Goal: Task Accomplishment & Management: Complete application form

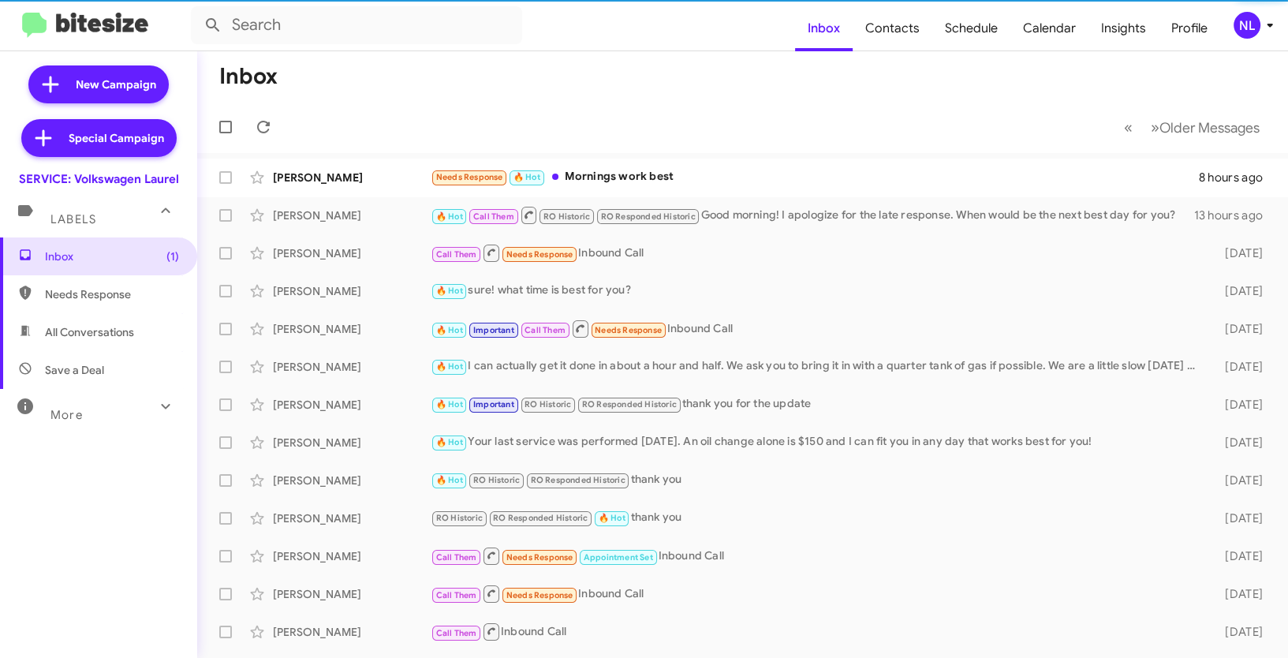
click at [1251, 23] on div "NL" at bounding box center [1247, 25] width 27 height 27
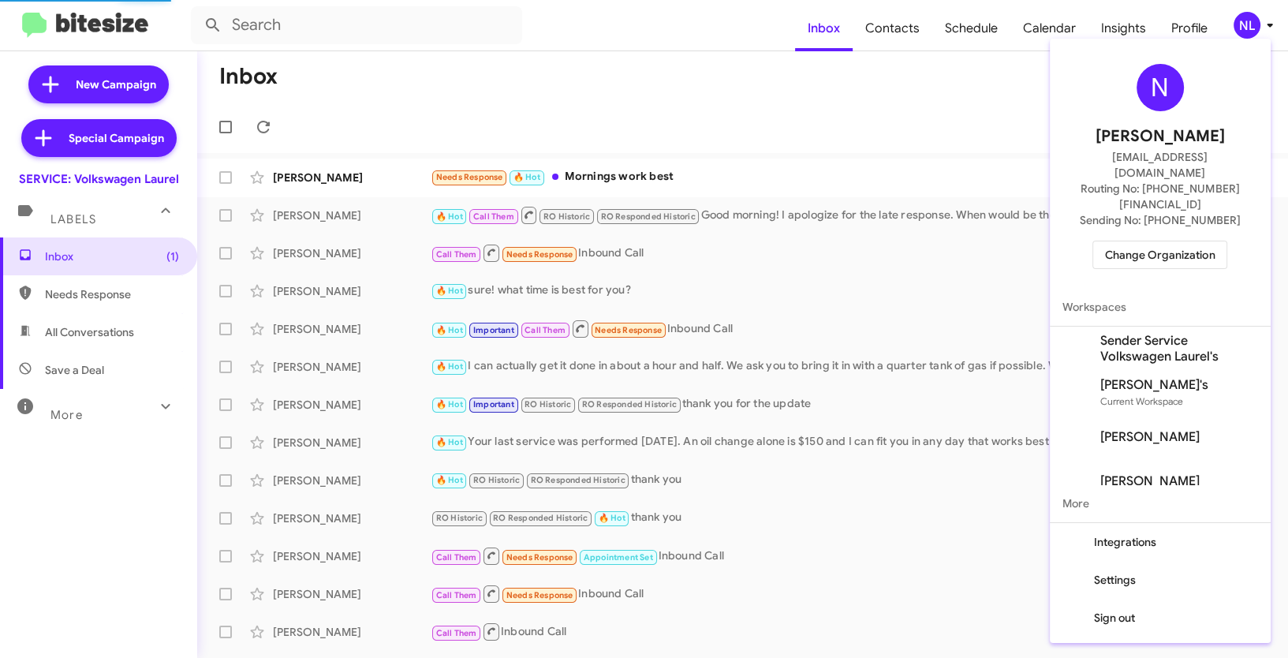
click at [1148, 241] on span "Change Organization" at bounding box center [1160, 254] width 110 height 27
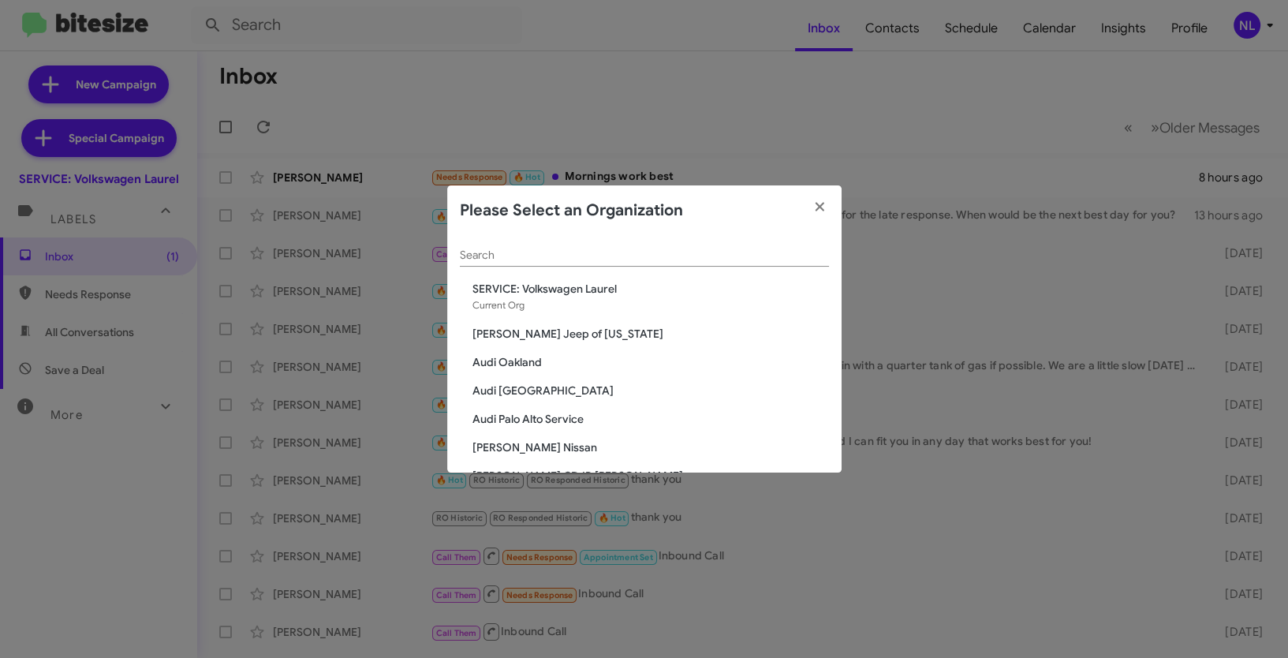
click at [503, 230] on div "Please Select an Organization" at bounding box center [644, 210] width 394 height 50
click at [479, 246] on div "Search" at bounding box center [644, 251] width 369 height 31
paste input "[PERSON_NAME] Jeep of [US_STATE]"
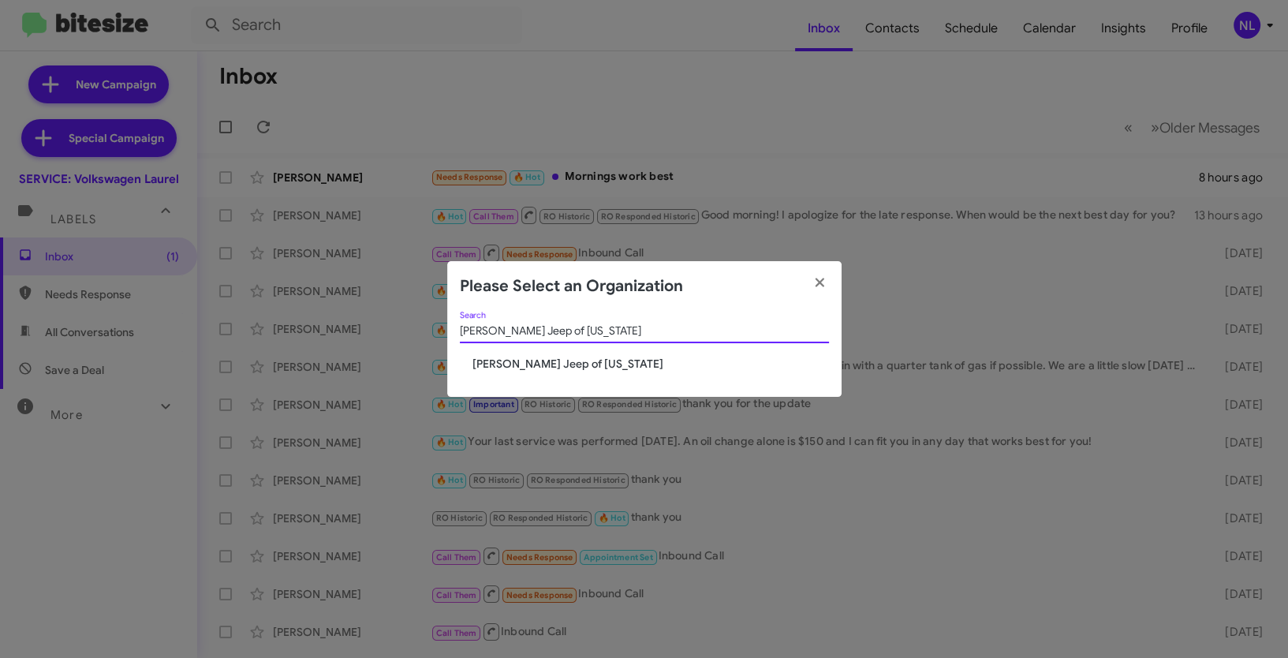
type input "[PERSON_NAME] Jeep of [US_STATE]"
click at [537, 358] on span "[PERSON_NAME] Jeep of [US_STATE]" at bounding box center [650, 364] width 357 height 16
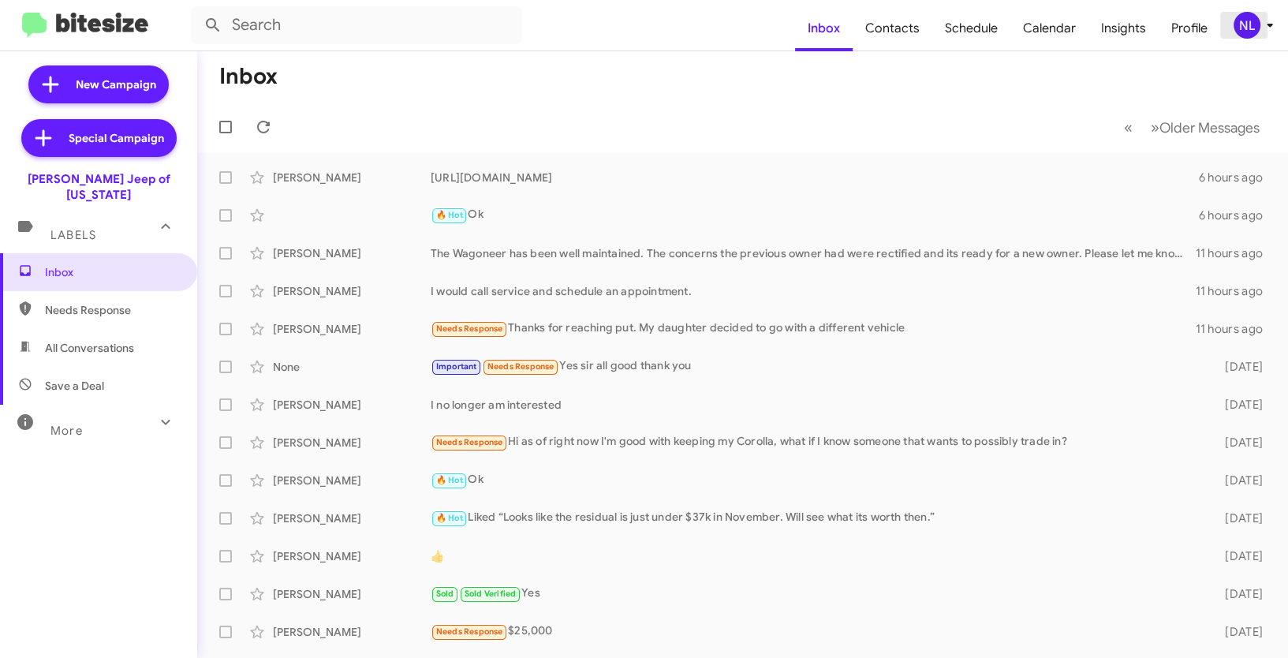
click at [1234, 23] on div "NL" at bounding box center [1247, 25] width 27 height 27
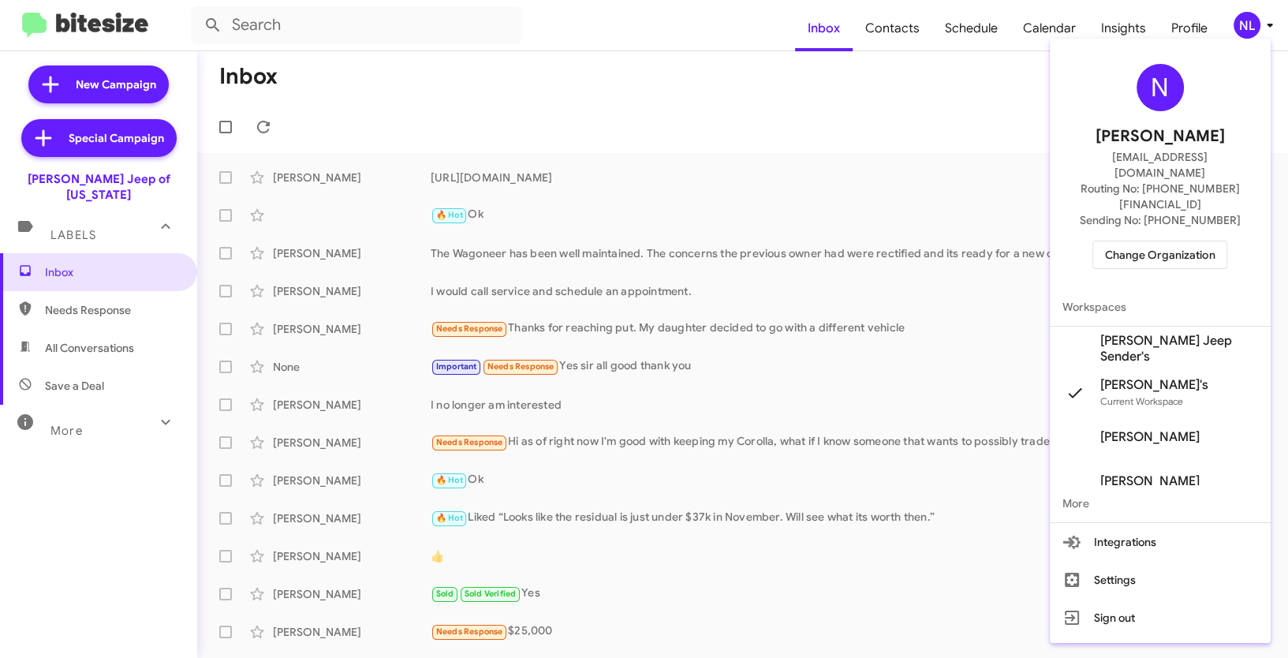
click at [1130, 333] on span "[PERSON_NAME] Jeep Sender's" at bounding box center [1179, 349] width 158 height 32
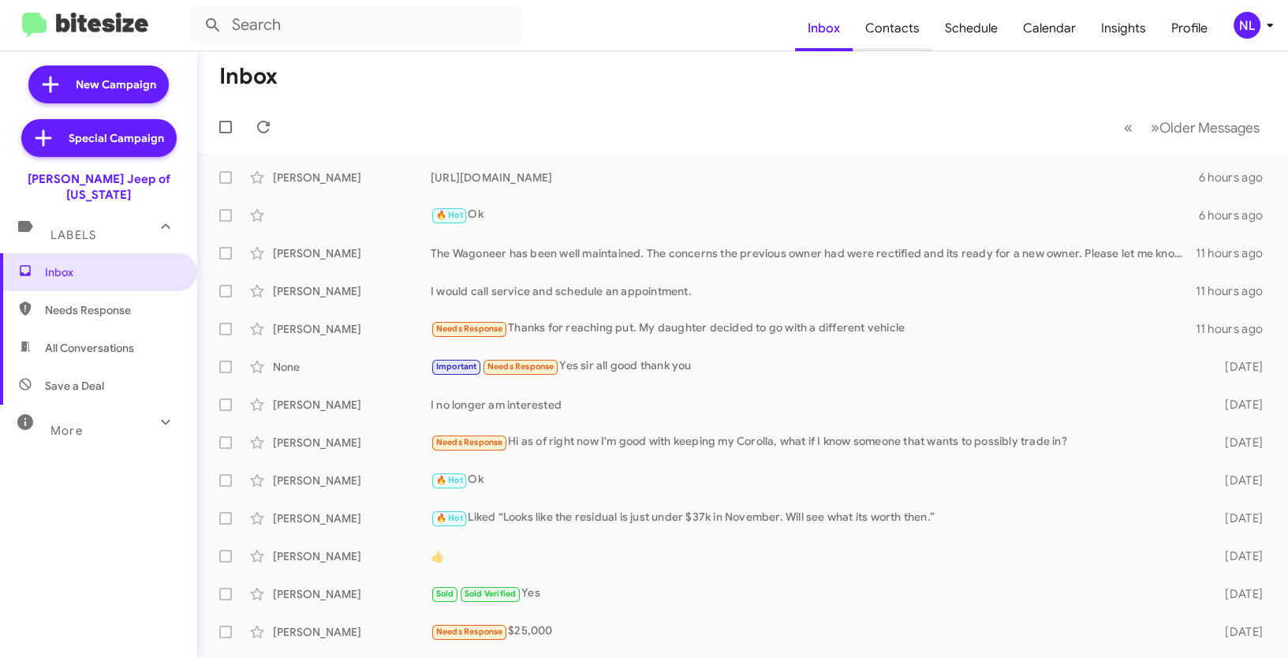
click at [906, 30] on span "Contacts" at bounding box center [893, 29] width 80 height 46
click at [893, 29] on span "Contacts" at bounding box center [893, 29] width 80 height 46
type input "in:groups"
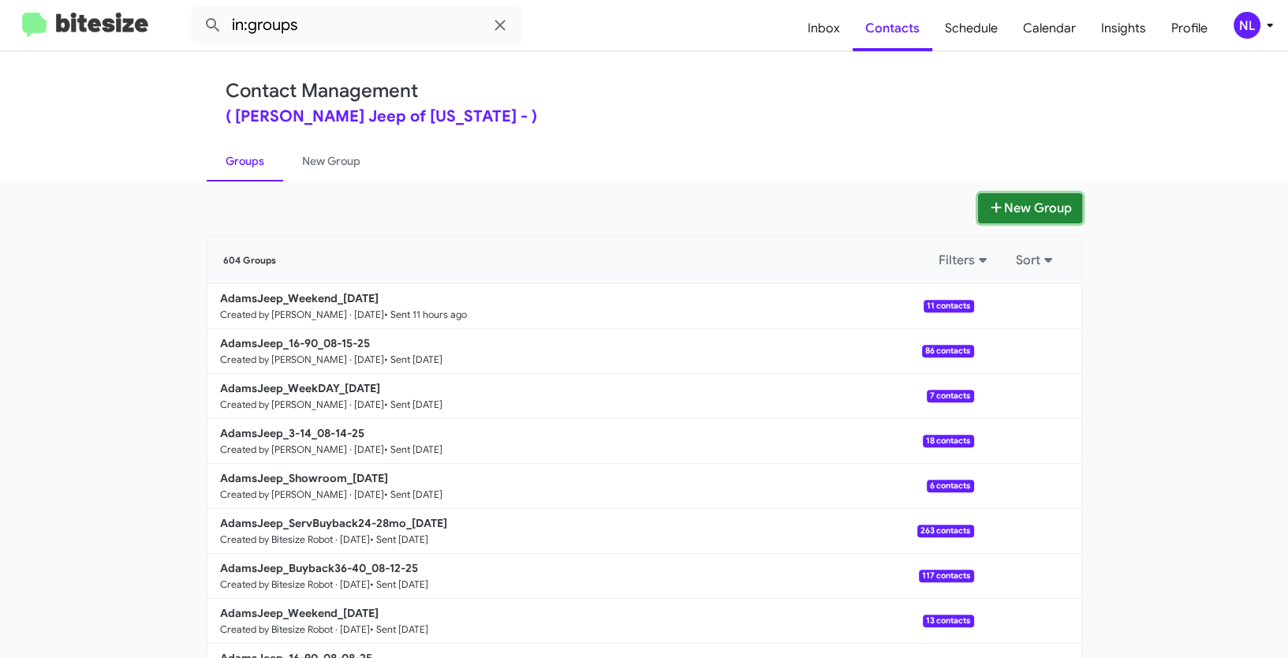
click at [1048, 212] on button "New Group" at bounding box center [1030, 208] width 104 height 30
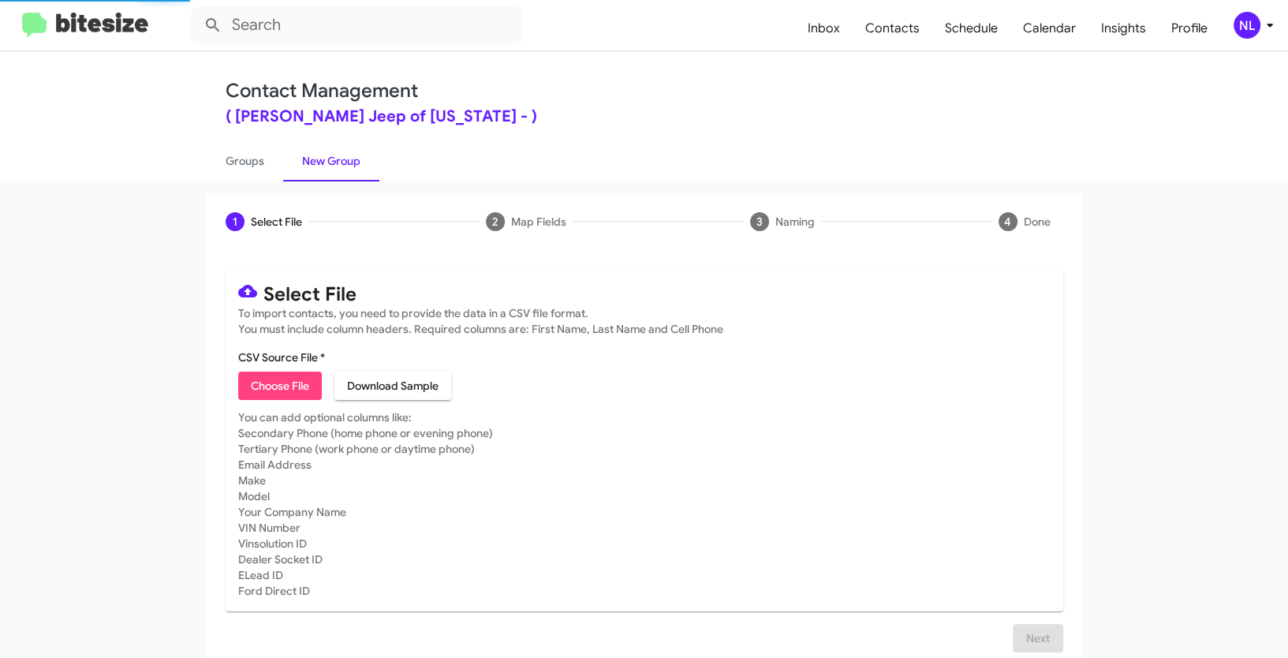
click at [271, 398] on span "Choose File" at bounding box center [280, 386] width 58 height 28
type input "AdamsJeep_Buyback48-52_08-19-25"
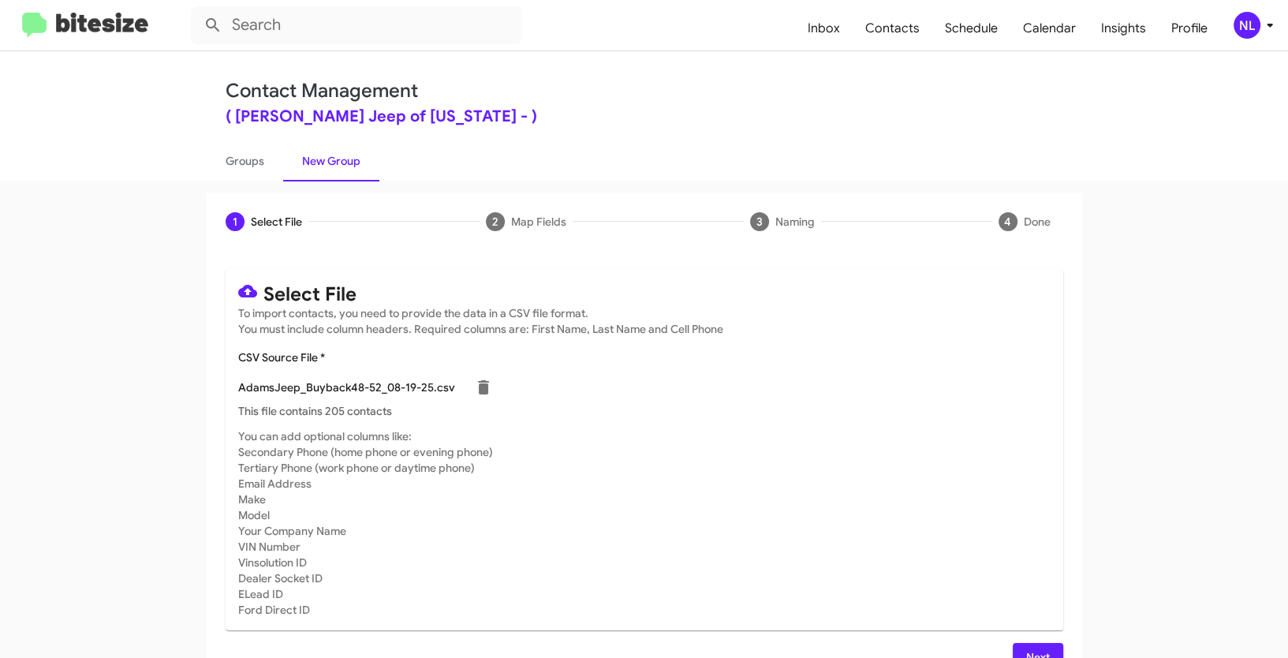
click at [1036, 646] on span "Next" at bounding box center [1037, 657] width 25 height 28
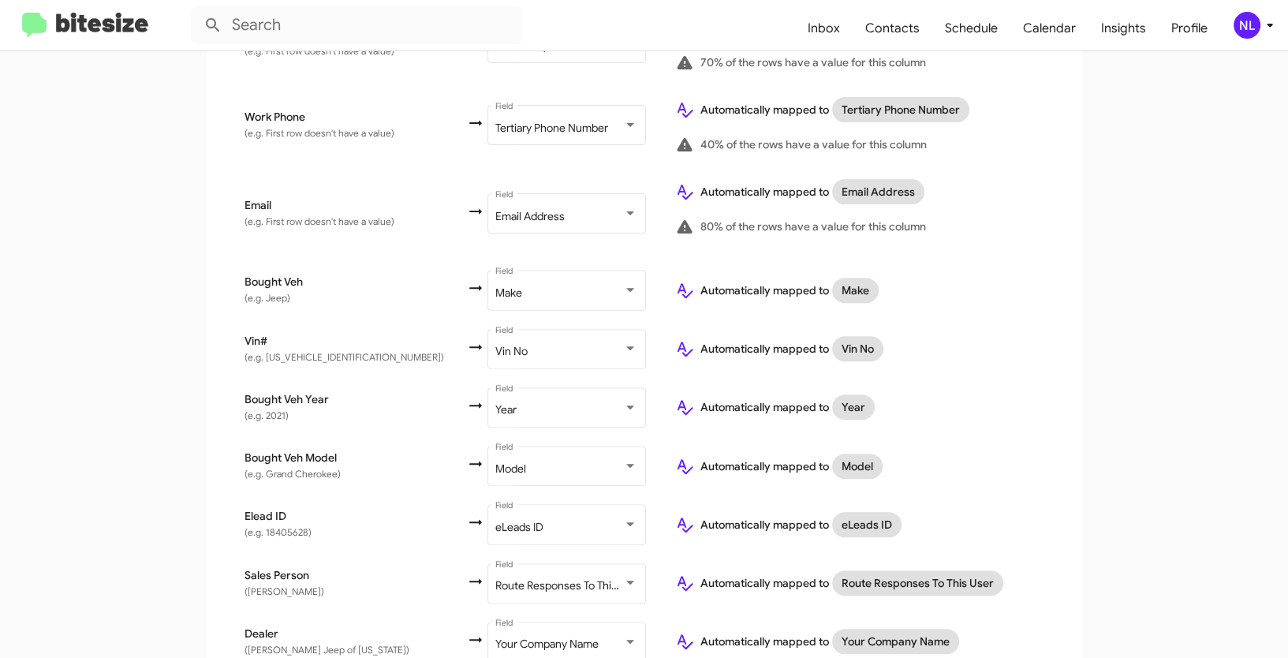
scroll to position [647, 0]
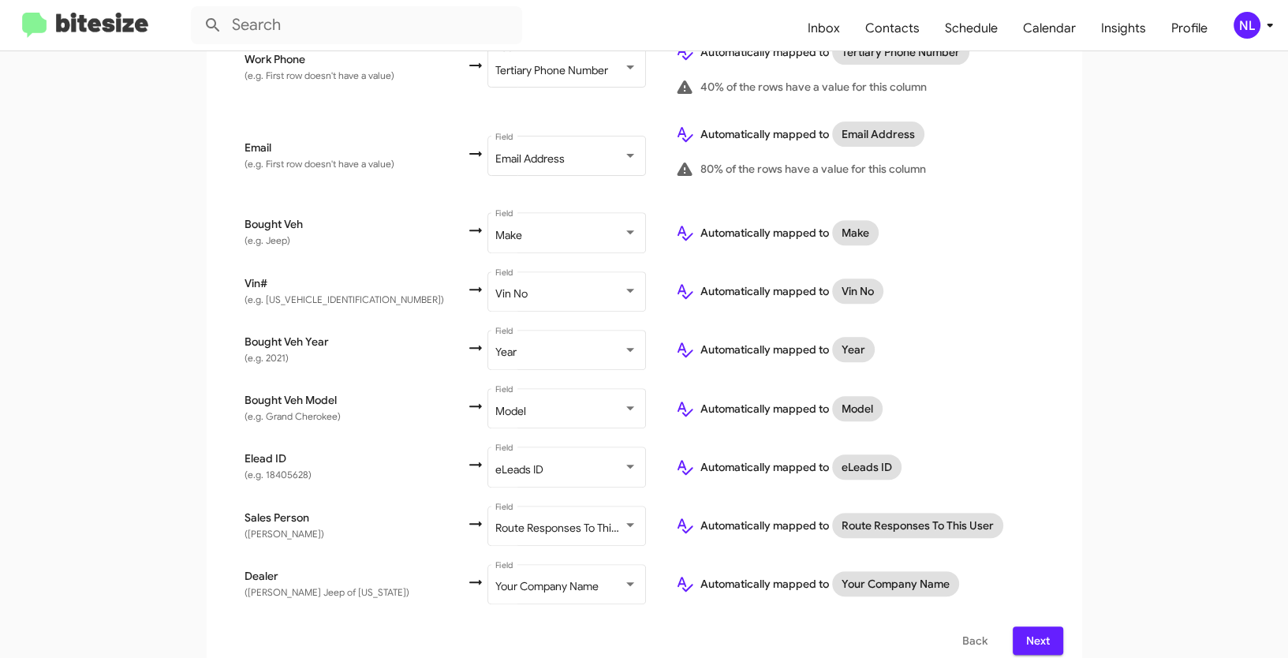
click at [1029, 631] on span "Next" at bounding box center [1037, 640] width 25 height 28
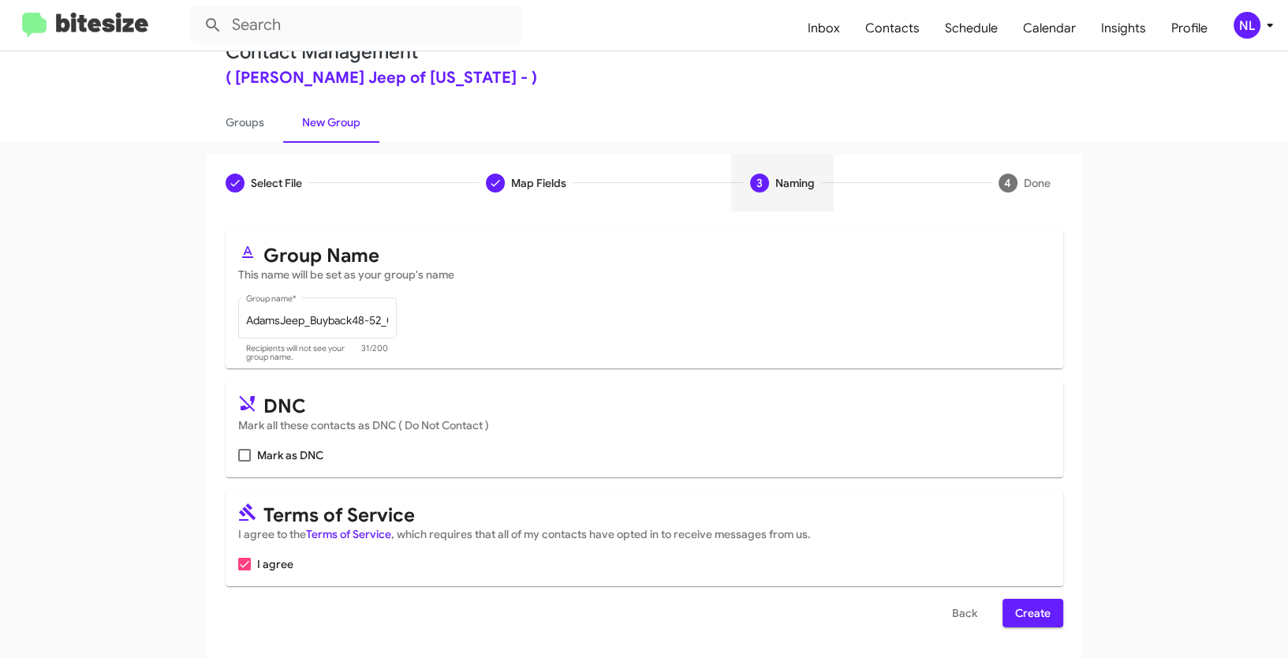
scroll to position [39, 0]
click at [1029, 629] on div "Select File To import contacts, you need to provide the data in a CSV file form…" at bounding box center [645, 434] width 876 height 447
click at [1025, 614] on span "Create" at bounding box center [1032, 612] width 35 height 28
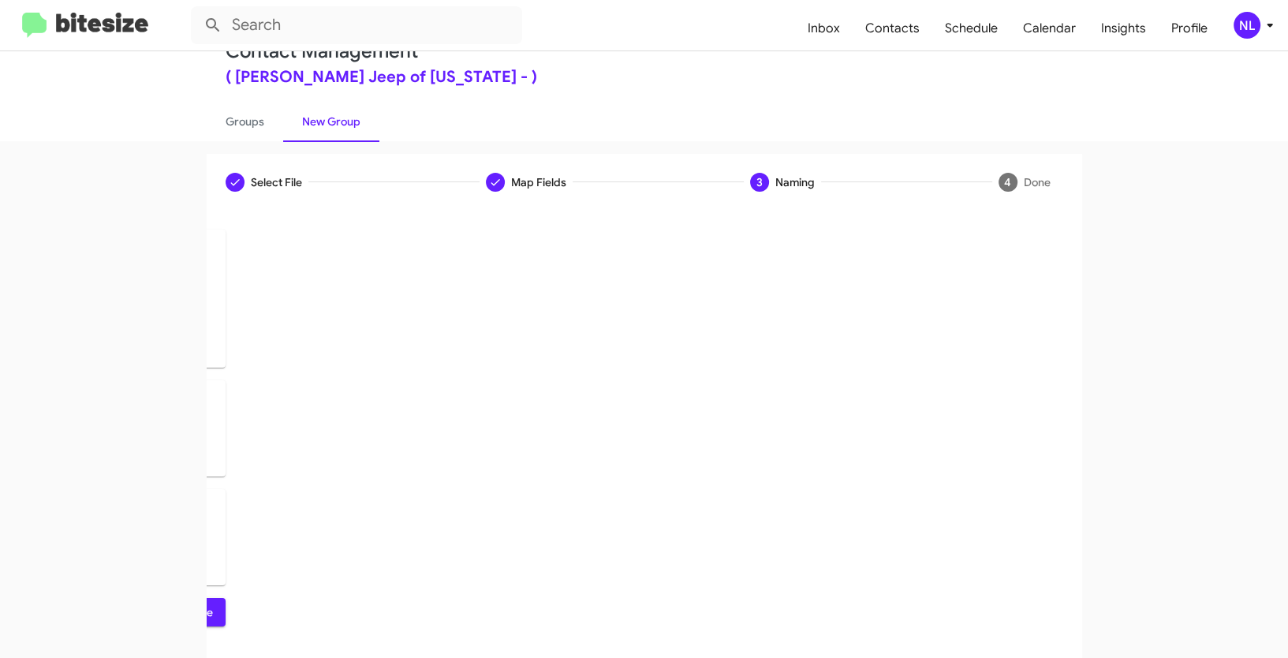
scroll to position [0, 0]
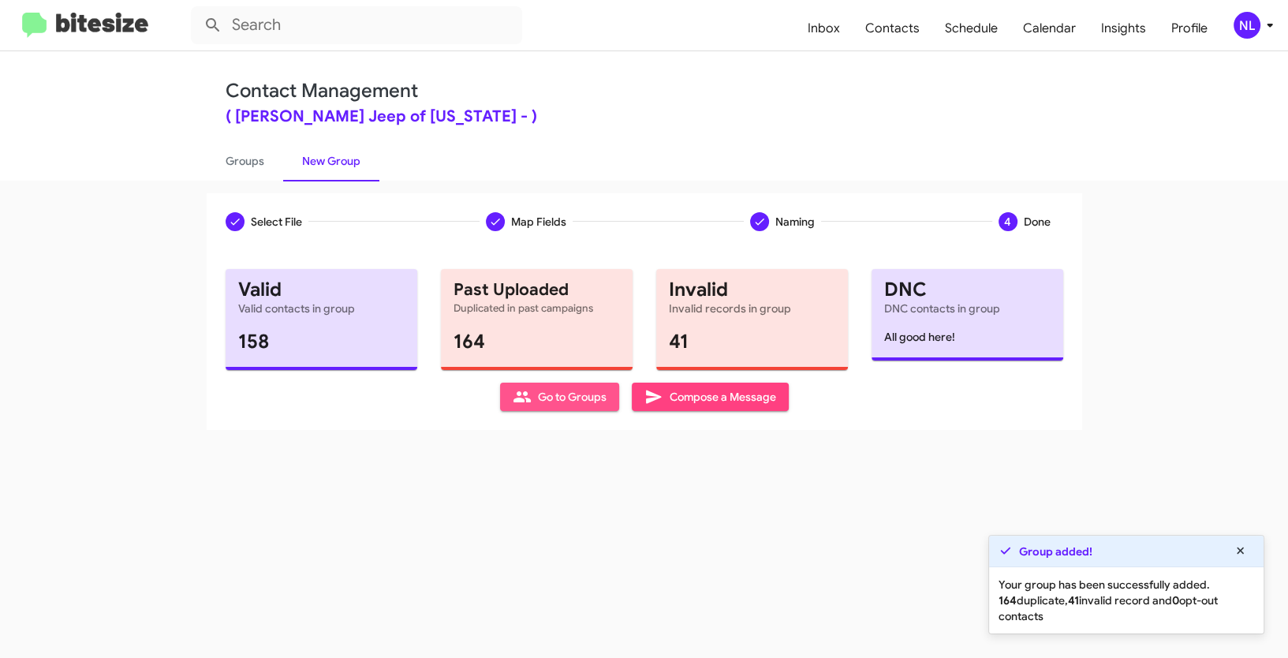
click at [552, 398] on span "Go to Groups" at bounding box center [560, 397] width 94 height 28
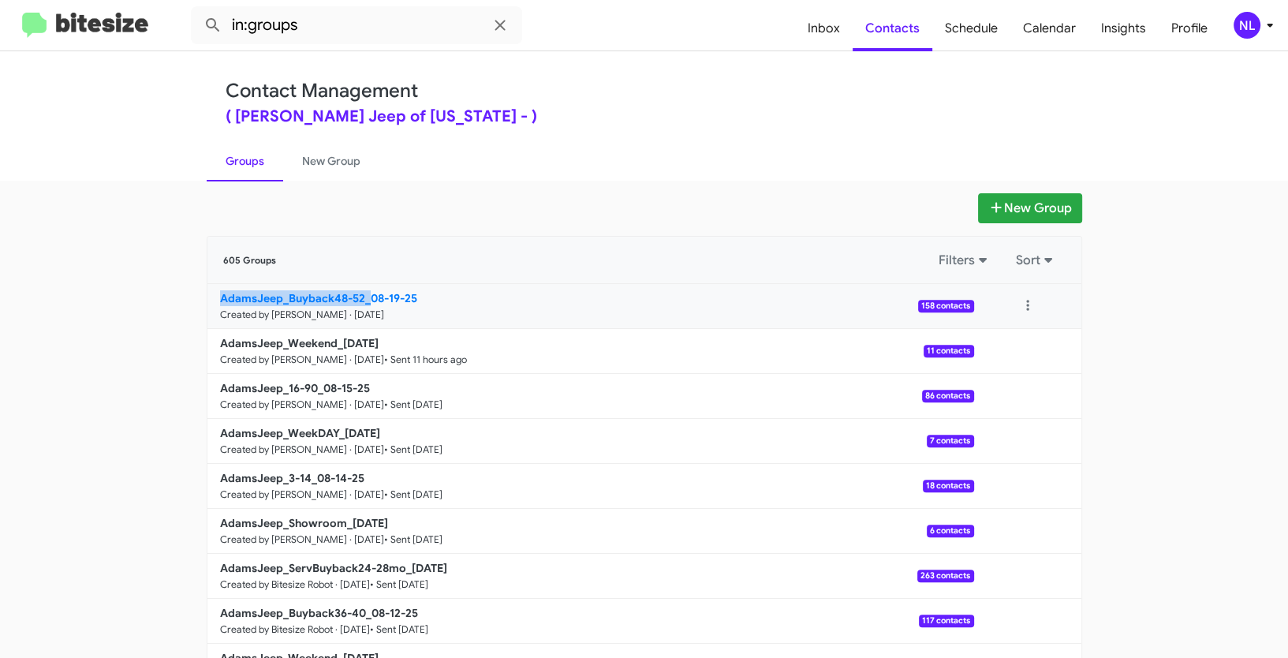
drag, startPoint x: 170, startPoint y: 304, endPoint x: 362, endPoint y: 299, distance: 192.5
click at [362, 299] on app-groups "New Group 605 Groups Filters Sort AdamsJeep_Buyback48-52_08-19-25 Created by Ne…" at bounding box center [644, 484] width 1288 height 582
copy b "AdamsJeep_Buyback48-52_"
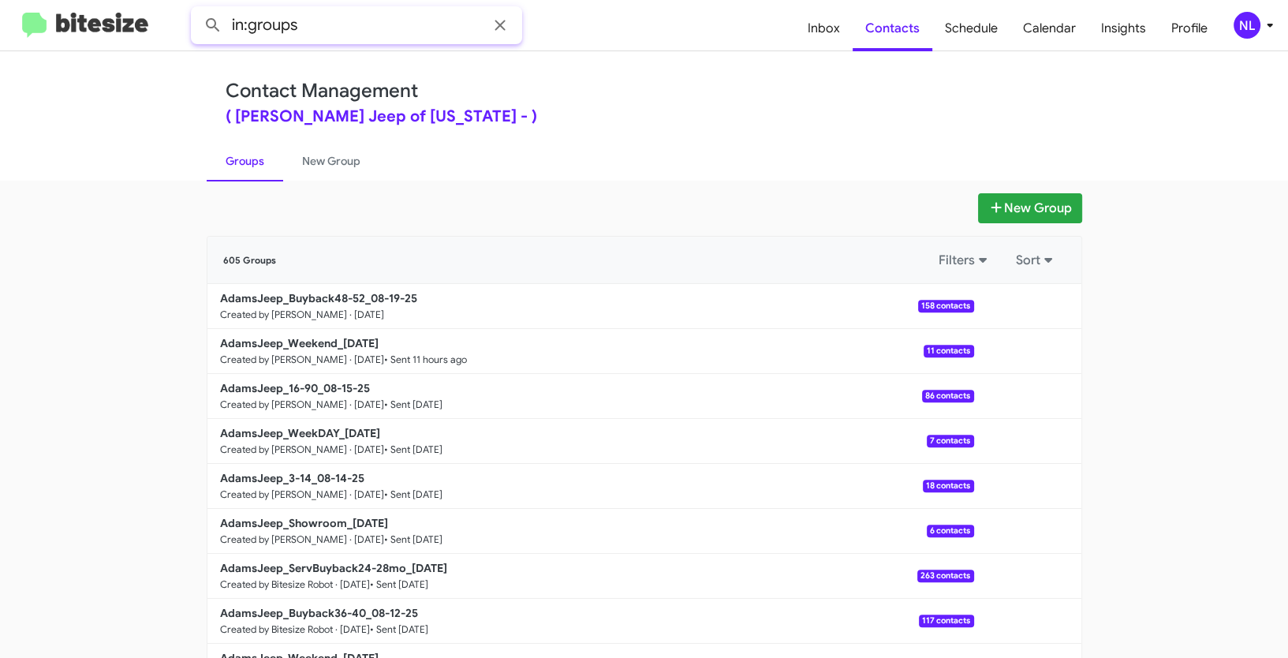
click at [324, 27] on input "in:groups" at bounding box center [356, 25] width 331 height 38
paste input "AdamsJeep_Buyback48-52_"
type input "in:groups AdamsJeep_Buyback48-52_"
click at [197, 9] on button at bounding box center [213, 25] width 32 height 32
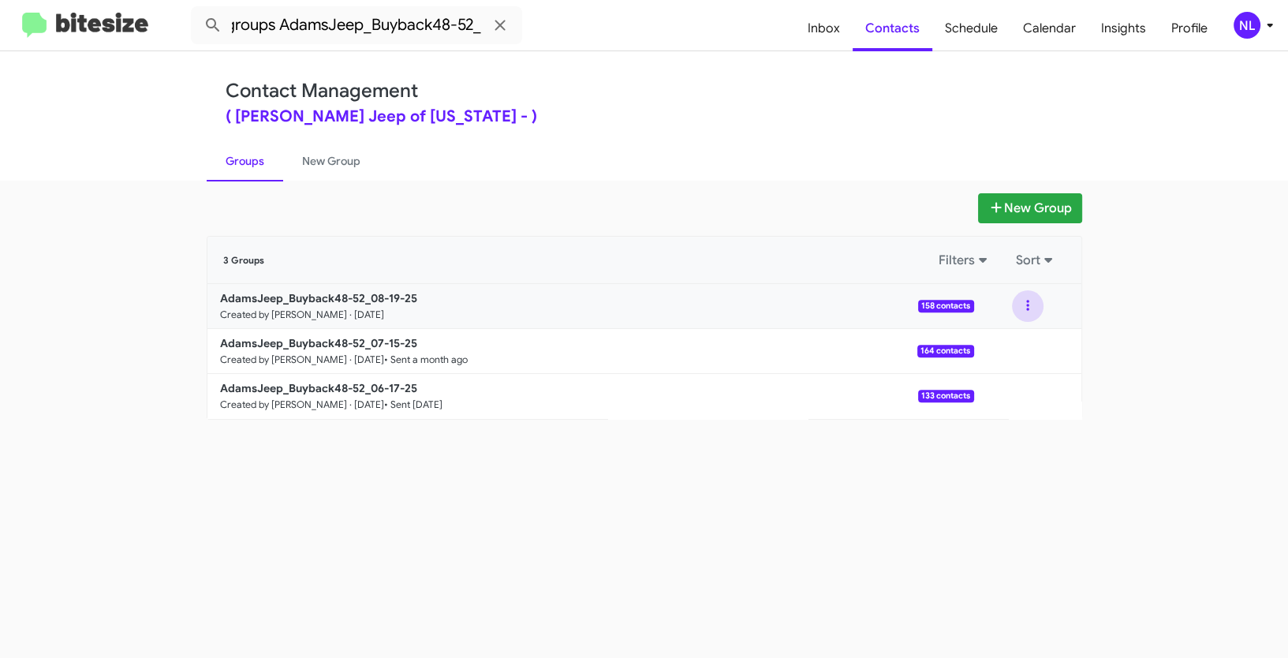
click at [1026, 305] on button at bounding box center [1028, 306] width 32 height 32
click at [1025, 341] on button "View contacts" at bounding box center [980, 349] width 126 height 38
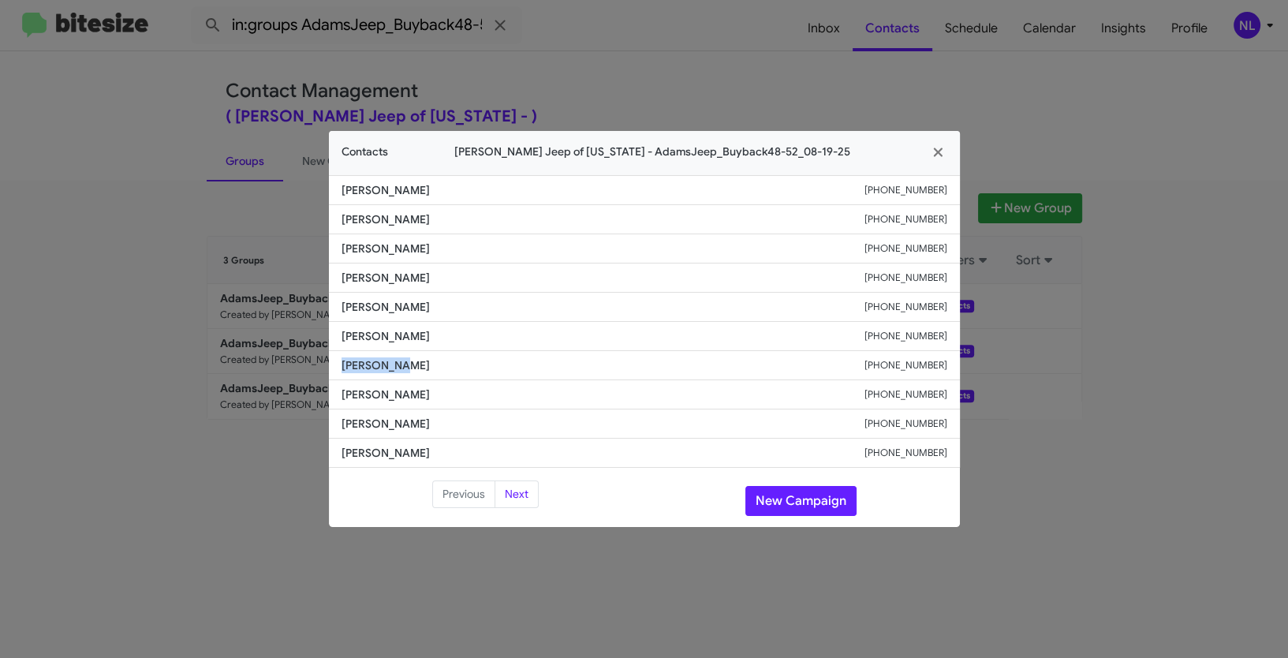
drag, startPoint x: 341, startPoint y: 362, endPoint x: 439, endPoint y: 362, distance: 97.8
click at [439, 362] on span "Heidi Frye" at bounding box center [603, 365] width 523 height 16
copy span "Heidi Frye"
click at [838, 399] on span "Alan Hooker" at bounding box center [603, 395] width 523 height 16
drag, startPoint x: 876, startPoint y: 372, endPoint x: 958, endPoint y: 374, distance: 82.8
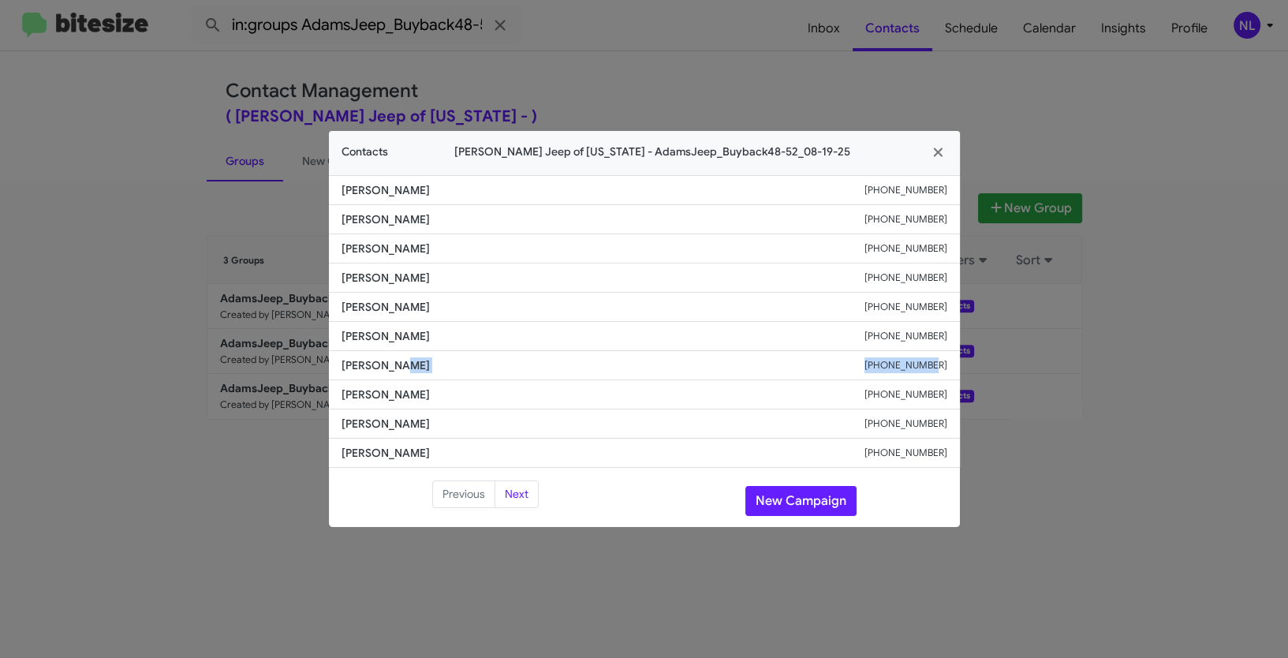
click at [958, 374] on li "Heidi Frye +16166346041" at bounding box center [644, 365] width 631 height 29
copy div "+16166346041"
click at [831, 504] on button "New Campaign" at bounding box center [800, 501] width 111 height 30
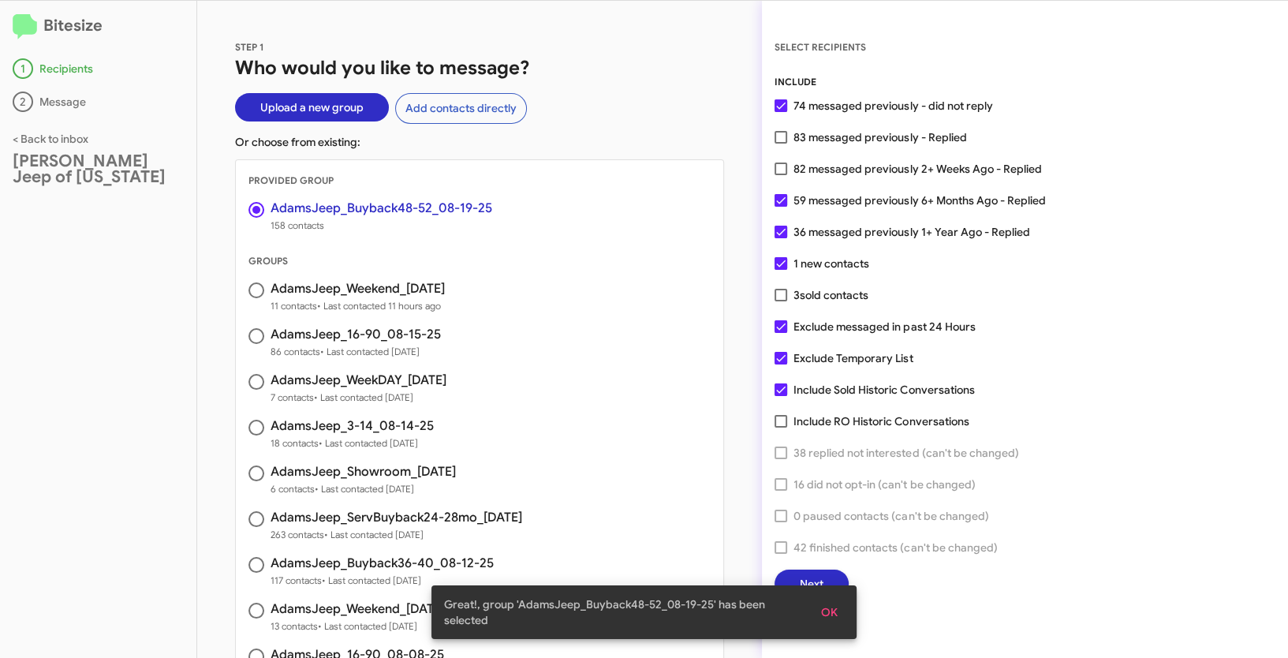
click at [825, 615] on span "OK" at bounding box center [829, 612] width 17 height 28
click at [819, 582] on span "Next" at bounding box center [812, 584] width 24 height 28
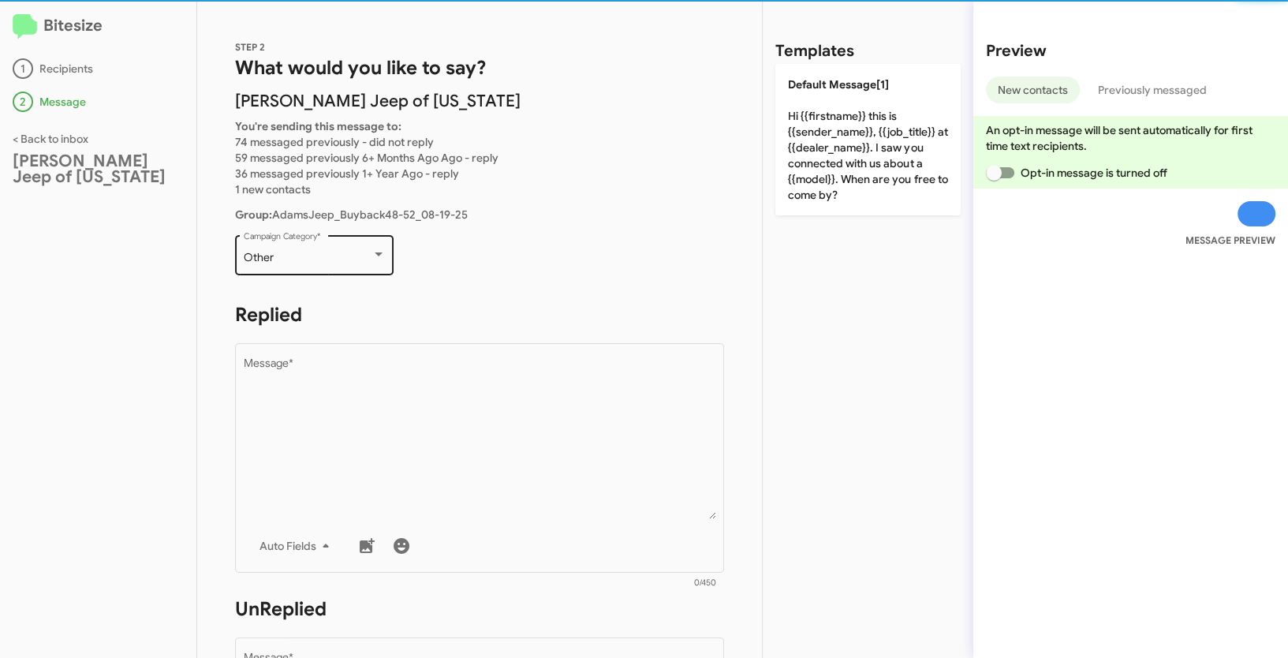
click at [342, 263] on div "Other" at bounding box center [308, 258] width 128 height 13
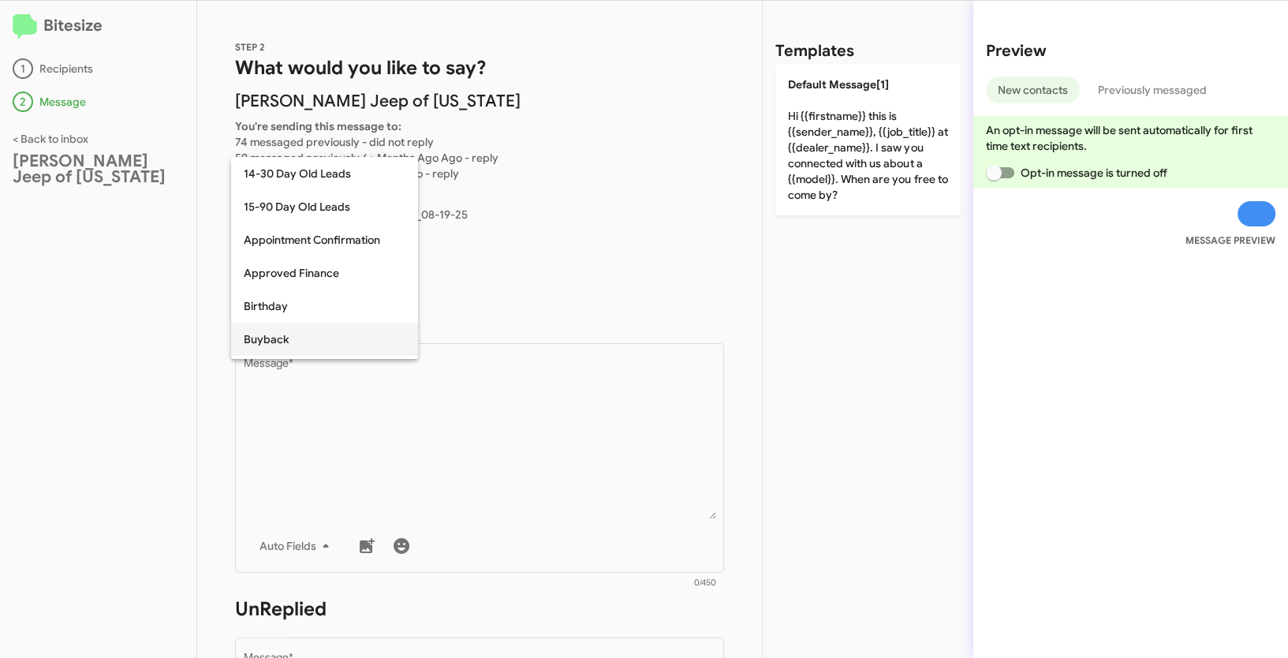
click at [266, 345] on span "Buyback" at bounding box center [325, 339] width 162 height 33
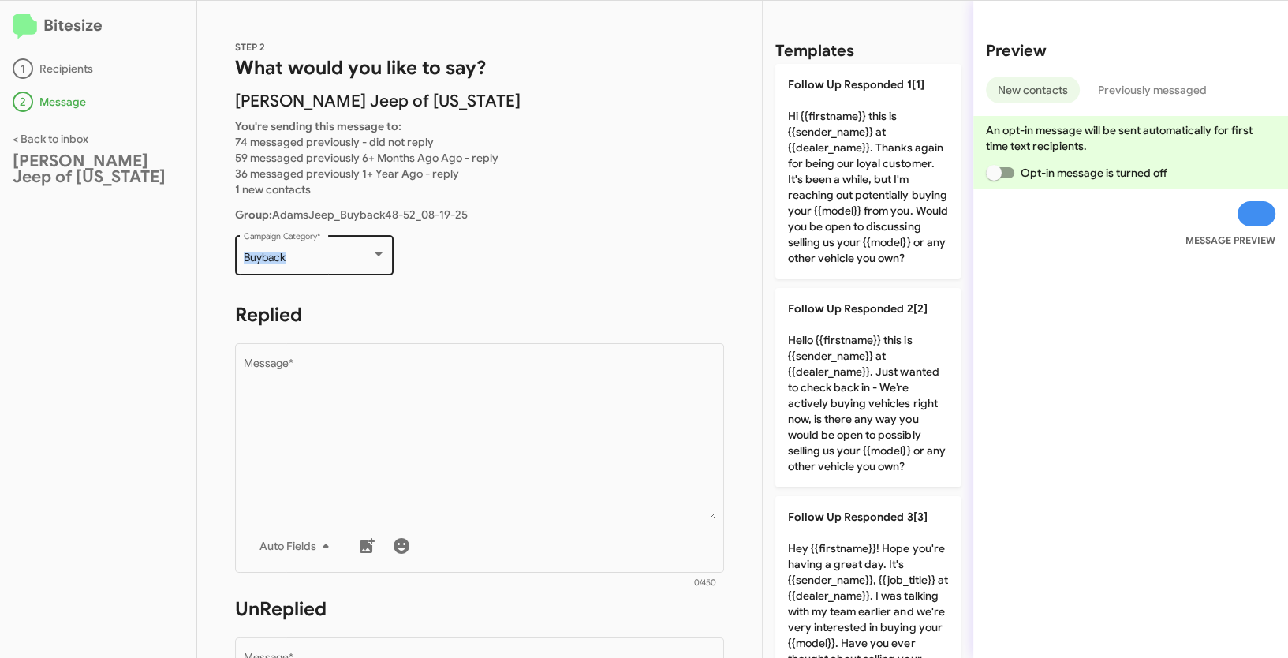
drag, startPoint x: 242, startPoint y: 254, endPoint x: 301, endPoint y: 254, distance: 59.2
click at [301, 254] on div "Buyback Campaign Category *" at bounding box center [314, 253] width 159 height 43
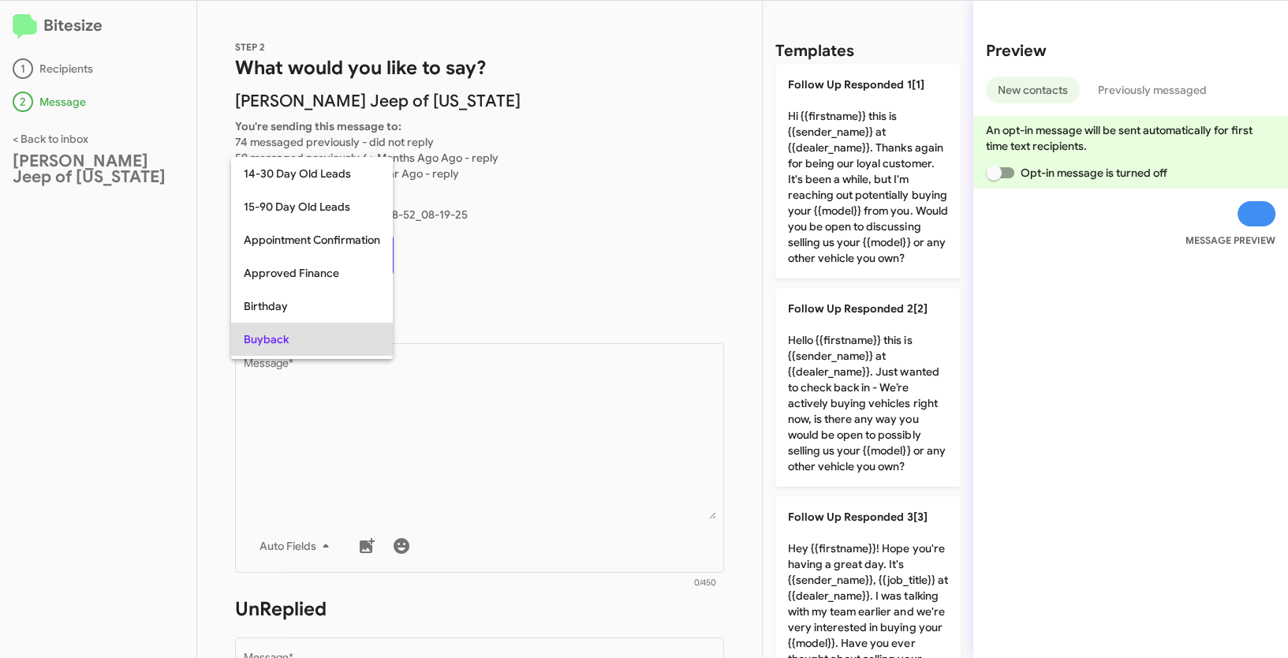
scroll to position [81, 0]
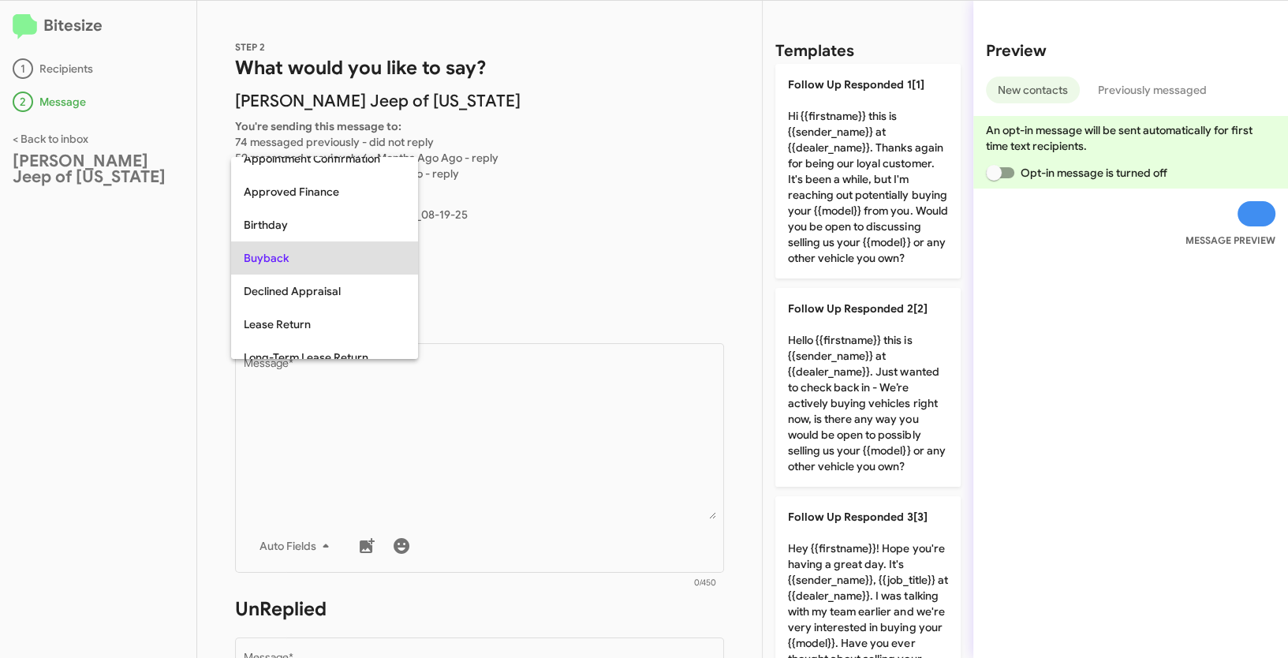
copy span "Buyback"
click at [378, 437] on div at bounding box center [644, 329] width 1288 height 658
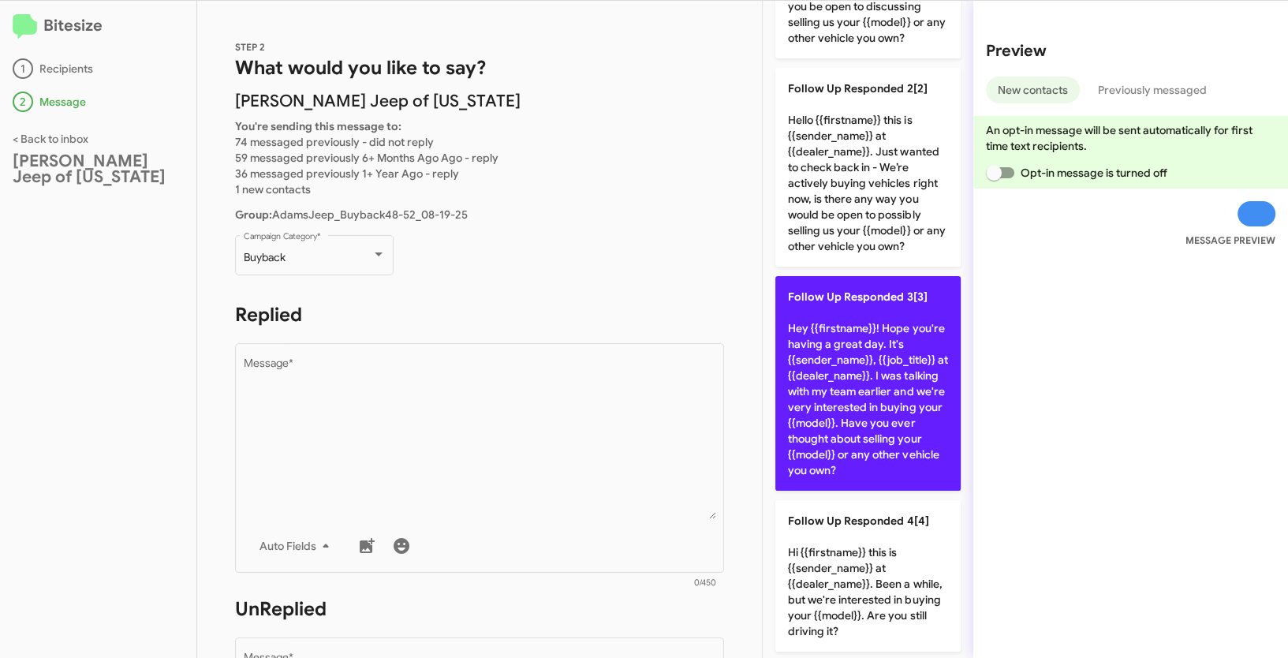
scroll to position [470, 0]
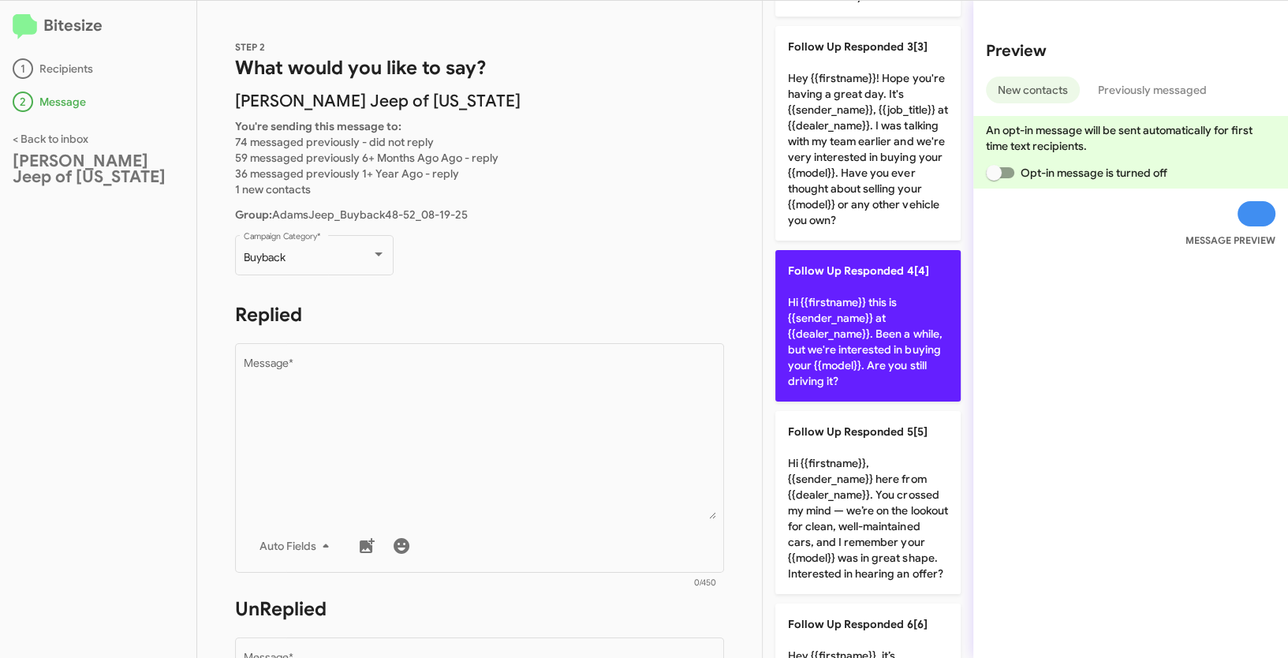
click at [838, 365] on p "Follow Up Responded 4[4] Hi {{firstname}} this is {{sender_name}} at {{dealer_n…" at bounding box center [867, 325] width 185 height 151
type textarea "Hi {{firstname}} this is {{sender_name}} at {{dealer_name}}. Been a while, but …"
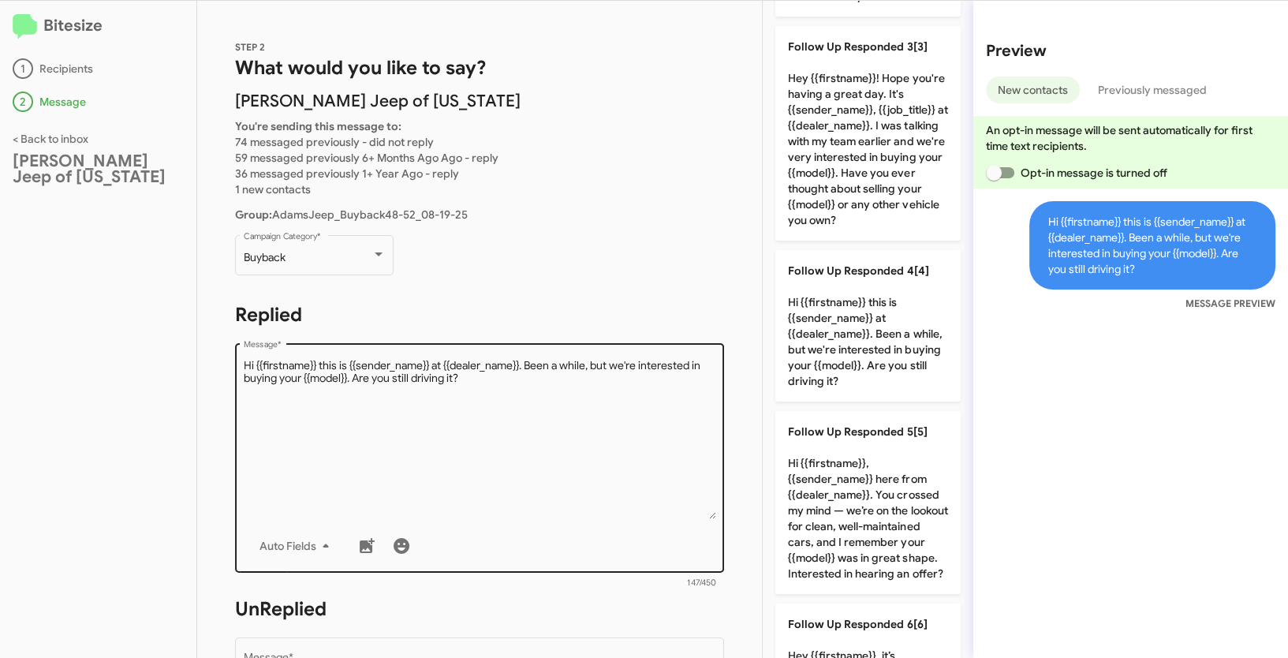
scroll to position [265, 0]
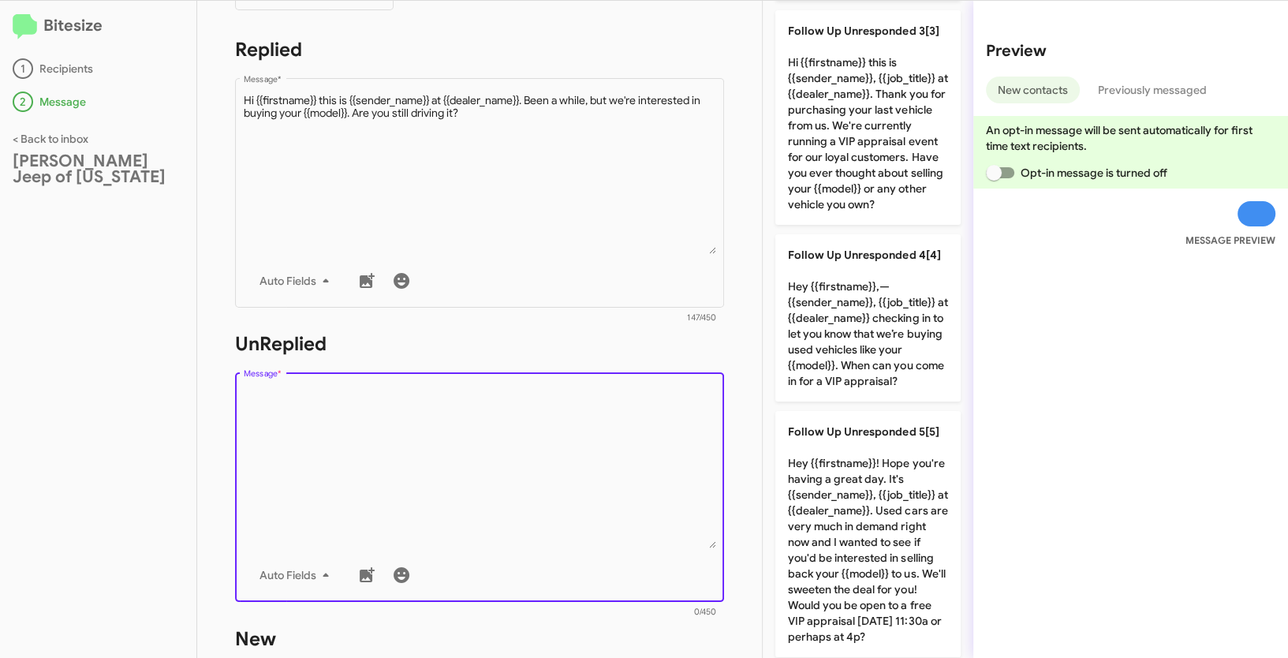
click at [562, 502] on textarea "Message *" at bounding box center [480, 467] width 472 height 161
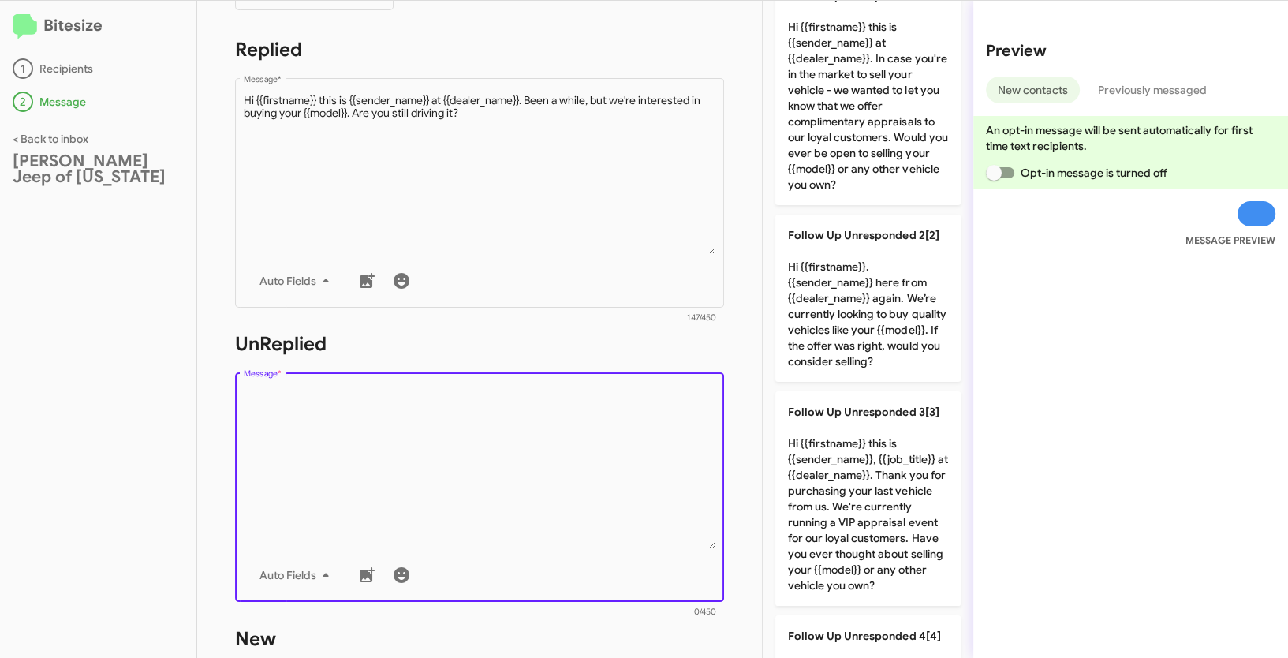
scroll to position [0, 0]
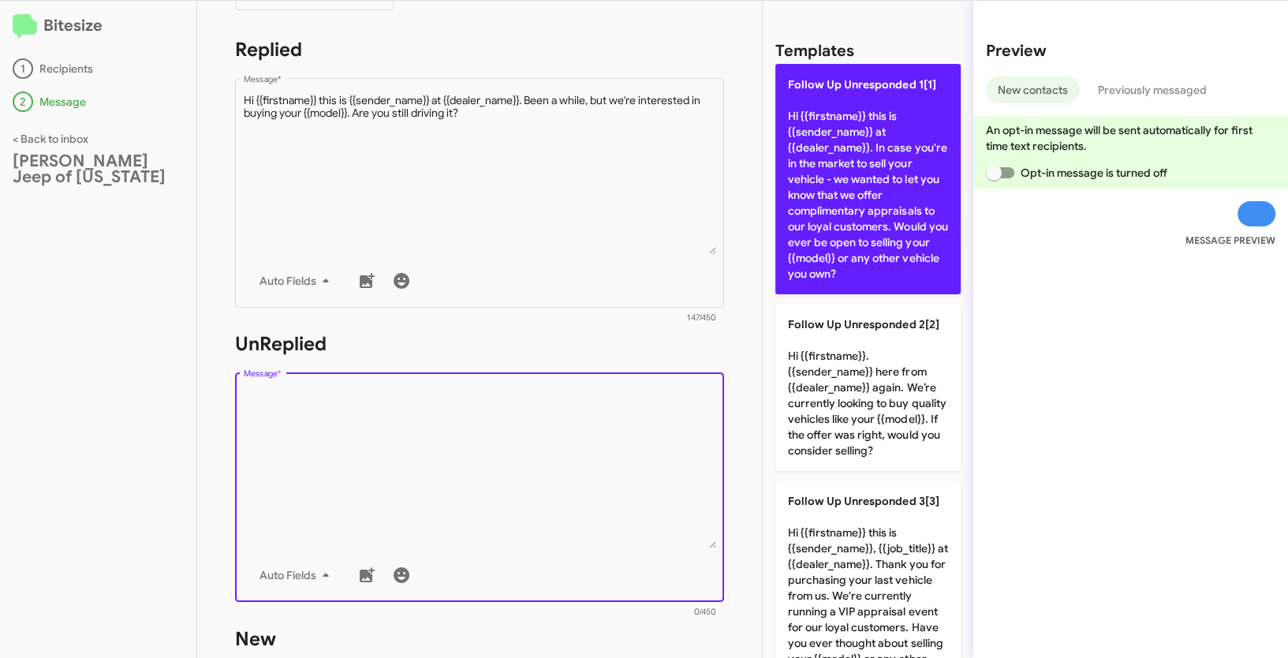
click at [832, 157] on p "Follow Up Unresponded 1[1] Hi {{firstname}} this is {{sender_name}} at {{dealer…" at bounding box center [867, 179] width 185 height 230
type textarea "Hi {{firstname}} this is {{sender_name}} at {{dealer_name}}. In case you're in …"
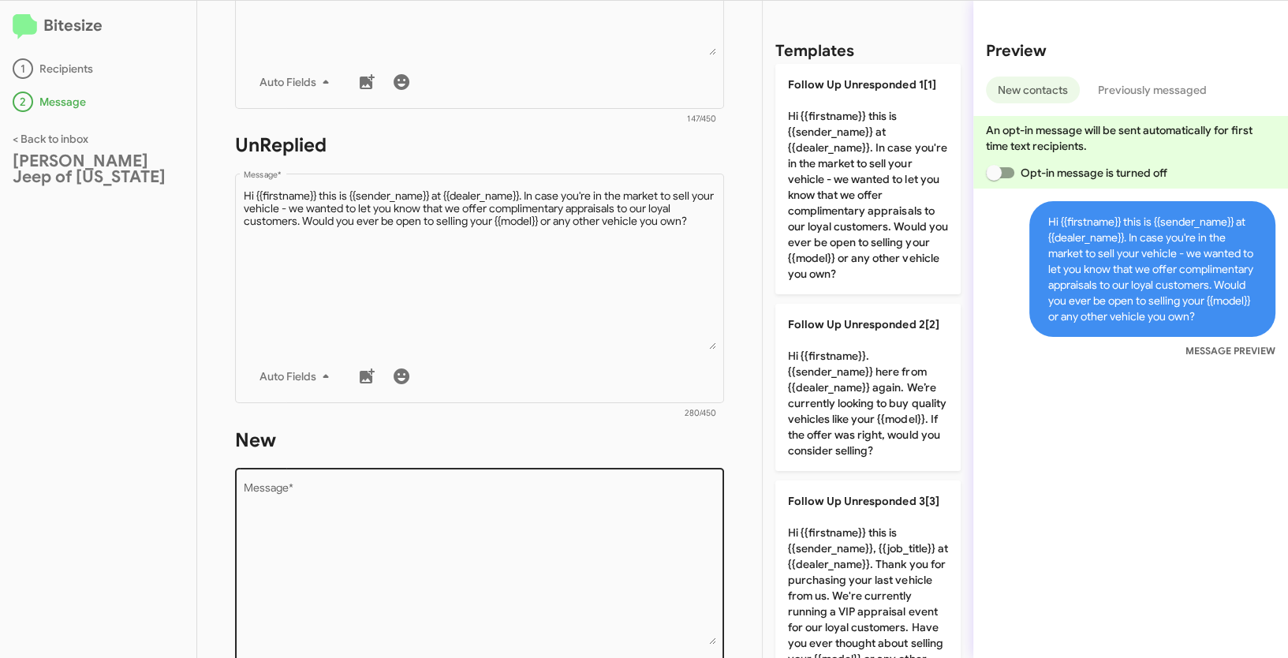
scroll to position [716, 0]
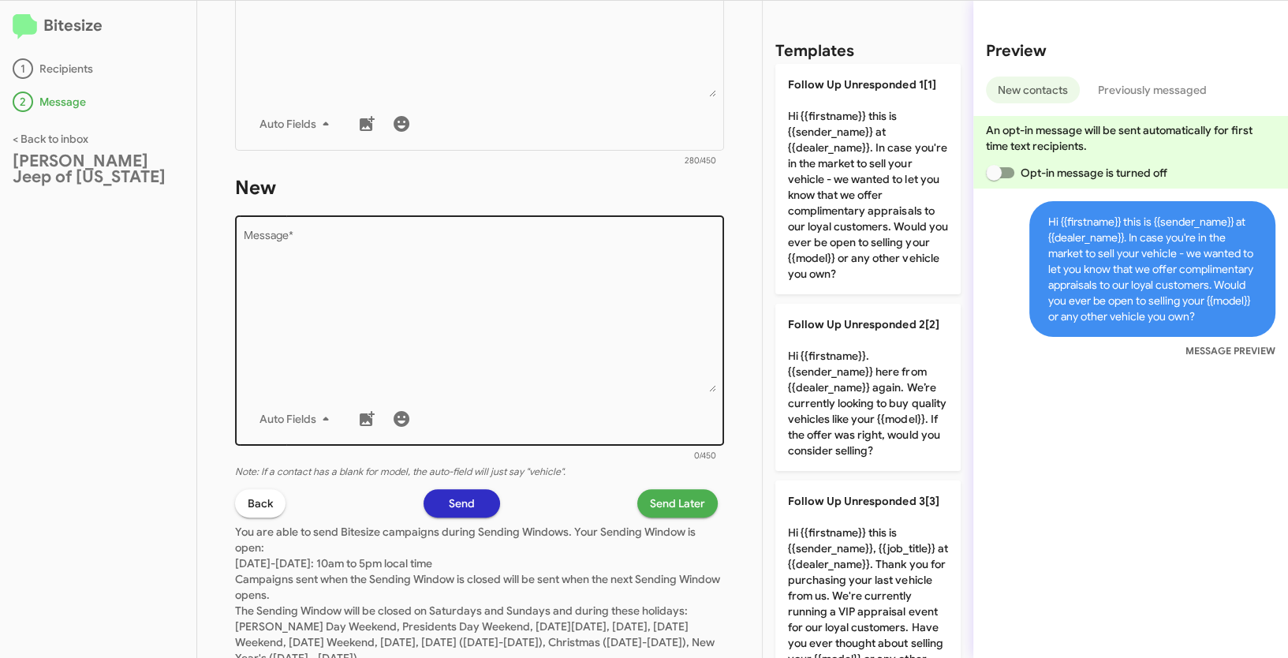
click at [478, 312] on textarea "Message *" at bounding box center [480, 311] width 472 height 161
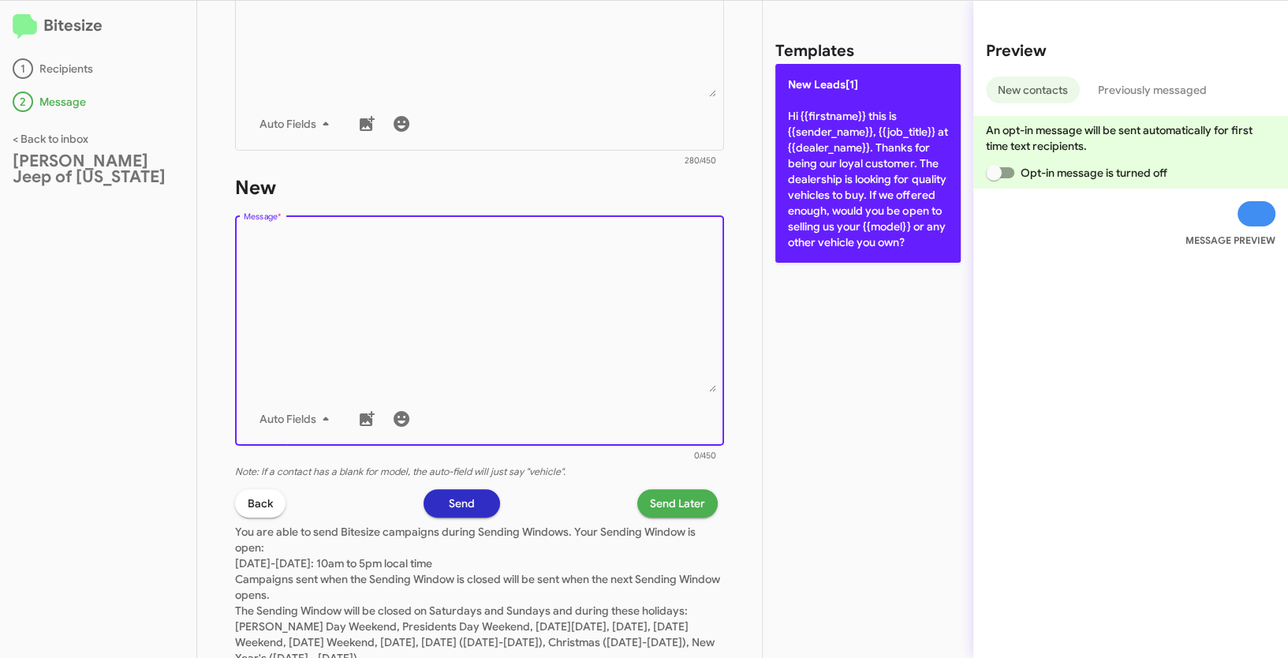
click at [834, 155] on p "New Leads[1] Hi {{firstname}} this is {{sender_name}}, {{job_title}} at {{deale…" at bounding box center [867, 163] width 185 height 199
type textarea "Hi {{firstname}} this is {{sender_name}}, {{job_title}} at {{dealer_name}}. Tha…"
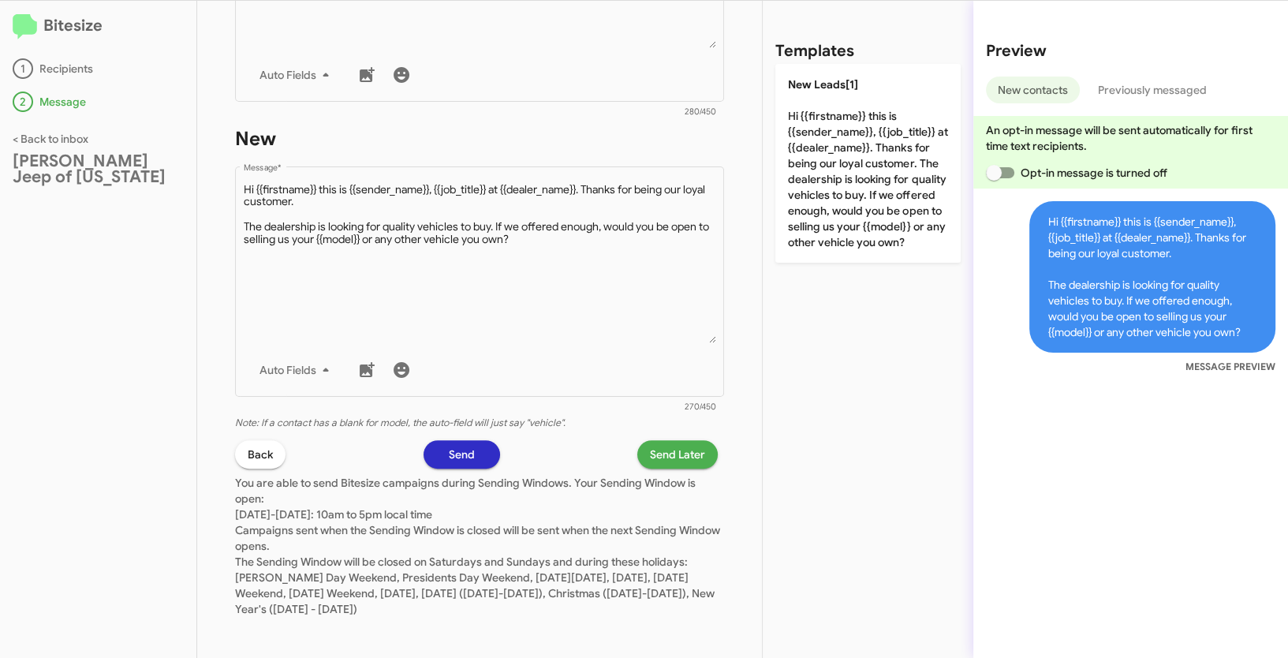
scroll to position [770, 0]
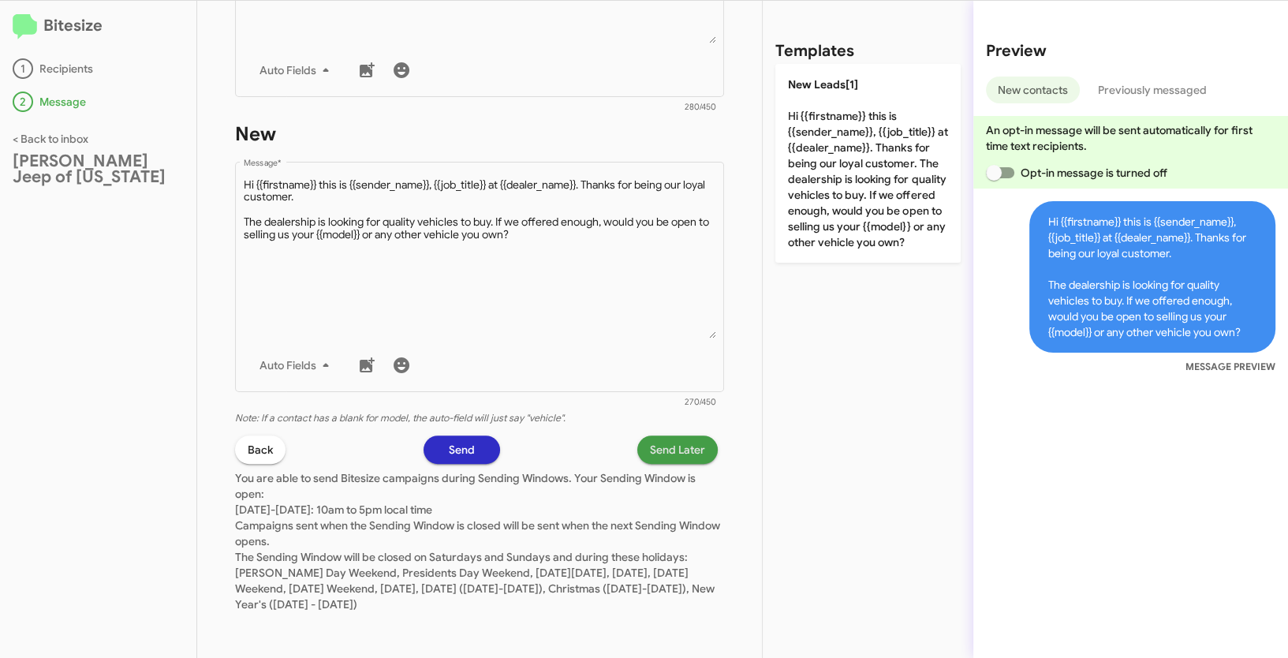
click at [686, 446] on span "Send Later" at bounding box center [677, 449] width 55 height 28
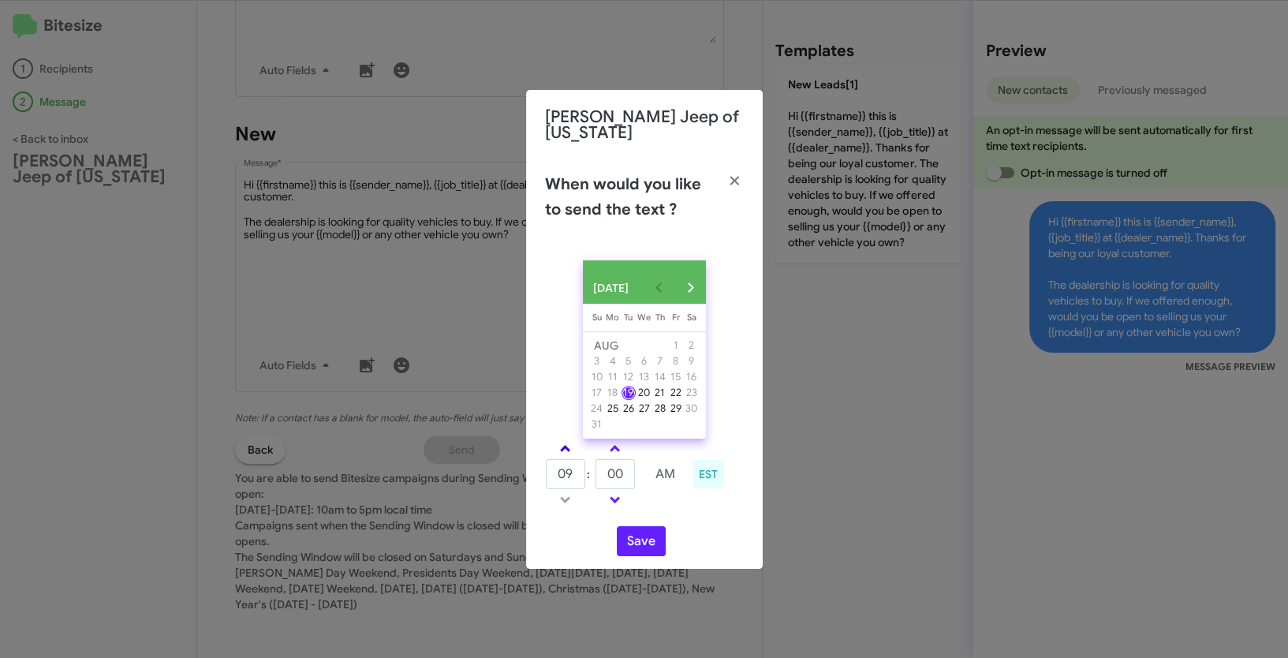
click at [570, 450] on link at bounding box center [565, 448] width 28 height 18
type input "11"
drag, startPoint x: 628, startPoint y: 476, endPoint x: 581, endPoint y: 472, distance: 47.5
click at [581, 472] on tr "11 : 00 AM" at bounding box center [615, 474] width 141 height 32
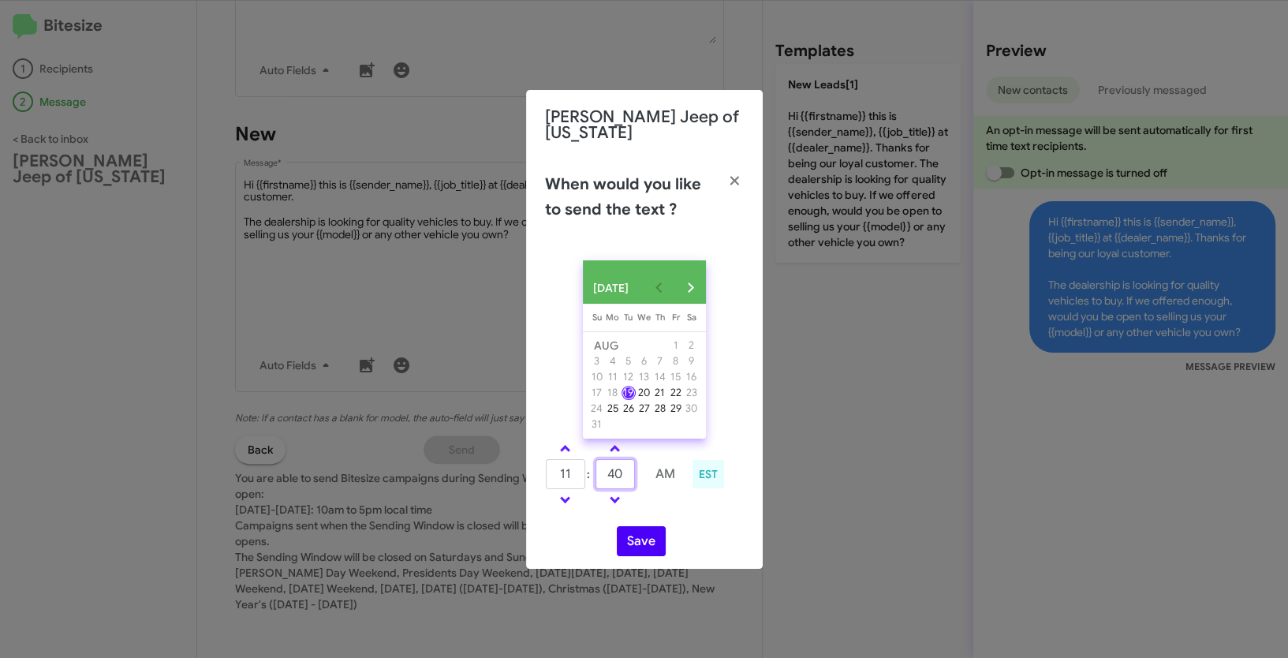
type input "40"
click at [629, 537] on button "Save" at bounding box center [641, 541] width 49 height 30
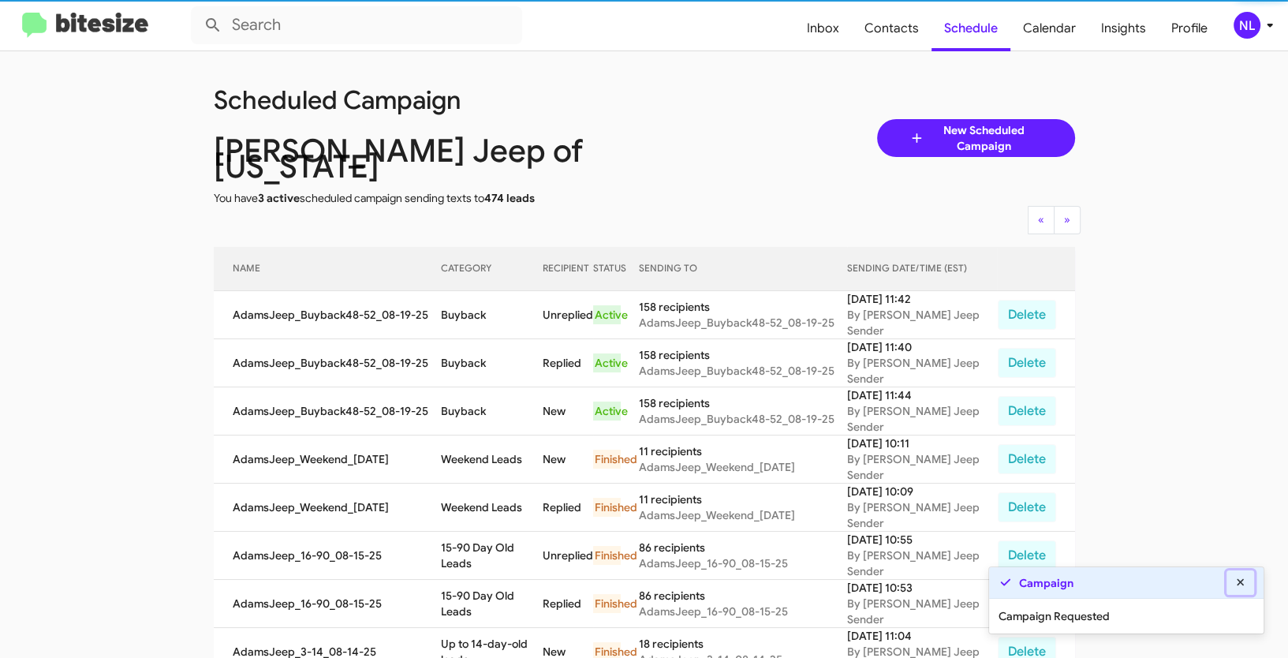
click at [1246, 583] on icon at bounding box center [1241, 582] width 14 height 11
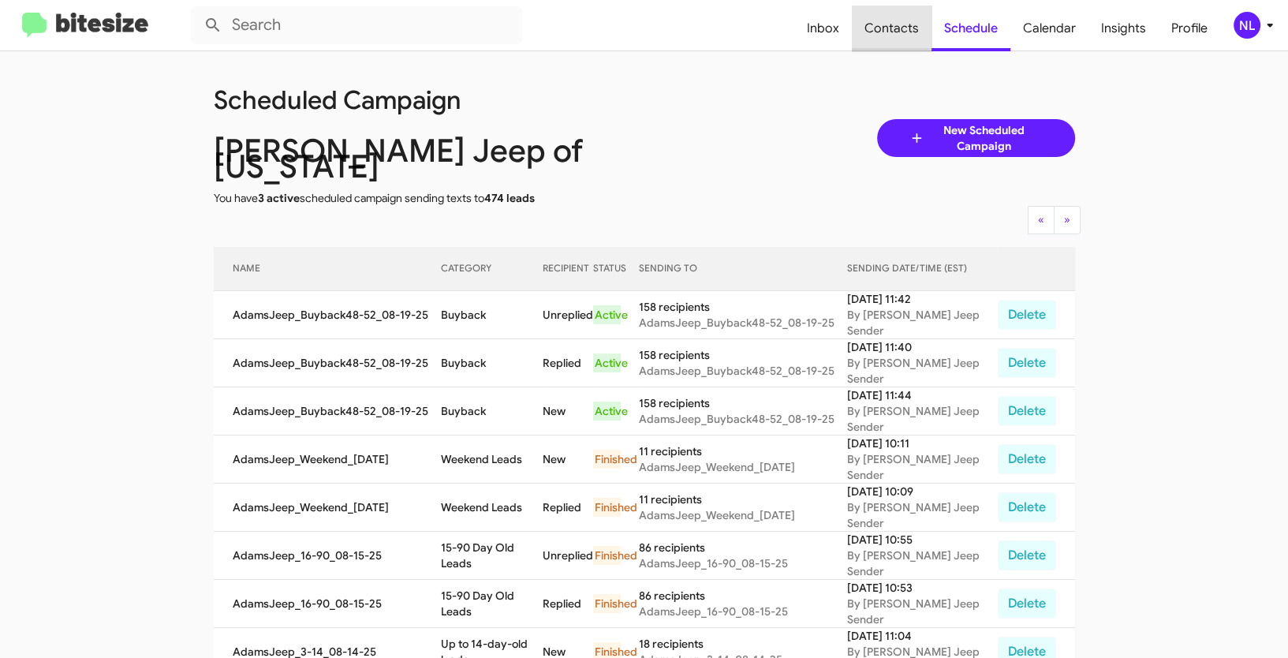
click at [900, 32] on span "Contacts" at bounding box center [892, 29] width 80 height 46
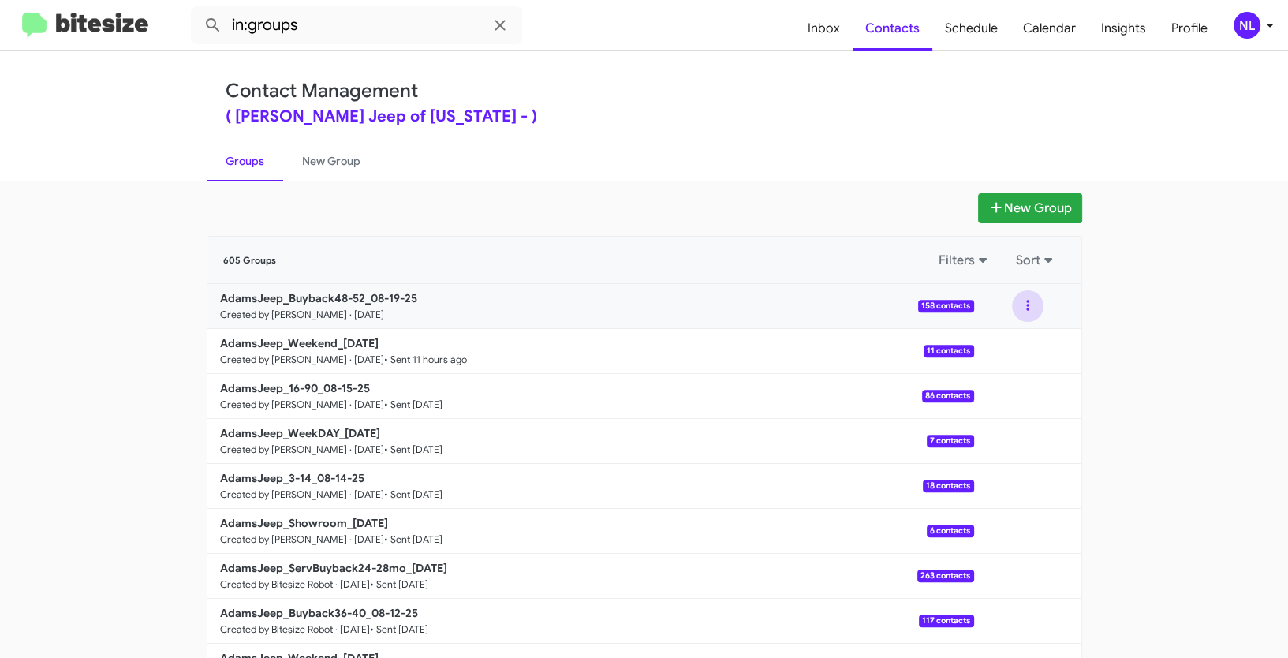
click at [1021, 308] on button at bounding box center [1028, 306] width 32 height 32
click at [996, 342] on button "View contacts" at bounding box center [980, 349] width 126 height 38
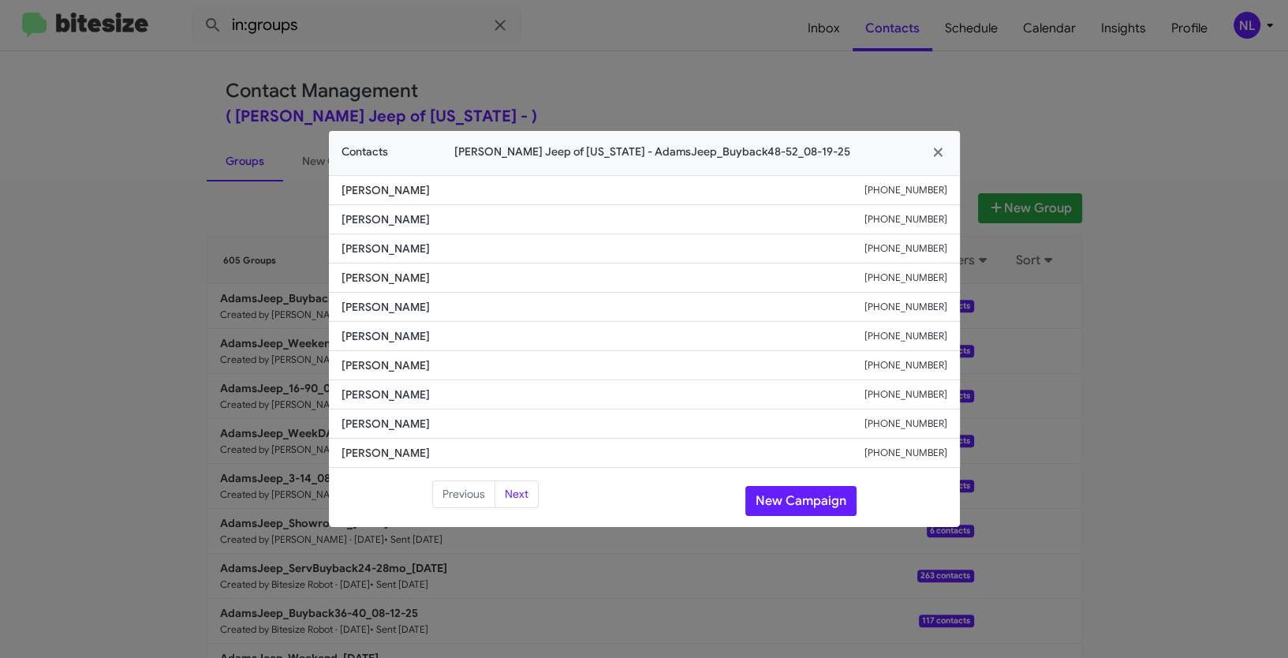
drag, startPoint x: 863, startPoint y: 367, endPoint x: 989, endPoint y: 368, distance: 126.2
click at [989, 368] on modal-container "Contacts Adams Jeep of Maryland - AdamsJeep_Buyback48-52_08-19-25 Annemarie Kli…" at bounding box center [644, 329] width 1288 height 658
copy div "+16166346041"
click at [936, 148] on icon "button" at bounding box center [938, 152] width 18 height 14
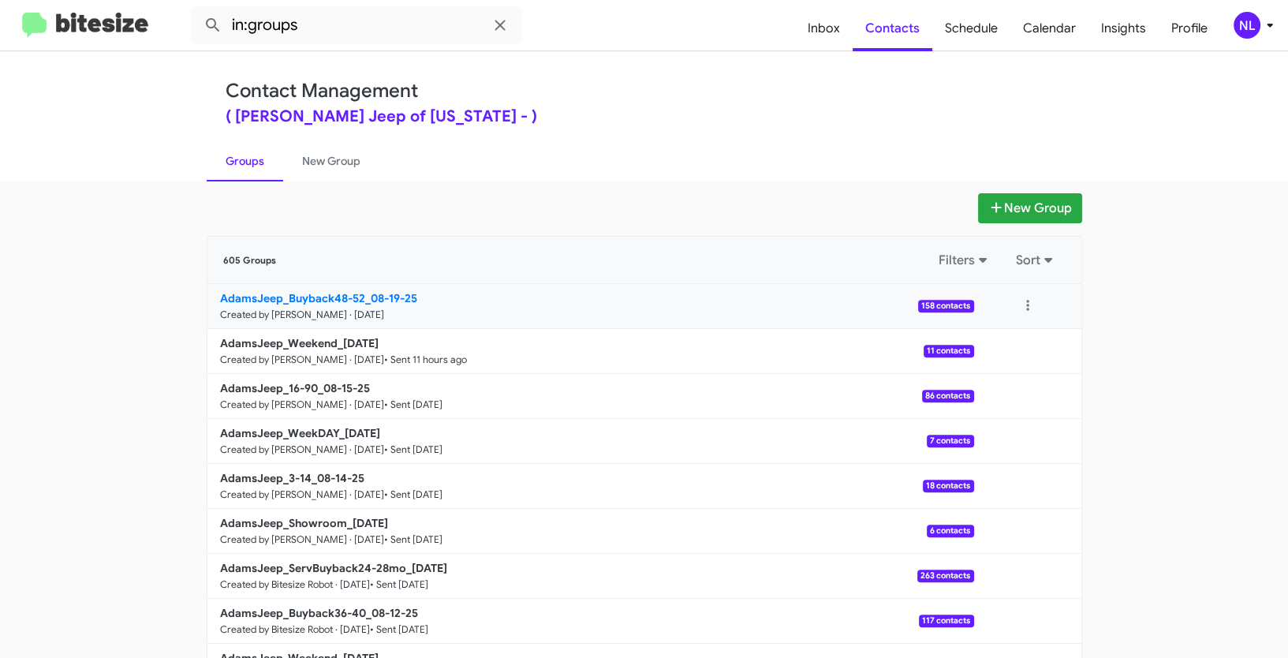
drag, startPoint x: 187, startPoint y: 298, endPoint x: 365, endPoint y: 293, distance: 178.3
click at [365, 293] on app-groups "New Group 605 Groups Filters Sort AdamsJeep_Buyback48-52_08-19-25 Created by Ne…" at bounding box center [644, 484] width 1288 height 582
copy b "AdamsJeep_Buyback48-52_"
click at [353, 35] on input "in:groups" at bounding box center [356, 25] width 331 height 38
paste input "AdamsJeep_Buyback48-52_"
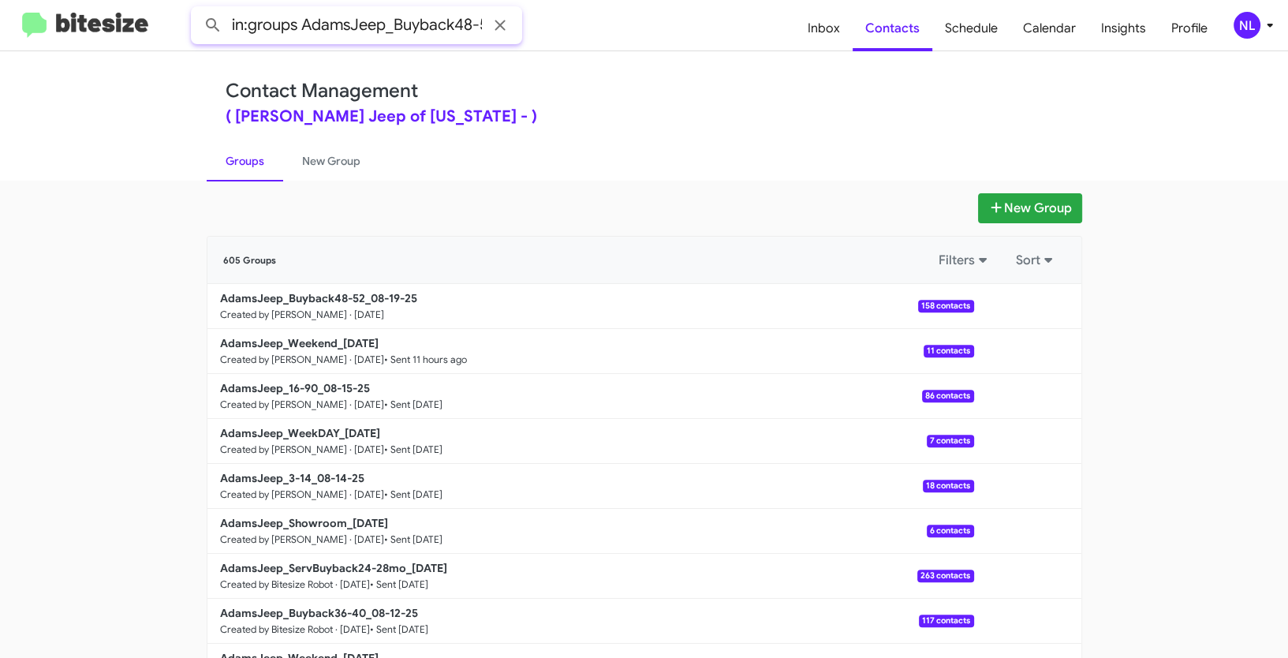
scroll to position [0, 22]
type input "in:groups AdamsJeep_Buyback48-52_"
click at [197, 9] on button at bounding box center [213, 25] width 32 height 32
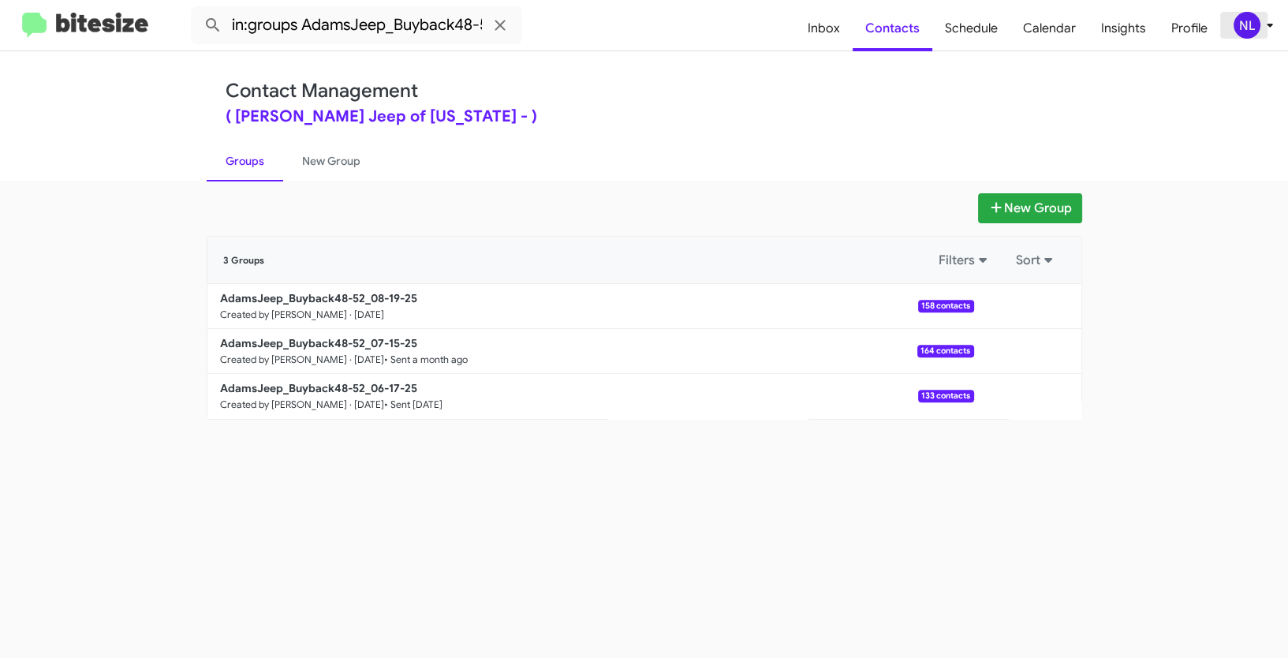
click at [1238, 21] on div "NL" at bounding box center [1247, 25] width 27 height 27
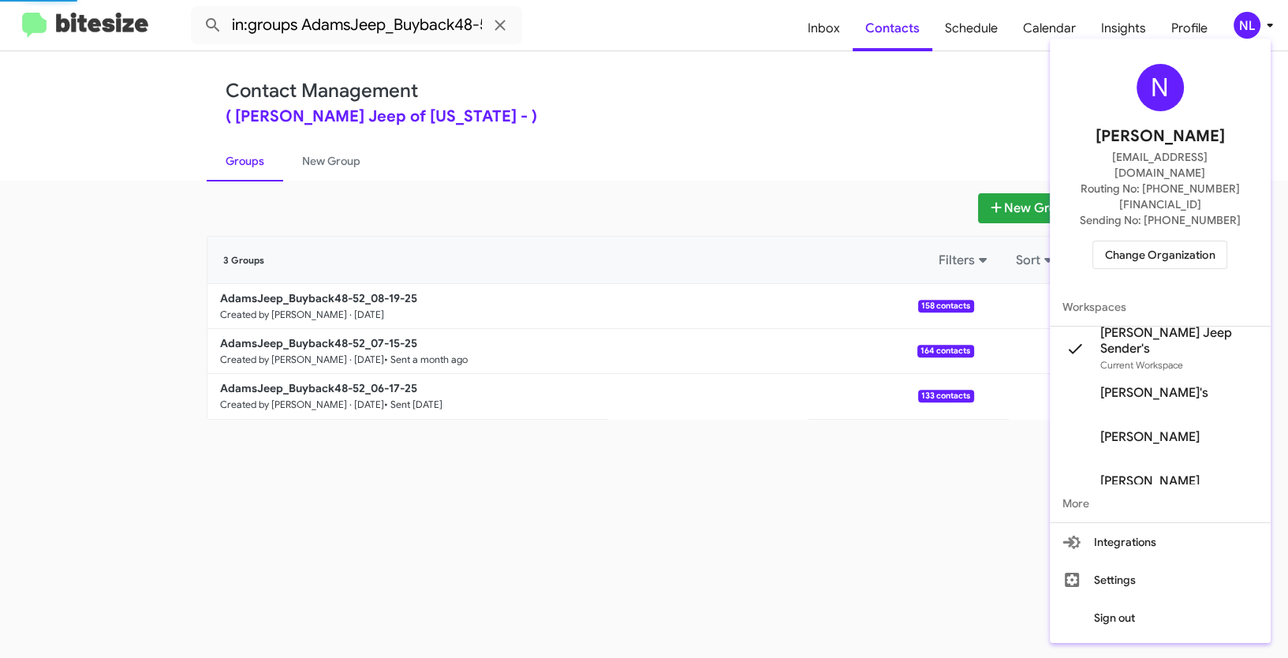
click at [1190, 241] on span "Change Organization" at bounding box center [1160, 254] width 110 height 27
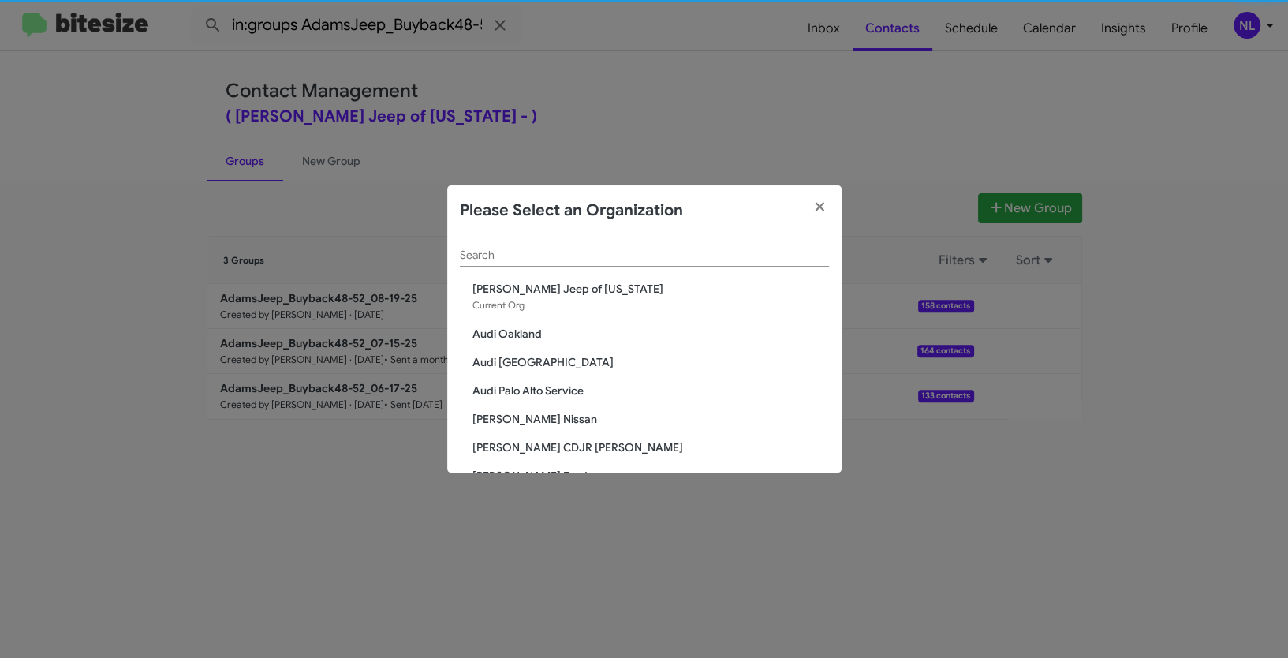
click at [477, 263] on div "Search" at bounding box center [644, 251] width 369 height 31
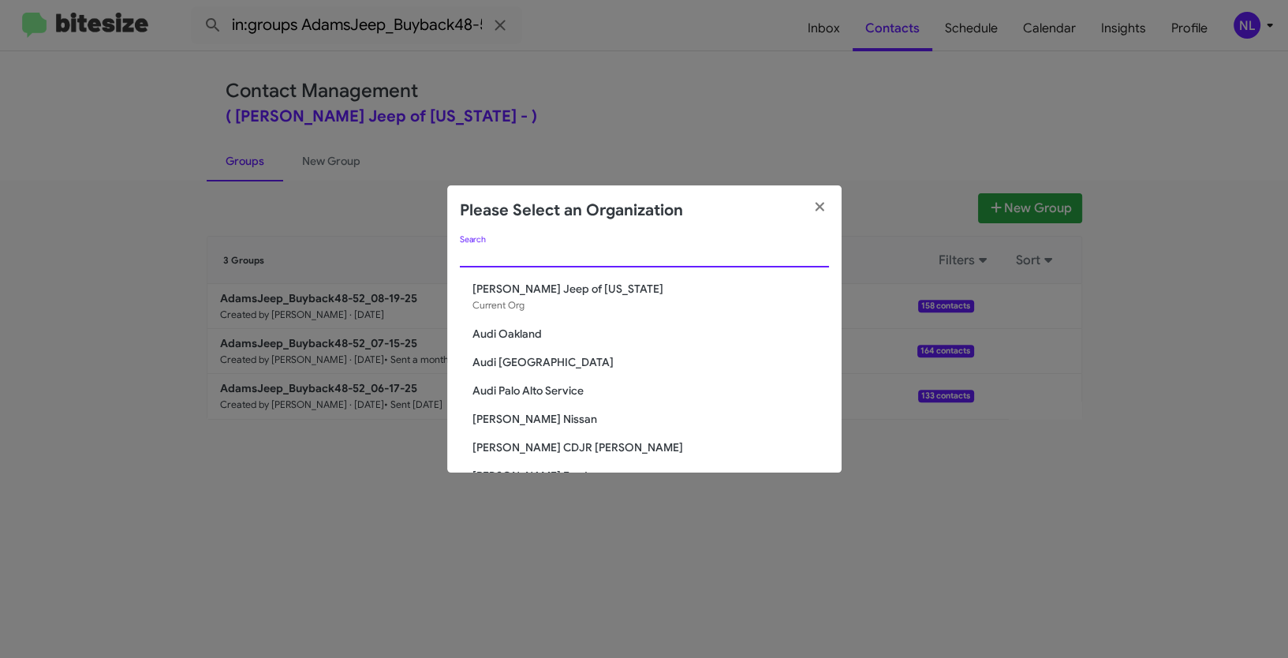
paste input "[PERSON_NAME] Nissan"
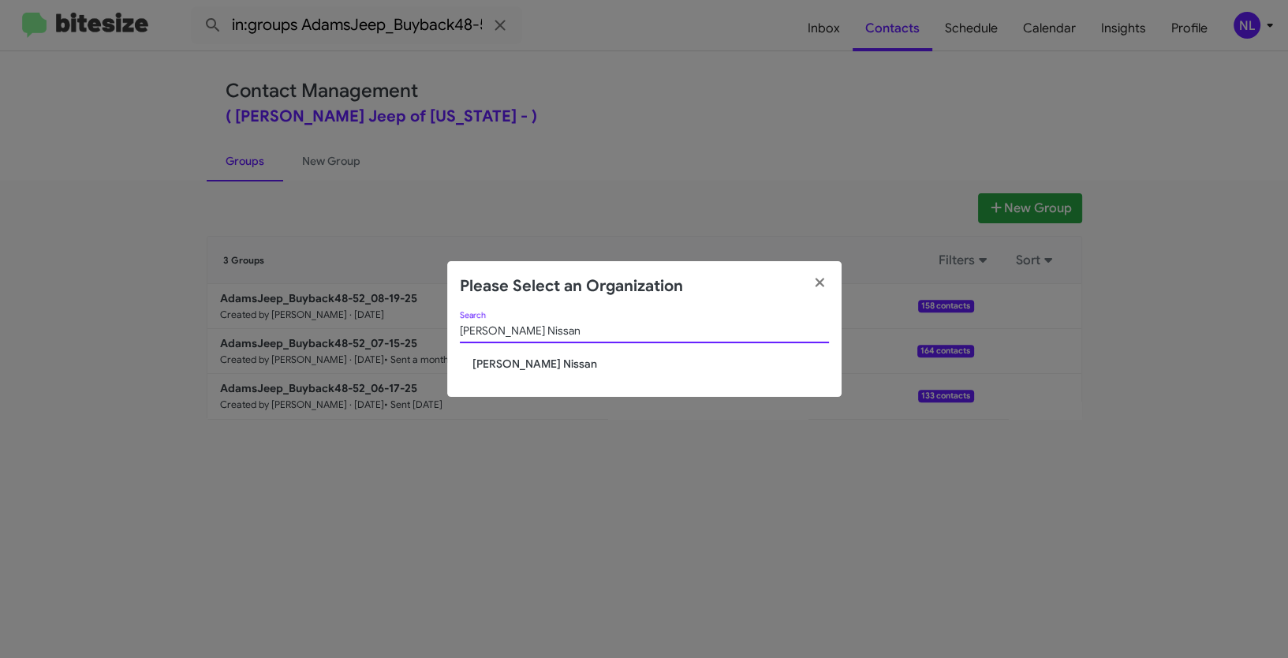
type input "[PERSON_NAME] Nissan"
click at [517, 373] on div "Baker Nissan Search Baker Nissan" at bounding box center [644, 355] width 394 height 86
click at [514, 360] on span "[PERSON_NAME] Nissan" at bounding box center [650, 364] width 357 height 16
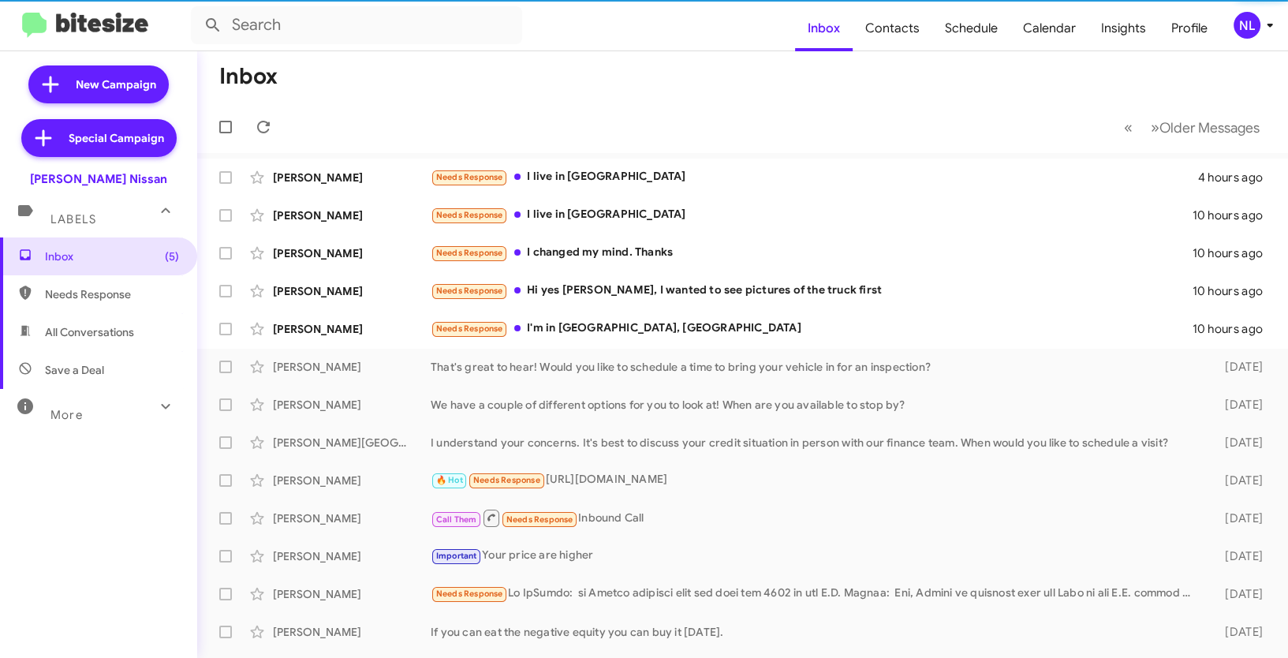
click at [1254, 17] on div "NL" at bounding box center [1247, 25] width 27 height 27
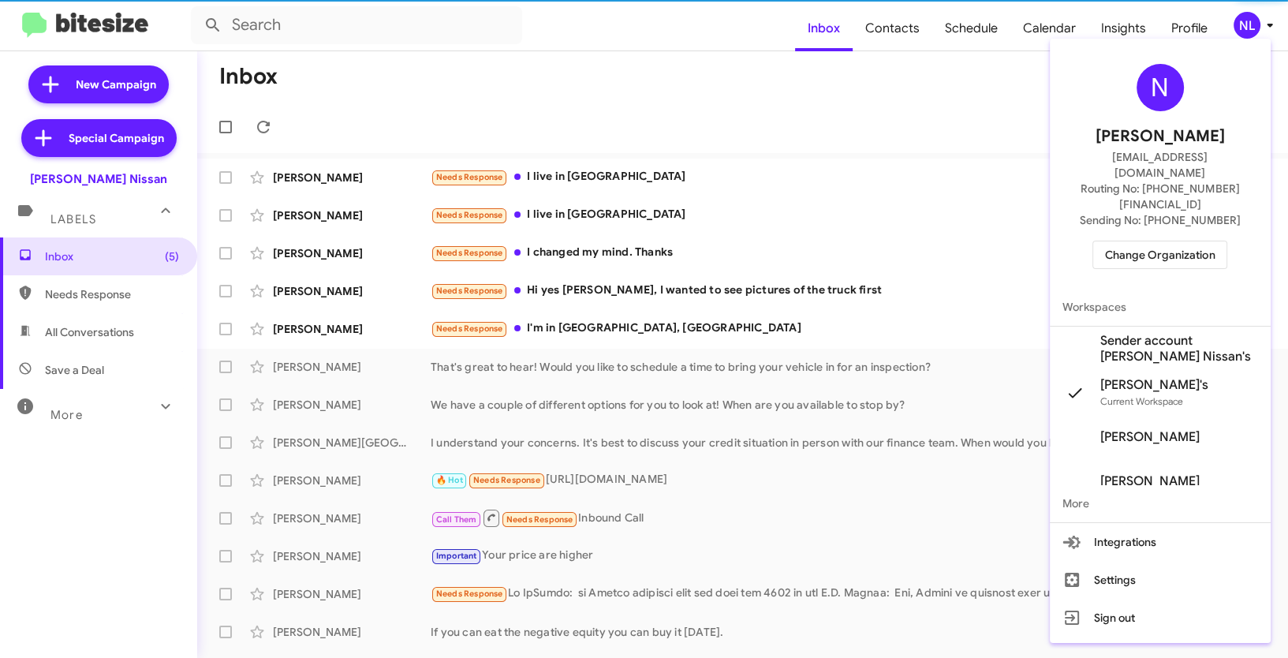
click at [1123, 333] on span "Sender account Baker Nissan's" at bounding box center [1179, 349] width 158 height 32
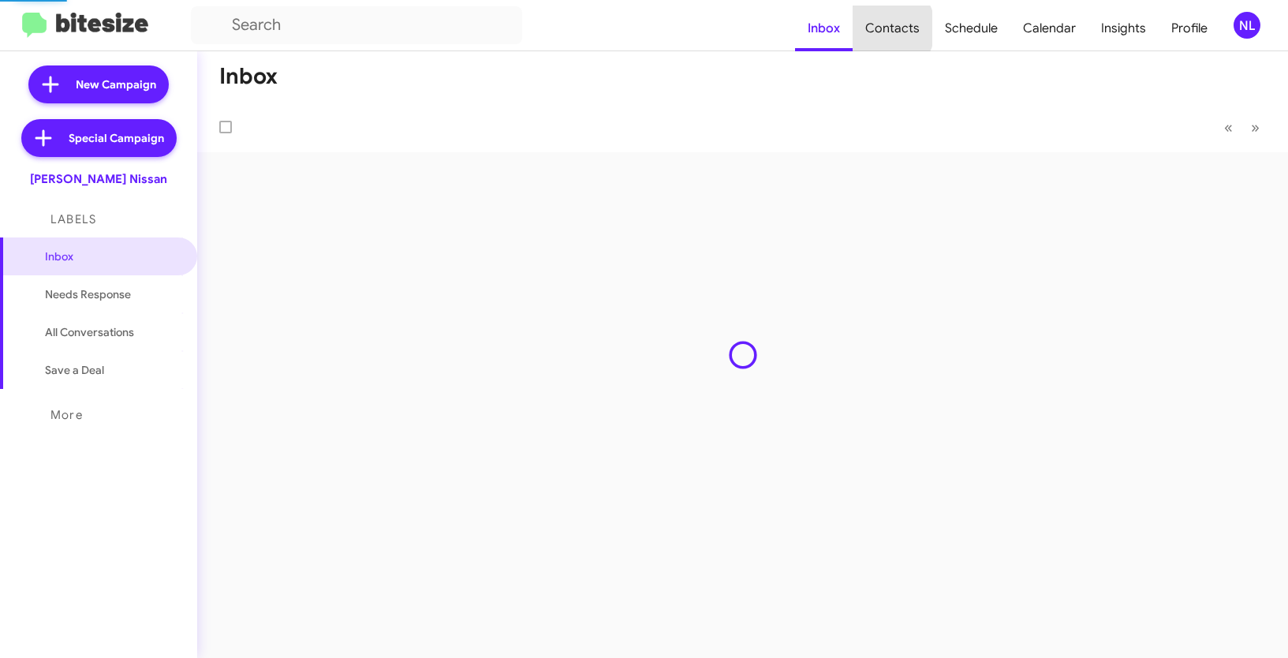
type input "in:groups"
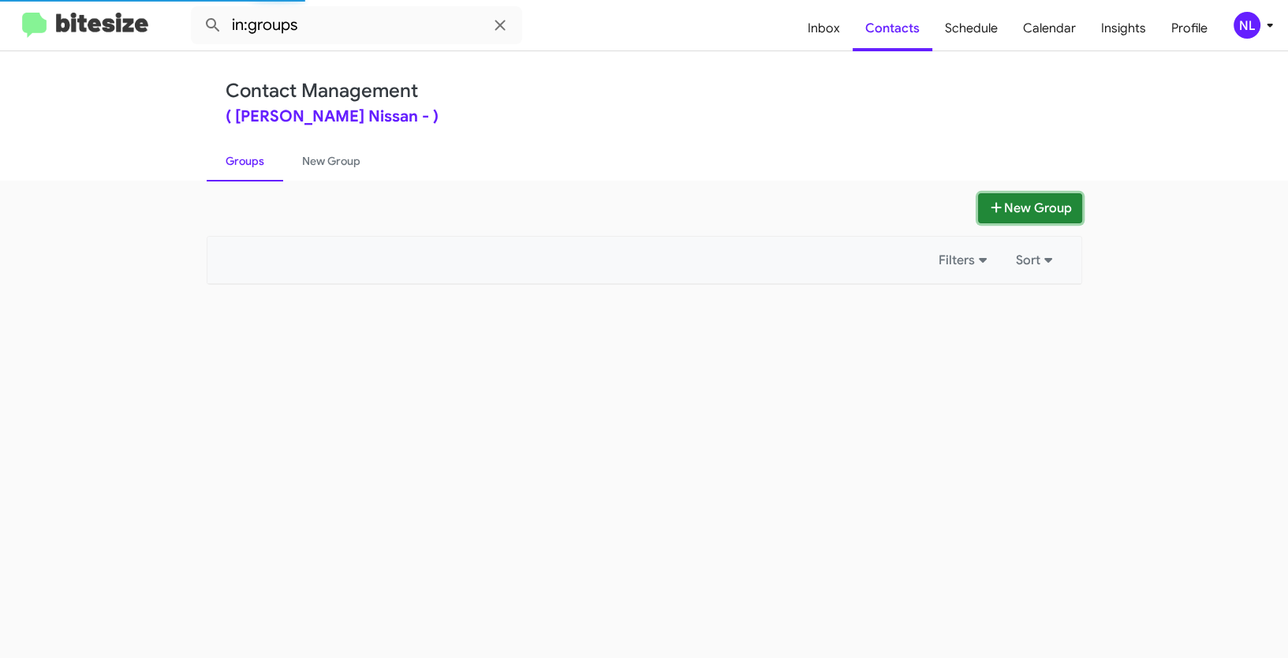
click at [1023, 201] on button "New Group" at bounding box center [1030, 208] width 104 height 30
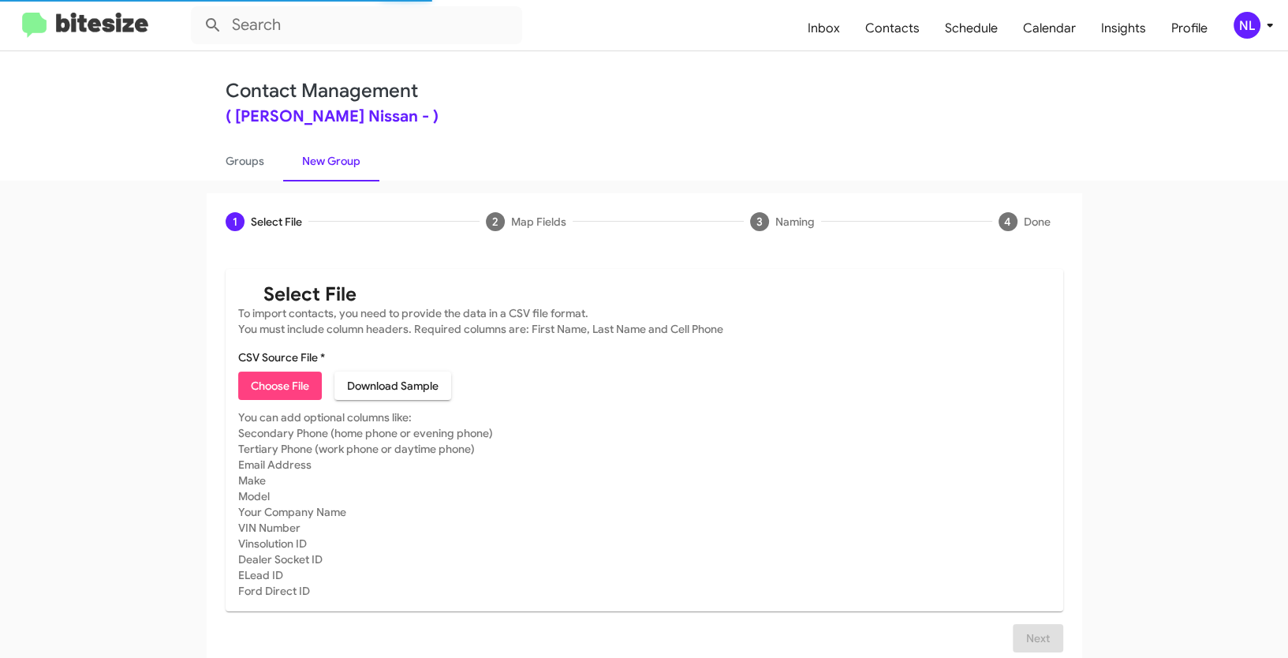
click at [276, 387] on span "Choose File" at bounding box center [280, 386] width 58 height 28
type input "BakerNiss_Buyback48-51_08-19-25"
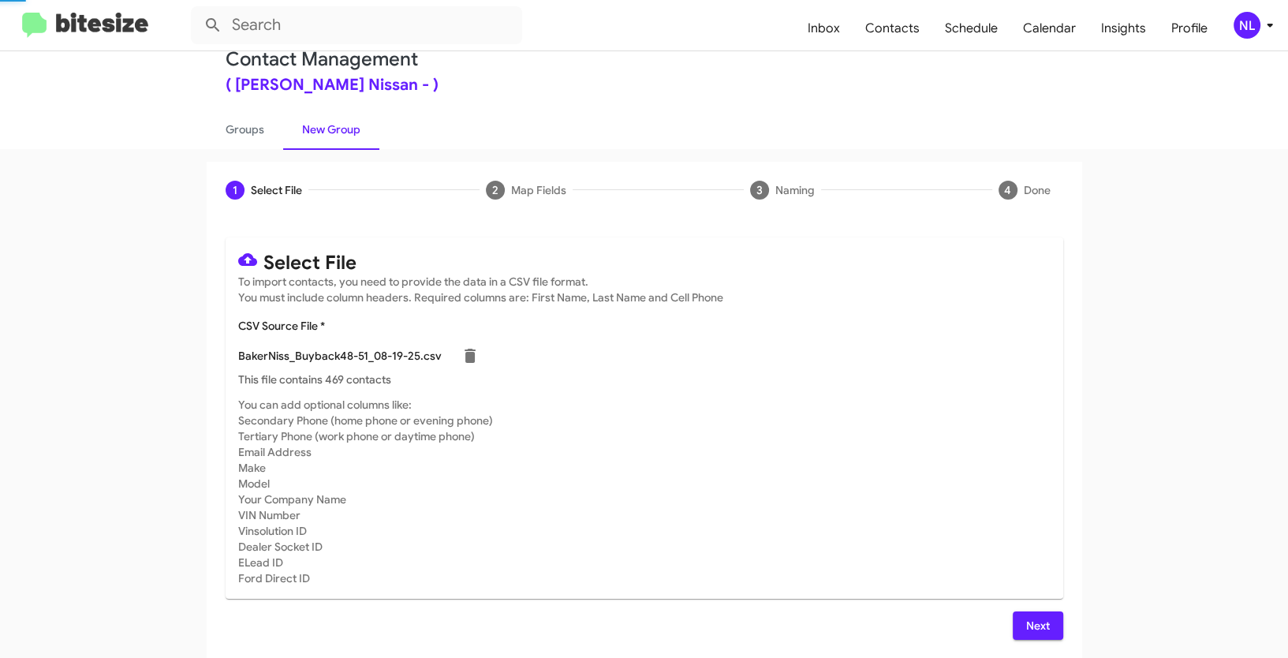
scroll to position [32, 0]
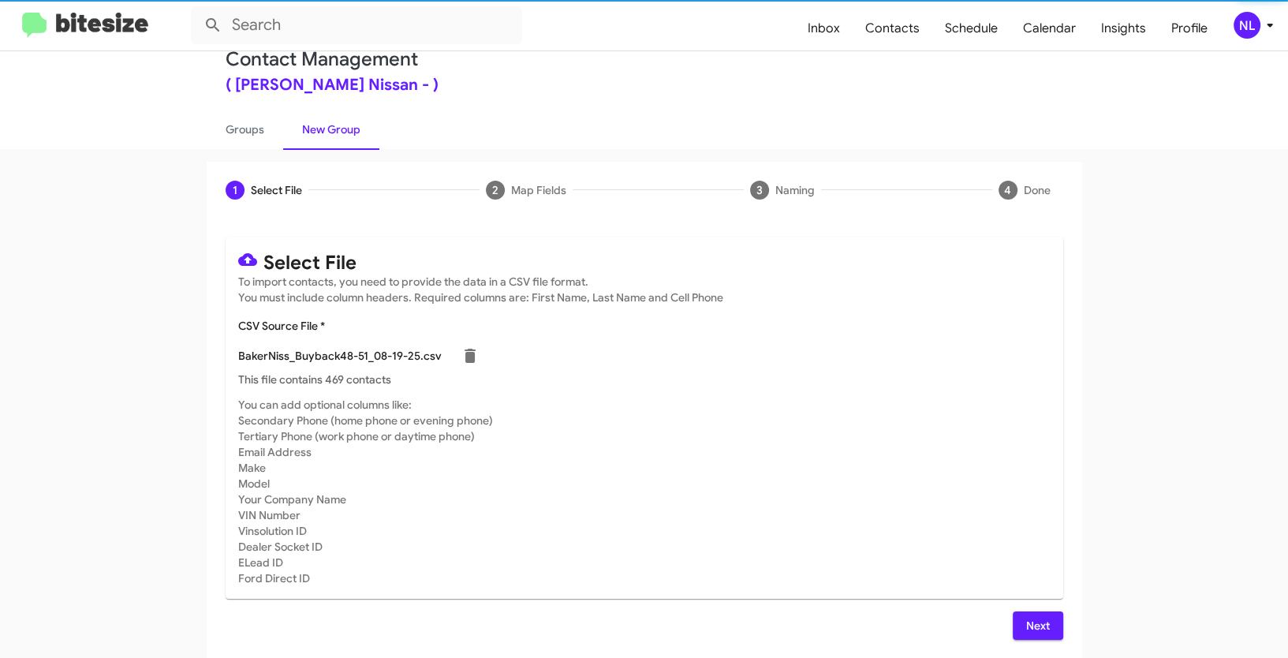
drag, startPoint x: 1007, startPoint y: 626, endPoint x: 1022, endPoint y: 628, distance: 15.9
click at [1013, 627] on button "Next" at bounding box center [1038, 625] width 50 height 28
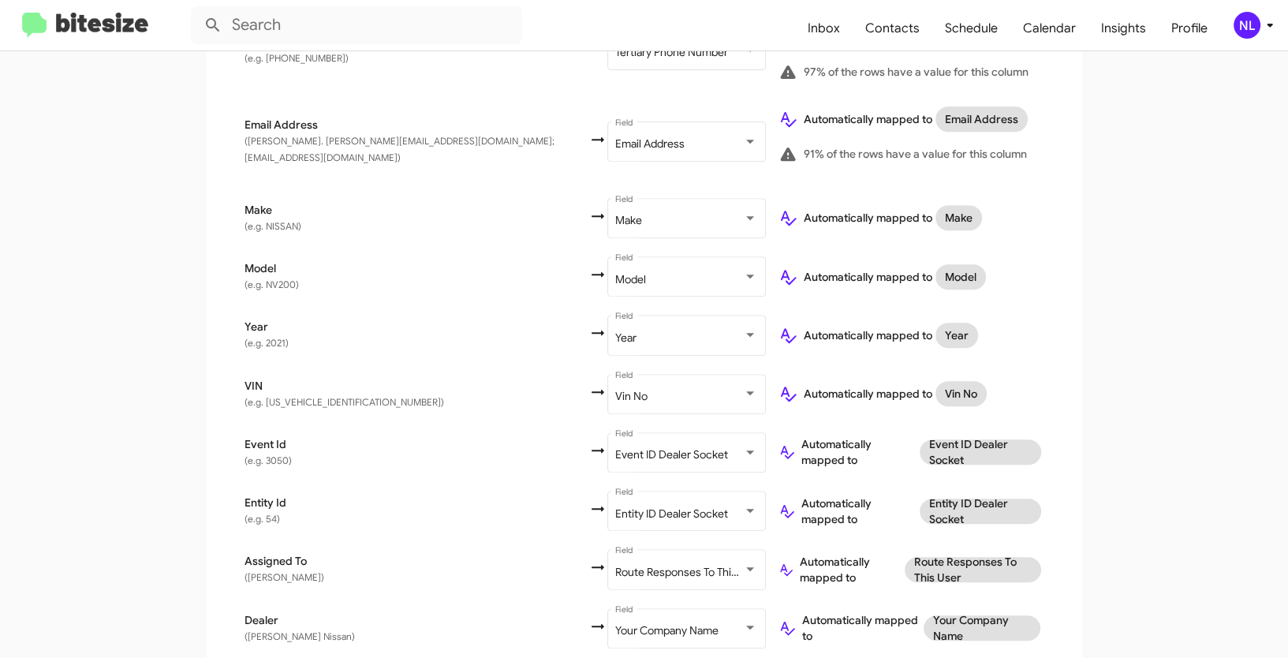
scroll to position [753, 0]
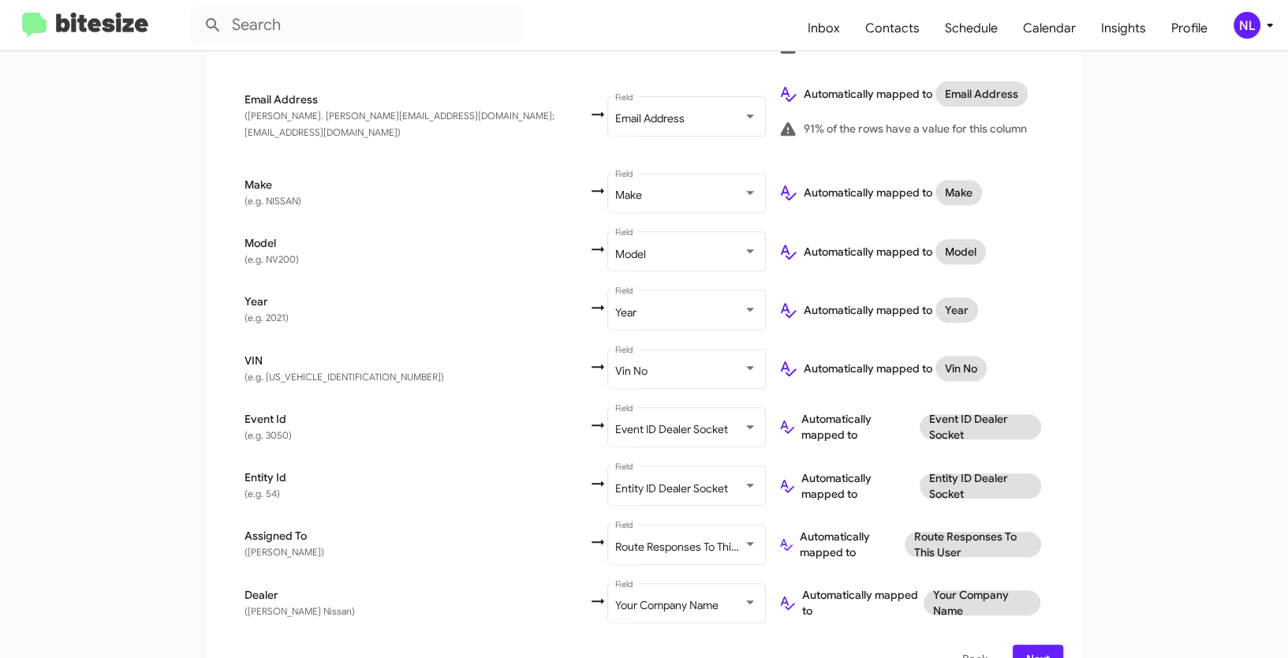
click at [1029, 644] on span "Next" at bounding box center [1037, 658] width 25 height 28
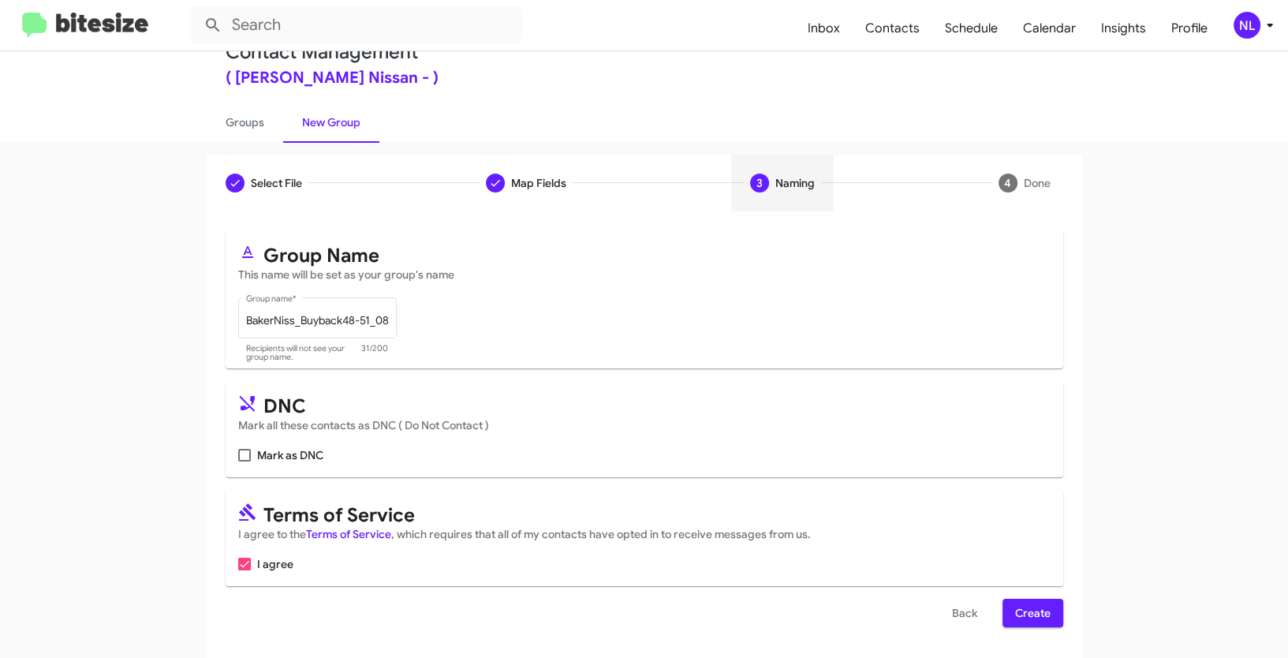
scroll to position [39, 0]
click at [1024, 607] on span "Create" at bounding box center [1032, 612] width 35 height 28
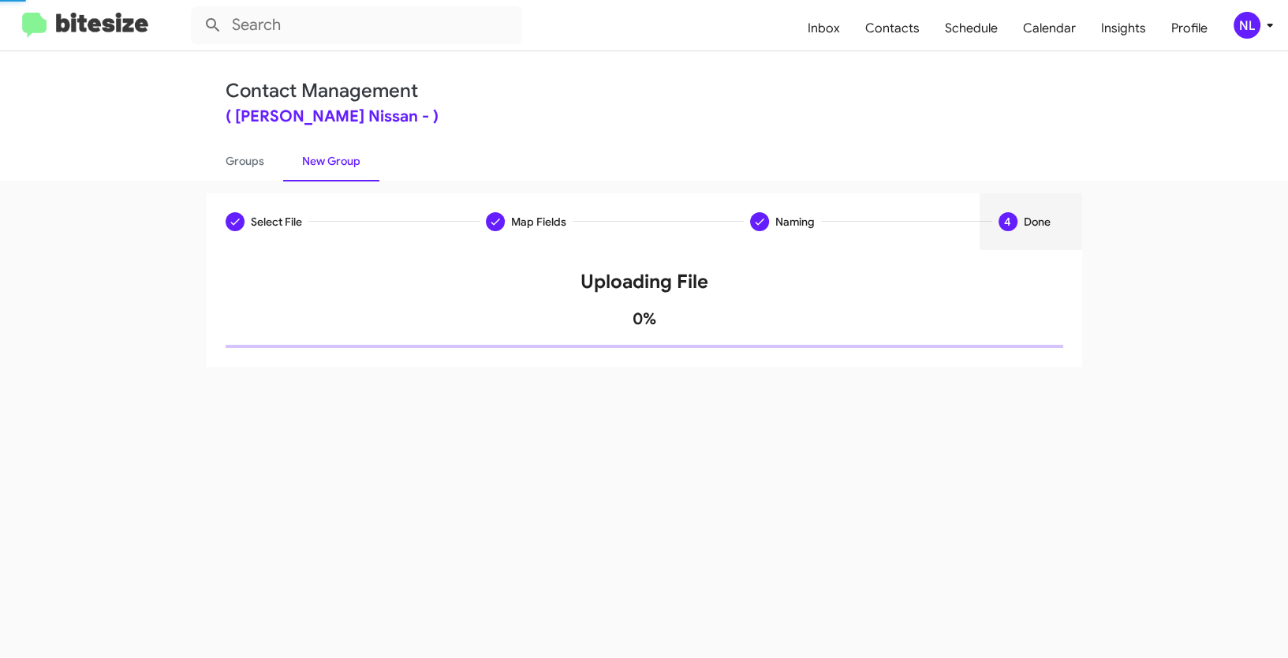
scroll to position [0, 0]
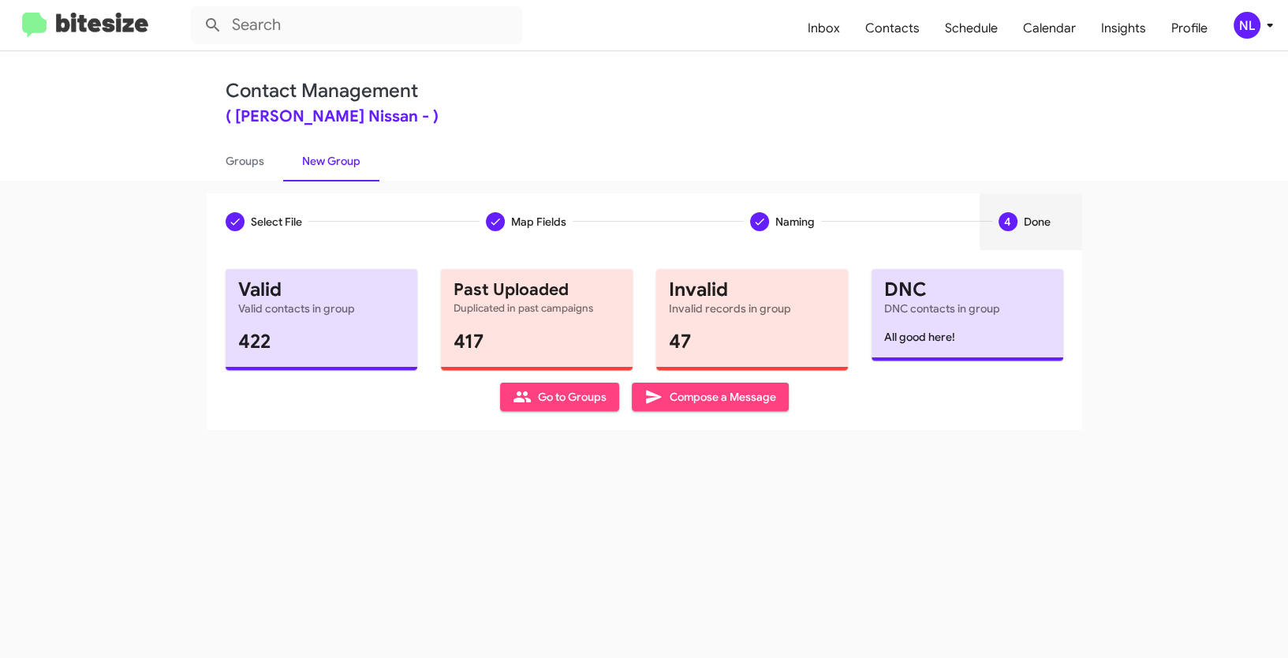
click at [528, 403] on icon at bounding box center [522, 396] width 19 height 19
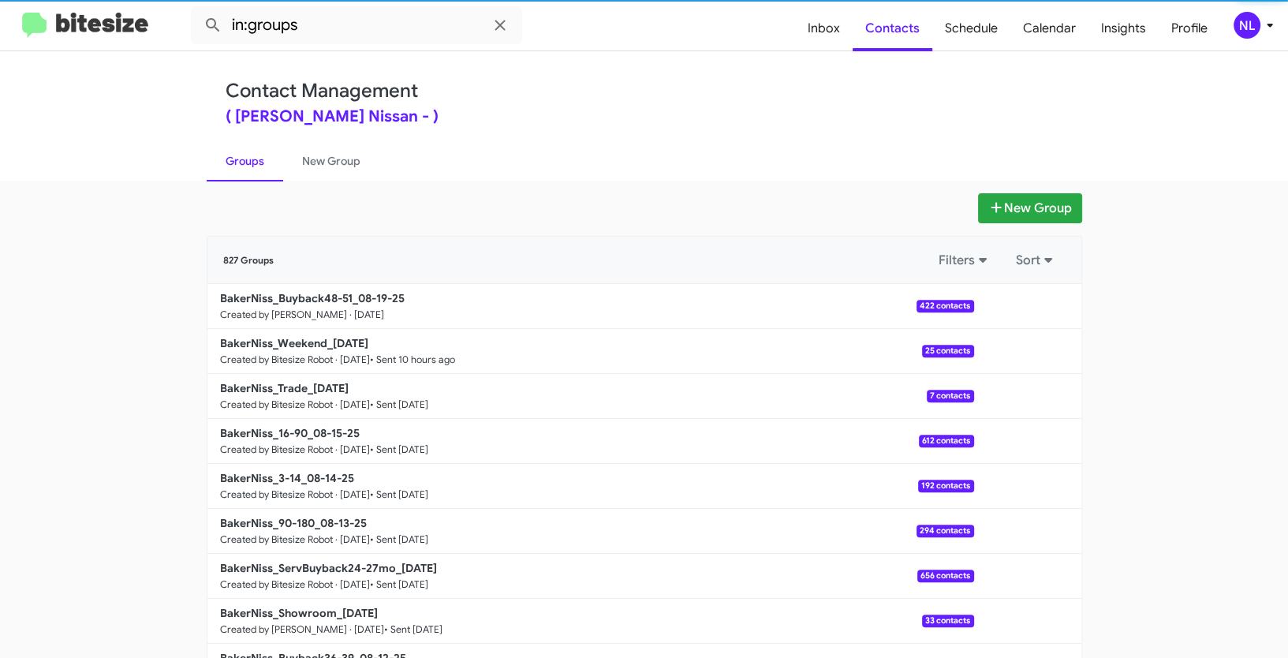
click at [121, 259] on app-groups "New Group 827 Groups Filters Sort BakerNiss_Buyback48-51_08-19-25 Created by Ne…" at bounding box center [644, 484] width 1288 height 582
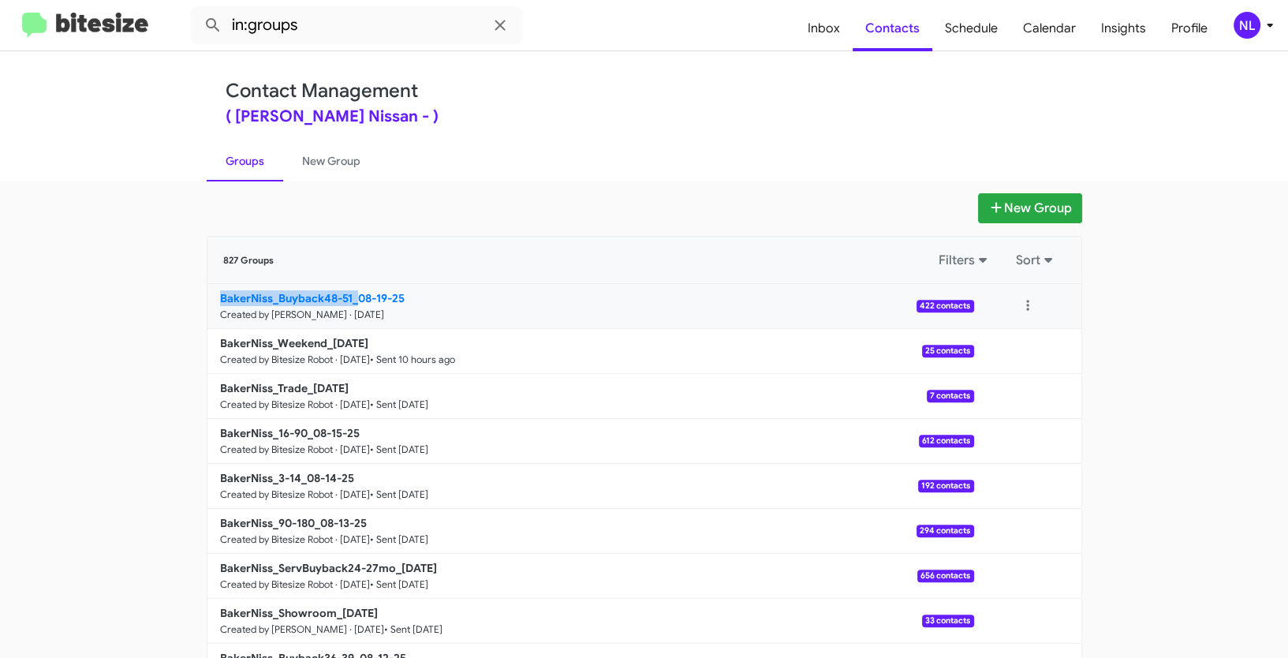
drag, startPoint x: 125, startPoint y: 297, endPoint x: 354, endPoint y: 293, distance: 229.6
click at [354, 293] on app-groups "New Group 827 Groups Filters Sort BakerNiss_Buyback48-51_08-19-25 Created by Ne…" at bounding box center [644, 484] width 1288 height 582
copy b "BakerNiss_Buyback48-51_"
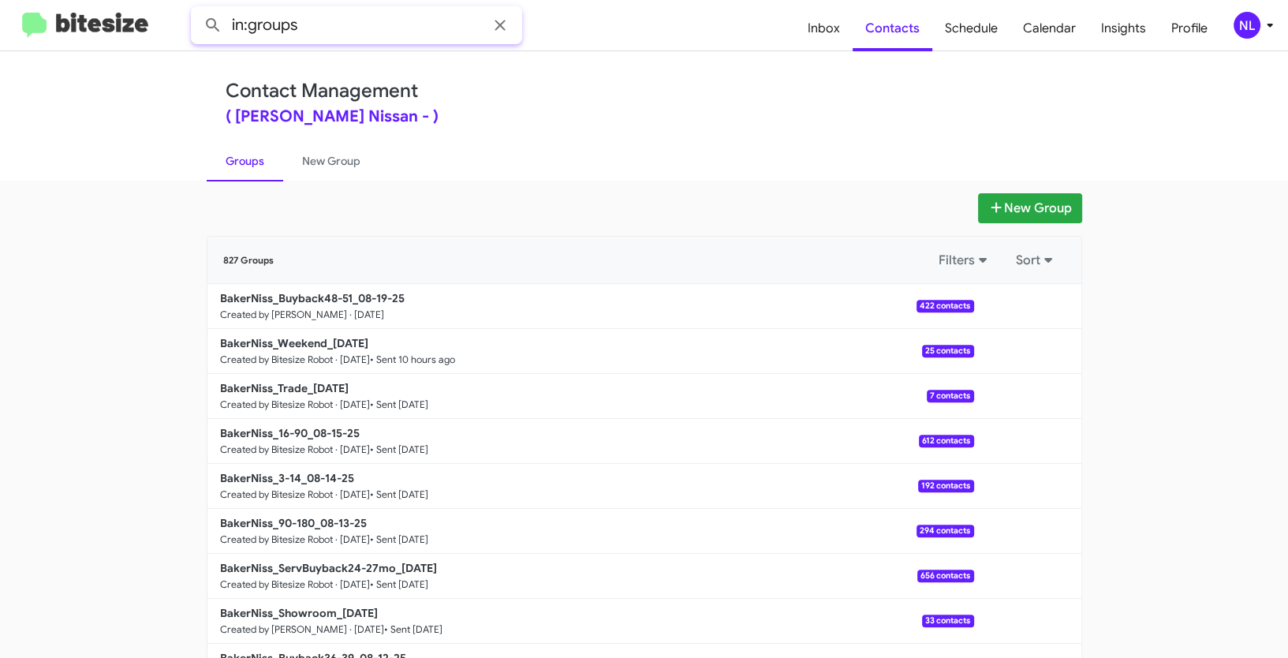
click at [330, 25] on input "in:groups" at bounding box center [356, 25] width 331 height 38
paste input "BakerNiss_Buyback48-51_"
type input "in:groups BakerNiss_Buyback48-51_"
click at [197, 9] on button at bounding box center [213, 25] width 32 height 32
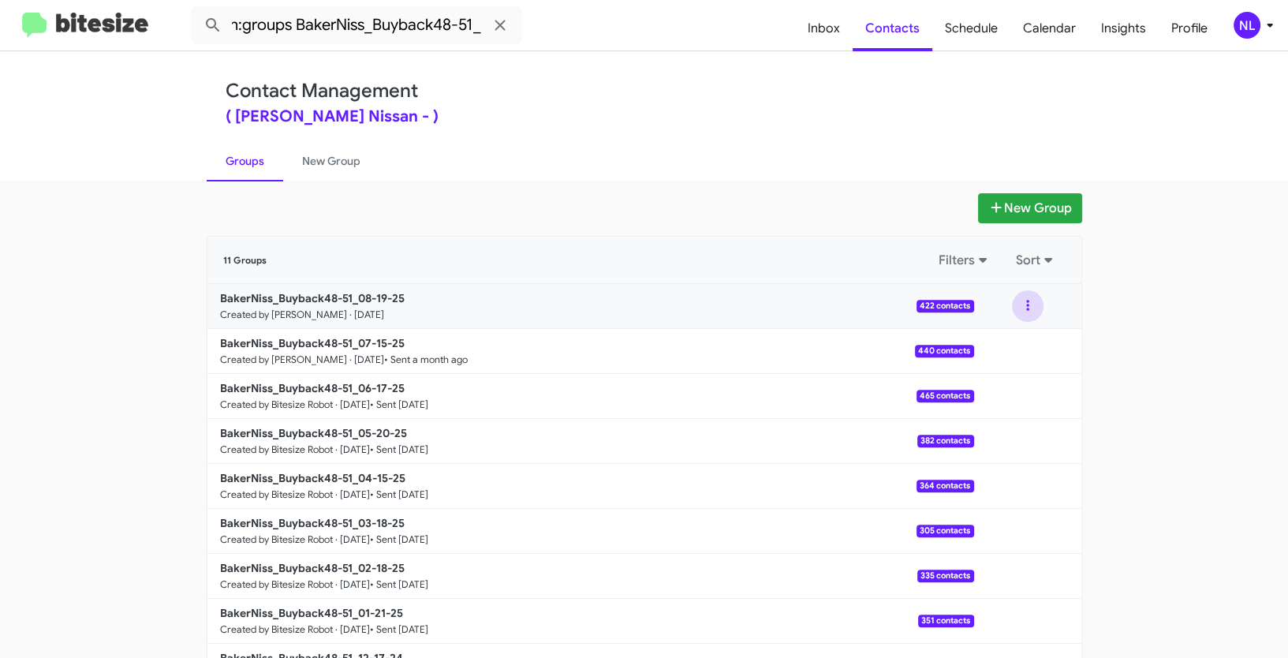
click at [1027, 302] on button at bounding box center [1028, 306] width 32 height 32
click at [1002, 353] on button "View contacts" at bounding box center [980, 349] width 126 height 38
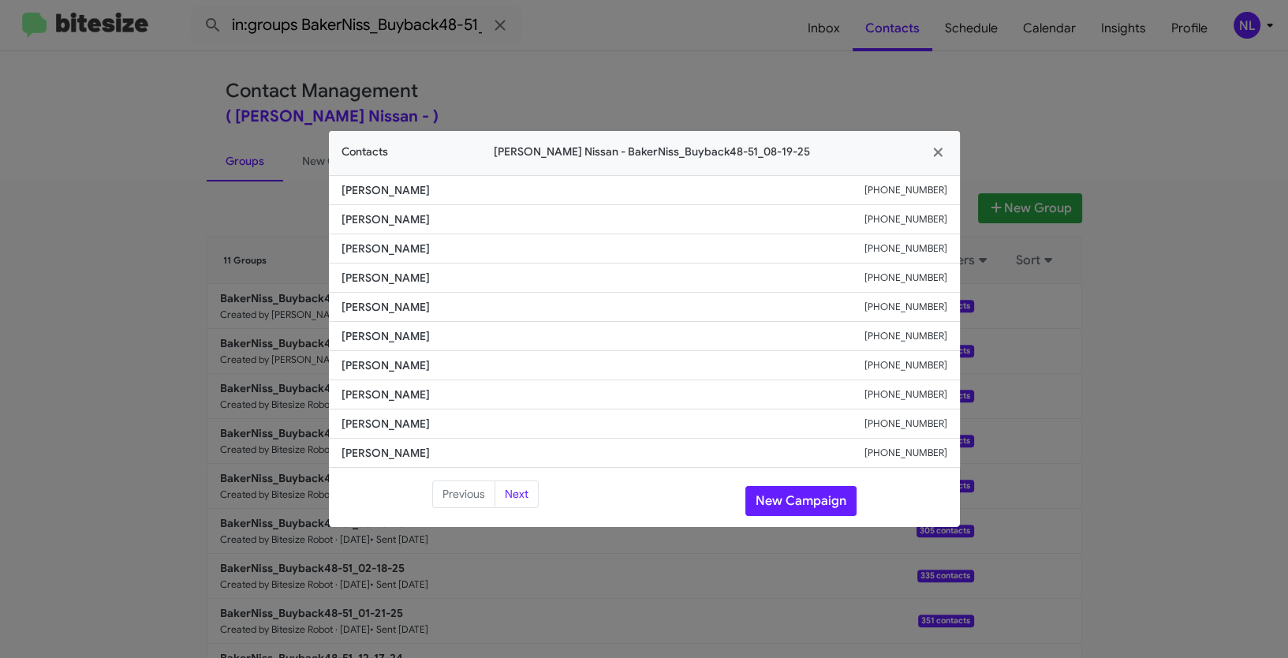
drag, startPoint x: 327, startPoint y: 254, endPoint x: 504, endPoint y: 254, distance: 176.7
click at [504, 254] on modal-container "Contacts Baker Nissan - BakerNiss_Buyback48-51_08-19-25 Rodrigo Lozano +1832776…" at bounding box center [644, 329] width 1288 height 658
copy span "Tanya Merchant"
click at [782, 500] on button "New Campaign" at bounding box center [800, 501] width 111 height 30
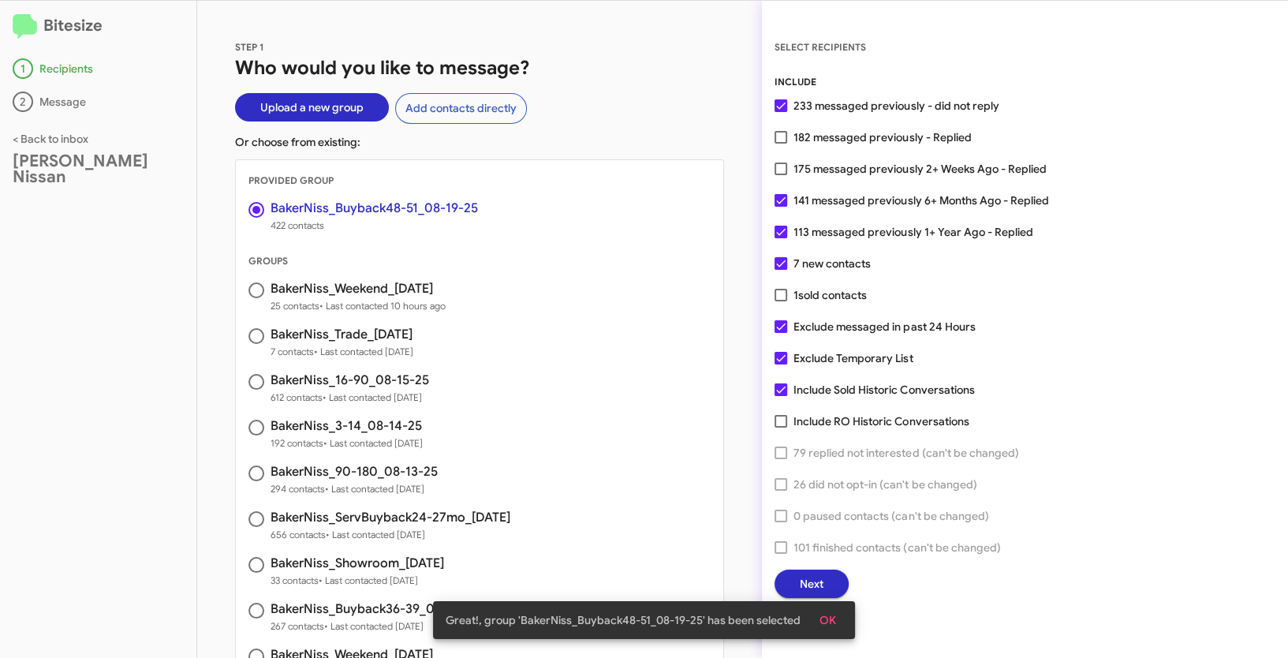
click at [842, 616] on button "OK" at bounding box center [828, 620] width 42 height 28
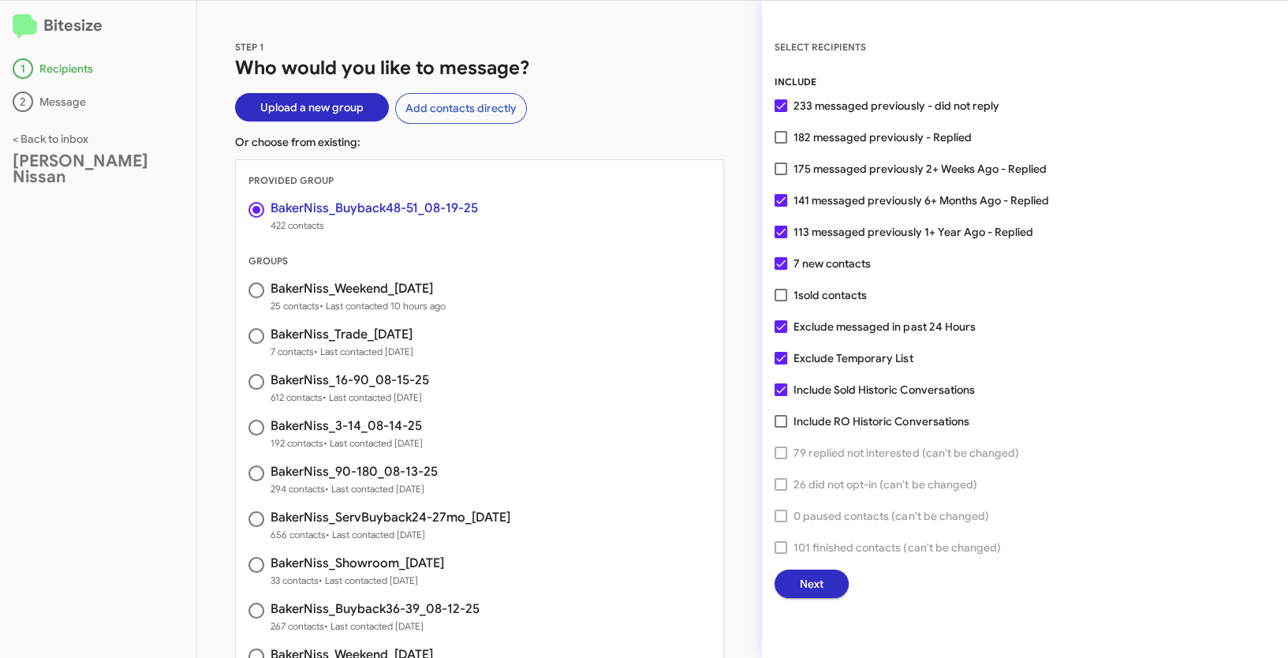
click at [818, 586] on span "Next" at bounding box center [812, 584] width 24 height 28
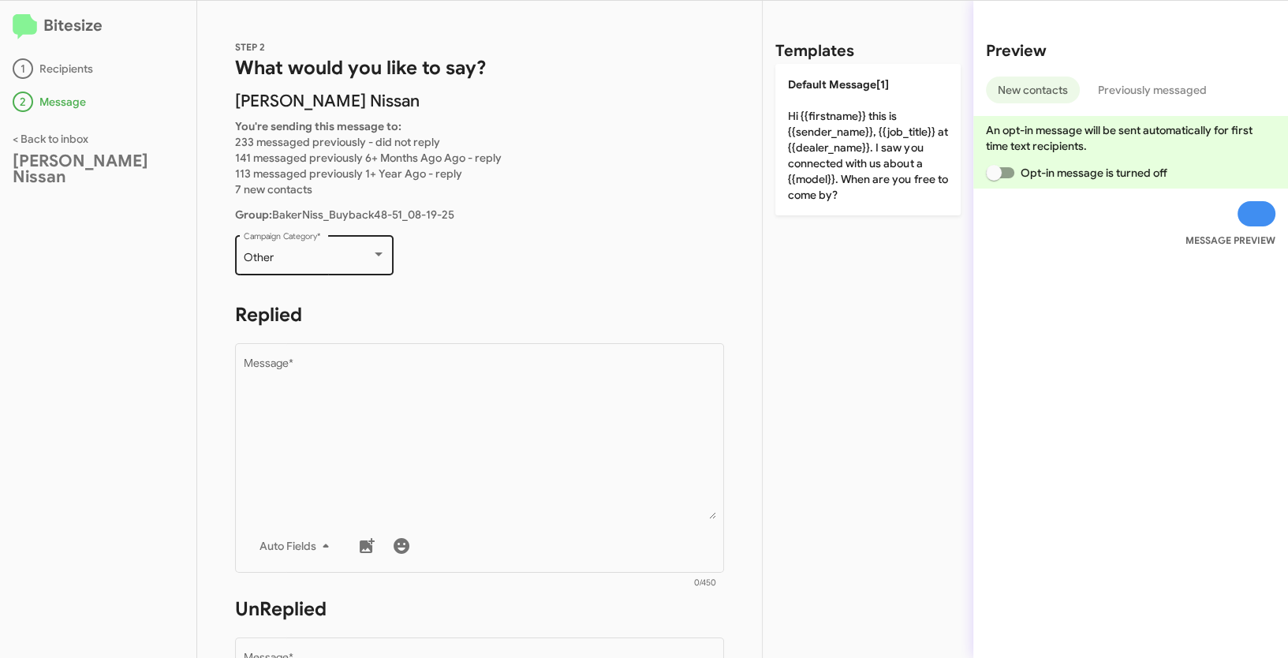
click at [367, 264] on div "Other Campaign Category *" at bounding box center [315, 253] width 142 height 43
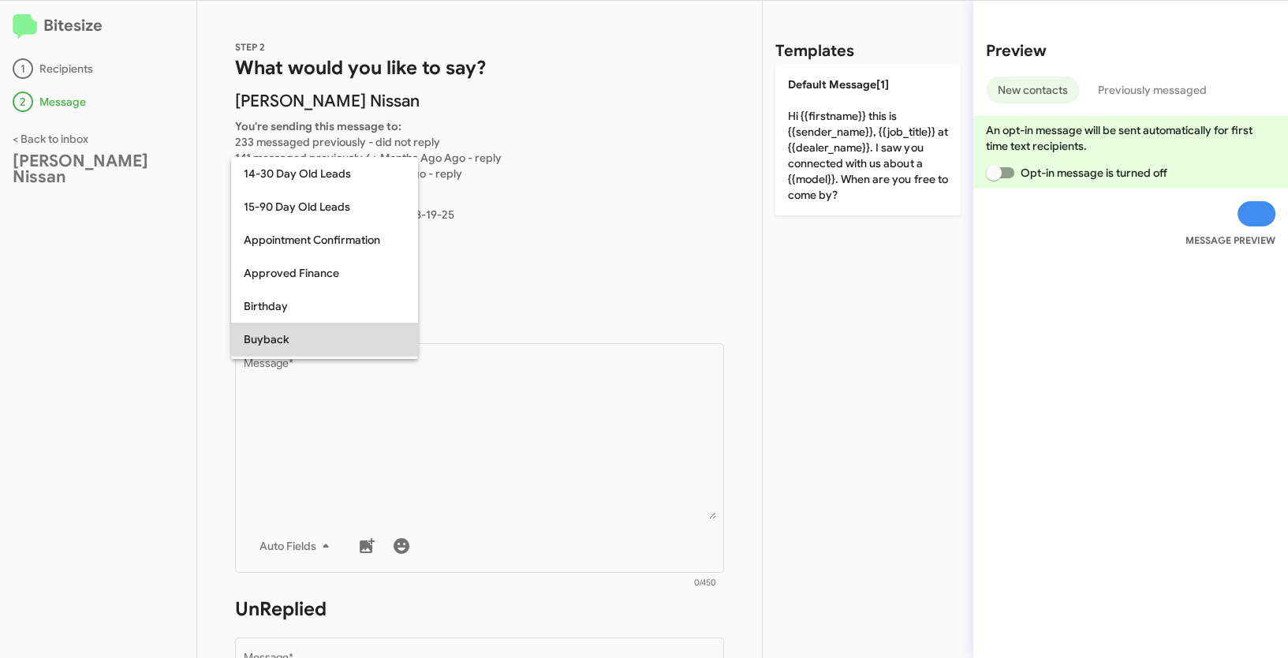
click at [293, 342] on span "Buyback" at bounding box center [325, 339] width 162 height 33
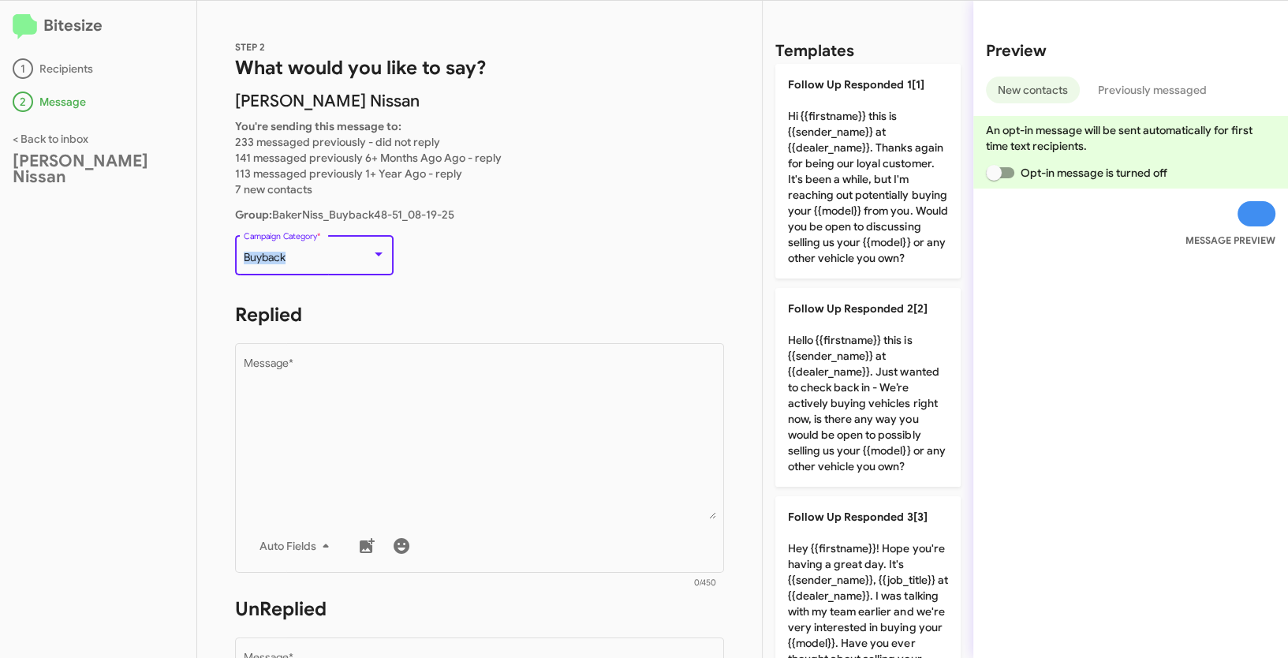
drag, startPoint x: 262, startPoint y: 255, endPoint x: 303, endPoint y: 255, distance: 41.0
click at [303, 255] on div "Buyback" at bounding box center [308, 258] width 128 height 13
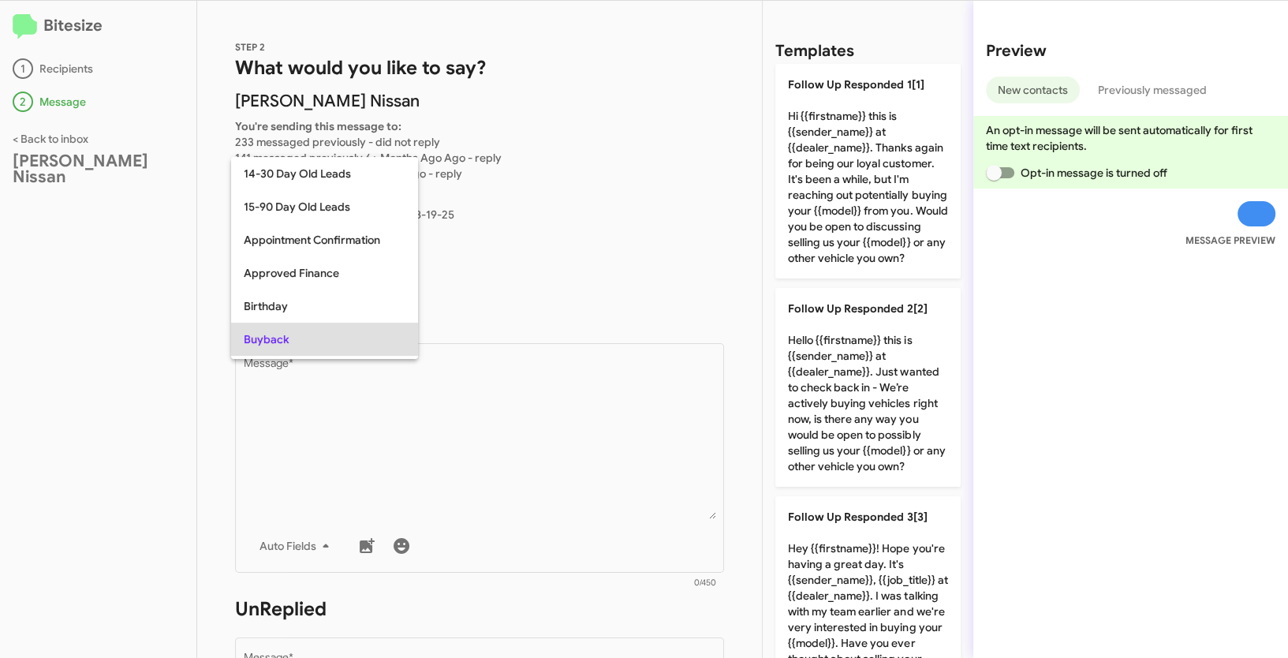
scroll to position [81, 0]
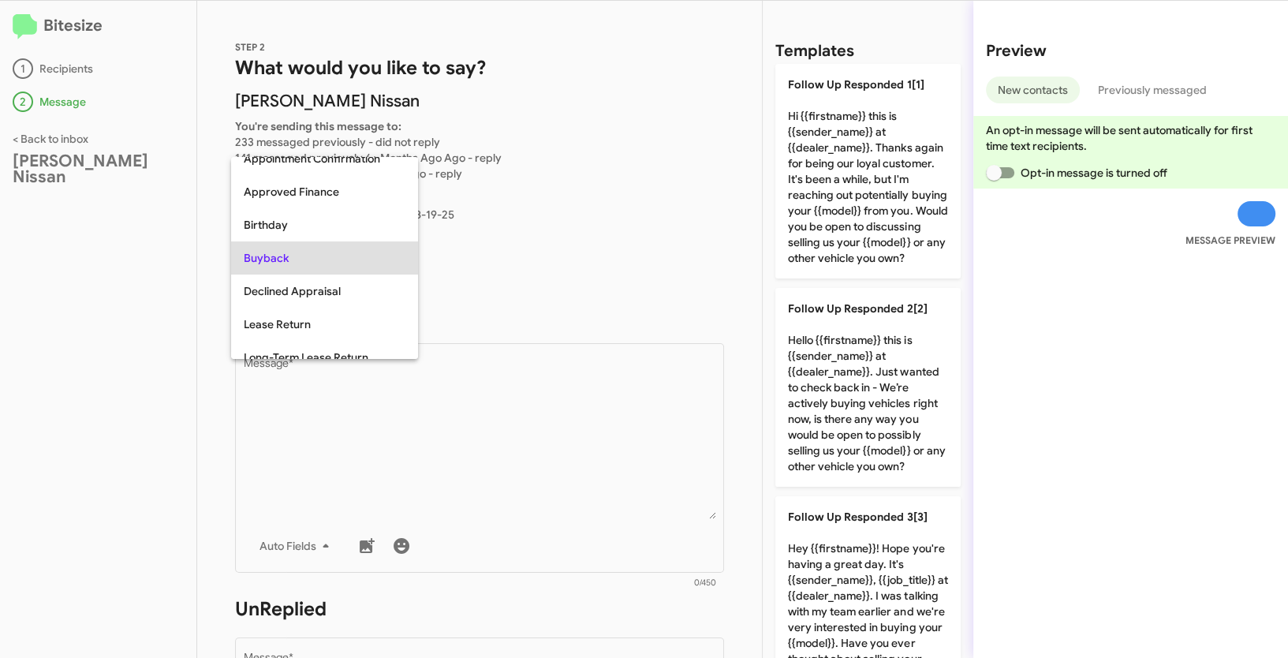
copy span "Buyback"
click at [553, 441] on div at bounding box center [644, 329] width 1288 height 658
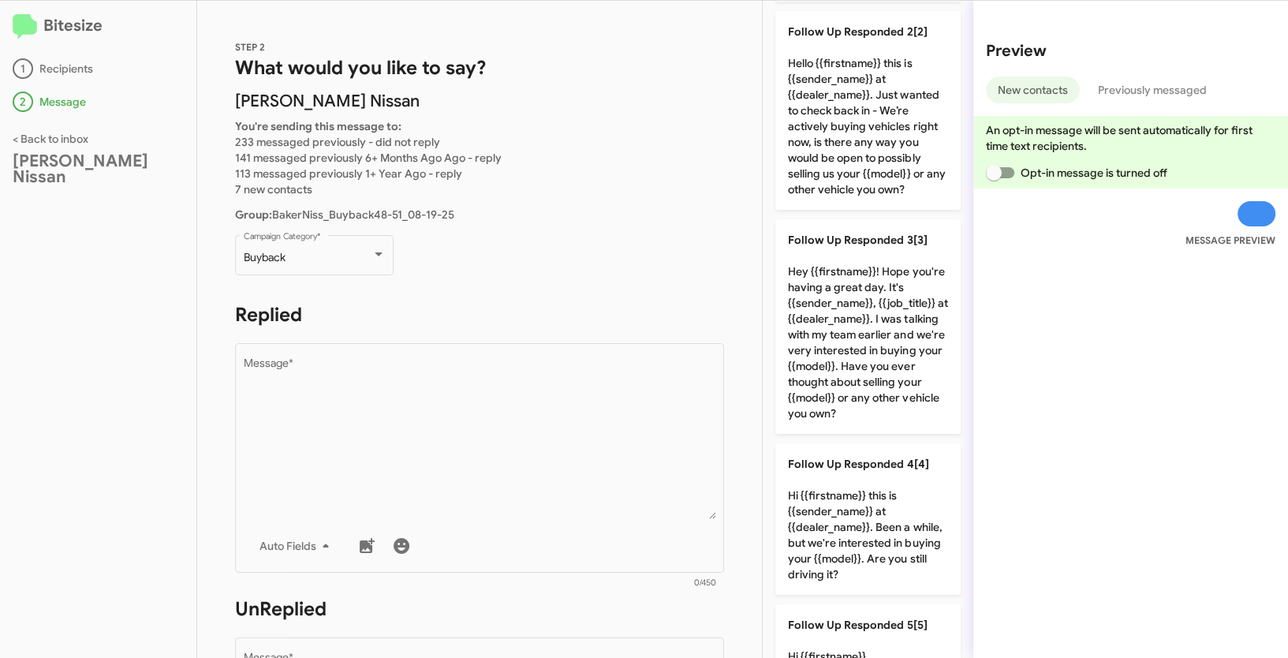
scroll to position [518, 0]
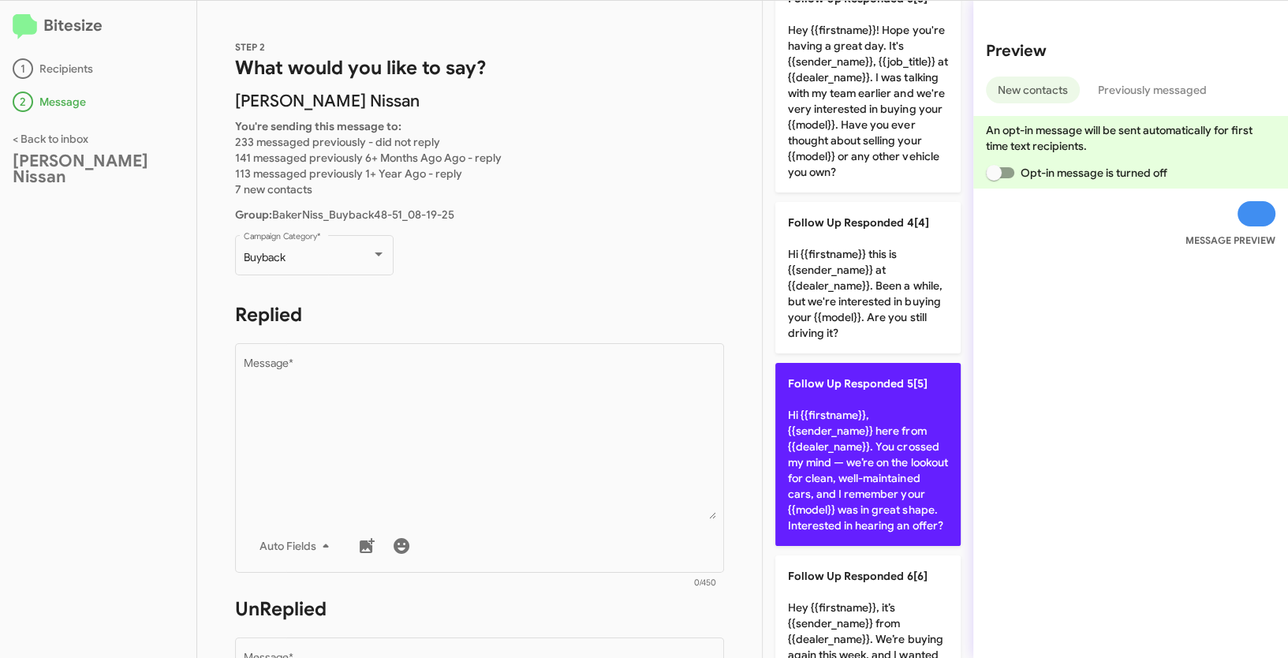
click at [831, 497] on p "Follow Up Responded 5[5] Hi {{firstname}}, {{sender_name}} here from {{dealer_n…" at bounding box center [867, 454] width 185 height 183
type textarea "Hi {{firstname}}, {{sender_name}} here from {{dealer_name}}. You crossed my min…"
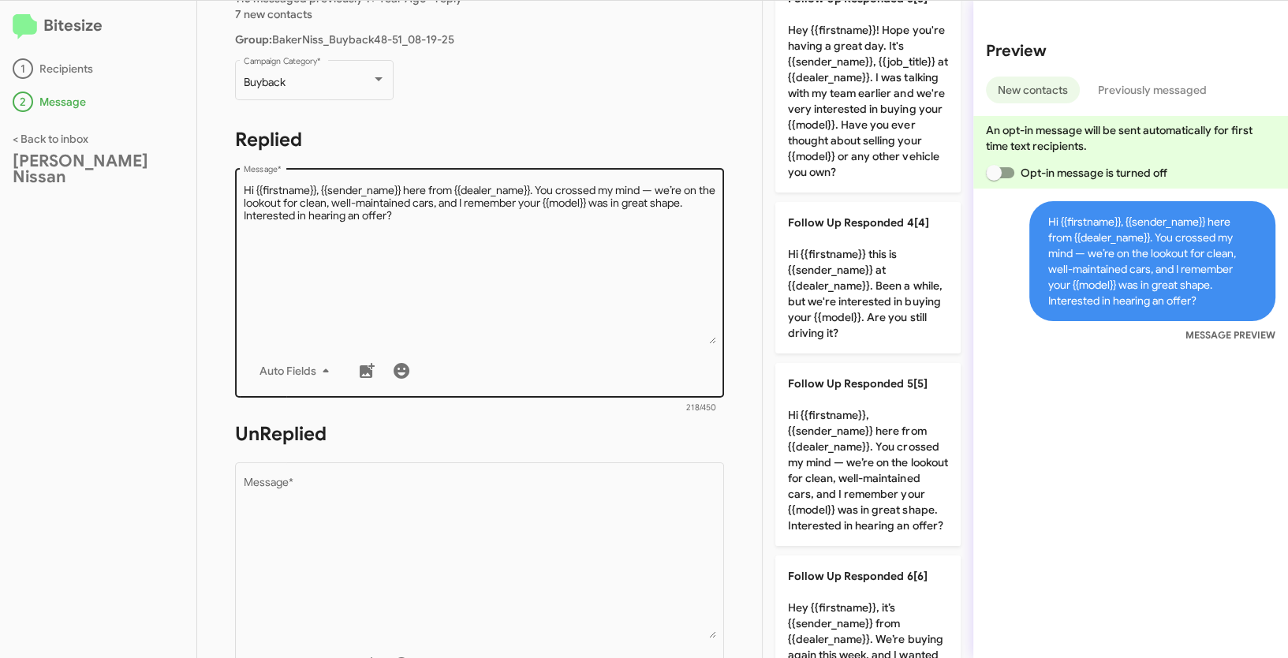
scroll to position [267, 0]
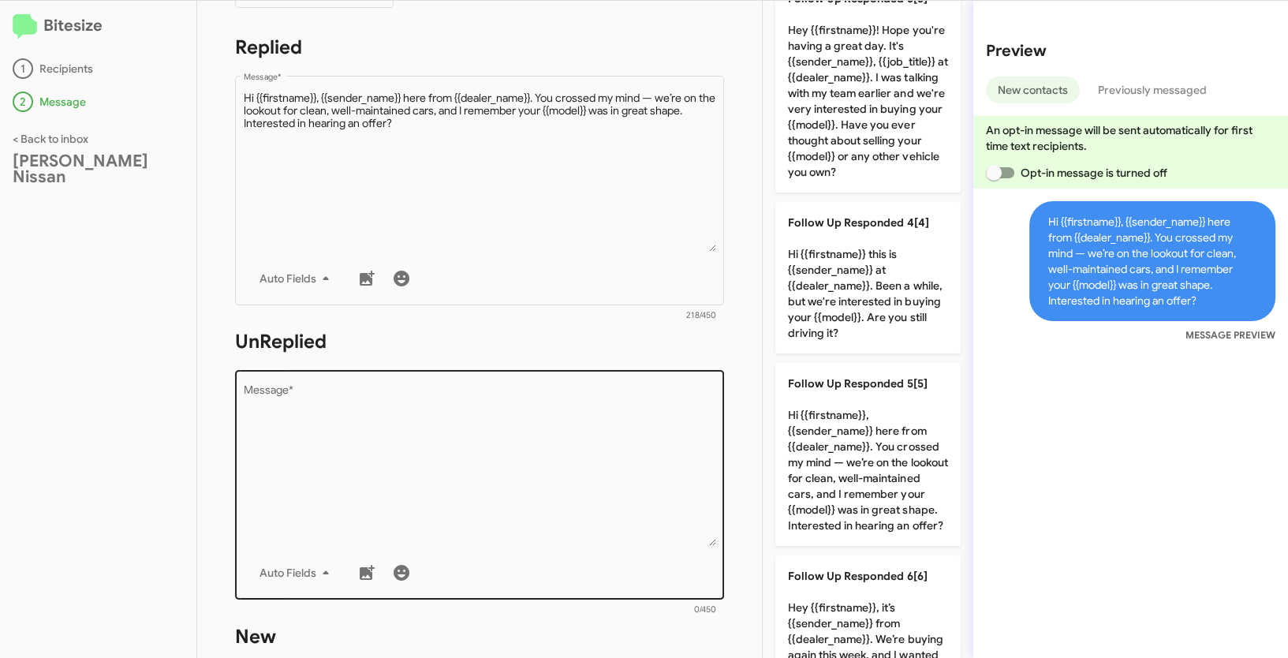
click at [614, 454] on textarea "Message *" at bounding box center [480, 465] width 472 height 161
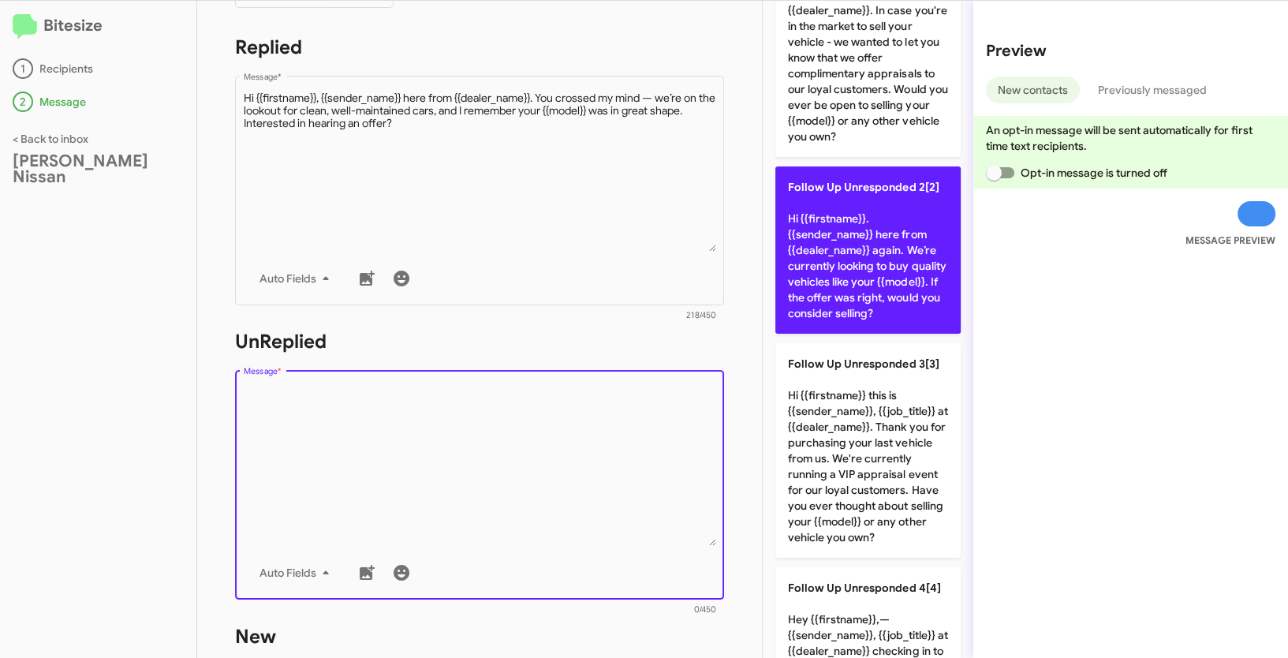
scroll to position [136, 0]
click at [857, 237] on p "Follow Up Unresponded 2[2] Hi {{firstname}}. {{sender_name}} here from {{dealer…" at bounding box center [867, 251] width 185 height 167
type textarea "Hi {{firstname}}. {{sender_name}} here from {{dealer_name}} again. We’re curren…"
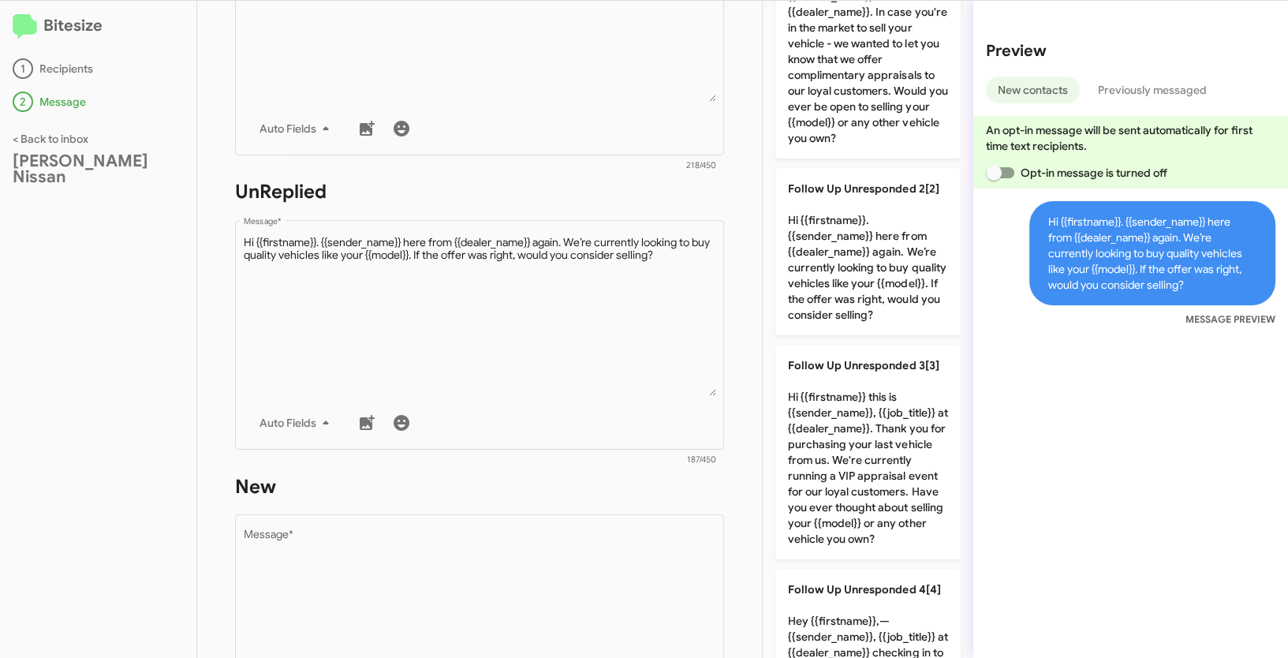
scroll to position [686, 0]
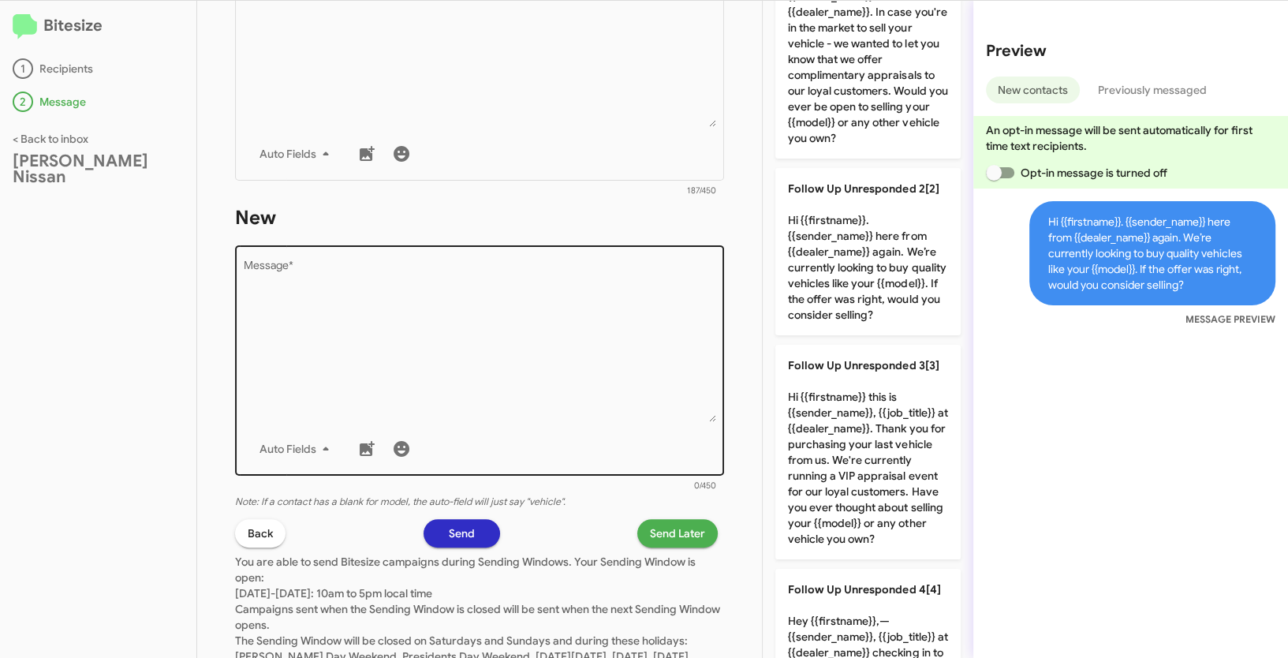
click at [631, 304] on textarea "Message *" at bounding box center [480, 341] width 472 height 161
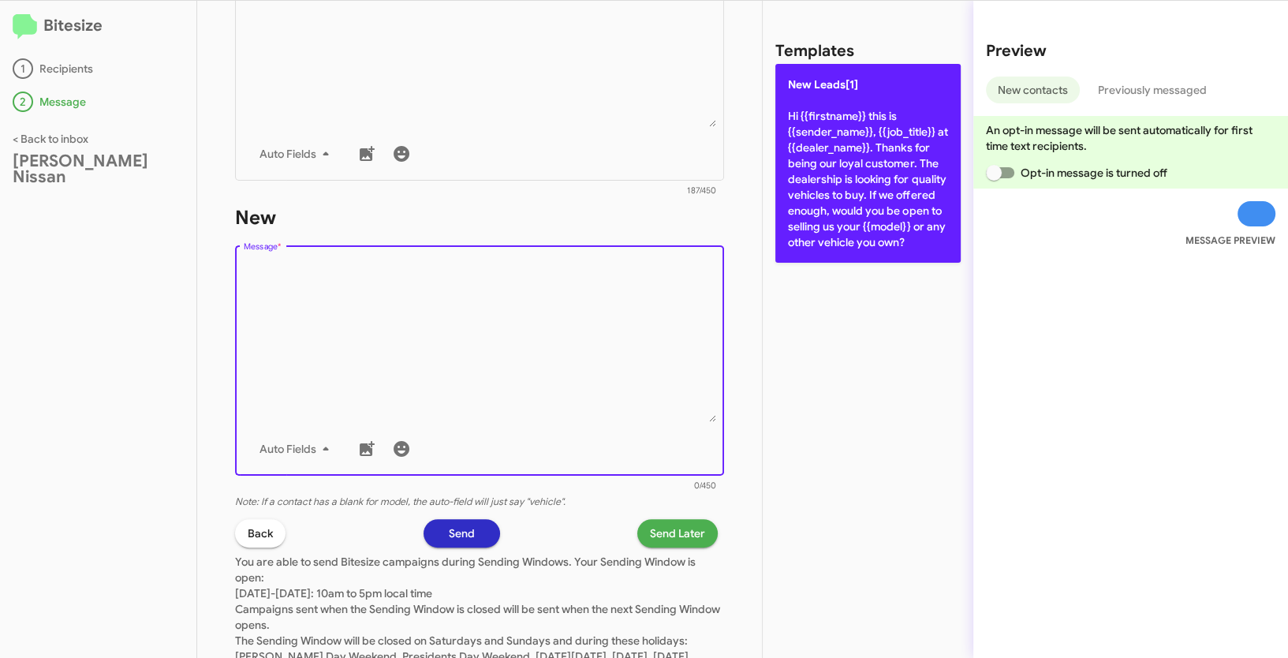
click at [850, 81] on span "New Leads[1]" at bounding box center [823, 84] width 70 height 14
type textarea "Hi {{firstname}} this is {{sender_name}}, {{job_title}} at {{dealer_name}}. Tha…"
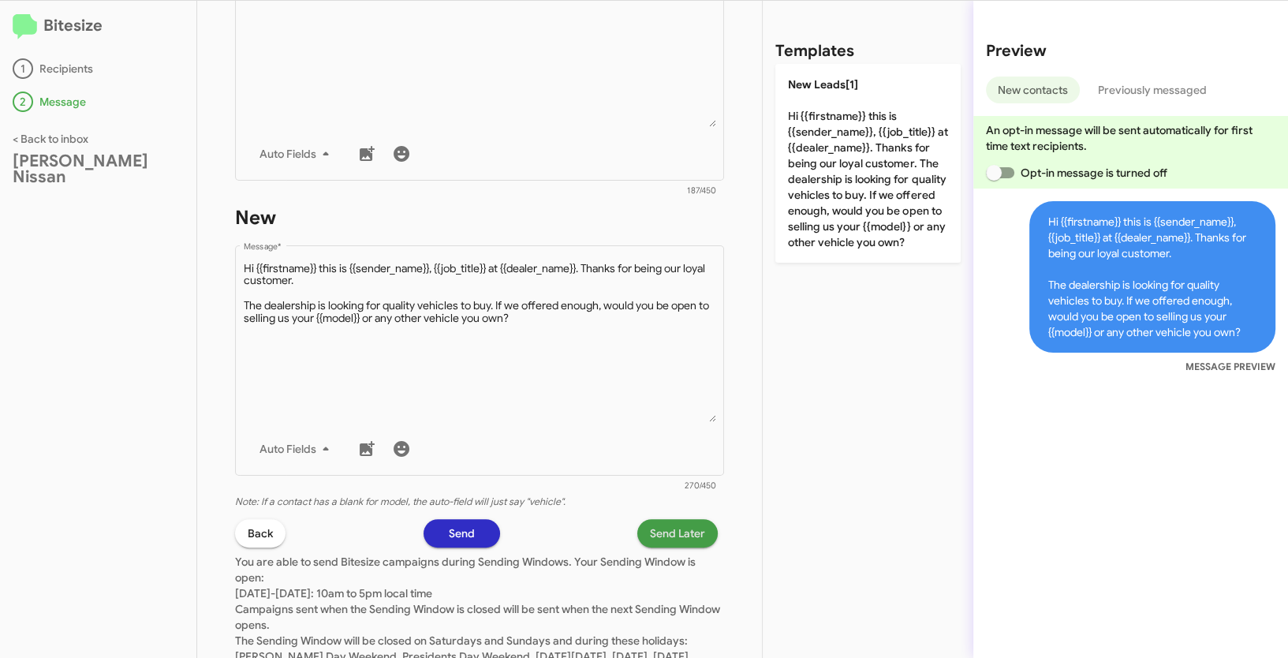
click at [650, 530] on span "Send Later" at bounding box center [677, 533] width 55 height 28
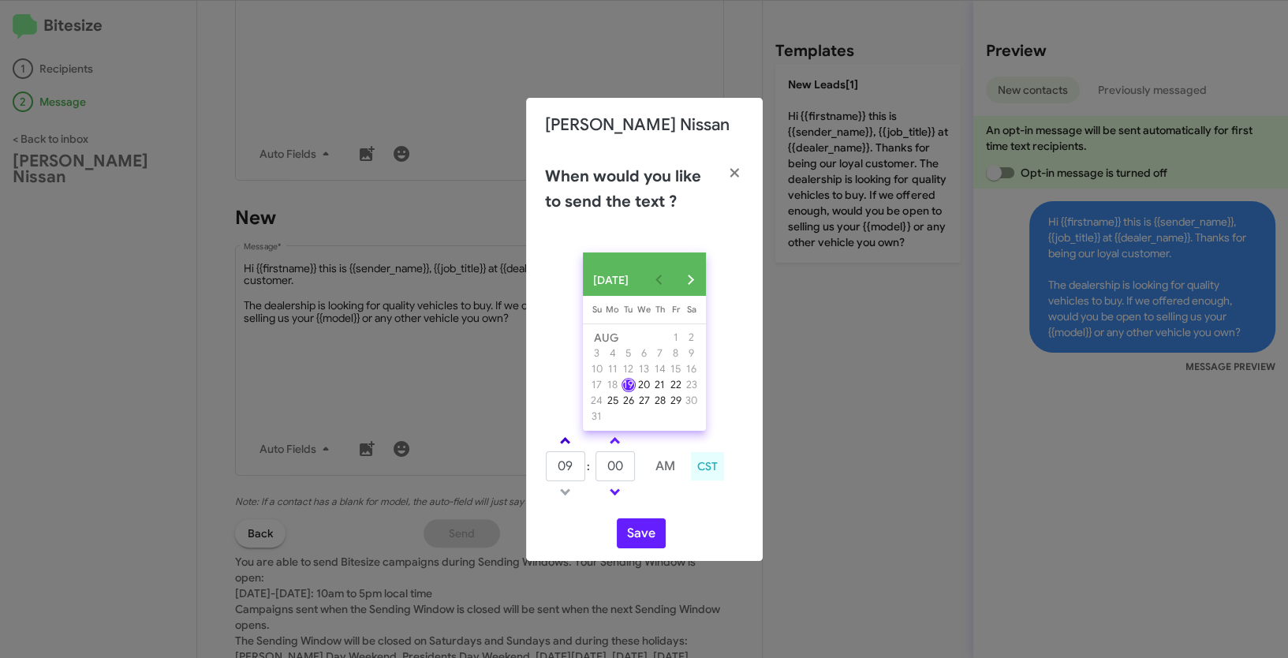
click at [565, 447] on span at bounding box center [565, 442] width 10 height 10
type input "10"
drag, startPoint x: 631, startPoint y: 472, endPoint x: 598, endPoint y: 472, distance: 33.1
click at [598, 472] on input "00" at bounding box center [615, 466] width 39 height 30
type input "20"
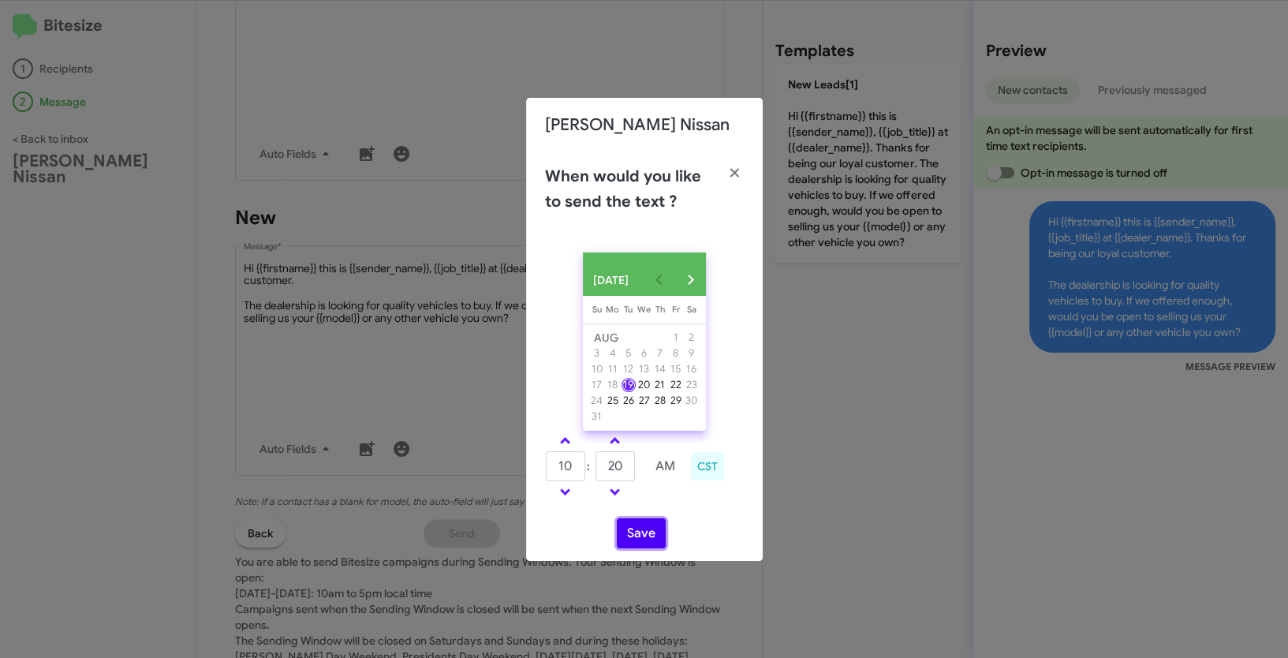
click at [630, 538] on button "Save" at bounding box center [641, 533] width 49 height 30
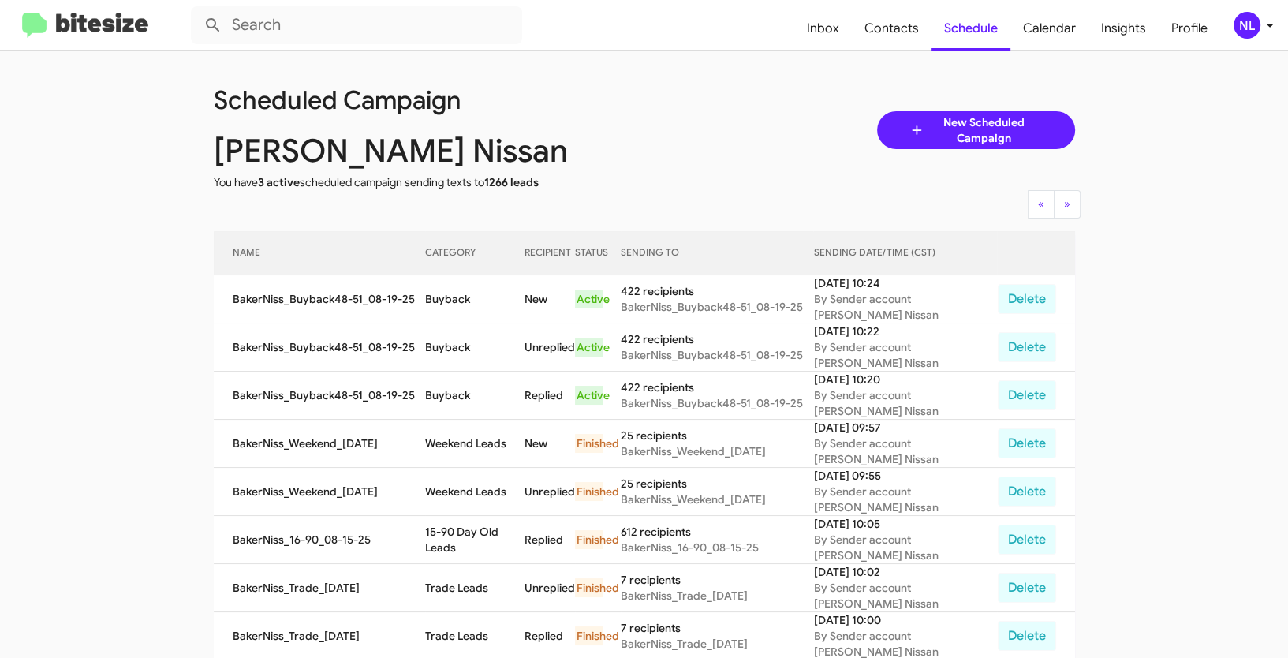
click at [570, 106] on div "Scheduled Campaign" at bounding box center [429, 100] width 454 height 16
click at [902, 27] on span "Contacts" at bounding box center [892, 29] width 80 height 46
type input "in:groups"
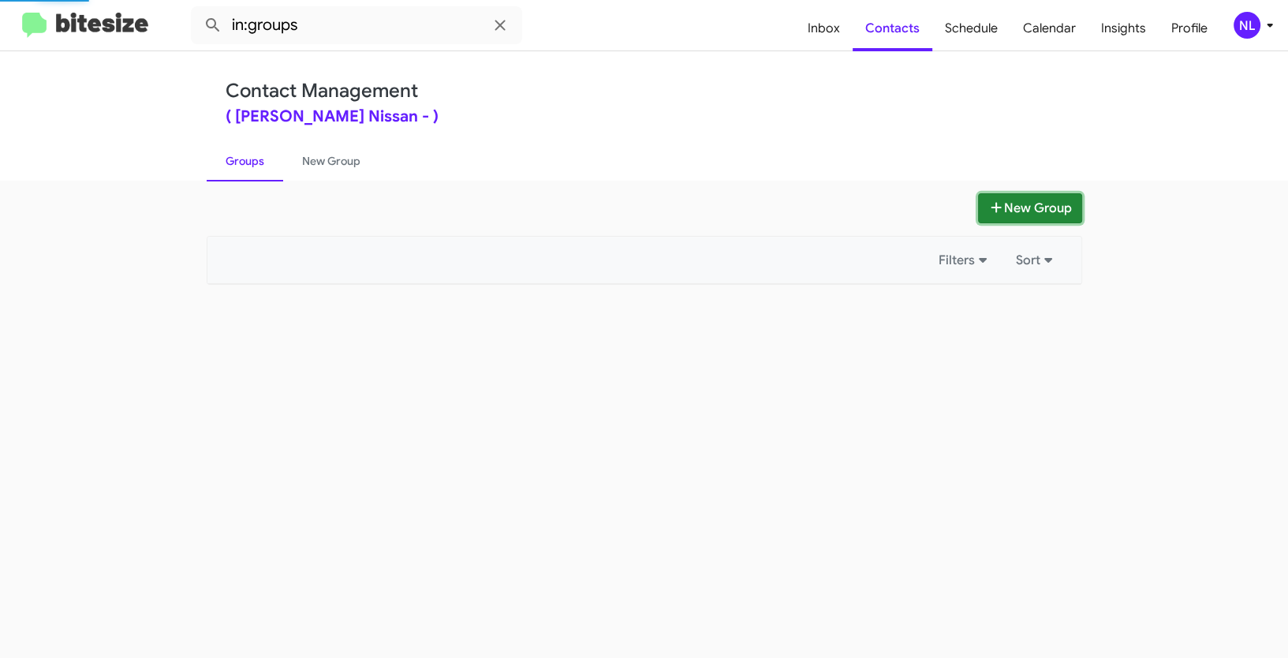
click at [1049, 202] on button "New Group" at bounding box center [1030, 208] width 104 height 30
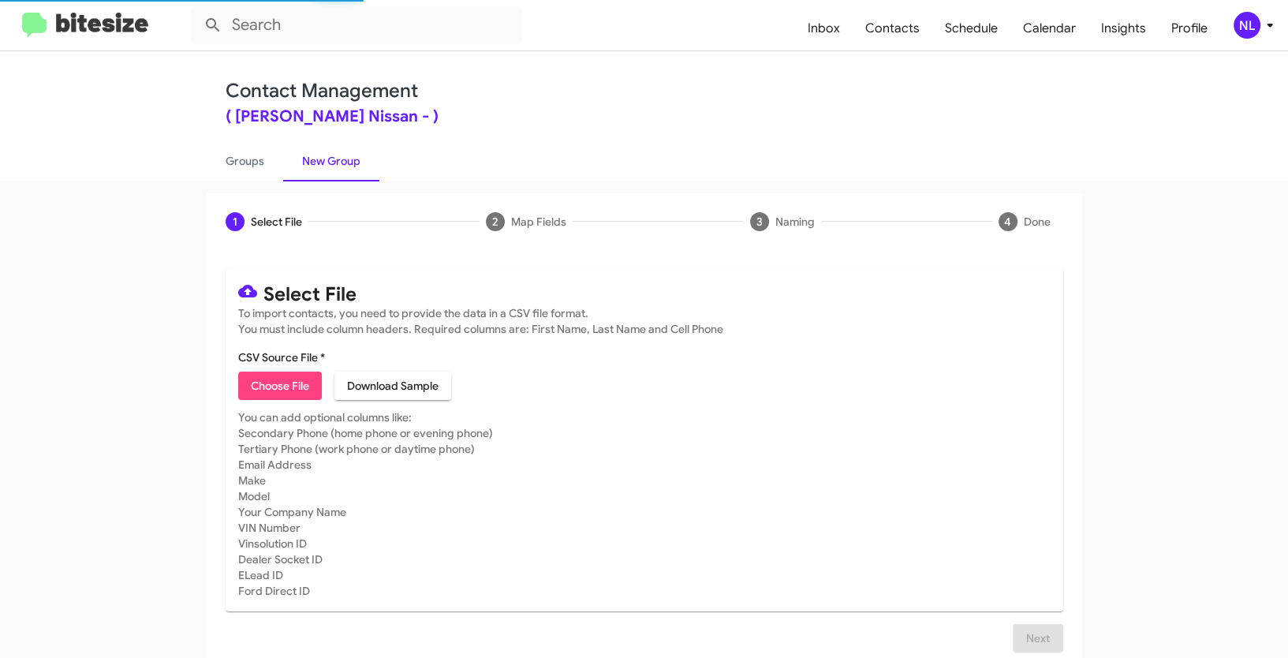
click at [265, 394] on span "Choose File" at bounding box center [280, 386] width 58 height 28
type input "BakerNiss_Showroom_08-19-25"
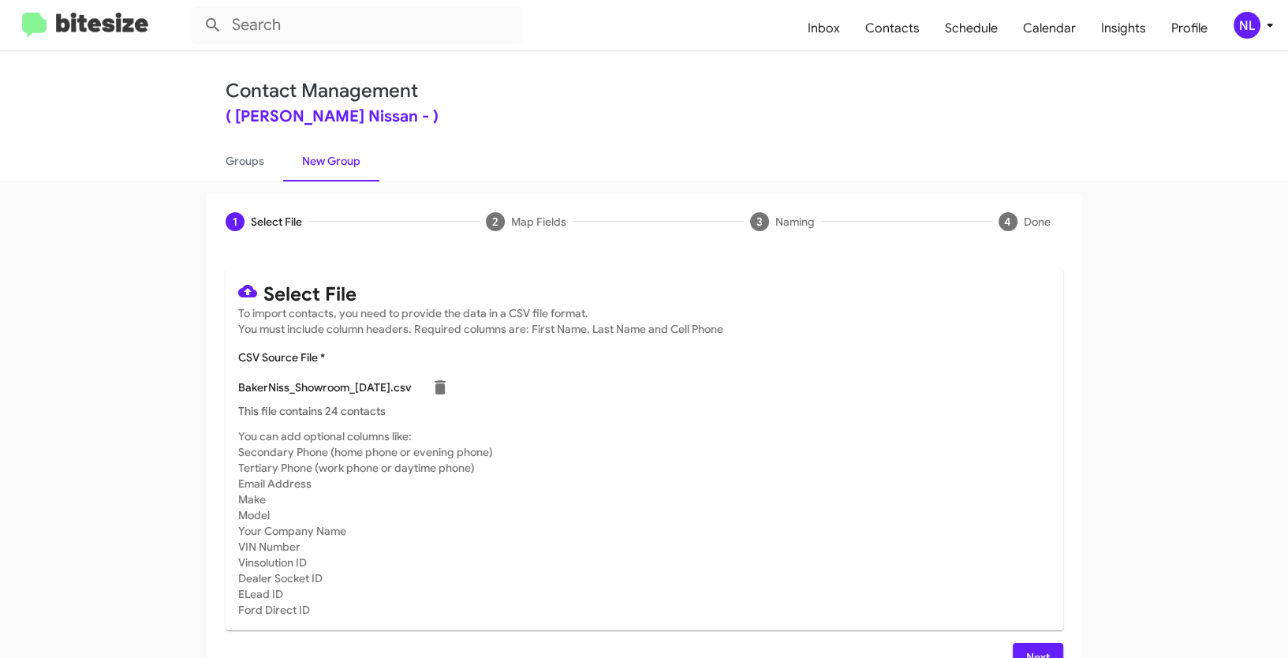
scroll to position [32, 0]
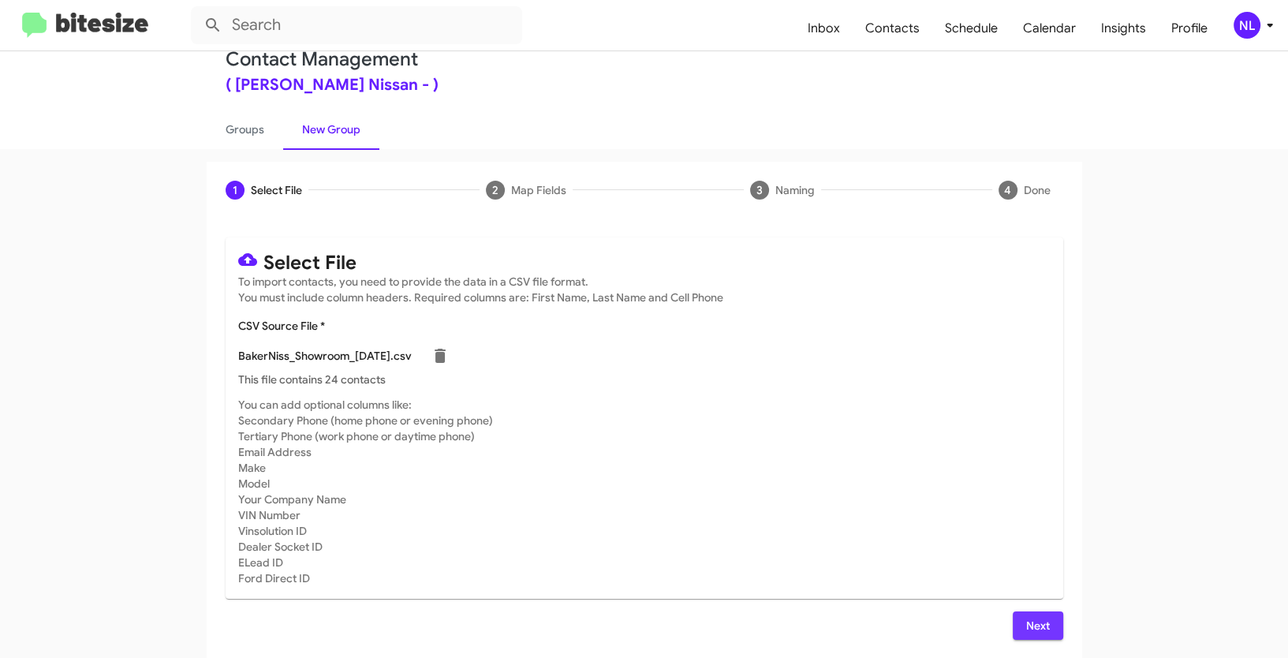
click at [1038, 624] on span "Next" at bounding box center [1037, 625] width 25 height 28
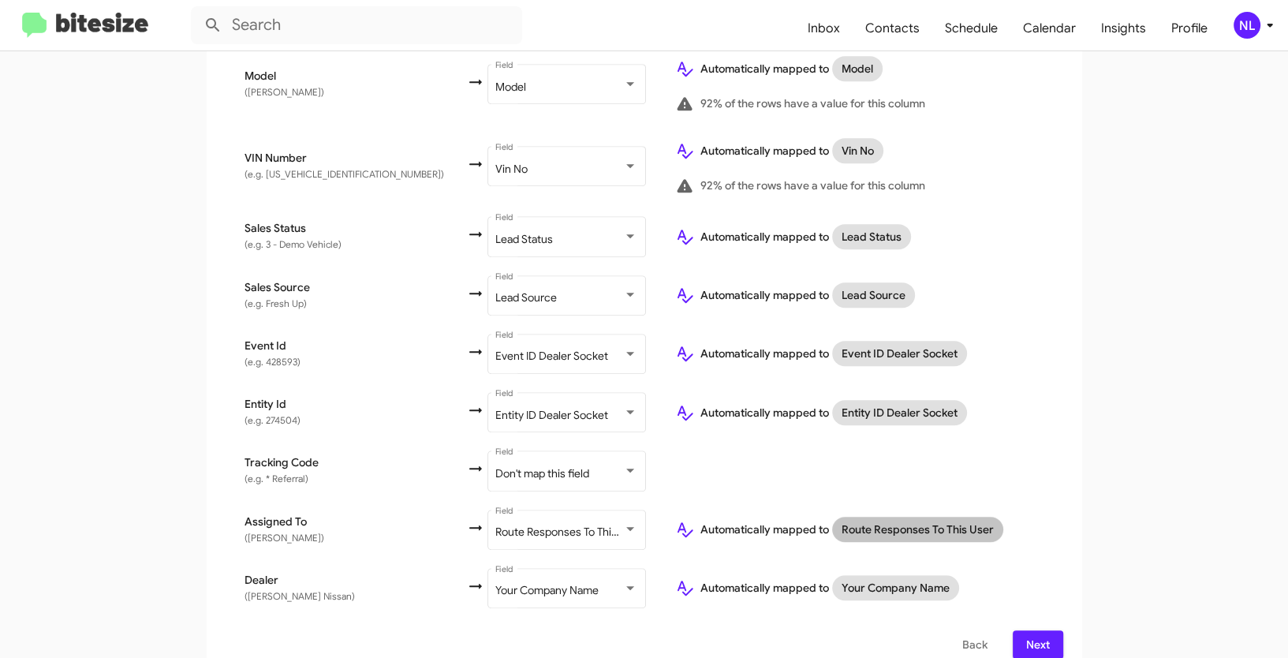
scroll to position [893, 0]
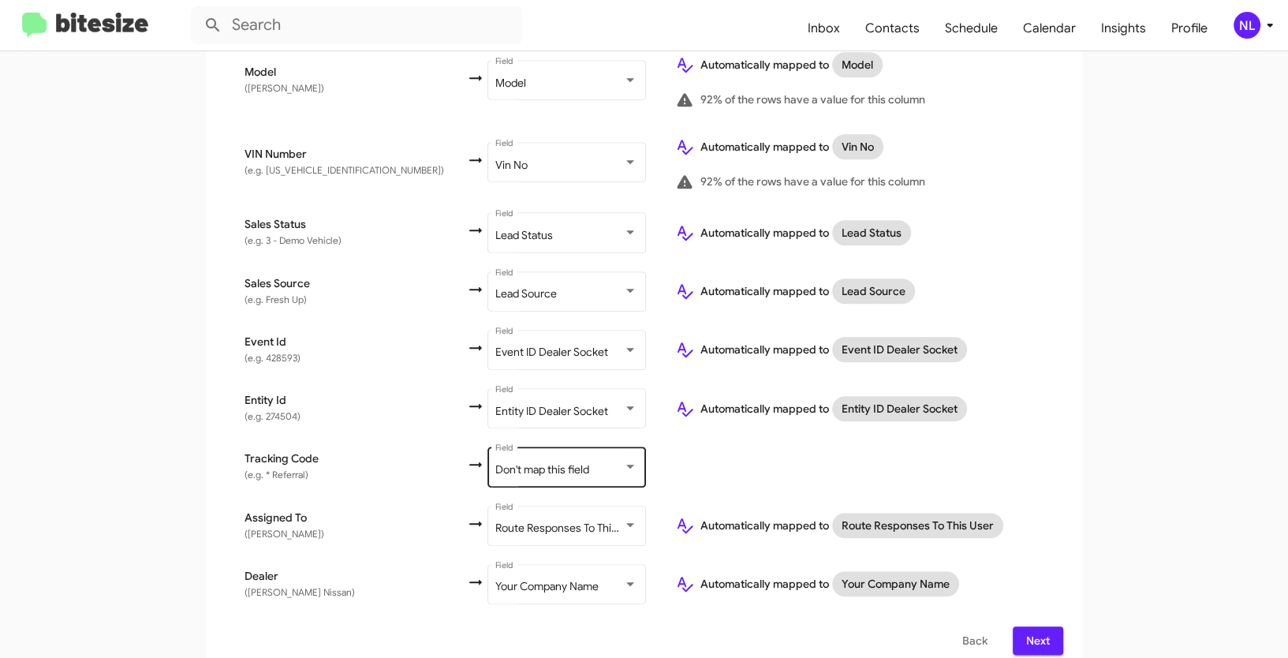
click at [521, 463] on div "Don't map this field Field" at bounding box center [566, 465] width 142 height 43
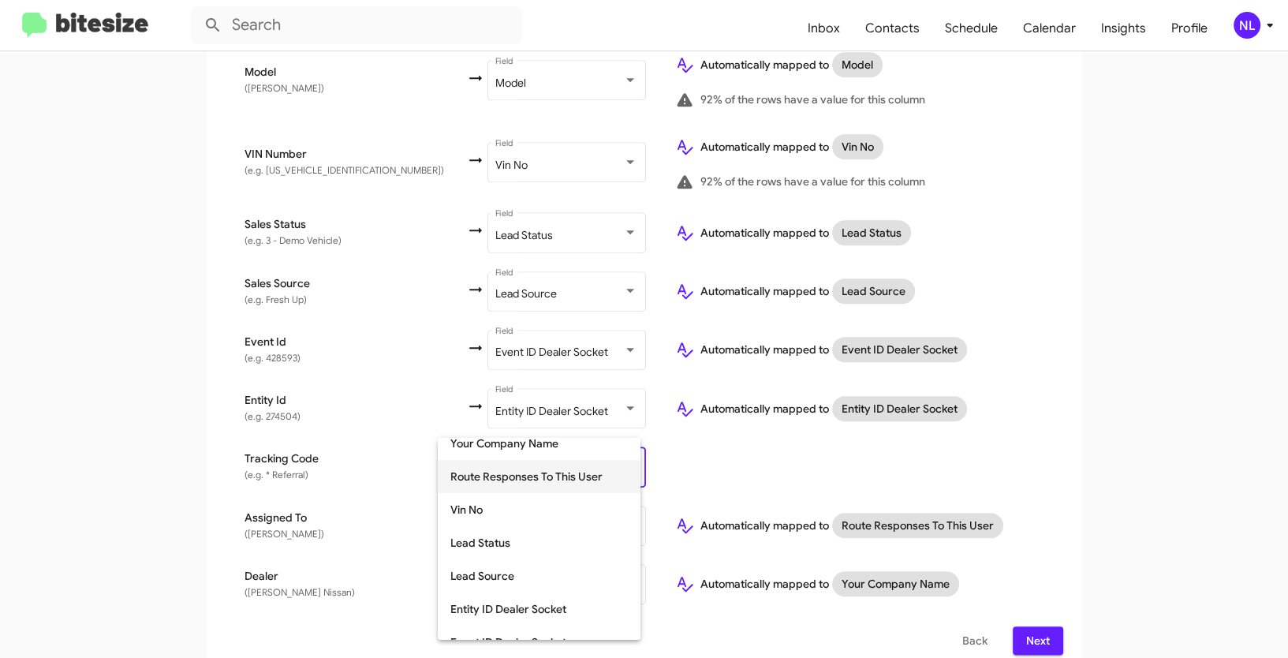
scroll to position [420, 0]
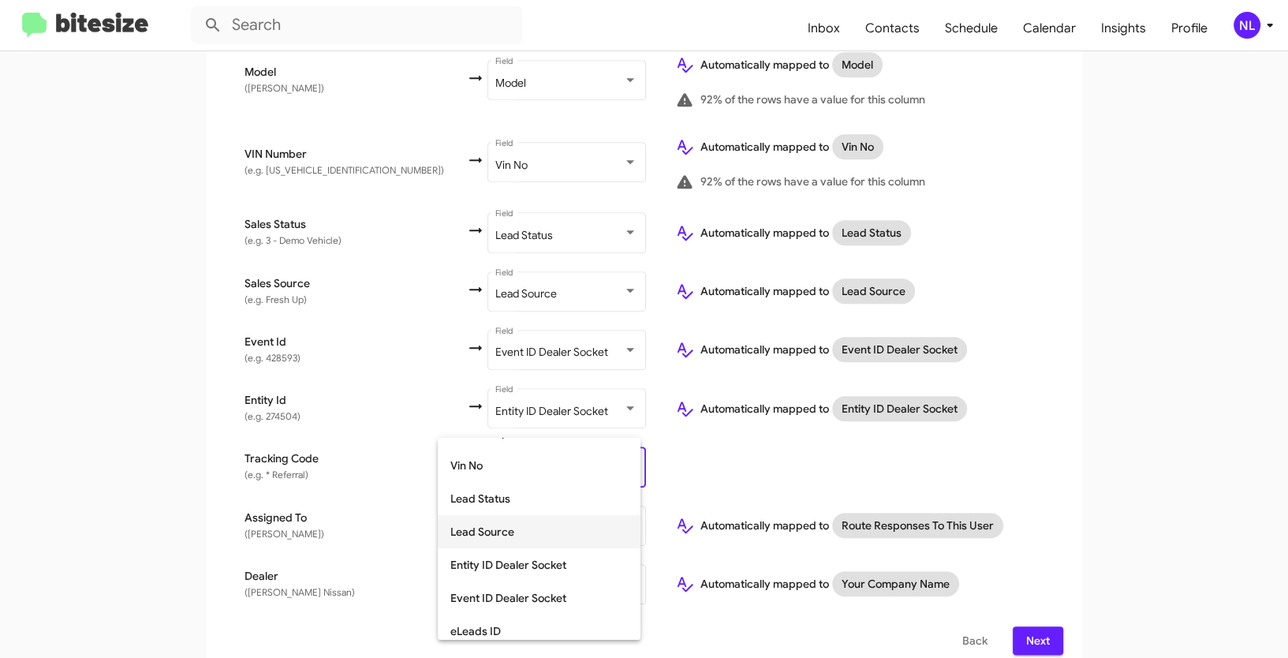
click at [515, 542] on span "Lead Source" at bounding box center [538, 531] width 177 height 33
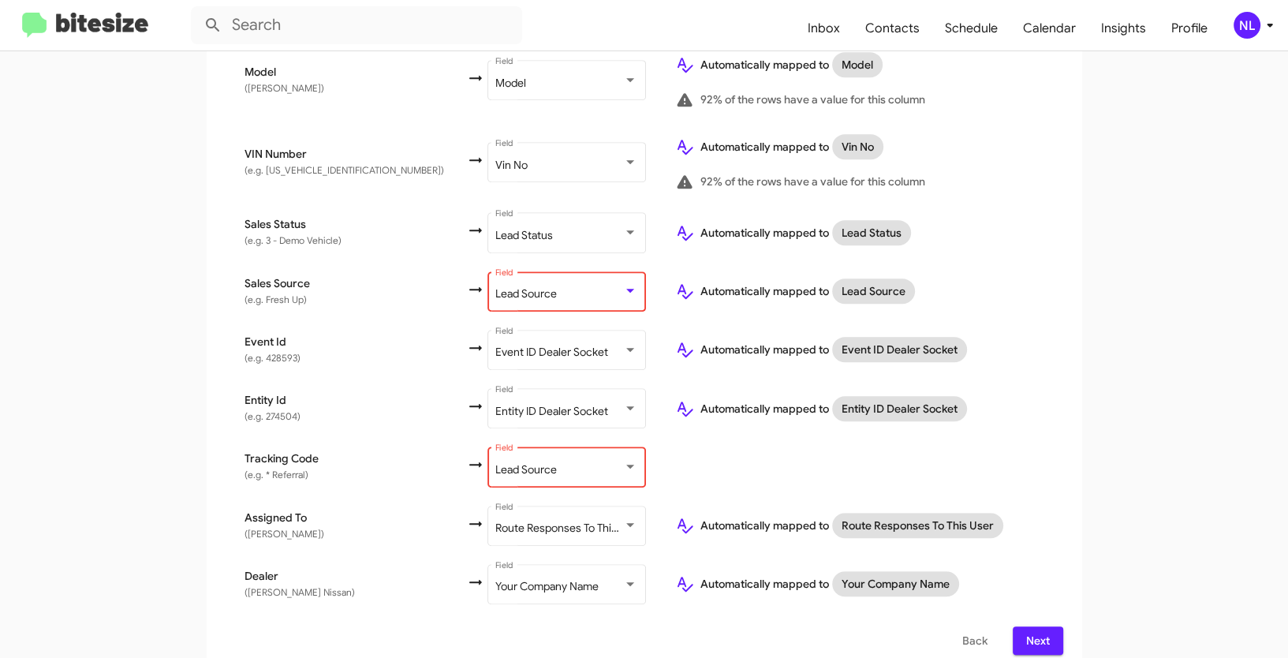
click at [508, 286] on span "Lead Source" at bounding box center [526, 293] width 62 height 14
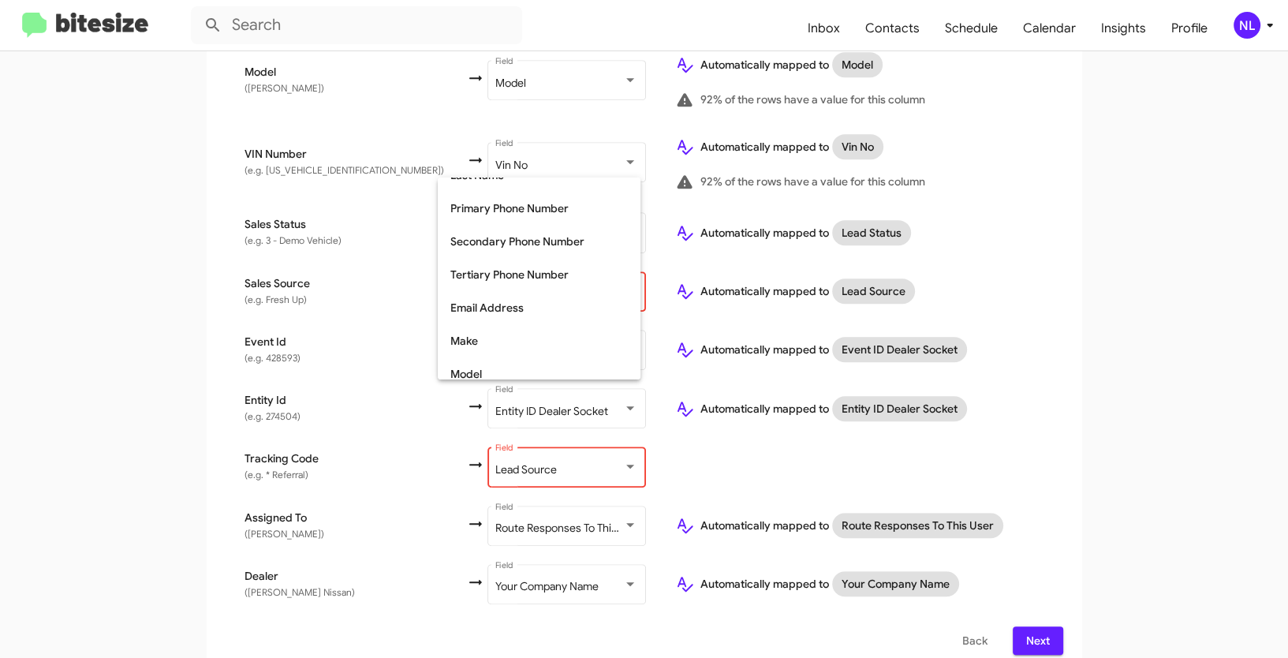
scroll to position [0, 0]
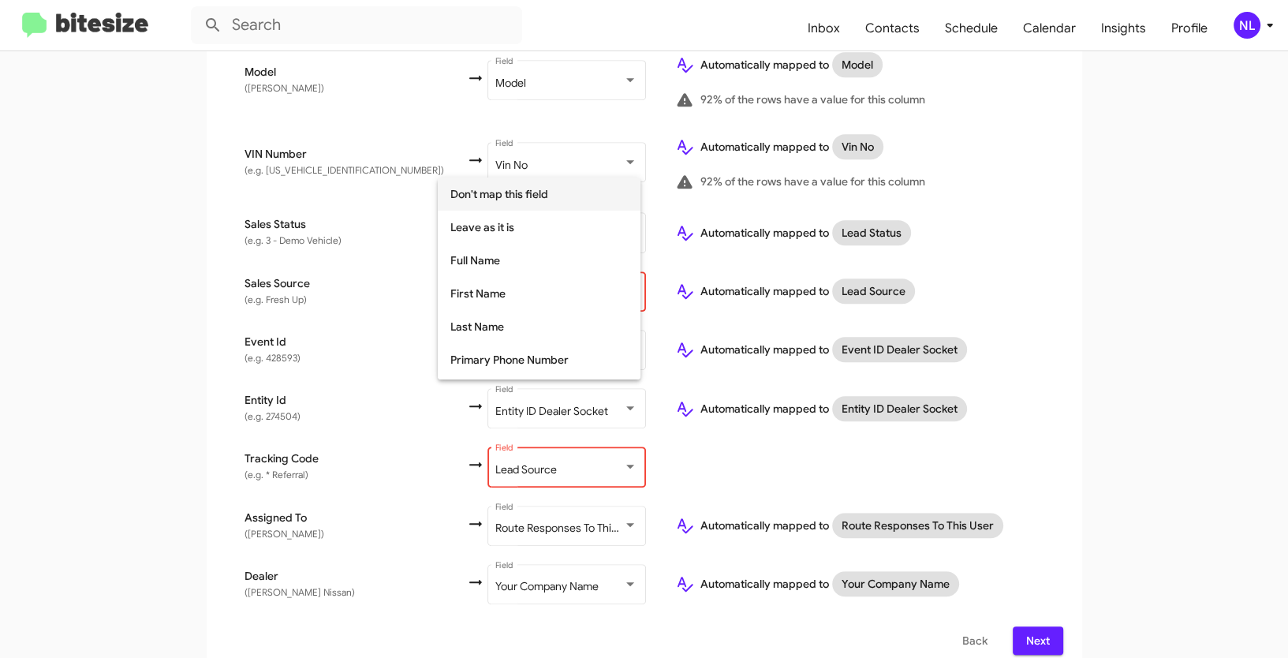
click at [535, 192] on span "Don't map this field" at bounding box center [538, 193] width 177 height 33
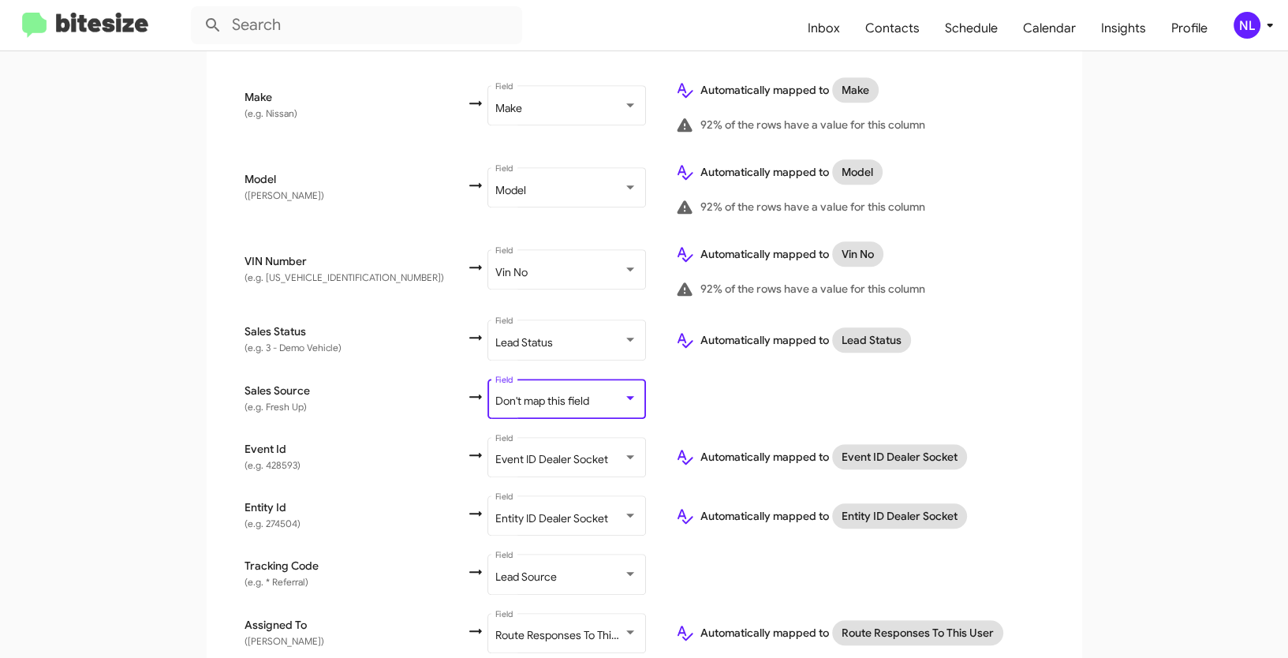
scroll to position [893, 0]
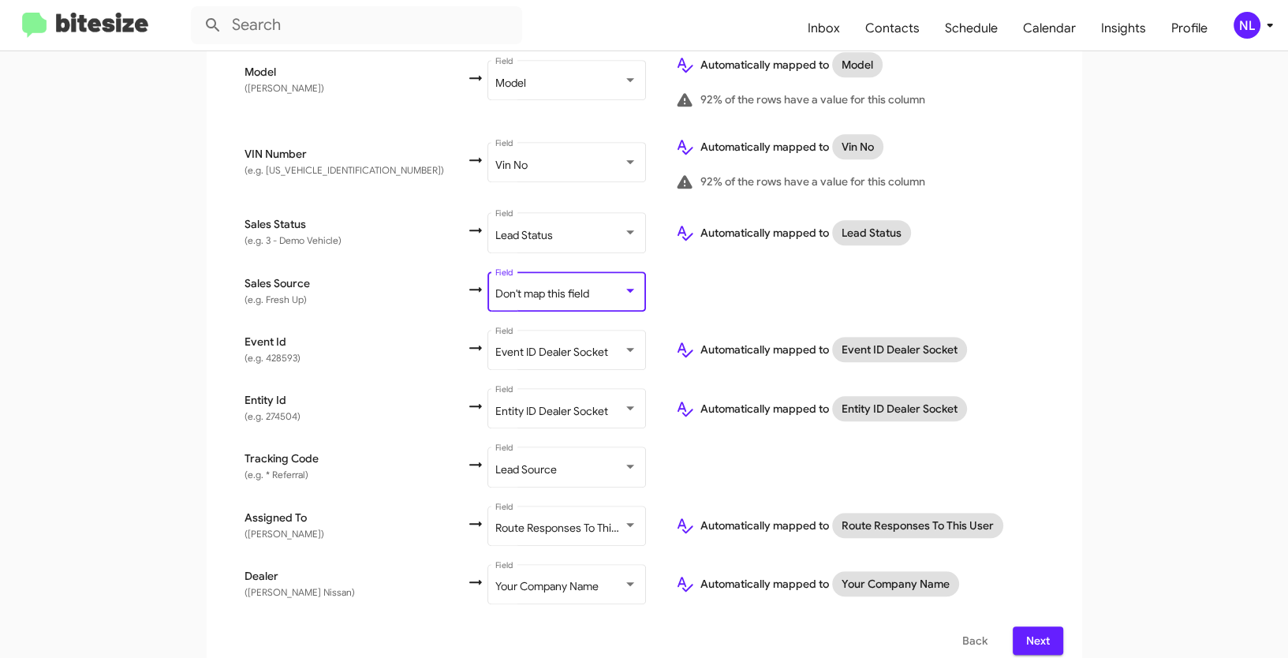
click at [1045, 626] on span "Next" at bounding box center [1037, 640] width 25 height 28
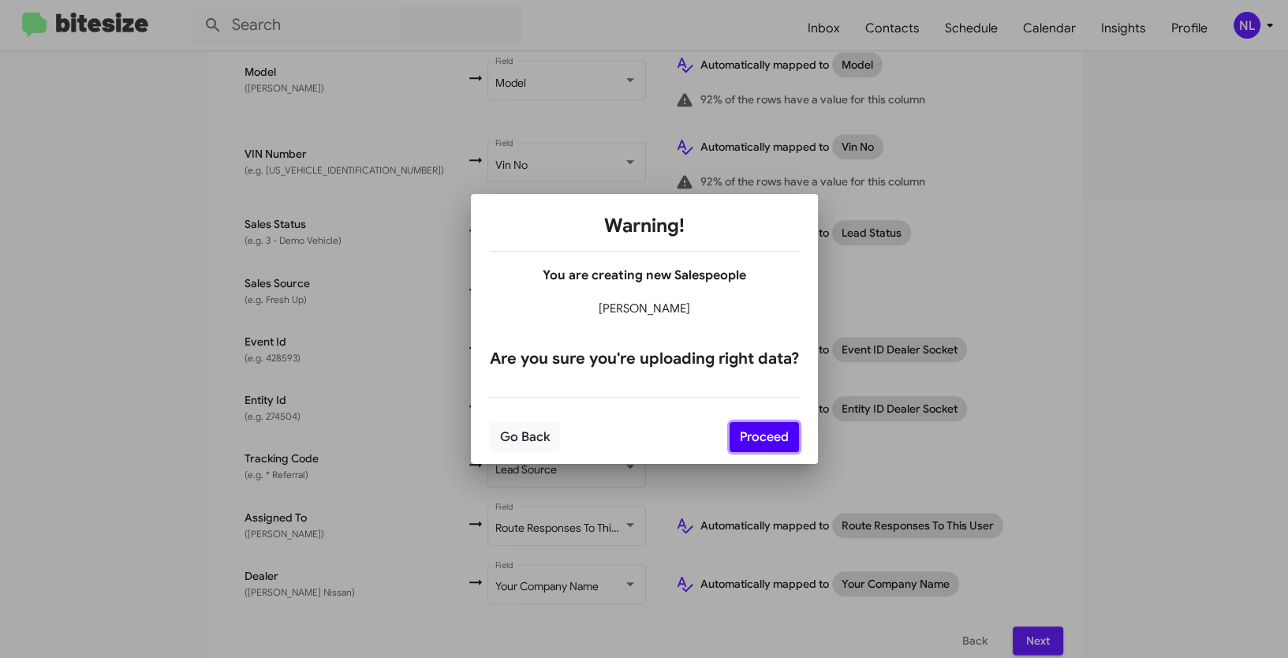
click at [783, 434] on button "Proceed" at bounding box center [764, 437] width 69 height 30
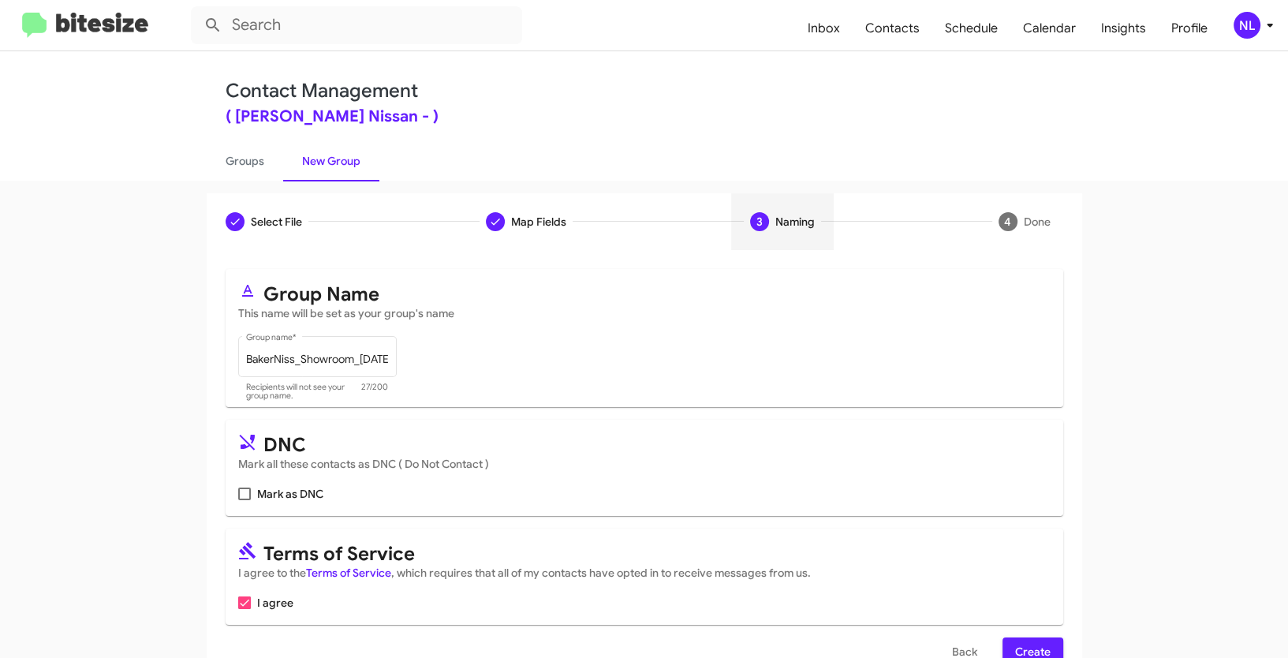
scroll to position [39, 0]
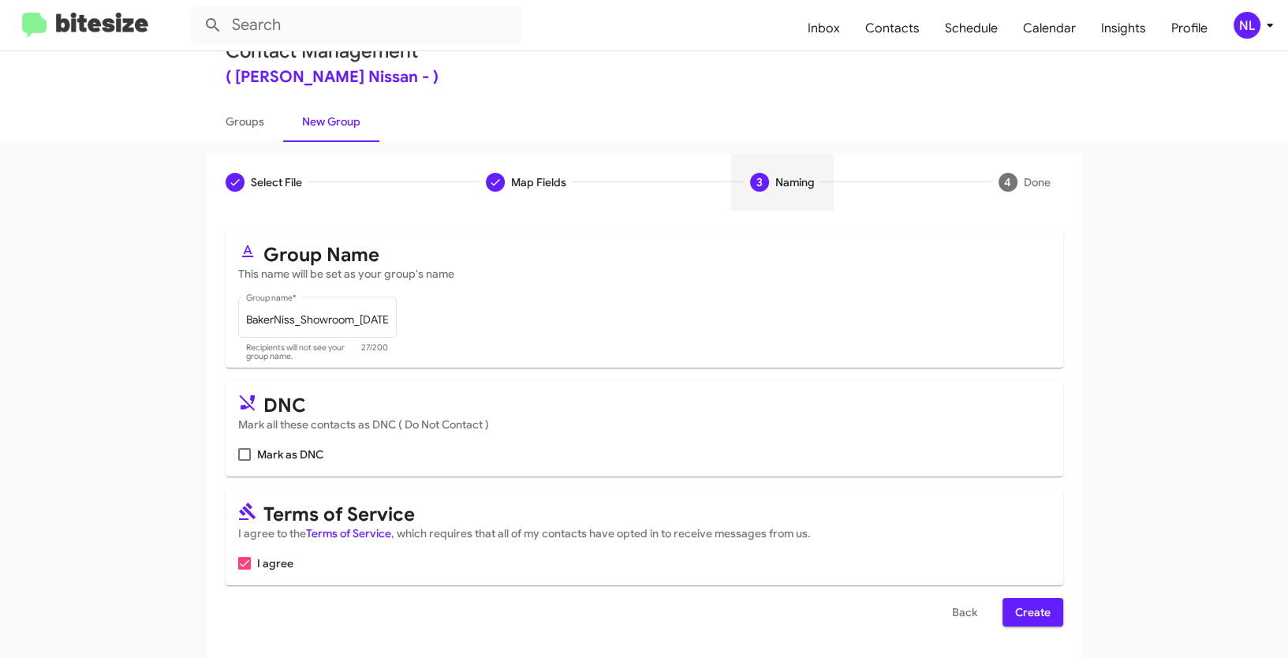
click at [1022, 605] on span "Create" at bounding box center [1032, 612] width 35 height 28
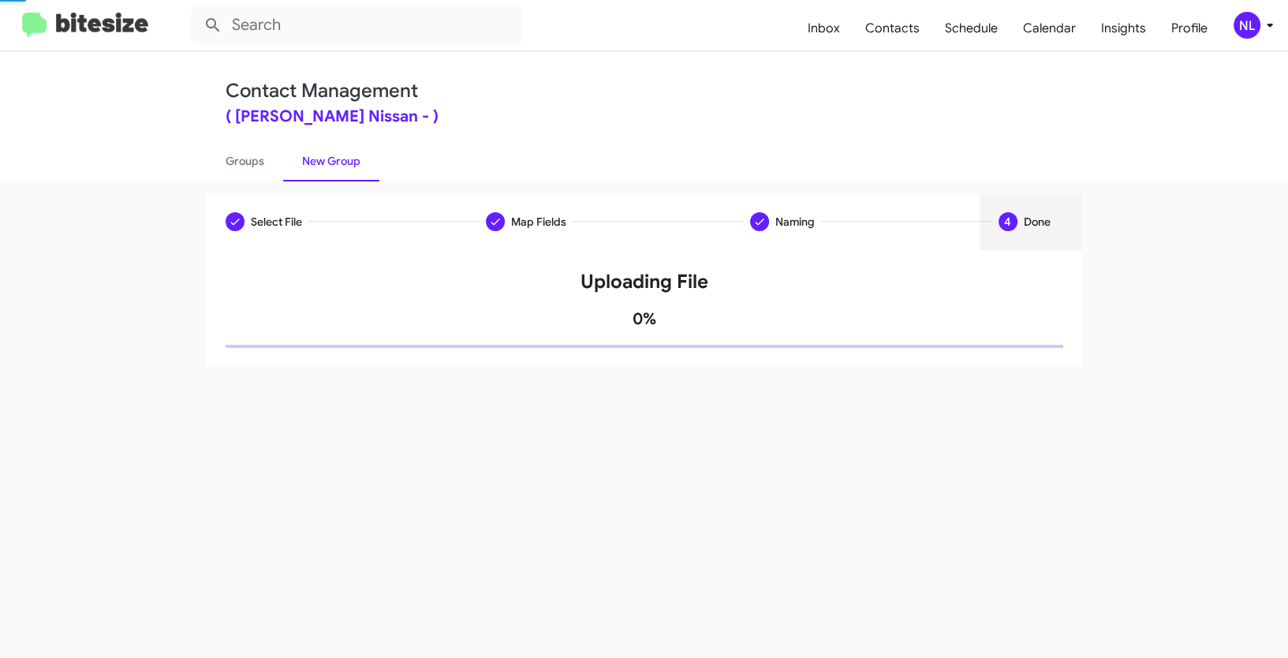
scroll to position [0, 0]
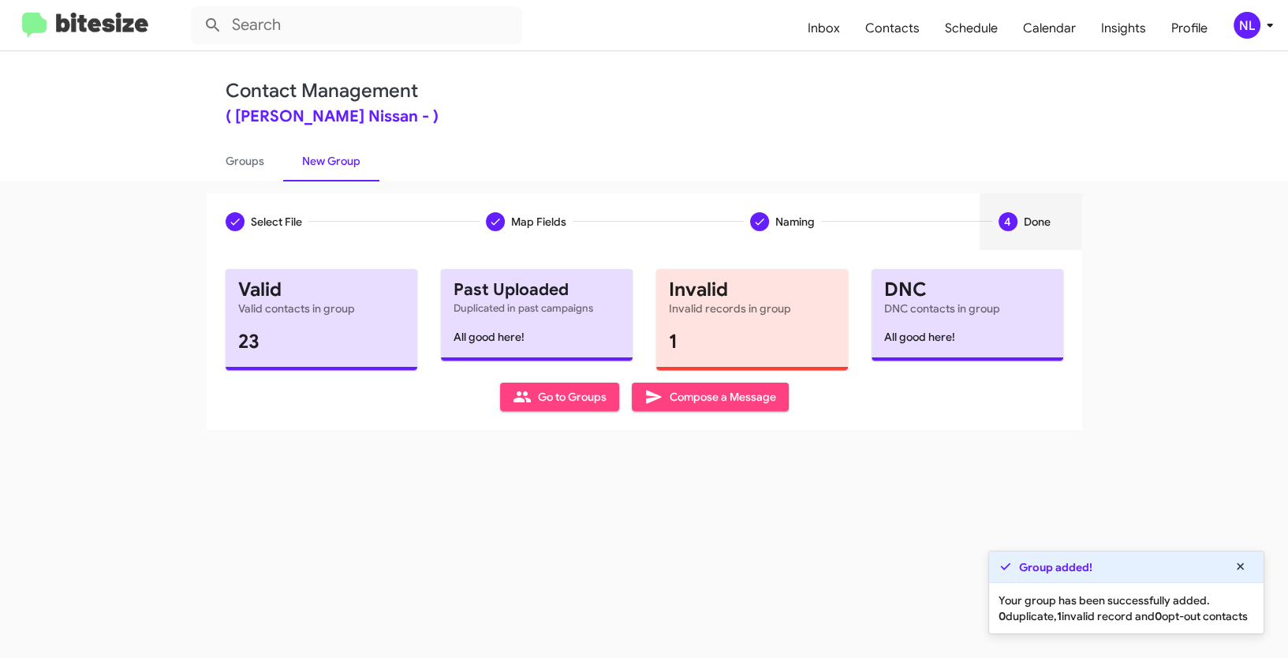
click at [577, 390] on span "Go to Groups" at bounding box center [560, 397] width 94 height 28
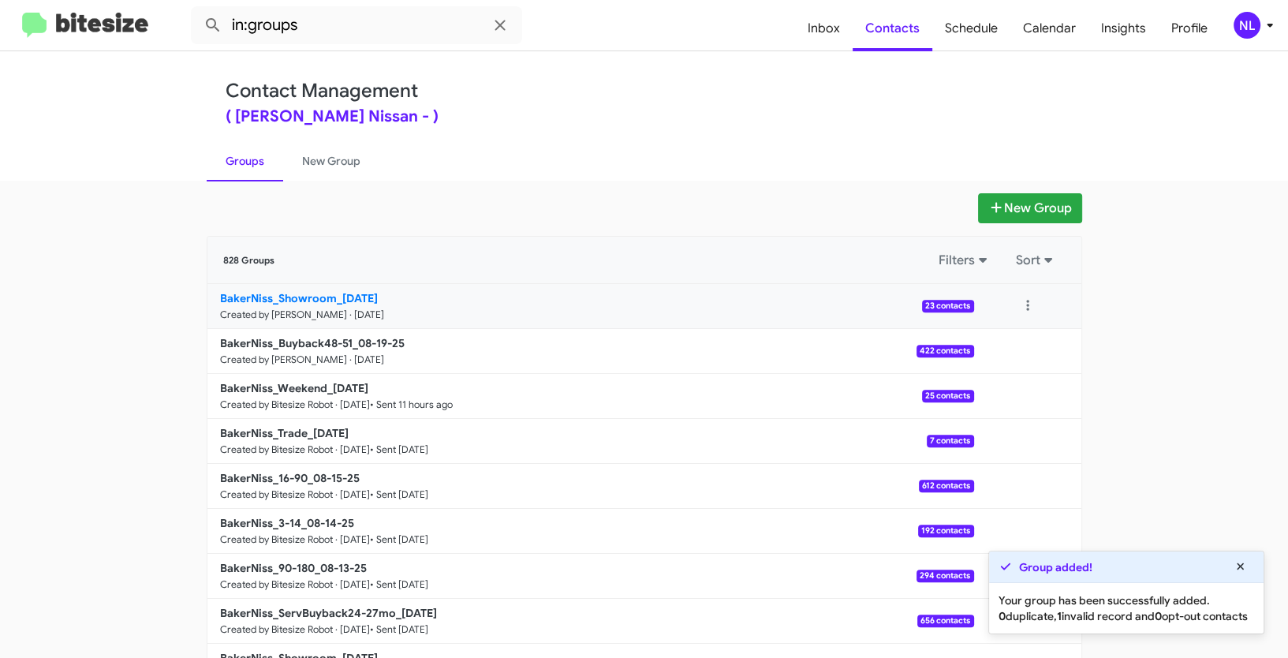
drag, startPoint x: 122, startPoint y: 286, endPoint x: 341, endPoint y: 292, distance: 218.6
click at [341, 292] on app-groups "New Group 828 Groups Filters Sort BakerNiss_Showroom_08-19-25 Created by Nen Li…" at bounding box center [644, 484] width 1288 height 582
copy div "Filters Sort BakerNiss_Showroom_0"
click at [329, 23] on input "in:groups" at bounding box center [356, 25] width 331 height 38
paste input "BakerNiss_Showroom_0"
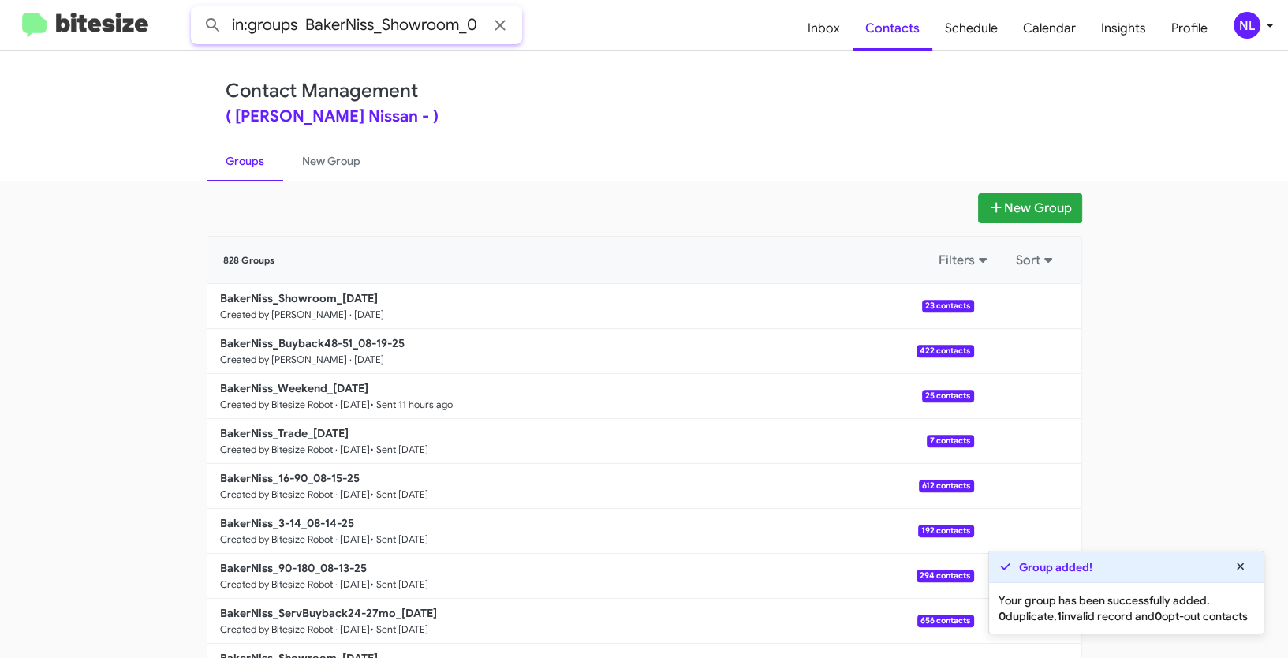
type input "in:groups BakerNiss_Showroom_0"
click at [197, 9] on button at bounding box center [213, 25] width 32 height 32
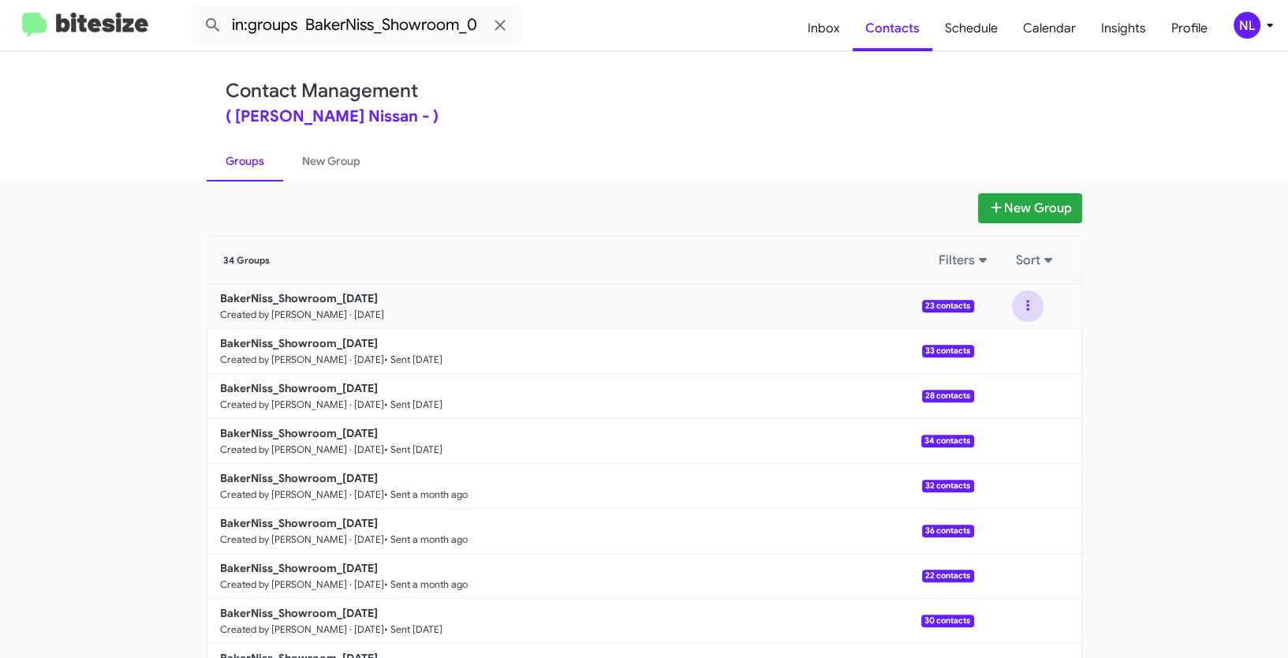
click at [1021, 298] on button at bounding box center [1028, 306] width 32 height 32
click at [1007, 342] on button "View contacts" at bounding box center [980, 349] width 126 height 38
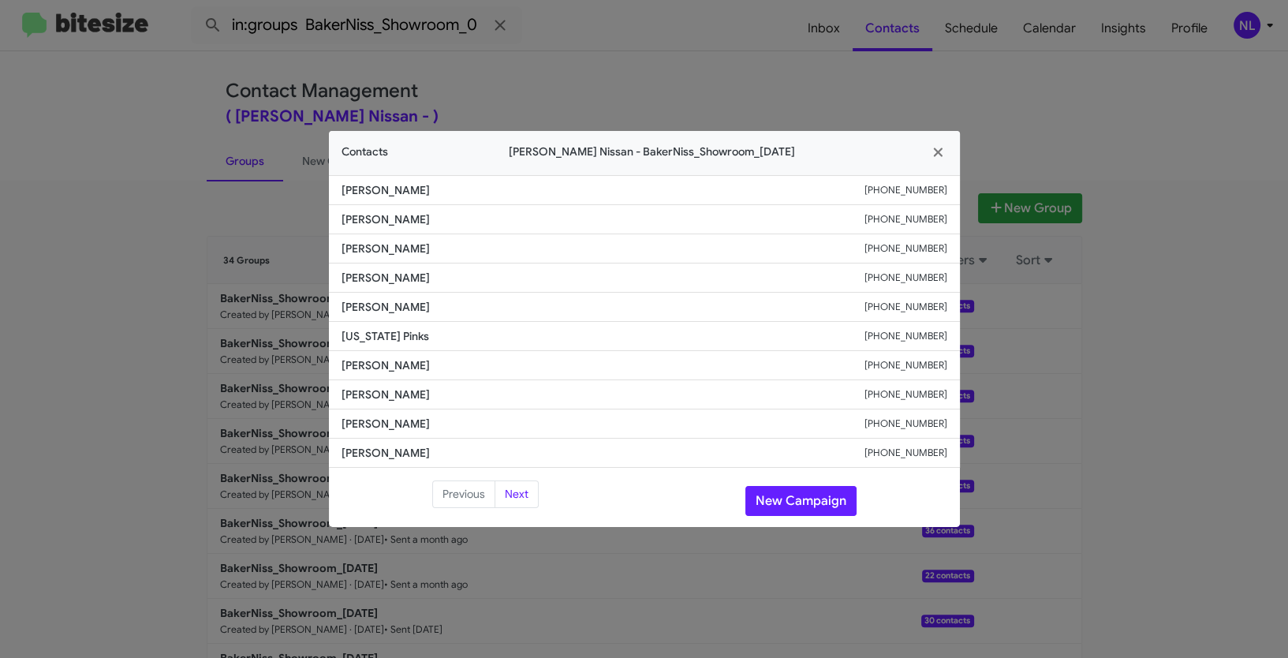
drag, startPoint x: 335, startPoint y: 251, endPoint x: 540, endPoint y: 253, distance: 204.3
click at [540, 253] on li "Oluwatoyin Oshomoji +16152908488" at bounding box center [644, 248] width 631 height 29
copy span "Oluwatoyin Oshomoji"
click at [809, 496] on button "New Campaign" at bounding box center [800, 501] width 111 height 30
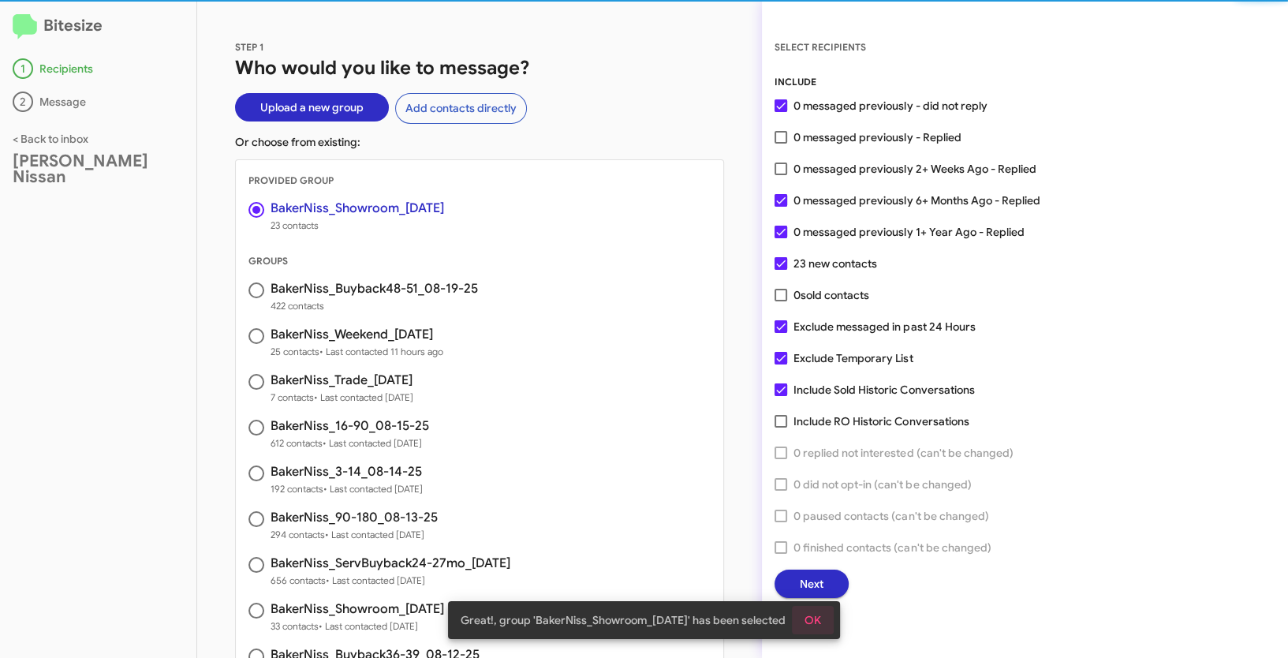
click at [821, 614] on span "OK" at bounding box center [813, 620] width 17 height 28
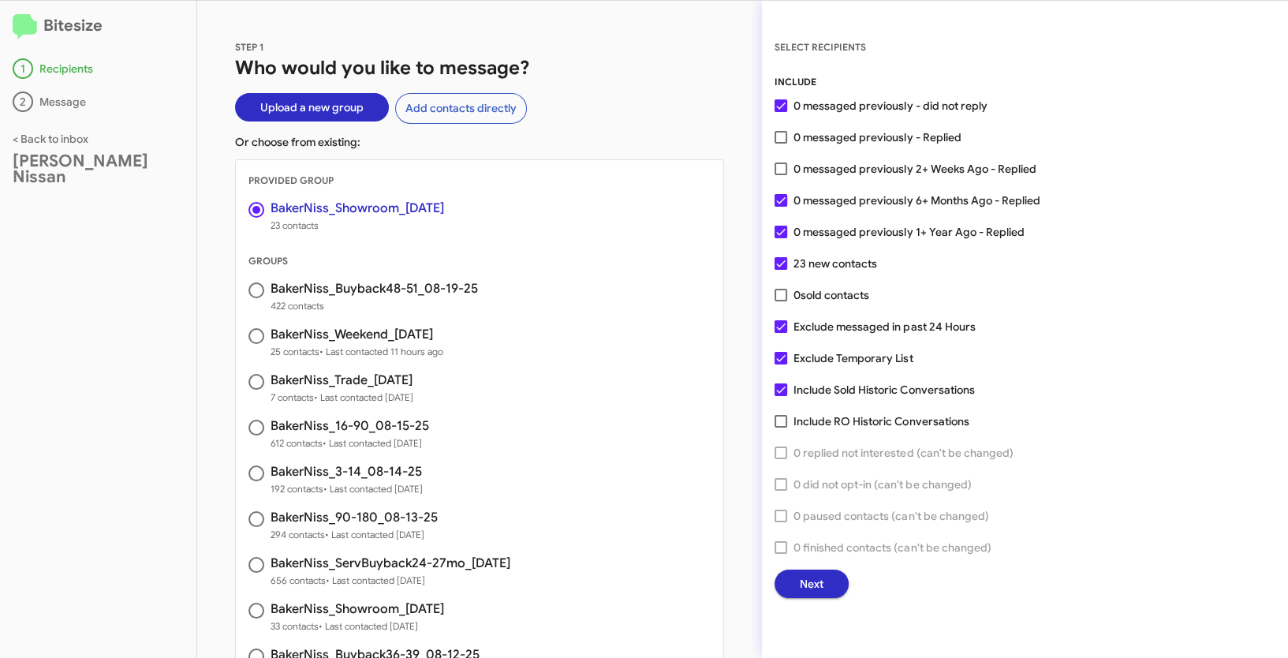
click at [806, 566] on div "INCLUDE 0 messaged previously - did not reply 0 messaged previously - Replied 0…" at bounding box center [1025, 336] width 501 height 524
click at [815, 589] on span "Next" at bounding box center [812, 584] width 24 height 28
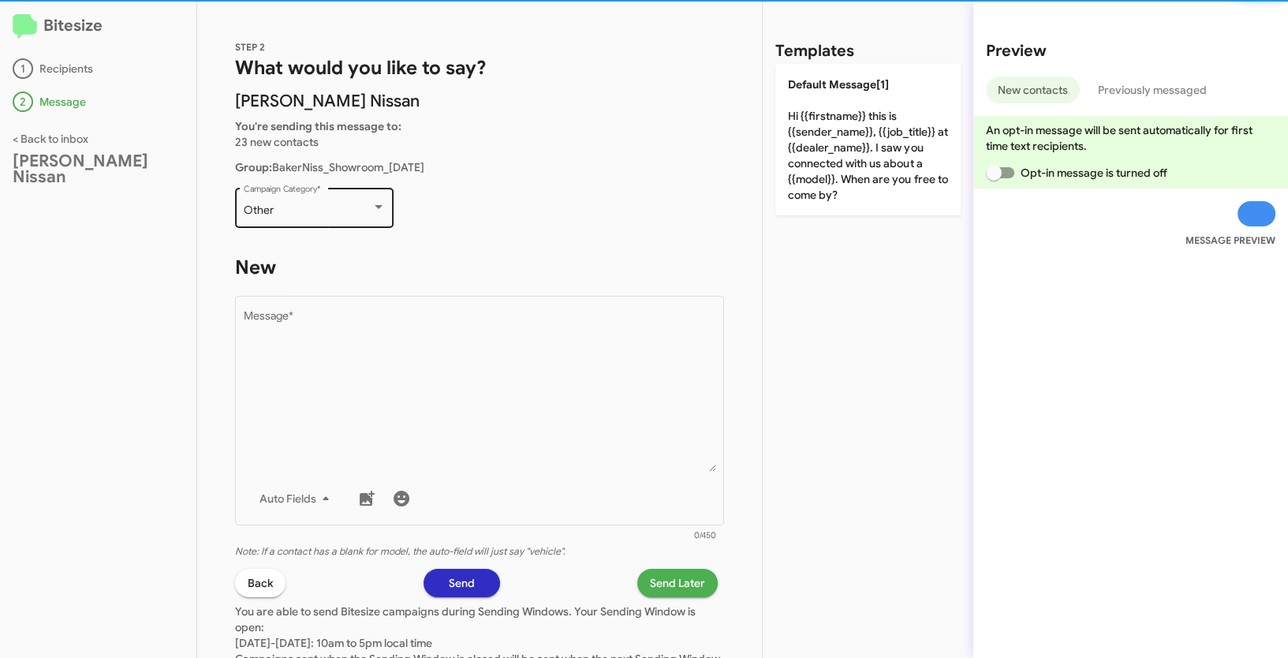
click at [349, 217] on div "Other Campaign Category *" at bounding box center [315, 206] width 142 height 43
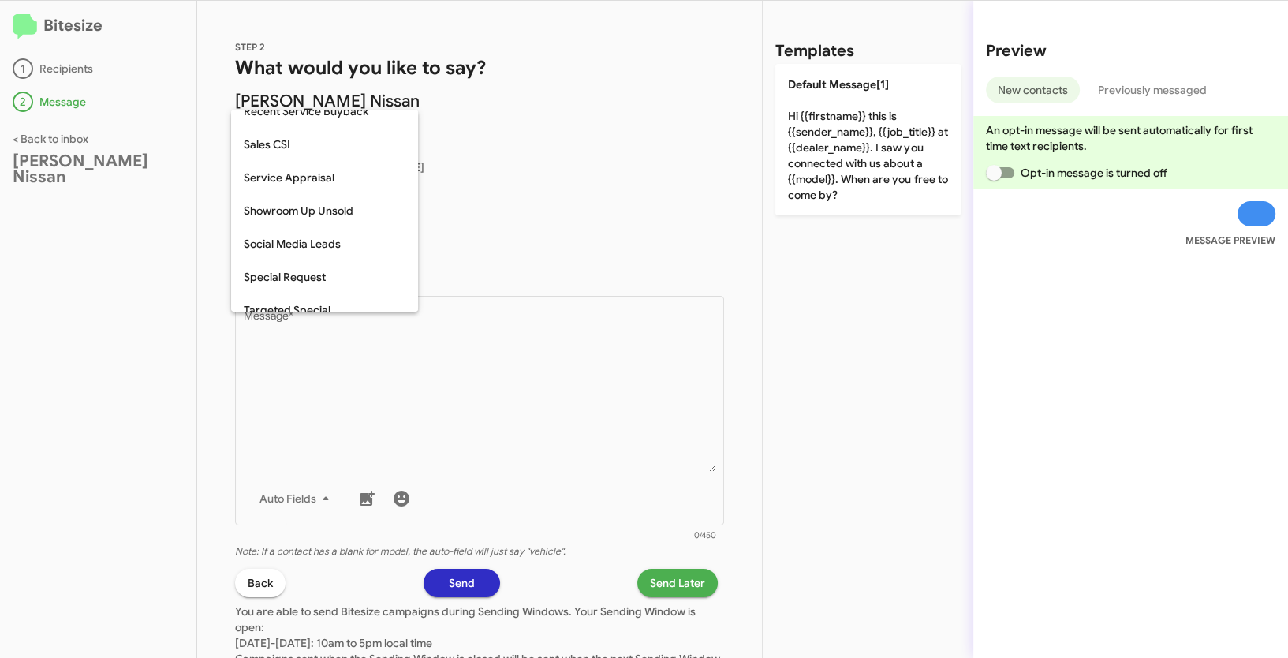
scroll to position [493, 0]
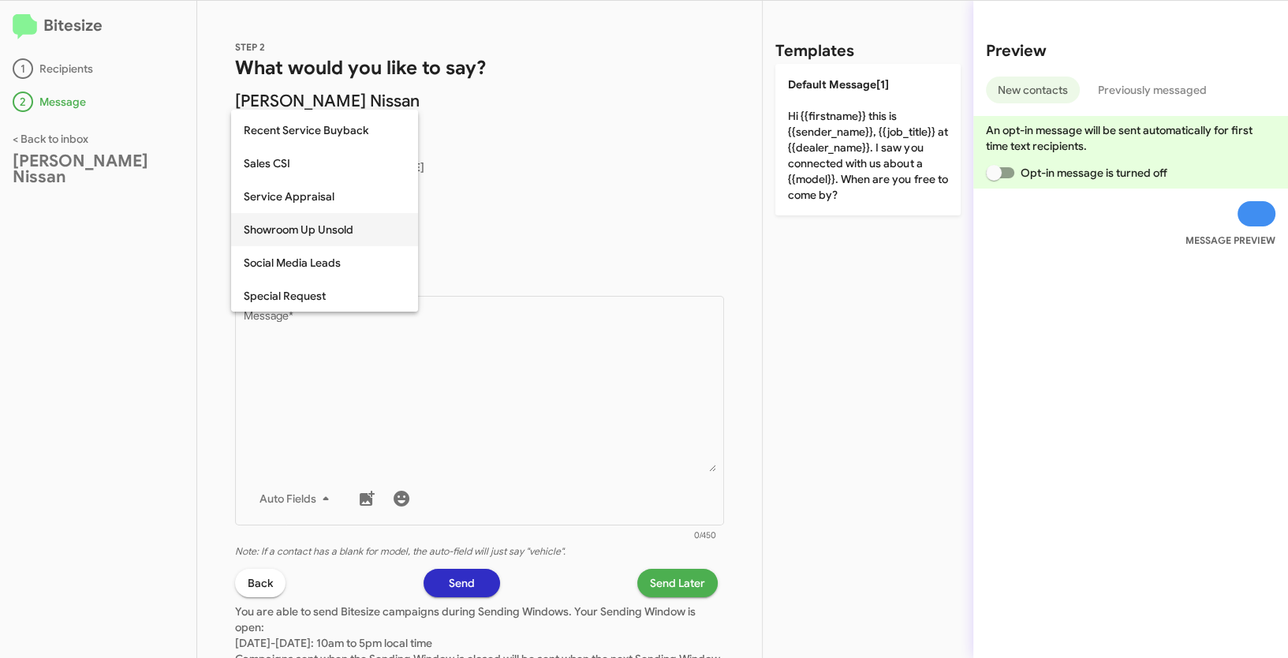
click at [312, 237] on span "Showroom Up Unsold" at bounding box center [325, 229] width 162 height 33
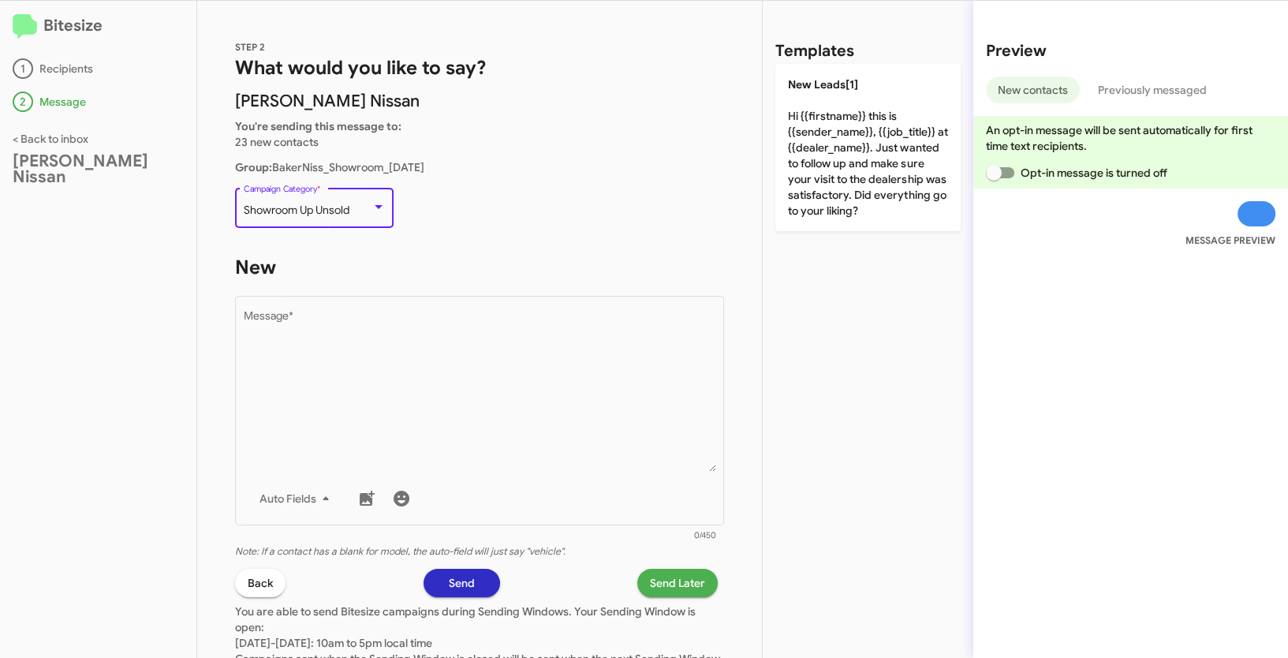
drag, startPoint x: 245, startPoint y: 210, endPoint x: 353, endPoint y: 205, distance: 108.2
click at [353, 205] on div "Showroom Up Unsold" at bounding box center [308, 210] width 128 height 13
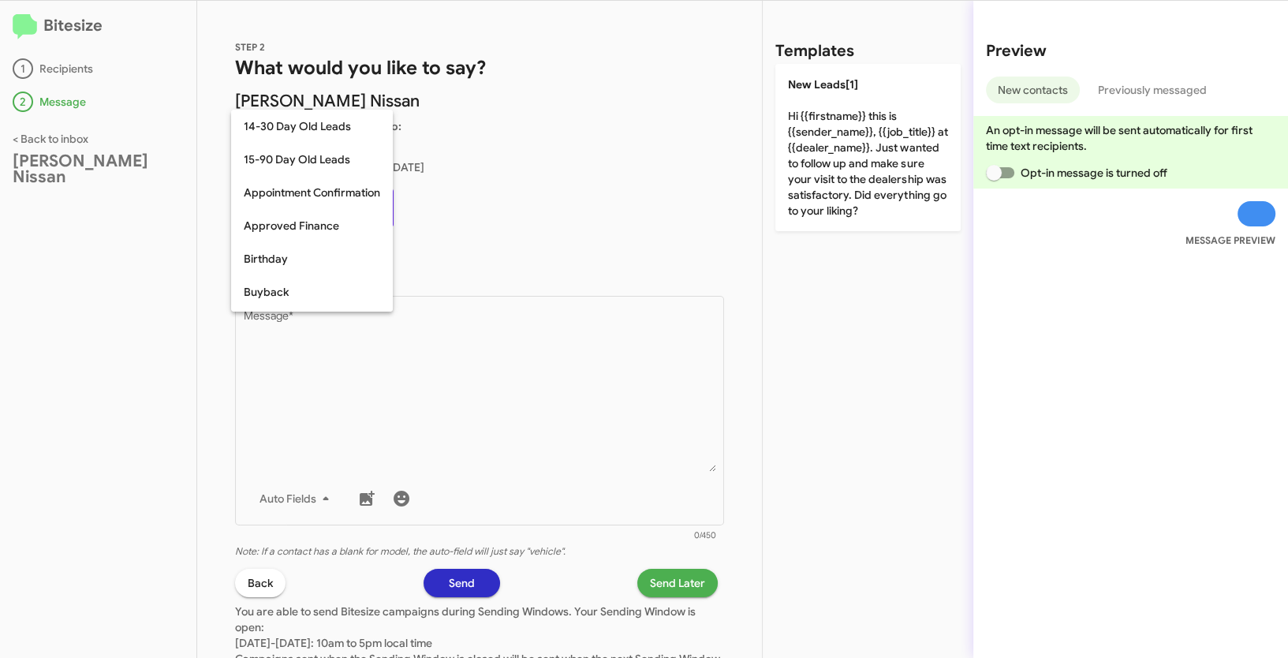
scroll to position [511, 0]
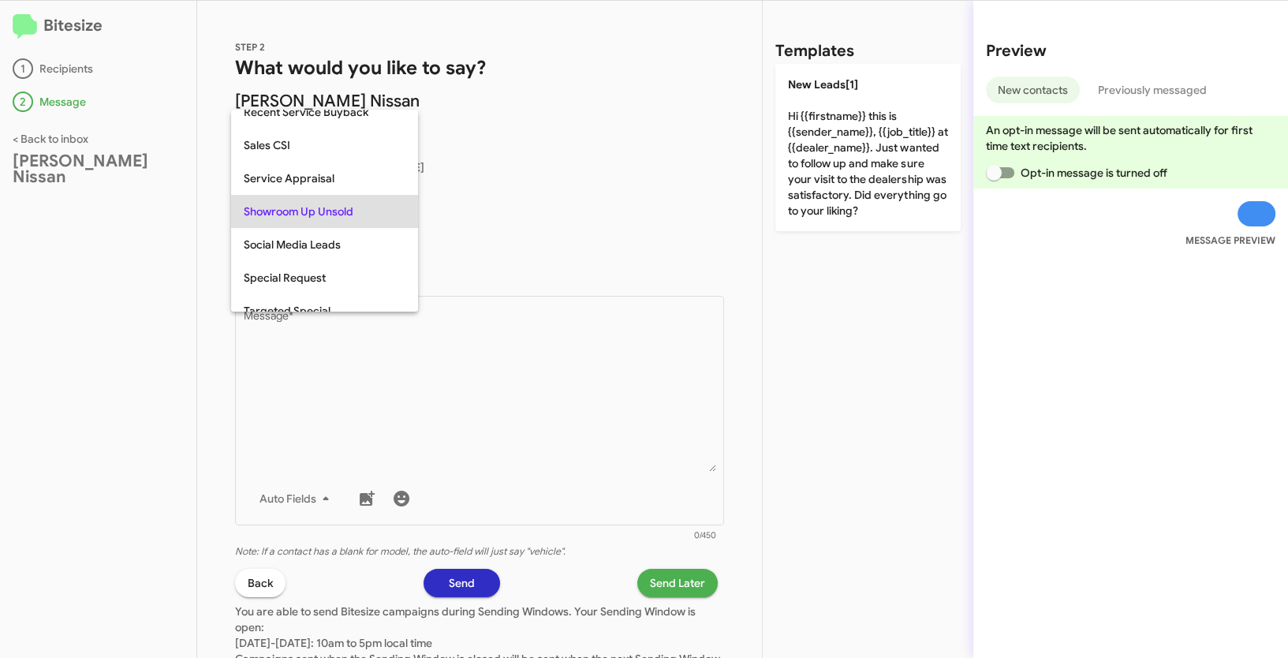
copy span "Showroom Up Unsold"
click at [538, 444] on div at bounding box center [644, 329] width 1288 height 658
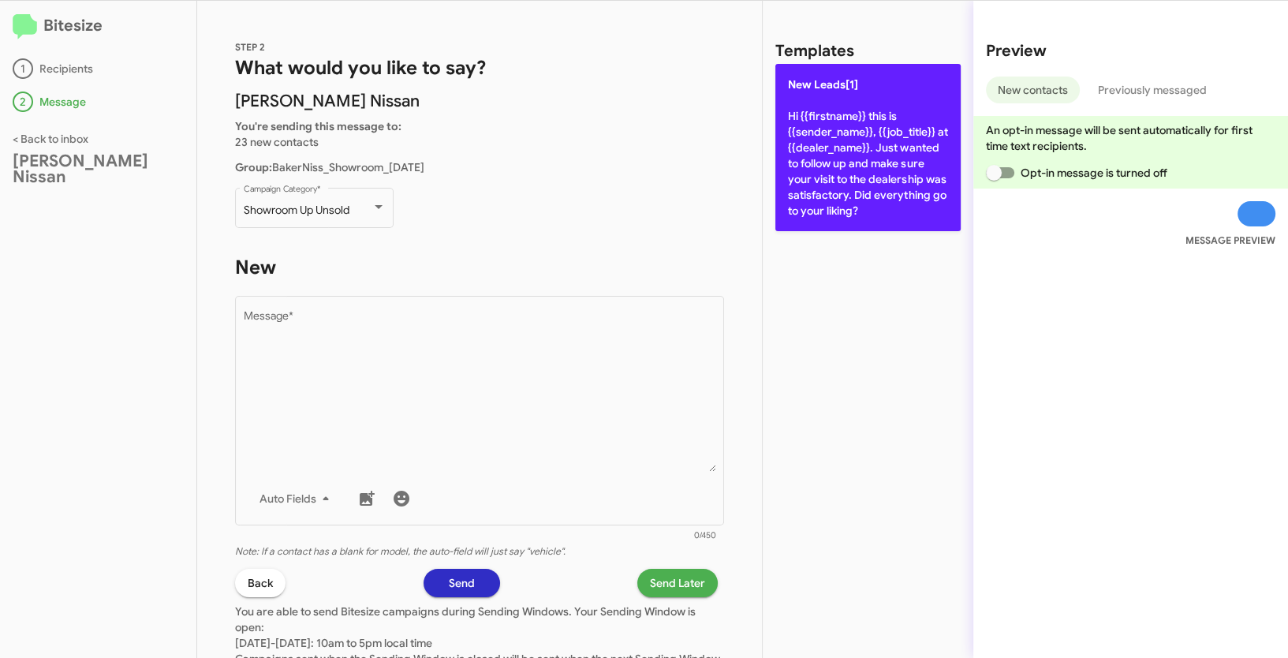
click at [827, 168] on p "New Leads[1] Hi {{firstname}} this is {{sender_name}}, {{job_title}} at {{deale…" at bounding box center [867, 147] width 185 height 167
type textarea "Hi {{firstname}} this is {{sender_name}}, {{job_title}} at {{dealer_name}}. Jus…"
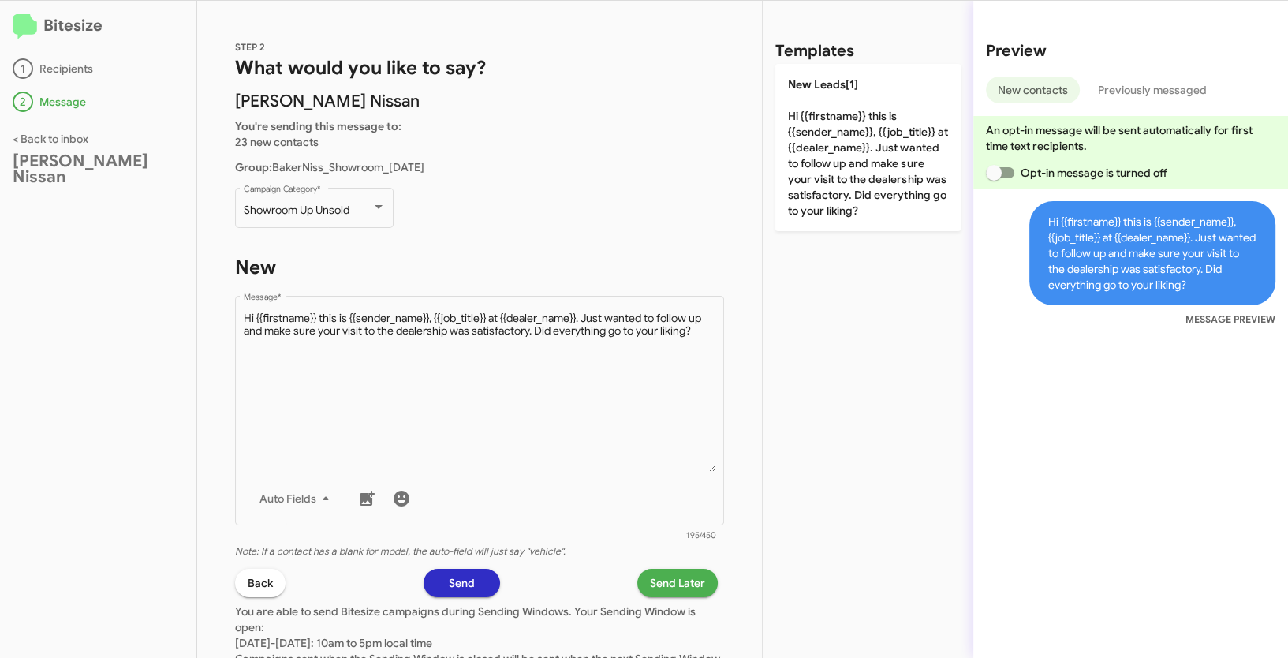
click at [665, 580] on span "Send Later" at bounding box center [677, 583] width 55 height 28
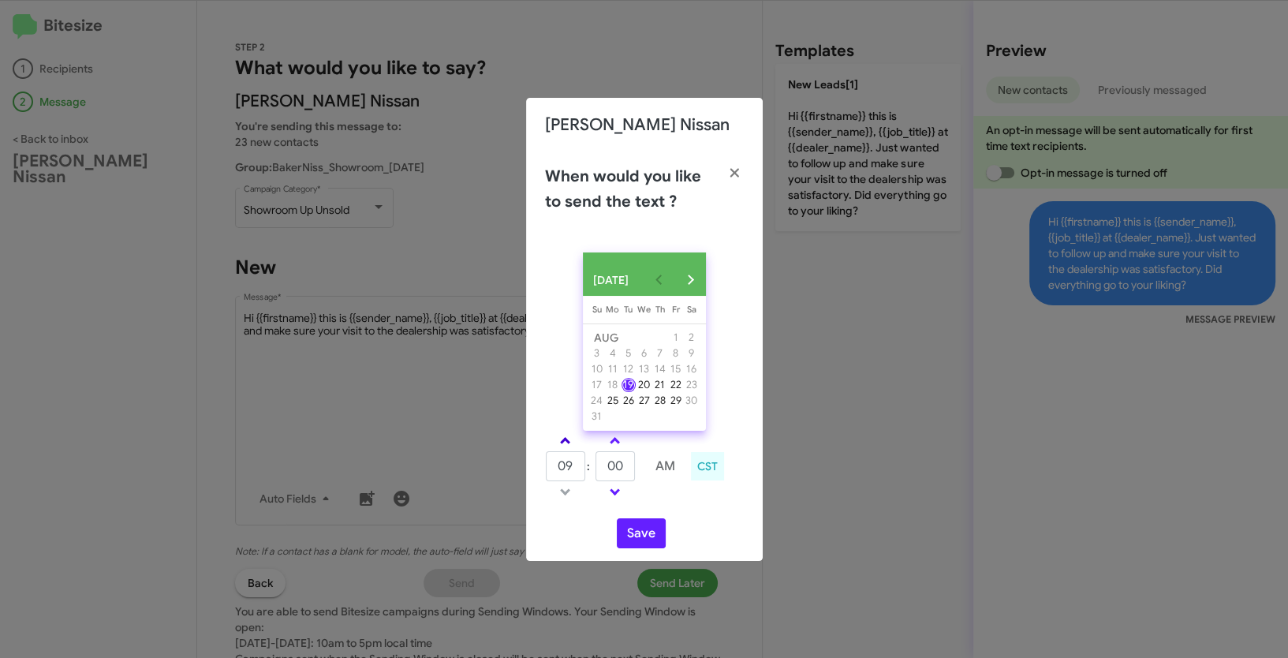
click at [563, 447] on span at bounding box center [565, 442] width 10 height 10
type input "10"
drag, startPoint x: 625, startPoint y: 477, endPoint x: 590, endPoint y: 472, distance: 35.1
click at [590, 472] on tr "10 : 00 AM" at bounding box center [615, 466] width 141 height 32
type input "19"
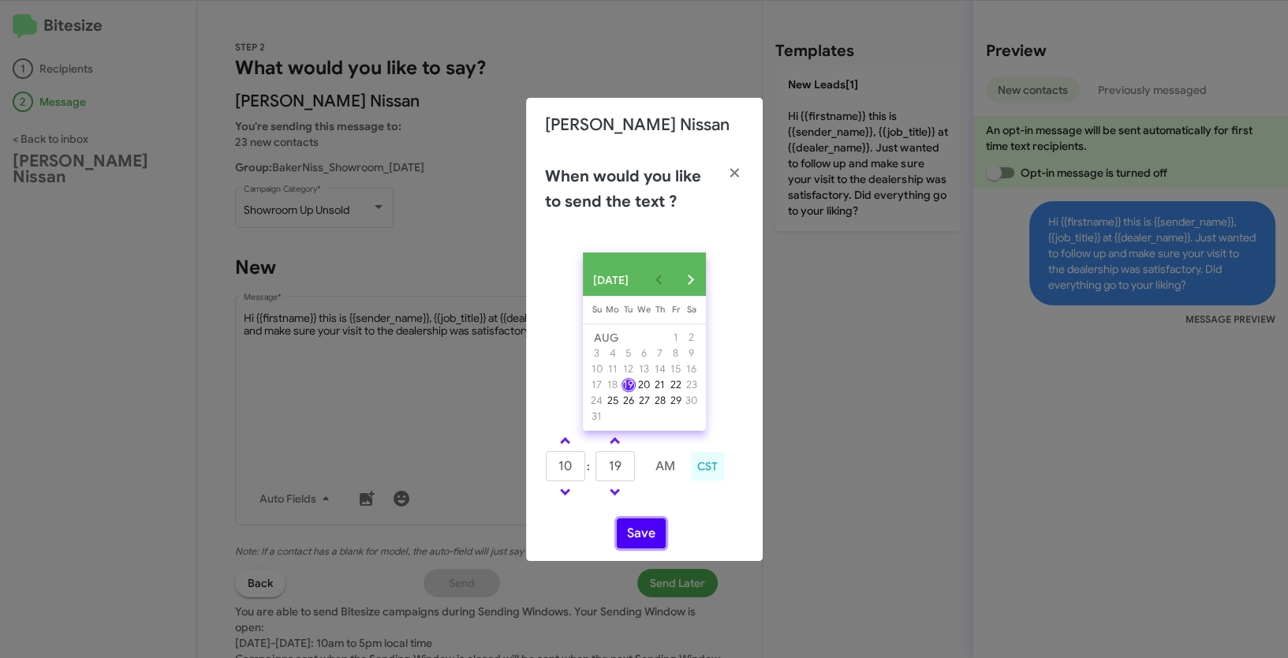
click at [637, 548] on button "Save" at bounding box center [641, 533] width 49 height 30
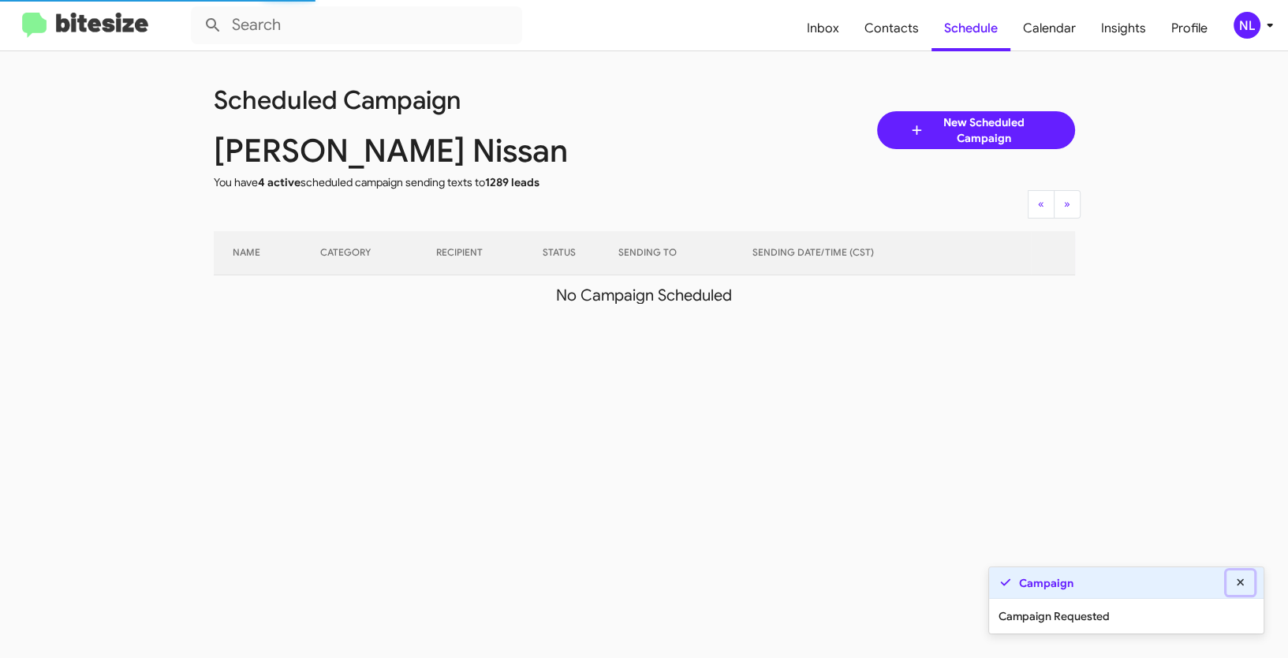
click at [1238, 580] on icon at bounding box center [1240, 581] width 7 height 7
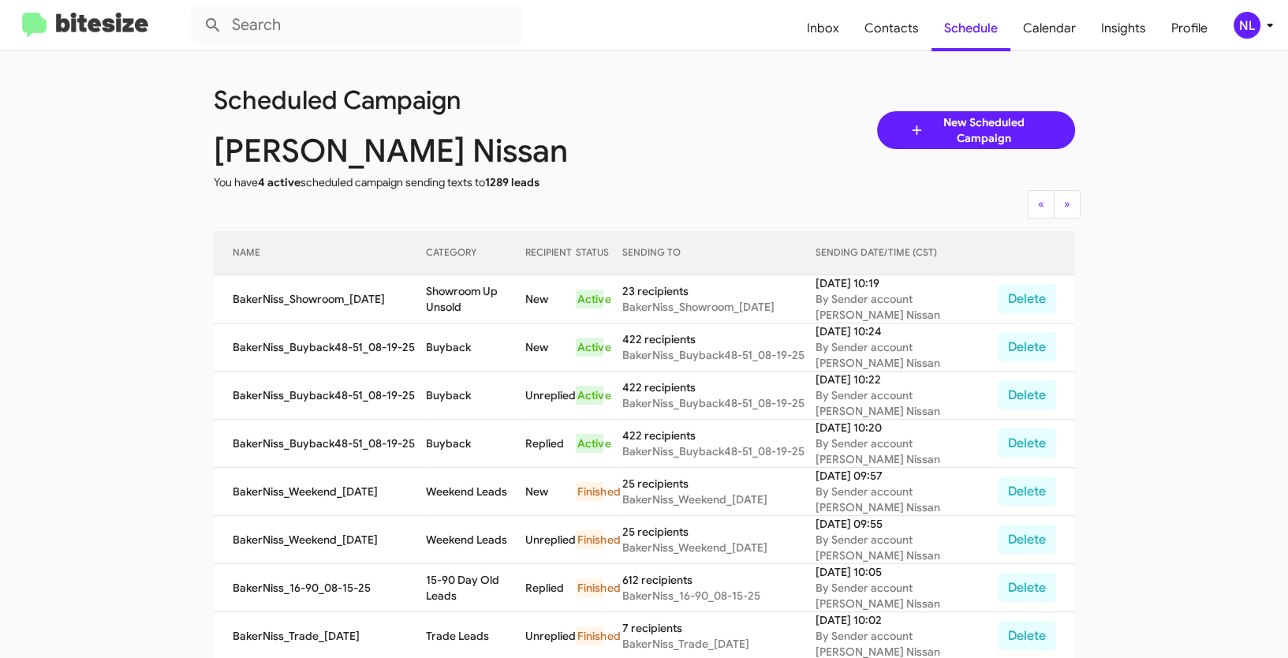
click at [1261, 37] on span "NL" at bounding box center [1256, 25] width 47 height 27
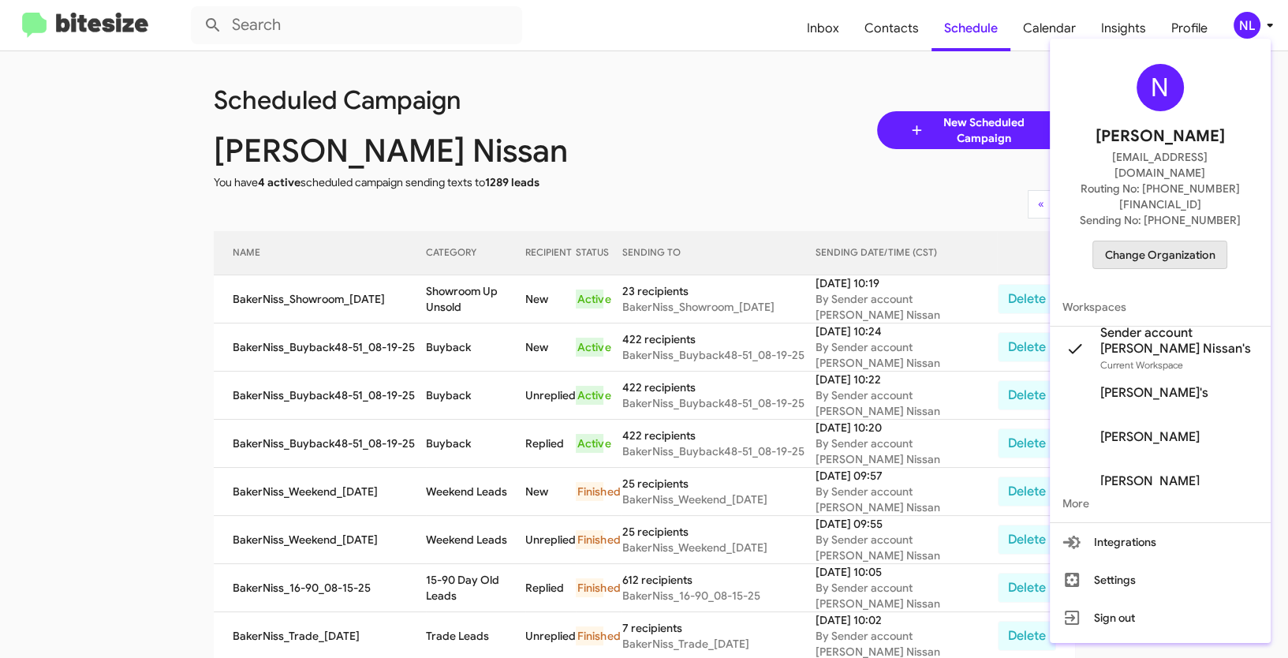
click at [1145, 241] on span "Change Organization" at bounding box center [1160, 254] width 110 height 27
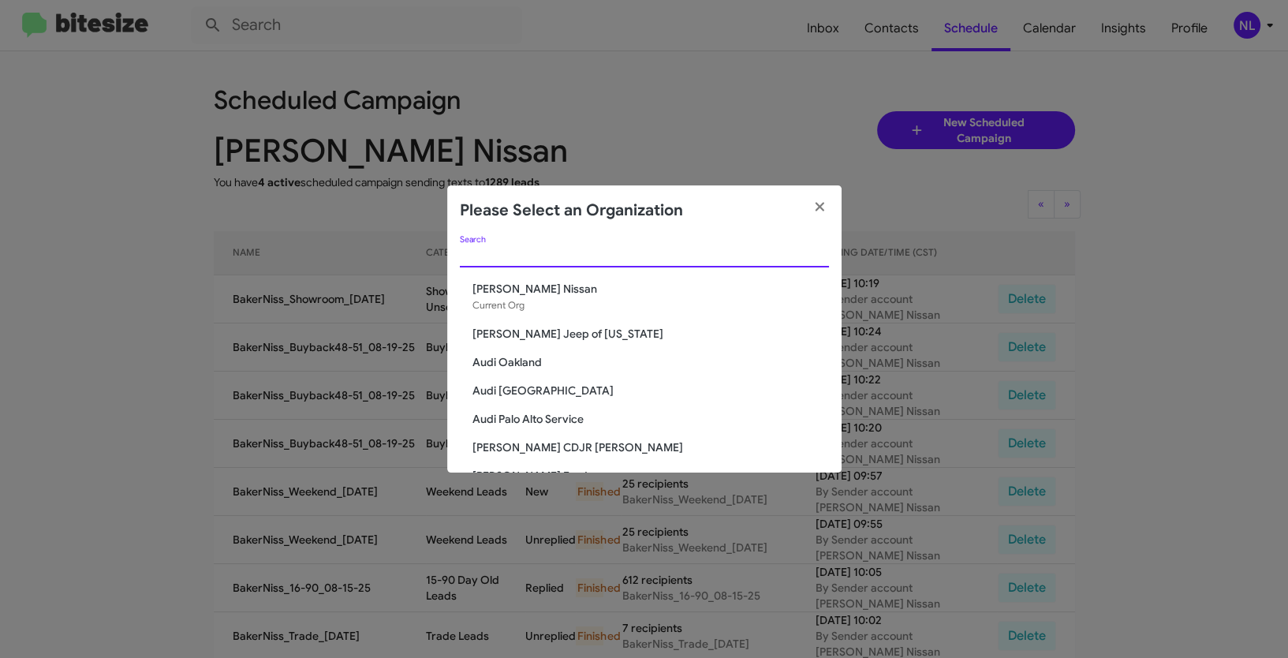
click at [607, 250] on input "Search" at bounding box center [644, 255] width 369 height 13
paste input "[PERSON_NAME] Ford"
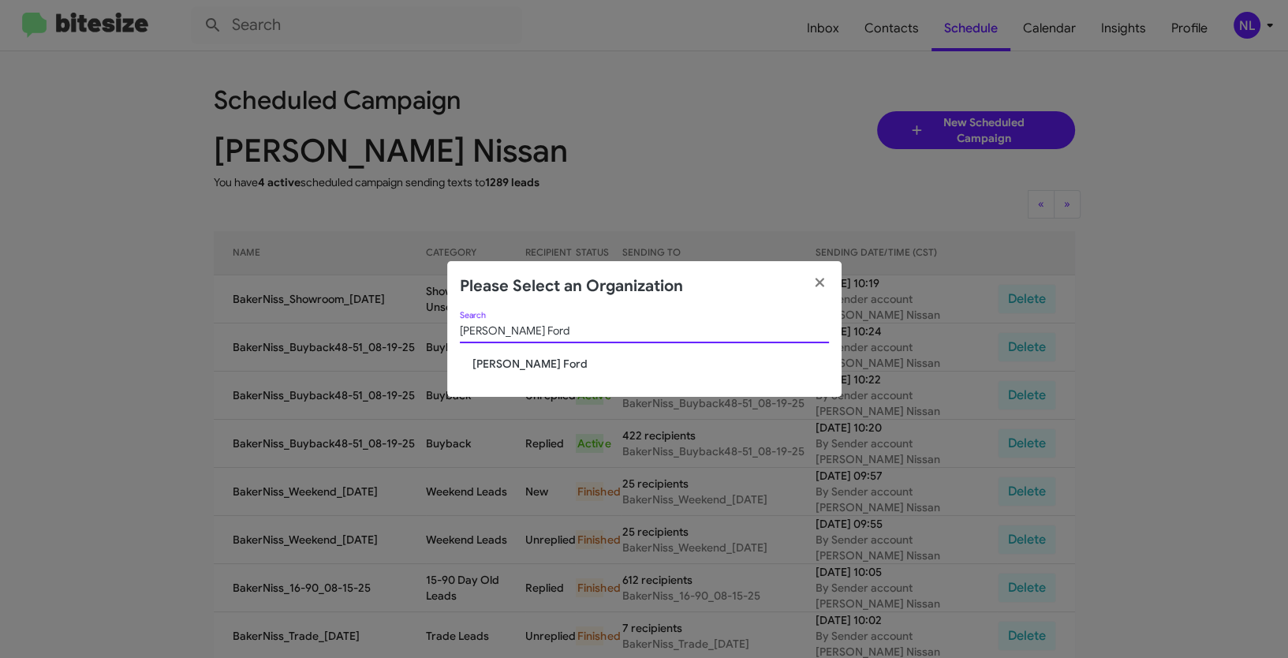
type input "[PERSON_NAME] Ford"
click at [515, 362] on span "[PERSON_NAME] Ford" at bounding box center [650, 364] width 357 height 16
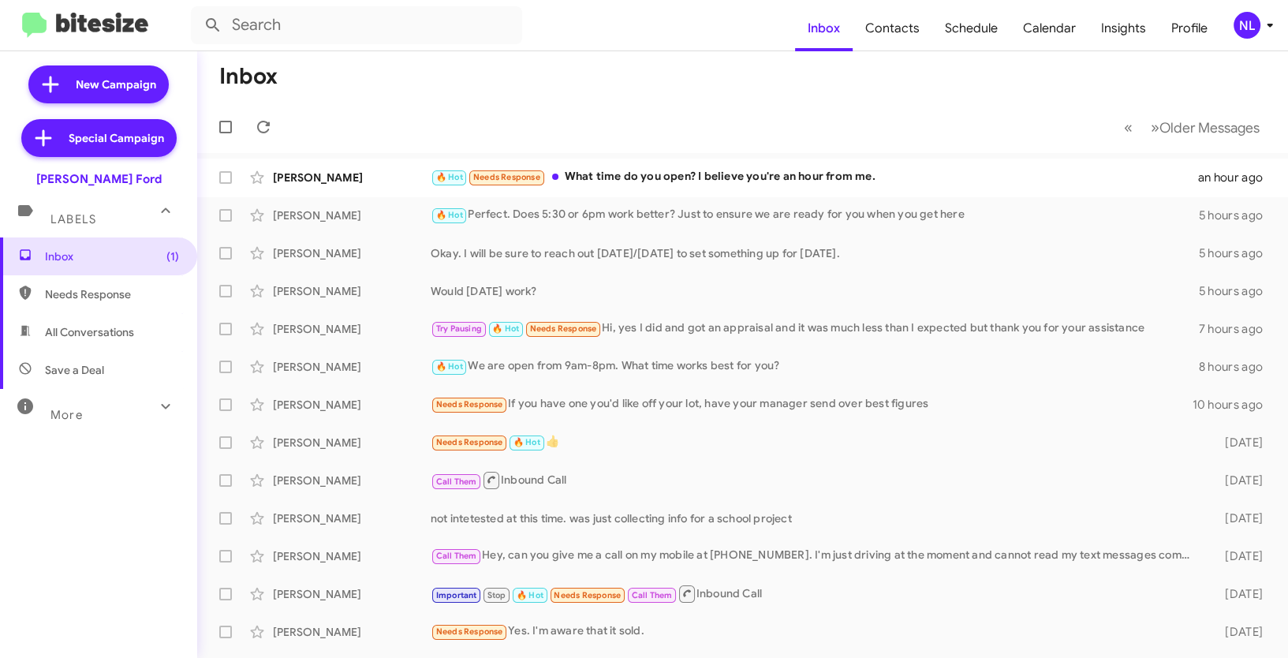
click at [1261, 27] on icon at bounding box center [1270, 25] width 19 height 19
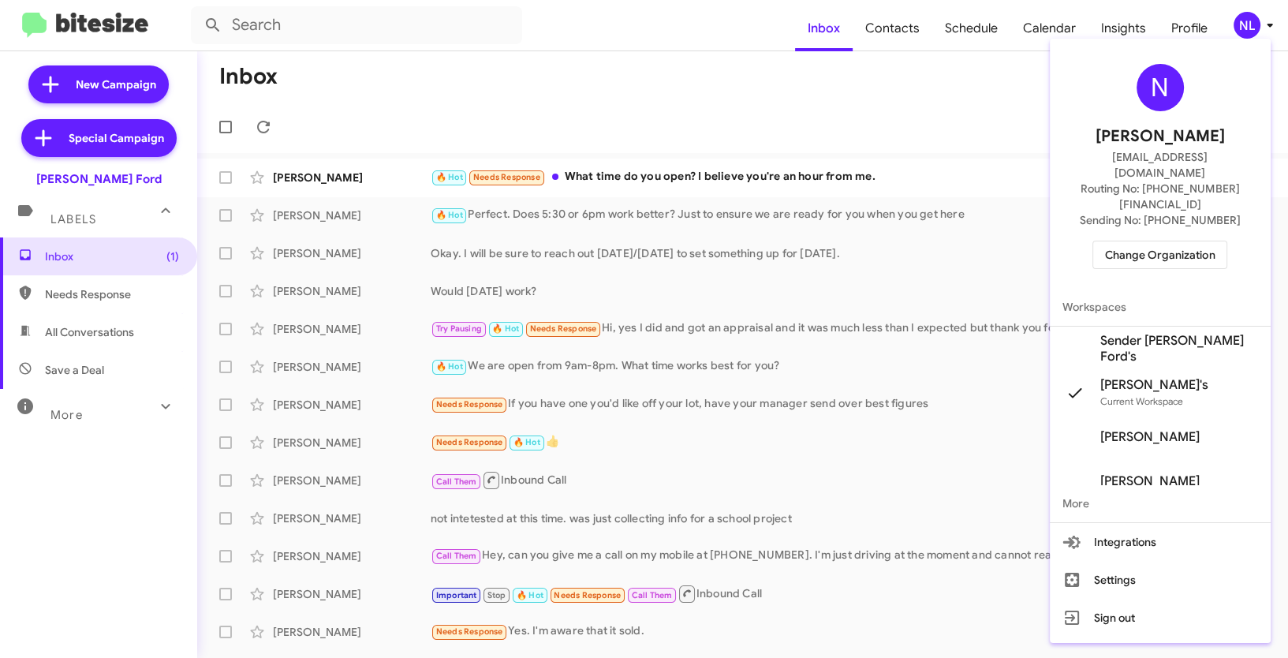
click at [1150, 327] on span "Sender [PERSON_NAME] Ford's" at bounding box center [1160, 349] width 221 height 44
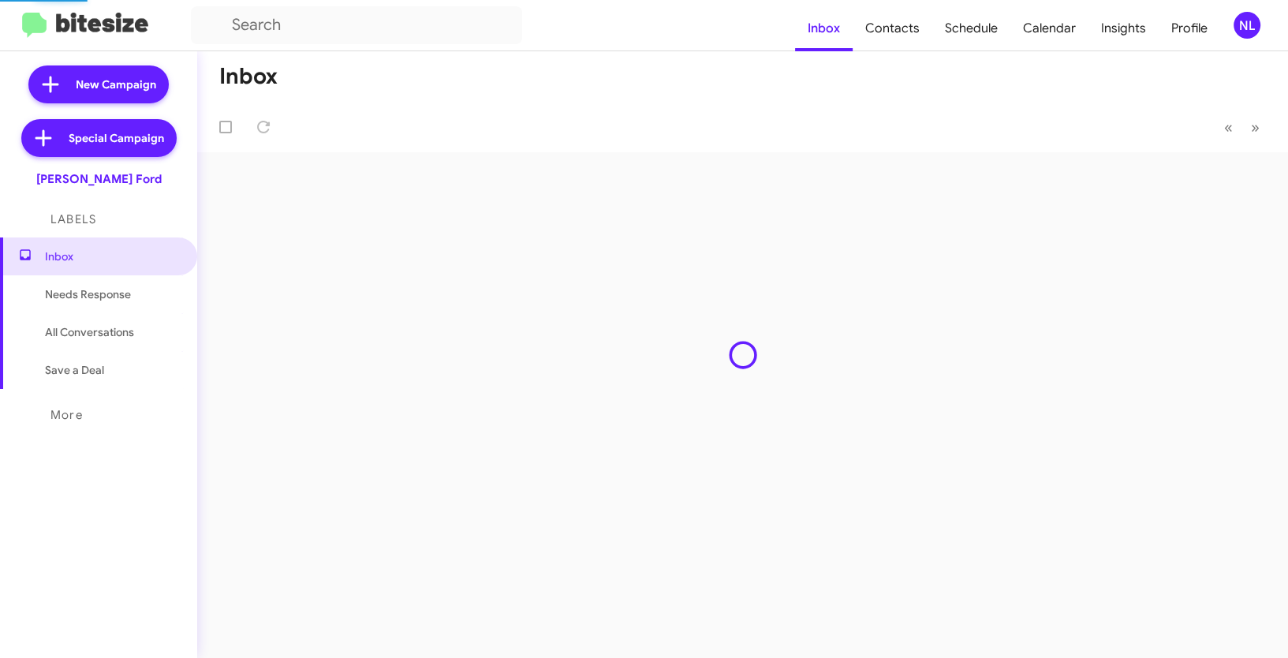
click at [903, 26] on span "Contacts" at bounding box center [893, 29] width 80 height 46
type input "in:groups"
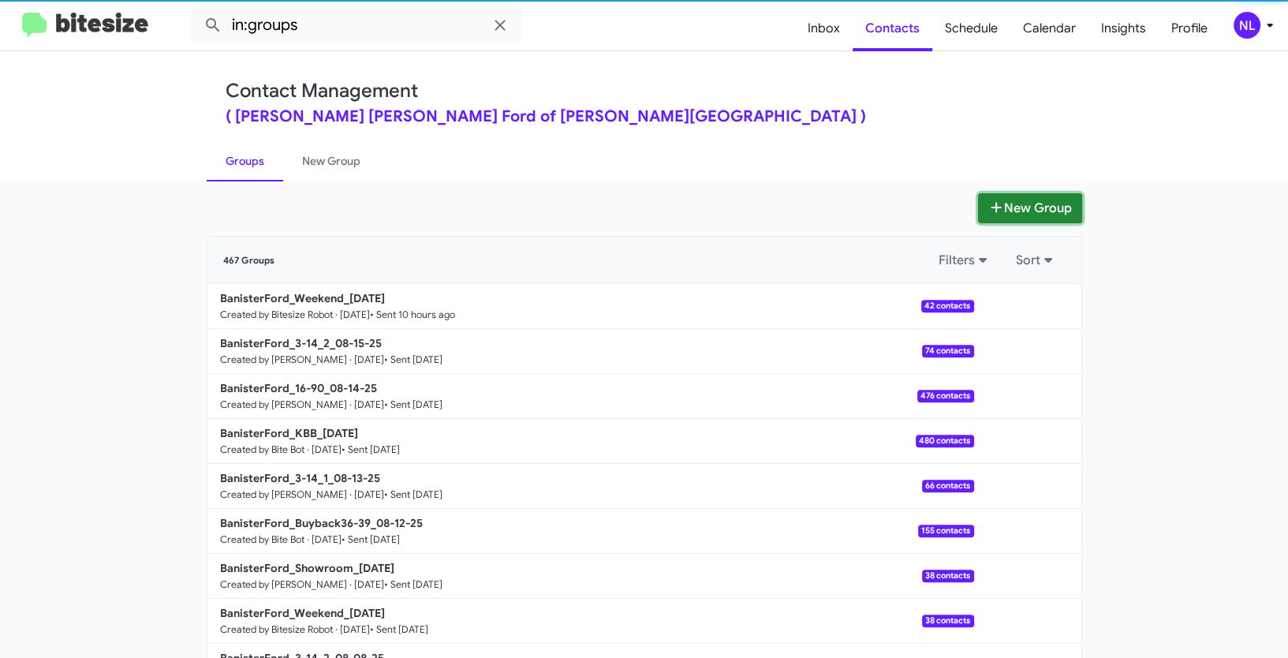
click at [1030, 209] on button "New Group" at bounding box center [1030, 208] width 104 height 30
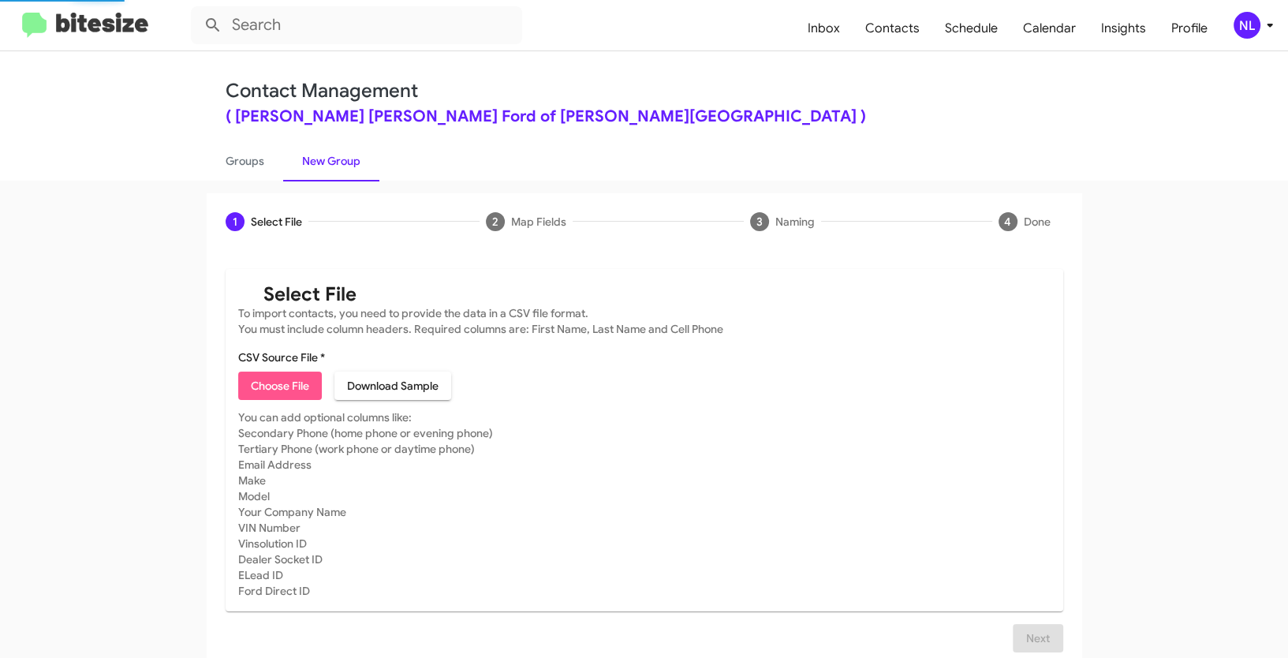
click at [293, 389] on span "Choose File" at bounding box center [280, 386] width 58 height 28
type input "BanisterFord_Buyback48-51_08-19-25"
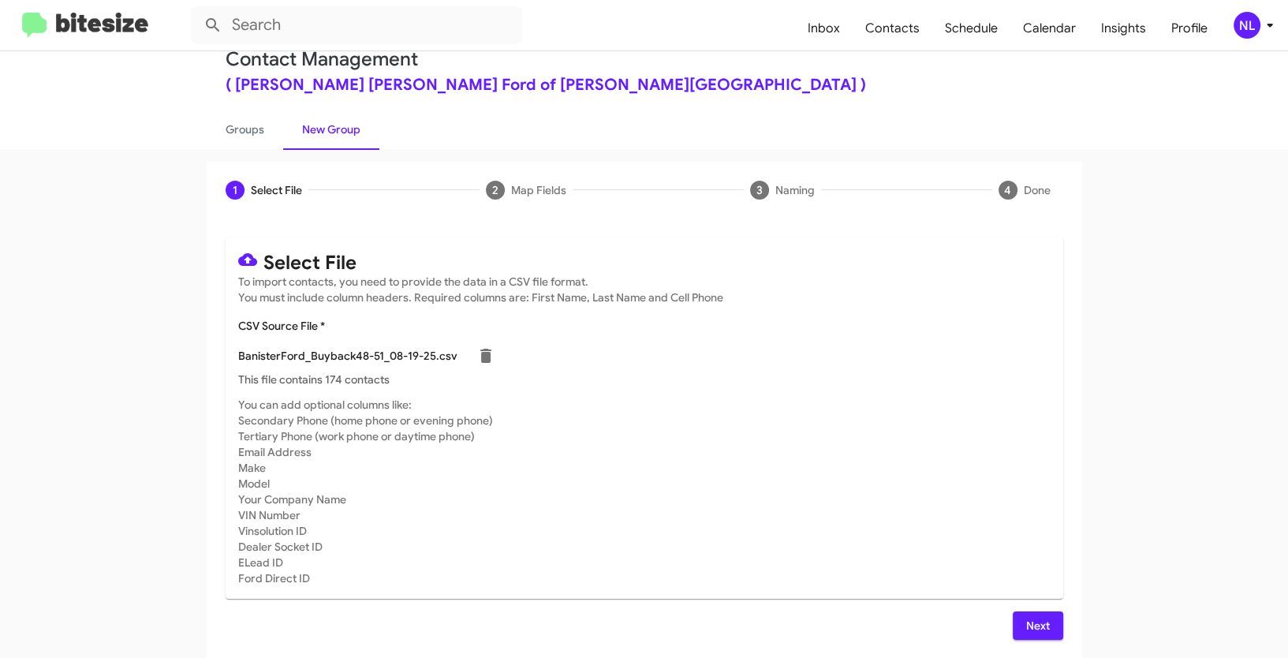
scroll to position [32, 0]
click at [1044, 618] on span "Next" at bounding box center [1037, 625] width 25 height 28
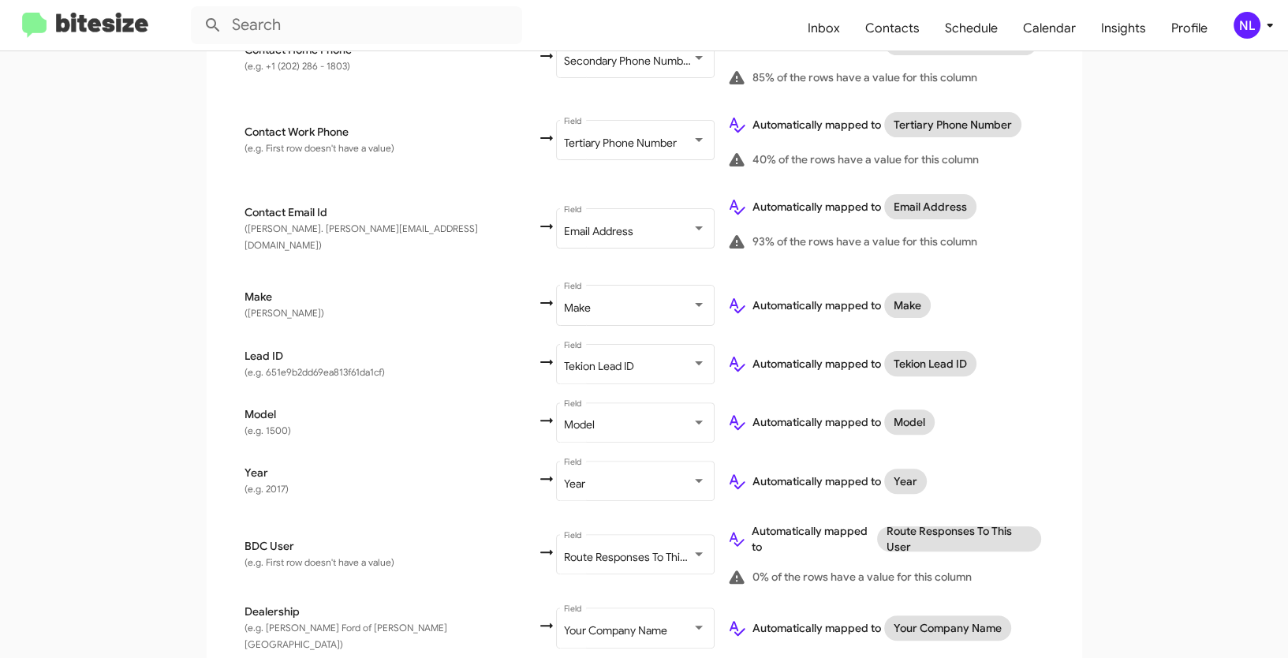
scroll to position [530, 0]
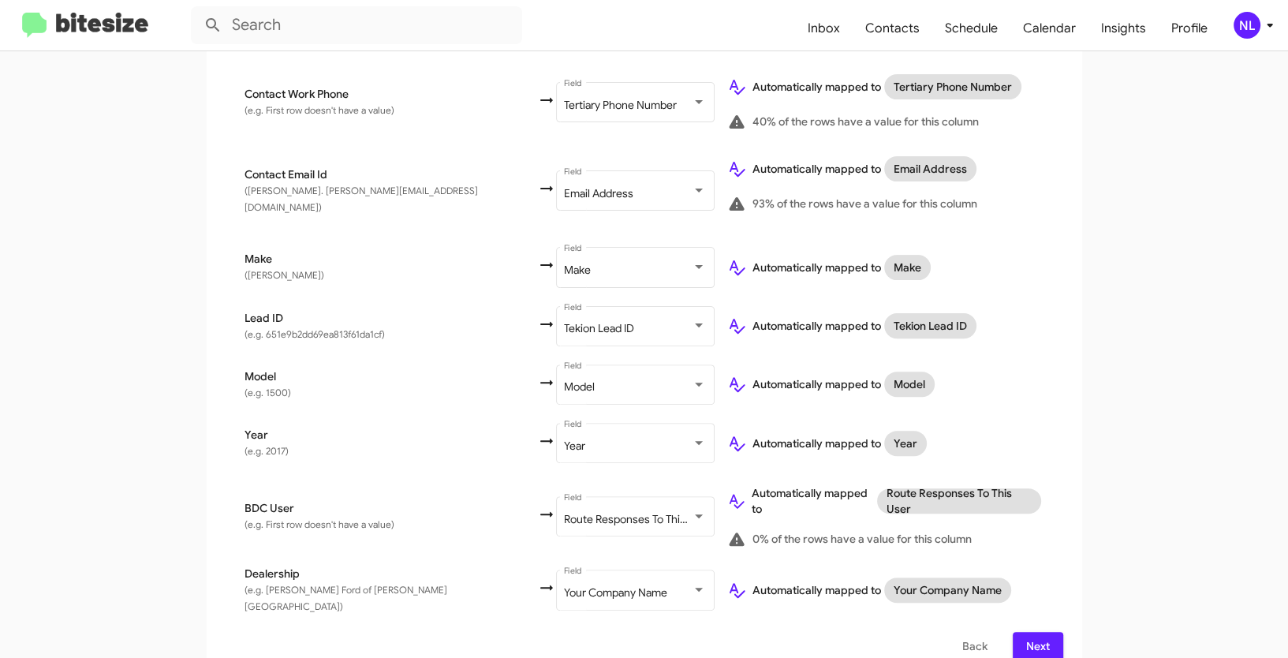
click at [1046, 632] on button "Next" at bounding box center [1038, 646] width 50 height 28
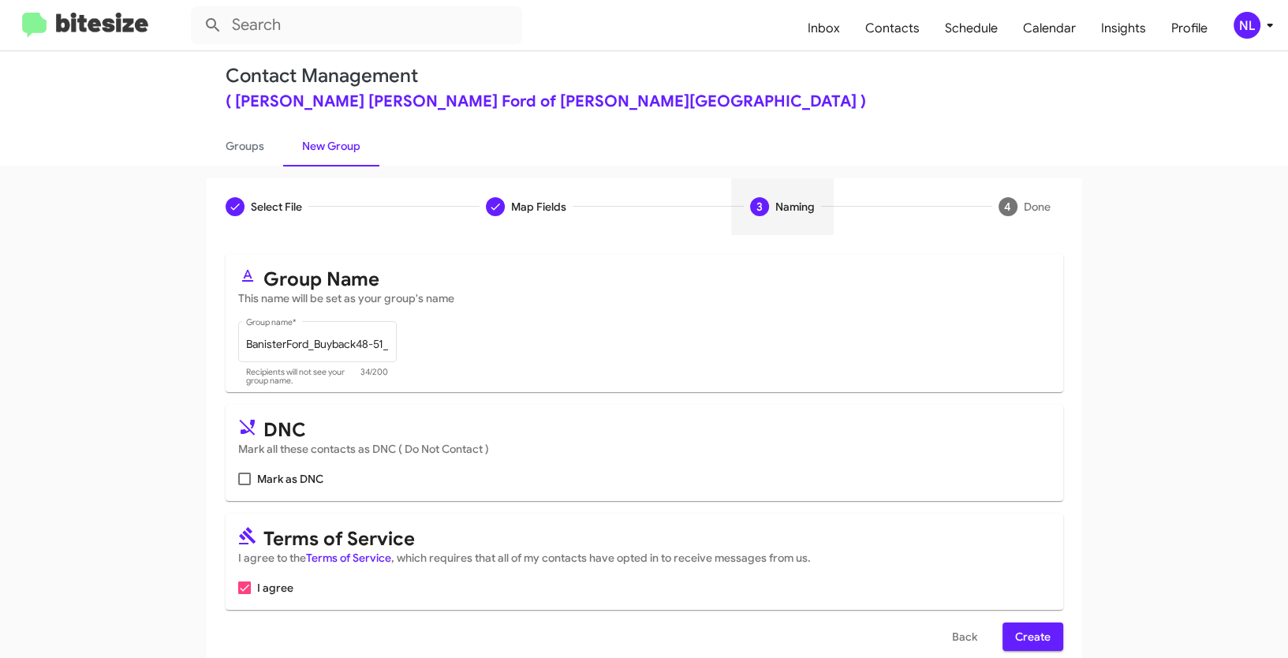
scroll to position [39, 0]
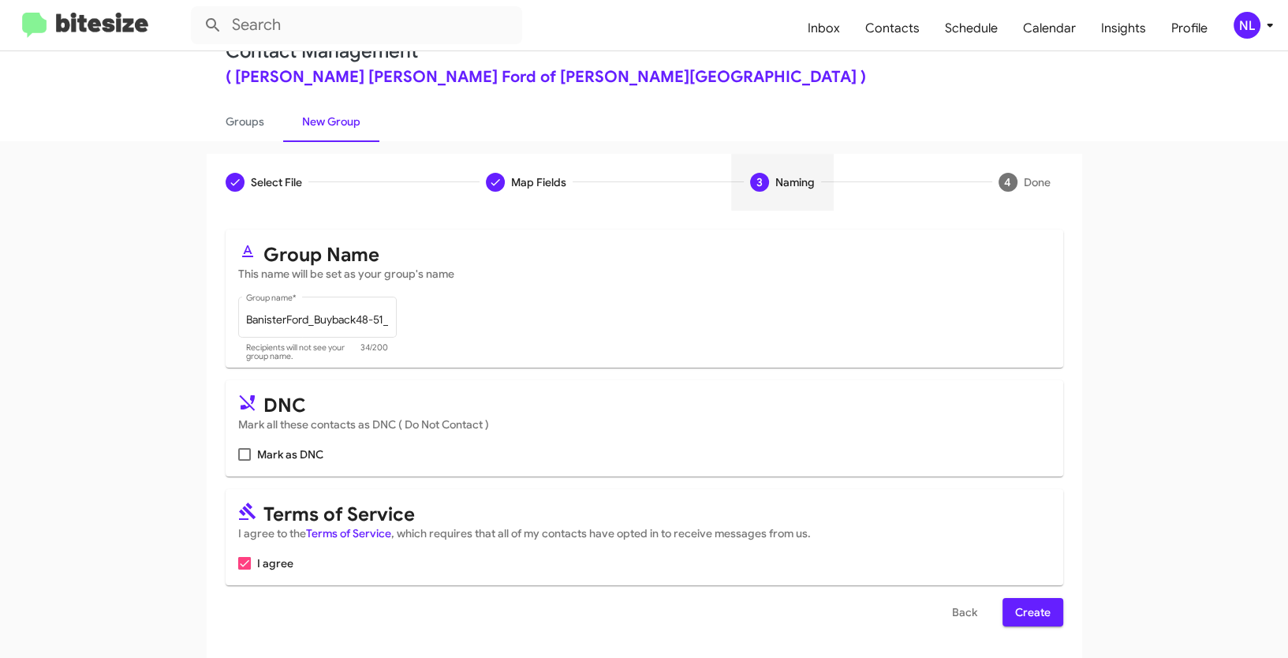
click at [1042, 605] on span "Create" at bounding box center [1032, 612] width 35 height 28
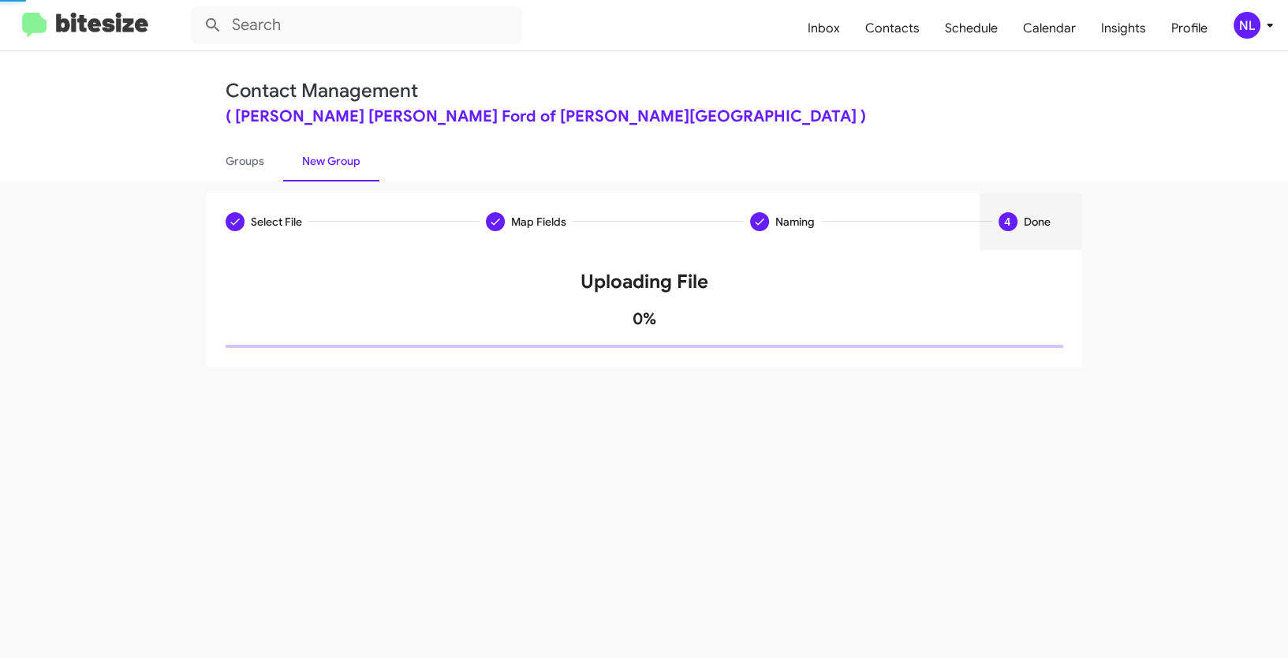
scroll to position [0, 0]
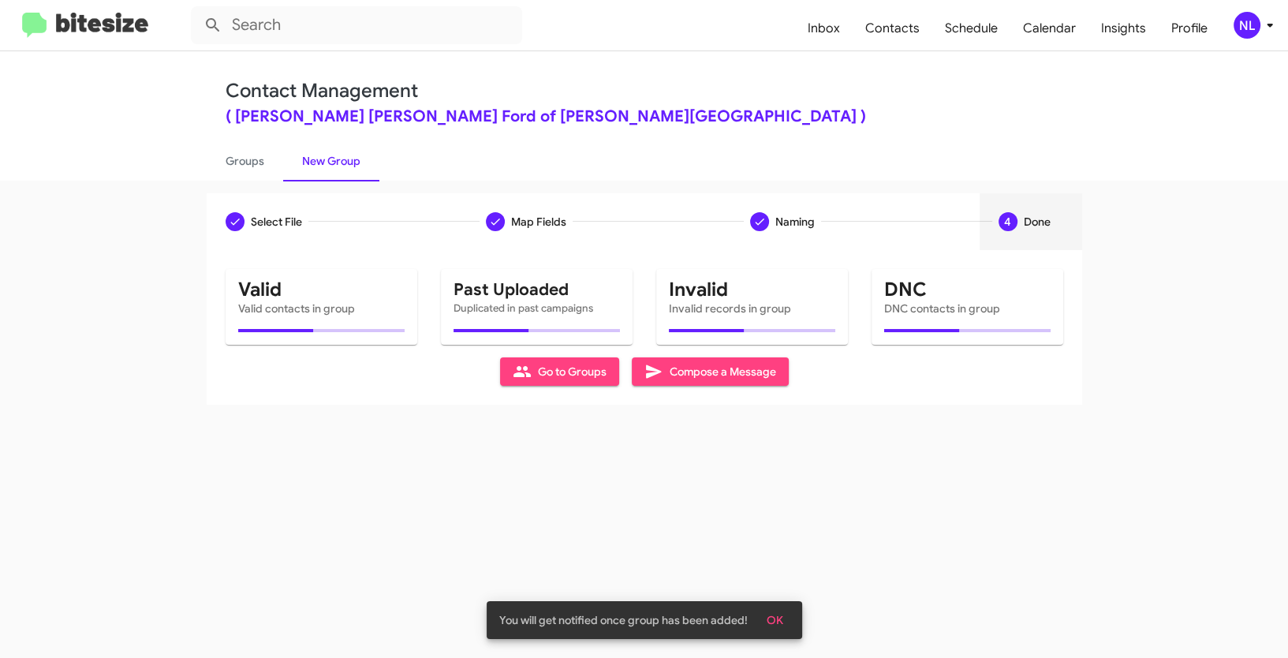
click at [778, 622] on span "OK" at bounding box center [775, 620] width 17 height 28
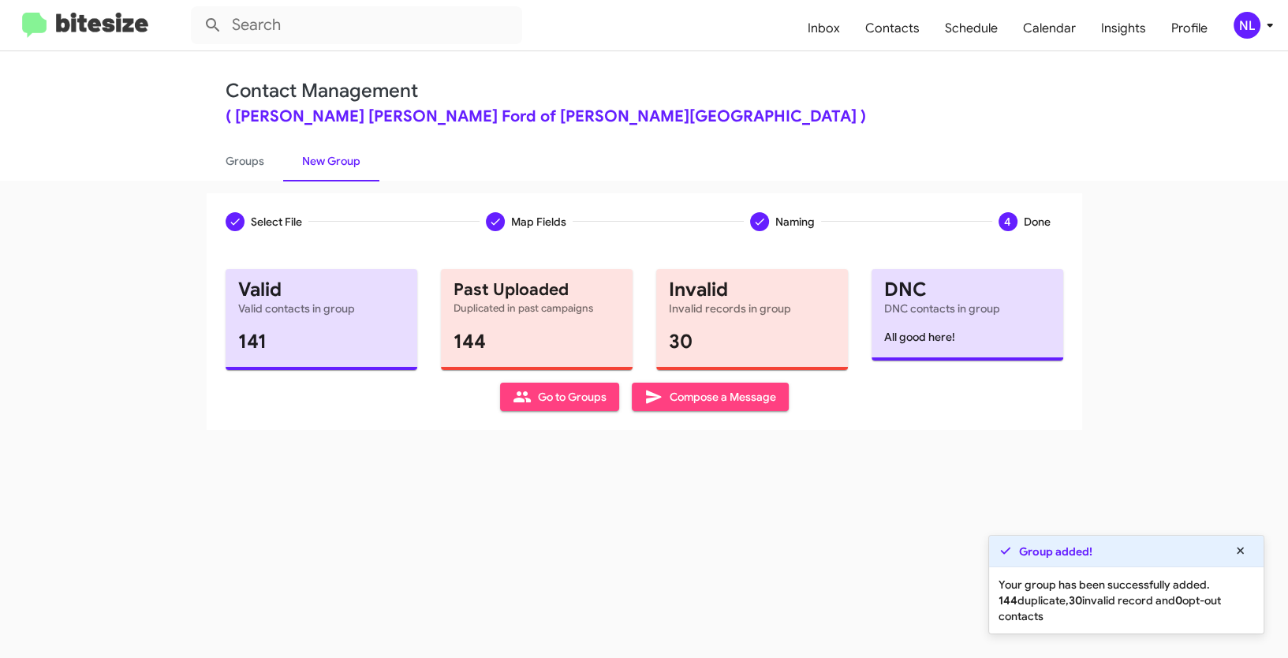
click at [554, 412] on div "Select File To import contacts, you need to provide the data in a CSV file form…" at bounding box center [645, 340] width 876 height 180
click at [554, 399] on span "Go to Groups" at bounding box center [560, 397] width 94 height 28
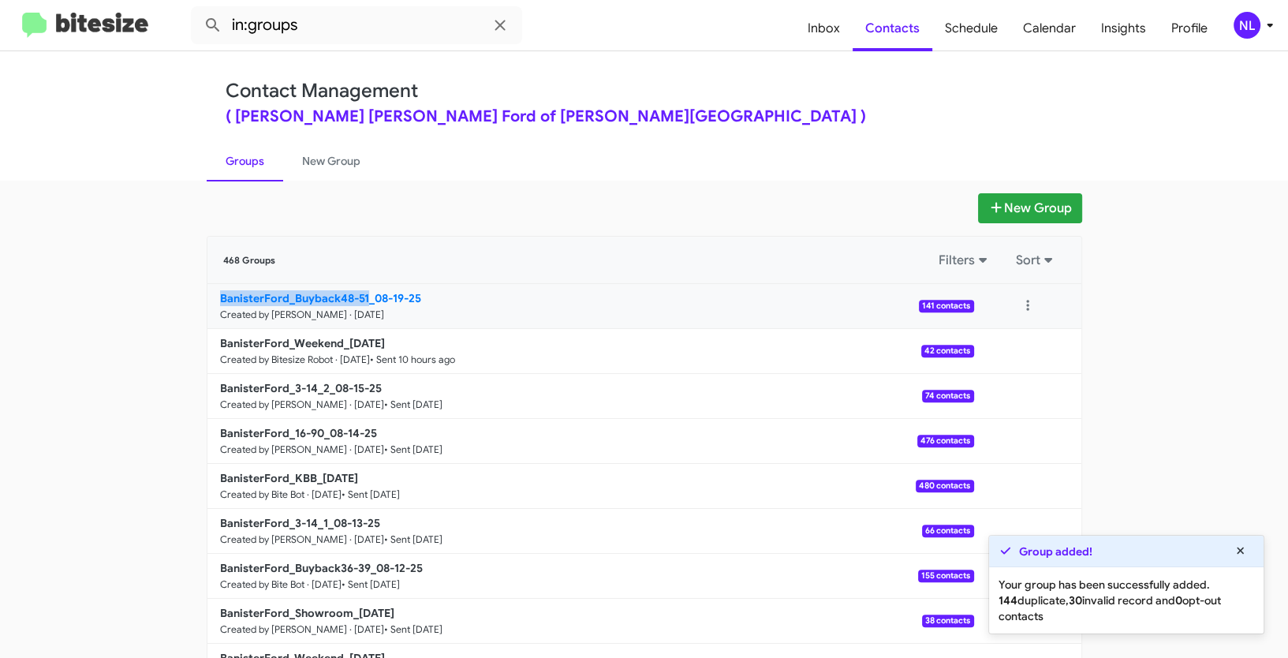
drag, startPoint x: 153, startPoint y: 304, endPoint x: 361, endPoint y: 300, distance: 208.3
click at [361, 300] on app-groups "New Group 468 Groups Filters Sort BanisterFord_Buyback48-51_08-19-25 Created by…" at bounding box center [644, 484] width 1288 height 582
copy b "BanisterFord_Buyback48-51"
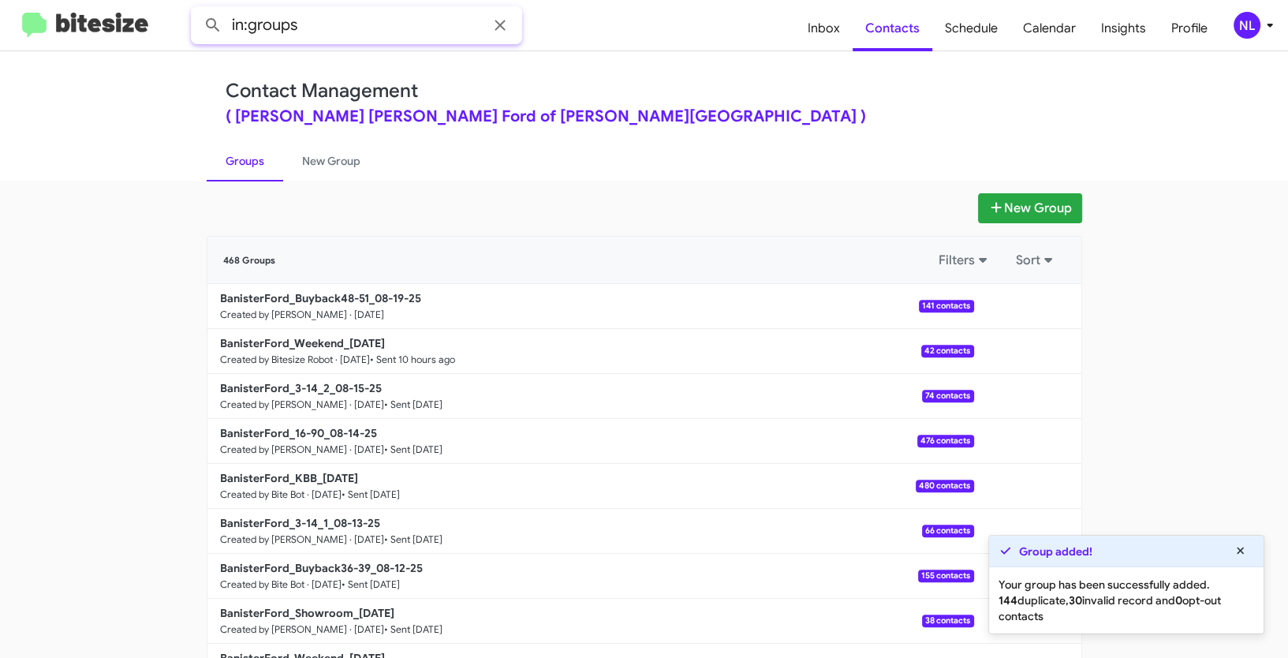
click at [347, 17] on input "in:groups" at bounding box center [356, 25] width 331 height 38
paste input "BanisterFord_Buyback48-51"
type input "in:groups BanisterFord_Buyback48-51"
click at [197, 9] on button at bounding box center [213, 25] width 32 height 32
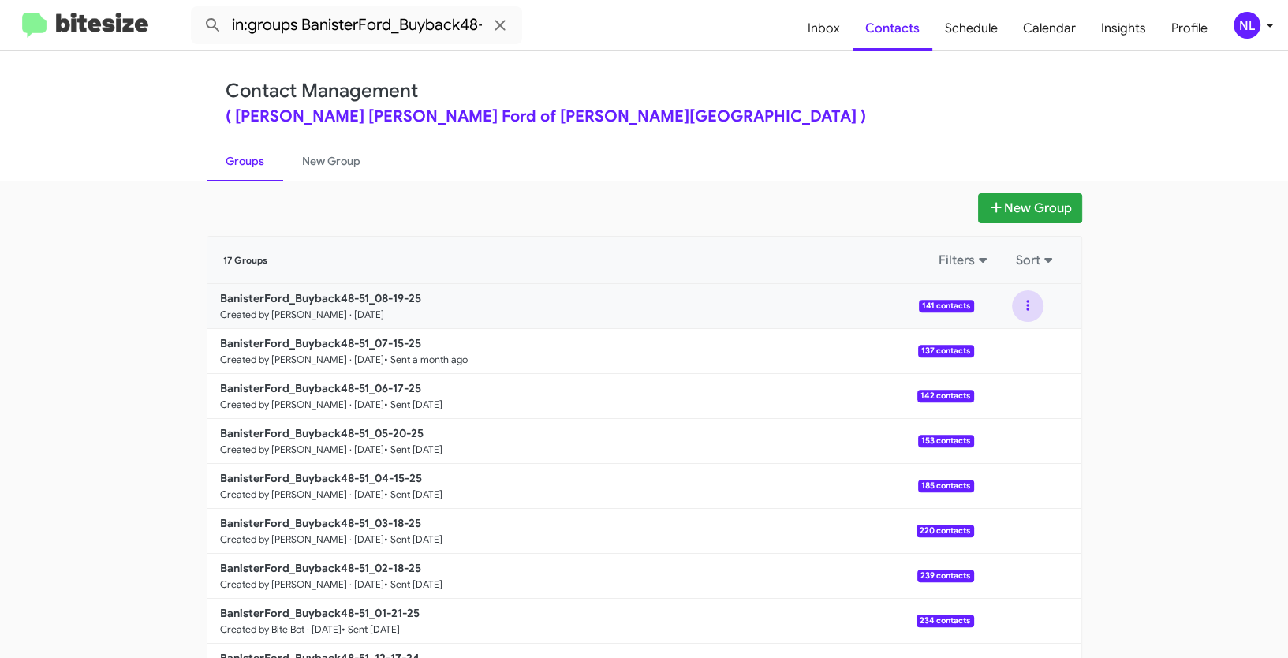
click at [1021, 301] on button at bounding box center [1028, 306] width 32 height 32
click at [996, 359] on button "View contacts" at bounding box center [980, 349] width 126 height 38
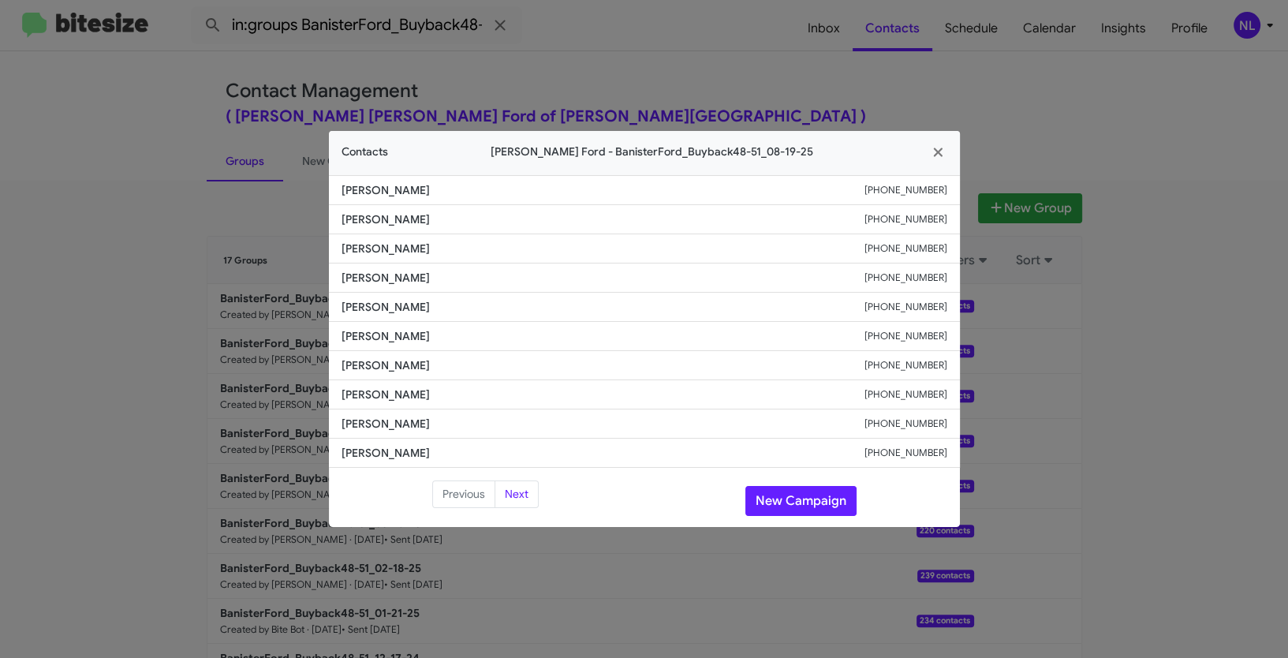
drag, startPoint x: 335, startPoint y: 368, endPoint x: 489, endPoint y: 368, distance: 153.8
click at [489, 368] on li "[PERSON_NAME] [PHONE_NUMBER]" at bounding box center [644, 365] width 631 height 29
copy span "[PERSON_NAME]"
click at [483, 398] on span "[PERSON_NAME]" at bounding box center [603, 395] width 523 height 16
drag, startPoint x: 341, startPoint y: 363, endPoint x: 1035, endPoint y: 362, distance: 694.1
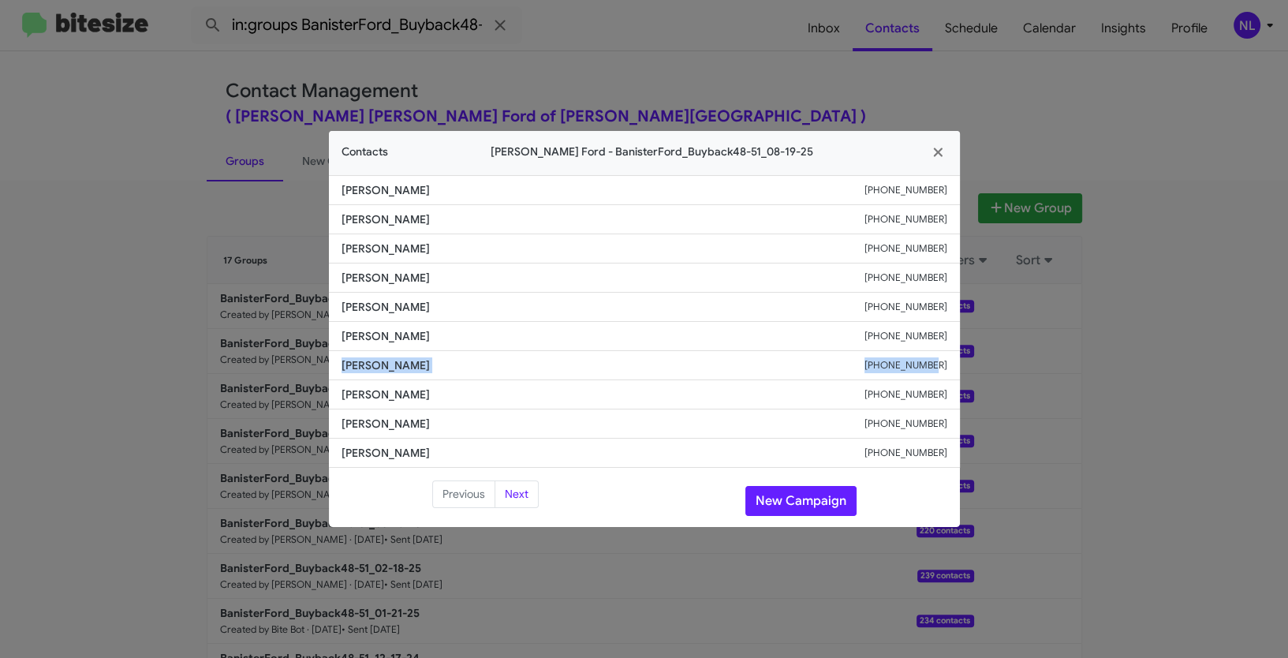
click at [1035, 362] on modal-container "Contacts [PERSON_NAME] Ford - BanisterFord_Buyback48-51_08-19-25 [PERSON_NAME] …" at bounding box center [644, 329] width 1288 height 658
copy div "[PERSON_NAME] [PHONE_NUMBER]"
click at [777, 486] on button "New Campaign" at bounding box center [800, 501] width 111 height 30
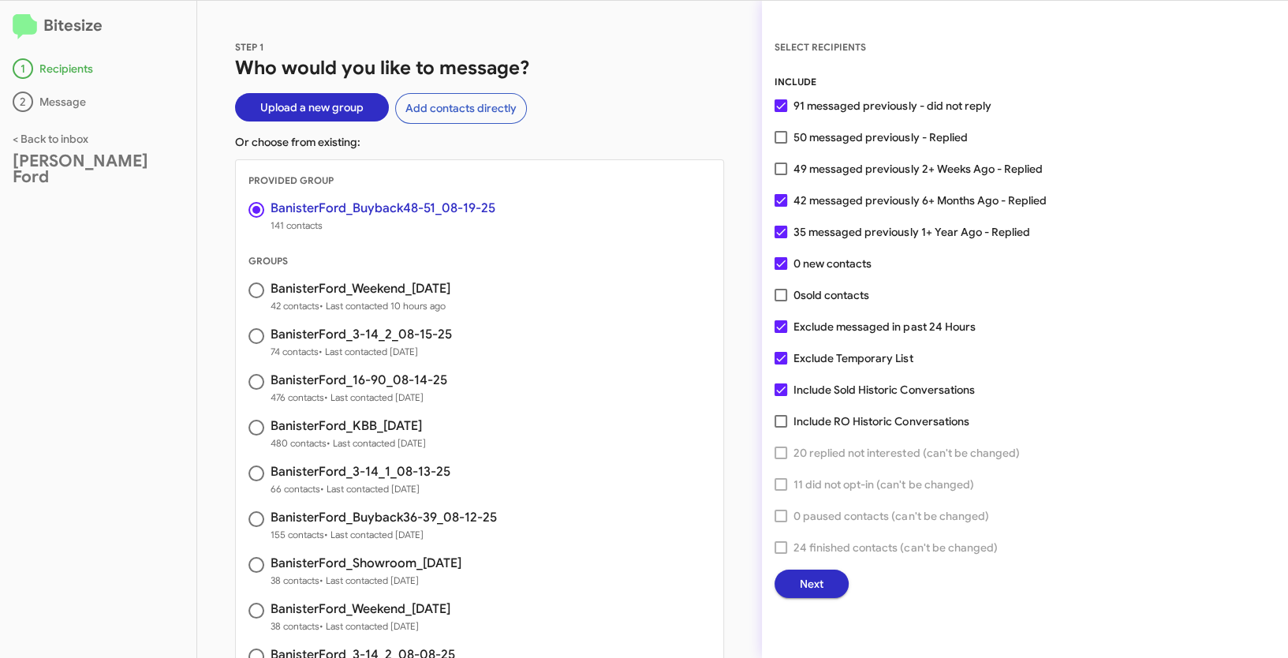
click at [824, 567] on div "INCLUDE 91 messaged previously - did not reply 50 messaged previously - Replied…" at bounding box center [1025, 336] width 501 height 524
click at [827, 573] on button "Next" at bounding box center [812, 584] width 74 height 28
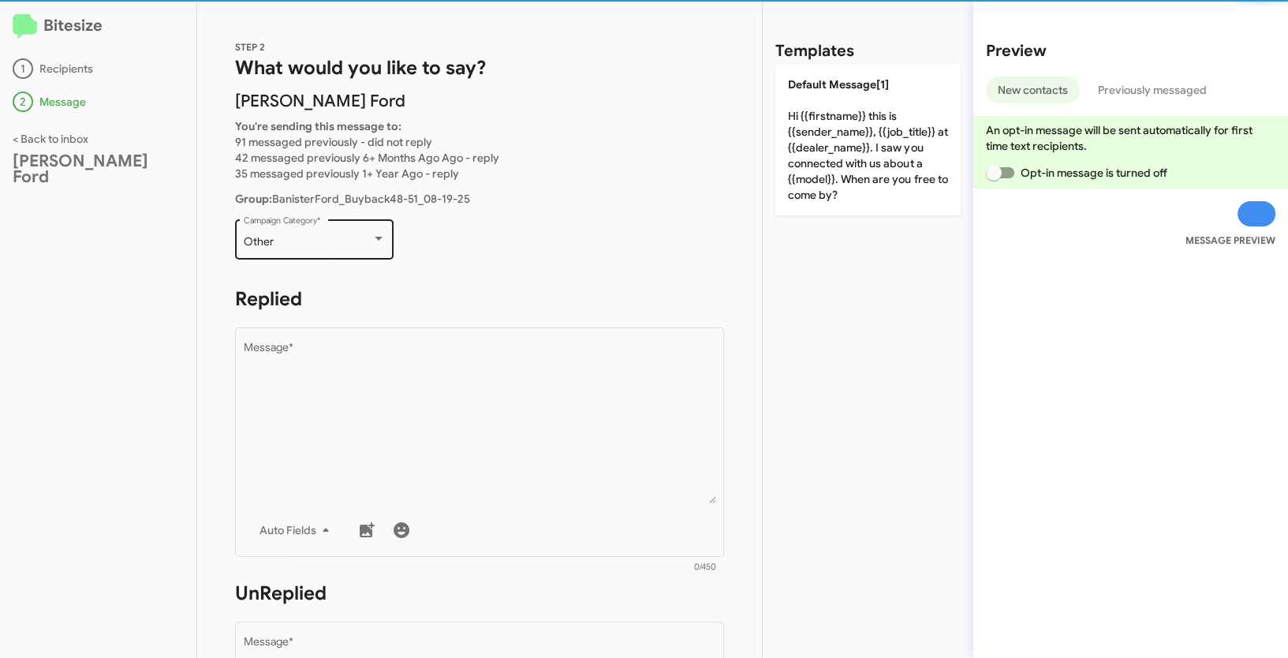
click at [362, 230] on div "Other Campaign Category *" at bounding box center [315, 237] width 142 height 43
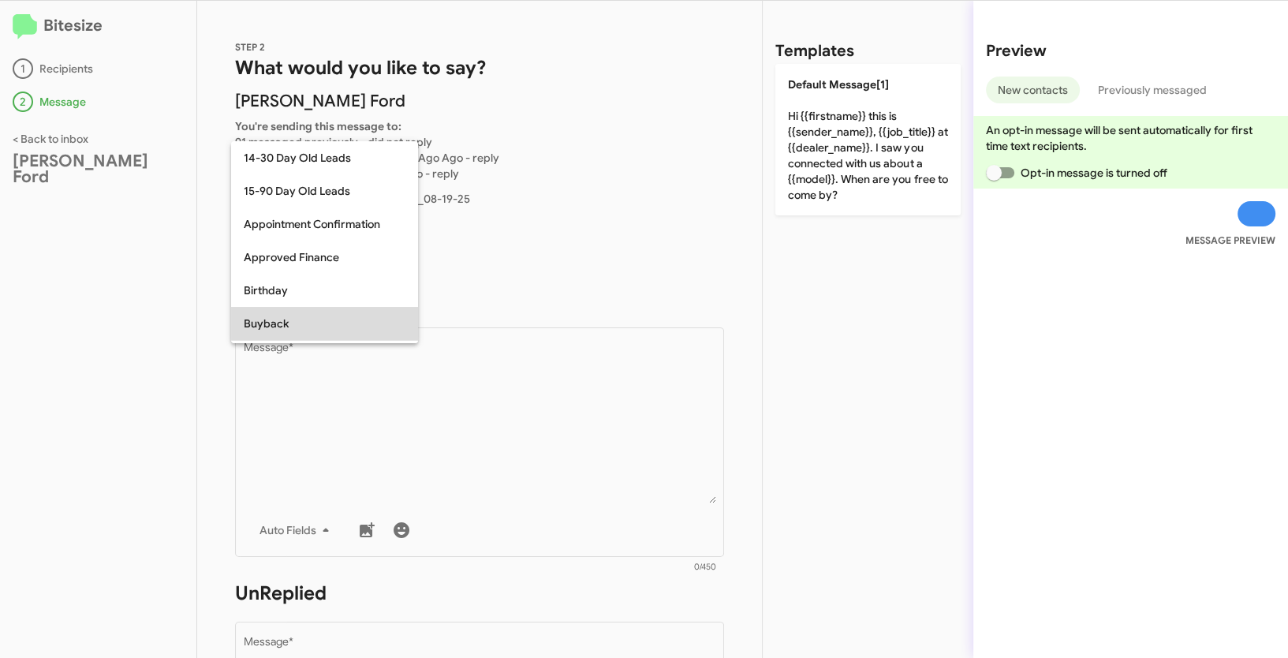
click at [263, 325] on span "Buyback" at bounding box center [325, 323] width 162 height 33
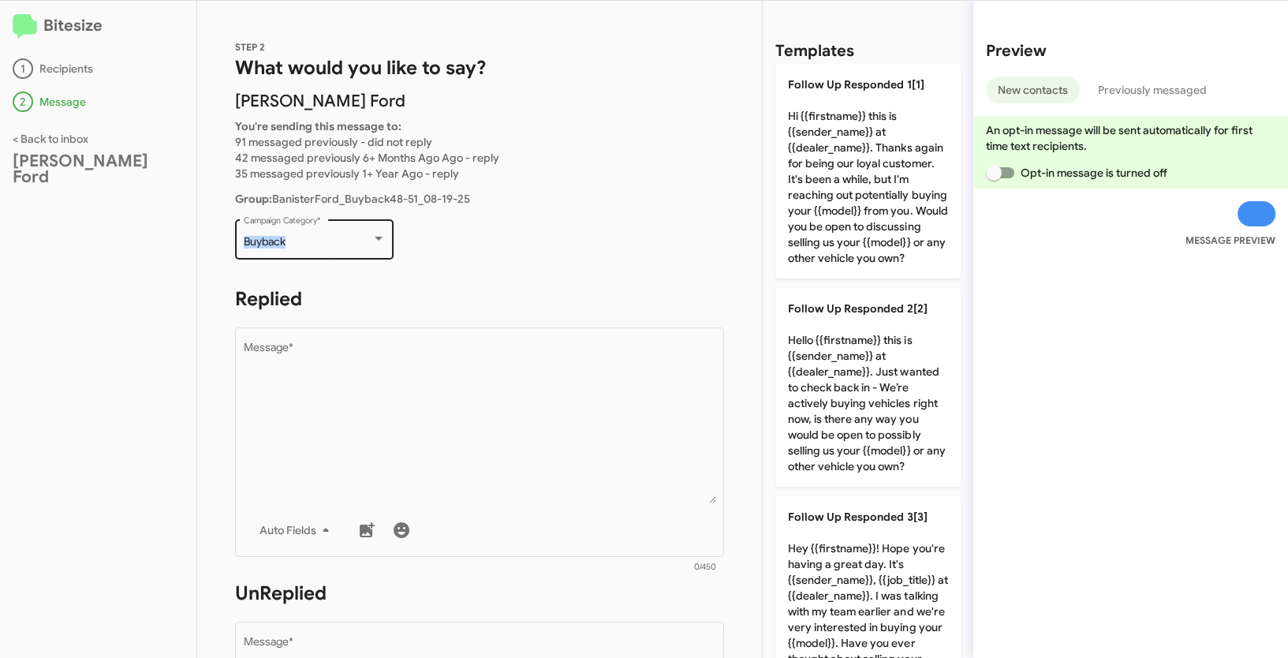
drag, startPoint x: 240, startPoint y: 242, endPoint x: 308, endPoint y: 240, distance: 68.7
click at [308, 240] on div "Buyback Campaign Category *" at bounding box center [314, 237] width 159 height 43
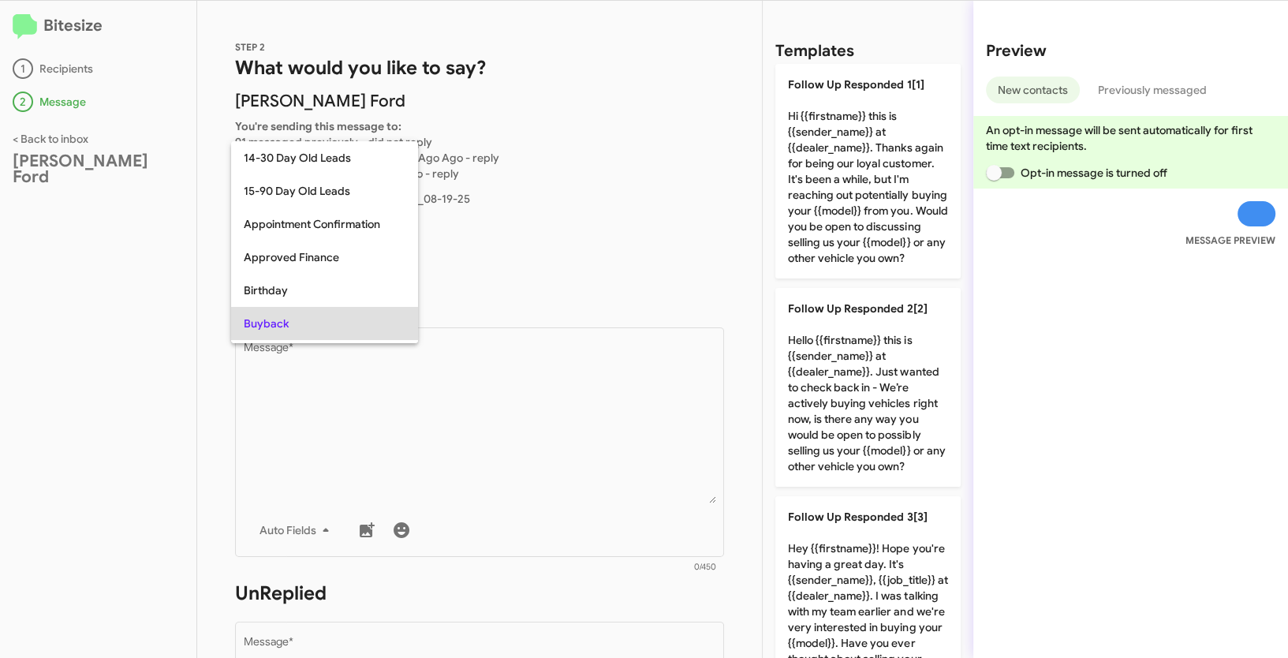
scroll to position [81, 0]
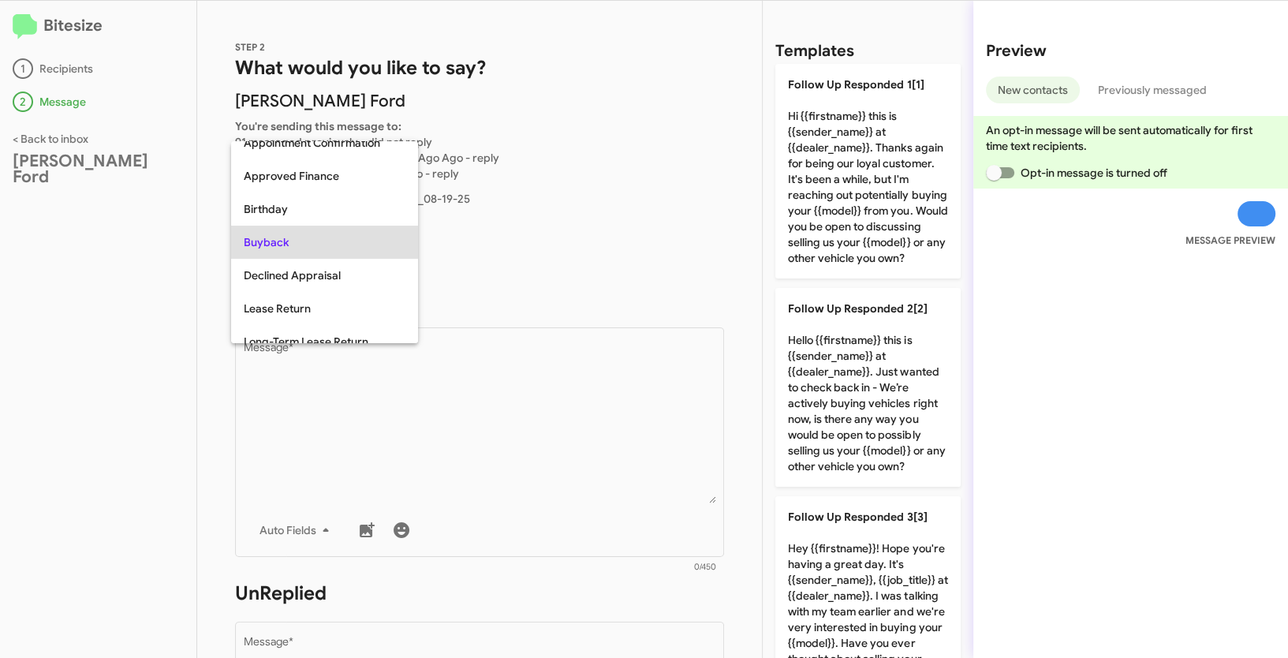
copy span "Buyback"
click at [526, 439] on div at bounding box center [644, 329] width 1288 height 658
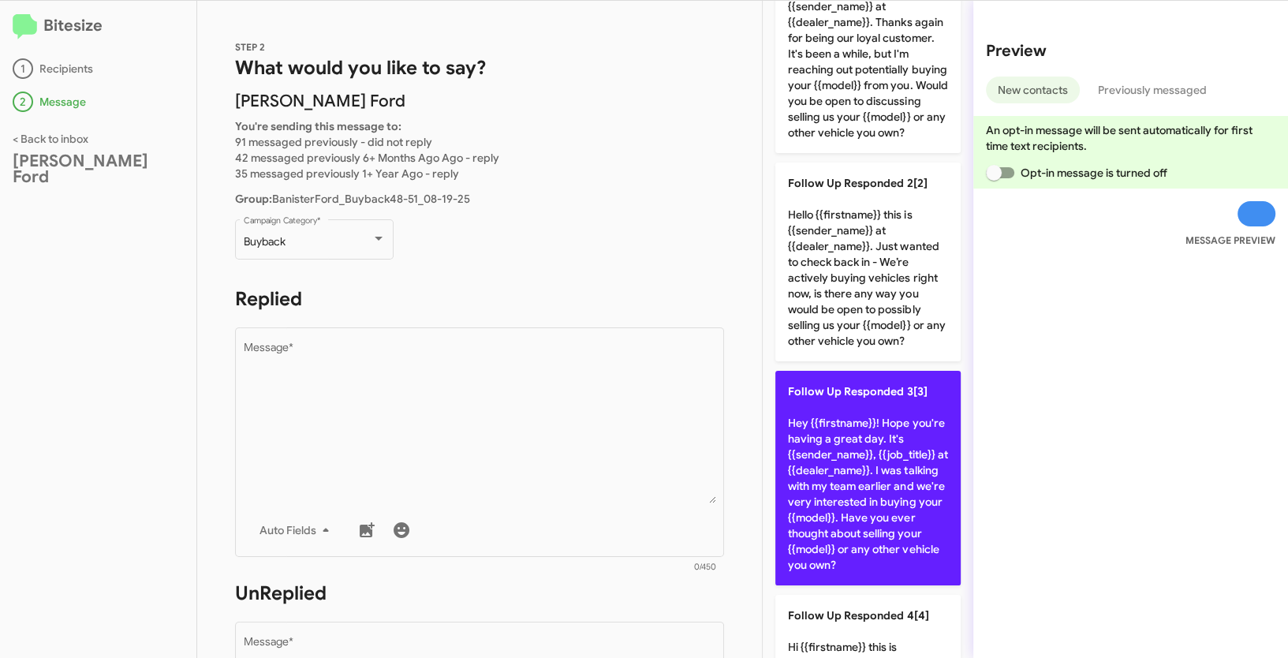
scroll to position [552, 0]
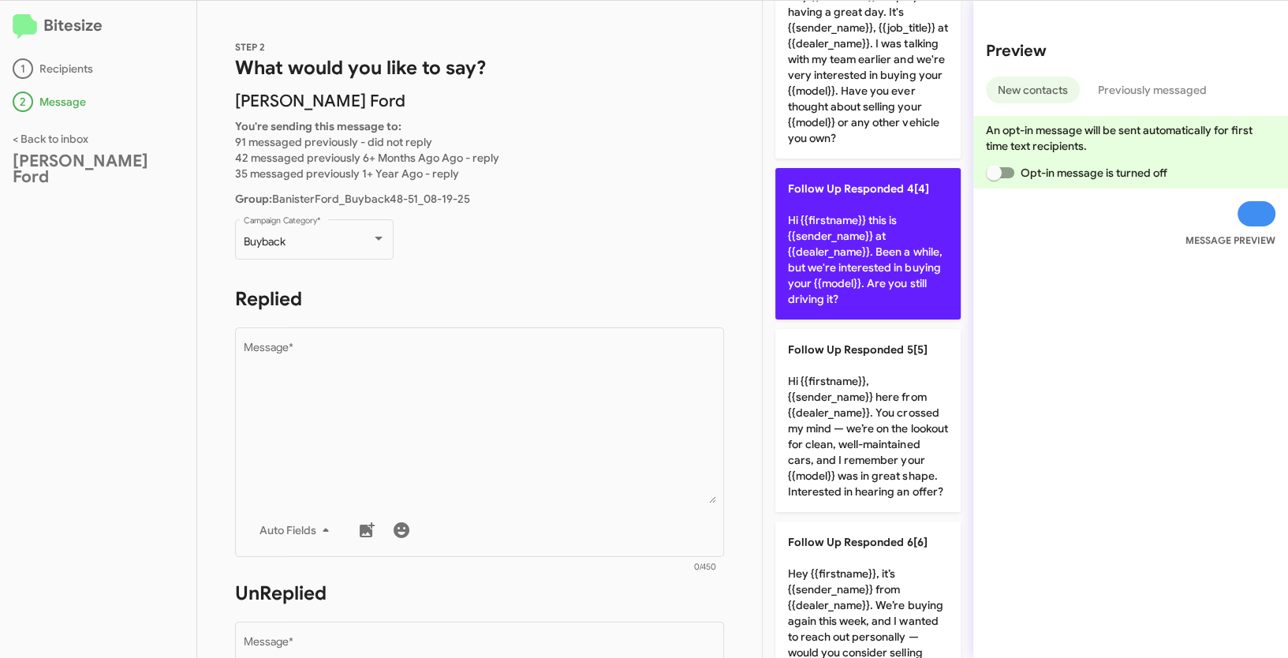
click at [857, 267] on p "Follow Up Responded 4[4] Hi {{firstname}} this is {{sender_name}} at {{dealer_n…" at bounding box center [867, 243] width 185 height 151
type textarea "Hi {{firstname}} this is {{sender_name}} at {{dealer_name}}. Been a while, but …"
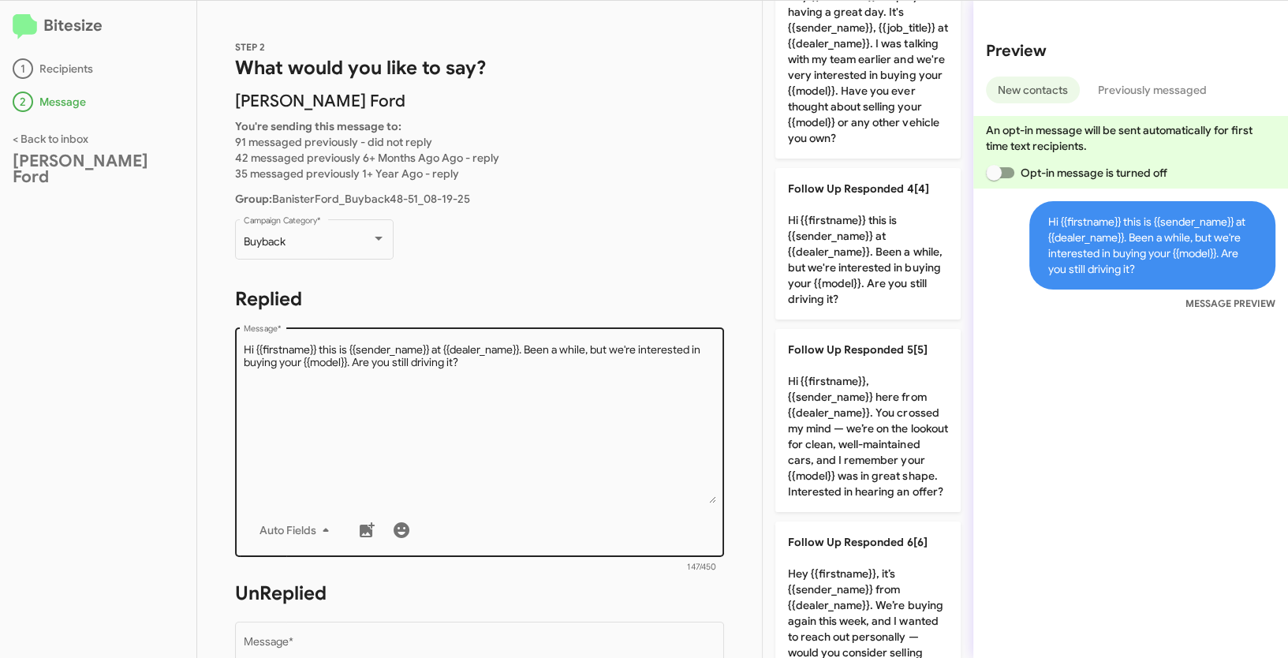
scroll to position [265, 0]
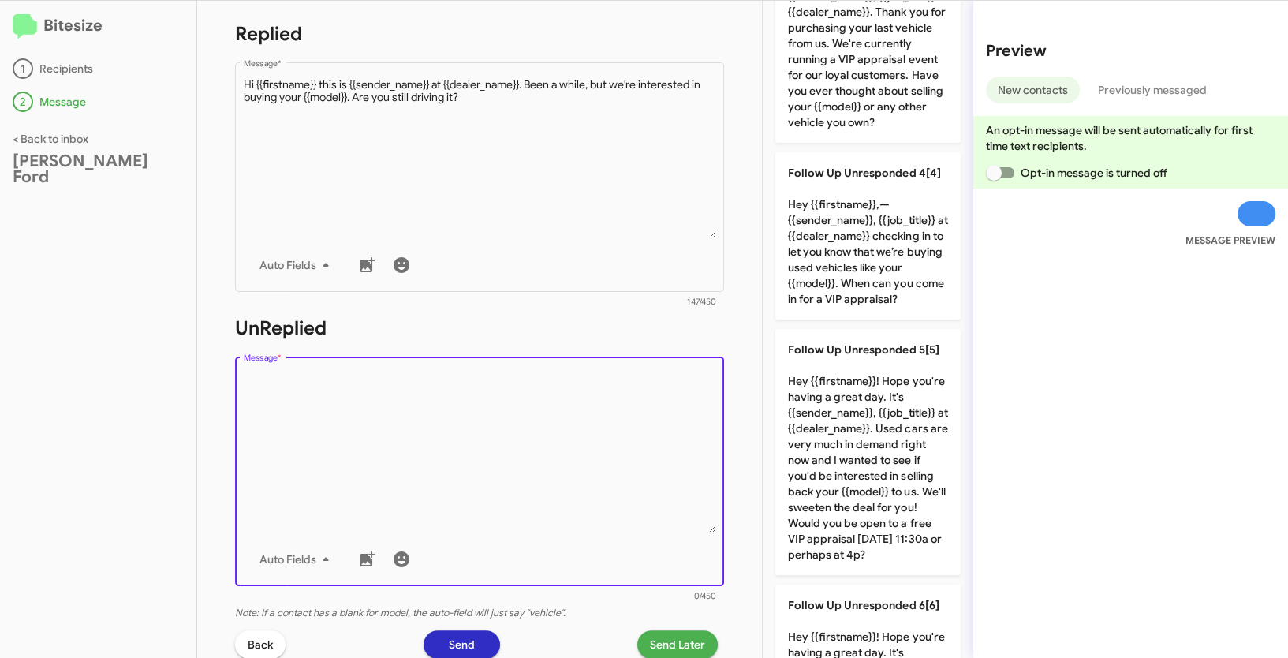
click at [594, 434] on textarea "Message *" at bounding box center [480, 452] width 472 height 161
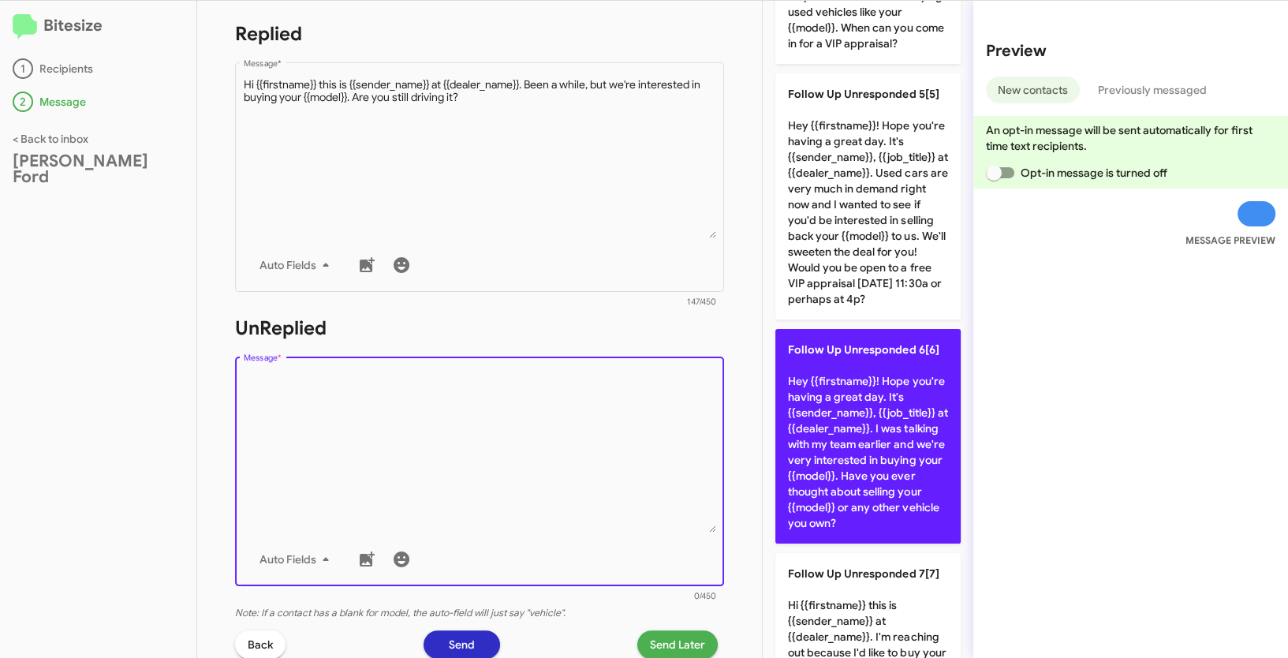
scroll to position [1052, 0]
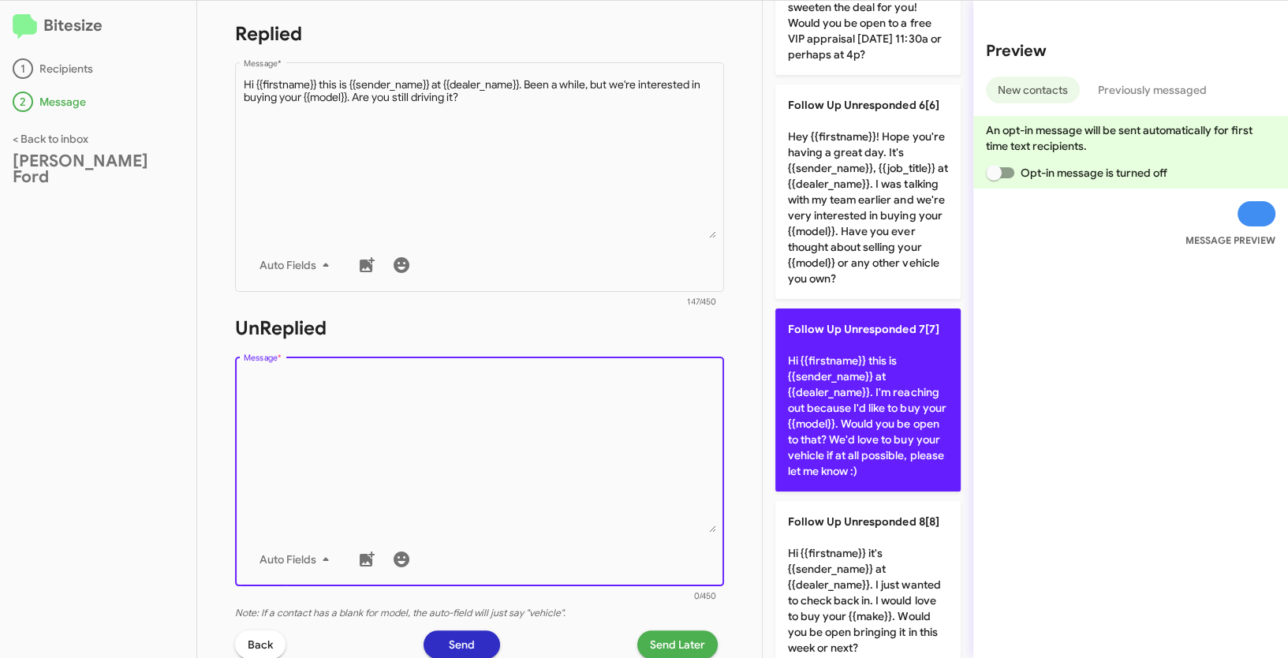
click at [863, 451] on p "Follow Up Unresponded 7[7] Hi {{firstname}} this is {{sender_name}} at {{dealer…" at bounding box center [867, 399] width 185 height 183
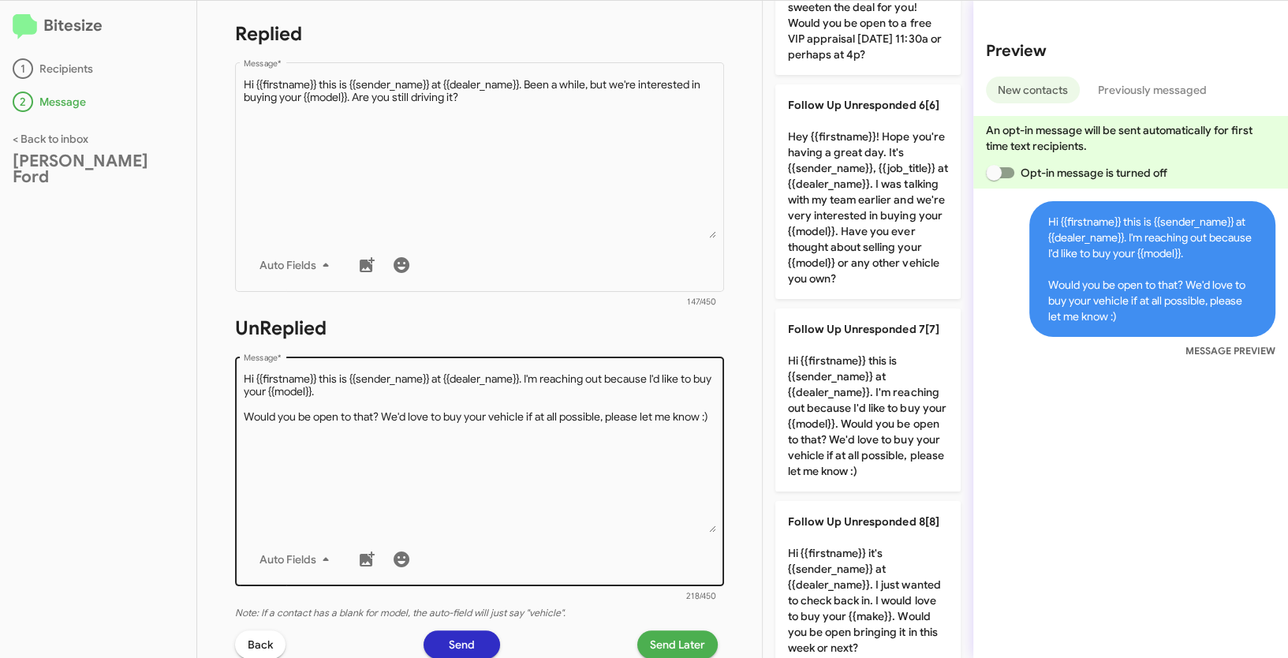
click at [493, 444] on textarea "Message *" at bounding box center [480, 452] width 472 height 161
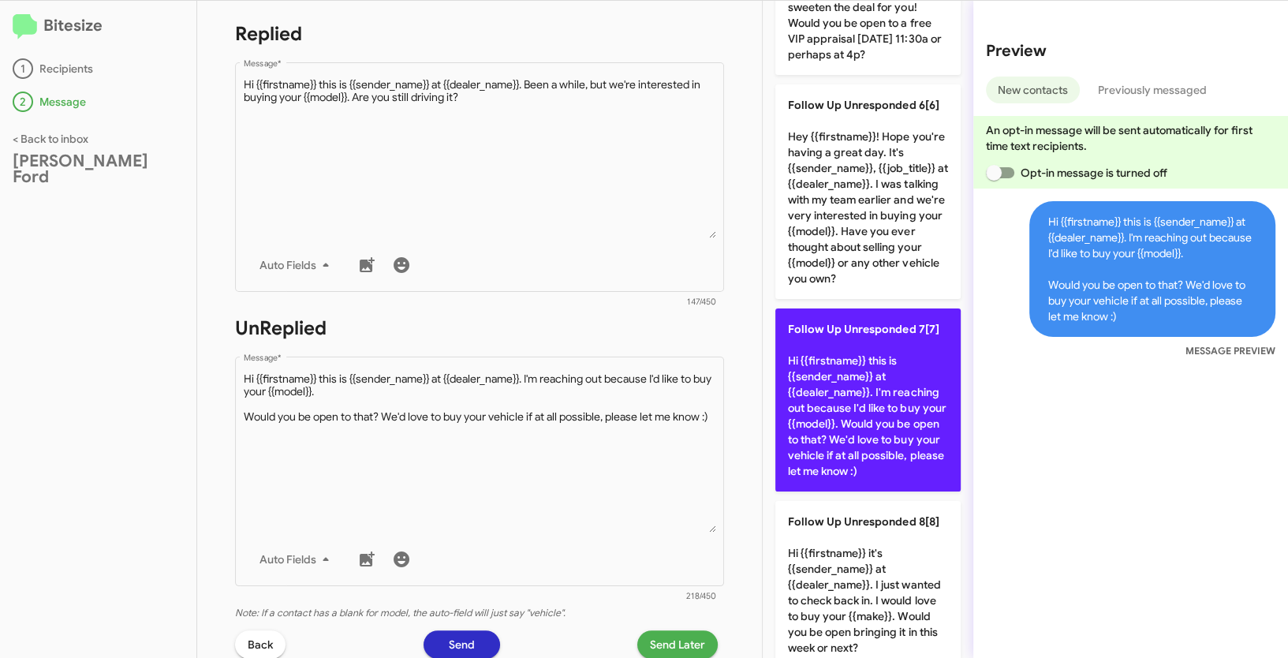
click at [854, 486] on p "Follow Up Unresponded 7[7] Hi {{firstname}} this is {{sender_name}} at {{dealer…" at bounding box center [867, 399] width 185 height 183
type textarea "Hi {{firstname}} this is {{sender_name}} at {{dealer_name}}. I'm reaching out b…"
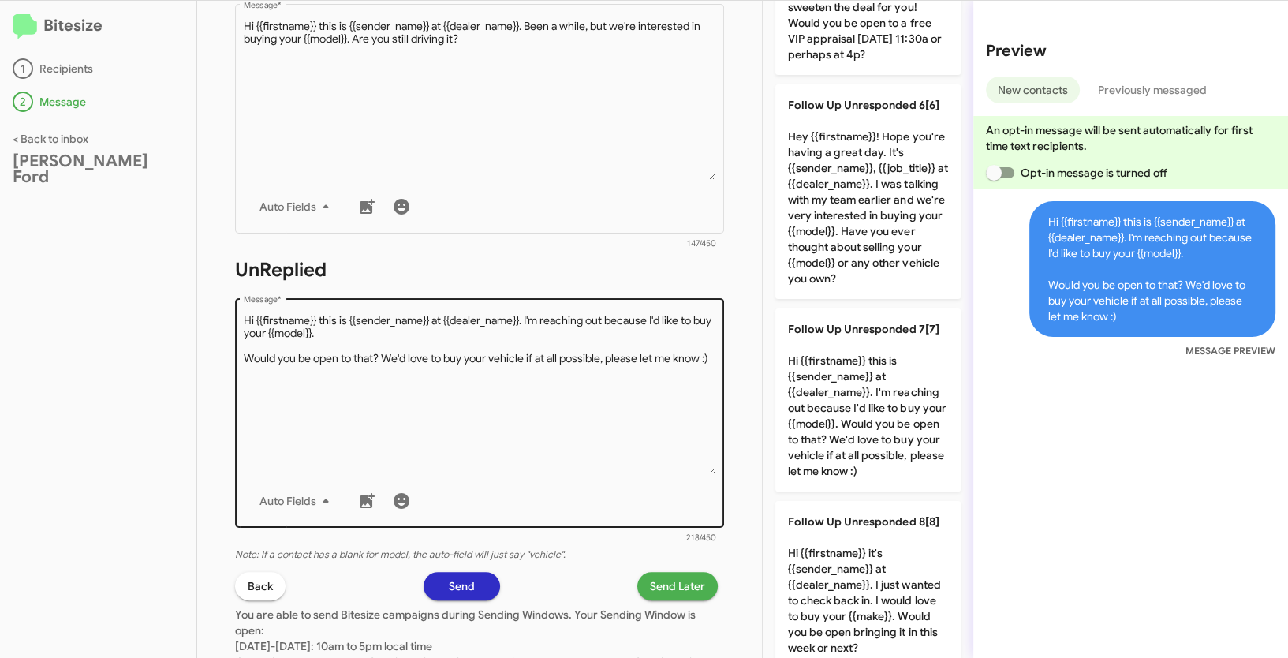
scroll to position [388, 0]
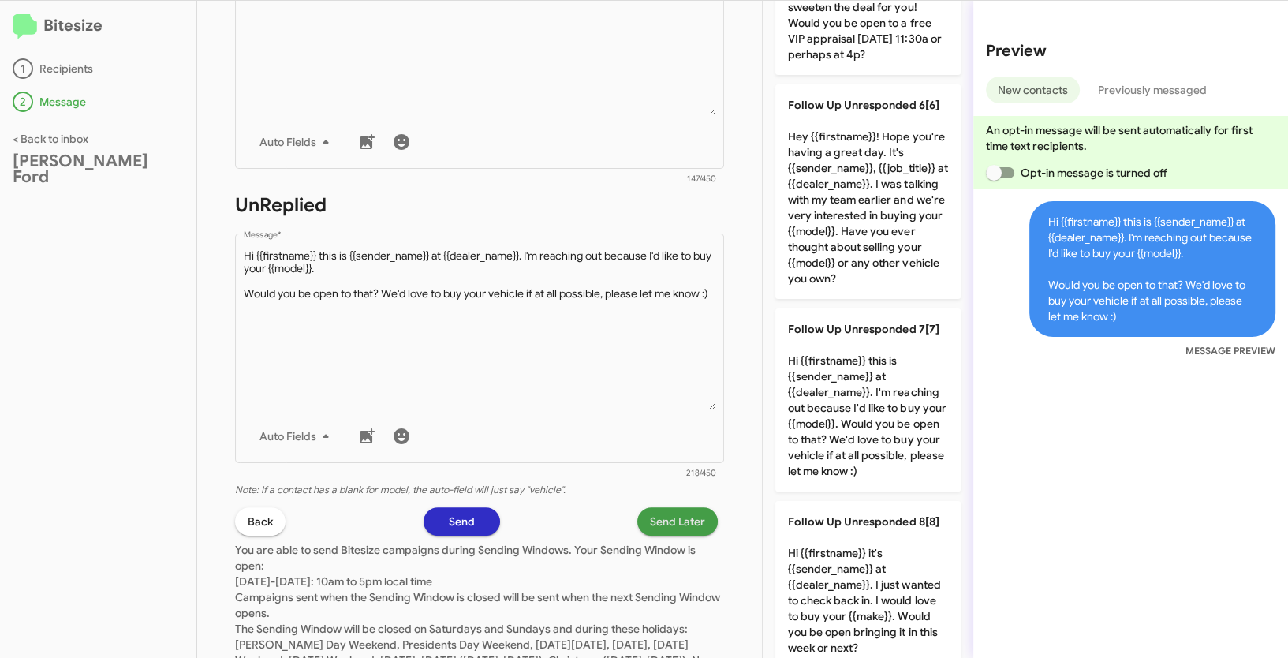
click at [697, 518] on button "Send Later" at bounding box center [677, 521] width 80 height 28
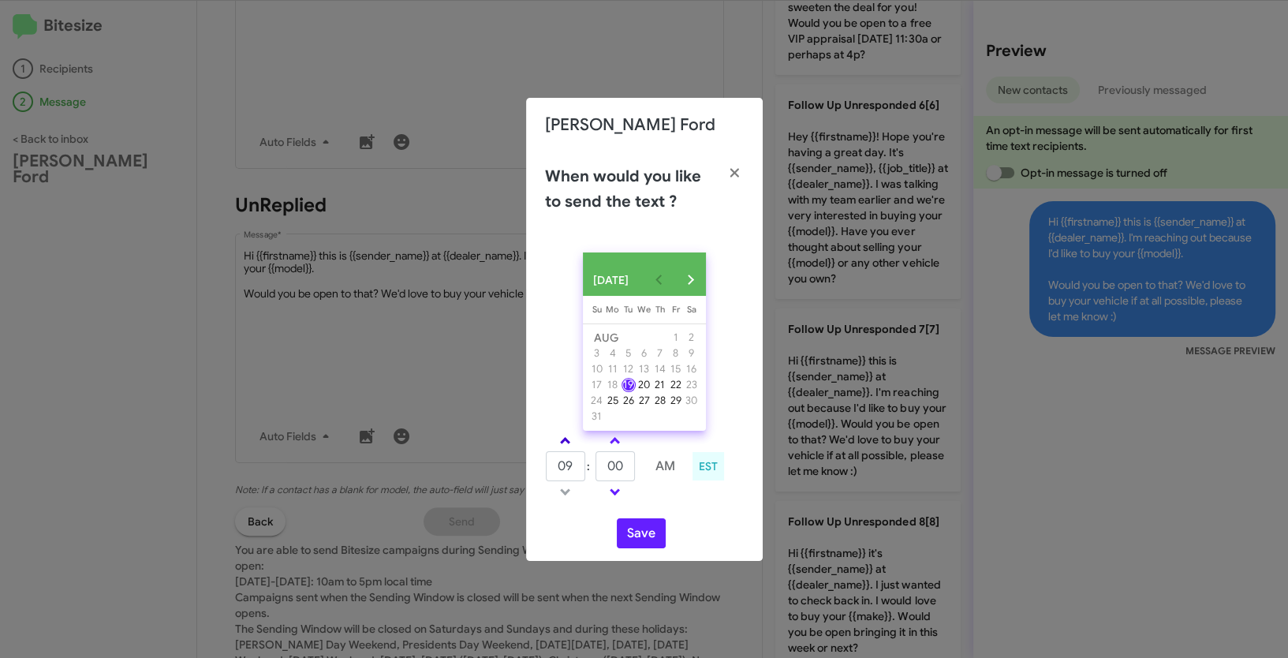
click at [559, 443] on link at bounding box center [565, 440] width 28 height 18
click at [561, 445] on link at bounding box center [565, 440] width 28 height 18
type input "11"
drag, startPoint x: 631, startPoint y: 478, endPoint x: 593, endPoint y: 472, distance: 38.3
click at [593, 472] on tr "11 : 00 AM" at bounding box center [615, 466] width 141 height 32
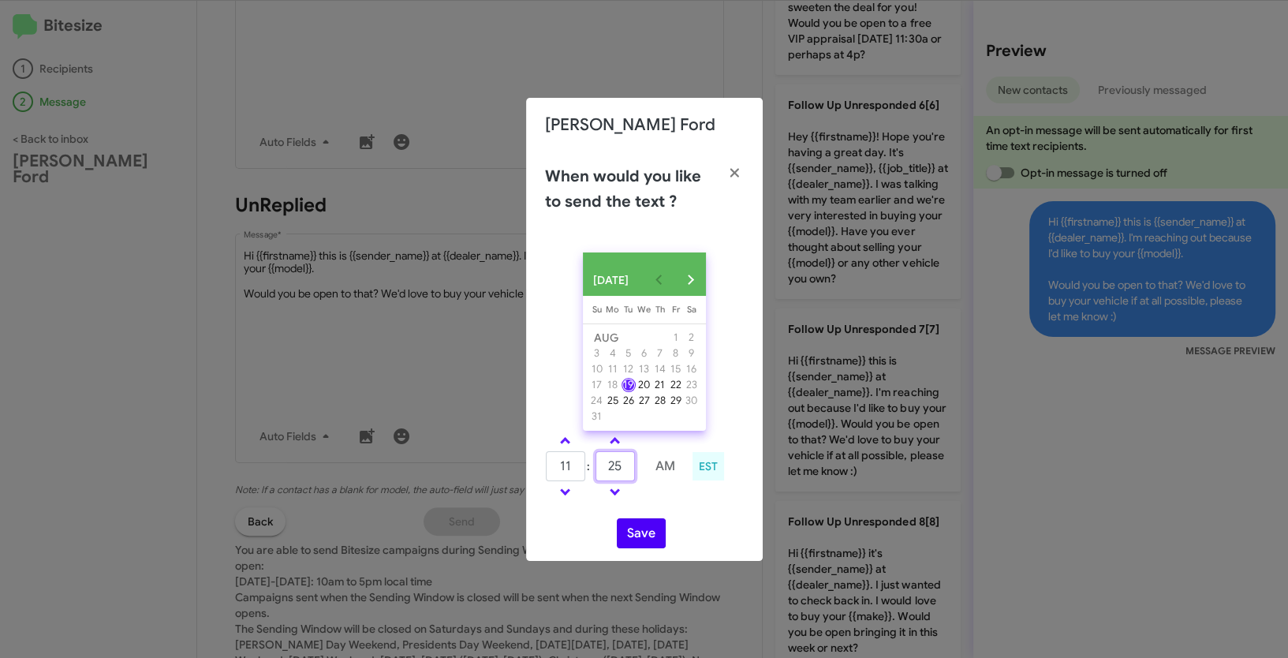
type input "25"
click at [640, 538] on button "Save" at bounding box center [641, 533] width 49 height 30
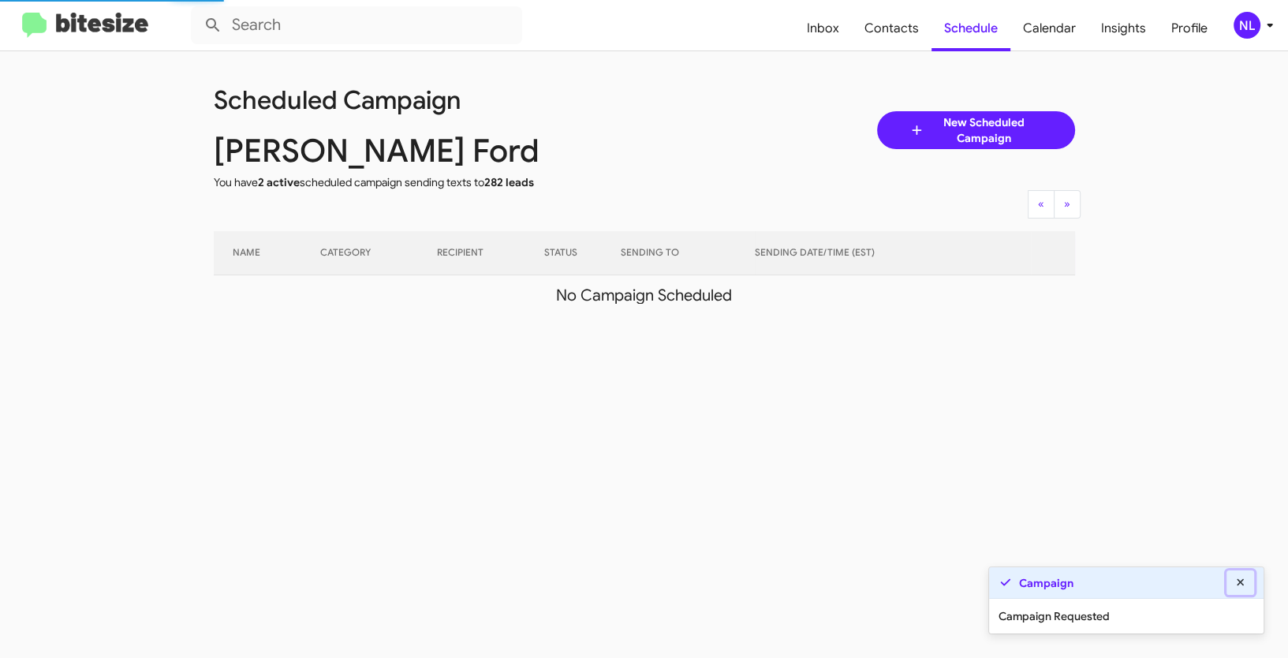
click at [1245, 583] on icon at bounding box center [1241, 582] width 14 height 11
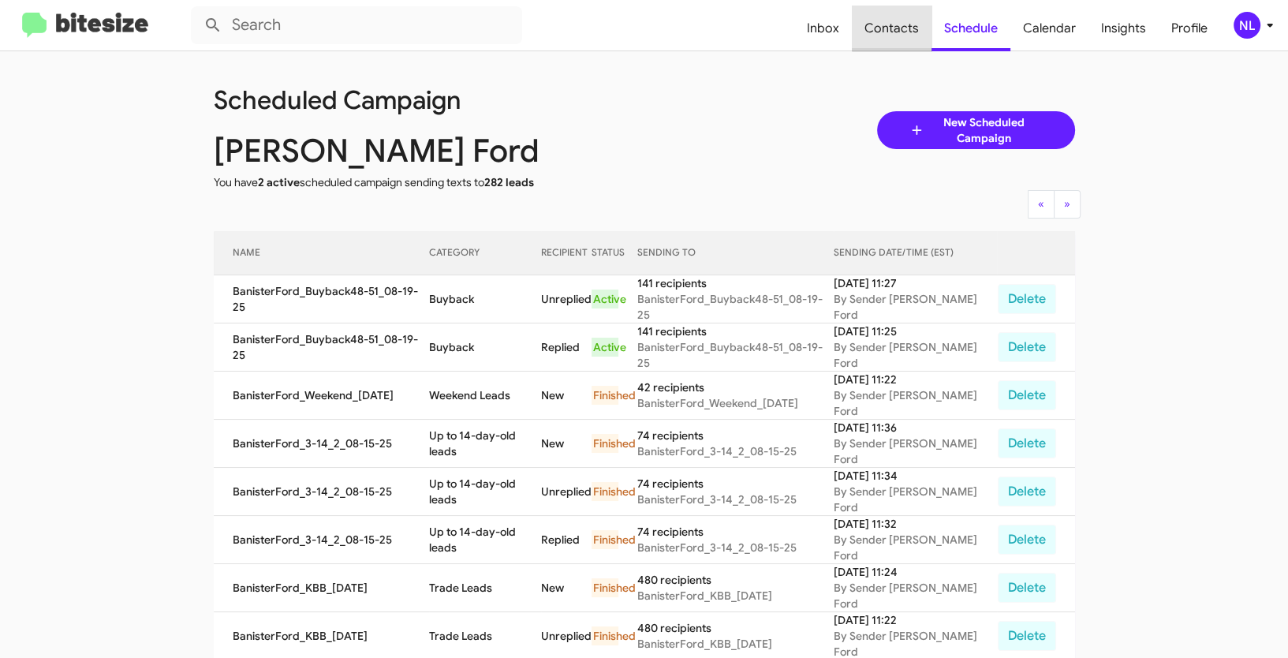
click at [899, 17] on span "Contacts" at bounding box center [892, 29] width 80 height 46
type input "in:groups"
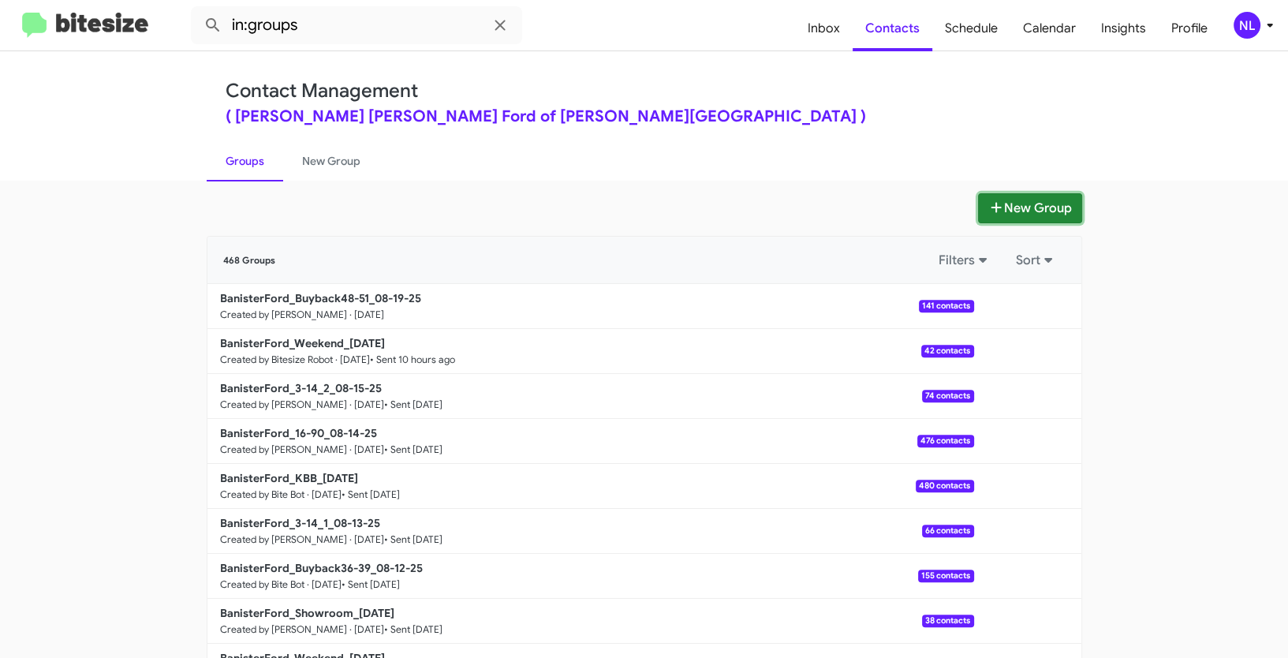
click at [1038, 217] on button "New Group" at bounding box center [1030, 208] width 104 height 30
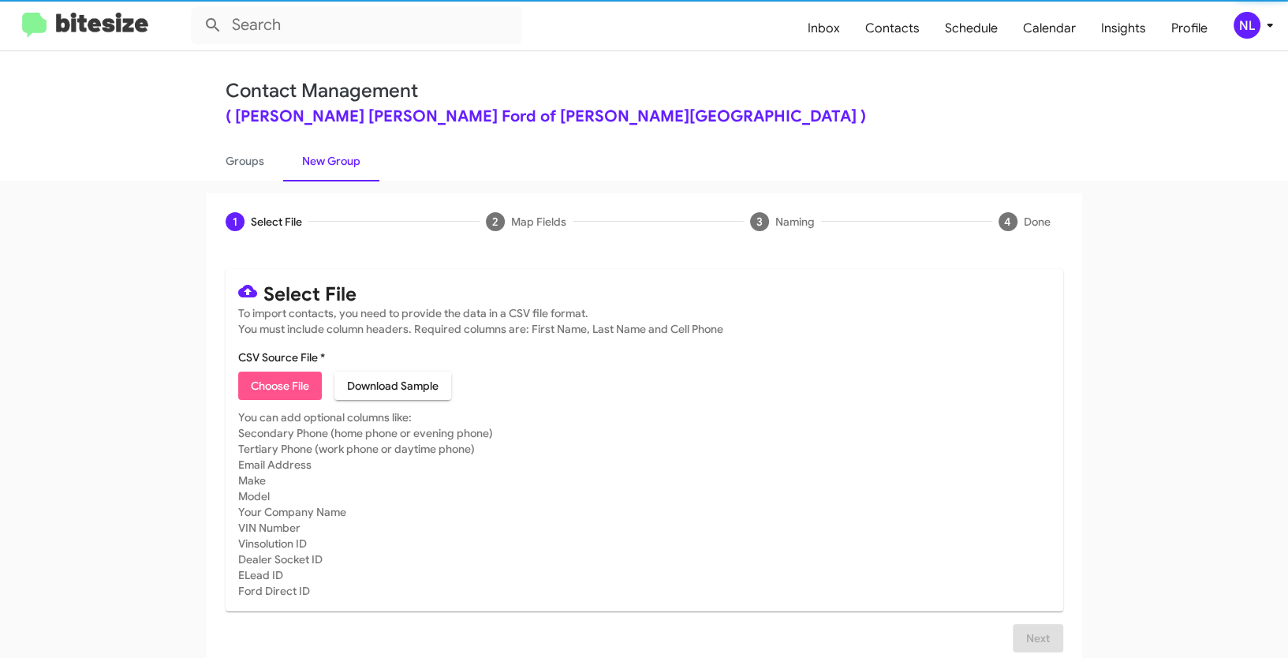
click at [260, 384] on span "Choose File" at bounding box center [280, 386] width 58 height 28
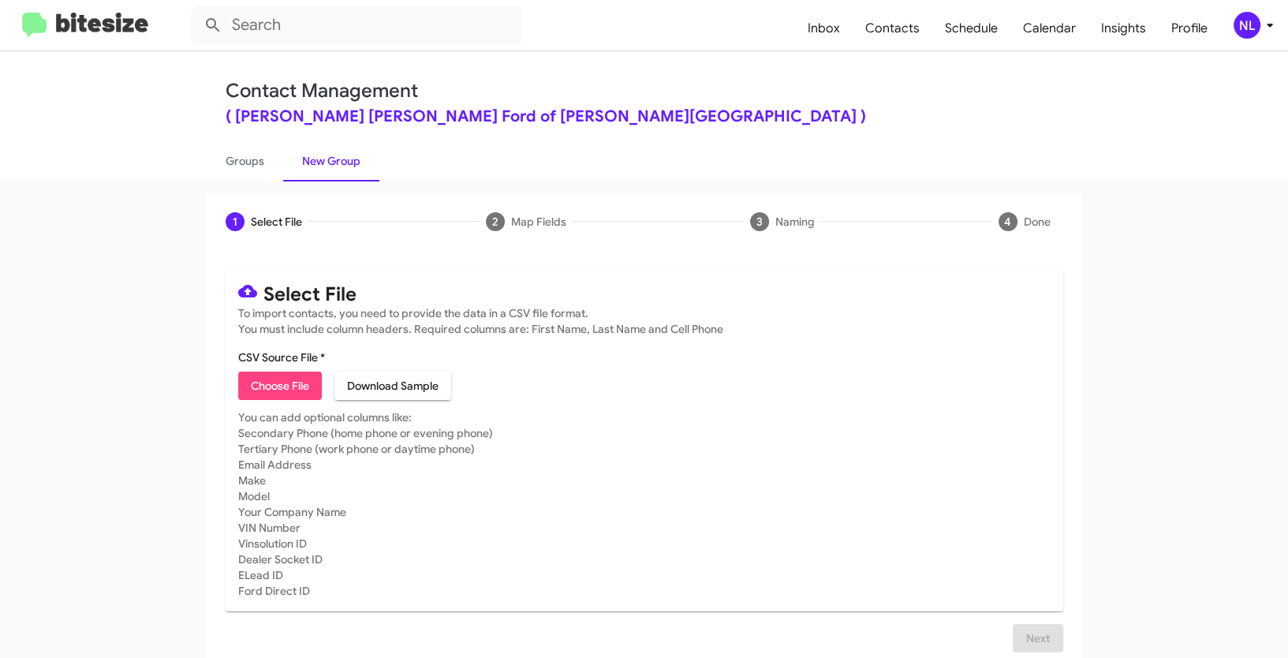
type input "BanisterFord_Showroom_[DATE]"
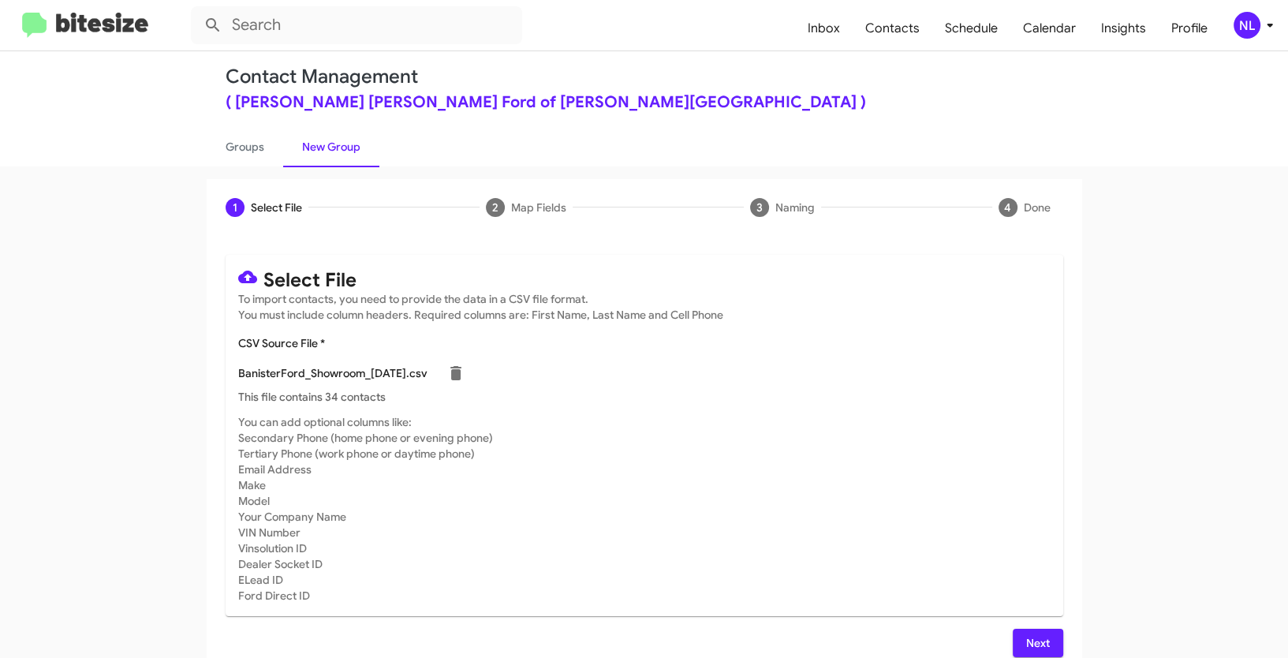
scroll to position [32, 0]
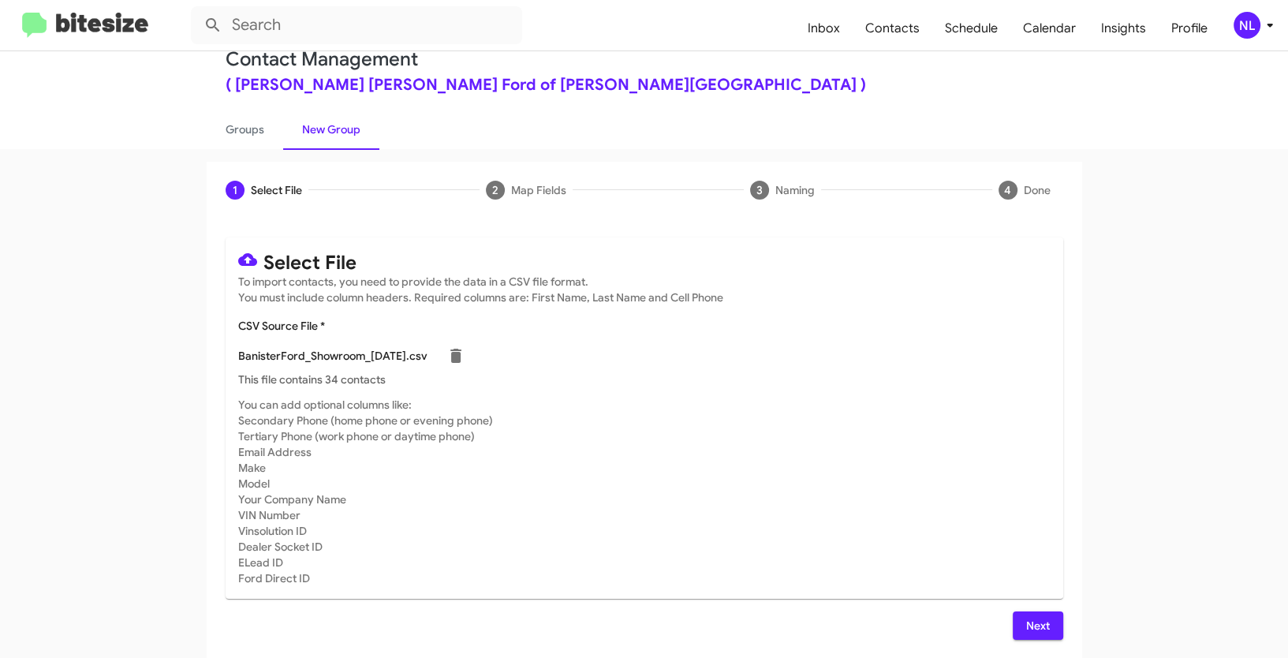
click at [1036, 622] on span "Next" at bounding box center [1037, 625] width 25 height 28
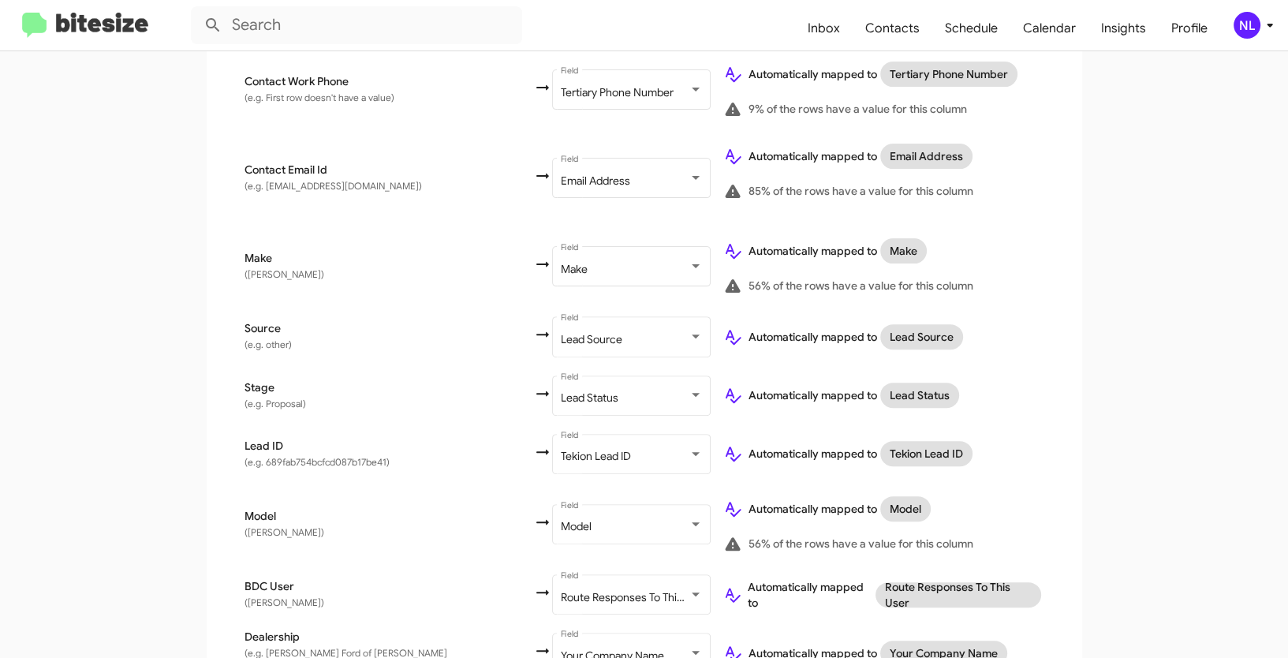
scroll to position [612, 0]
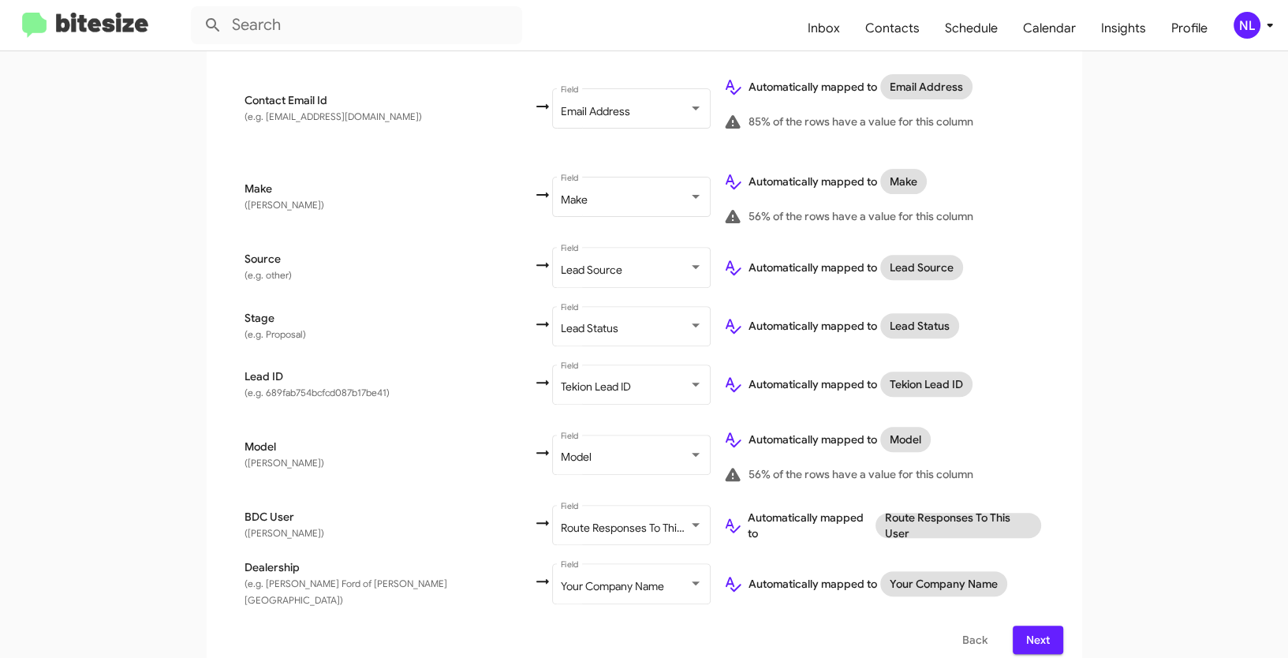
click at [1029, 626] on span "Next" at bounding box center [1037, 640] width 25 height 28
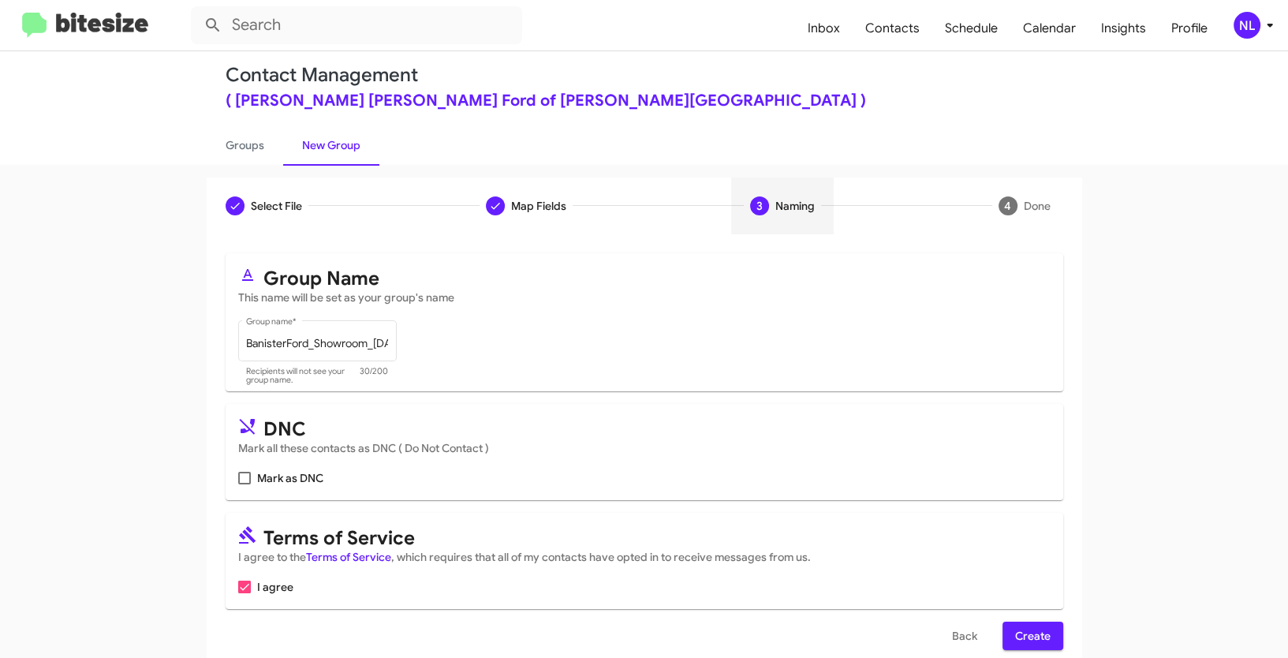
scroll to position [39, 0]
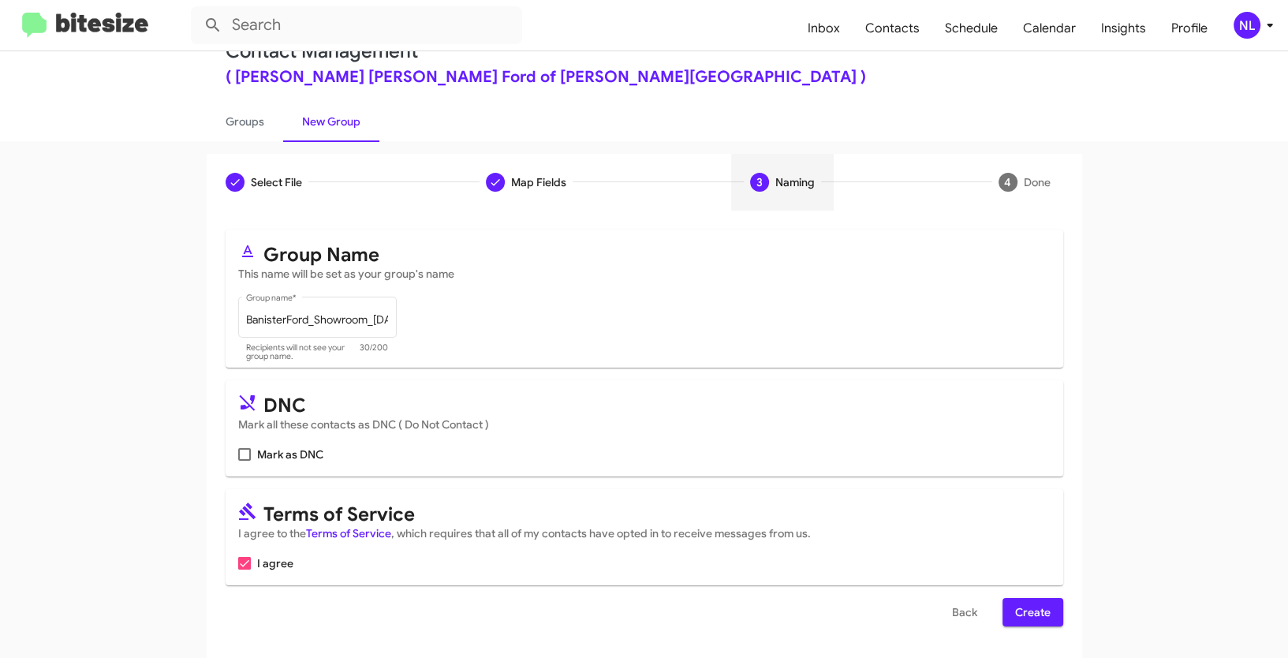
click at [1015, 607] on span "Create" at bounding box center [1032, 612] width 35 height 28
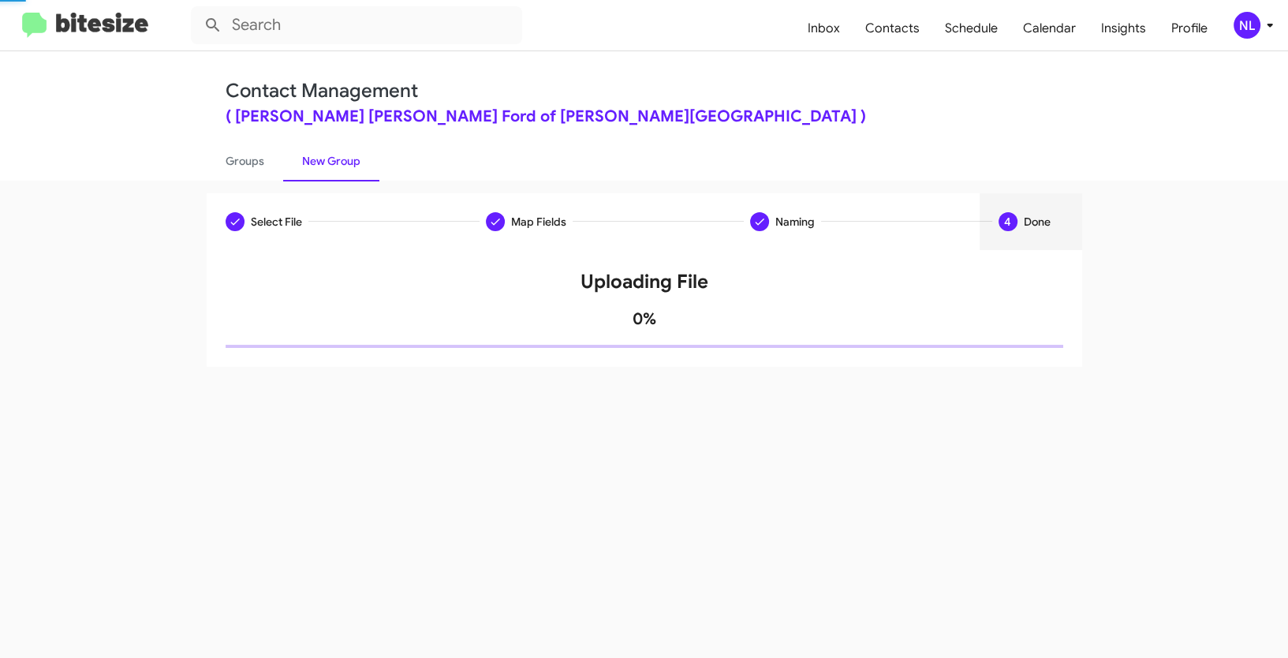
scroll to position [0, 0]
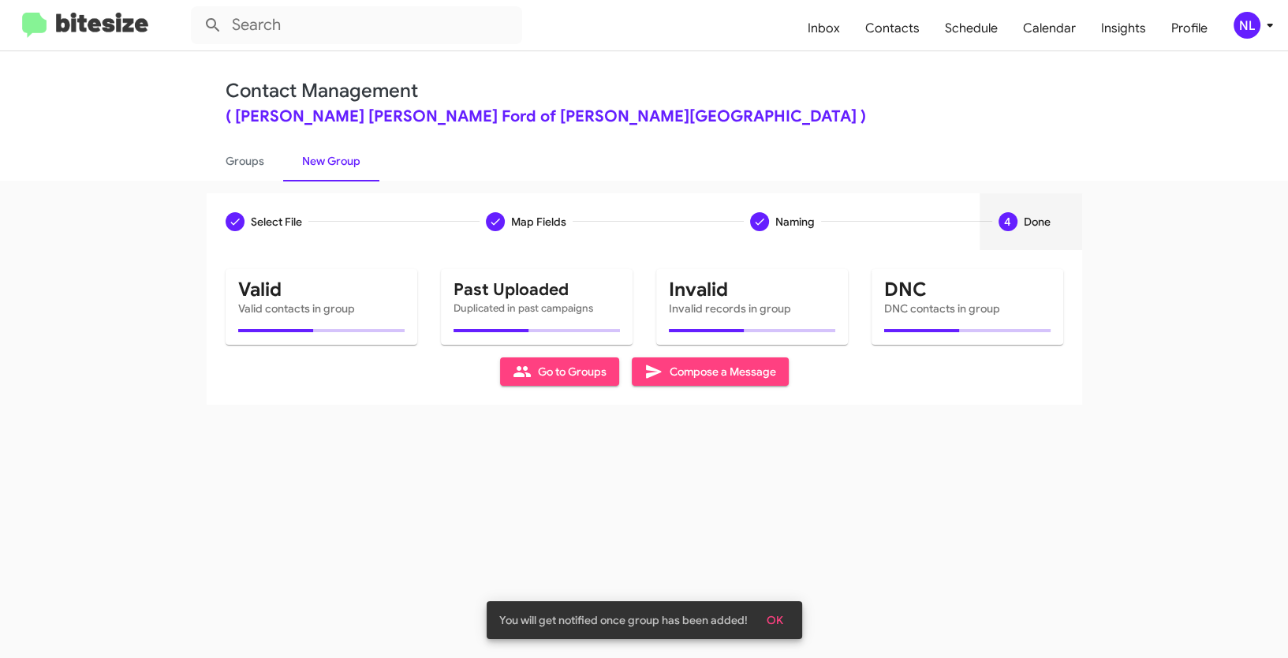
click at [771, 617] on span "OK" at bounding box center [775, 620] width 17 height 28
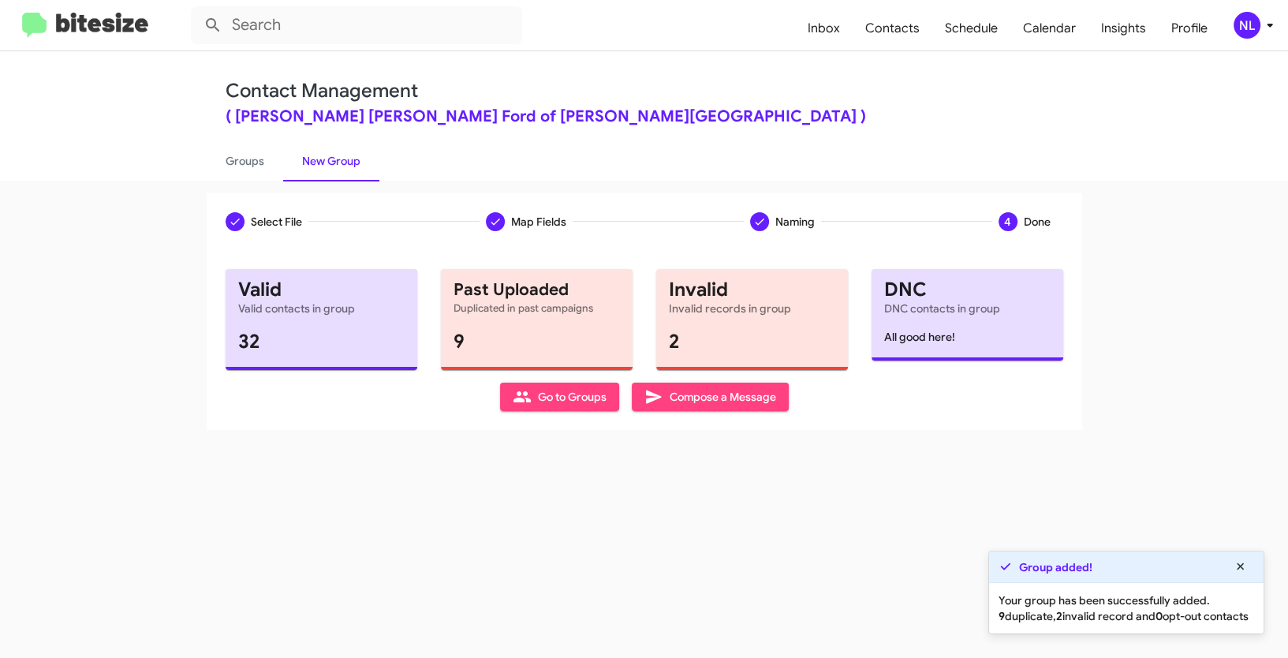
click at [542, 401] on span "Go to Groups" at bounding box center [560, 397] width 94 height 28
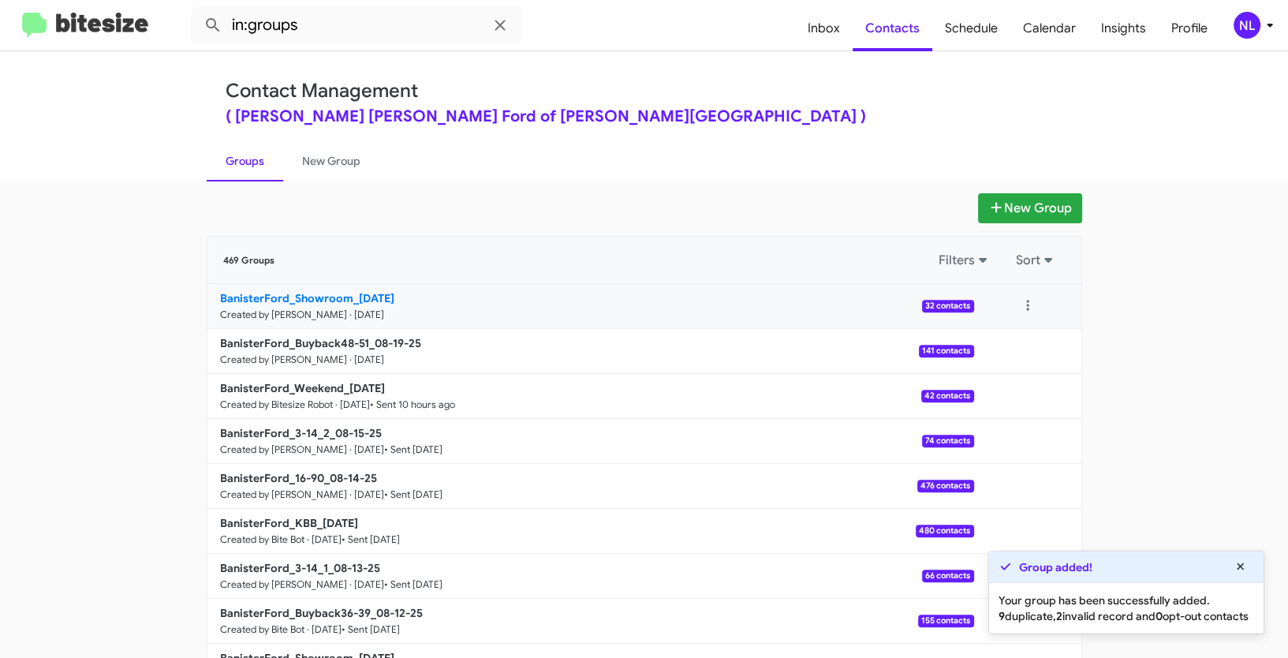
drag, startPoint x: 137, startPoint y: 298, endPoint x: 349, endPoint y: 295, distance: 211.4
click at [349, 295] on app-groups "New Group 469 Groups Filters Sort BanisterFord_Showroom_[DATE] Created by [PERS…" at bounding box center [644, 484] width 1288 height 582
copy b "BanisterFord_Showroom_"
click at [327, 15] on input "in:groups" at bounding box center [356, 25] width 331 height 38
paste input "BanisterFord_Showroom_"
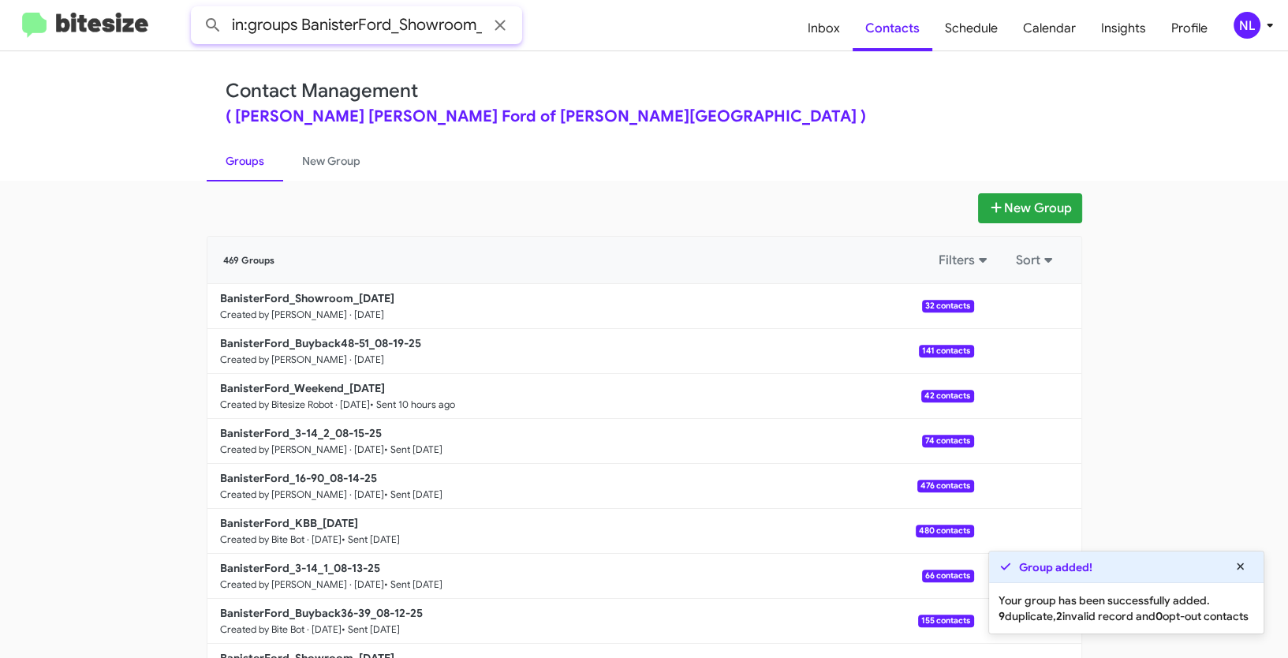
scroll to position [0, 2]
type input "in:groups BanisterFord_Showroom_"
click at [197, 9] on button at bounding box center [213, 25] width 32 height 32
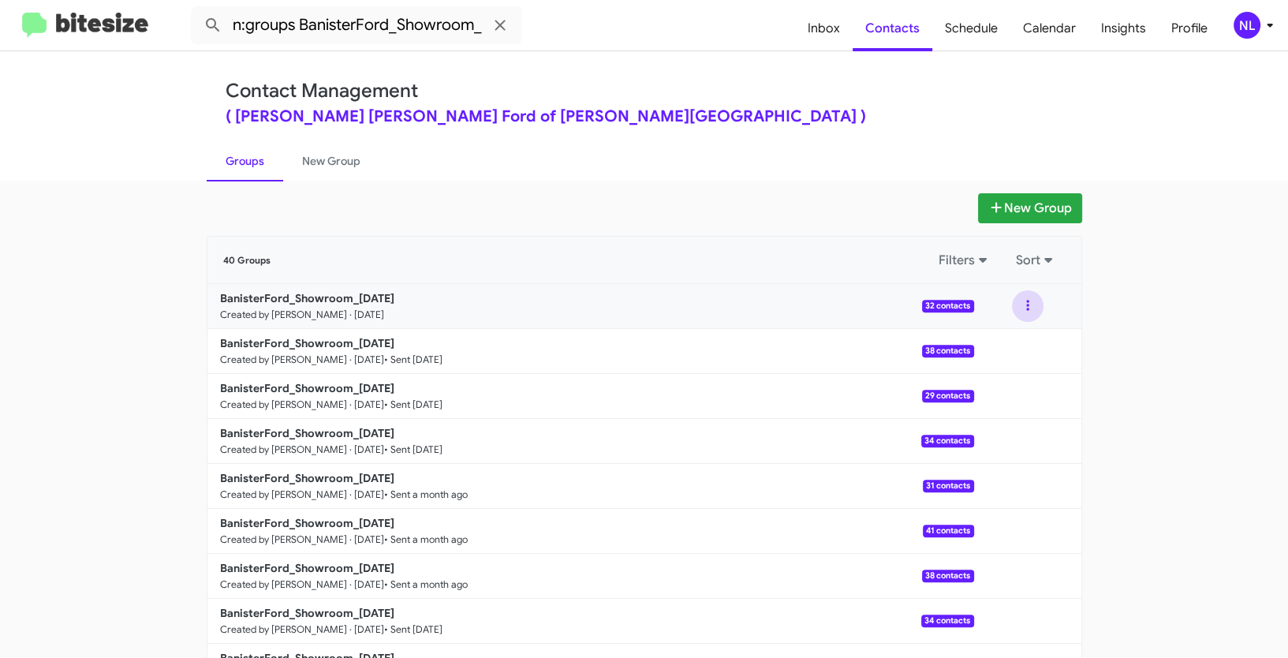
click at [1021, 314] on button at bounding box center [1028, 306] width 32 height 32
click at [1003, 348] on button "View contacts" at bounding box center [980, 349] width 126 height 38
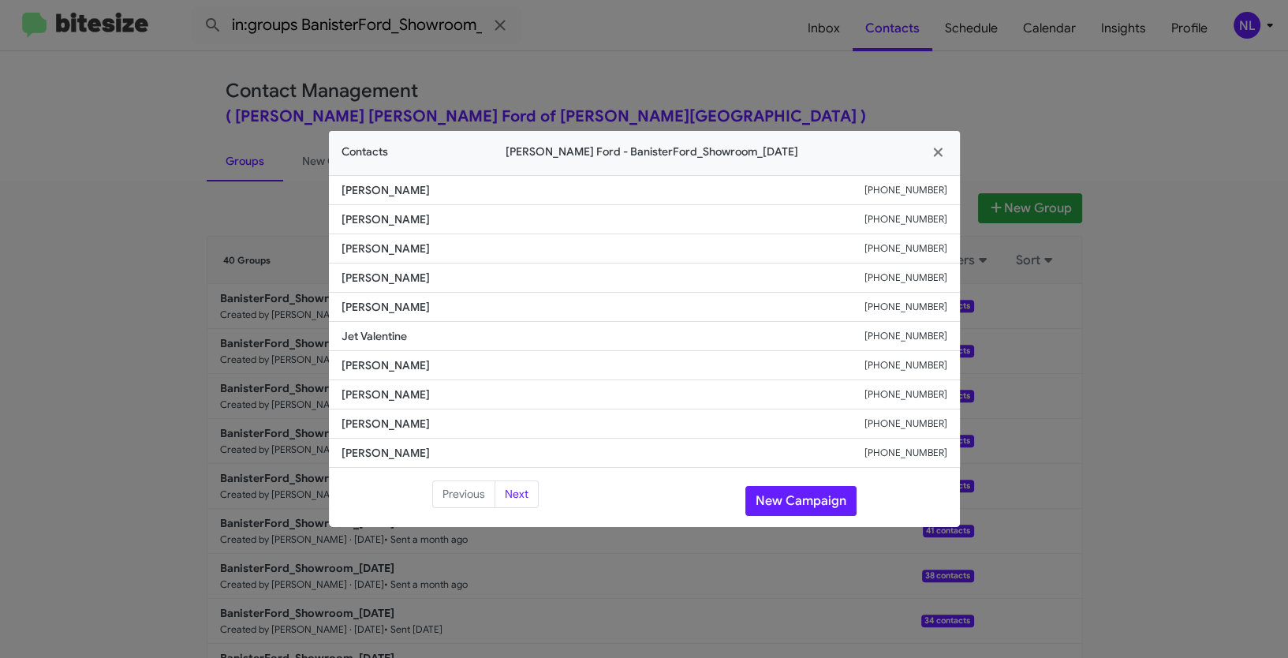
drag, startPoint x: 338, startPoint y: 328, endPoint x: 958, endPoint y: 330, distance: 620.0
click at [958, 330] on li "Jet Valentine [PHONE_NUMBER]" at bounding box center [644, 336] width 631 height 29
copy div "Jet Valentine [PHONE_NUMBER]"
drag, startPoint x: 796, startPoint y: 506, endPoint x: 805, endPoint y: 506, distance: 8.7
click at [796, 505] on button "New Campaign" at bounding box center [800, 501] width 111 height 30
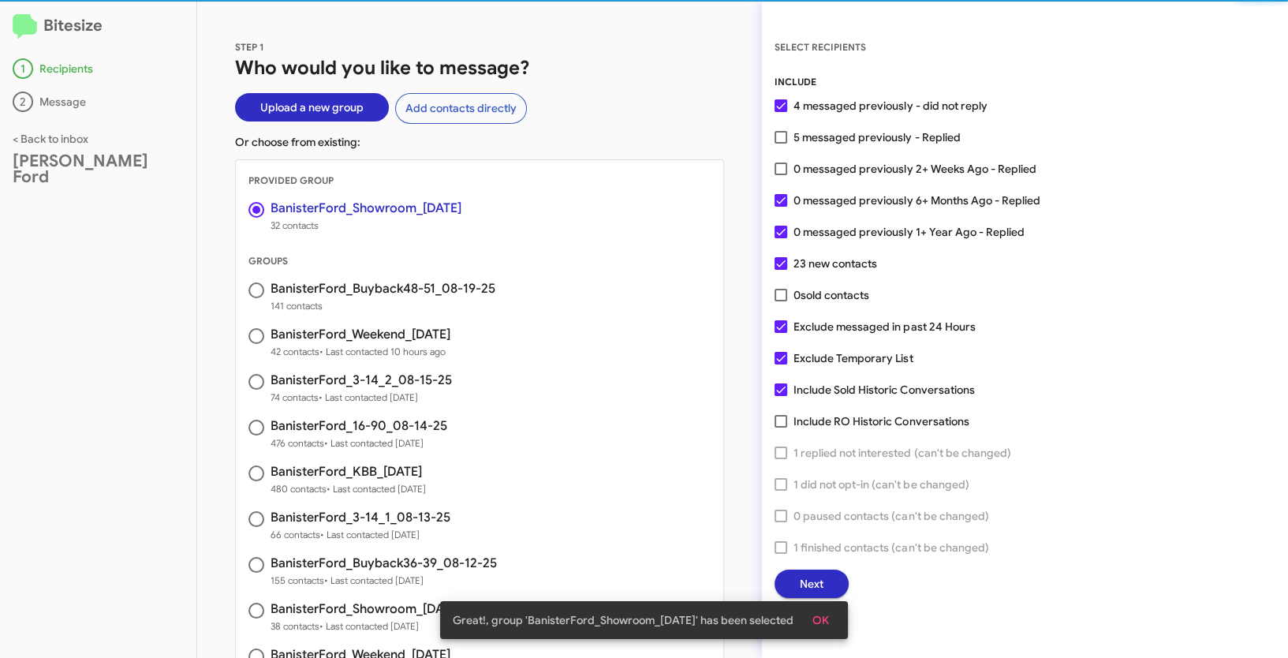
click at [829, 618] on span "OK" at bounding box center [820, 620] width 17 height 28
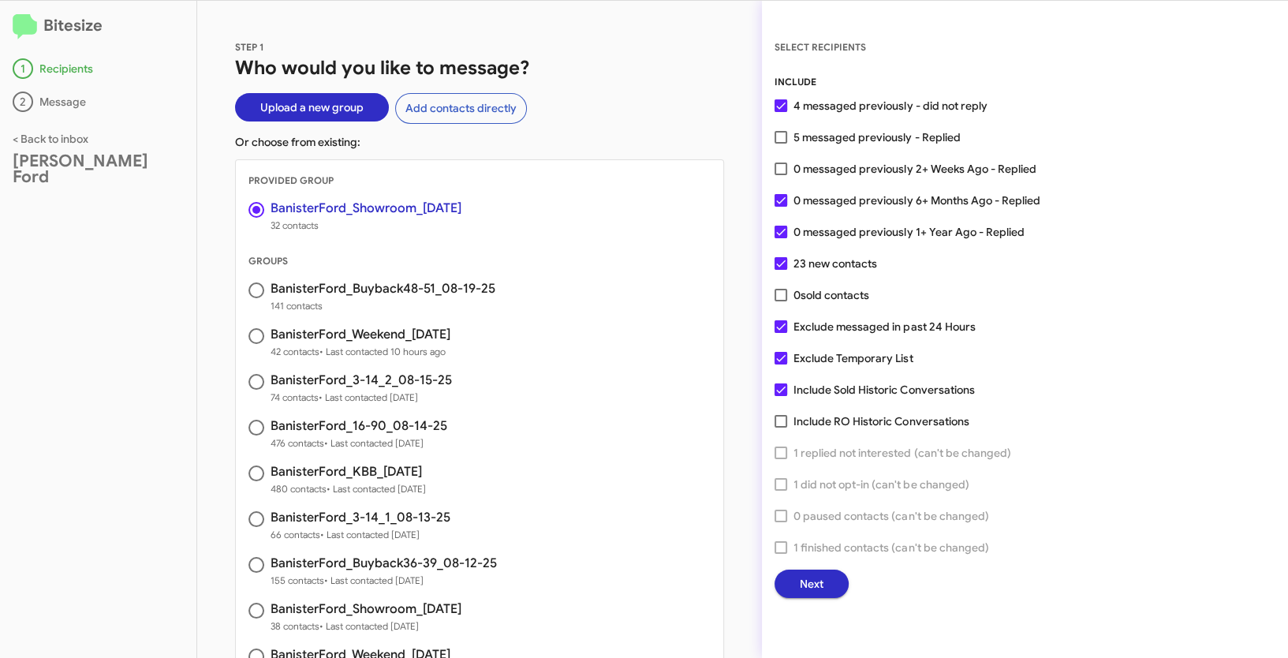
click at [830, 579] on button "Next" at bounding box center [812, 584] width 74 height 28
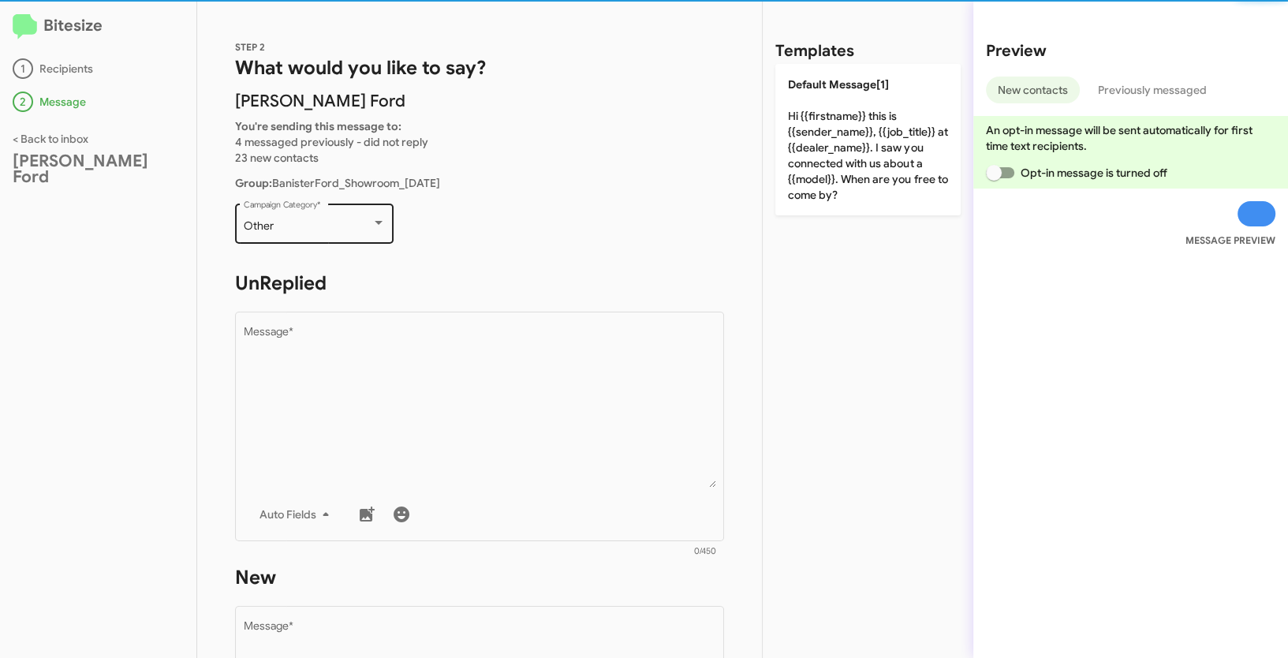
click at [349, 225] on div "Other" at bounding box center [308, 226] width 128 height 13
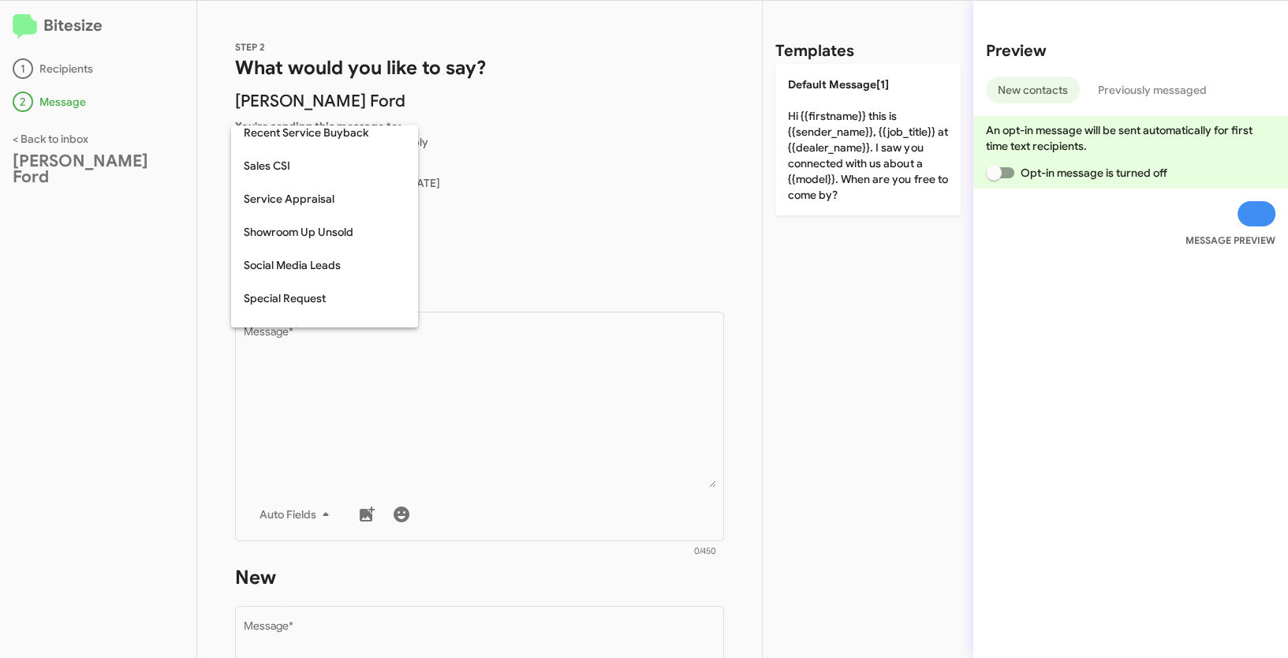
scroll to position [503, 0]
click at [301, 235] on span "Showroom Up Unsold" at bounding box center [325, 234] width 162 height 33
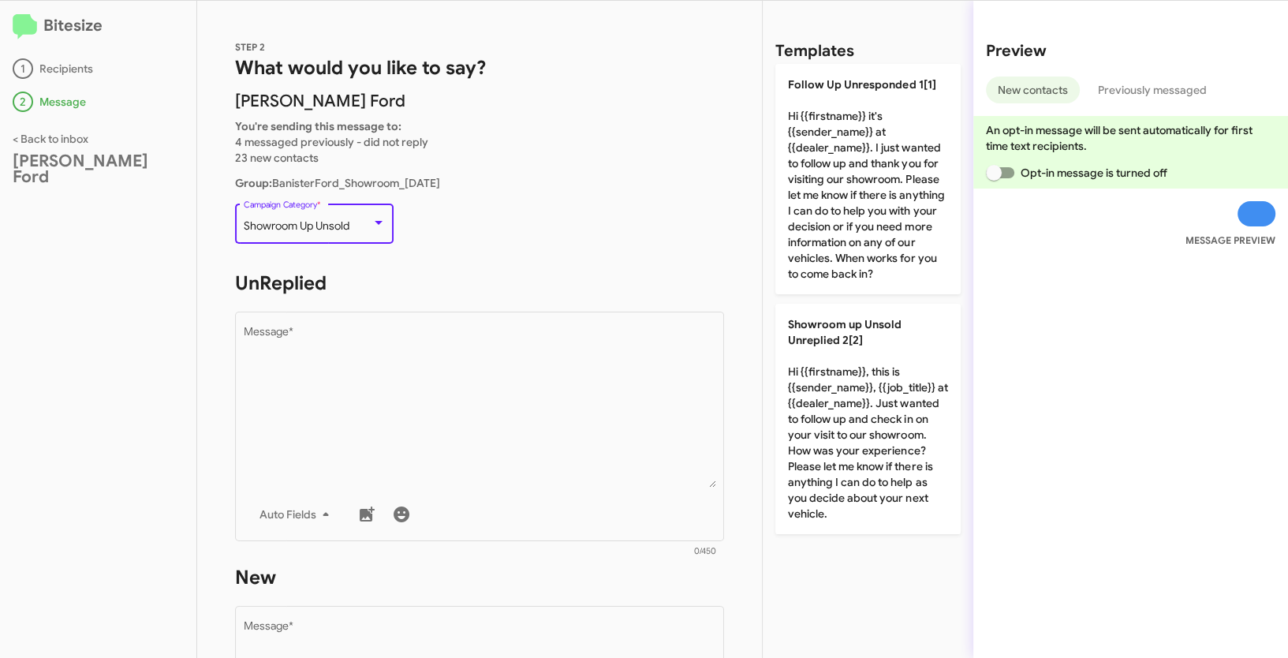
drag, startPoint x: 243, startPoint y: 226, endPoint x: 367, endPoint y: 228, distance: 123.9
click at [367, 228] on div "Showroom Up Unsold" at bounding box center [308, 226] width 128 height 13
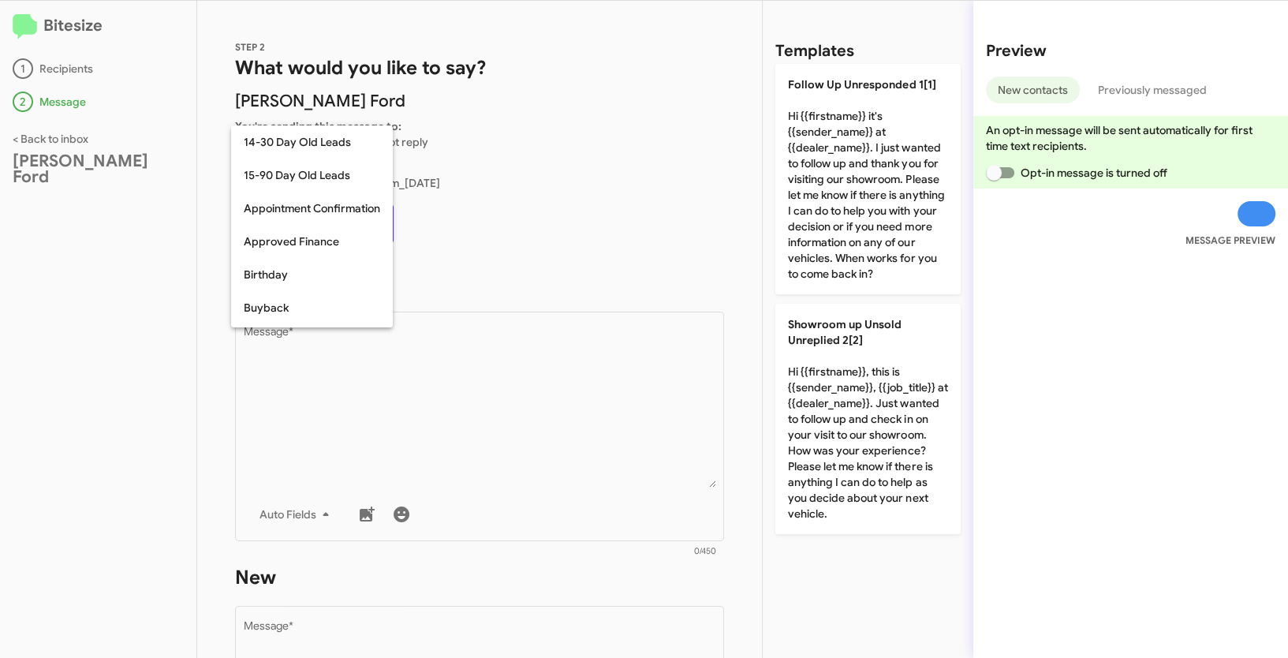
scroll to position [511, 0]
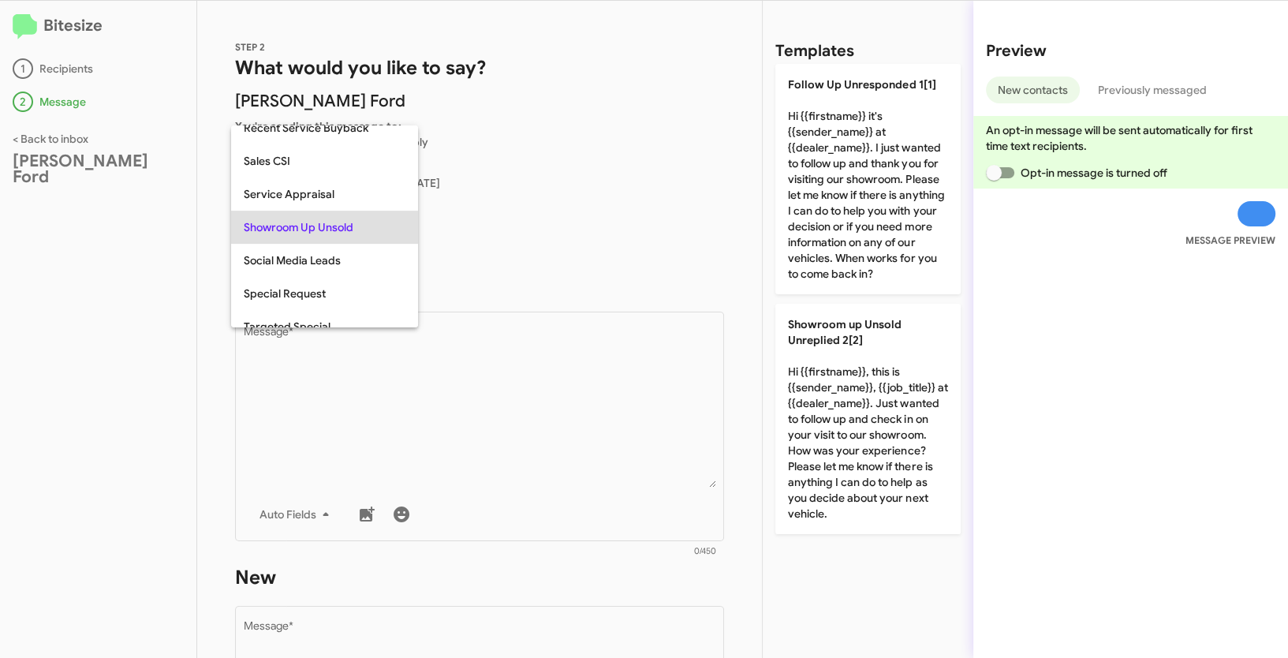
copy span "Showroom Up Unsold"
click at [530, 398] on div at bounding box center [644, 329] width 1288 height 658
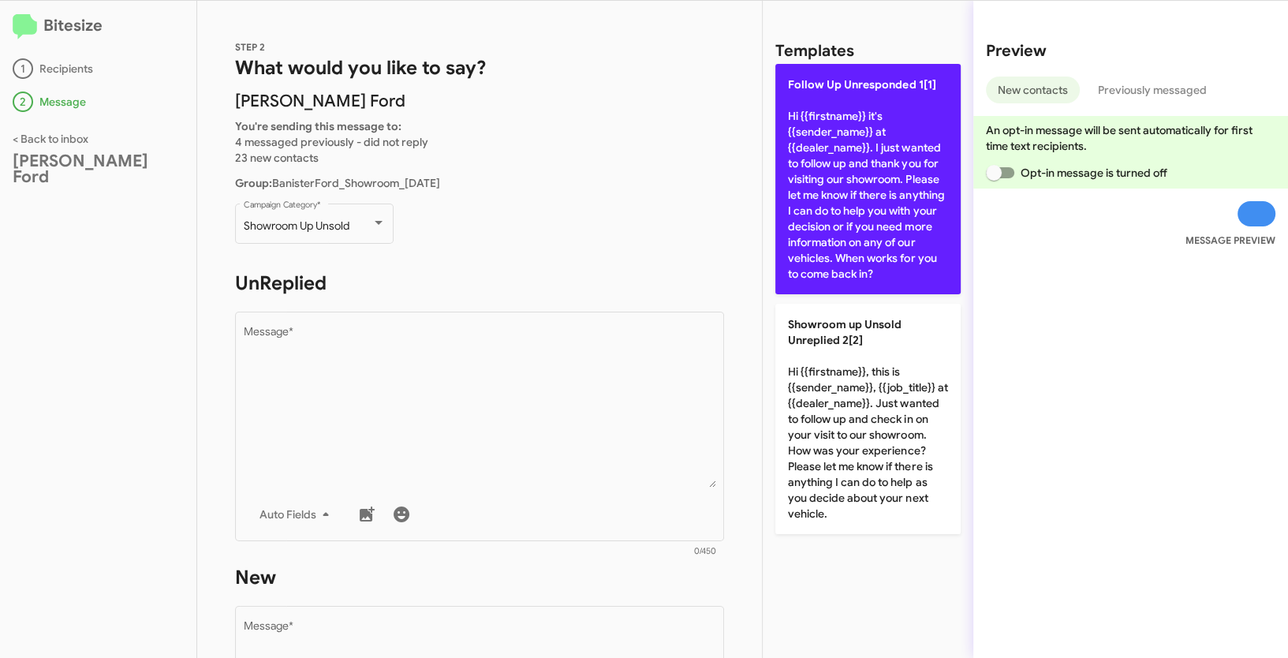
click at [827, 209] on p "Follow Up Unresponded 1[1] Hi {{firstname}} it's {{sender_name}} at {{dealer_na…" at bounding box center [867, 179] width 185 height 230
type textarea "Hi {{firstname}} it's {{sender_name}} at {{dealer_name}}. I just wanted to foll…"
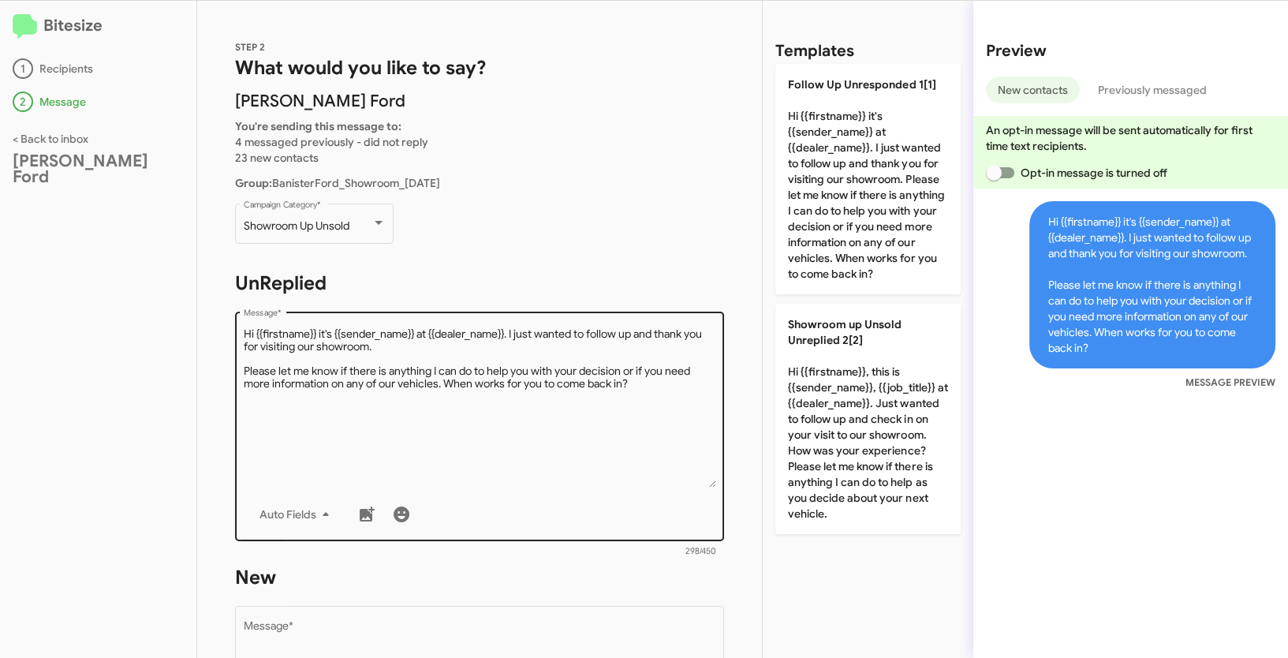
scroll to position [257, 0]
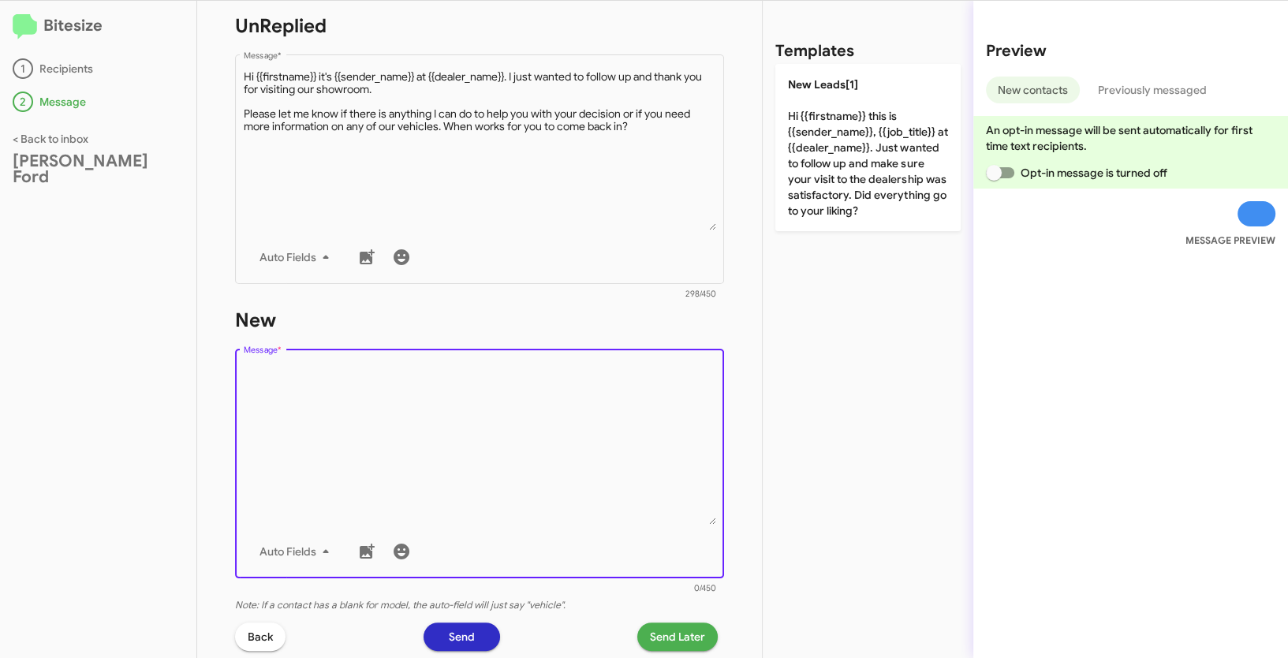
click at [529, 435] on textarea "Message *" at bounding box center [480, 444] width 472 height 161
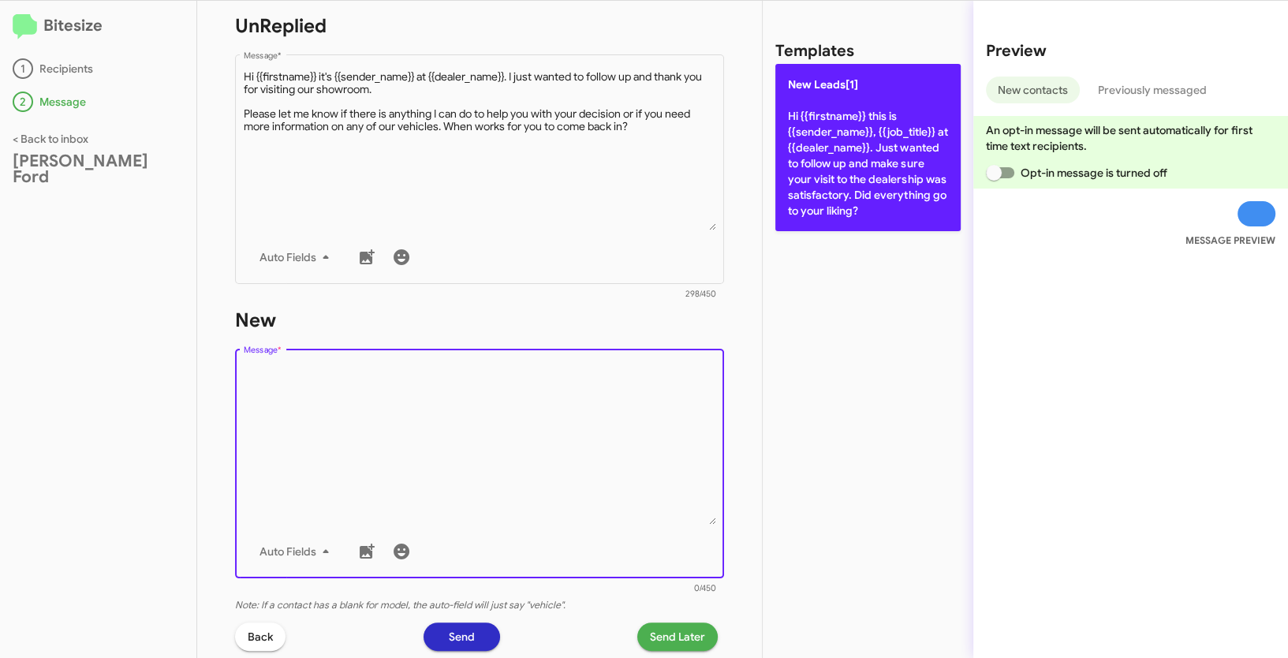
click at [847, 162] on p "New Leads[1] Hi {{firstname}} this is {{sender_name}}, {{job_title}} at {{deale…" at bounding box center [867, 147] width 185 height 167
type textarea "Hi {{firstname}} this is {{sender_name}}, {{job_title}} at {{dealer_name}}. Jus…"
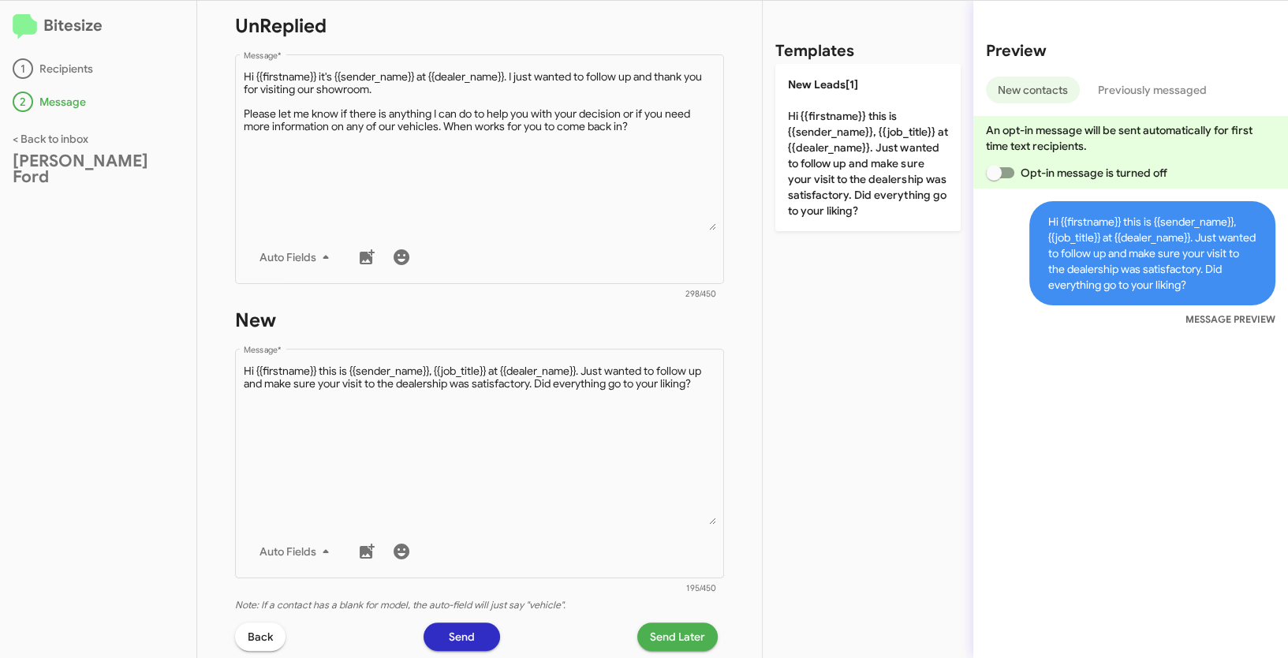
click at [681, 638] on span "Send Later" at bounding box center [677, 636] width 55 height 28
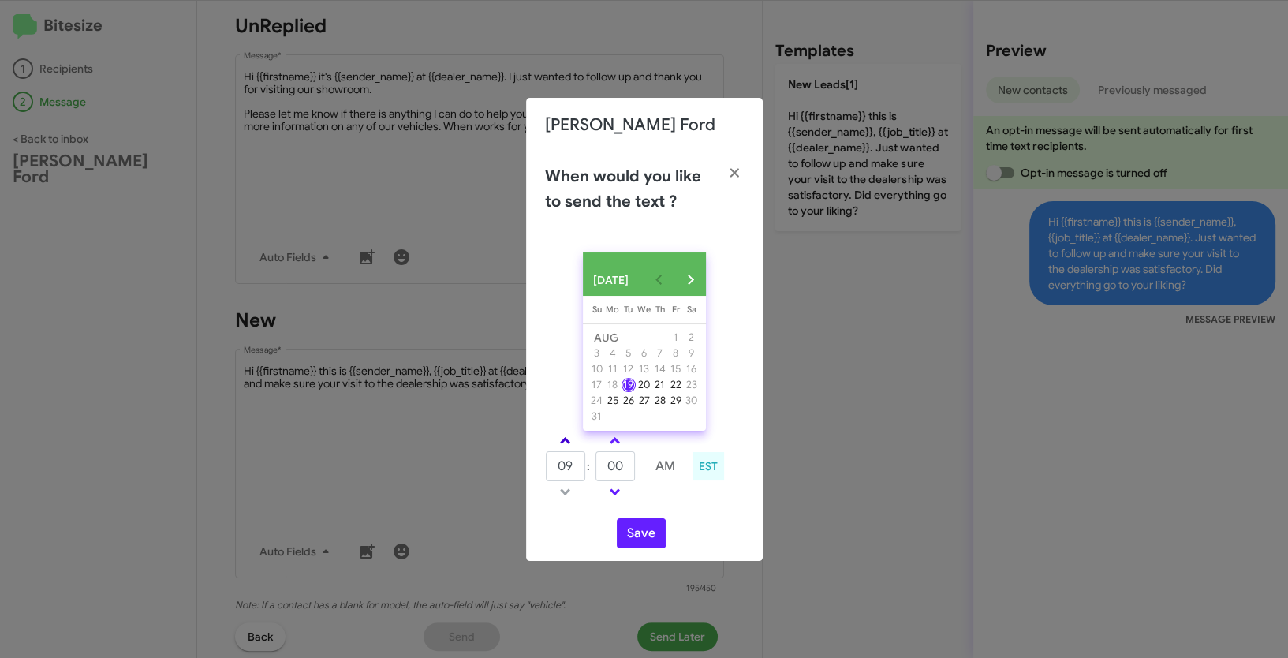
click at [568, 447] on span at bounding box center [565, 442] width 10 height 10
type input "11"
drag, startPoint x: 609, startPoint y: 471, endPoint x: 596, endPoint y: 469, distance: 13.5
click at [596, 469] on input "00" at bounding box center [615, 466] width 39 height 30
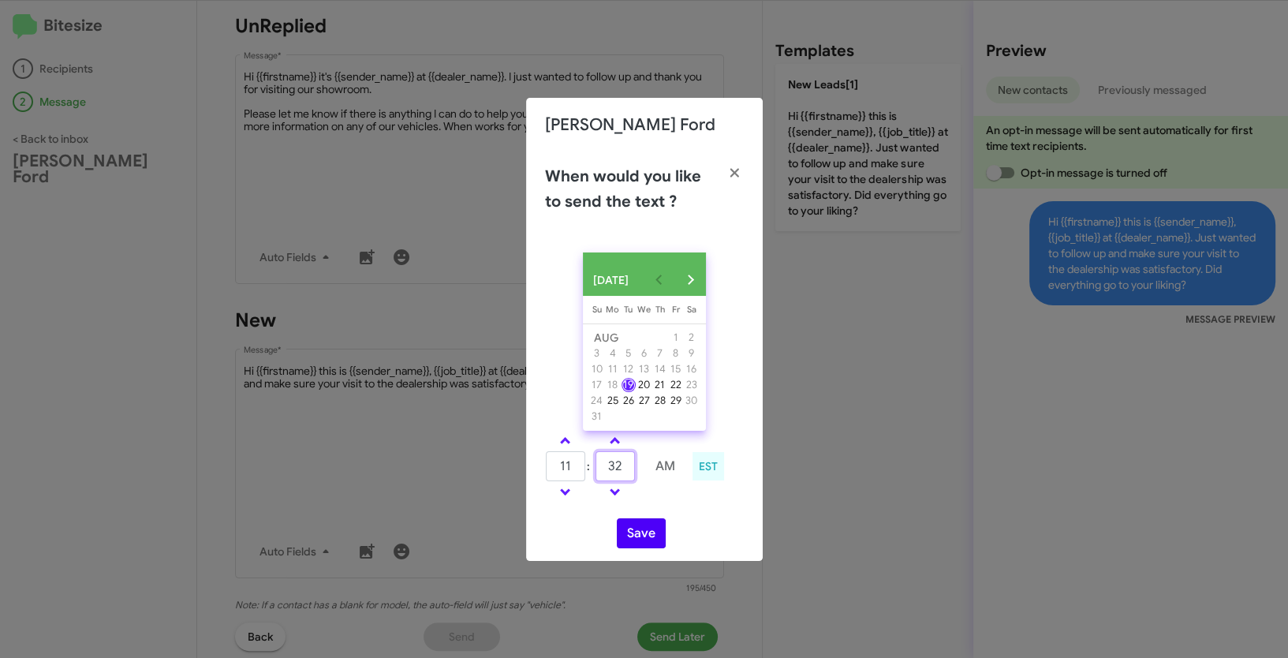
type input "32"
click at [633, 548] on button "Save" at bounding box center [641, 533] width 49 height 30
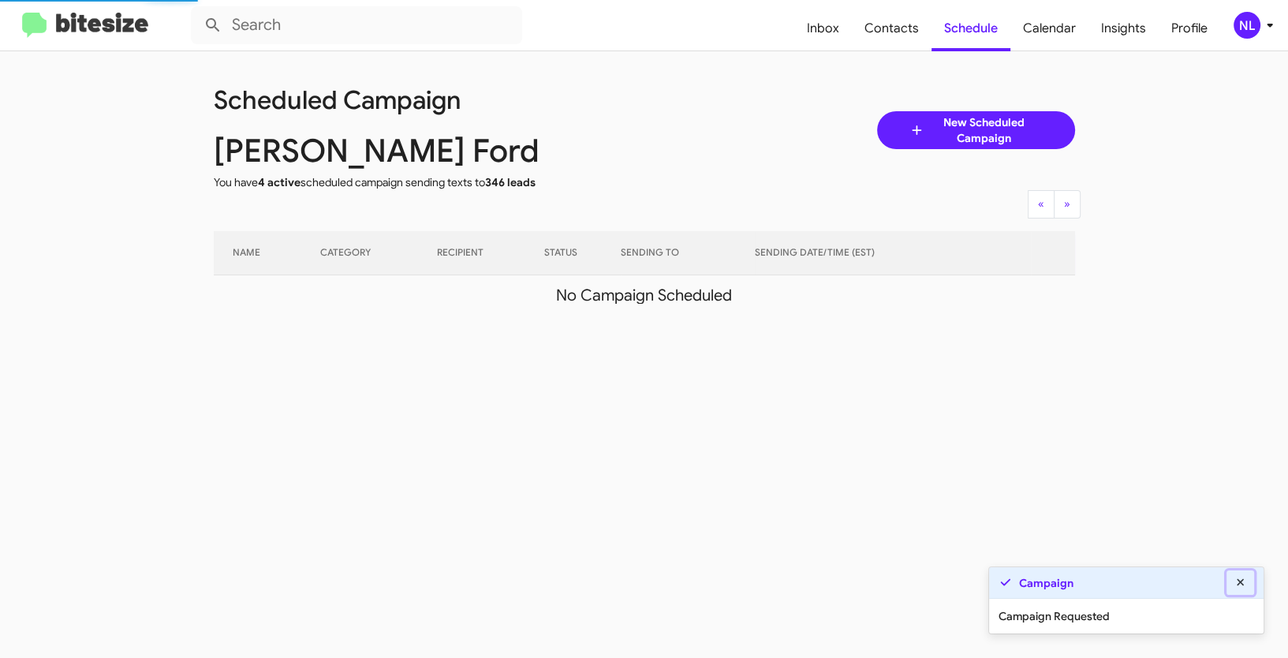
click at [1242, 581] on icon at bounding box center [1240, 581] width 7 height 7
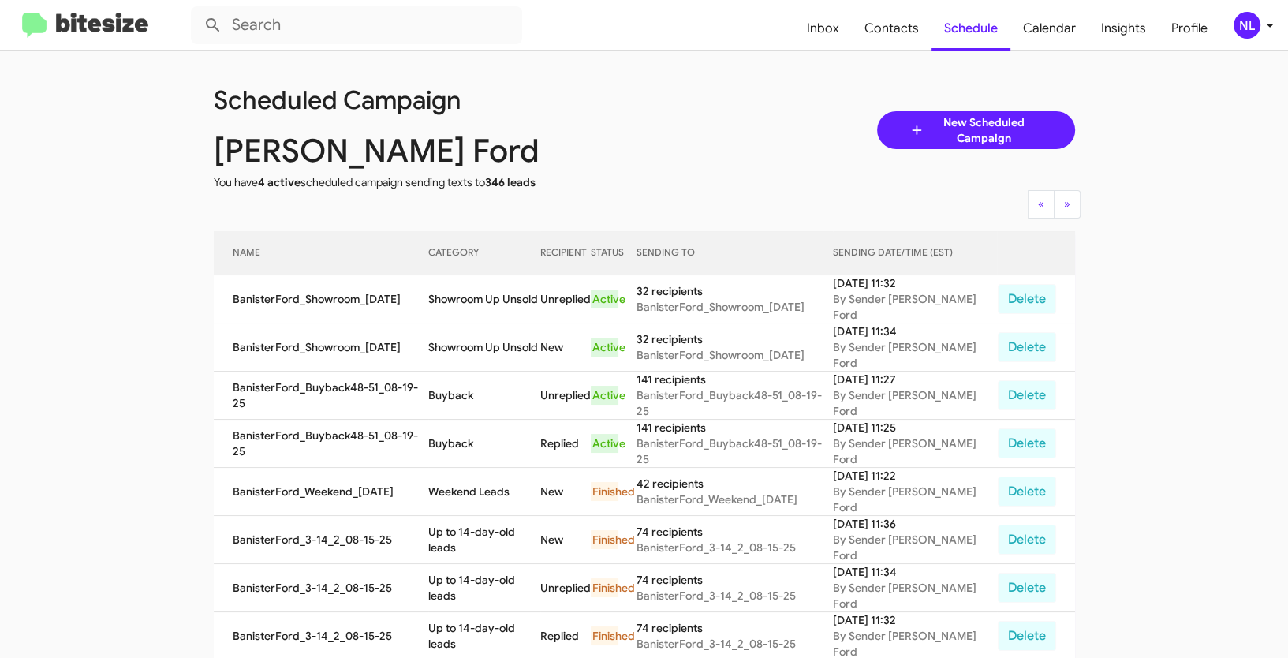
click at [1238, 23] on div "NL" at bounding box center [1247, 25] width 27 height 27
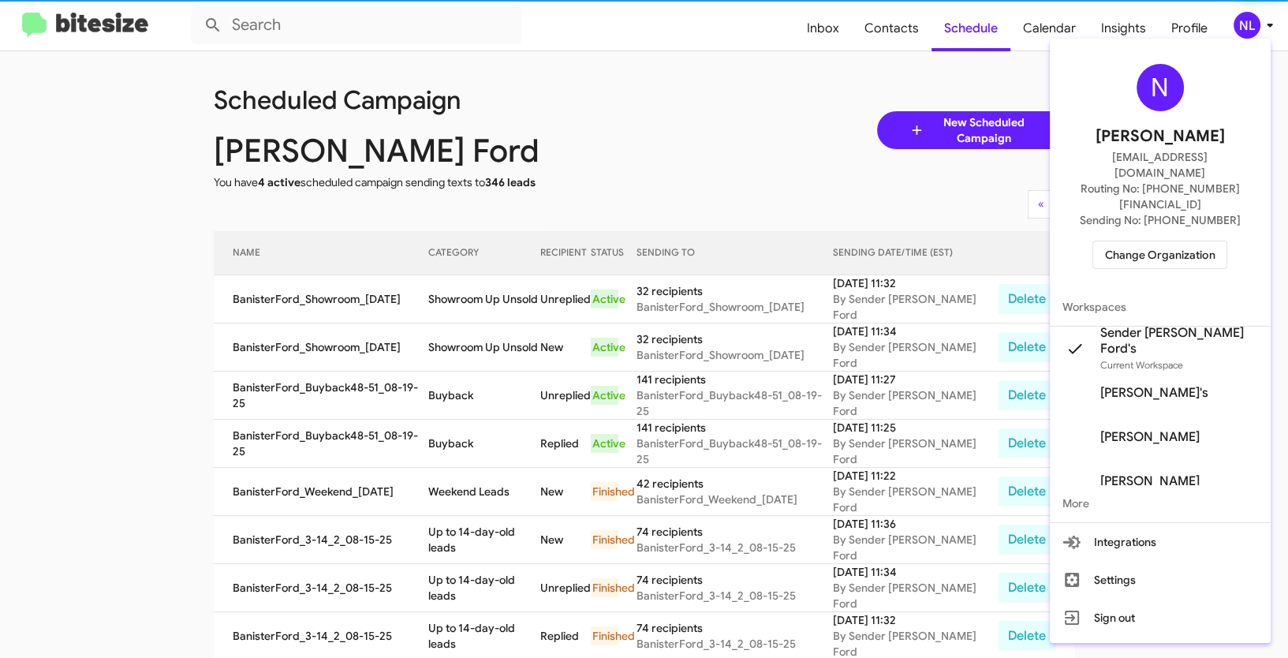
click at [1182, 241] on span "Change Organization" at bounding box center [1160, 254] width 110 height 27
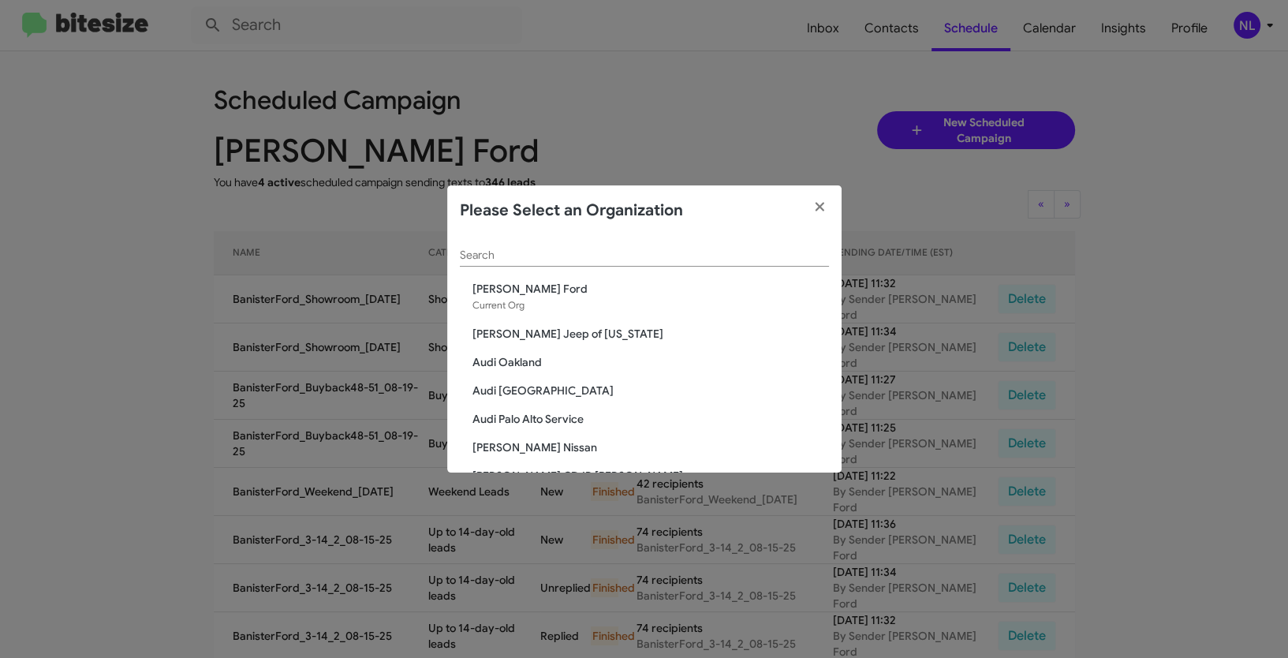
click at [640, 247] on div "Search" at bounding box center [644, 251] width 369 height 31
paste input "[PERSON_NAME] Nissan Chesapeake"
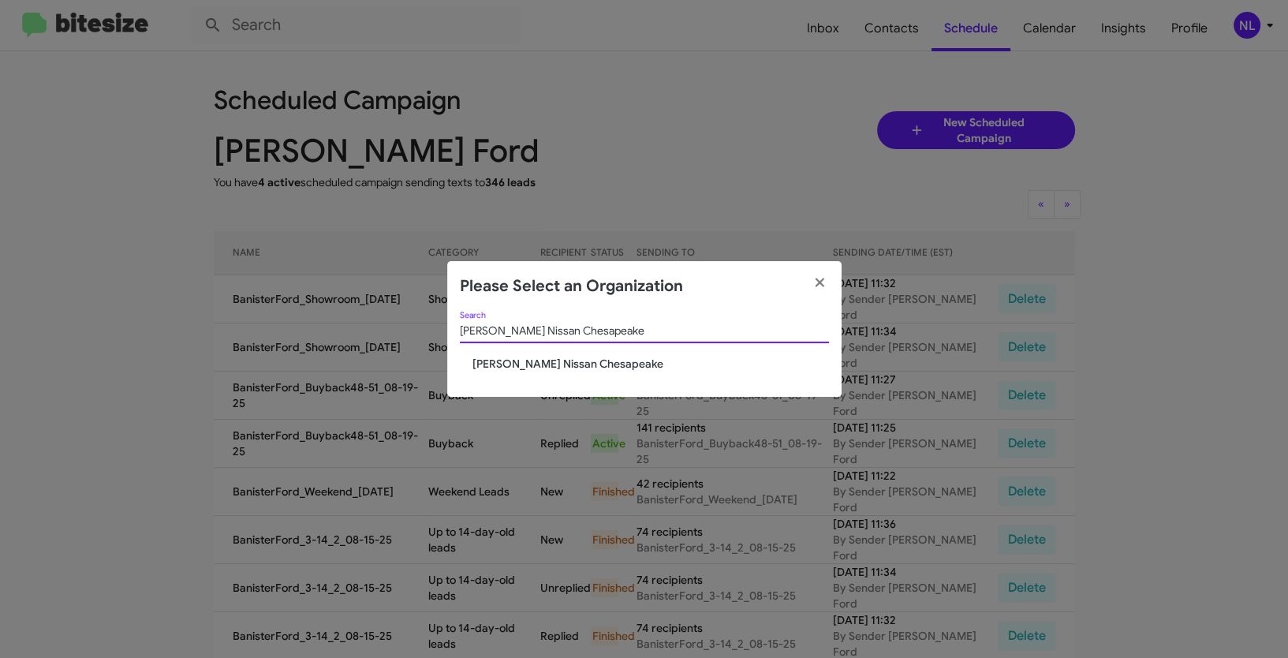
type input "[PERSON_NAME] Nissan Chesapeake"
click at [527, 375] on div "[PERSON_NAME] Nissan Chesapeake Search [PERSON_NAME] Nissan Chesapeake" at bounding box center [644, 355] width 394 height 86
click at [525, 365] on span "[PERSON_NAME] Nissan Chesapeake" at bounding box center [650, 364] width 357 height 16
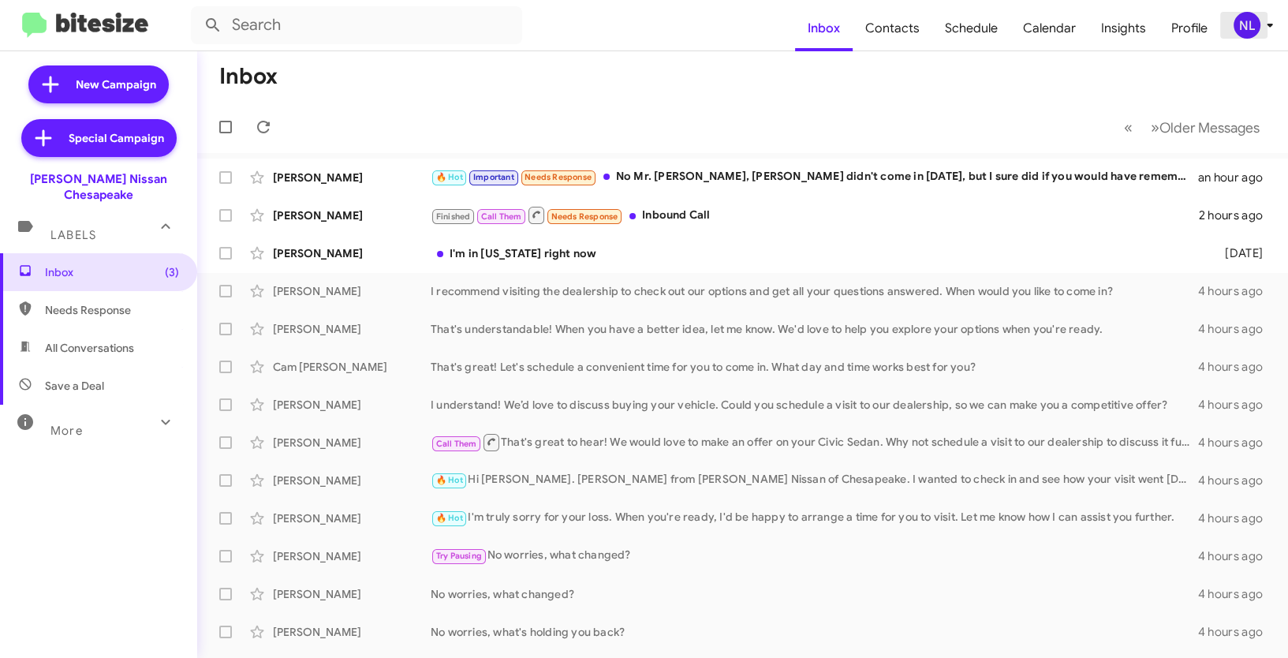
click at [1251, 28] on div "NL" at bounding box center [1247, 25] width 27 height 27
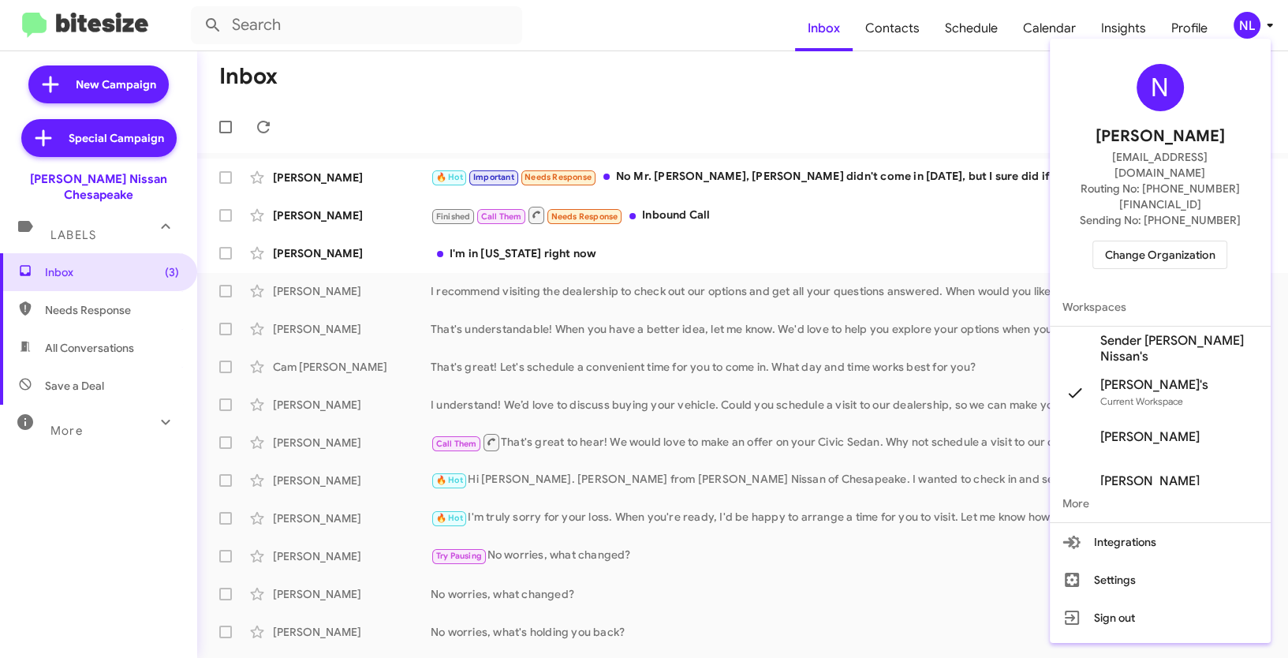
click at [1169, 333] on span "Sender [PERSON_NAME] Nissan's" at bounding box center [1179, 349] width 158 height 32
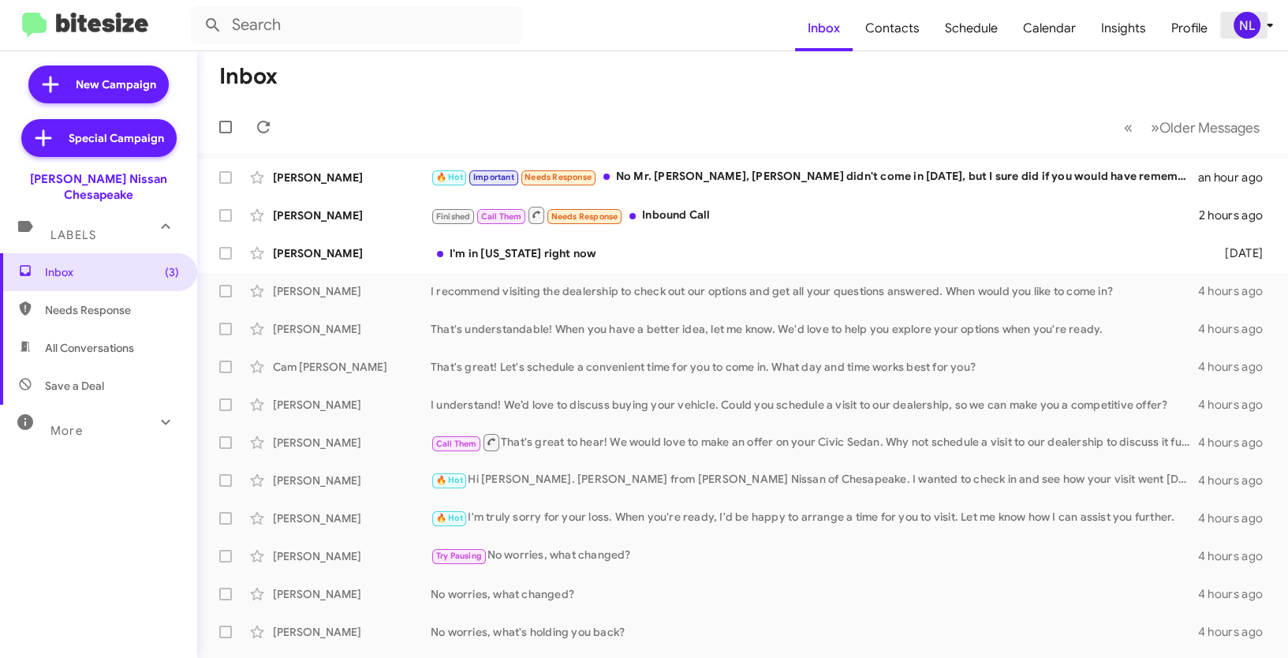
click at [1248, 26] on div "NL" at bounding box center [1247, 25] width 27 height 27
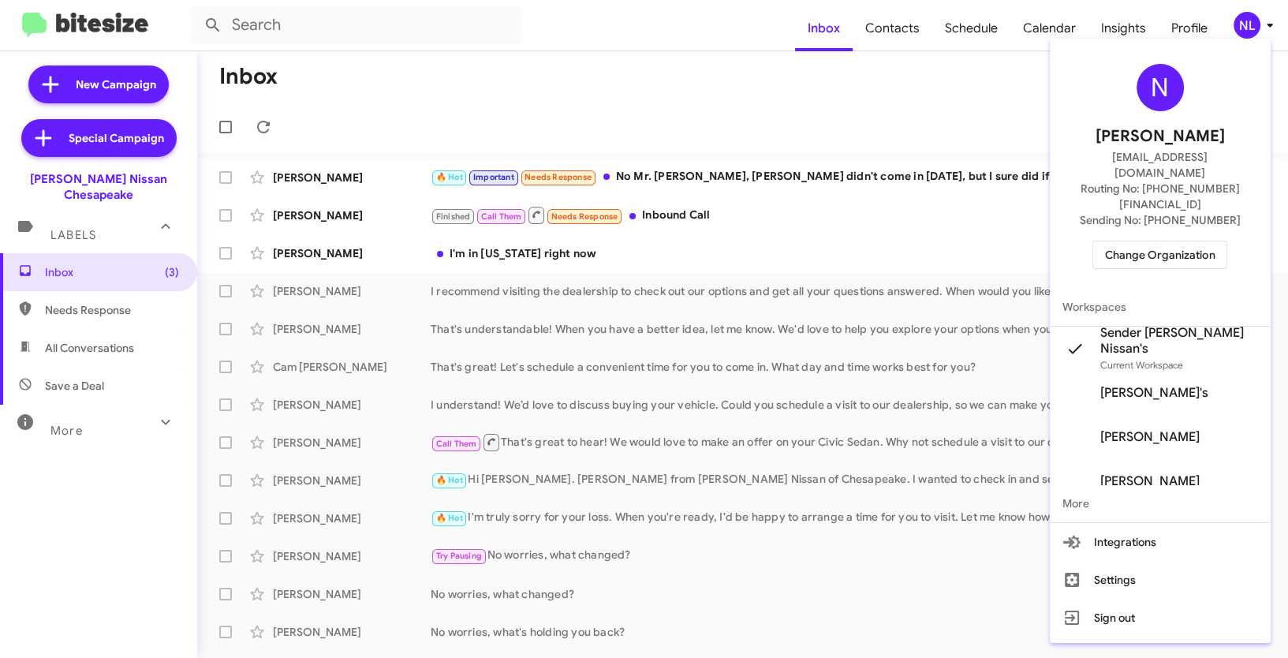
click at [715, 111] on div at bounding box center [644, 329] width 1288 height 658
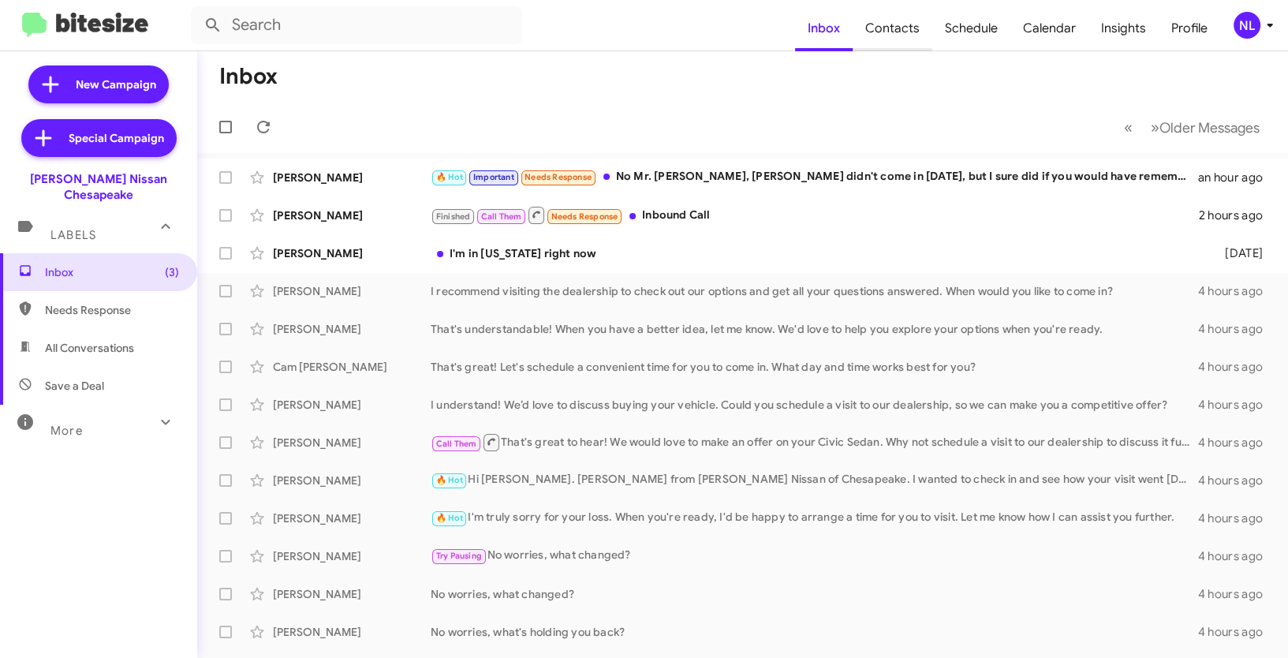
click at [899, 30] on span "Contacts" at bounding box center [893, 29] width 80 height 46
type input "in:groups"
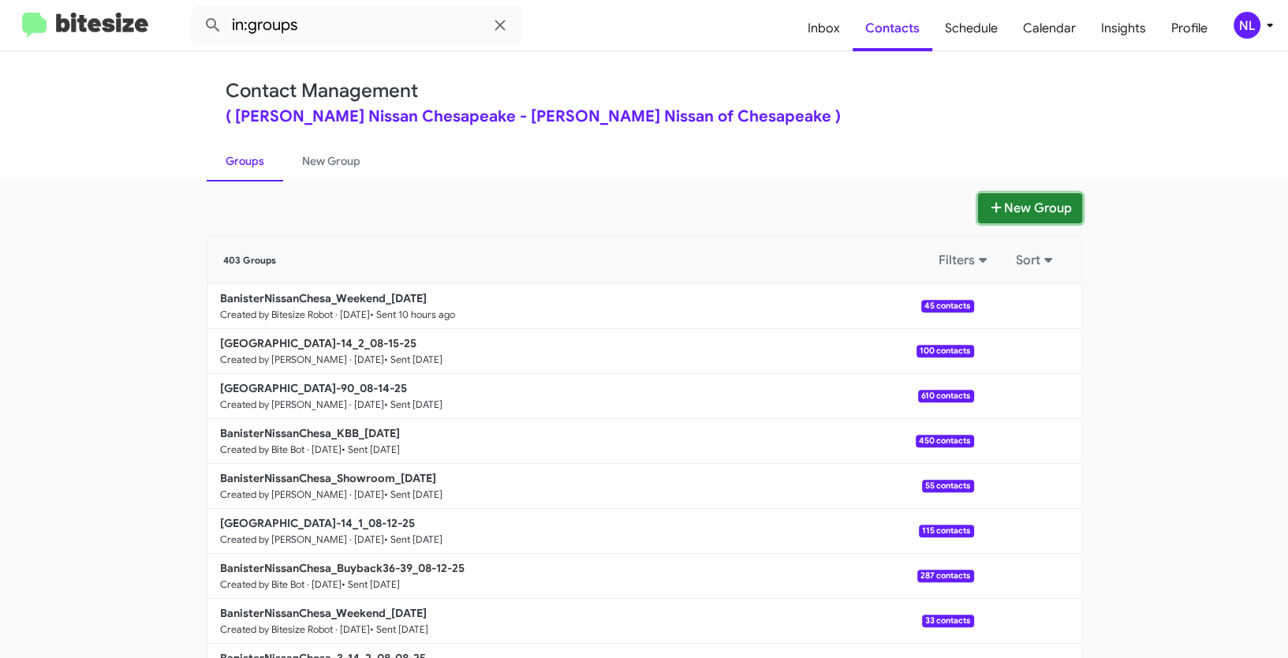
click at [999, 202] on button "New Group" at bounding box center [1030, 208] width 104 height 30
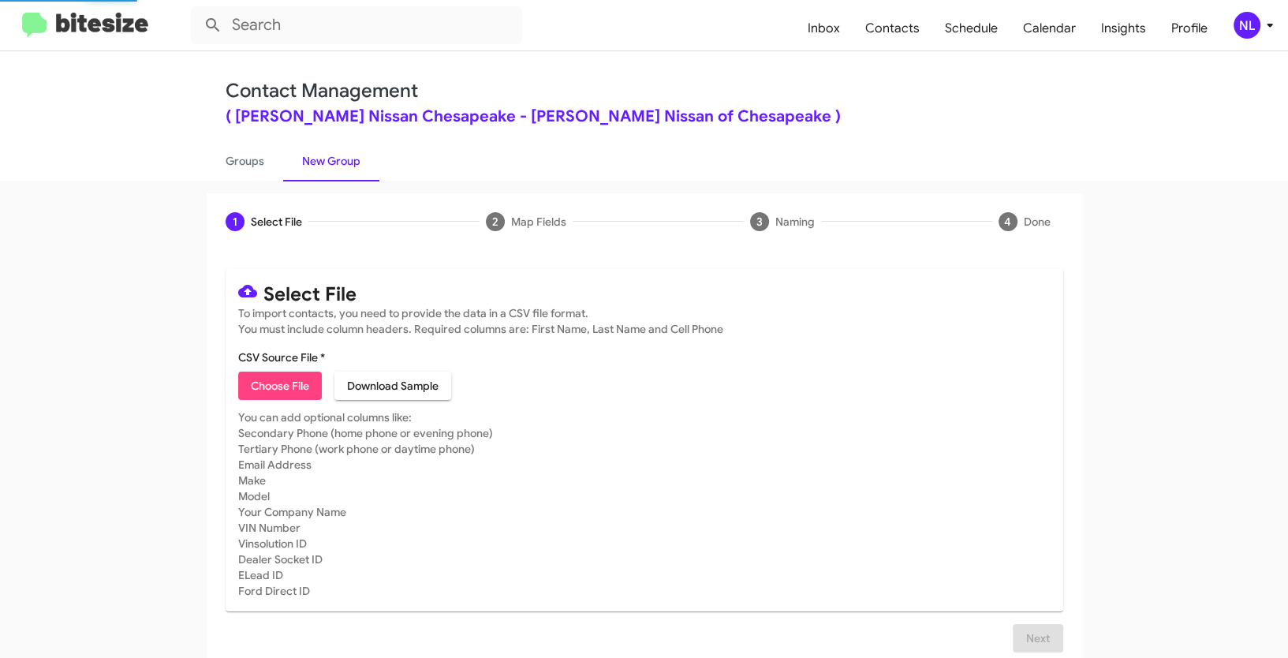
click at [288, 384] on span "Choose File" at bounding box center [280, 386] width 58 height 28
type input "BanisterNissanChesa_3-14_1_08-19-25"
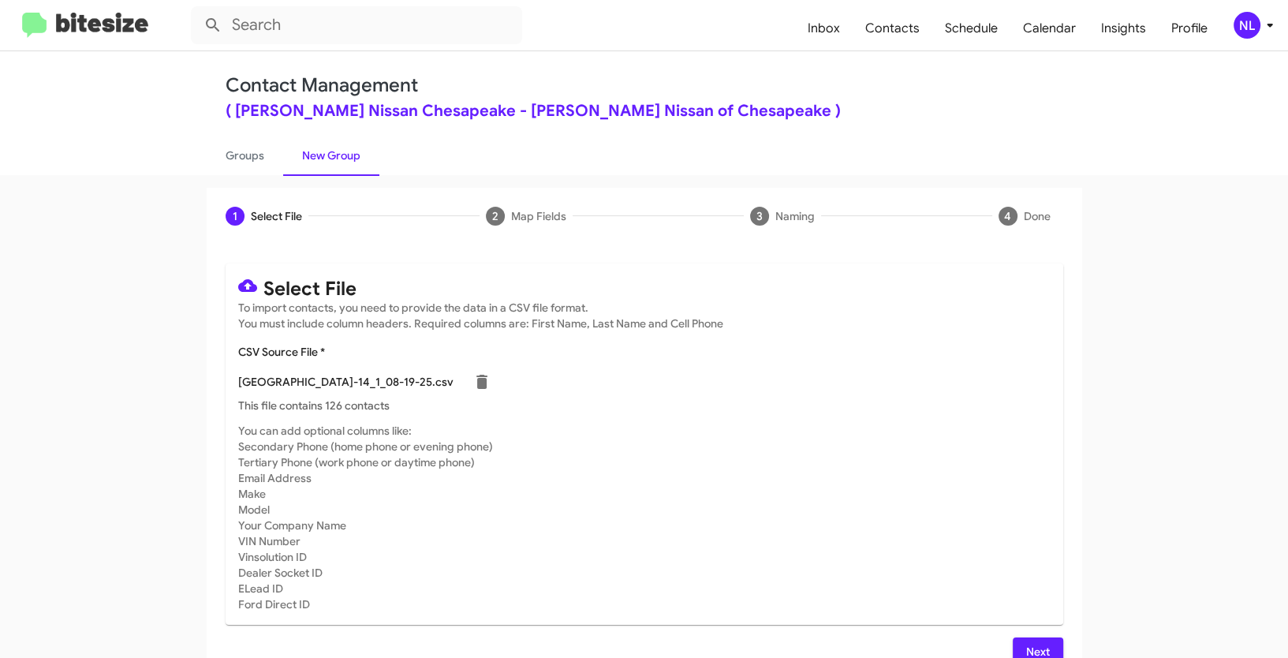
scroll to position [17, 0]
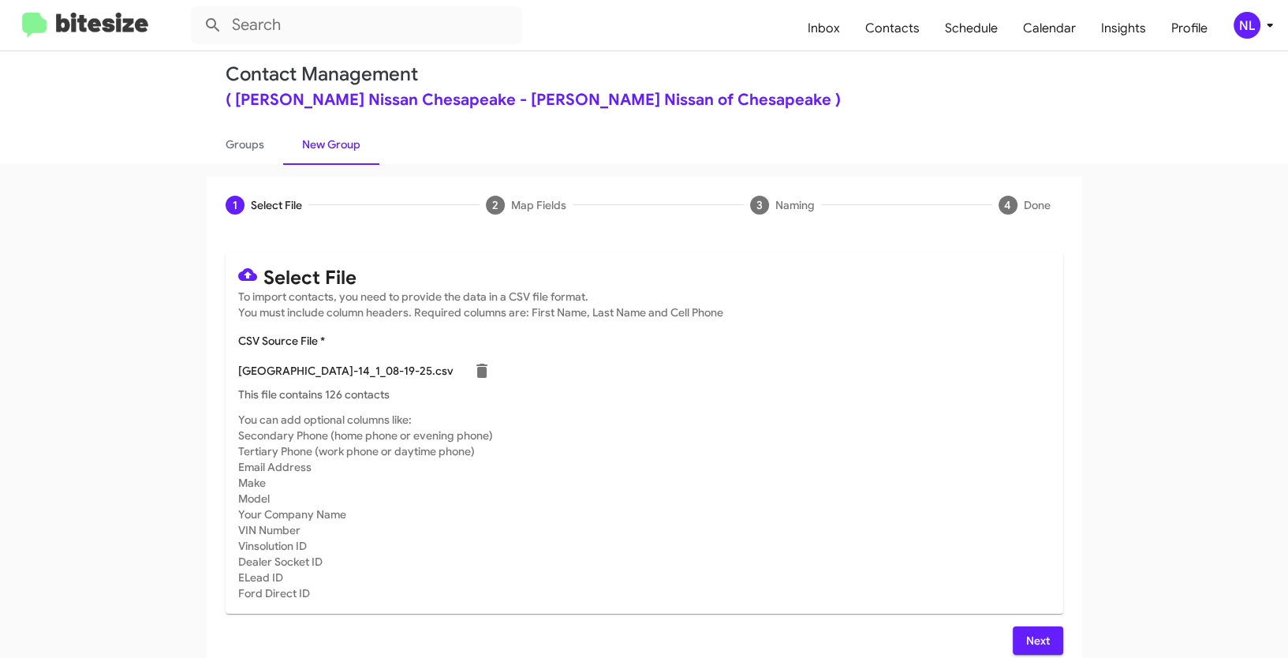
click at [1027, 631] on span "Next" at bounding box center [1037, 640] width 25 height 28
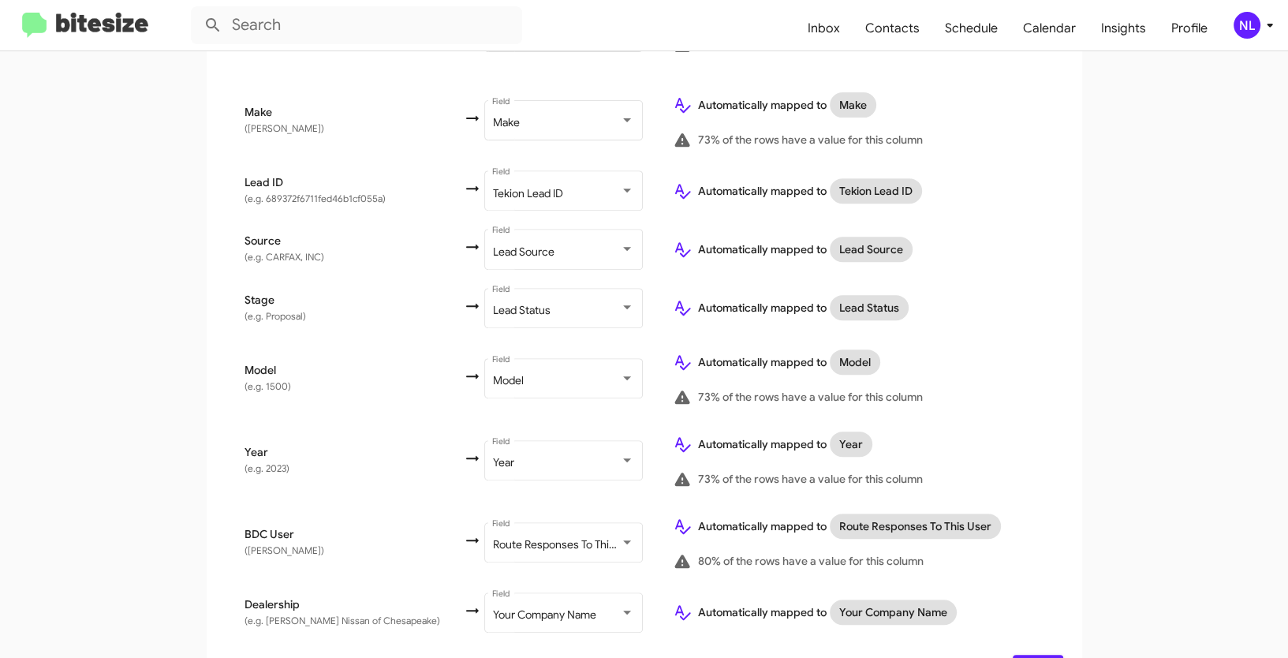
scroll to position [741, 0]
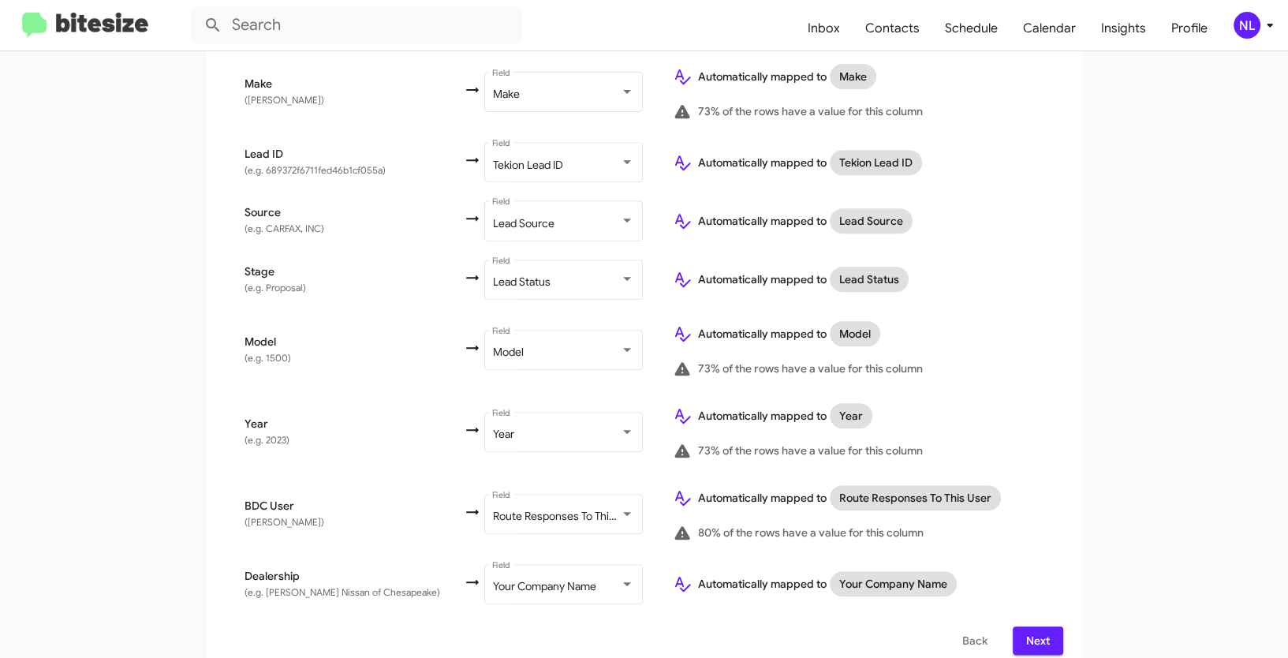
click at [1042, 626] on span "Next" at bounding box center [1037, 640] width 25 height 28
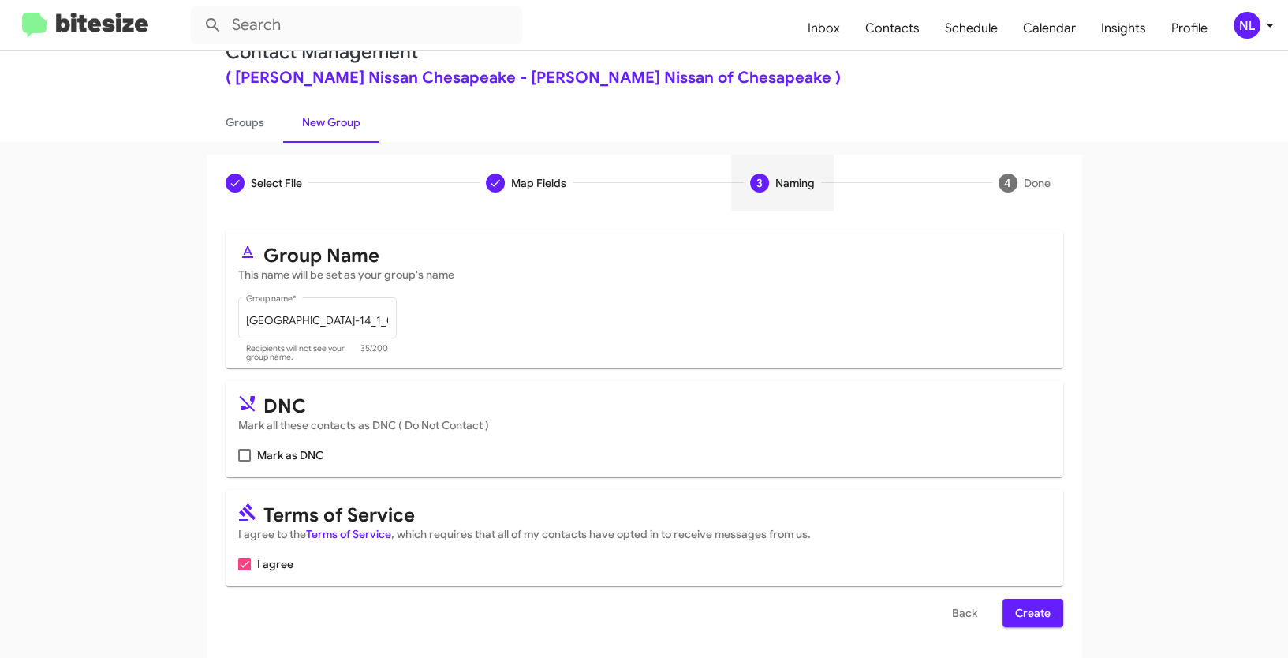
scroll to position [39, 0]
click at [1028, 617] on span "Create" at bounding box center [1032, 612] width 35 height 28
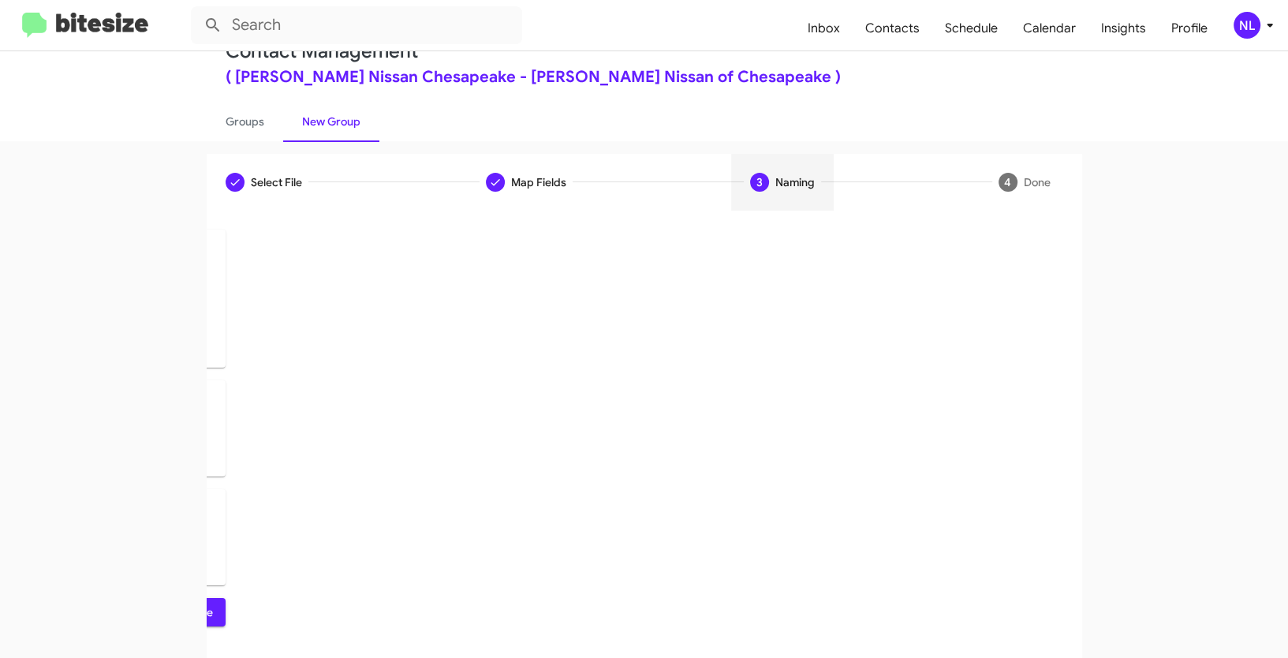
scroll to position [0, 0]
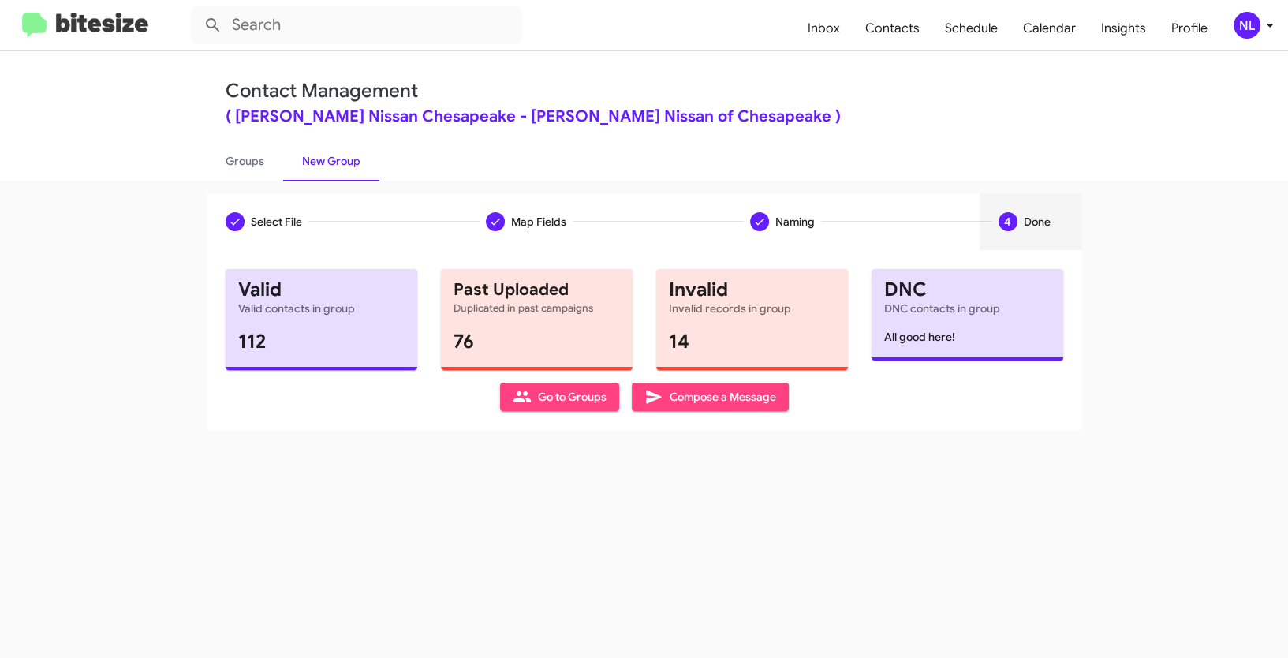
click at [573, 392] on span "Go to Groups" at bounding box center [560, 397] width 94 height 28
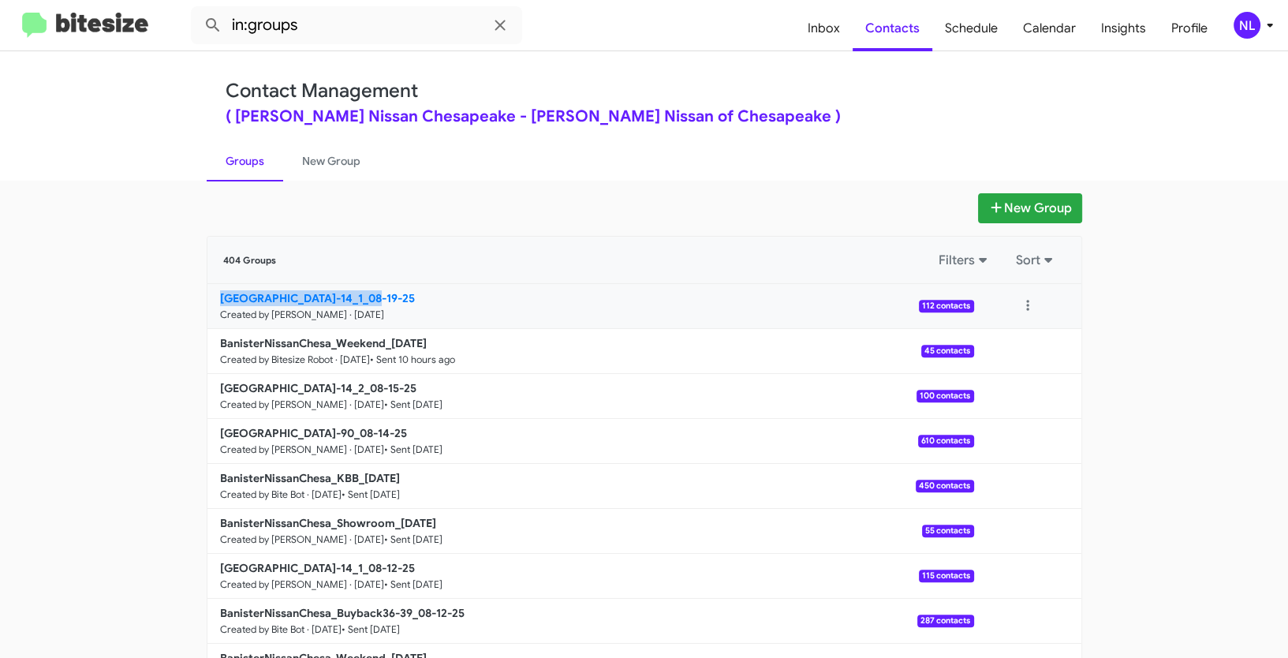
drag, startPoint x: 152, startPoint y: 297, endPoint x: 359, endPoint y: 294, distance: 206.7
click at [359, 294] on app-groups "New Group 404 Groups Filters Sort BanisterNissanChesa_3-14_1_08-19-25 Created b…" at bounding box center [644, 484] width 1288 height 582
copy b "BanisterNissanChesa_3-14_"
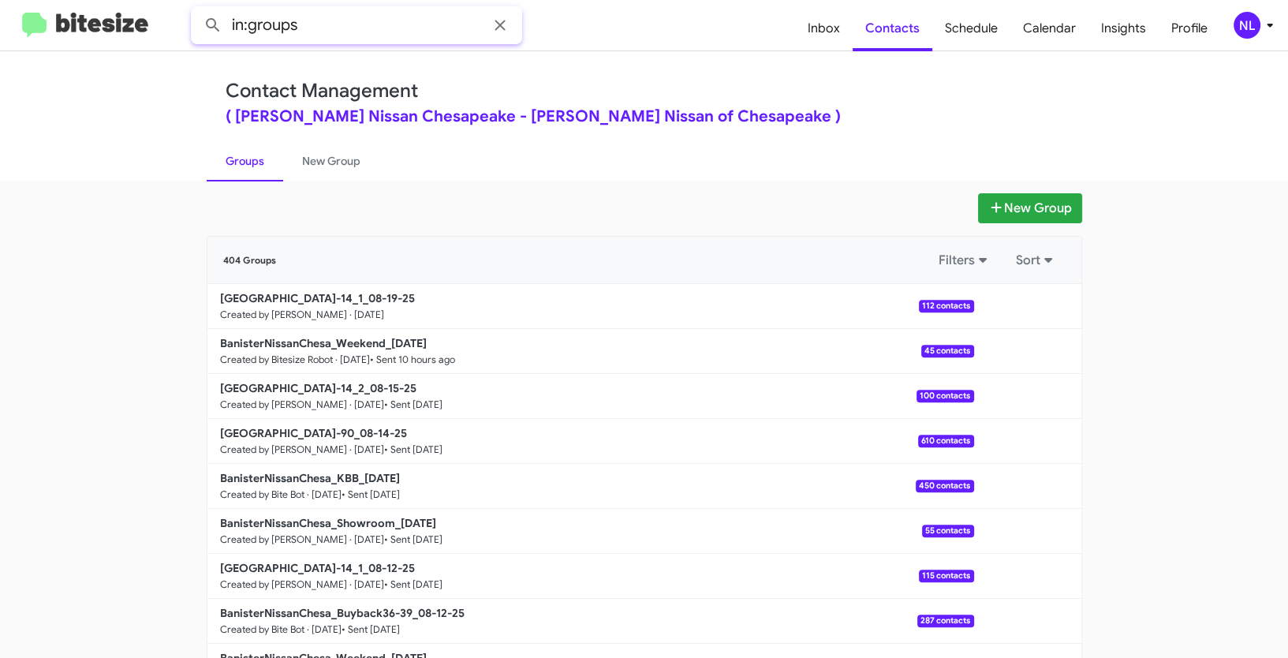
click at [336, 35] on input "in:groups" at bounding box center [356, 25] width 331 height 38
paste input "BanisterNissanChesa_3-14_"
type input "in:groups BanisterNissanChesa_3-14_"
click at [197, 9] on button at bounding box center [213, 25] width 32 height 32
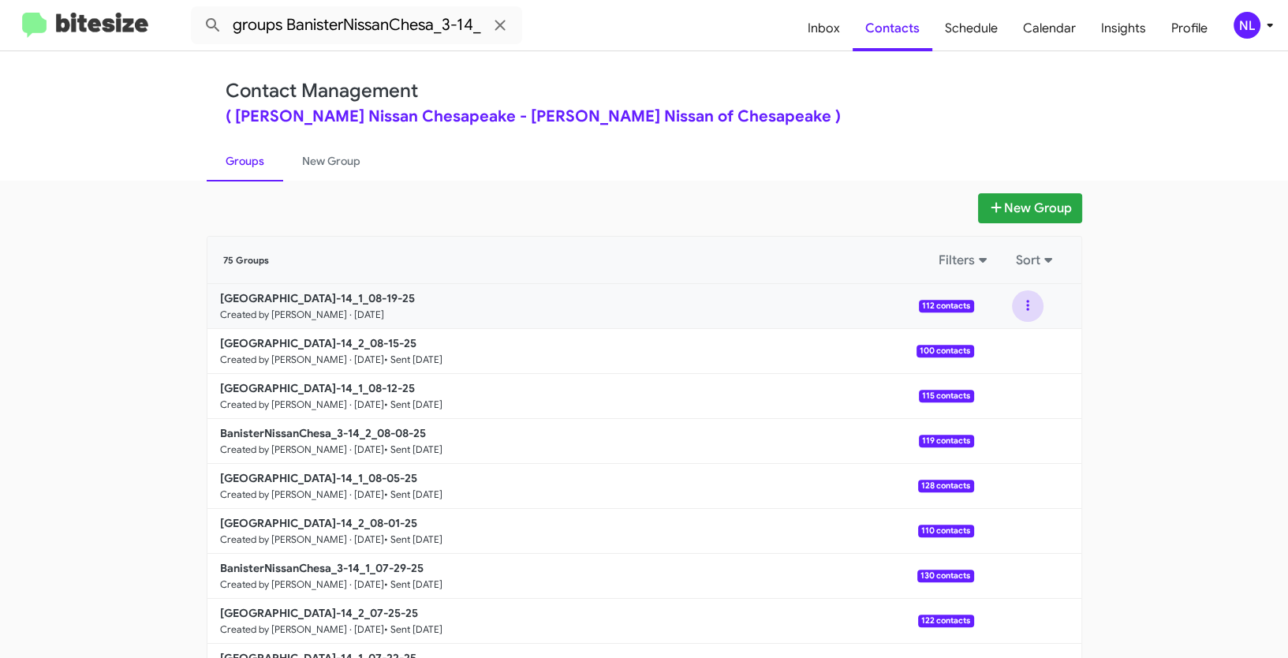
click at [1022, 307] on button at bounding box center [1028, 306] width 32 height 32
click at [1007, 348] on button "View contacts" at bounding box center [980, 349] width 126 height 38
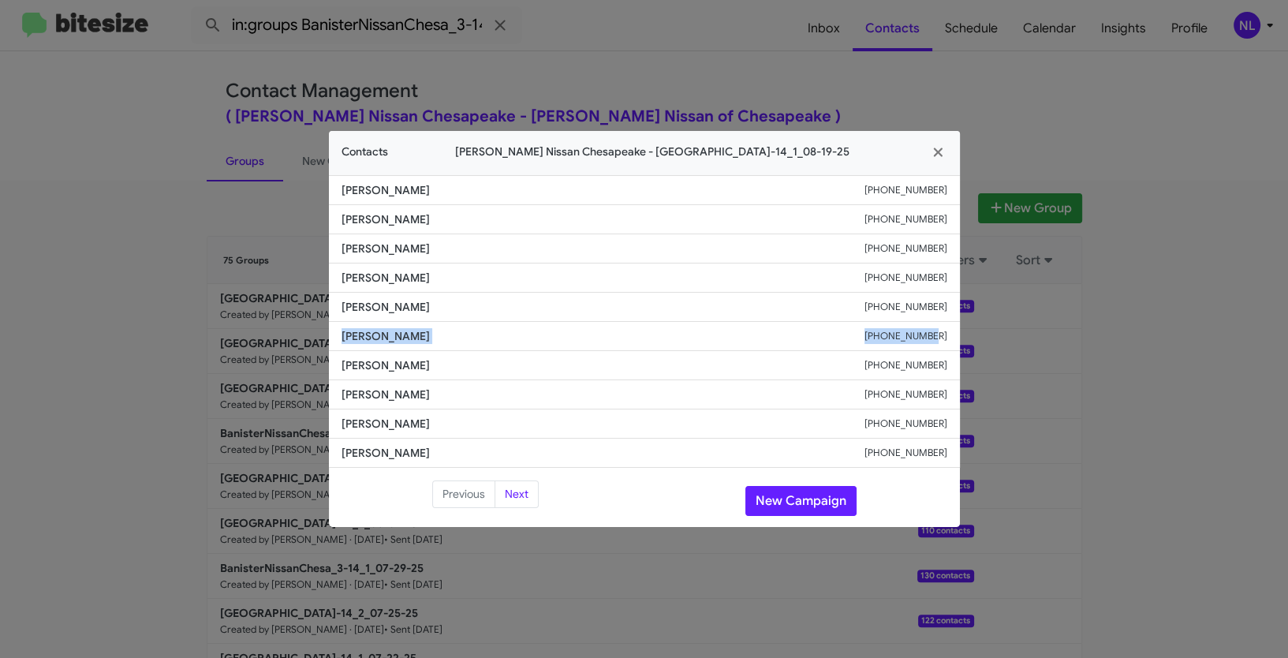
drag, startPoint x: 336, startPoint y: 337, endPoint x: 971, endPoint y: 338, distance: 635.0
click at [971, 338] on modal-container "Contacts Banister Nissan Chesapeake - BanisterNissanChesa_3-14_1_08-19-25 Kenis…" at bounding box center [644, 329] width 1288 height 658
copy div "Israel Arizpe +18176597703"
click at [797, 494] on button "New Campaign" at bounding box center [800, 501] width 111 height 30
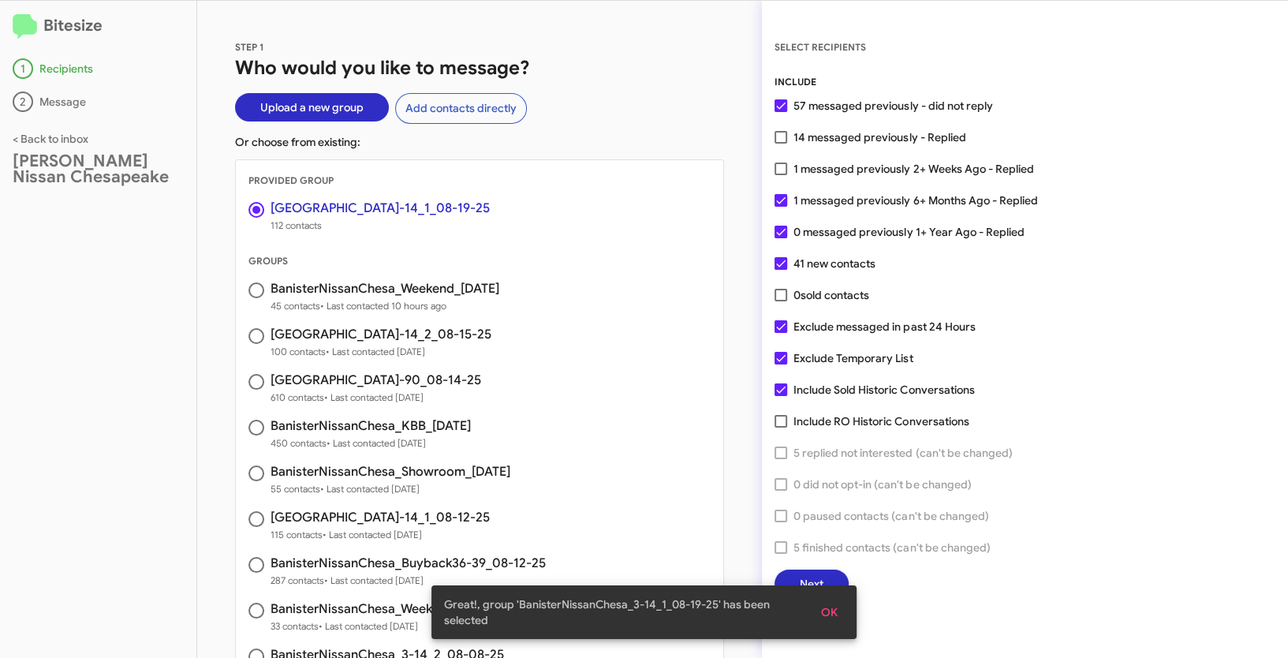
click at [832, 618] on span "OK" at bounding box center [829, 612] width 17 height 28
click at [816, 585] on span "Next" at bounding box center [812, 584] width 24 height 28
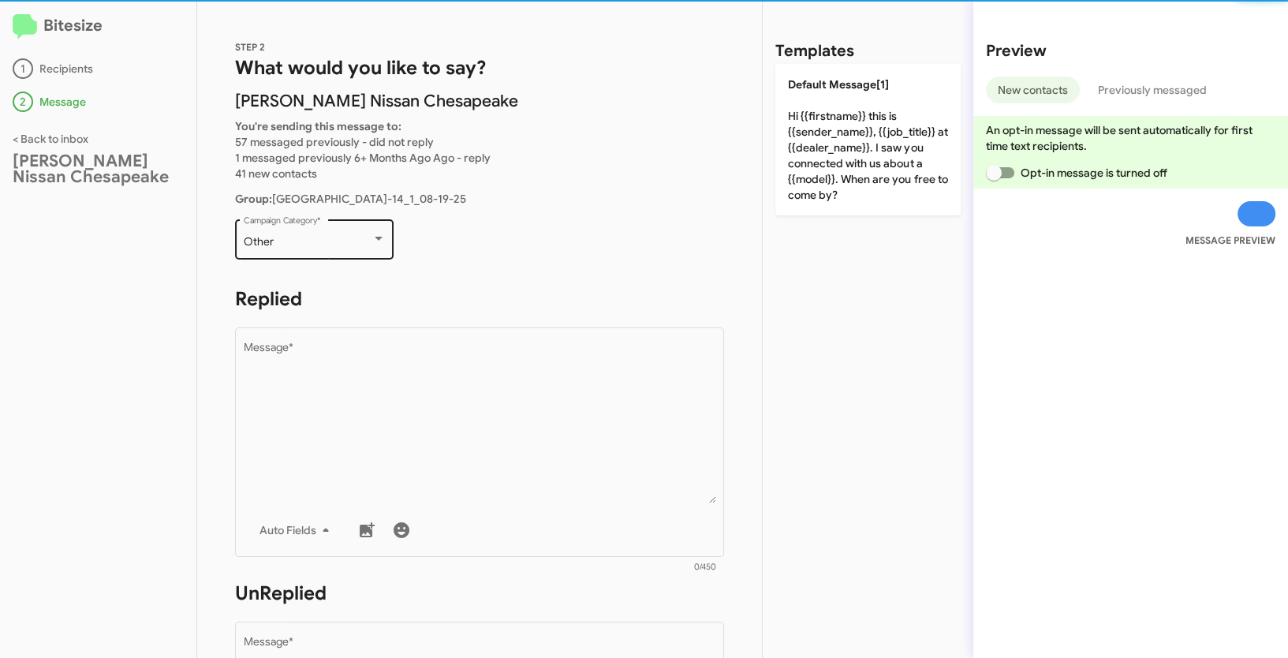
click at [373, 249] on div "Other Campaign Category *" at bounding box center [315, 237] width 142 height 43
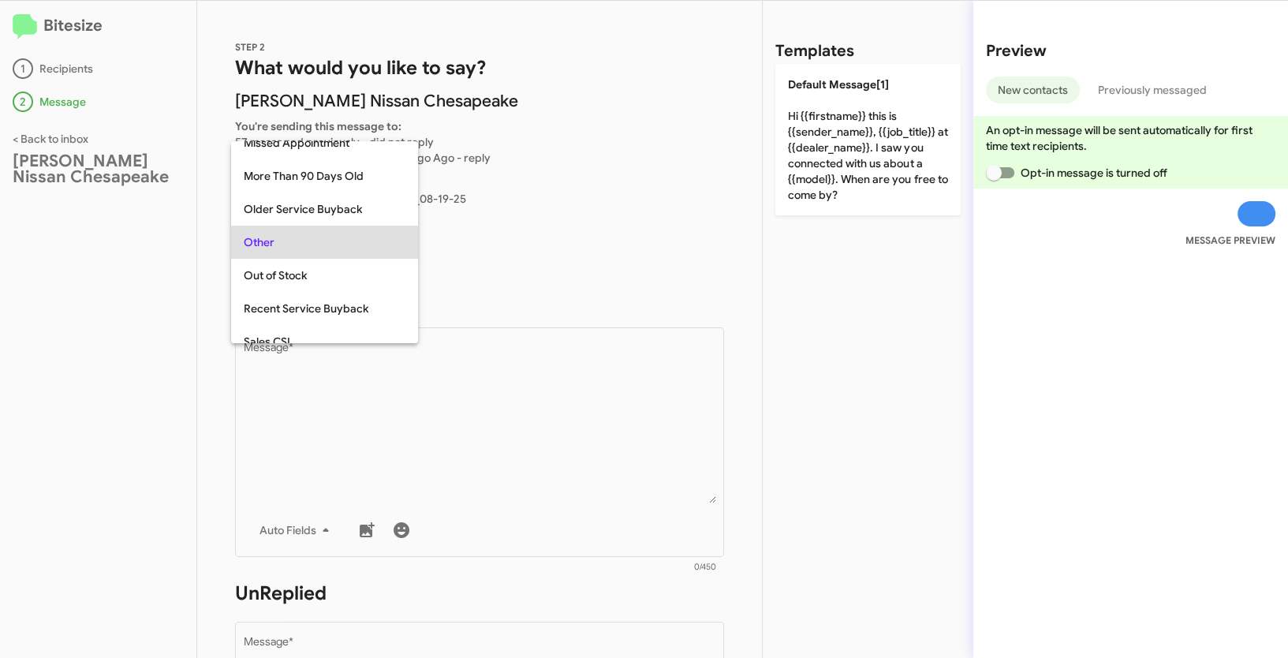
scroll to position [659, 0]
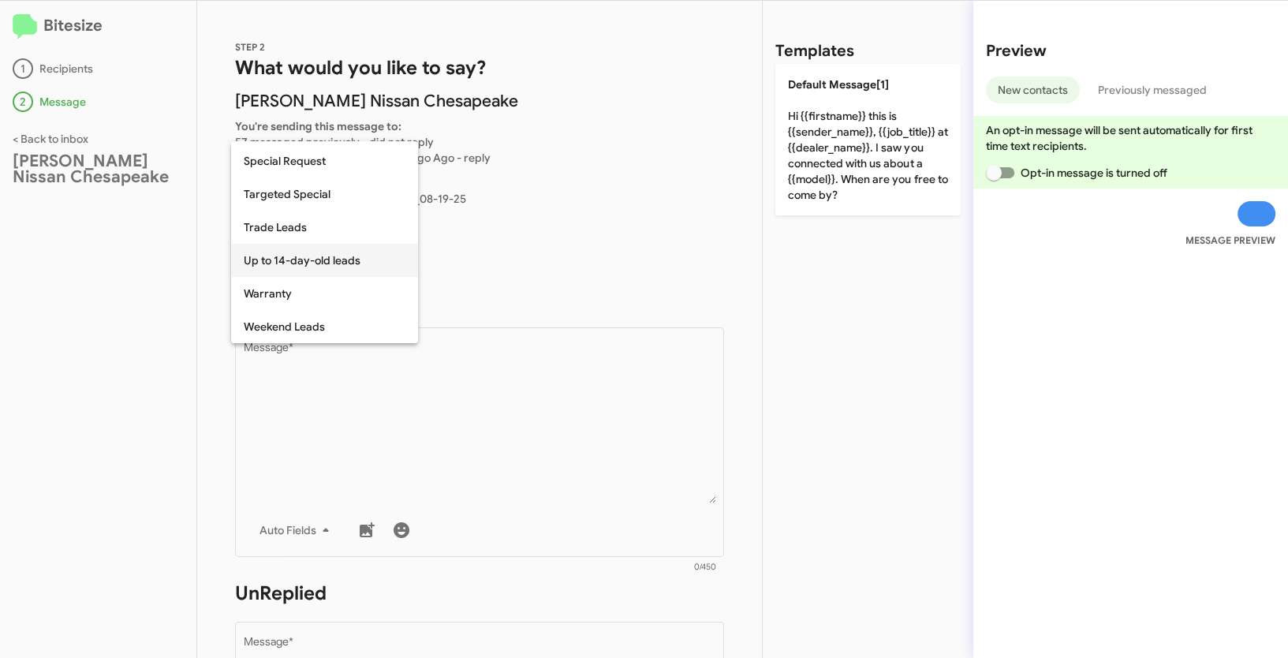
click at [307, 266] on span "Up to 14-day-old leads" at bounding box center [325, 260] width 162 height 33
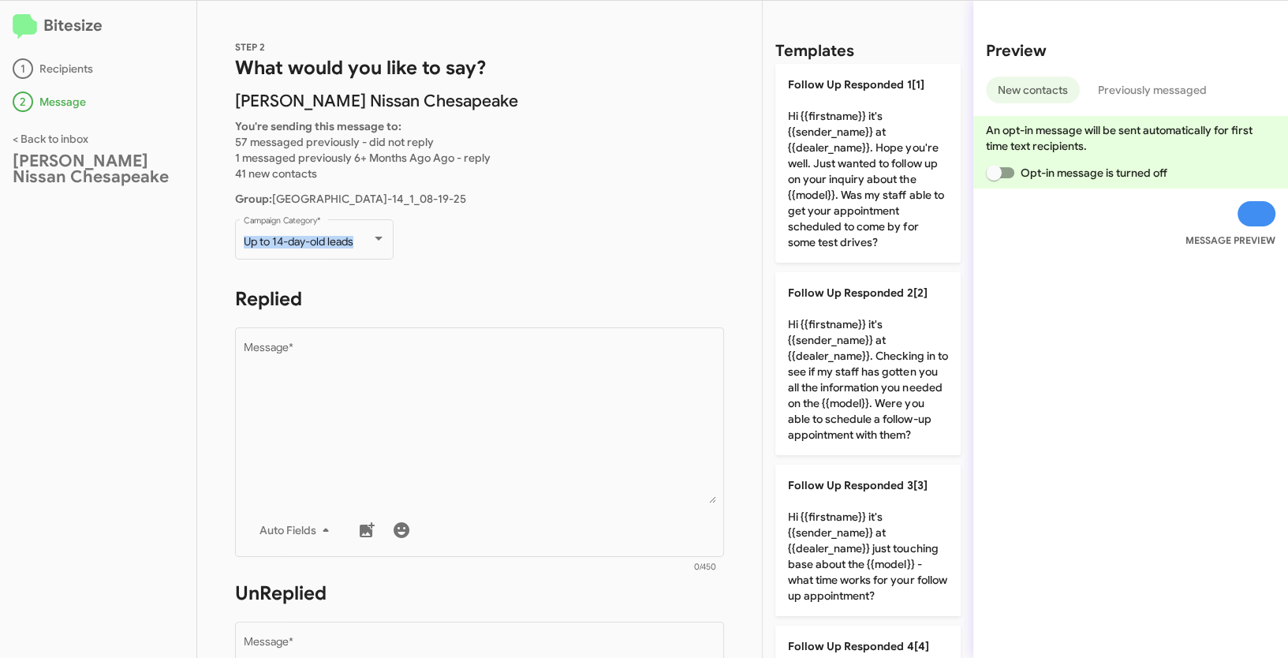
drag, startPoint x: 240, startPoint y: 248, endPoint x: 233, endPoint y: 243, distance: 9.0
click at [233, 243] on div "STEP 2 What would you like to say? Banister Nissan Chesapeake You're sending th…" at bounding box center [479, 329] width 565 height 657
click at [70, 286] on div "Bitesize 1 Recipients 2 Message < Back to inbox Banister Nissan Chesapeake" at bounding box center [98, 329] width 197 height 657
drag, startPoint x: 298, startPoint y: 238, endPoint x: 390, endPoint y: 255, distance: 93.8
click at [390, 255] on div "STEP 2 What would you like to say? Banister Nissan Chesapeake You're sending th…" at bounding box center [479, 329] width 565 height 657
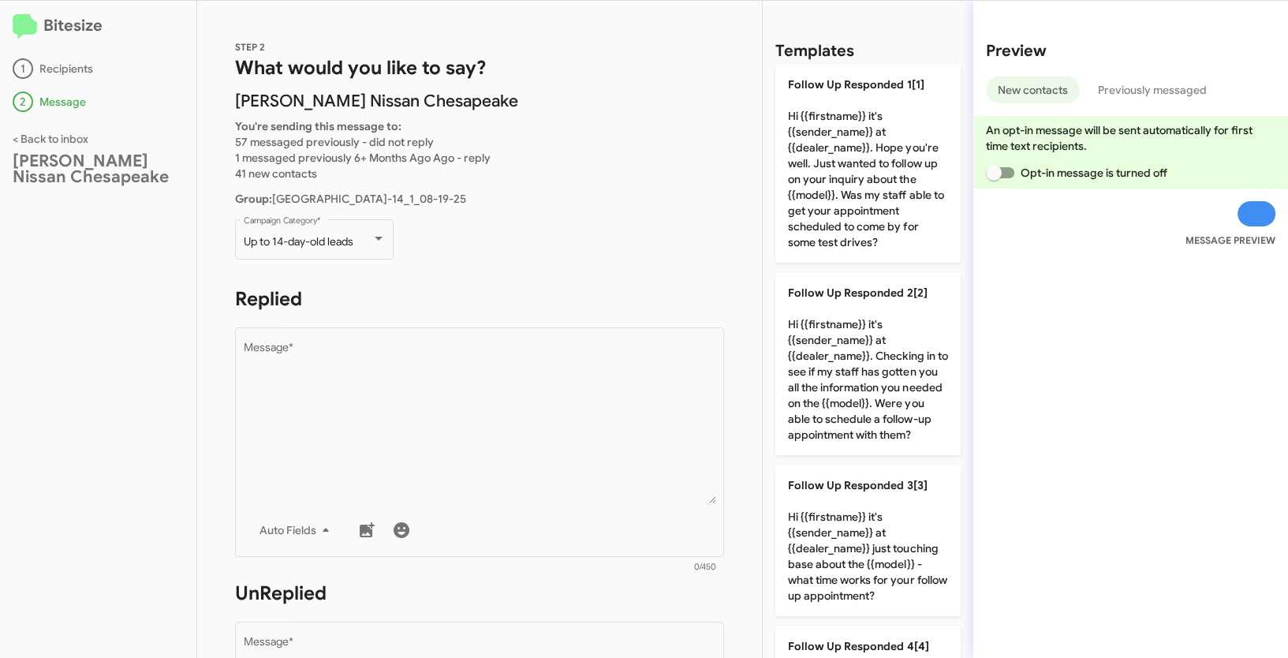
click at [529, 265] on p "Up to 14-day-old leads Campaign Category *" at bounding box center [479, 246] width 489 height 61
drag, startPoint x: 240, startPoint y: 241, endPoint x: 366, endPoint y: 241, distance: 126.2
click at [366, 241] on div "Up to 14-day-old leads Campaign Category *" at bounding box center [314, 237] width 159 height 43
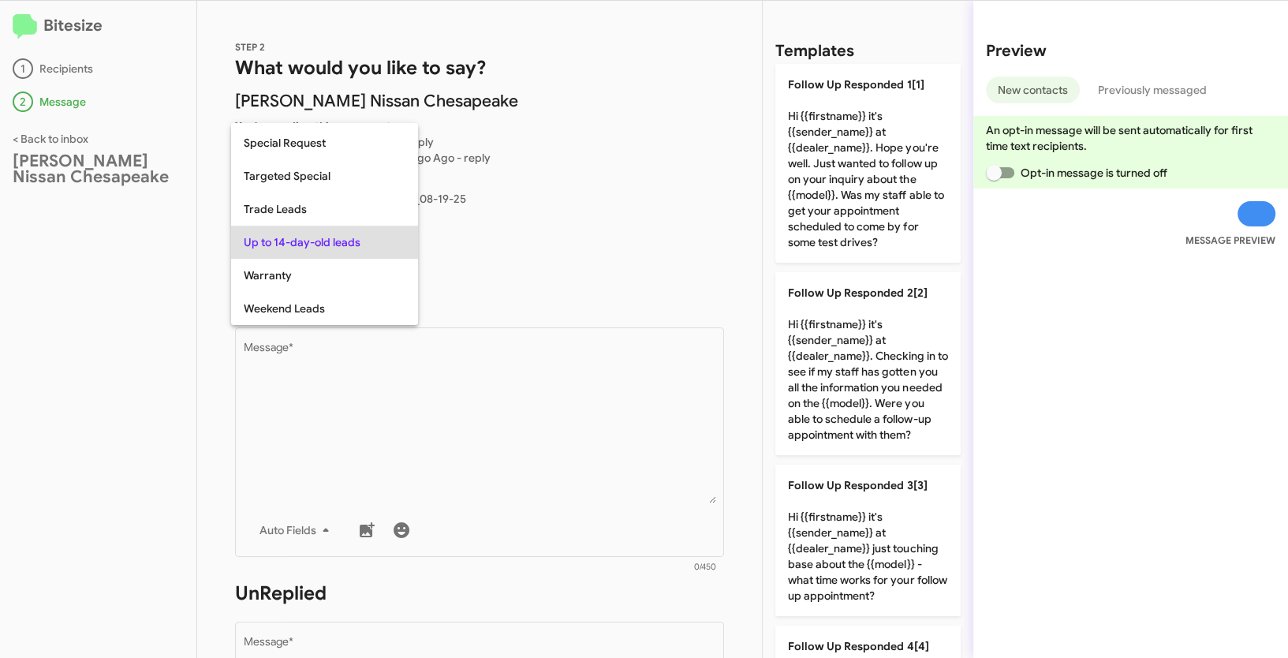
copy span "Up to 14-day-old leads"
click at [573, 427] on div at bounding box center [644, 329] width 1288 height 658
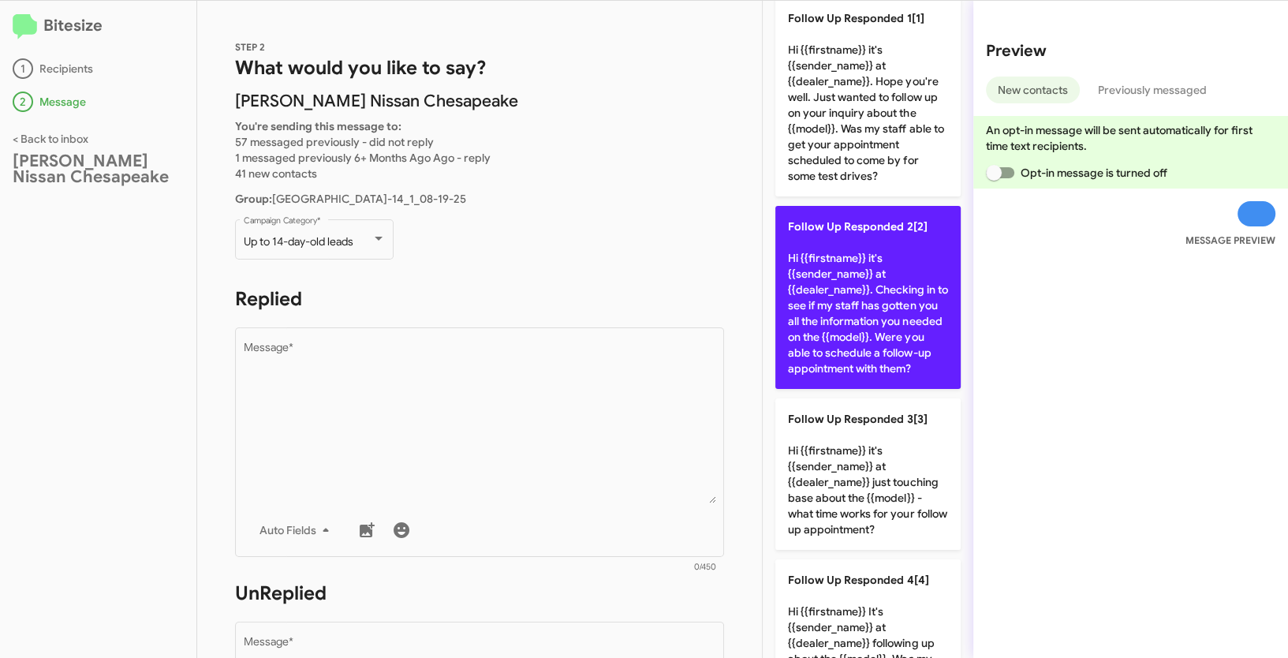
scroll to position [0, 0]
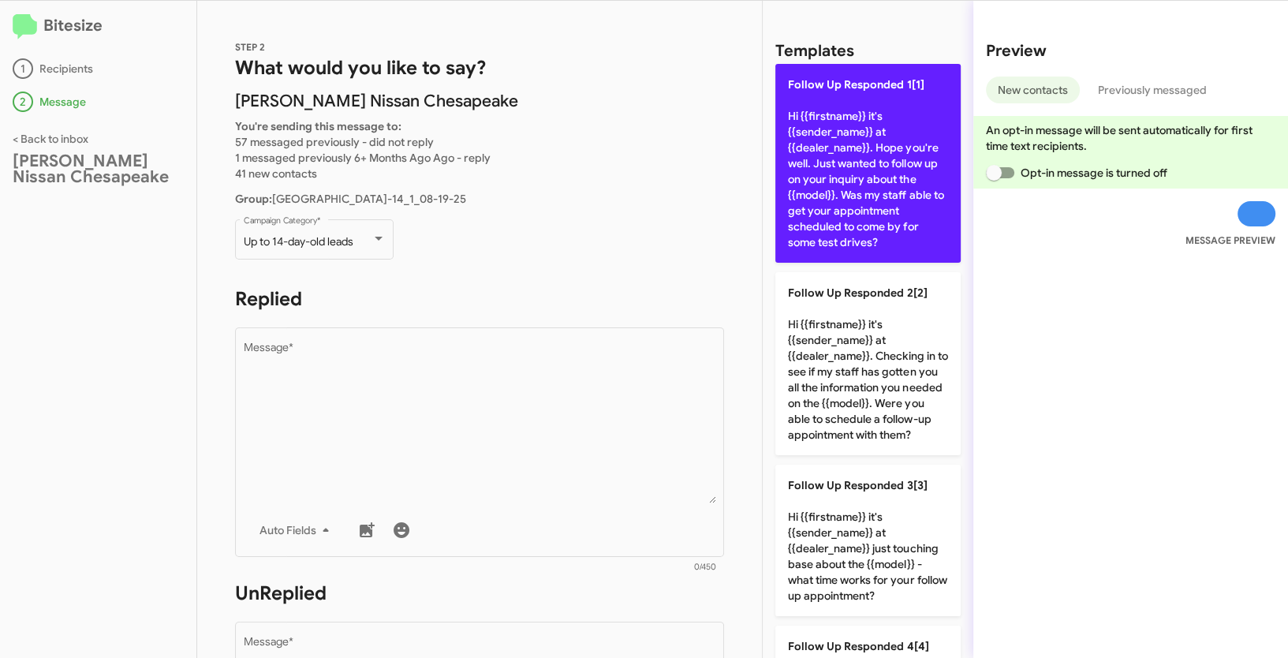
click at [858, 148] on p "Follow Up Responded 1[1] Hi {{firstname}} it's {{sender_name}} at {{dealer_name…" at bounding box center [867, 163] width 185 height 199
type textarea "Hi {{firstname}} it's {{sender_name}} at {{dealer_name}}. Hope you're well. Jus…"
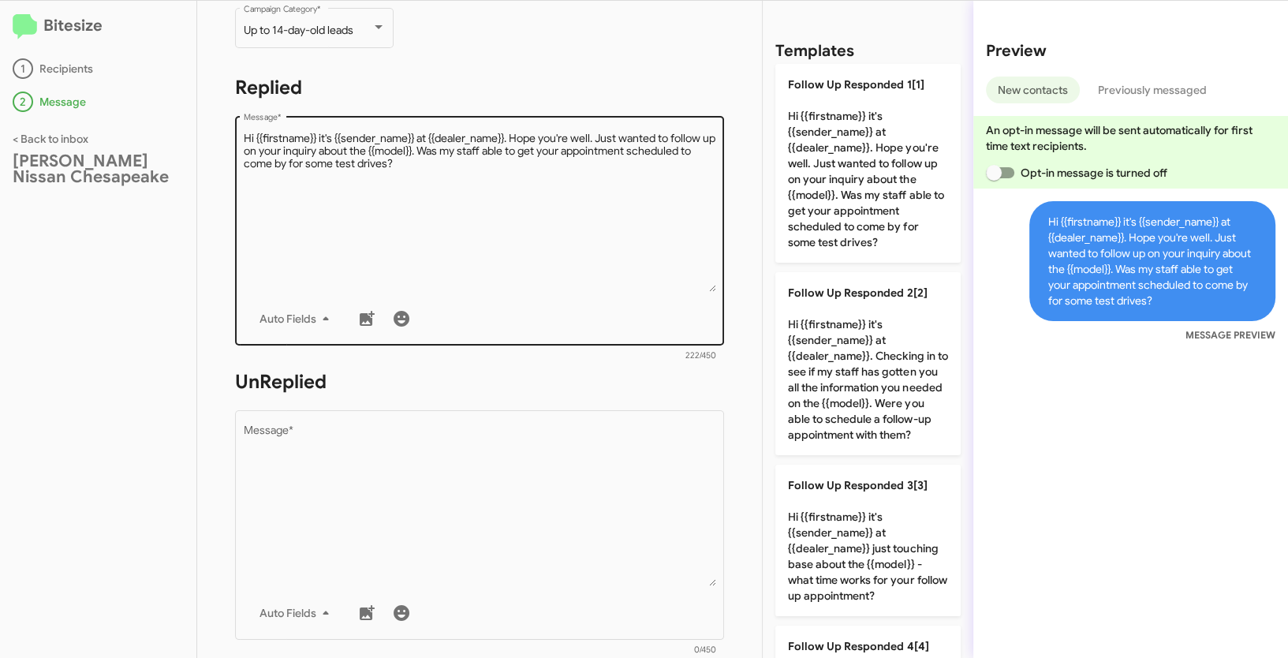
scroll to position [289, 0]
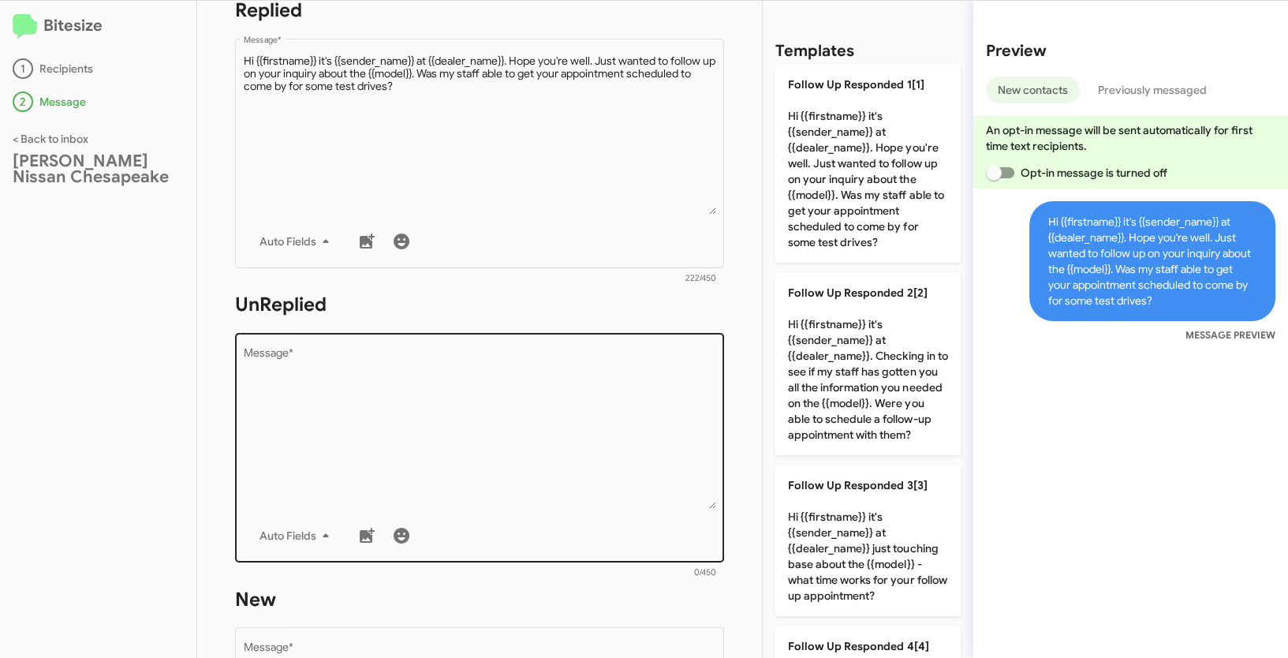
click at [474, 391] on textarea "Message *" at bounding box center [480, 428] width 472 height 161
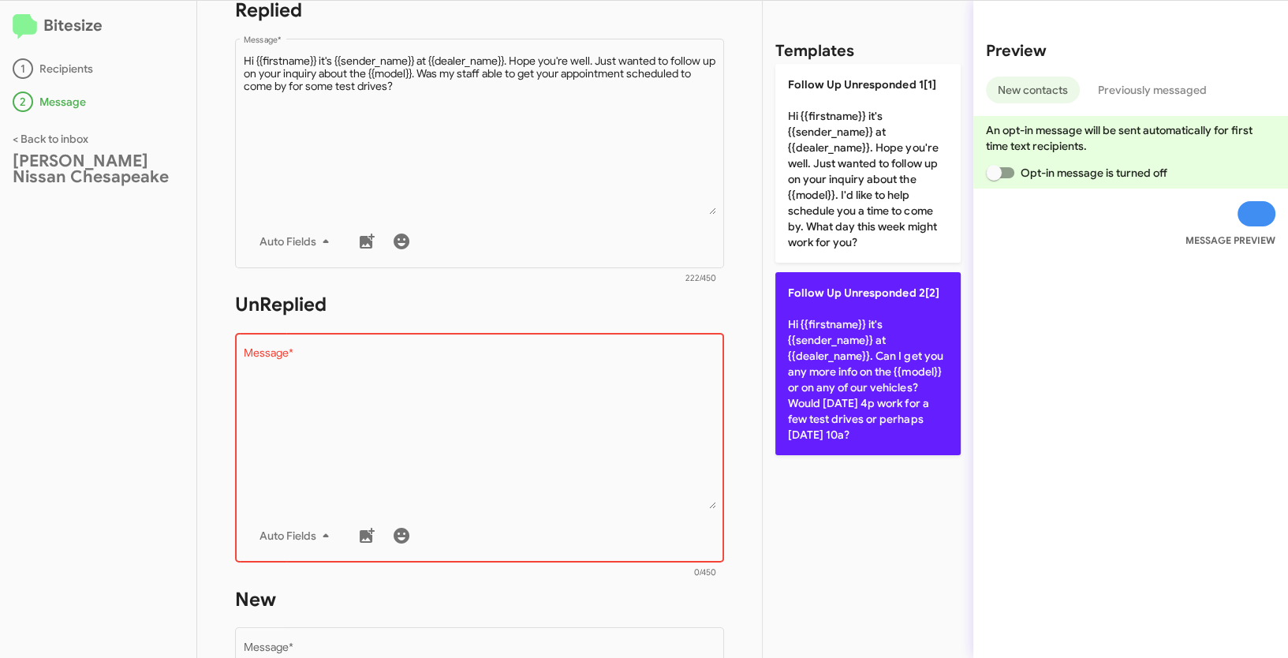
click at [878, 362] on p "Follow Up Unresponded 2[2] Hi {{firstname}} it's {{sender_name}} at {{dealer_na…" at bounding box center [867, 363] width 185 height 183
type textarea "Hi {{firstname}} it's {{sender_name}} at {{dealer_name}}. Can I get you any mor…"
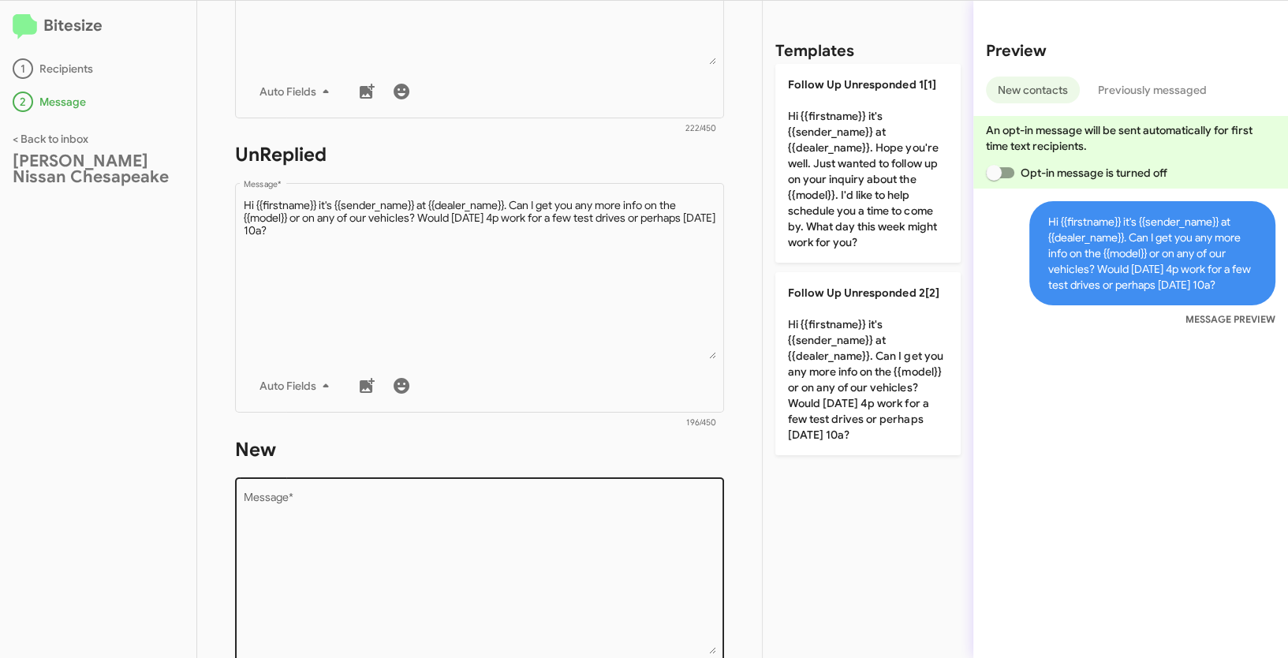
scroll to position [555, 0]
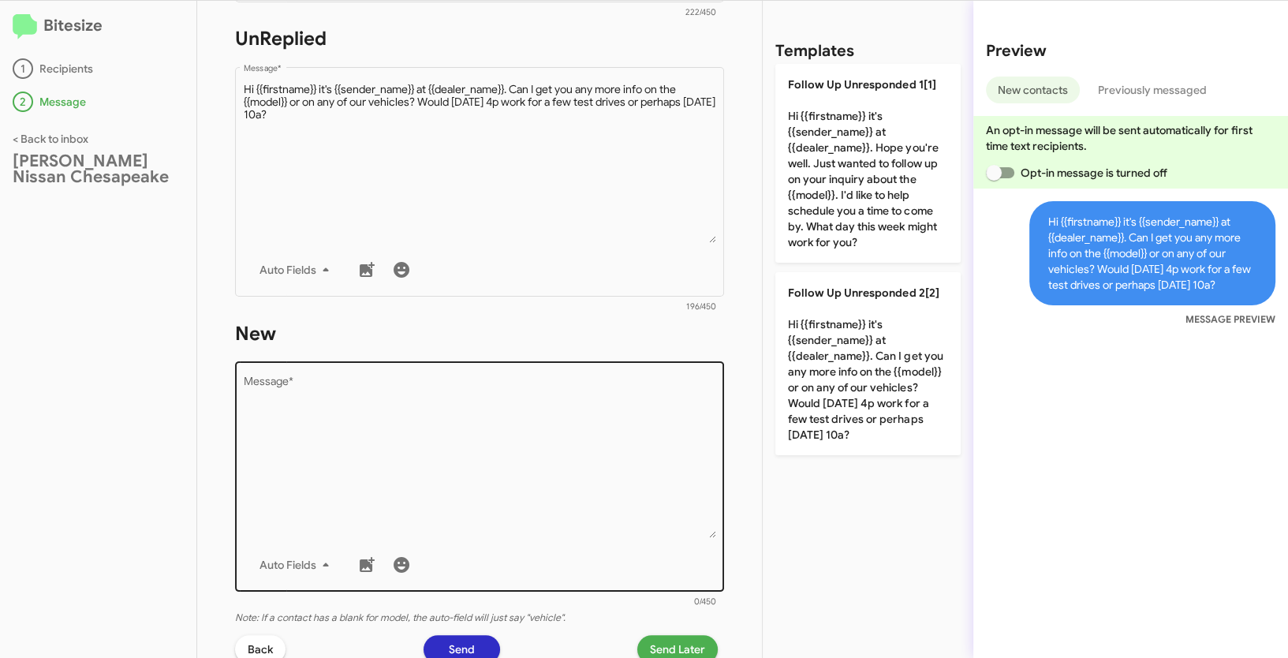
click at [502, 476] on textarea "Message *" at bounding box center [480, 457] width 472 height 161
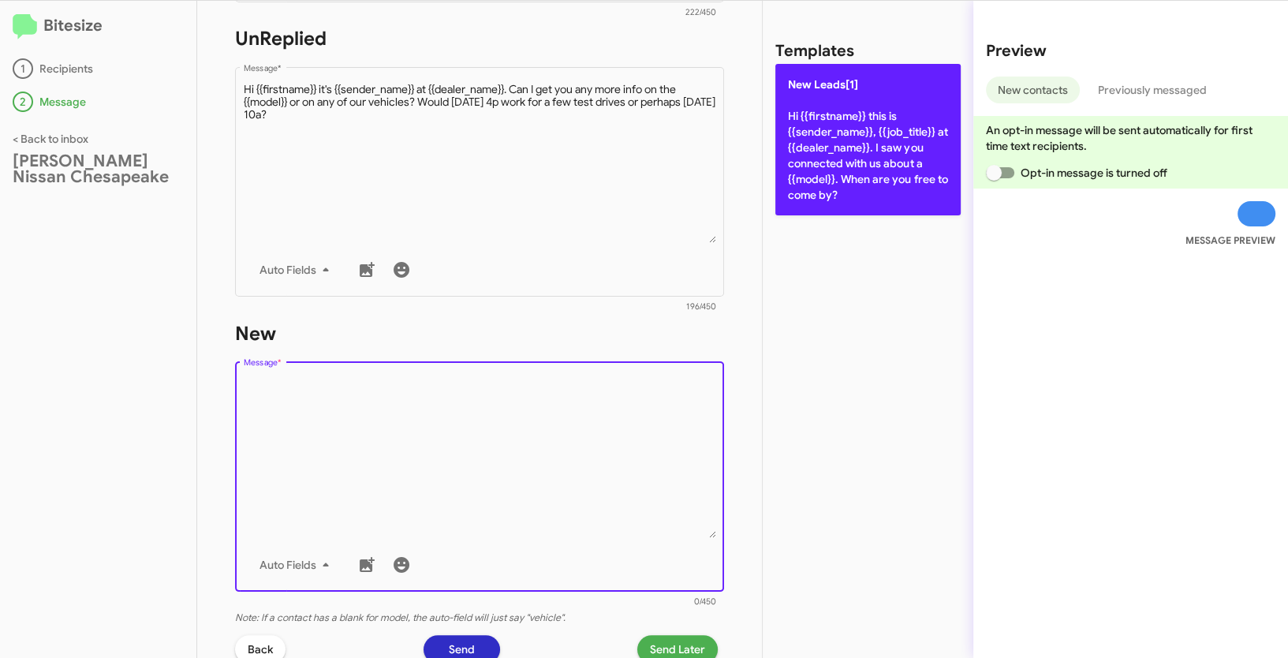
click at [822, 155] on p "New Leads[1] Hi {{firstname}} this is {{sender_name}}, {{job_title}} at {{deale…" at bounding box center [867, 139] width 185 height 151
type textarea "Hi {{firstname}} this is {{sender_name}}, {{job_title}} at {{dealer_name}}. I s…"
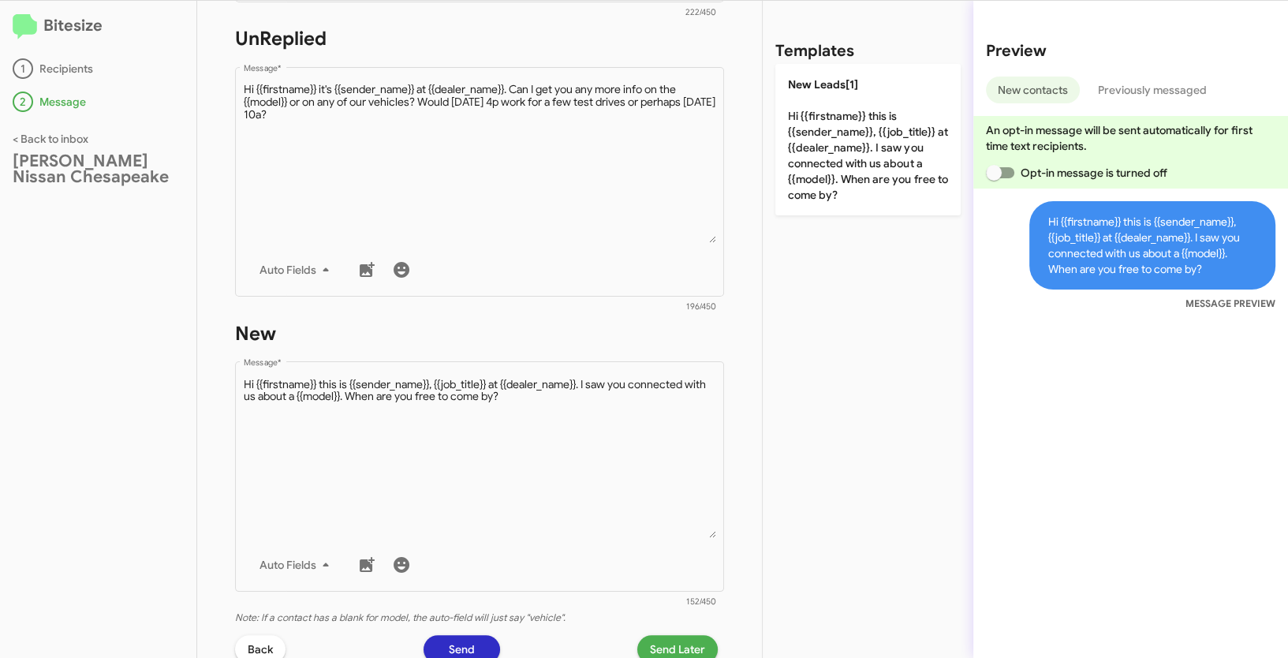
scroll to position [754, 0]
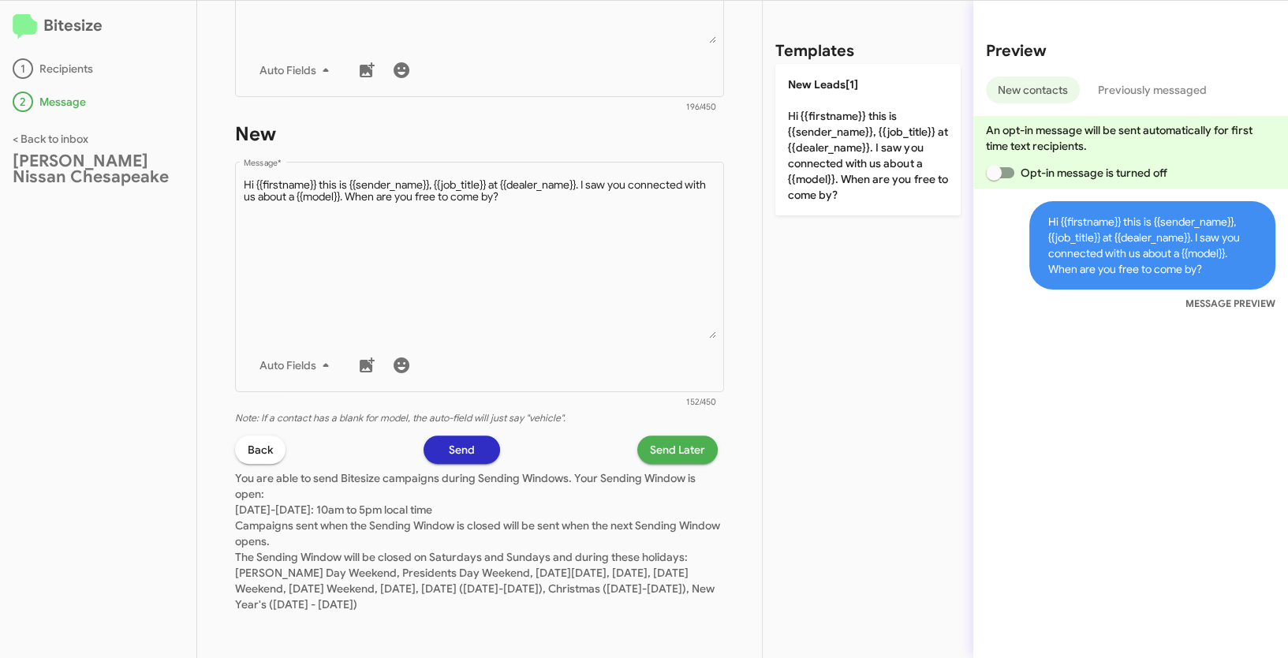
click at [682, 442] on span "Send Later" at bounding box center [677, 449] width 55 height 28
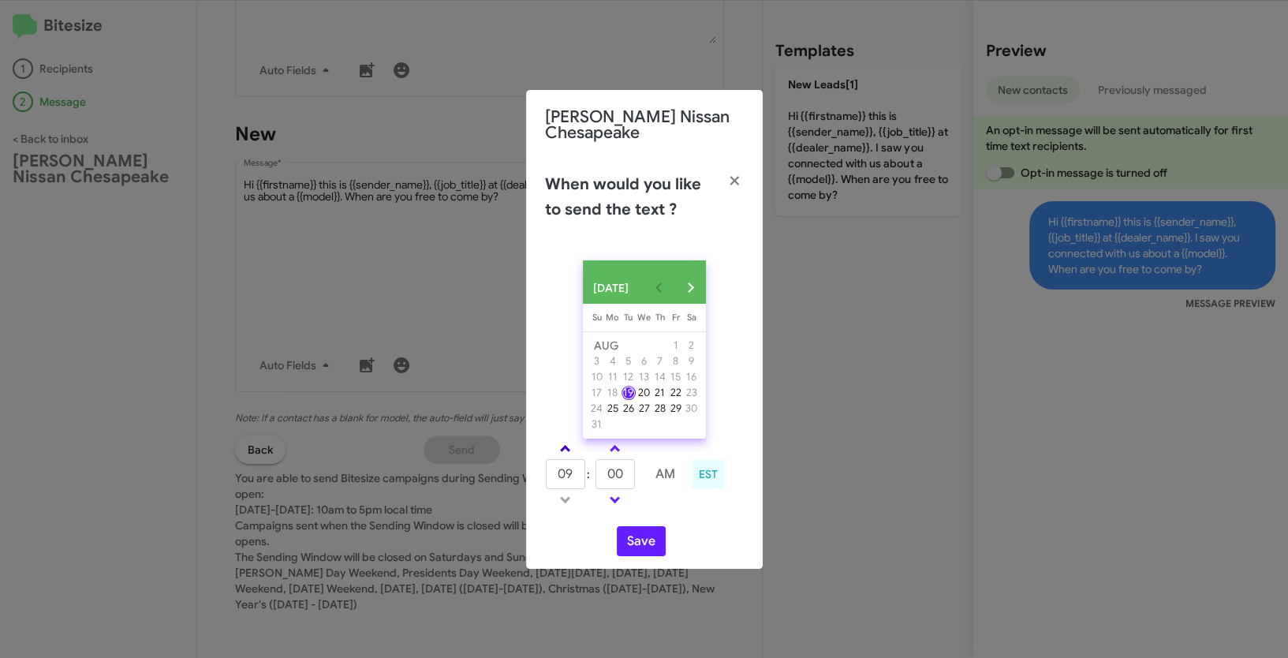
click at [566, 453] on span at bounding box center [565, 450] width 10 height 10
type input "11"
drag, startPoint x: 629, startPoint y: 484, endPoint x: 577, endPoint y: 480, distance: 52.2
click at [577, 480] on tr "11 : 00 AM" at bounding box center [615, 474] width 141 height 32
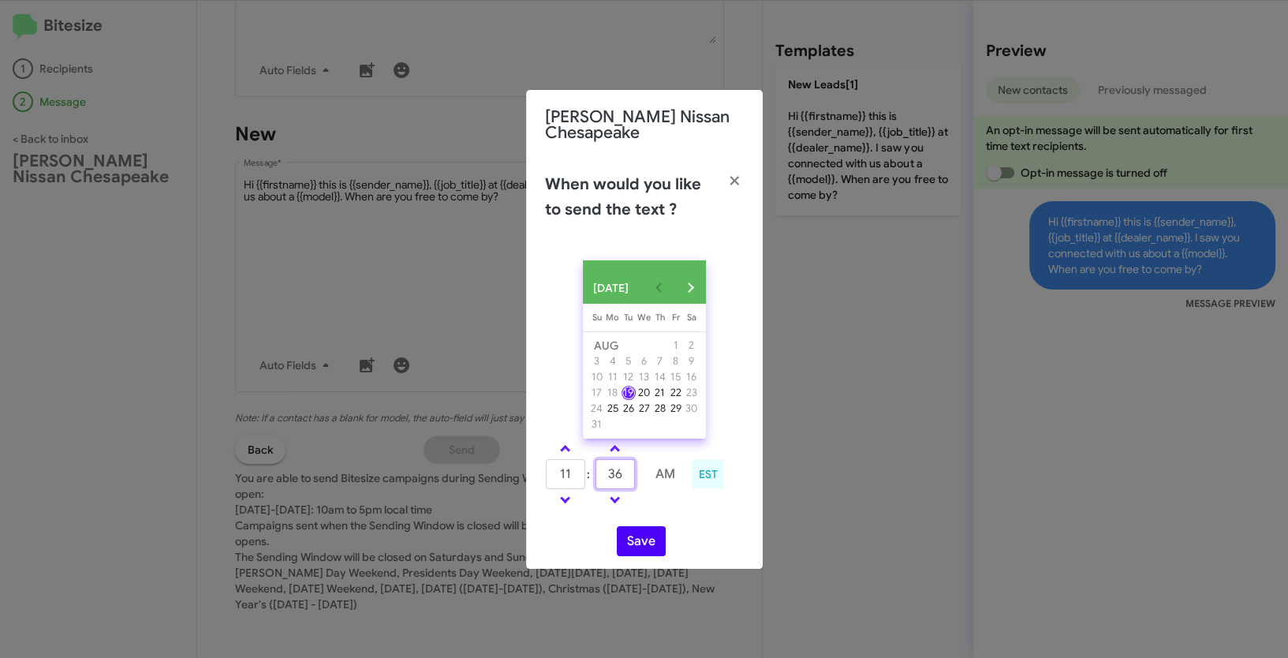
type input "36"
click at [636, 549] on button "Save" at bounding box center [641, 541] width 49 height 30
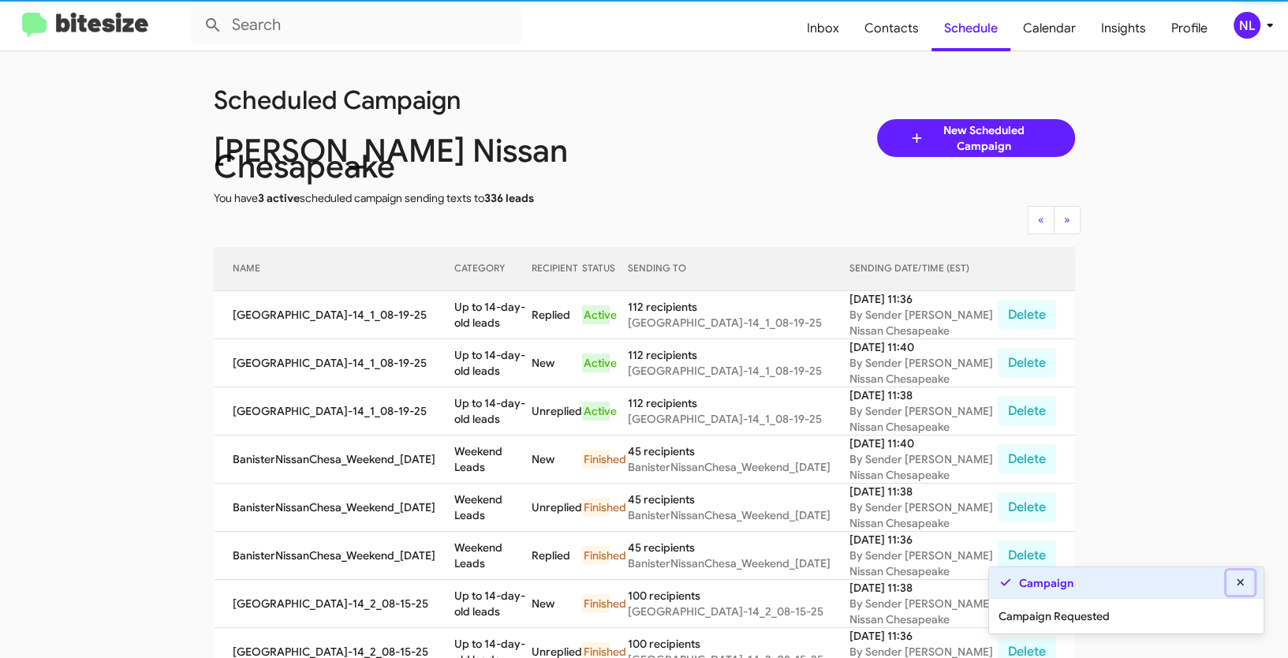
click at [1243, 581] on icon at bounding box center [1241, 582] width 14 height 11
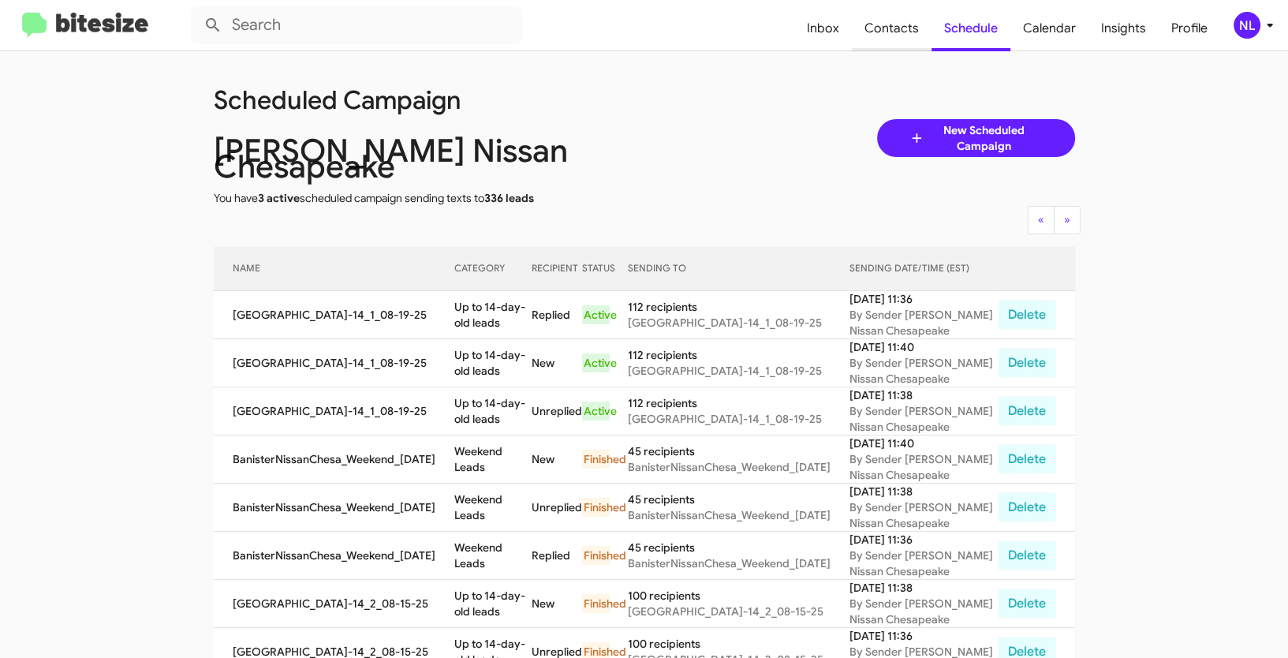
click at [889, 23] on span "Contacts" at bounding box center [892, 29] width 80 height 46
type input "in:groups"
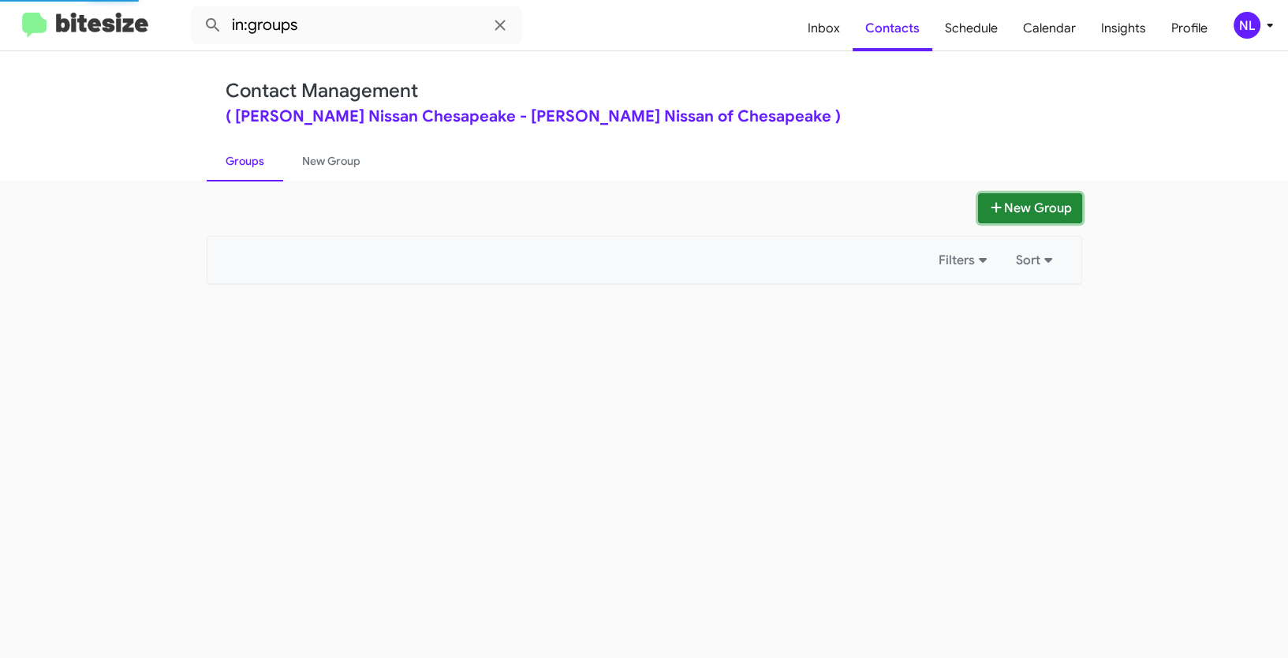
click at [1032, 211] on button "New Group" at bounding box center [1030, 208] width 104 height 30
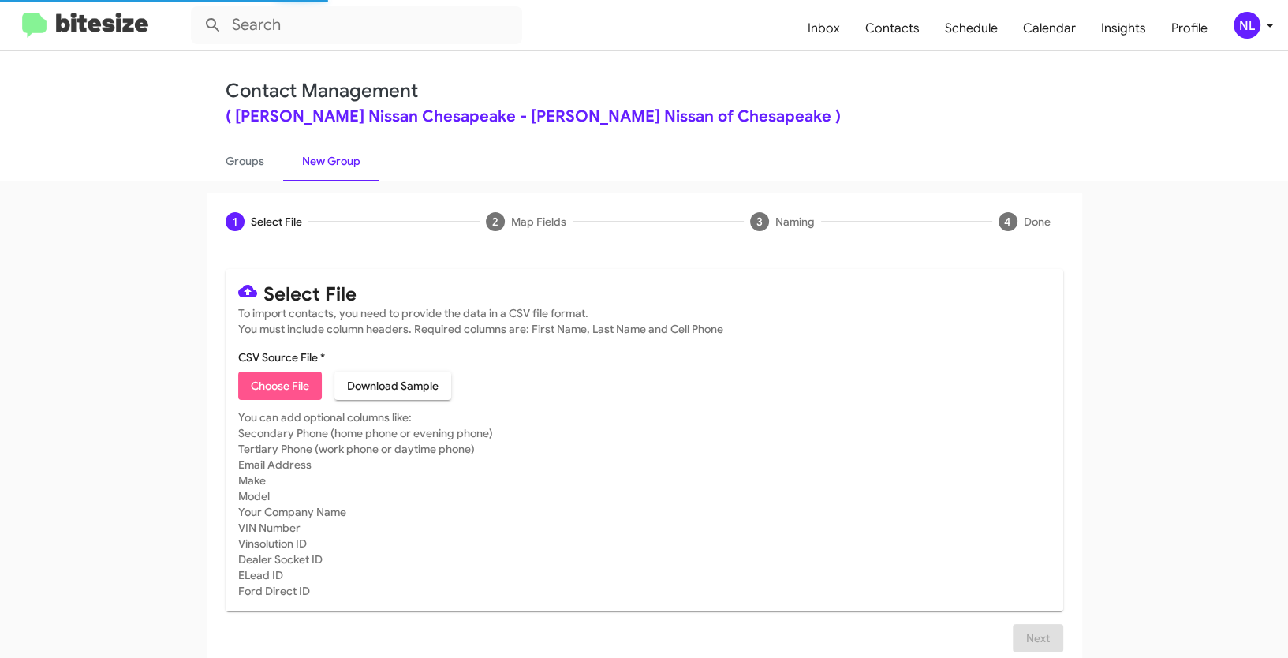
click at [251, 390] on span "Choose File" at bounding box center [280, 386] width 58 height 28
type input "BanisterNissanChesa_Buyback48-51_08-19-25"
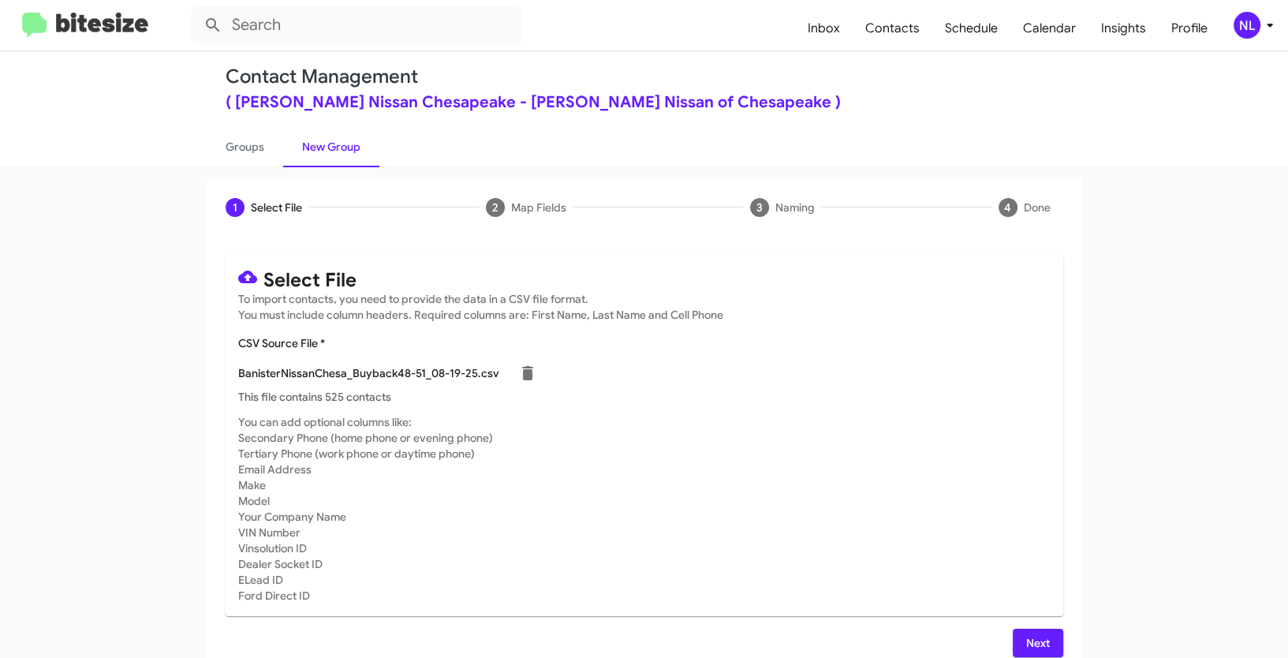
scroll to position [32, 0]
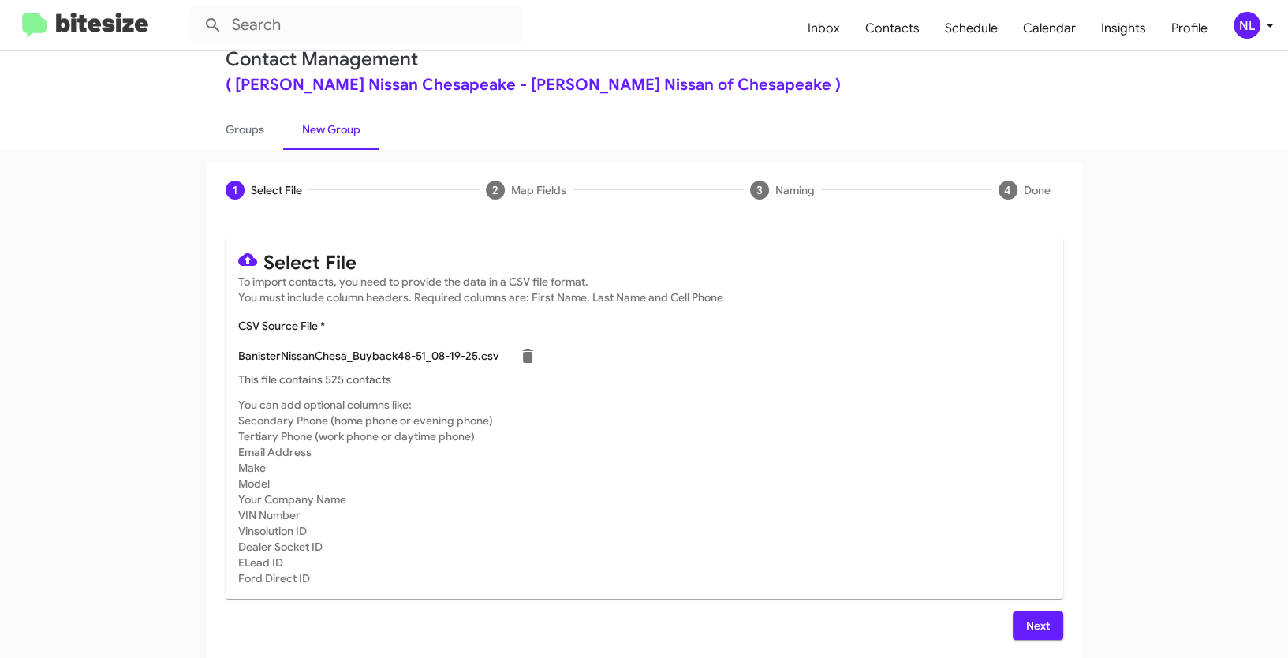
click at [1029, 616] on span "Next" at bounding box center [1037, 625] width 25 height 28
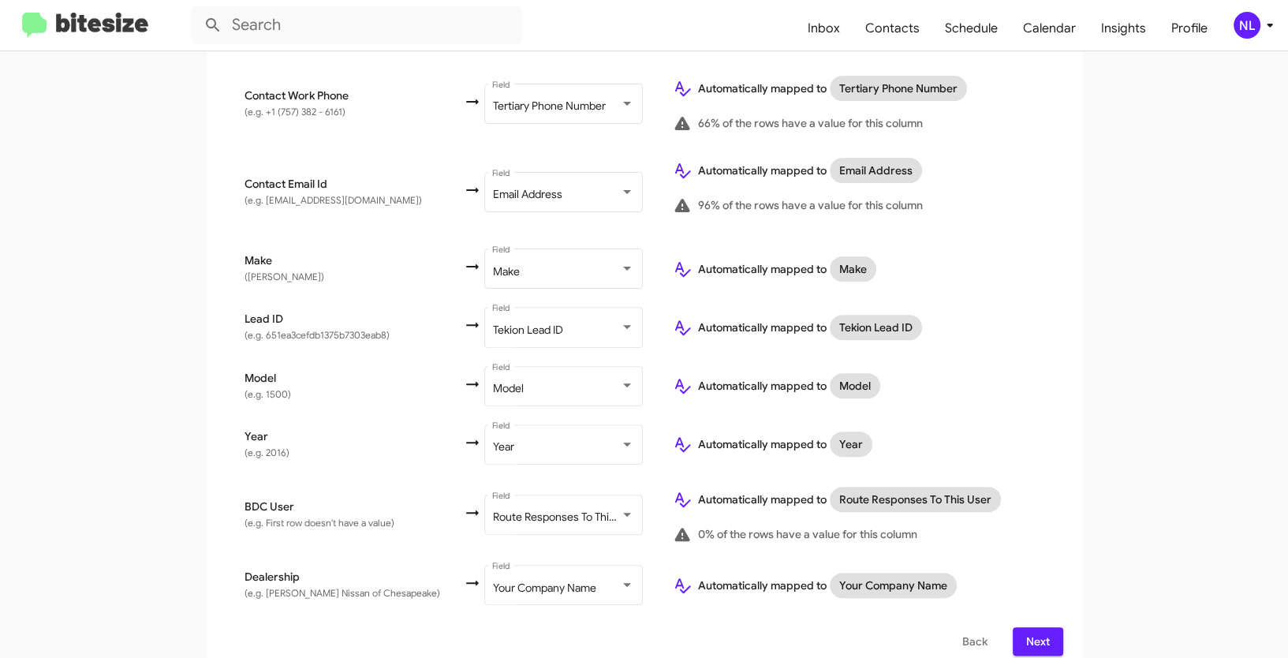
scroll to position [553, 0]
click at [1031, 628] on span "Next" at bounding box center [1037, 640] width 25 height 28
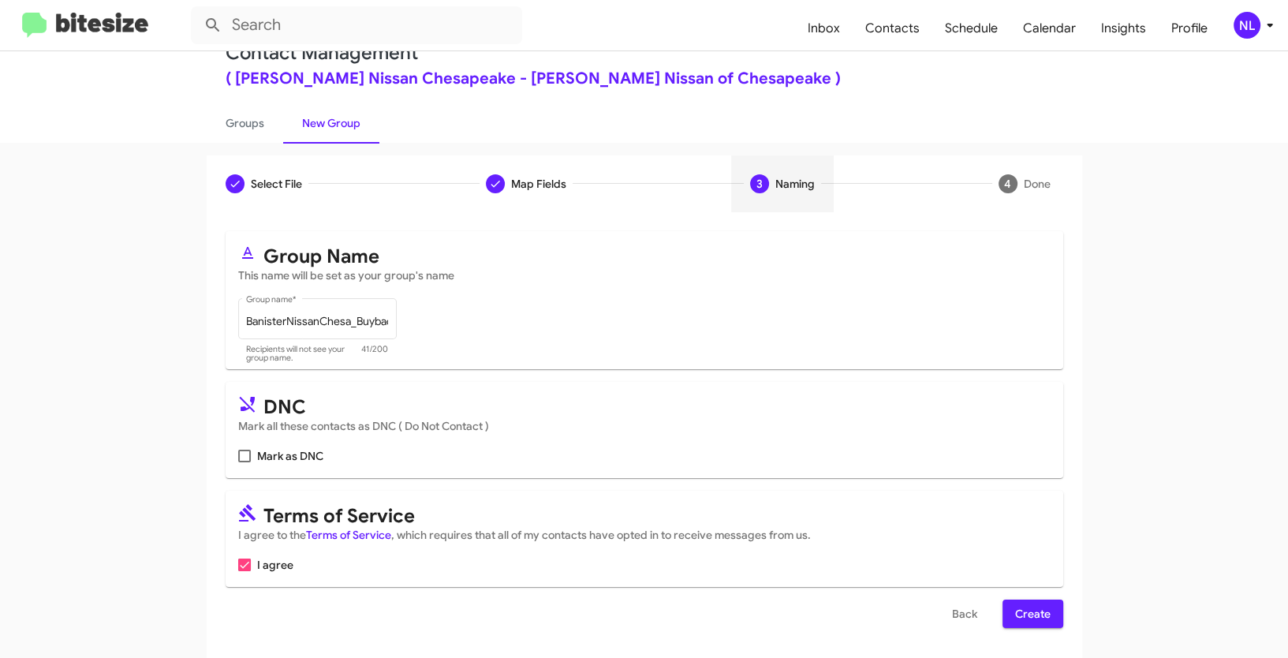
scroll to position [39, 0]
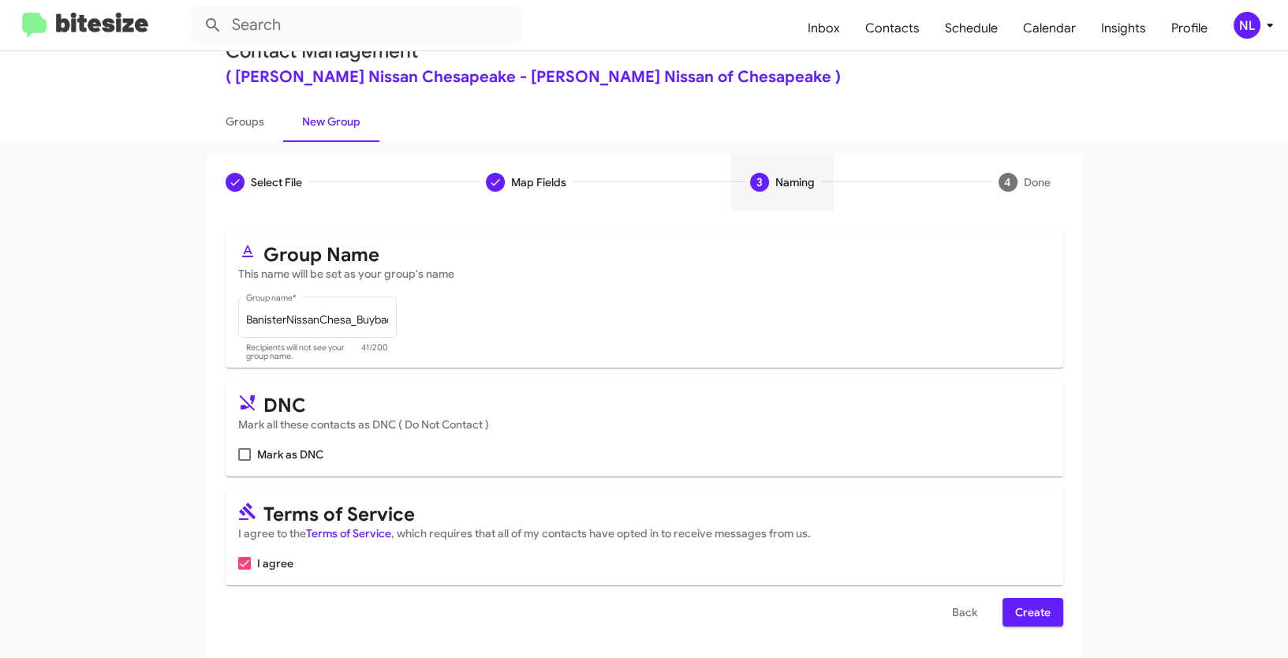
click at [1036, 602] on span "Create" at bounding box center [1032, 612] width 35 height 28
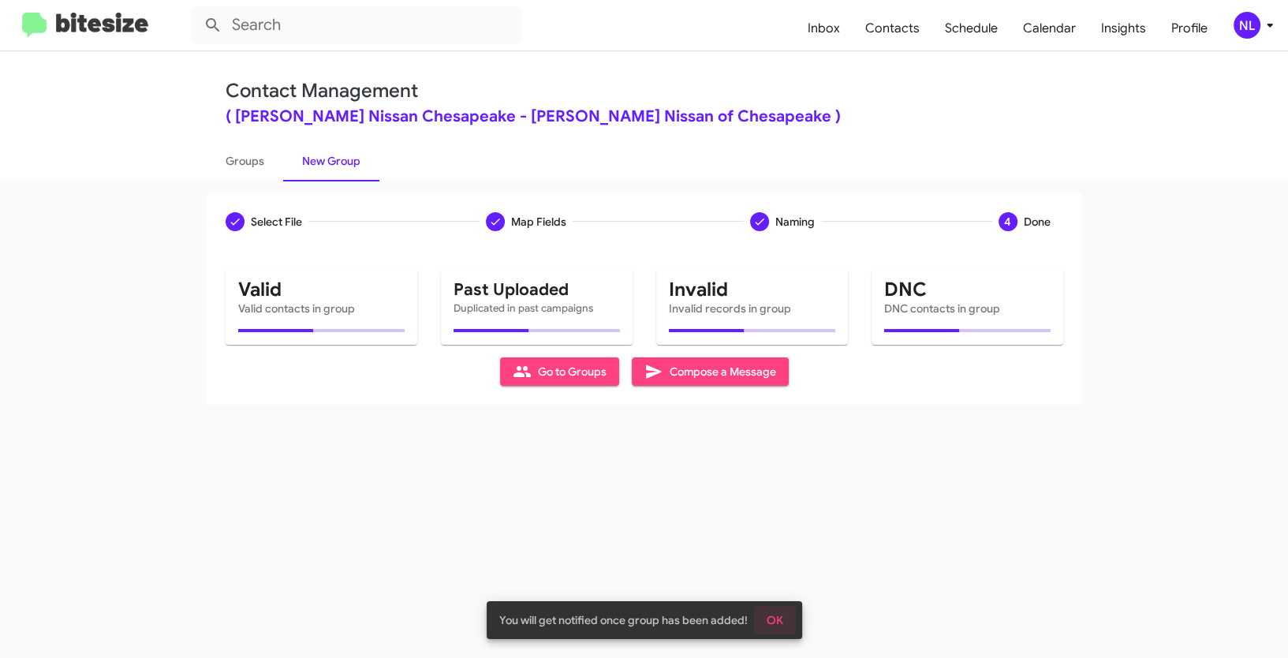
click at [779, 612] on span "OK" at bounding box center [775, 620] width 17 height 28
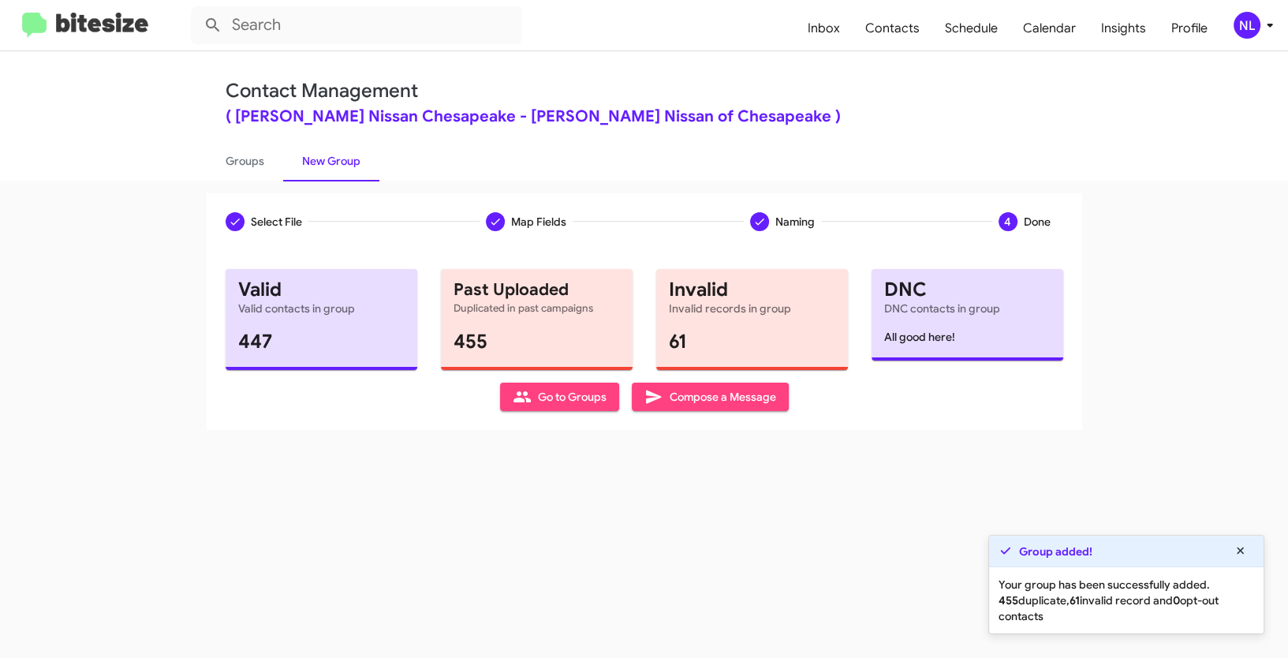
click at [530, 398] on span "Go to Groups" at bounding box center [560, 397] width 94 height 28
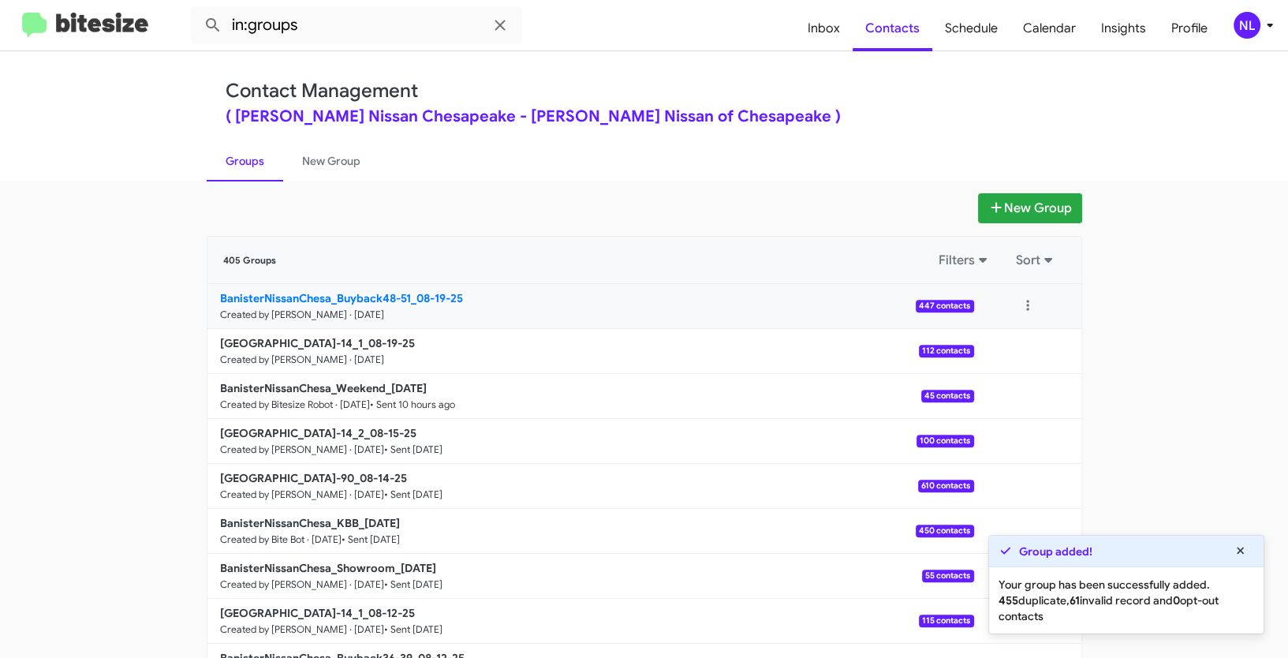
drag, startPoint x: 144, startPoint y: 293, endPoint x: 407, endPoint y: 293, distance: 263.5
click at [407, 293] on app-groups "New Group 405 Groups Filters Sort BanisterNissanChesa_Buyback48-51_08-19-25 Cre…" at bounding box center [644, 484] width 1288 height 582
copy div "Filters Sort BanisterNissanChesa_Buyback48-51"
click at [342, 36] on input "in:groups" at bounding box center [356, 25] width 331 height 38
paste input "BanisterNissanChesa_Buyback48-51"
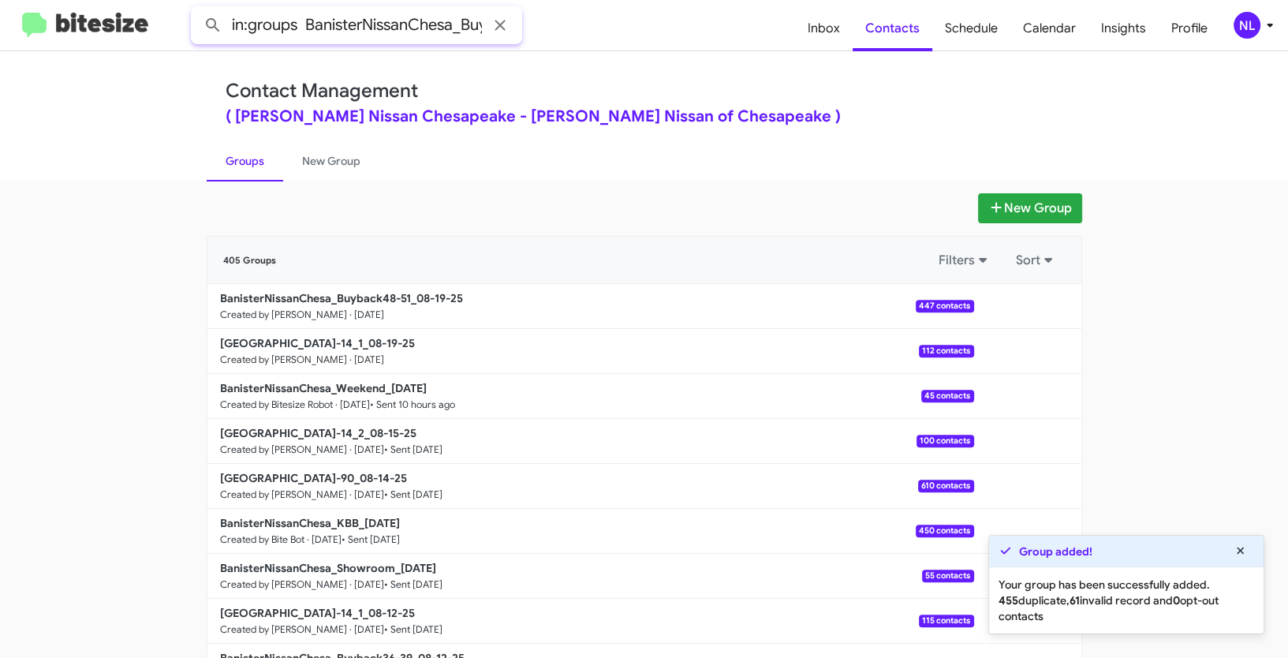
scroll to position [0, 81]
type input "in:groups BanisterNissanChesa_Buyback48-51"
click at [197, 9] on button at bounding box center [213, 25] width 32 height 32
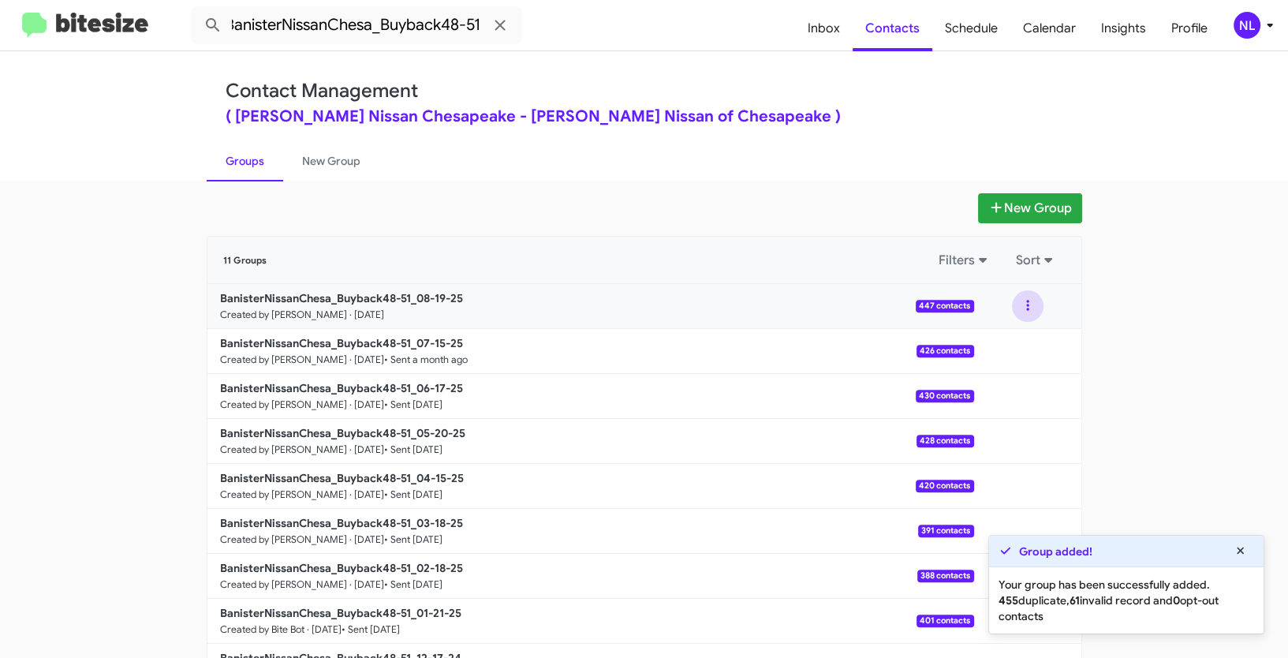
click at [1026, 310] on button at bounding box center [1028, 306] width 32 height 32
click at [1019, 341] on button "View contacts" at bounding box center [980, 349] width 126 height 38
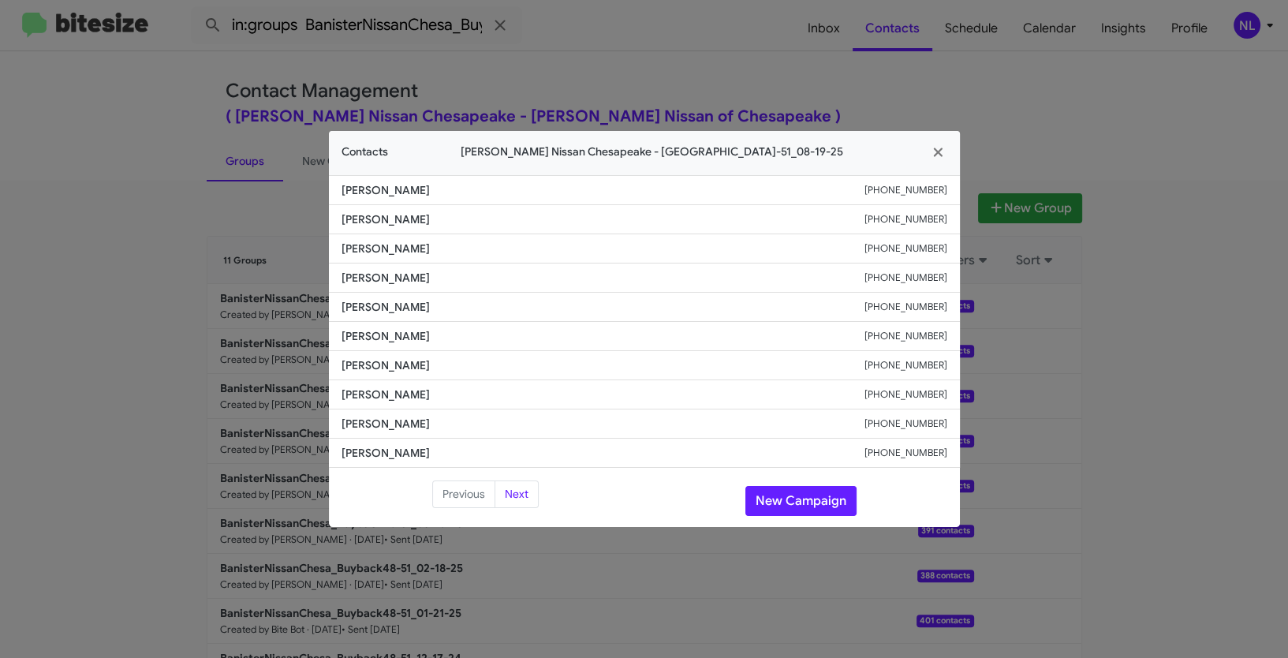
drag, startPoint x: 331, startPoint y: 362, endPoint x: 963, endPoint y: 370, distance: 631.9
click at [963, 370] on modal-container "Contacts Banister Nissan Chesapeake - BanisterNissanChesa_Buyback48-51_08-19-25…" at bounding box center [644, 329] width 1288 height 658
copy div "Jonathan Aponte +16467126058"
click at [799, 502] on button "New Campaign" at bounding box center [800, 501] width 111 height 30
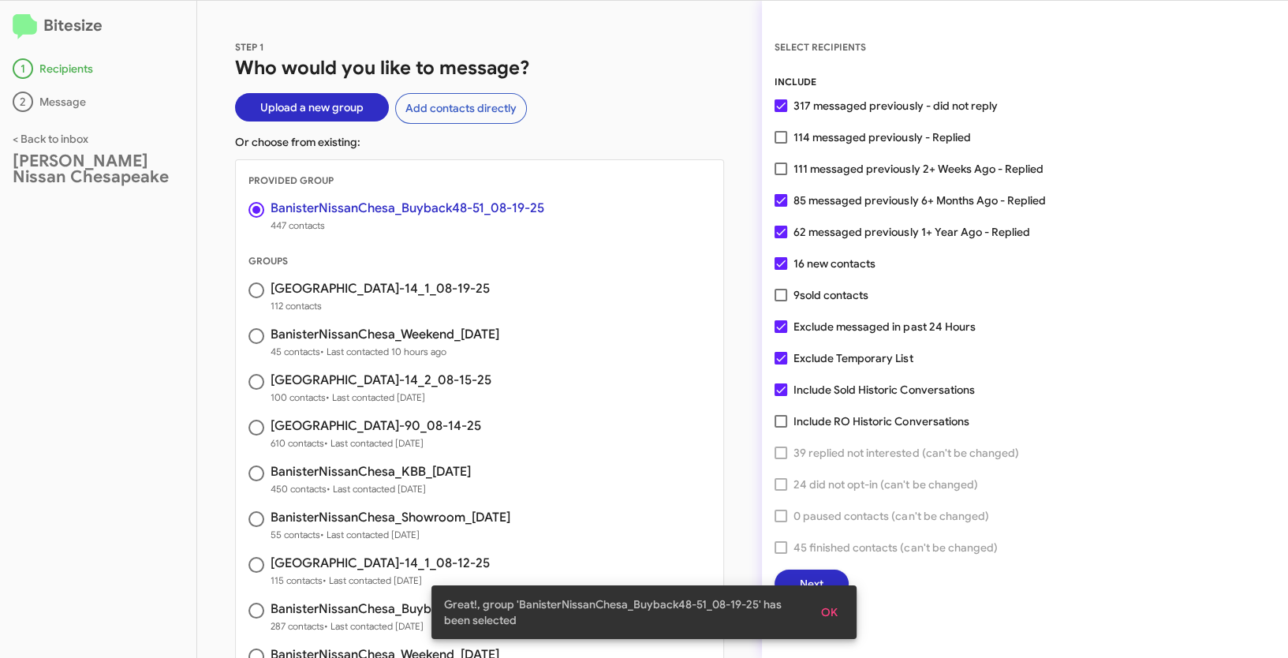
click at [848, 606] on button "OK" at bounding box center [830, 612] width 42 height 28
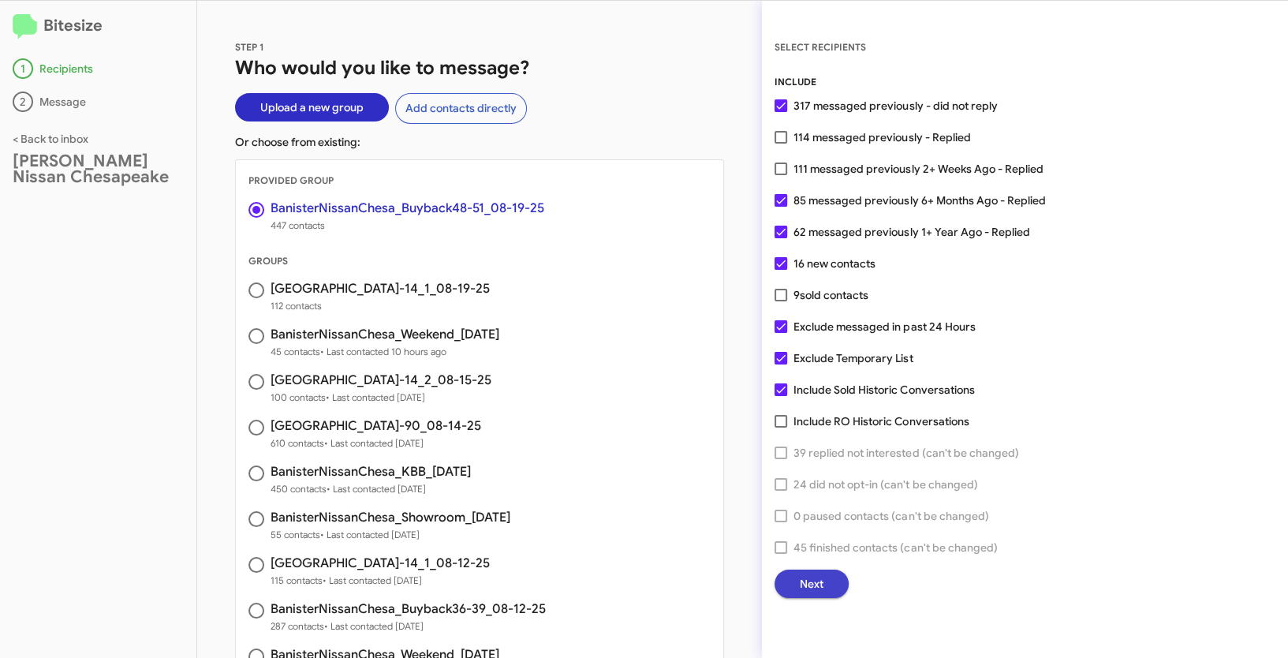
click at [820, 585] on span "Next" at bounding box center [812, 584] width 24 height 28
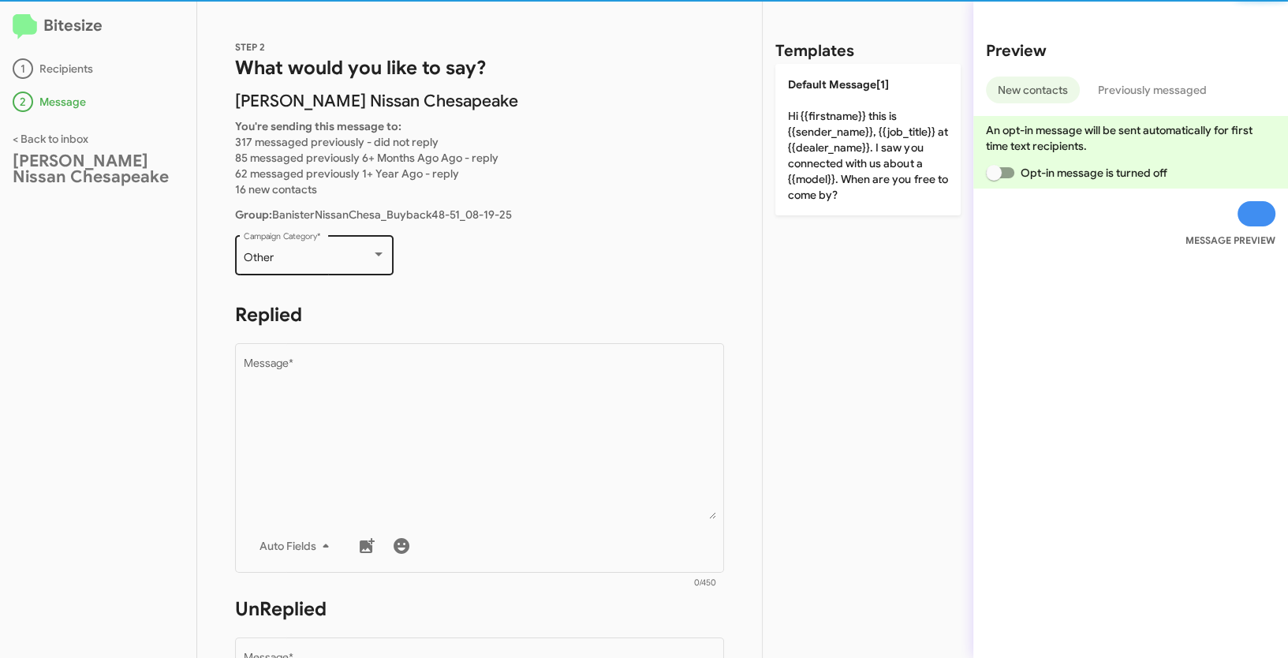
click at [360, 253] on div "Other" at bounding box center [308, 258] width 128 height 13
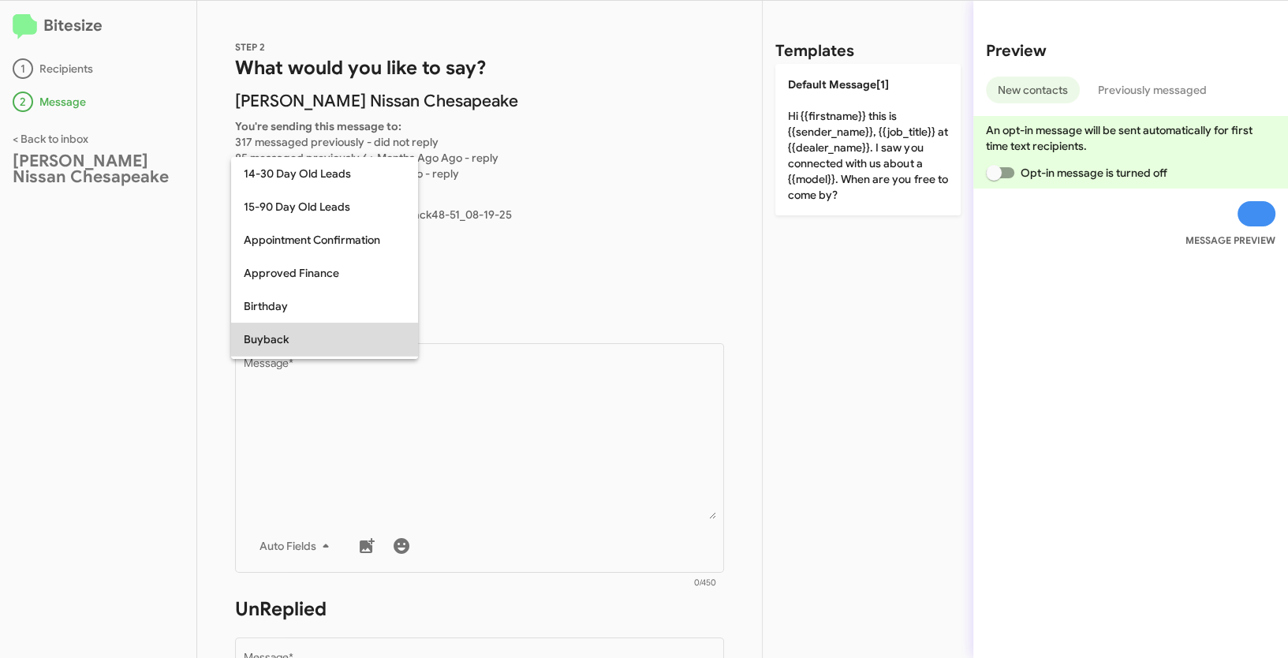
click at [275, 333] on span "Buyback" at bounding box center [325, 339] width 162 height 33
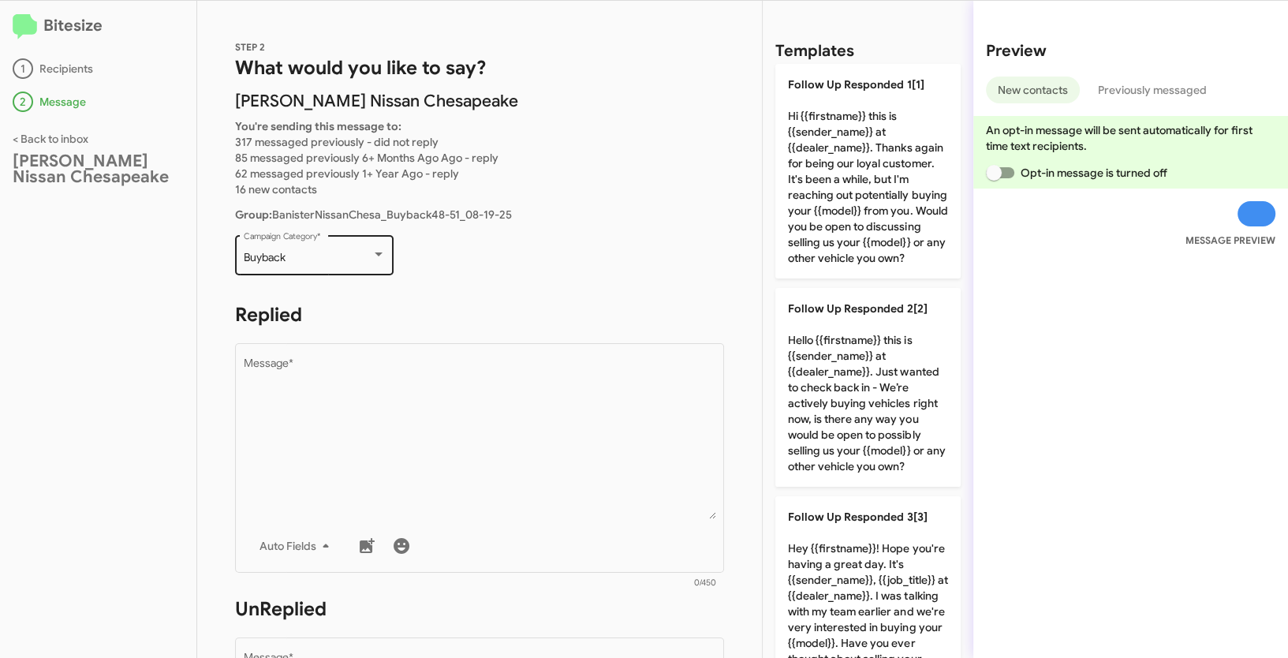
drag, startPoint x: 237, startPoint y: 253, endPoint x: 311, endPoint y: 256, distance: 74.2
click at [311, 256] on div "Buyback Campaign Category *" at bounding box center [314, 253] width 159 height 43
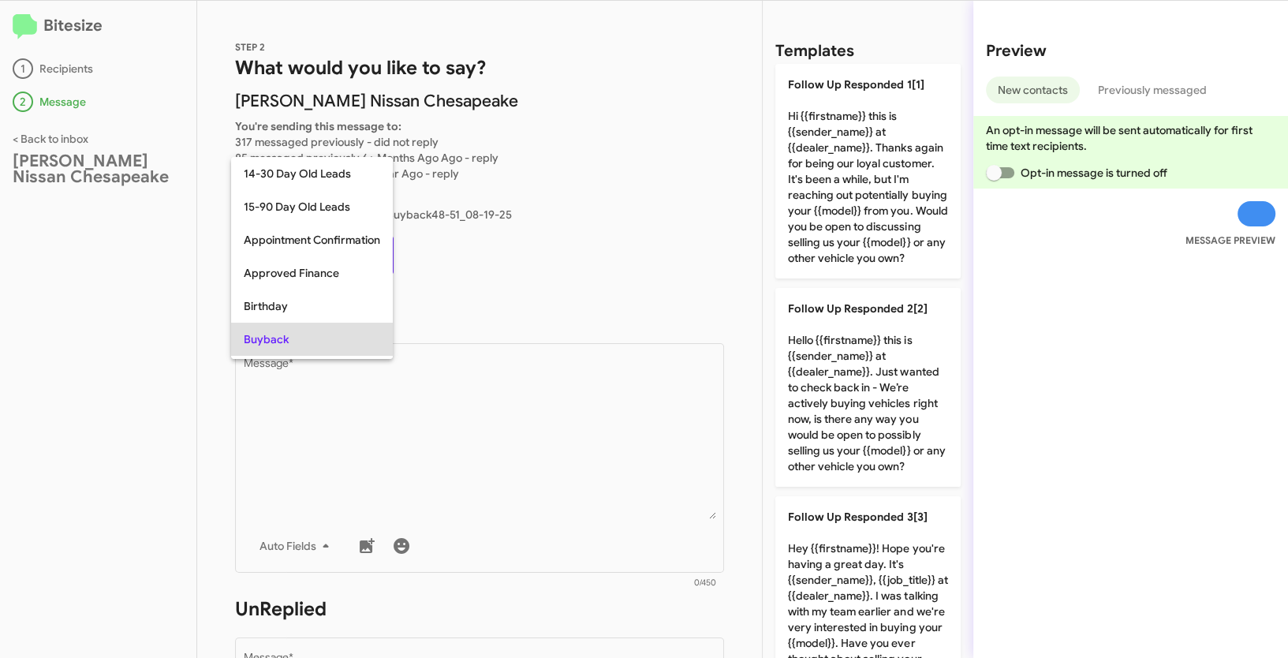
scroll to position [81, 0]
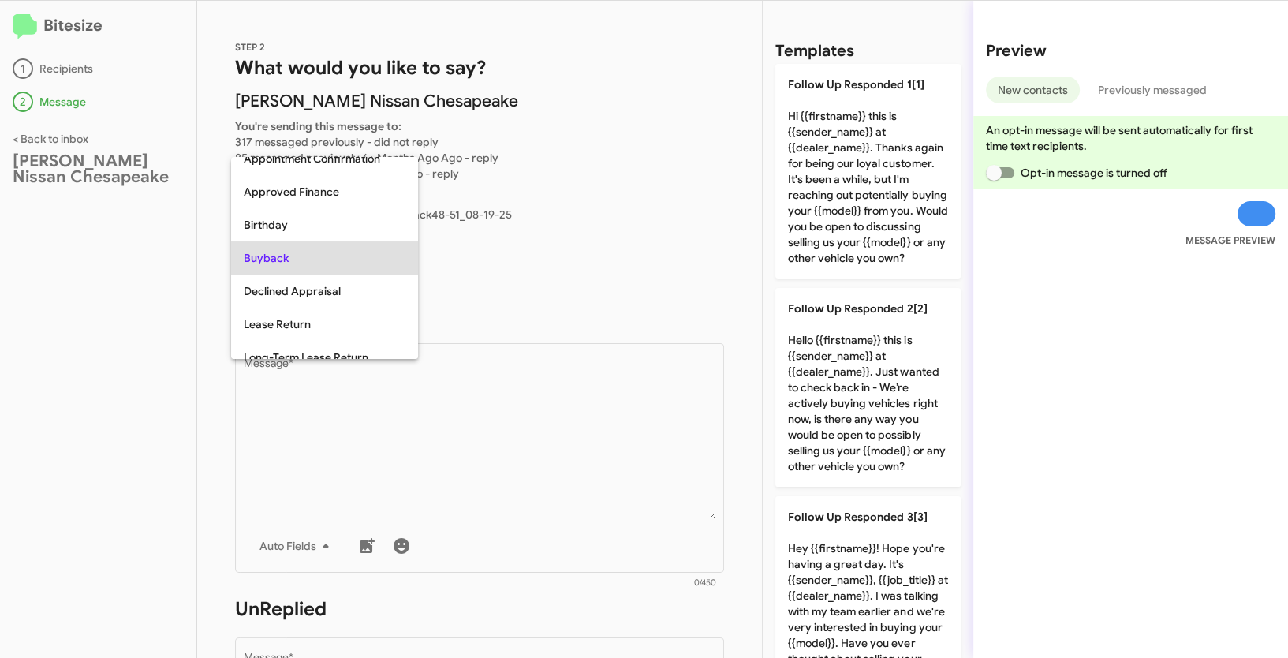
copy span "Buyback"
click at [572, 413] on div at bounding box center [644, 329] width 1288 height 658
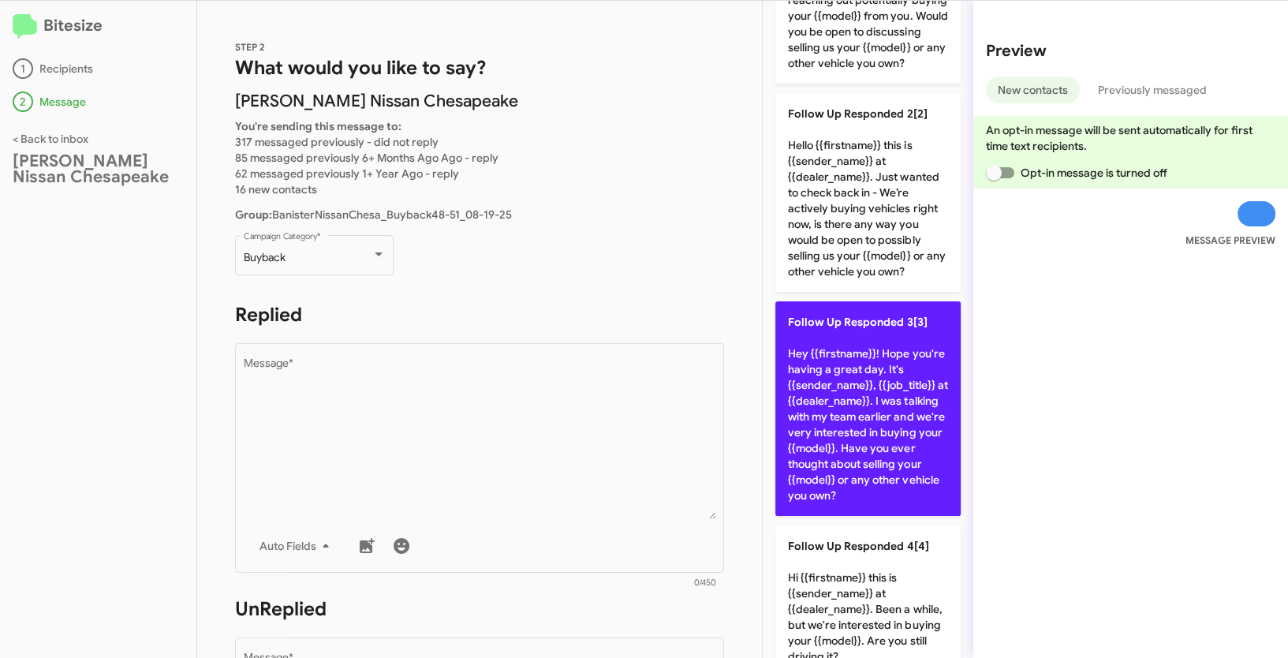
scroll to position [271, 0]
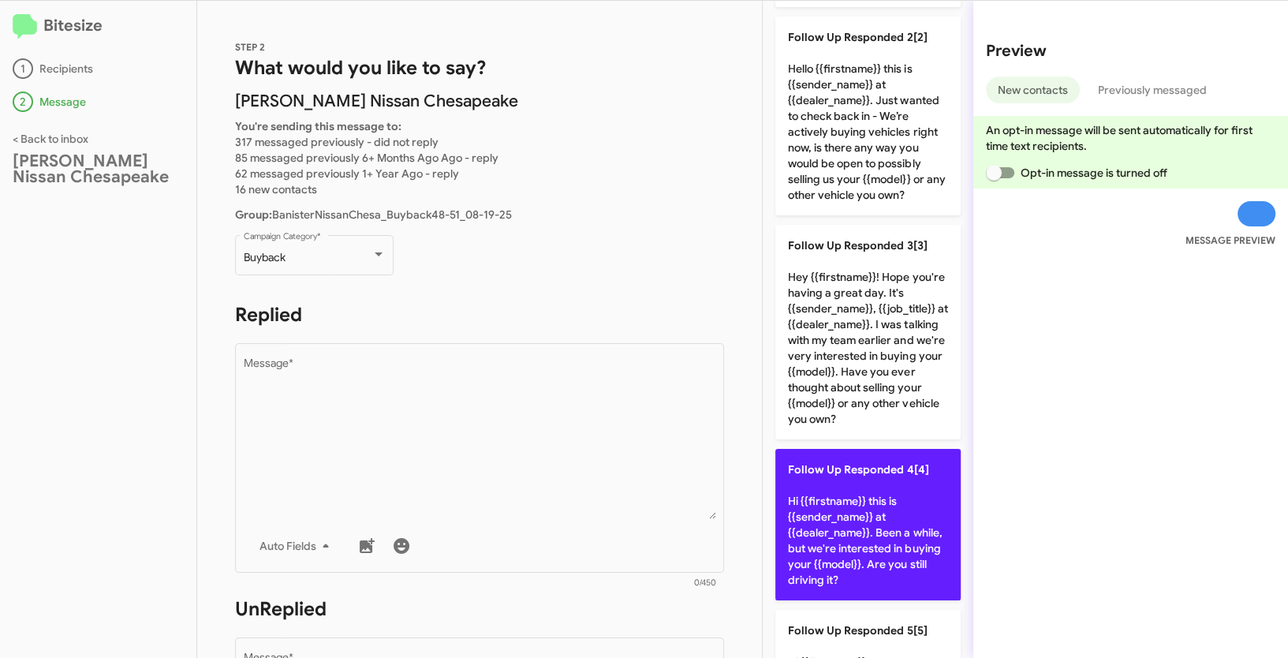
click at [853, 543] on p "Follow Up Responded 4[4] Hi {{firstname}} this is {{sender_name}} at {{dealer_n…" at bounding box center [867, 524] width 185 height 151
type textarea "Hi {{firstname}} this is {{sender_name}} at {{dealer_name}}. Been a while, but …"
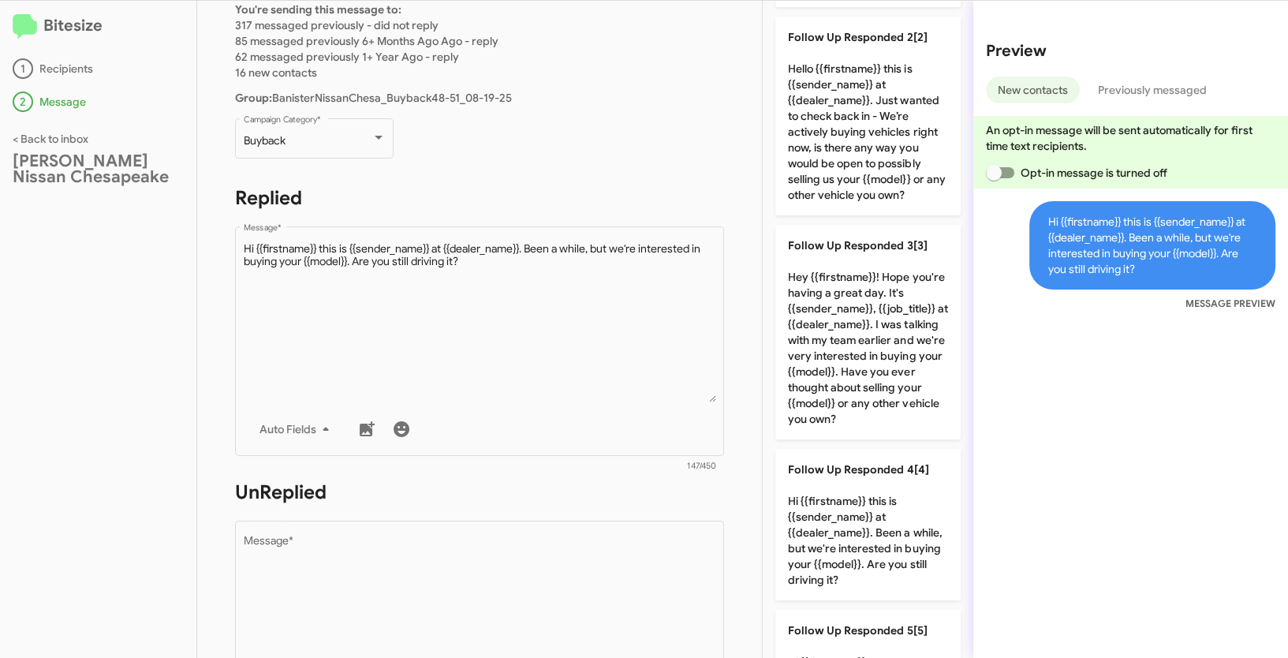
scroll to position [121, 0]
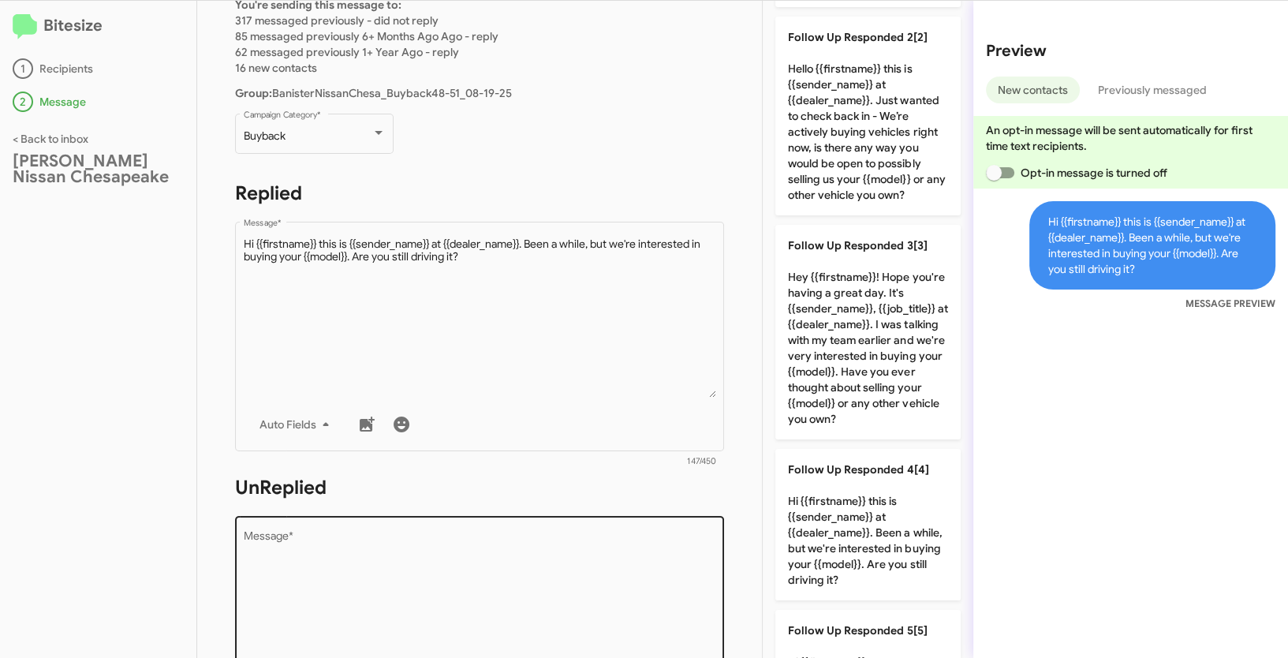
click at [415, 566] on textarea "Message *" at bounding box center [480, 611] width 472 height 161
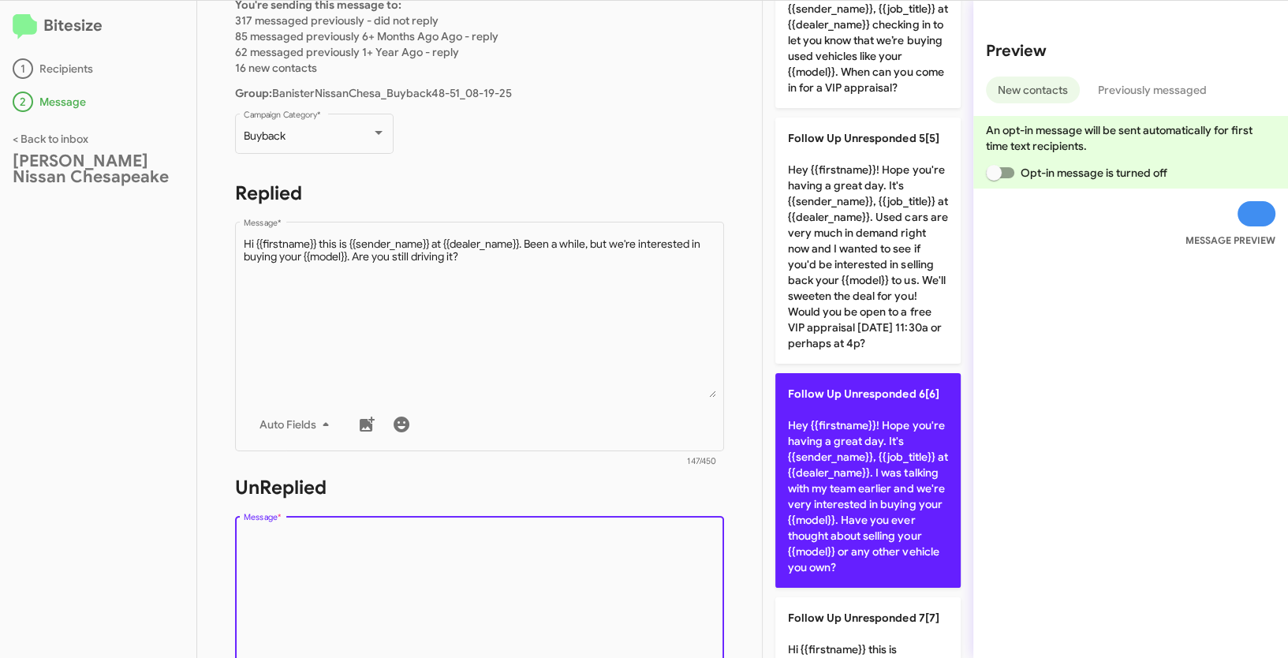
scroll to position [771, 0]
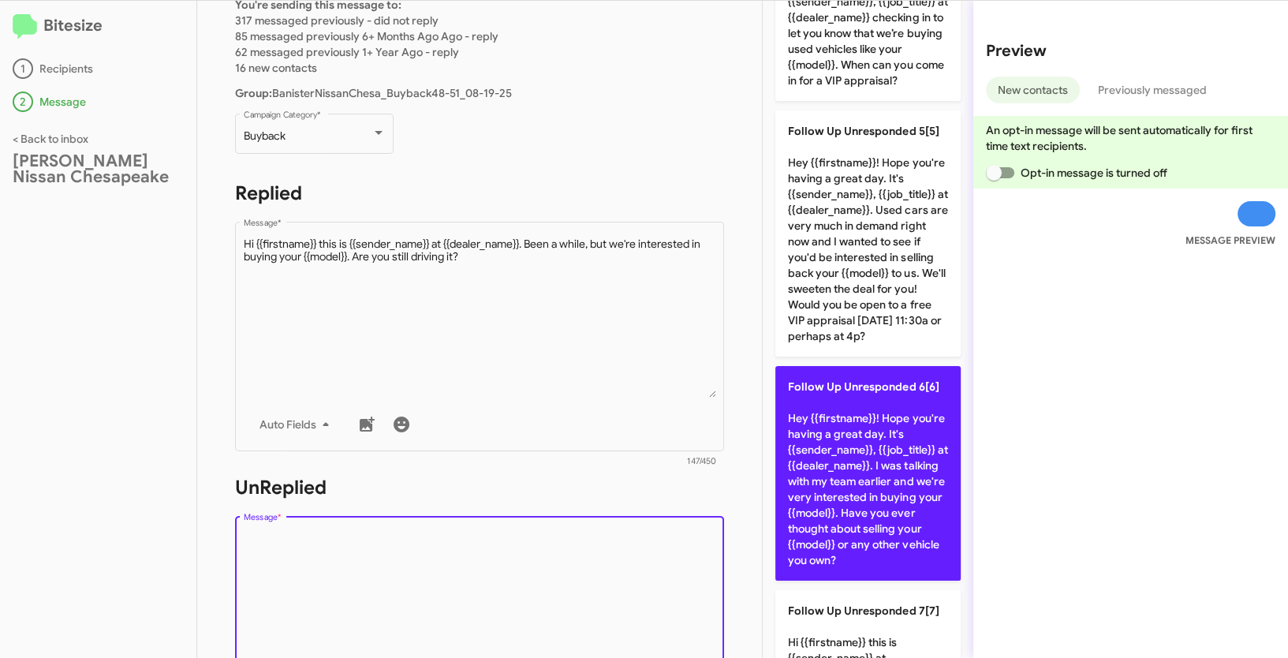
click at [857, 484] on p "Follow Up Unresponded 6[6] Hey {{firstname}}! Hope you're having a great day. I…" at bounding box center [867, 473] width 185 height 215
type textarea "Hey {{firstname}}! Hope you're having a great day. It's {{sender_name}}, {{job_…"
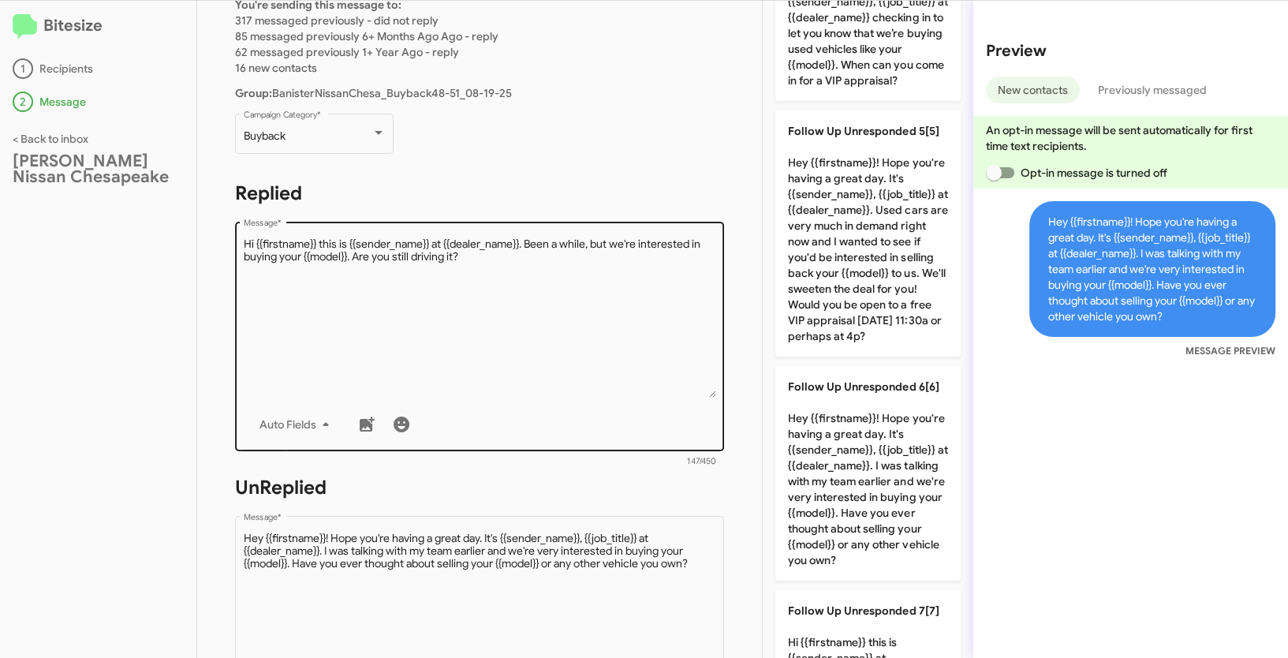
click at [560, 347] on textarea "Message *" at bounding box center [480, 317] width 472 height 161
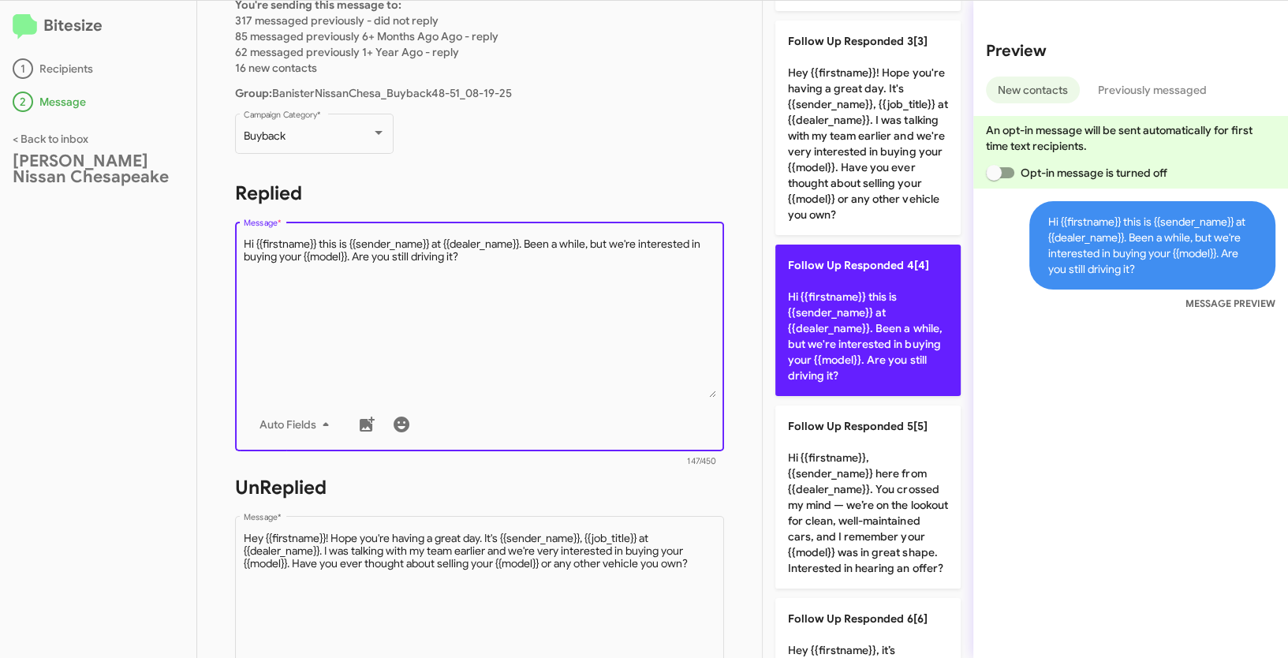
scroll to position [403, 0]
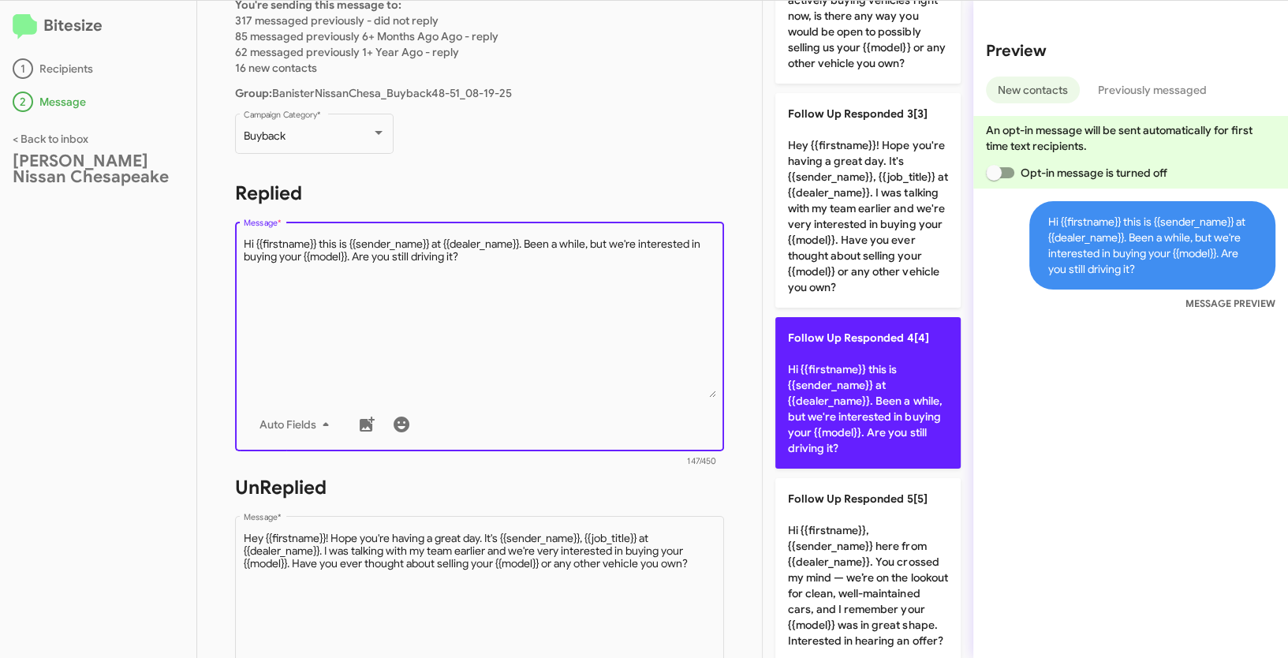
click at [824, 409] on p "Follow Up Responded 4[4] Hi {{firstname}} this is {{sender_name}} at {{dealer_n…" at bounding box center [867, 392] width 185 height 151
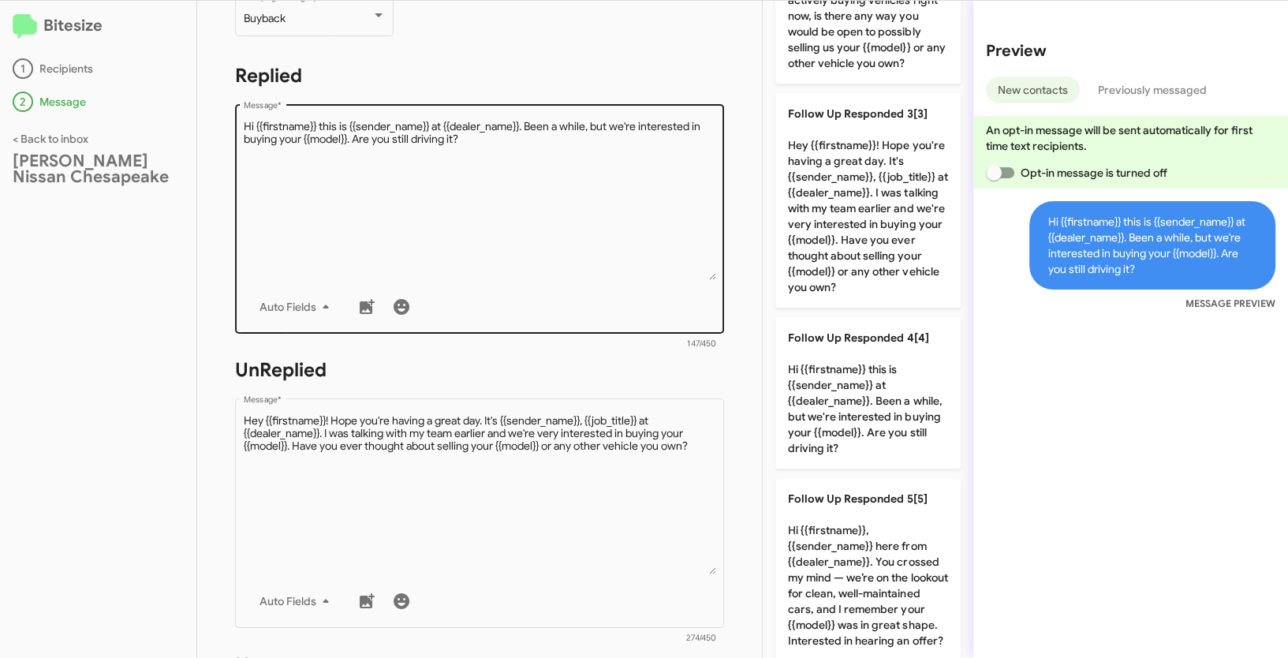
scroll to position [385, 0]
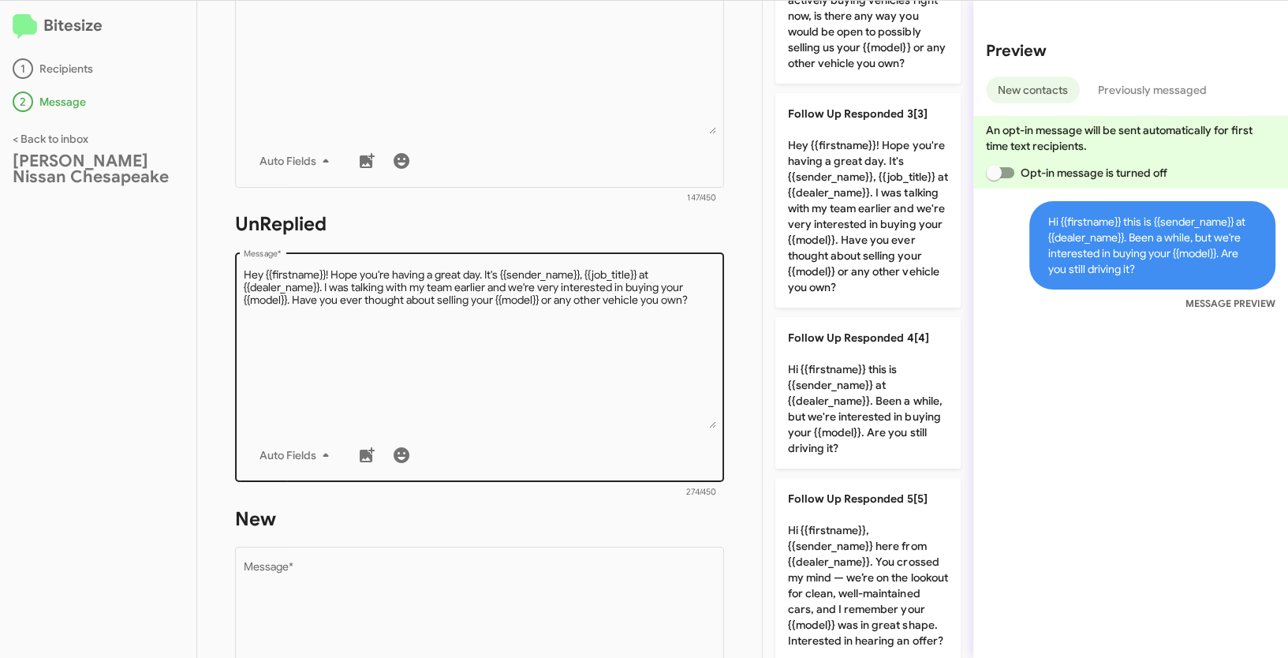
click at [581, 361] on textarea "Message *" at bounding box center [480, 347] width 472 height 161
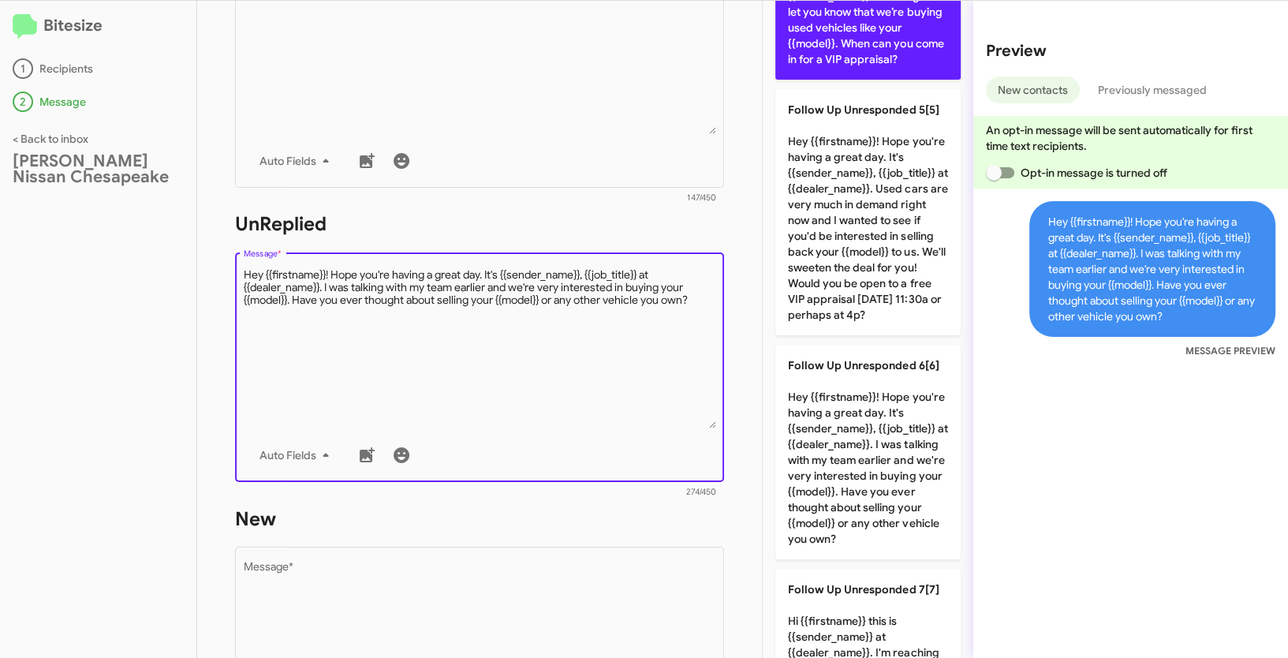
scroll to position [913, 0]
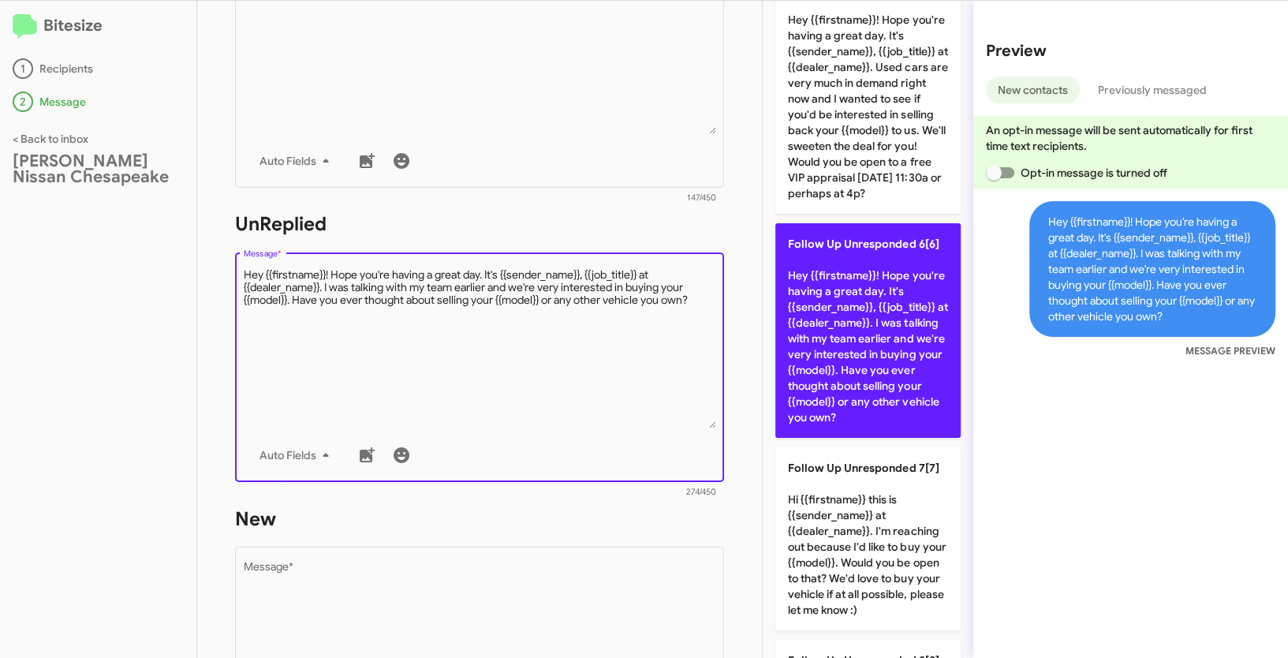
click at [854, 366] on p "Follow Up Unresponded 6[6] Hey {{firstname}}! Hope you're having a great day. I…" at bounding box center [867, 330] width 185 height 215
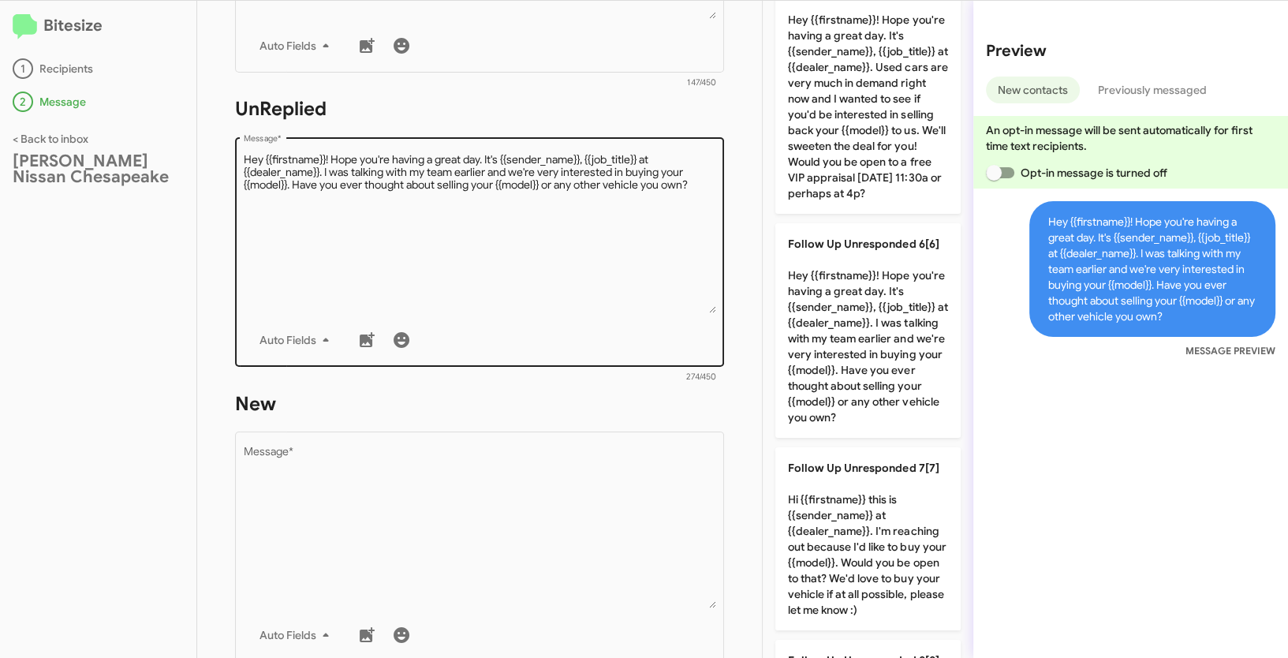
scroll to position [641, 0]
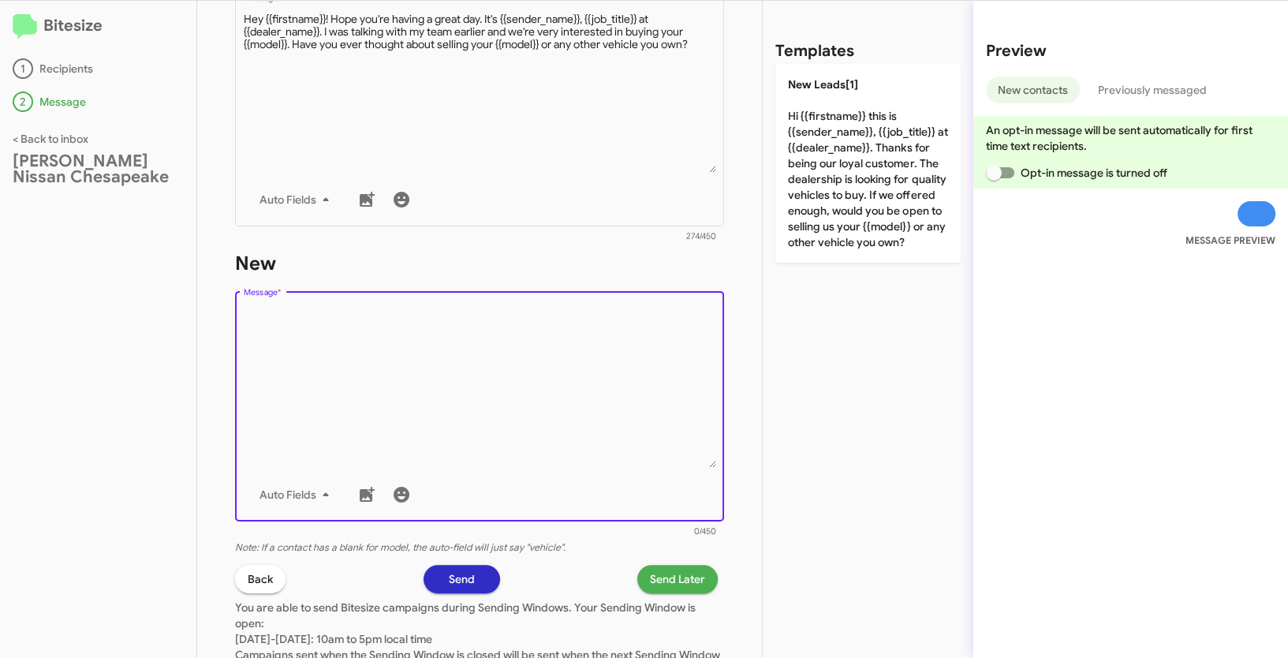
click at [518, 404] on textarea "Message *" at bounding box center [480, 387] width 472 height 161
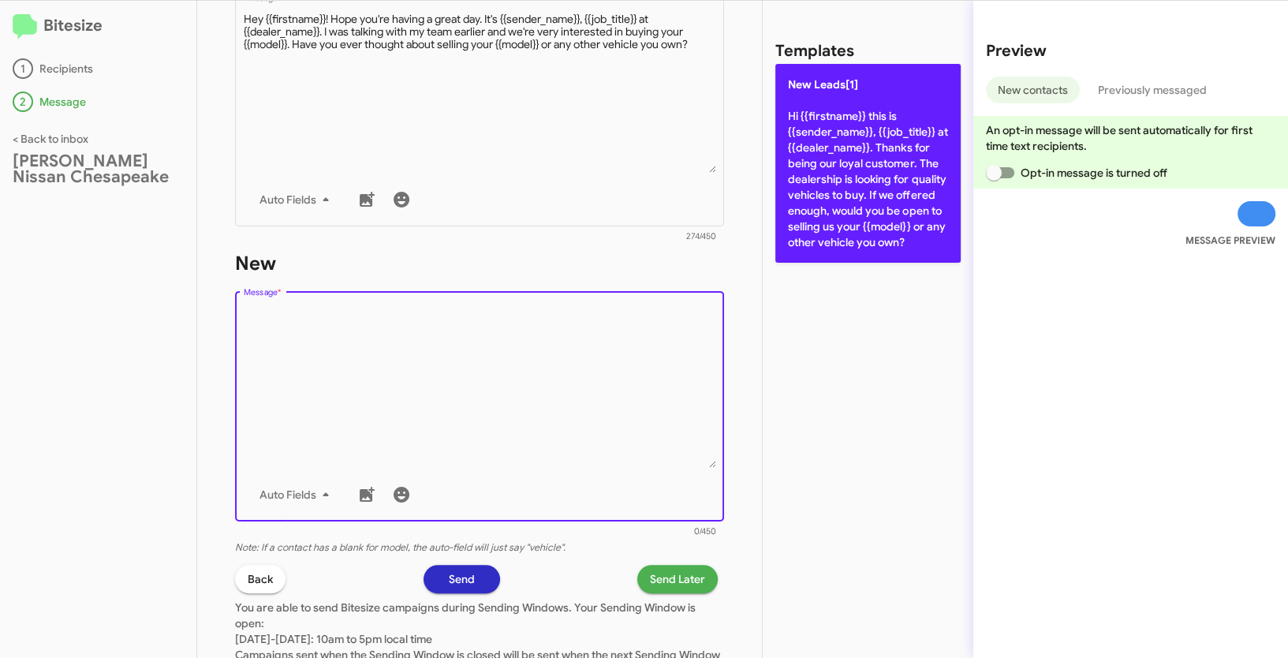
click at [816, 129] on p "New Leads[1] Hi {{firstname}} this is {{sender_name}}, {{job_title}} at {{deale…" at bounding box center [867, 163] width 185 height 199
type textarea "Hi {{firstname}} this is {{sender_name}}, {{job_title}} at {{dealer_name}}. Tha…"
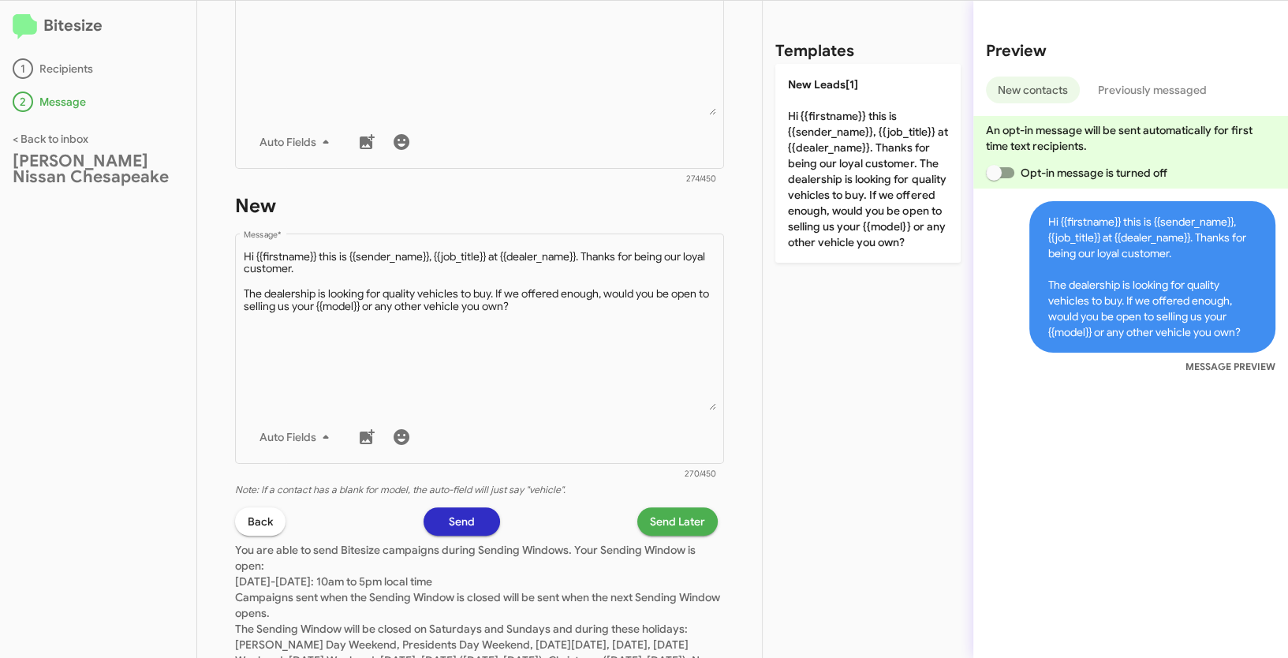
scroll to position [764, 0]
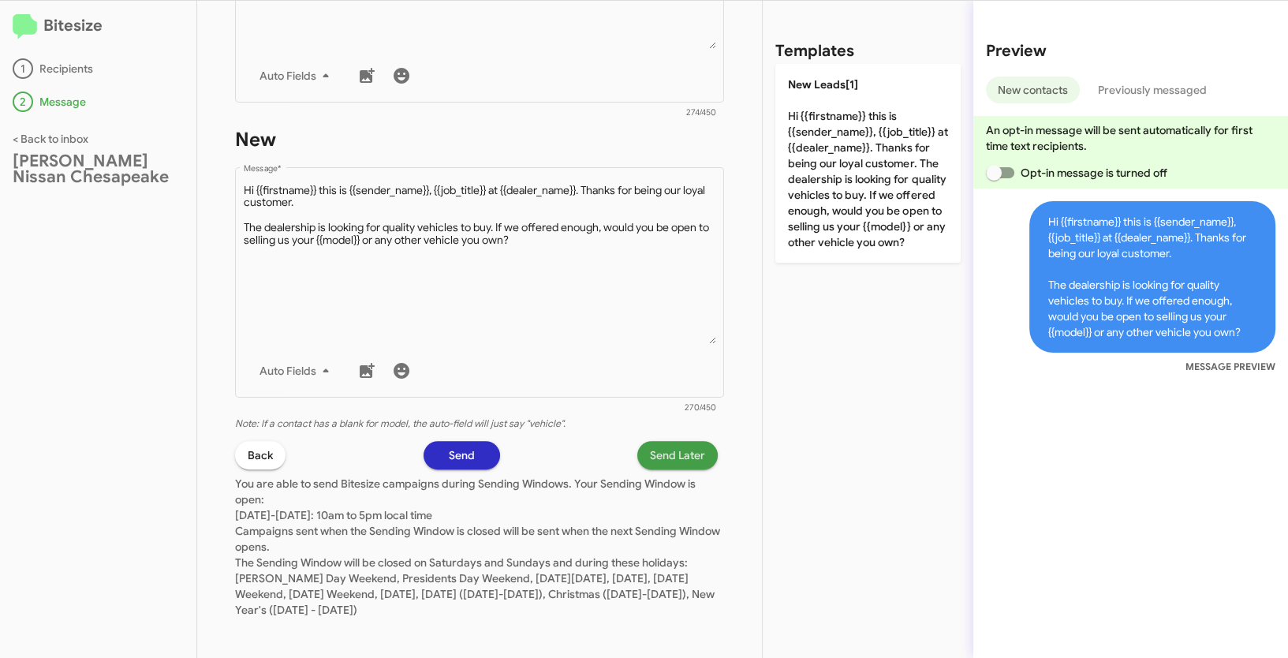
click at [689, 455] on span "Send Later" at bounding box center [677, 455] width 55 height 28
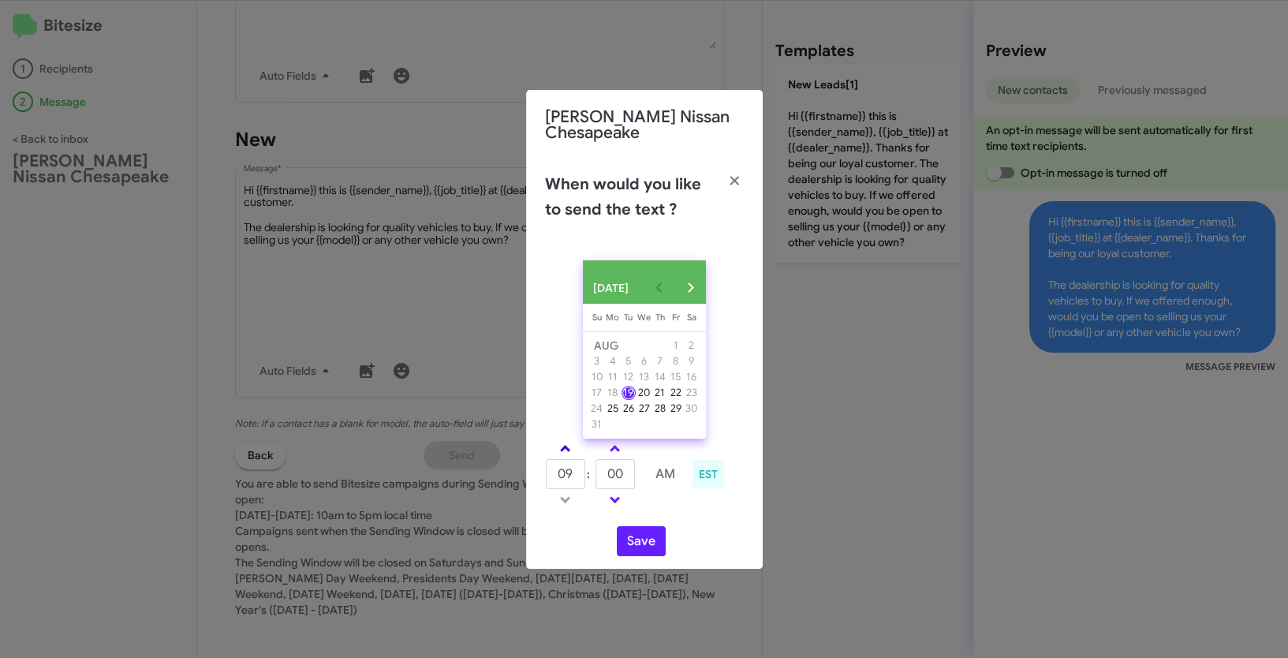
click at [562, 453] on link at bounding box center [565, 448] width 28 height 18
type input "11"
drag, startPoint x: 632, startPoint y: 486, endPoint x: 595, endPoint y: 481, distance: 37.4
click at [596, 481] on input "00" at bounding box center [615, 474] width 39 height 30
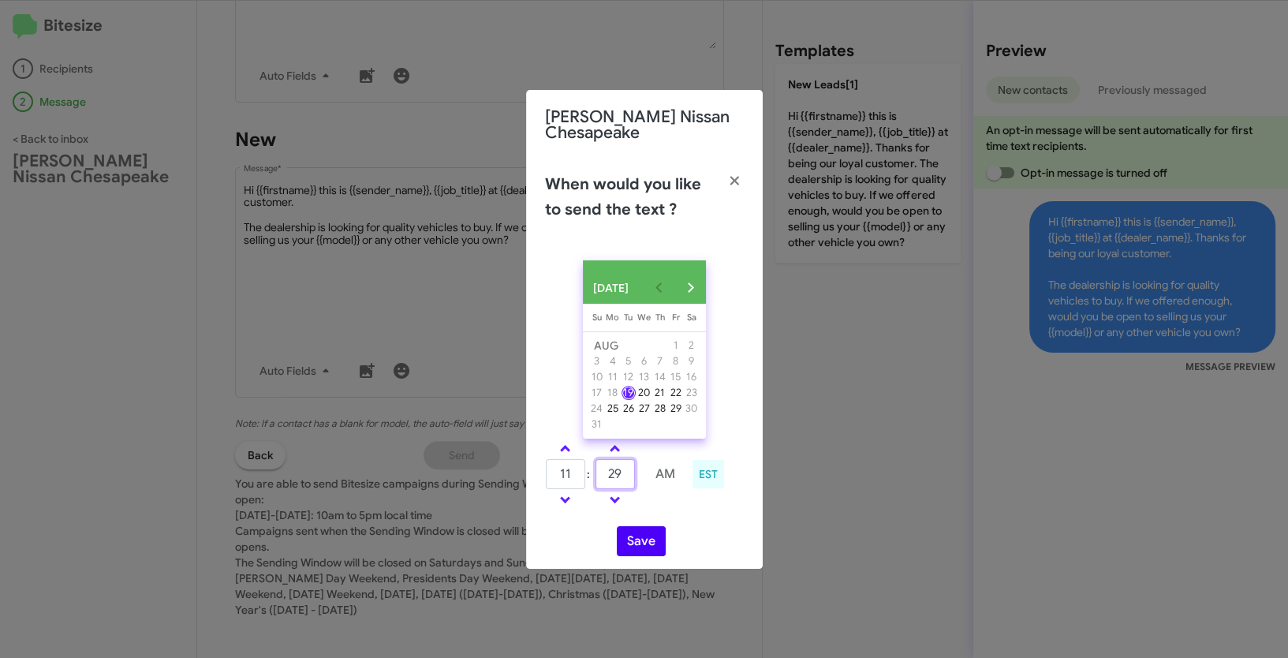
type input "29"
click at [631, 550] on button "Save" at bounding box center [641, 541] width 49 height 30
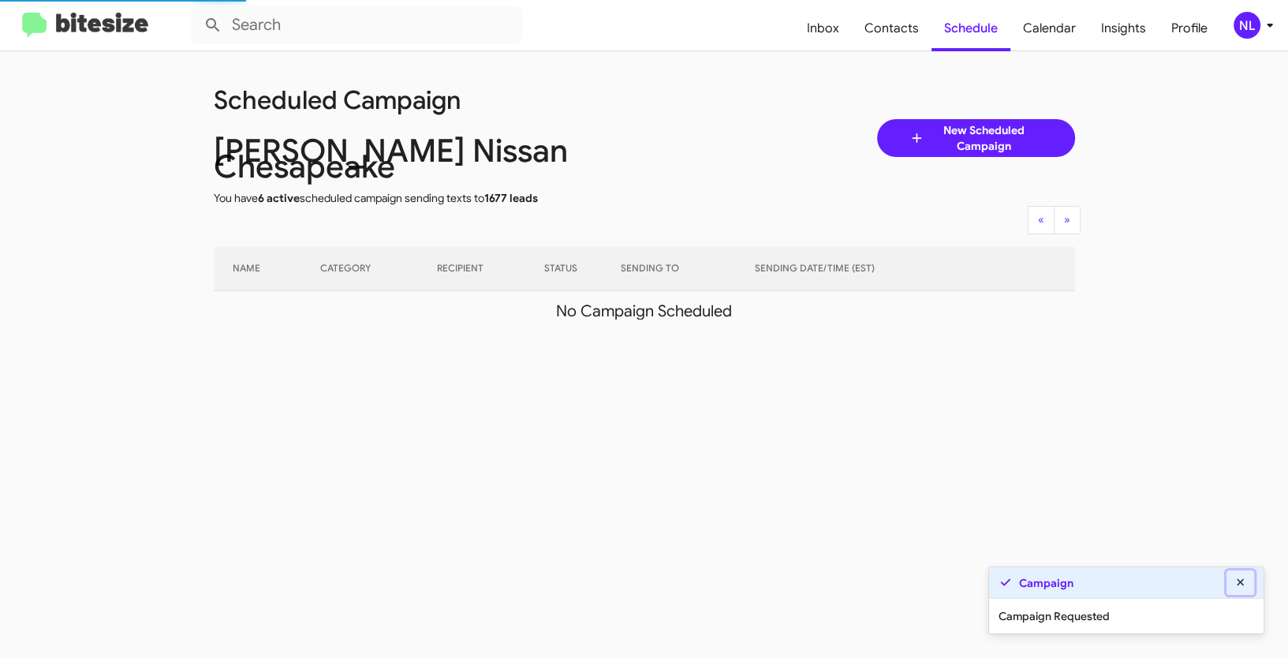
click at [1240, 584] on icon at bounding box center [1240, 581] width 7 height 7
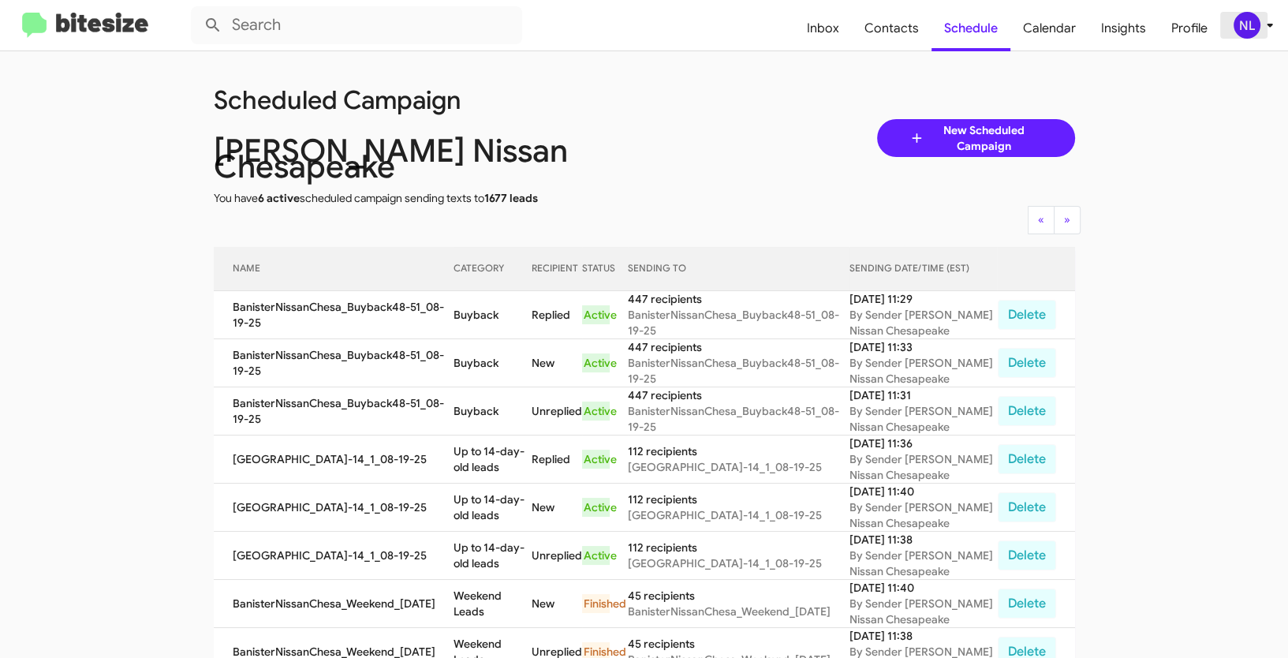
click at [1246, 31] on div "NL" at bounding box center [1247, 25] width 27 height 27
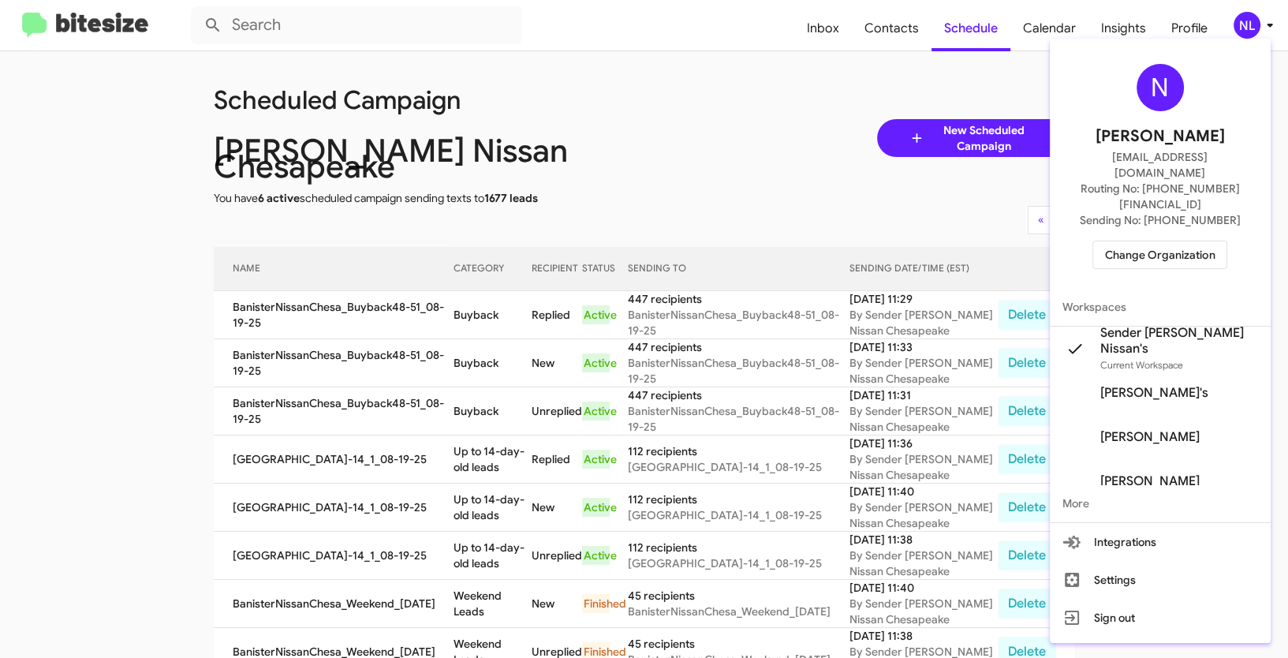
click at [1175, 241] on span "Change Organization" at bounding box center [1160, 254] width 110 height 27
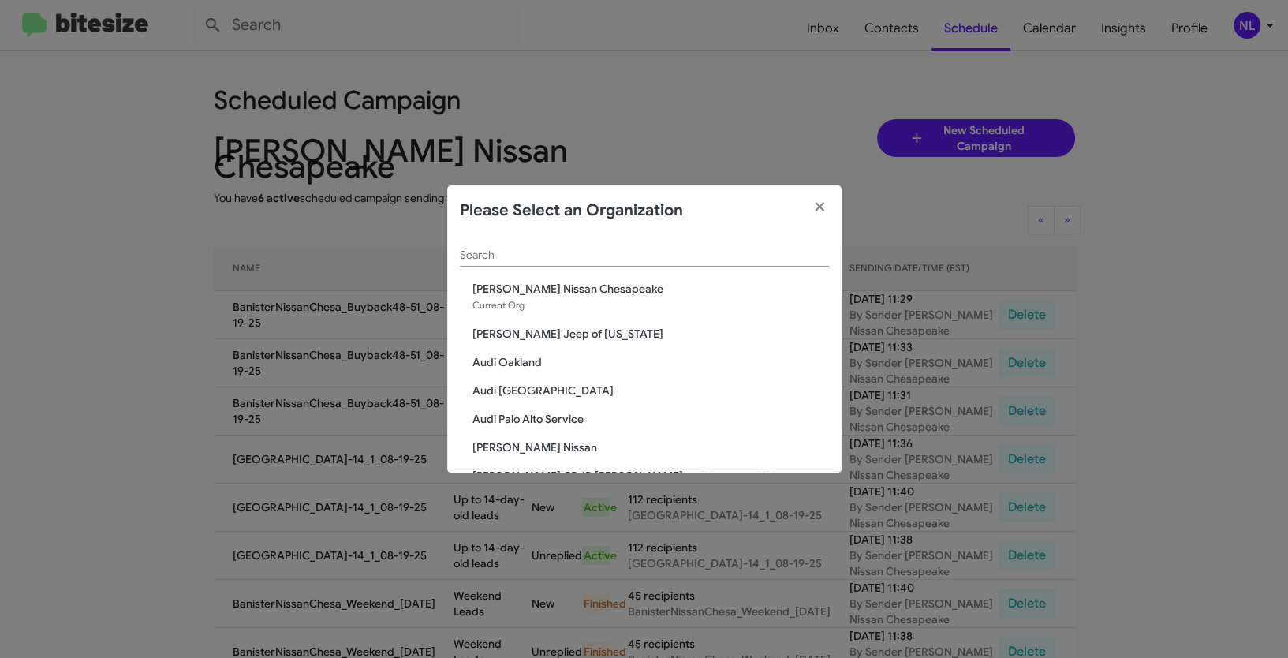
click at [577, 270] on div "Search" at bounding box center [644, 258] width 369 height 45
click at [573, 260] on input "Search" at bounding box center [644, 255] width 369 height 13
paste input "Banister Nissan Norfolk"
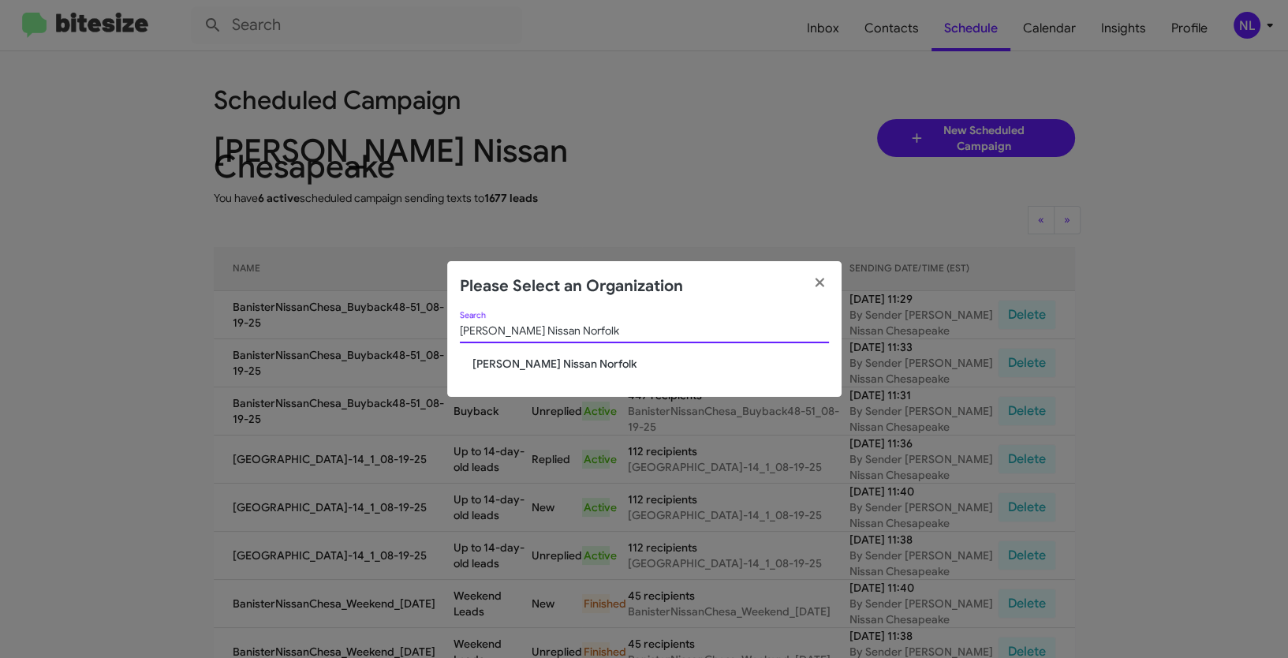
type input "Banister Nissan Norfolk"
click at [515, 362] on span "Banister Nissan Norfolk" at bounding box center [650, 364] width 357 height 16
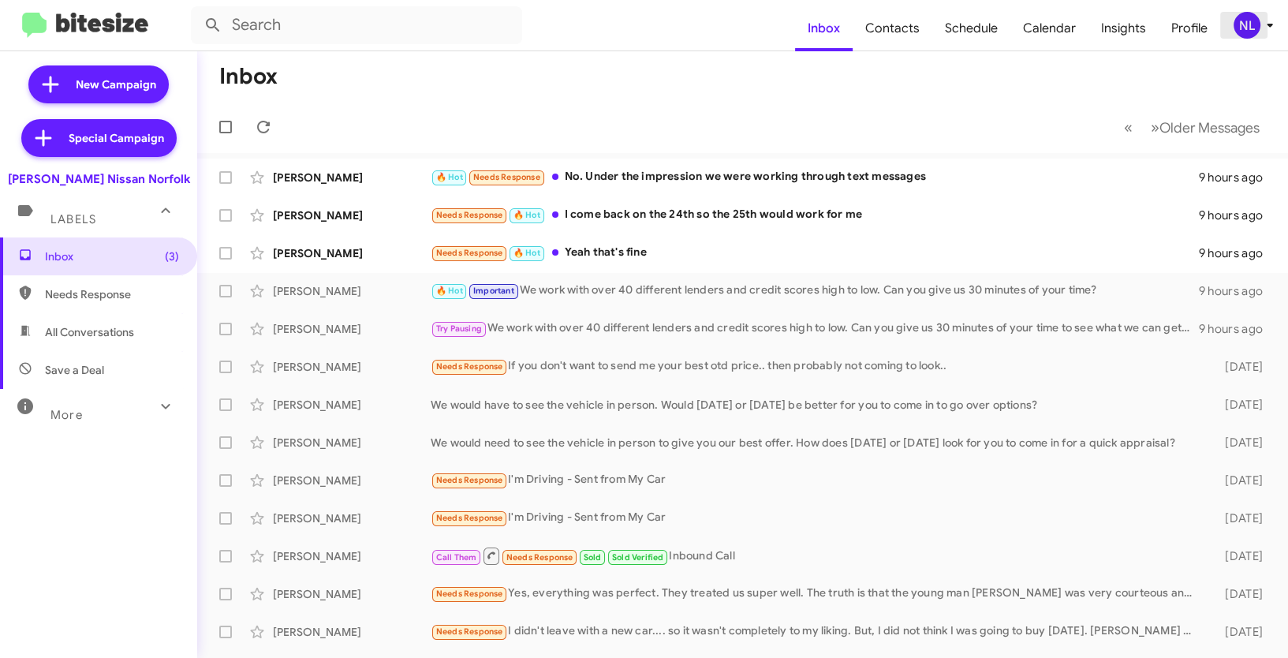
click at [1246, 24] on div "NL" at bounding box center [1247, 25] width 27 height 27
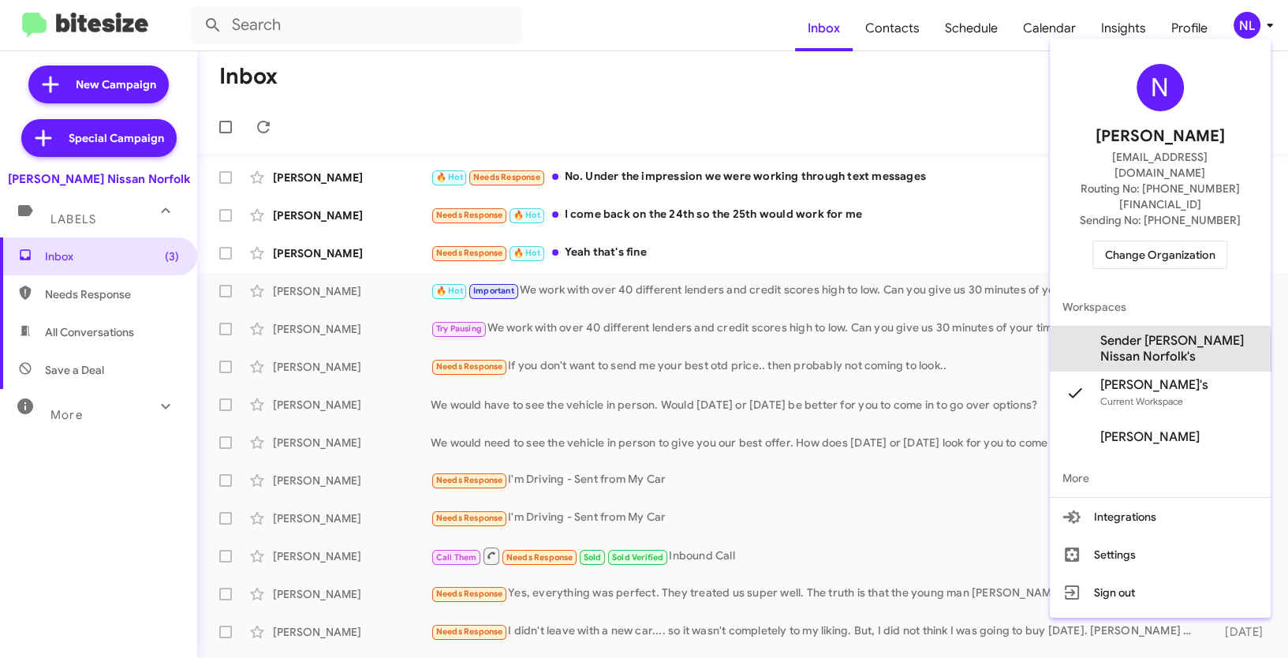
click at [1124, 333] on span "Sender [PERSON_NAME] Nissan Norfolk's" at bounding box center [1179, 349] width 158 height 32
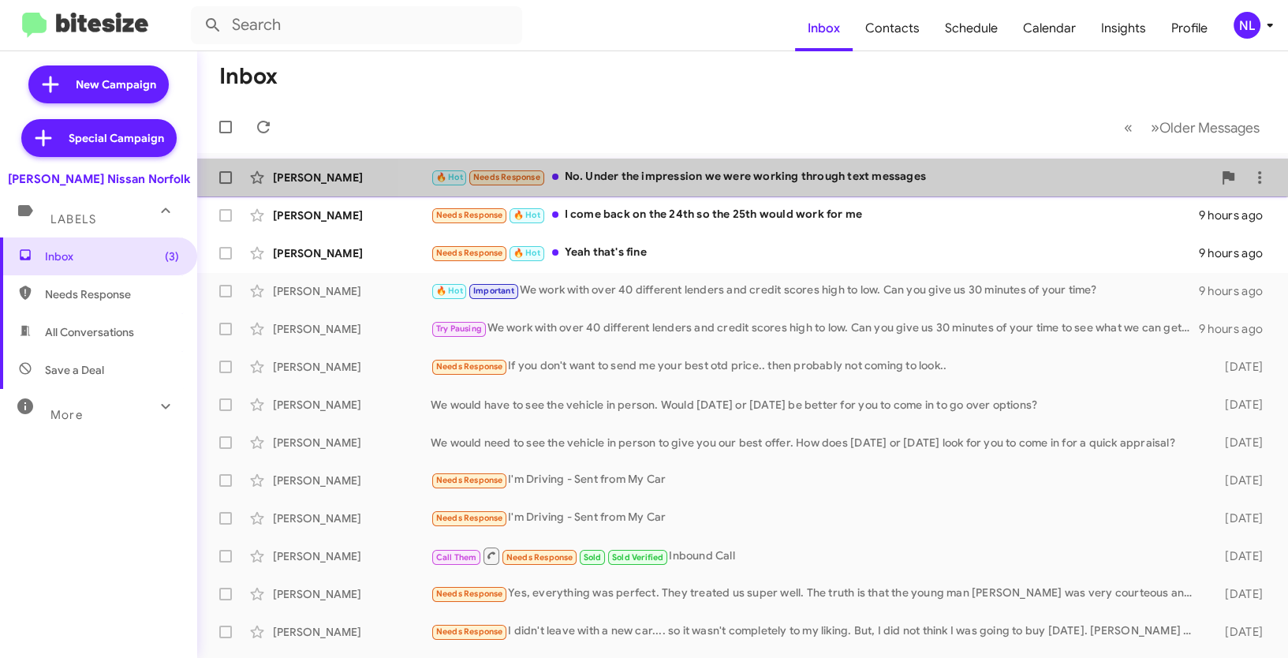
click at [872, 173] on div "🔥 Hot Needs Response No. Under the impression we were working through text mess…" at bounding box center [822, 177] width 782 height 18
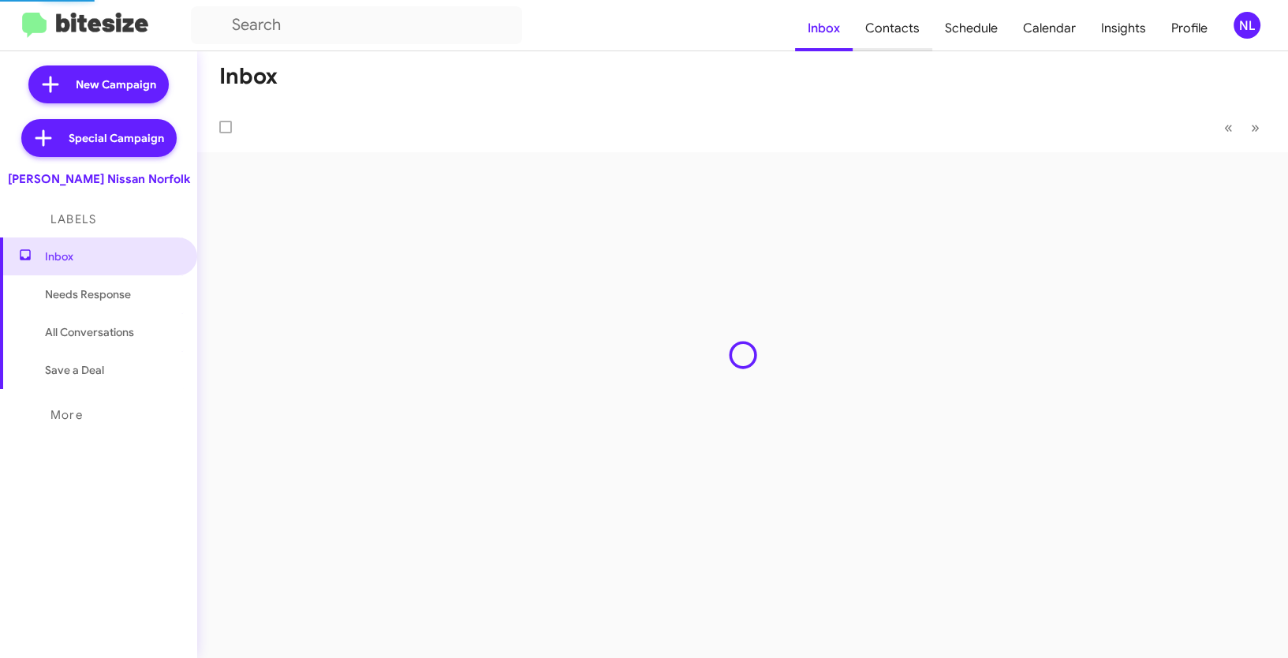
click at [892, 32] on span "Contacts" at bounding box center [893, 29] width 80 height 46
type input "in:groups"
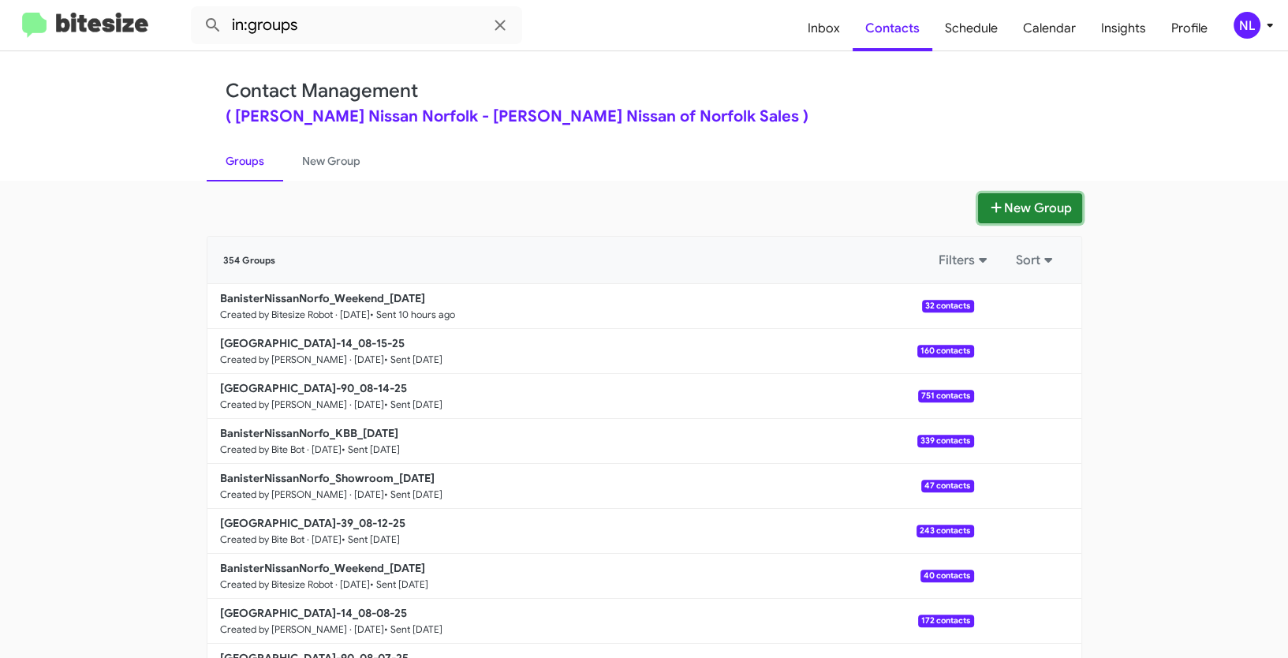
click at [1005, 204] on button "New Group" at bounding box center [1030, 208] width 104 height 30
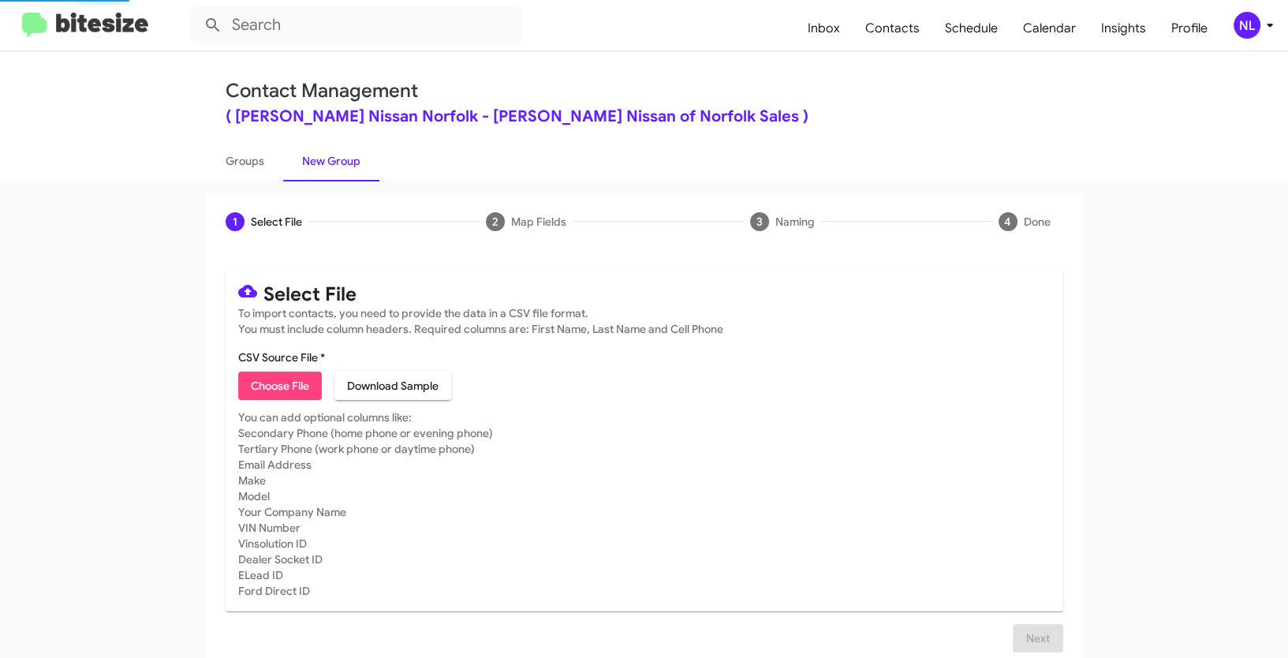
click at [288, 384] on span "Choose File" at bounding box center [280, 386] width 58 height 28
type input "[GEOGRAPHIC_DATA]-51_08-19-25"
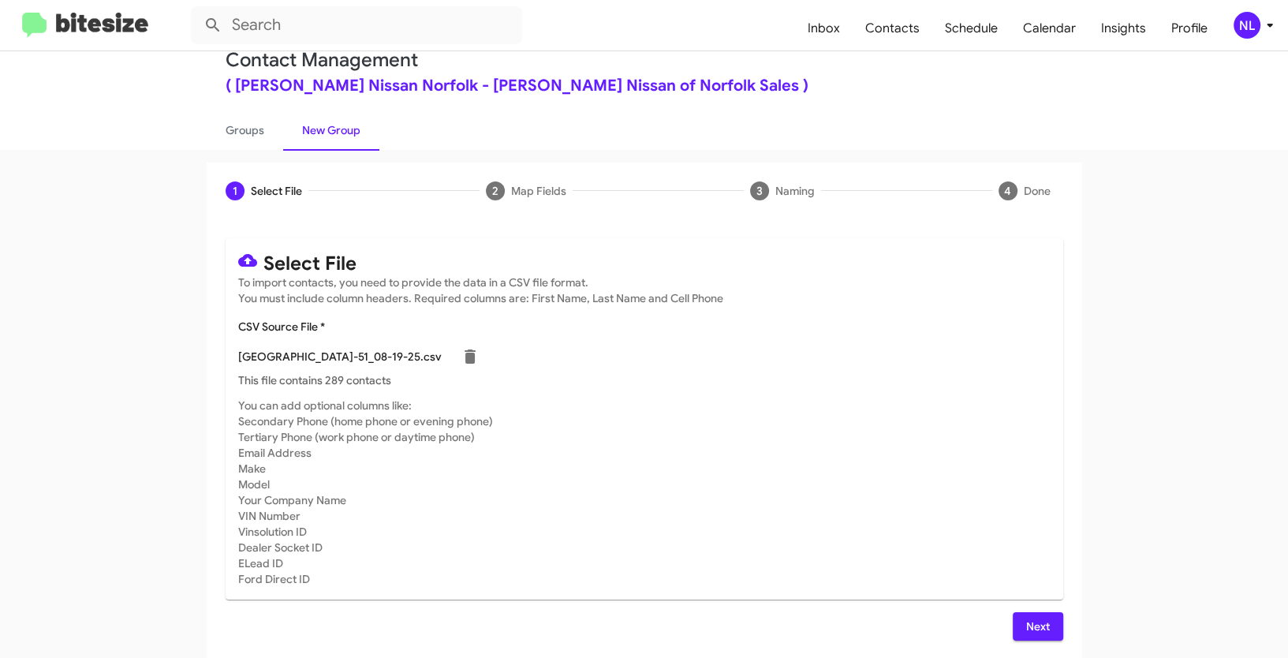
scroll to position [32, 0]
click at [1025, 614] on span "Next" at bounding box center [1037, 625] width 25 height 28
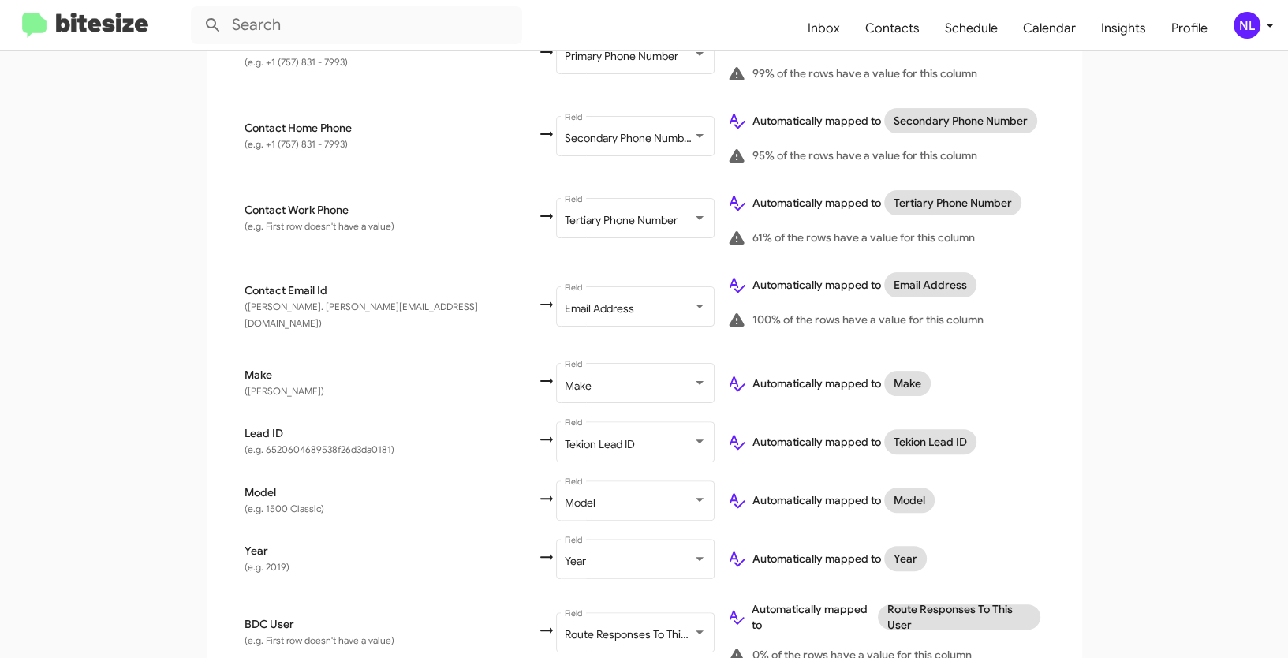
scroll to position [553, 0]
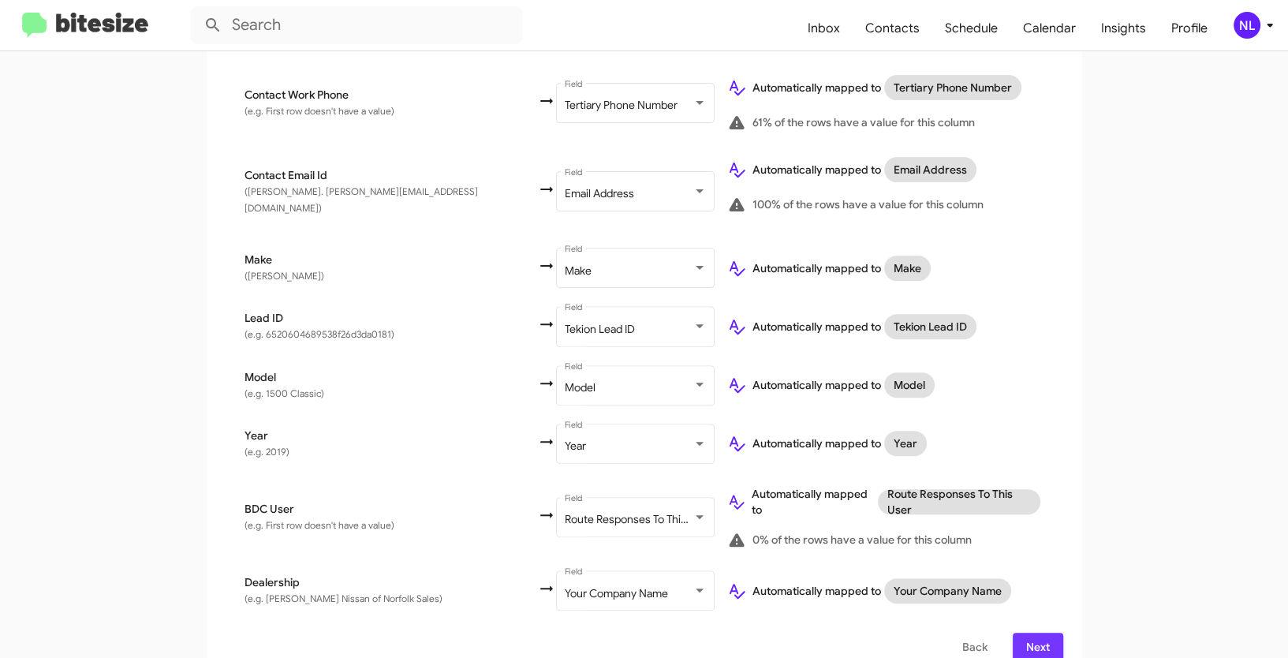
click at [1052, 633] on button "Next" at bounding box center [1038, 647] width 50 height 28
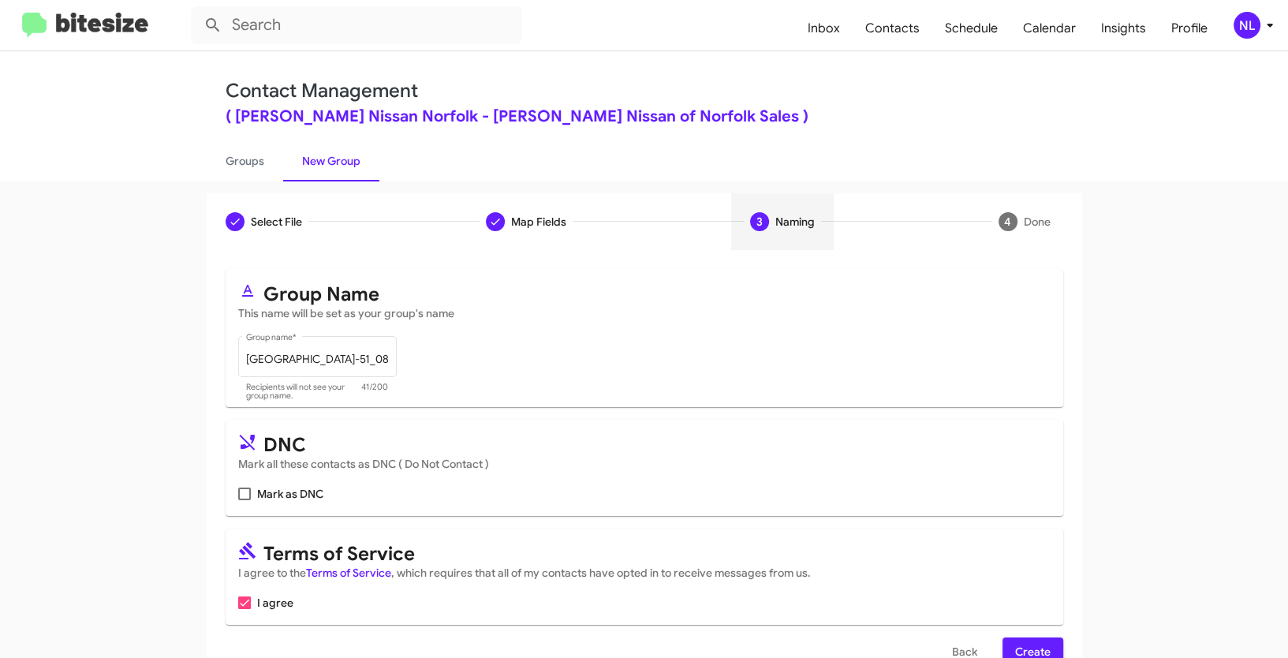
scroll to position [39, 0]
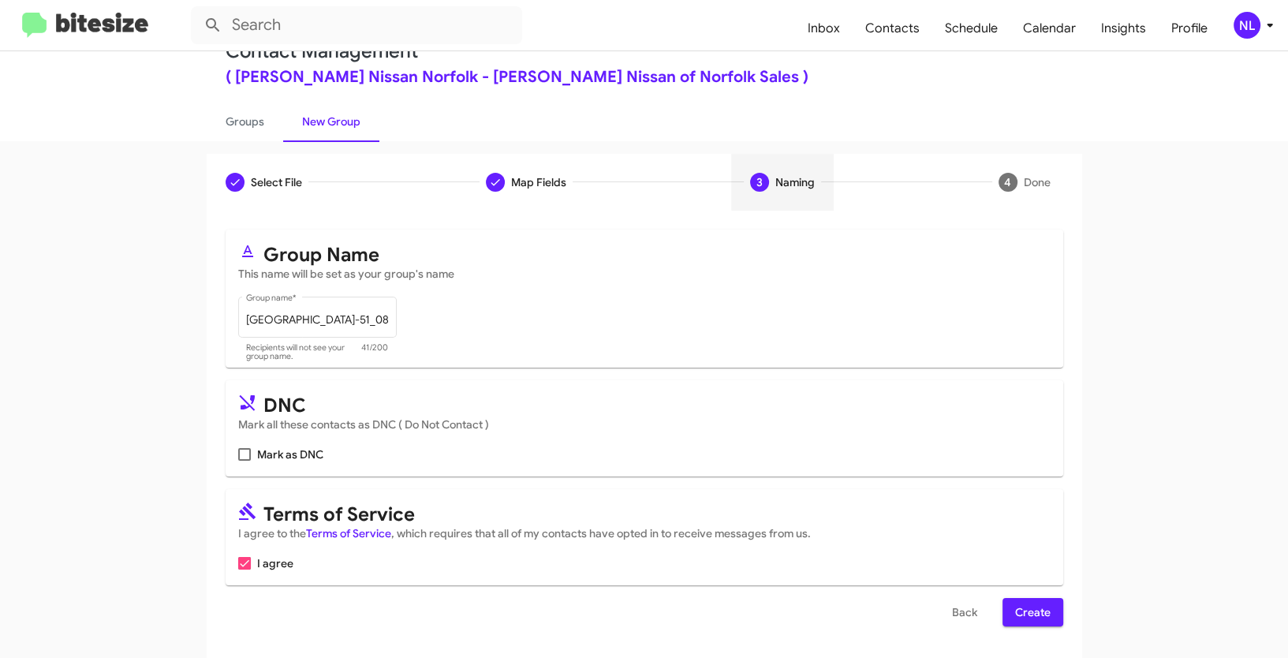
click at [1040, 611] on span "Create" at bounding box center [1032, 612] width 35 height 28
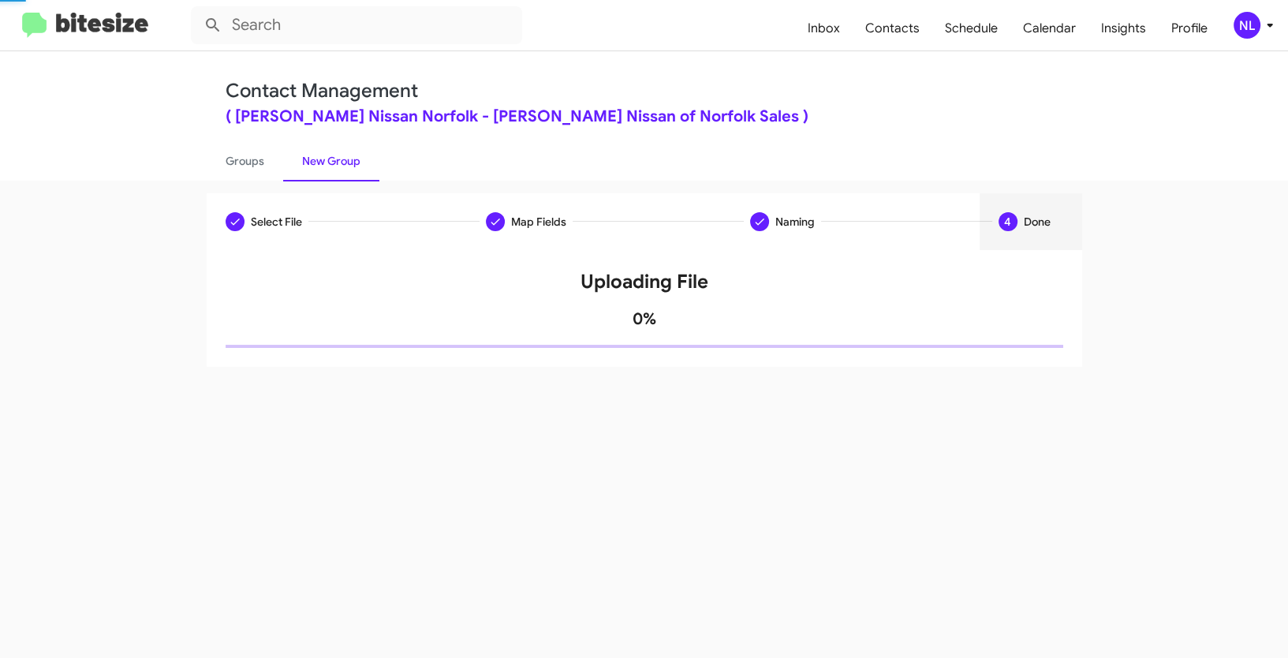
scroll to position [0, 0]
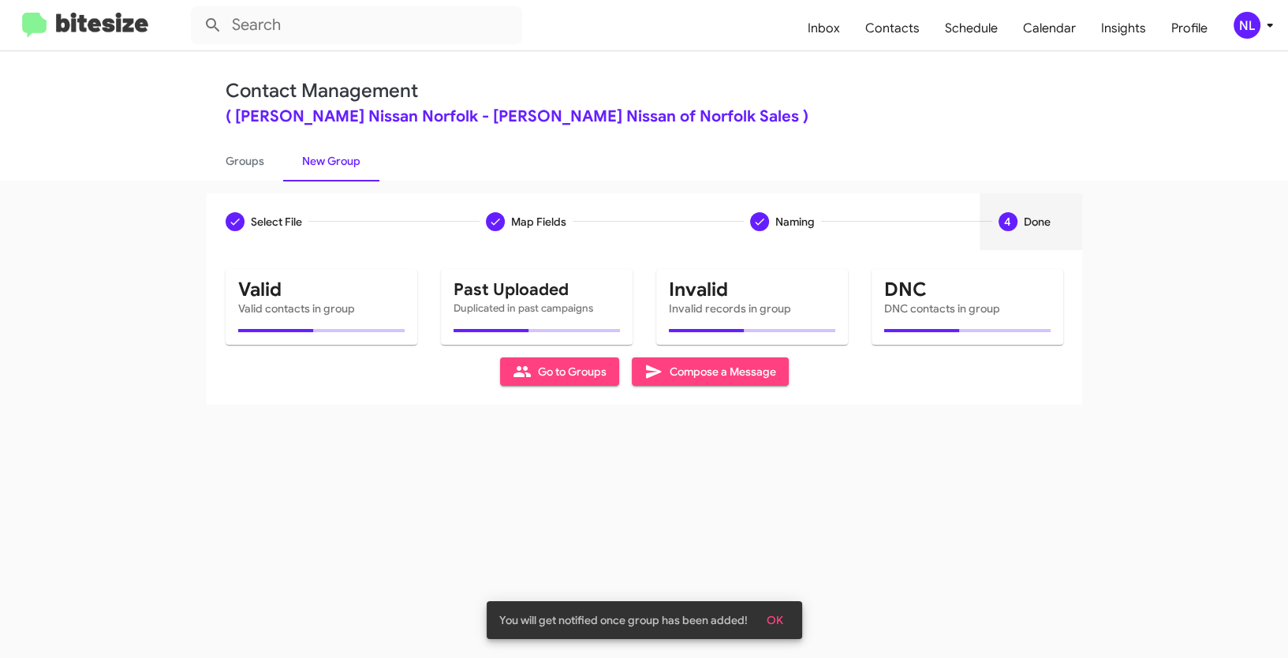
click at [781, 618] on span "OK" at bounding box center [775, 620] width 17 height 28
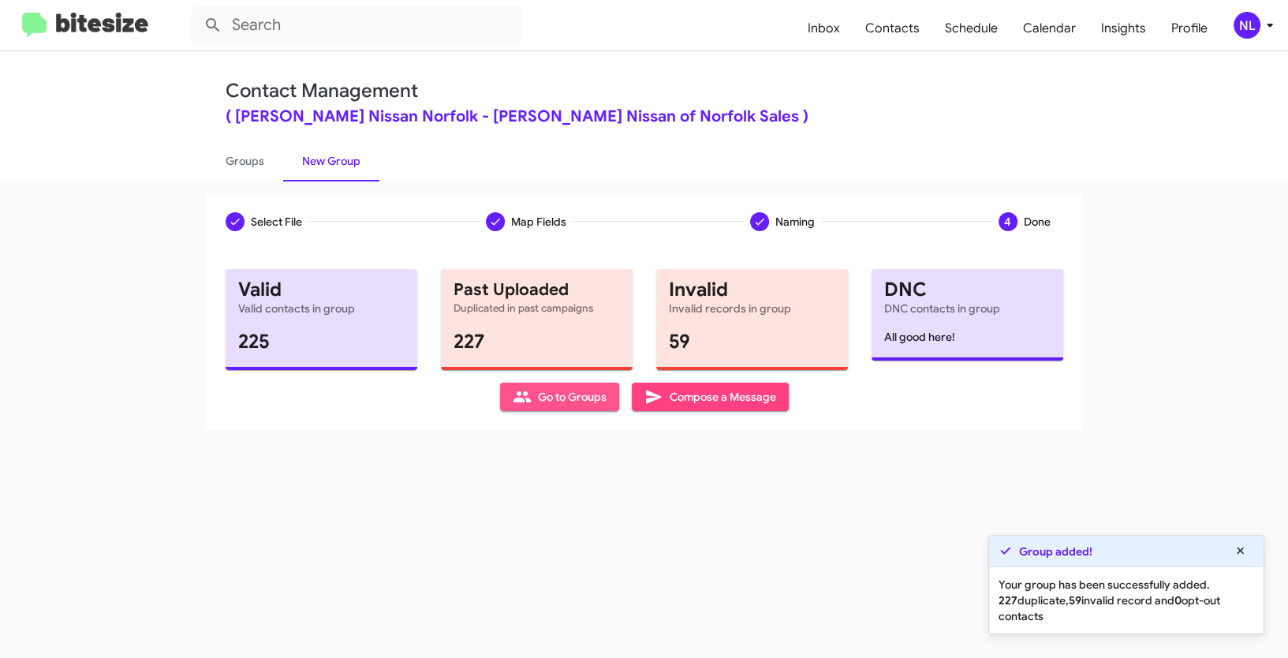
click at [584, 405] on span "Go to Groups" at bounding box center [560, 397] width 94 height 28
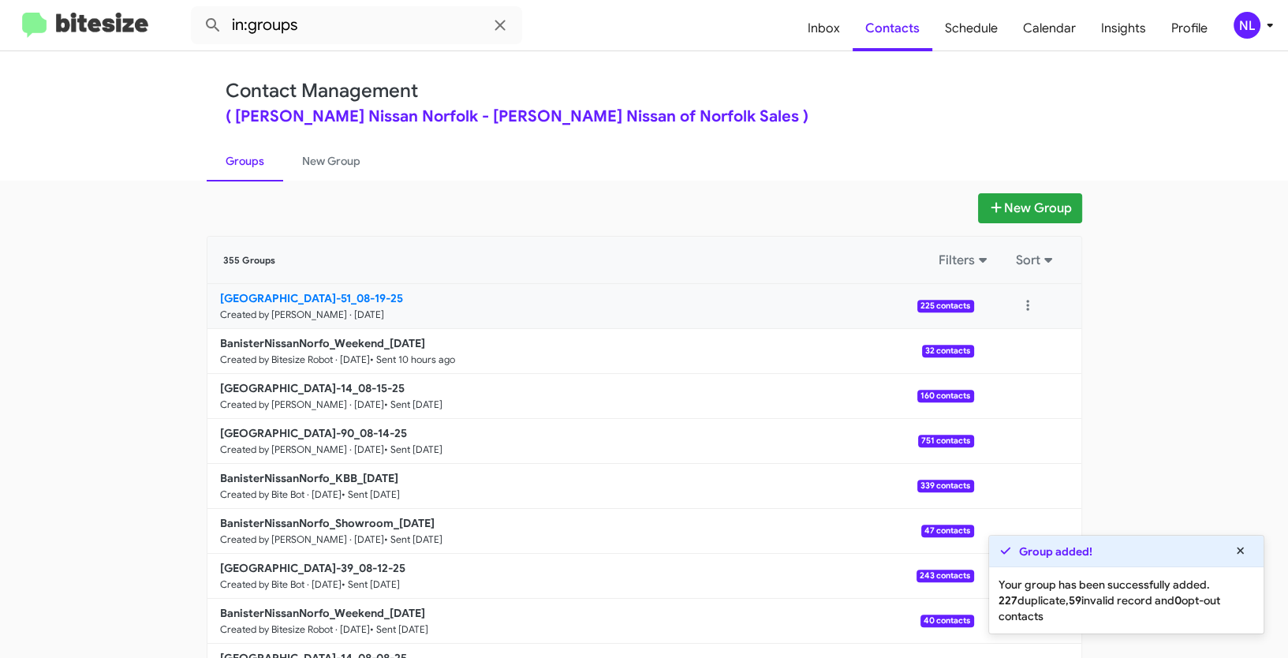
drag, startPoint x: 156, startPoint y: 305, endPoint x: 405, endPoint y: 292, distance: 248.8
click at [405, 292] on app-groups "New Group 355 Groups Filters Sort BanisterNissanNorfo_Buyback48-51_08-19-25 Cre…" at bounding box center [644, 484] width 1288 height 582
copy b "BanisterNissanNorfo_Buyback48-51"
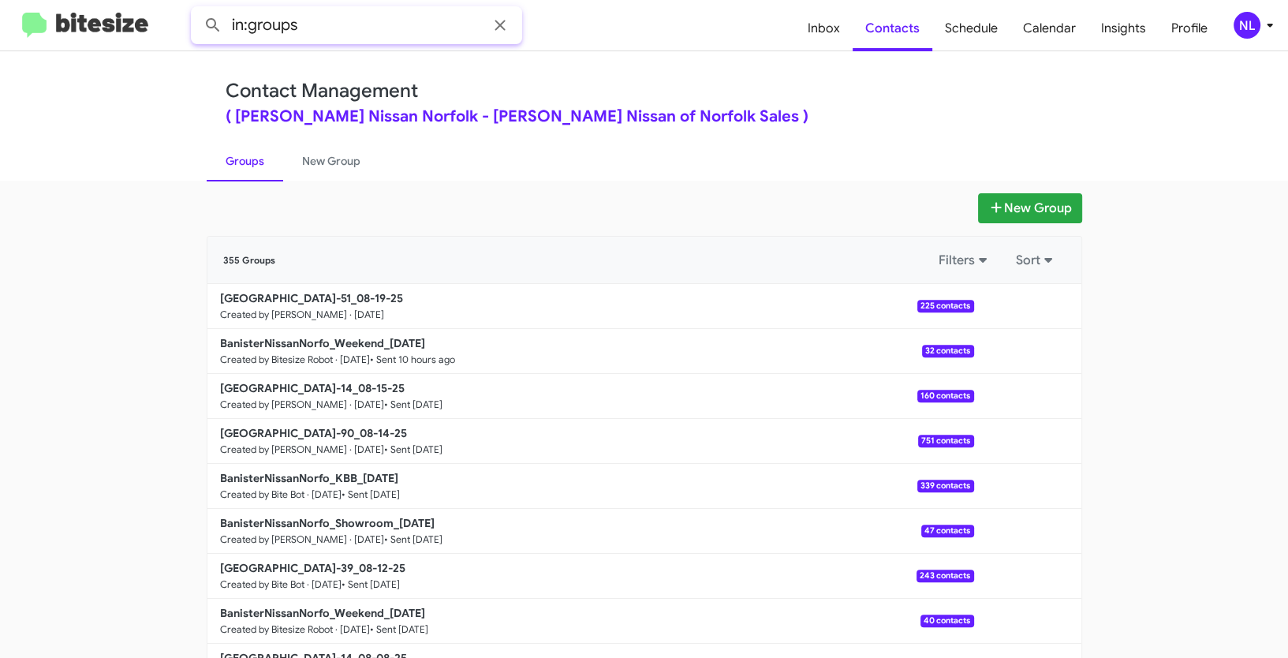
click at [325, 32] on input "in:groups" at bounding box center [356, 25] width 331 height 38
paste input "BanisterNissanNorfo_Buyback48-51"
type input "in:groups BanisterNissanNorfo_Buyback48-51"
click at [197, 9] on button at bounding box center [213, 25] width 32 height 32
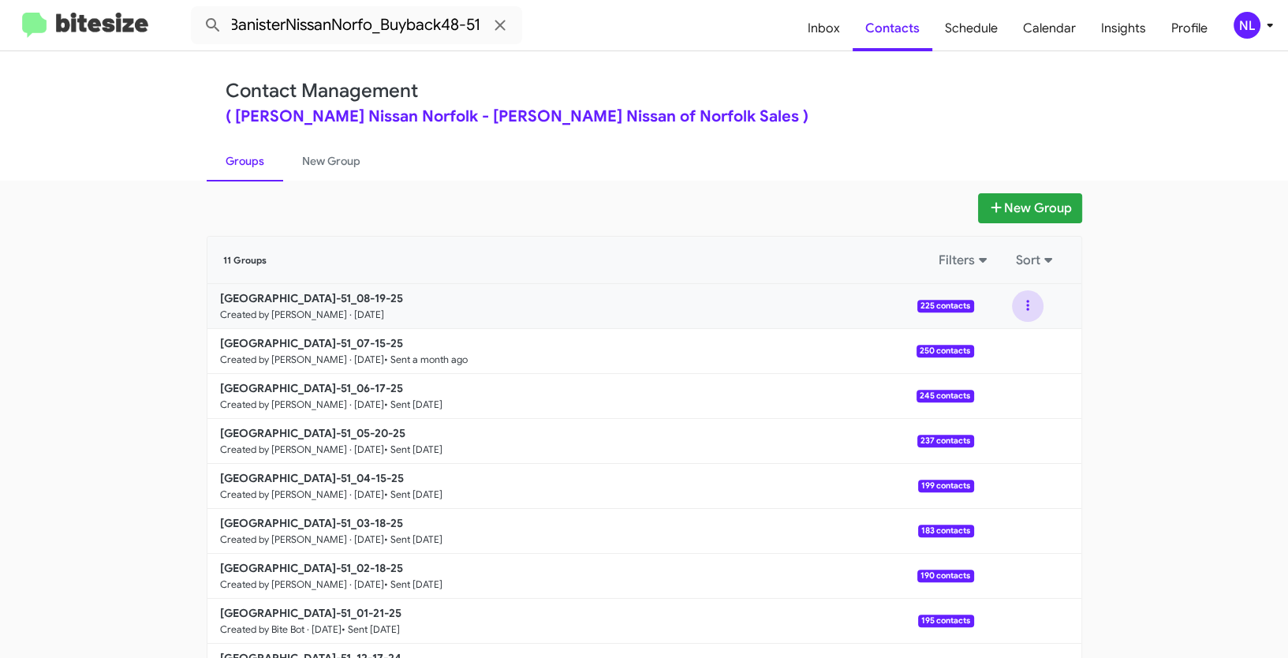
click at [1025, 305] on button at bounding box center [1028, 306] width 32 height 32
click at [999, 355] on button "View contacts" at bounding box center [980, 349] width 126 height 38
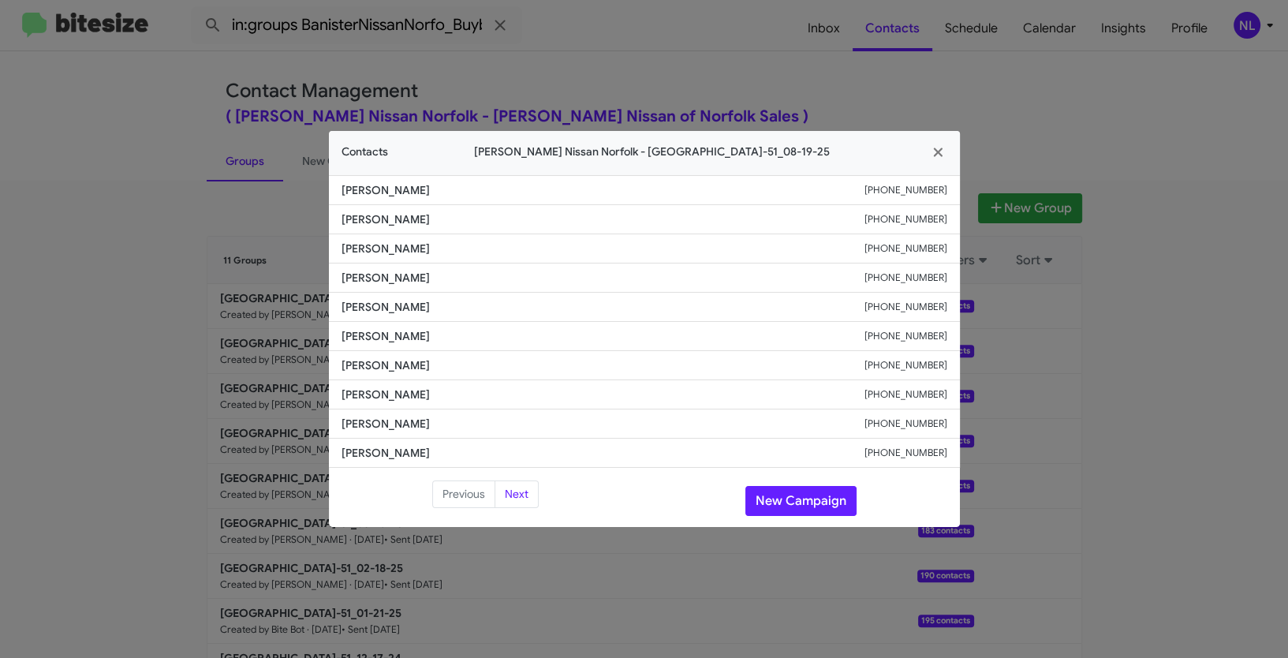
drag, startPoint x: 333, startPoint y: 220, endPoint x: 528, endPoint y: 221, distance: 194.8
click at [528, 221] on li "Courtney Holloway +17572560003" at bounding box center [644, 219] width 631 height 29
copy span "Courtney Holloway"
click at [517, 299] on span "Lance Cropper" at bounding box center [603, 307] width 523 height 16
drag, startPoint x: 340, startPoint y: 218, endPoint x: 957, endPoint y: 219, distance: 616.8
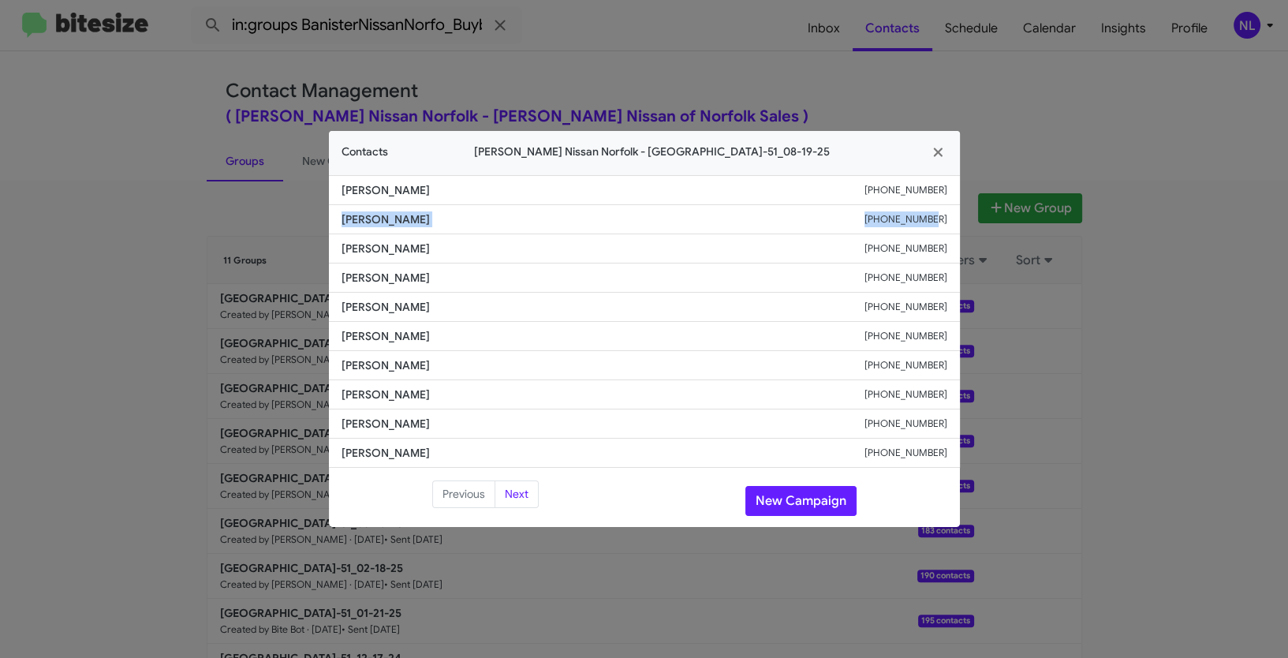
click at [957, 219] on li "Courtney Holloway +17572560003" at bounding box center [644, 219] width 631 height 29
copy div "Courtney Holloway +17572560003"
click at [787, 502] on button "New Campaign" at bounding box center [800, 501] width 111 height 30
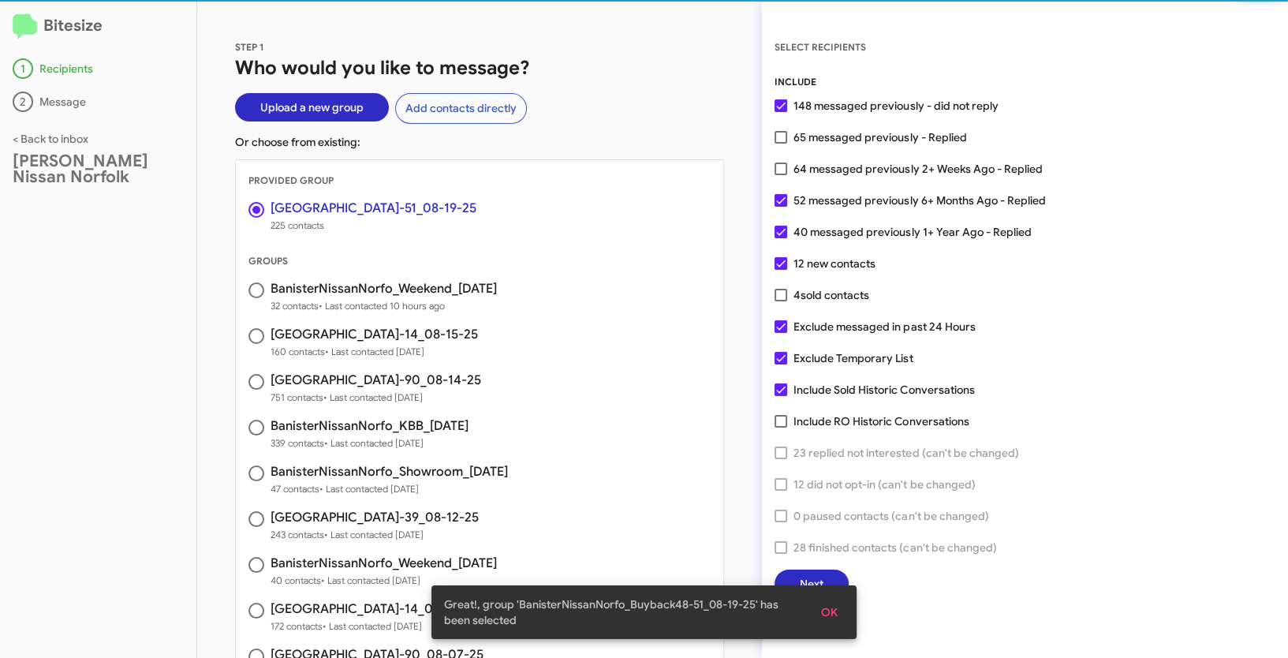
click at [831, 620] on span "OK" at bounding box center [829, 612] width 17 height 28
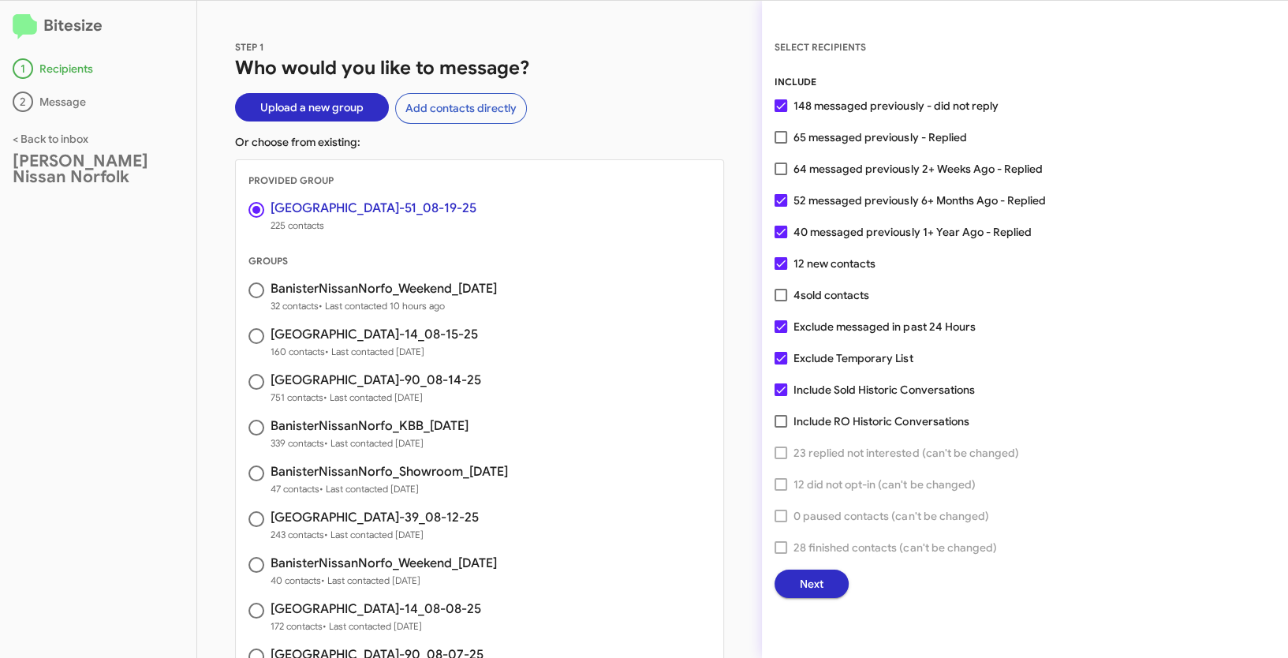
click at [824, 592] on button "Next" at bounding box center [812, 584] width 74 height 28
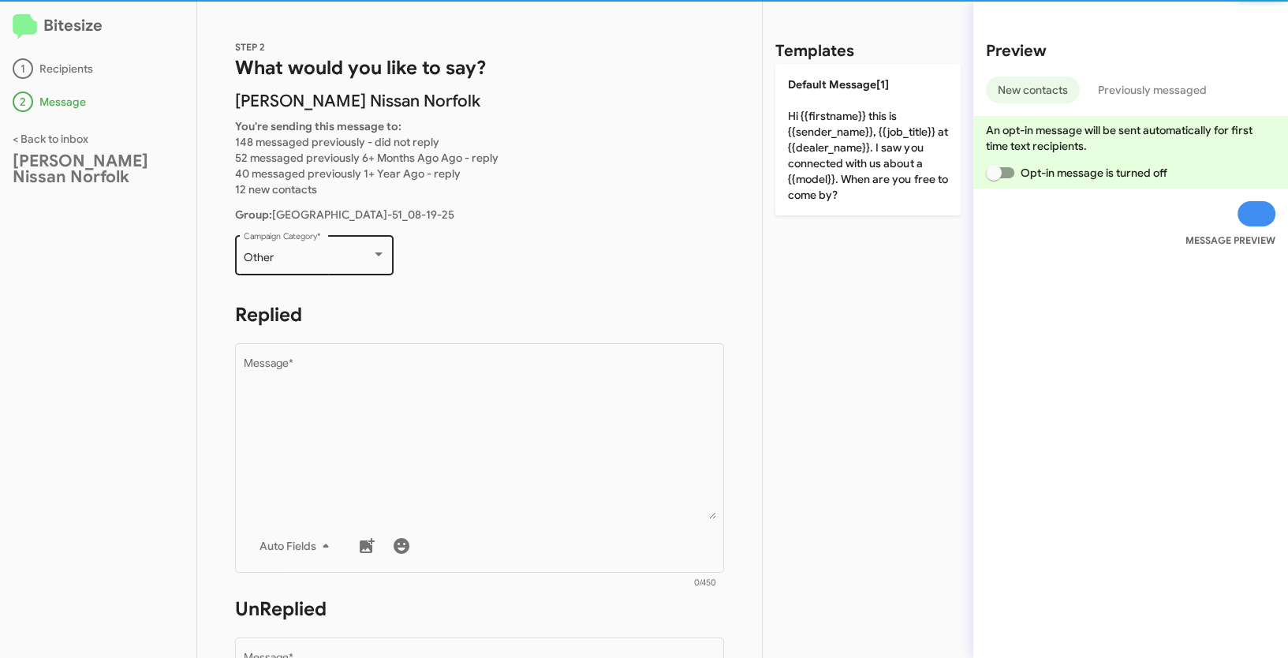
click at [368, 253] on div "Other" at bounding box center [308, 258] width 128 height 13
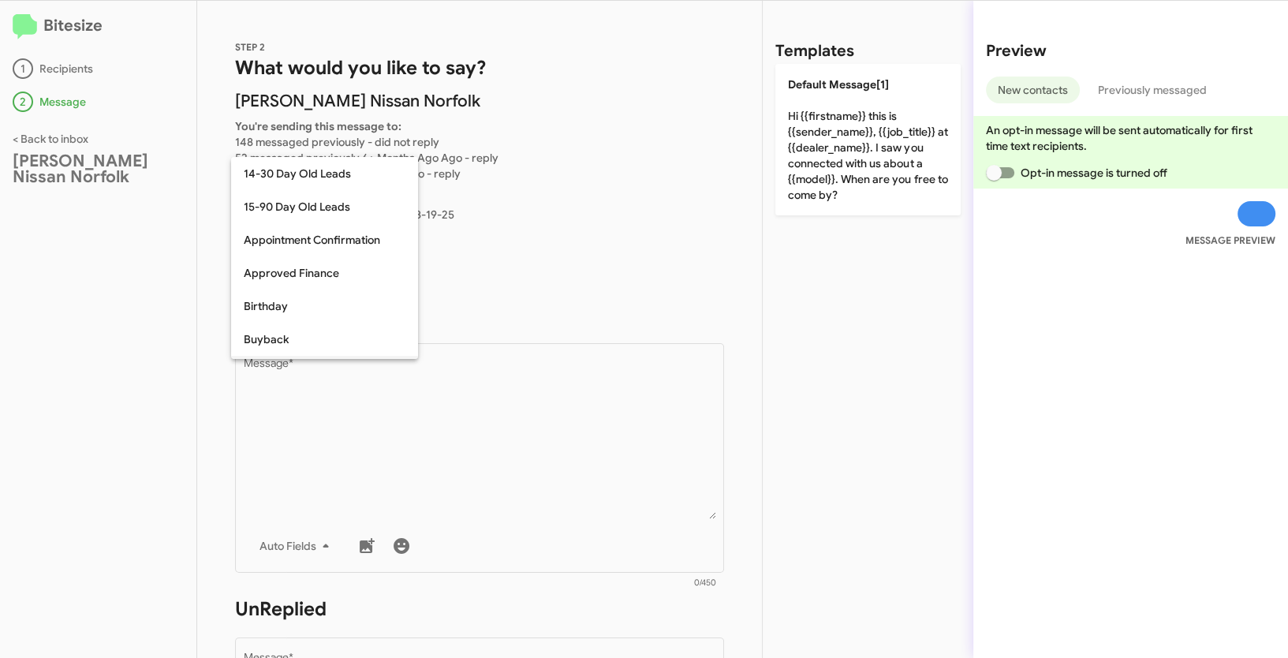
click at [249, 356] on span "Declined Appraisal" at bounding box center [325, 372] width 162 height 33
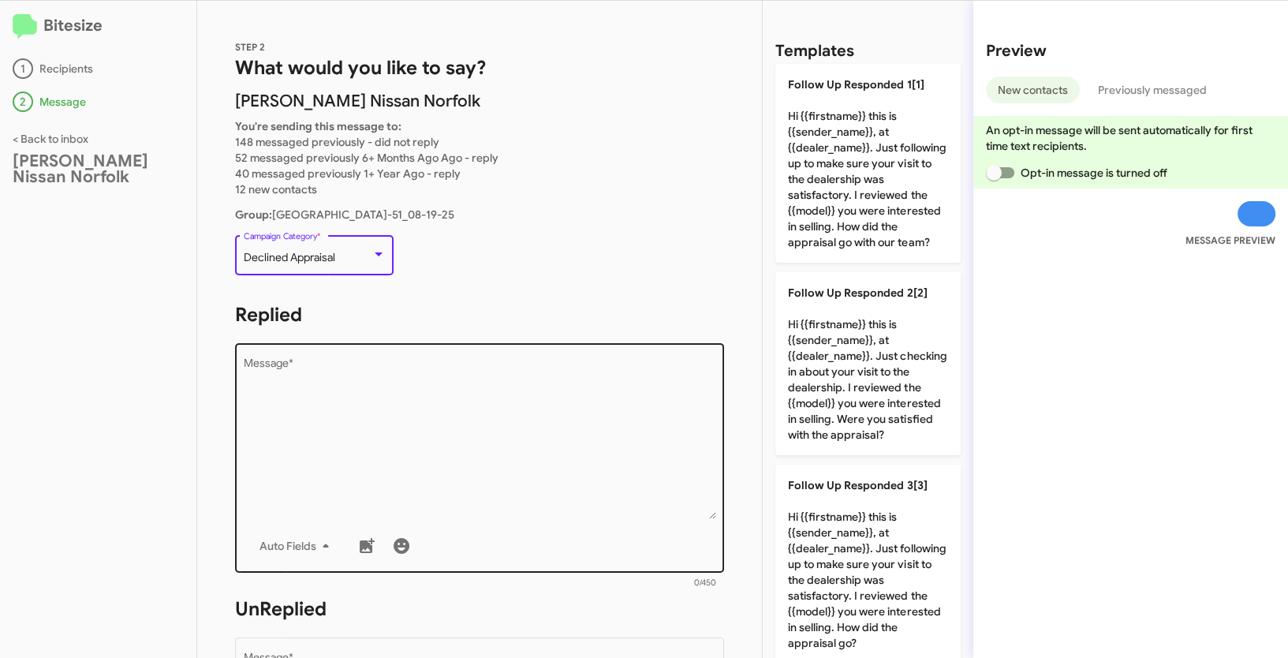
scroll to position [30, 0]
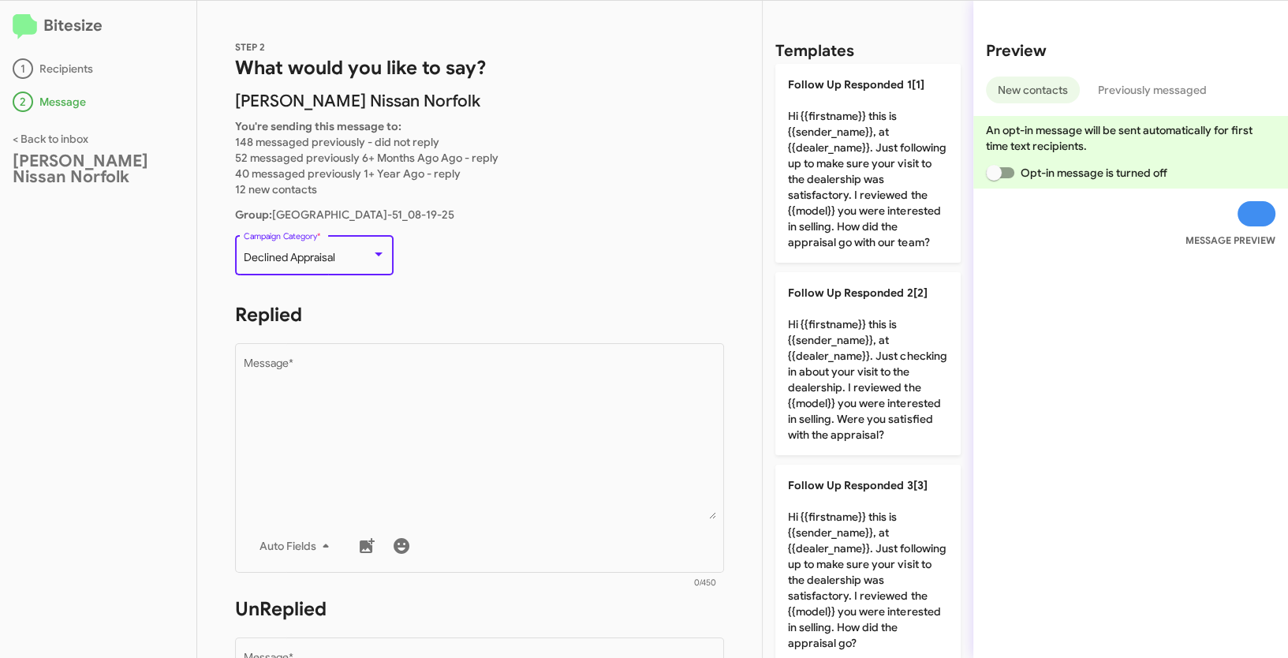
click at [367, 258] on div "Declined Appraisal" at bounding box center [308, 258] width 128 height 13
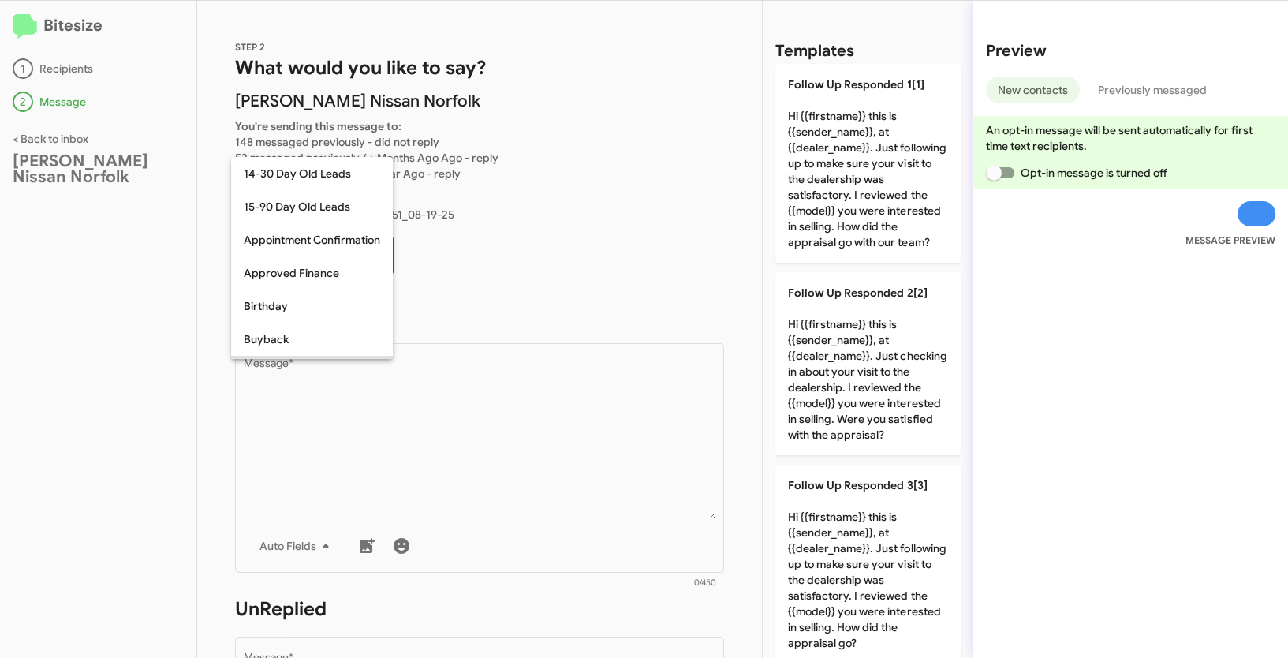
scroll to position [114, 0]
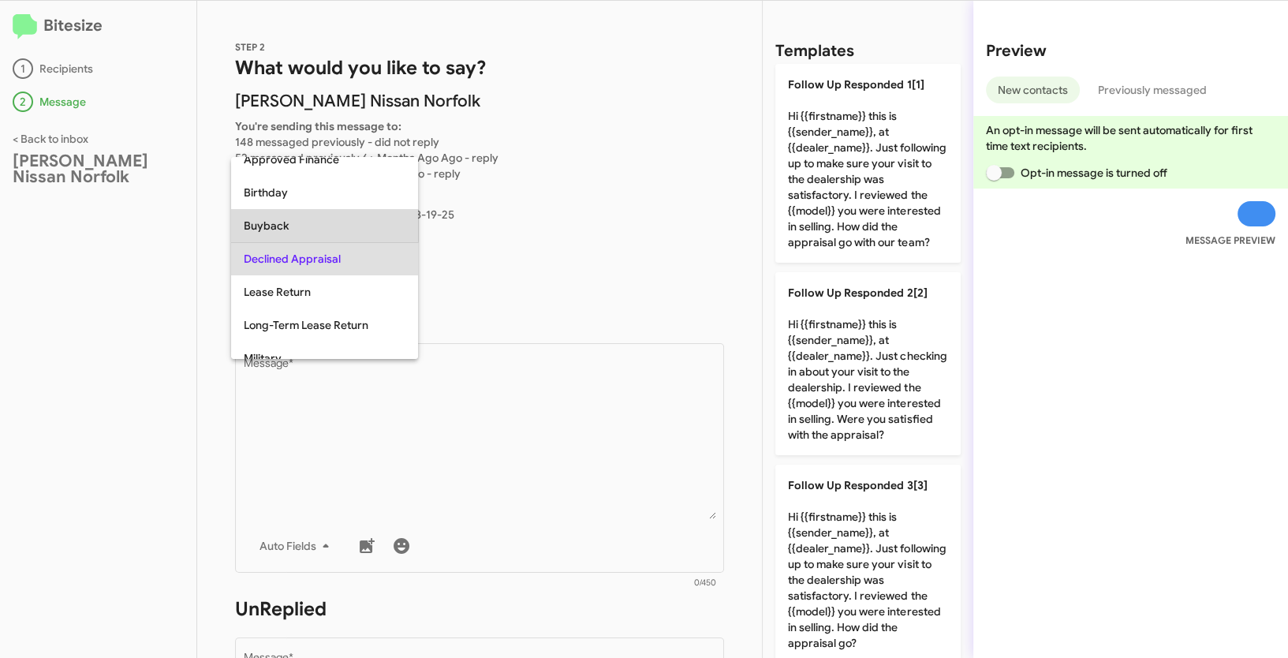
click at [282, 220] on span "Buyback" at bounding box center [325, 225] width 162 height 33
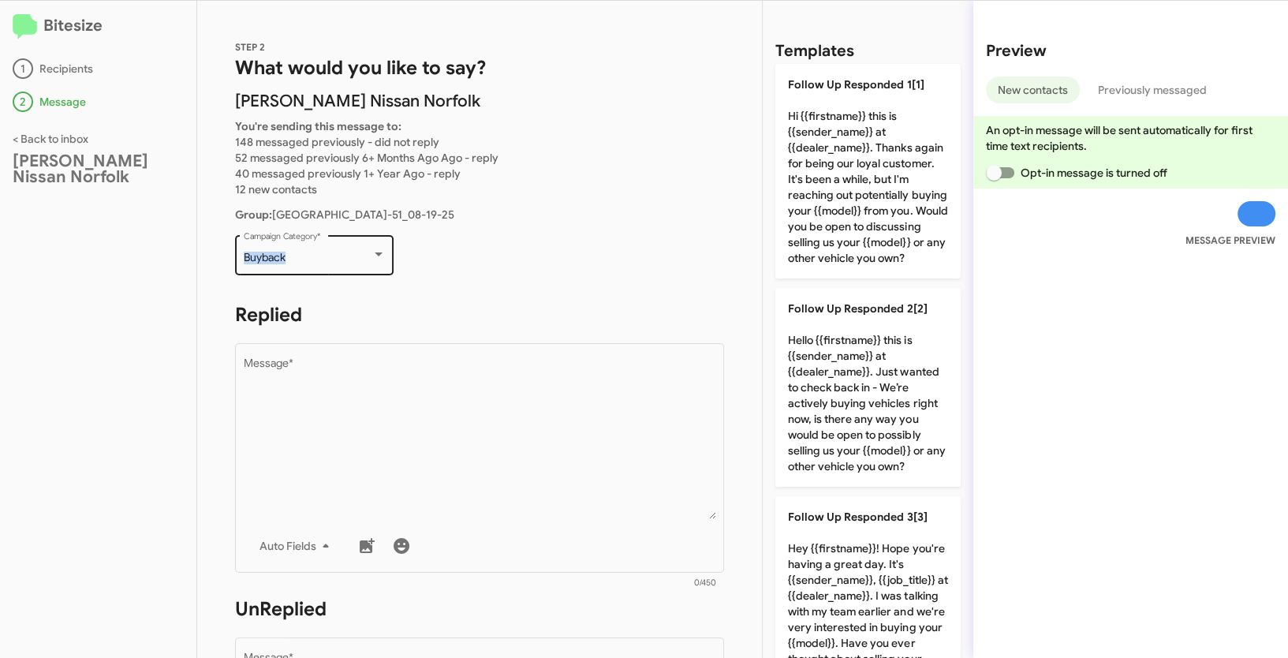
drag, startPoint x: 257, startPoint y: 257, endPoint x: 305, endPoint y: 257, distance: 48.1
click at [305, 257] on div "Buyback Campaign Category *" at bounding box center [314, 253] width 159 height 43
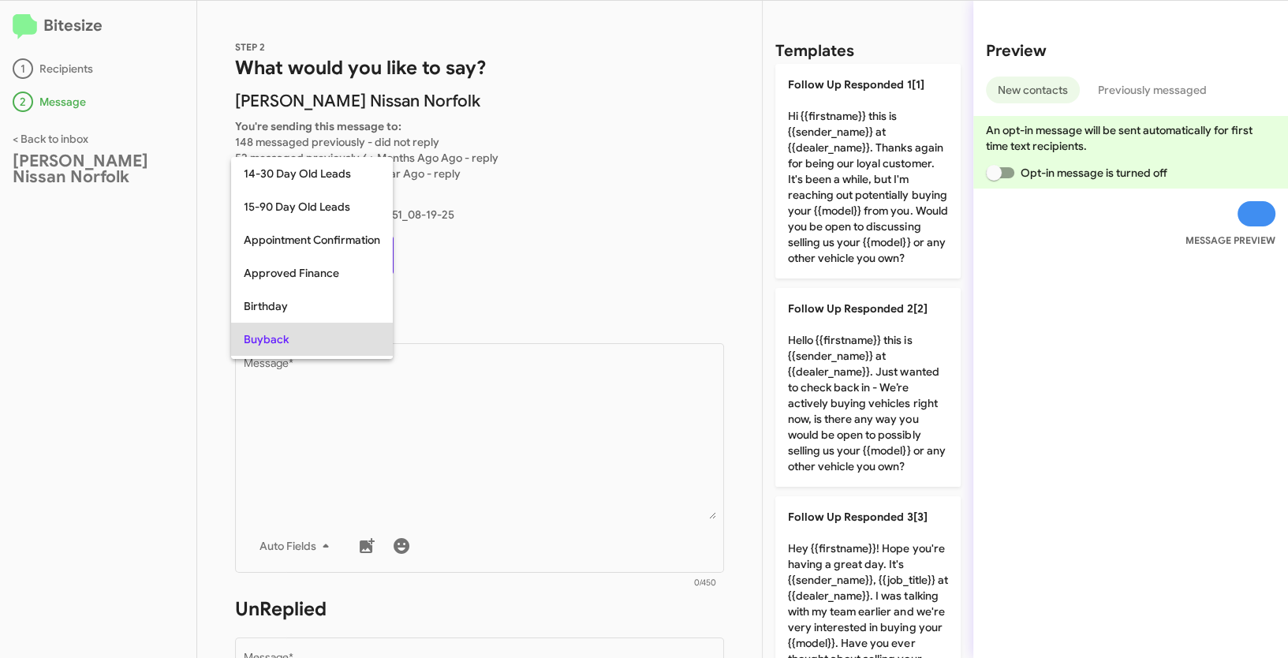
scroll to position [81, 0]
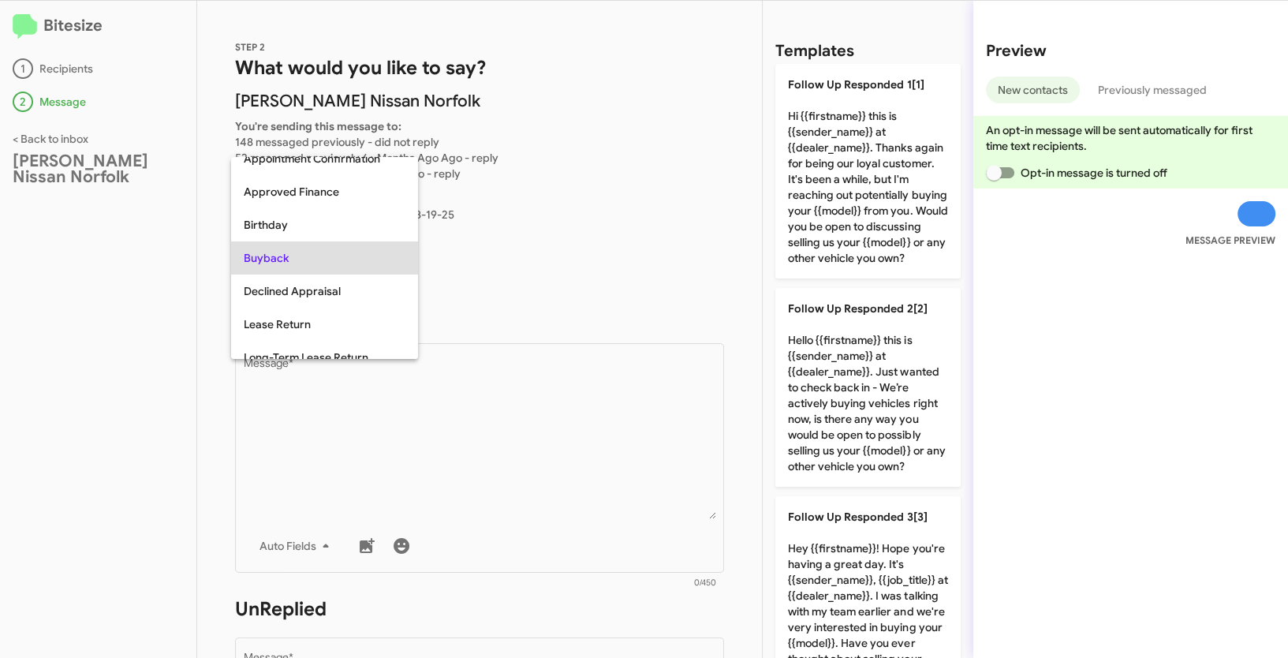
copy span "Buyback"
click at [570, 516] on div at bounding box center [644, 329] width 1288 height 658
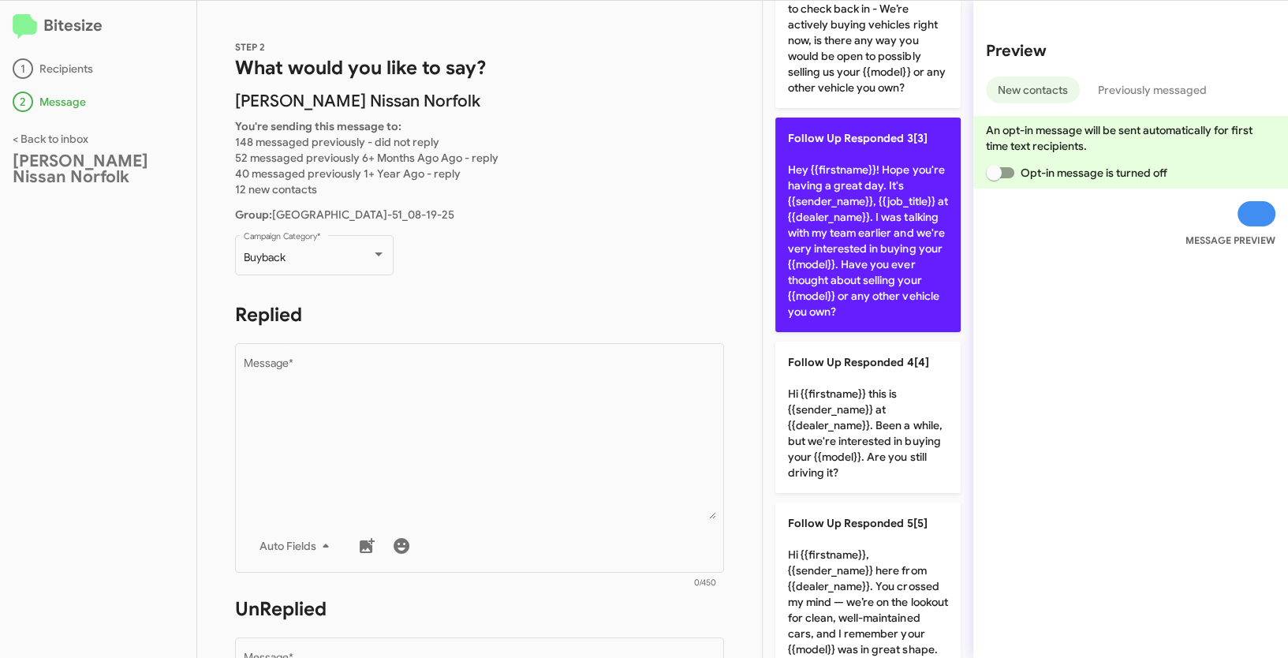
scroll to position [495, 0]
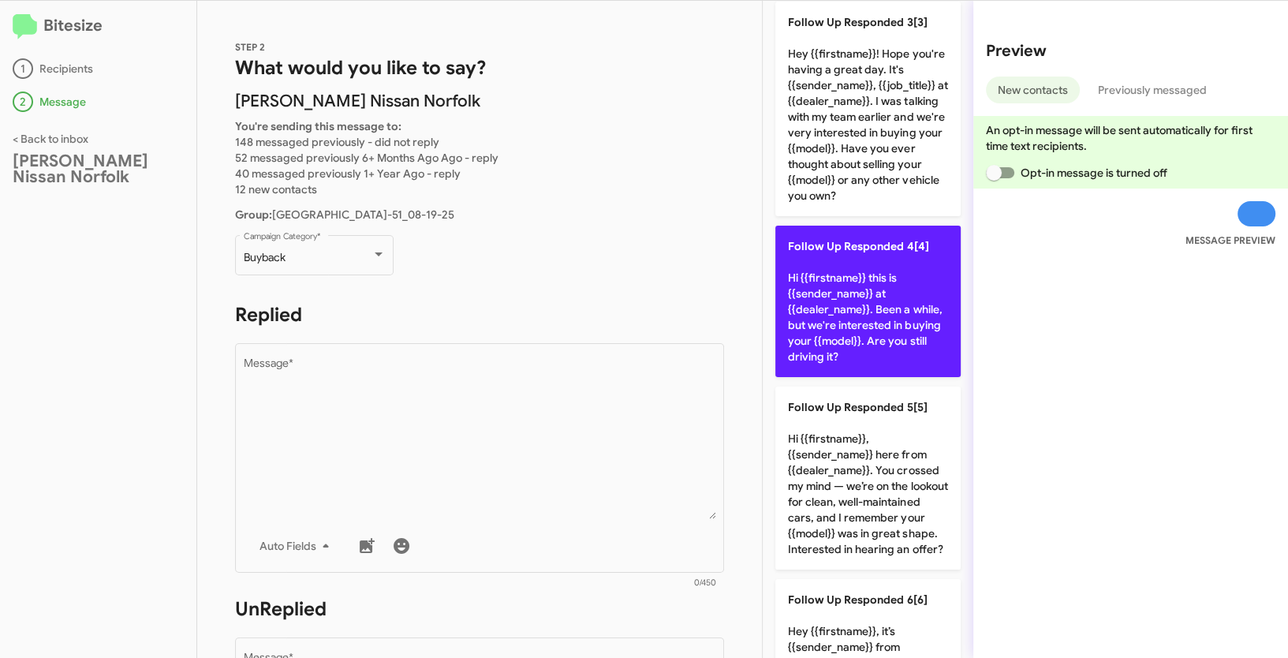
click at [845, 330] on p "Follow Up Responded 4[4] Hi {{firstname}} this is {{sender_name}} at {{dealer_n…" at bounding box center [867, 301] width 185 height 151
type textarea "Hi {{firstname}} this is {{sender_name}} at {{dealer_name}}. Been a while, but …"
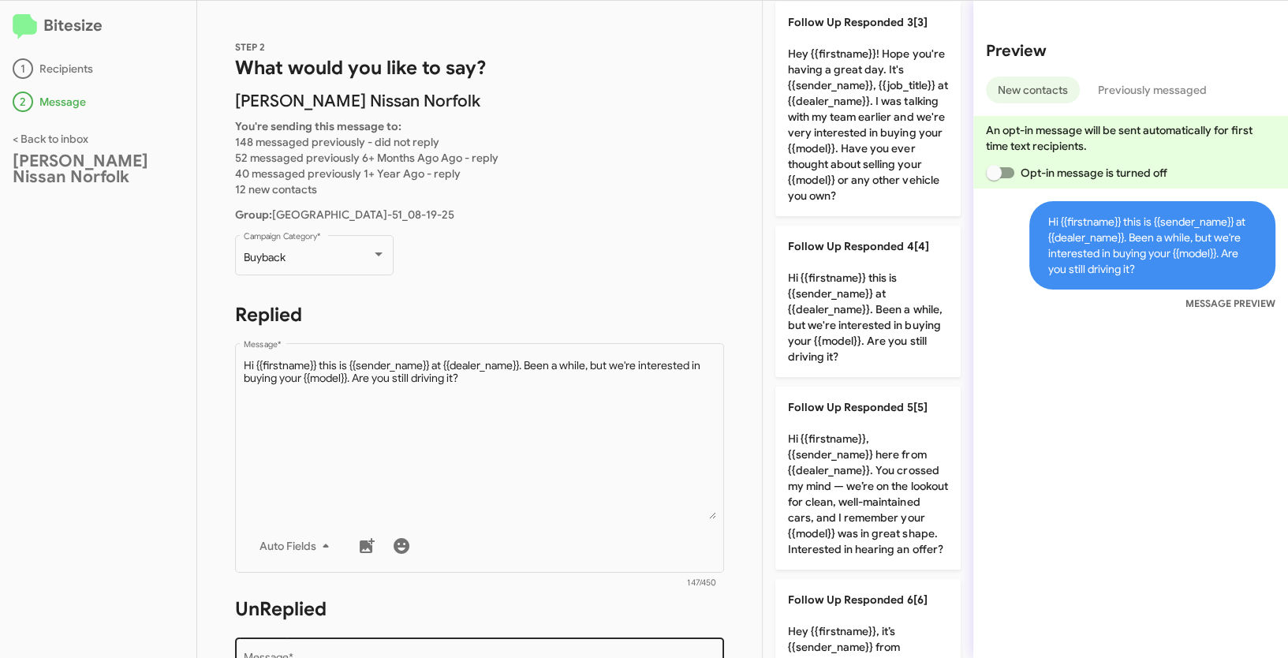
scroll to position [267, 0]
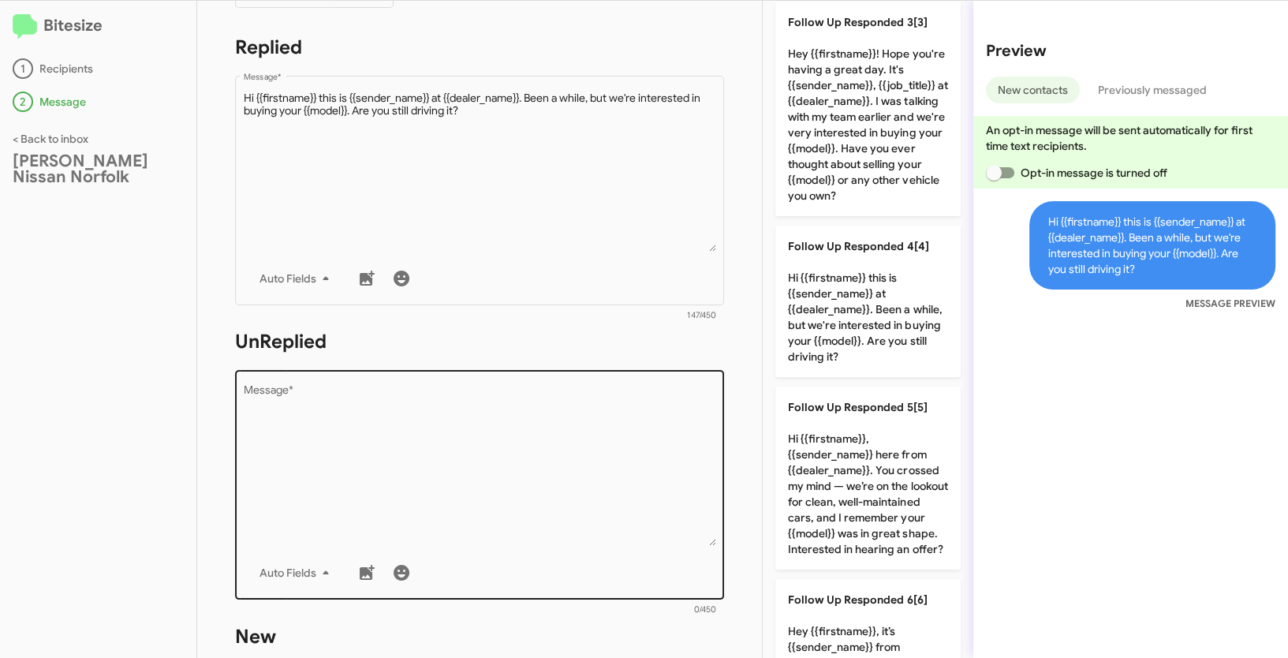
click at [577, 489] on textarea "Message *" at bounding box center [480, 465] width 472 height 161
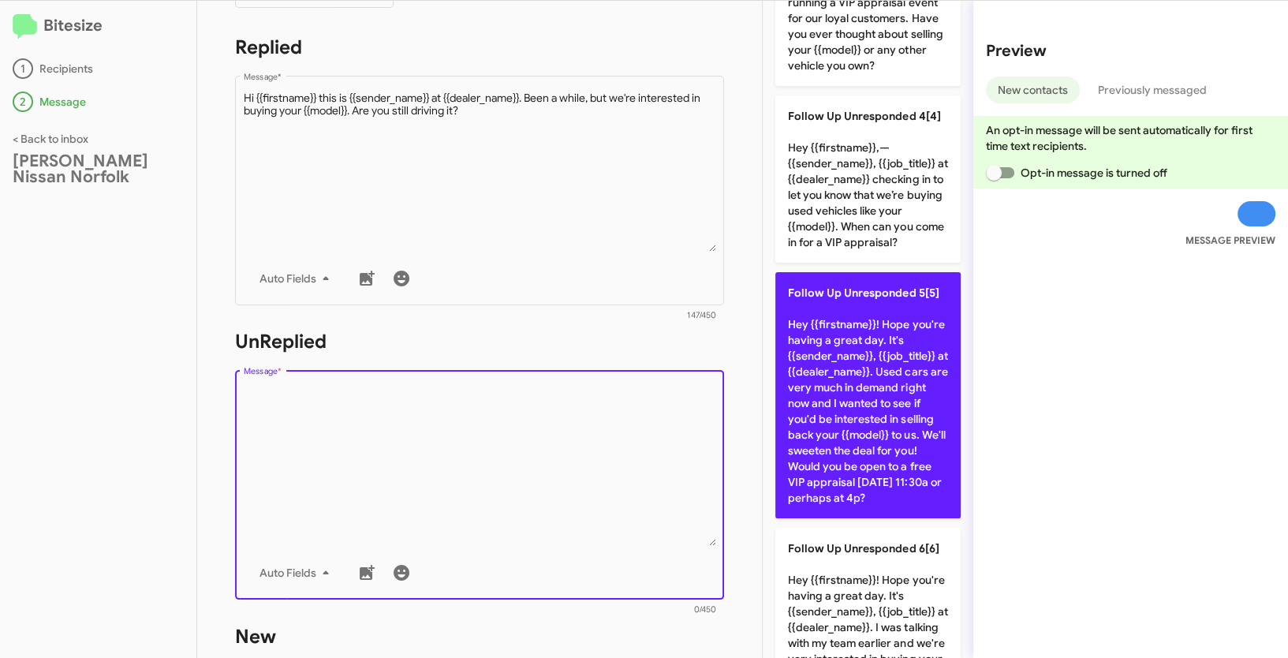
scroll to position [760, 0]
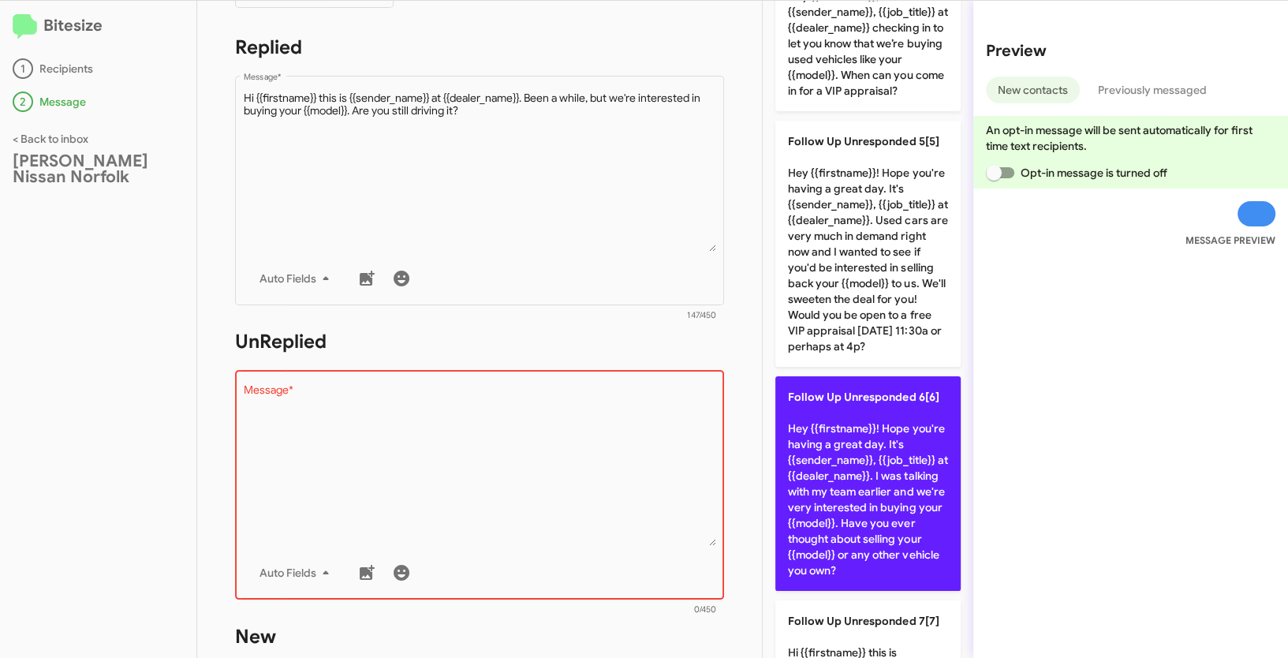
click at [866, 486] on p "Follow Up Unresponded 6[6] Hey {{firstname}}! Hope you're having a great day. I…" at bounding box center [867, 483] width 185 height 215
type textarea "Hey {{firstname}}! Hope you're having a great day. It's {{sender_name}}, {{job_…"
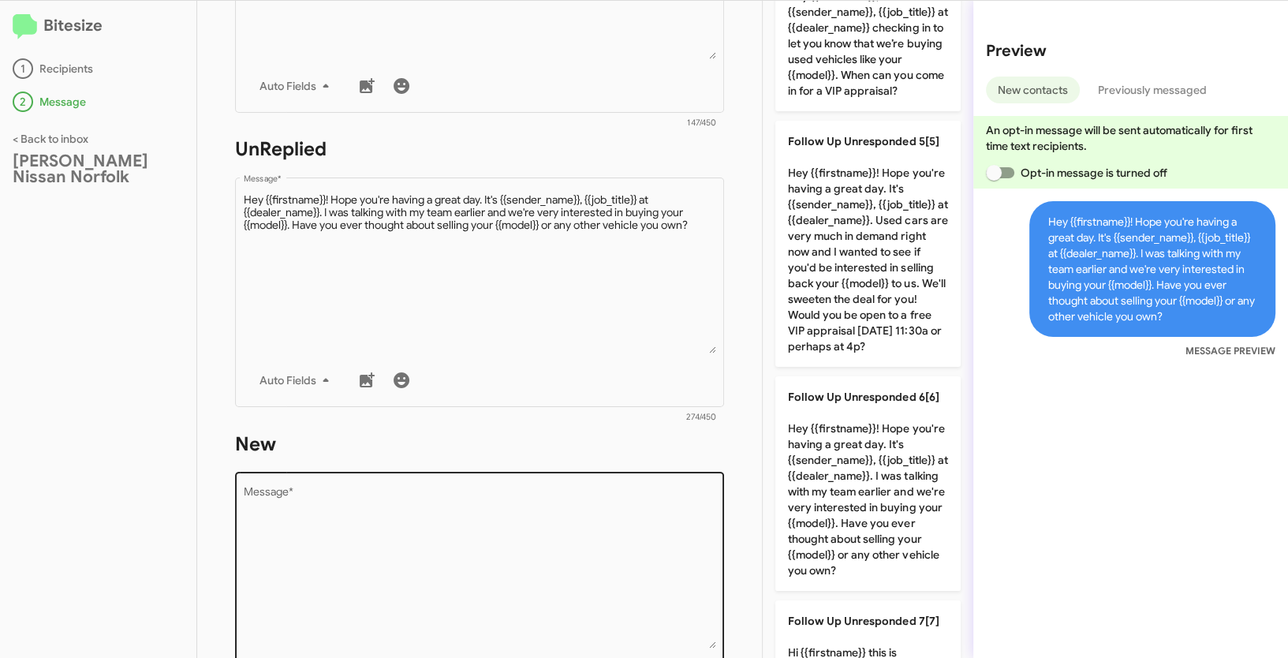
scroll to position [538, 0]
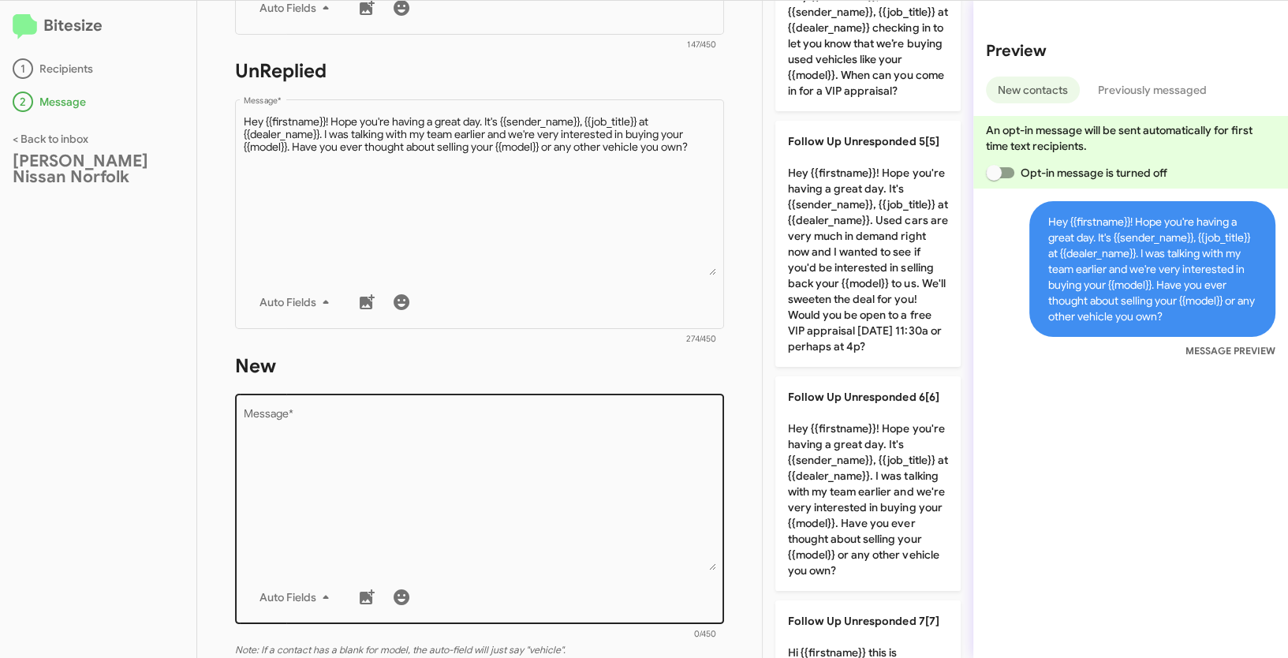
click at [514, 484] on textarea "Message *" at bounding box center [480, 489] width 472 height 161
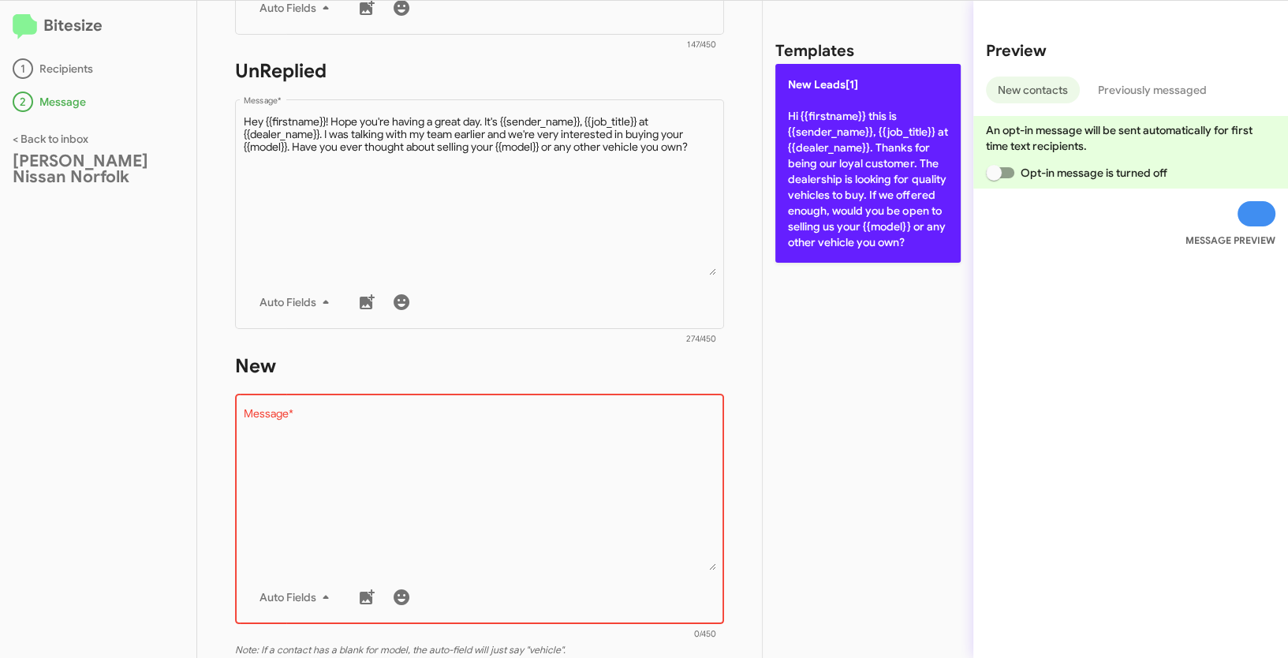
click at [862, 159] on p "New Leads[1] Hi {{firstname}} this is {{sender_name}}, {{job_title}} at {{deale…" at bounding box center [867, 163] width 185 height 199
type textarea "Hi {{firstname}} this is {{sender_name}}, {{job_title}} at {{dealer_name}}. Tha…"
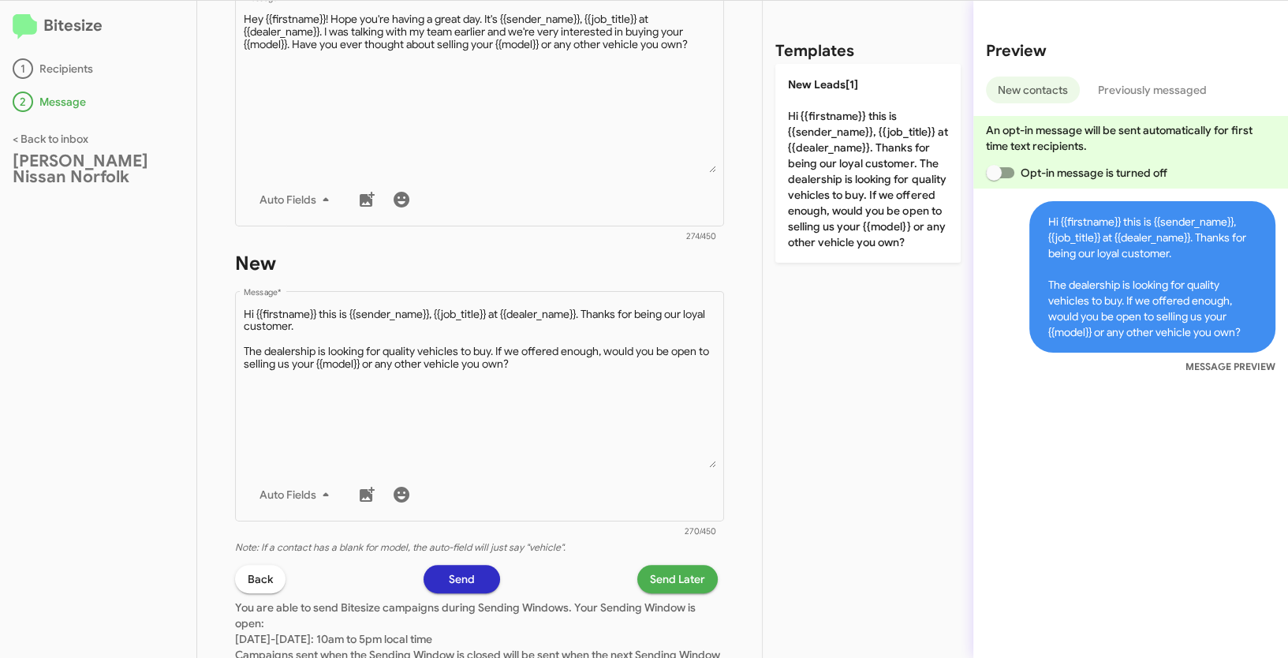
scroll to position [770, 0]
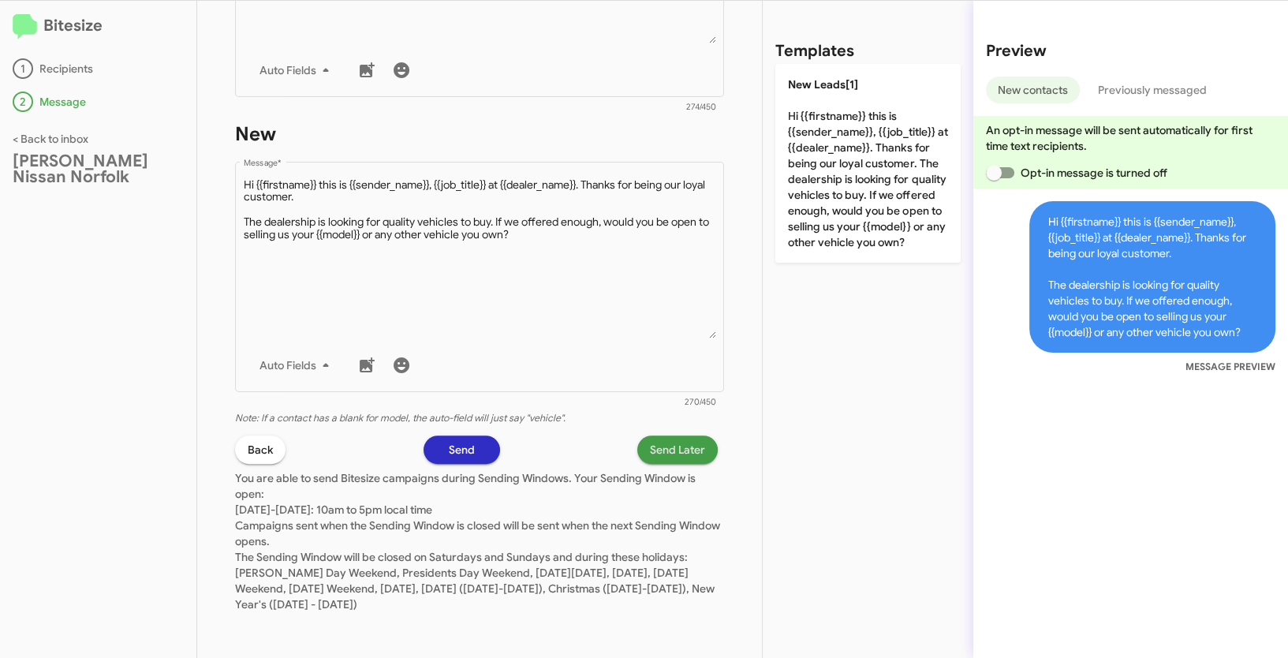
click at [702, 447] on button "Send Later" at bounding box center [677, 449] width 80 height 28
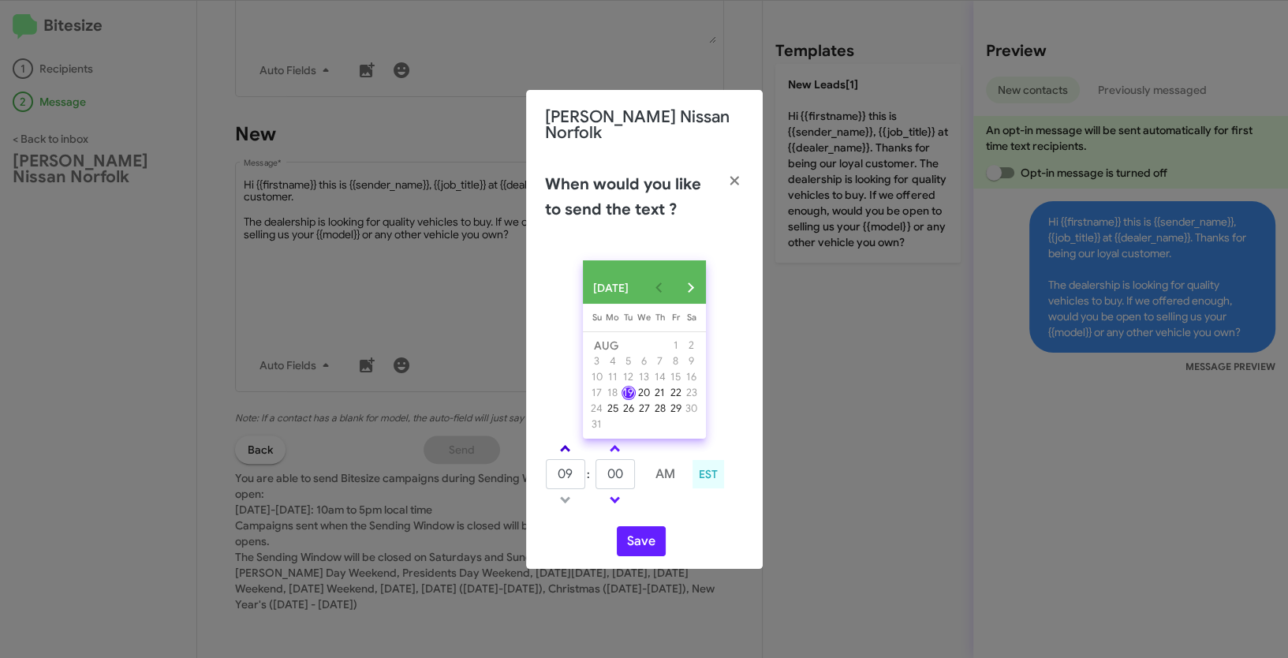
click at [567, 441] on link at bounding box center [565, 448] width 28 height 18
type input "11"
drag, startPoint x: 630, startPoint y: 473, endPoint x: 585, endPoint y: 474, distance: 45.0
click at [585, 474] on tr "11 : 00 AM" at bounding box center [615, 474] width 141 height 32
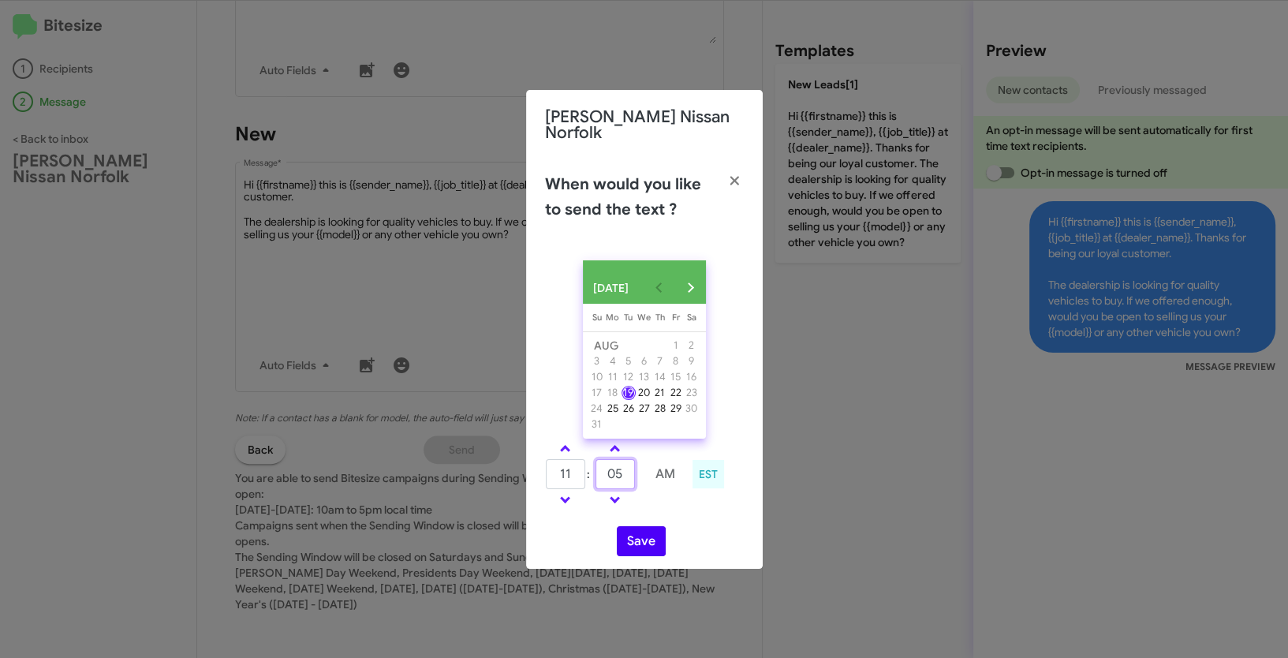
type input "05"
click at [637, 541] on button "Save" at bounding box center [641, 541] width 49 height 30
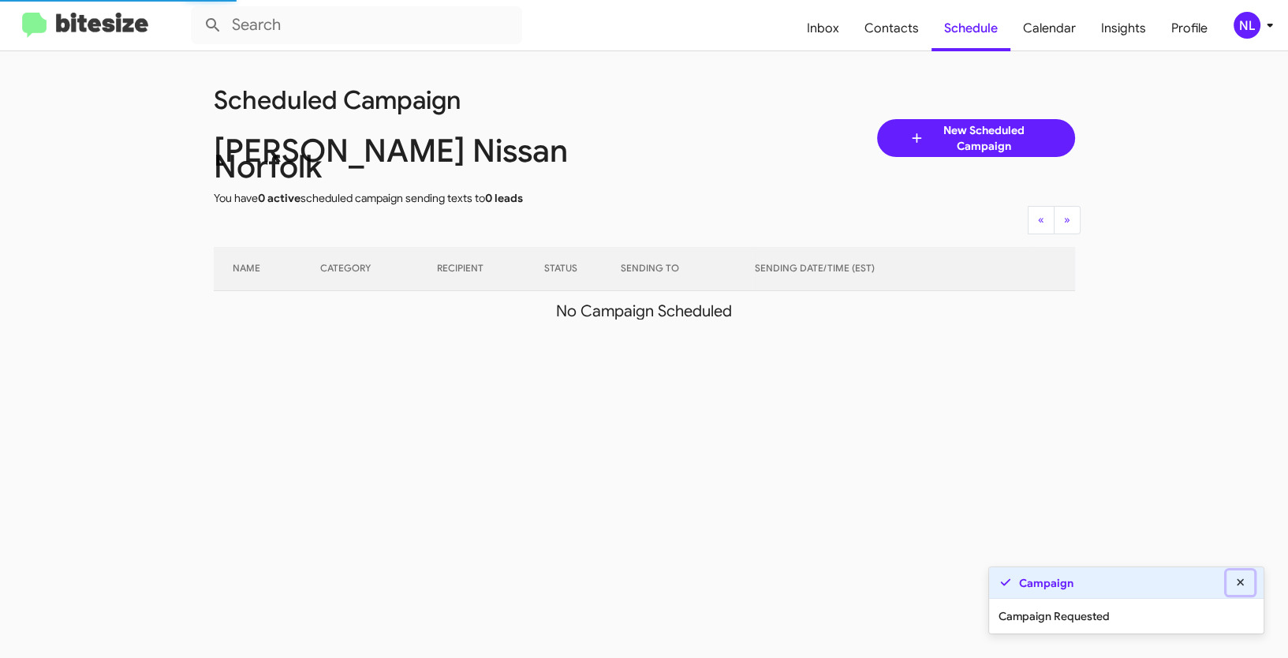
click at [1241, 588] on icon at bounding box center [1241, 582] width 14 height 11
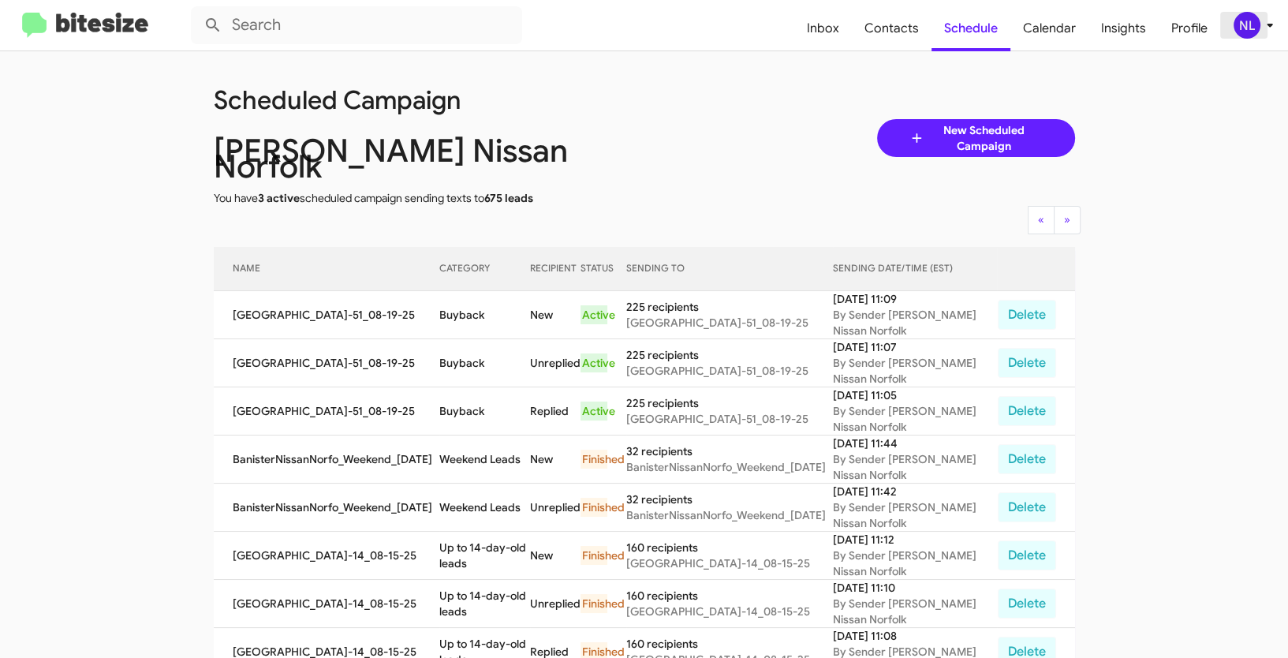
click at [1252, 21] on div "NL" at bounding box center [1247, 25] width 27 height 27
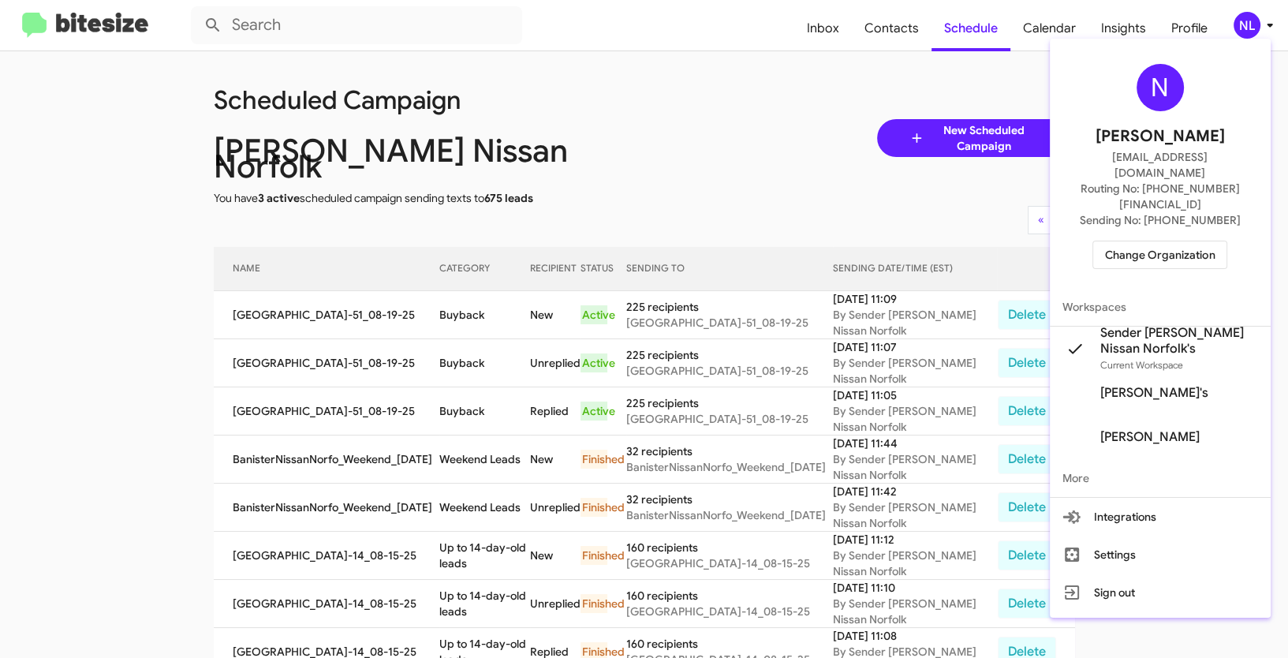
click at [1145, 241] on span "Change Organization" at bounding box center [1160, 254] width 110 height 27
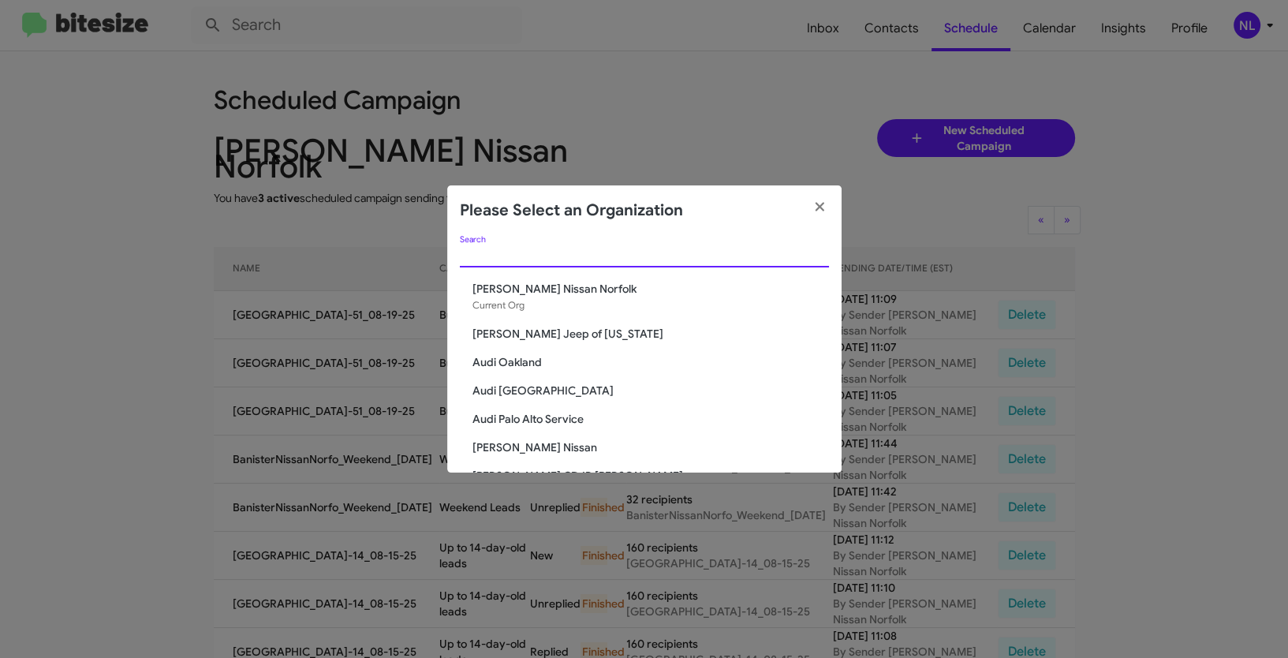
click at [514, 256] on input "Search" at bounding box center [644, 255] width 369 height 13
paste input "Chevrolet of Bowie"
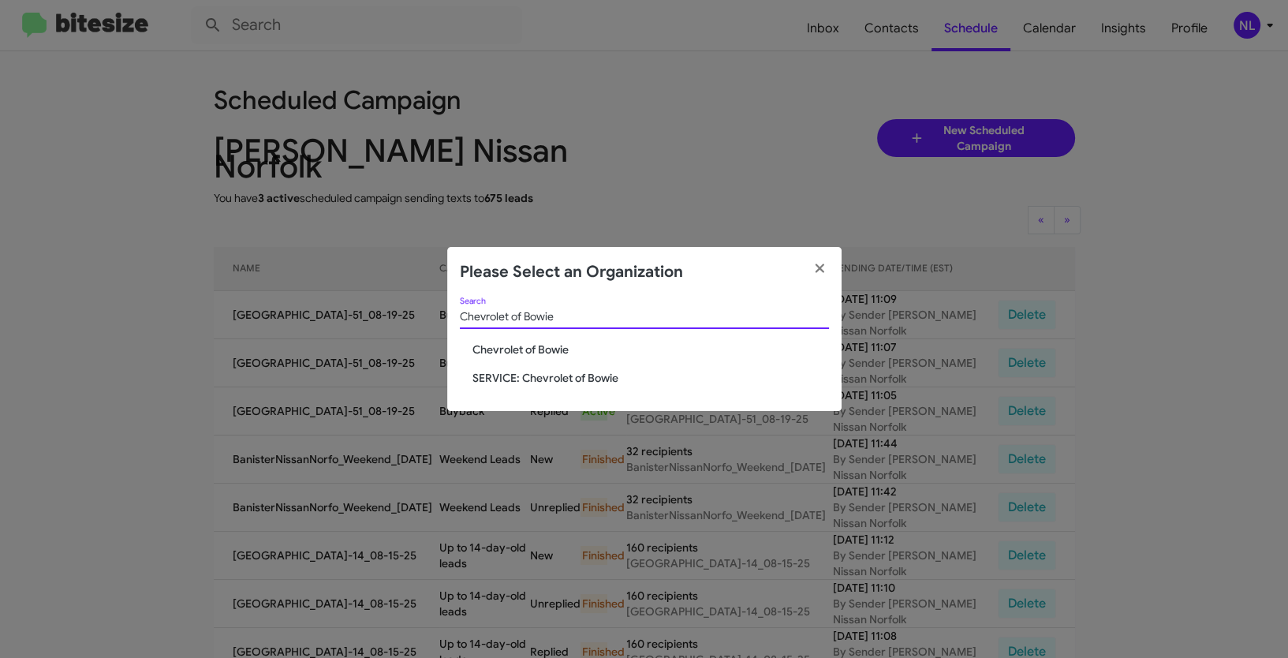
type input "Chevrolet of Bowie"
click at [521, 345] on span "Chevrolet of Bowie" at bounding box center [650, 350] width 357 height 16
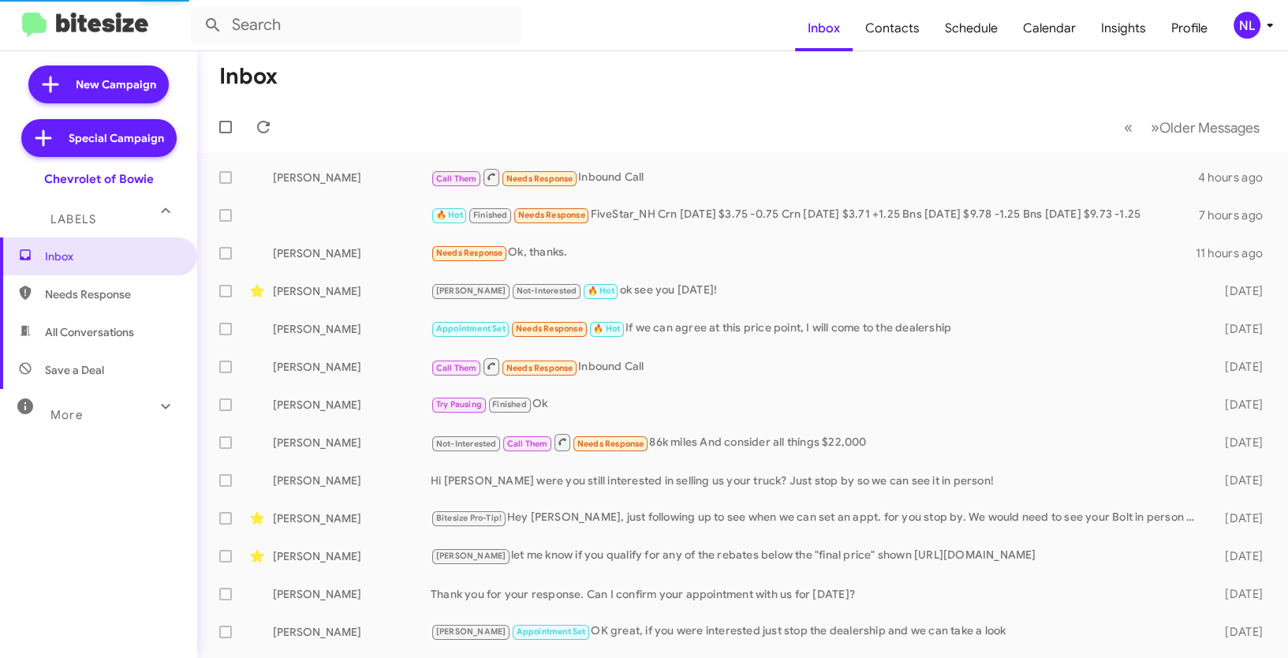
click at [1249, 29] on div "NL" at bounding box center [1247, 25] width 27 height 27
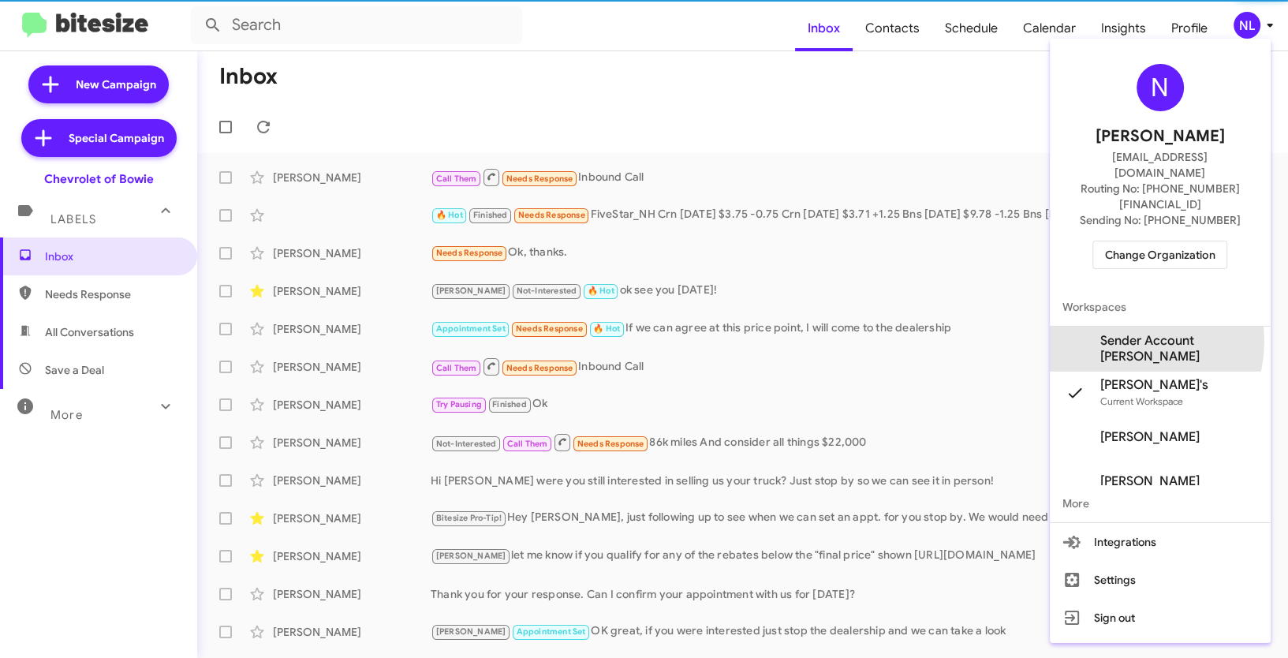
click at [1124, 333] on span "Sender Account [PERSON_NAME]" at bounding box center [1179, 349] width 158 height 32
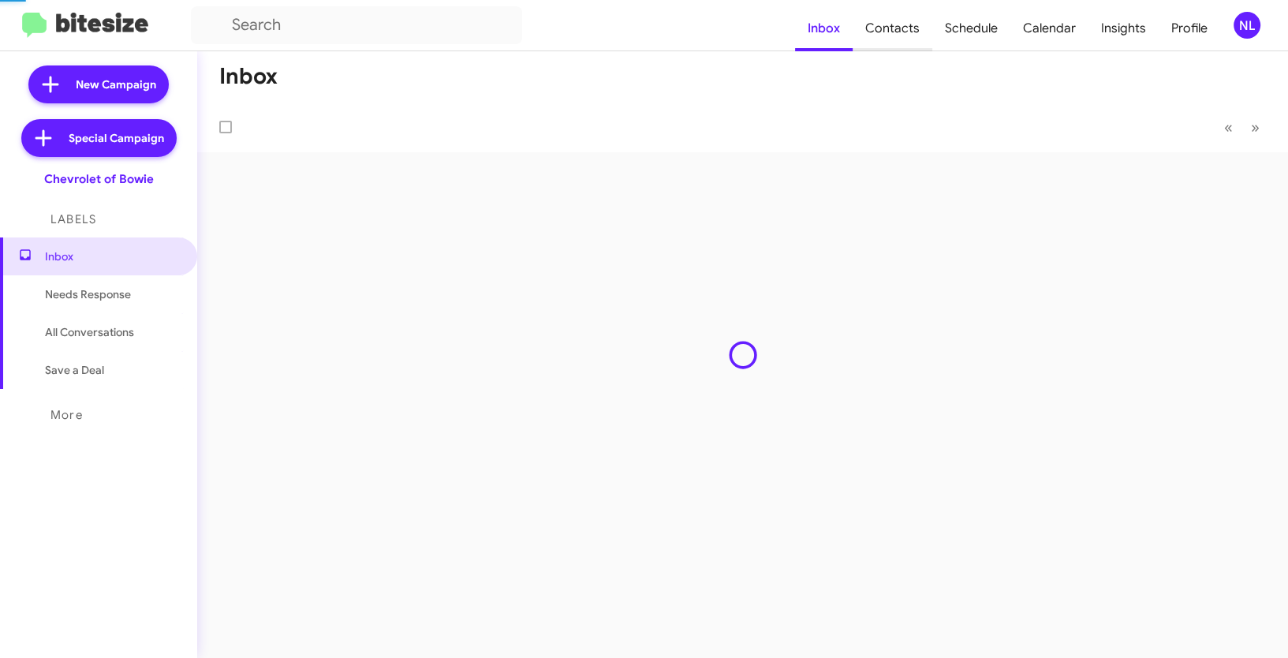
click at [896, 31] on span "Contacts" at bounding box center [893, 29] width 80 height 46
type input "in:groups"
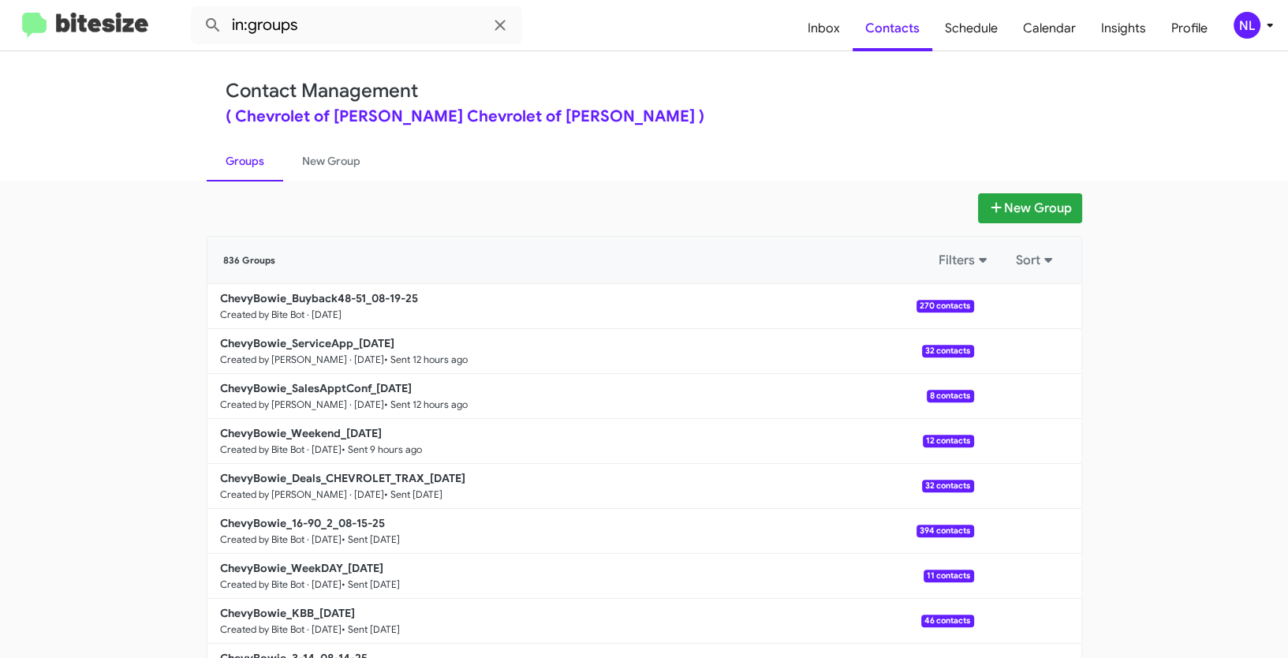
click at [1261, 28] on icon at bounding box center [1270, 25] width 19 height 19
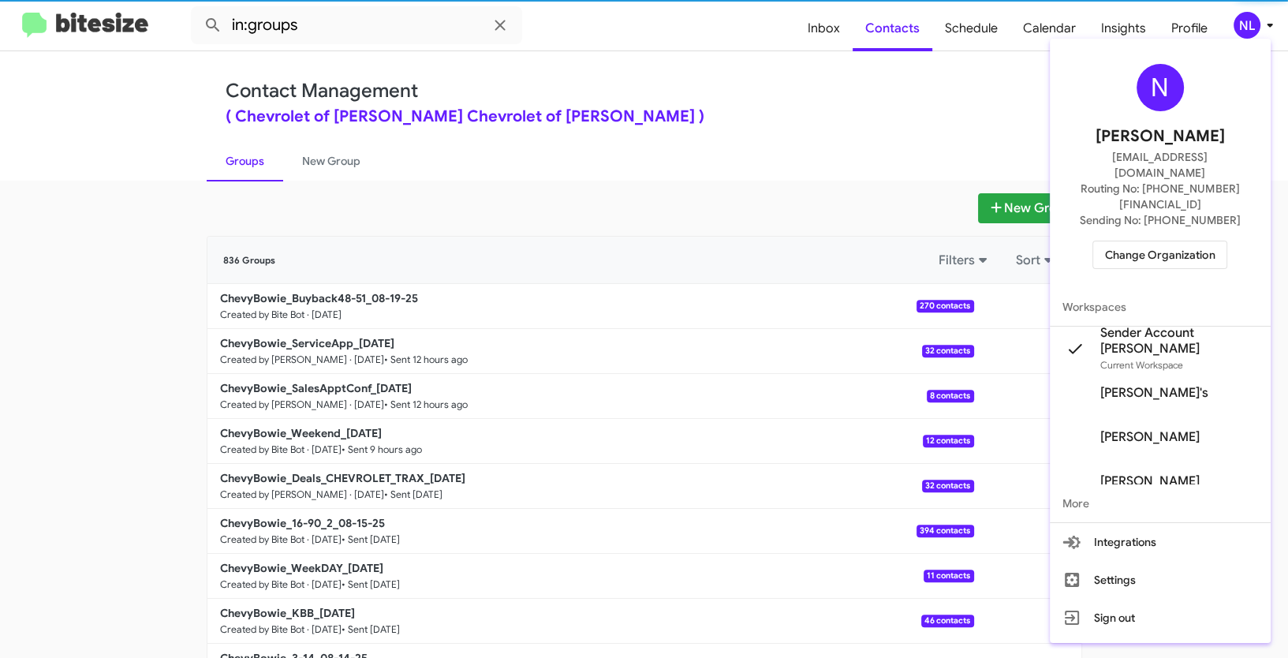
click at [1138, 241] on span "Change Organization" at bounding box center [1160, 254] width 110 height 27
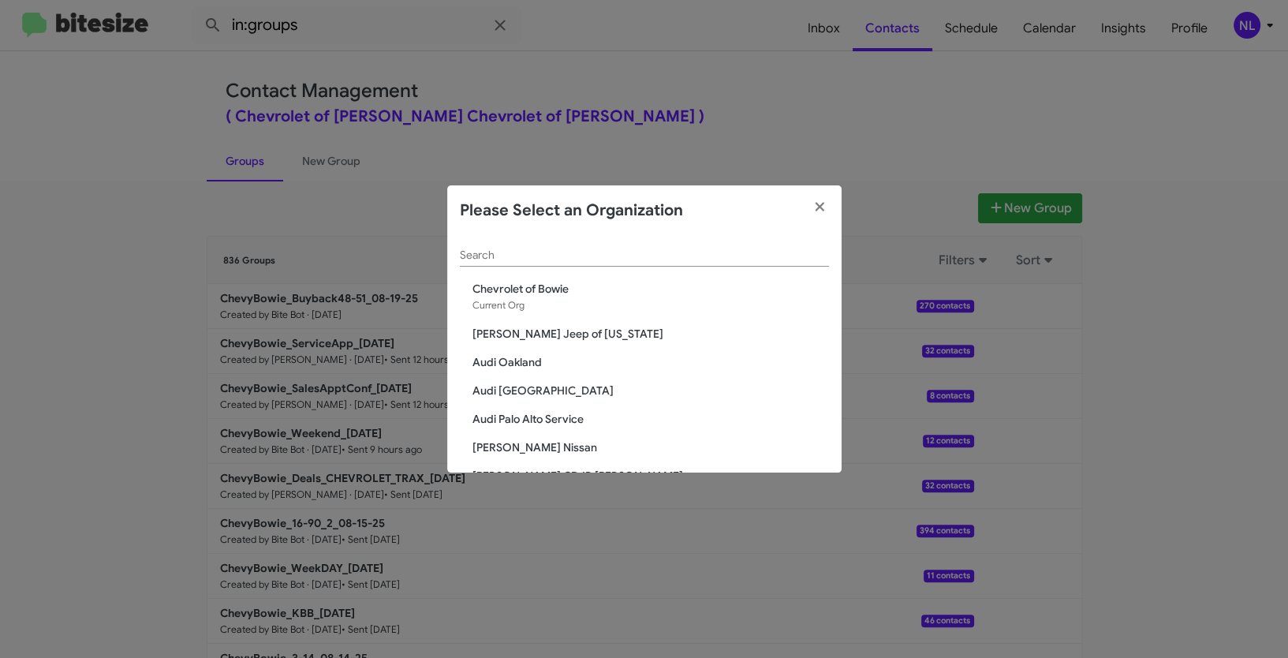
click at [539, 254] on input "Search" at bounding box center [644, 255] width 369 height 13
paste input "Chevy of [GEOGRAPHIC_DATA]"
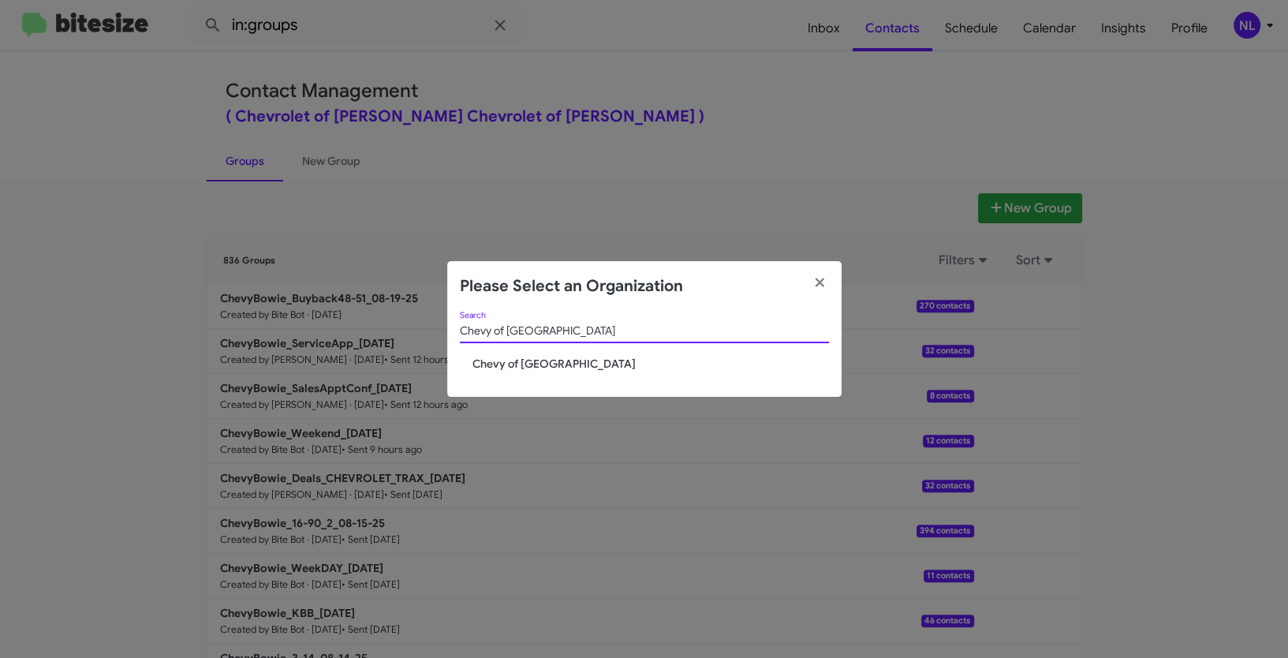
type input "Chevy of [GEOGRAPHIC_DATA]"
click at [510, 368] on span "Chevy of [GEOGRAPHIC_DATA]" at bounding box center [650, 364] width 357 height 16
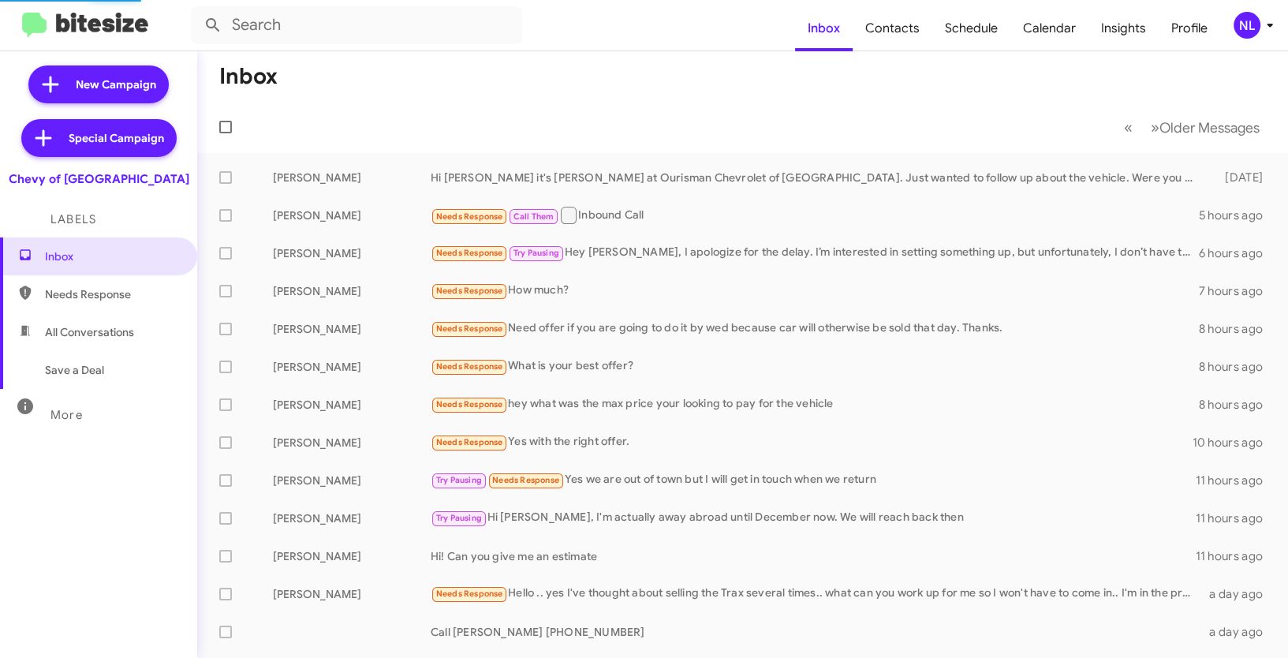
click at [1246, 21] on div "NL" at bounding box center [1247, 25] width 27 height 27
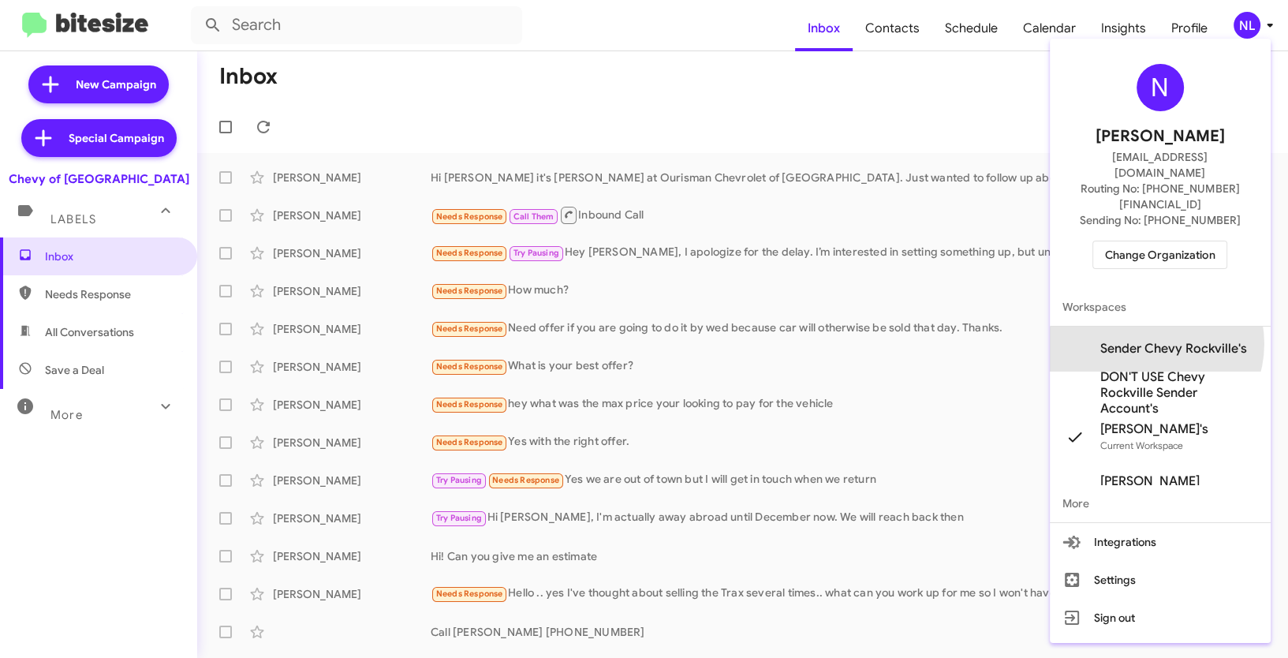
click at [1149, 341] on span "Sender Chevy Rockville's" at bounding box center [1173, 349] width 147 height 16
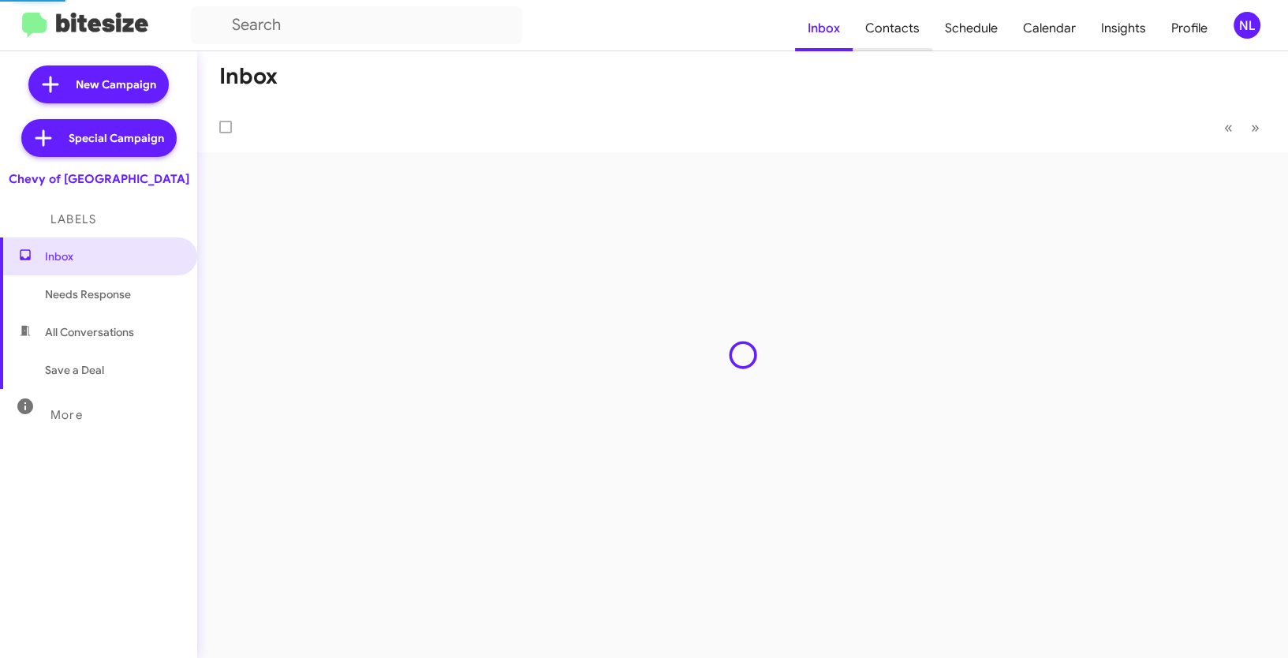
click at [892, 29] on span "Contacts" at bounding box center [893, 29] width 80 height 46
type input "in:groups"
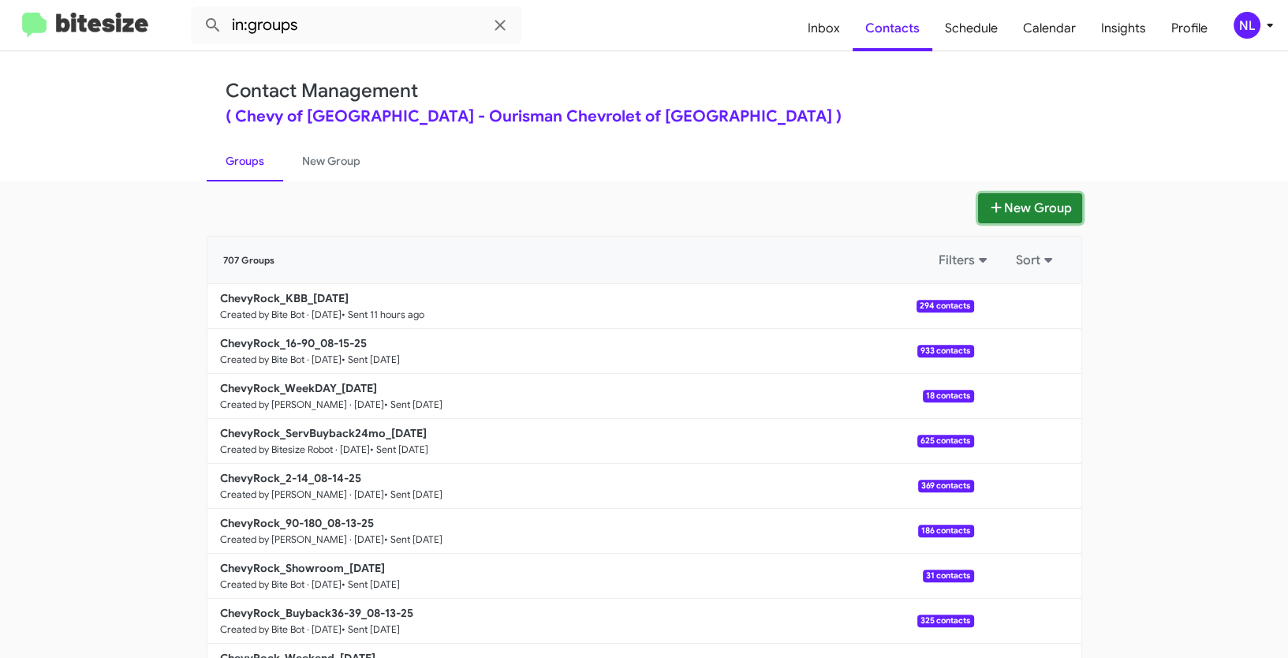
click at [1040, 209] on button "New Group" at bounding box center [1030, 208] width 104 height 30
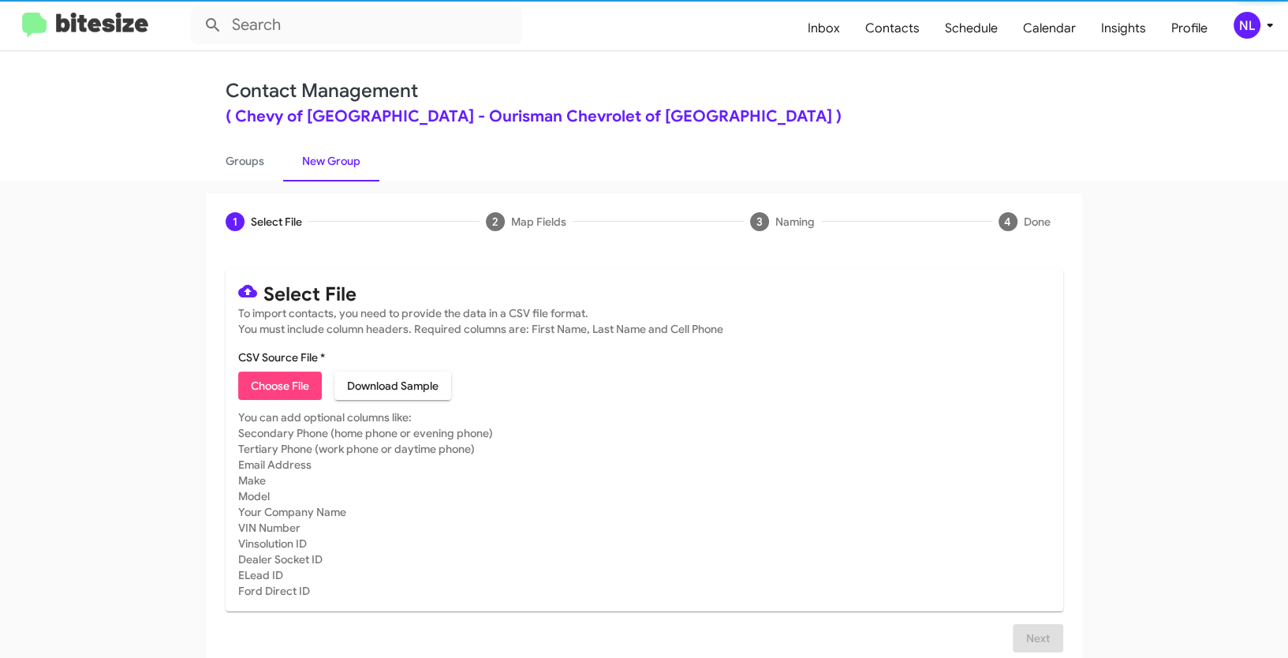
click at [276, 372] on span "Choose File" at bounding box center [280, 386] width 58 height 28
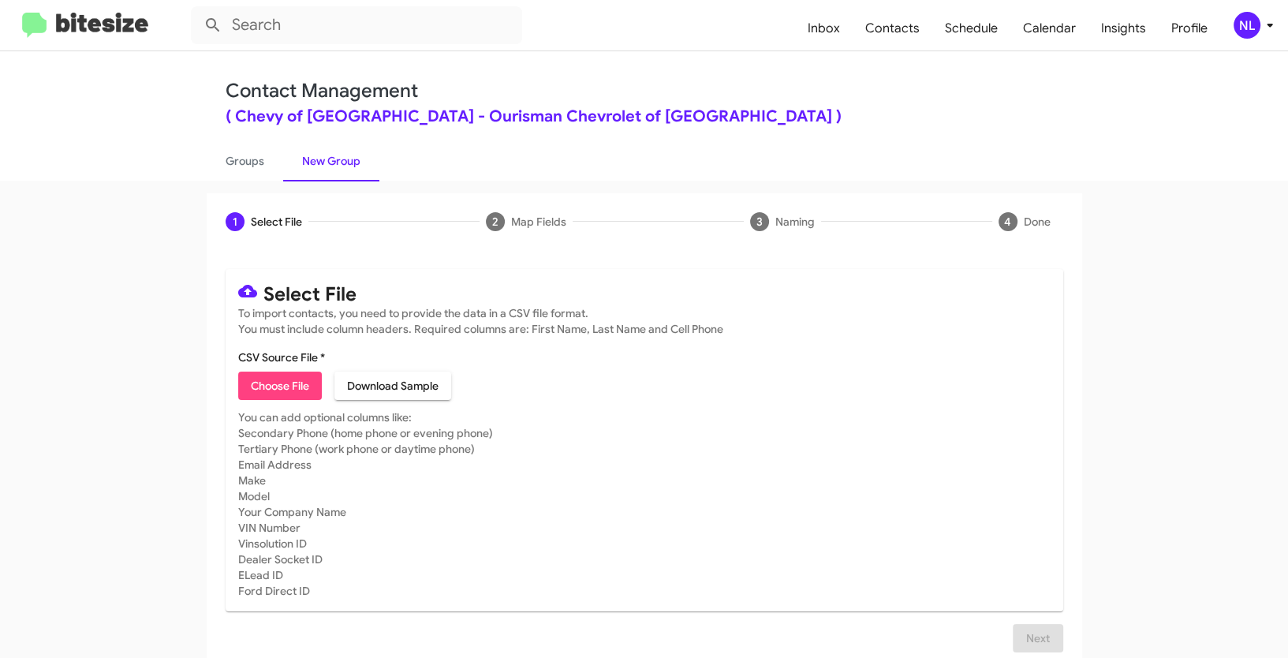
type input "Opt out - Chevy of [GEOGRAPHIC_DATA]"
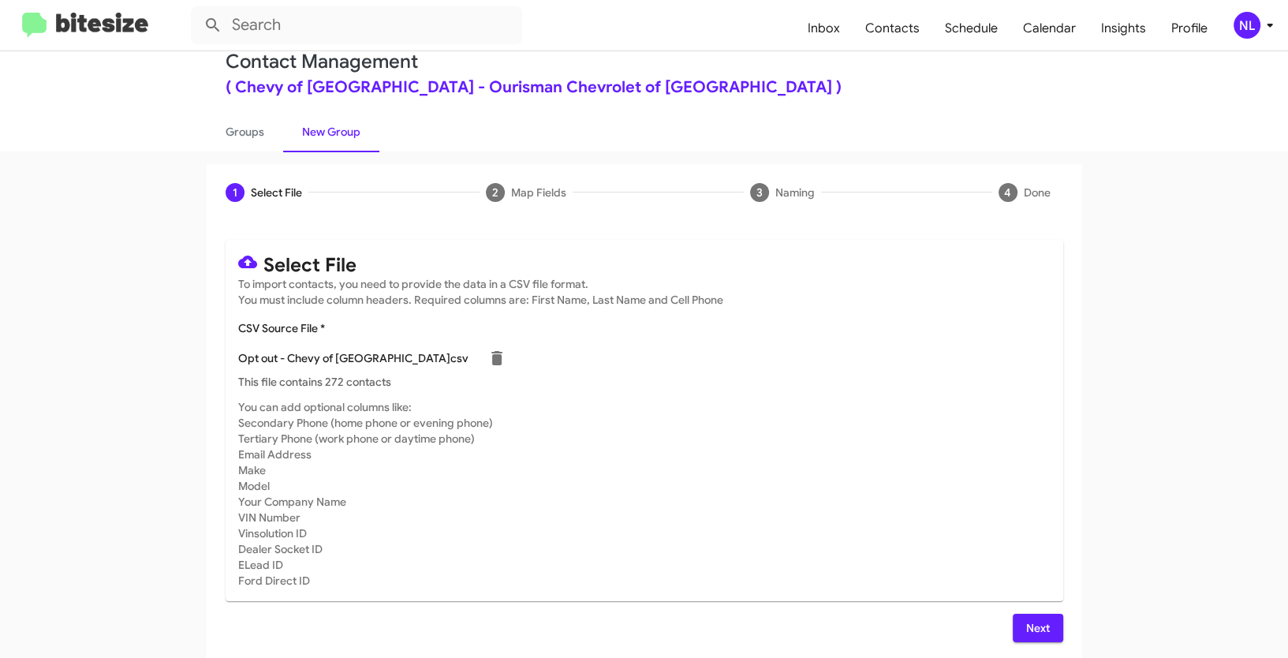
scroll to position [32, 0]
click at [1030, 616] on span "Next" at bounding box center [1037, 625] width 25 height 28
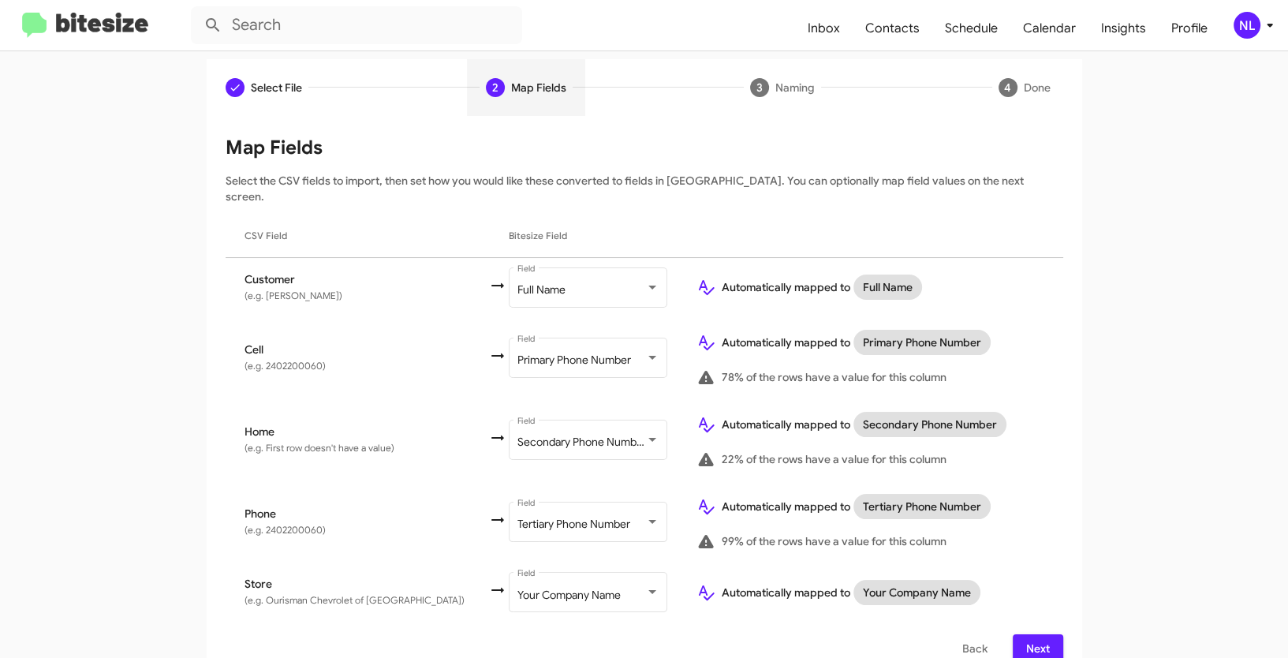
scroll to position [141, 0]
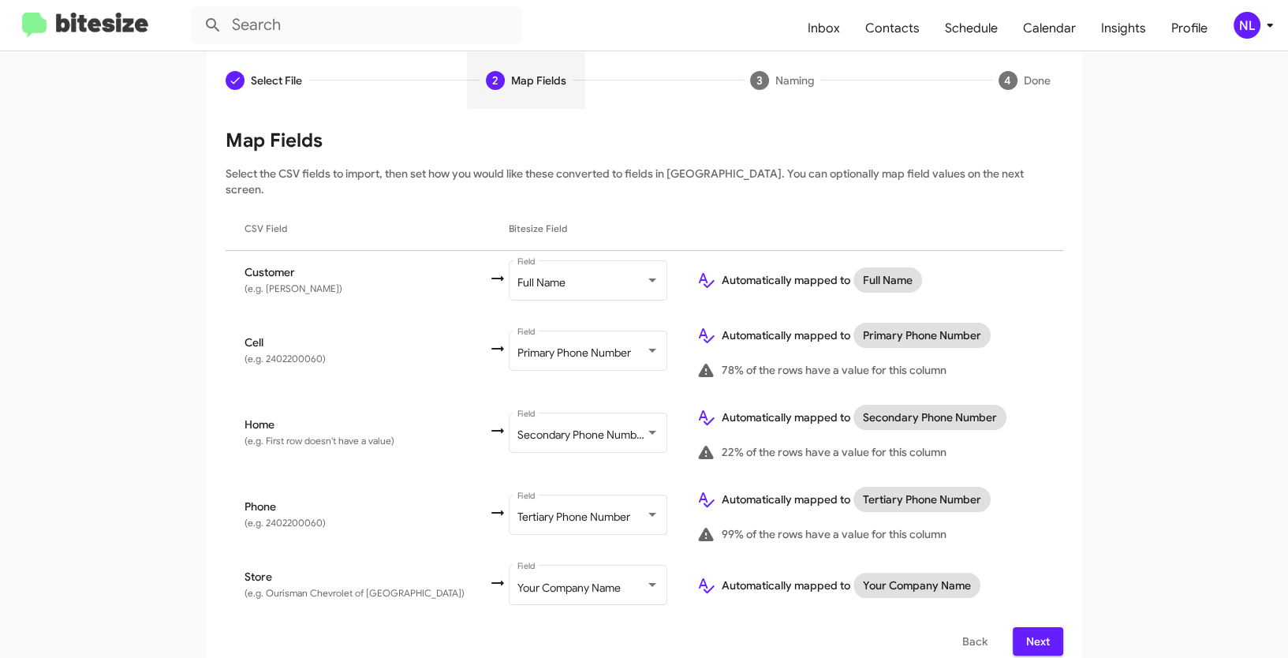
click at [1027, 627] on span "Next" at bounding box center [1037, 641] width 25 height 28
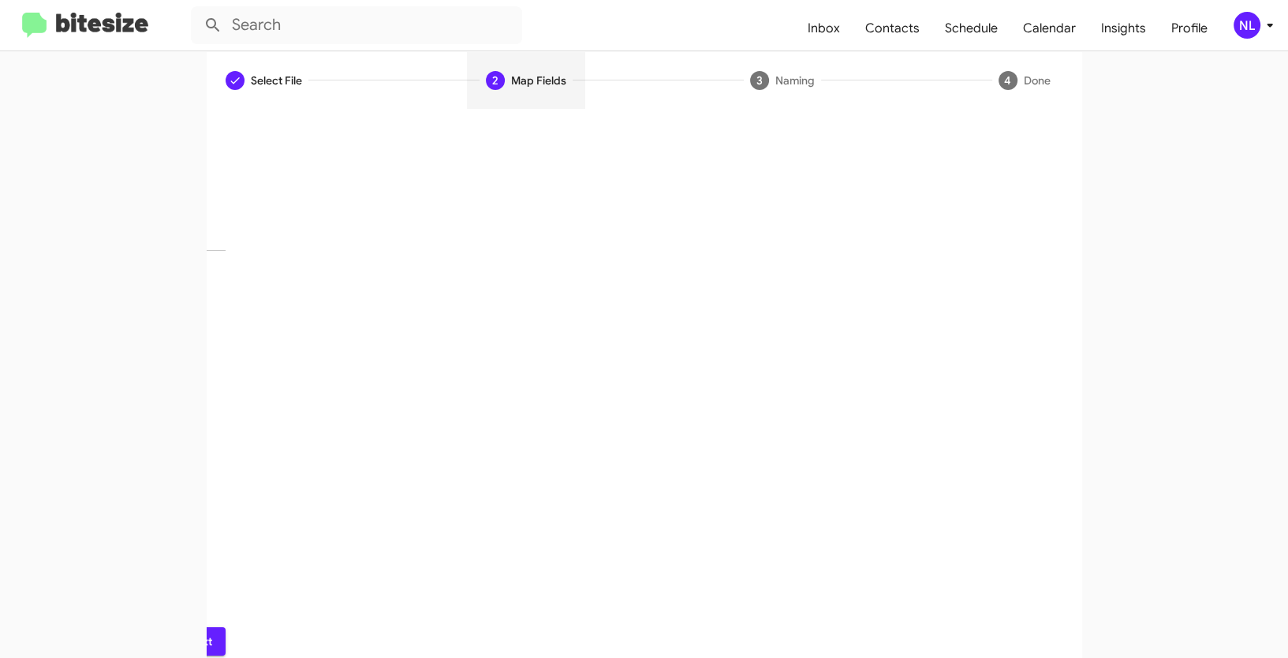
scroll to position [39, 0]
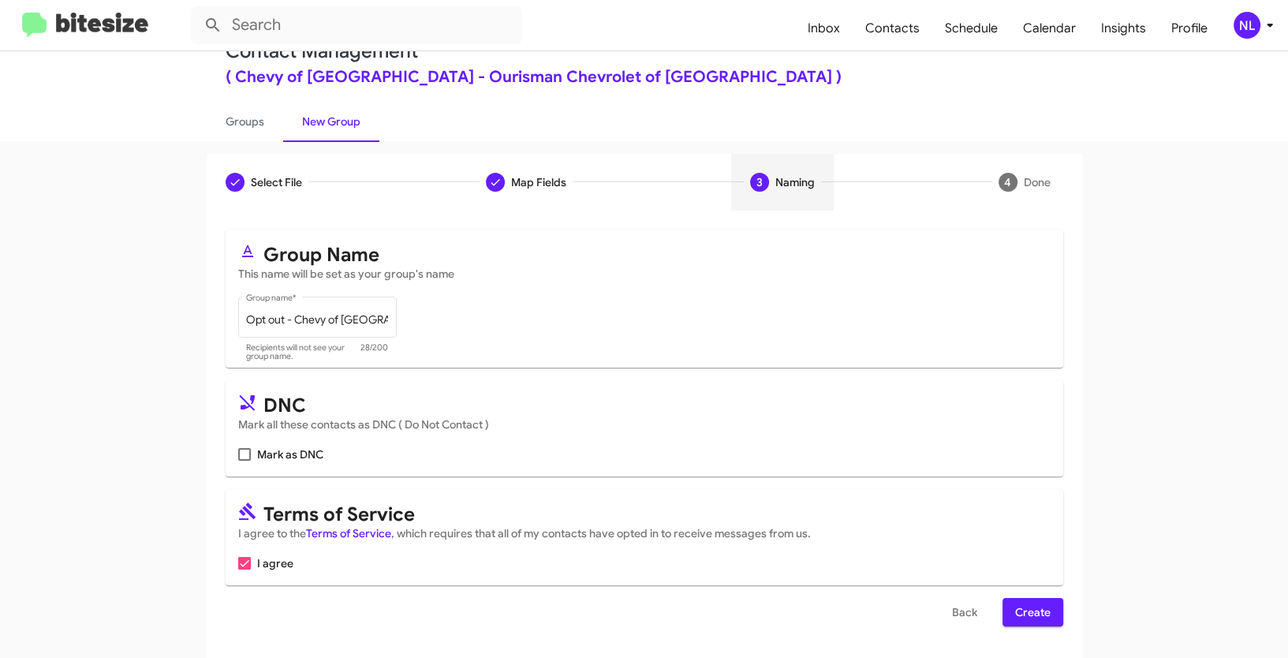
click at [238, 457] on span at bounding box center [244, 454] width 13 height 13
click at [244, 461] on input "Mark as DNC" at bounding box center [244, 461] width 1 height 1
checkbox input "true"
click at [1023, 611] on span "Create" at bounding box center [1032, 612] width 35 height 28
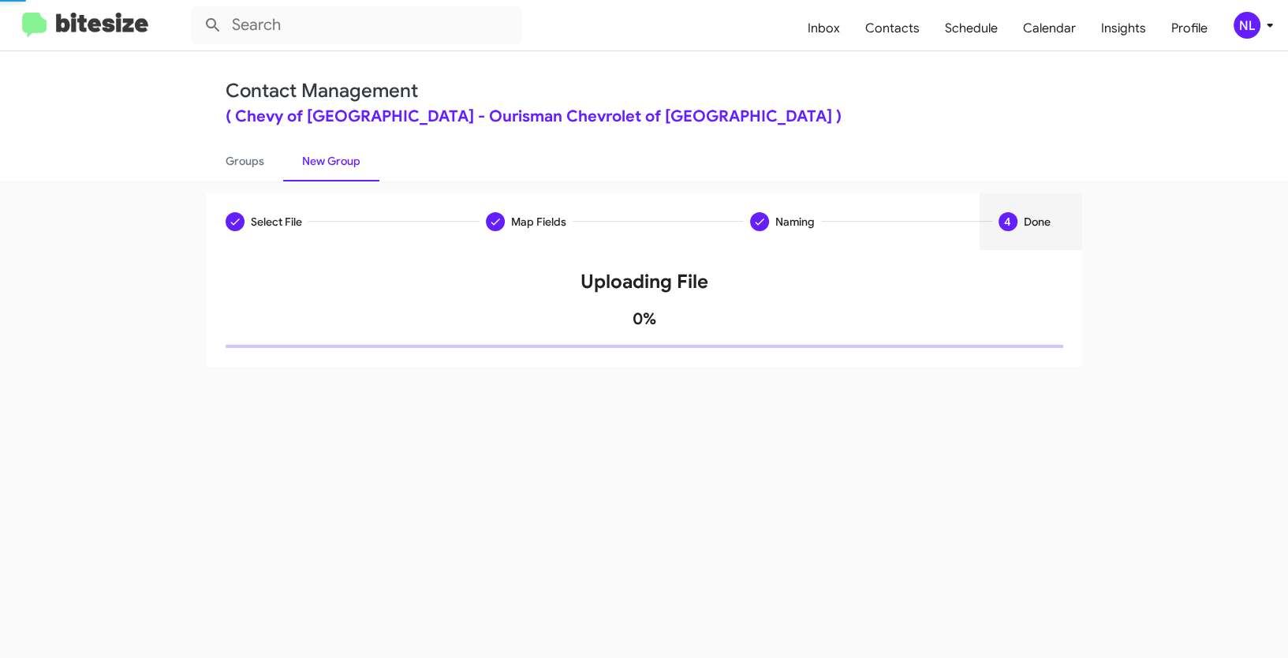
scroll to position [0, 0]
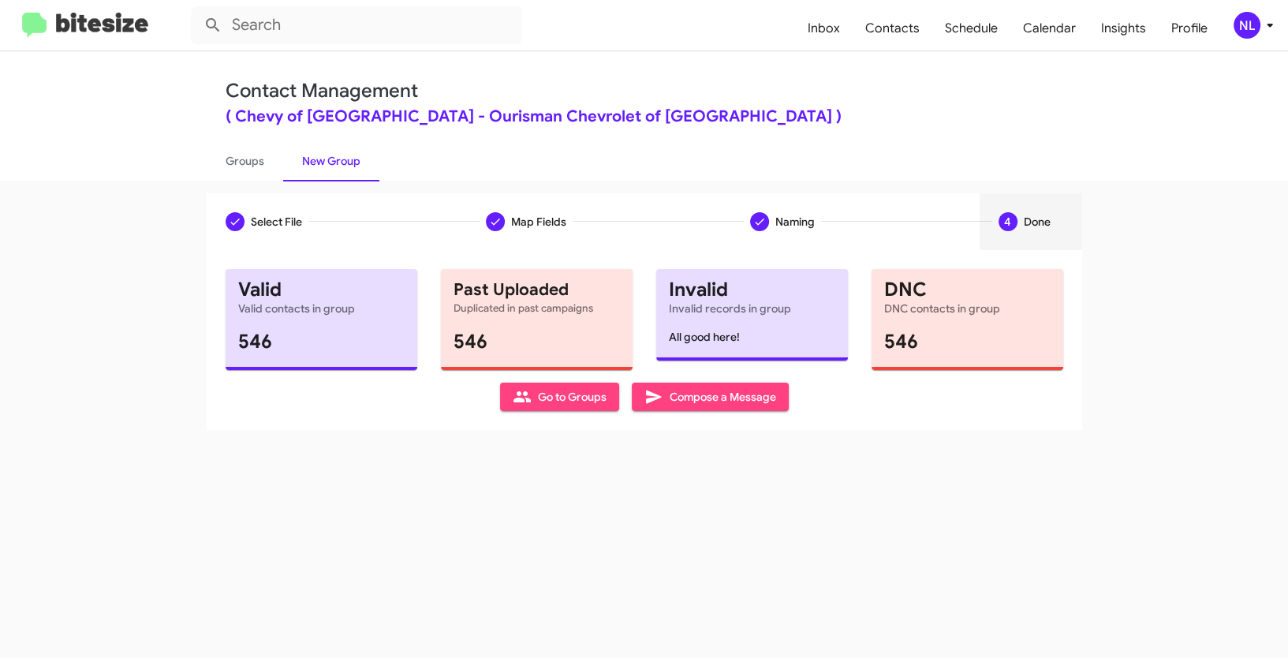
click at [562, 397] on span "Go to Groups" at bounding box center [560, 397] width 94 height 28
type input "in:groups"
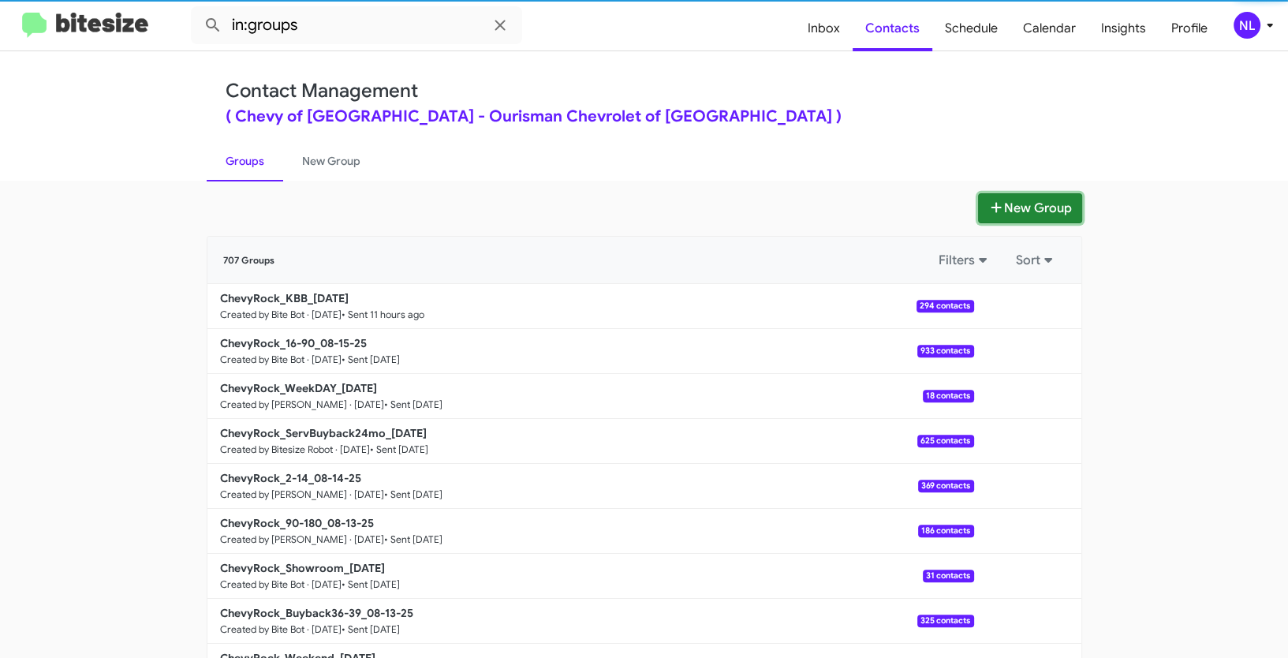
click at [1019, 211] on button "New Group" at bounding box center [1030, 208] width 104 height 30
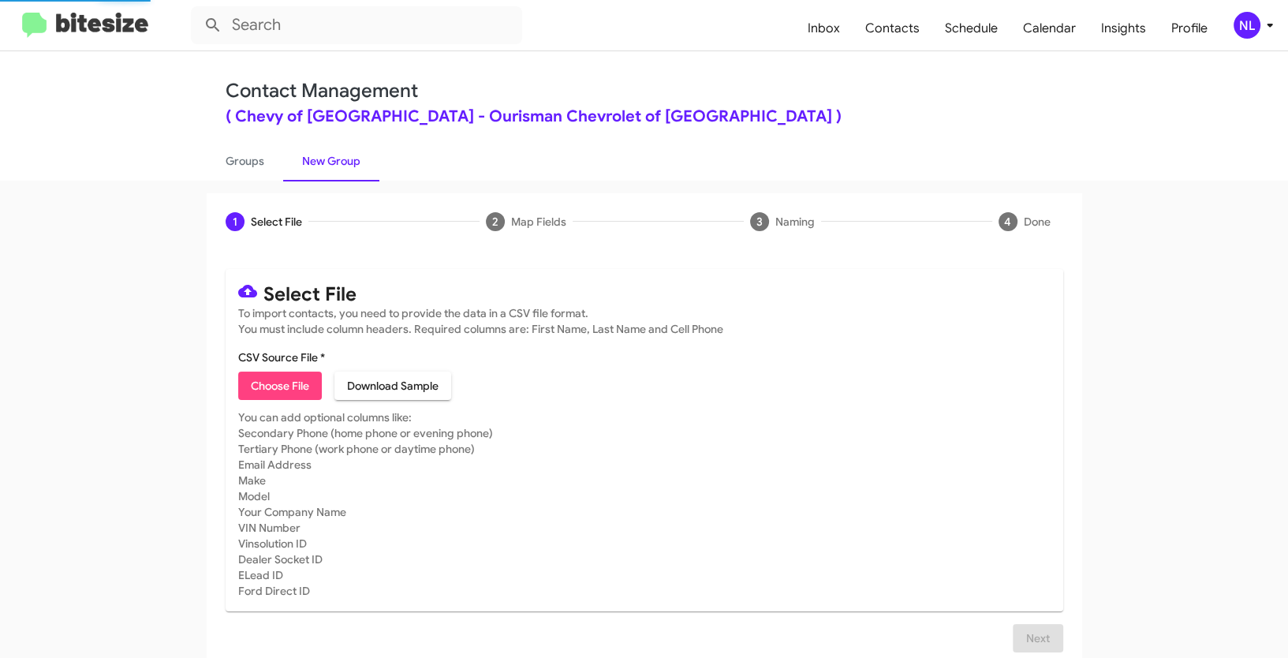
click at [256, 386] on span "Choose File" at bounding box center [280, 386] width 58 height 28
type input "ChevyRock_2-14_08-19-25"
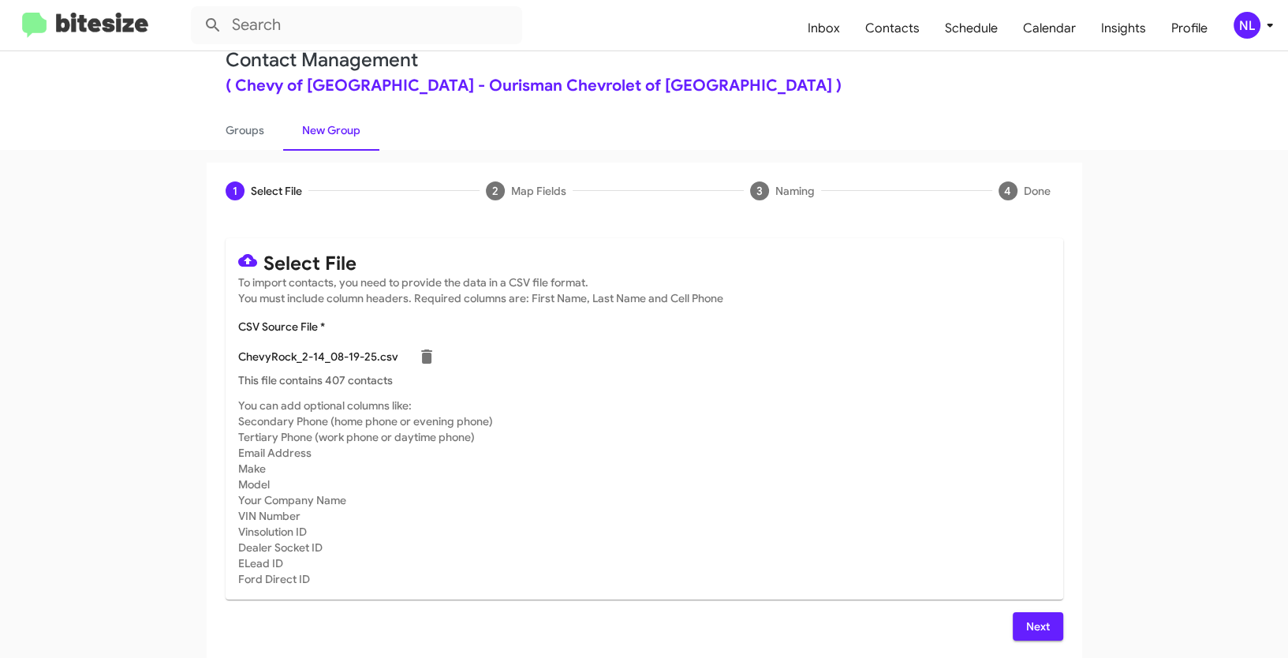
scroll to position [32, 0]
click at [1050, 614] on button "Next" at bounding box center [1038, 625] width 50 height 28
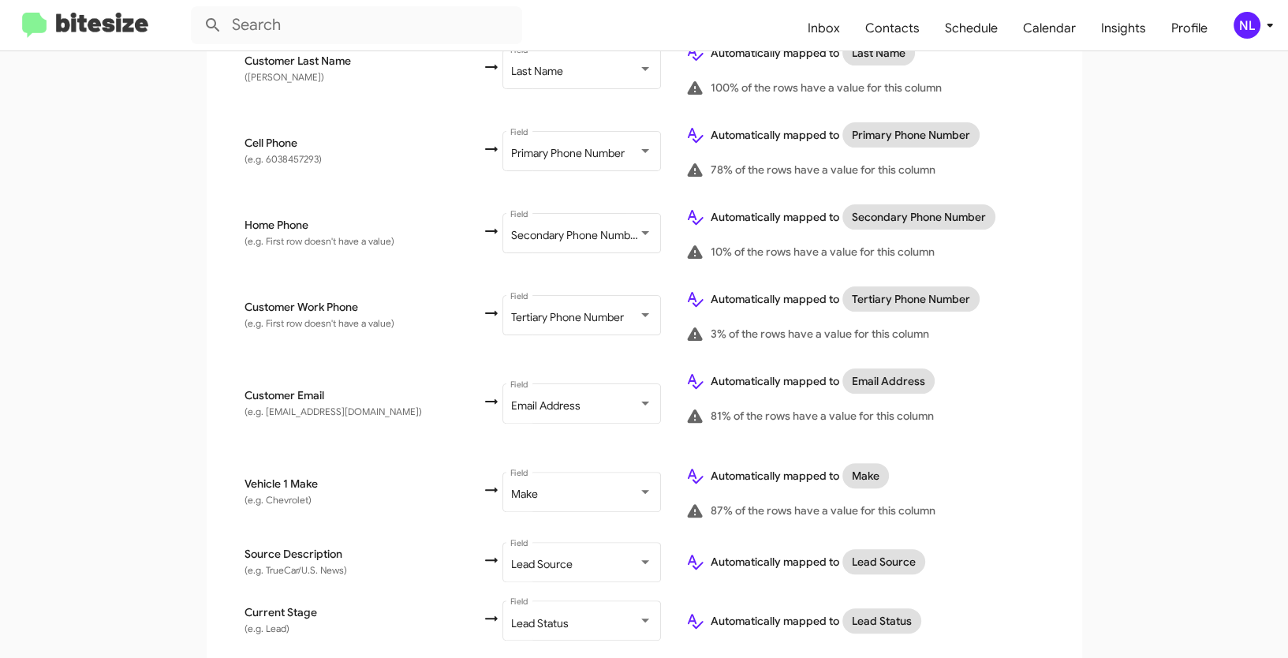
scroll to position [868, 0]
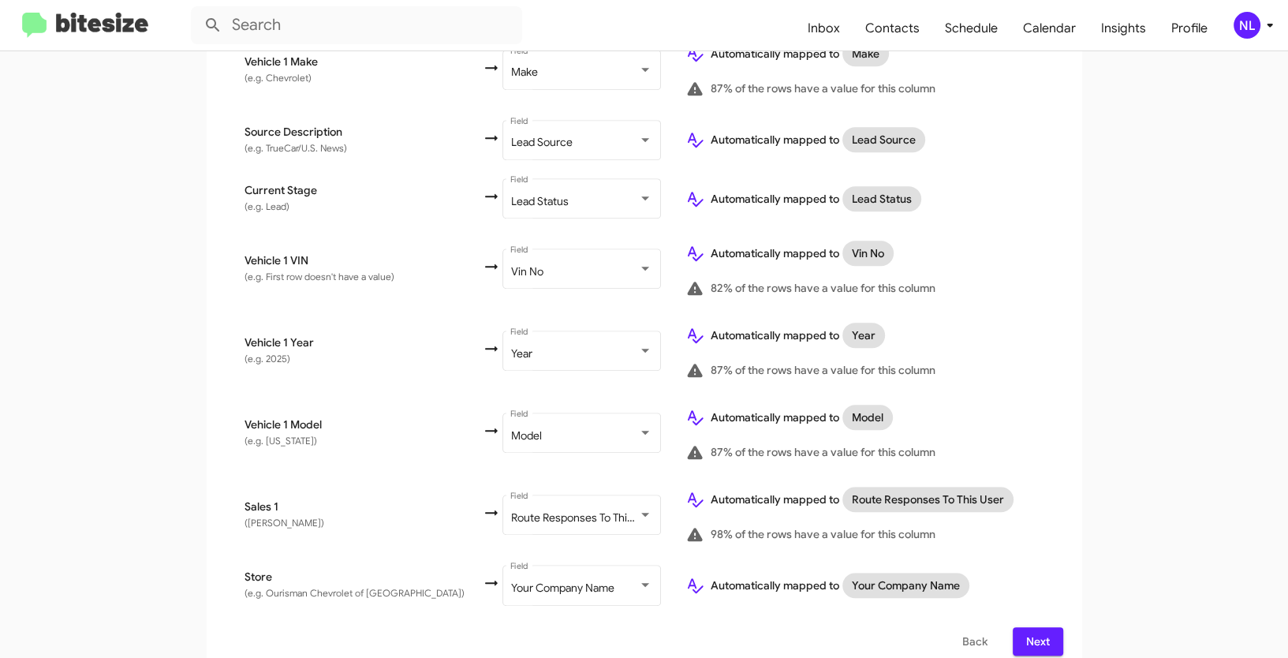
click at [1045, 633] on span "Next" at bounding box center [1037, 641] width 25 height 28
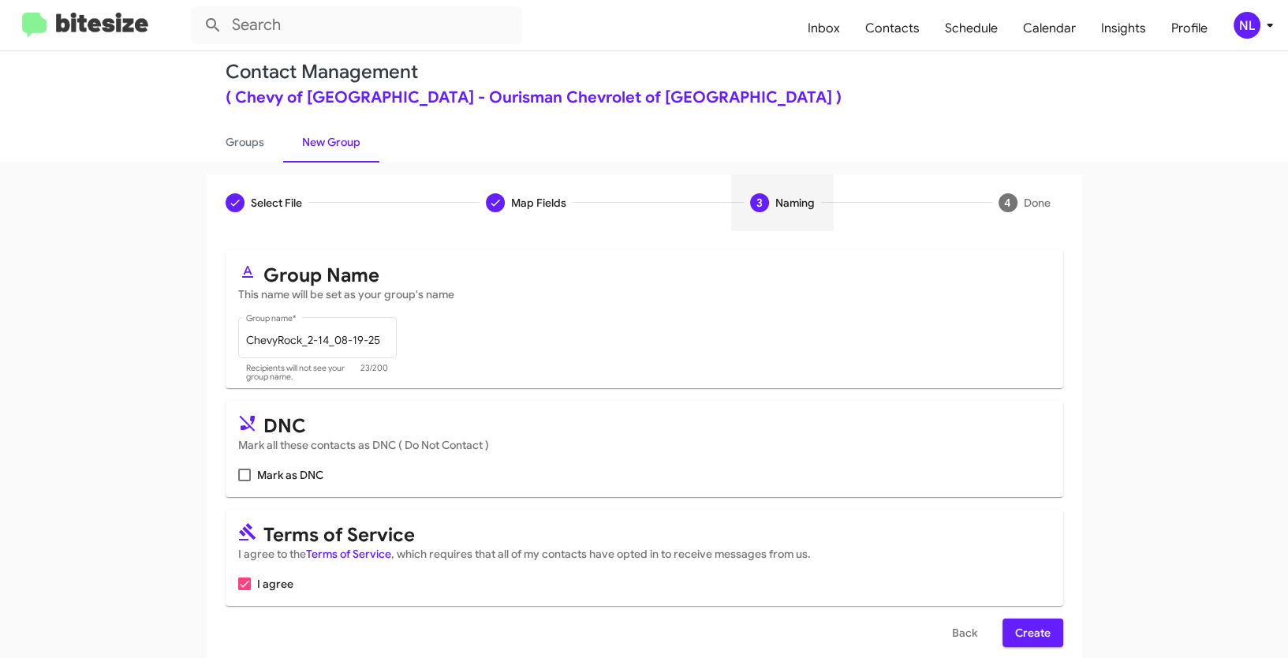
scroll to position [39, 0]
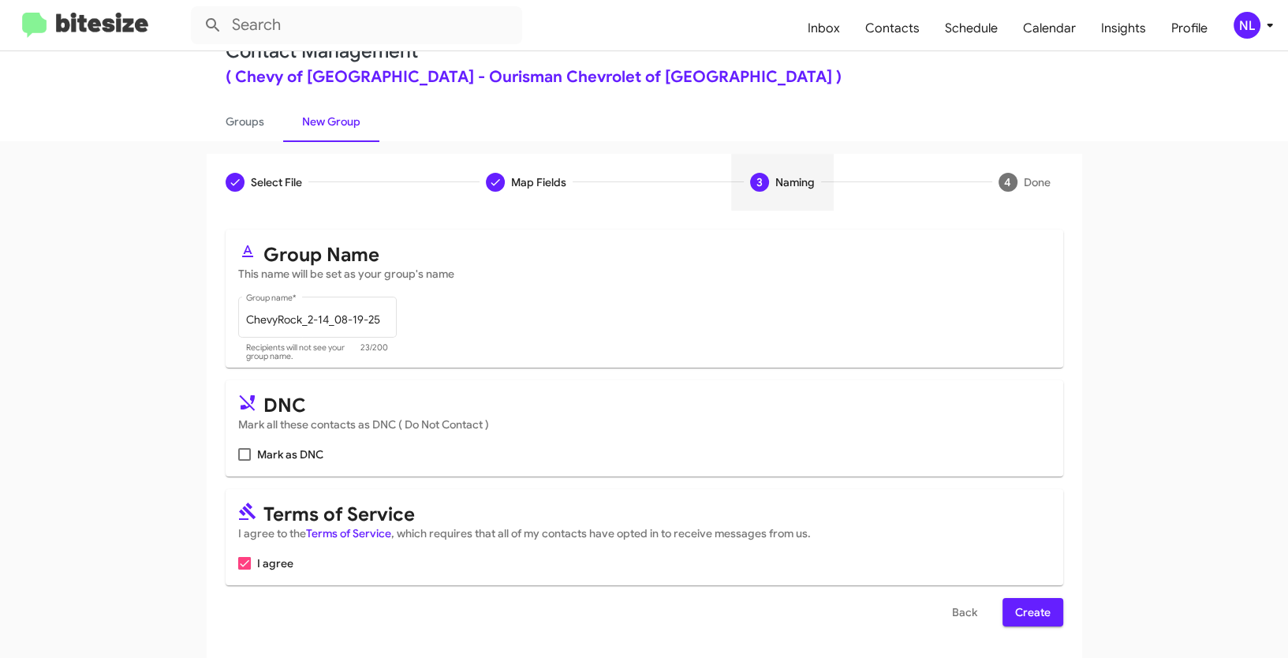
click at [1030, 603] on span "Create" at bounding box center [1032, 612] width 35 height 28
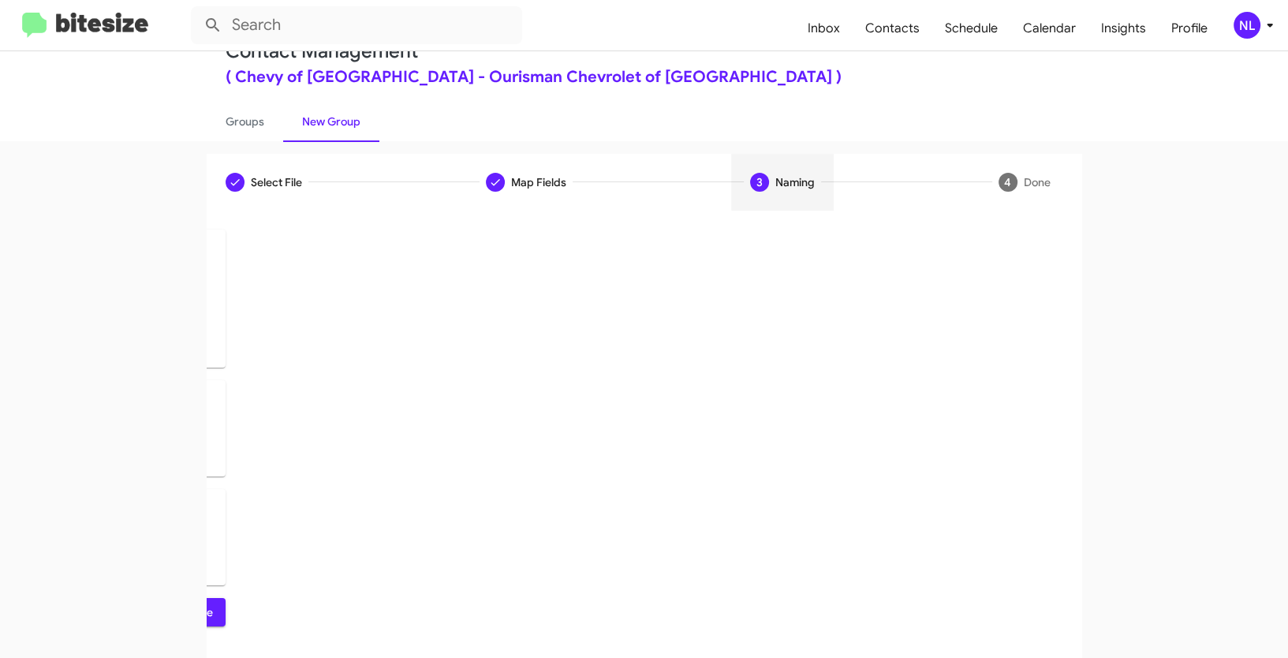
scroll to position [0, 0]
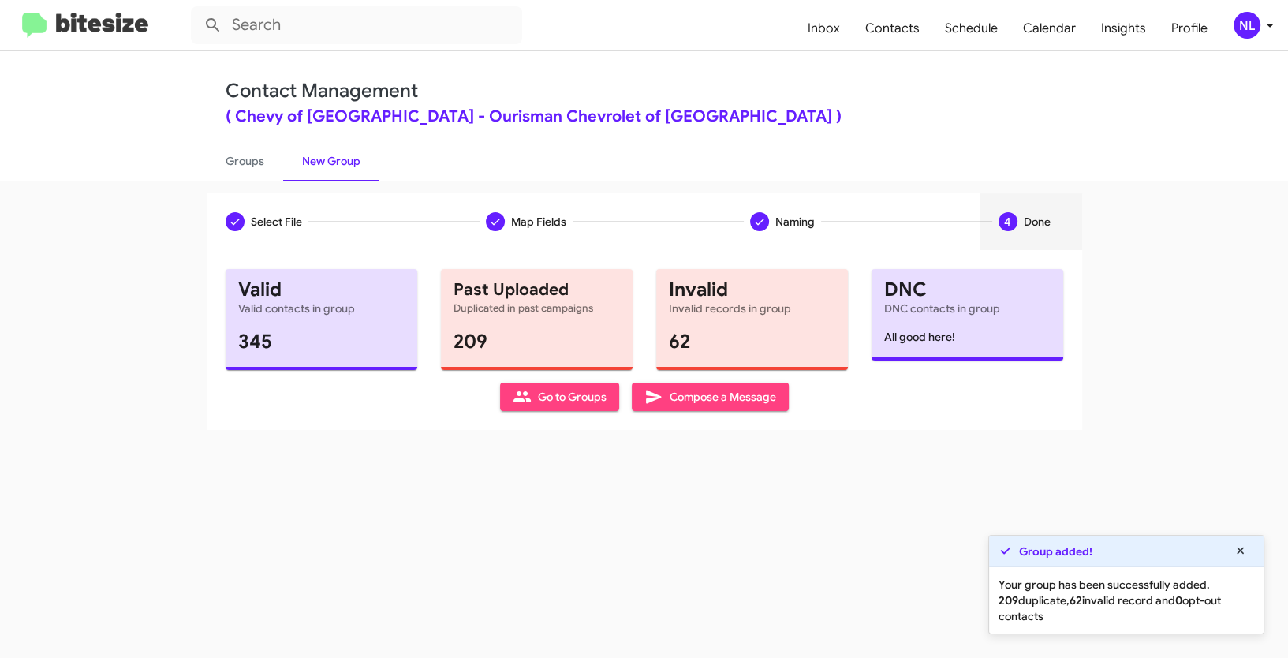
click at [558, 396] on span "Go to Groups" at bounding box center [560, 397] width 94 height 28
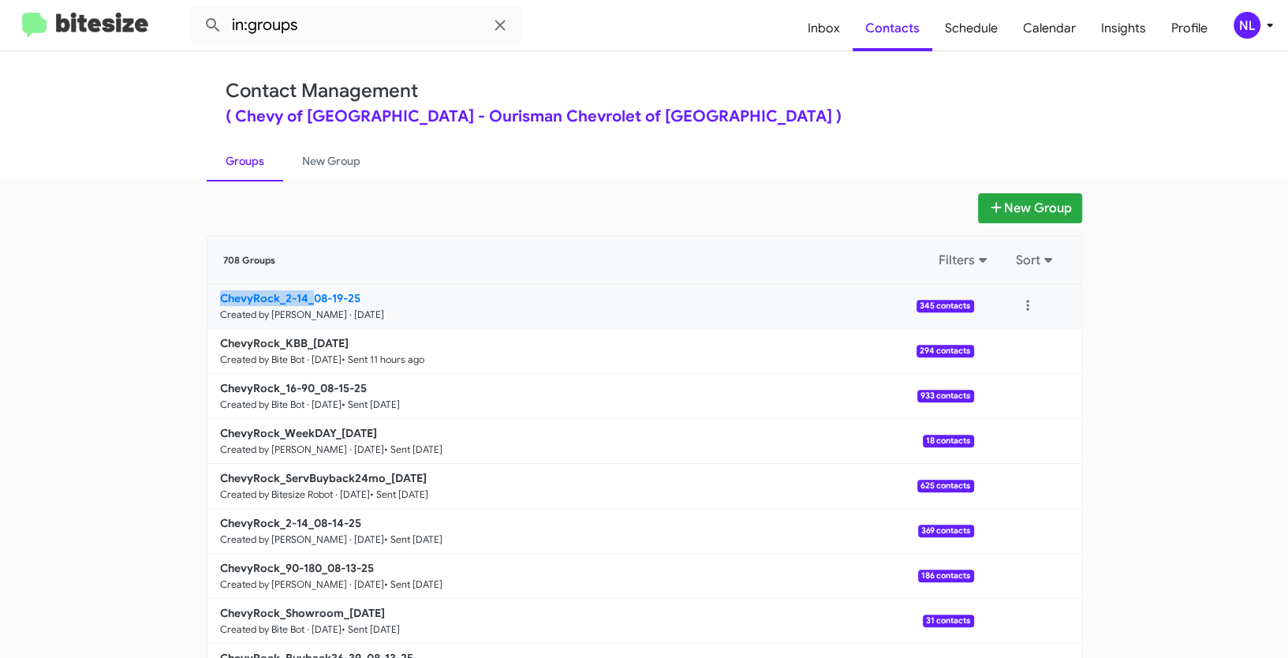
drag, startPoint x: 148, startPoint y: 297, endPoint x: 311, endPoint y: 296, distance: 163.3
click at [311, 296] on app-groups "New Group 708 Groups Filters Sort ChevyRock_2-14_08-19-25 Created by [PERSON_NA…" at bounding box center [644, 484] width 1288 height 582
copy b "ChevyRock_2-14_"
click at [336, 32] on input "in:groups" at bounding box center [356, 25] width 331 height 38
paste input "ChevyRock_2-14_"
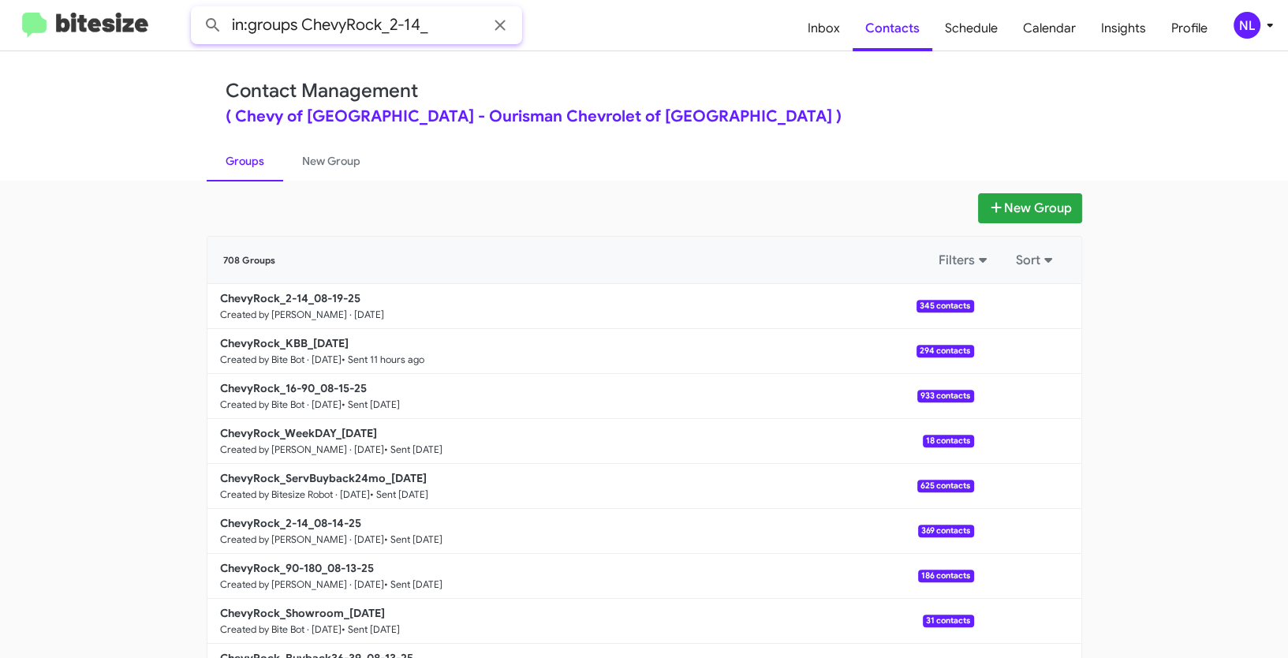
type input "in:groups ChevyRock_2-14_"
click at [197, 9] on button at bounding box center [213, 25] width 32 height 32
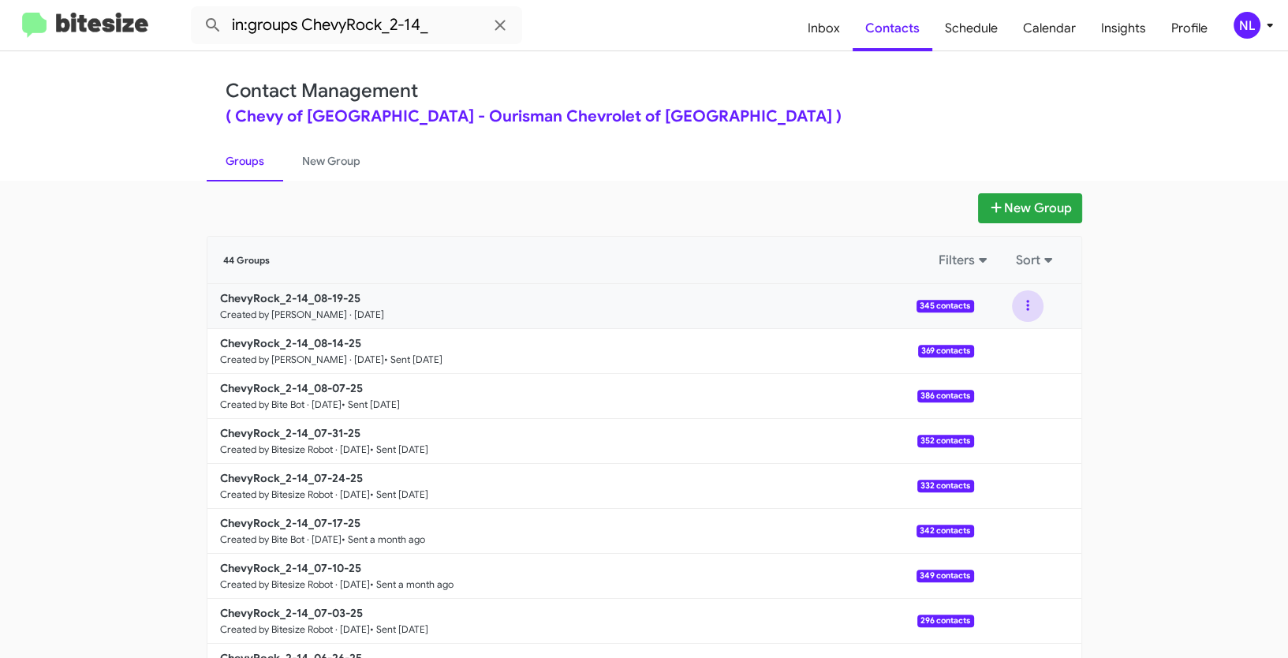
click at [1029, 310] on button at bounding box center [1028, 306] width 32 height 32
click at [1003, 362] on button "View contacts" at bounding box center [980, 349] width 126 height 38
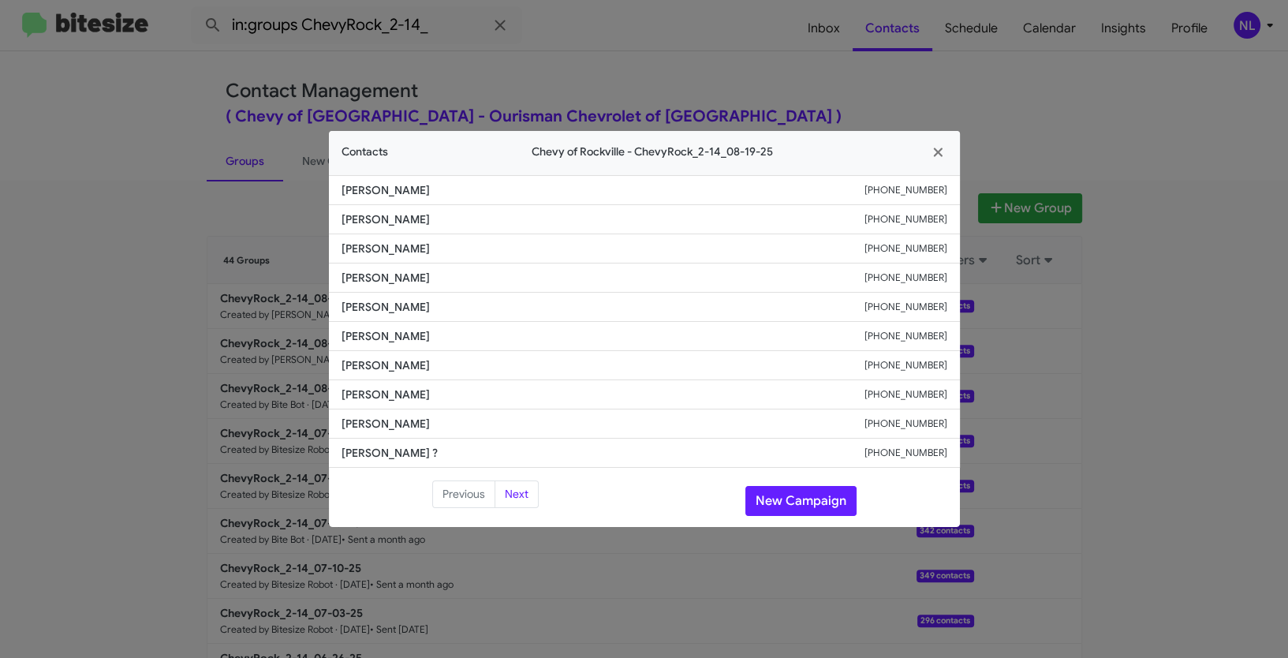
click at [1143, 635] on modal-container "Contacts Chevy of [GEOGRAPHIC_DATA] - ChevyRock_2-14_08-19-25 [PERSON_NAME] [PH…" at bounding box center [644, 329] width 1288 height 658
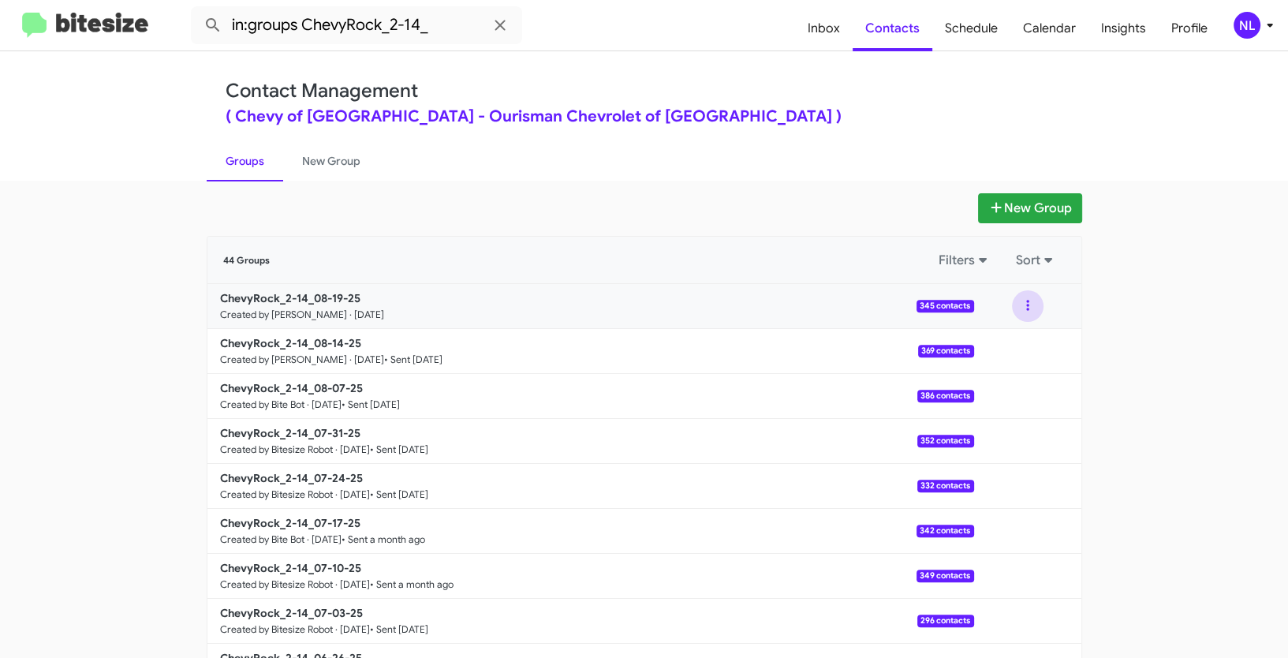
click at [1018, 306] on button at bounding box center [1028, 306] width 32 height 32
click at [1003, 354] on button "View contacts" at bounding box center [980, 349] width 126 height 38
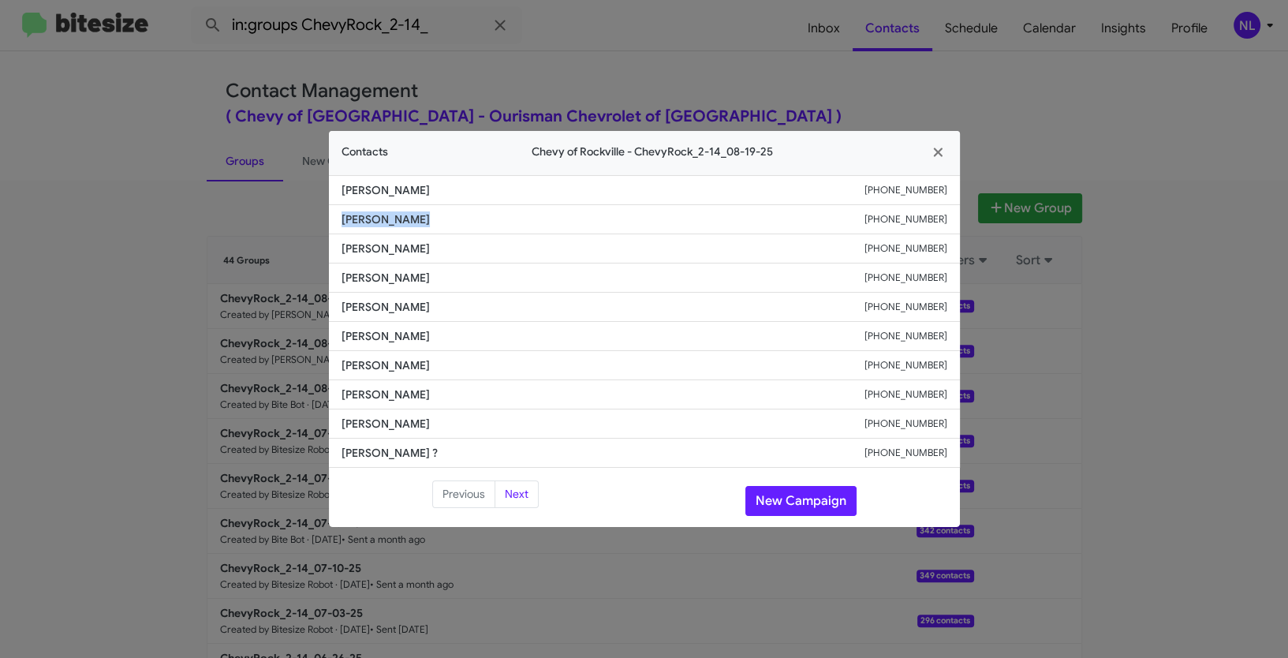
drag, startPoint x: 335, startPoint y: 220, endPoint x: 494, endPoint y: 218, distance: 158.6
click at [494, 218] on li "[PERSON_NAME] [PHONE_NUMBER]" at bounding box center [644, 219] width 631 height 29
copy span "[PERSON_NAME]"
click at [846, 501] on button "New Campaign" at bounding box center [800, 501] width 111 height 30
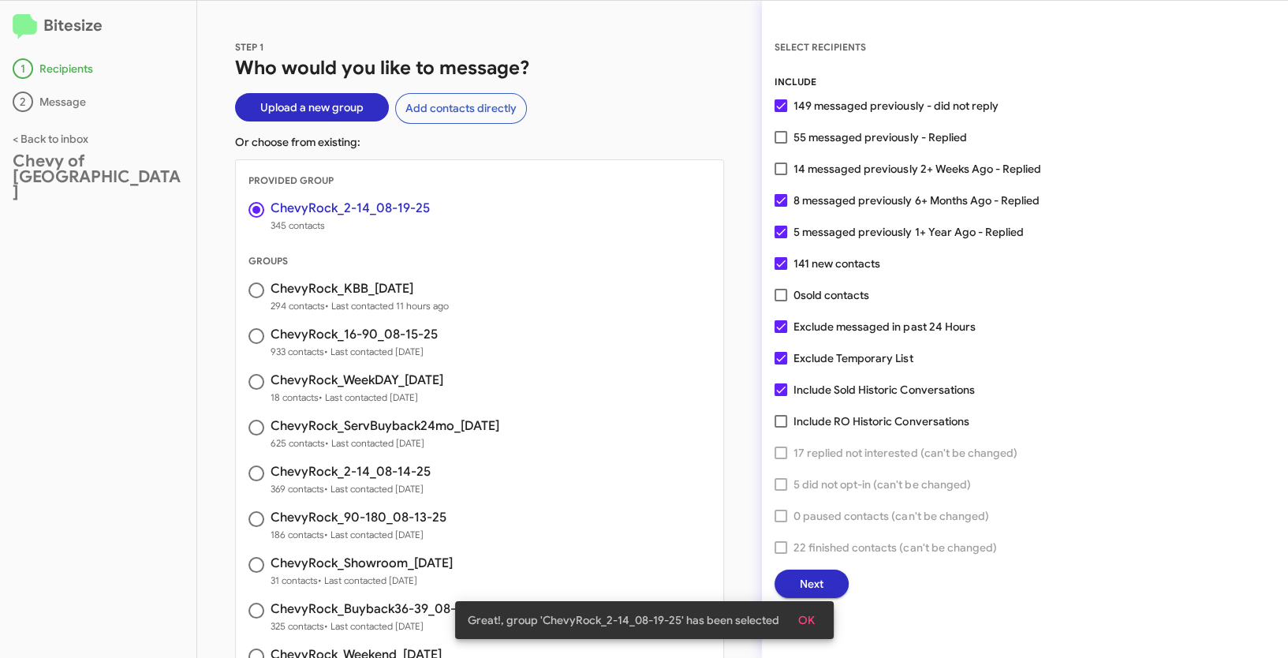
click at [807, 622] on span "OK" at bounding box center [806, 620] width 17 height 28
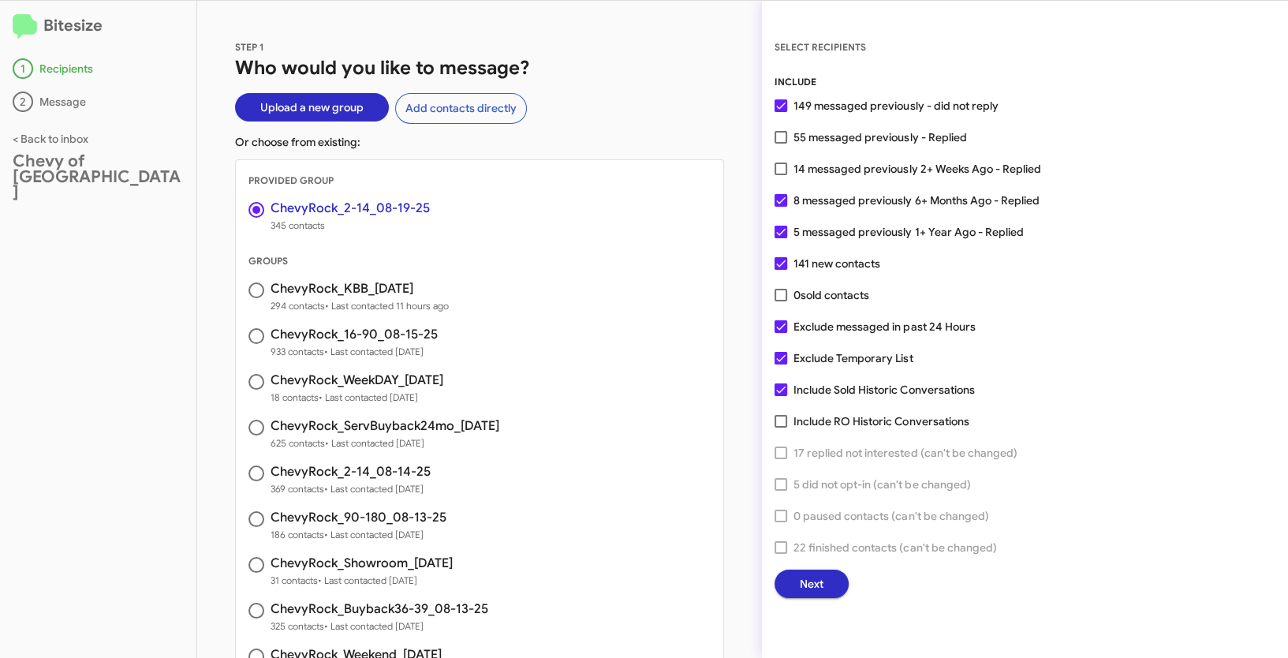
click at [779, 203] on span at bounding box center [781, 200] width 13 height 13
click at [780, 207] on input "8 messaged previously 6+ Months Ago - Replied" at bounding box center [780, 207] width 1 height 1
checkbox input "false"
click at [777, 237] on span at bounding box center [781, 232] width 13 height 13
click at [780, 238] on input "5 messaged previously 1+ Year Ago - Replied" at bounding box center [780, 238] width 1 height 1
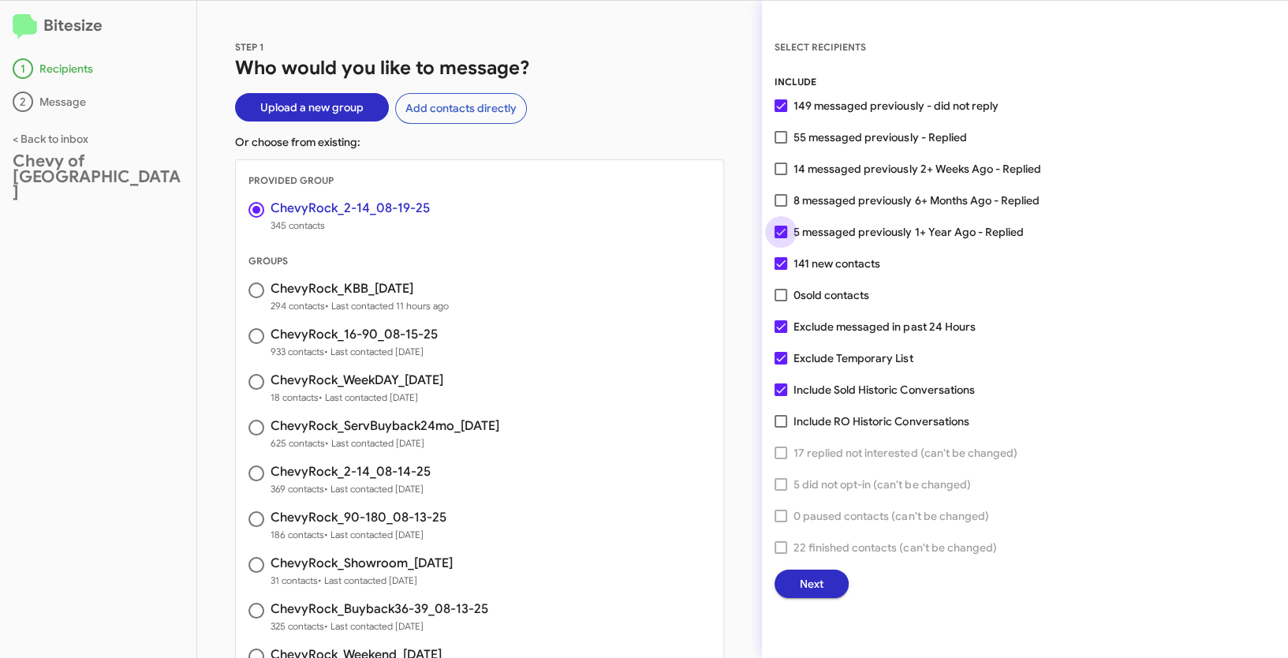
checkbox input "false"
click at [817, 592] on span "Next" at bounding box center [812, 584] width 24 height 28
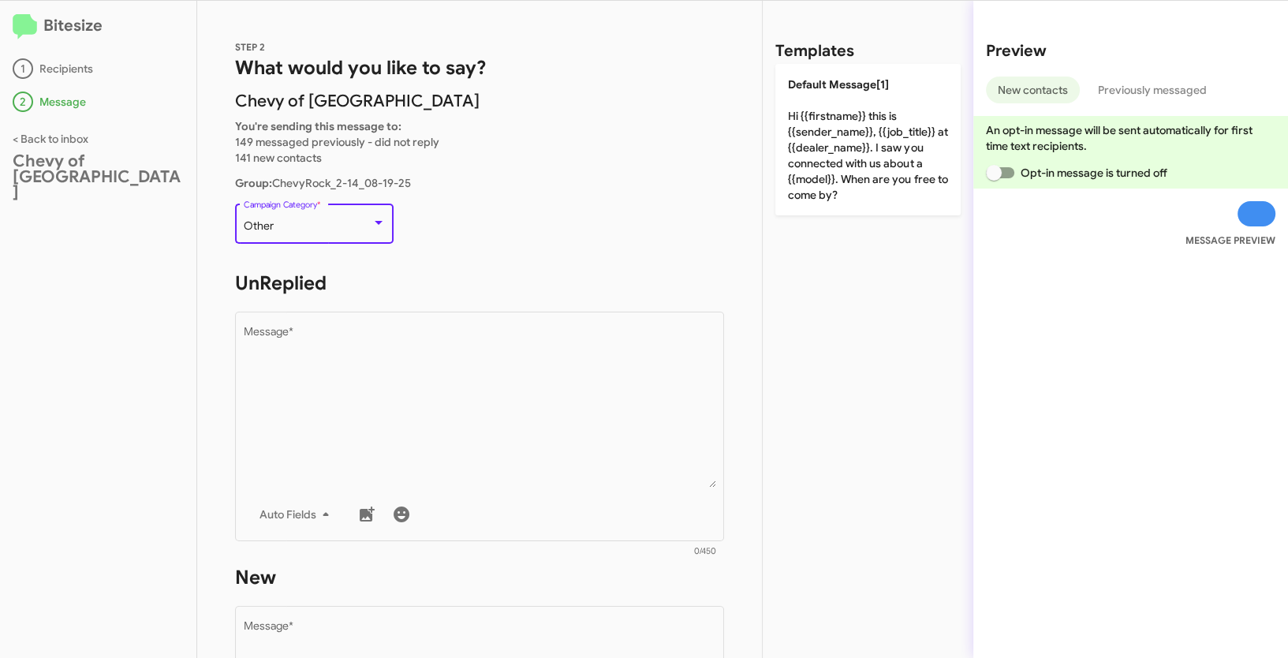
click at [337, 229] on div "Other" at bounding box center [308, 226] width 128 height 13
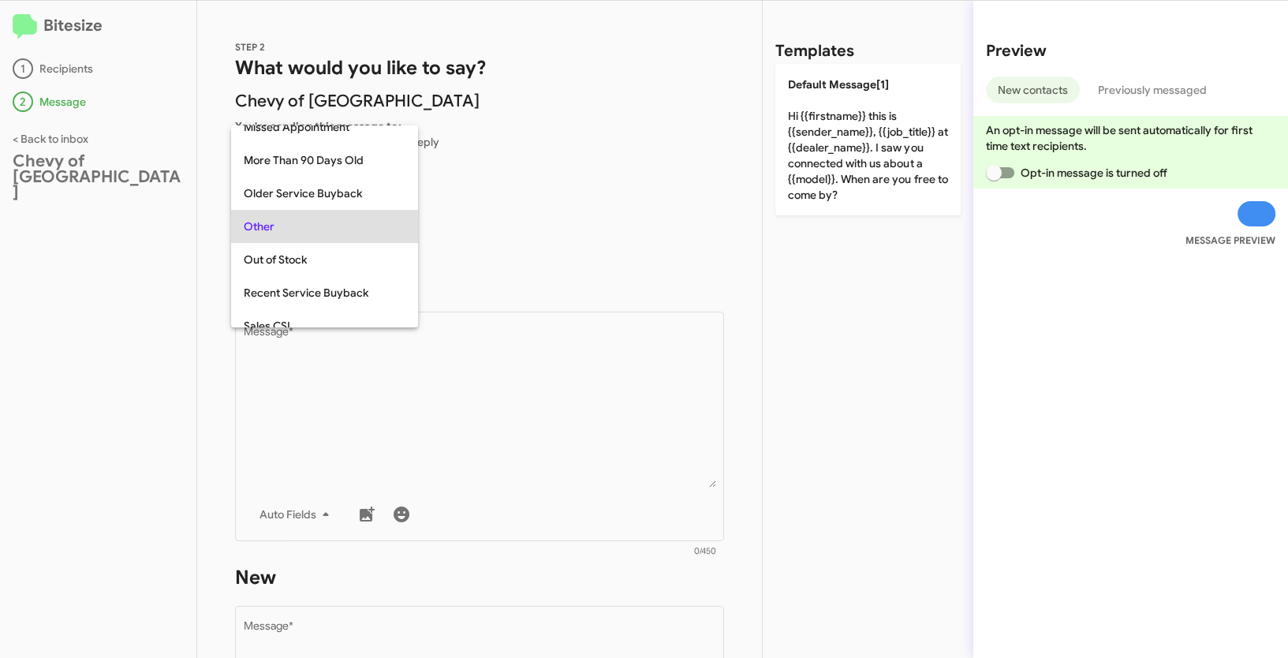
scroll to position [659, 0]
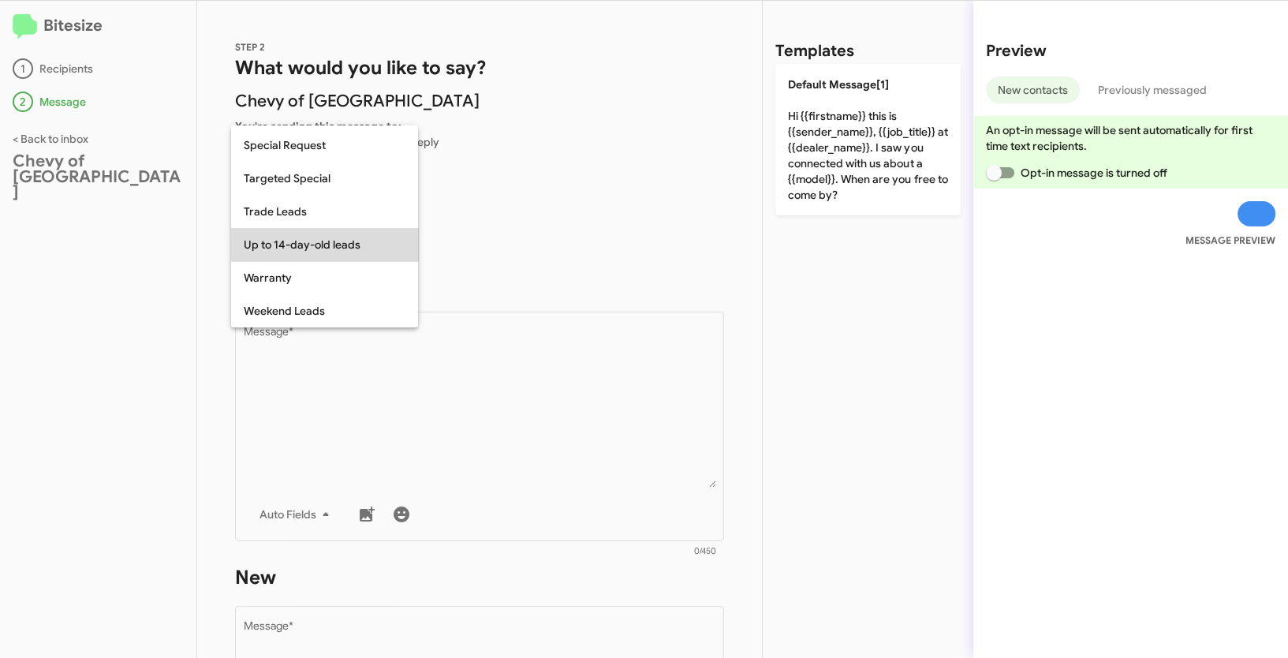
click at [304, 244] on span "Up to 14-day-old leads" at bounding box center [325, 244] width 162 height 33
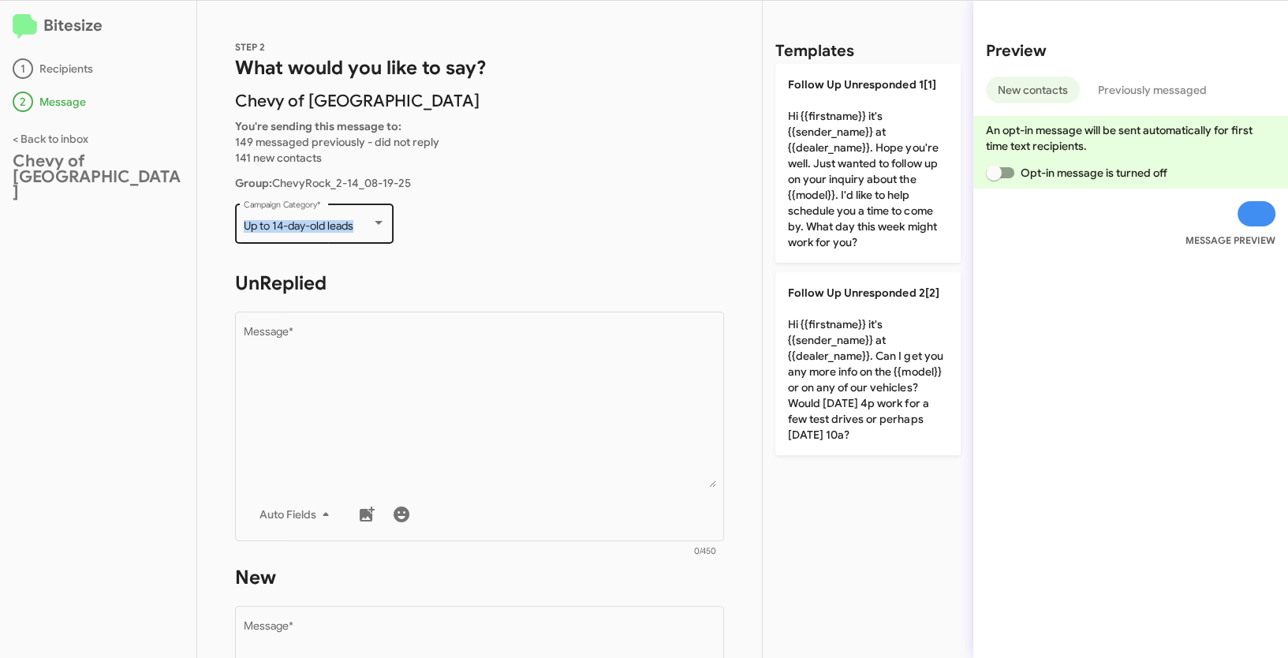
drag, startPoint x: 244, startPoint y: 228, endPoint x: 357, endPoint y: 235, distance: 113.0
click at [357, 235] on div "Up to 14-day-old leads Campaign Category *" at bounding box center [314, 221] width 159 height 43
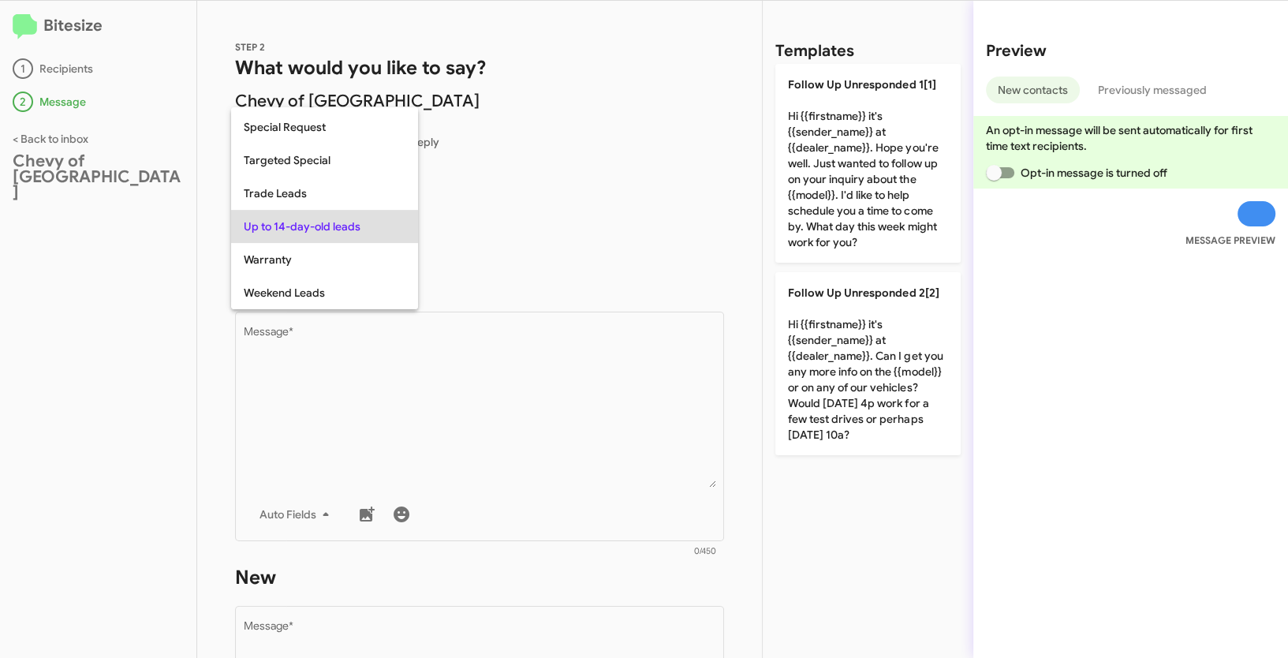
copy div "Up to 14-day-old leads"
click at [492, 364] on div at bounding box center [644, 329] width 1288 height 658
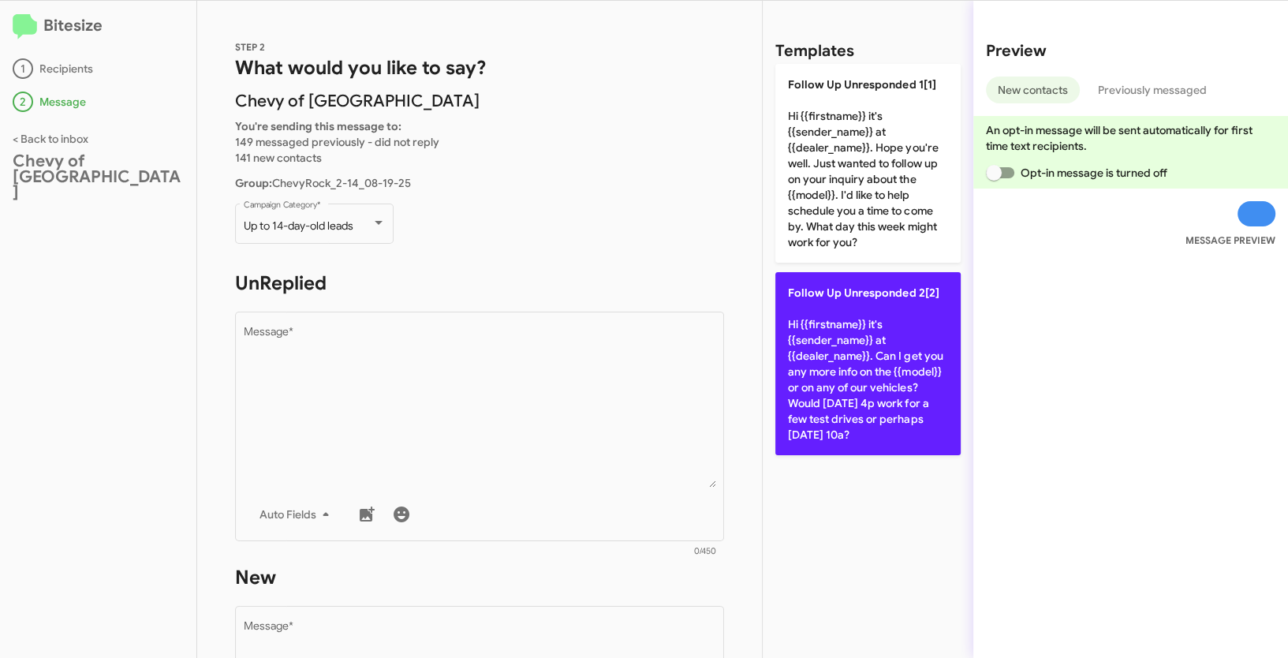
click at [905, 361] on p "Follow Up Unresponded 2[2] Hi {{firstname}} it's {{sender_name}} at {{dealer_na…" at bounding box center [867, 363] width 185 height 183
type textarea "Hi {{firstname}} it's {{sender_name}} at {{dealer_name}}. Can I get you any mor…"
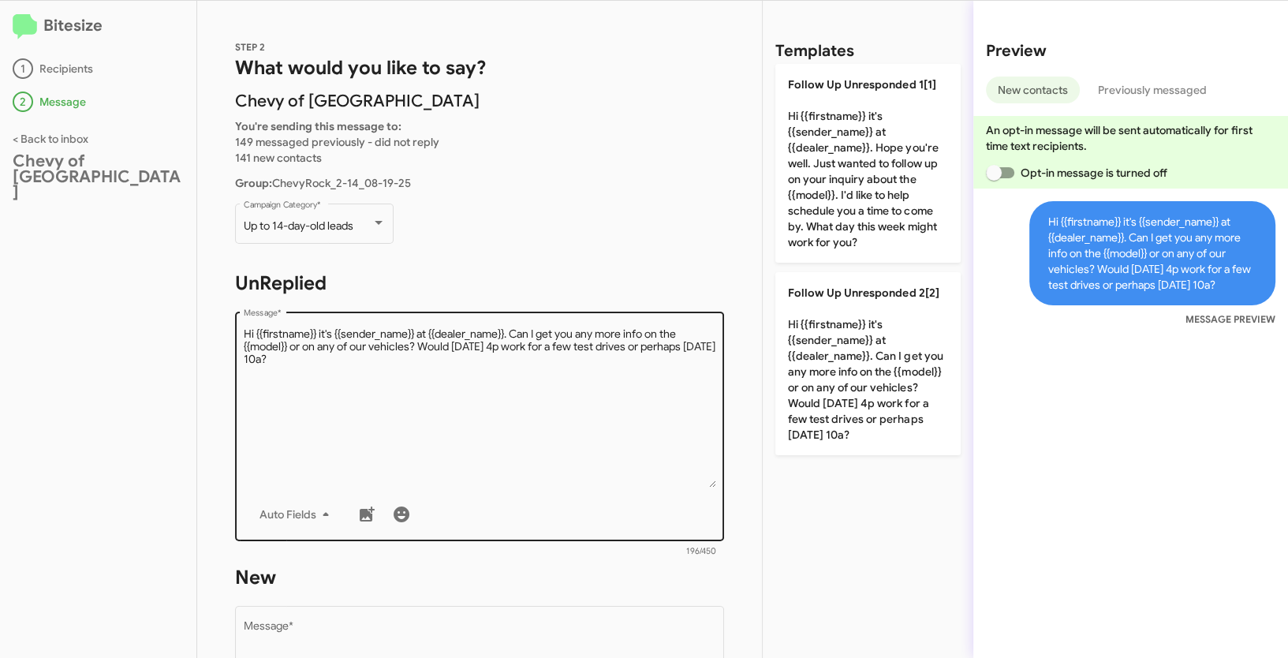
scroll to position [278, 0]
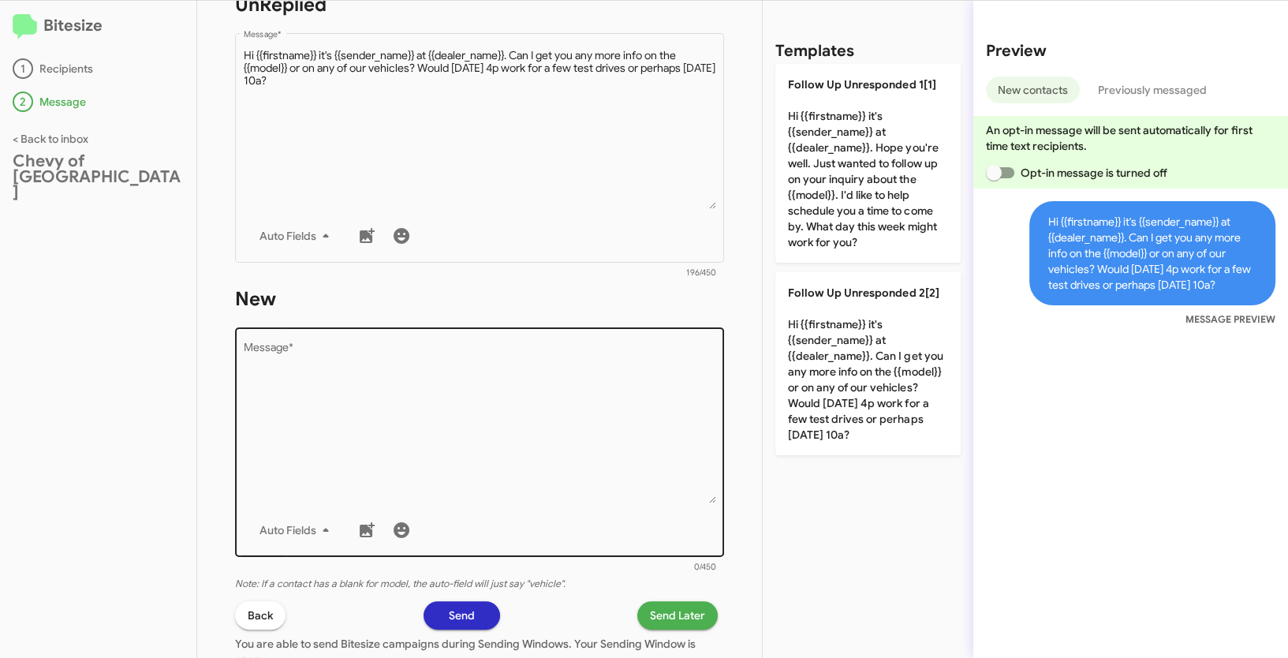
click at [652, 424] on textarea "Message *" at bounding box center [480, 422] width 472 height 161
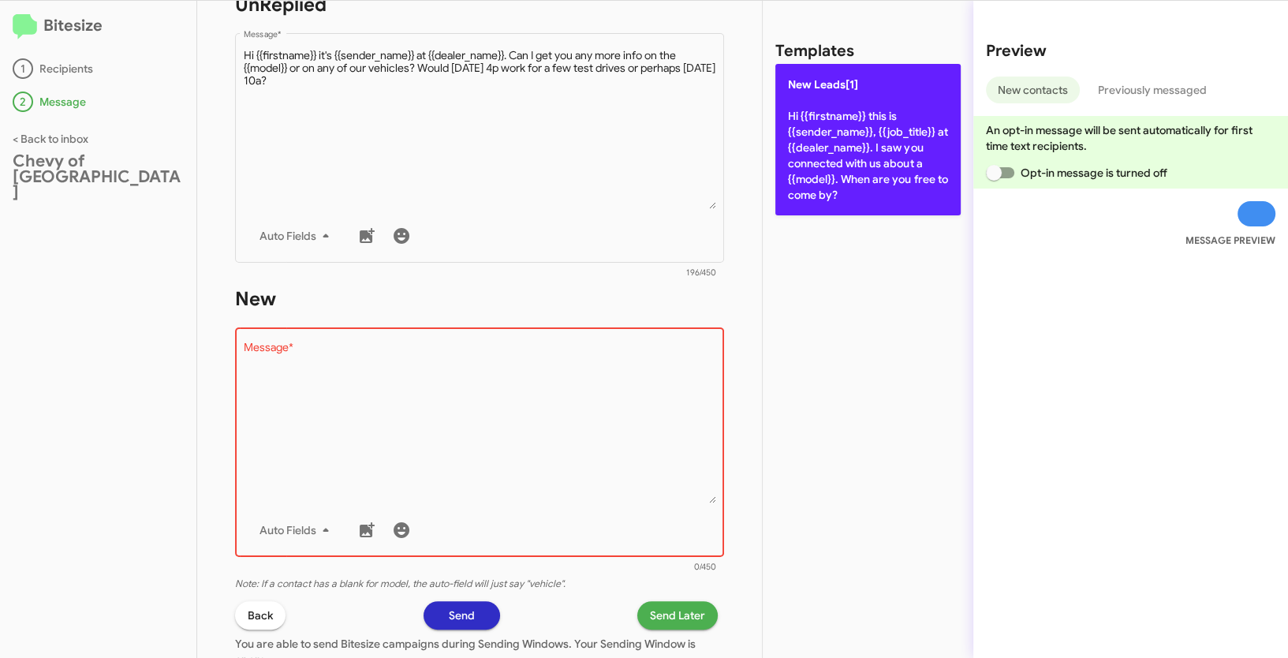
click at [861, 195] on p "New Leads[1] Hi {{firstname}} this is {{sender_name}}, {{job_title}} at {{deale…" at bounding box center [867, 139] width 185 height 151
type textarea "Hi {{firstname}} this is {{sender_name}}, {{job_title}} at {{dealer_name}}. I s…"
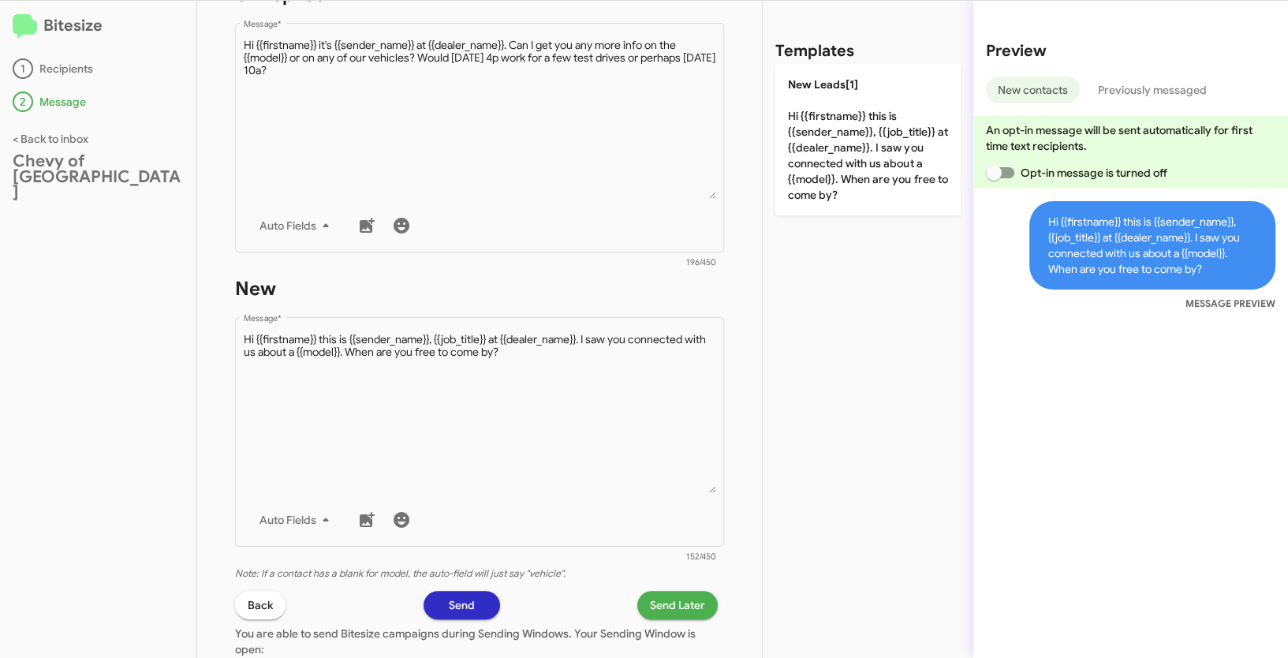
scroll to position [304, 0]
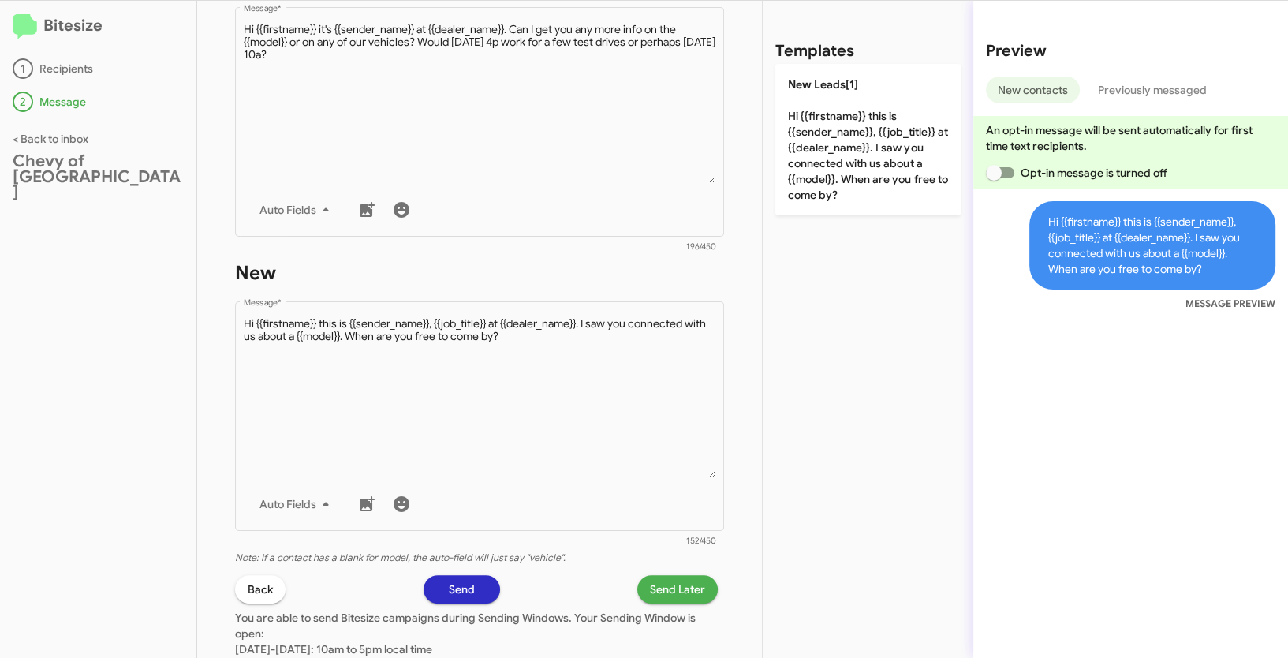
click at [680, 585] on span "Send Later" at bounding box center [677, 589] width 55 height 28
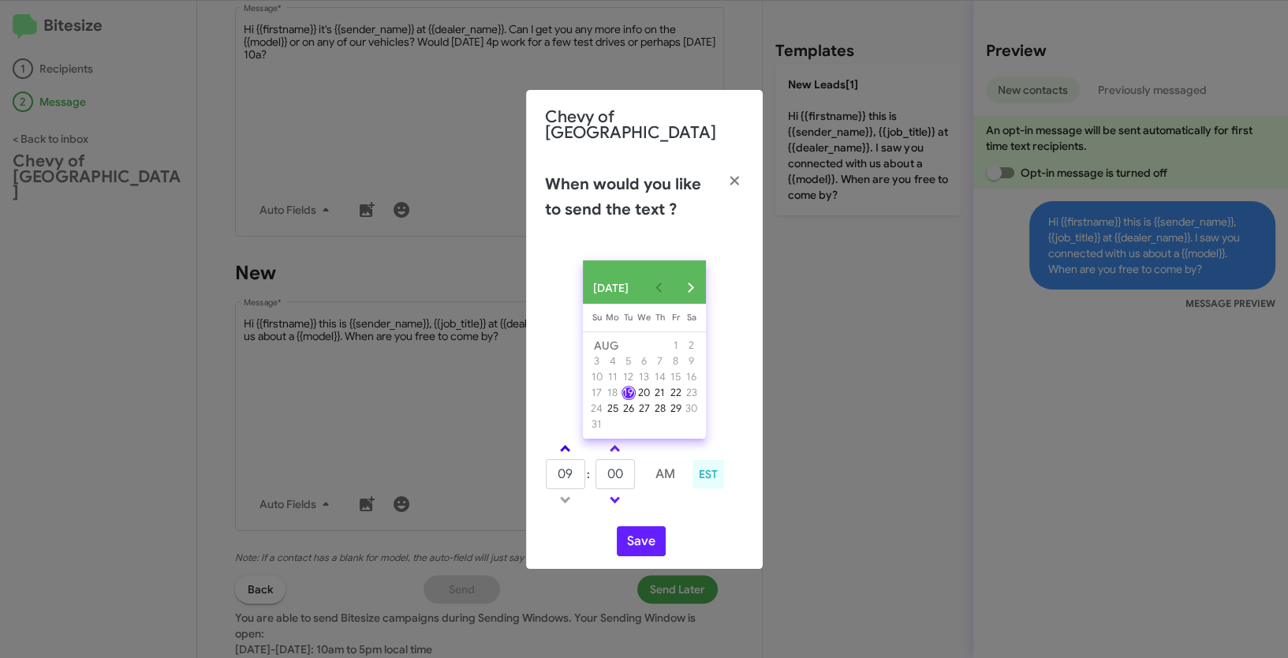
click at [565, 447] on span at bounding box center [565, 450] width 10 height 10
type input "10"
drag, startPoint x: 629, startPoint y: 475, endPoint x: 596, endPoint y: 473, distance: 33.2
click at [596, 473] on input "00" at bounding box center [615, 474] width 39 height 30
type input "46"
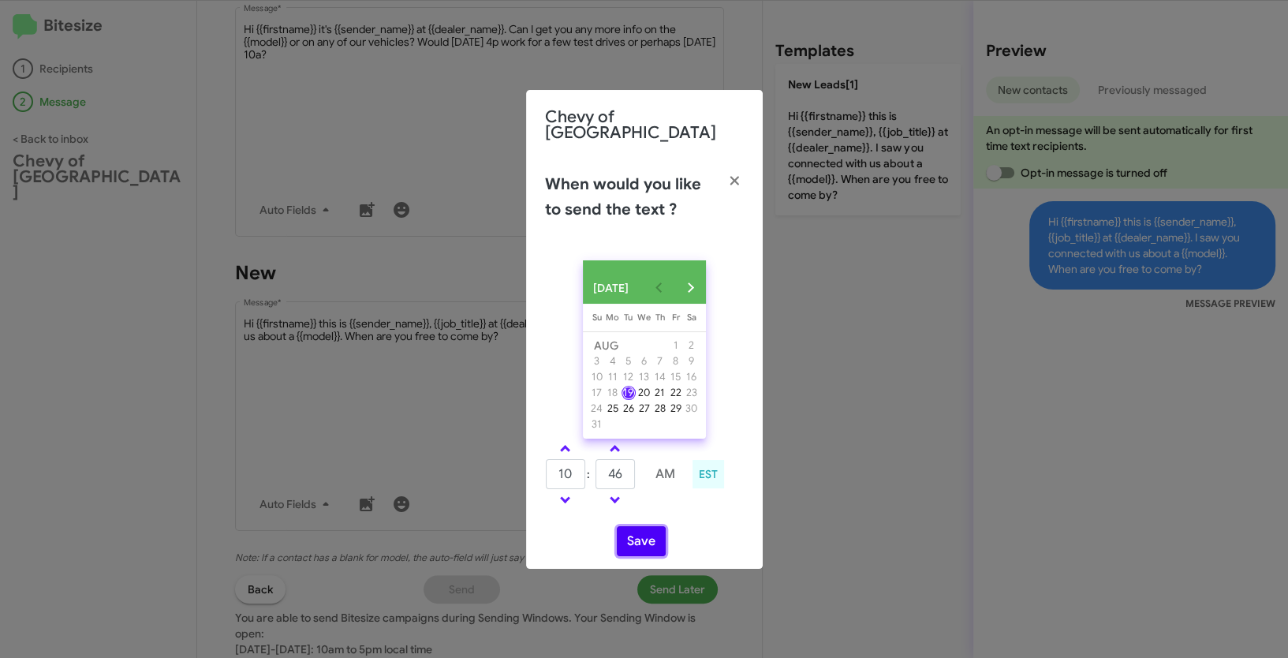
click at [625, 544] on button "Save" at bounding box center [641, 541] width 49 height 30
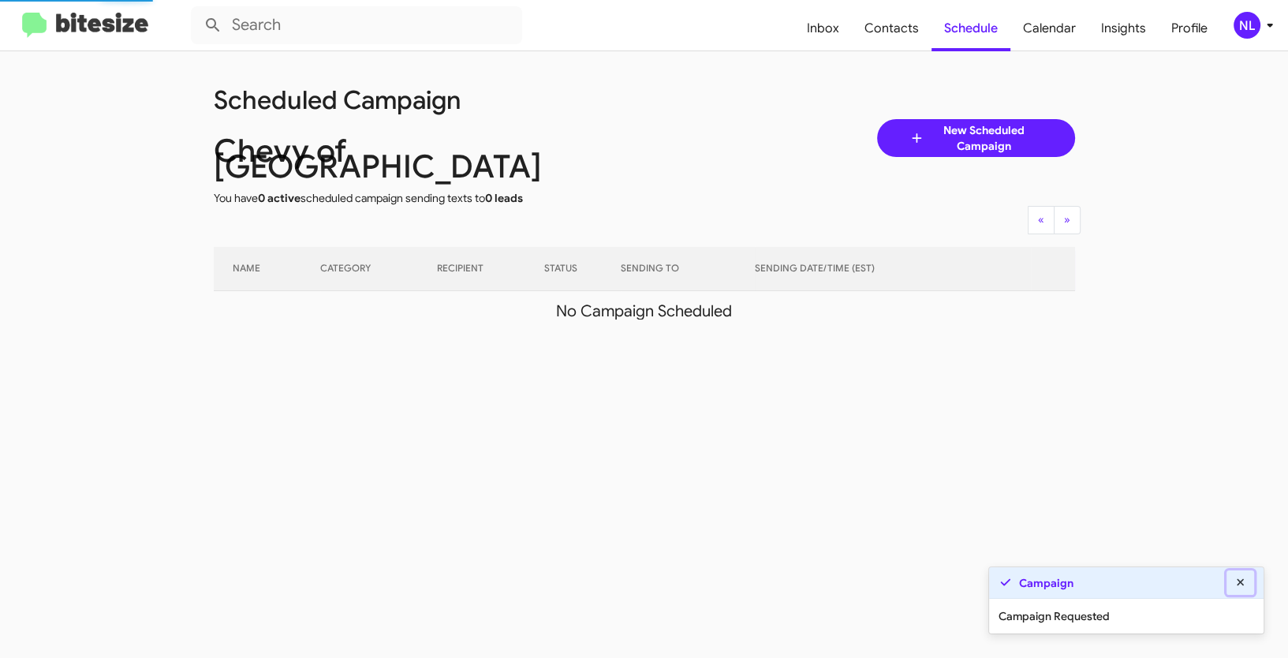
click at [1243, 587] on icon at bounding box center [1241, 582] width 14 height 11
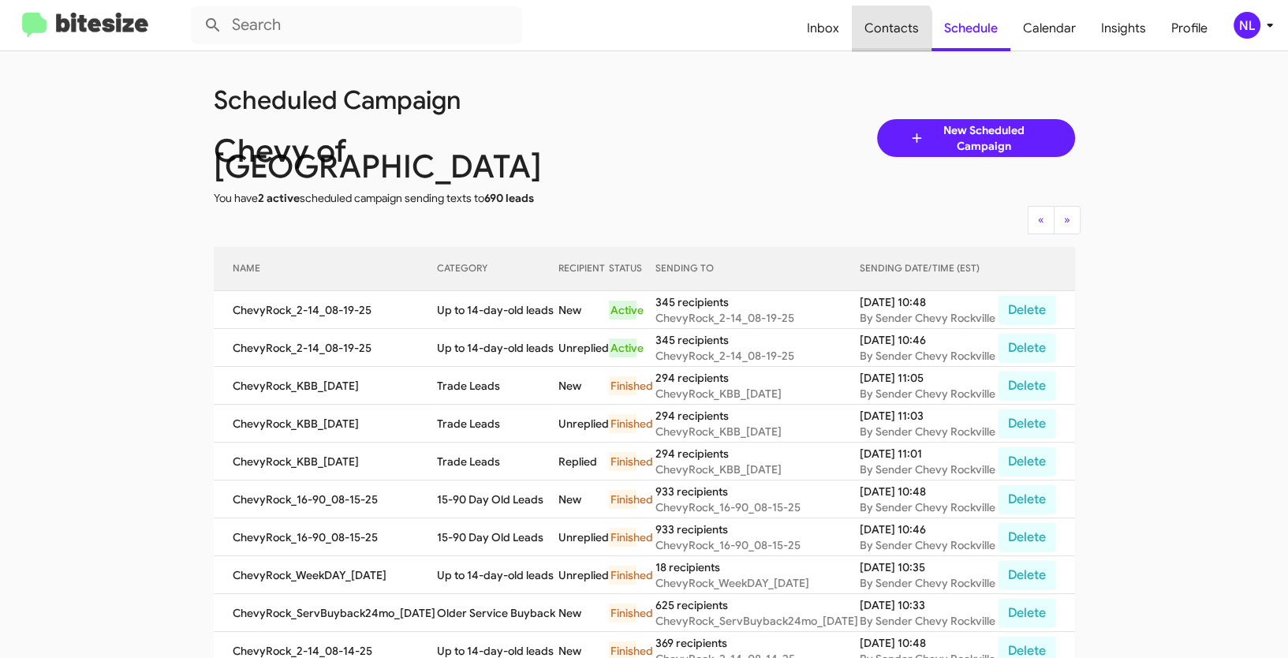
click at [886, 31] on span "Contacts" at bounding box center [892, 29] width 80 height 46
type input "in:groups"
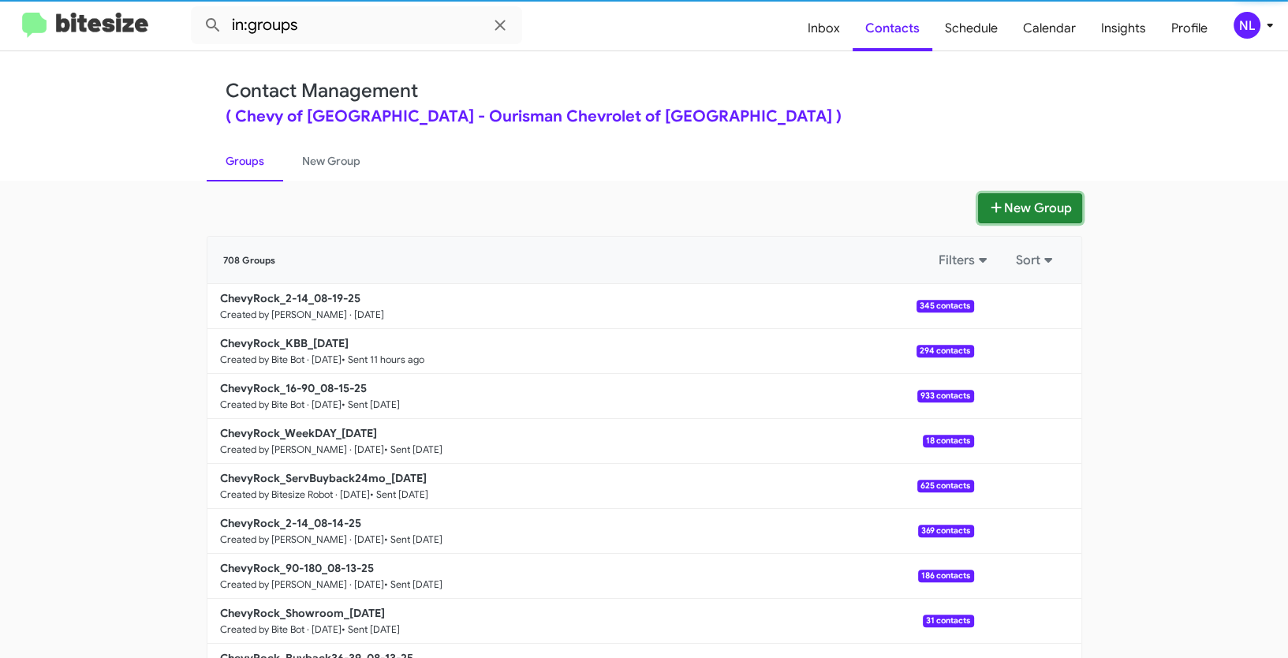
click at [1010, 201] on button "New Group" at bounding box center [1030, 208] width 104 height 30
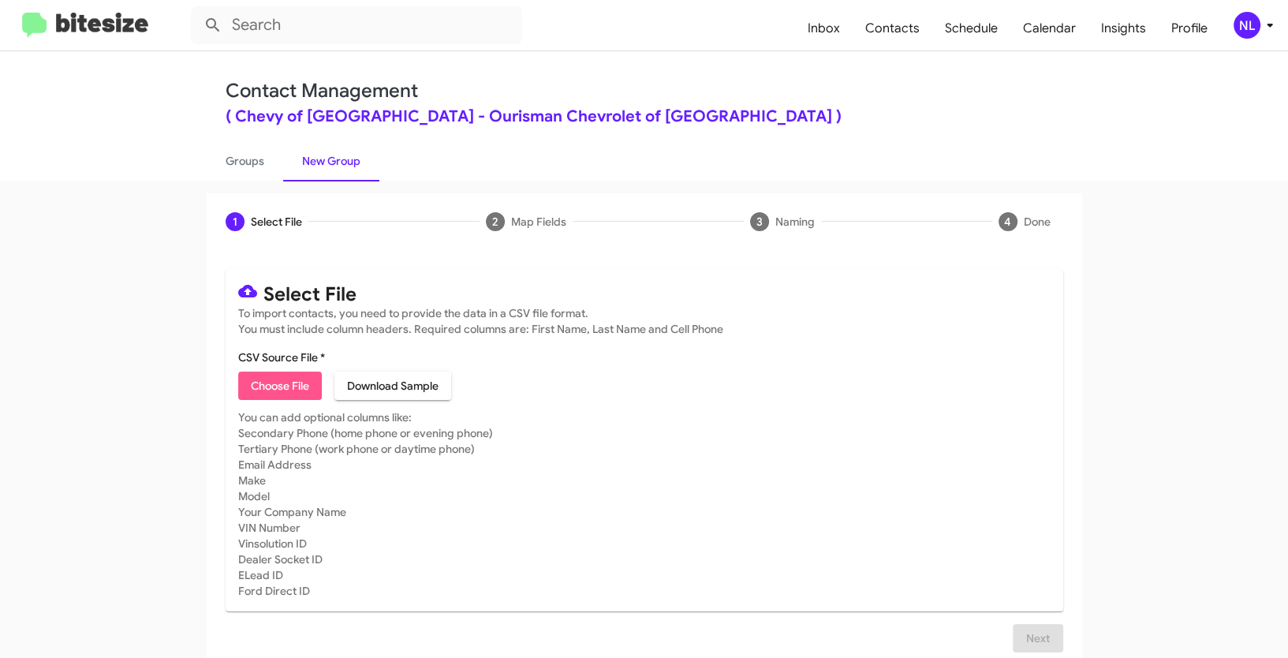
click at [263, 380] on span "Choose File" at bounding box center [280, 386] width 58 height 28
type input "ChevyRock_Weekend_[DATE]"
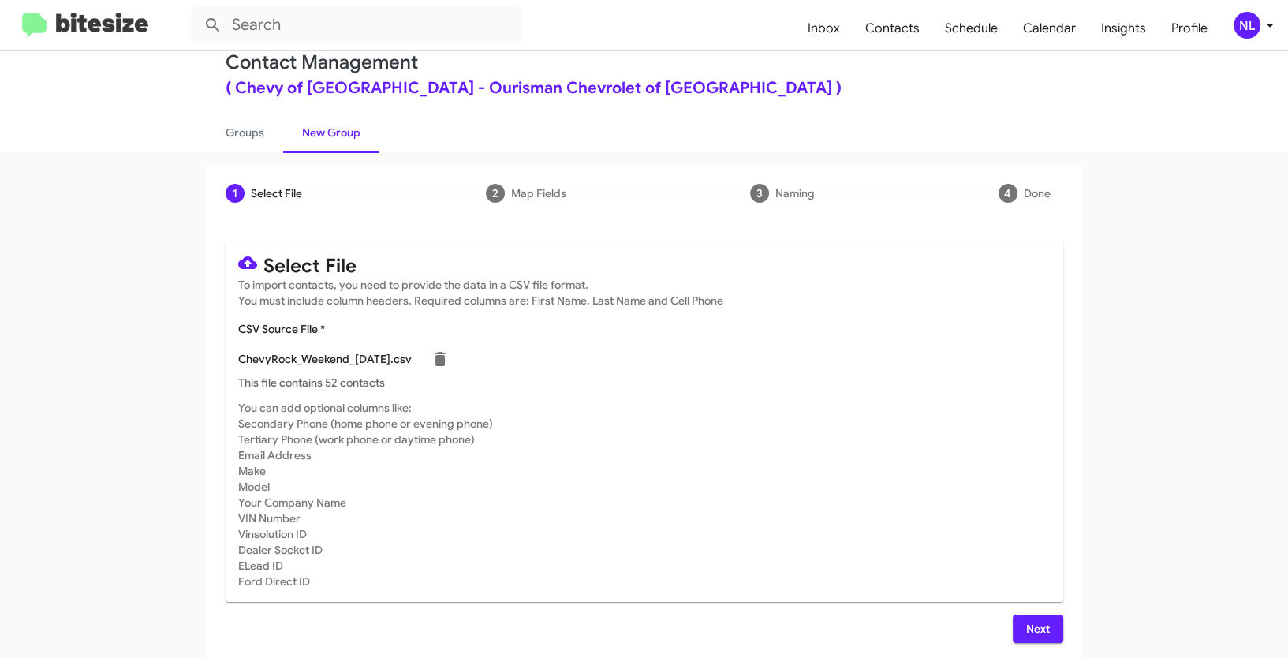
scroll to position [32, 0]
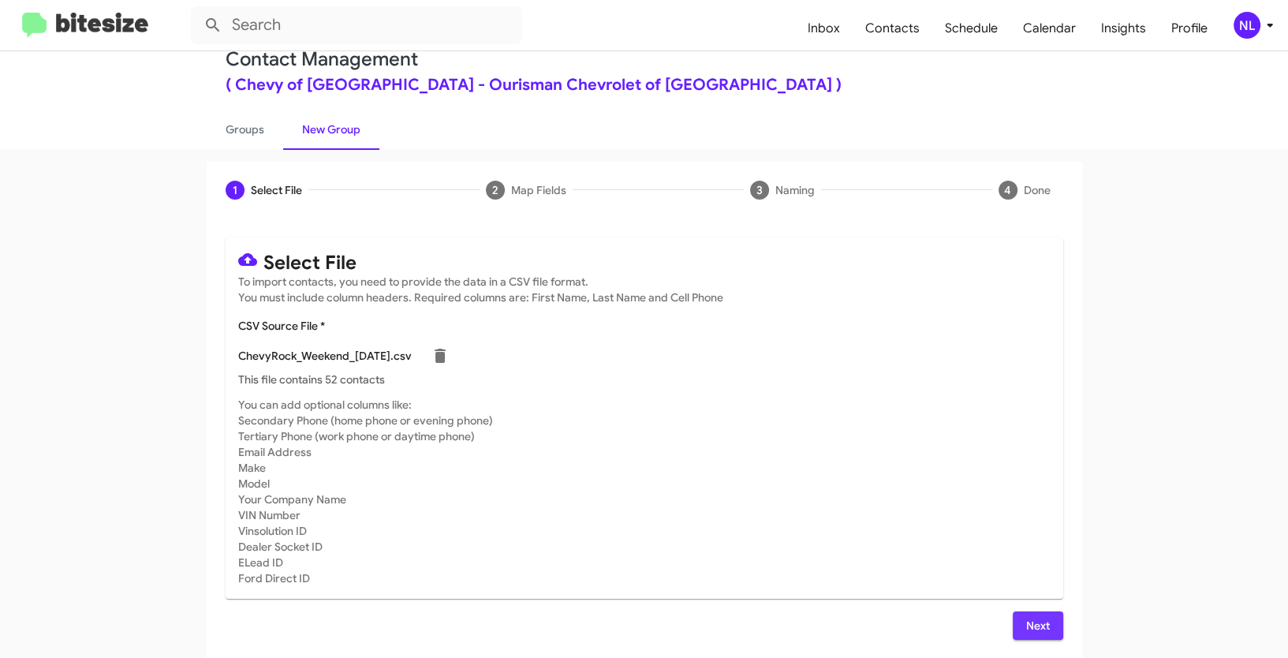
click at [1044, 622] on span "Next" at bounding box center [1037, 625] width 25 height 28
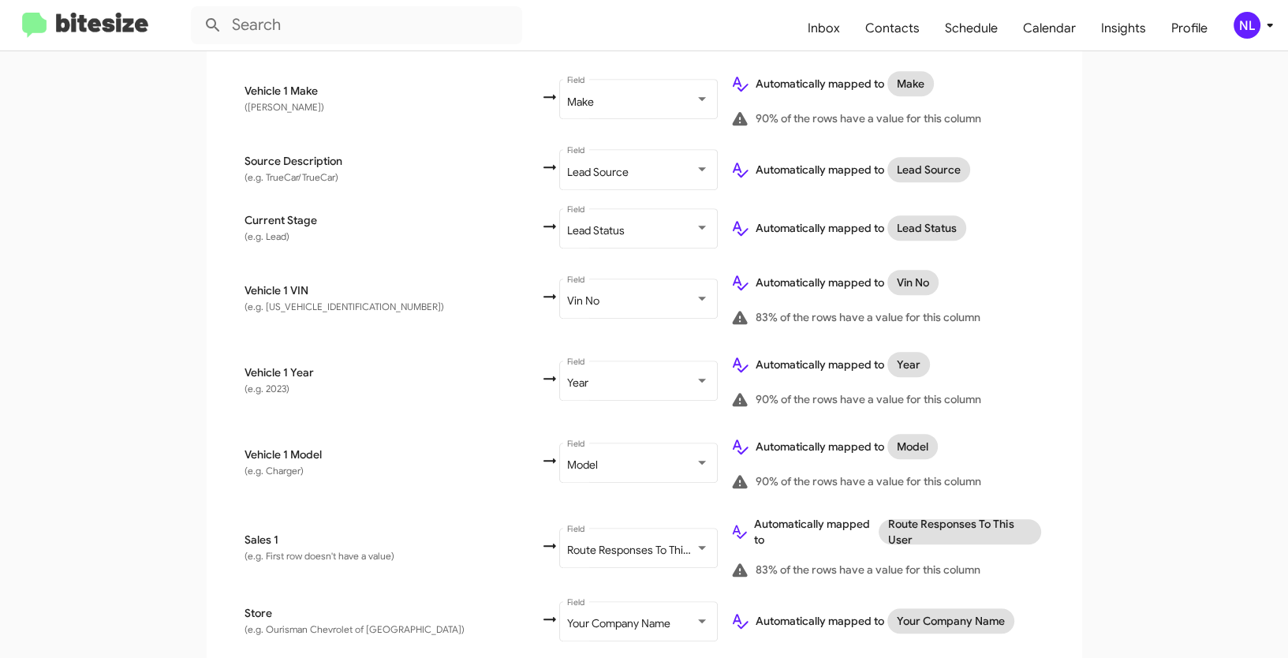
scroll to position [823, 0]
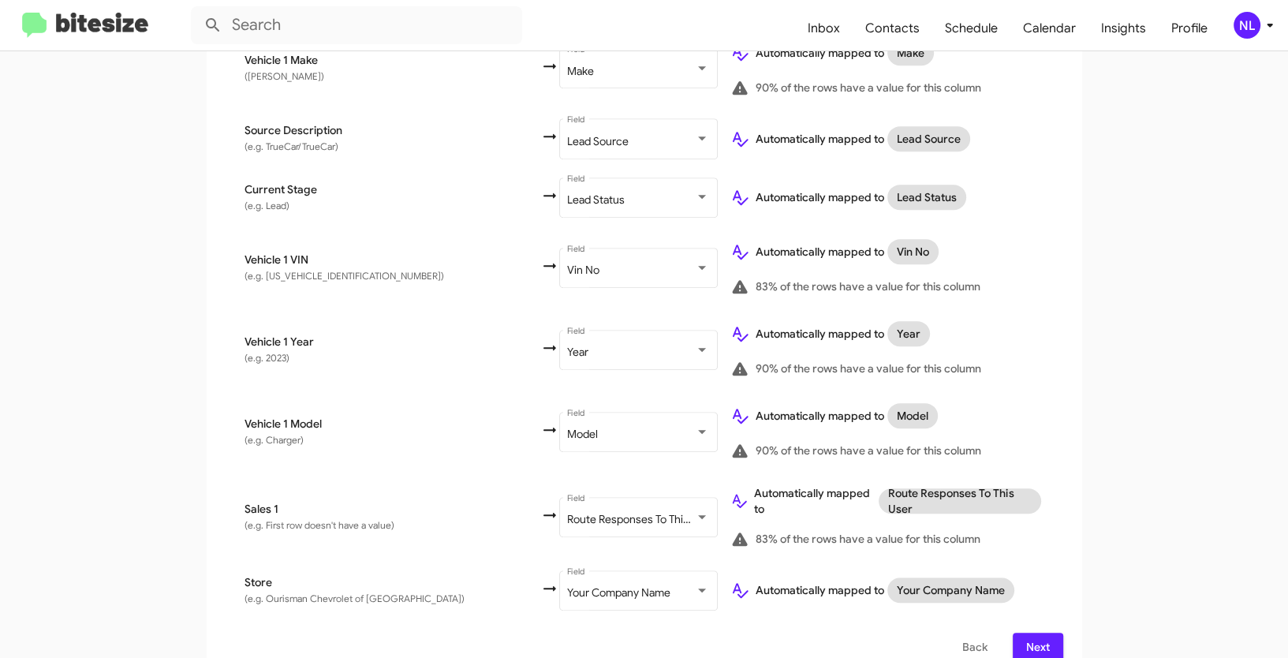
click at [1043, 633] on span "Next" at bounding box center [1037, 647] width 25 height 28
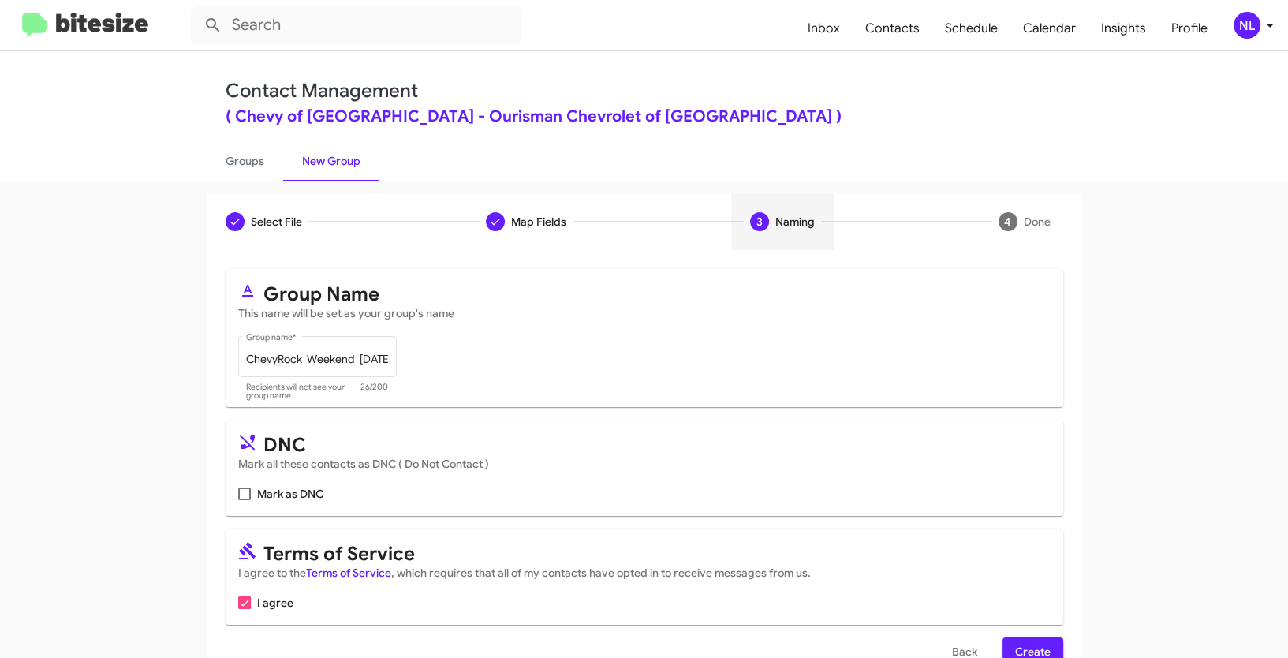
scroll to position [39, 0]
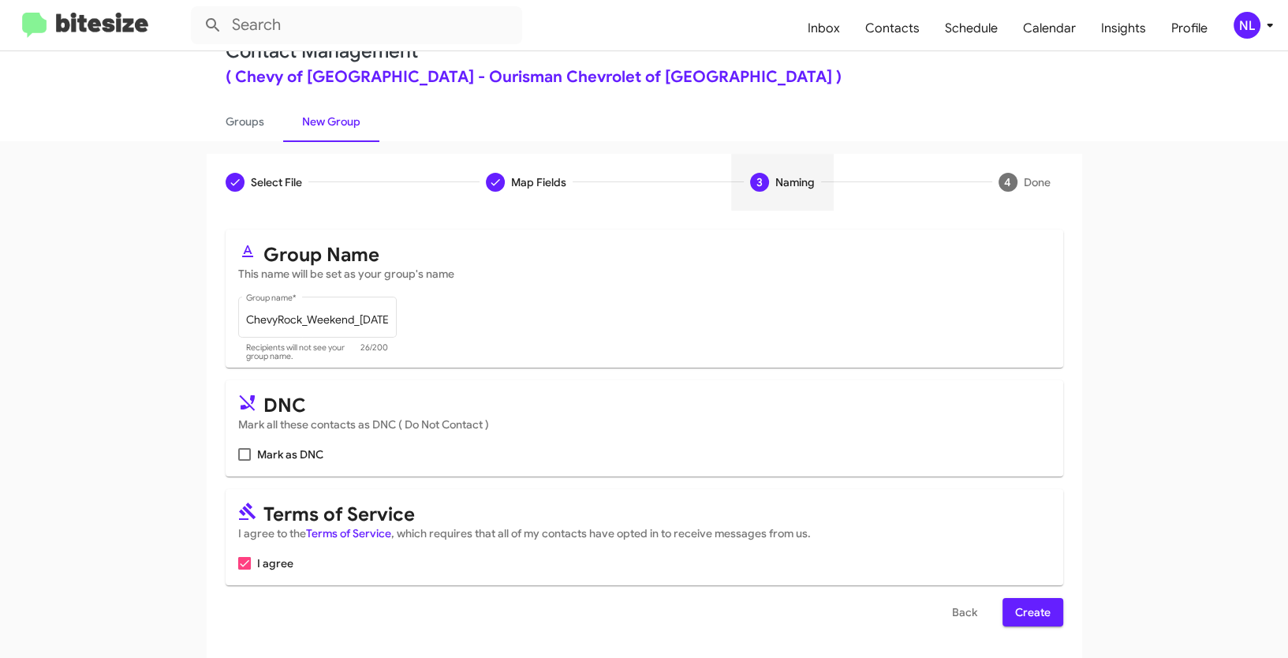
click at [1041, 610] on span "Create" at bounding box center [1032, 612] width 35 height 28
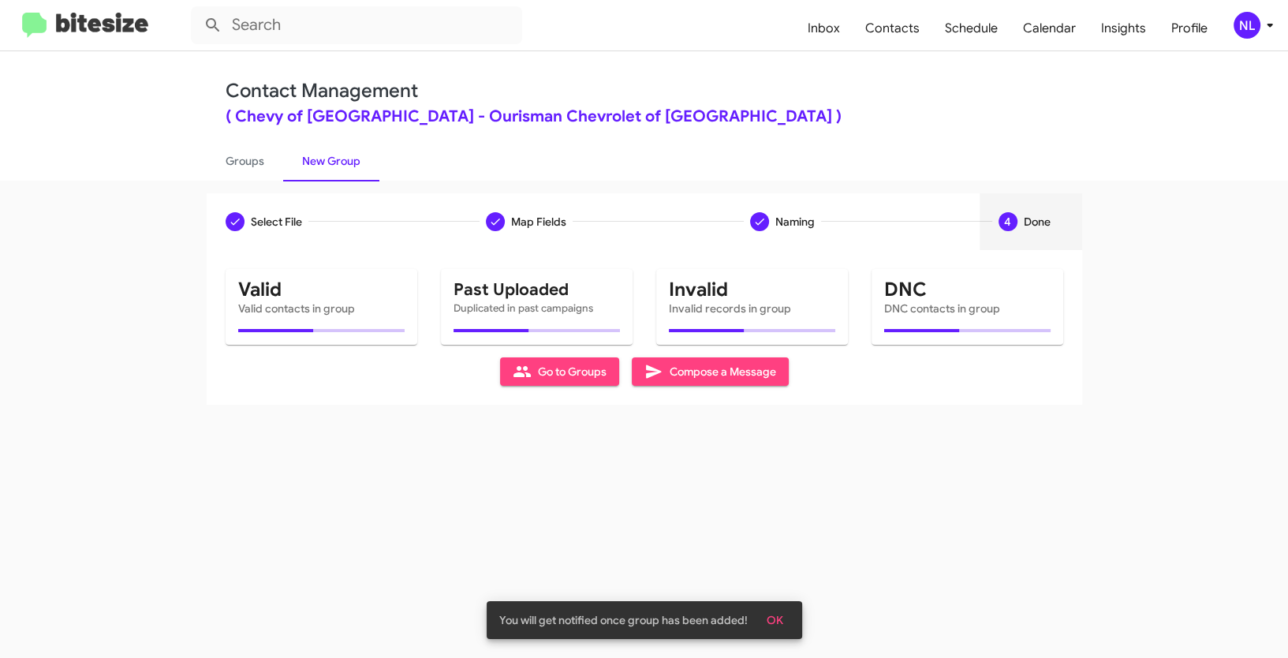
click at [772, 613] on span "OK" at bounding box center [775, 620] width 17 height 28
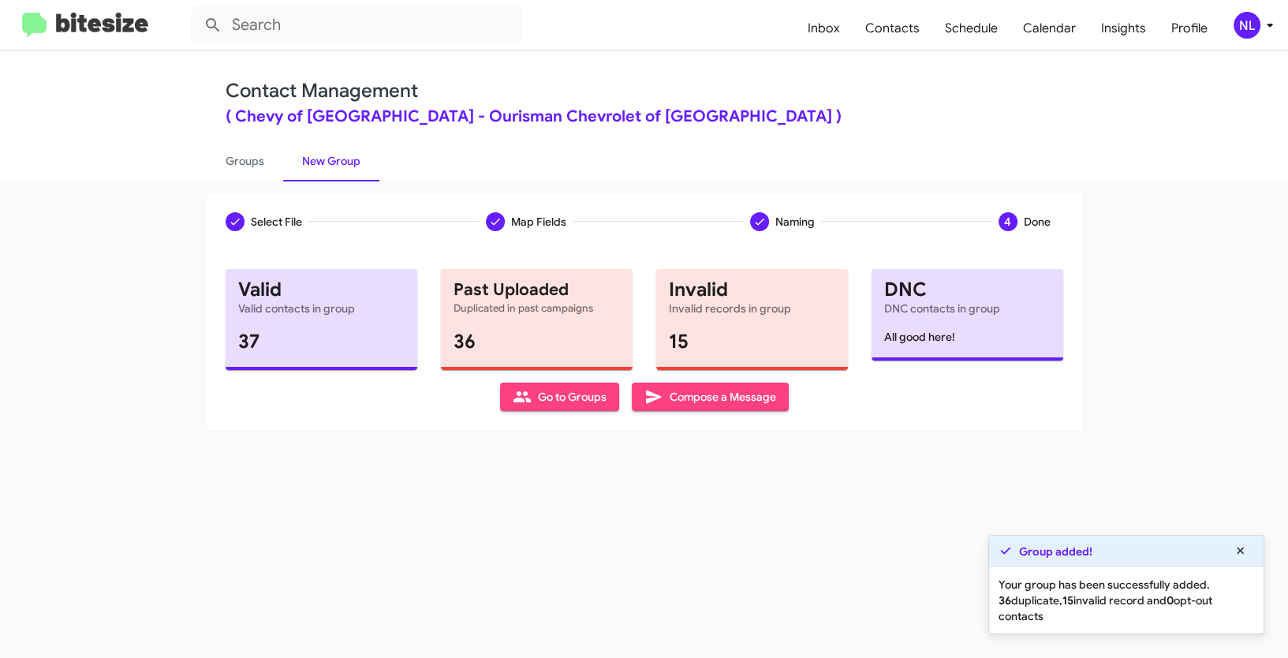
click at [558, 403] on span "Go to Groups" at bounding box center [560, 397] width 94 height 28
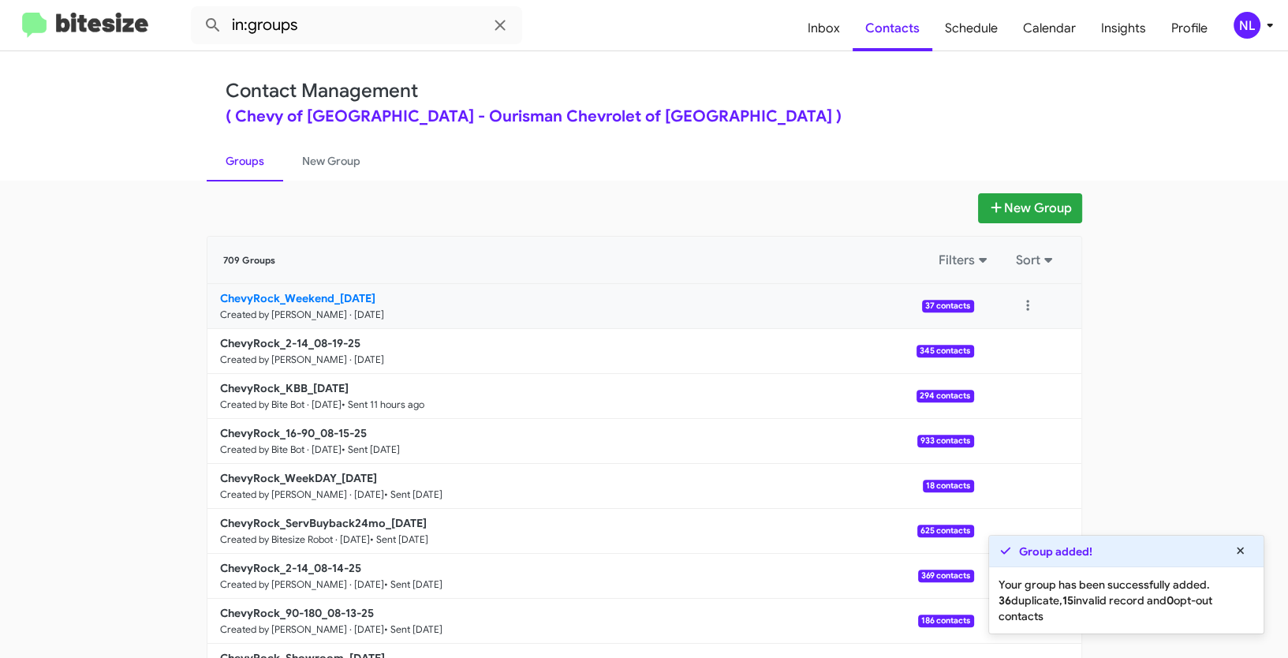
drag, startPoint x: 166, startPoint y: 289, endPoint x: 331, endPoint y: 300, distance: 166.0
click at [331, 300] on app-groups "New Group 709 Groups Filters Sort ChevyRock_Weekend_[DATE] Created by [PERSON_N…" at bounding box center [644, 484] width 1288 height 582
copy div "Filters Sort ChevyRock_Weekend"
click at [339, 3] on mat-toolbar "in:groups Inbox Contacts Schedule Calendar Insights Profile NL" at bounding box center [644, 25] width 1288 height 50
click at [327, 28] on input "in:groups" at bounding box center [356, 25] width 331 height 38
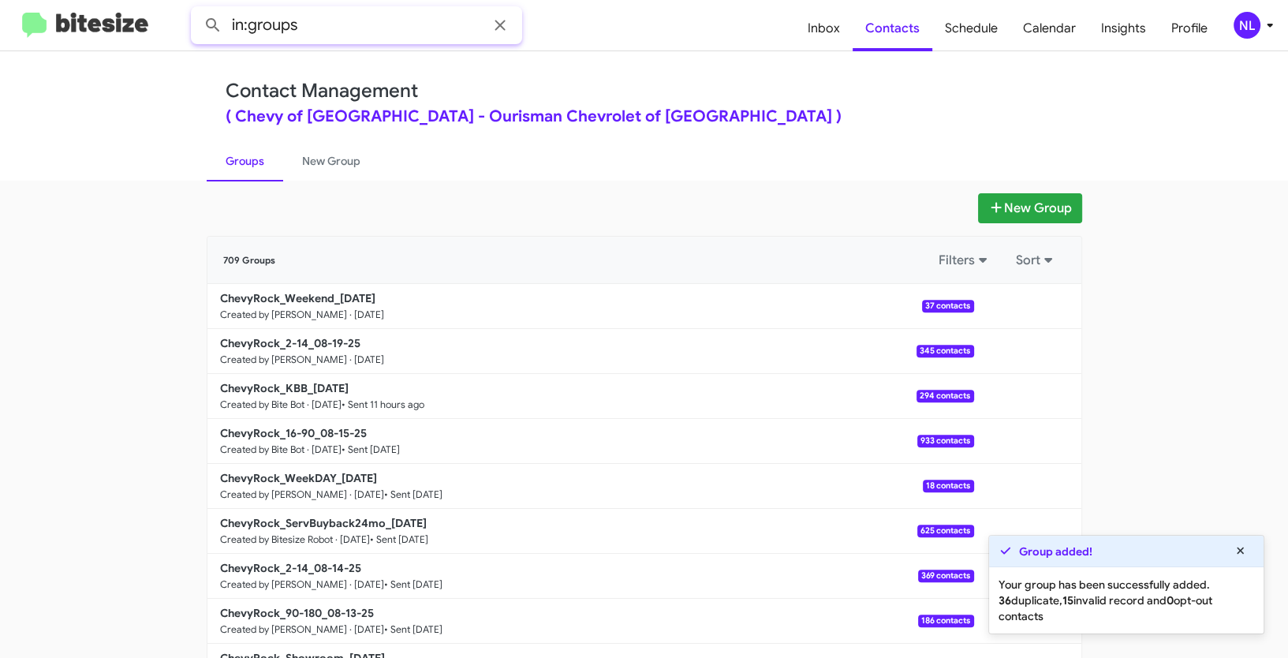
paste input "ChevyRock_Weekend"
type input "in:groups ChevyRock_Weekend"
click at [197, 9] on button at bounding box center [213, 25] width 32 height 32
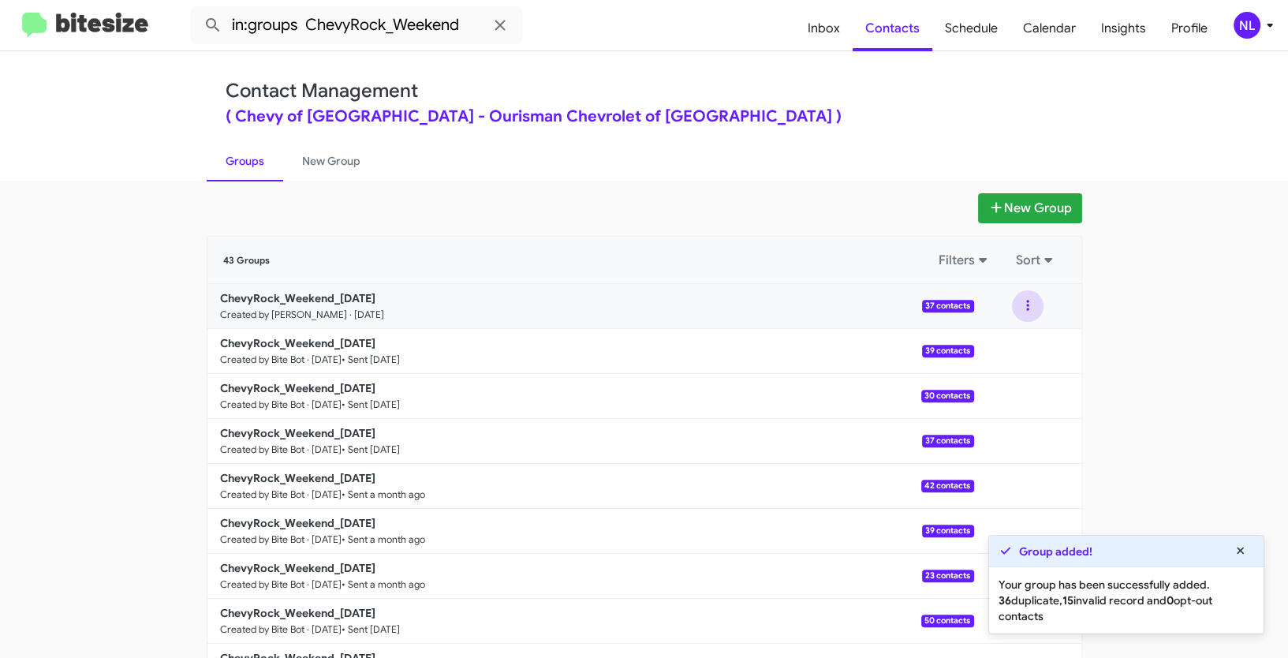
click at [1025, 307] on button at bounding box center [1028, 306] width 32 height 32
click at [997, 359] on button "View contacts" at bounding box center [980, 349] width 126 height 38
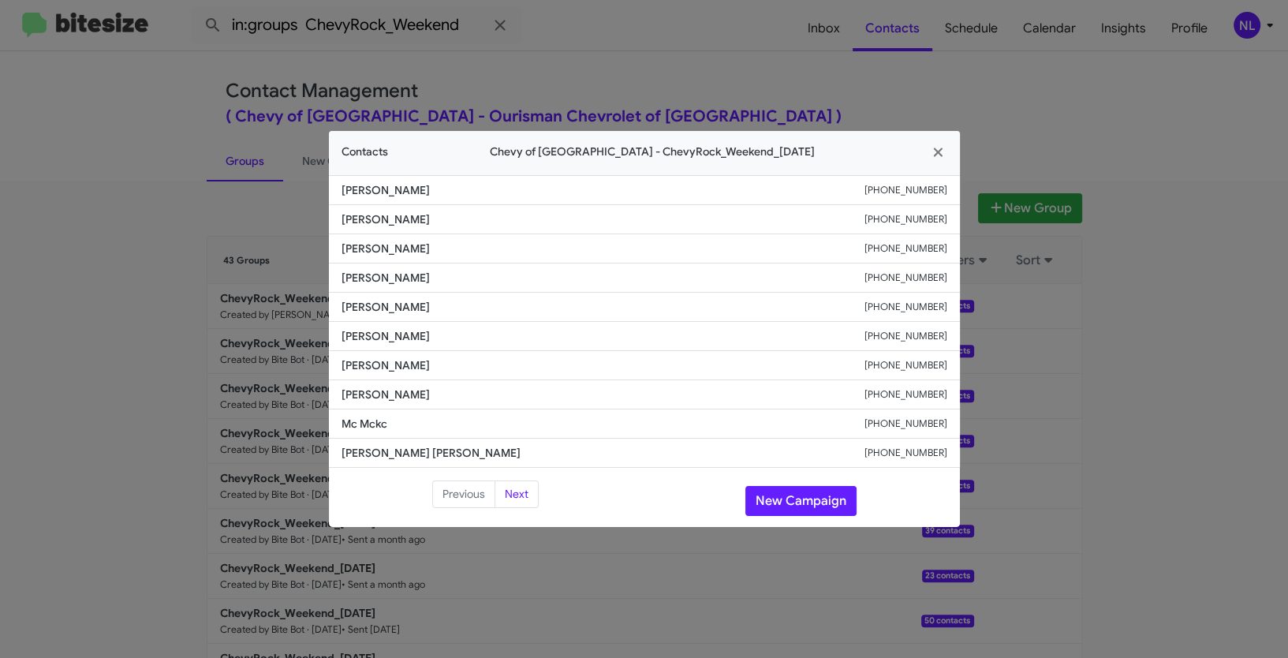
drag, startPoint x: 332, startPoint y: 275, endPoint x: 507, endPoint y: 279, distance: 175.2
click at [507, 279] on modal-container "Contacts Chevy of [GEOGRAPHIC_DATA] - ChevyRock_Weekend_[DATE] [PERSON_NAME] [P…" at bounding box center [644, 329] width 1288 height 658
copy span "[PERSON_NAME]"
click at [786, 496] on button "New Campaign" at bounding box center [800, 501] width 111 height 30
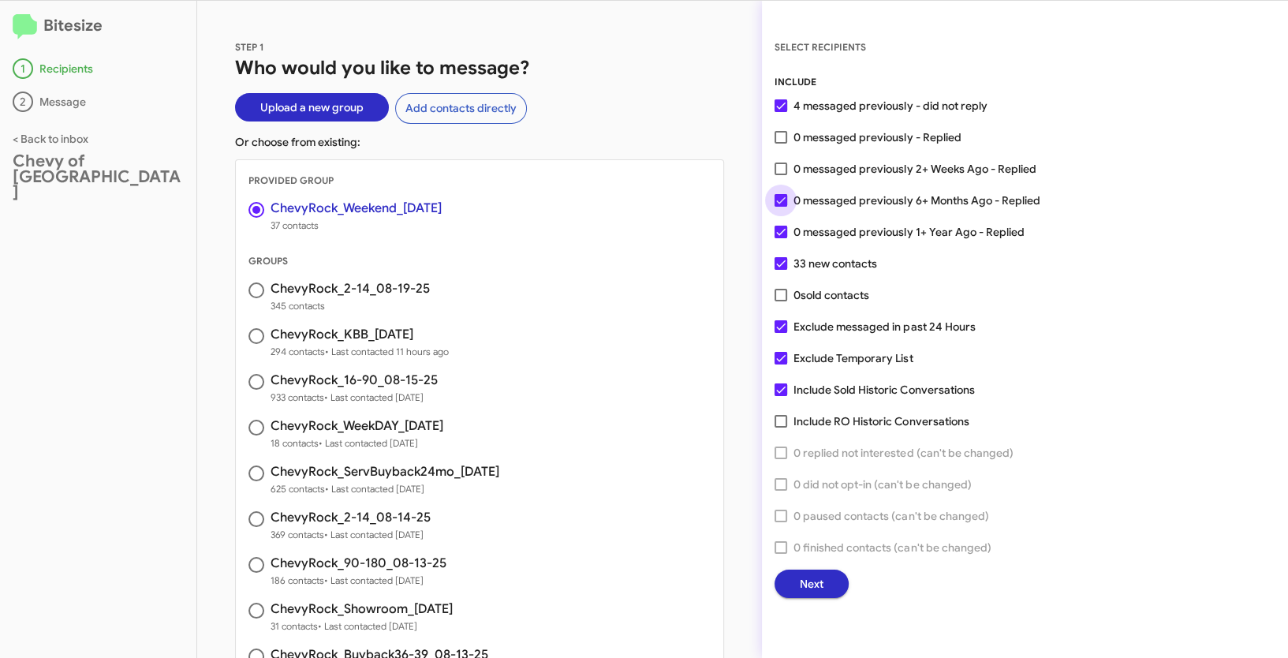
click at [775, 202] on span at bounding box center [781, 200] width 13 height 13
click at [780, 207] on input "0 messaged previously 6+ Months Ago - Replied" at bounding box center [780, 207] width 1 height 1
checkbox input "false"
click at [777, 228] on span at bounding box center [781, 232] width 13 height 13
click at [780, 238] on input "0 messaged previously 1+ Year Ago - Replied" at bounding box center [780, 238] width 1 height 1
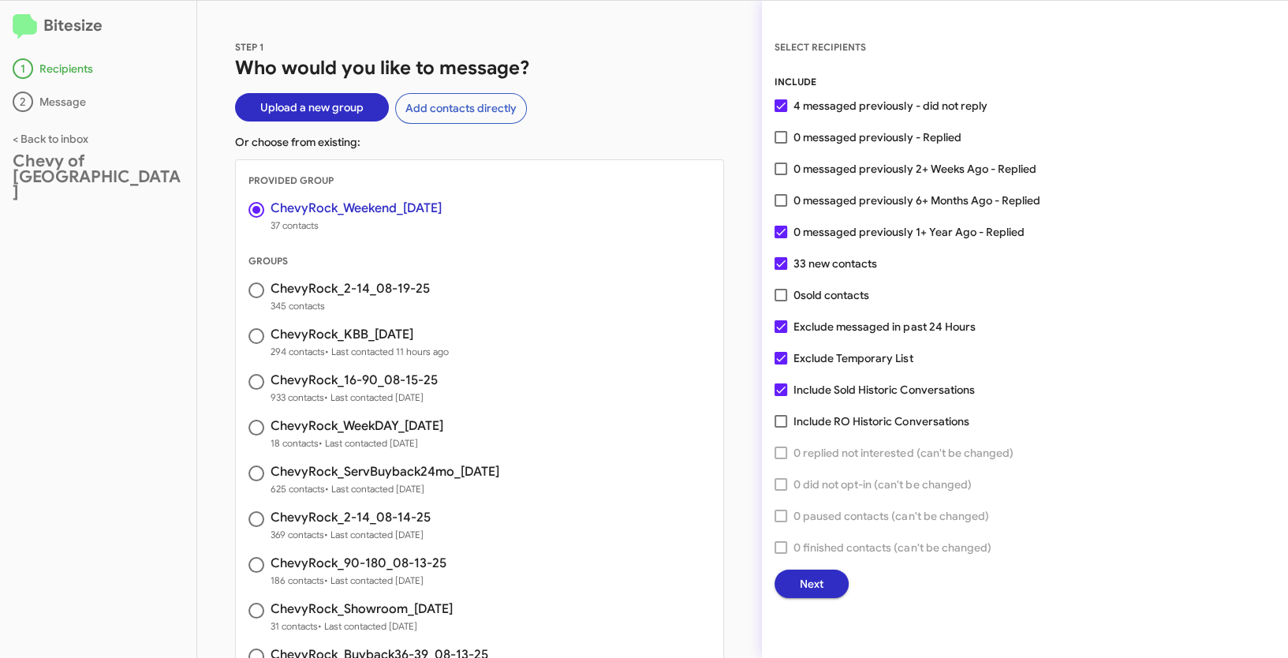
checkbox input "false"
click at [821, 585] on span "Next" at bounding box center [812, 584] width 24 height 28
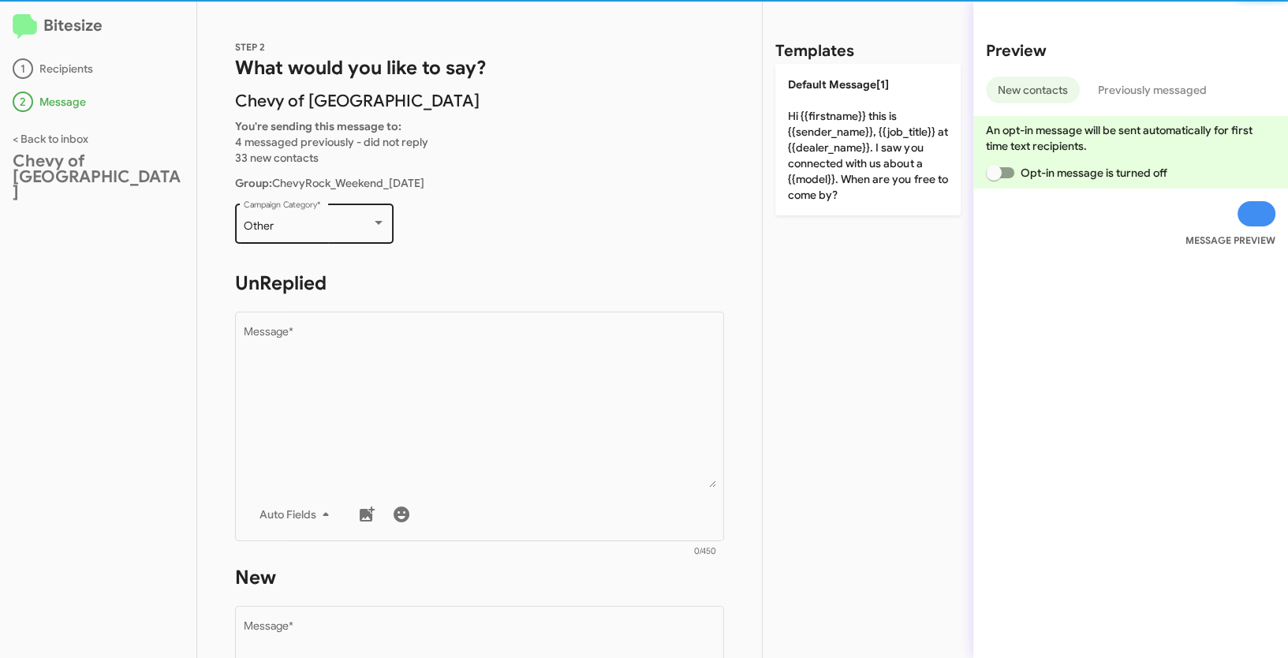
click at [342, 232] on div "Other" at bounding box center [308, 226] width 128 height 13
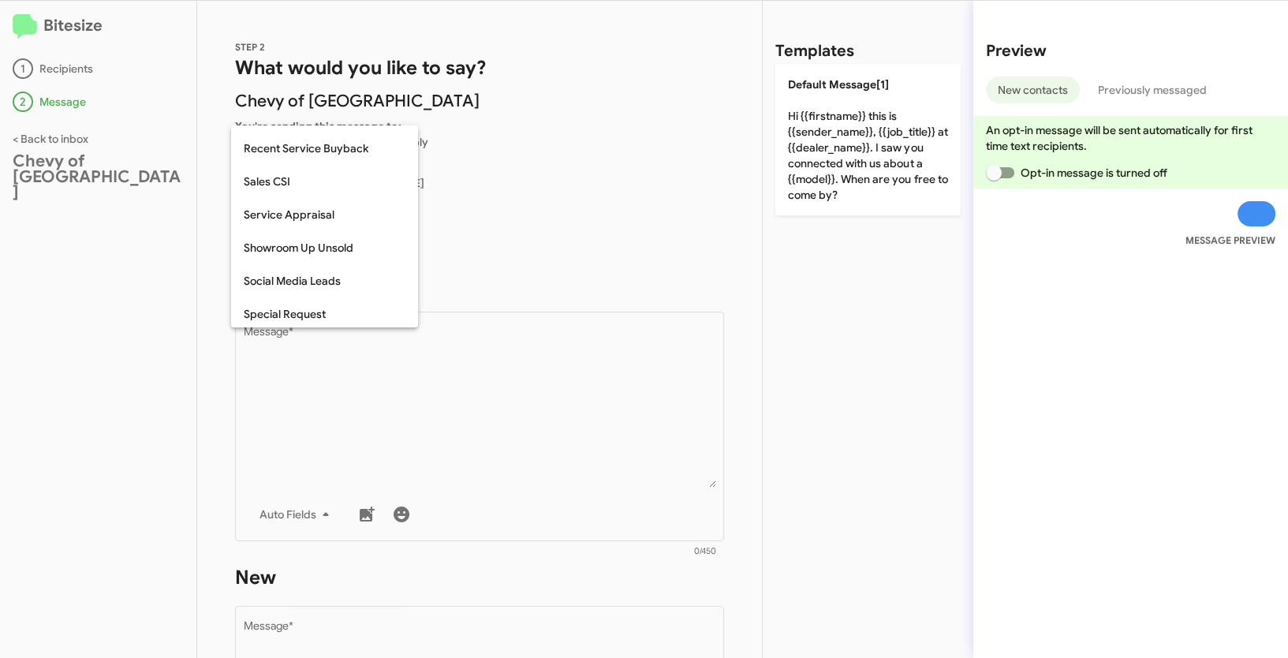
scroll to position [659, 0]
click at [313, 312] on span "Weekend Leads" at bounding box center [325, 310] width 162 height 33
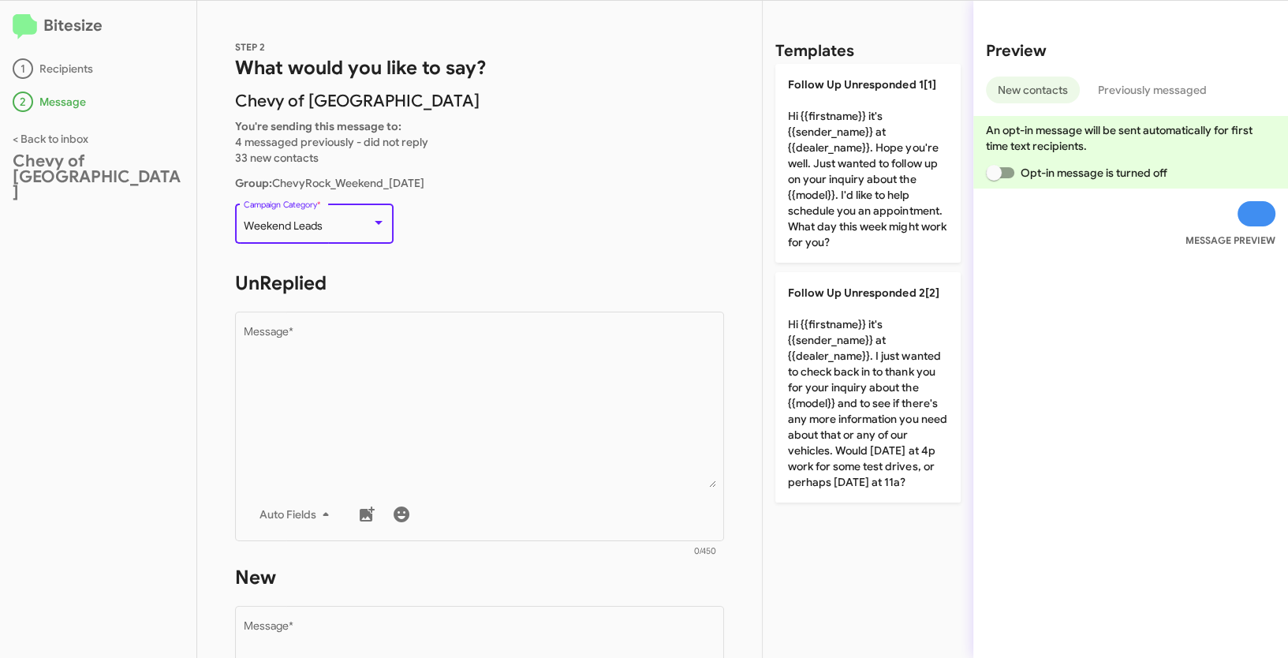
click at [244, 228] on span "Weekend Leads" at bounding box center [283, 225] width 79 height 14
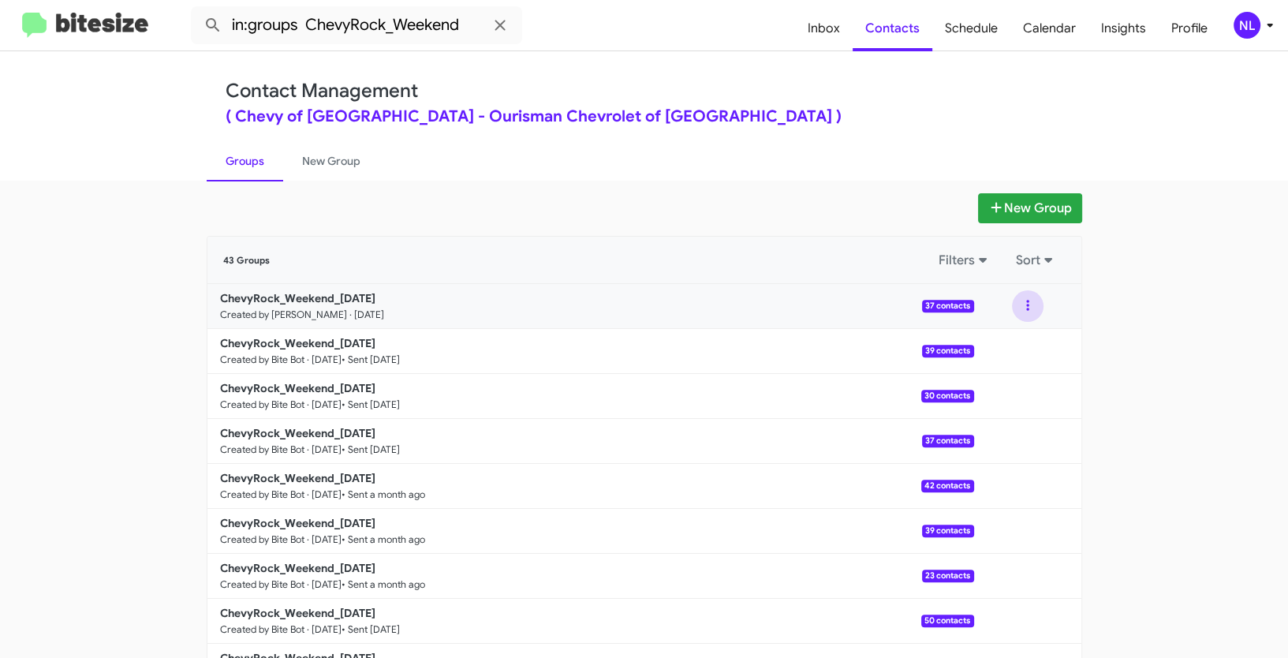
click at [1020, 301] on button at bounding box center [1028, 306] width 32 height 32
click at [1006, 353] on button "View contacts" at bounding box center [980, 349] width 126 height 38
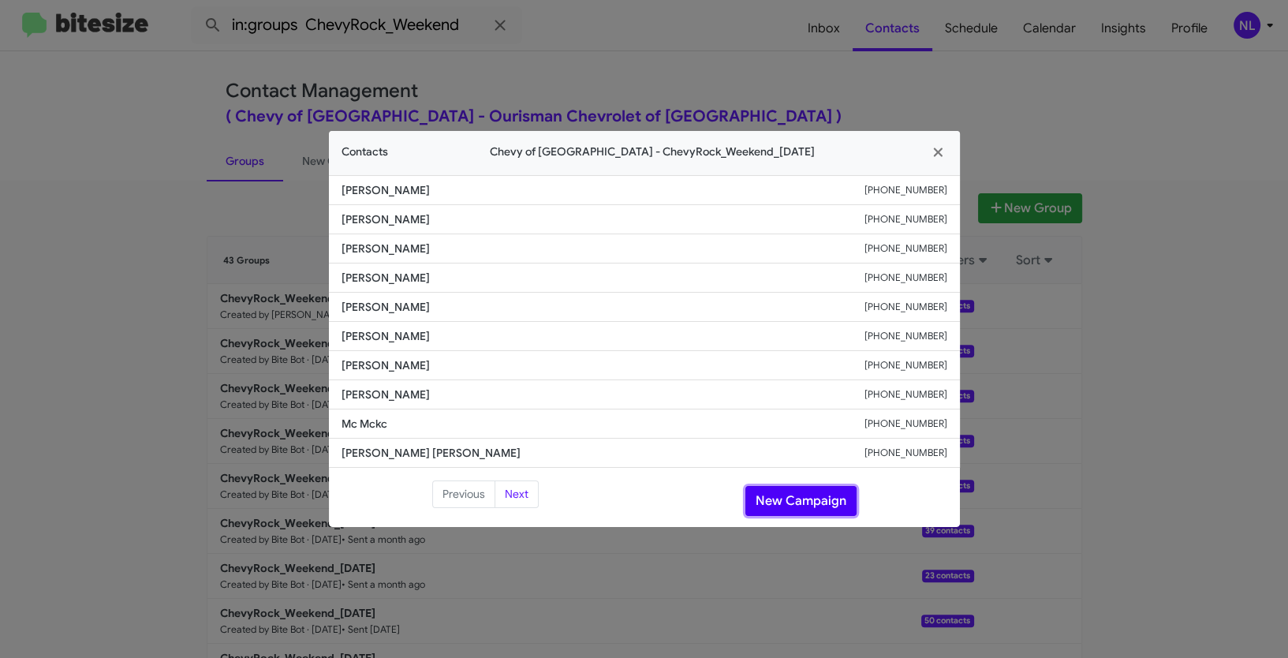
click at [822, 502] on button "New Campaign" at bounding box center [800, 501] width 111 height 30
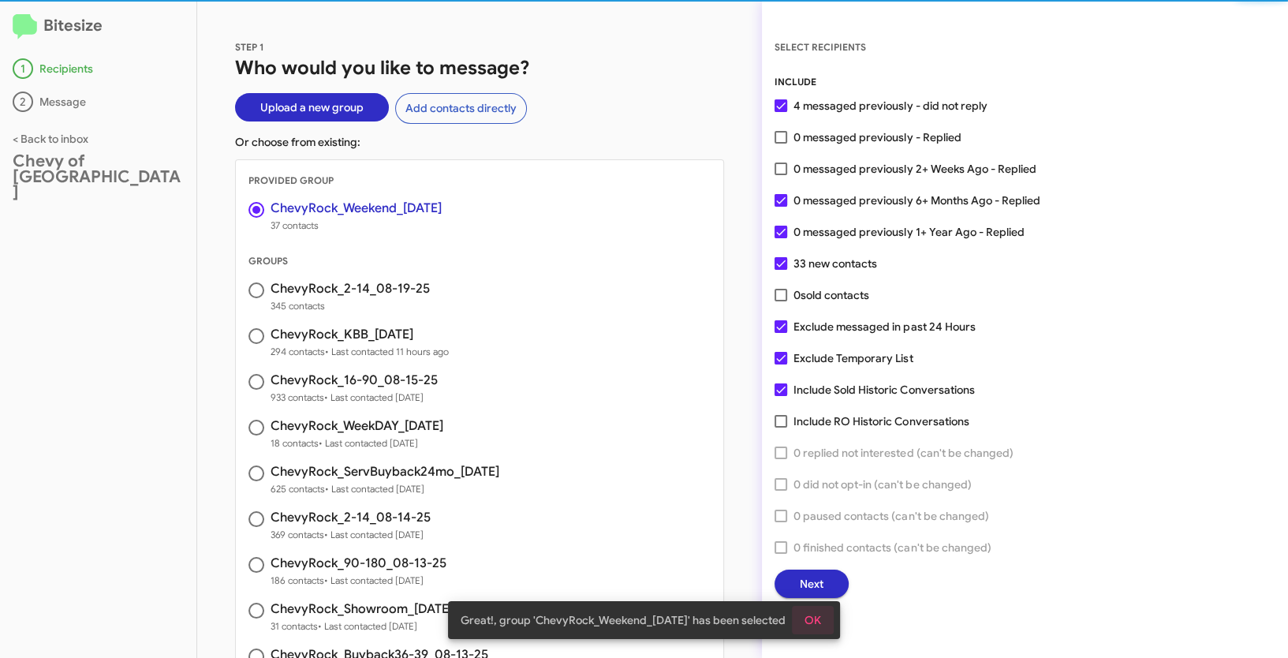
click at [816, 612] on span "OK" at bounding box center [813, 620] width 17 height 28
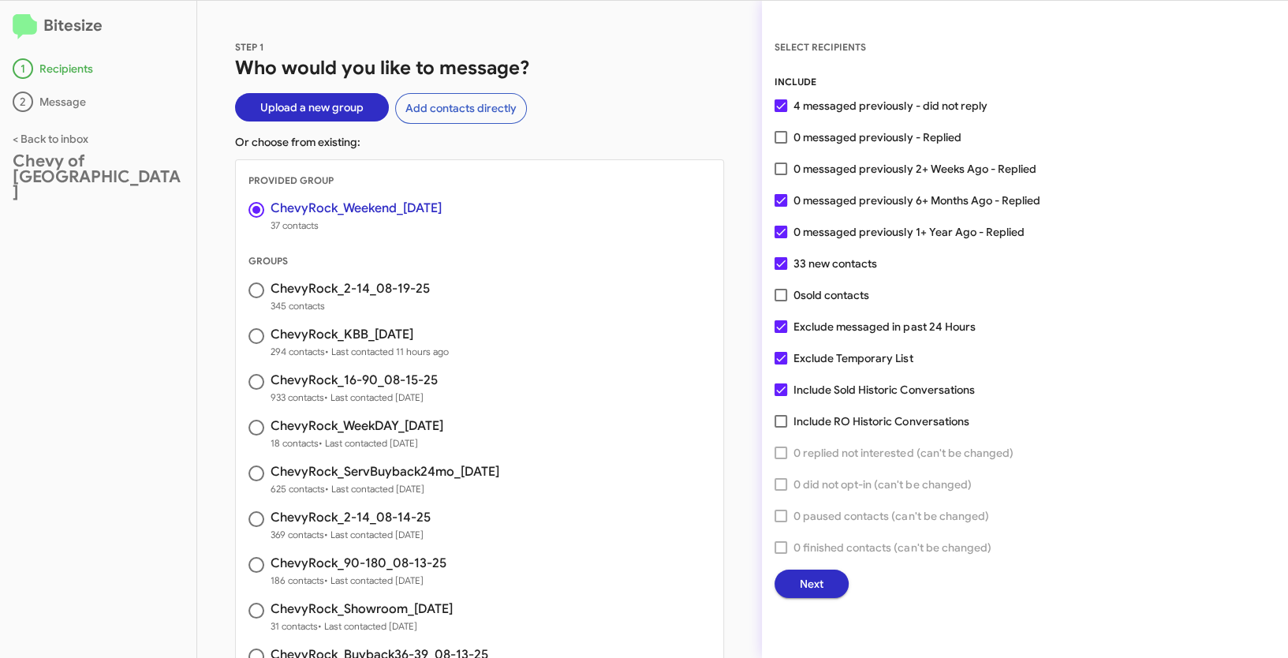
click at [784, 202] on span at bounding box center [781, 200] width 13 height 13
click at [781, 207] on input "0 messaged previously 6+ Months Ago - Replied" at bounding box center [780, 207] width 1 height 1
checkbox input "false"
click at [778, 233] on span at bounding box center [781, 232] width 13 height 13
click at [780, 238] on input "0 messaged previously 1+ Year Ago - Replied" at bounding box center [780, 238] width 1 height 1
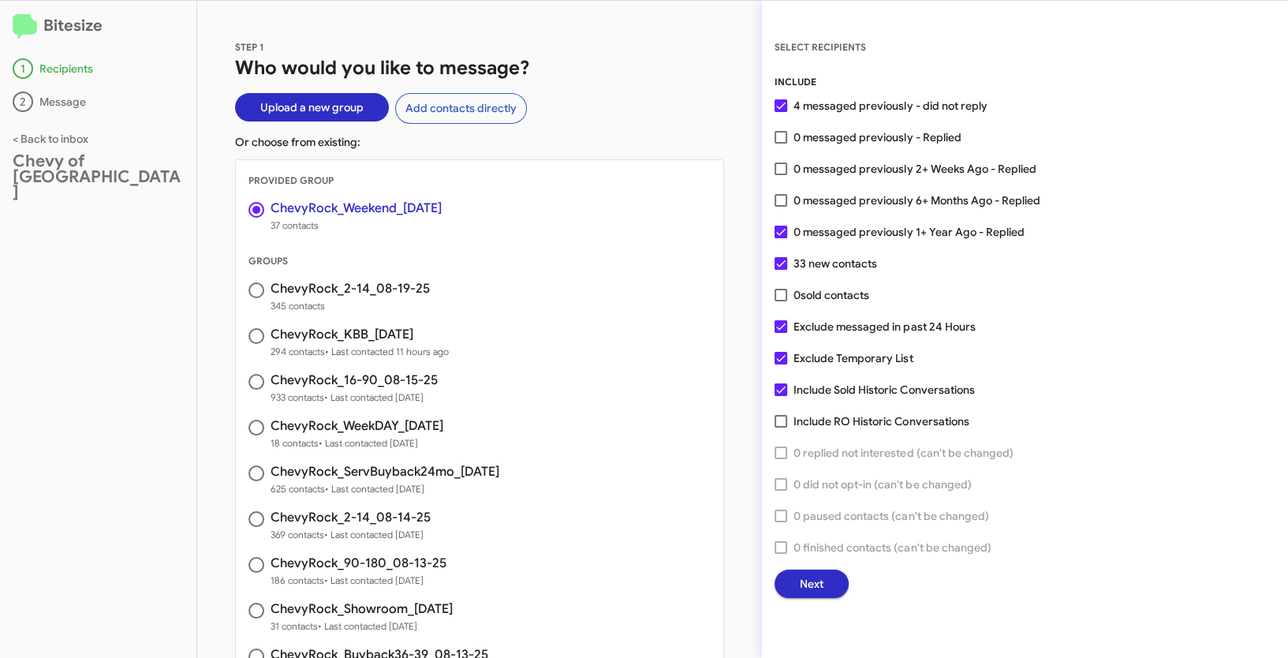
checkbox input "false"
click at [824, 582] on button "Next" at bounding box center [812, 584] width 74 height 28
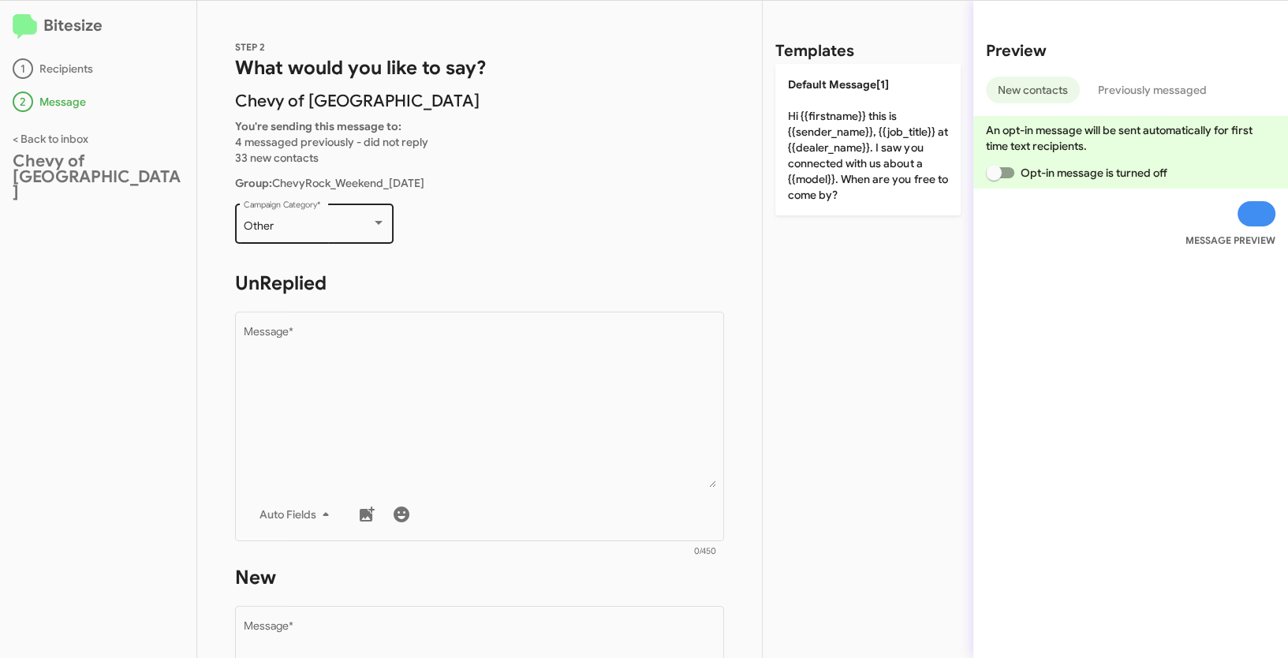
click at [354, 224] on div "Other" at bounding box center [308, 226] width 128 height 13
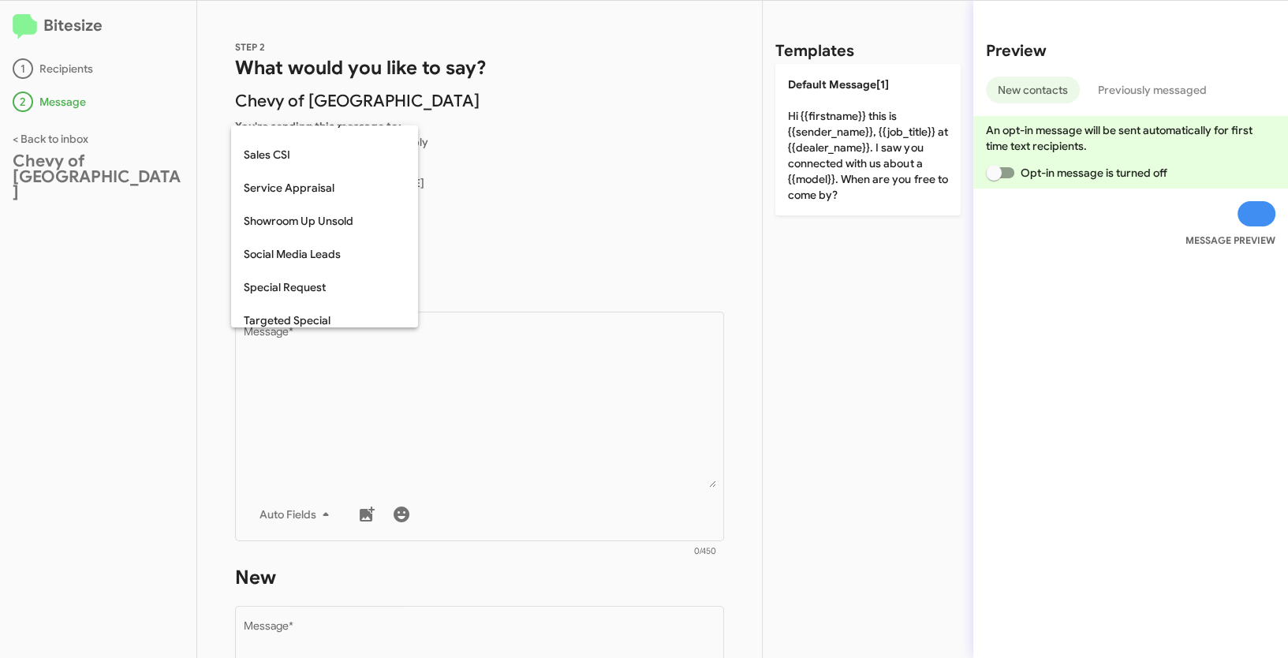
scroll to position [659, 0]
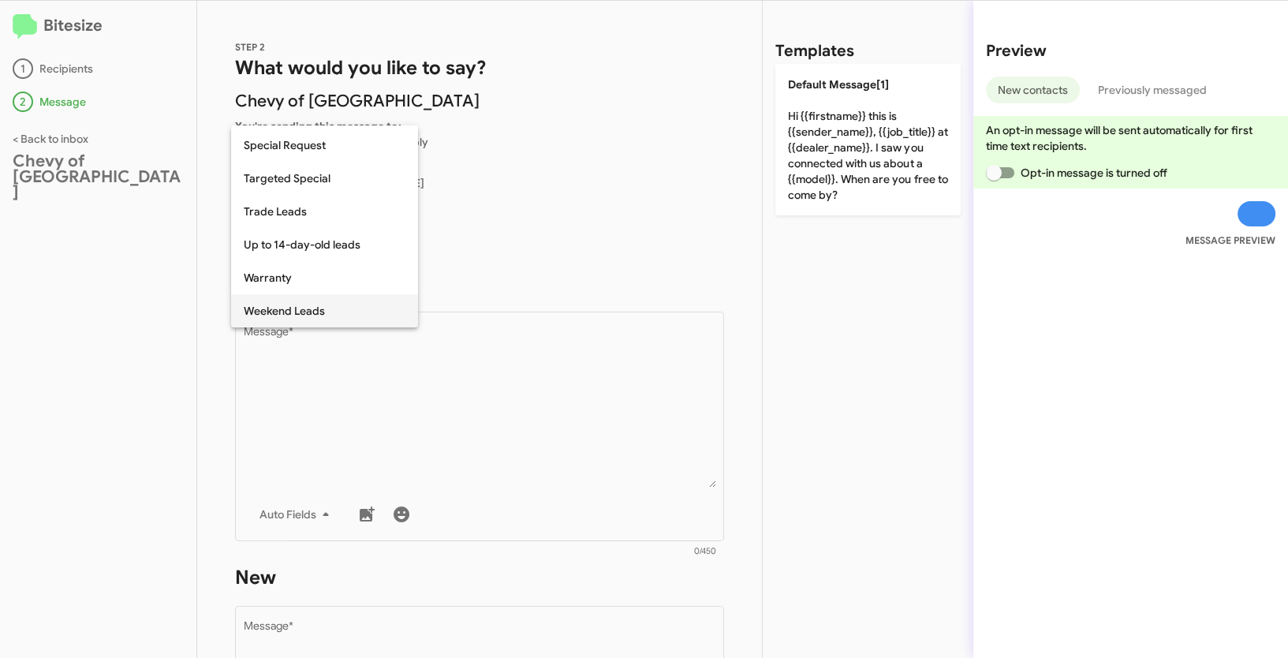
click at [333, 312] on span "Weekend Leads" at bounding box center [325, 310] width 162 height 33
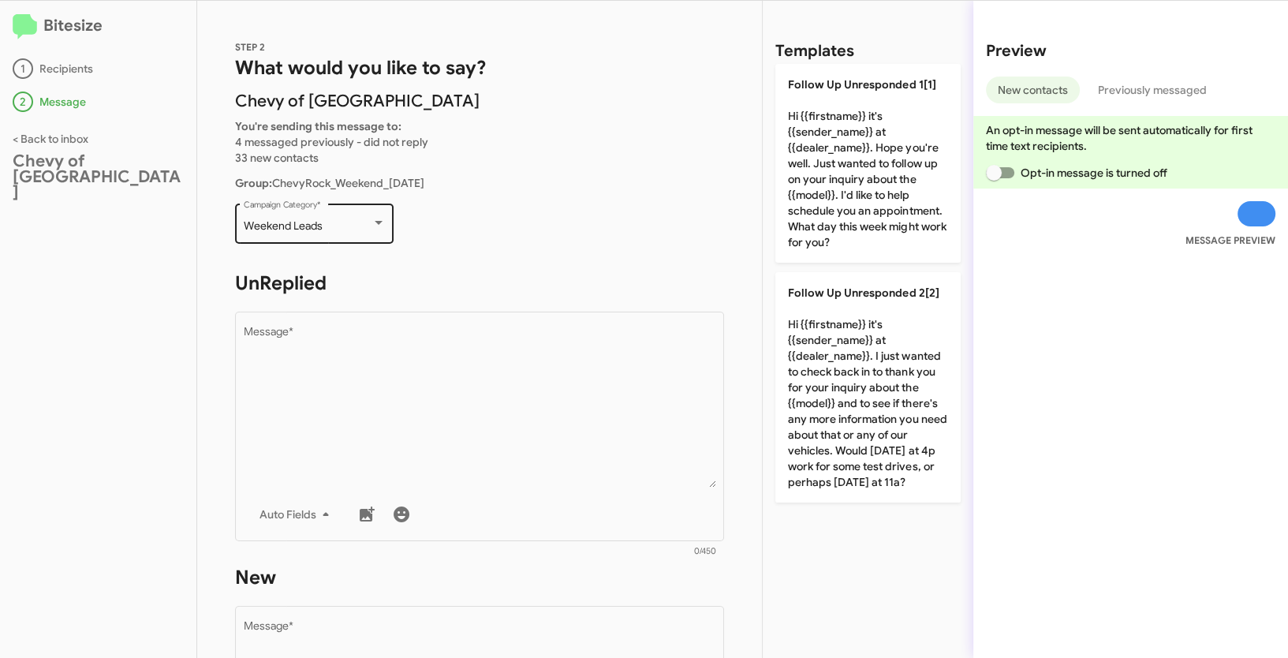
drag, startPoint x: 242, startPoint y: 232, endPoint x: 347, endPoint y: 226, distance: 105.1
click at [347, 226] on div "Weekend Leads Campaign Category *" at bounding box center [314, 221] width 159 height 43
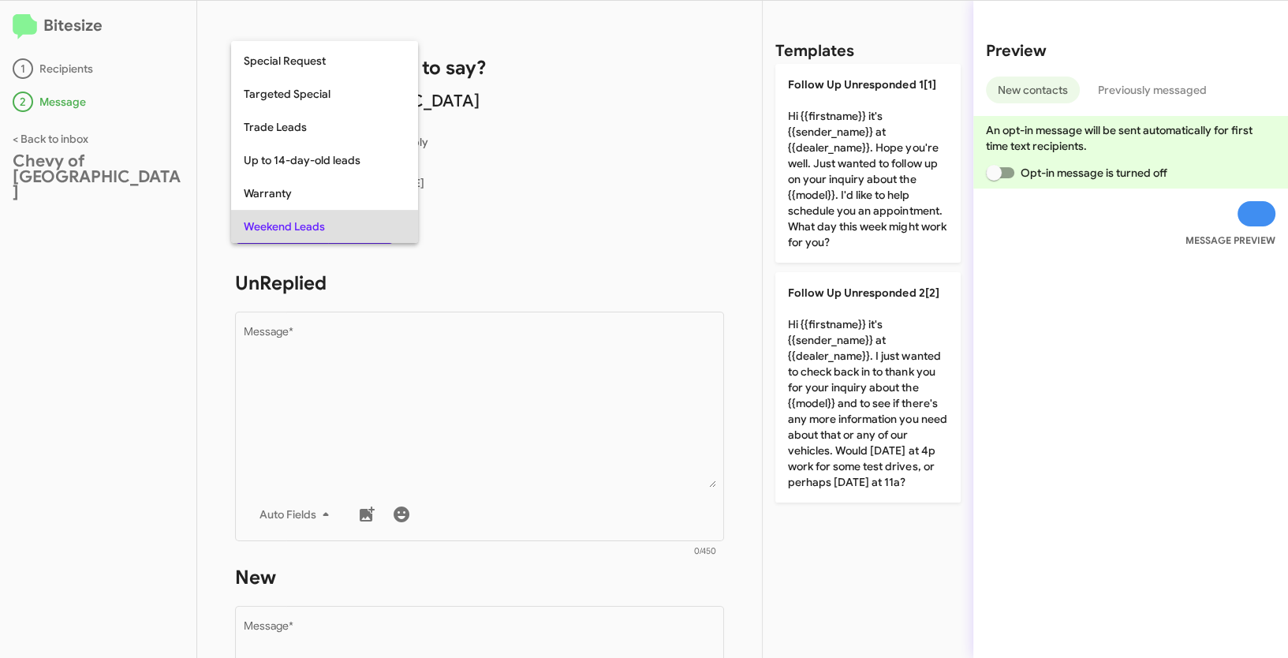
copy span "Weekend Leads"
click at [537, 385] on div at bounding box center [644, 329] width 1288 height 658
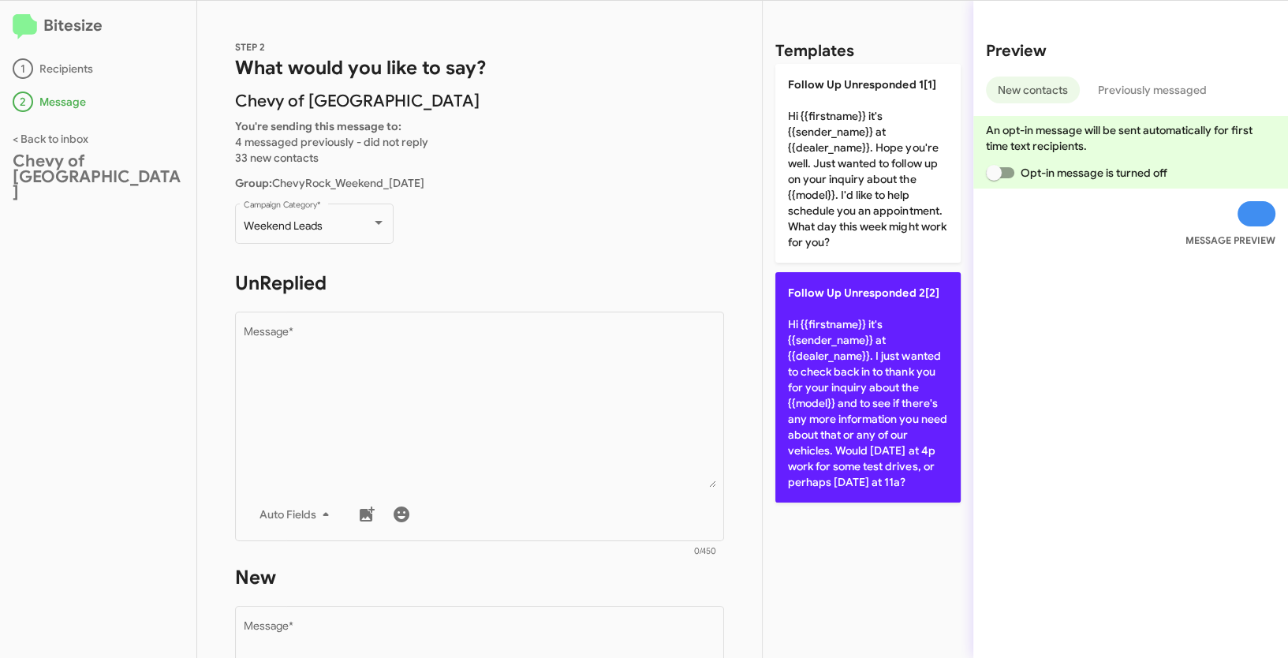
click at [897, 335] on p "Follow Up Unresponded 2[2] Hi {{firstname}} it's {{sender_name}} at {{dealer_na…" at bounding box center [867, 387] width 185 height 230
type textarea "Hi {{firstname}} it's {{sender_name}} at {{dealer_name}}. I just wanted to chec…"
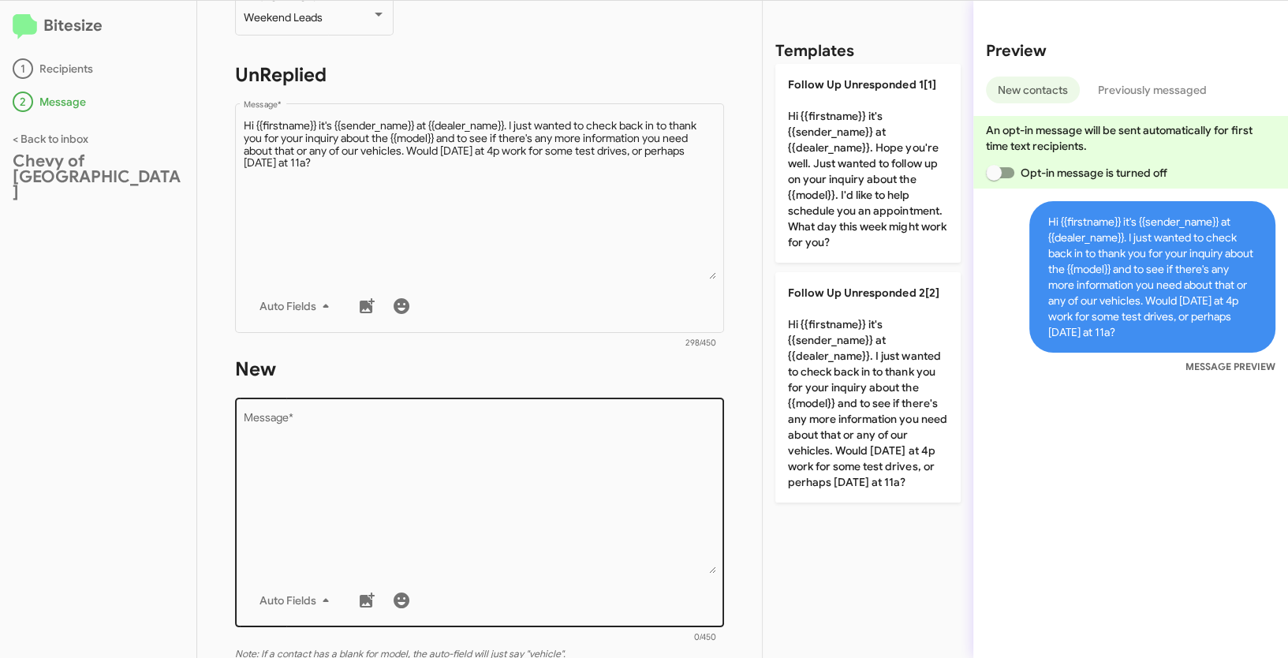
scroll to position [268, 0]
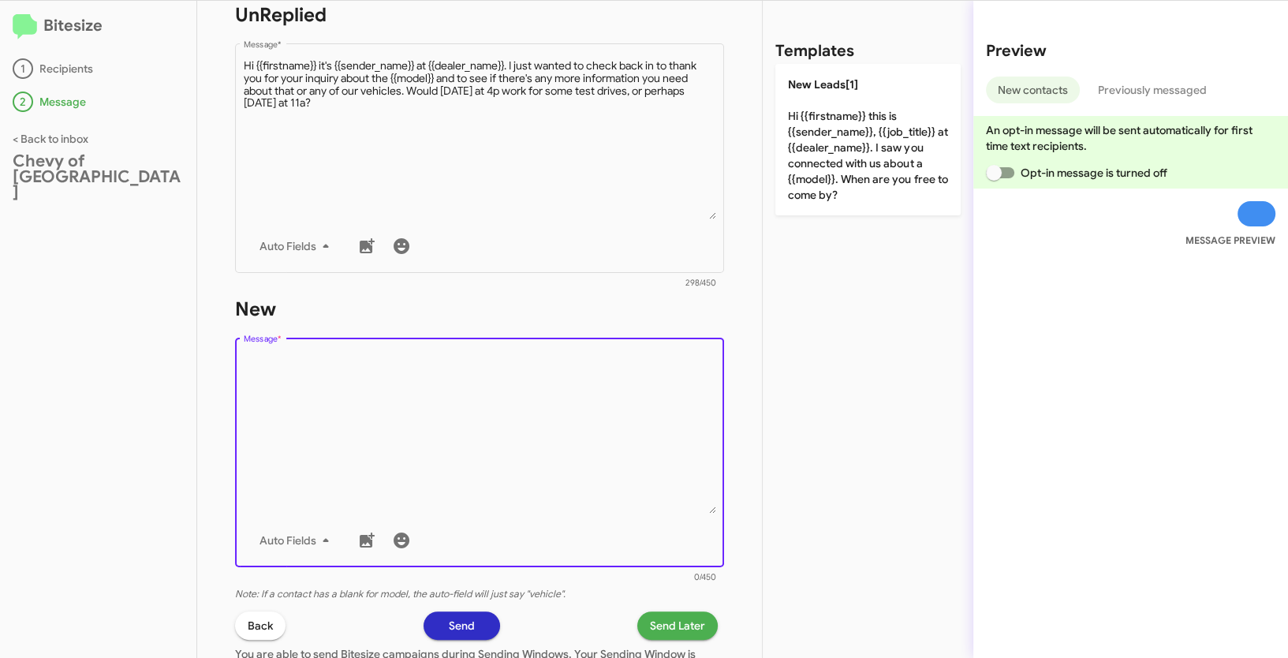
click at [563, 429] on textarea "Message *" at bounding box center [480, 433] width 472 height 161
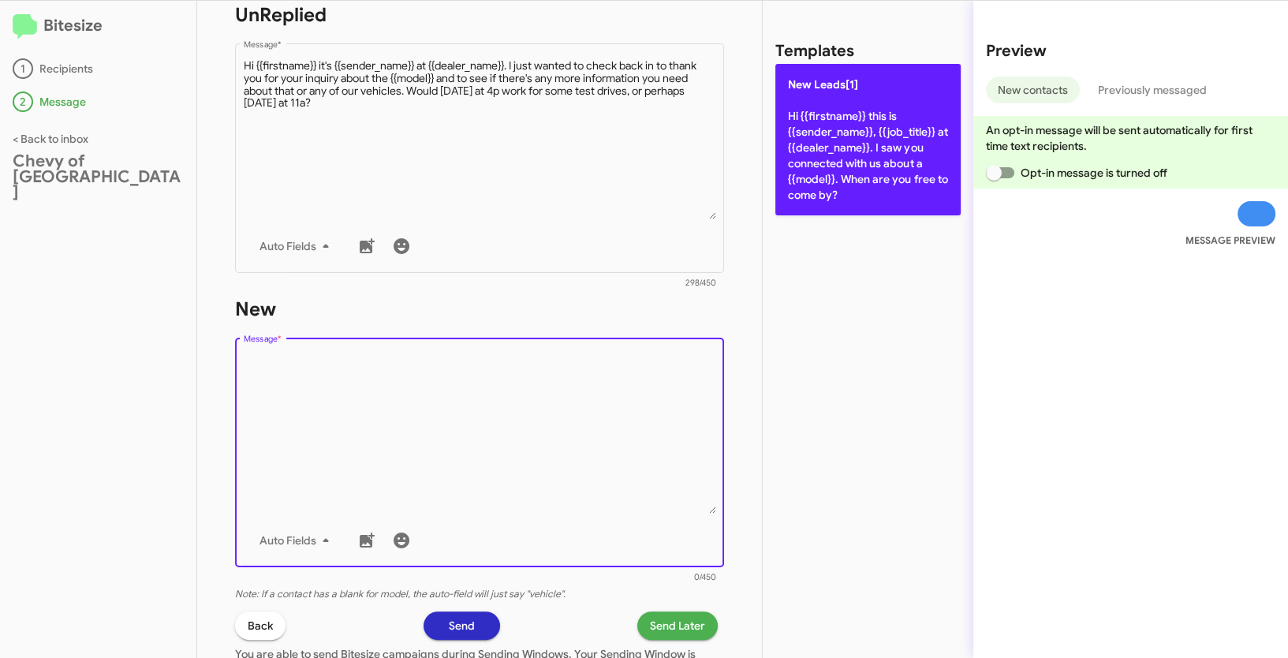
click at [806, 149] on p "New Leads[1] Hi {{firstname}} this is {{sender_name}}, {{job_title}} at {{deale…" at bounding box center [867, 139] width 185 height 151
type textarea "Hi {{firstname}} this is {{sender_name}}, {{job_title}} at {{dealer_name}}. I s…"
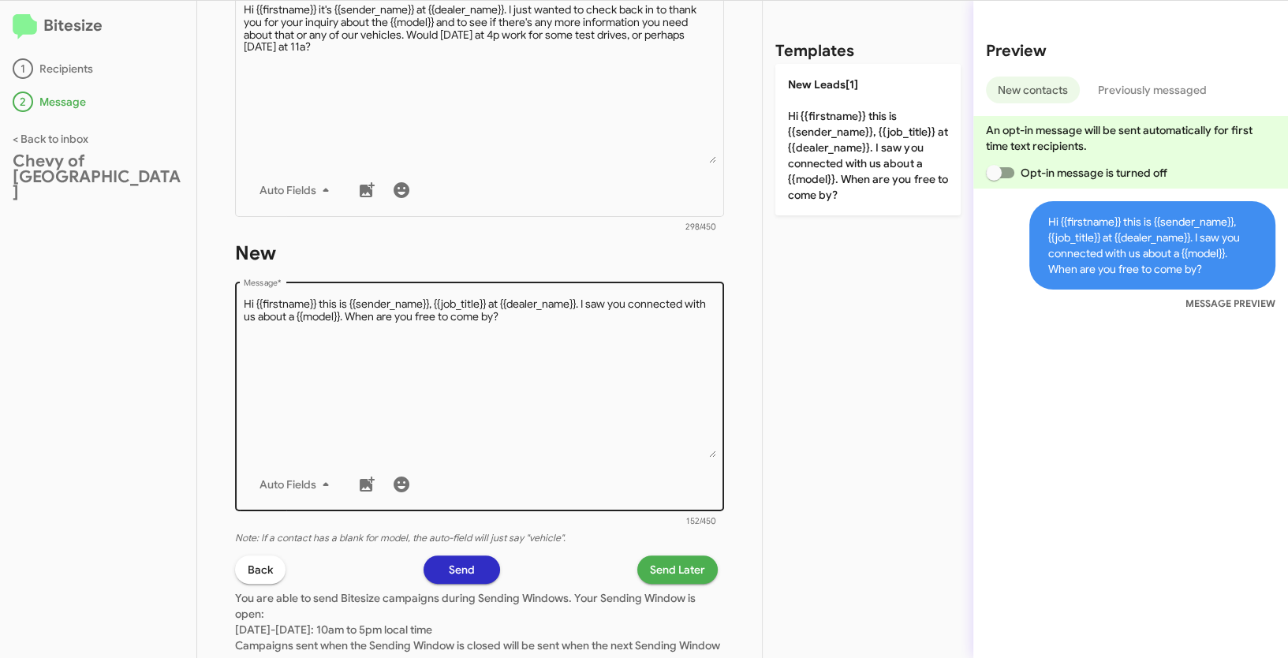
scroll to position [385, 0]
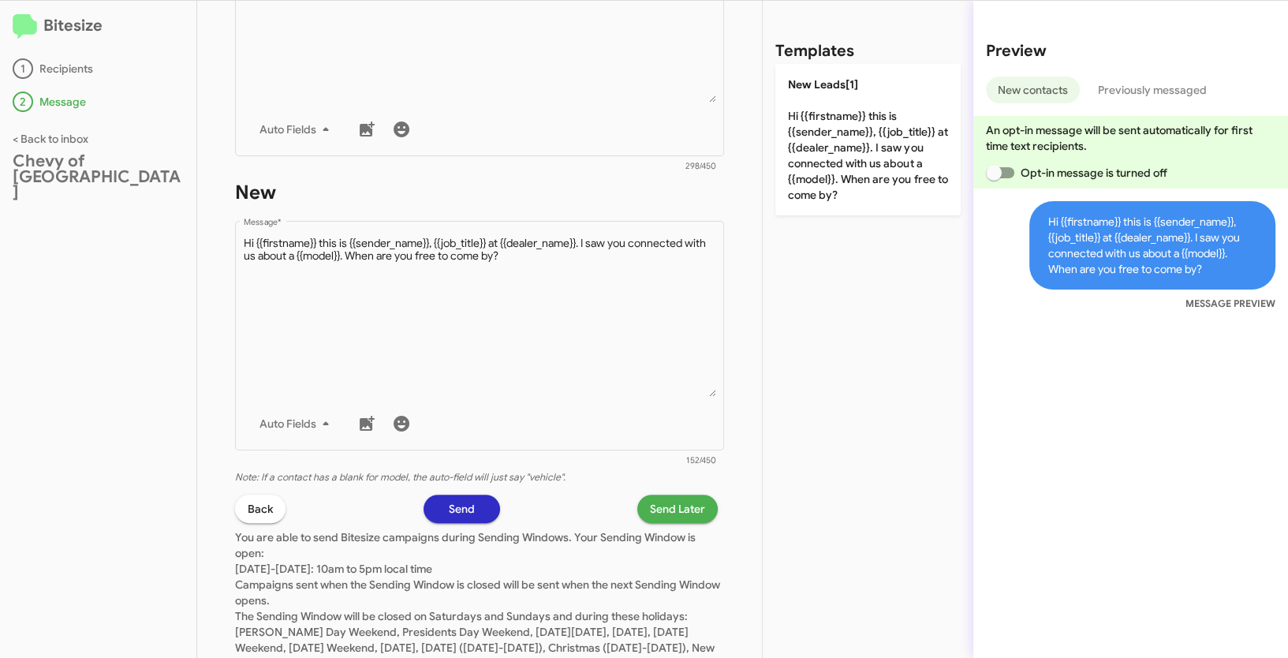
click at [663, 508] on span "Send Later" at bounding box center [677, 509] width 55 height 28
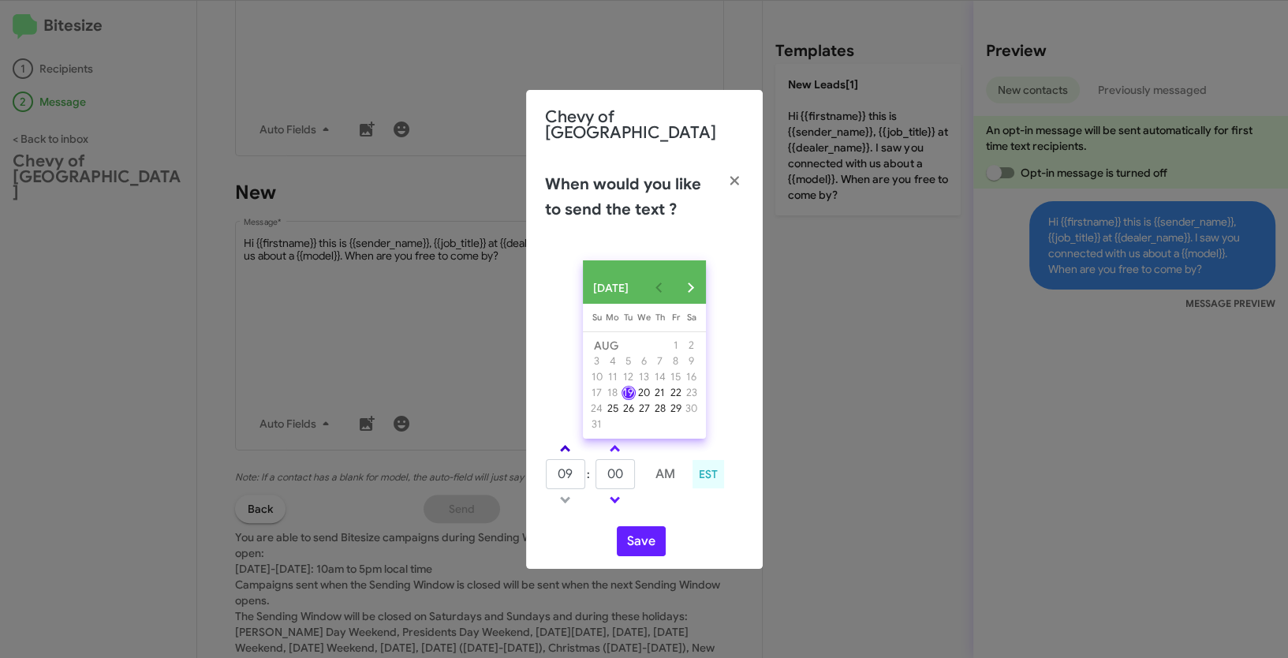
click at [567, 449] on span at bounding box center [565, 450] width 10 height 10
type input "10"
drag, startPoint x: 626, startPoint y: 475, endPoint x: 595, endPoint y: 471, distance: 31.8
click at [595, 471] on td "00" at bounding box center [615, 474] width 41 height 32
type input "46"
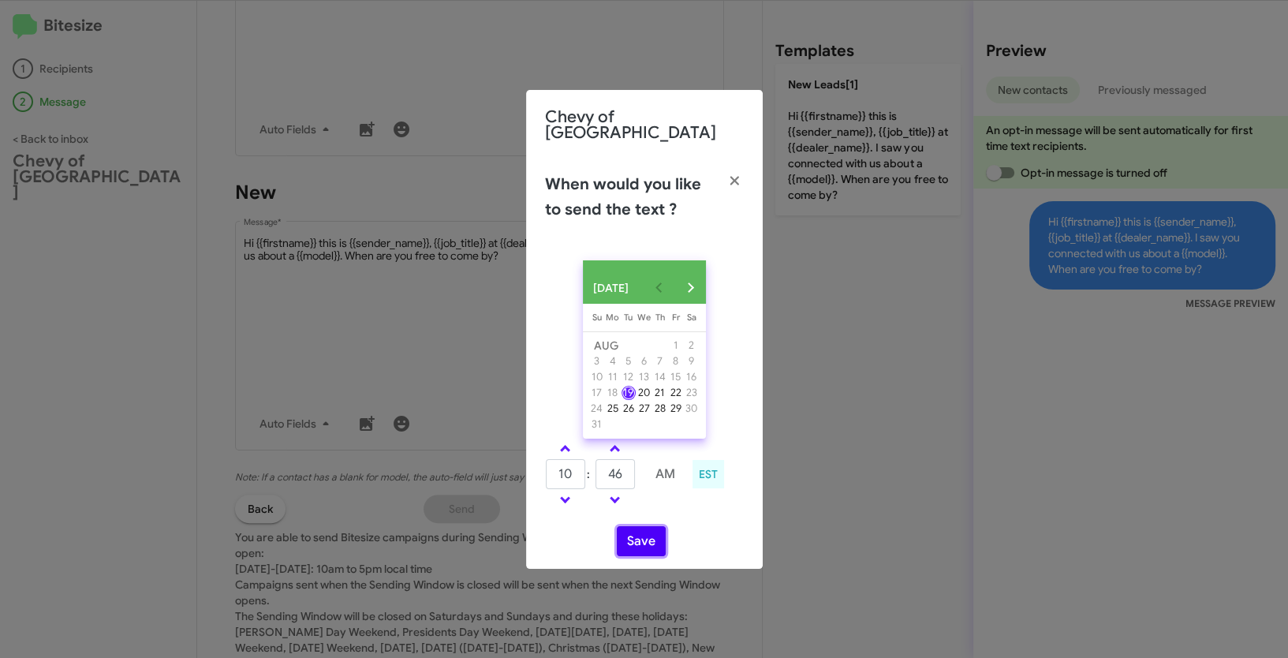
click at [647, 533] on button "Save" at bounding box center [641, 541] width 49 height 30
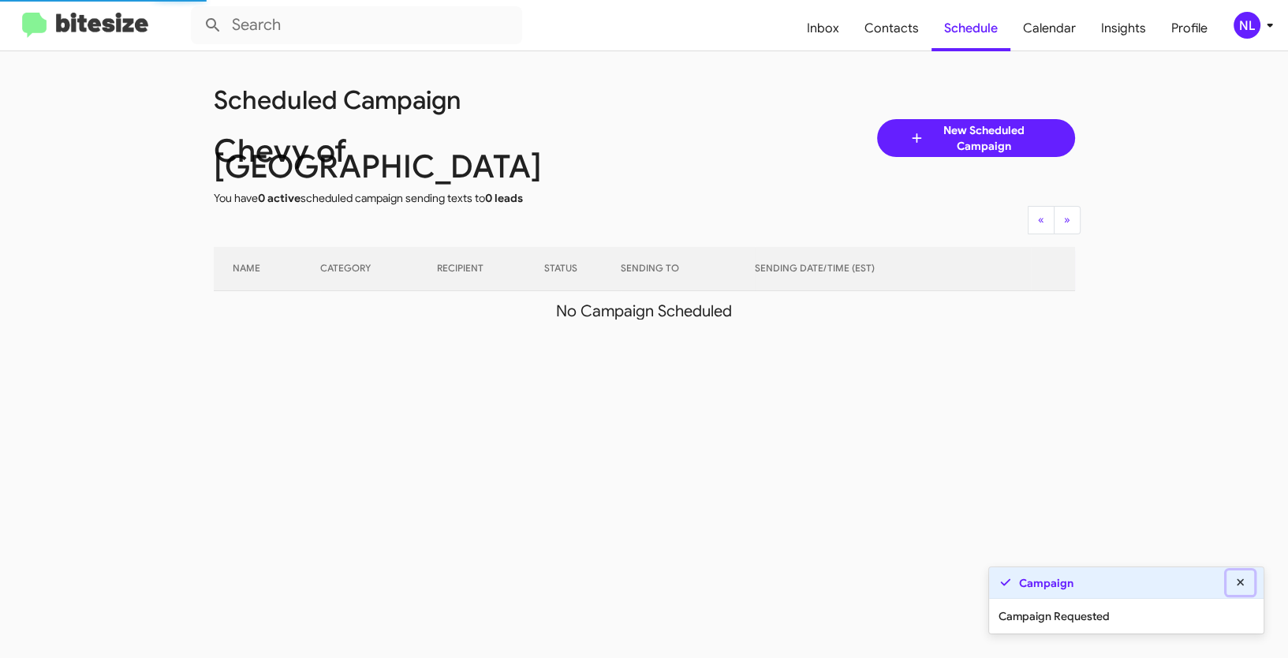
click at [1247, 578] on button at bounding box center [1241, 582] width 28 height 24
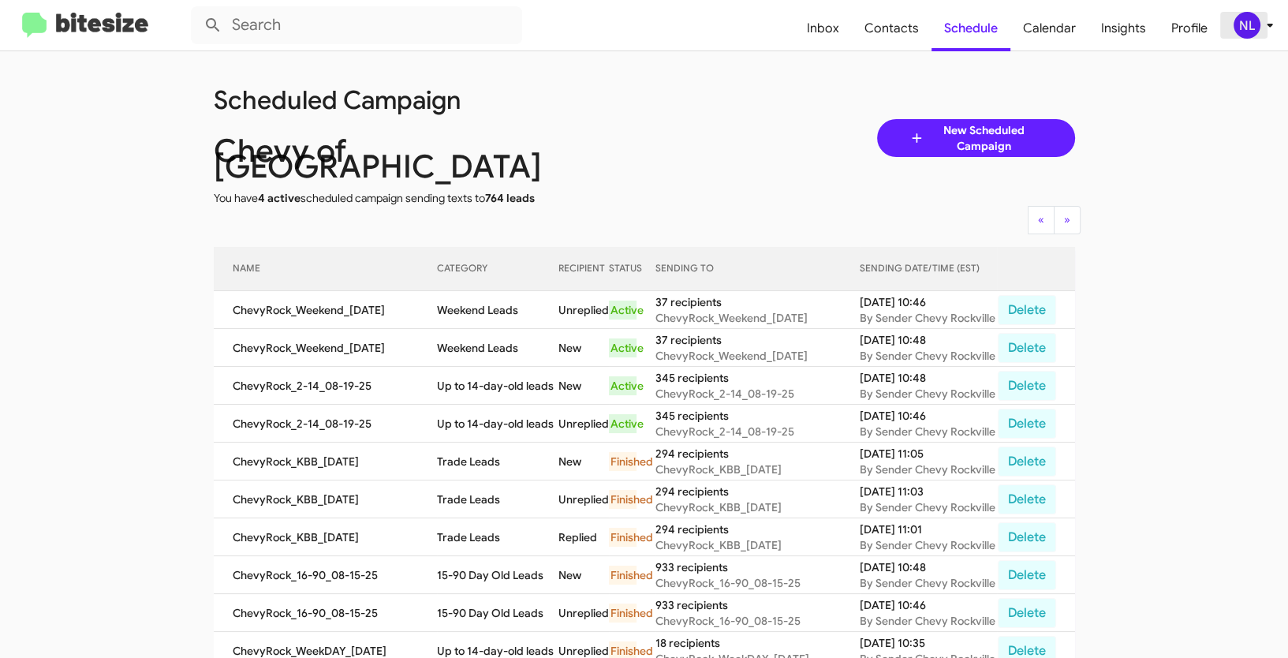
click at [1246, 24] on div "NL" at bounding box center [1247, 25] width 27 height 27
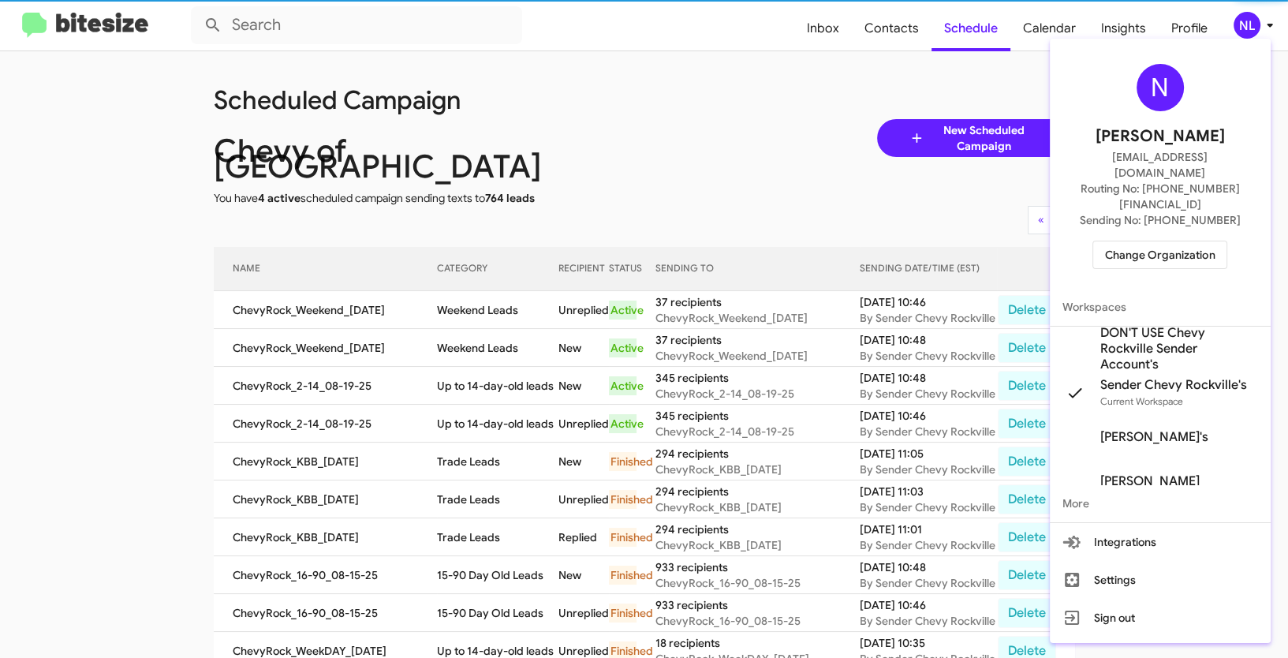
click at [1158, 241] on span "Change Organization" at bounding box center [1160, 254] width 110 height 27
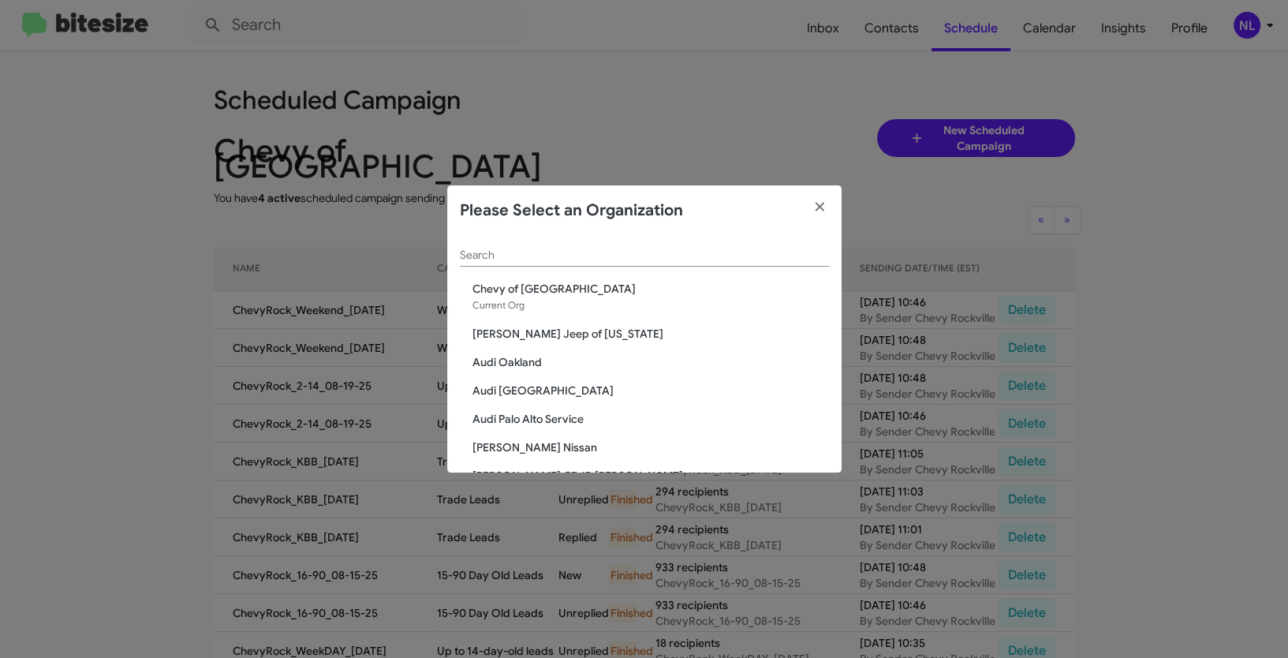
click at [572, 257] on input "Search" at bounding box center [644, 255] width 369 height 13
paste input "Toyota 40"
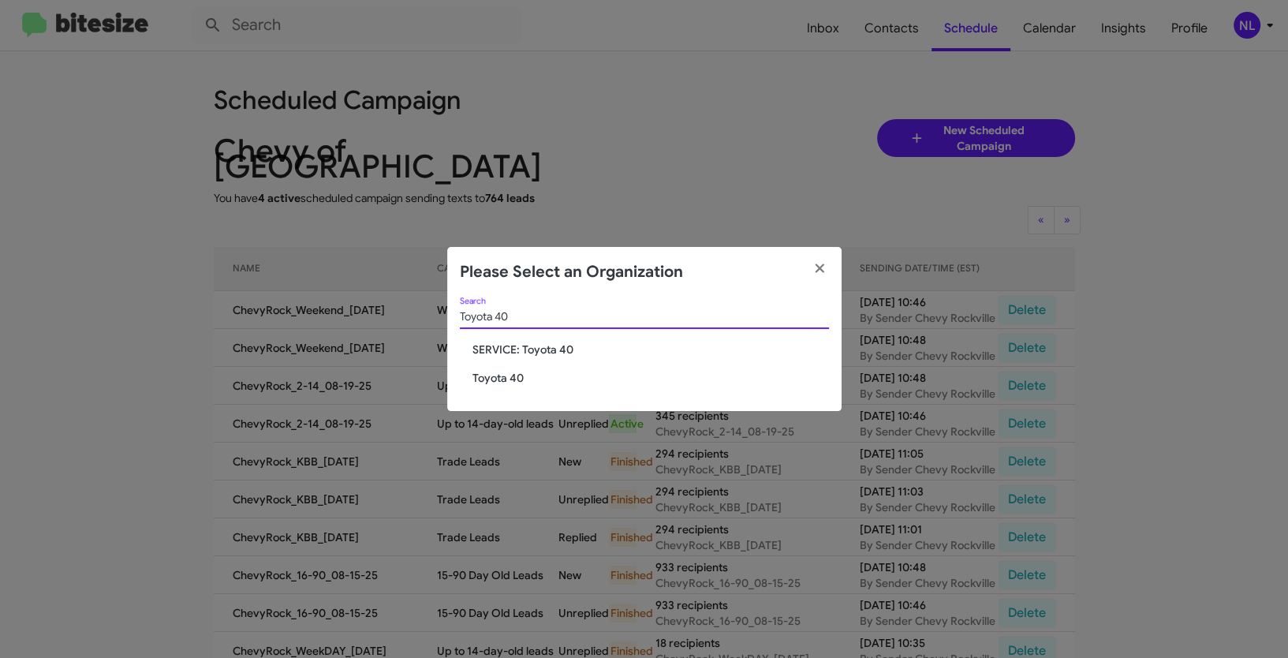
type input "Toyota 40"
click at [491, 379] on span "Toyota 40" at bounding box center [650, 378] width 357 height 16
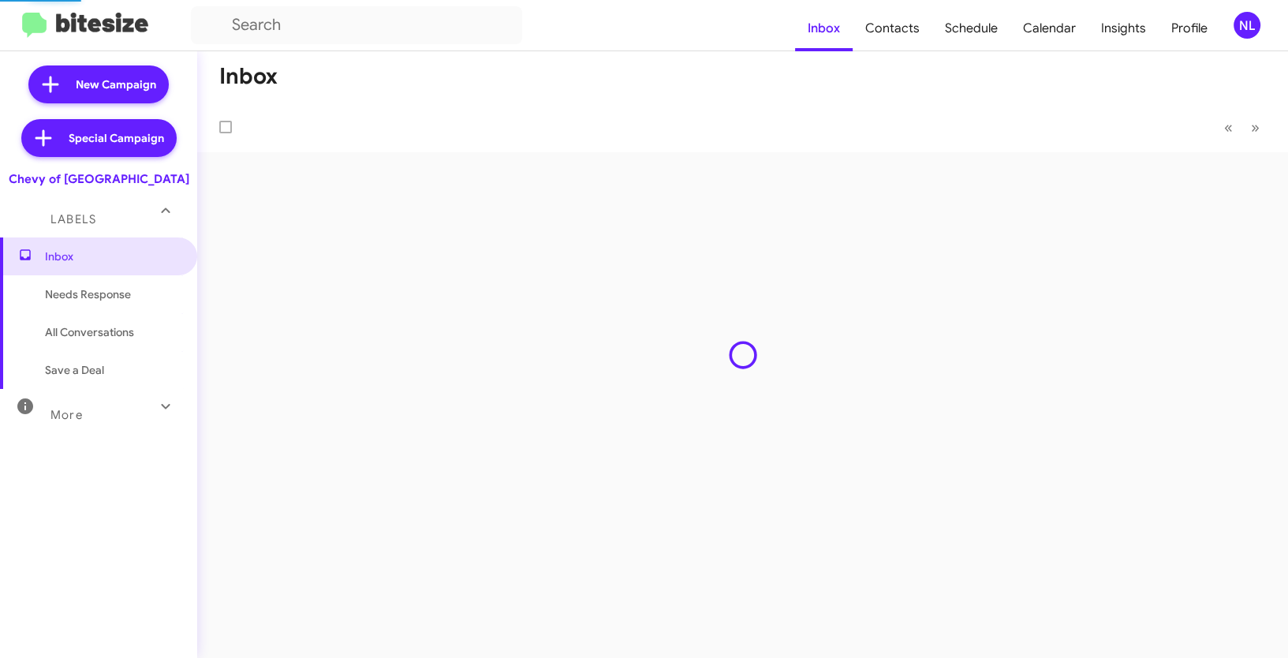
click at [1246, 25] on div "NL" at bounding box center [1247, 25] width 27 height 27
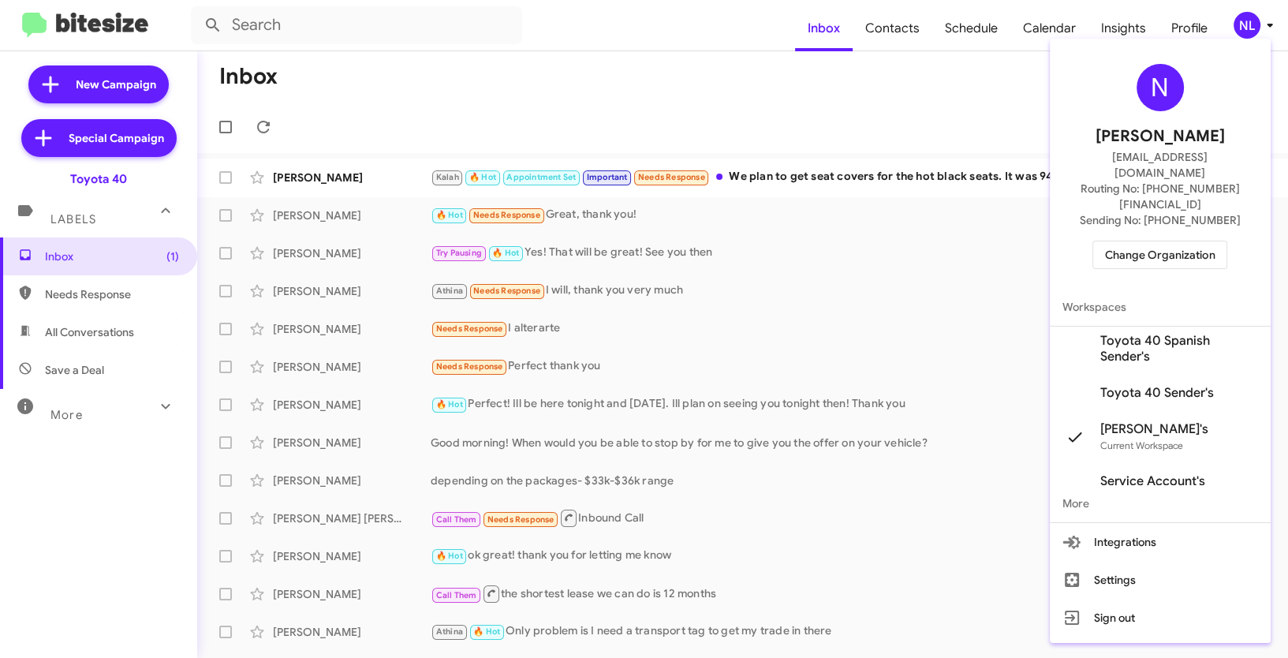
click at [1151, 385] on span "Toyota 40 Sender's" at bounding box center [1157, 393] width 114 height 16
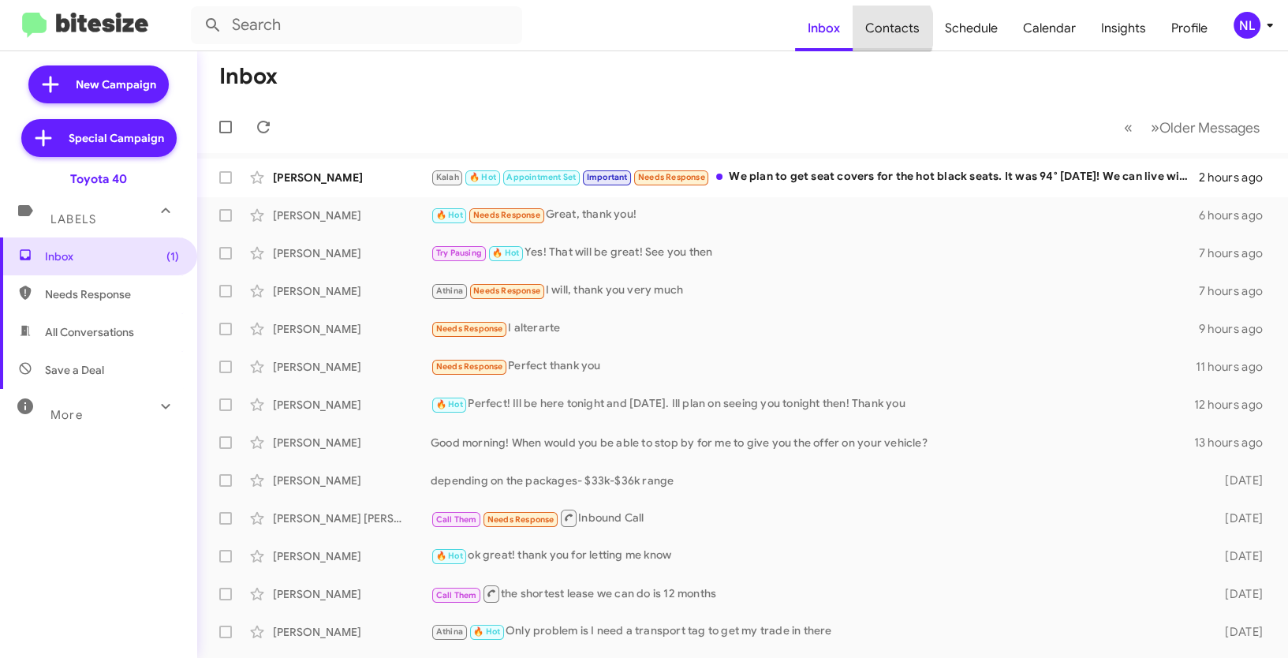
click at [889, 29] on span "Contacts" at bounding box center [893, 29] width 80 height 46
click at [909, 29] on span "Contacts" at bounding box center [893, 29] width 80 height 46
type input "in:groups"
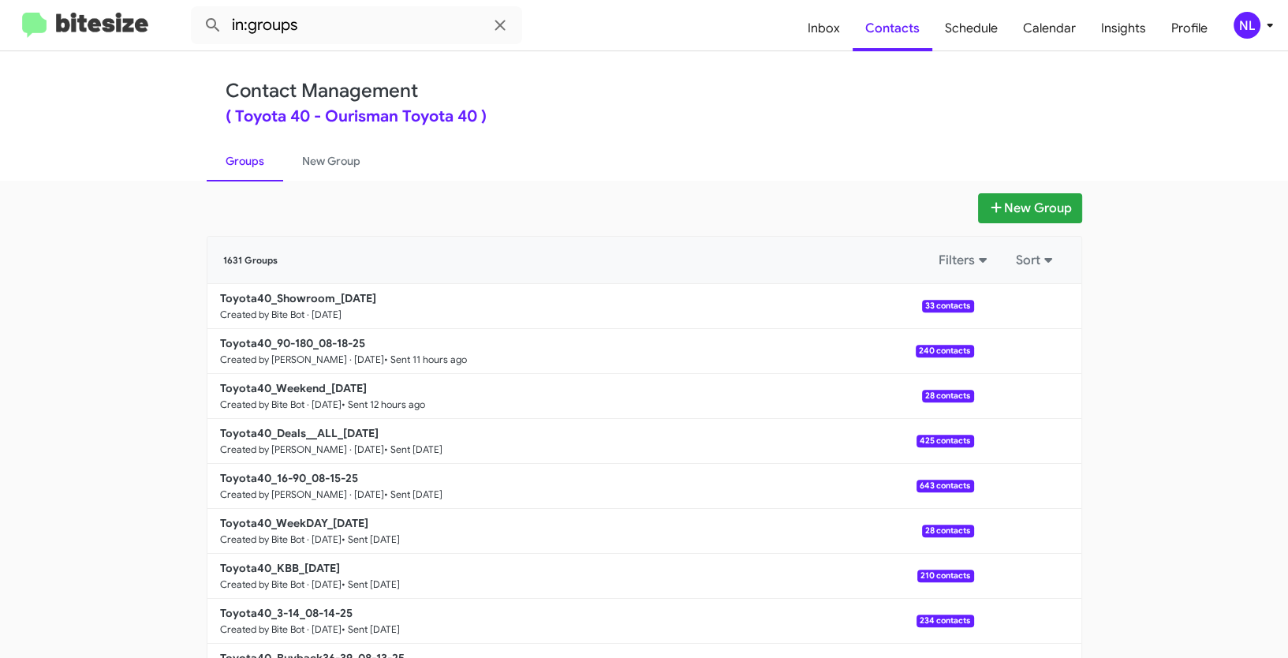
click at [1238, 24] on div "NL" at bounding box center [1247, 25] width 27 height 27
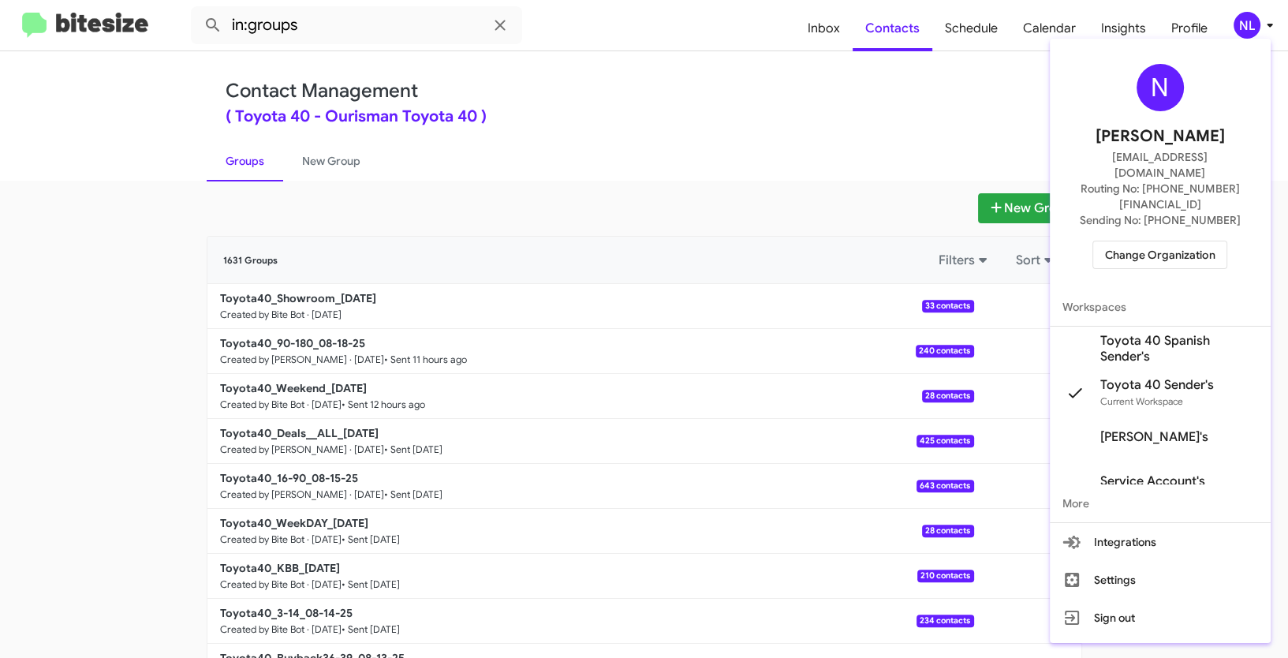
click at [715, 86] on div at bounding box center [644, 329] width 1288 height 658
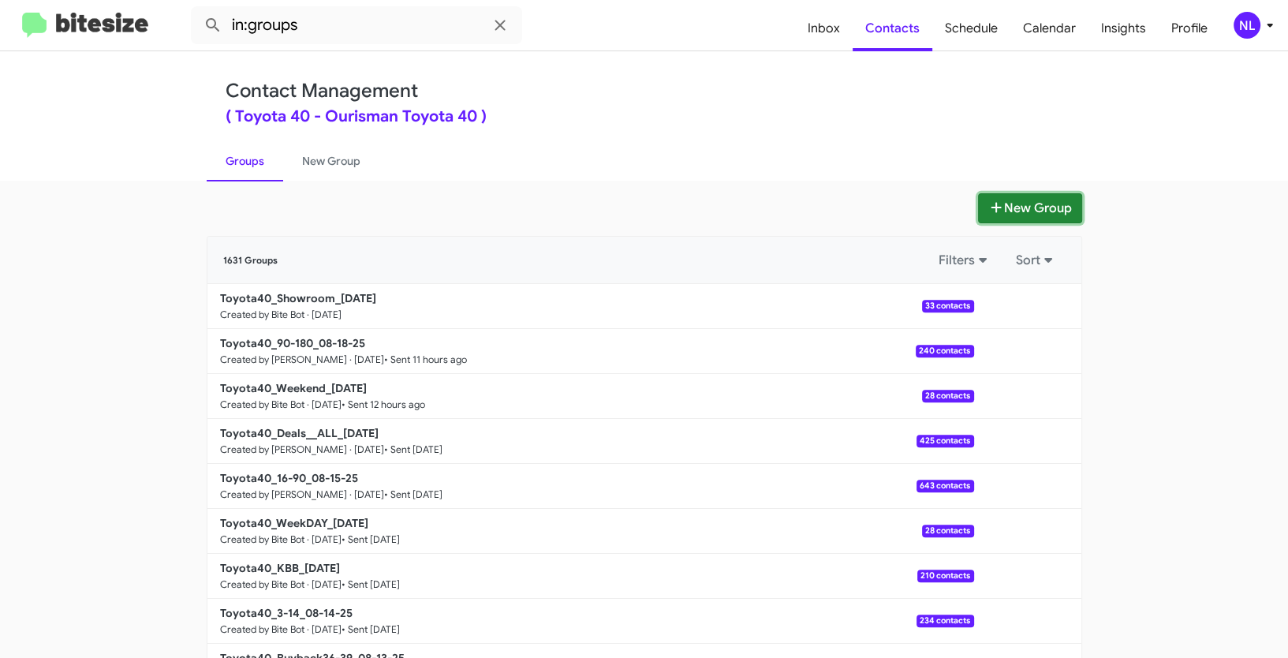
click at [1044, 207] on button "New Group" at bounding box center [1030, 208] width 104 height 30
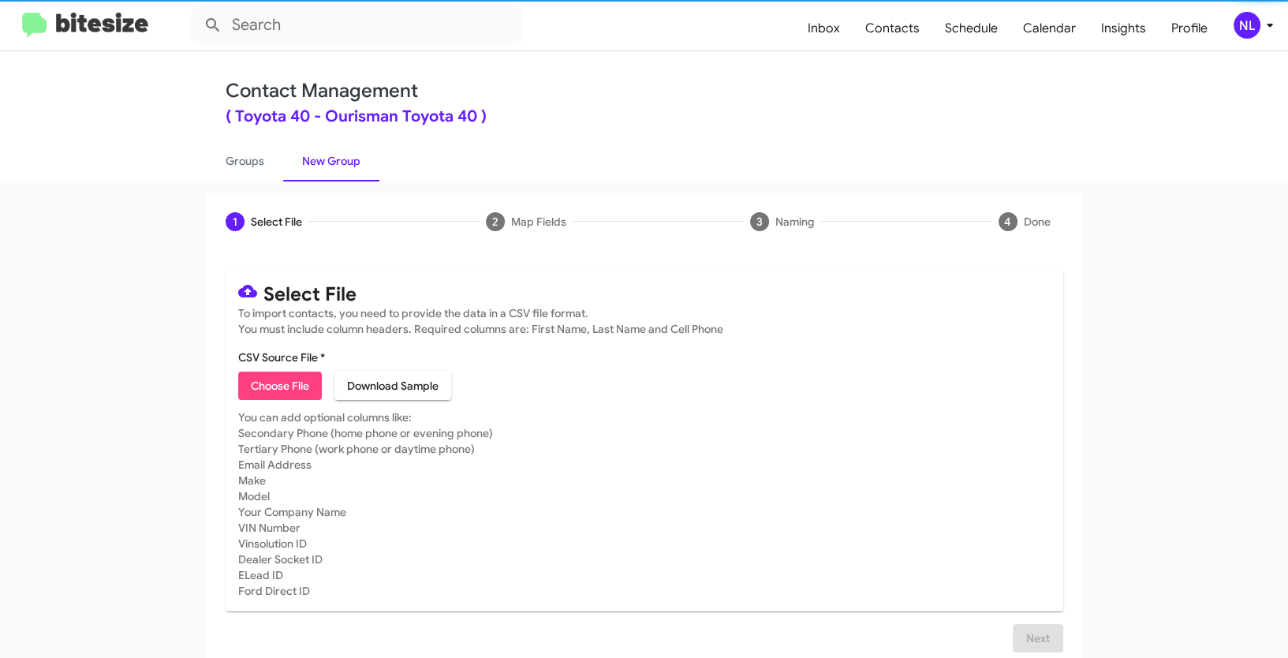
click at [280, 389] on span "Choose File" at bounding box center [280, 386] width 58 height 28
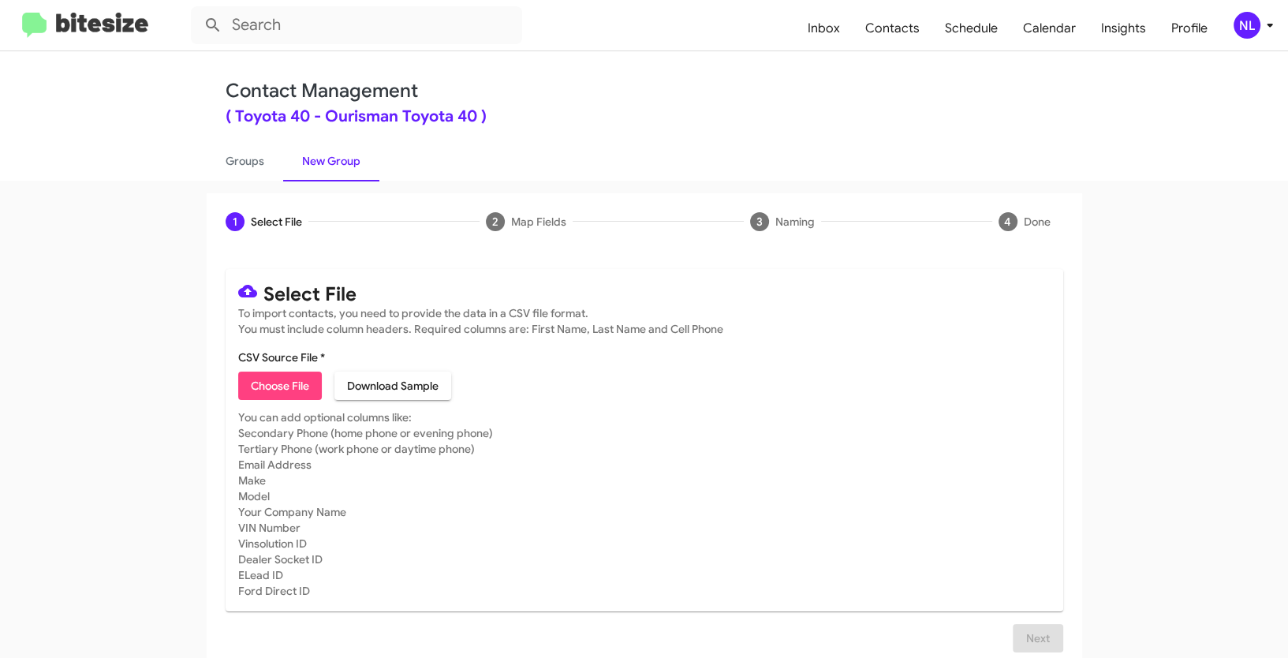
type input "Toyota40_ServBuyback18MoSS_[DATE]"
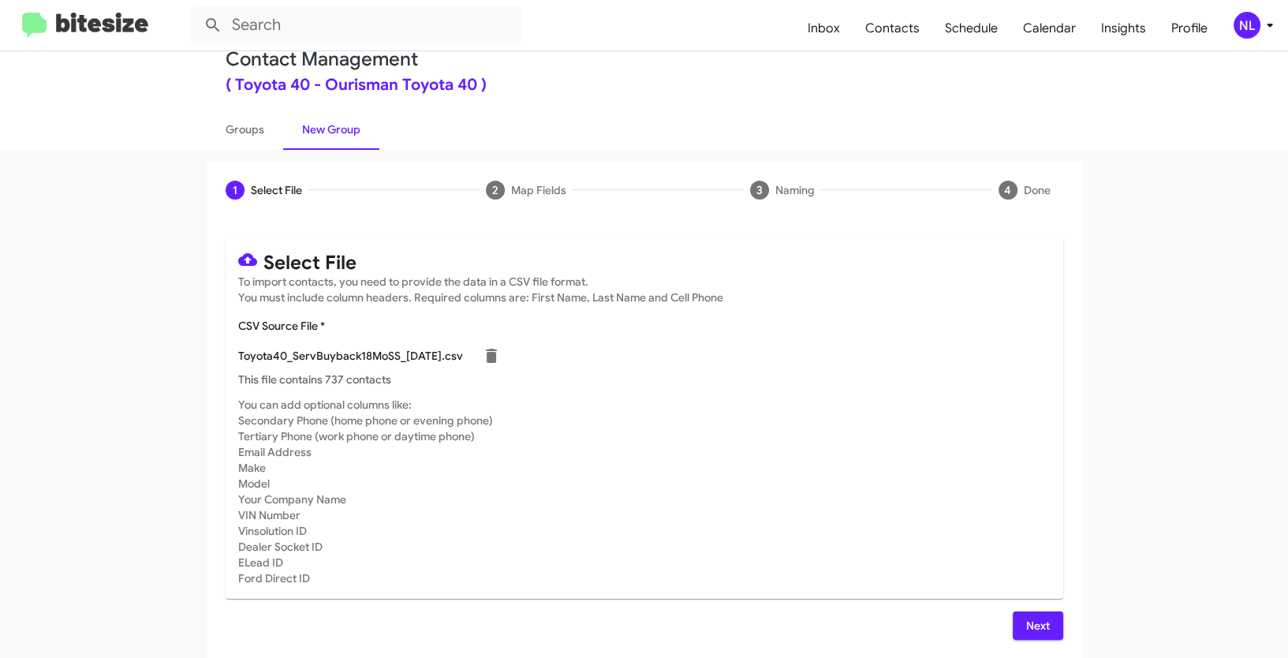
scroll to position [32, 0]
click at [1025, 621] on span "Next" at bounding box center [1037, 625] width 25 height 28
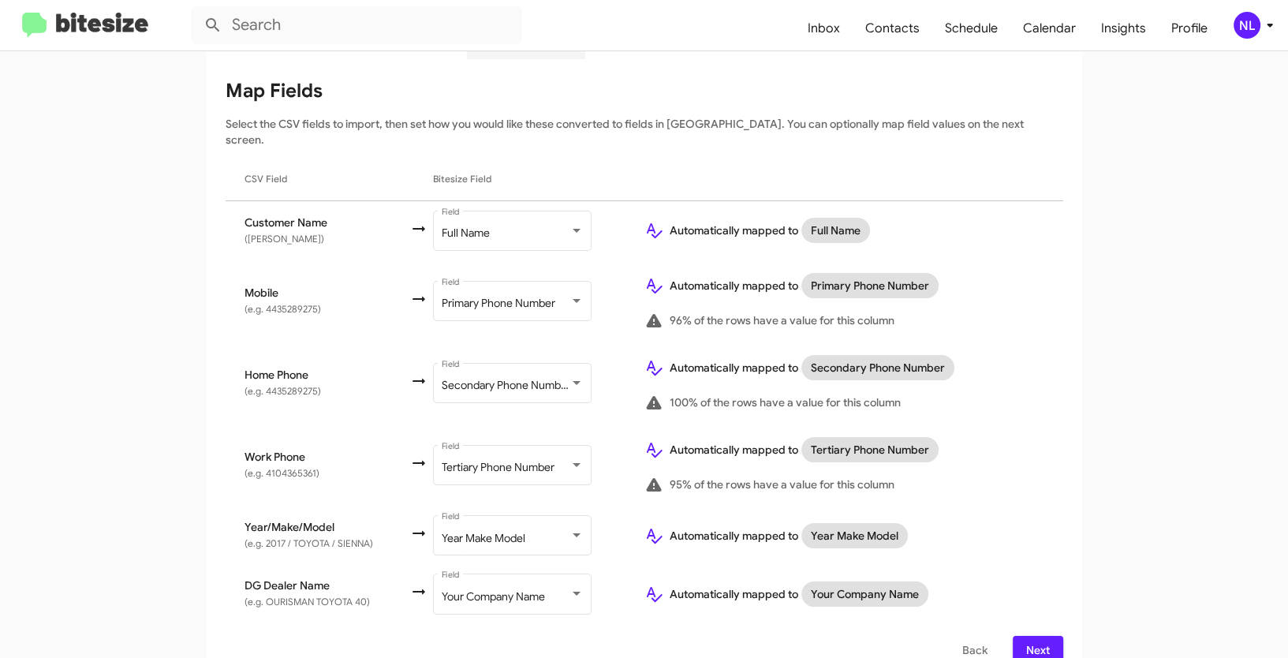
scroll to position [200, 0]
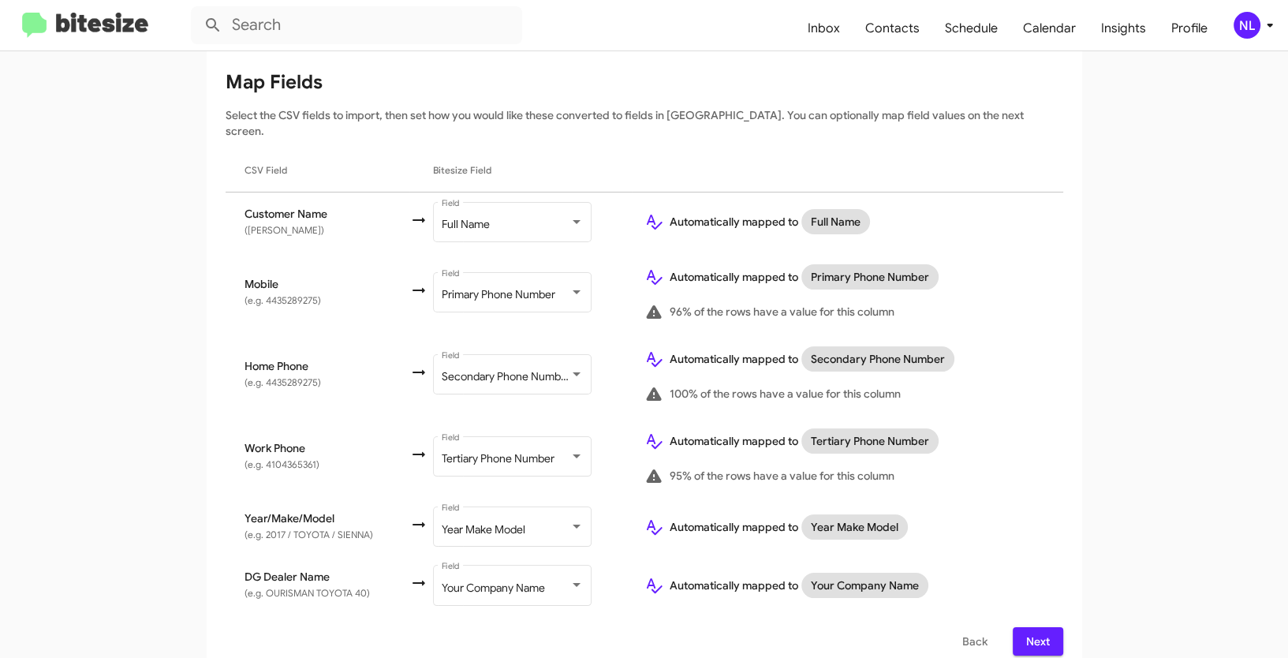
click at [1025, 627] on span "Next" at bounding box center [1037, 641] width 25 height 28
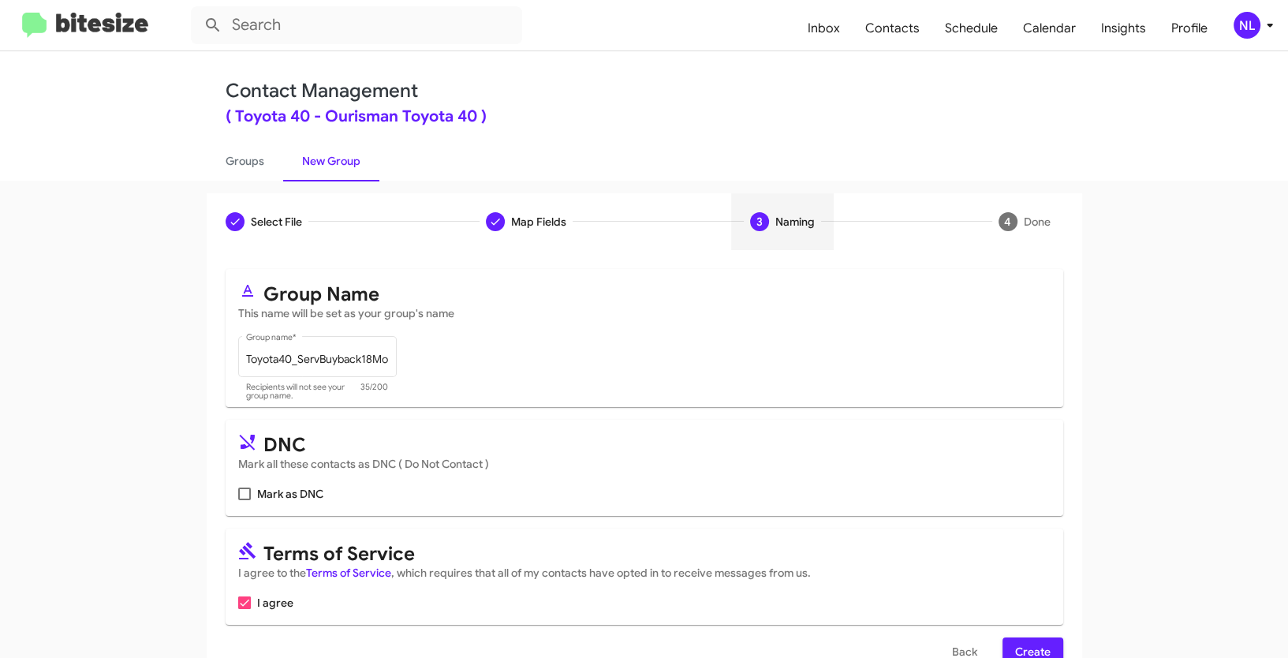
scroll to position [39, 0]
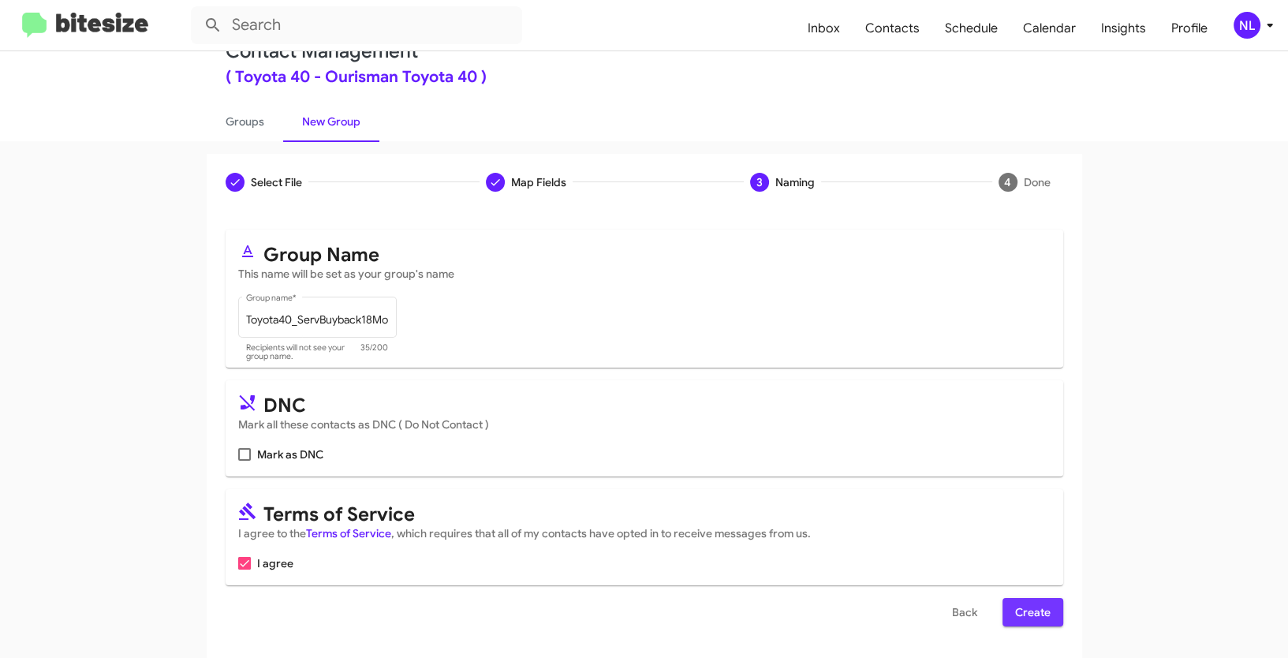
click at [1036, 618] on span "Create" at bounding box center [1032, 612] width 35 height 28
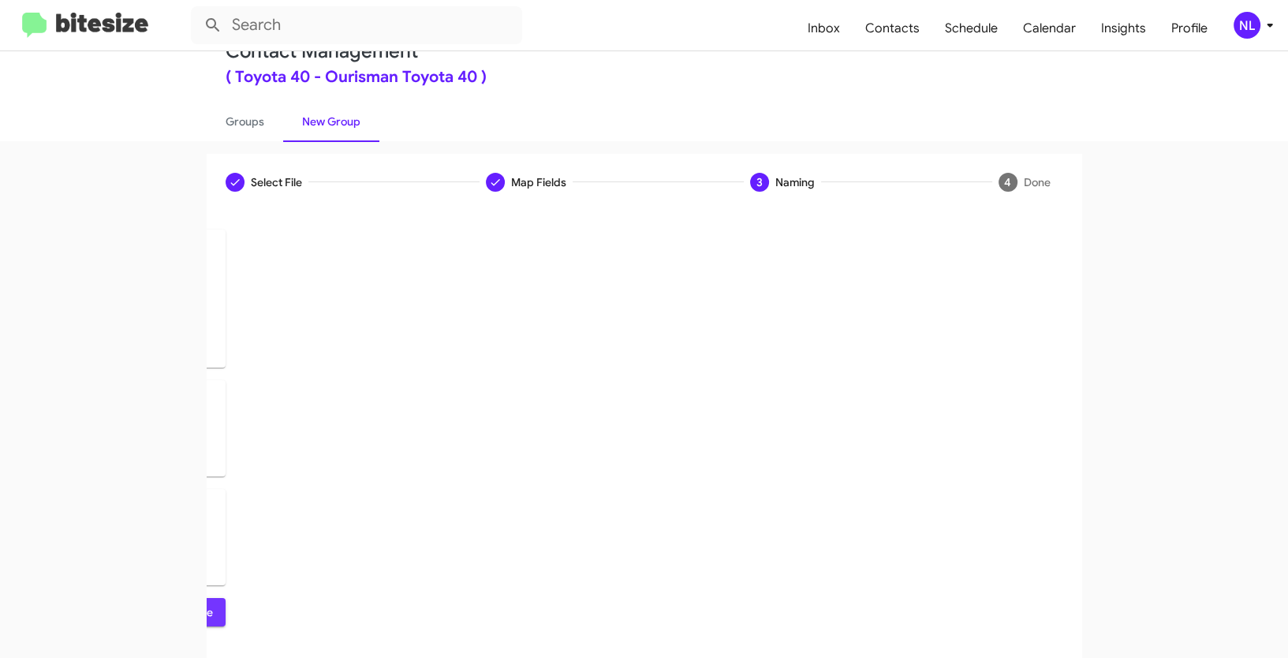
scroll to position [0, 0]
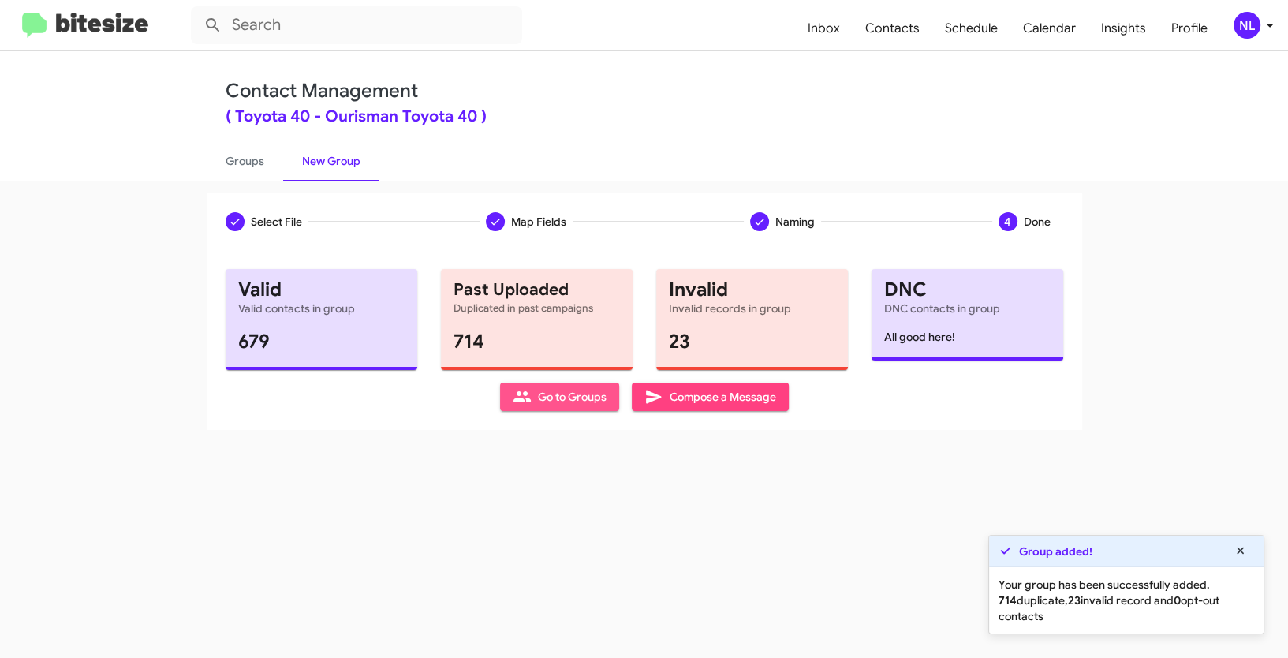
click at [532, 388] on span "Go to Groups" at bounding box center [560, 397] width 94 height 28
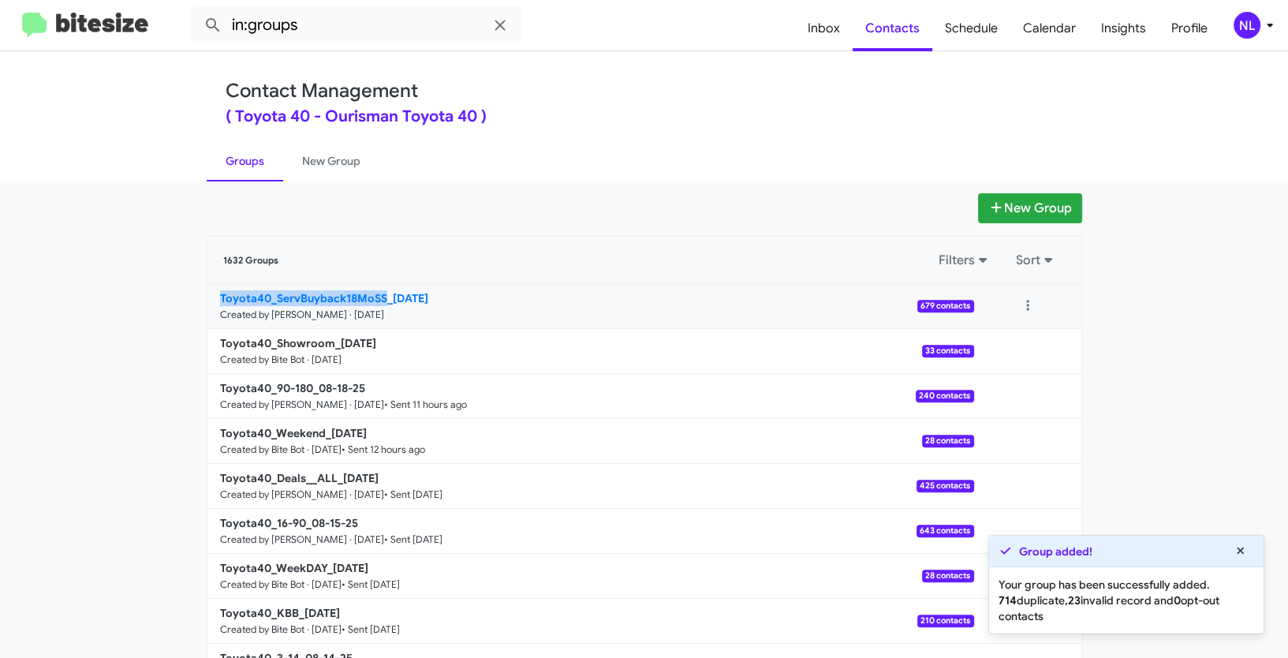
drag, startPoint x: 187, startPoint y: 297, endPoint x: 383, endPoint y: 290, distance: 195.8
click at [383, 290] on app-groups "New Group 1632 Groups Filters Sort Toyota40_ServBuyback18MoSS_08-19-25 Created …" at bounding box center [644, 484] width 1288 height 582
copy b "Toyota40_ServBuyback18MoSS"
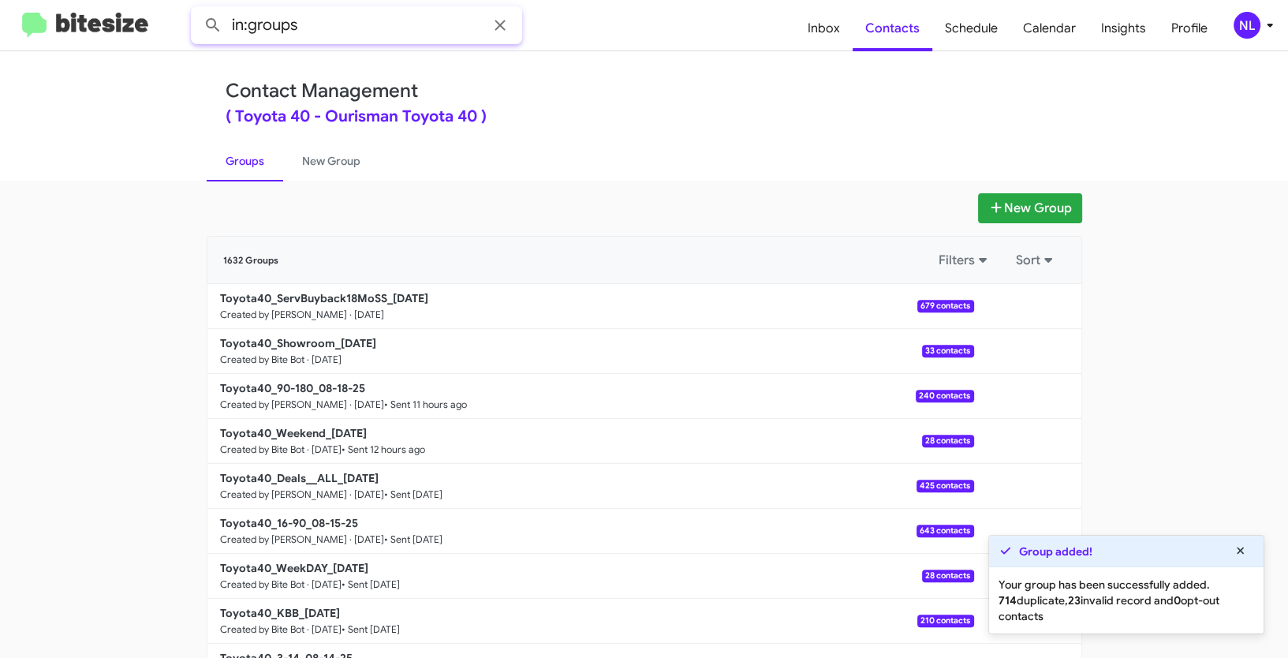
click at [313, 26] on input "in:groups" at bounding box center [356, 25] width 331 height 38
paste input "Toyota40_ServBuyback18MoSS"
type input "in:groups Toyota40_ServBuyback18MoSS"
click at [197, 9] on button at bounding box center [213, 25] width 32 height 32
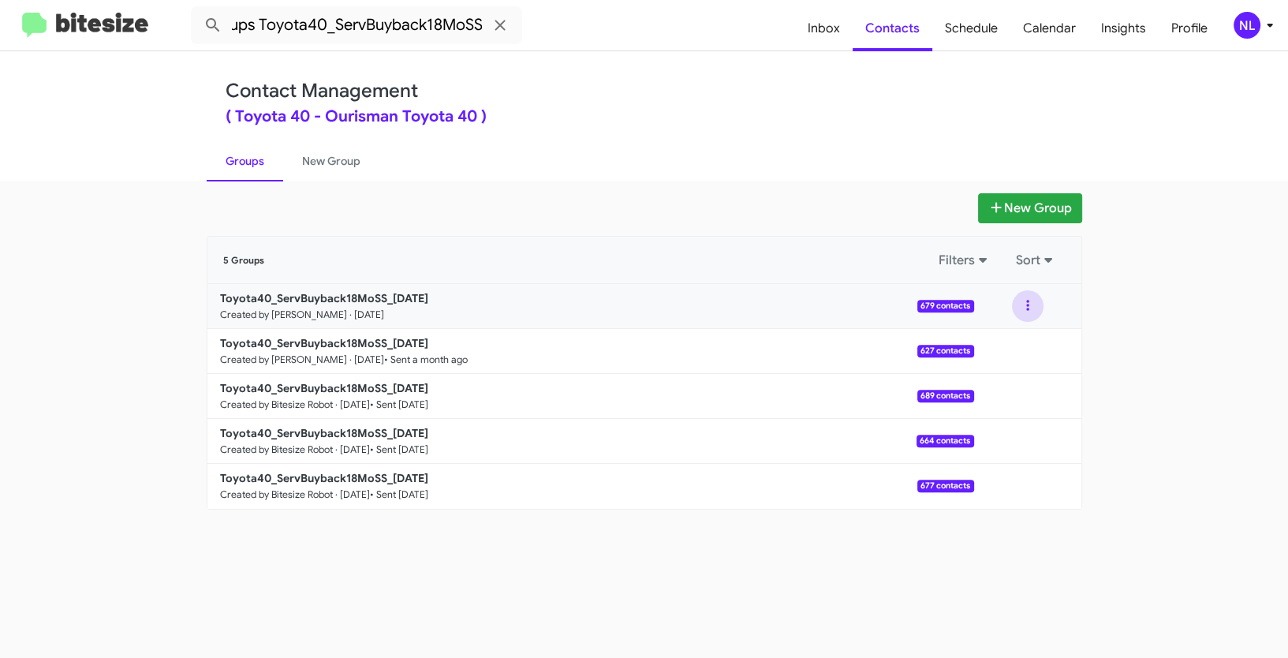
click at [1015, 301] on button at bounding box center [1028, 306] width 32 height 32
click at [1017, 342] on button "View contacts" at bounding box center [980, 349] width 126 height 38
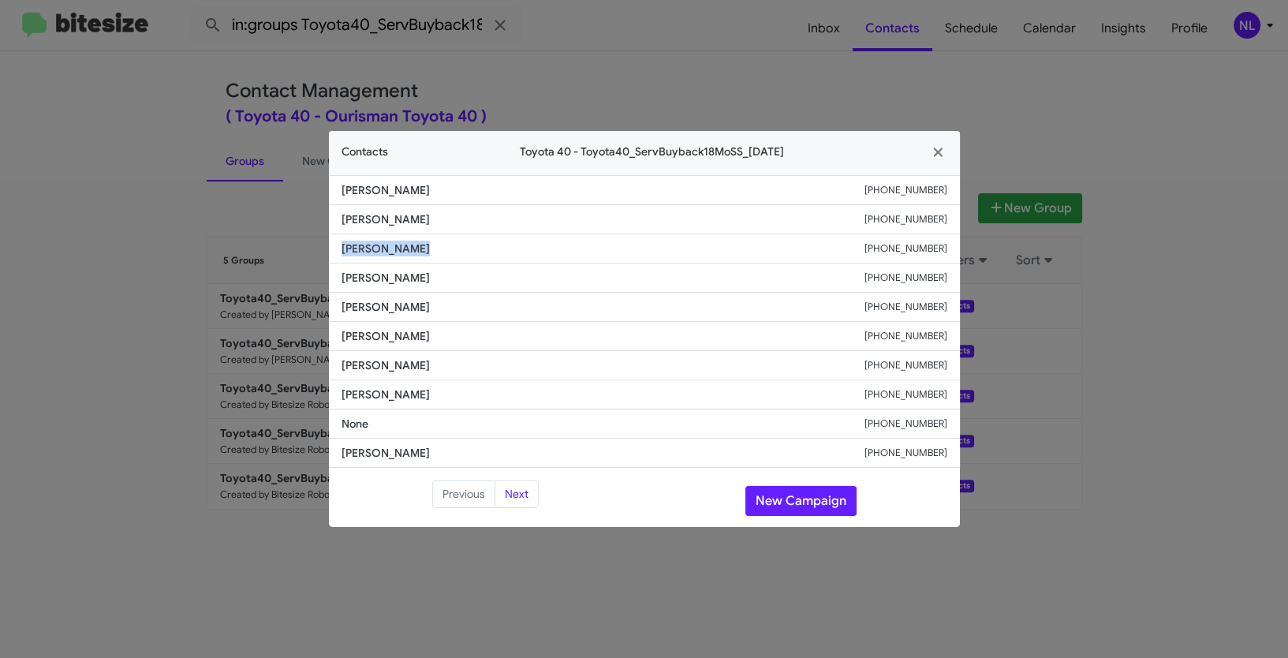
drag, startPoint x: 332, startPoint y: 244, endPoint x: 469, endPoint y: 247, distance: 137.3
click at [469, 247] on li "Ritu Shrestha +14435296175" at bounding box center [644, 248] width 631 height 29
copy span "Ritu Shrestha"
click at [819, 497] on button "New Campaign" at bounding box center [800, 501] width 111 height 30
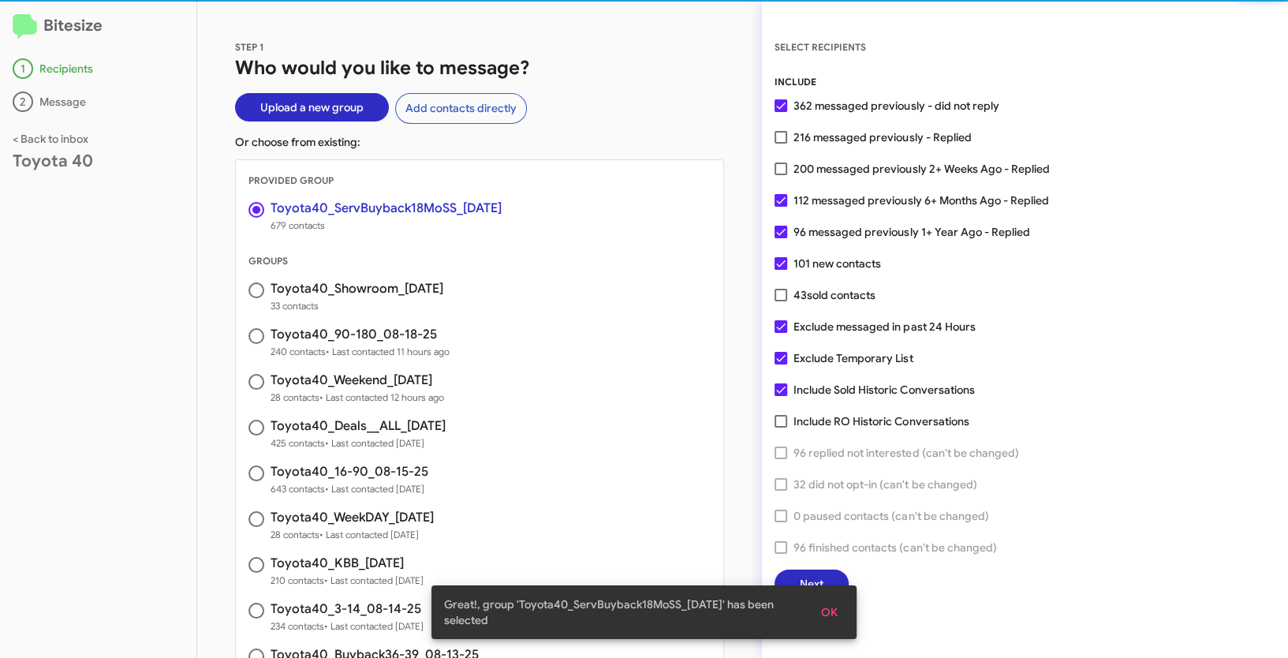
click at [837, 611] on span "OK" at bounding box center [829, 612] width 17 height 28
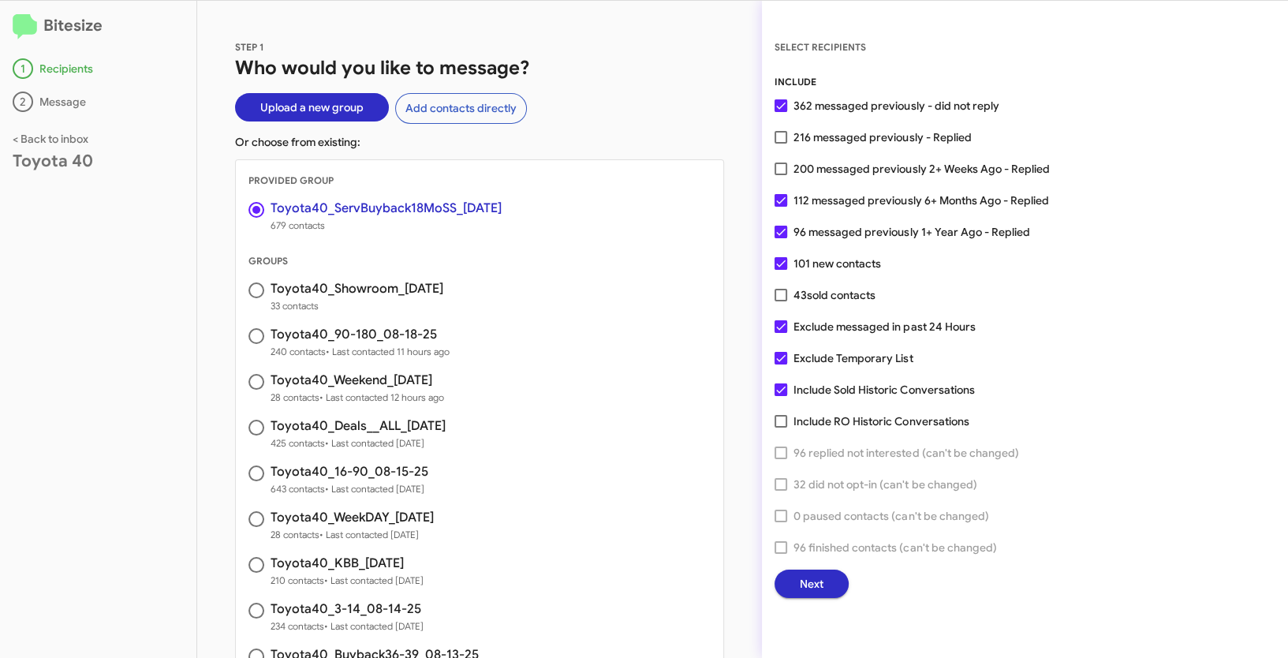
click at [830, 587] on button "Next" at bounding box center [812, 584] width 74 height 28
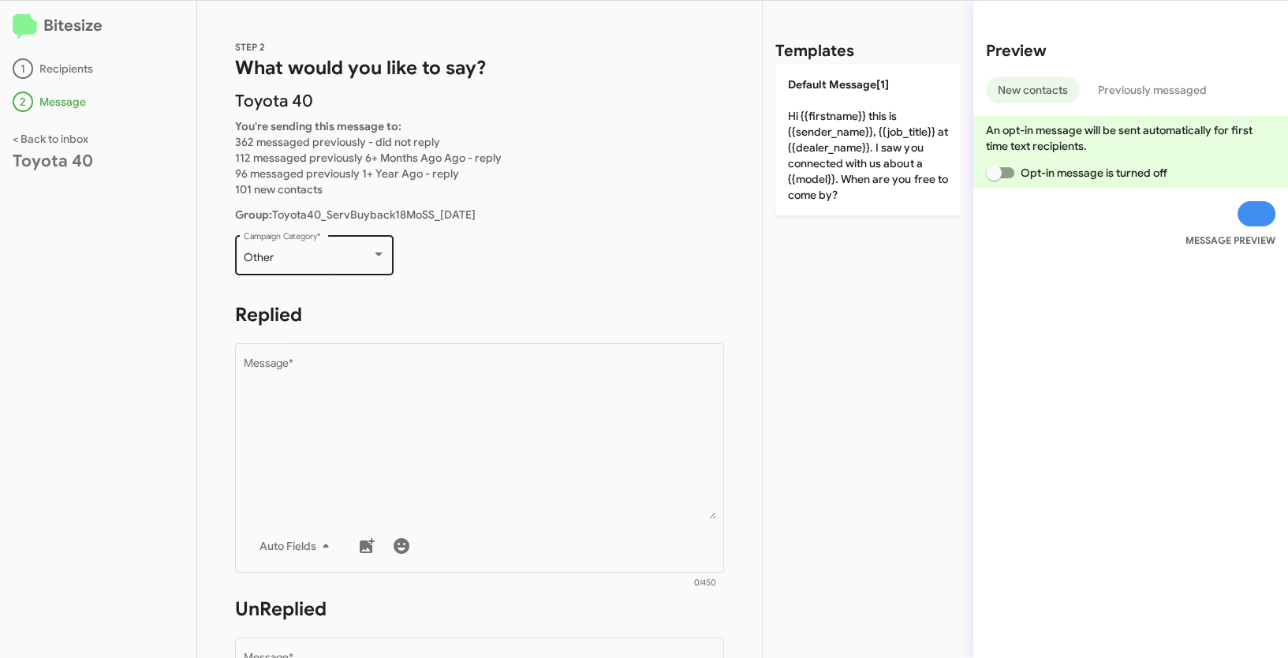
click at [353, 264] on div "Other Campaign Category *" at bounding box center [315, 253] width 142 height 43
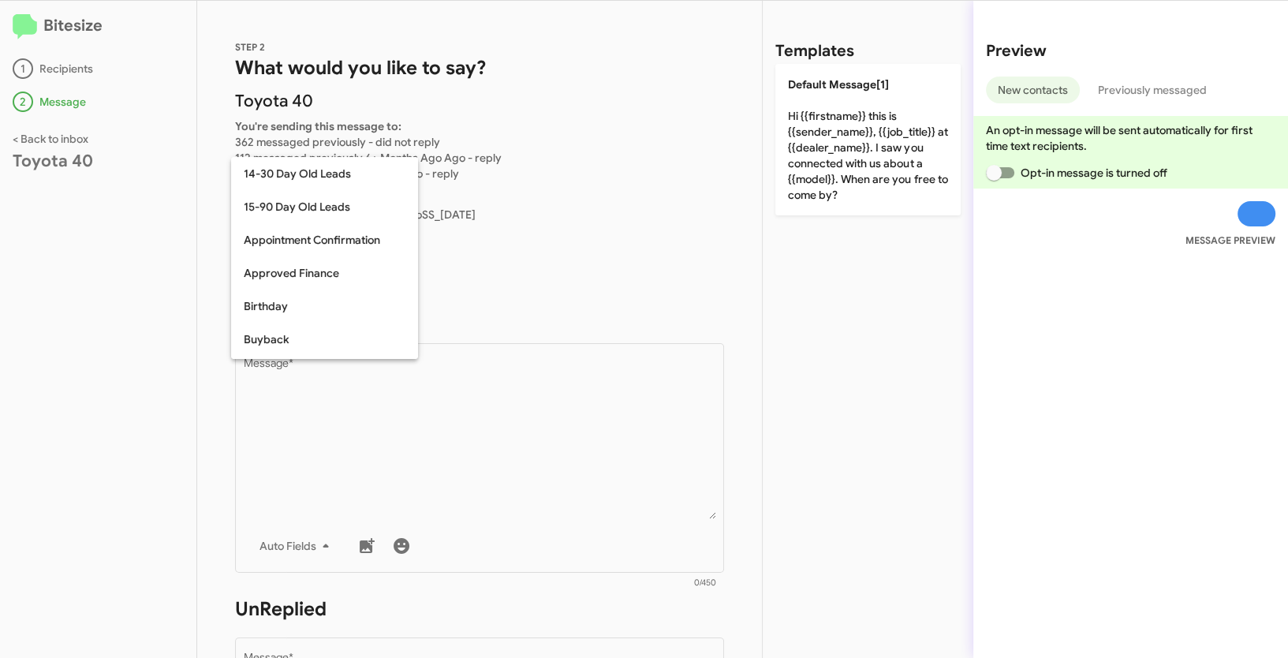
scroll to position [346, 0]
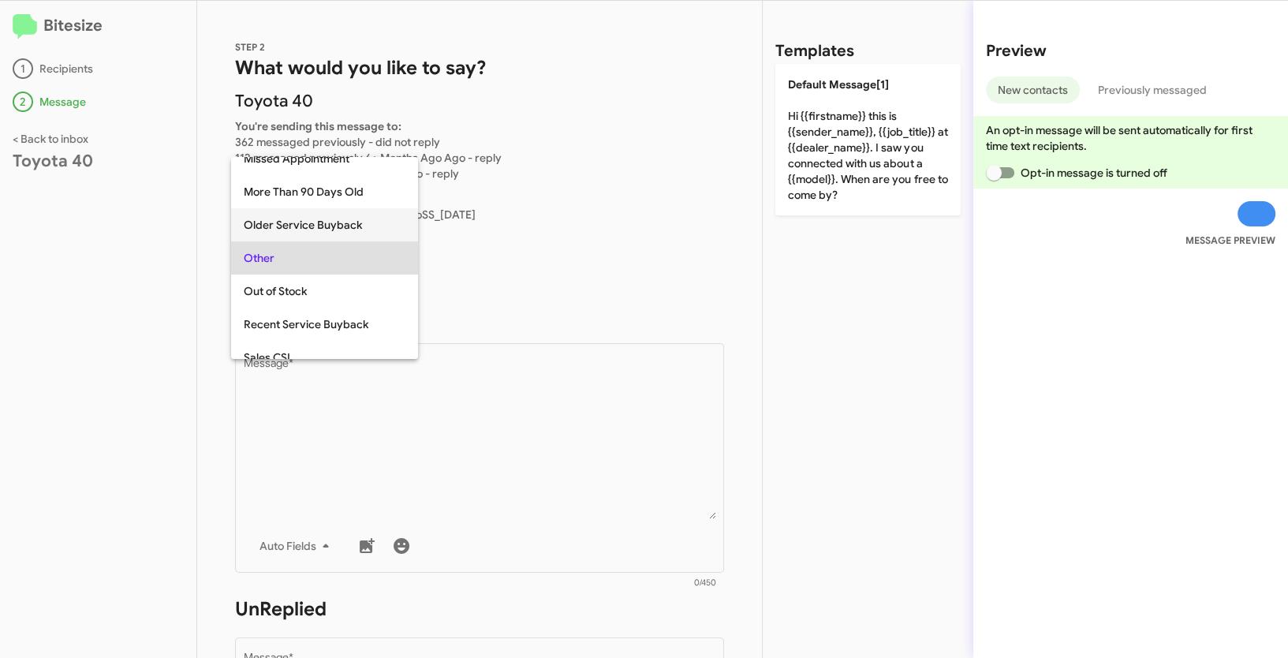
click at [306, 221] on span "Older Service Buyback" at bounding box center [325, 224] width 162 height 33
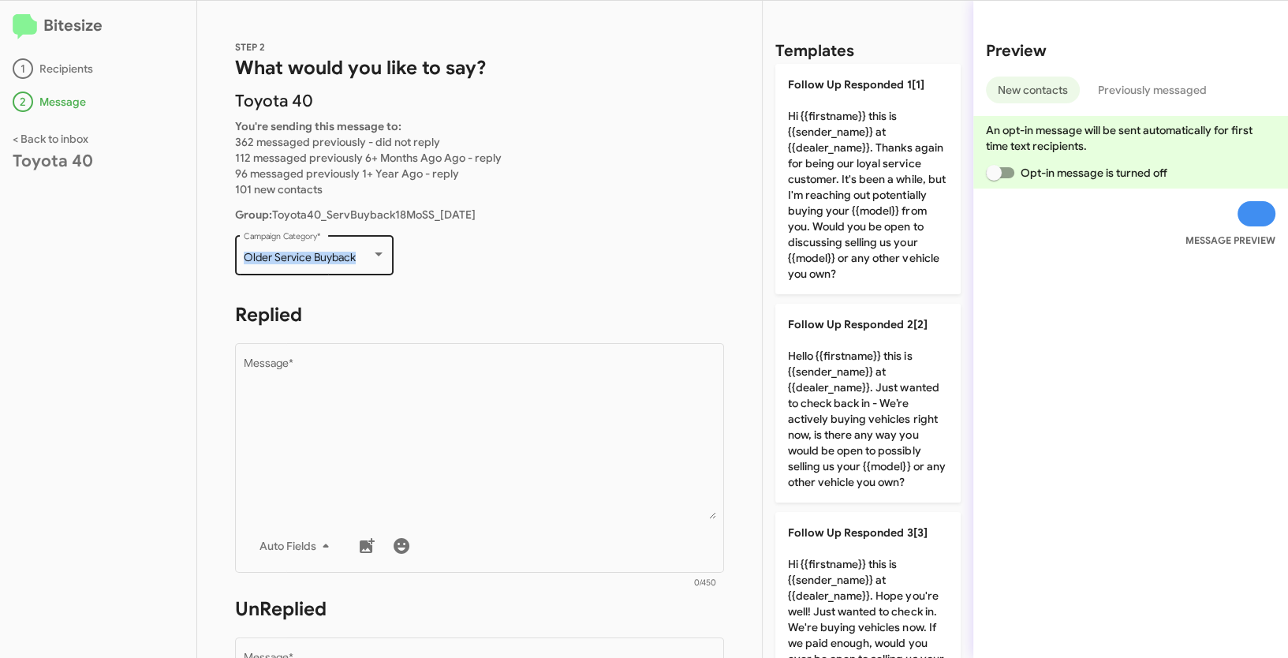
drag, startPoint x: 242, startPoint y: 250, endPoint x: 383, endPoint y: 255, distance: 140.5
click at [383, 255] on div "Older Service Buyback Campaign Category *" at bounding box center [314, 253] width 159 height 43
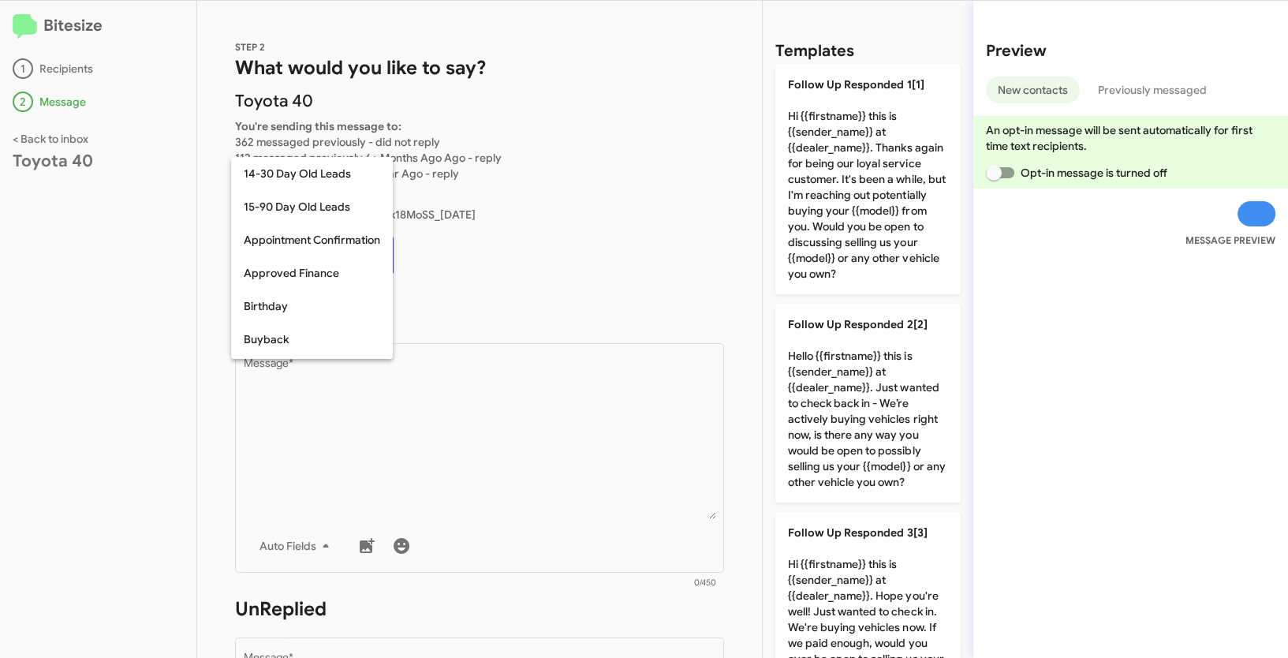
scroll to position [312, 0]
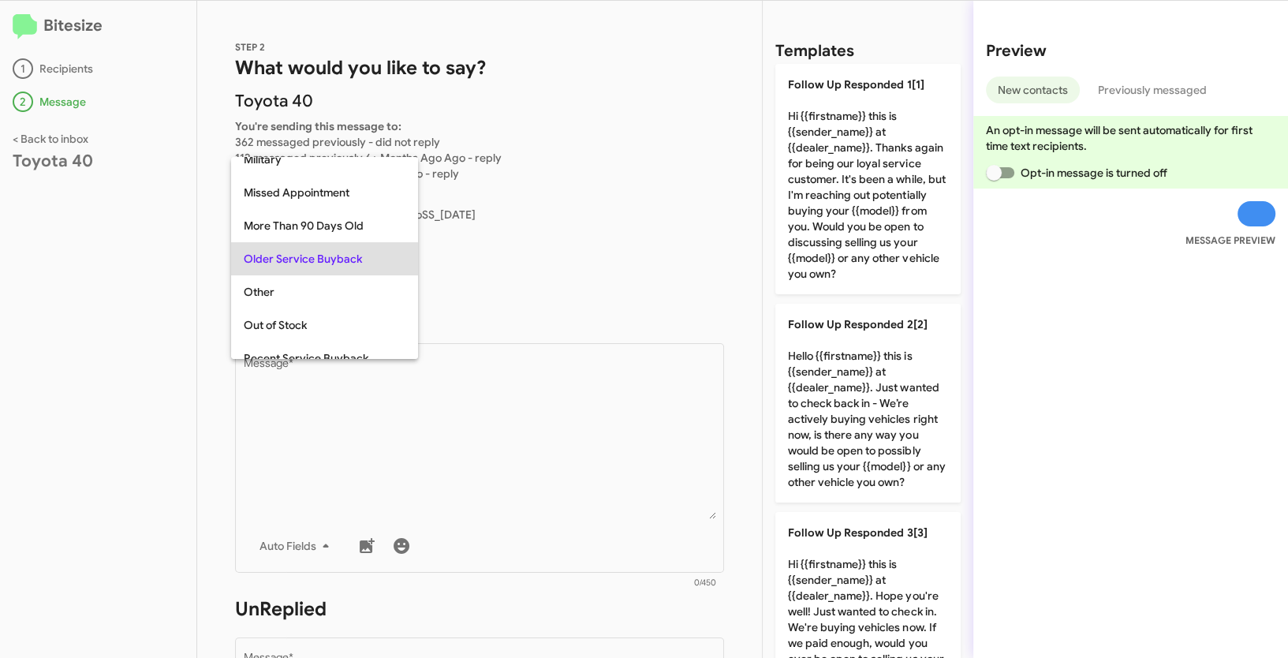
copy span "Older Service Buyback"
click at [507, 422] on div at bounding box center [644, 329] width 1288 height 658
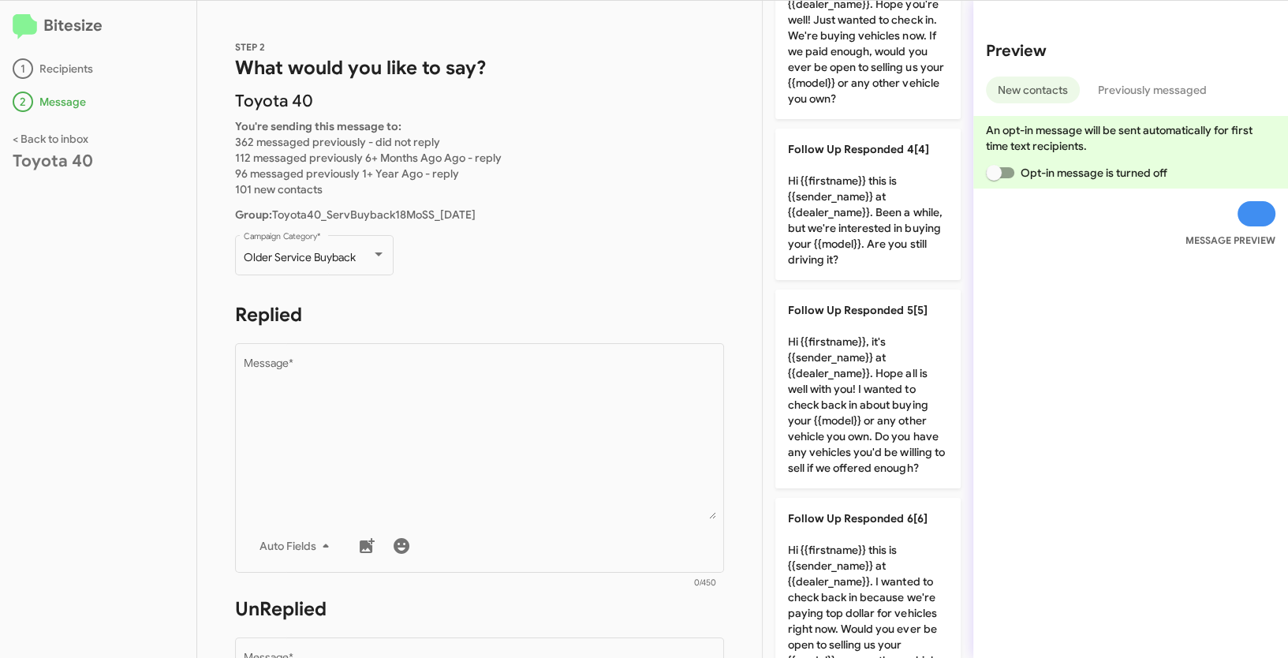
scroll to position [639, 0]
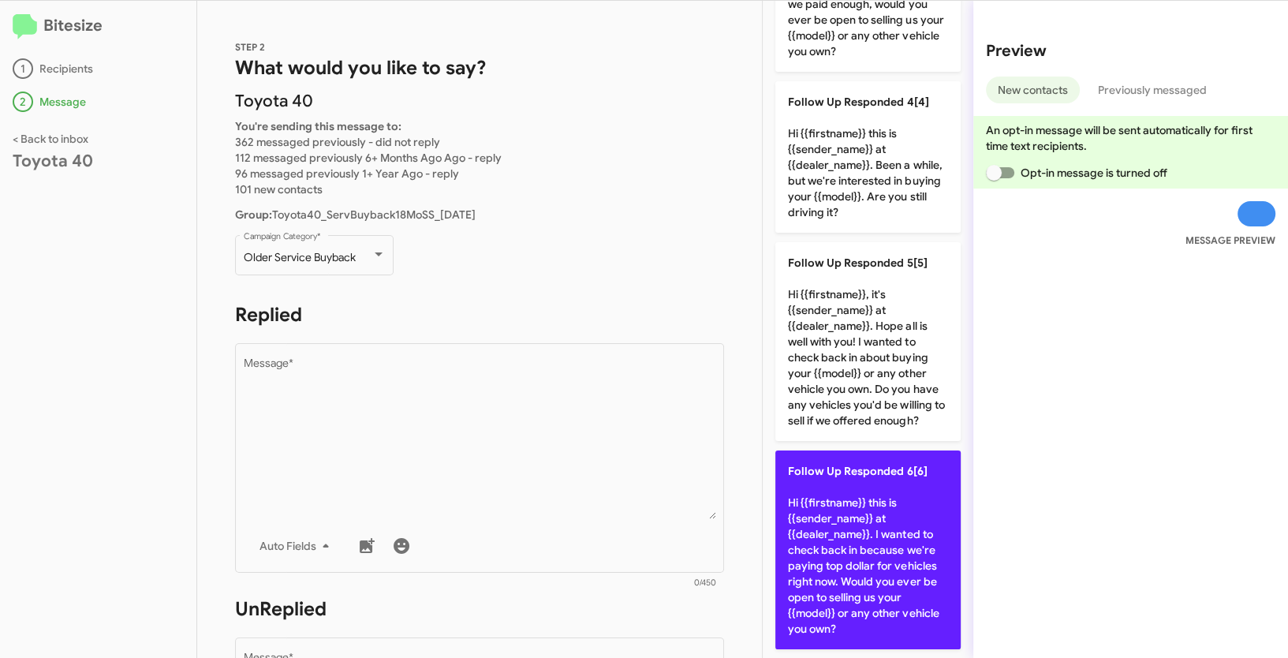
click at [876, 494] on p "Follow Up Responded 6[6] Hi {{firstname}} this is {{sender_name}} at {{dealer_n…" at bounding box center [867, 549] width 185 height 199
type textarea "Hi {{firstname}} this is {{sender_name}} at {{dealer_name}}. I wanted to check …"
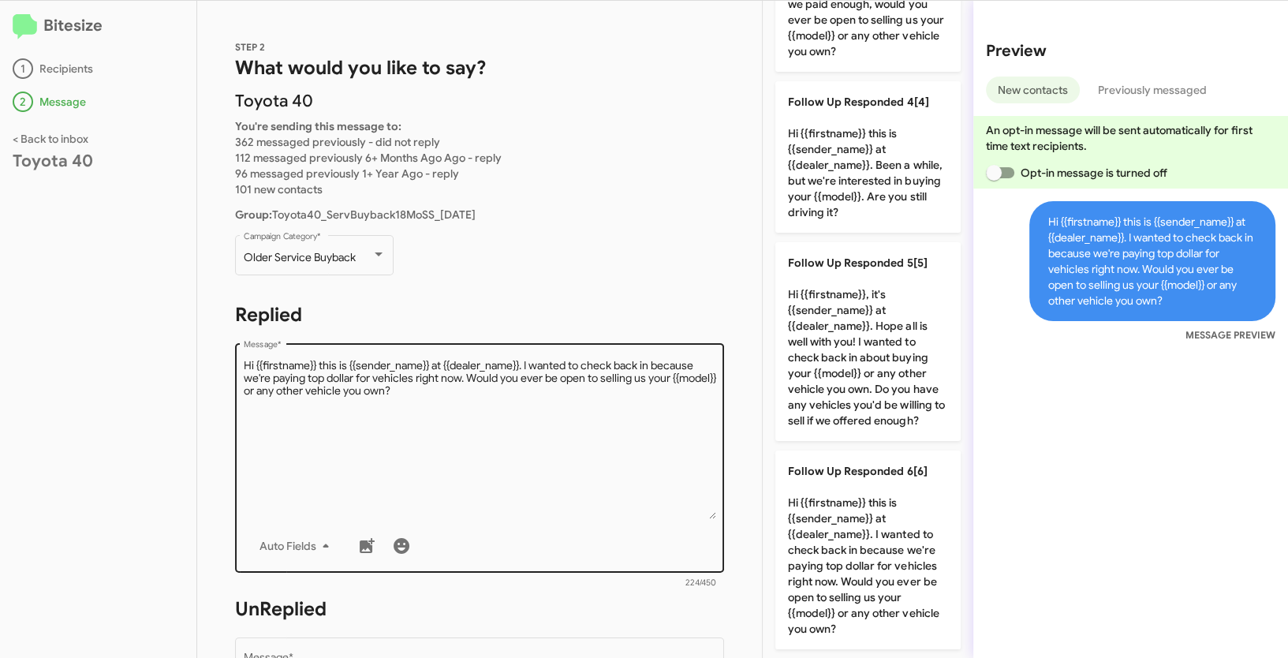
scroll to position [263, 0]
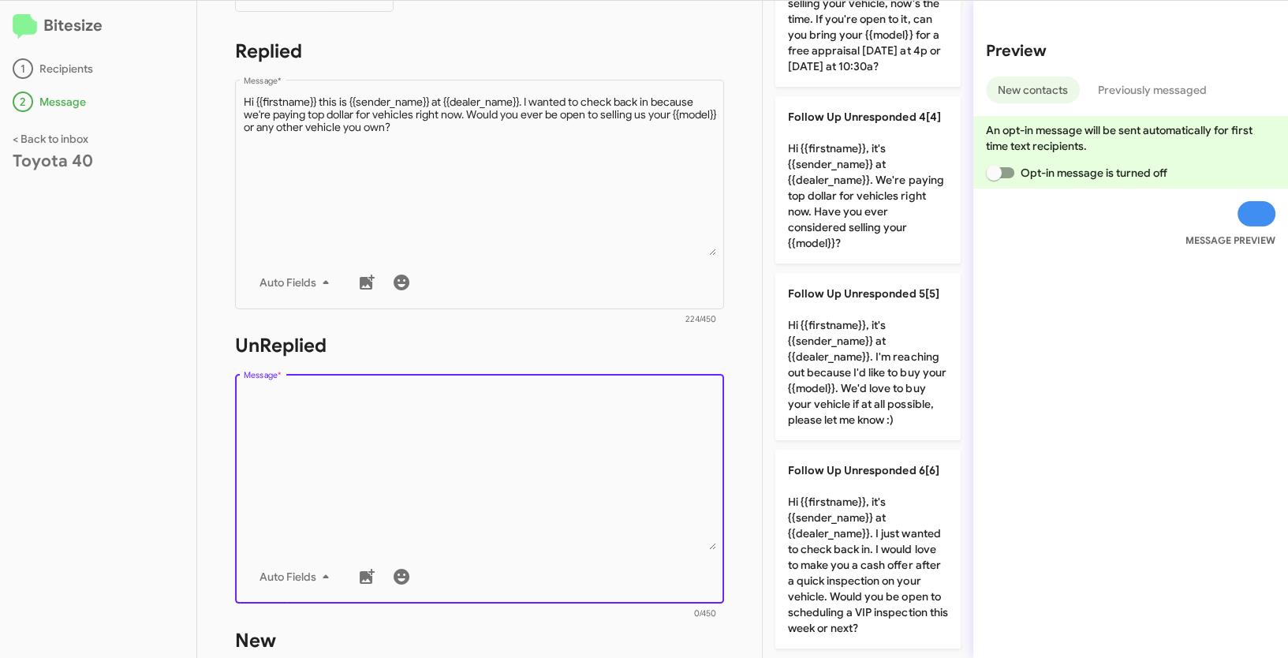
click at [630, 472] on textarea "Message *" at bounding box center [480, 469] width 472 height 161
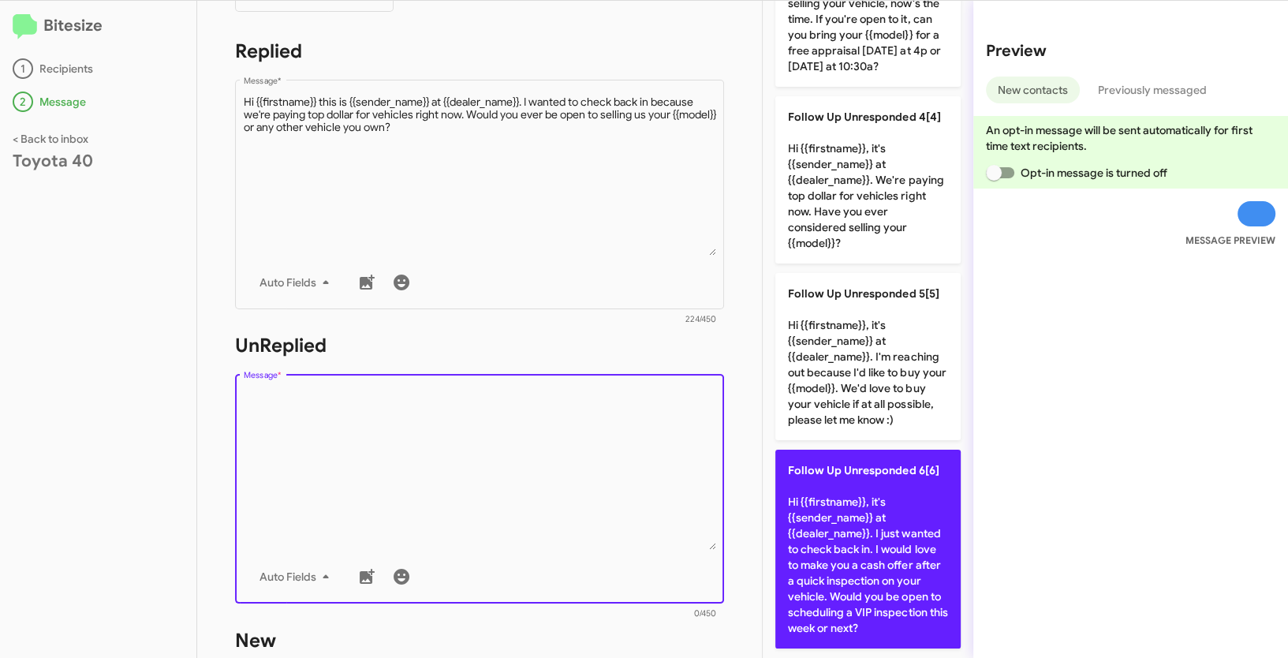
scroll to position [652, 0]
click at [895, 524] on p "Follow Up Unresponded 6[6] Hi {{firstname}}, it's {{sender_name}} at {{dealer_n…" at bounding box center [867, 549] width 185 height 199
type textarea "Hi {{firstname}}, it's {{sender_name}} at {{dealer_name}}. I just wanted to che…"
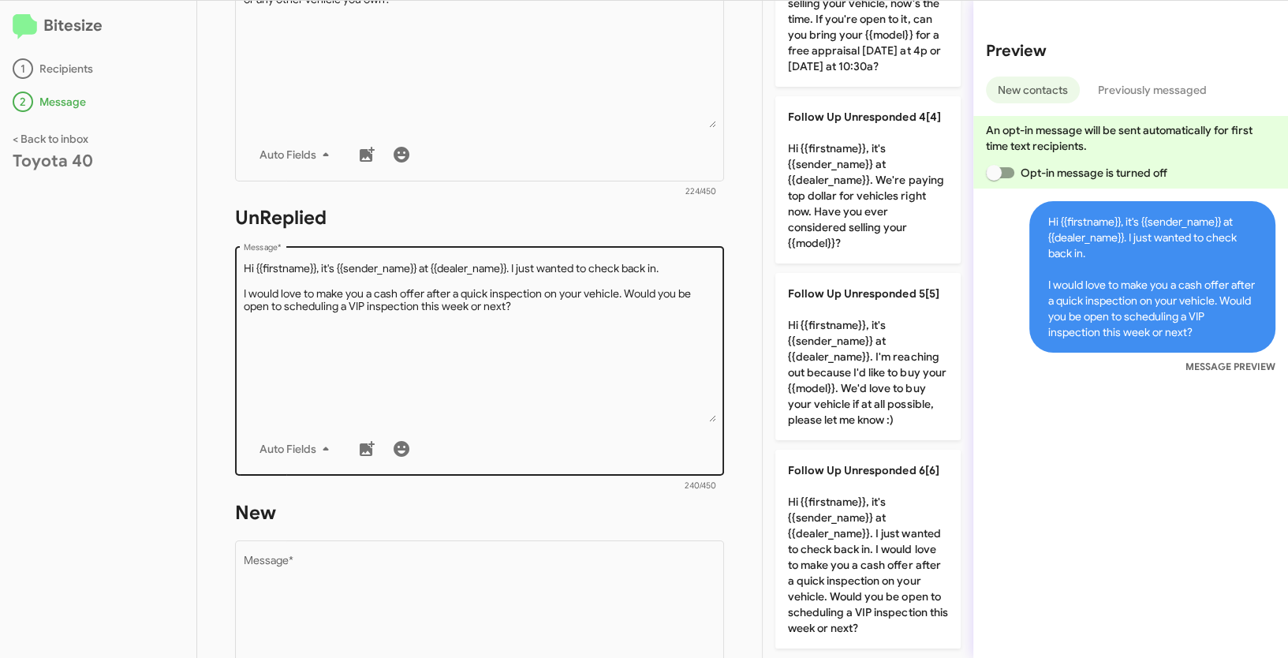
scroll to position [530, 0]
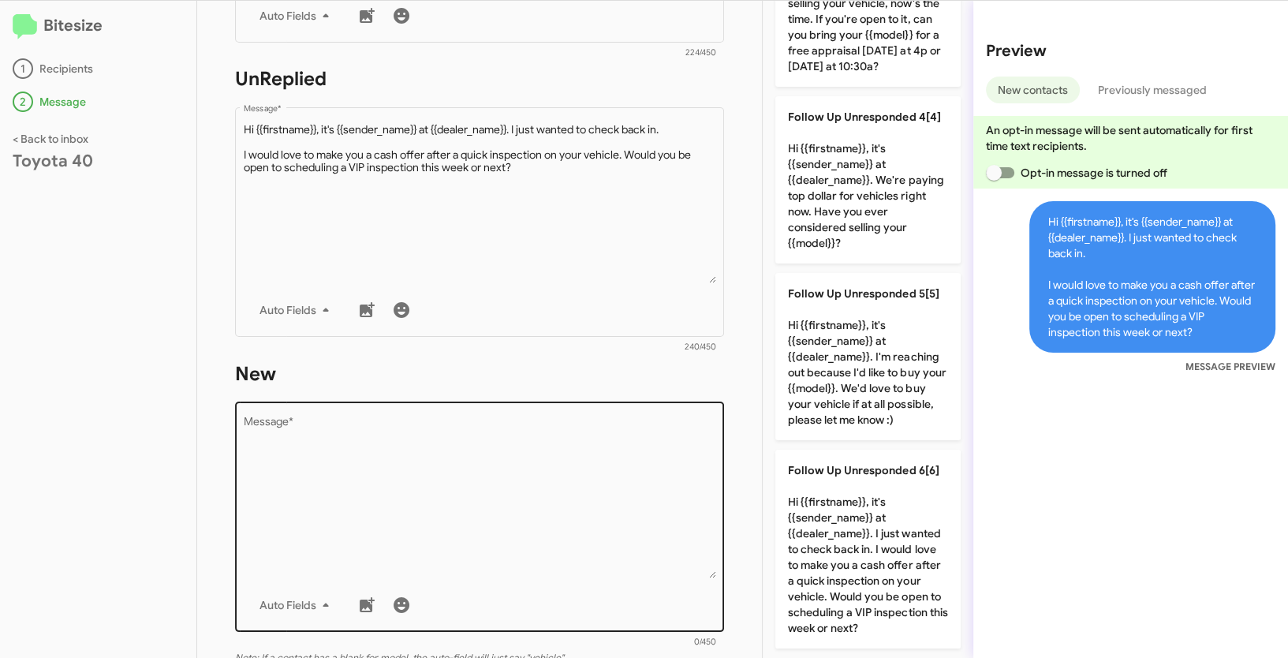
click at [546, 453] on textarea "Message *" at bounding box center [480, 497] width 472 height 161
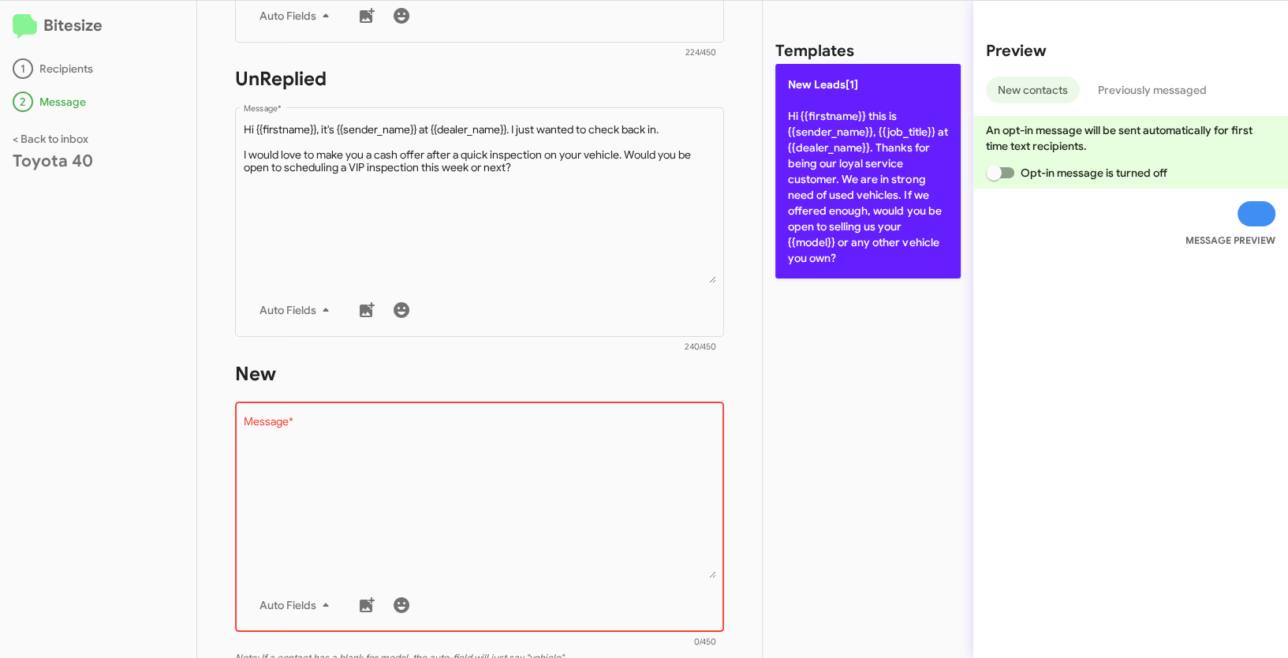
click at [839, 121] on p "New Leads[1] Hi {{firstname}} this is {{sender_name}}, {{job_title}} at {{deale…" at bounding box center [867, 171] width 185 height 215
type textarea "Hi {{firstname}} this is {{sender_name}}, {{job_title}} at {{dealer_name}}. Tha…"
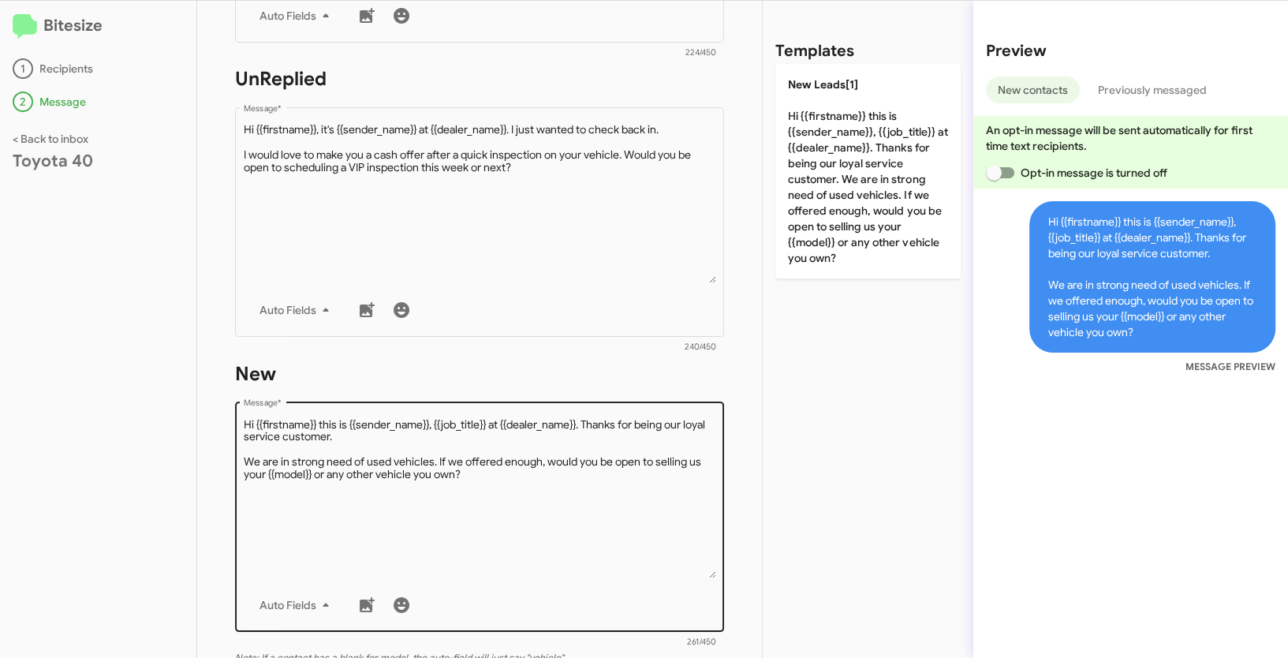
scroll to position [770, 0]
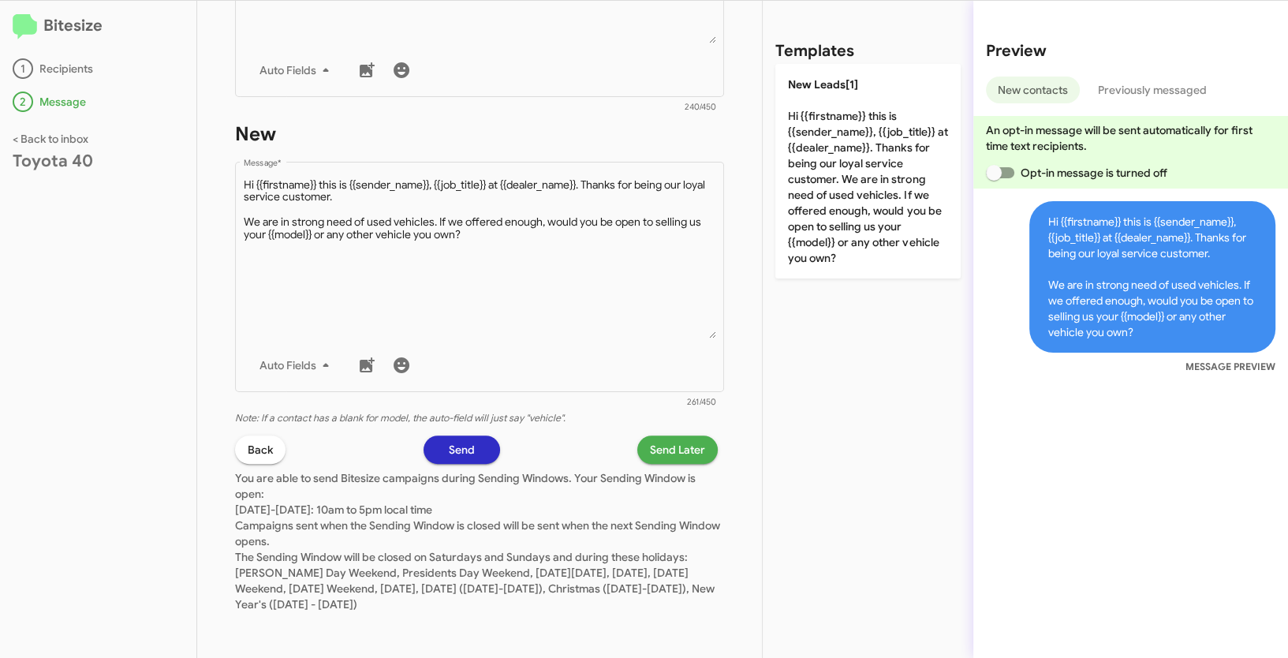
click at [685, 446] on span "Send Later" at bounding box center [677, 449] width 55 height 28
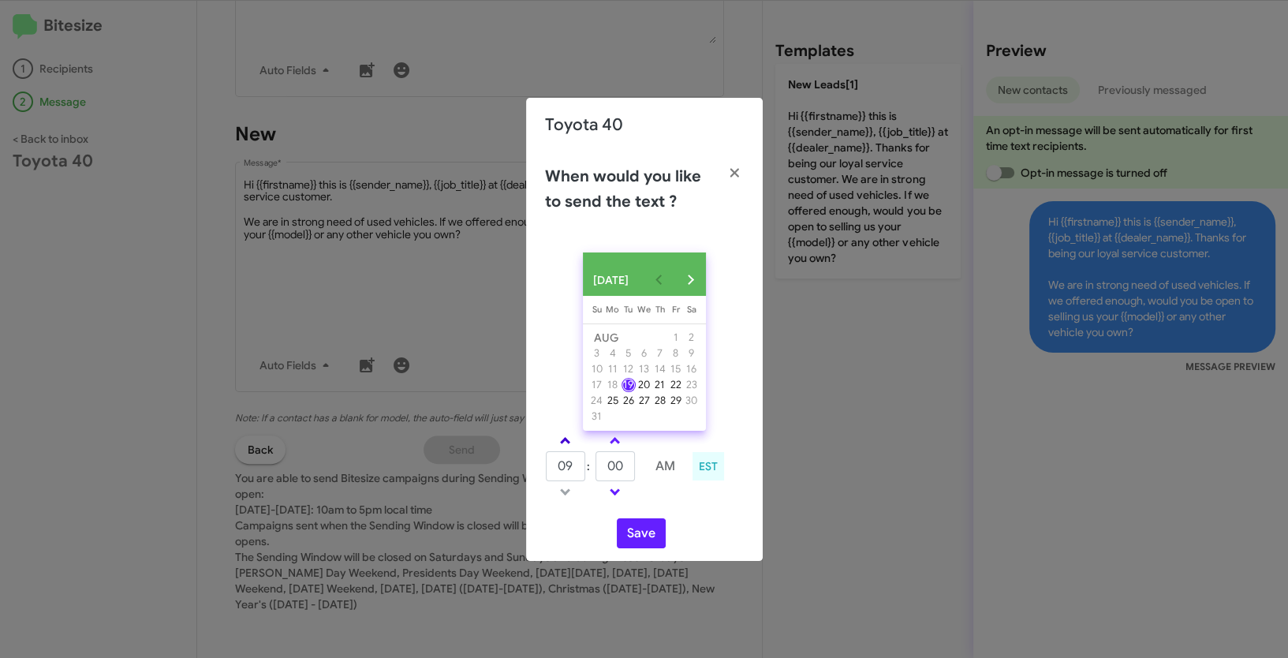
click at [564, 445] on span at bounding box center [565, 442] width 10 height 10
type input "10"
drag, startPoint x: 624, startPoint y: 477, endPoint x: 588, endPoint y: 472, distance: 36.6
click at [588, 472] on tr "10 : 00 AM" at bounding box center [615, 466] width 141 height 32
type input "45"
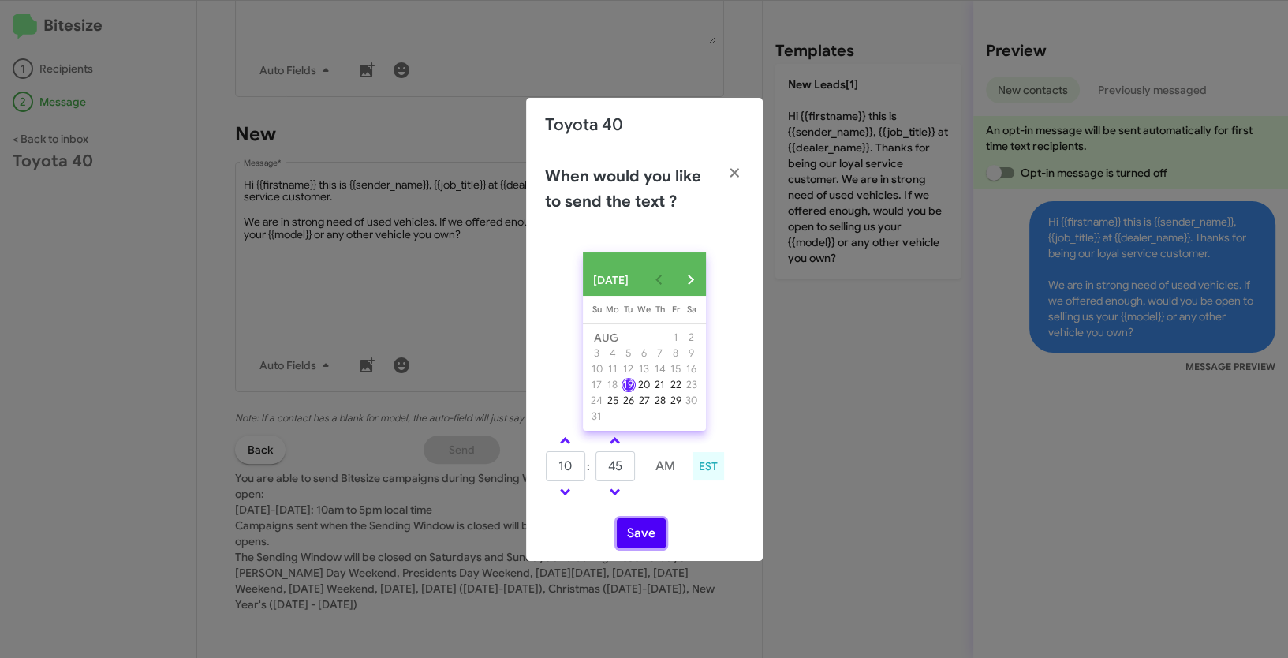
click at [636, 528] on button "Save" at bounding box center [641, 533] width 49 height 30
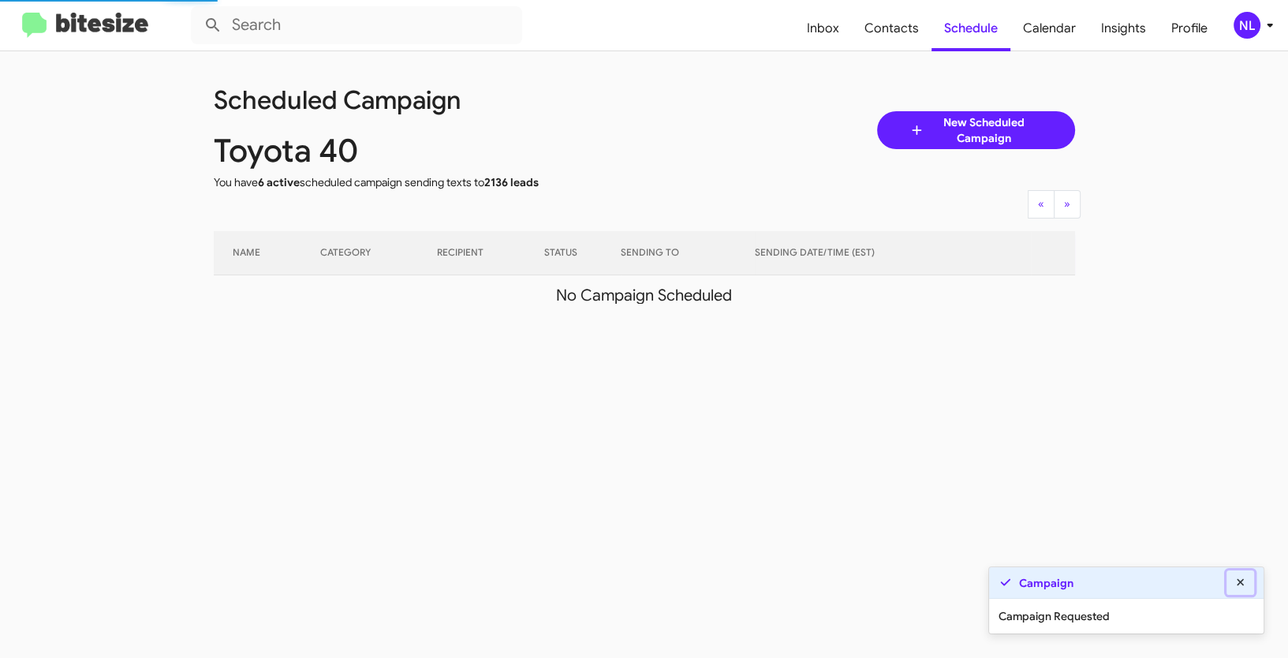
click at [1247, 581] on icon at bounding box center [1241, 582] width 14 height 11
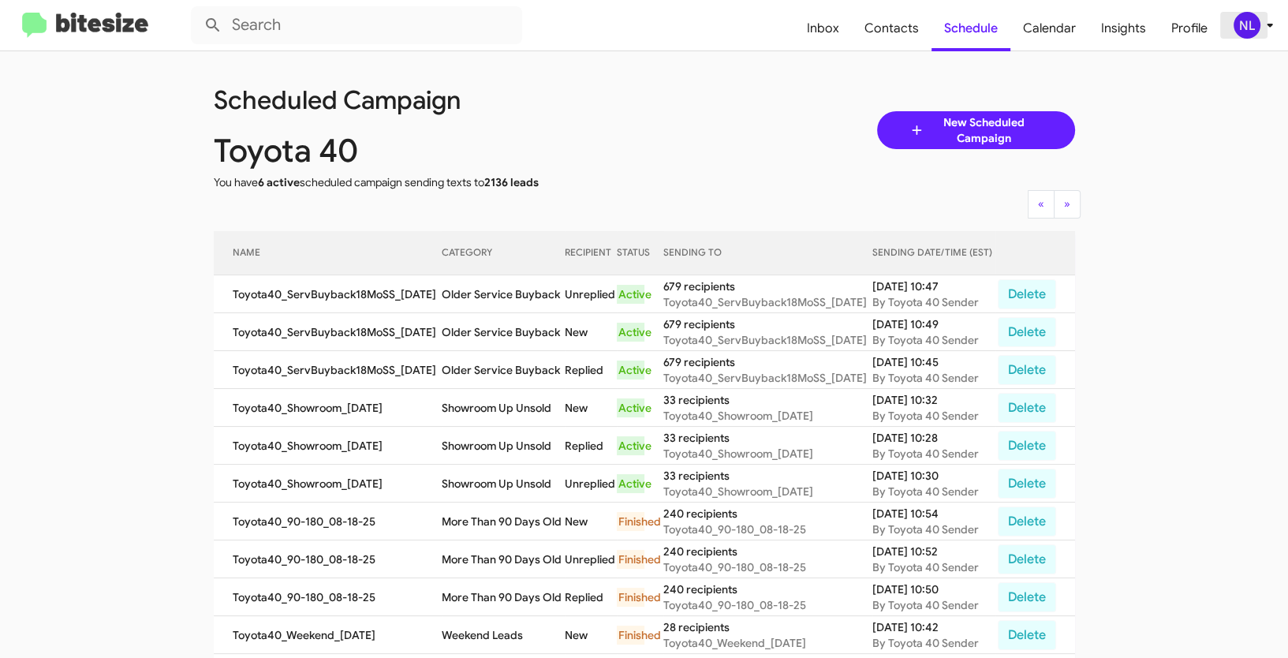
click at [1246, 29] on div "NL" at bounding box center [1247, 25] width 27 height 27
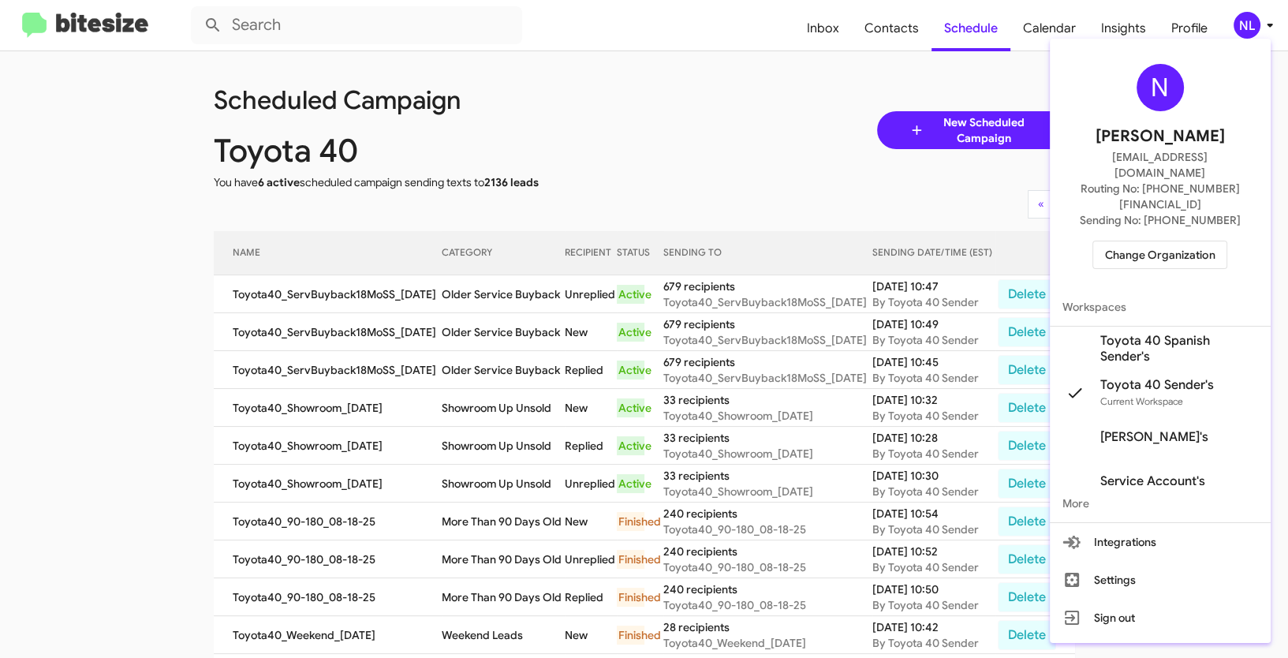
click at [1161, 241] on span "Change Organization" at bounding box center [1160, 254] width 110 height 27
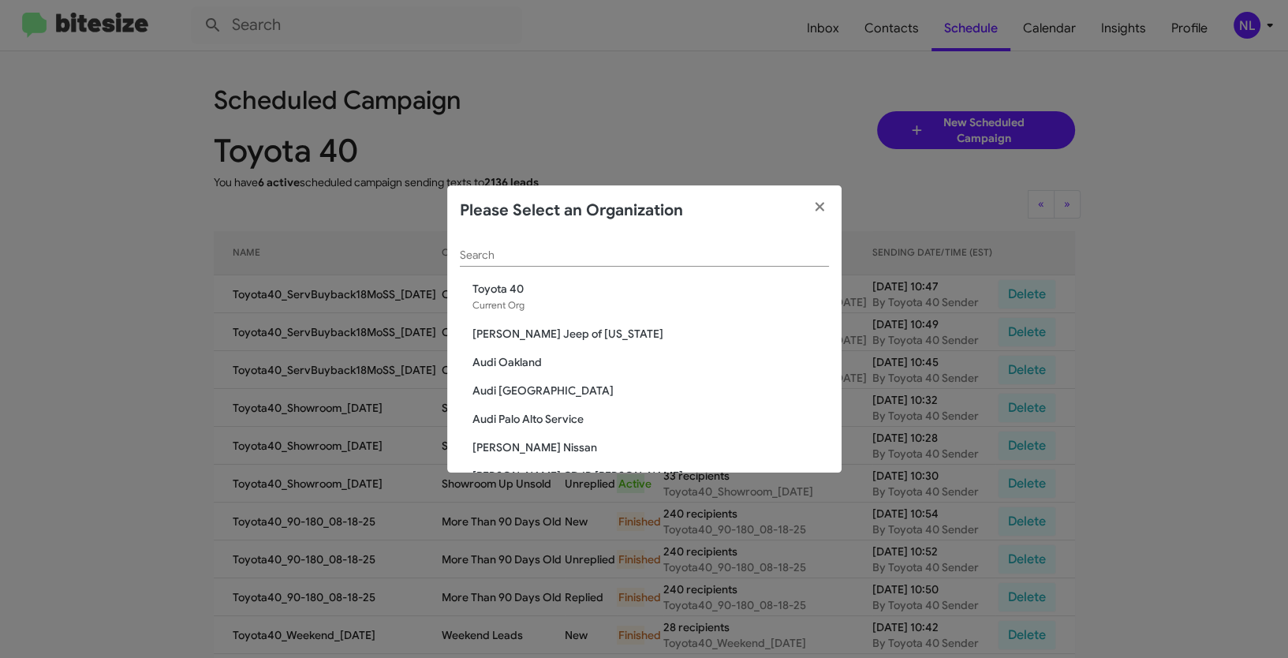
click at [707, 242] on div "Search" at bounding box center [644, 251] width 369 height 31
paste input "[PERSON_NAME] Chevrolet"
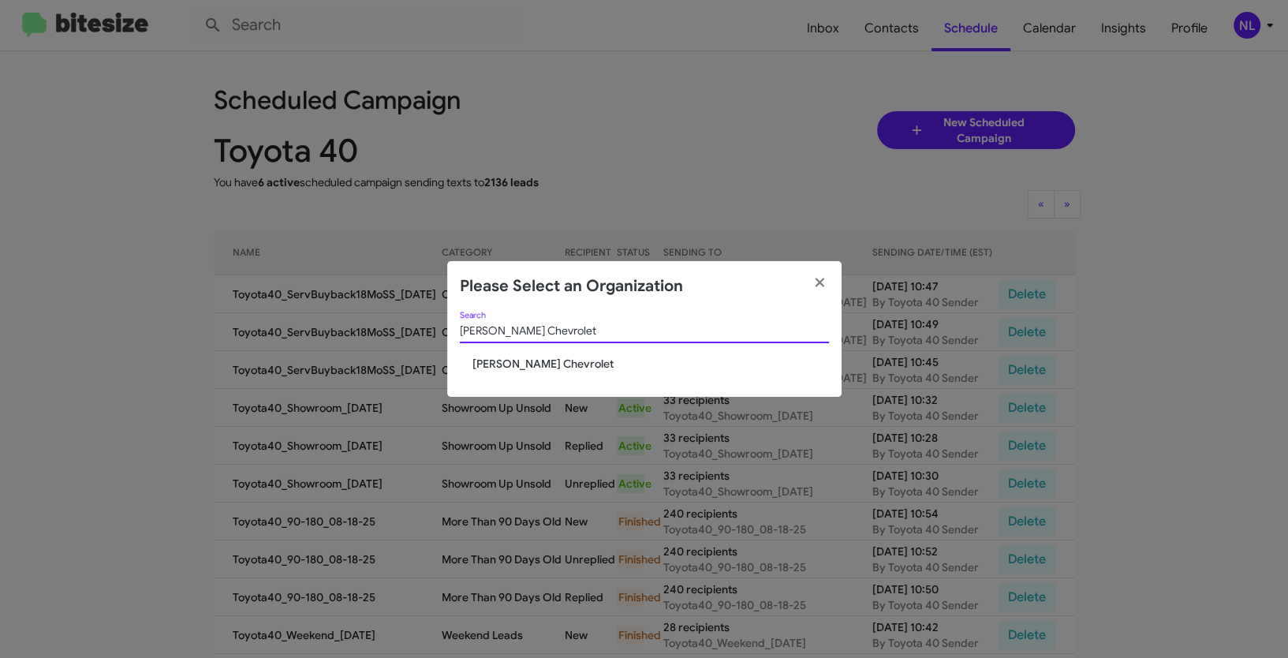
type input "[PERSON_NAME] Chevrolet"
click at [510, 365] on span "[PERSON_NAME] Chevrolet" at bounding box center [650, 364] width 357 height 16
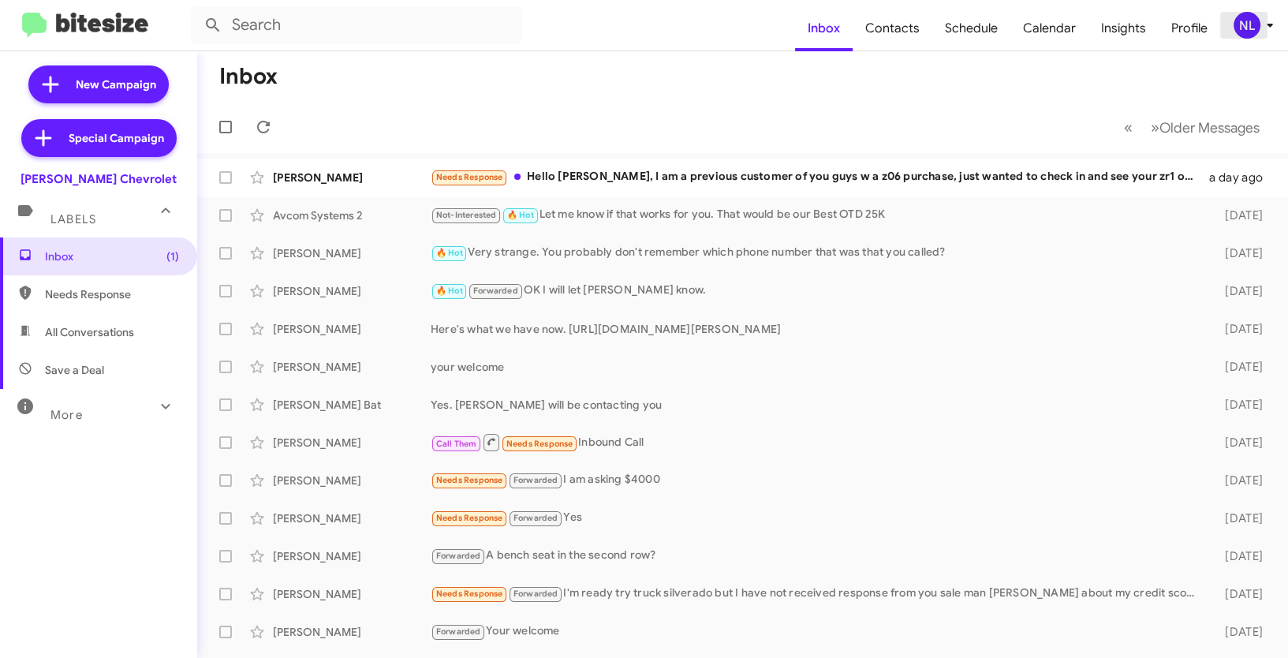
click at [1252, 28] on div "NL" at bounding box center [1247, 25] width 27 height 27
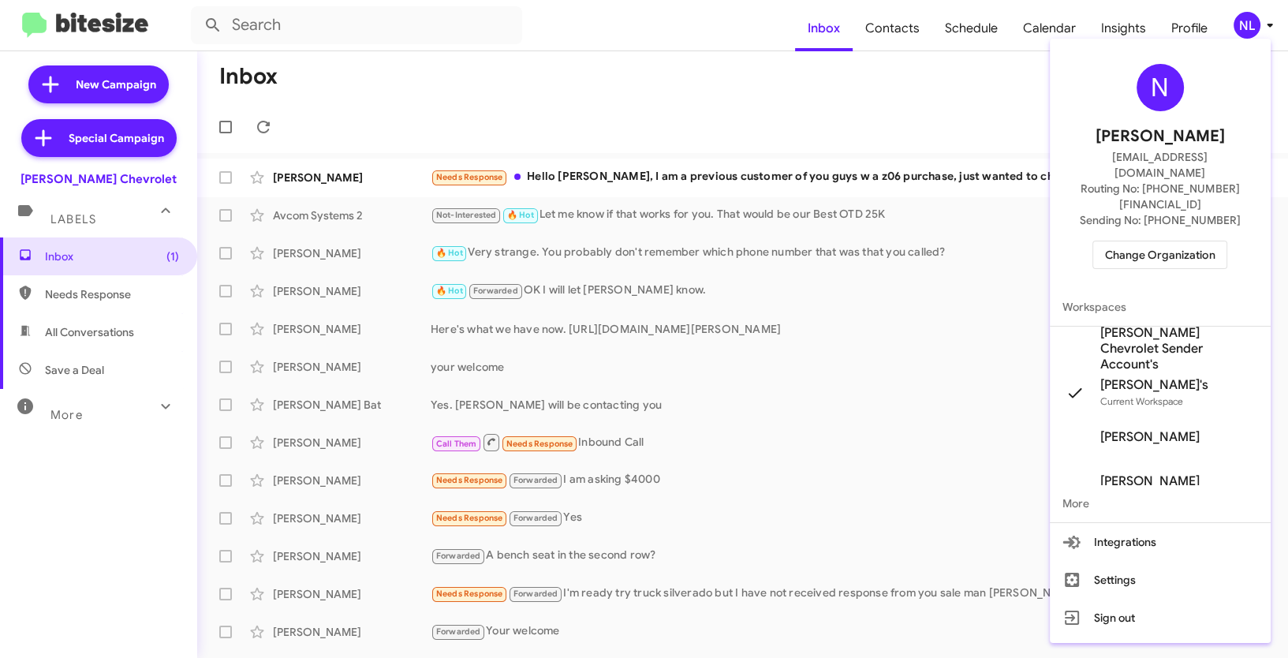
click at [1126, 325] on span "[PERSON_NAME] Chevrolet Sender Account's" at bounding box center [1179, 348] width 158 height 47
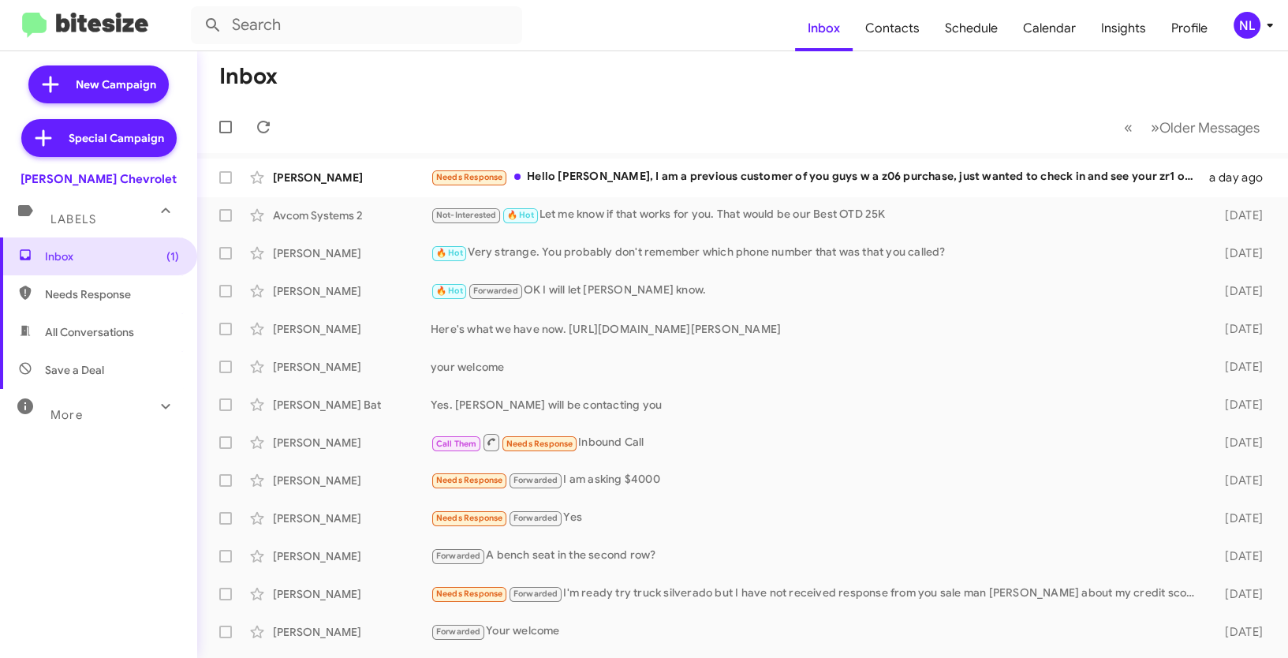
click at [1242, 28] on div "NL" at bounding box center [1247, 25] width 27 height 27
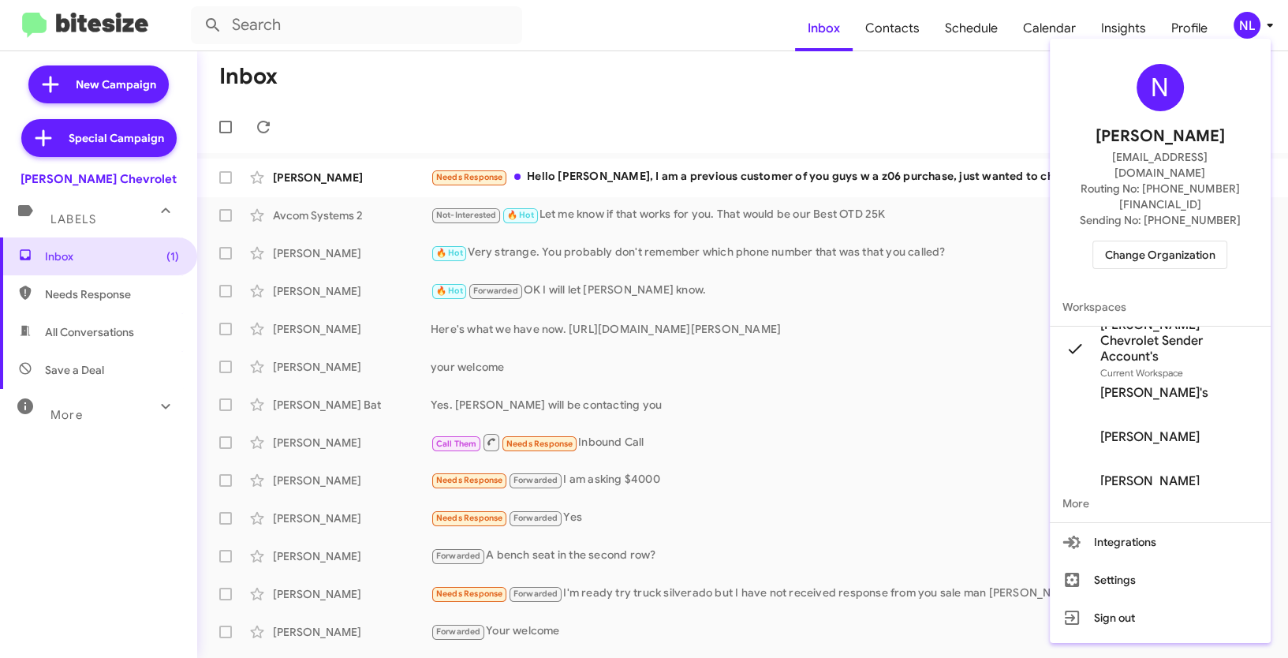
click at [865, 64] on div at bounding box center [644, 329] width 1288 height 658
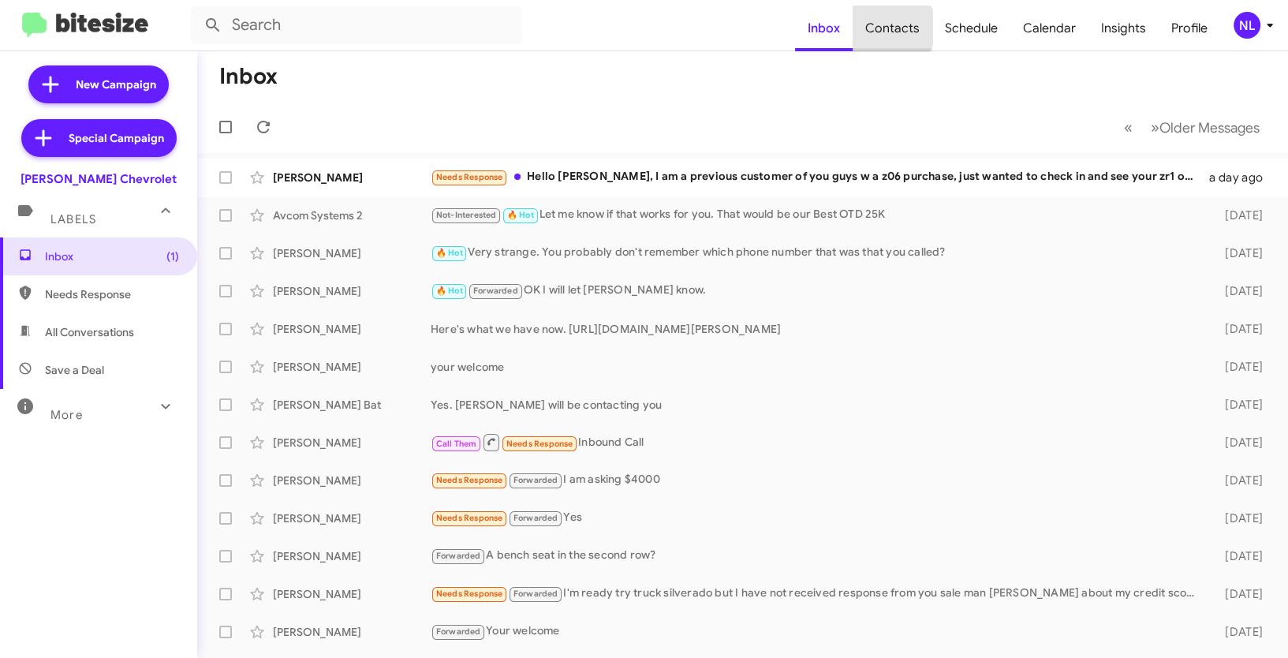
click at [896, 28] on span "Contacts" at bounding box center [893, 29] width 80 height 46
type input "in:groups"
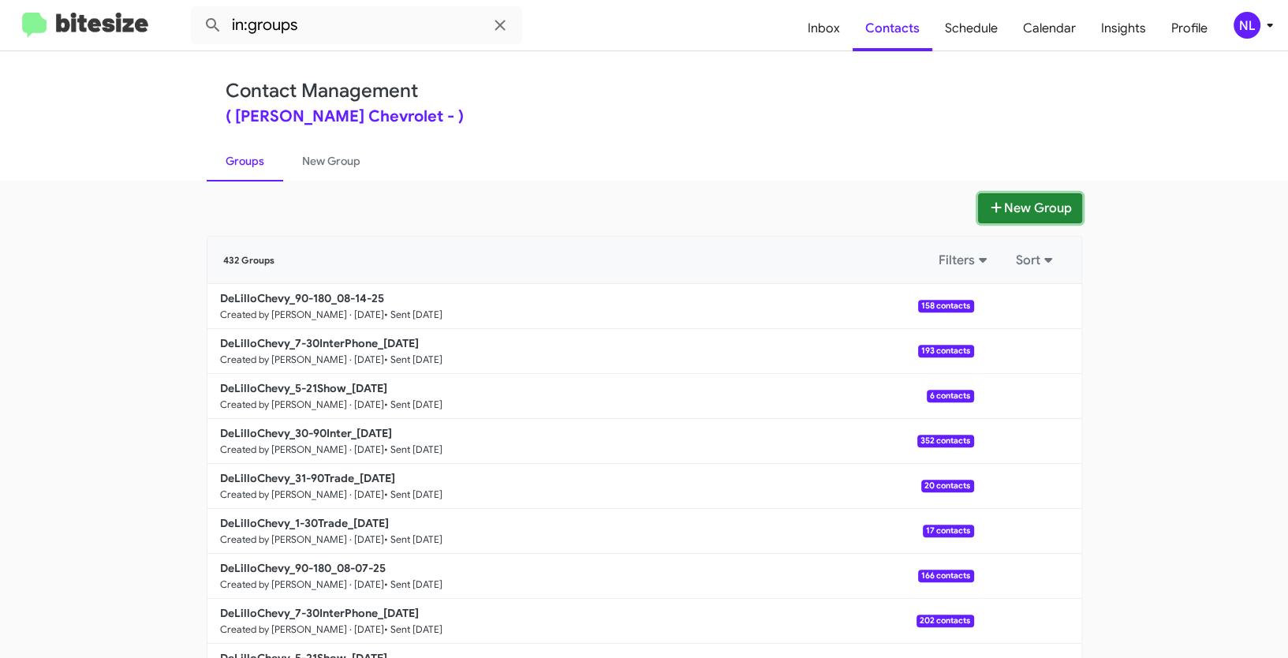
click at [1002, 207] on button "New Group" at bounding box center [1030, 208] width 104 height 30
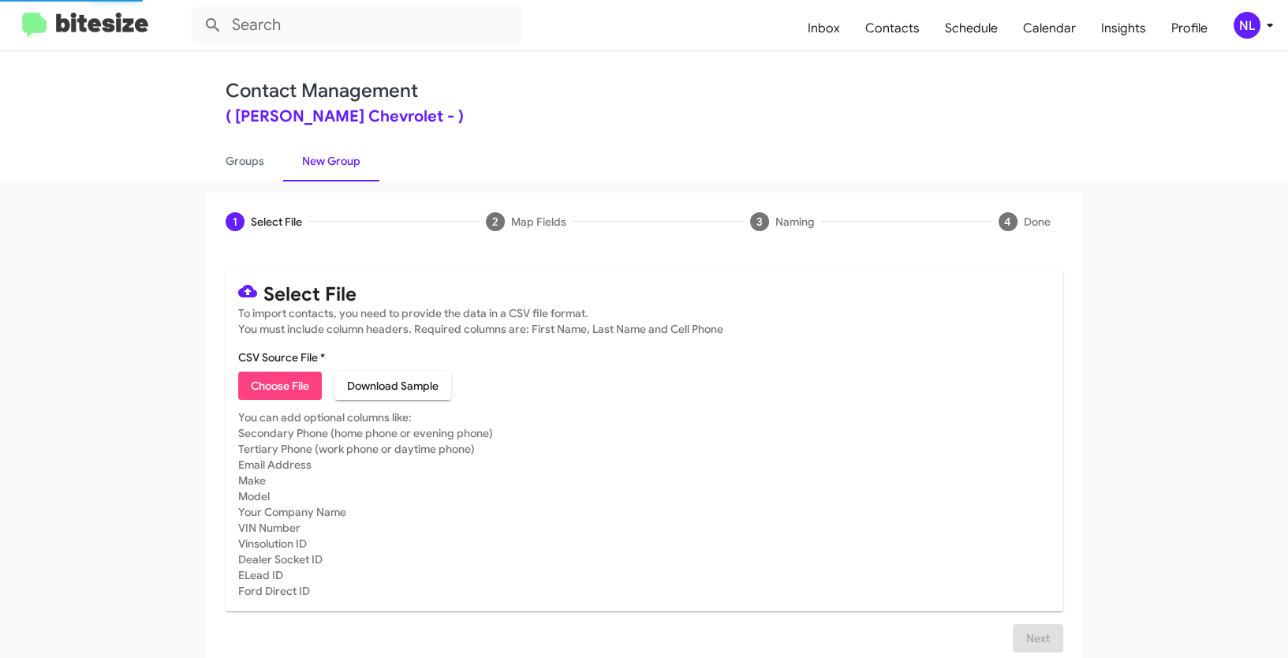
click at [269, 397] on span "Choose File" at bounding box center [280, 386] width 58 height 28
type input "Opt out - [PERSON_NAME] Chevrolet"
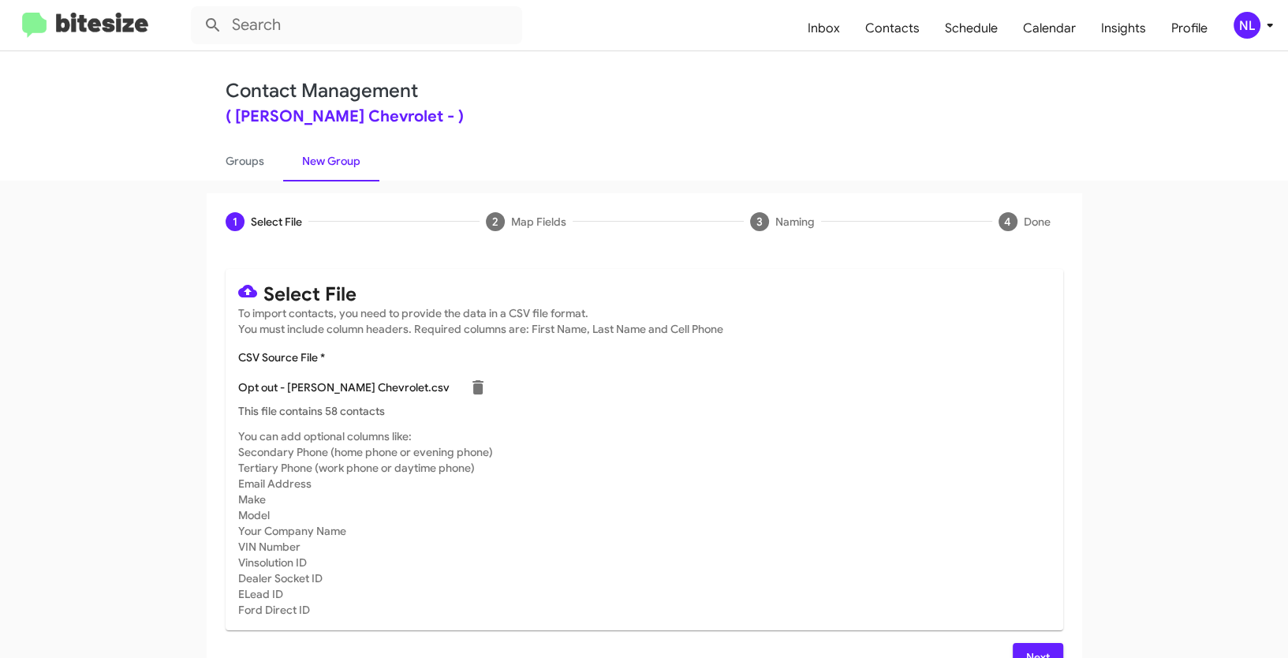
scroll to position [32, 0]
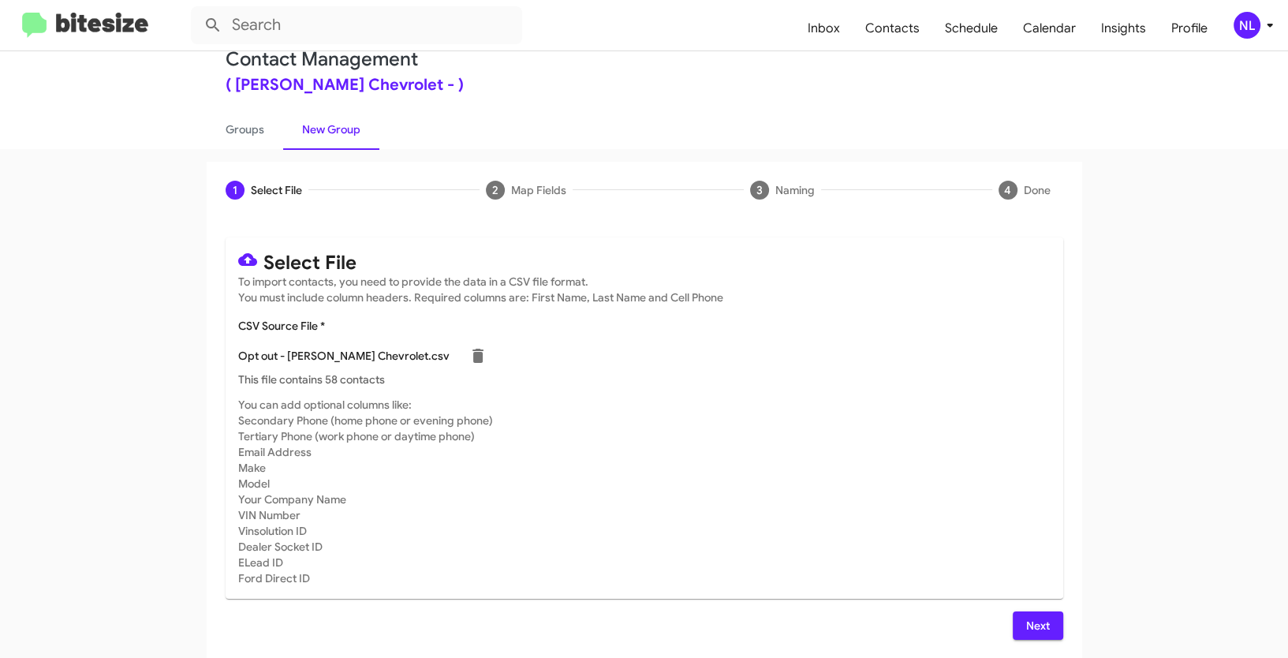
click at [1032, 629] on span "Next" at bounding box center [1037, 625] width 25 height 28
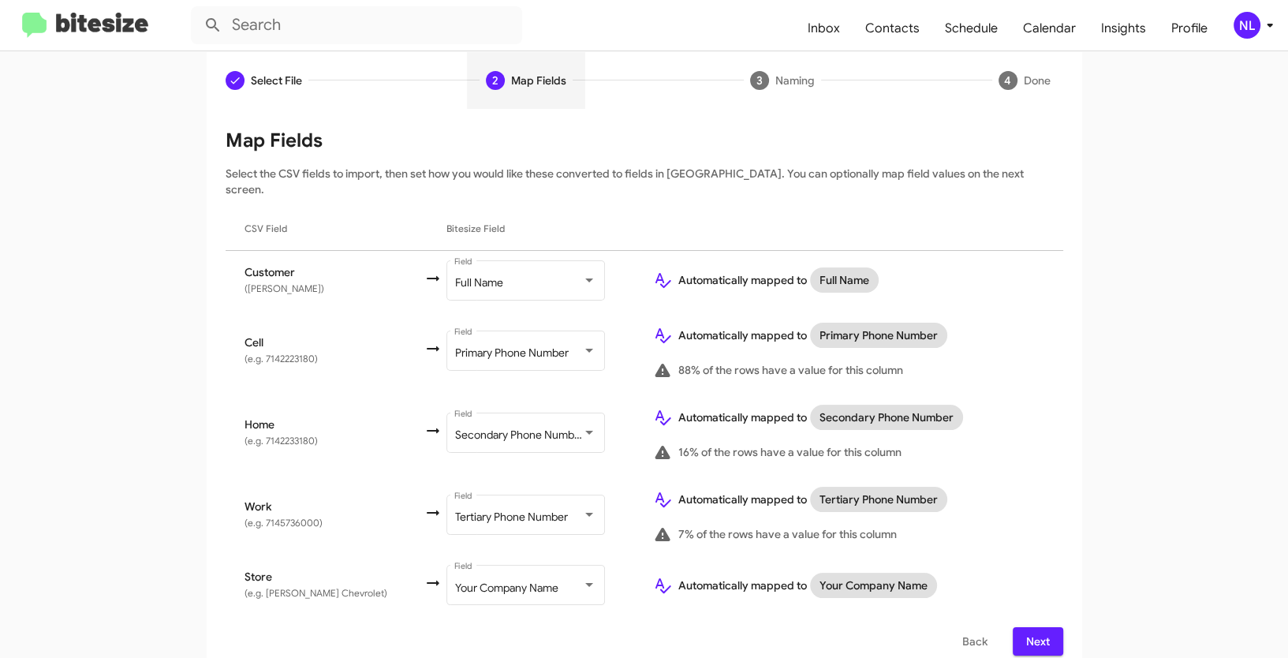
click at [1030, 627] on span "Next" at bounding box center [1037, 641] width 25 height 28
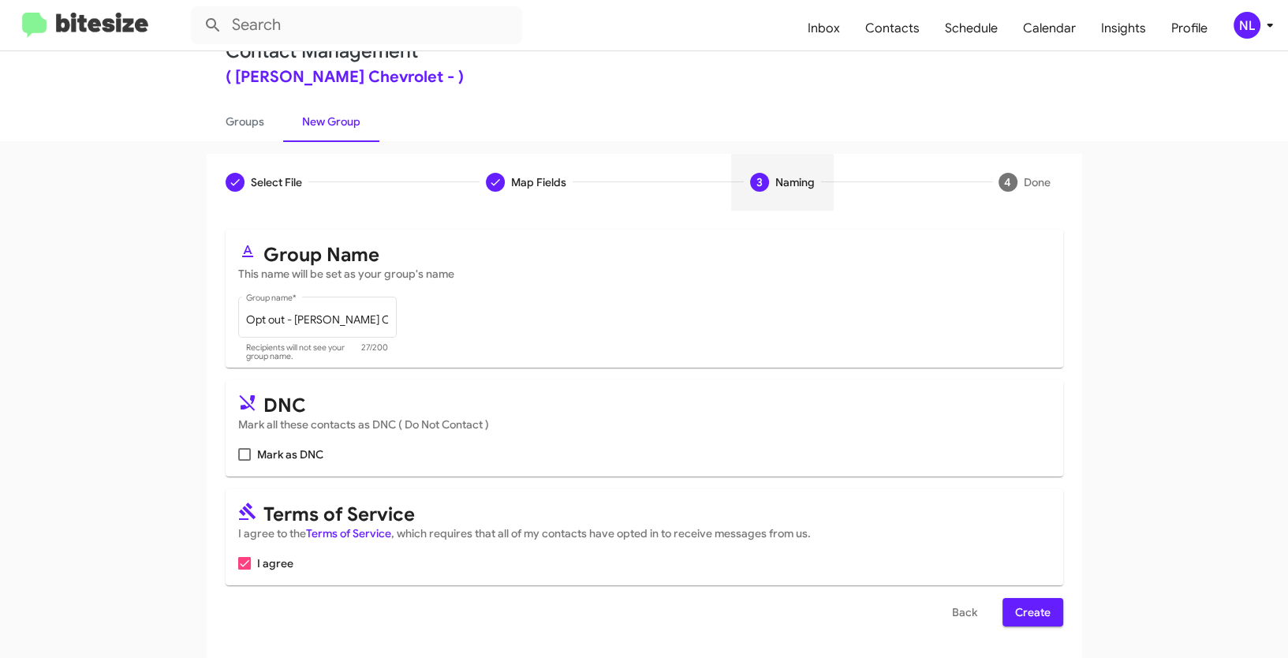
scroll to position [39, 0]
click at [238, 455] on span at bounding box center [244, 454] width 13 height 13
click at [244, 461] on input "Mark as DNC" at bounding box center [244, 461] width 1 height 1
checkbox input "true"
click at [1029, 617] on span "Create" at bounding box center [1032, 612] width 35 height 28
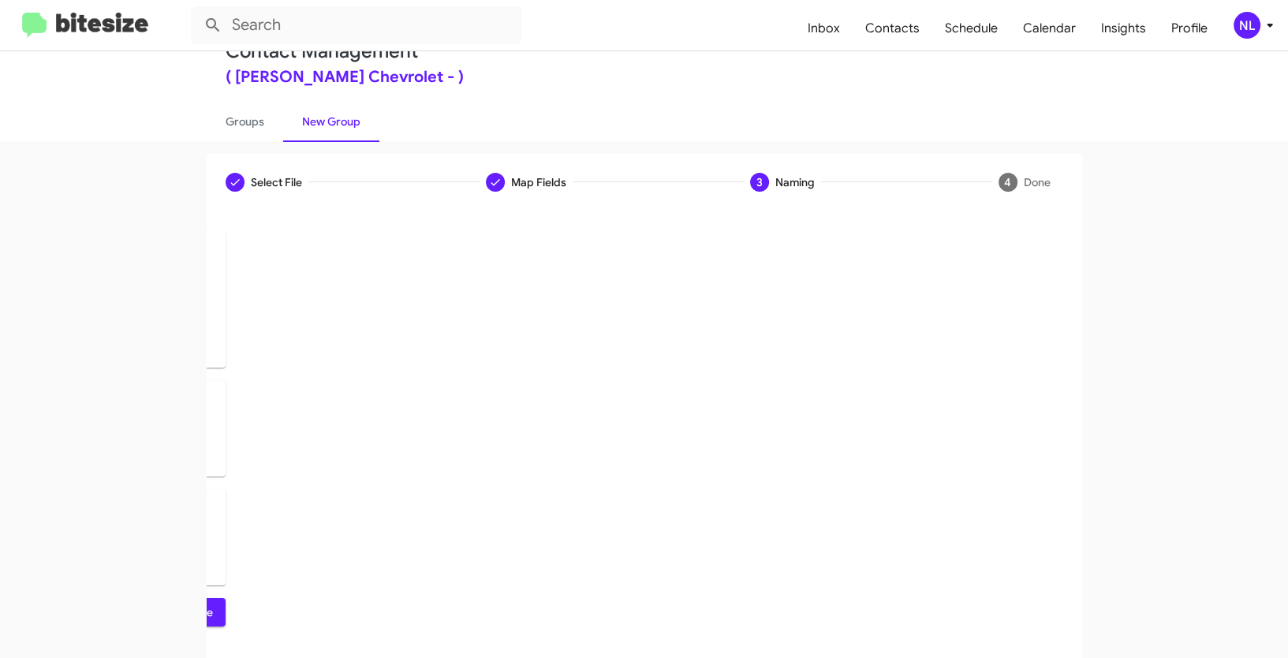
scroll to position [0, 0]
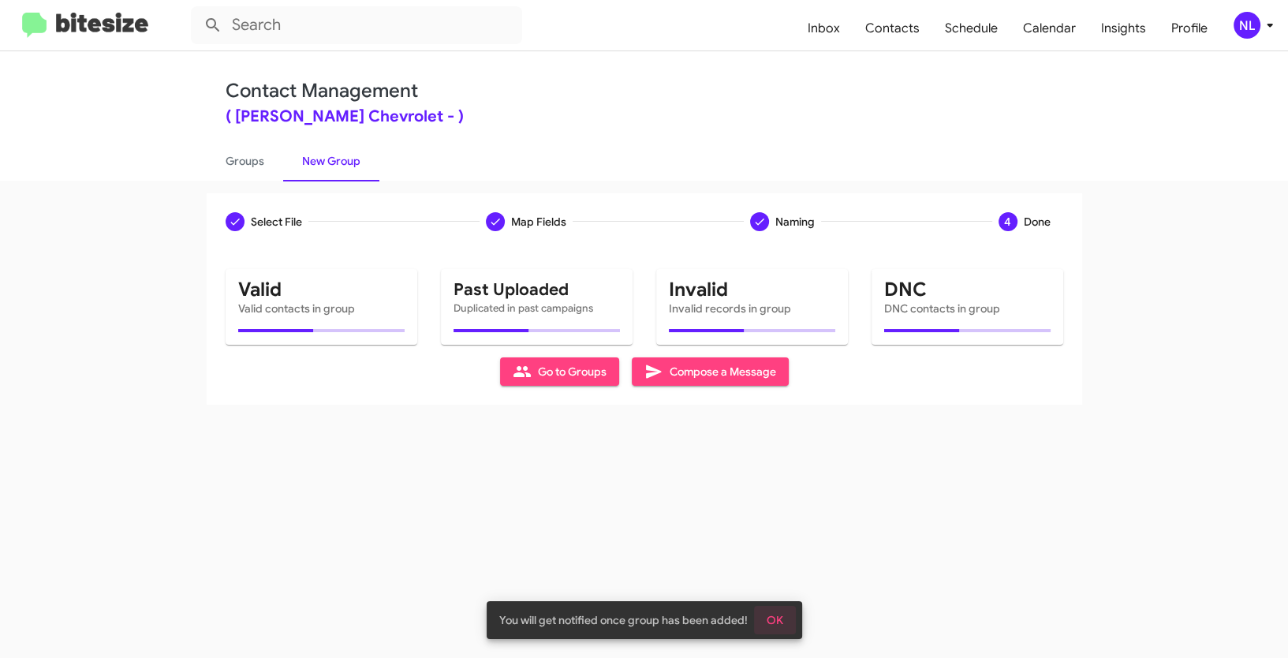
click at [772, 615] on span "OK" at bounding box center [775, 620] width 17 height 28
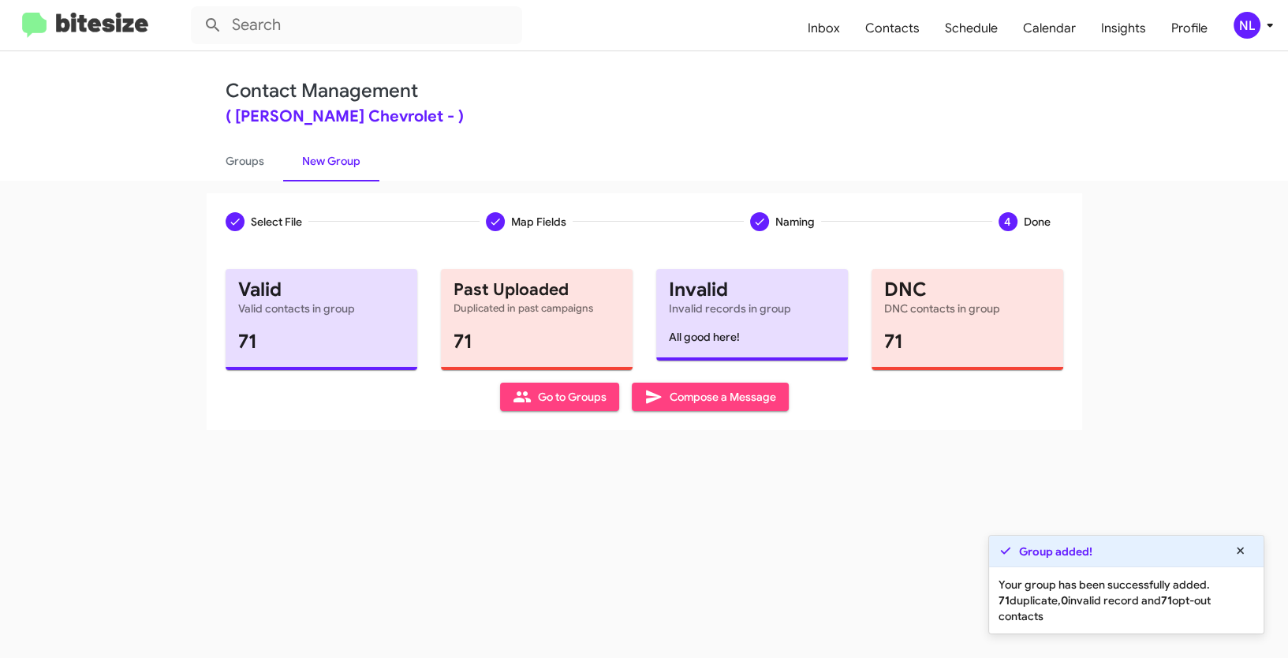
click at [592, 409] on span "Go to Groups" at bounding box center [560, 397] width 94 height 28
type input "in:groups"
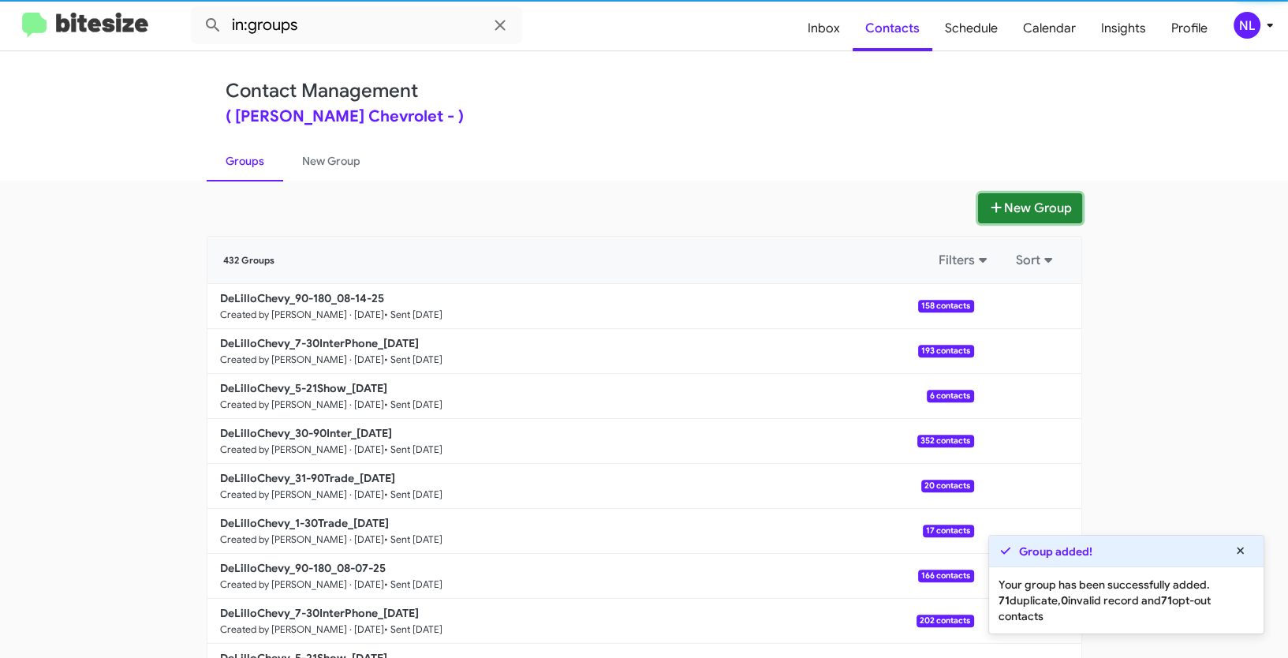
click at [1033, 207] on button "New Group" at bounding box center [1030, 208] width 104 height 30
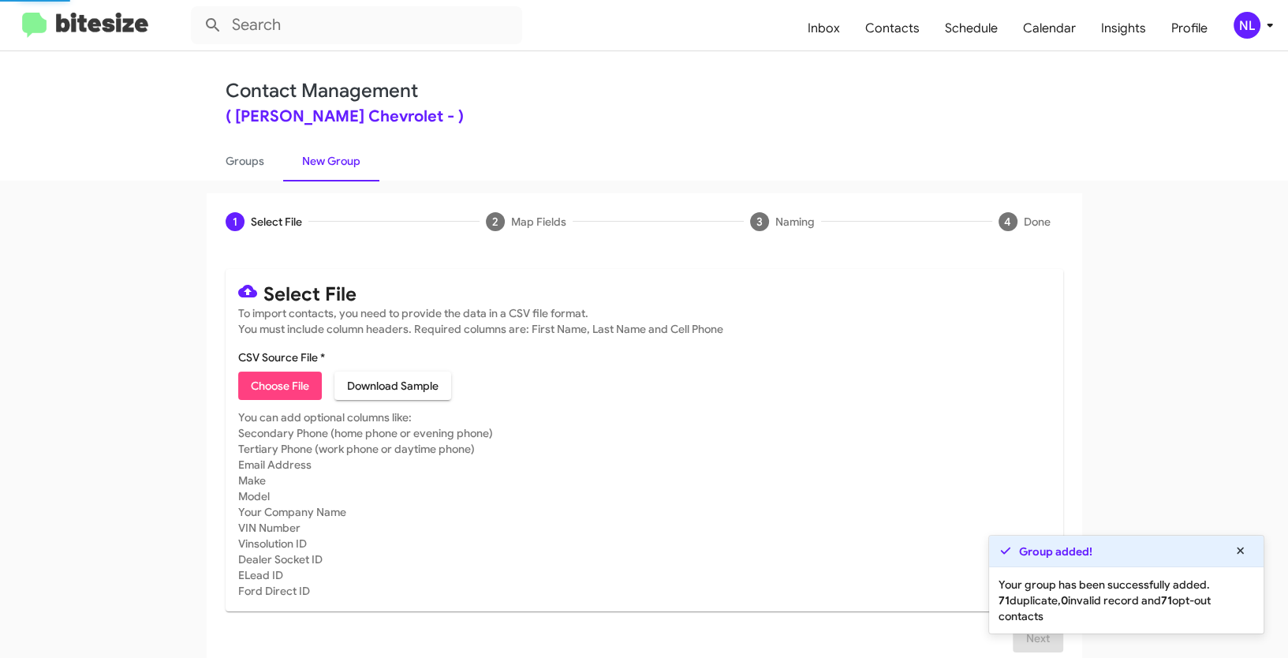
click at [286, 387] on span "Choose File" at bounding box center [280, 386] width 58 height 28
type input "DeLilloChevy_1-30Trade_[DATE]"
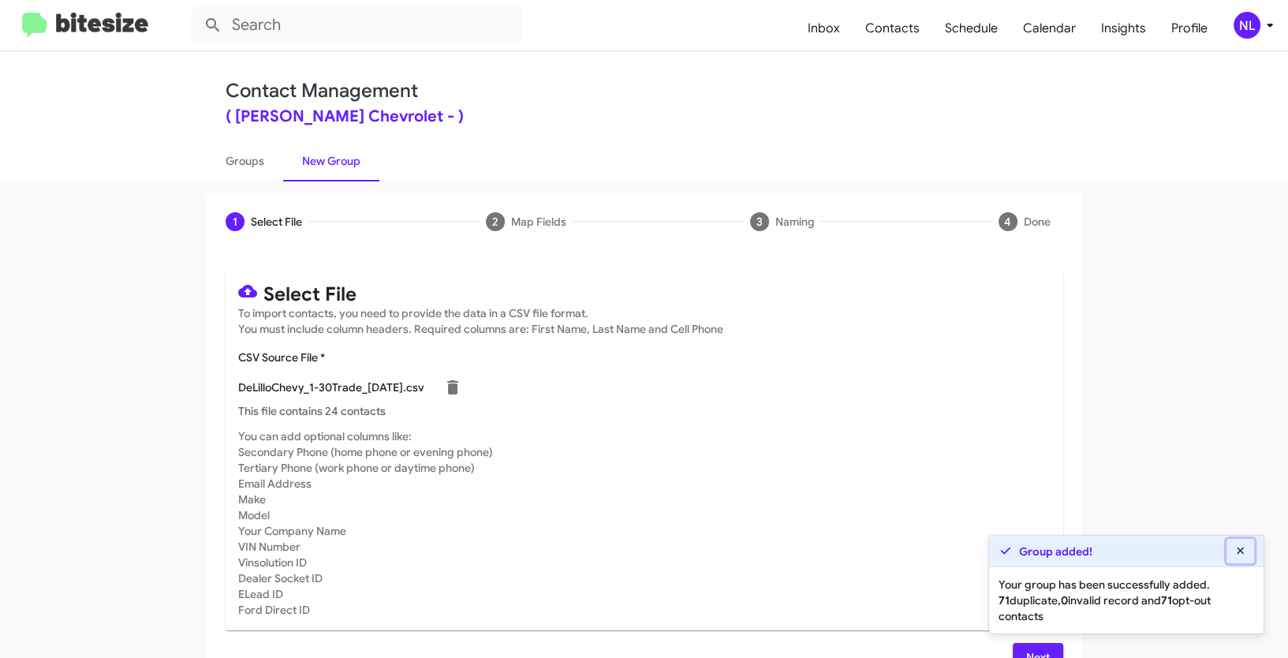
click at [1239, 551] on icon at bounding box center [1240, 550] width 7 height 7
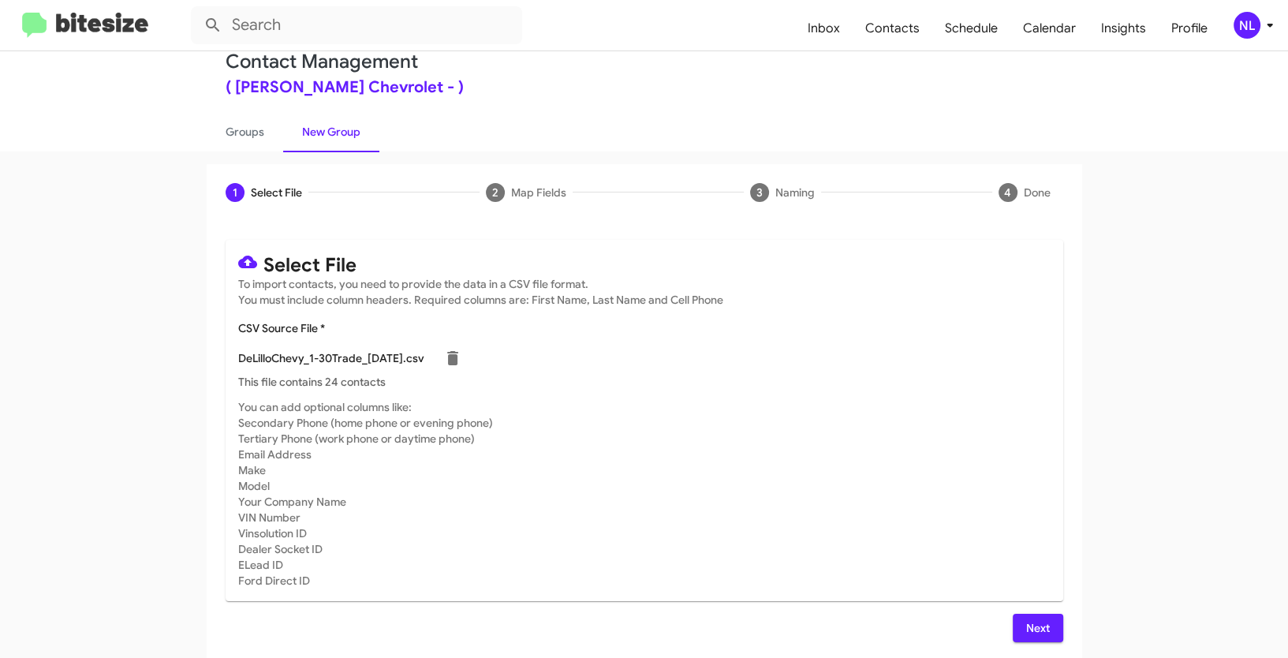
scroll to position [32, 0]
click at [1038, 629] on span "Next" at bounding box center [1037, 625] width 25 height 28
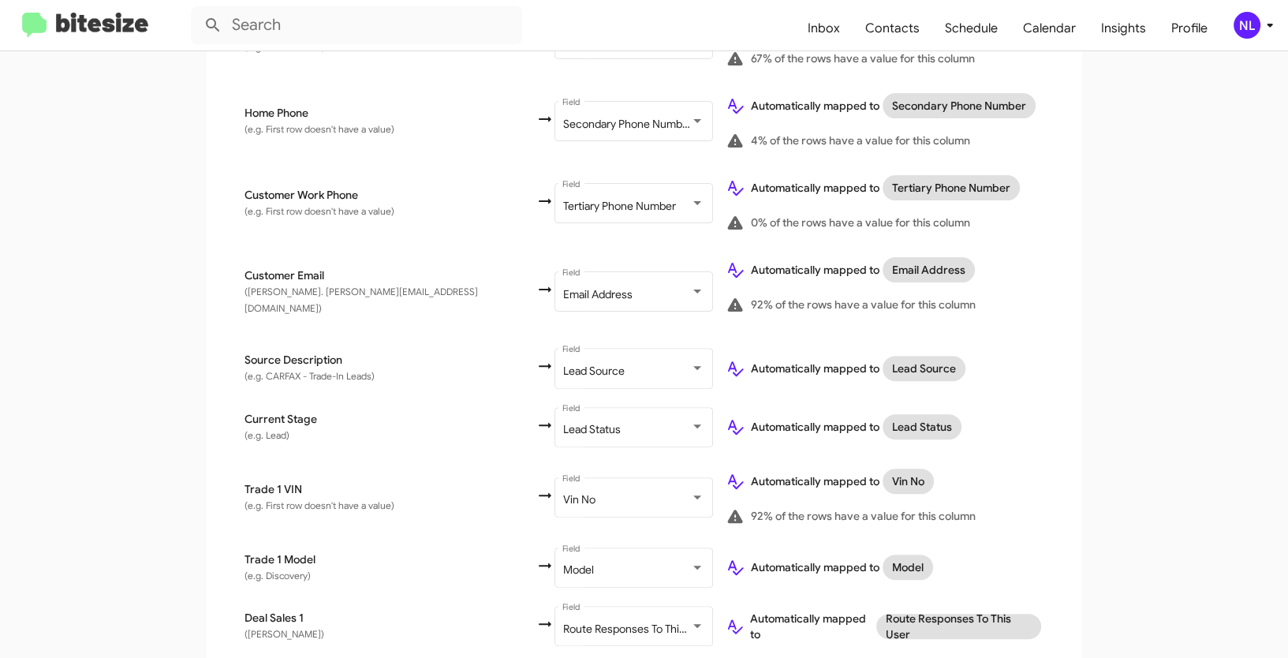
scroll to position [612, 0]
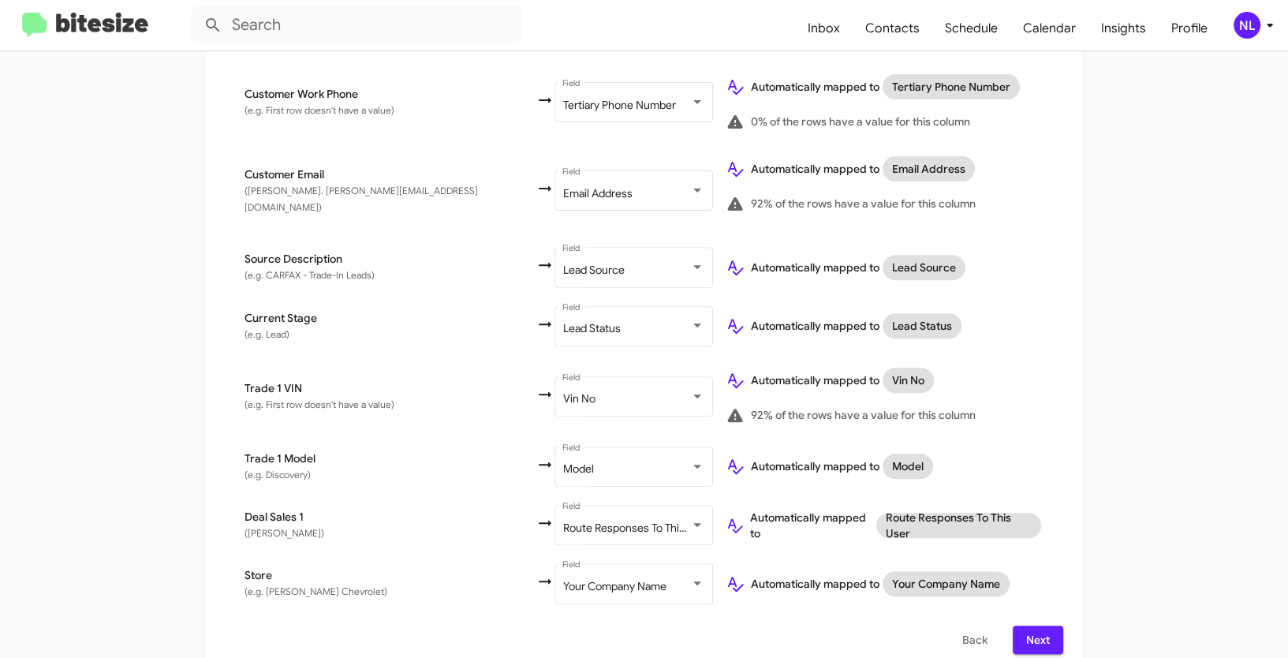
click at [1045, 638] on span "Next" at bounding box center [1037, 640] width 25 height 28
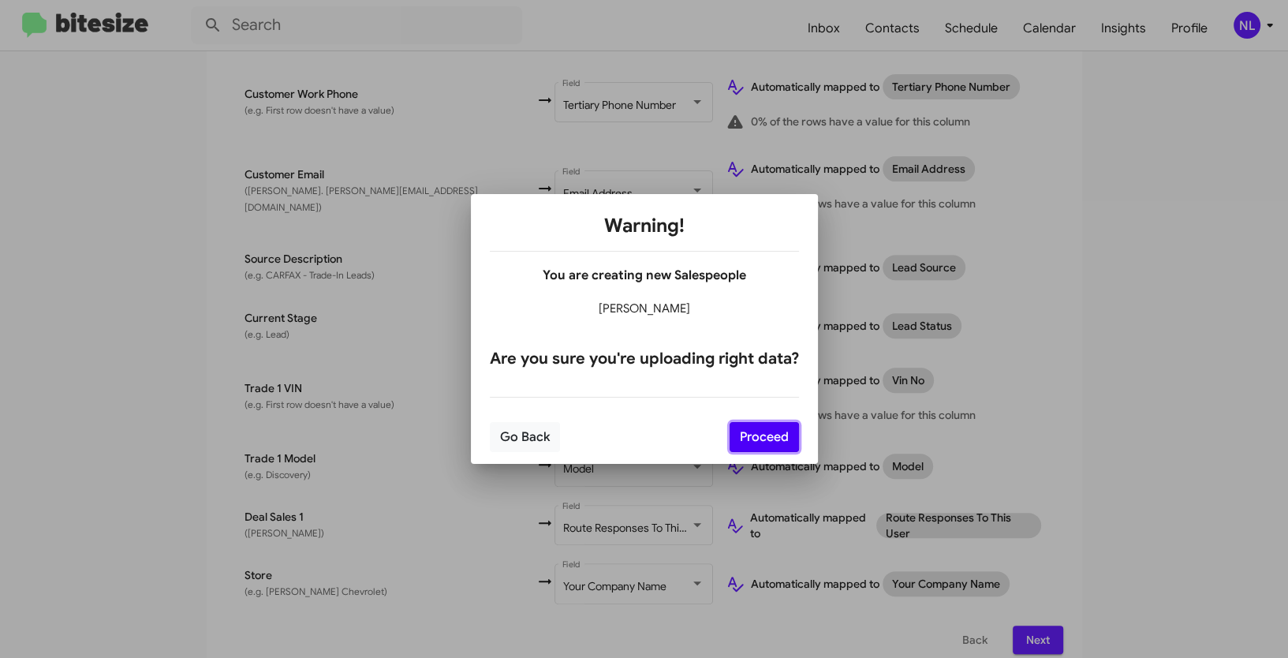
click at [753, 435] on button "Proceed" at bounding box center [764, 437] width 69 height 30
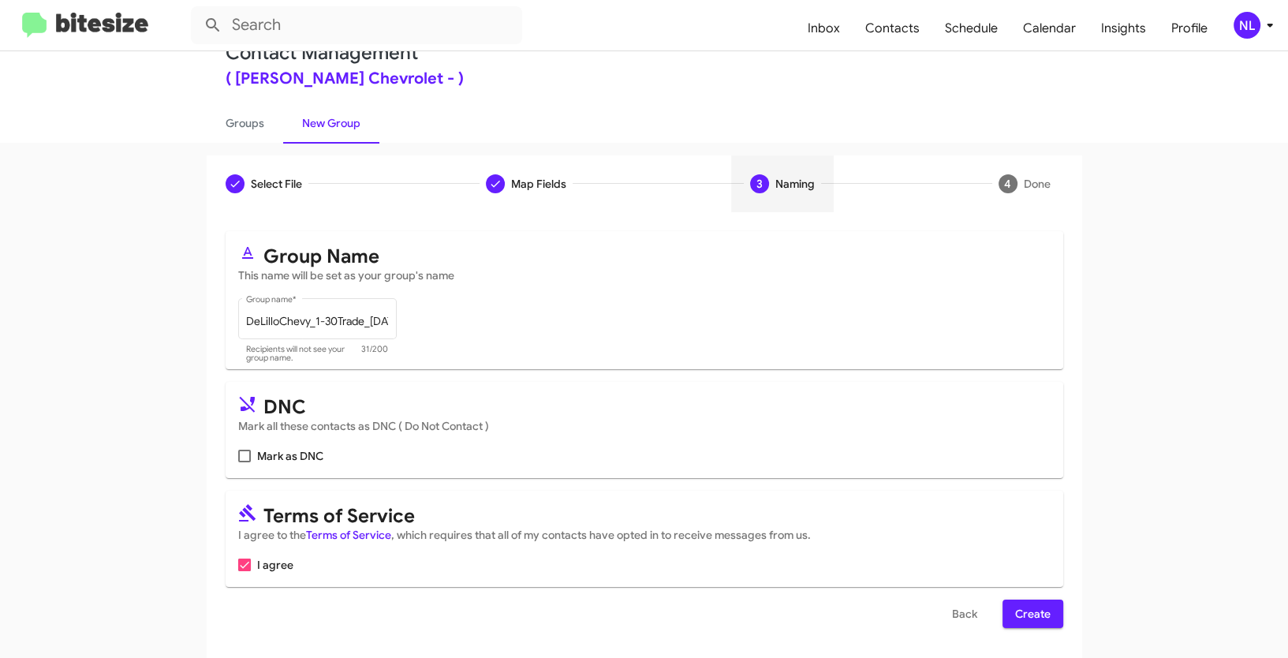
scroll to position [39, 0]
click at [1028, 610] on span "Create" at bounding box center [1032, 612] width 35 height 28
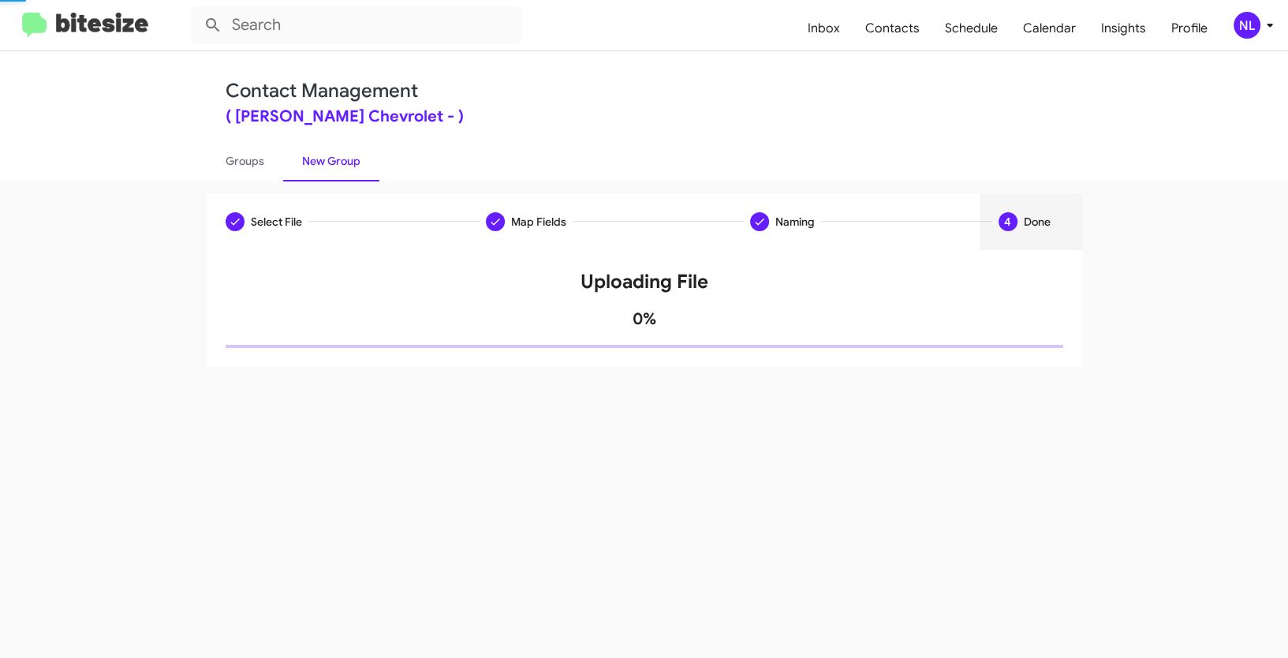
scroll to position [0, 0]
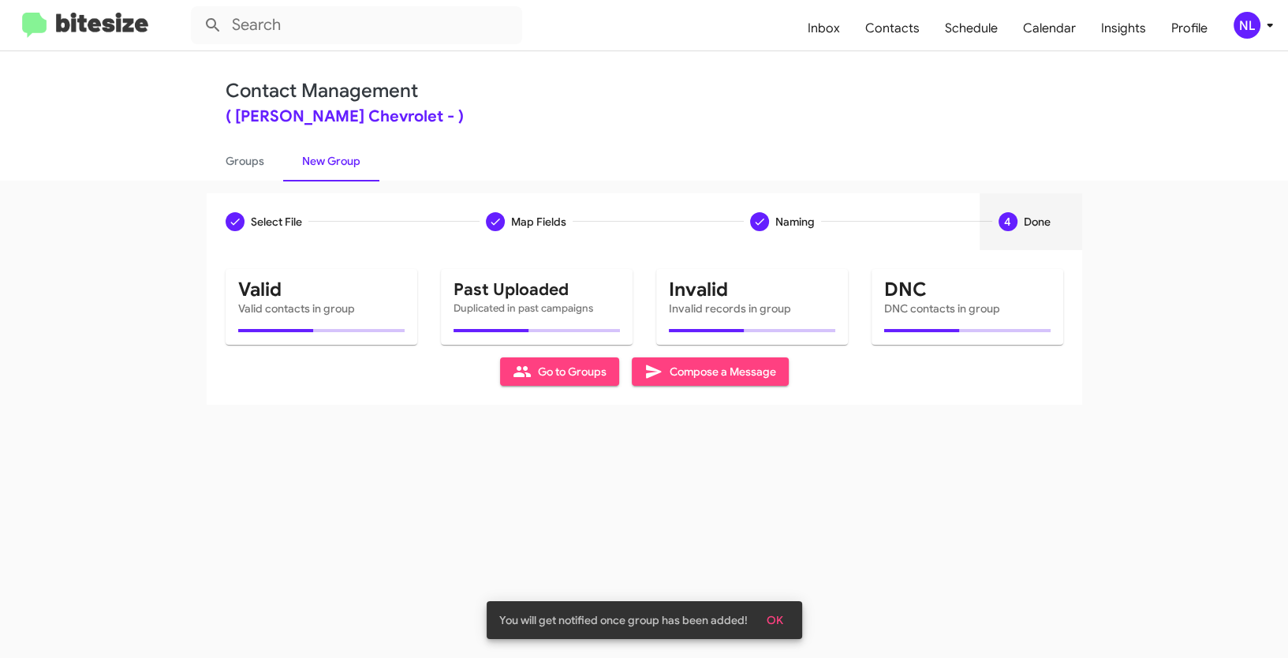
click at [775, 626] on span "OK" at bounding box center [775, 620] width 17 height 28
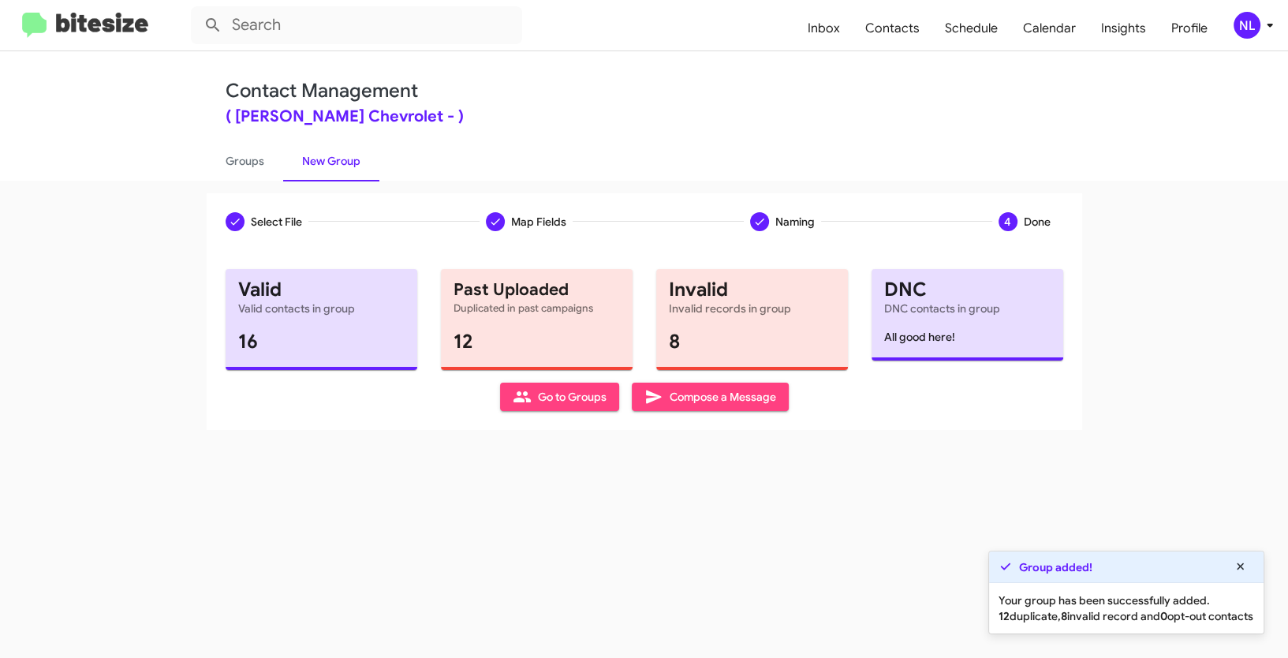
click at [528, 394] on icon at bounding box center [522, 396] width 19 height 19
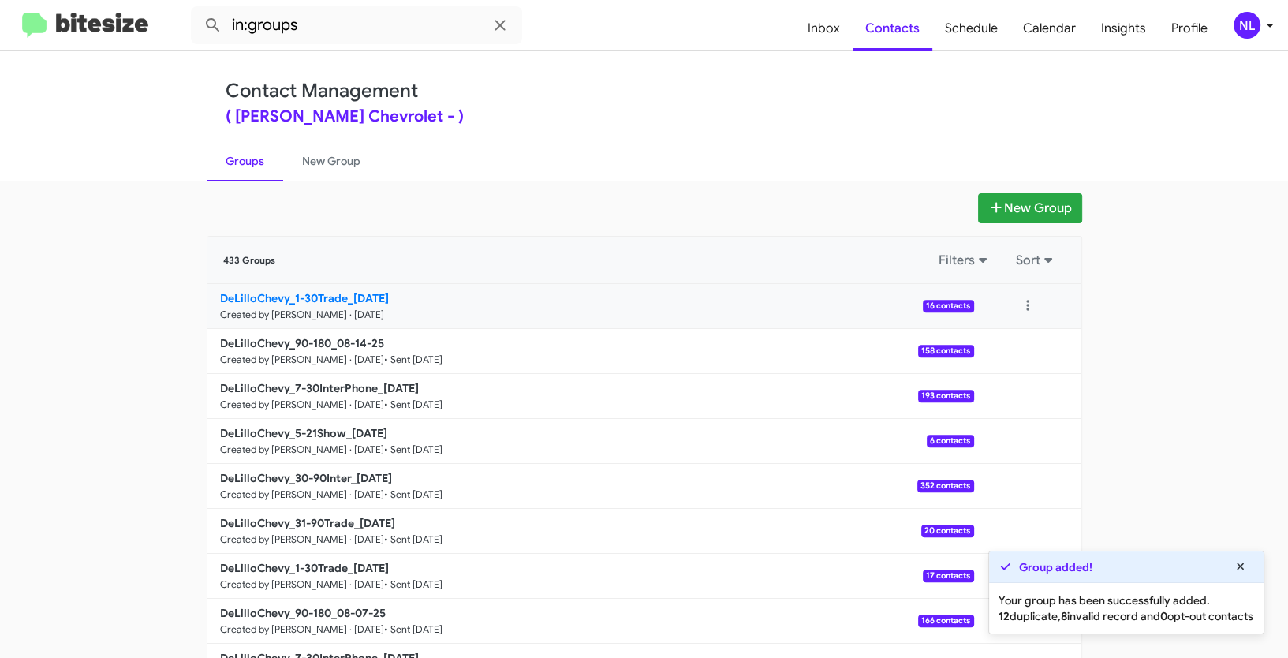
drag, startPoint x: 195, startPoint y: 297, endPoint x: 346, endPoint y: 290, distance: 151.6
click at [346, 290] on div "New Group 433 Groups Filters Sort DeLilloChevy_1-30Trade_[DATE] Created by [PER…" at bounding box center [644, 484] width 899 height 582
copy b "DeLilloChevy_1-30Trade_"
click at [335, 11] on input "in:groups" at bounding box center [356, 25] width 331 height 38
click at [342, 29] on input "in:groups" at bounding box center [356, 25] width 331 height 38
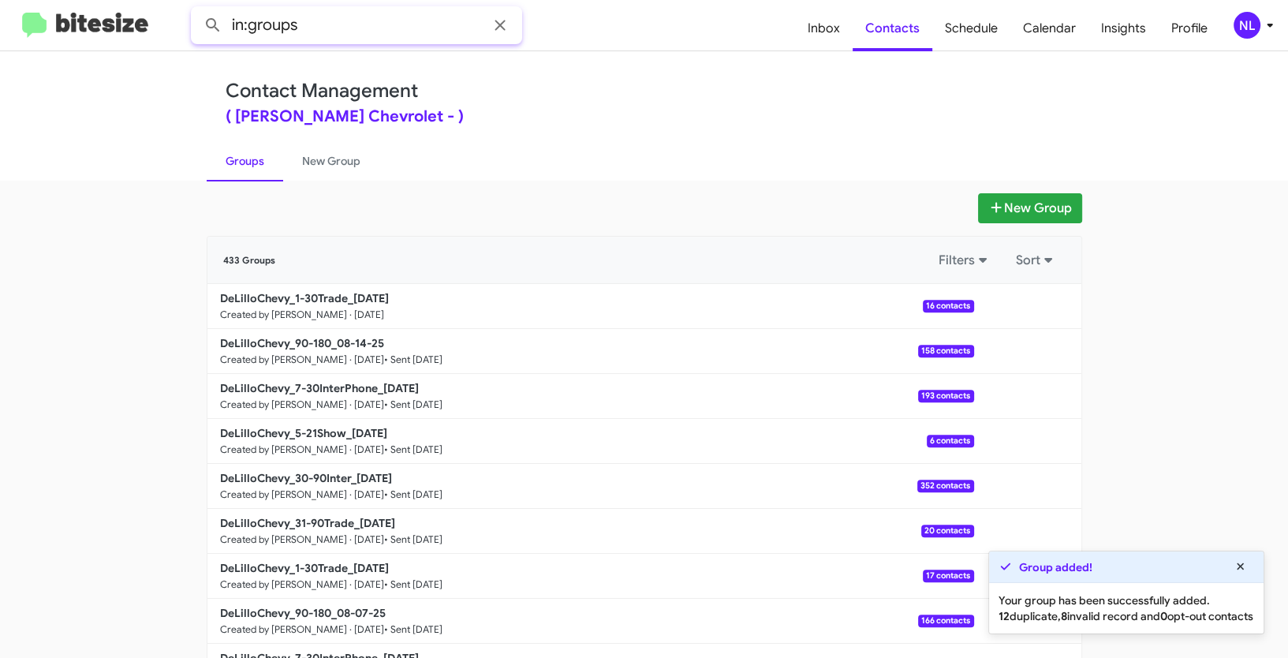
paste input "DeLilloChevy_1-30Trade_"
type input "in:groups DeLilloChevy_1-30Trade_"
click at [197, 9] on button at bounding box center [213, 25] width 32 height 32
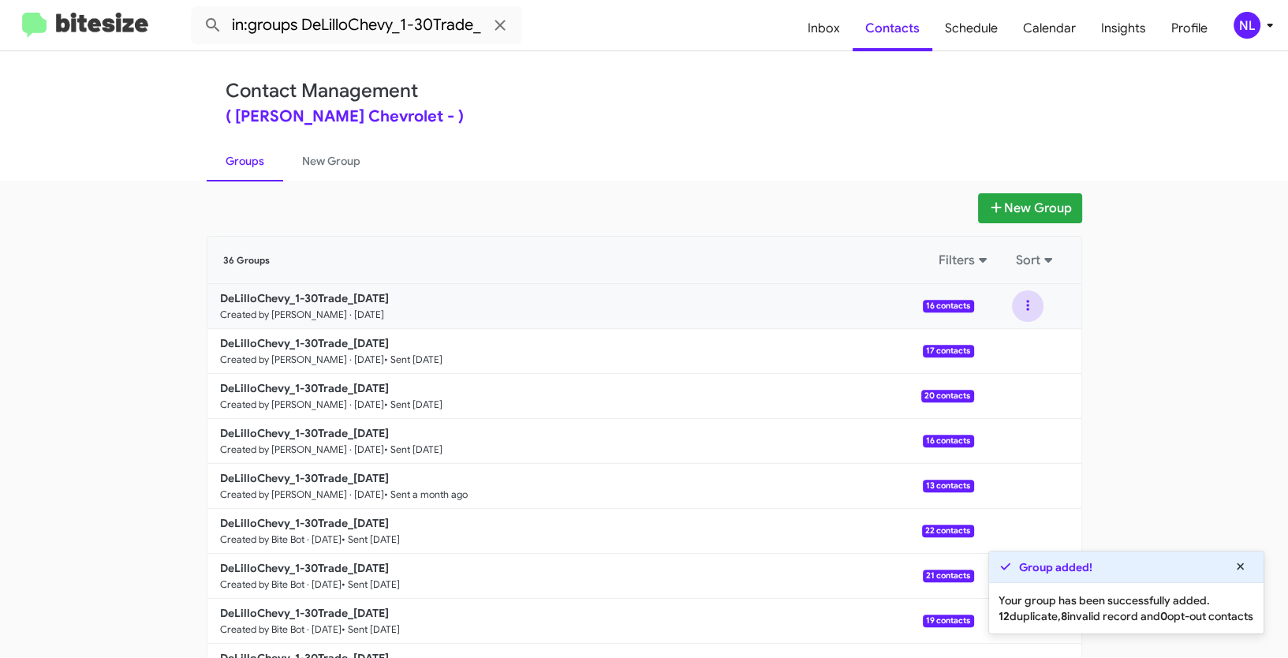
click at [1029, 301] on button at bounding box center [1028, 306] width 32 height 32
click at [1007, 353] on button "View contacts" at bounding box center [980, 349] width 126 height 38
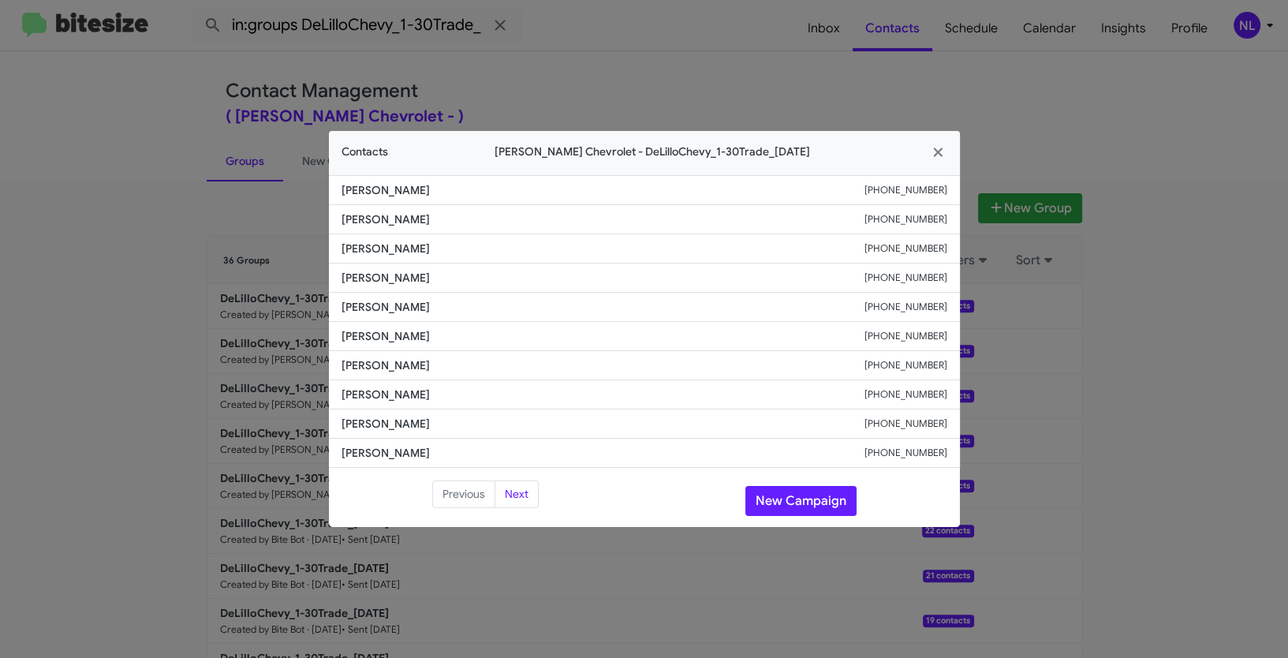
drag, startPoint x: 331, startPoint y: 306, endPoint x: 511, endPoint y: 312, distance: 179.9
click at [511, 312] on li "[PERSON_NAME] [PHONE_NUMBER]" at bounding box center [644, 307] width 631 height 29
copy span "[PERSON_NAME]"
click at [794, 502] on button "New Campaign" at bounding box center [800, 501] width 111 height 30
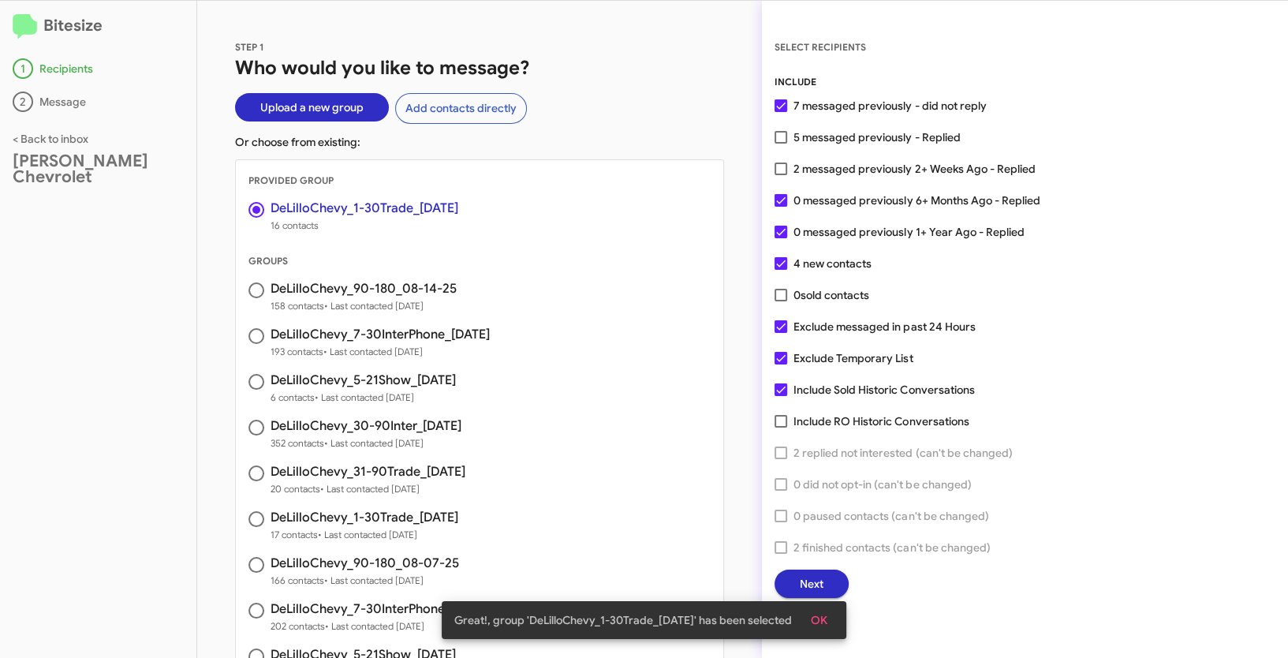
click at [827, 618] on span "OK" at bounding box center [819, 620] width 17 height 28
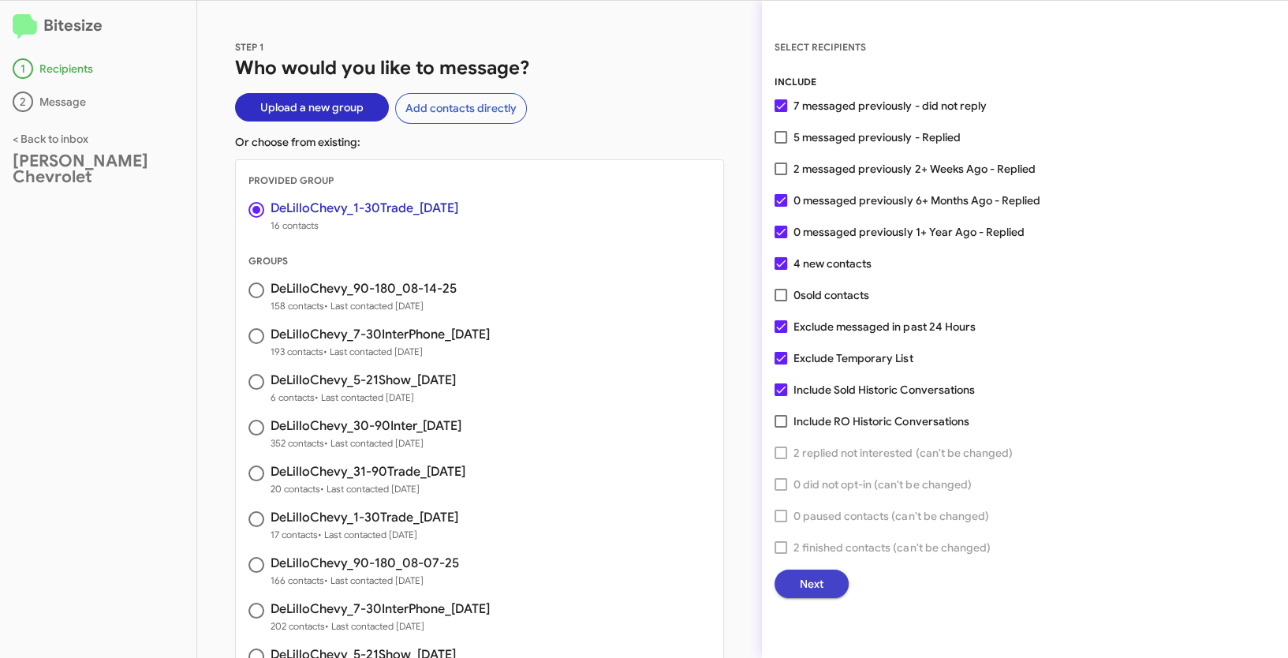
click at [804, 586] on span "Next" at bounding box center [812, 584] width 24 height 28
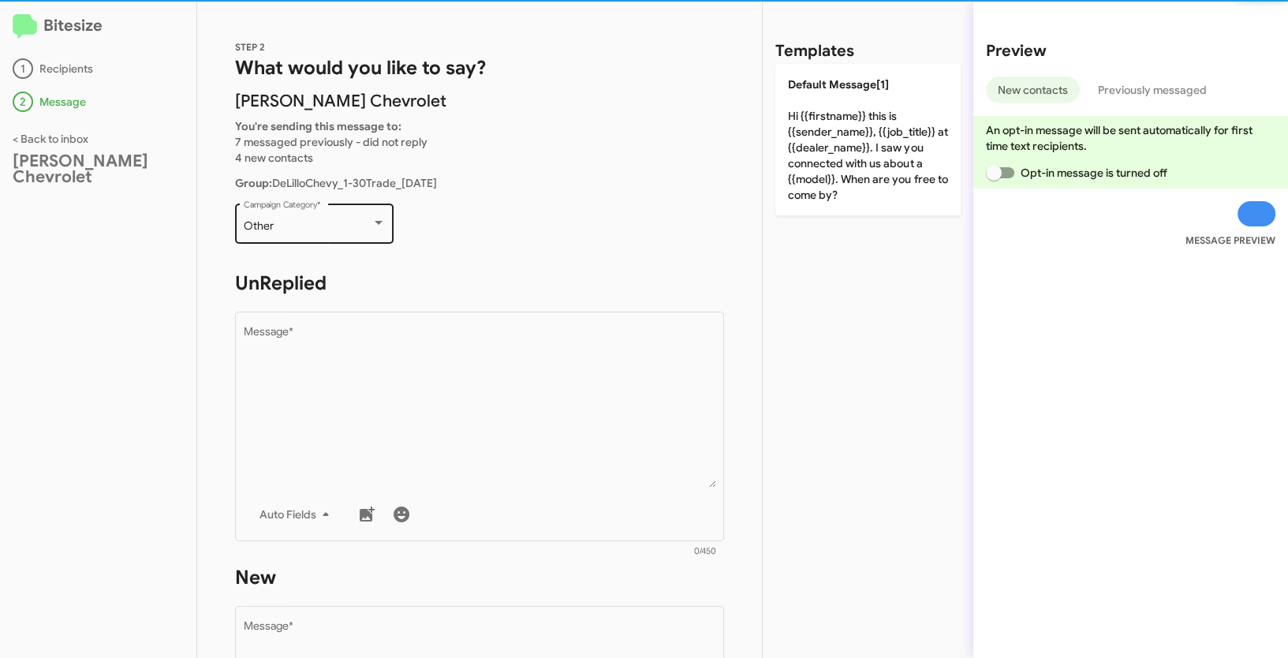
click at [357, 222] on div "Other" at bounding box center [308, 226] width 128 height 13
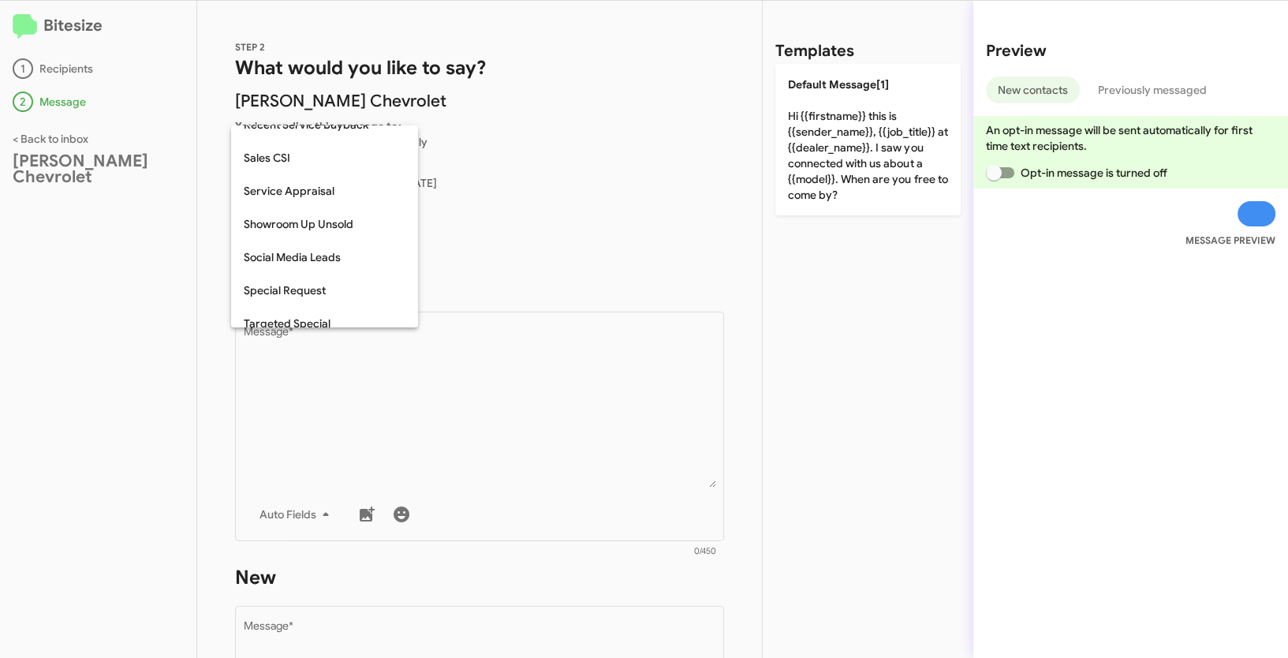
scroll to position [659, 0]
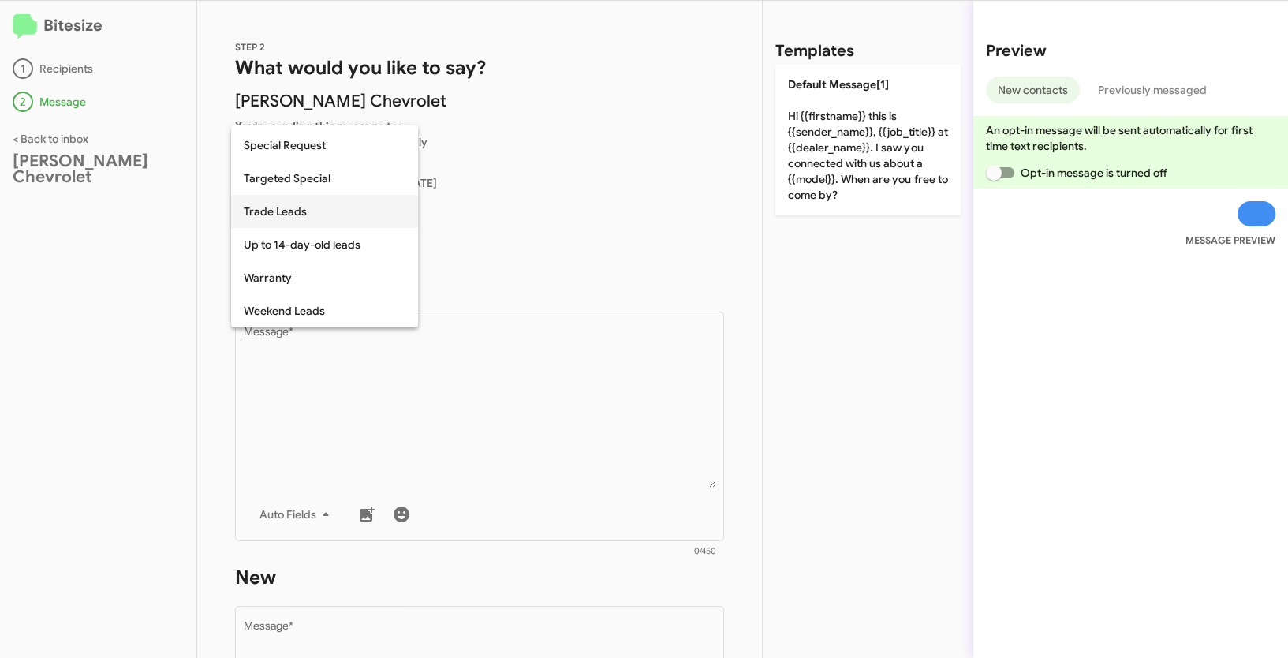
click at [276, 208] on span "Trade Leads" at bounding box center [325, 211] width 162 height 33
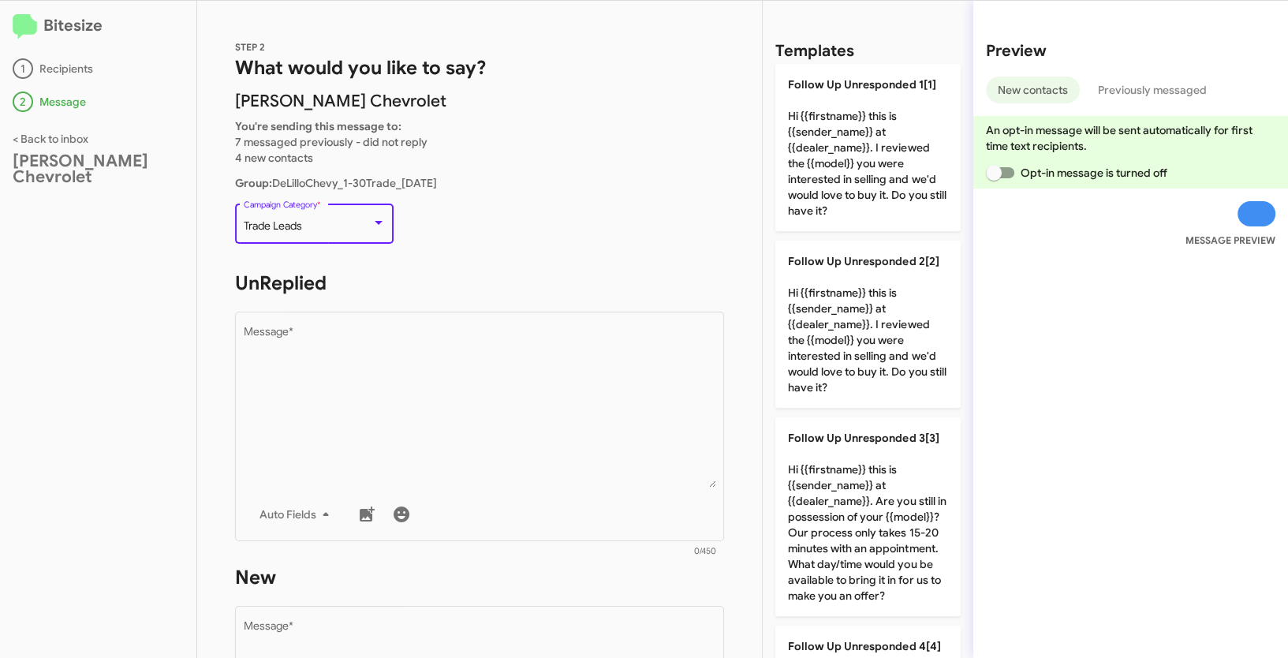
drag, startPoint x: 245, startPoint y: 220, endPoint x: 316, endPoint y: 223, distance: 71.9
click at [316, 223] on div "Trade Leads" at bounding box center [308, 226] width 128 height 13
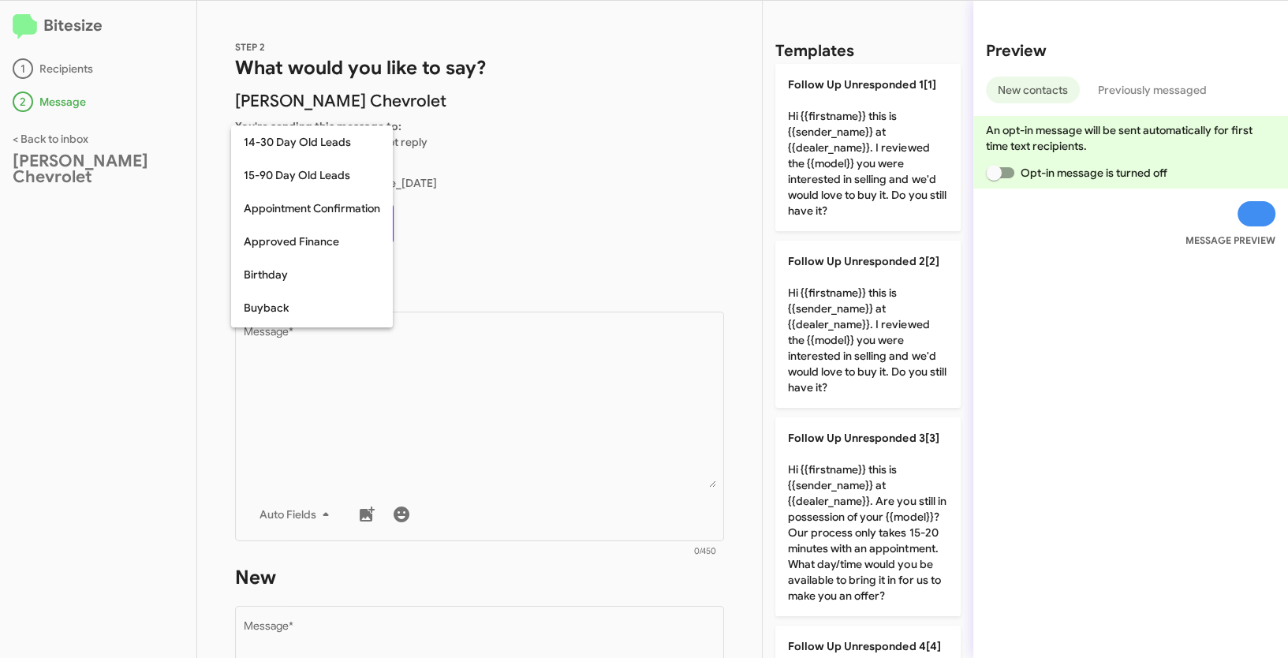
scroll to position [644, 0]
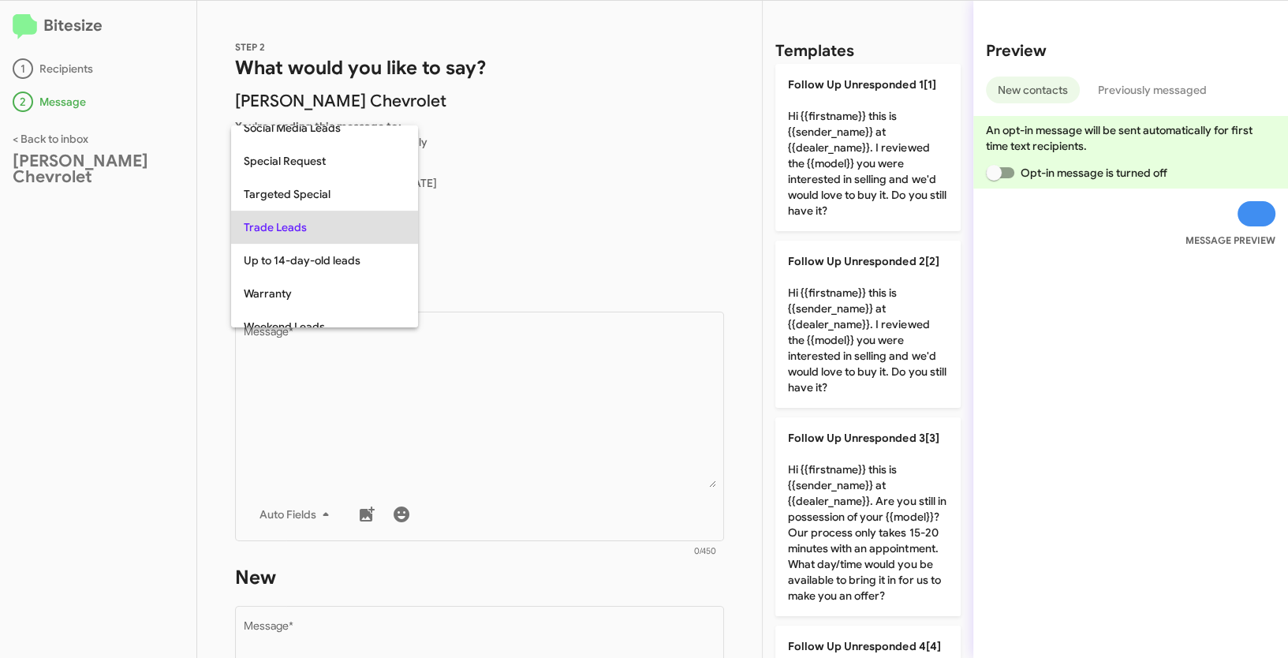
copy span "Trade Leads"
click at [461, 411] on div at bounding box center [644, 329] width 1288 height 658
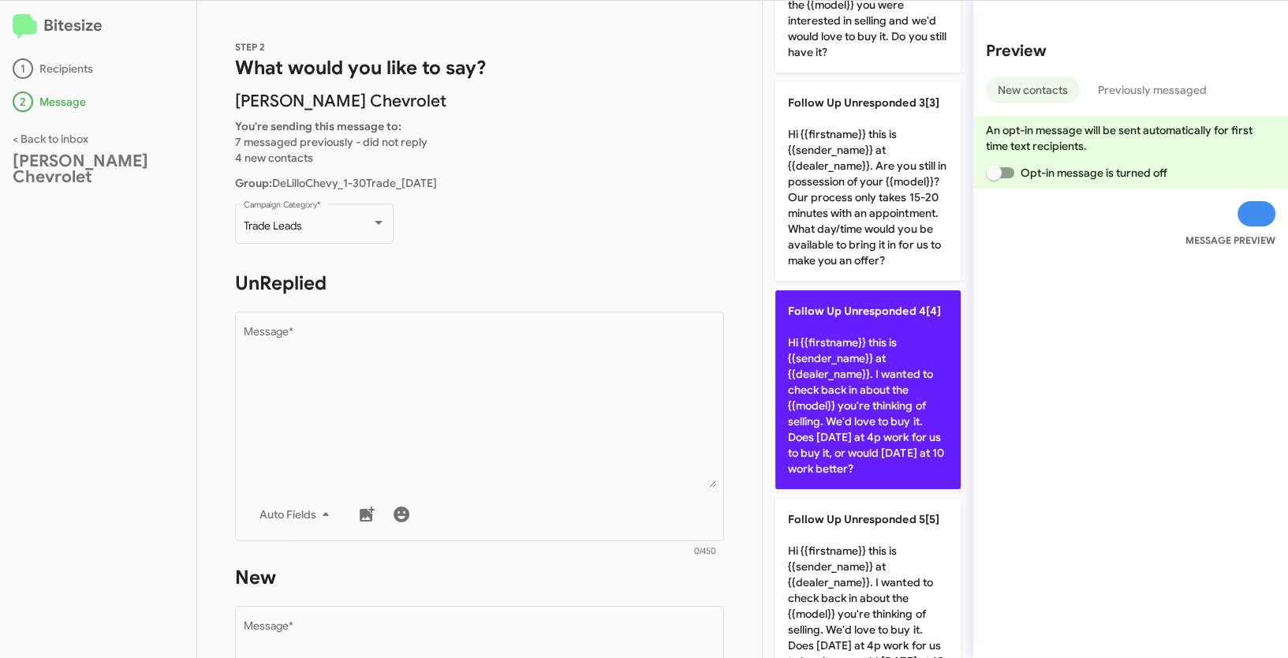
scroll to position [0, 0]
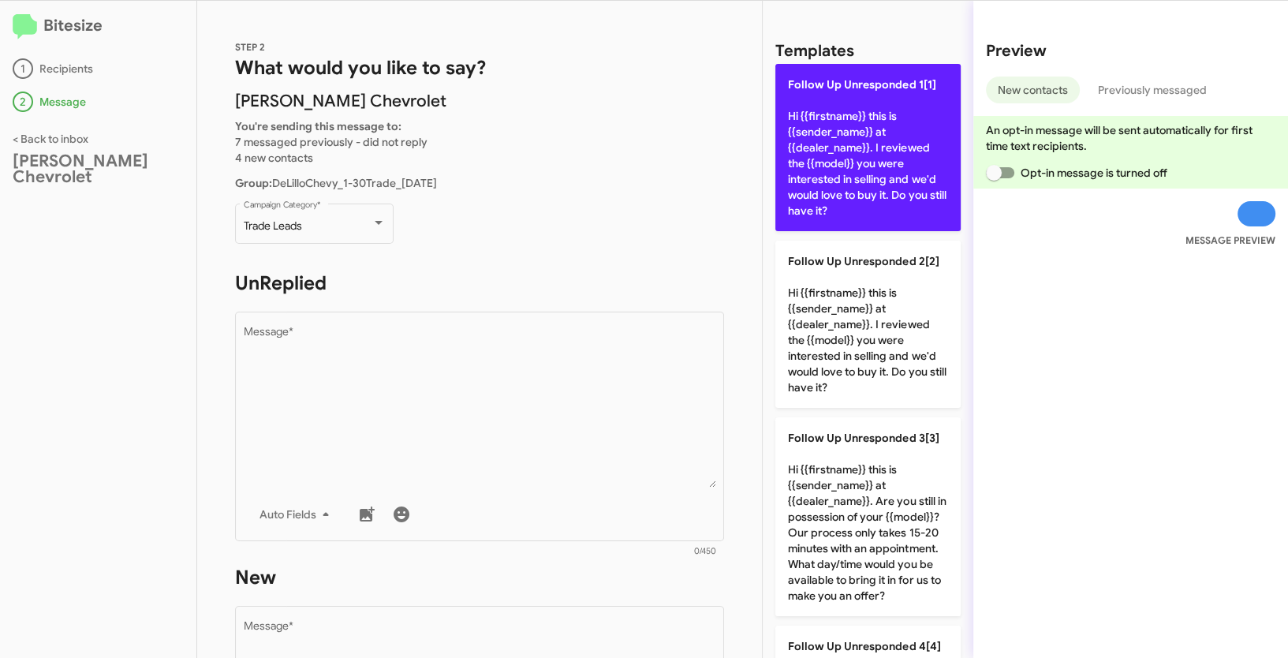
click at [880, 158] on p "Follow Up Unresponded 1[1] Hi {{firstname}} this is {{sender_name}} at {{dealer…" at bounding box center [867, 147] width 185 height 167
type textarea "Hi {{firstname}} this is {{sender_name}} at {{dealer_name}}. I reviewed the {{m…"
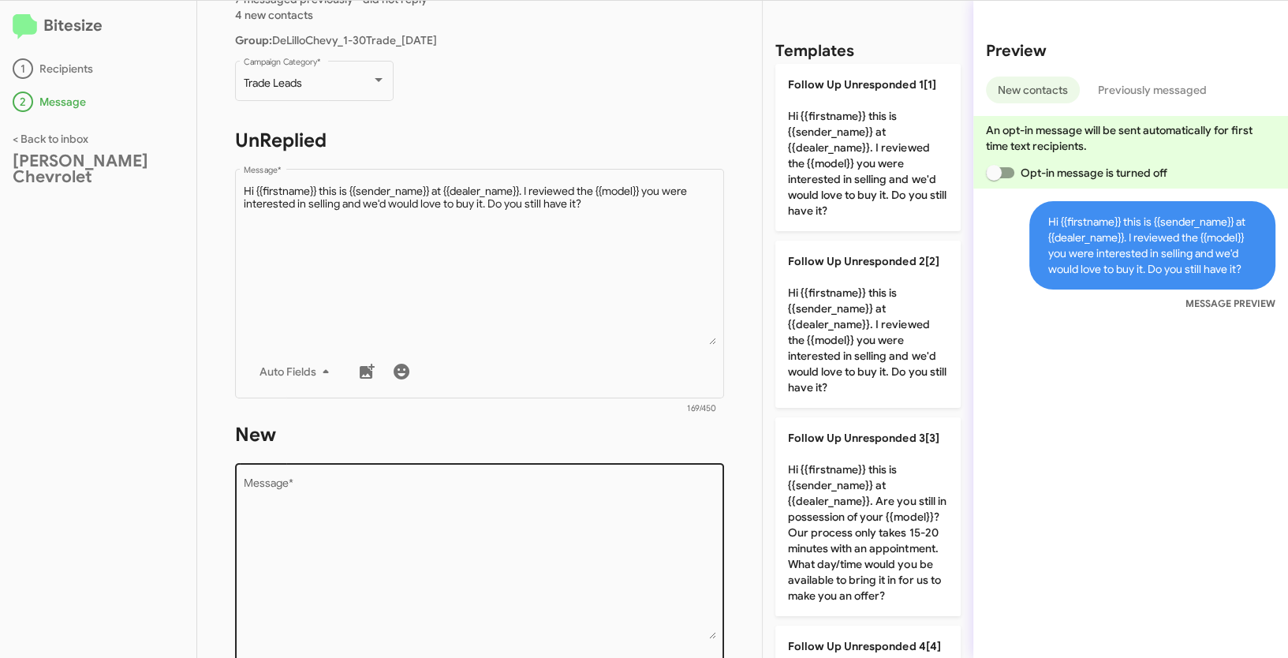
scroll to position [282, 0]
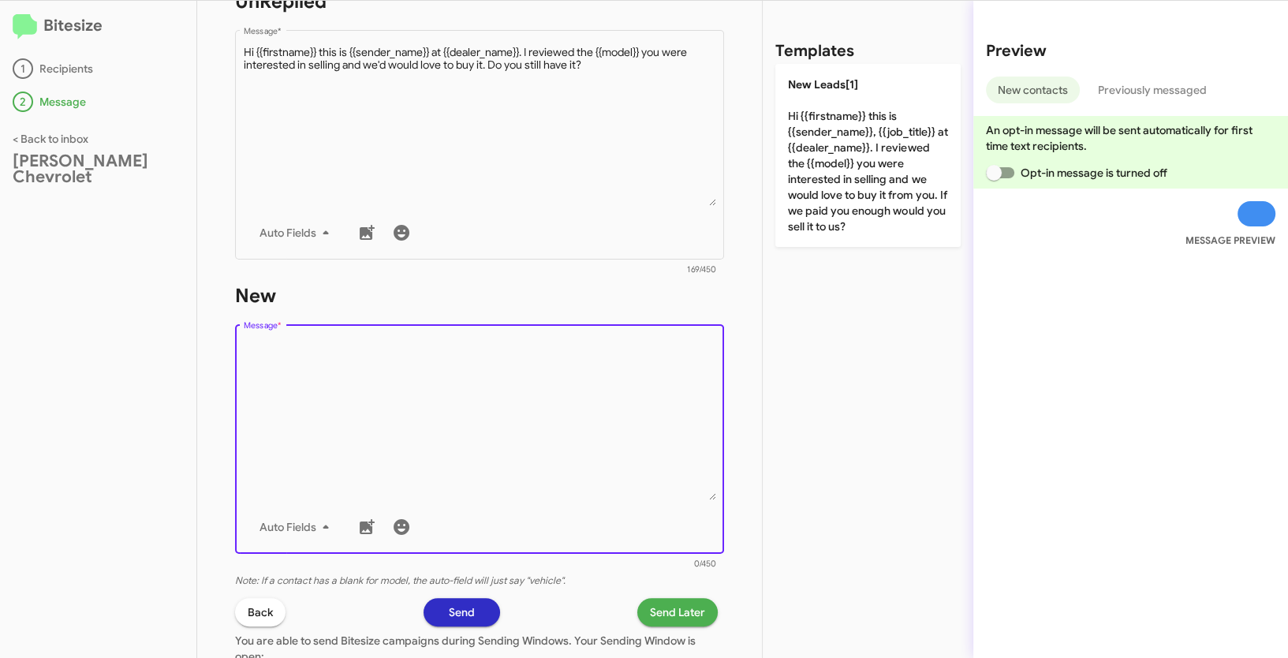
click at [491, 494] on textarea "Message *" at bounding box center [480, 419] width 472 height 161
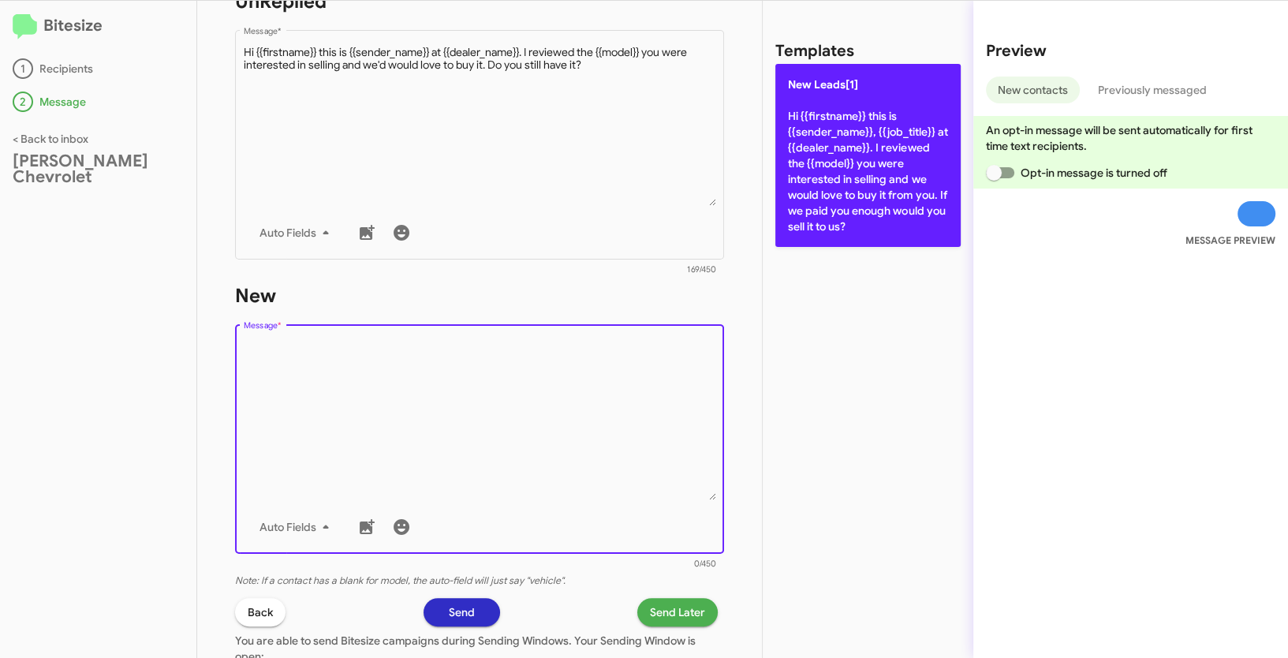
click at [839, 148] on p "New Leads[1] Hi {{firstname}} this is {{sender_name}}, {{job_title}} at {{deale…" at bounding box center [867, 155] width 185 height 183
type textarea "Hi {{firstname}} this is {{sender_name}}, {{job_title}} at {{dealer_name}}. I r…"
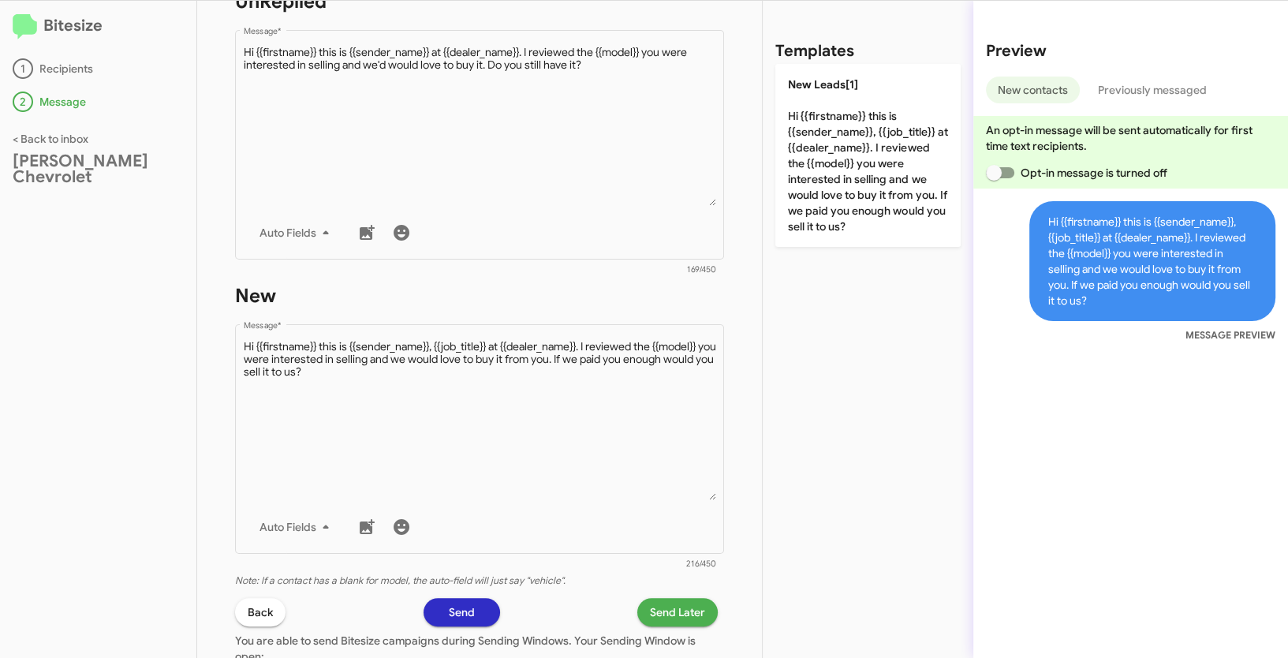
click at [664, 613] on span "Send Later" at bounding box center [677, 612] width 55 height 28
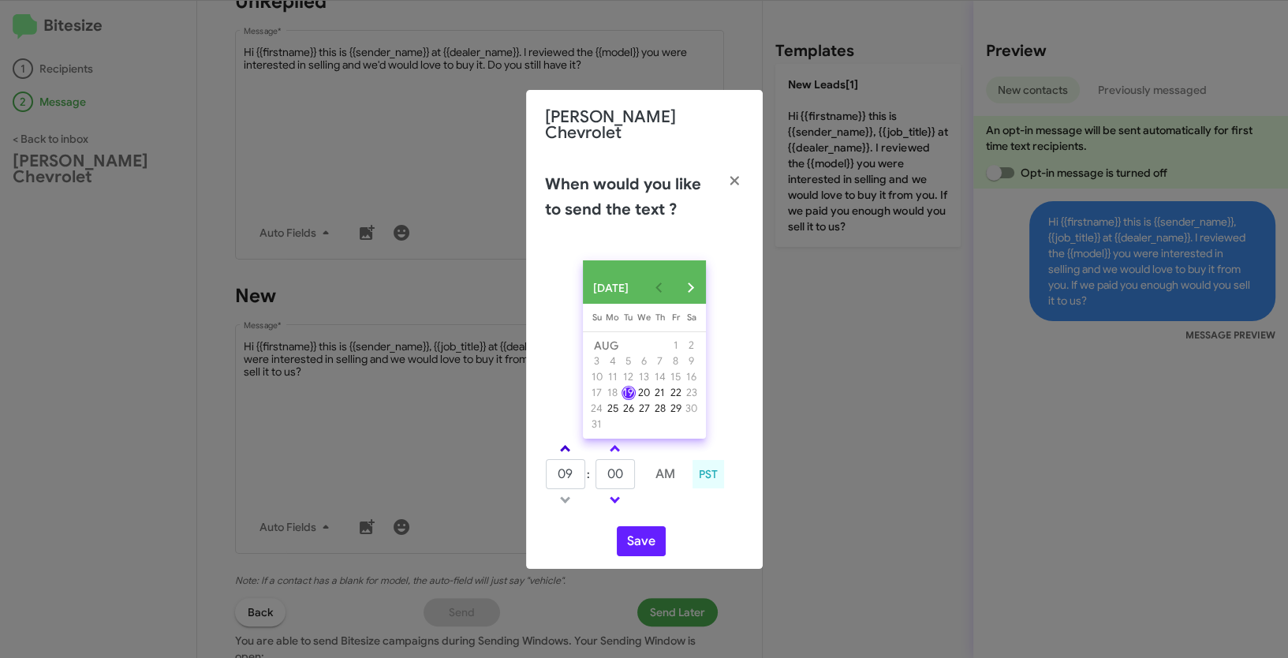
click at [569, 446] on link at bounding box center [565, 448] width 28 height 18
type input "01"
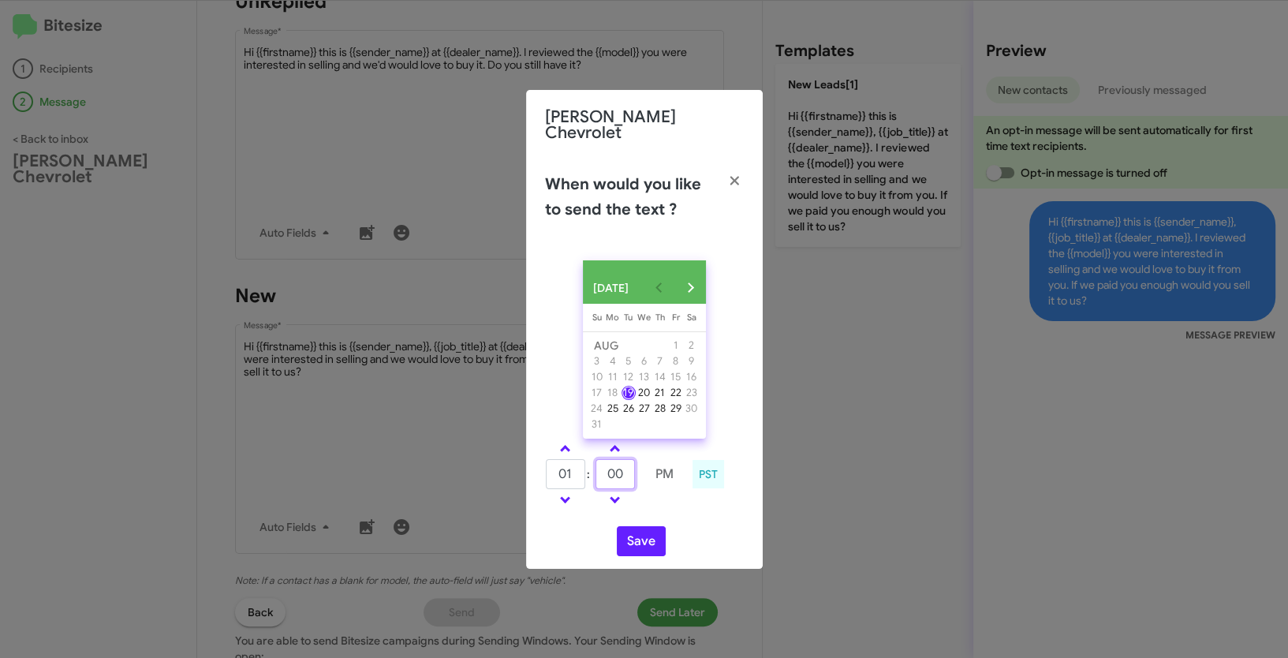
drag, startPoint x: 618, startPoint y: 468, endPoint x: 592, endPoint y: 464, distance: 27.1
click at [592, 464] on tr "01 : 00 PM" at bounding box center [615, 474] width 140 height 32
type input "07"
click at [644, 547] on button "Save" at bounding box center [641, 541] width 49 height 30
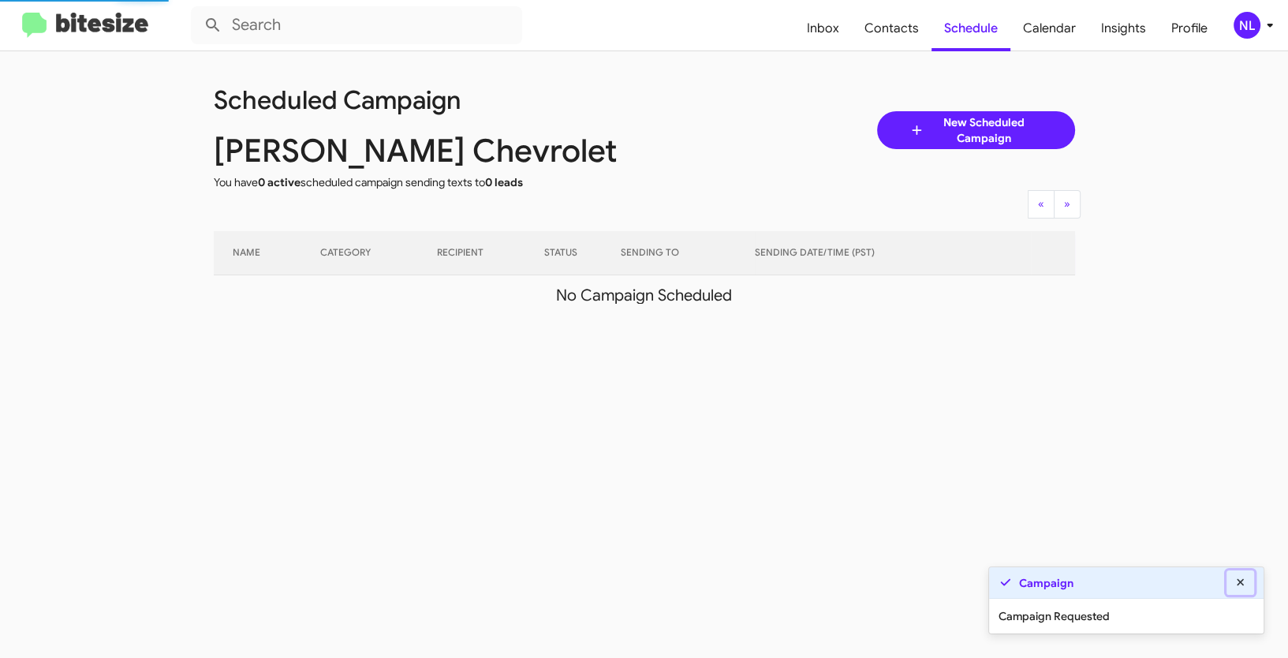
click at [1240, 579] on icon at bounding box center [1241, 582] width 14 height 11
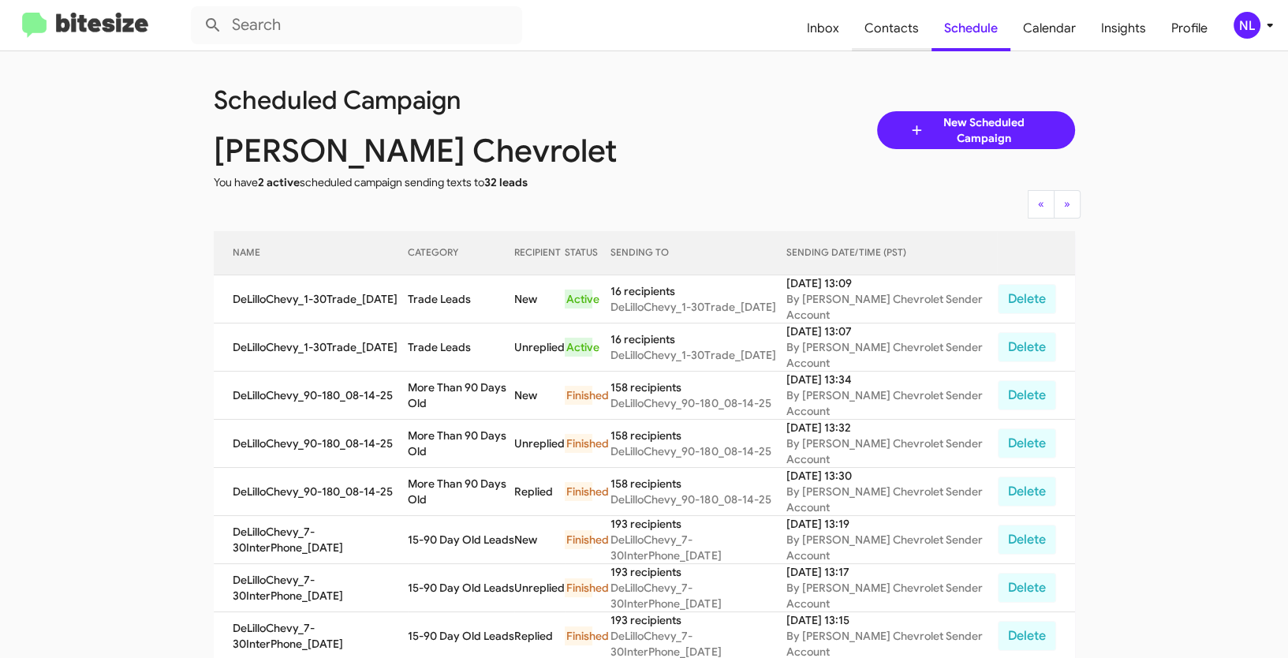
click at [891, 25] on span "Contacts" at bounding box center [892, 29] width 80 height 46
type input "in:groups"
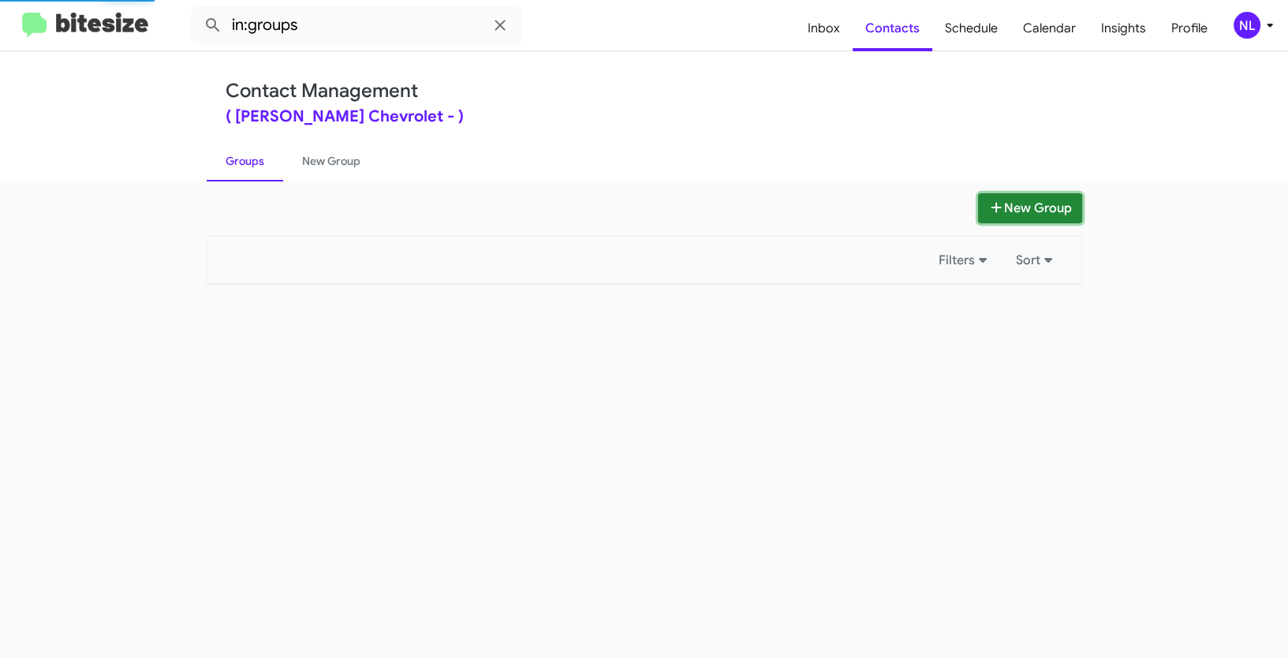
click at [1023, 196] on button "New Group" at bounding box center [1030, 208] width 104 height 30
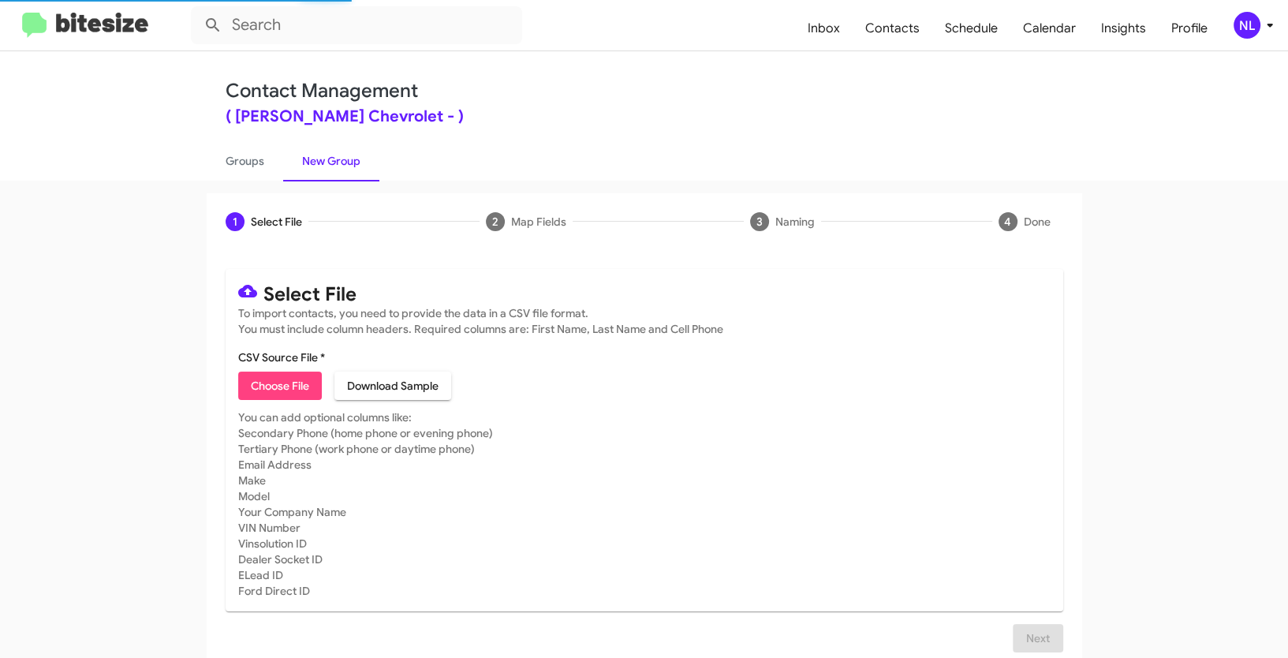
click at [279, 387] on span "Choose File" at bounding box center [280, 386] width 58 height 28
type input "DeLilloChevy_31-90Trade_[DATE]"
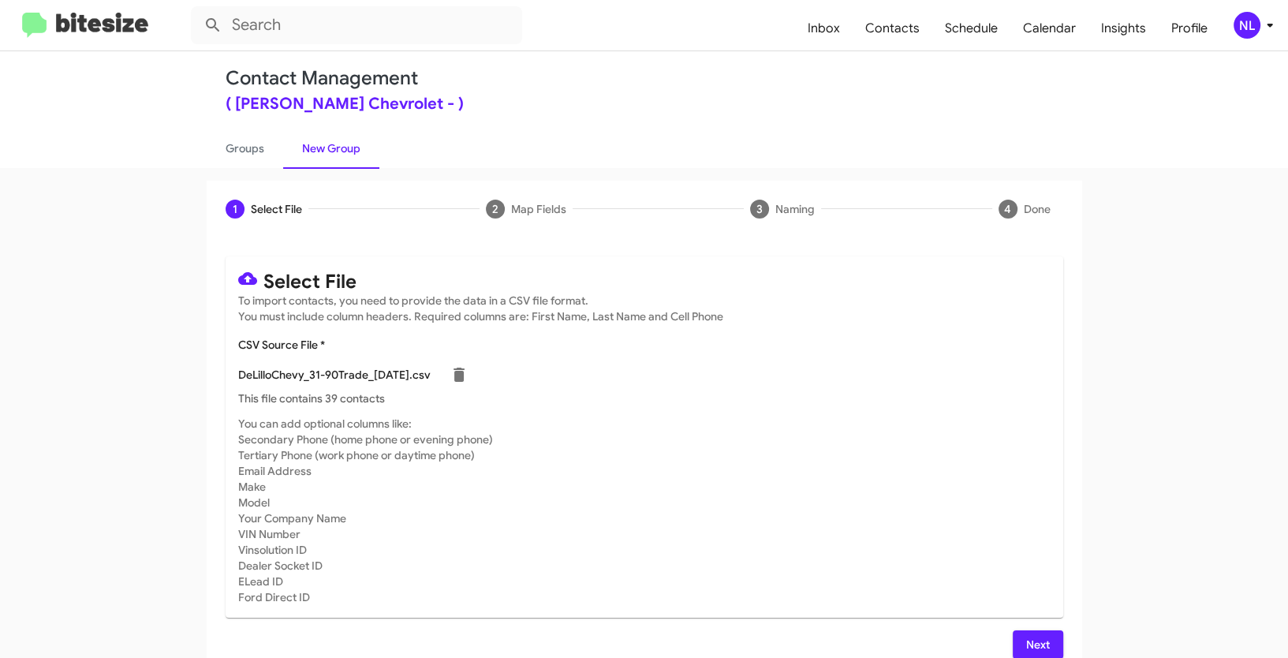
scroll to position [32, 0]
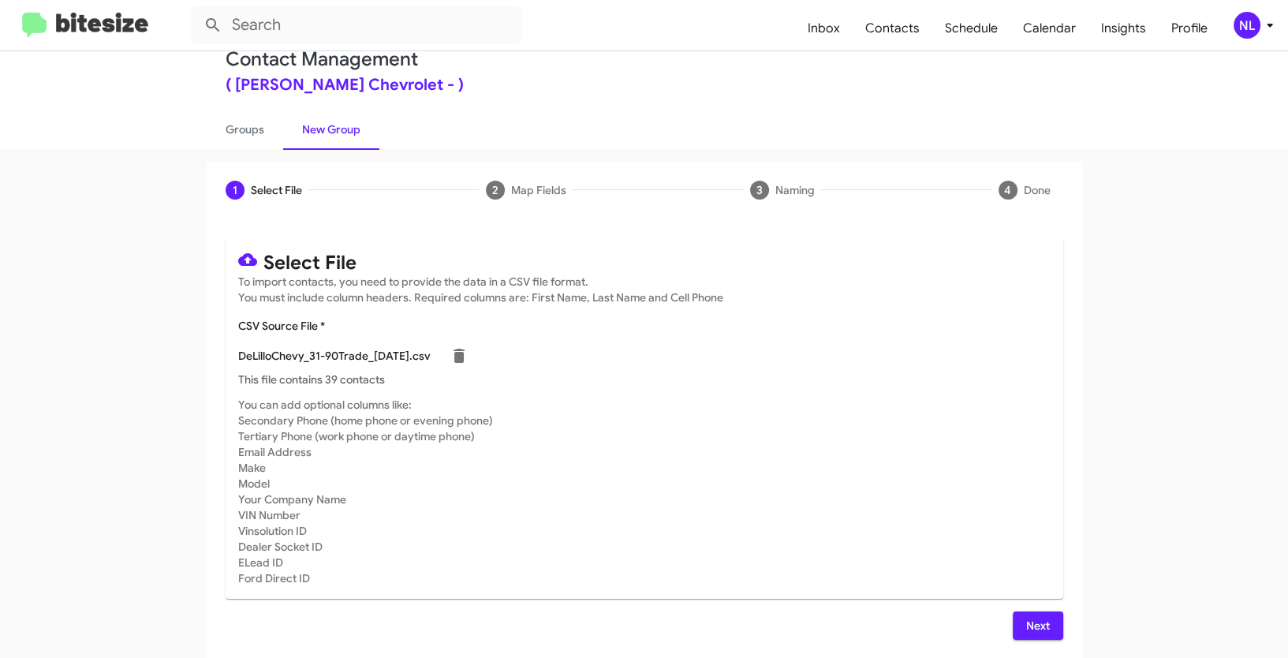
click at [1031, 626] on span "Next" at bounding box center [1037, 625] width 25 height 28
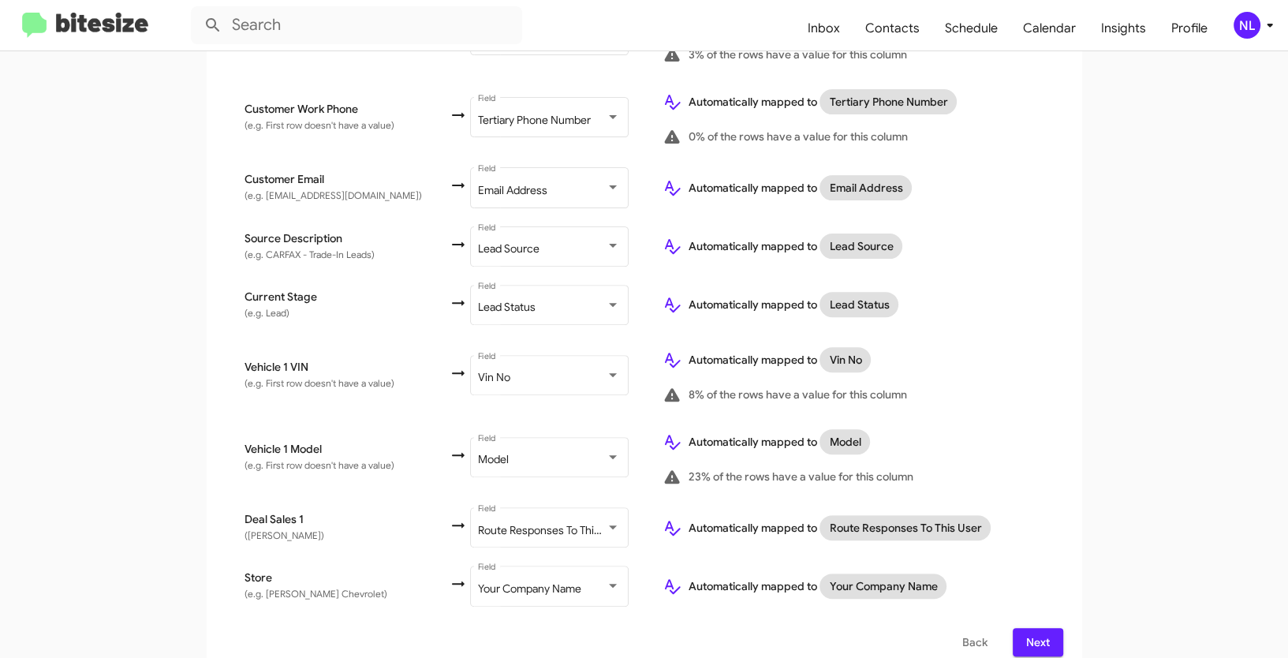
scroll to position [599, 0]
click at [1044, 626] on span "Next" at bounding box center [1037, 640] width 25 height 28
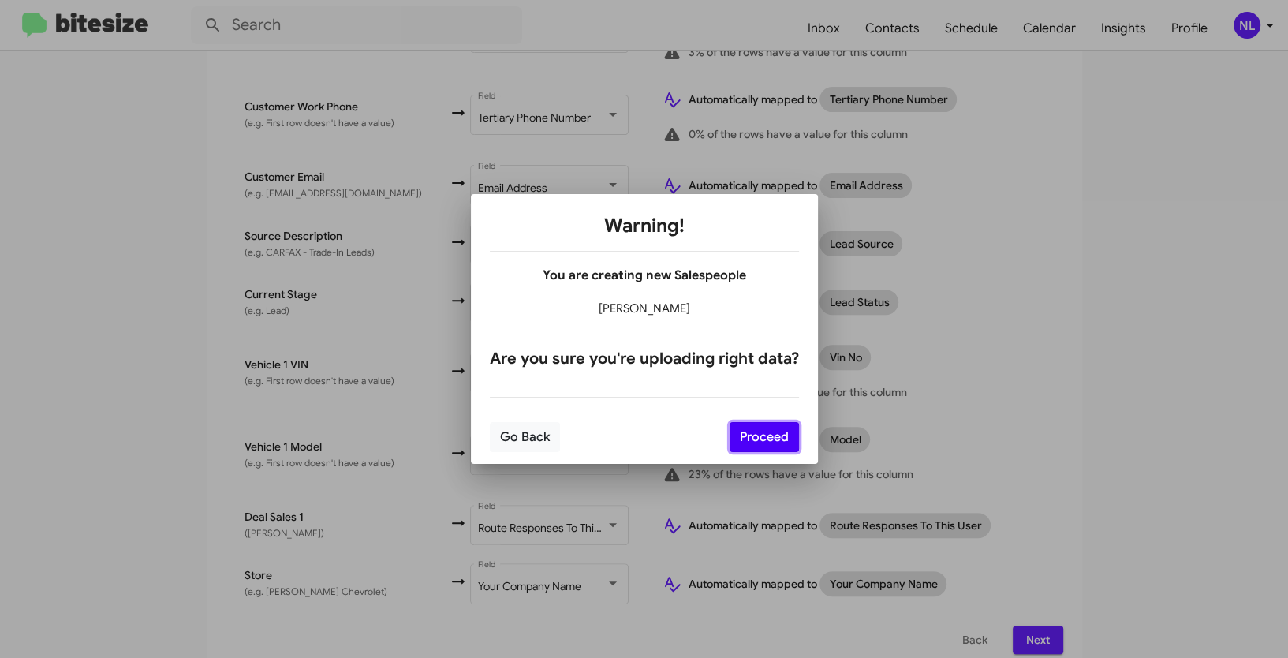
click at [778, 438] on button "Proceed" at bounding box center [764, 437] width 69 height 30
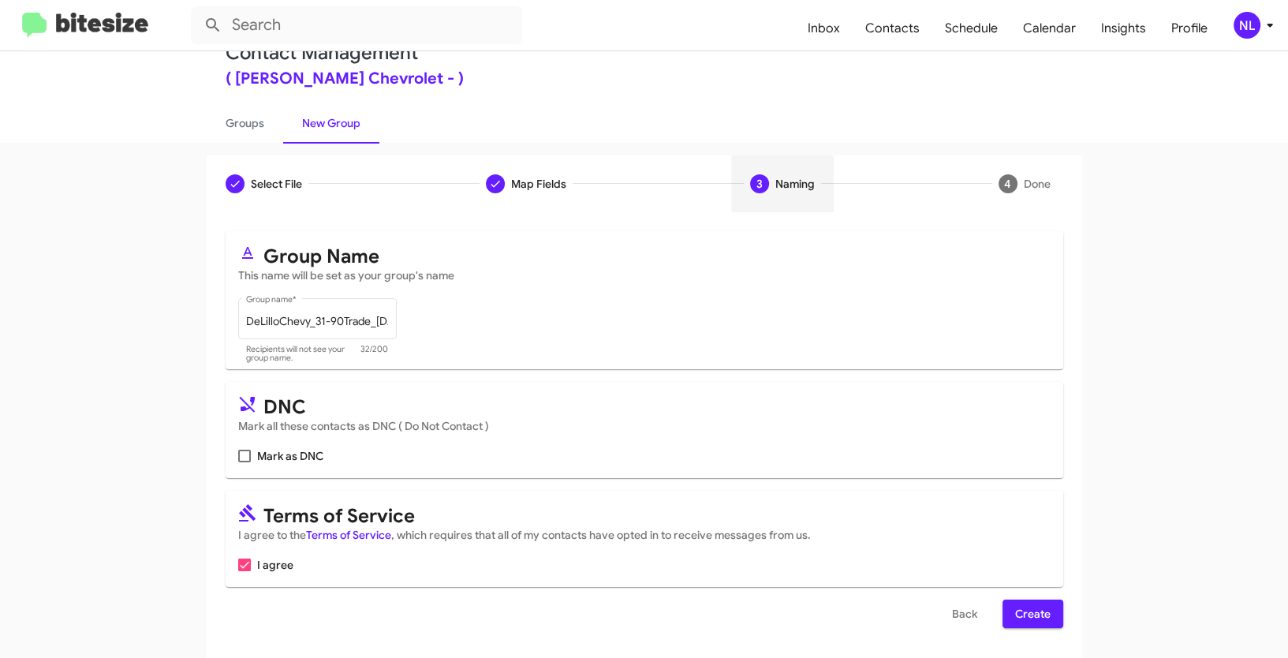
scroll to position [39, 0]
click at [1015, 614] on span "Create" at bounding box center [1032, 612] width 35 height 28
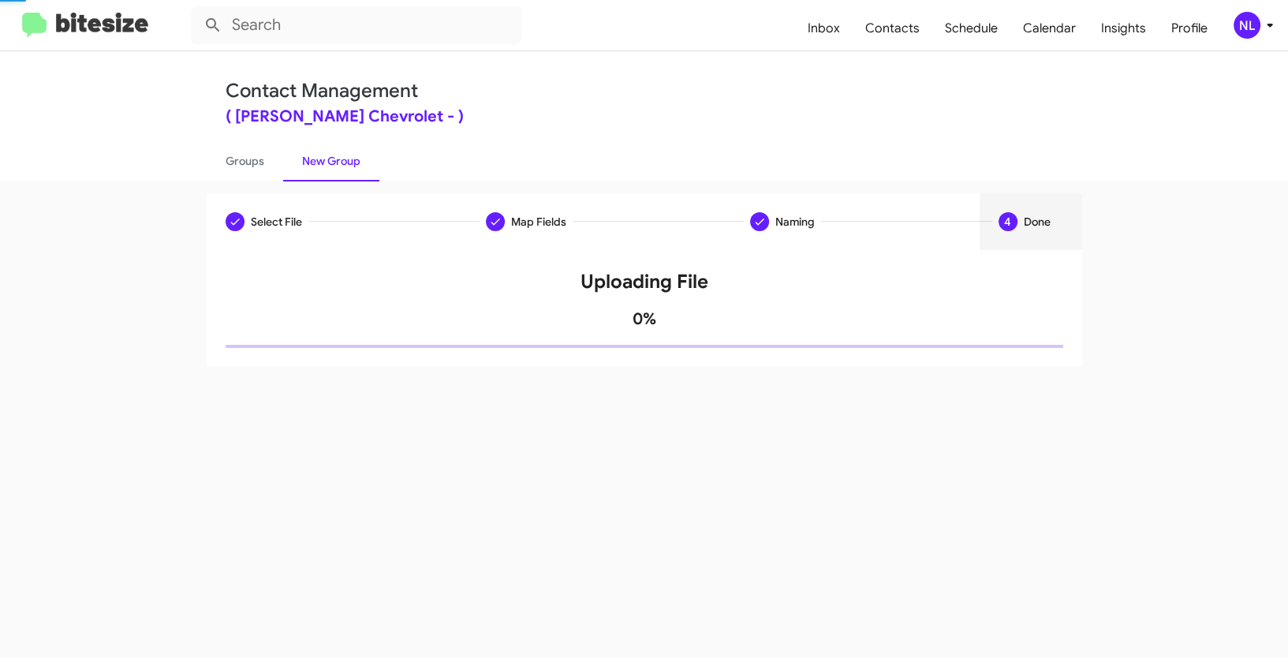
scroll to position [0, 0]
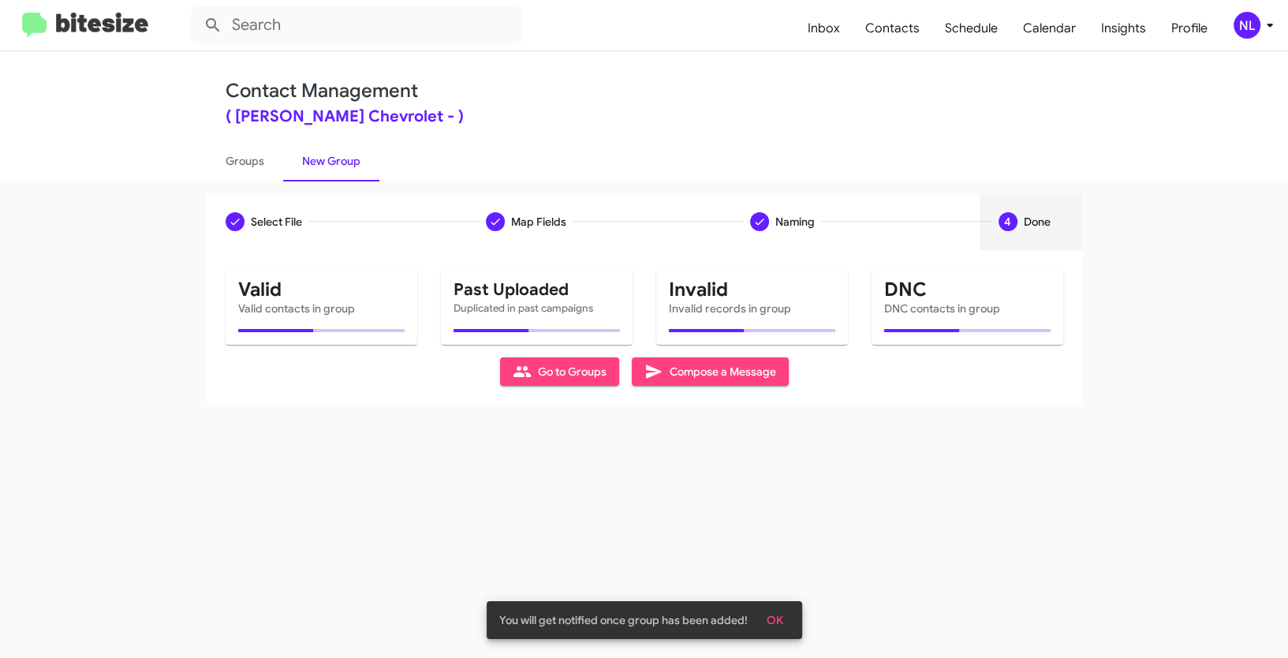
click at [784, 620] on button "OK" at bounding box center [775, 620] width 42 height 28
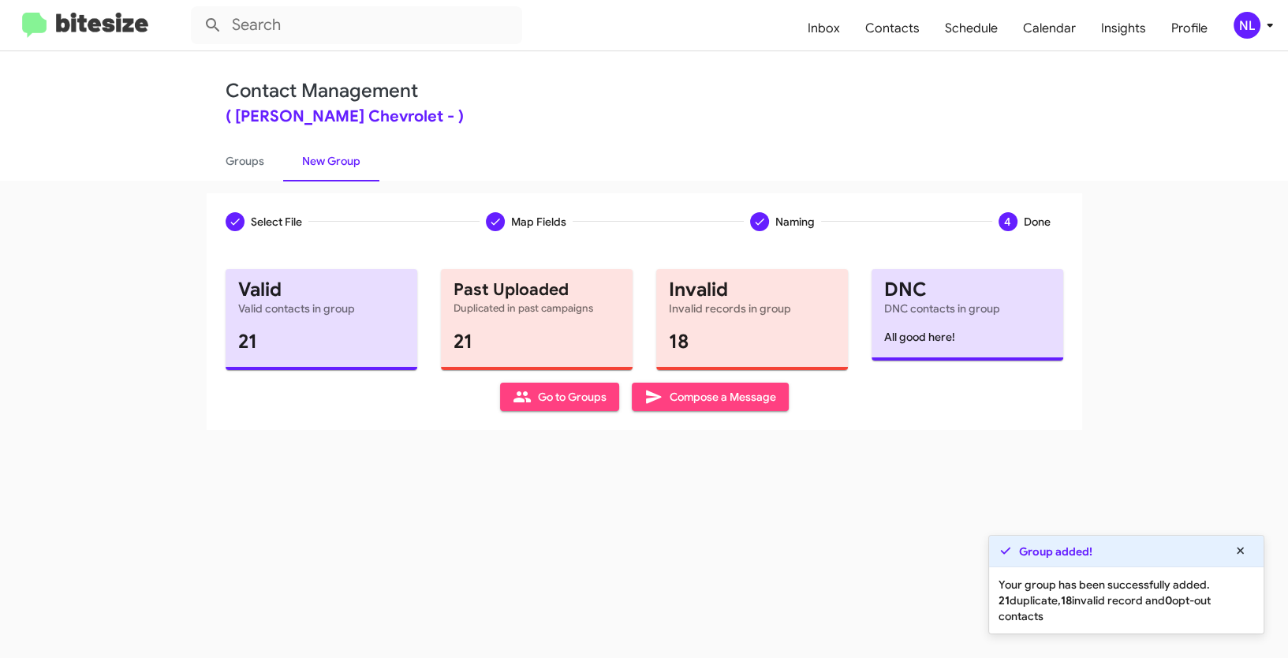
click at [559, 410] on div "Select File To import contacts, you need to provide the data in a CSV file form…" at bounding box center [645, 340] width 876 height 180
click at [558, 402] on span "Go to Groups" at bounding box center [560, 397] width 94 height 28
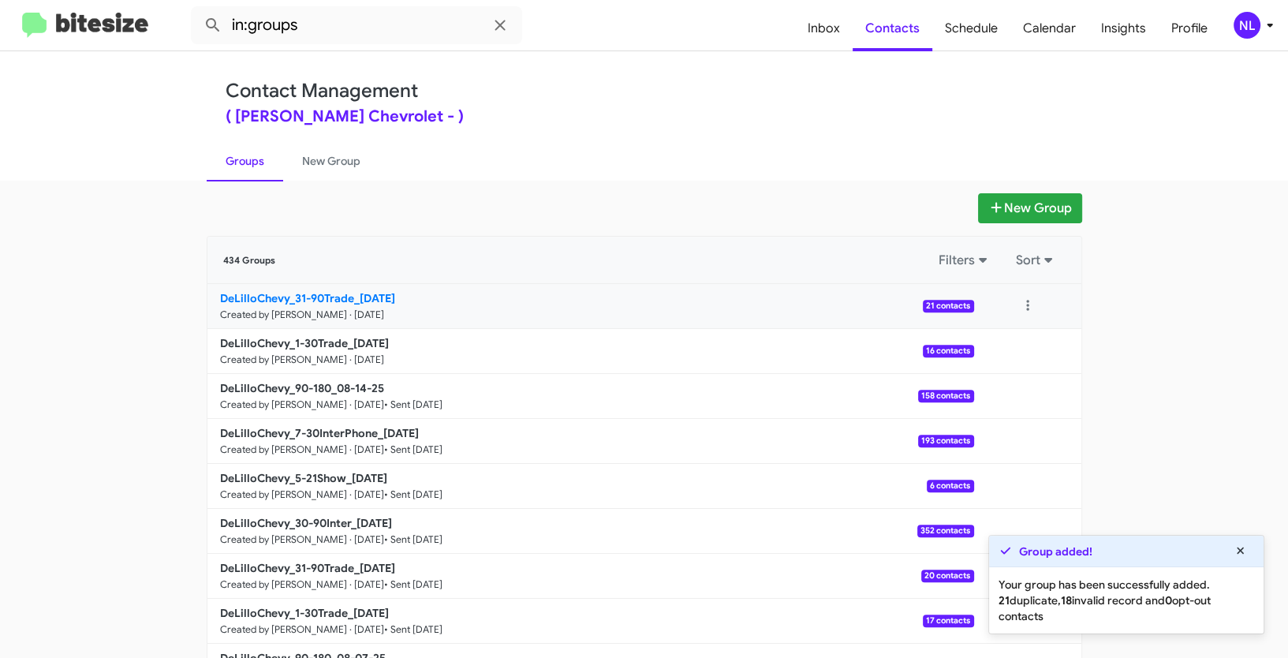
drag, startPoint x: 186, startPoint y: 293, endPoint x: 354, endPoint y: 297, distance: 168.0
click at [354, 297] on app-groups "New Group 434 Groups Filters Sort DeLilloChevy_31-90Trade_[DATE] Created by [PE…" at bounding box center [644, 484] width 1288 height 582
copy div "Filters Sort DeLilloChevy_31-90Trade_"
click at [341, 31] on input "in:groups" at bounding box center [356, 25] width 331 height 38
paste input "DeLilloChevy_31-90Trade_"
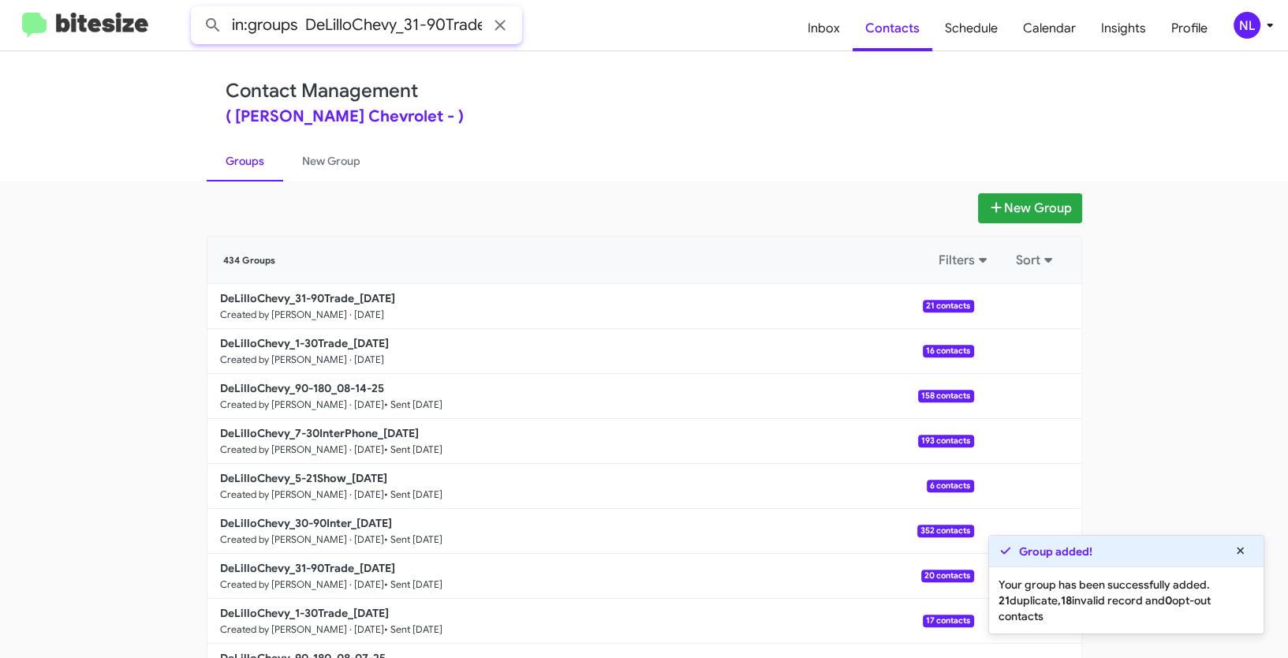
scroll to position [0, 11]
type input "in:groups DeLilloChevy_31-90Trade_"
click at [197, 9] on button at bounding box center [213, 25] width 32 height 32
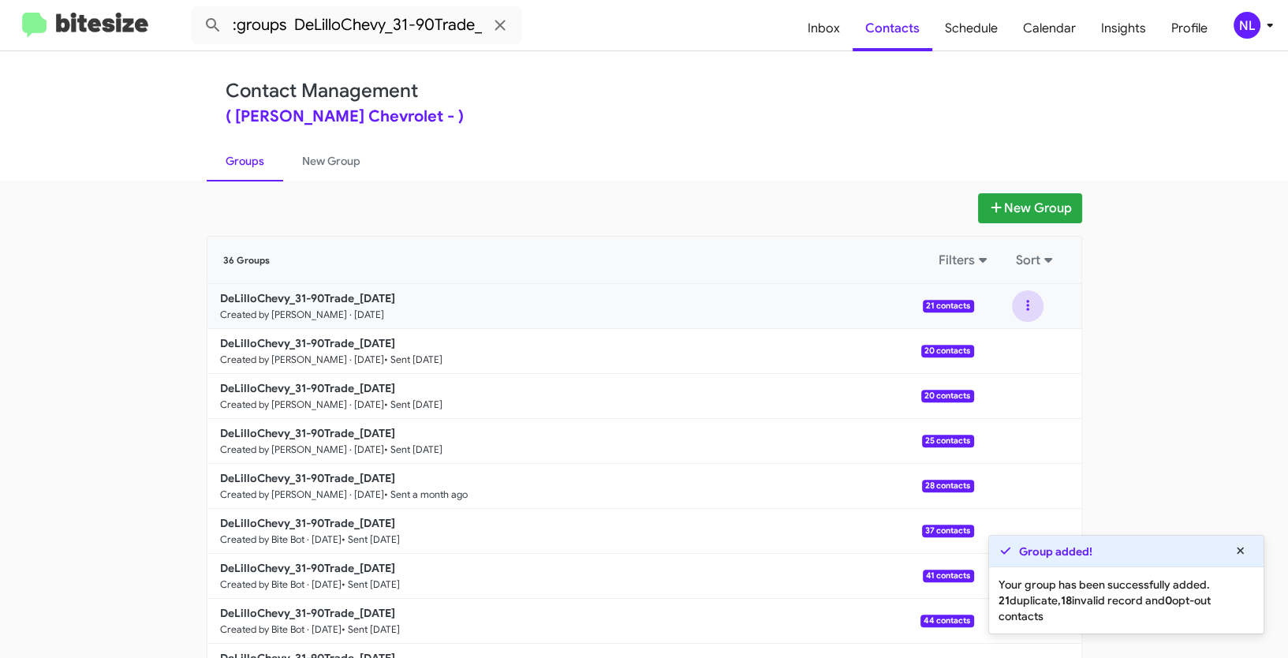
click at [1013, 297] on button at bounding box center [1028, 306] width 32 height 32
click at [1017, 345] on button "View contacts" at bounding box center [980, 349] width 126 height 38
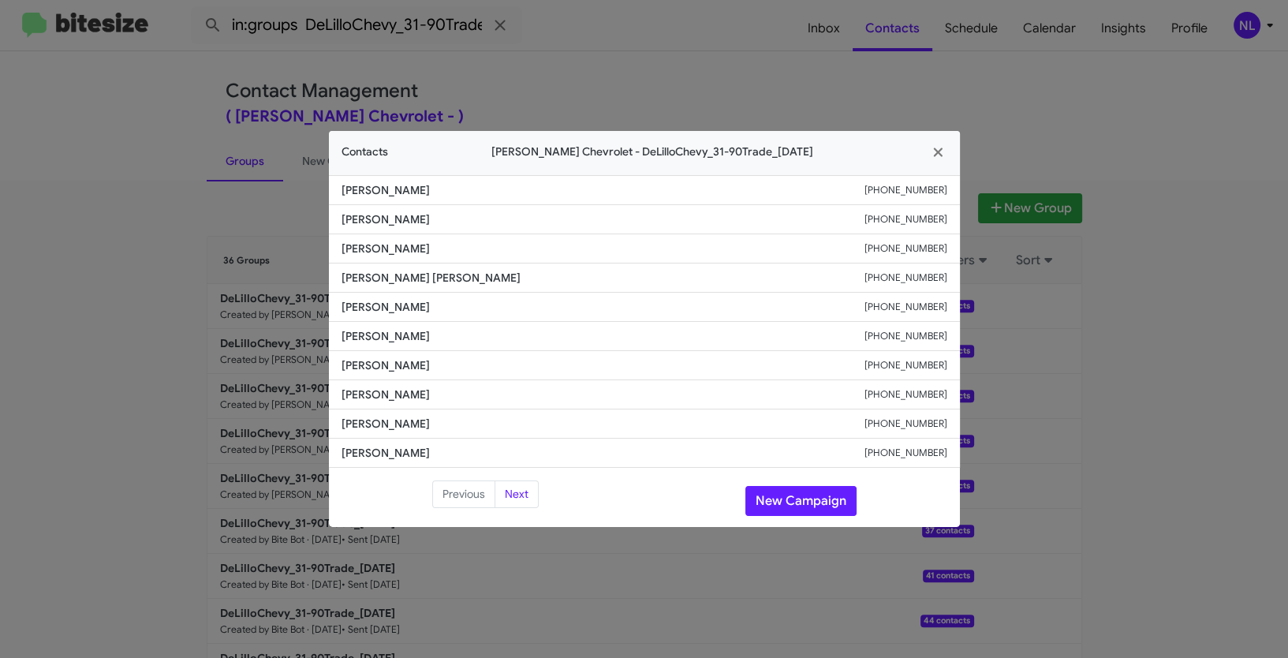
click at [1060, 521] on modal-container "Contacts DeLillo Chevrolet - DeLilloChevy_31-90Trade_08-19-25 Duc Le +165769892…" at bounding box center [644, 329] width 1288 height 658
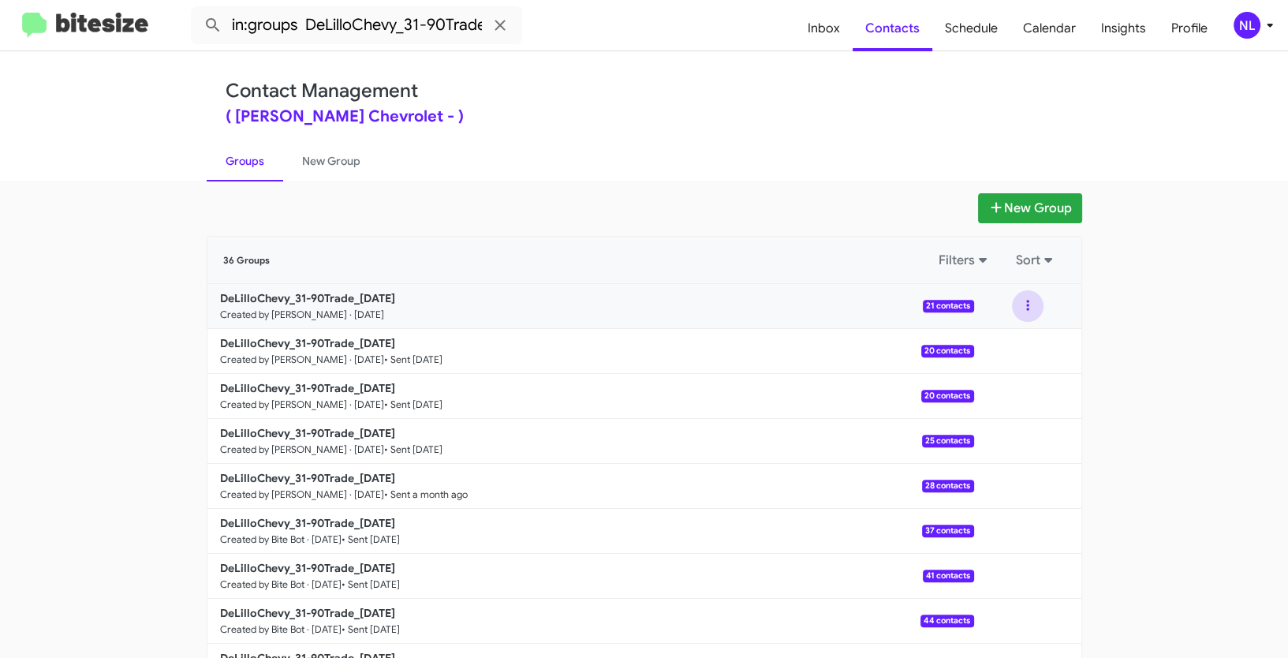
click at [1018, 308] on button at bounding box center [1028, 306] width 32 height 32
click at [984, 351] on button "View contacts" at bounding box center [980, 349] width 126 height 38
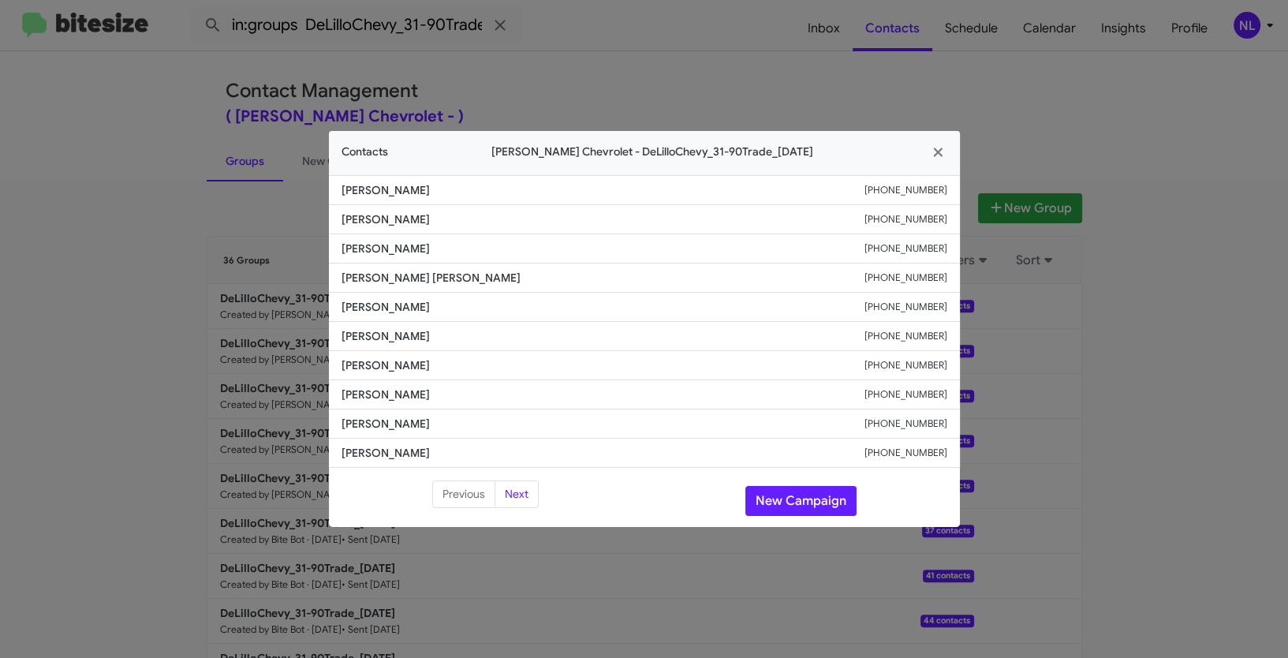
drag, startPoint x: 343, startPoint y: 368, endPoint x: 450, endPoint y: 371, distance: 107.3
click at [450, 371] on span "Viviana Saenz" at bounding box center [603, 365] width 523 height 16
copy span "Viviana Saenz"
click at [790, 494] on button "New Campaign" at bounding box center [800, 501] width 111 height 30
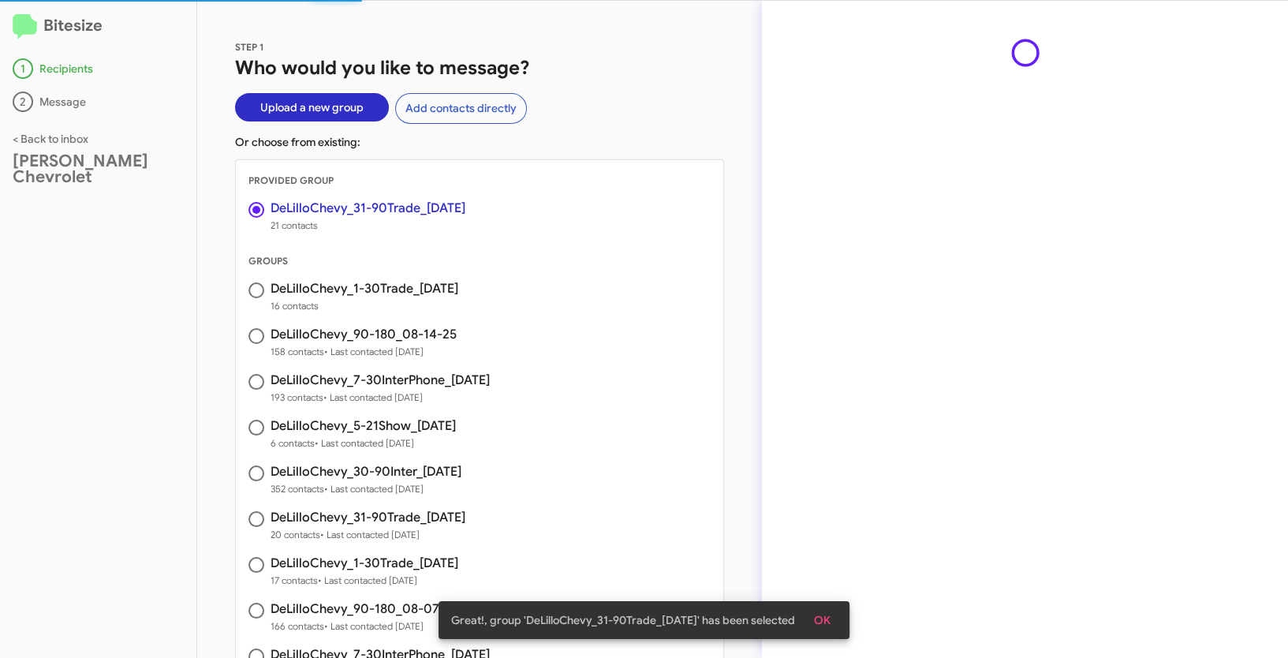
click at [827, 621] on span "OK" at bounding box center [822, 620] width 17 height 28
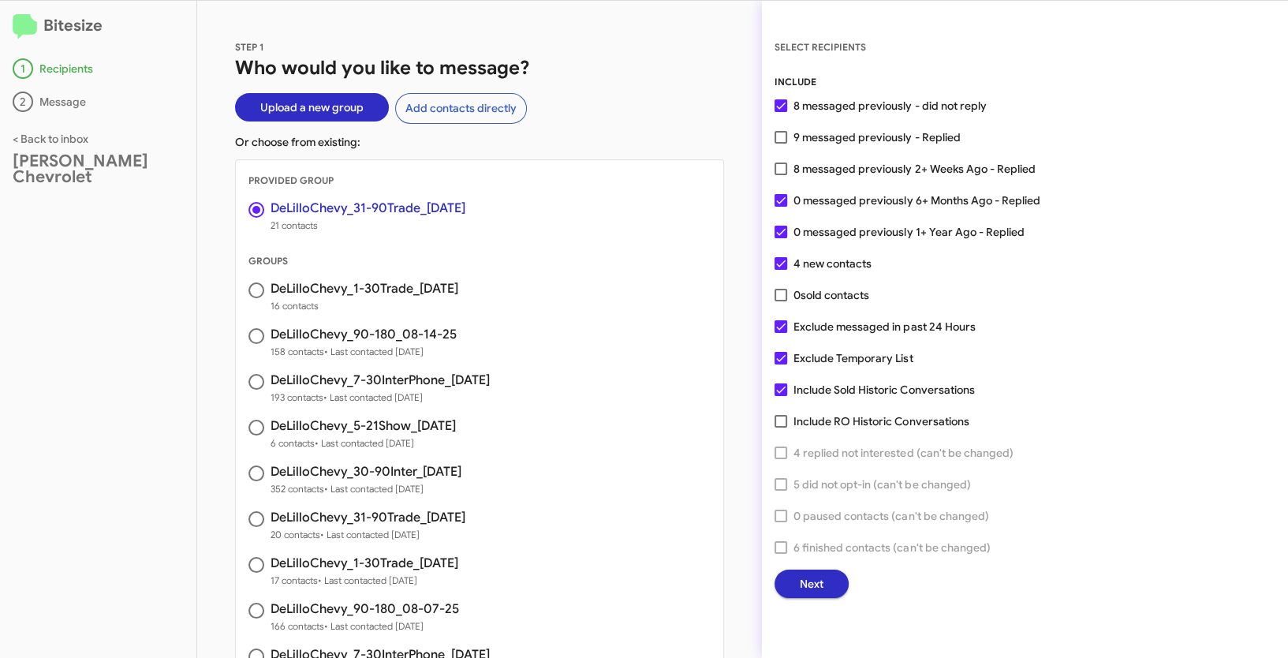
click at [812, 585] on span "Next" at bounding box center [812, 584] width 24 height 28
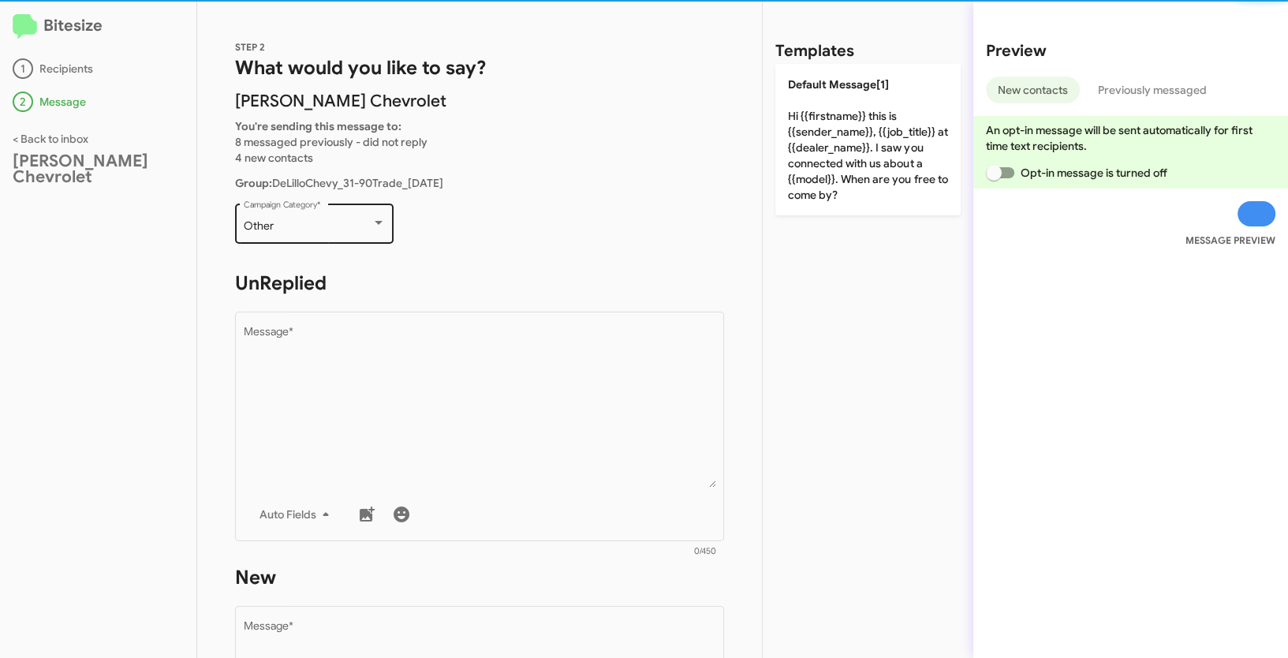
click at [357, 220] on div "Other" at bounding box center [308, 226] width 128 height 13
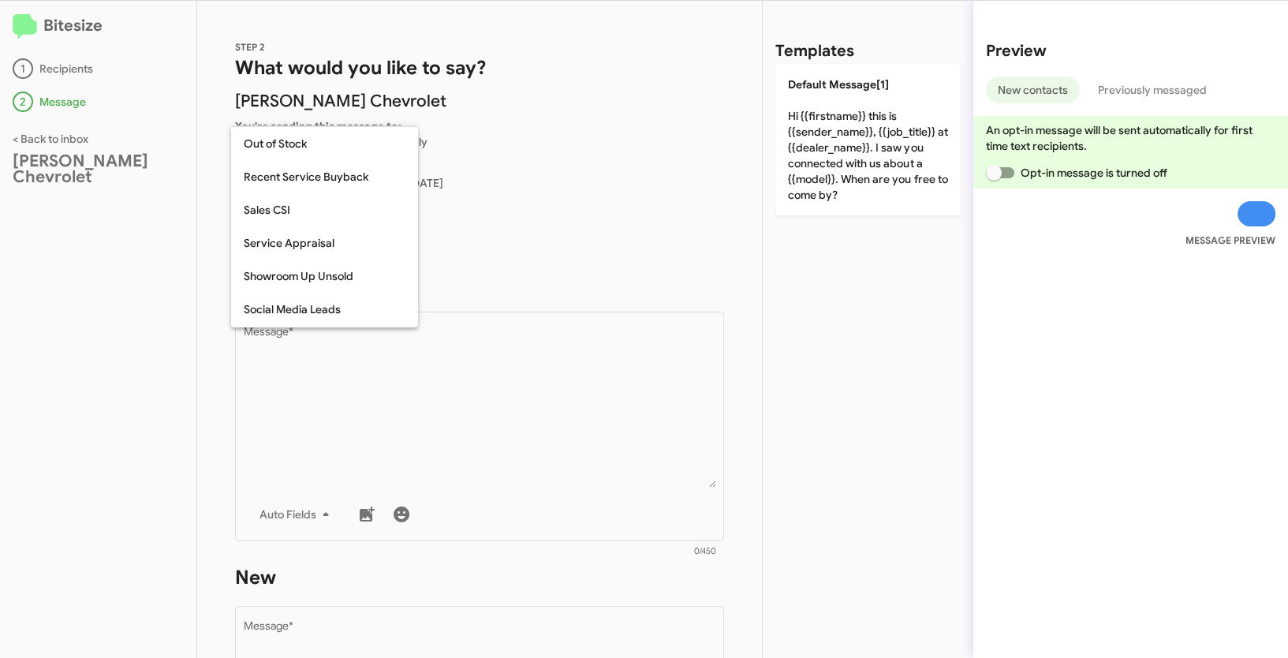
scroll to position [659, 0]
drag, startPoint x: 428, startPoint y: 213, endPoint x: 400, endPoint y: 305, distance: 96.3
click at [401, 305] on div "14-30 Day Old Leads 15-90 Day Old Leads Appointment Confirmation Approved Finan…" at bounding box center [324, 226] width 187 height 202
click at [289, 208] on span "Trade Leads" at bounding box center [325, 211] width 162 height 33
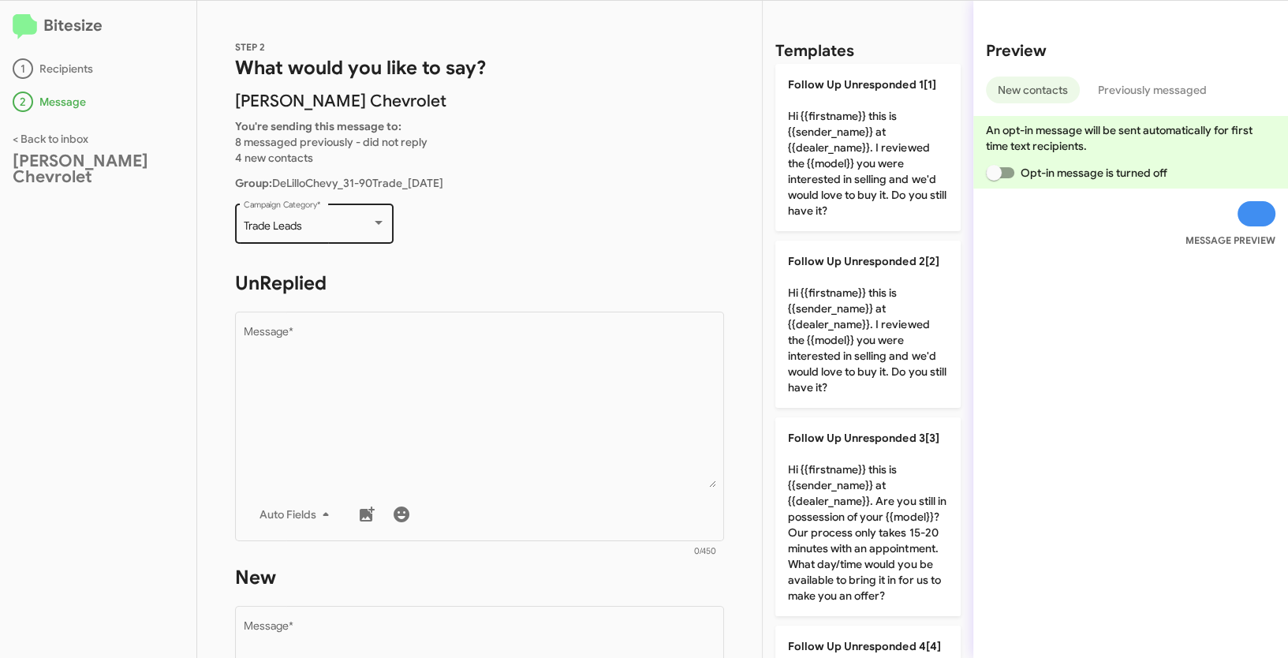
drag, startPoint x: 263, startPoint y: 223, endPoint x: 313, endPoint y: 226, distance: 50.5
click at [313, 226] on div "Trade Leads Campaign Category *" at bounding box center [314, 221] width 159 height 43
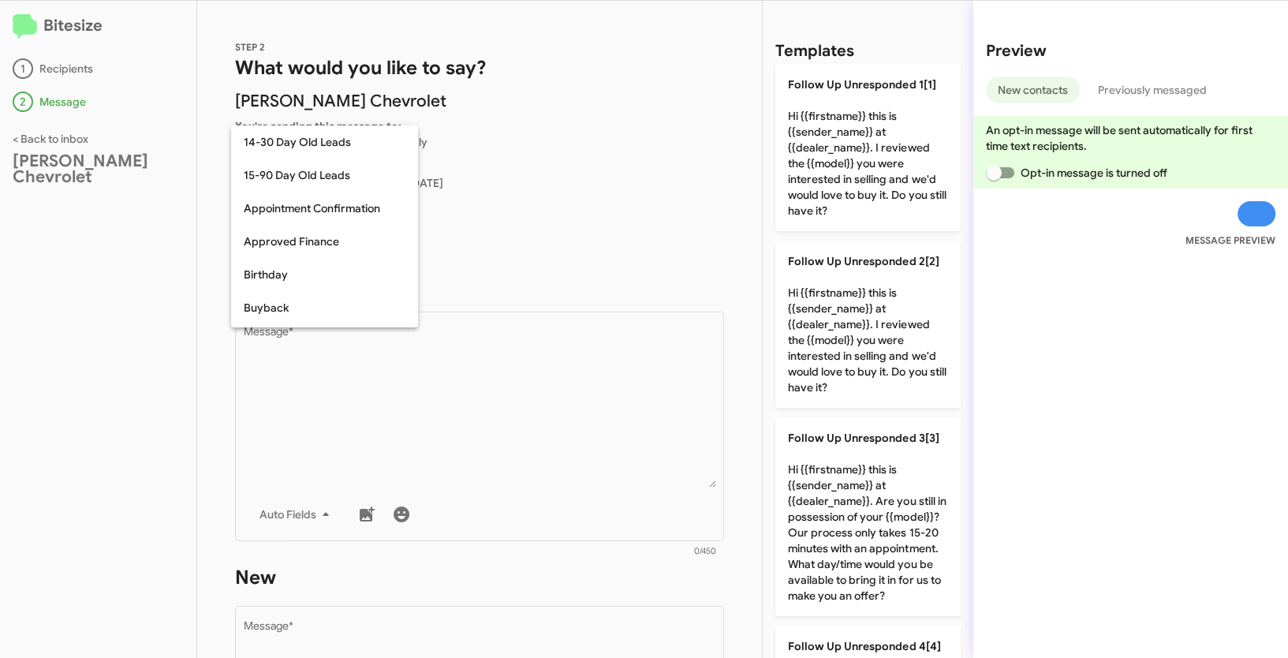
scroll to position [644, 0]
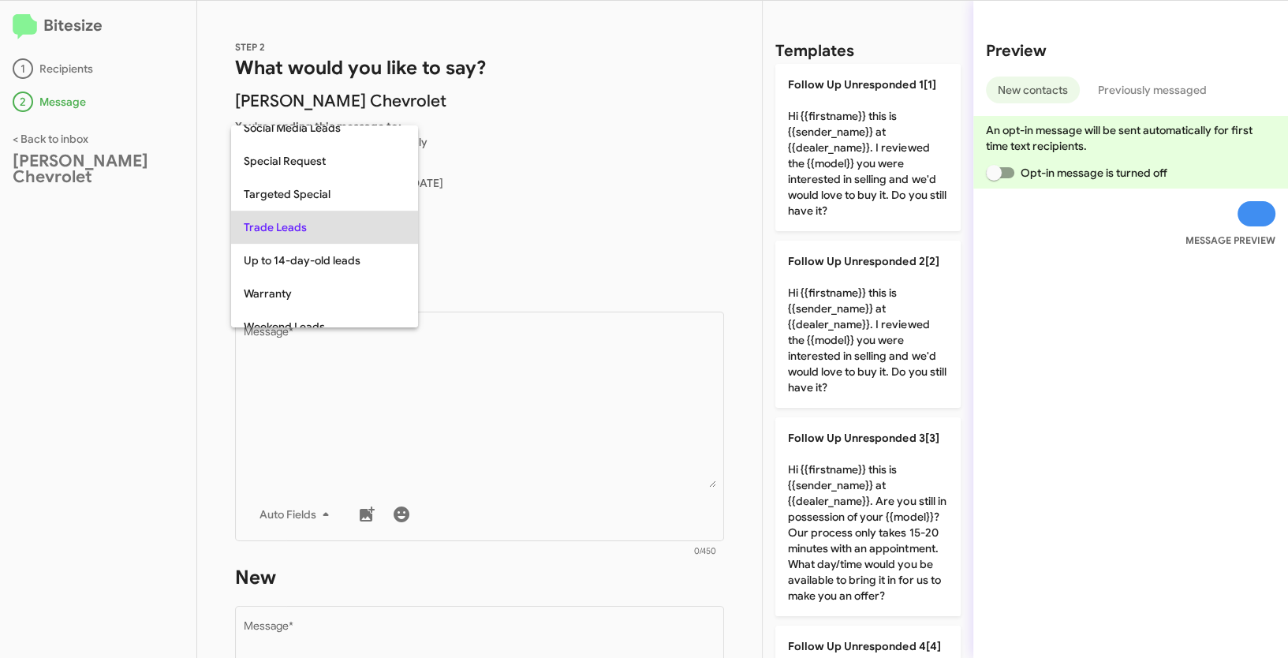
copy span "Trade Leads"
click at [562, 416] on div at bounding box center [644, 329] width 1288 height 658
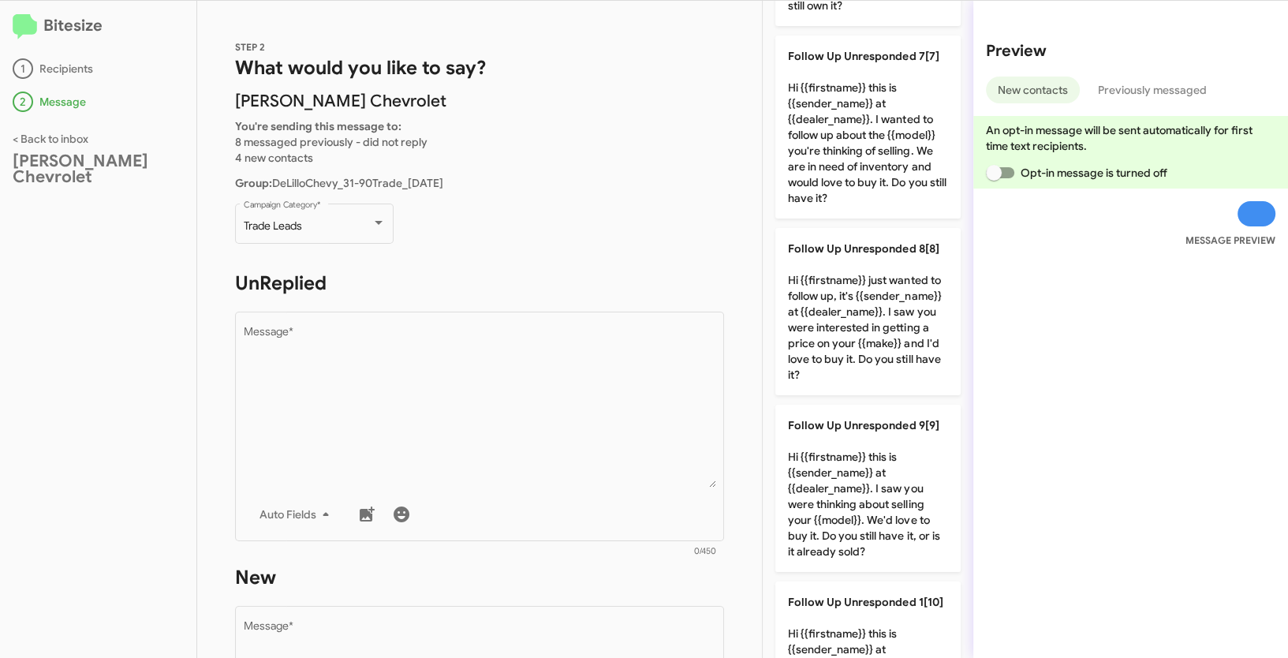
scroll to position [1330, 0]
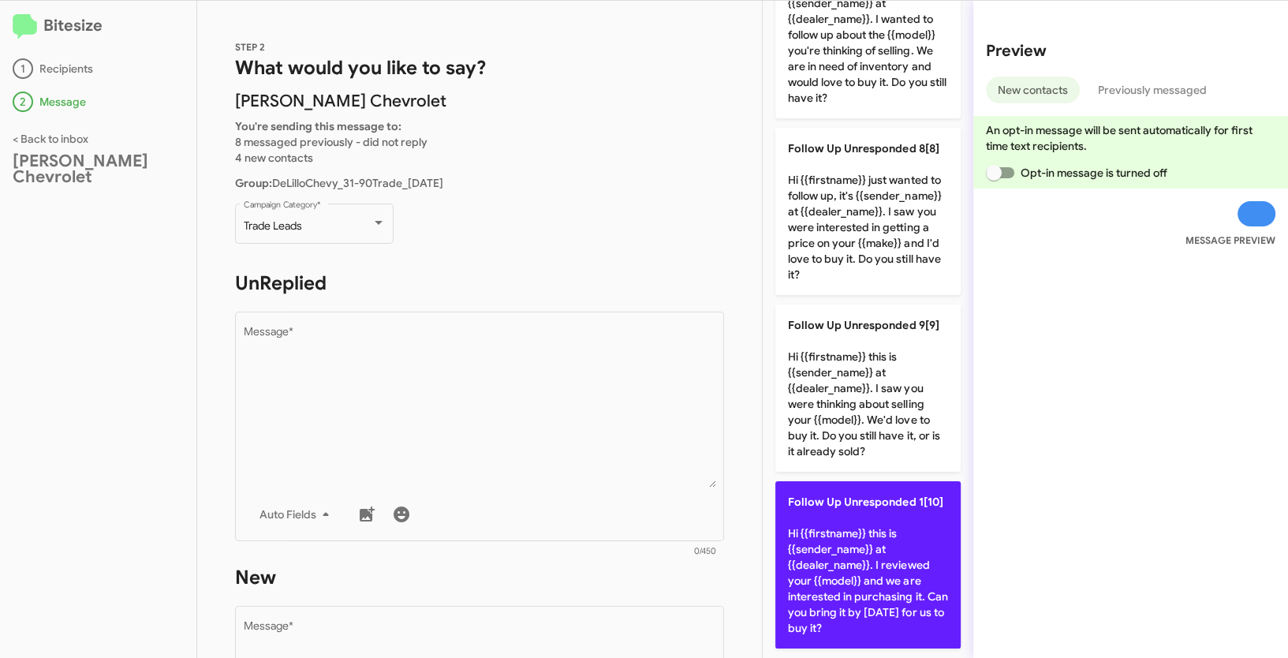
click at [884, 516] on p "Follow Up Unresponded 1[10] Hi {{firstname}} this is {{sender_name}} at {{deale…" at bounding box center [867, 564] width 185 height 167
type textarea "Hi {{firstname}} this is {{sender_name}} at {{dealer_name}}. I reviewed your {{…"
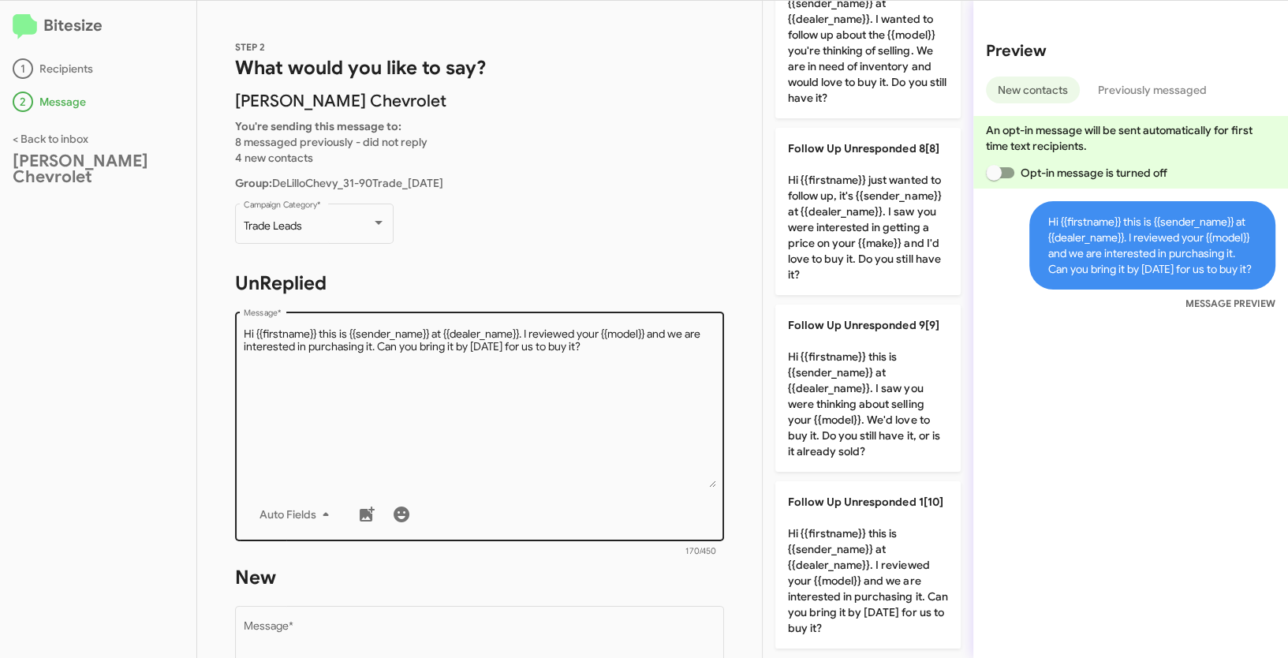
scroll to position [279, 0]
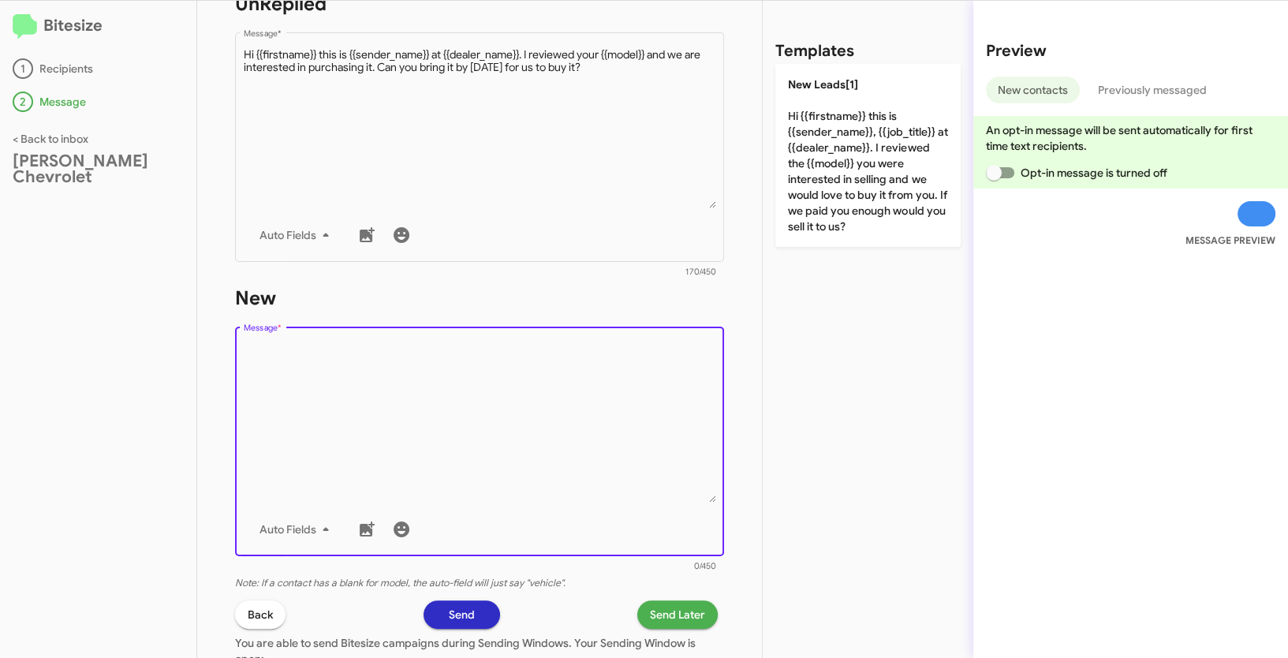
click at [544, 402] on textarea "Message *" at bounding box center [480, 422] width 472 height 161
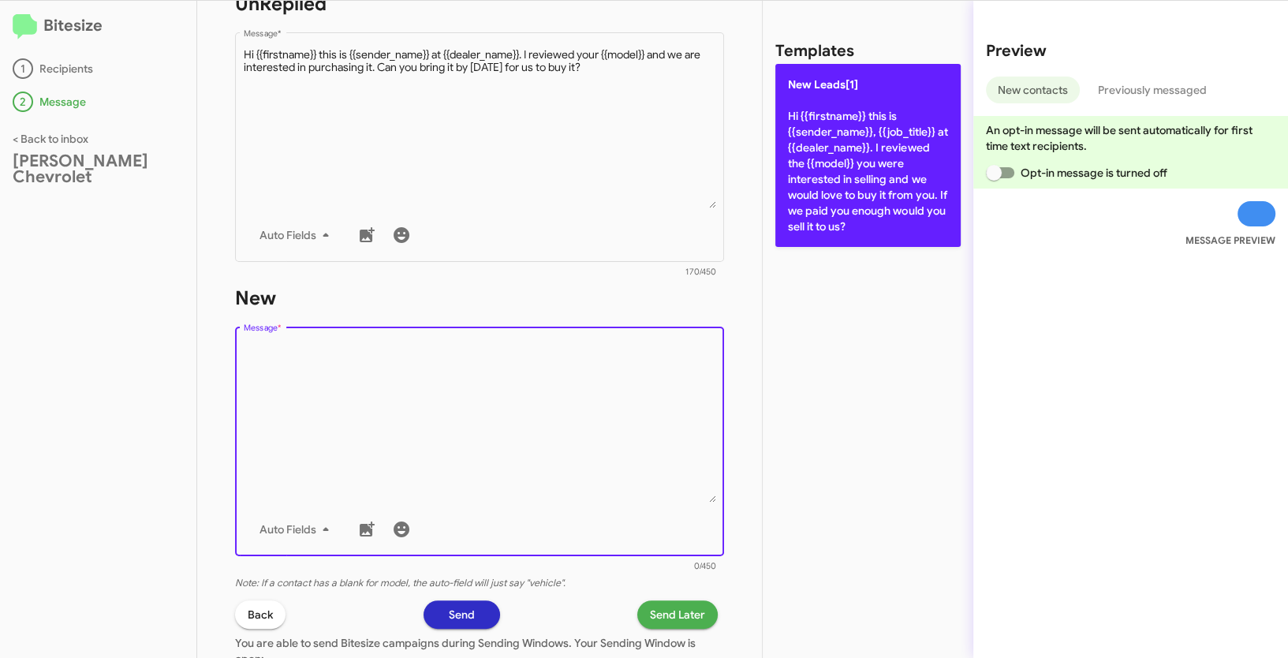
click at [862, 129] on p "New Leads[1] Hi {{firstname}} this is {{sender_name}}, {{job_title}} at {{deale…" at bounding box center [867, 155] width 185 height 183
type textarea "Hi {{firstname}} this is {{sender_name}}, {{job_title}} at {{dealer_name}}. I r…"
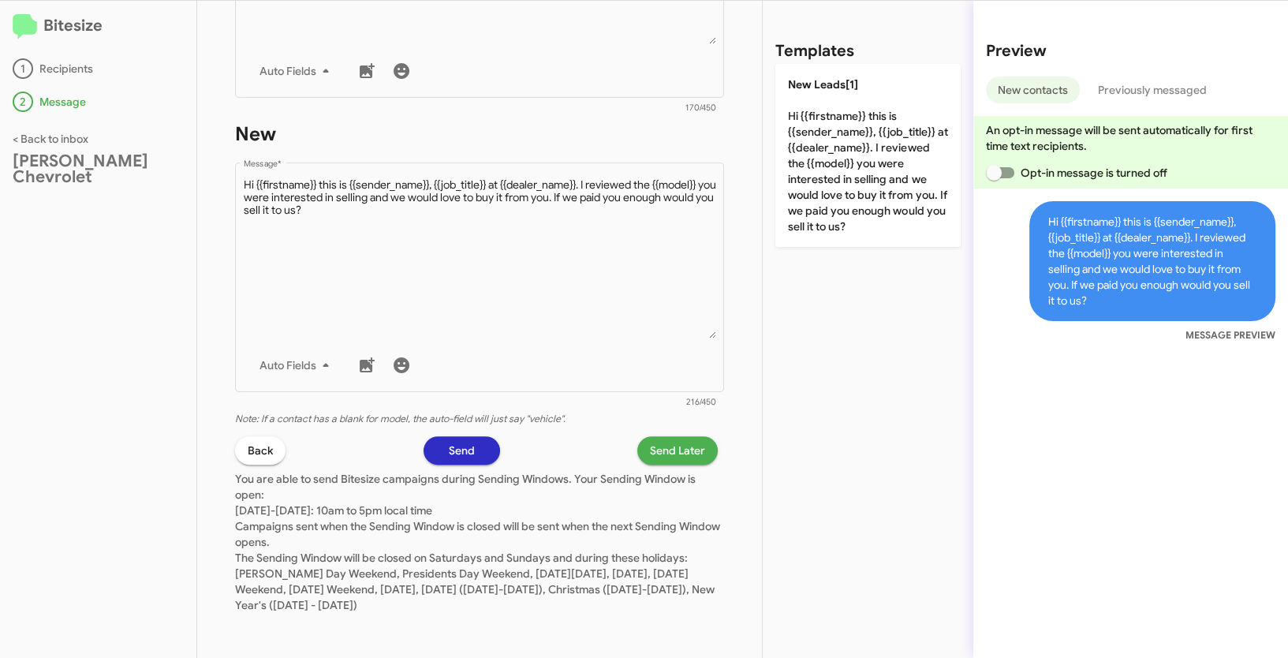
scroll to position [444, 0]
click at [694, 444] on span "Send Later" at bounding box center [677, 449] width 55 height 28
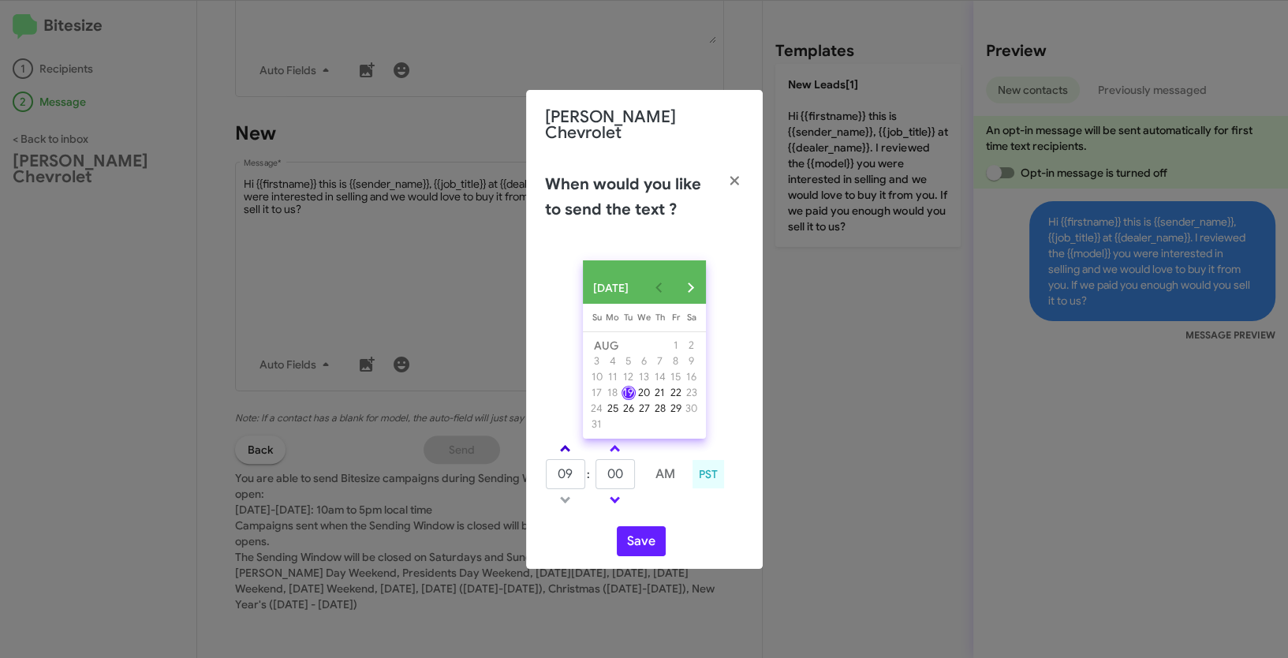
click at [567, 449] on span at bounding box center [565, 450] width 10 height 10
type input "01"
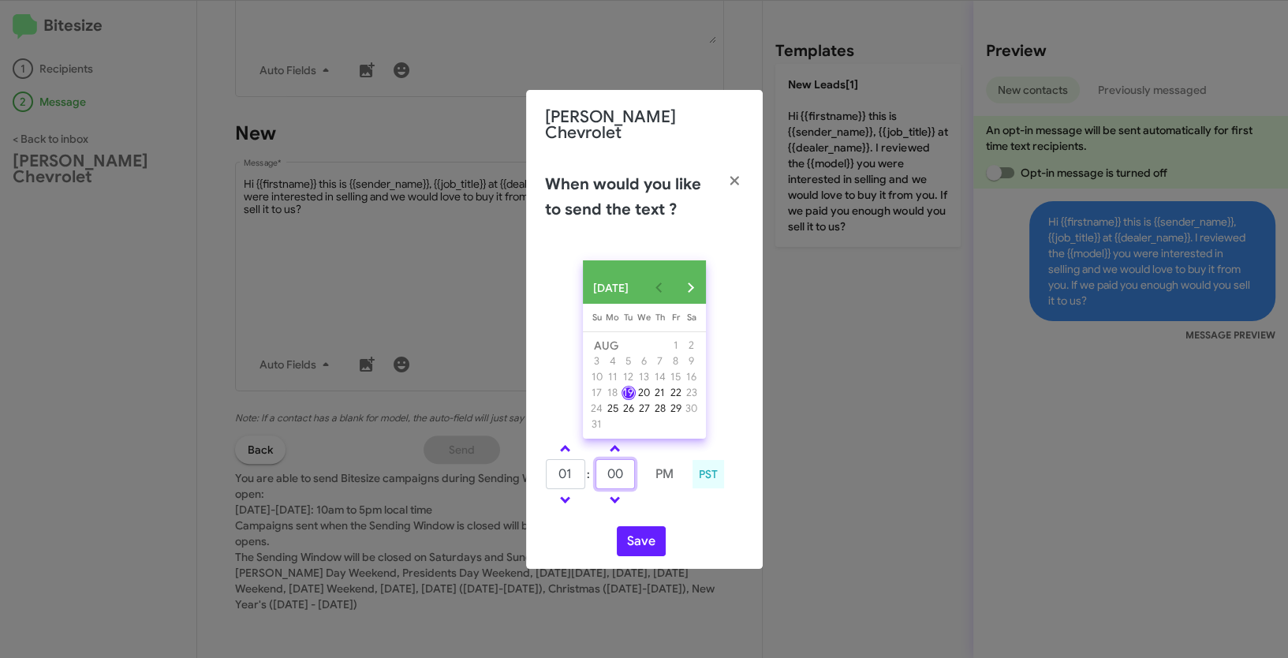
drag, startPoint x: 604, startPoint y: 472, endPoint x: 569, endPoint y: 469, distance: 35.6
click at [569, 469] on tr "01 : 00 PM" at bounding box center [615, 474] width 140 height 32
type input "14"
click at [622, 541] on button "Save" at bounding box center [641, 541] width 49 height 30
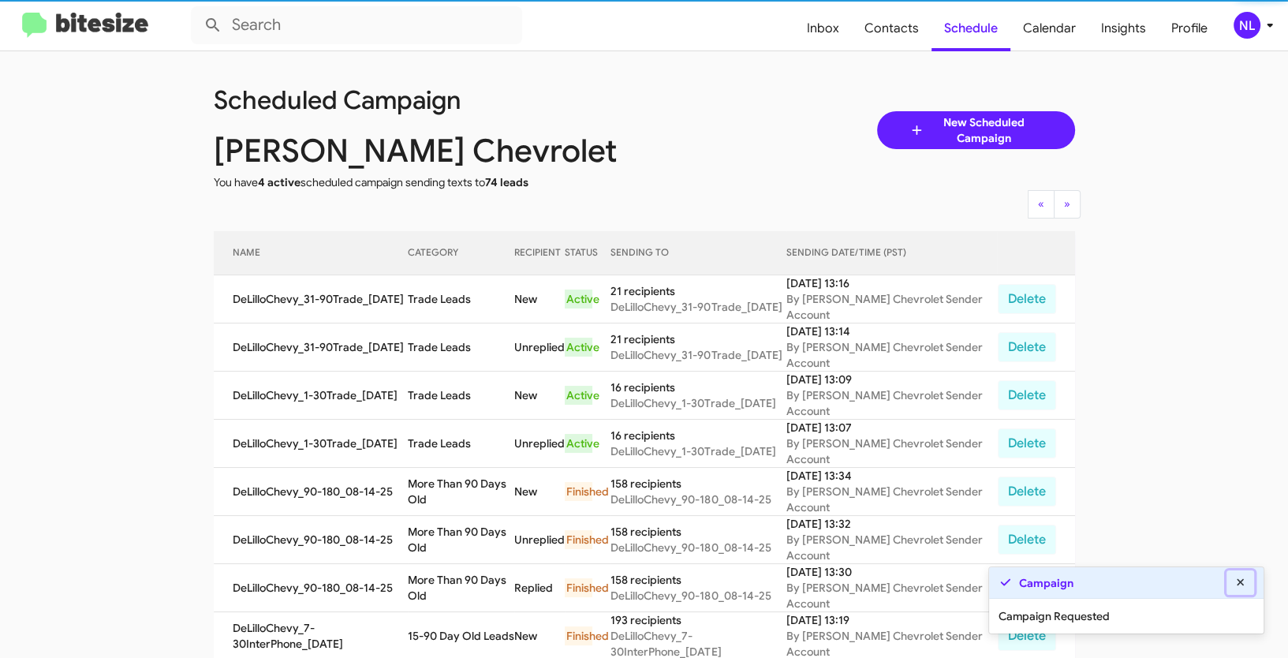
click at [1246, 585] on icon at bounding box center [1241, 582] width 14 height 11
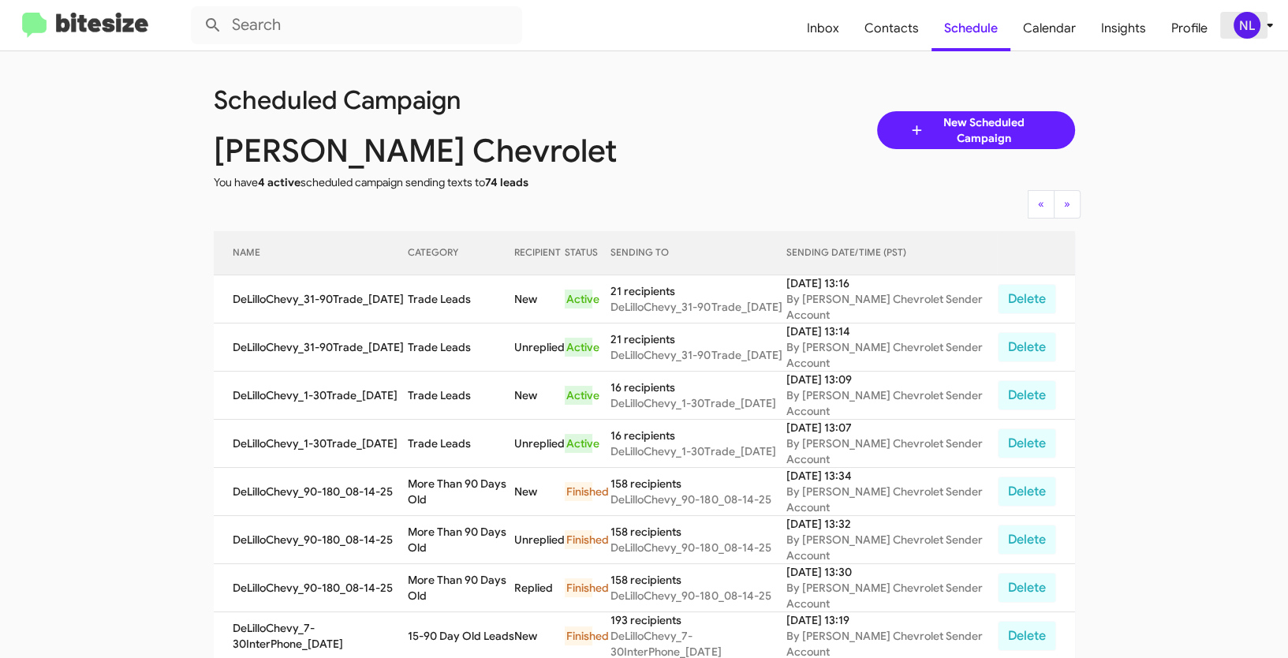
click at [1246, 28] on div "NL" at bounding box center [1247, 25] width 27 height 27
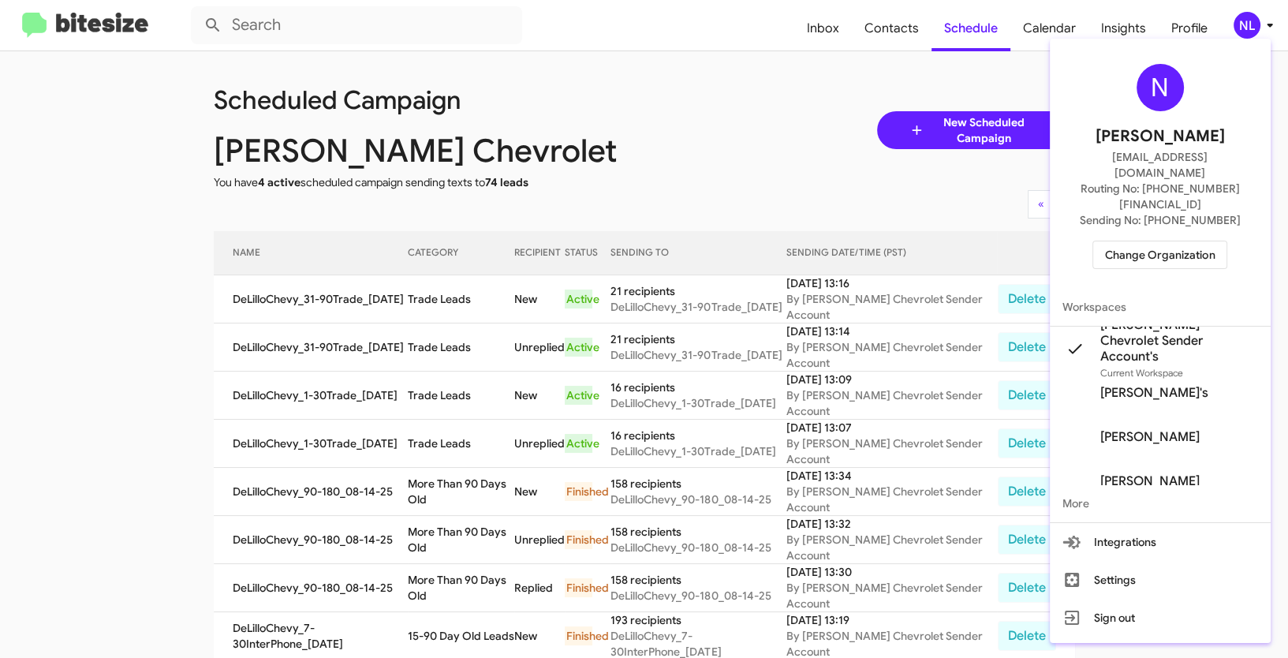
click at [1156, 241] on span "Change Organization" at bounding box center [1160, 254] width 110 height 27
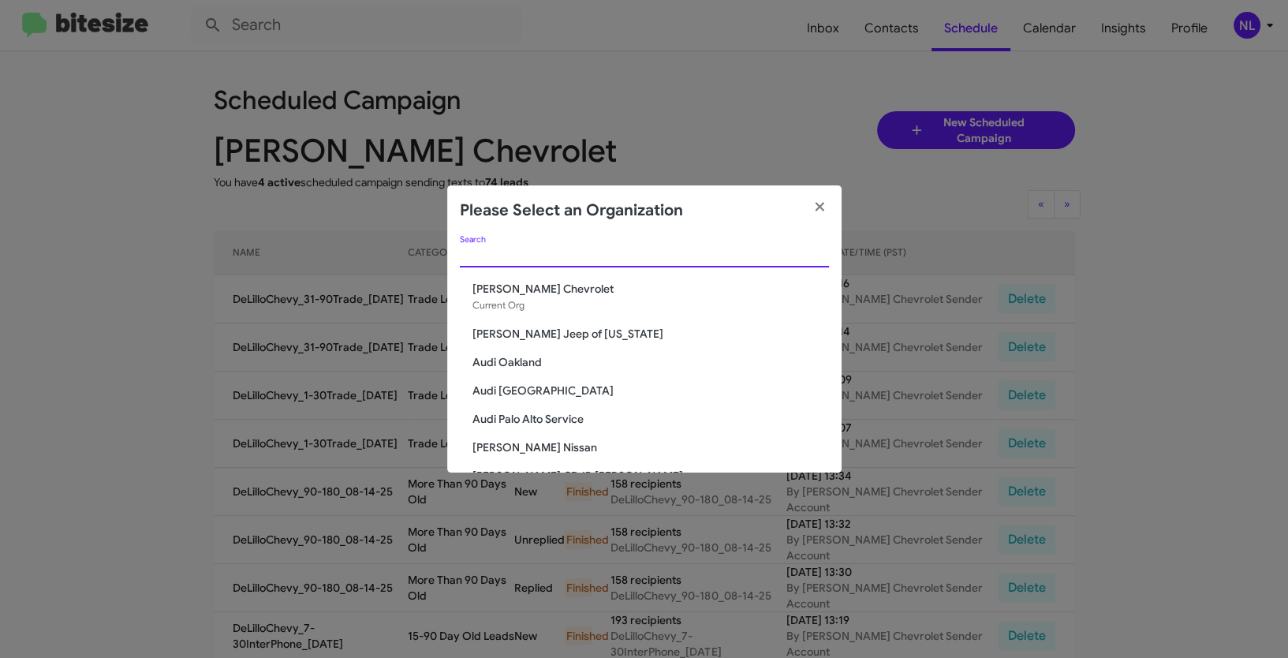
click at [666, 261] on input "Search" at bounding box center [644, 255] width 369 height 13
paste input "[PERSON_NAME][GEOGRAPHIC_DATA]"
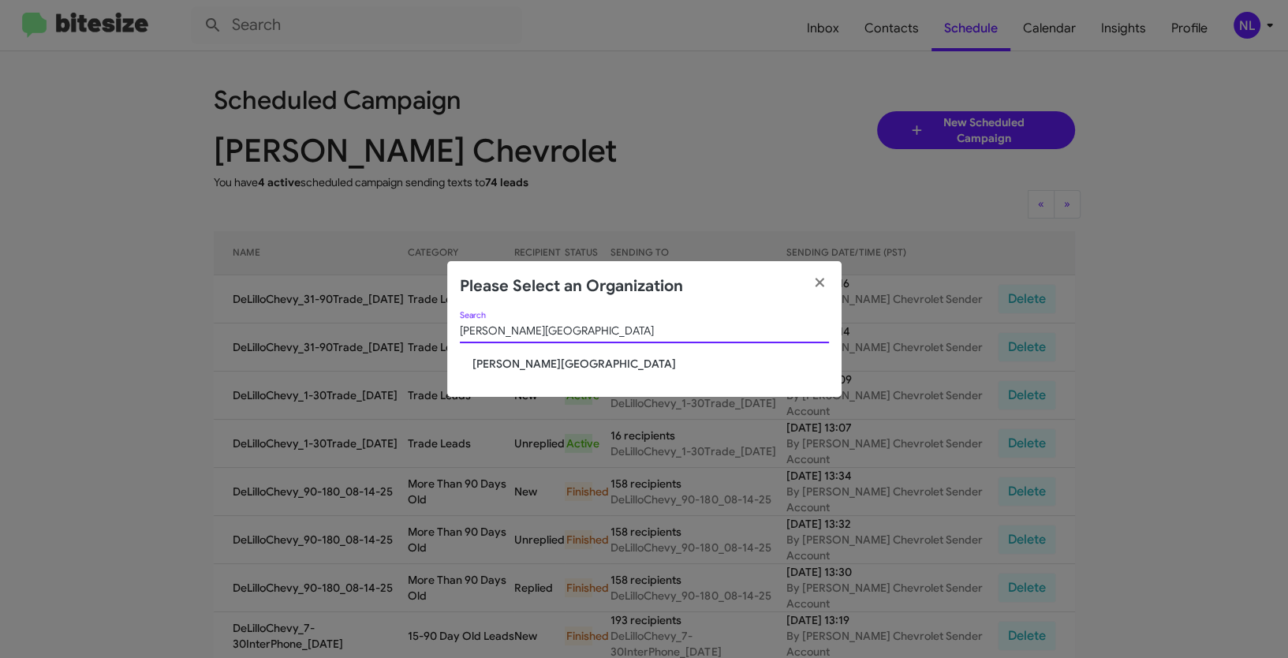
type input "[PERSON_NAME][GEOGRAPHIC_DATA]"
click at [495, 360] on span "[PERSON_NAME][GEOGRAPHIC_DATA]" at bounding box center [650, 364] width 357 height 16
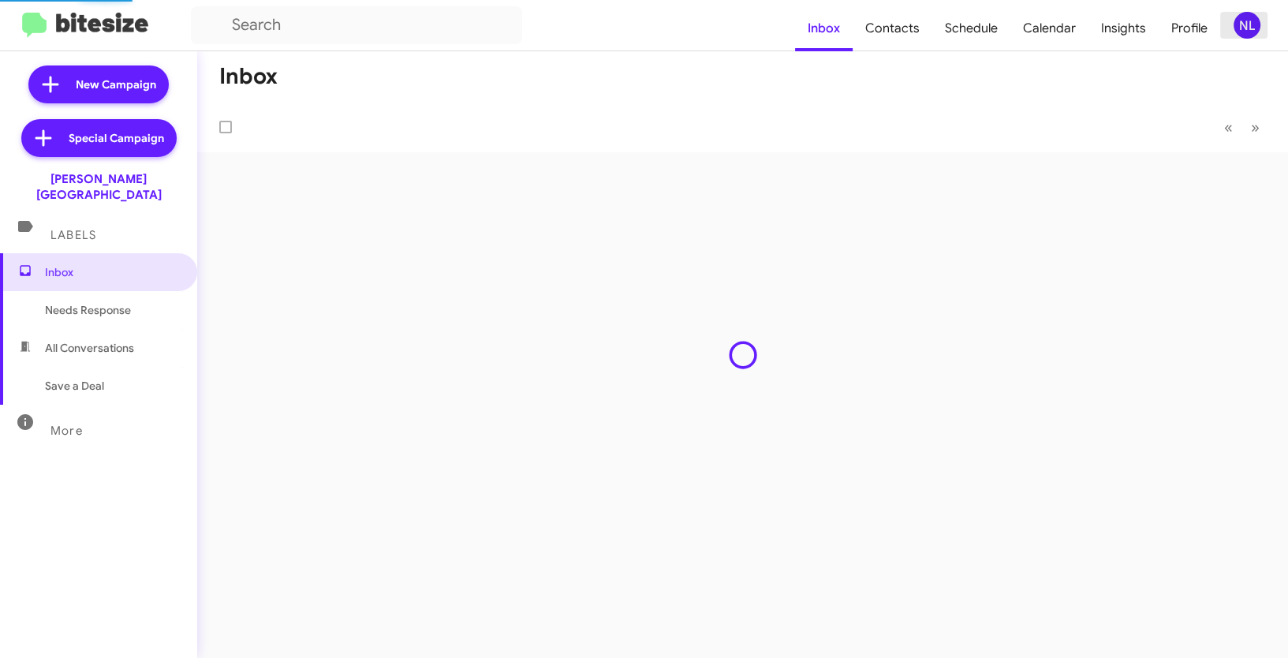
click at [1245, 29] on div "NL" at bounding box center [1247, 25] width 27 height 27
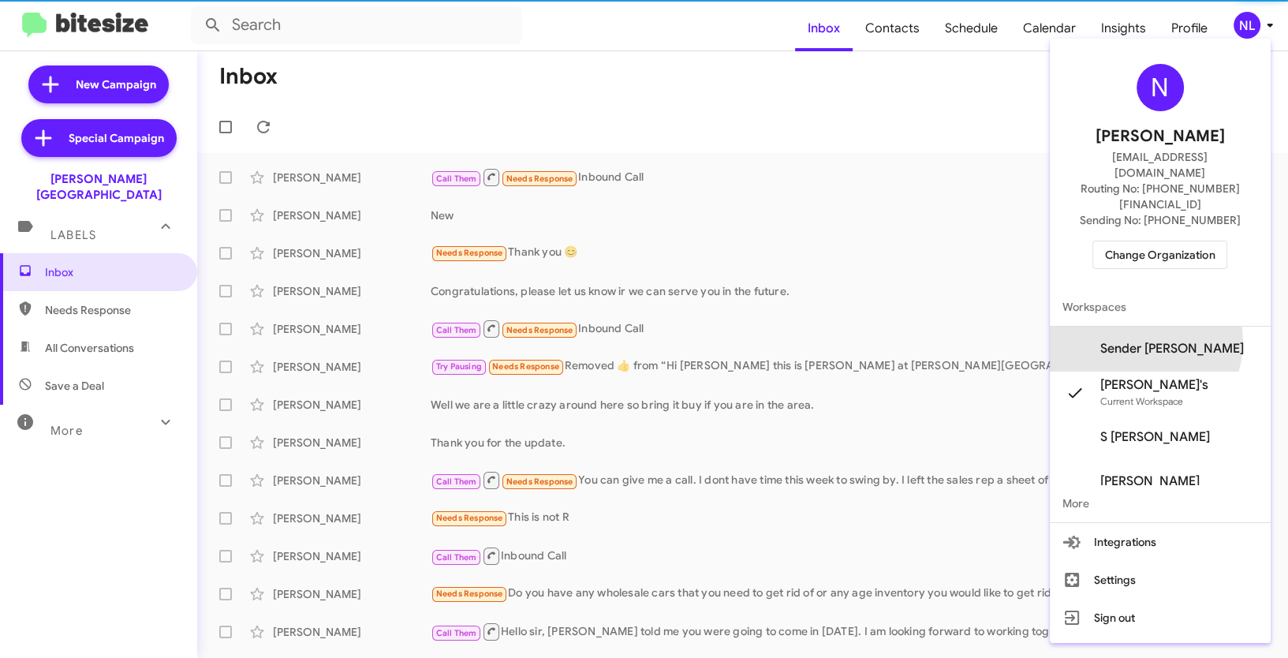
click at [1152, 341] on span "Sender [PERSON_NAME]" at bounding box center [1172, 349] width 144 height 16
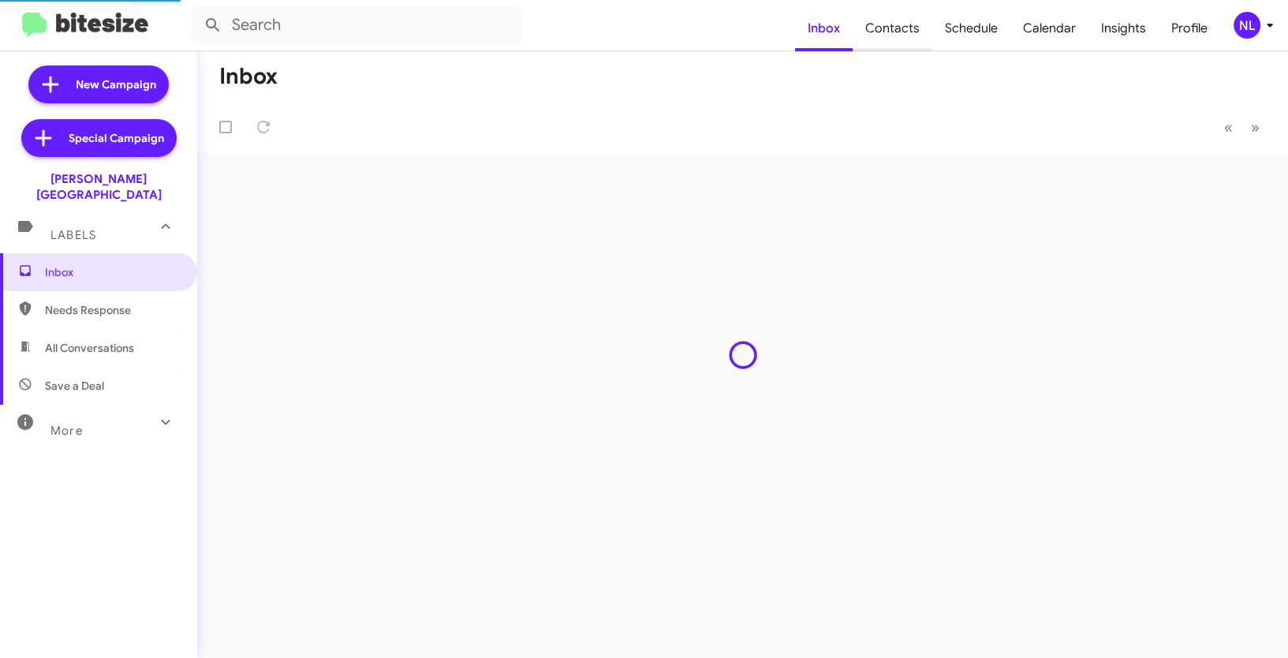
click at [914, 24] on span "Contacts" at bounding box center [893, 29] width 80 height 46
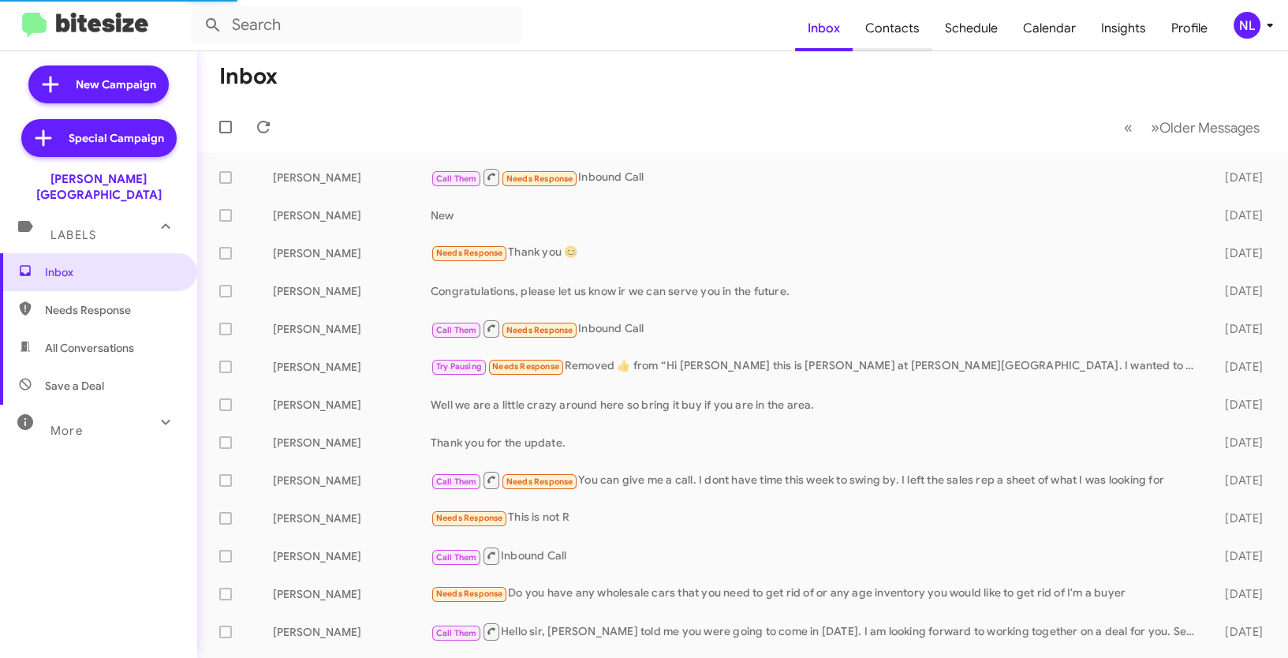
type input "in:groups"
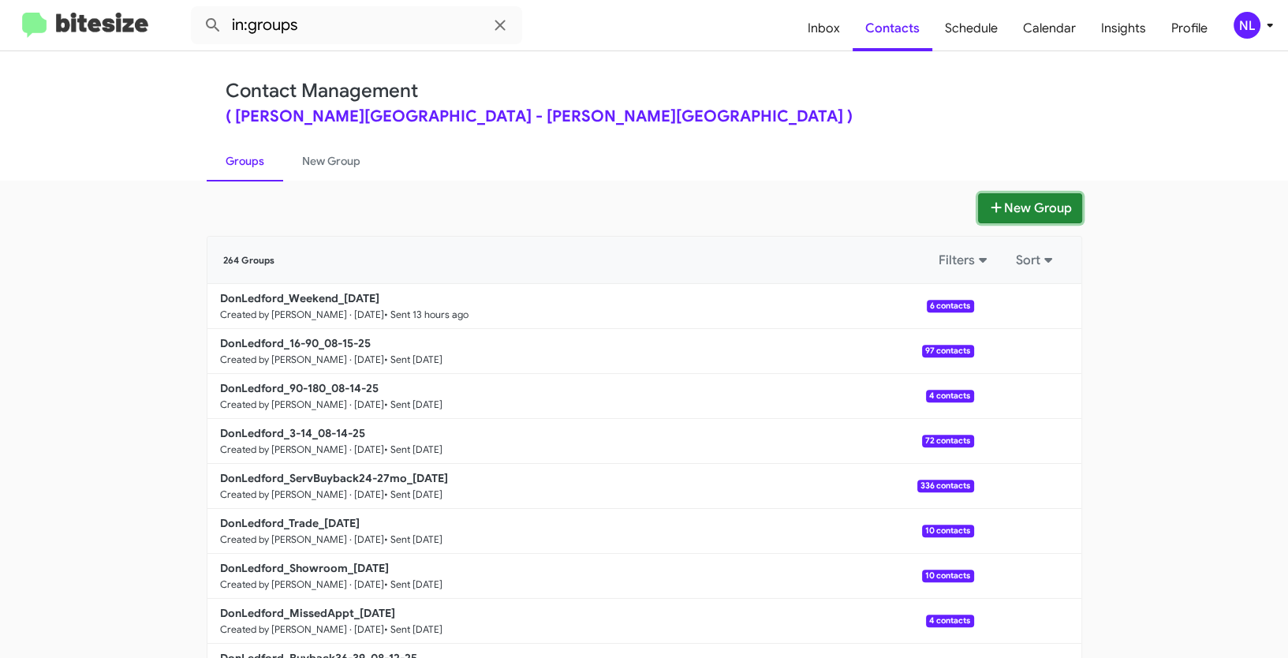
click at [1028, 214] on button "New Group" at bounding box center [1030, 208] width 104 height 30
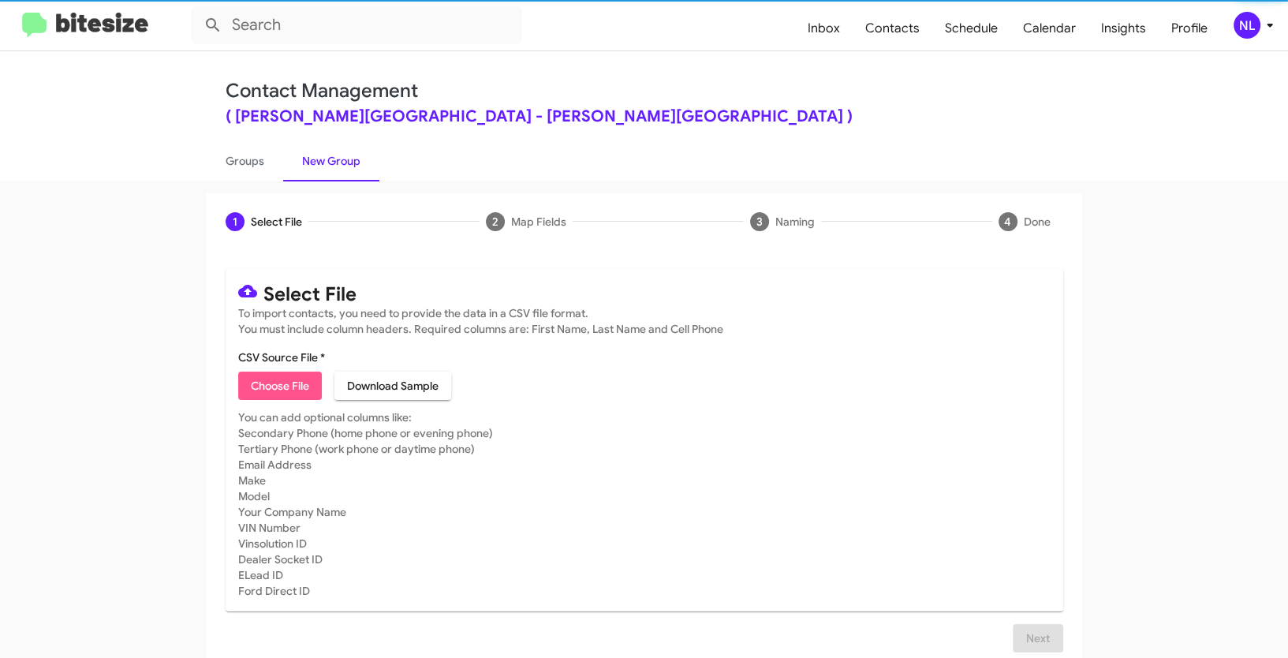
click at [289, 379] on span "Choose File" at bounding box center [280, 386] width 58 height 28
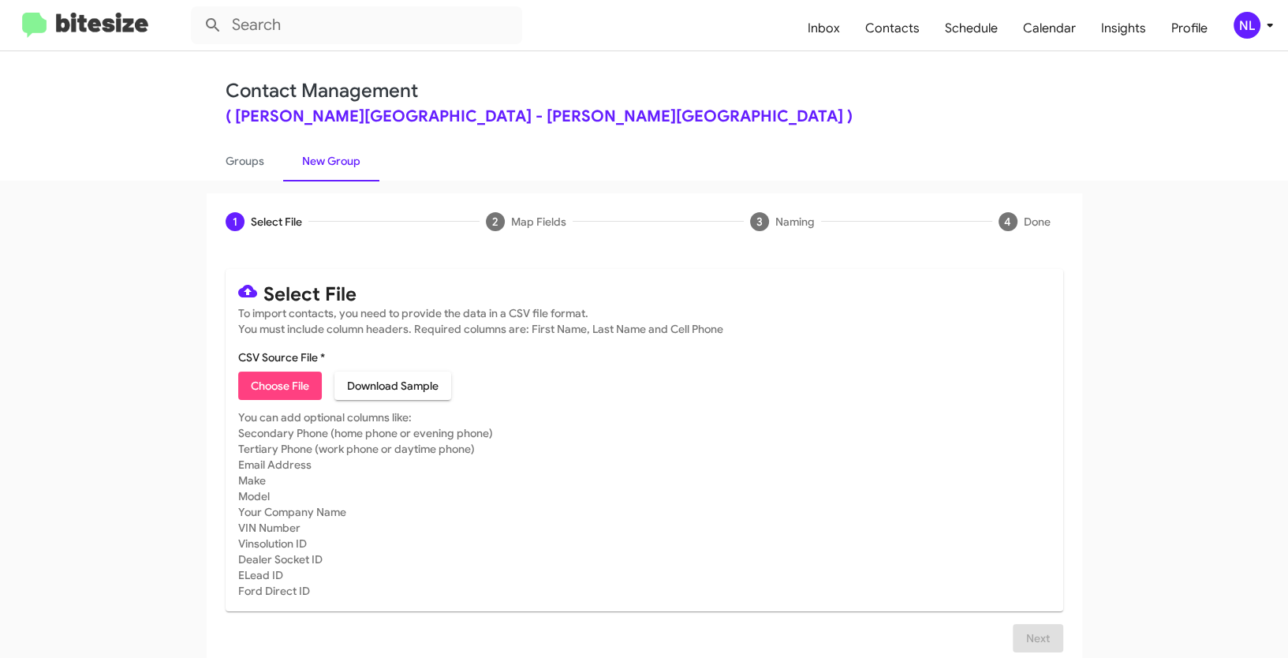
type input "DonLedford_Buyback48-51_08-19-25"
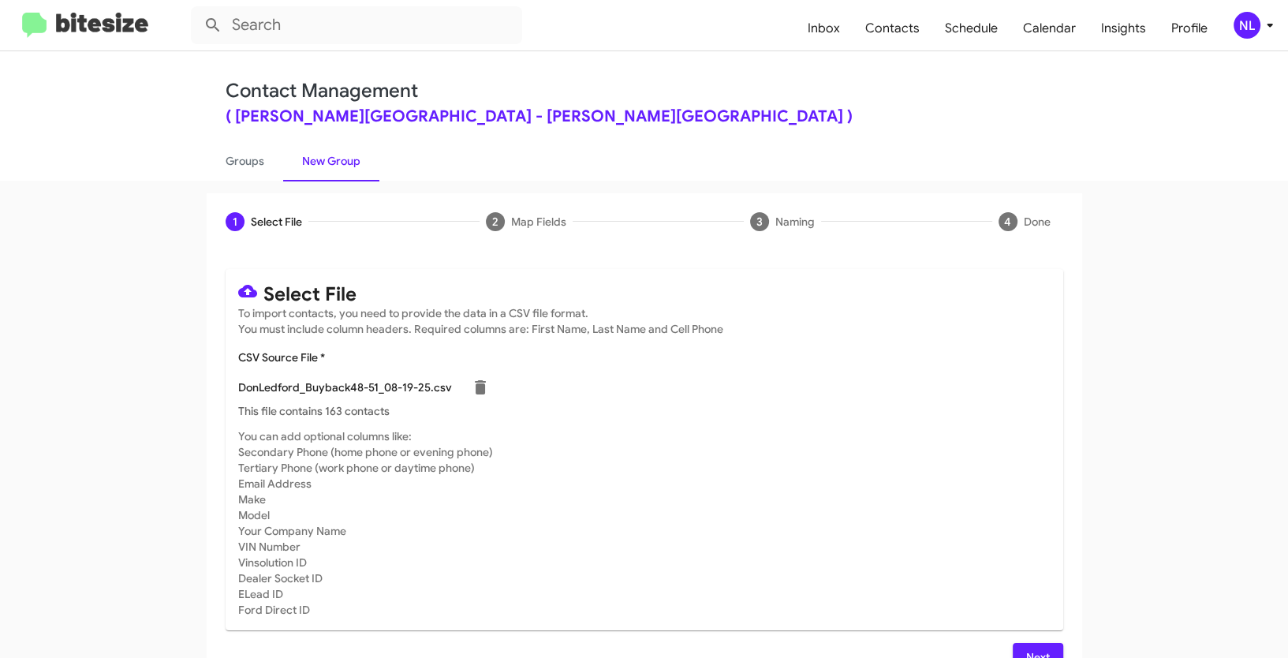
scroll to position [32, 0]
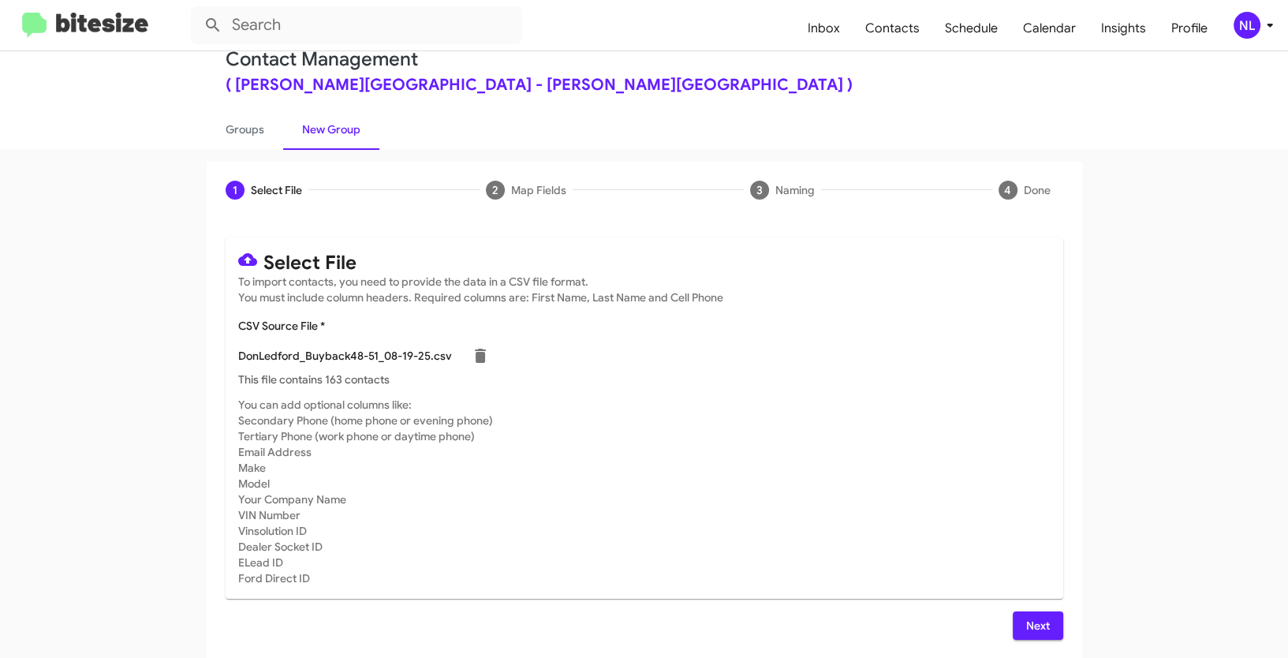
click at [1040, 626] on span "Next" at bounding box center [1037, 625] width 25 height 28
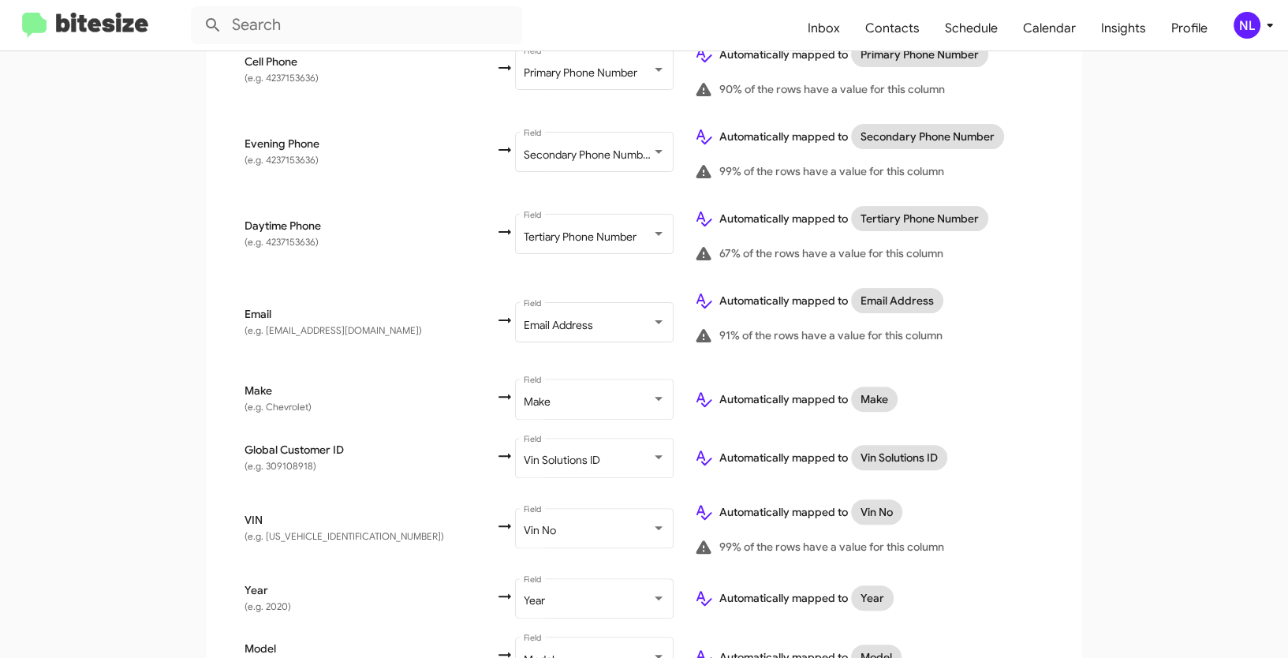
scroll to position [670, 0]
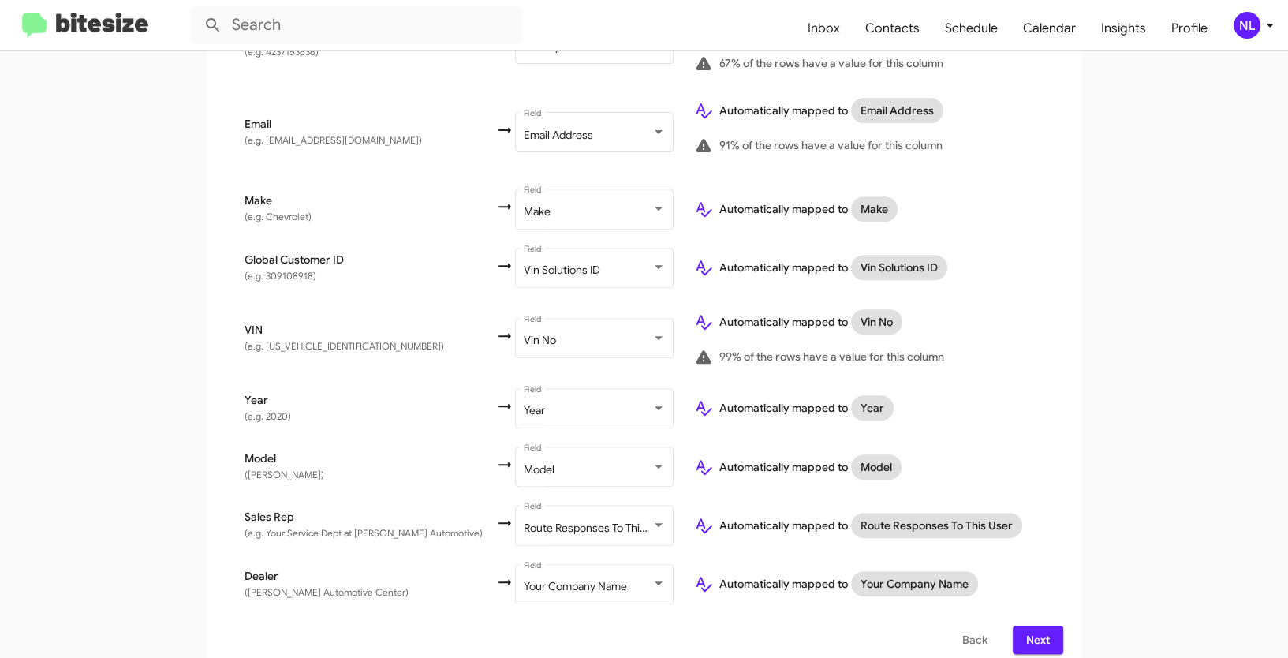
click at [1033, 628] on span "Next" at bounding box center [1037, 640] width 25 height 28
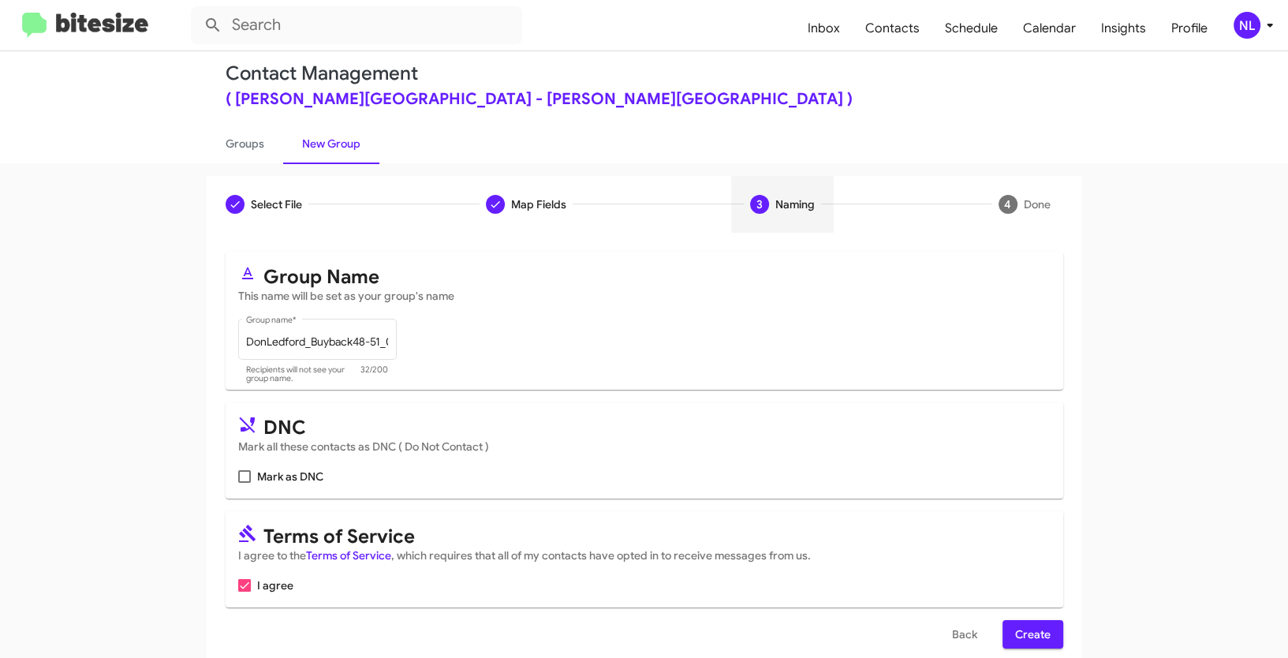
scroll to position [39, 0]
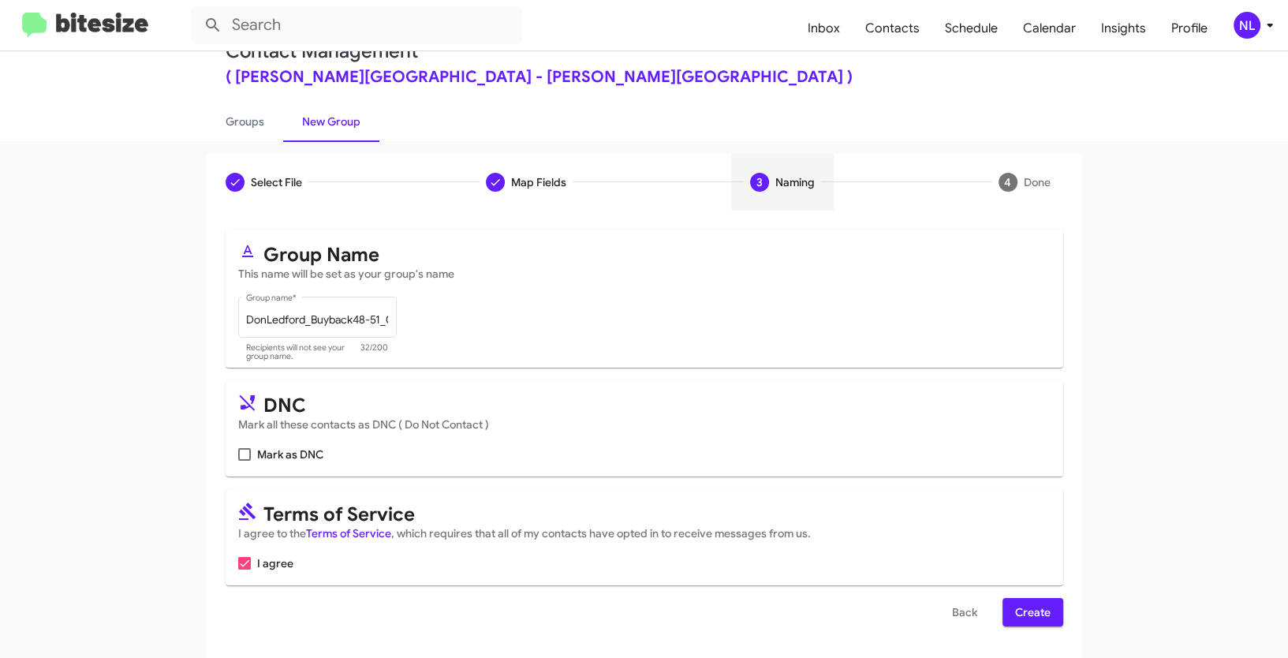
click at [1033, 612] on span "Create" at bounding box center [1032, 612] width 35 height 28
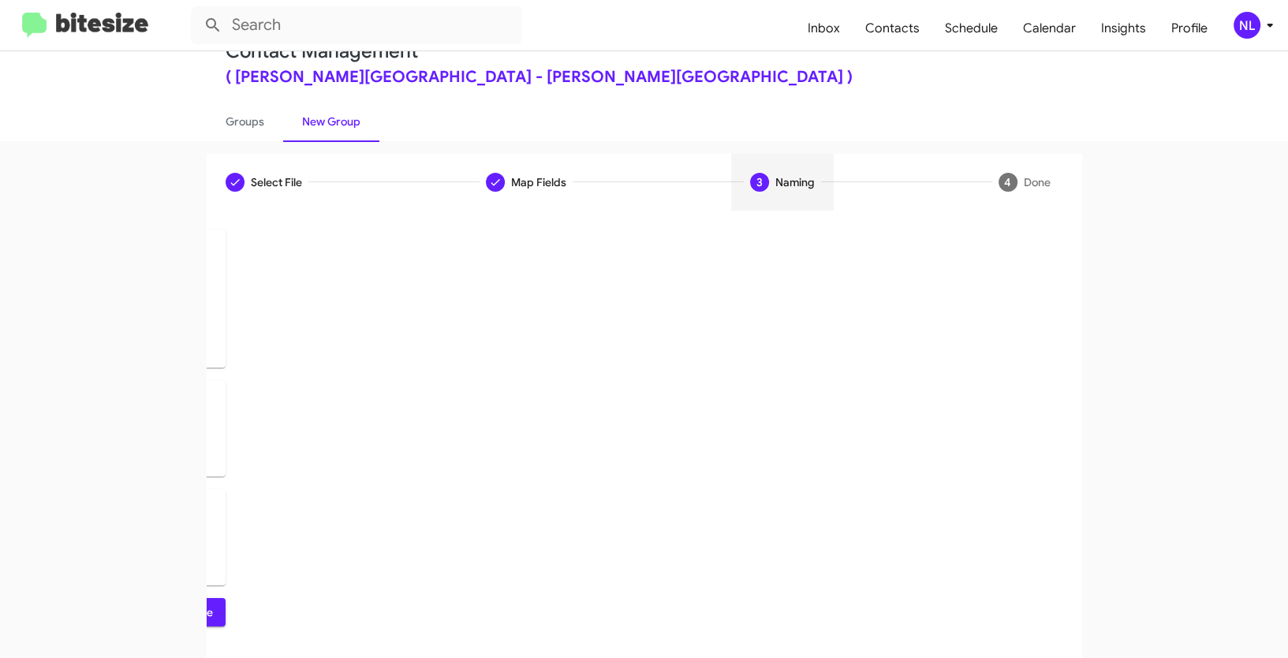
scroll to position [0, 0]
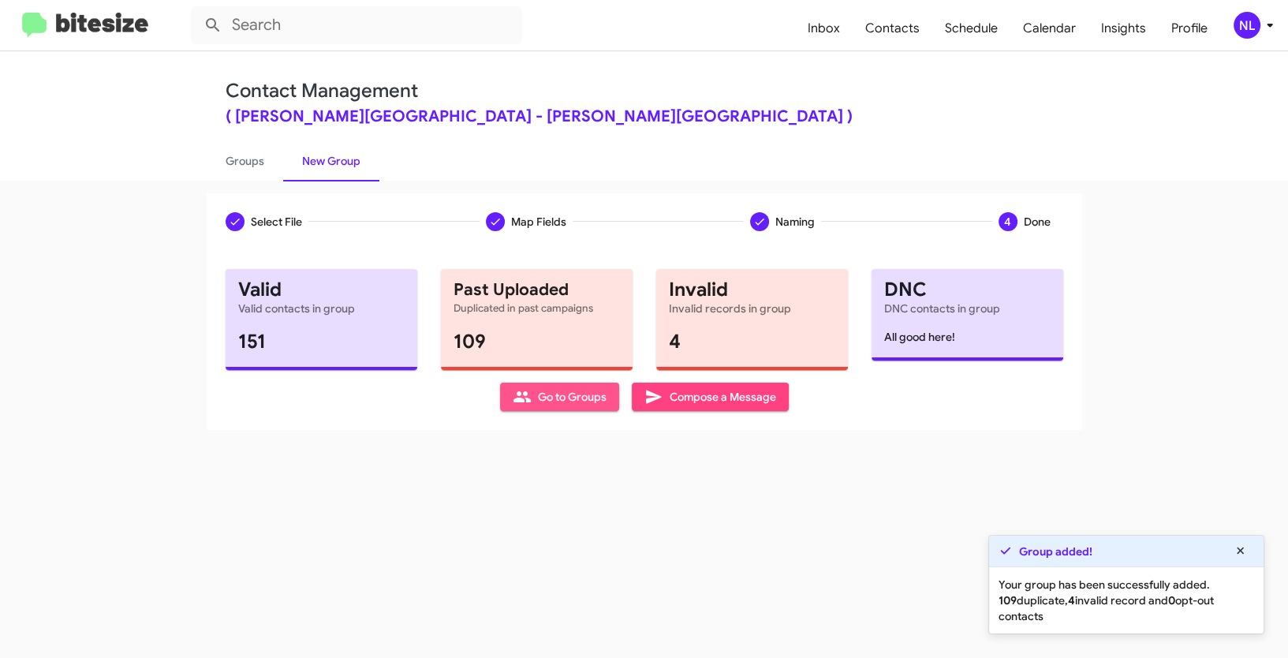
click at [547, 397] on span "Go to Groups" at bounding box center [560, 397] width 94 height 28
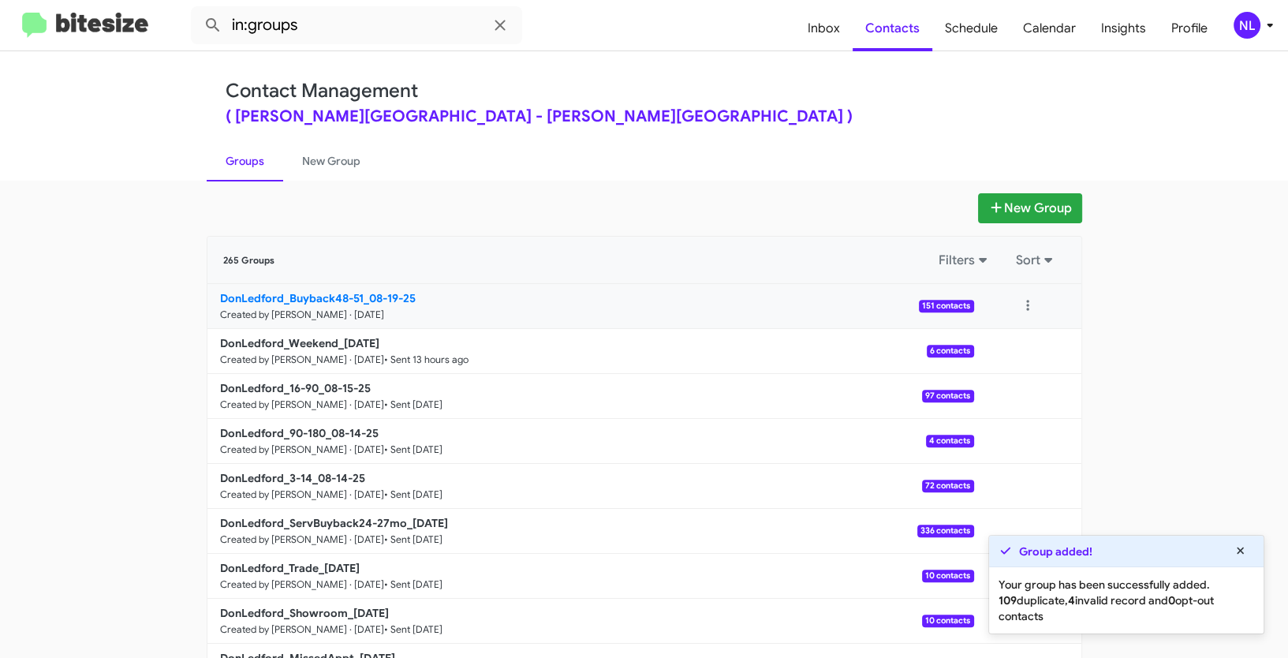
drag, startPoint x: 145, startPoint y: 295, endPoint x: 357, endPoint y: 292, distance: 211.4
click at [357, 292] on app-groups "New Group 265 Groups Filters Sort DonLedford_Buyback48-51_08-19-25 Created by […" at bounding box center [644, 484] width 1288 height 582
copy div "Filters Sort DonLedford_Buyback48-51"
click at [327, 23] on input "in:groups" at bounding box center [356, 25] width 331 height 38
paste input "DonLedford_Buyback48-51"
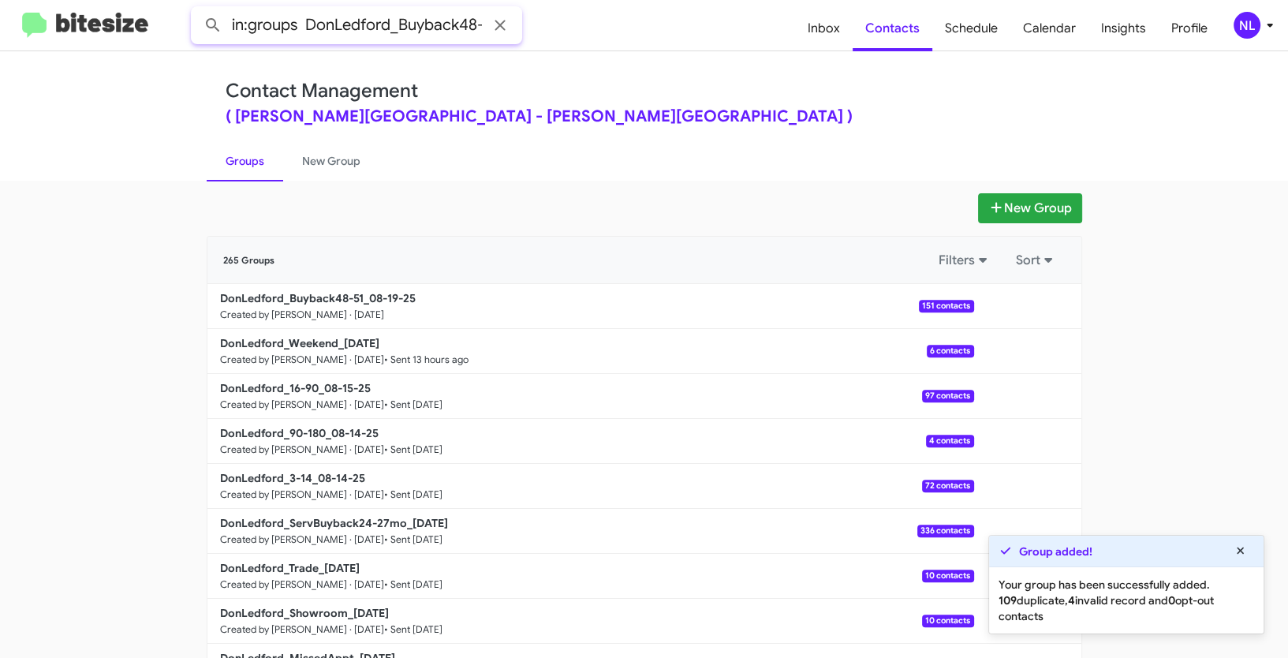
scroll to position [0, 17]
type input "in:groups DonLedford_Buyback48-51"
click at [197, 9] on button at bounding box center [213, 25] width 32 height 32
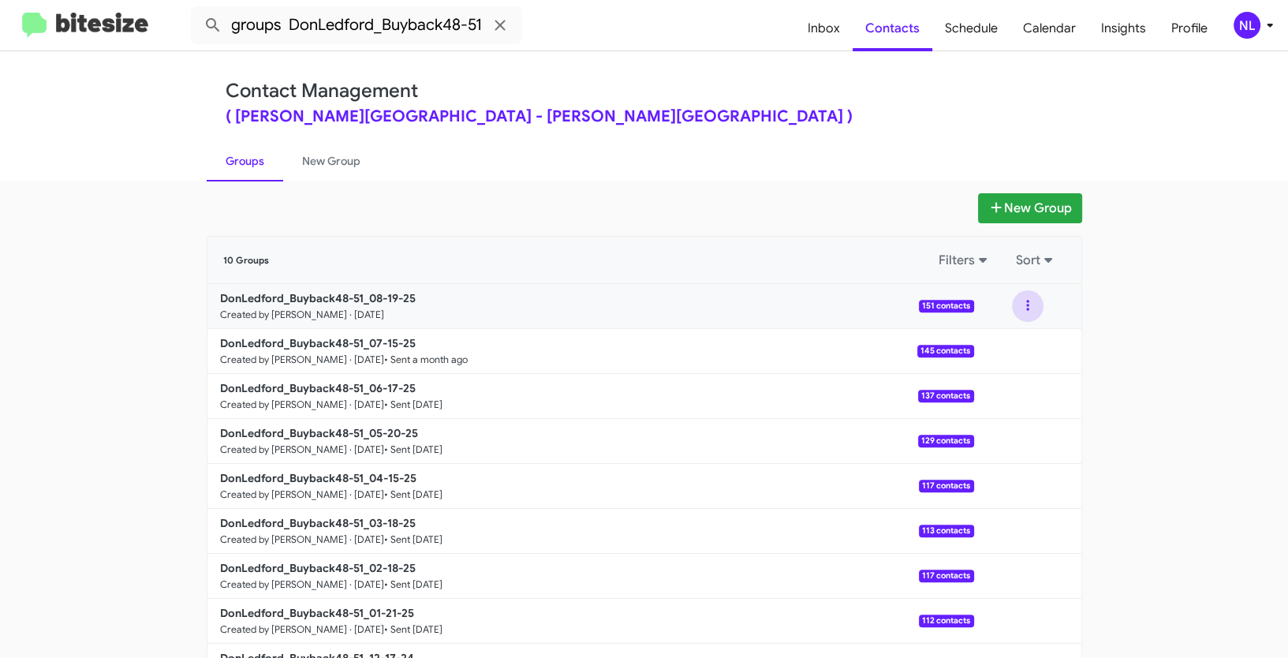
click at [1015, 306] on button at bounding box center [1028, 306] width 32 height 32
click at [989, 349] on button "View contacts" at bounding box center [980, 349] width 126 height 38
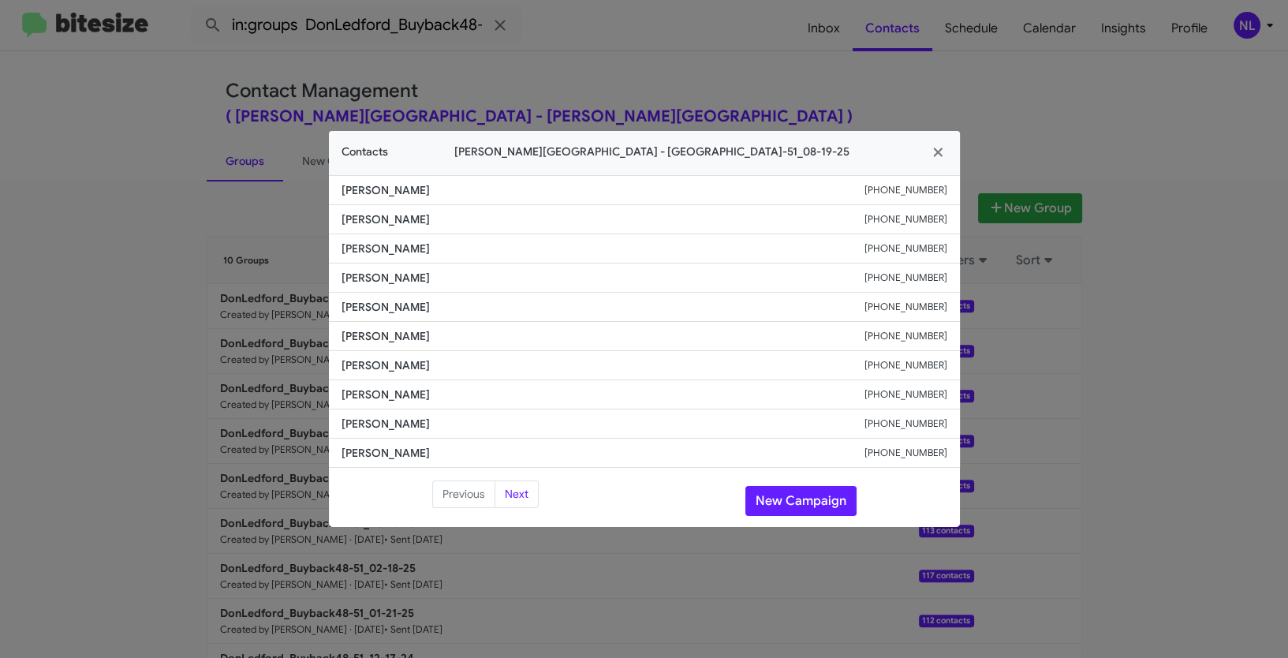
drag, startPoint x: 340, startPoint y: 339, endPoint x: 487, endPoint y: 348, distance: 147.8
click at [487, 348] on li "[PERSON_NAME] [PHONE_NUMBER]" at bounding box center [644, 336] width 631 height 29
copy span "[PERSON_NAME]"
click at [801, 502] on button "New Campaign" at bounding box center [800, 501] width 111 height 30
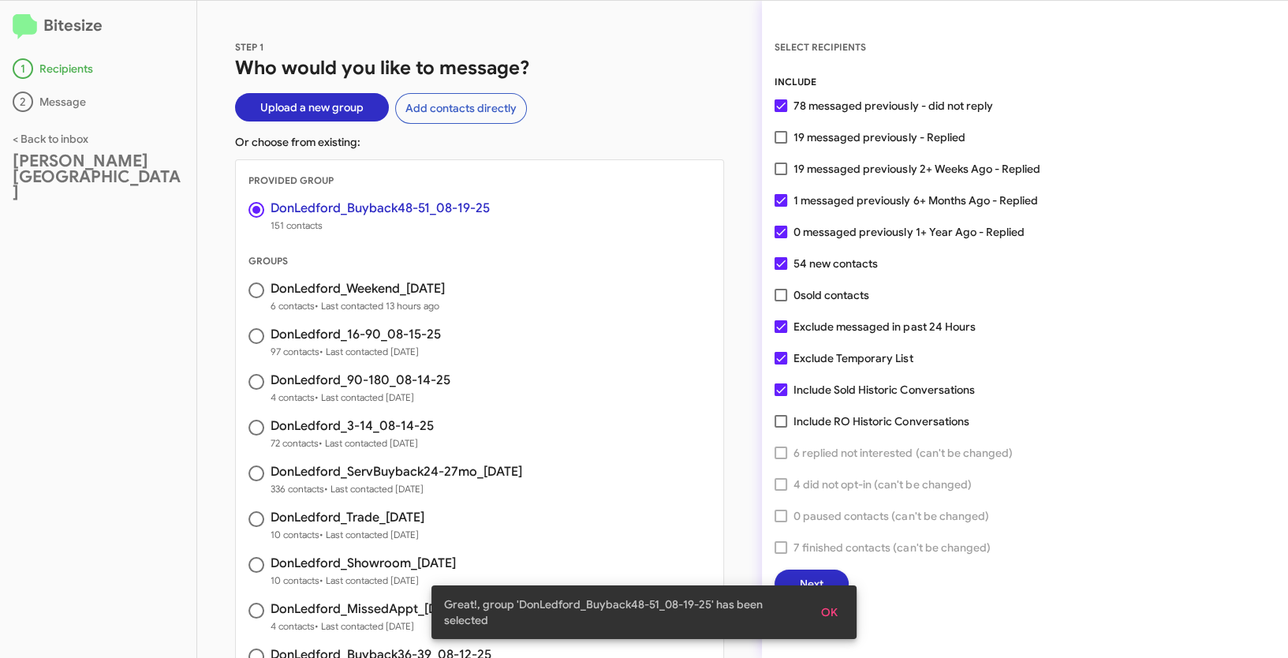
click at [825, 613] on span "OK" at bounding box center [829, 612] width 17 height 28
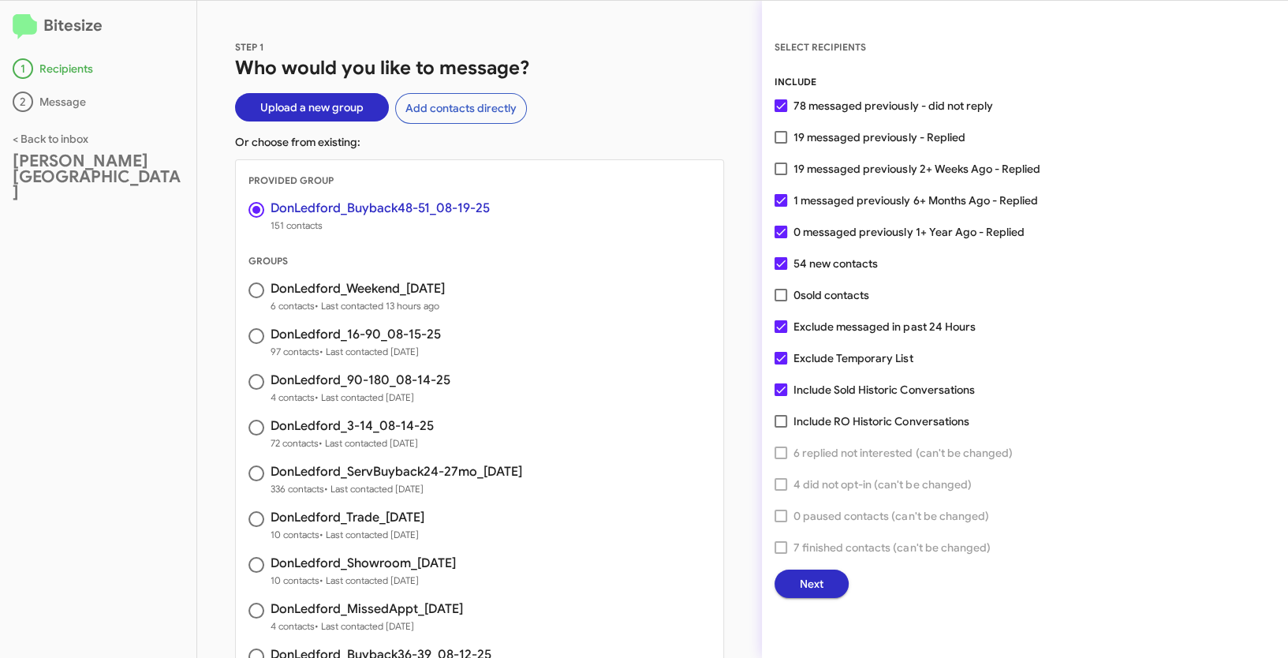
click at [816, 584] on span "Next" at bounding box center [812, 584] width 24 height 28
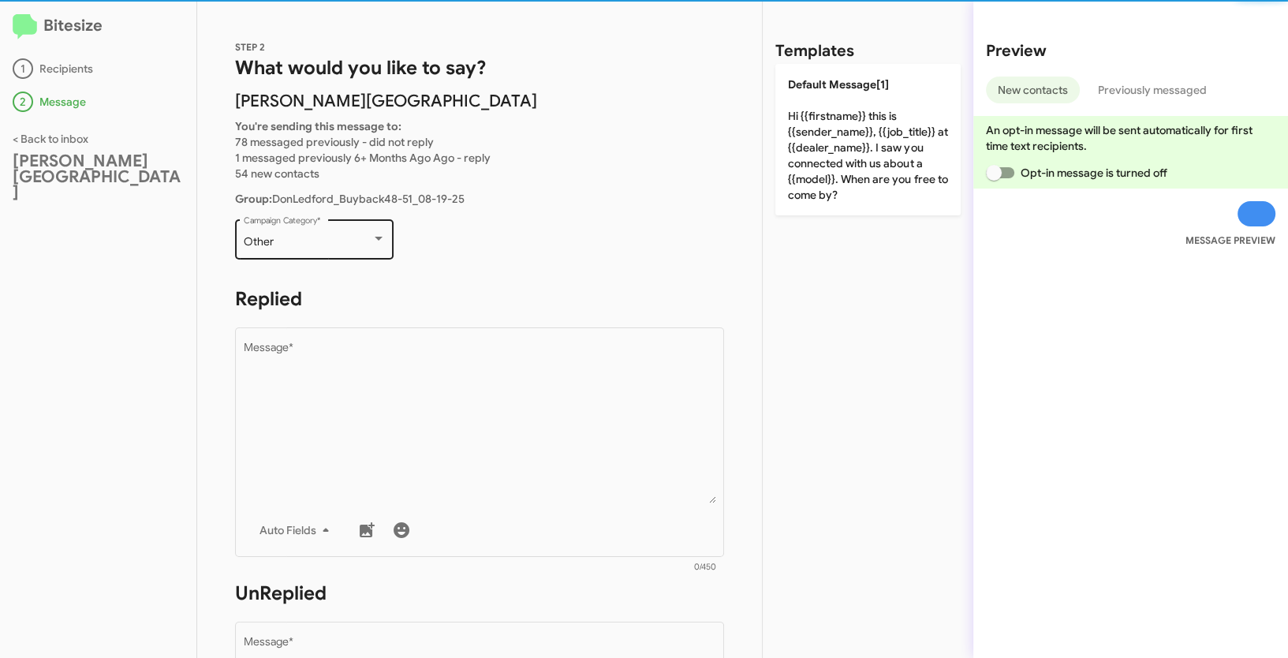
click at [342, 247] on div "Other" at bounding box center [308, 242] width 128 height 13
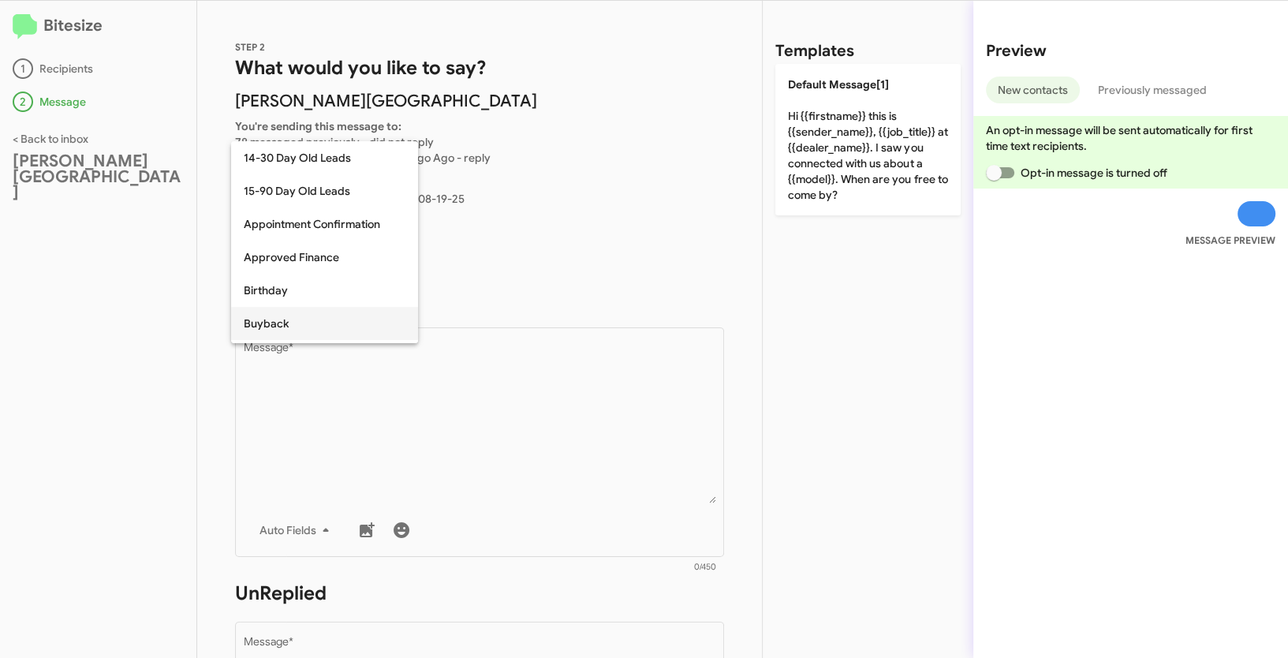
click at [267, 325] on span "Buyback" at bounding box center [325, 323] width 162 height 33
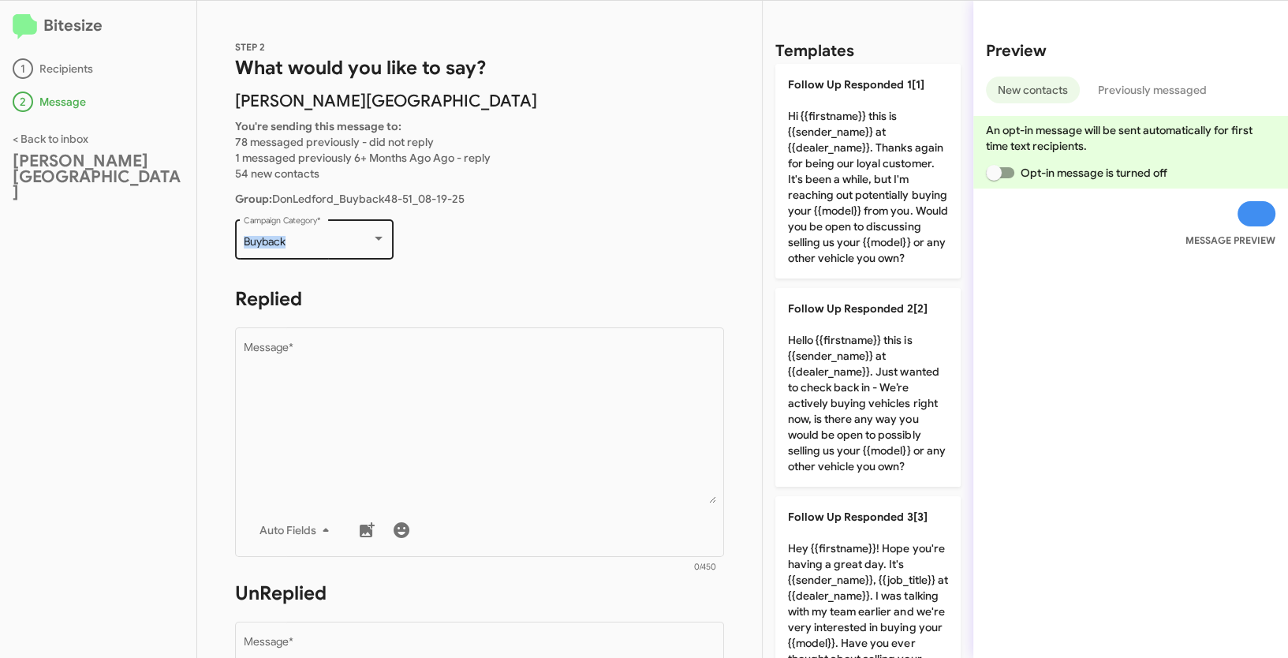
drag, startPoint x: 278, startPoint y: 242, endPoint x: 331, endPoint y: 245, distance: 53.7
click at [331, 245] on div "Buyback Campaign Category *" at bounding box center [314, 237] width 159 height 43
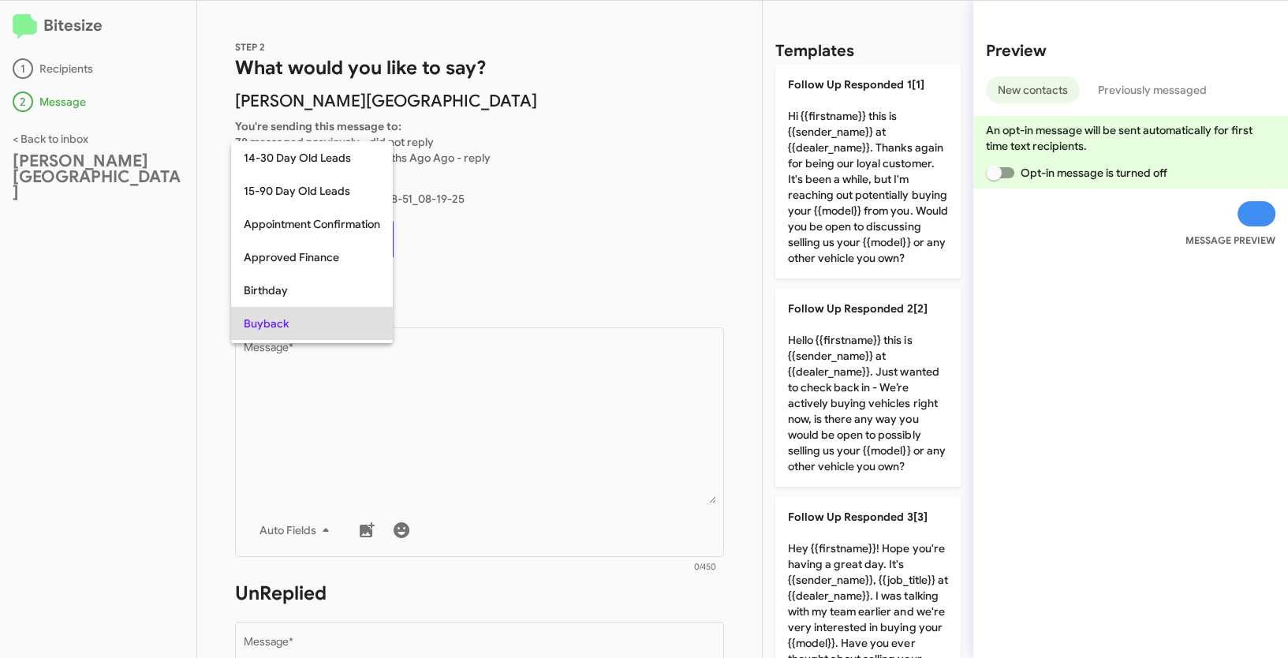
scroll to position [81, 0]
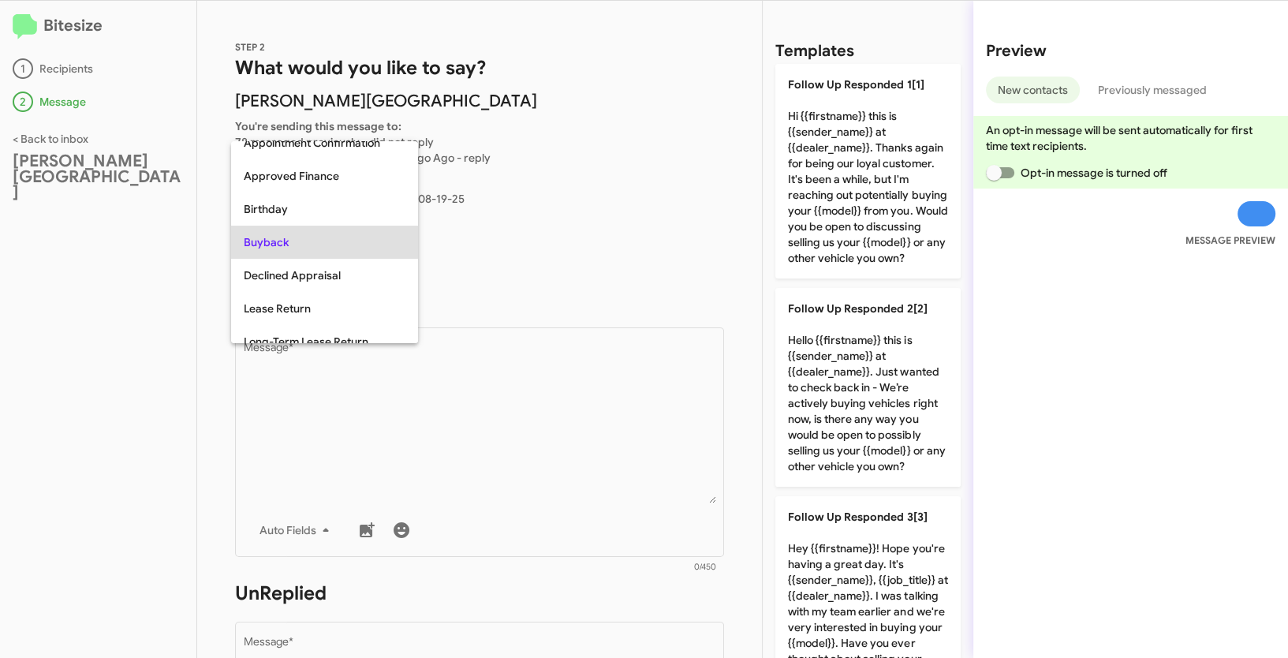
copy span "Buyback"
click at [469, 387] on div at bounding box center [644, 329] width 1288 height 658
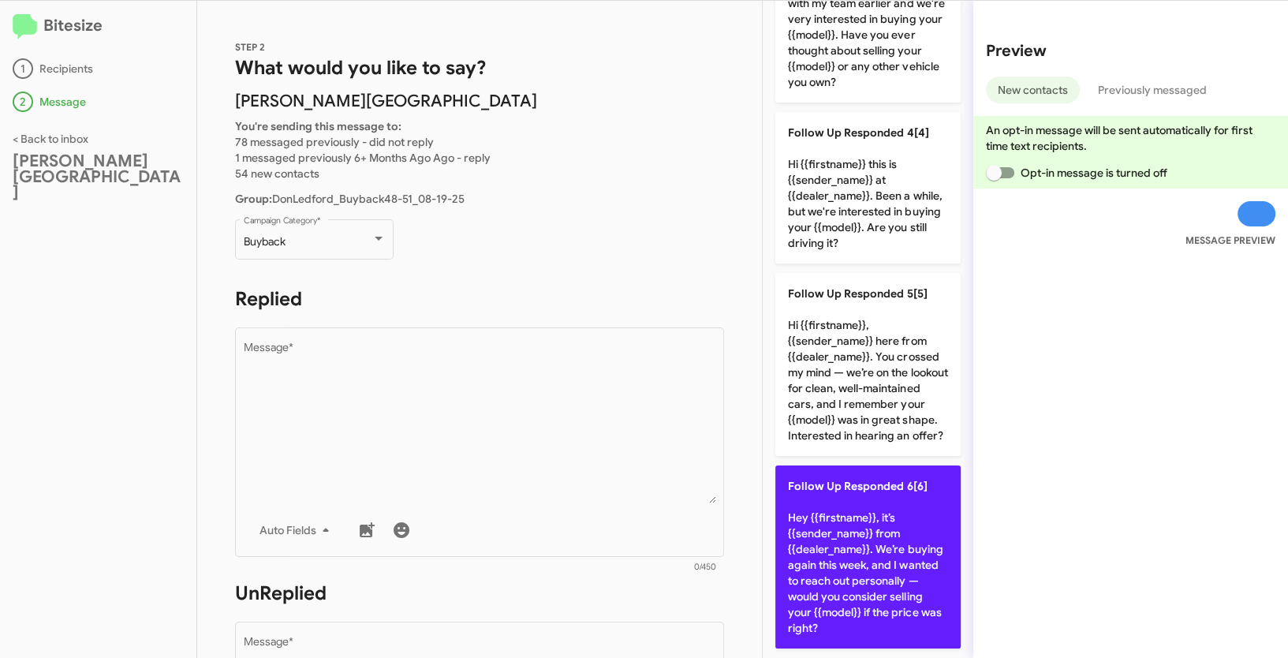
scroll to position [0, 0]
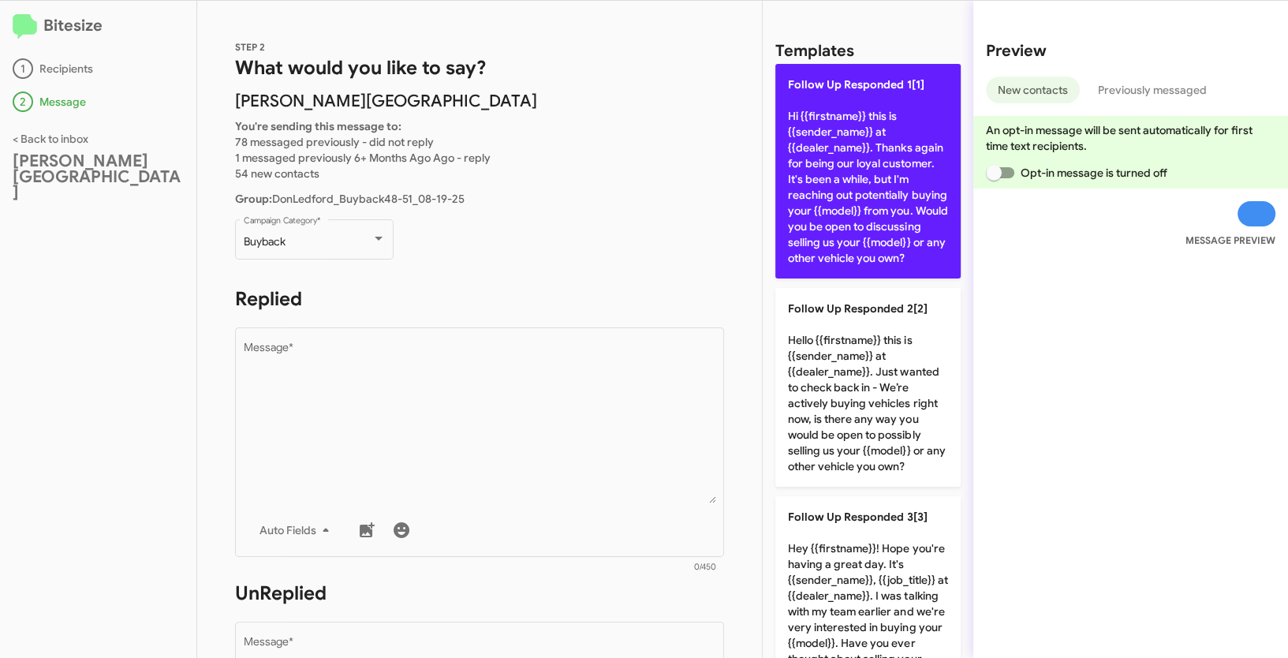
click at [885, 197] on p "Follow Up Responded 1[1] Hi {{firstname}} this is {{sender_name}} at {{dealer_n…" at bounding box center [867, 171] width 185 height 215
type textarea "Hi {{firstname}} this is {{sender_name}} at {{dealer_name}}. Thanks again for b…"
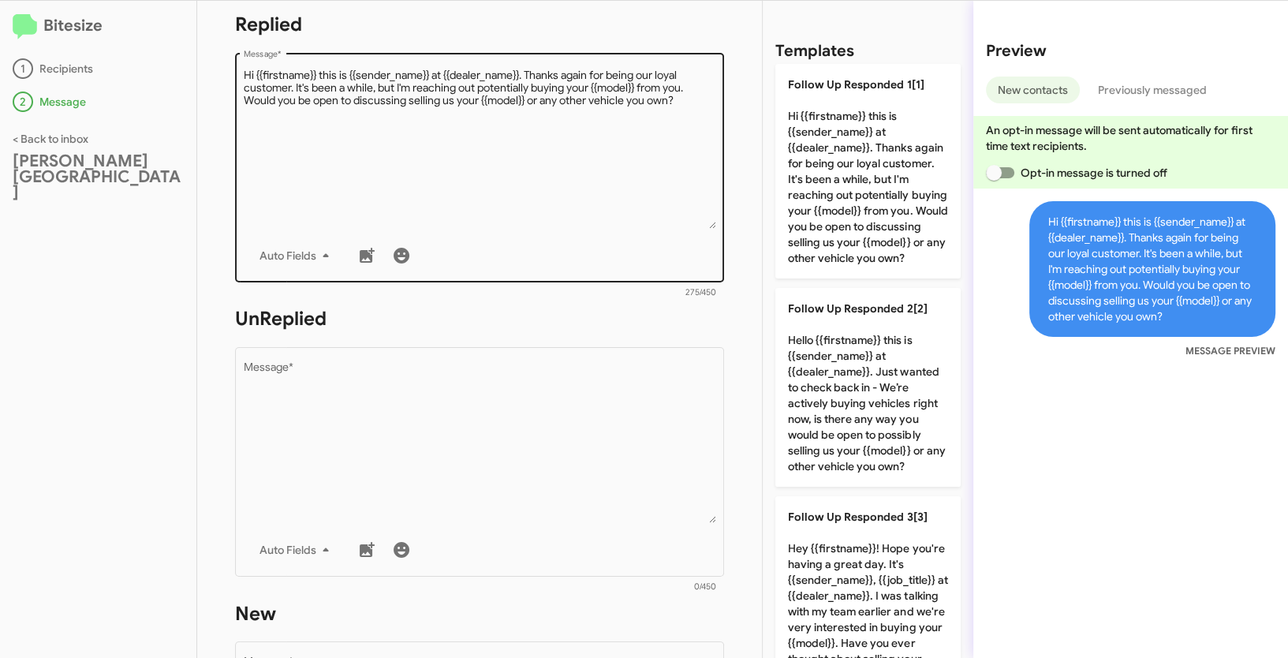
scroll to position [459, 0]
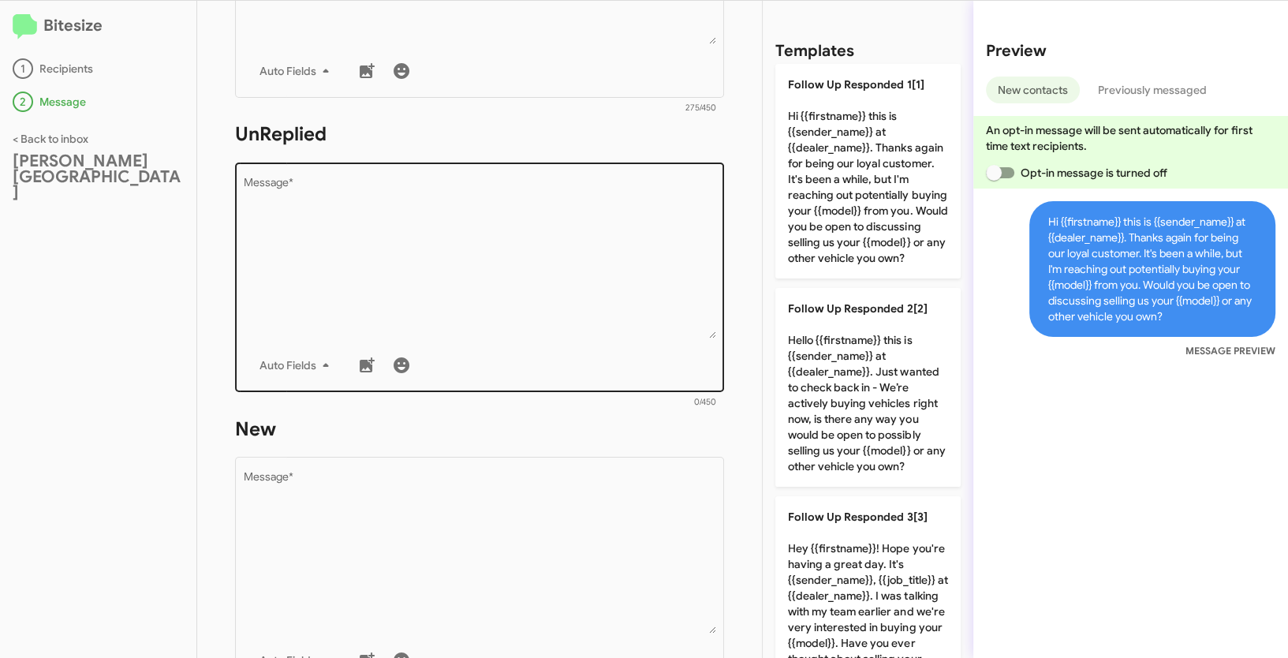
click at [592, 289] on textarea "Message *" at bounding box center [480, 257] width 472 height 161
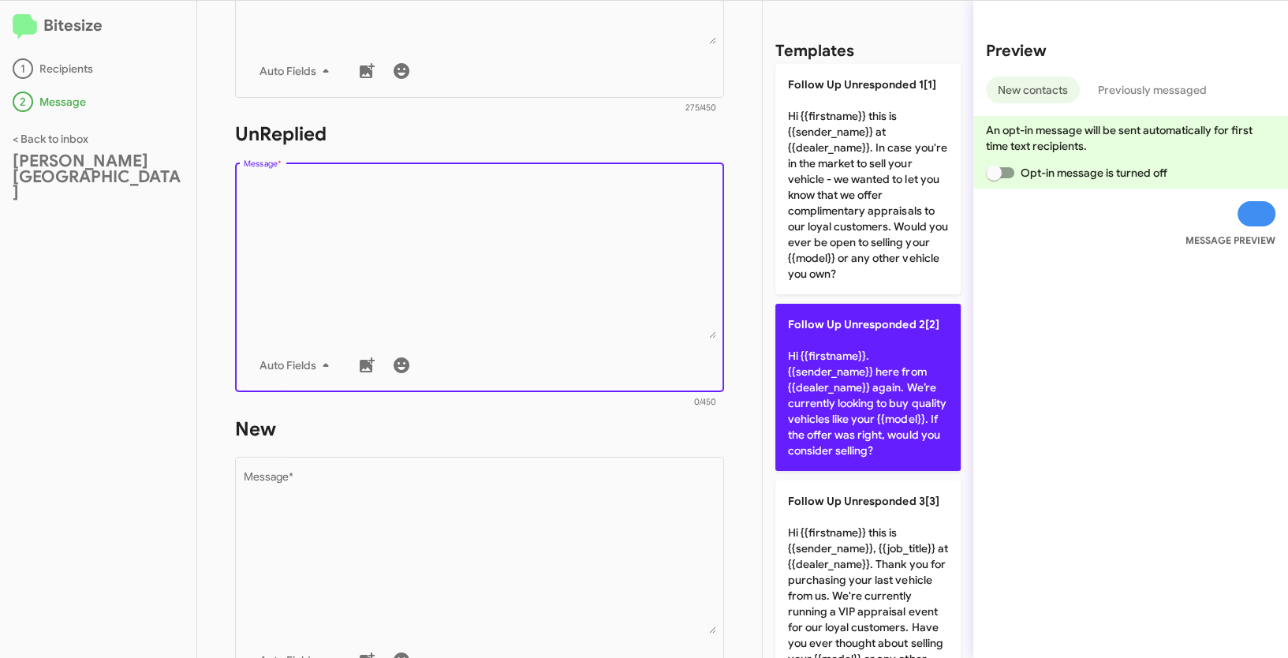
click at [864, 375] on p "Follow Up Unresponded 2[2] Hi {{firstname}}. {{sender_name}} here from {{dealer…" at bounding box center [867, 387] width 185 height 167
type textarea "Hi {{firstname}}. {{sender_name}} here from {{dealer_name}} again. We’re curren…"
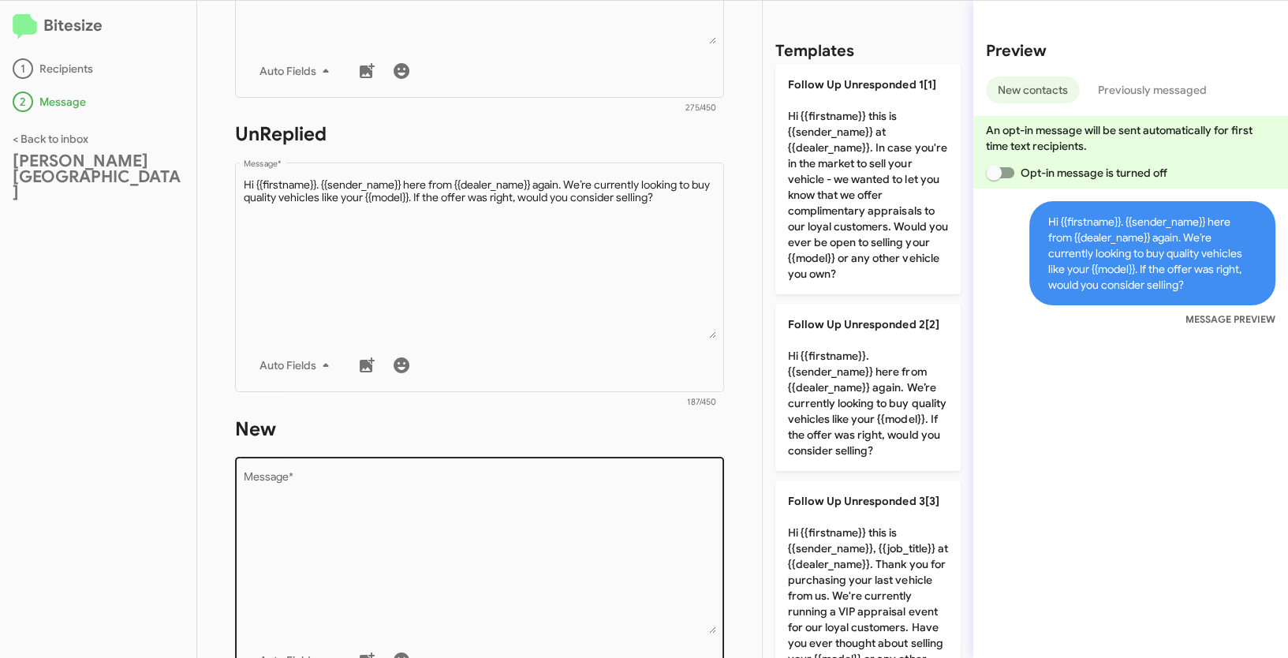
scroll to position [754, 0]
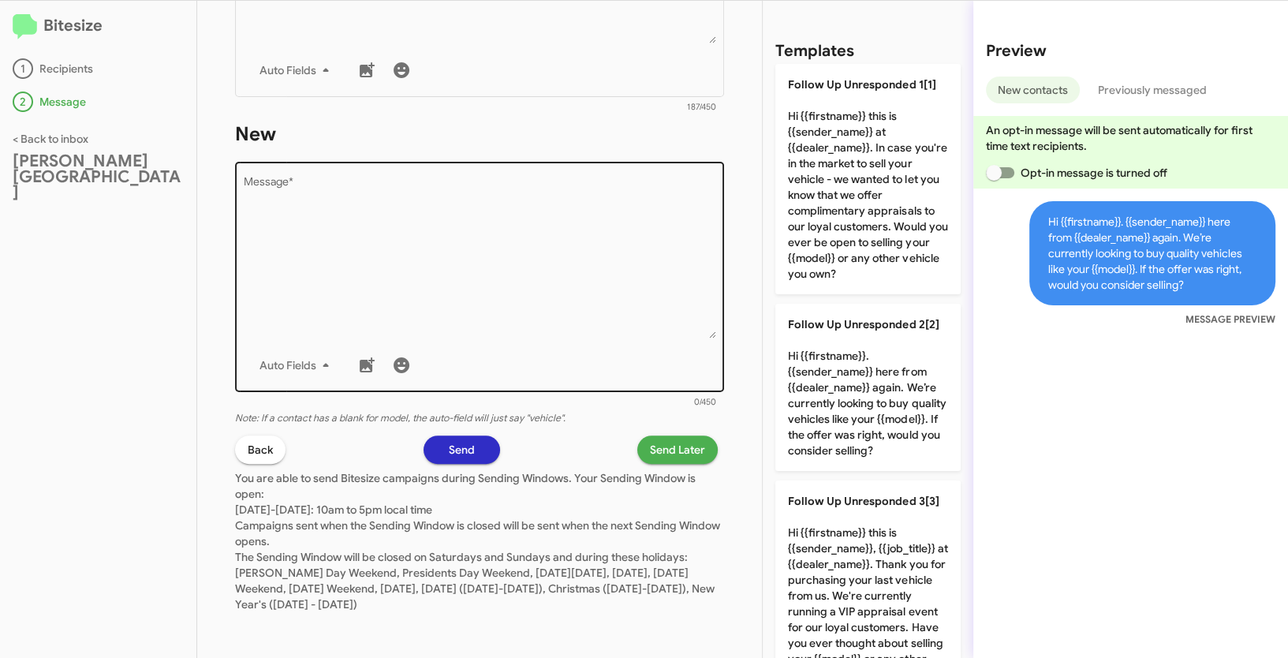
click at [510, 285] on textarea "Message *" at bounding box center [480, 257] width 472 height 161
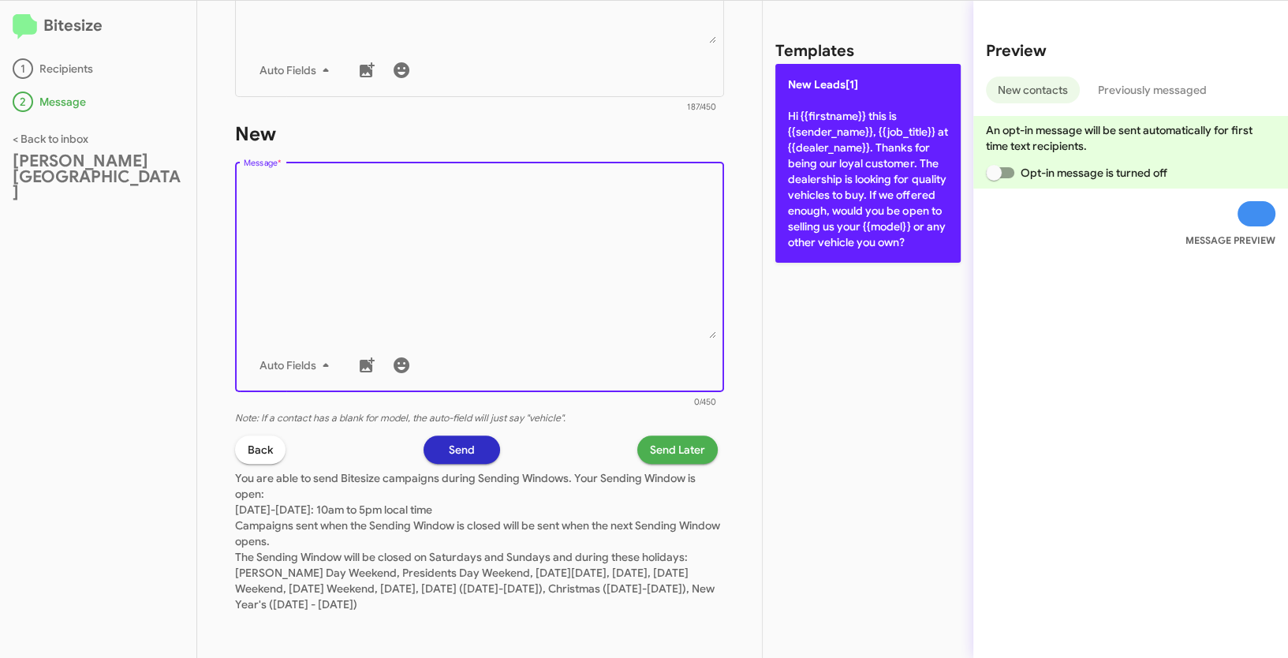
click at [808, 212] on p "New Leads[1] Hi {{firstname}} this is {{sender_name}}, {{job_title}} at {{deale…" at bounding box center [867, 163] width 185 height 199
type textarea "Hi {{firstname}} this is {{sender_name}}, {{job_title}} at {{dealer_name}}. Tha…"
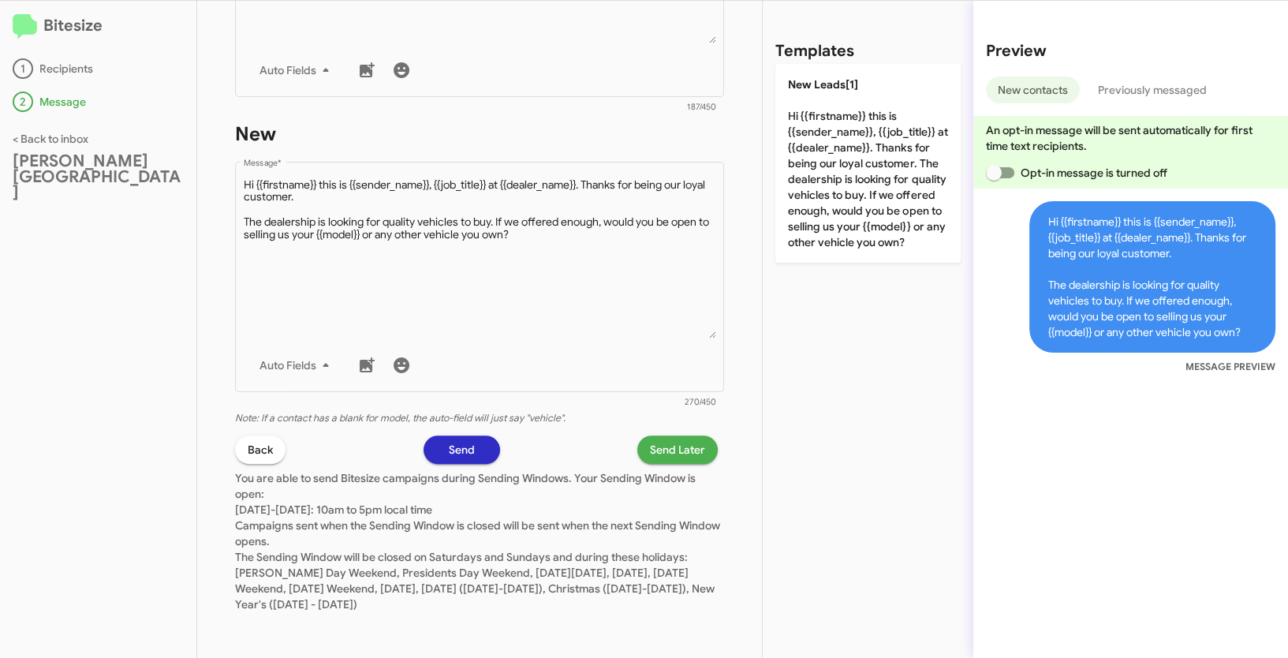
click at [653, 467] on p "You are able to send Bitesize campaigns during Sending Windows. Your Sending Wi…" at bounding box center [479, 538] width 489 height 148
click at [654, 450] on span "Send Later" at bounding box center [677, 449] width 55 height 28
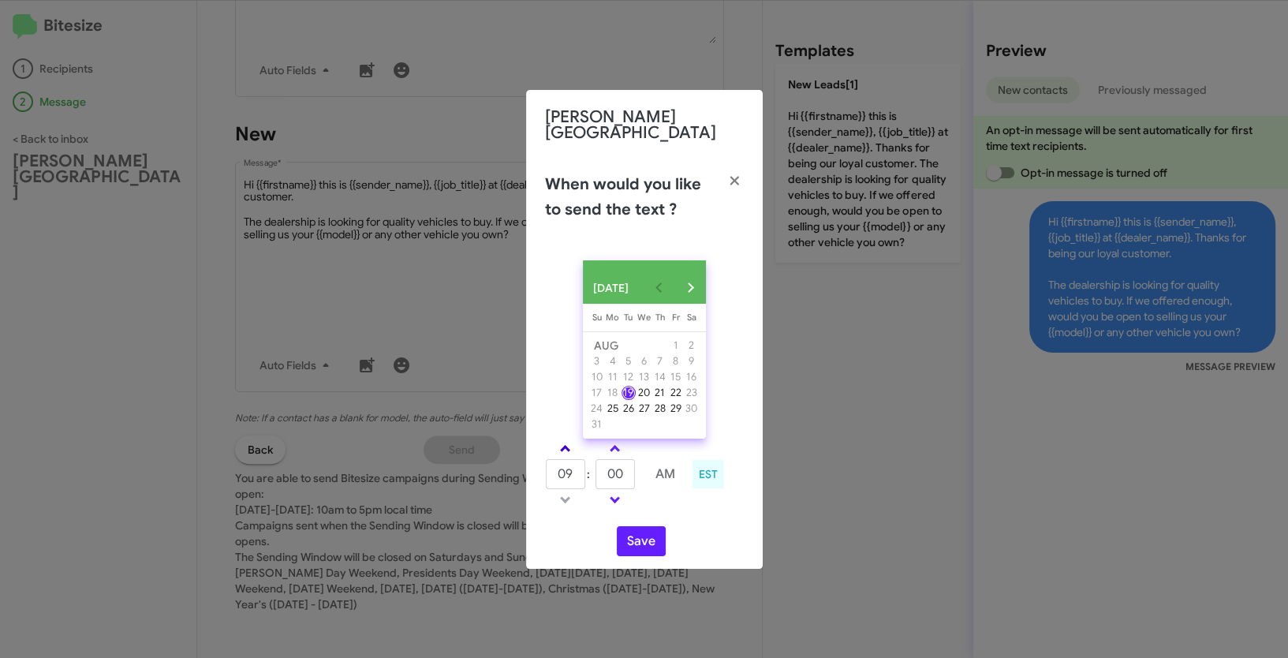
click at [562, 444] on link at bounding box center [565, 448] width 28 height 18
type input "10"
drag, startPoint x: 627, startPoint y: 479, endPoint x: 590, endPoint y: 471, distance: 37.9
click at [590, 471] on tr "10 : 00 AM" at bounding box center [615, 474] width 141 height 32
type input "17"
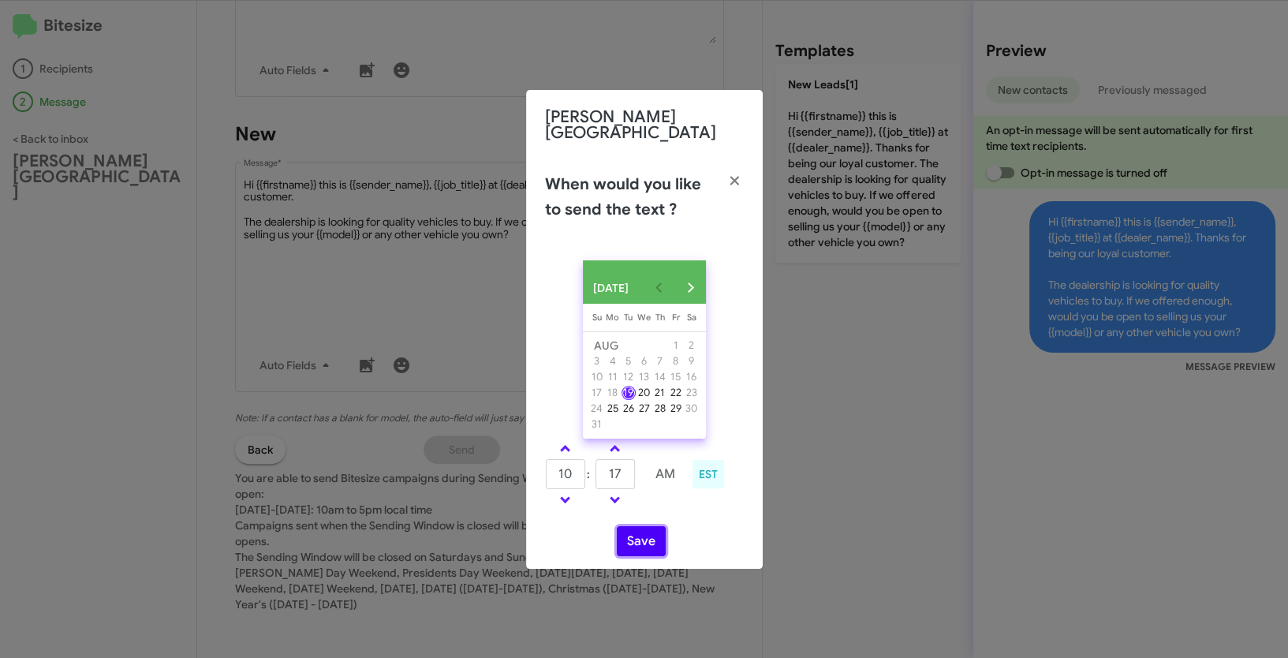
click at [650, 543] on button "Save" at bounding box center [641, 541] width 49 height 30
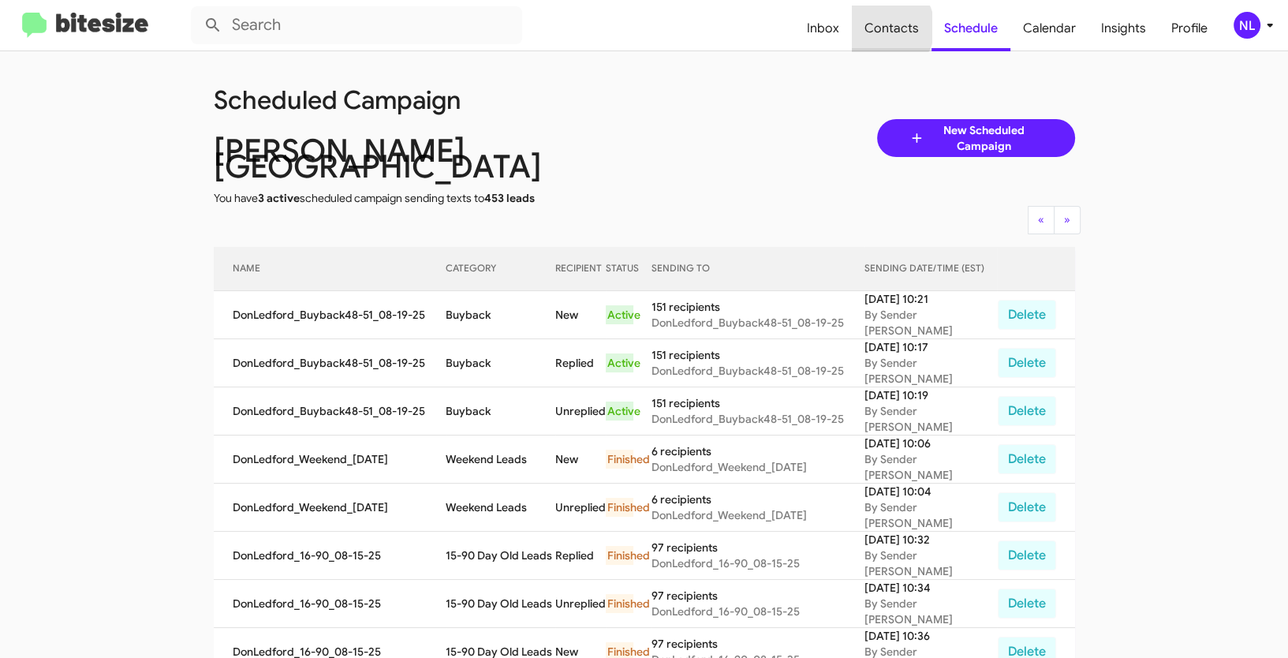
click at [888, 28] on span "Contacts" at bounding box center [892, 29] width 80 height 46
type input "in:groups"
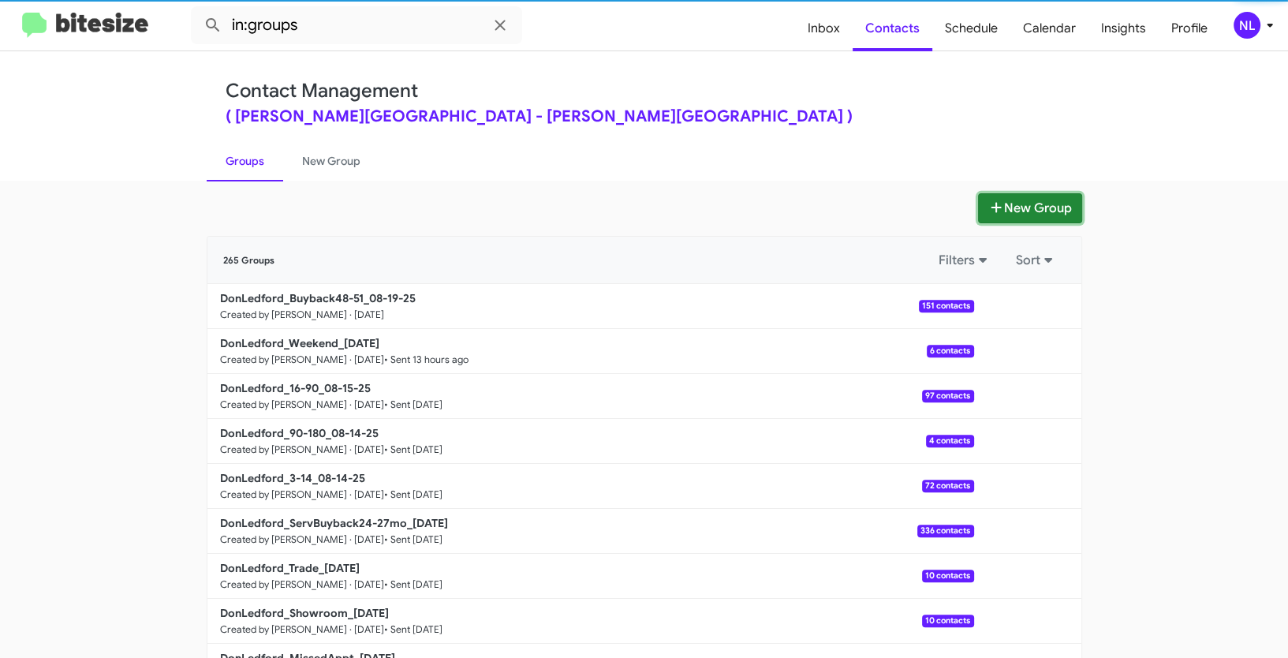
click at [1040, 204] on button "New Group" at bounding box center [1030, 208] width 104 height 30
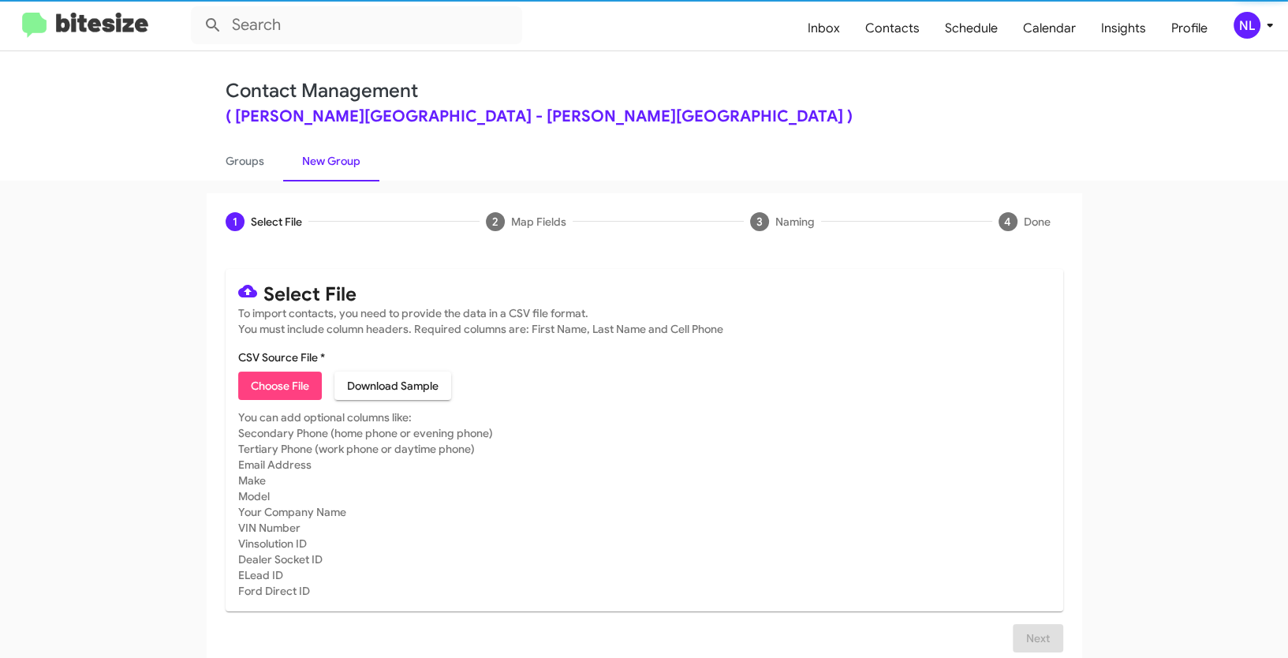
click at [268, 385] on span "Choose File" at bounding box center [280, 386] width 58 height 28
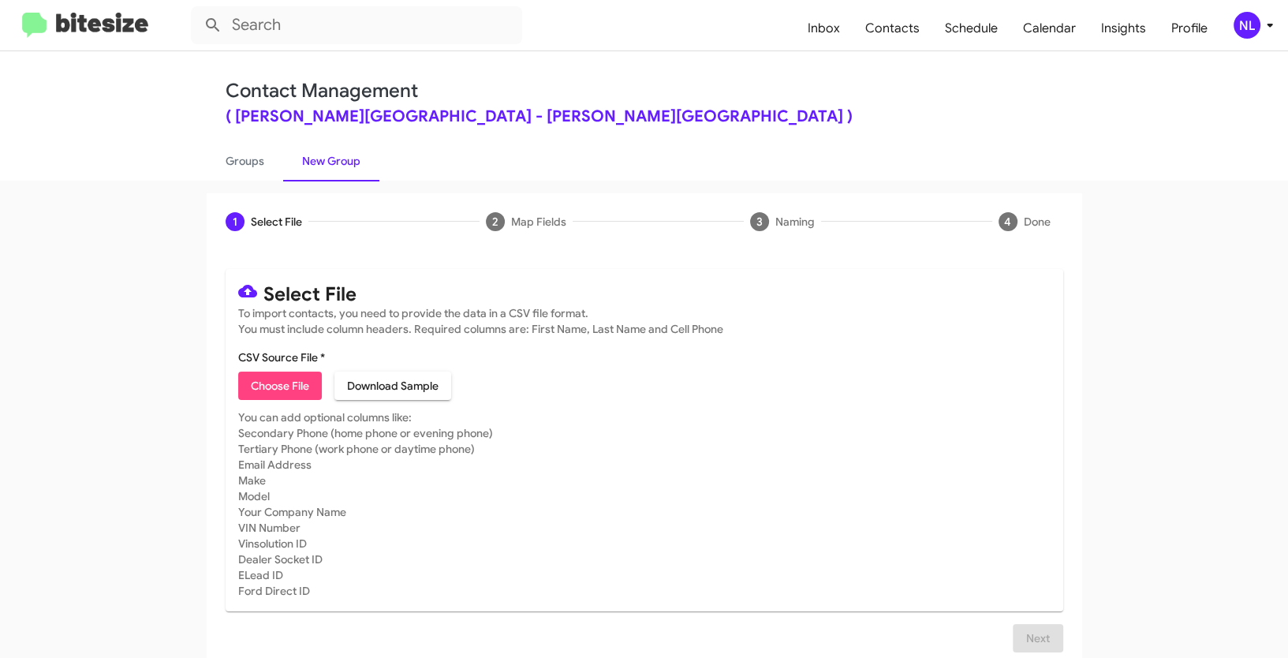
type input "DonLedford_MissedAppt_[DATE]"
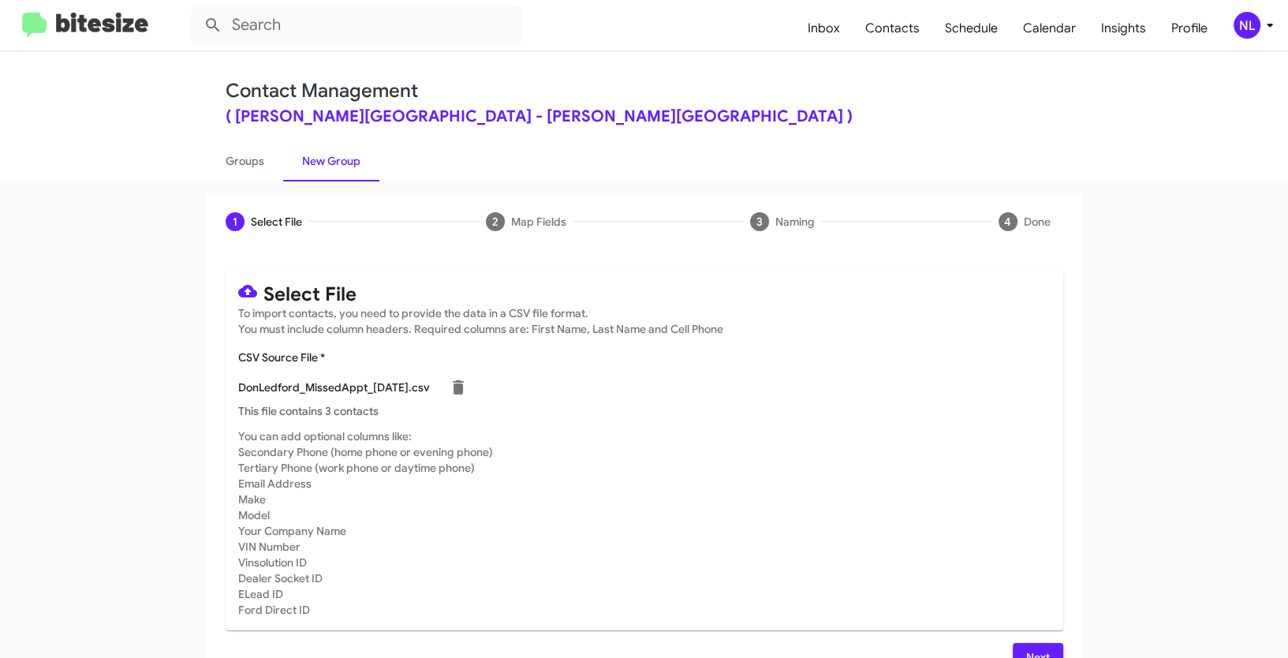
scroll to position [32, 0]
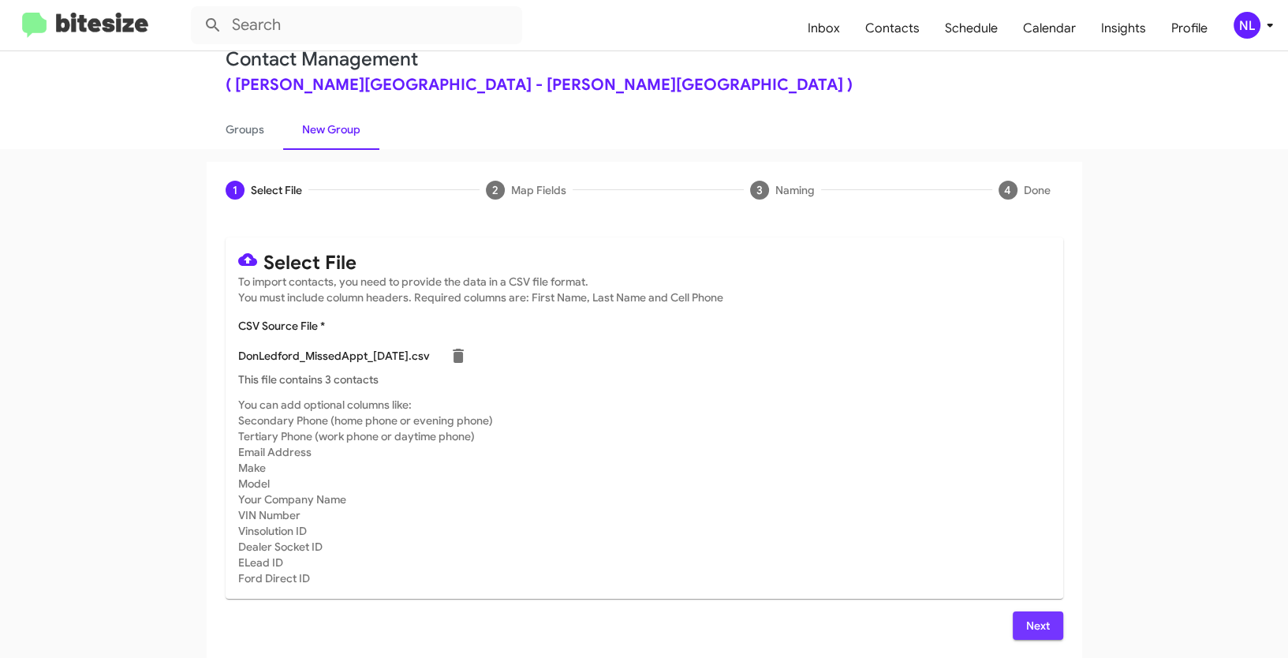
click at [1025, 629] on span "Next" at bounding box center [1037, 625] width 25 height 28
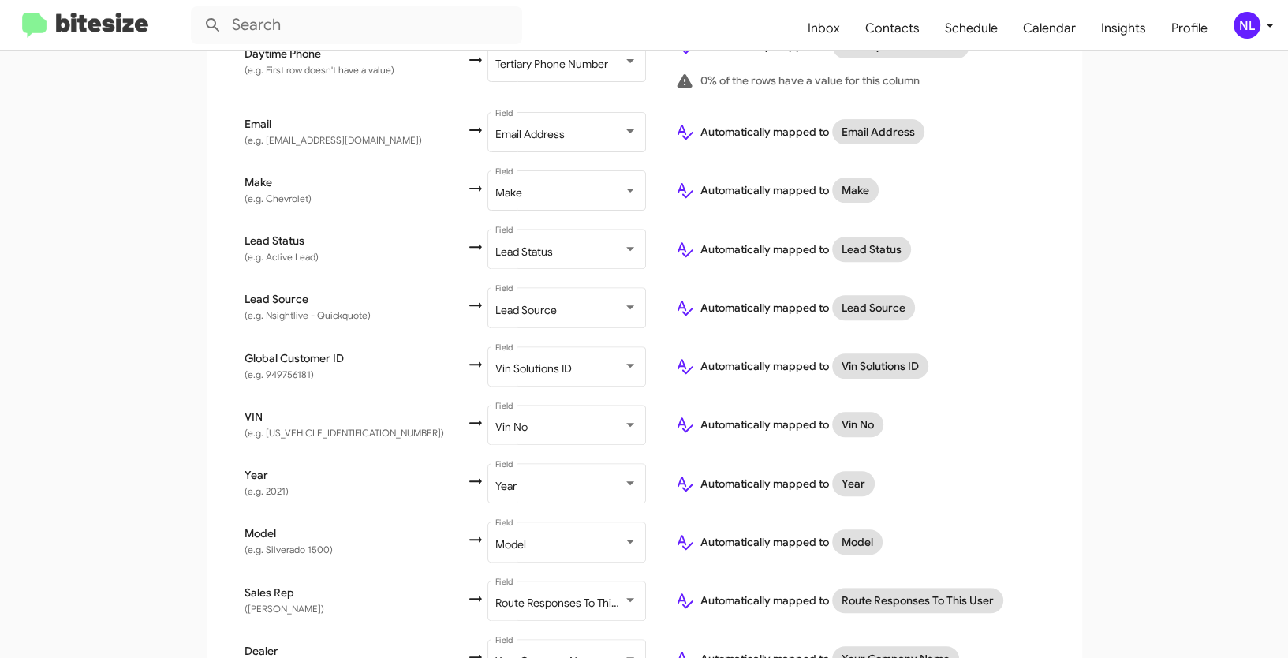
scroll to position [705, 0]
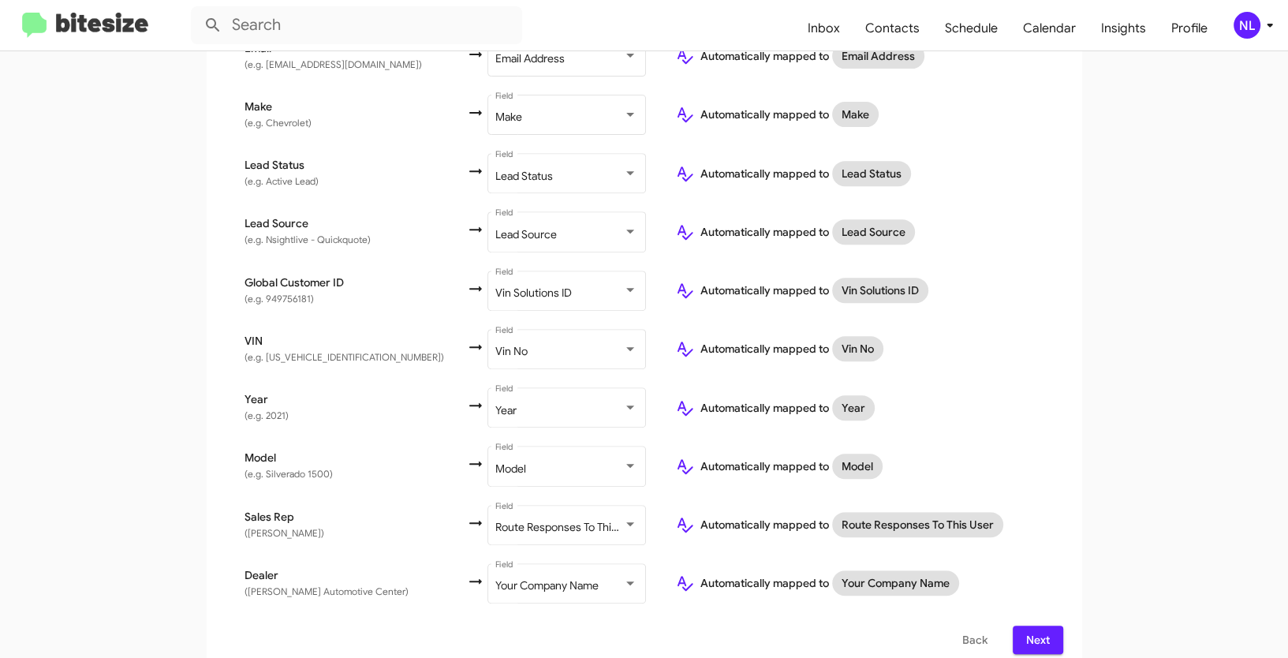
click at [1018, 626] on button "Next" at bounding box center [1038, 640] width 50 height 28
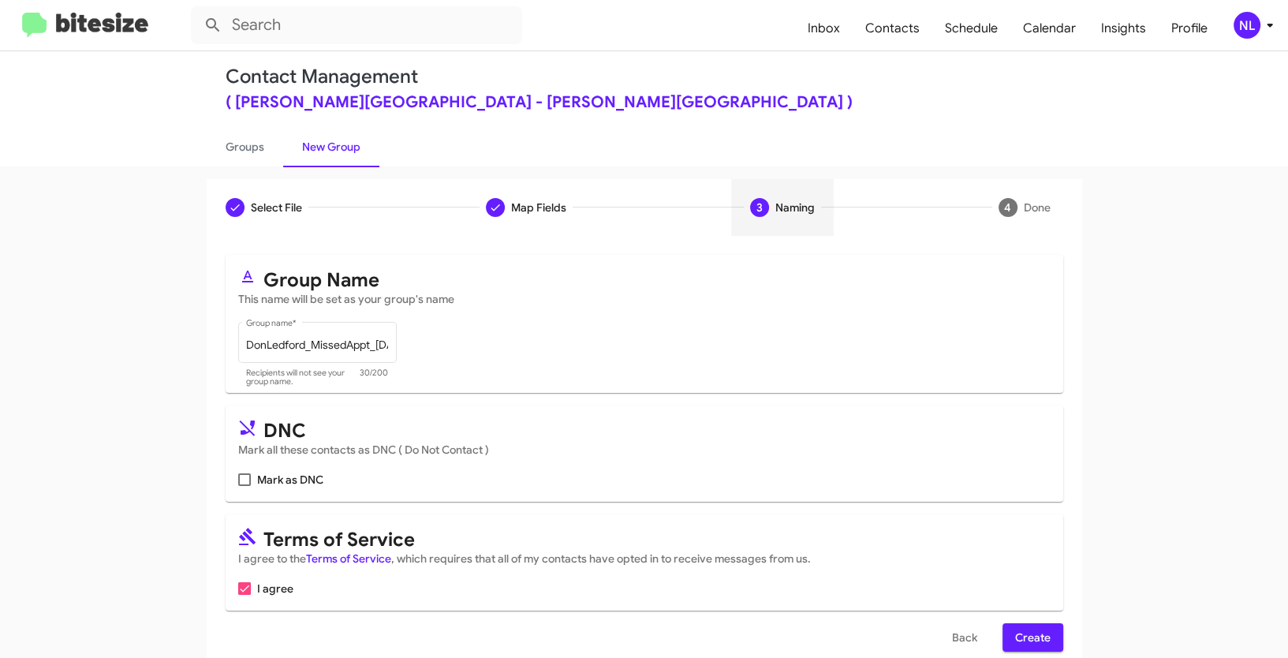
scroll to position [39, 0]
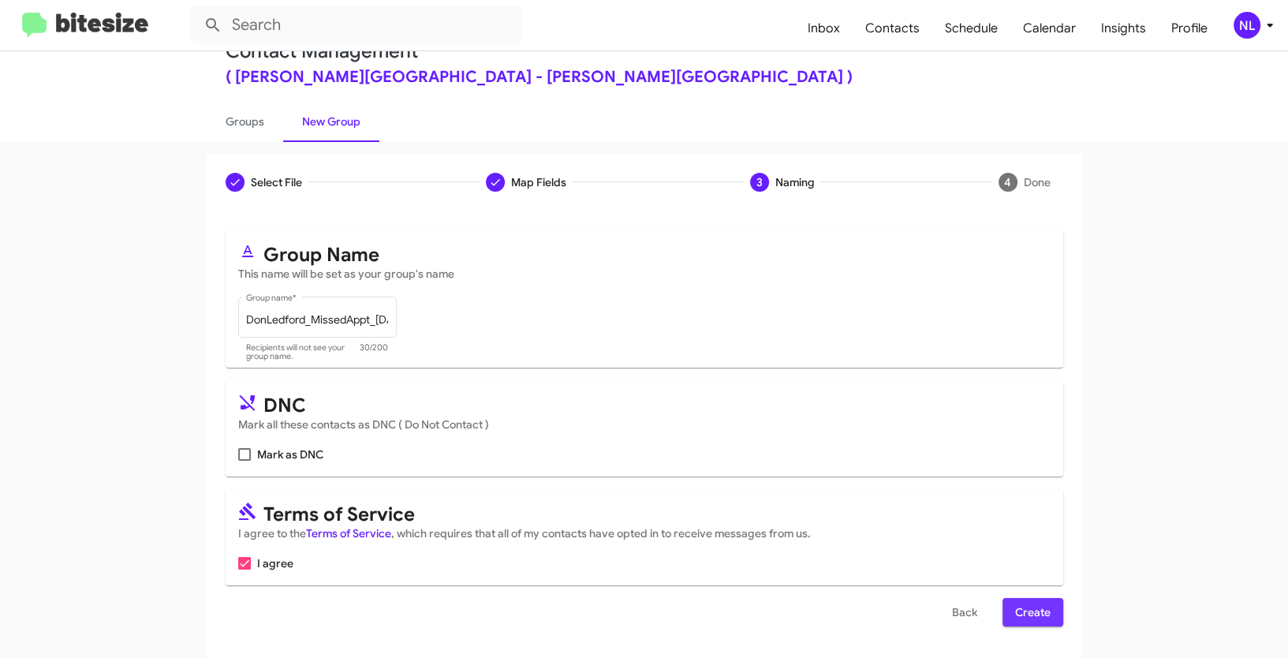
click at [1034, 605] on span "Create" at bounding box center [1032, 612] width 35 height 28
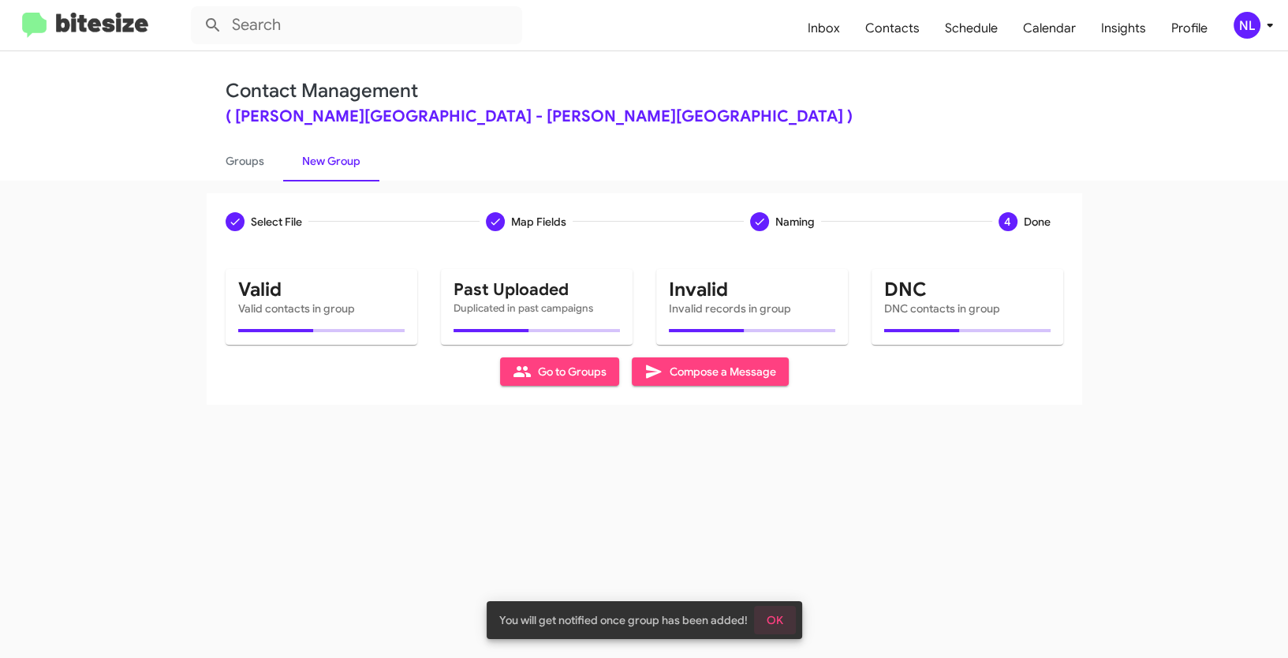
click at [785, 620] on button "OK" at bounding box center [775, 620] width 42 height 28
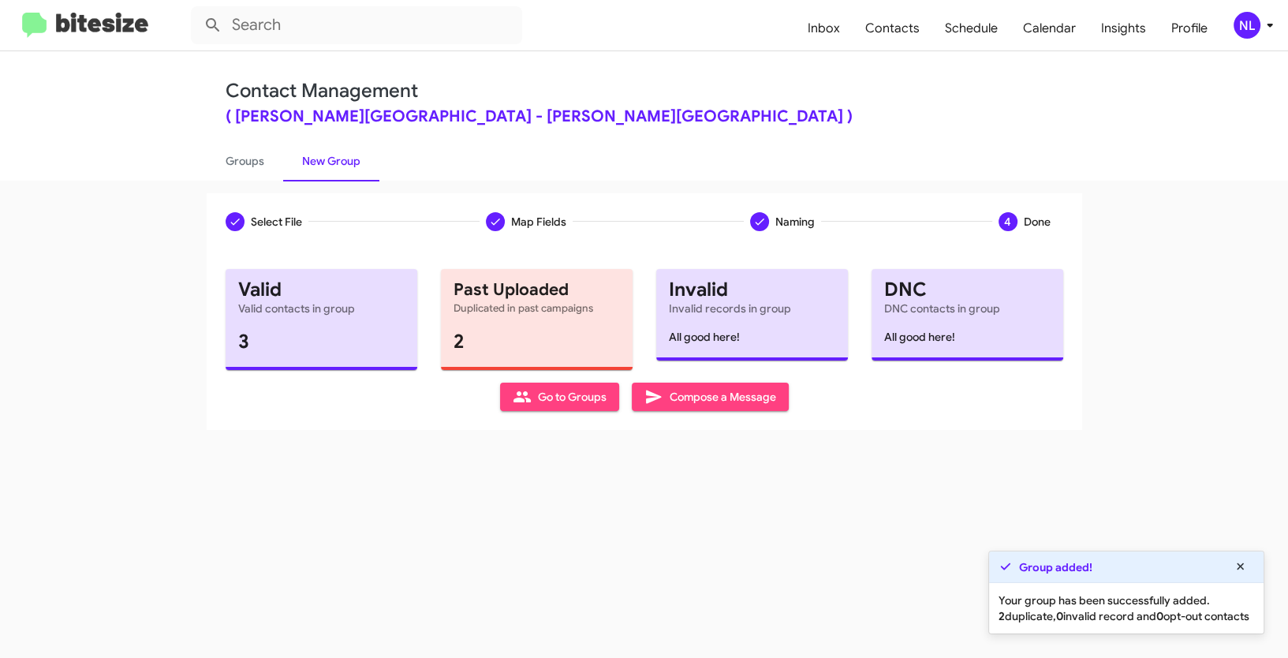
drag, startPoint x: 571, startPoint y: 399, endPoint x: 514, endPoint y: 424, distance: 62.9
click at [571, 401] on span "Go to Groups" at bounding box center [560, 397] width 94 height 28
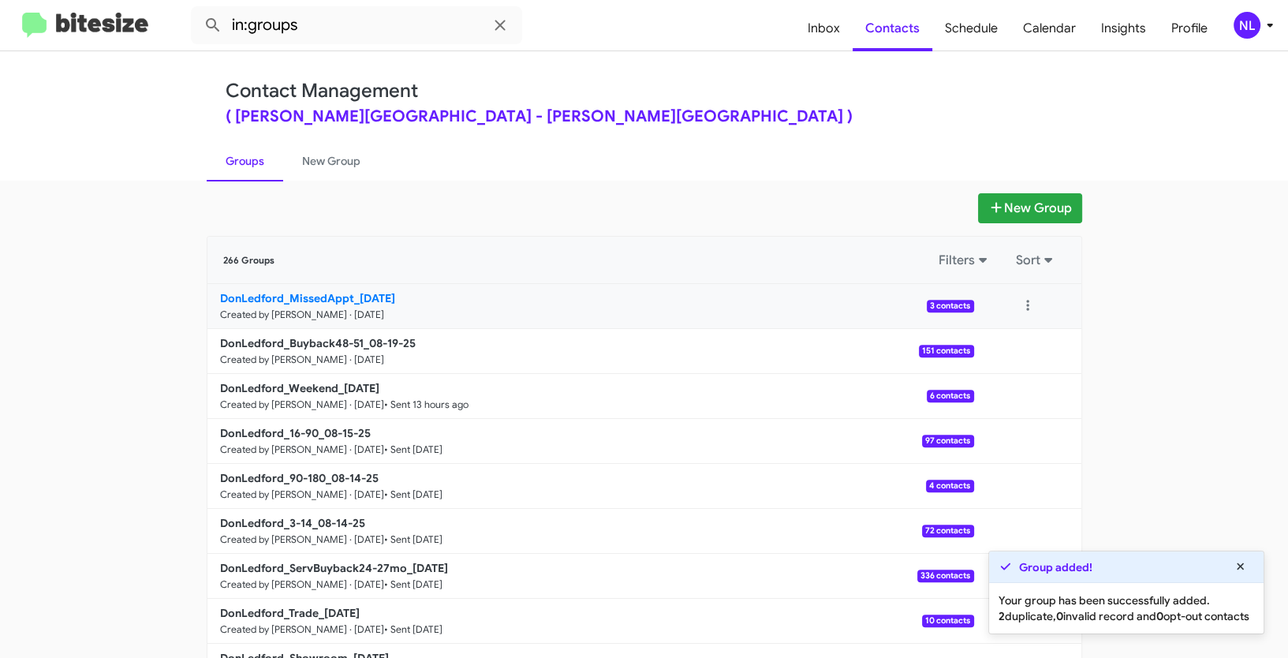
drag, startPoint x: 170, startPoint y: 297, endPoint x: 349, endPoint y: 297, distance: 179.1
click at [349, 297] on app-groups "New Group 266 Groups Filters Sort DonLedford_MissedAppt_[DATE] Created by [PERS…" at bounding box center [644, 484] width 1288 height 582
copy b "DonLedford_MissedAppt"
click at [337, 24] on input "in:groups" at bounding box center [356, 25] width 331 height 38
paste input "DonLedford_MissedAppt"
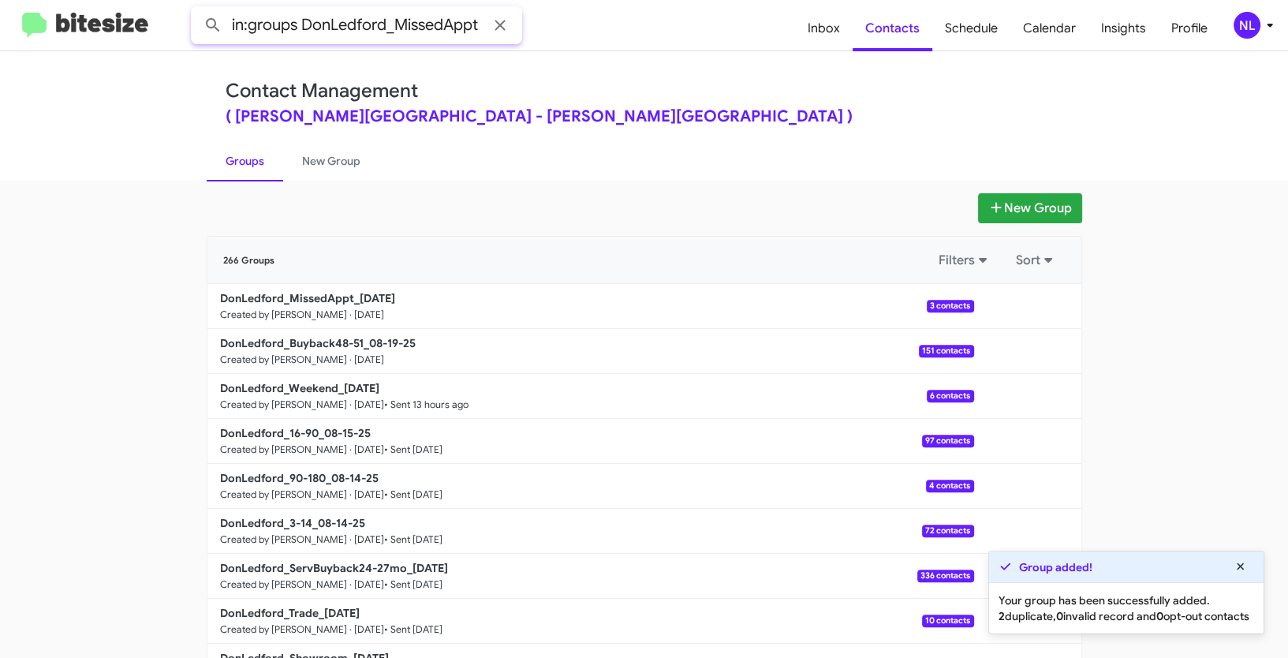
type input "in:groups DonLedford_MissedAppt"
click at [197, 9] on button at bounding box center [213, 25] width 32 height 32
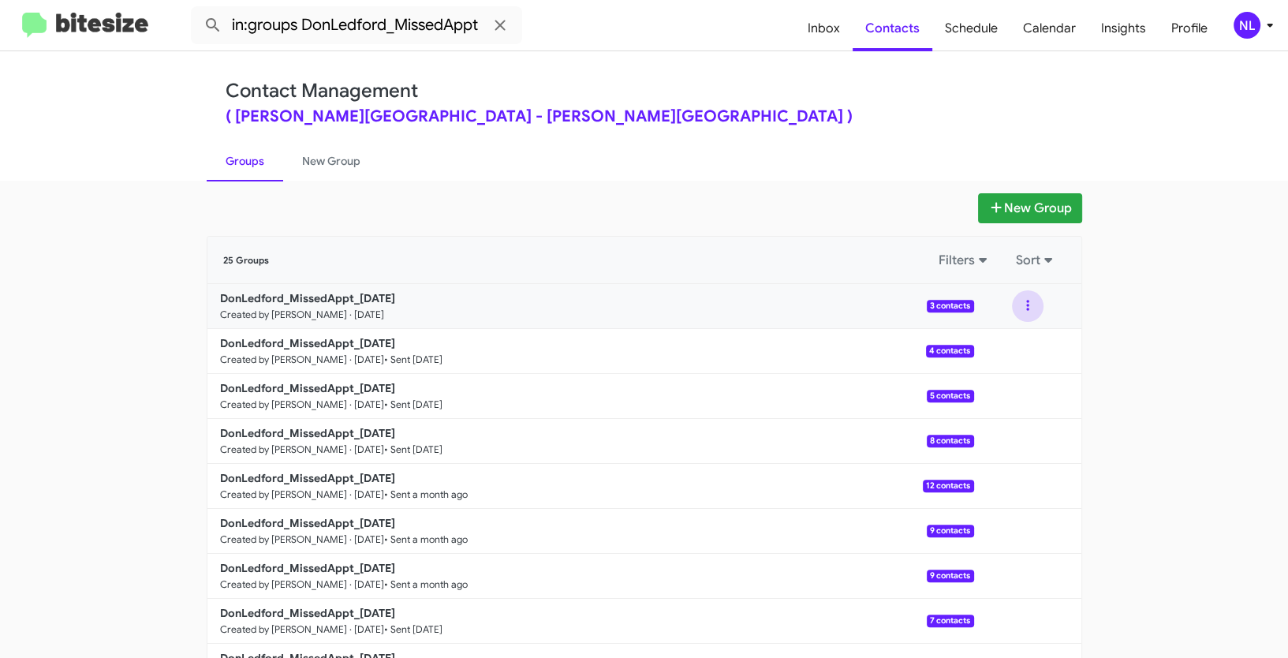
click at [1024, 304] on button at bounding box center [1028, 306] width 32 height 32
click at [1014, 353] on button "View contacts" at bounding box center [980, 349] width 126 height 38
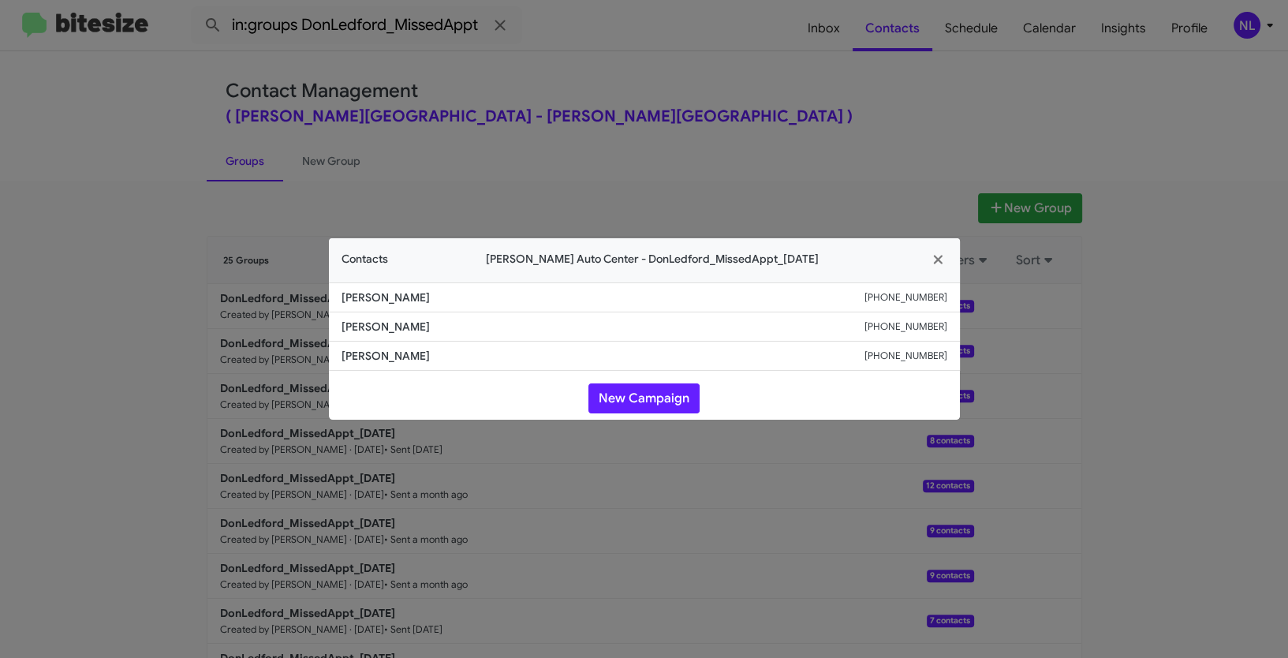
drag, startPoint x: 341, startPoint y: 330, endPoint x: 529, endPoint y: 336, distance: 188.6
click at [529, 336] on li "[PERSON_NAME] [PHONE_NUMBER]" at bounding box center [644, 326] width 631 height 29
copy span "[PERSON_NAME]"
click at [614, 399] on button "New Campaign" at bounding box center [643, 398] width 111 height 30
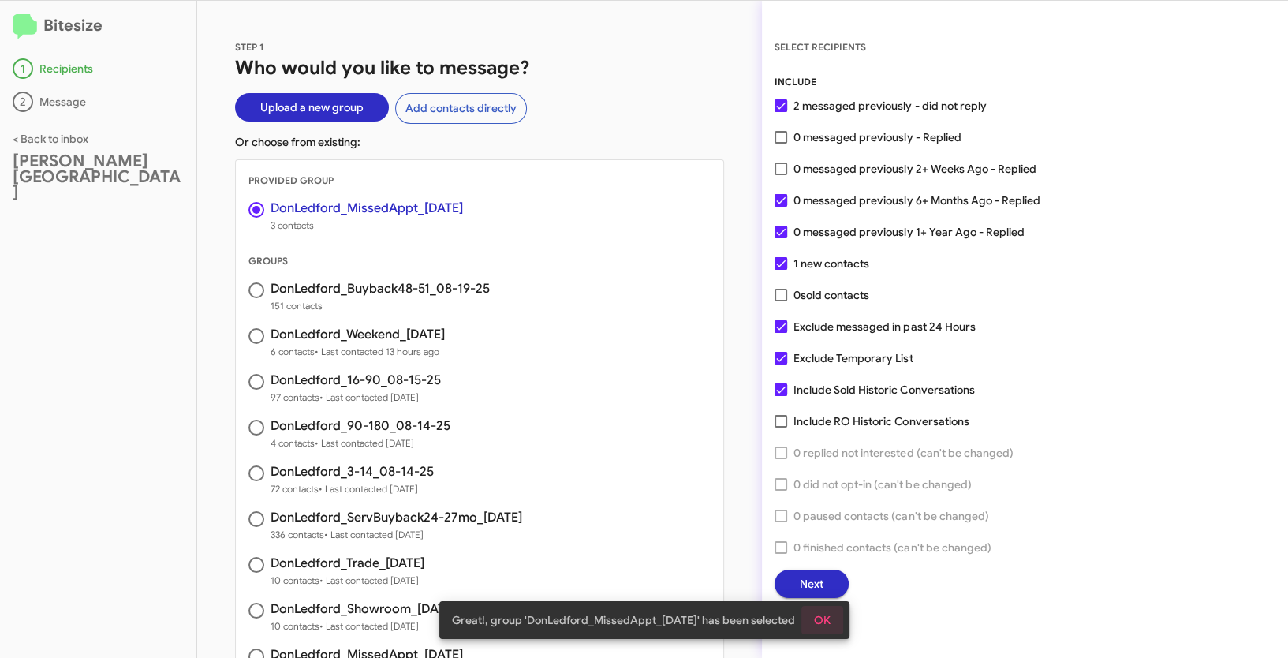
click at [826, 621] on span "OK" at bounding box center [822, 620] width 17 height 28
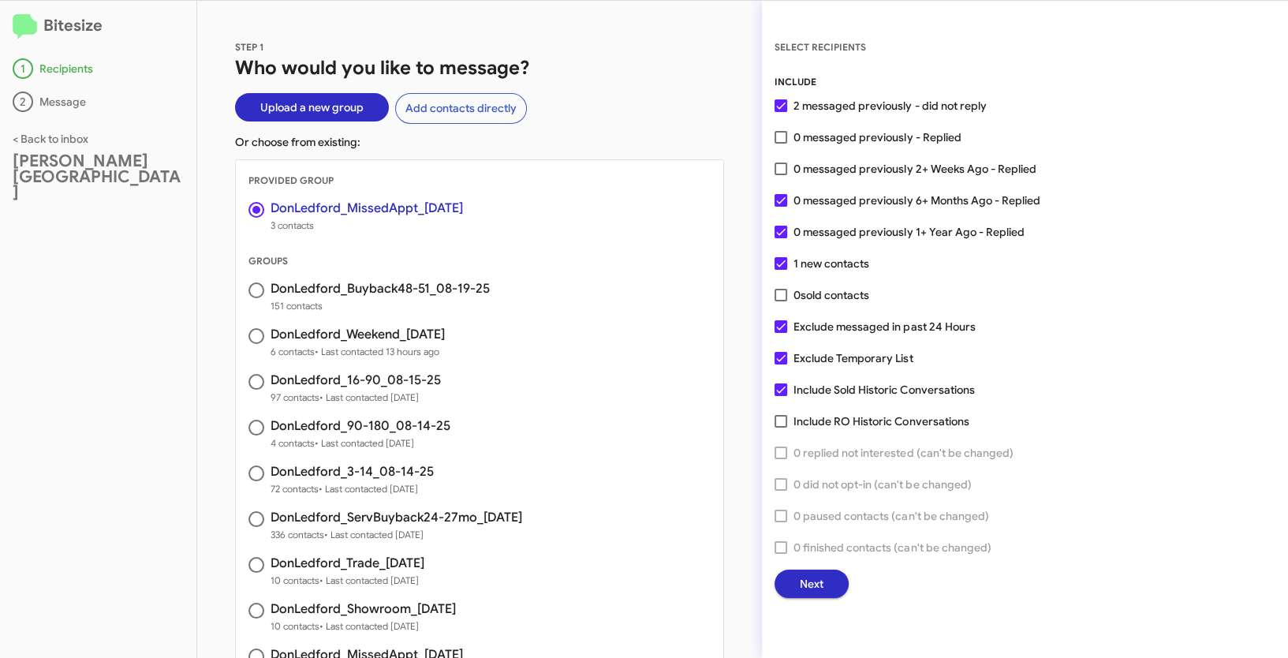
click at [820, 574] on span "Next" at bounding box center [812, 584] width 24 height 28
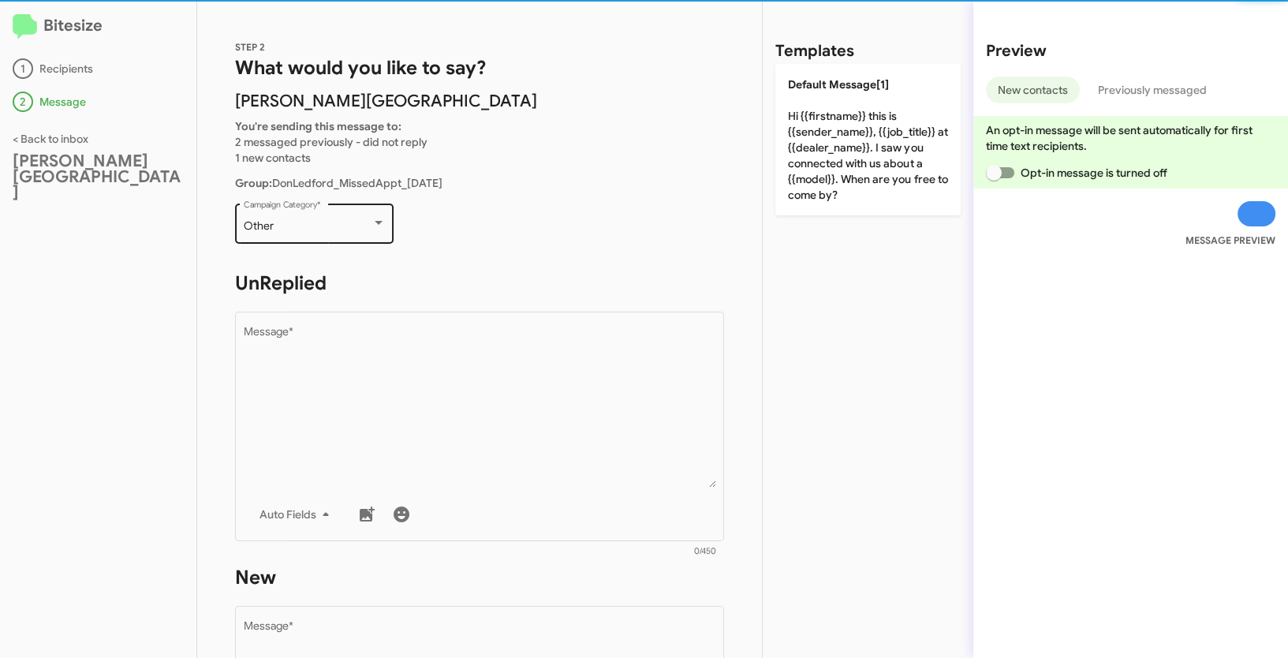
click at [348, 222] on div "Other" at bounding box center [308, 226] width 128 height 13
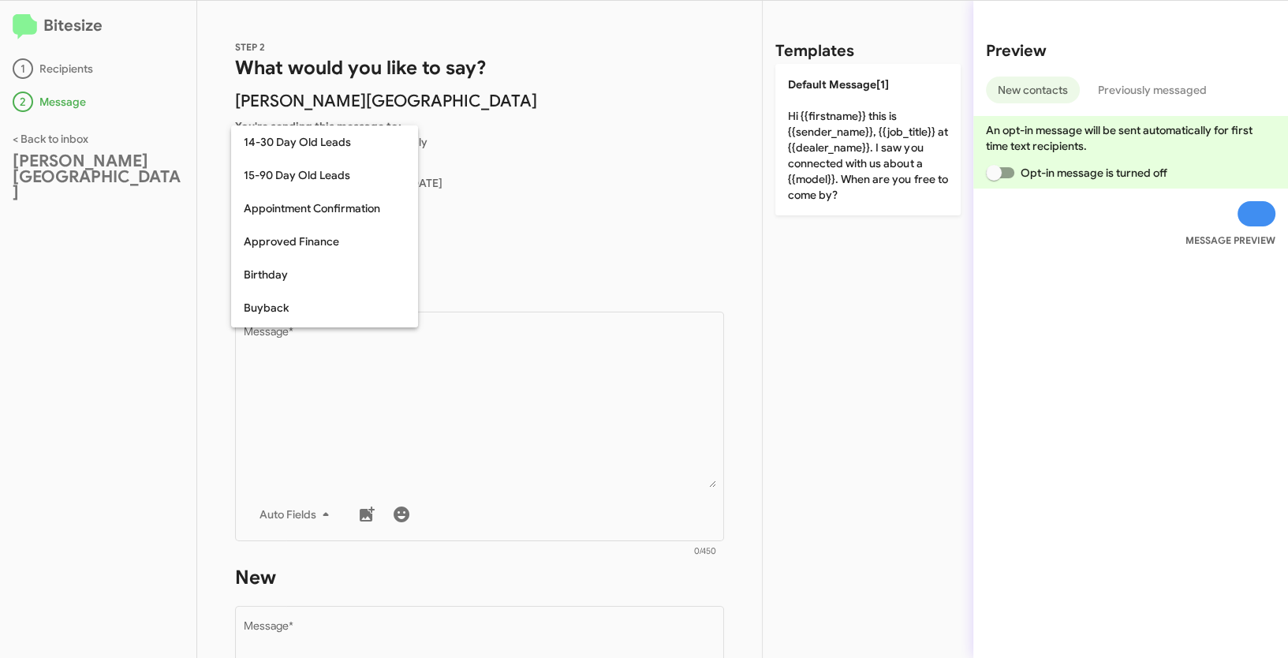
scroll to position [346, 0]
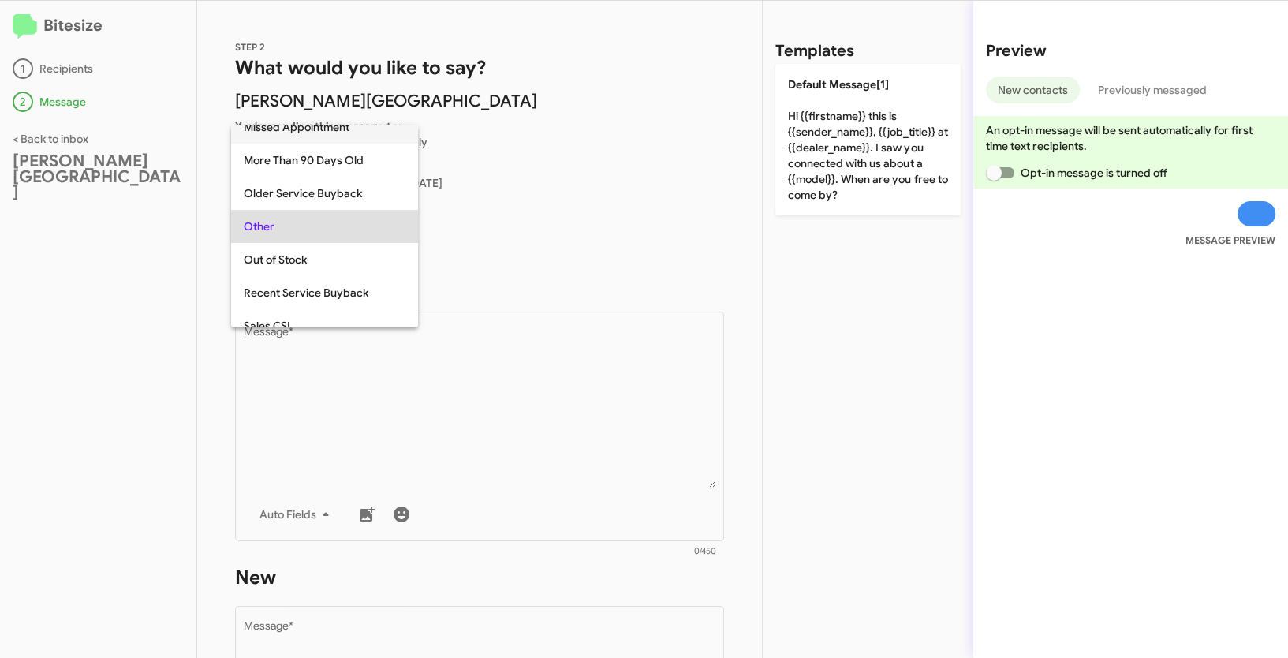
click at [322, 129] on span "Missed Appointment" at bounding box center [325, 126] width 162 height 33
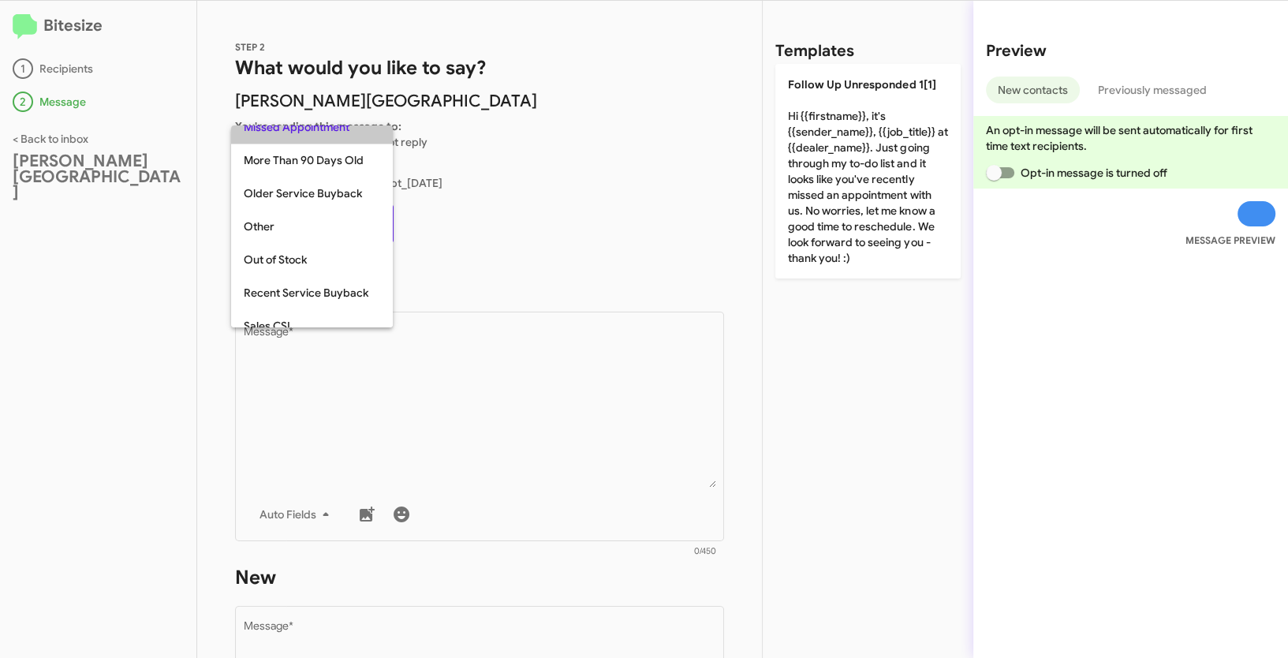
scroll to position [331, 0]
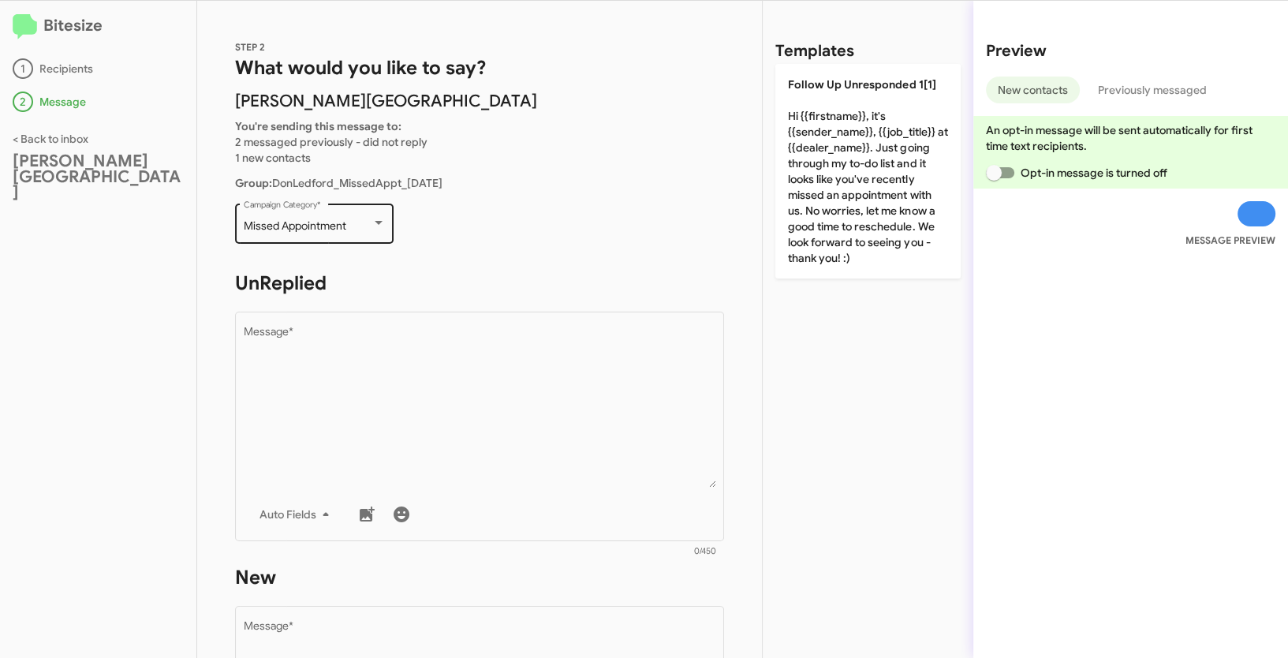
drag, startPoint x: 239, startPoint y: 223, endPoint x: 347, endPoint y: 228, distance: 108.2
click at [347, 228] on div "Missed Appointment Campaign Category *" at bounding box center [314, 221] width 159 height 43
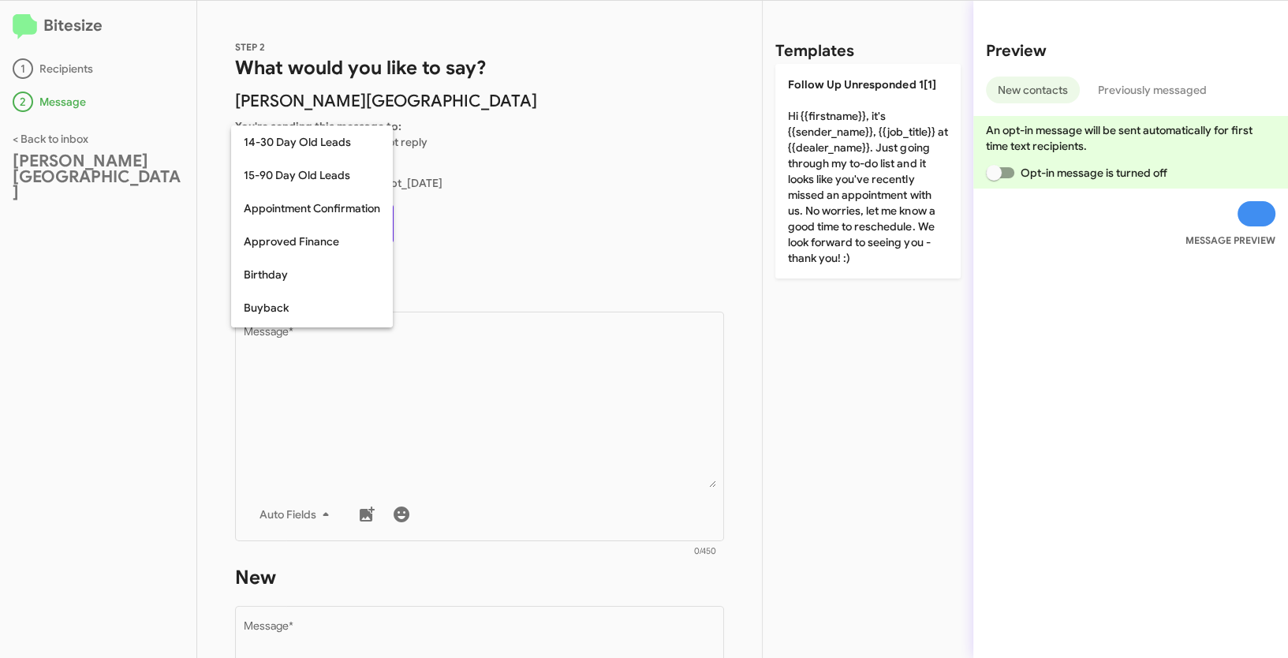
scroll to position [246, 0]
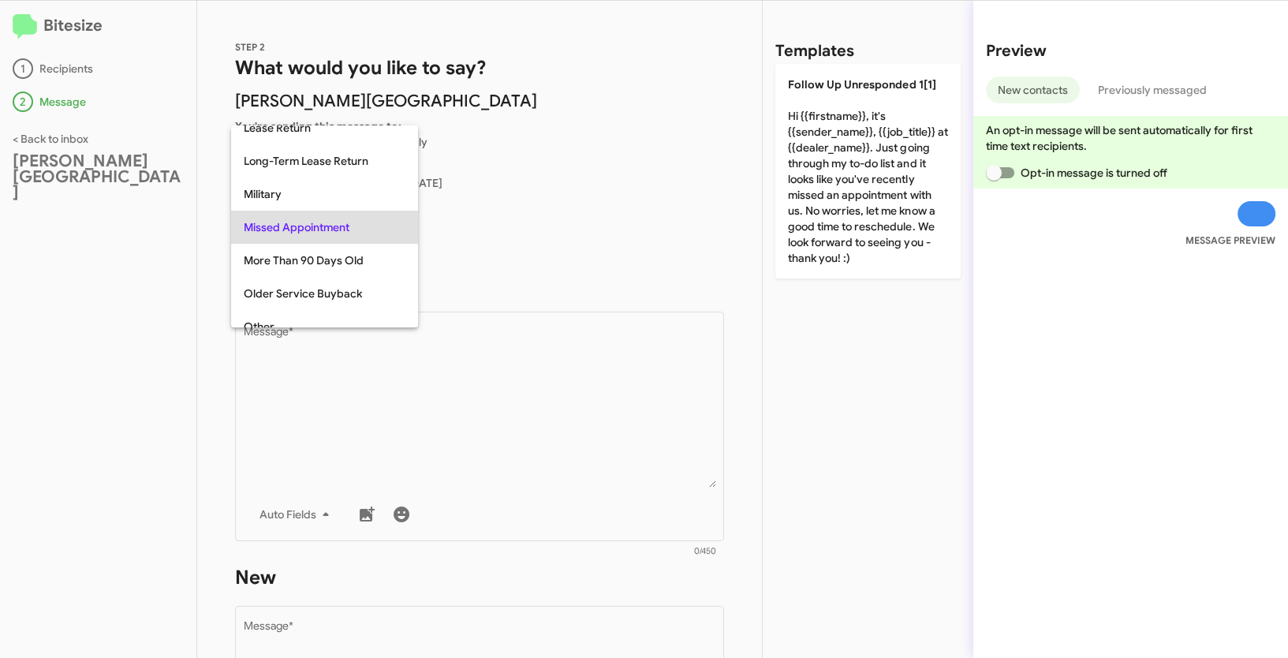
copy span "Missed Appointment"
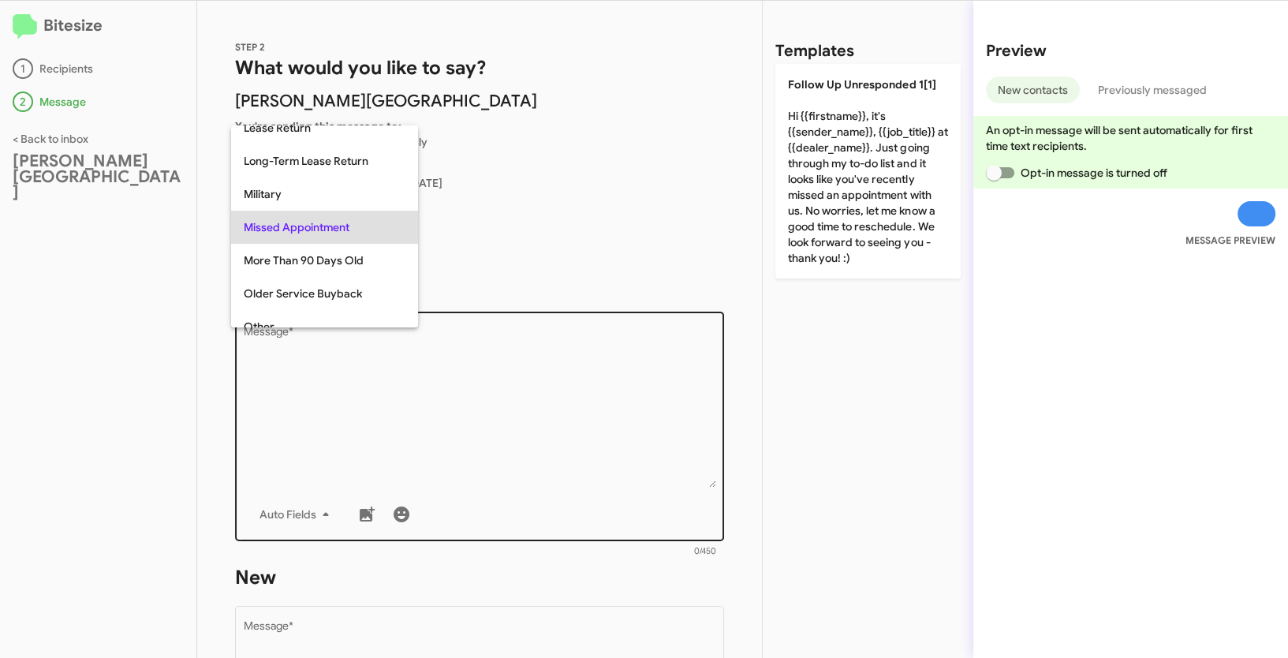
click at [461, 358] on div at bounding box center [644, 329] width 1288 height 658
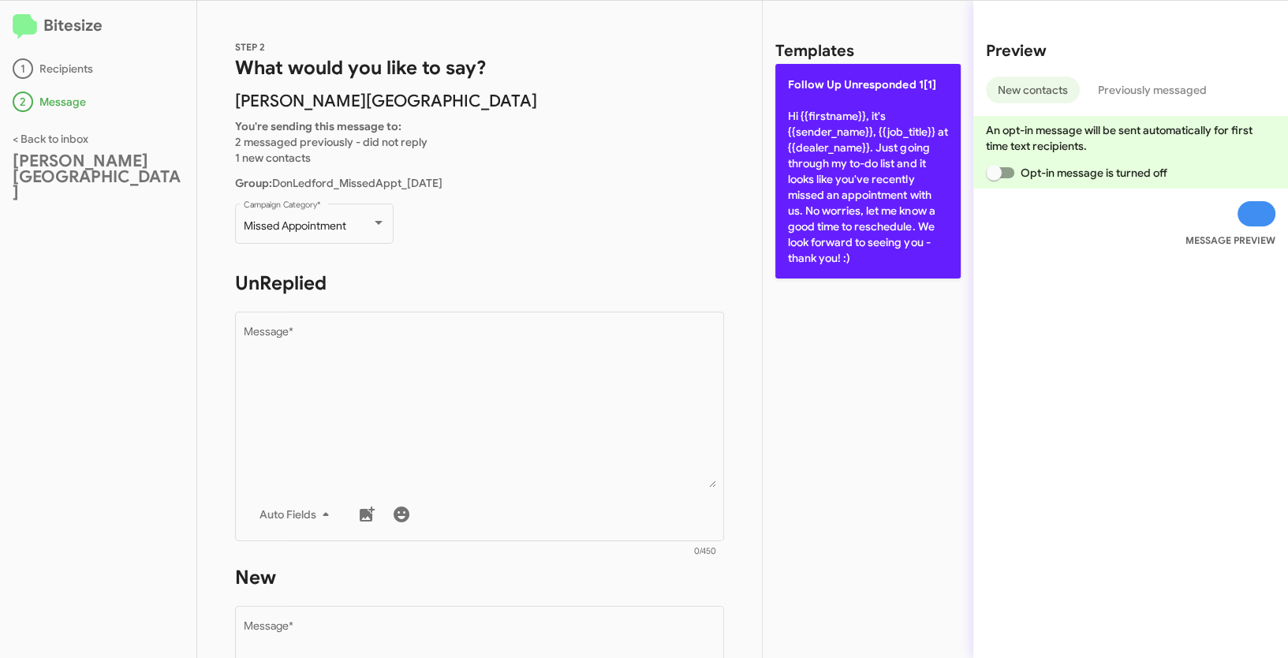
click at [848, 197] on p "Follow Up Unresponded 1[1] Hi {{firstname}}, it's {{sender_name}}, {{job_title}…" at bounding box center [867, 171] width 185 height 215
type textarea "Hi {{firstname}}, it's {{sender_name}}, {{job_title}} at {{dealer_name}}. Just …"
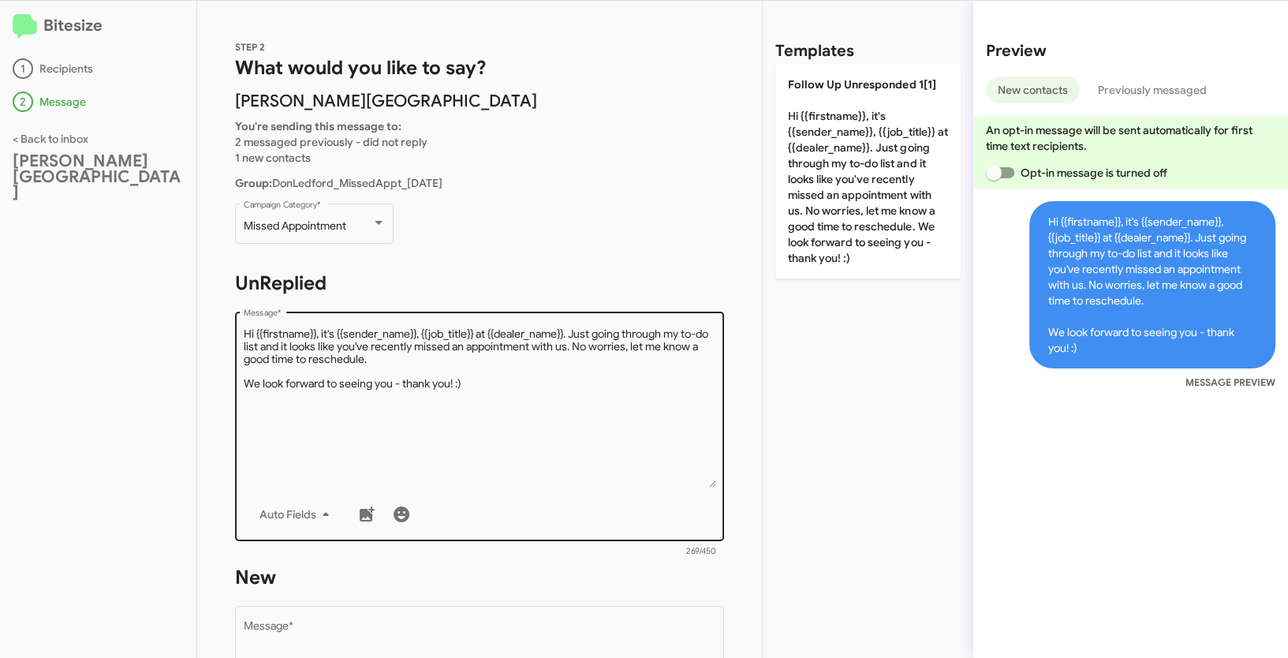
scroll to position [444, 0]
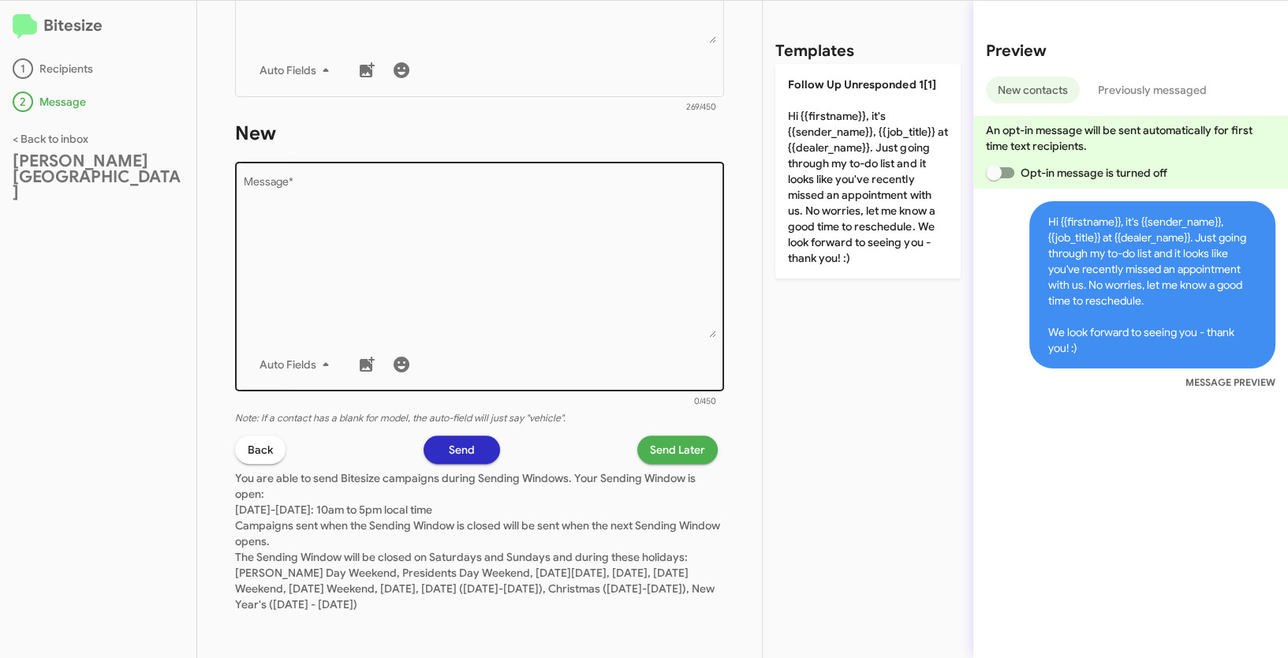
click at [512, 259] on textarea "Message *" at bounding box center [480, 257] width 472 height 161
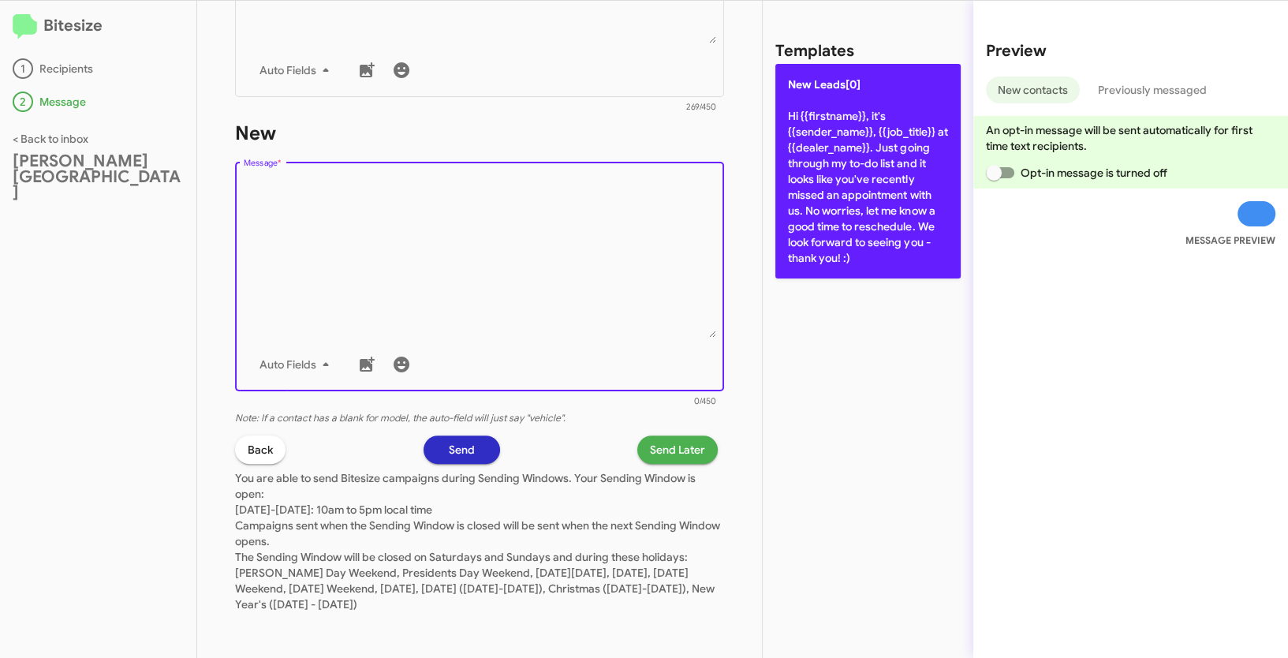
click at [843, 185] on p "New Leads[0] Hi {{firstname}}, it's {{sender_name}}, {{job_title}} at {{dealer_…" at bounding box center [867, 171] width 185 height 215
type textarea "Hi {{firstname}}, it's {{sender_name}}, {{job_title}} at {{dealer_name}}. Just …"
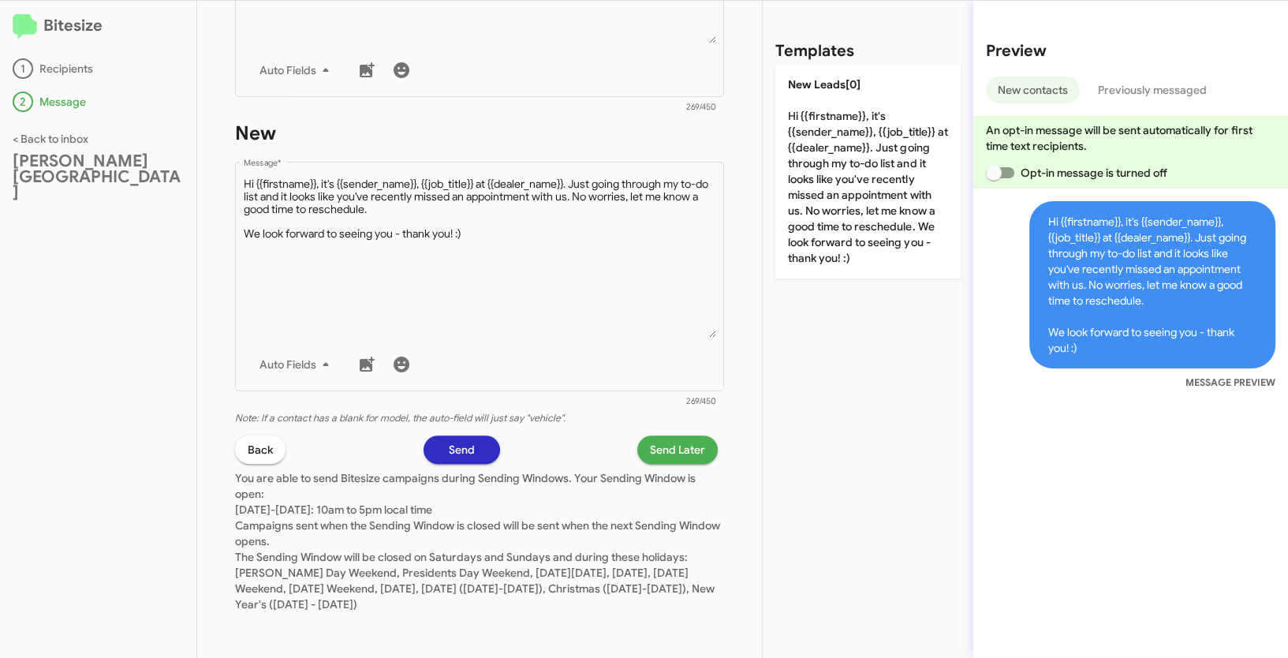
click at [664, 446] on span "Send Later" at bounding box center [677, 449] width 55 height 28
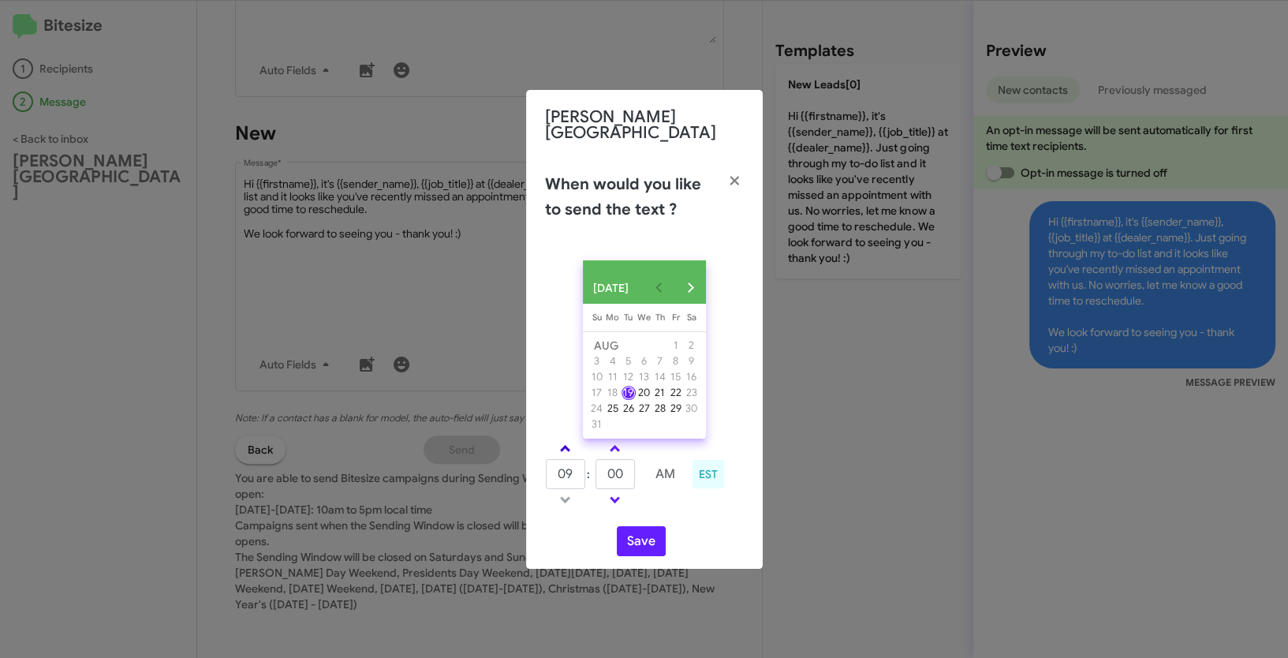
click at [571, 448] on link at bounding box center [565, 448] width 28 height 18
type input "10"
drag, startPoint x: 631, startPoint y: 476, endPoint x: 593, endPoint y: 466, distance: 39.2
click at [593, 466] on tr "10 : 00 AM" at bounding box center [615, 474] width 141 height 32
type input "04"
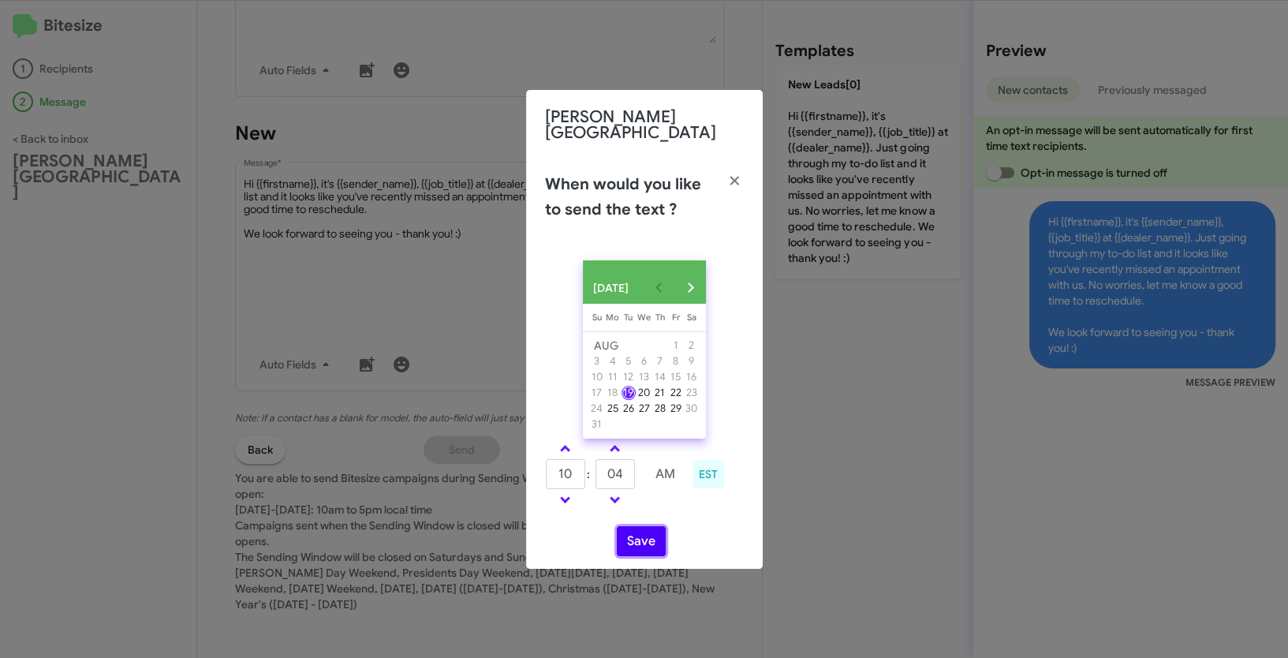
click at [644, 547] on button "Save" at bounding box center [641, 541] width 49 height 30
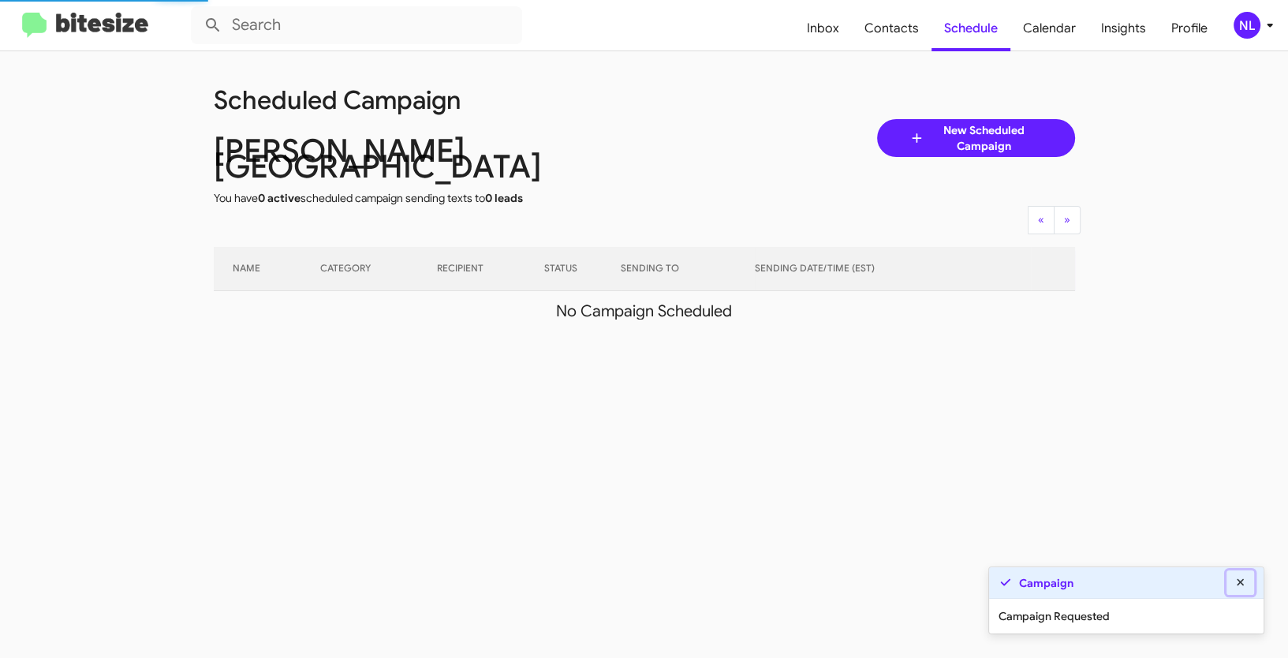
click at [1238, 584] on icon at bounding box center [1240, 581] width 7 height 7
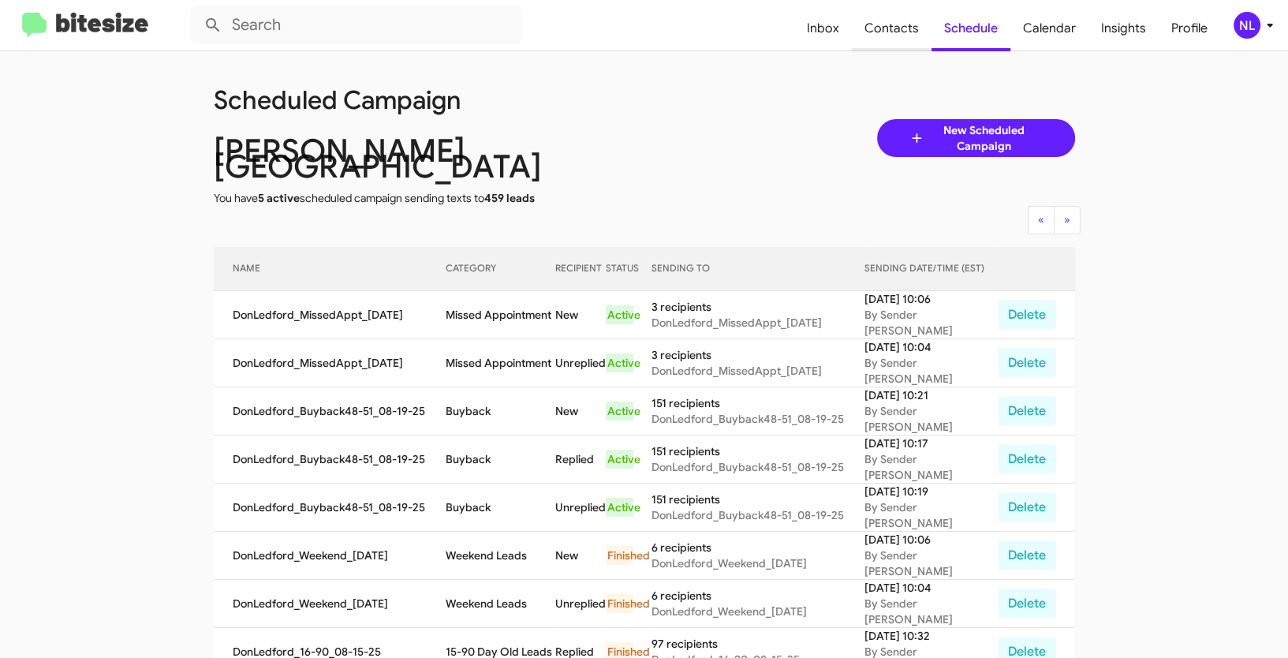
click at [883, 35] on span "Contacts" at bounding box center [892, 29] width 80 height 46
type input "in:groups"
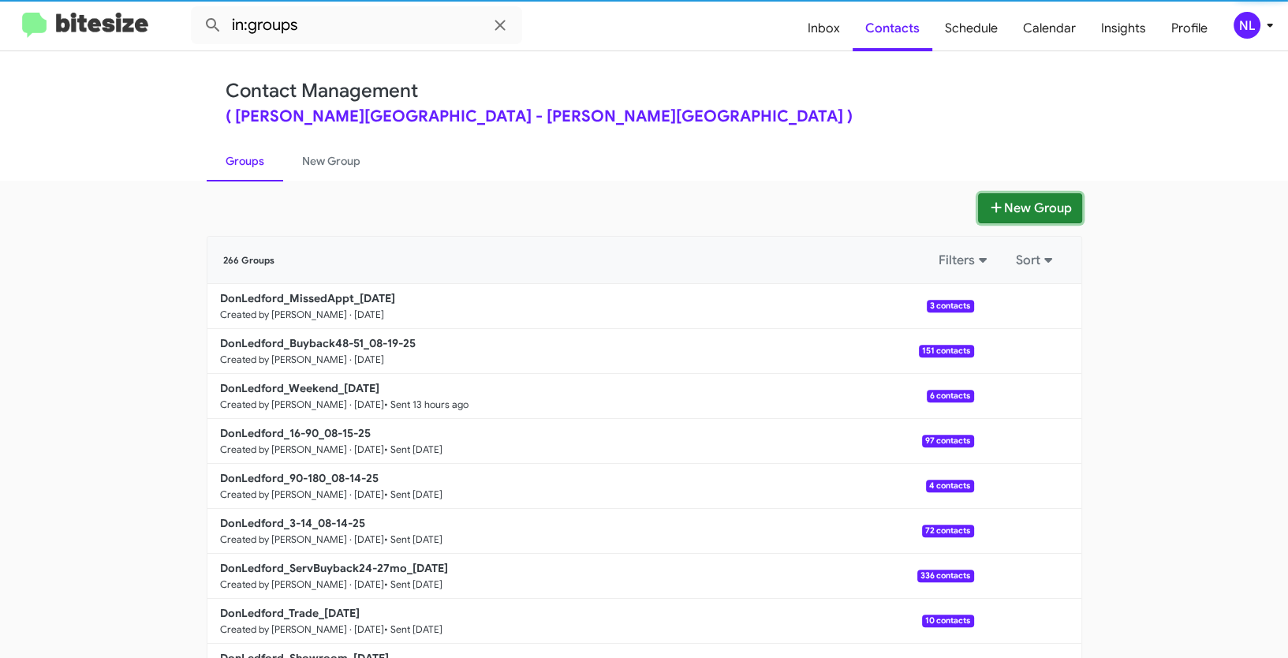
click at [1014, 207] on button "New Group" at bounding box center [1030, 208] width 104 height 30
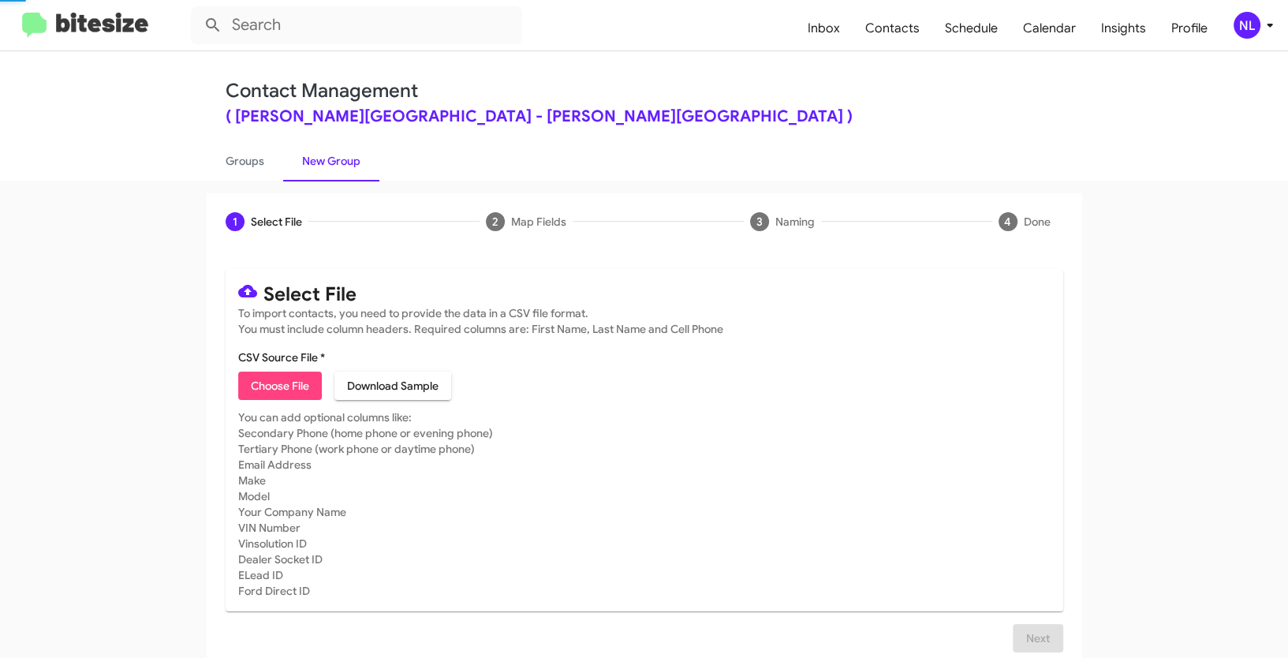
click at [278, 379] on span "Choose File" at bounding box center [280, 386] width 58 height 28
type input "DonLedford_Showroom_08-19-25"
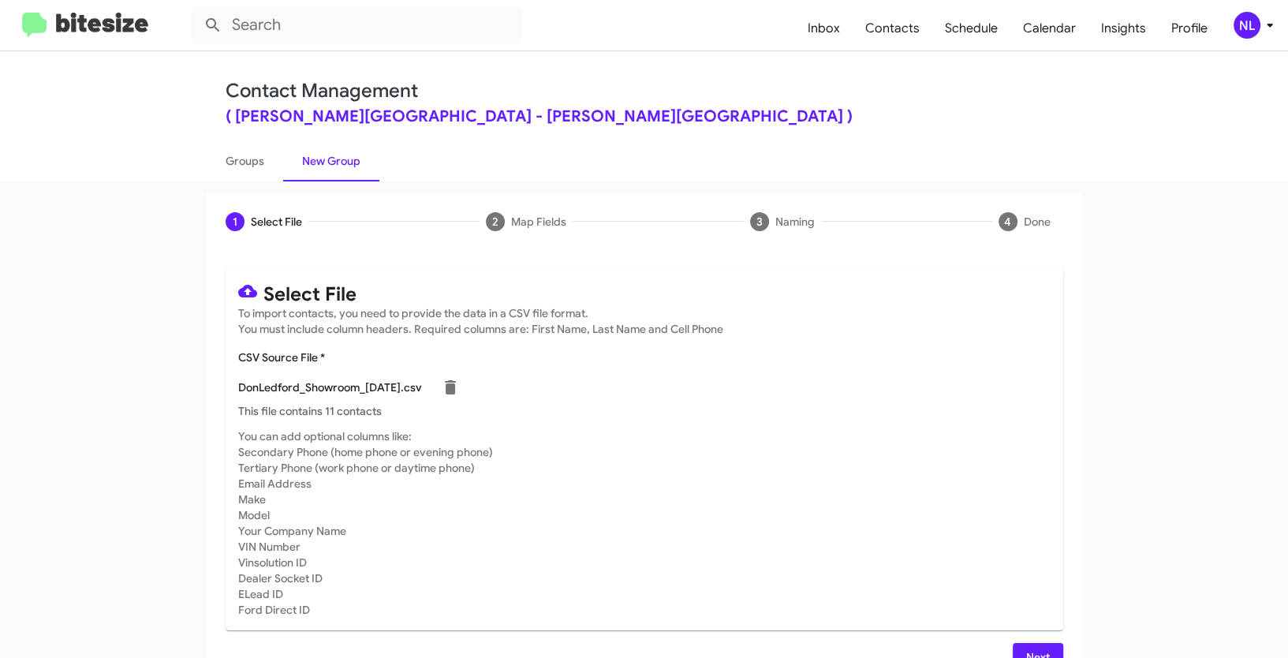
scroll to position [32, 0]
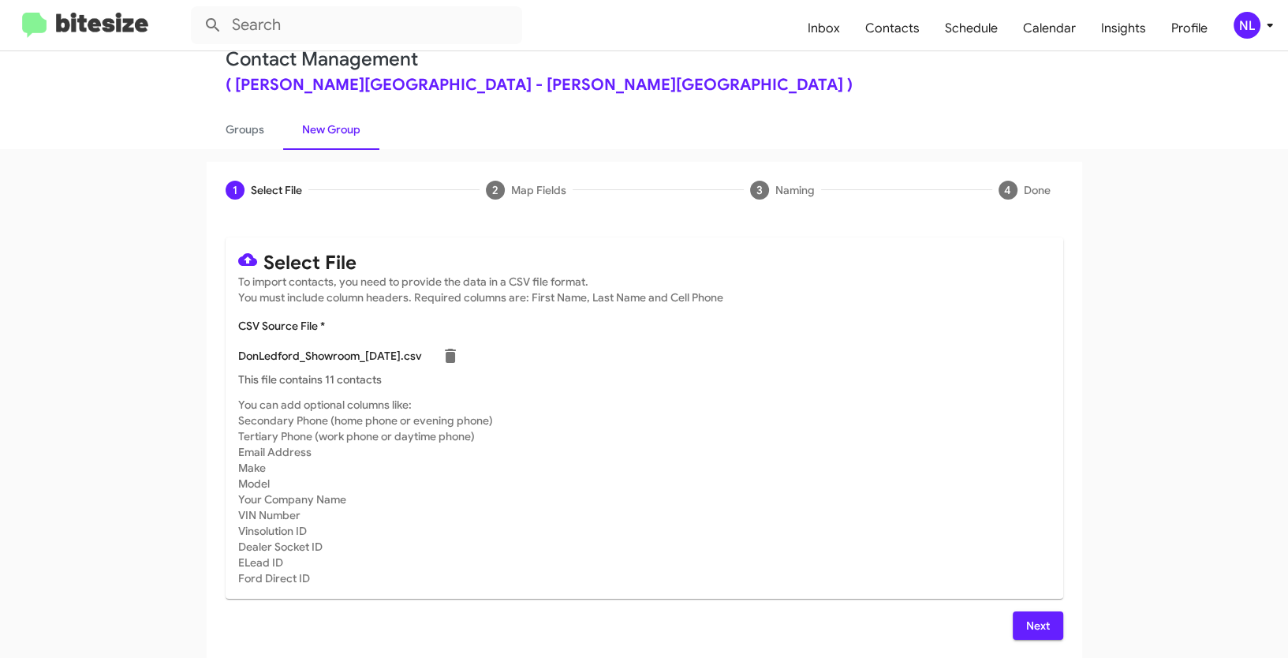
click at [1029, 640] on div "Select File To import contacts, you need to provide the data in a CSV file form…" at bounding box center [645, 438] width 876 height 440
click at [1031, 626] on span "Next" at bounding box center [1037, 625] width 25 height 28
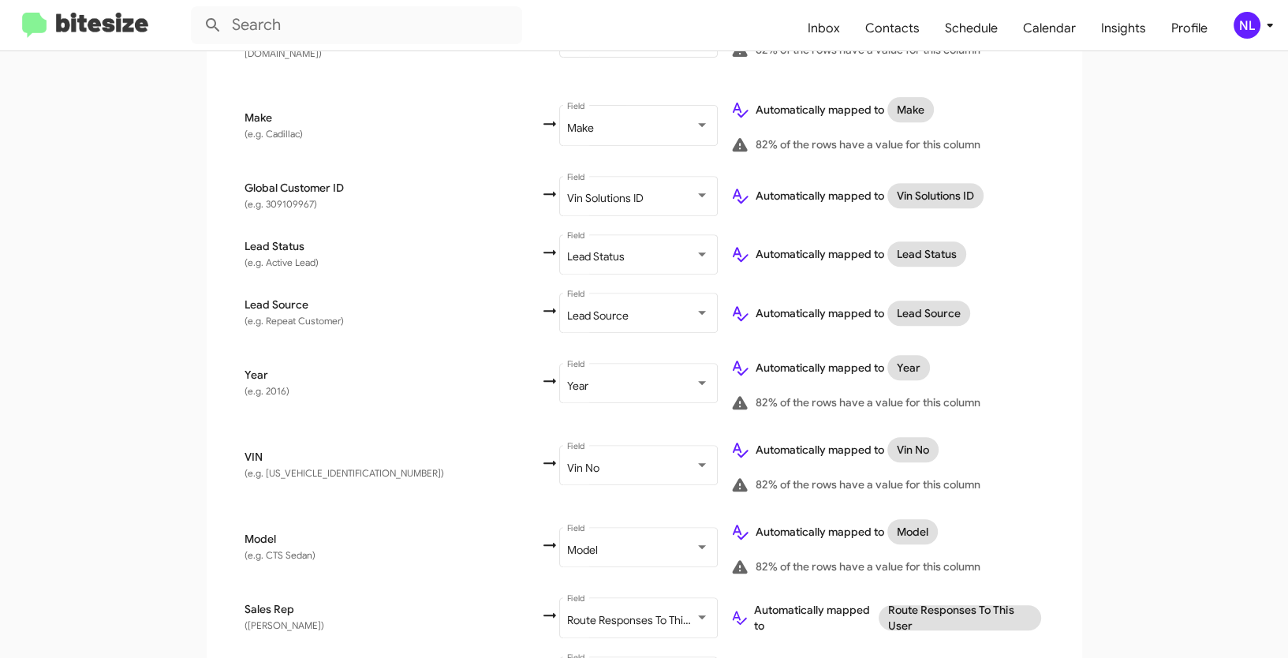
scroll to position [835, 0]
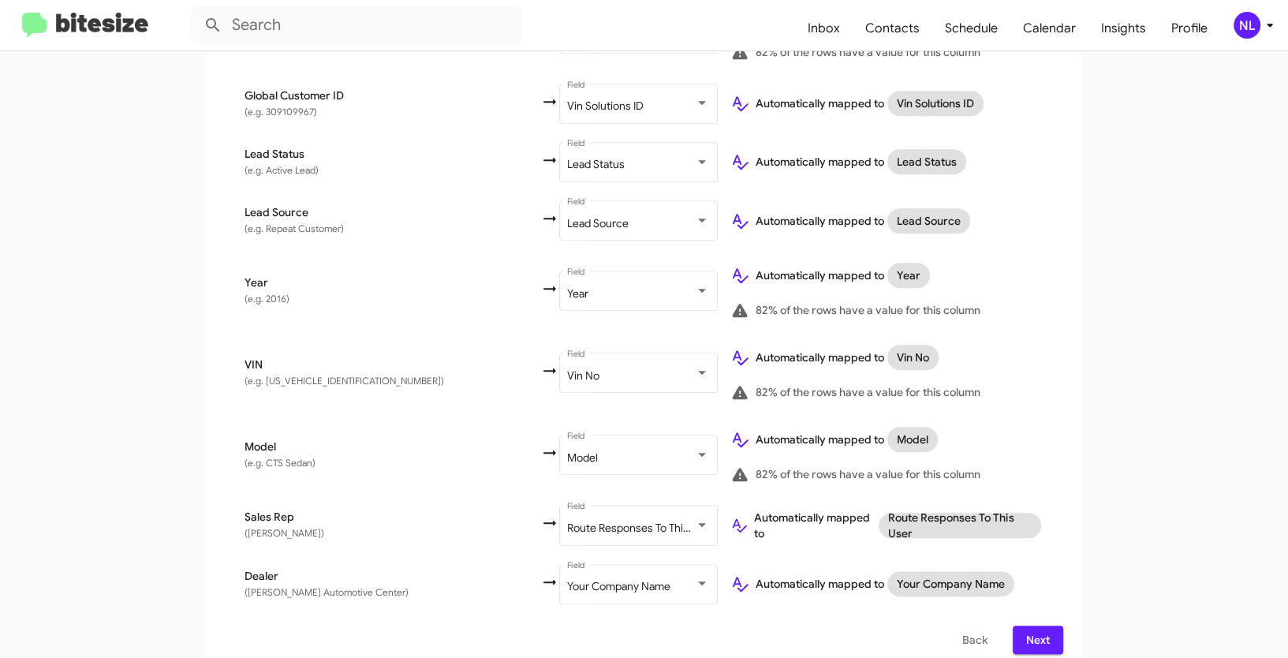
click at [1040, 626] on span "Next" at bounding box center [1037, 640] width 25 height 28
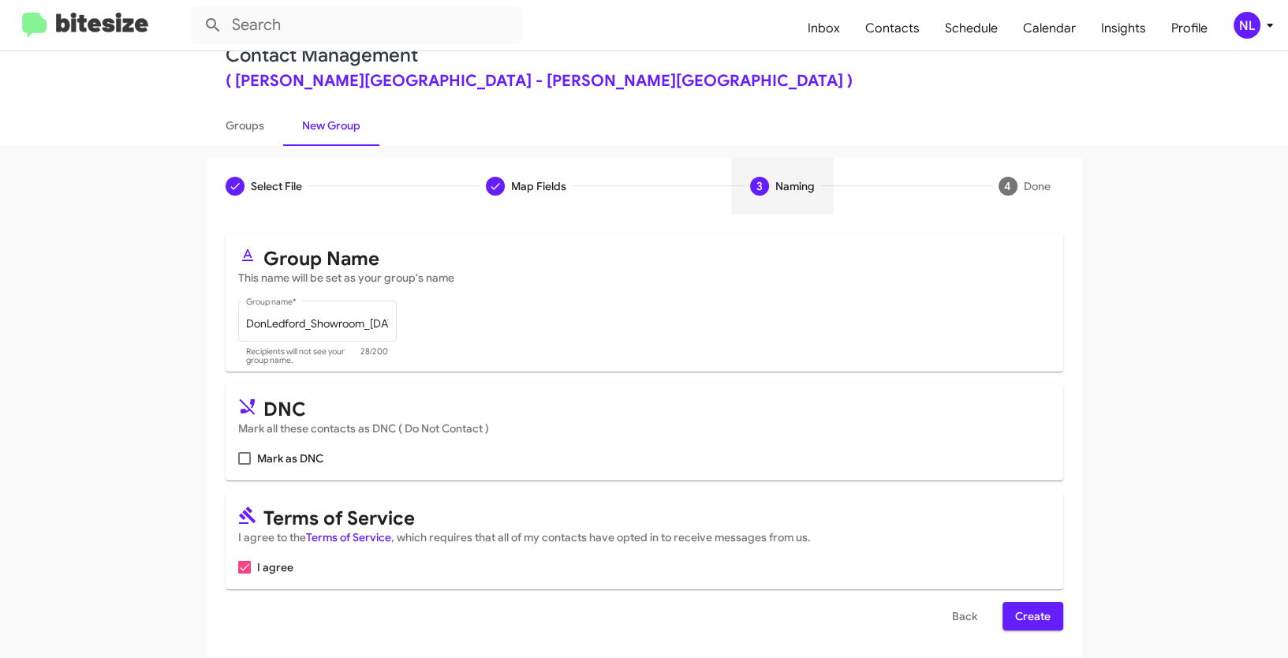
scroll to position [39, 0]
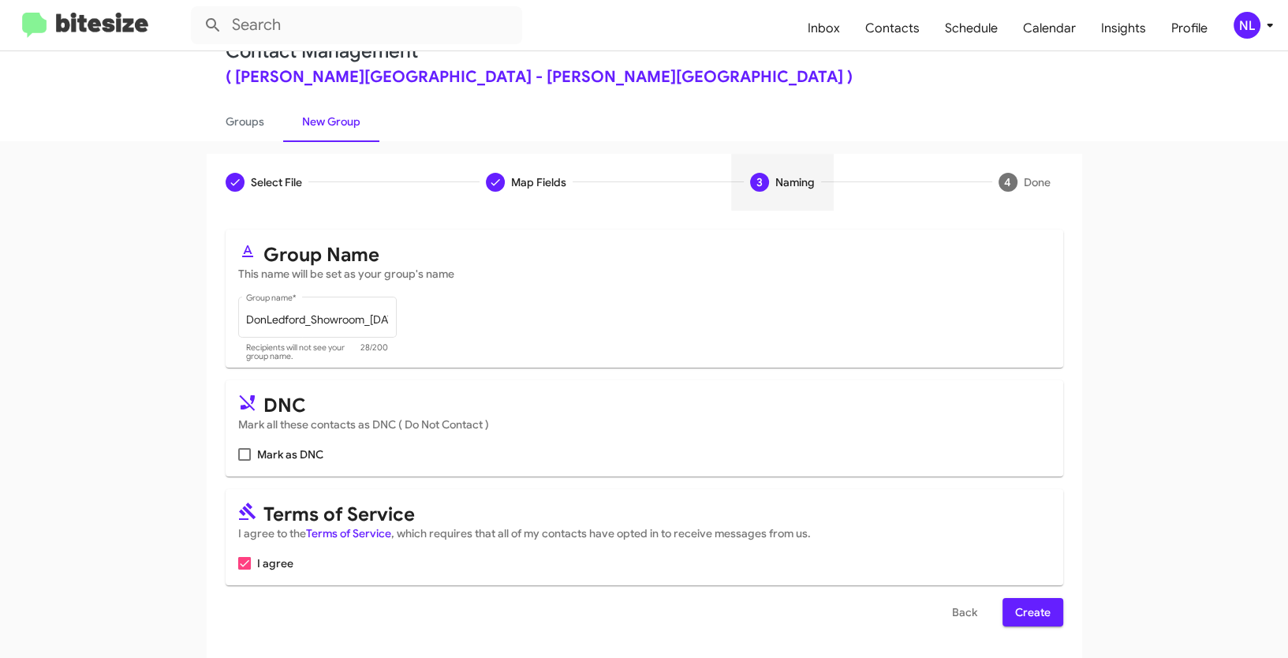
click at [1039, 619] on span "Create" at bounding box center [1032, 612] width 35 height 28
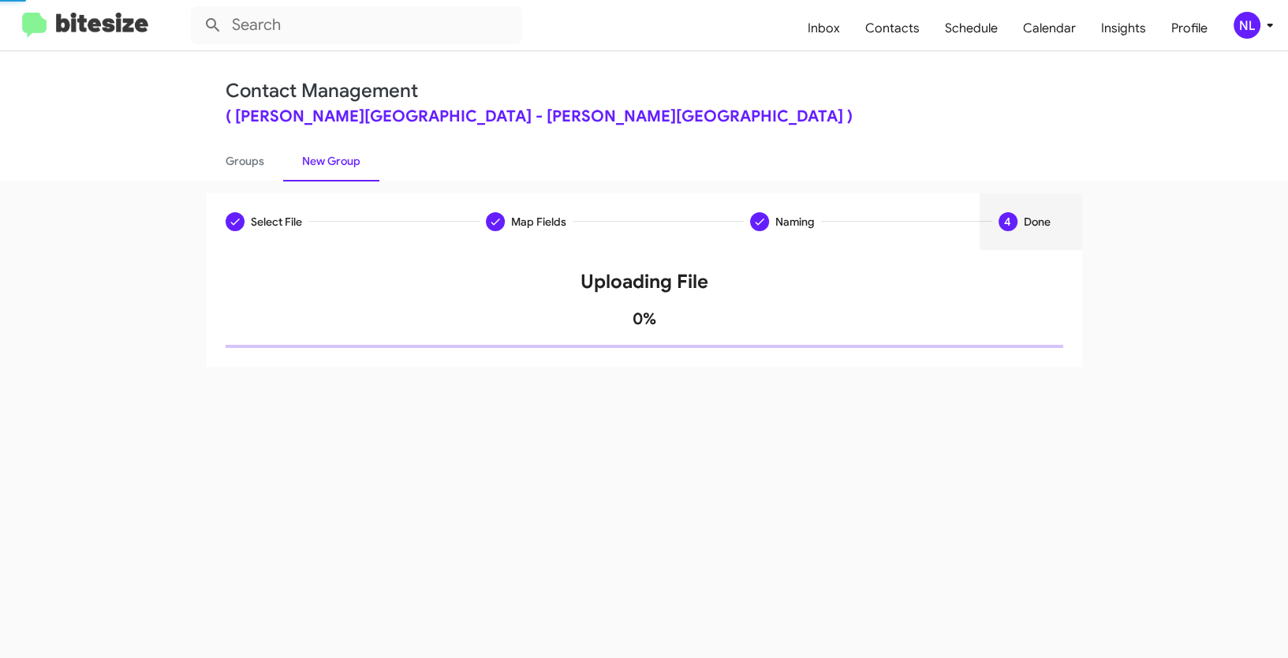
scroll to position [0, 0]
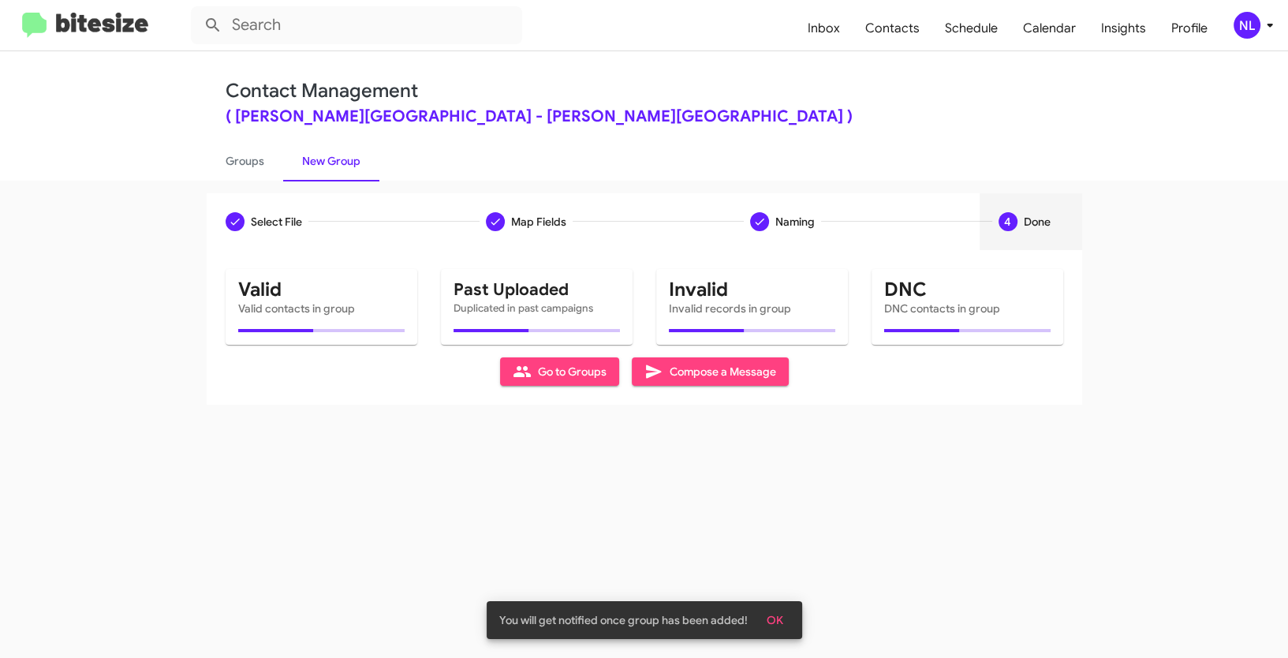
click at [778, 624] on span "OK" at bounding box center [775, 620] width 17 height 28
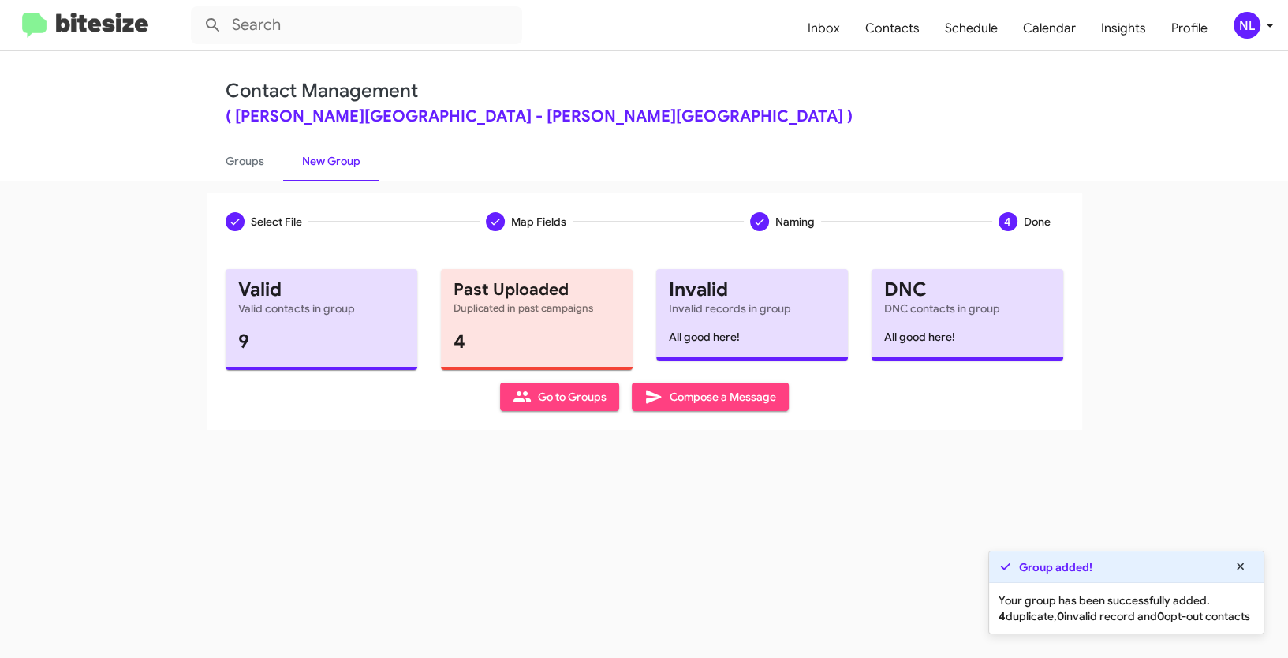
click at [548, 403] on span "Go to Groups" at bounding box center [560, 397] width 94 height 28
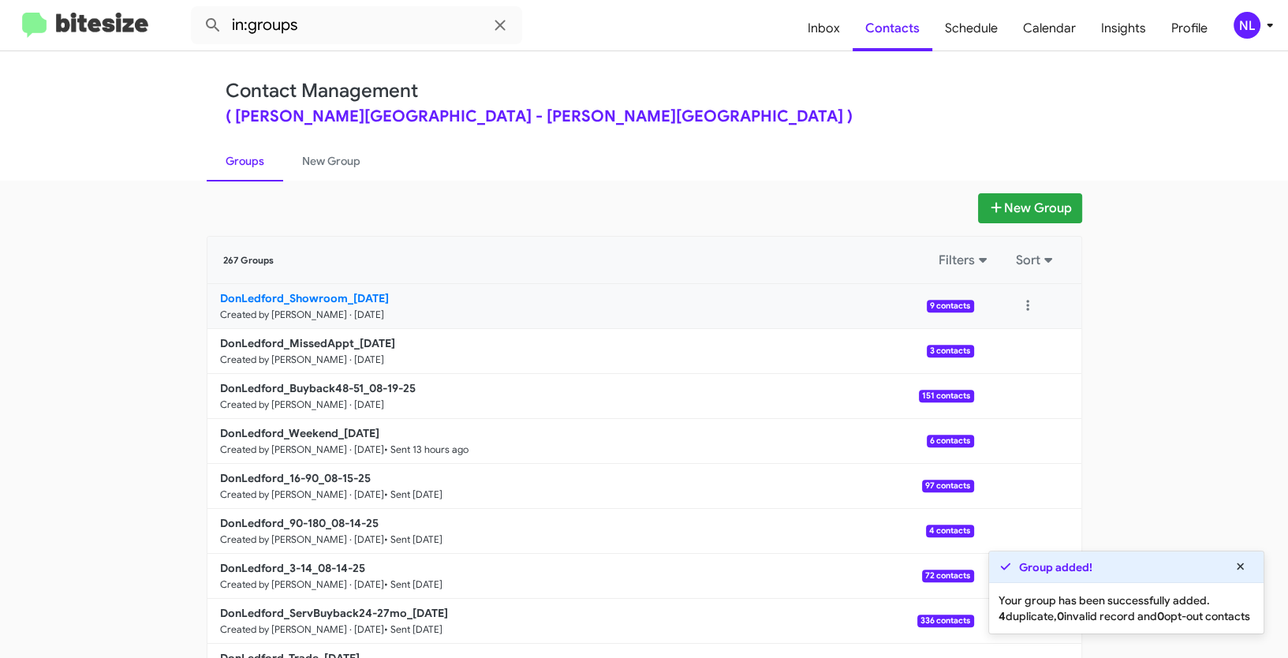
drag, startPoint x: 177, startPoint y: 290, endPoint x: 346, endPoint y: 292, distance: 168.8
click at [346, 292] on app-groups "New Group 267 Groups Filters Sort DonLedford_Showroom_08-19-25 Created by Nen L…" at bounding box center [644, 484] width 1288 height 582
copy div "Filters Sort DonLedford_Showroom_"
click at [327, 29] on input "in:groups" at bounding box center [356, 25] width 331 height 38
paste input "DonLedford_Showroom_"
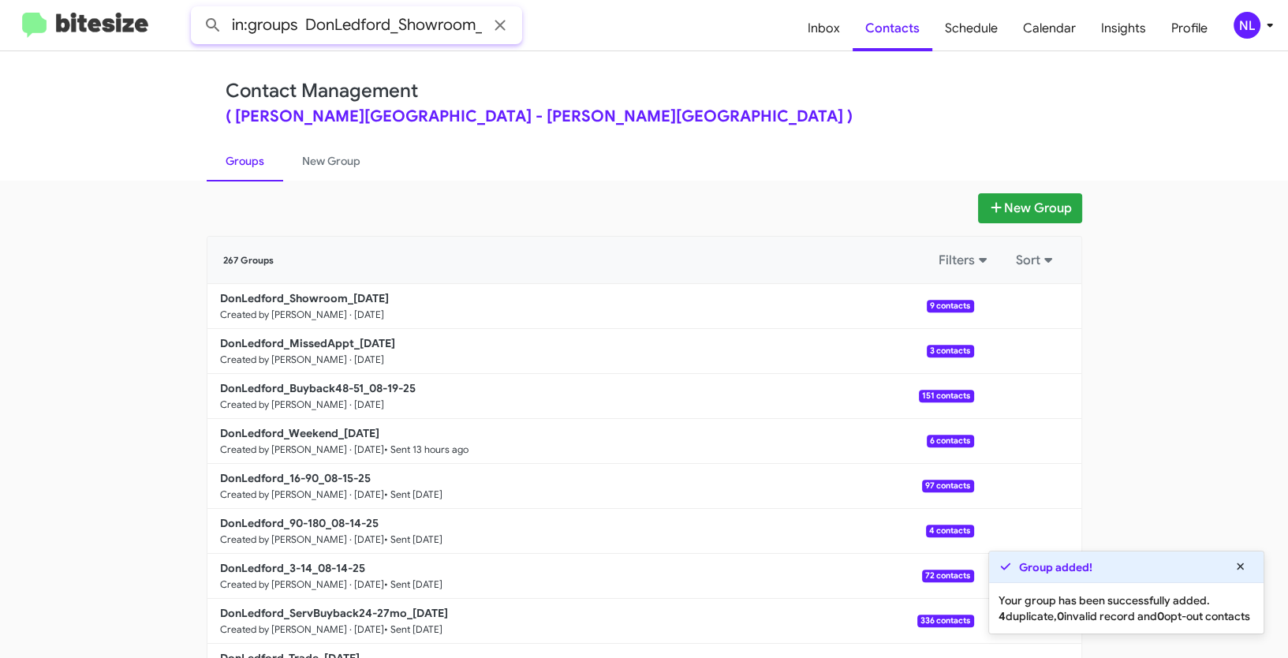
scroll to position [0, 1]
type input "in:groups DonLedford_Showroom_"
click at [197, 9] on button at bounding box center [213, 25] width 32 height 32
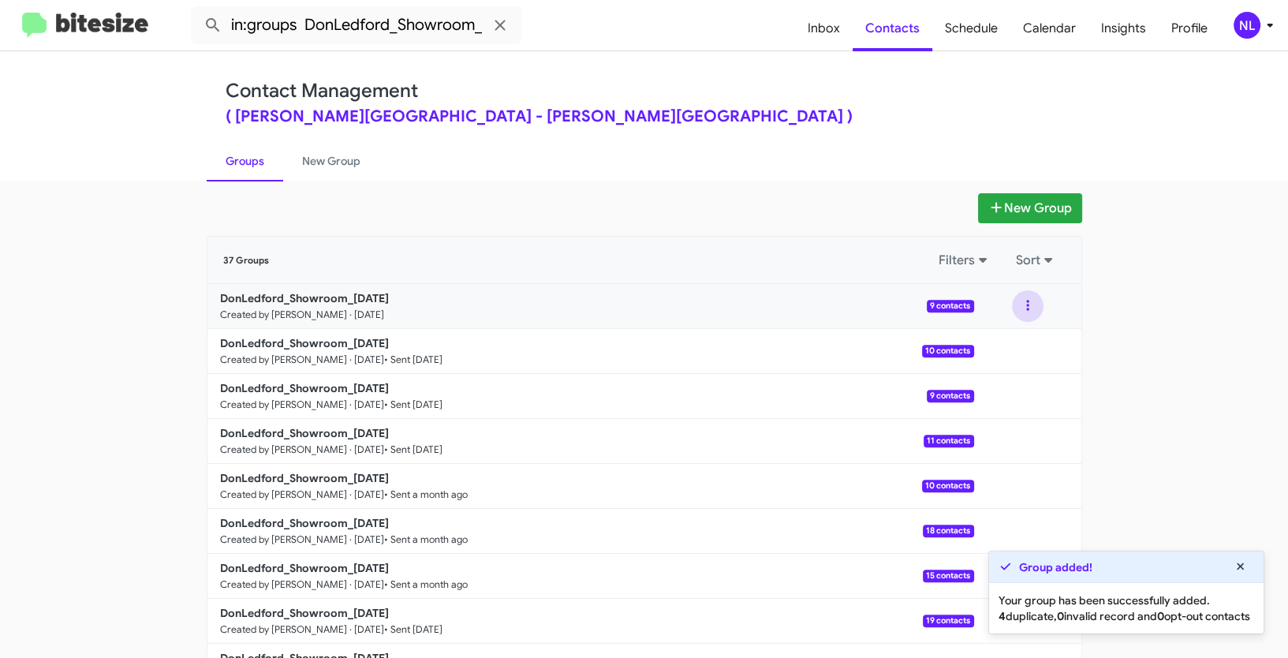
click at [1026, 307] on button at bounding box center [1028, 306] width 32 height 32
click at [993, 353] on button "View contacts" at bounding box center [980, 349] width 126 height 38
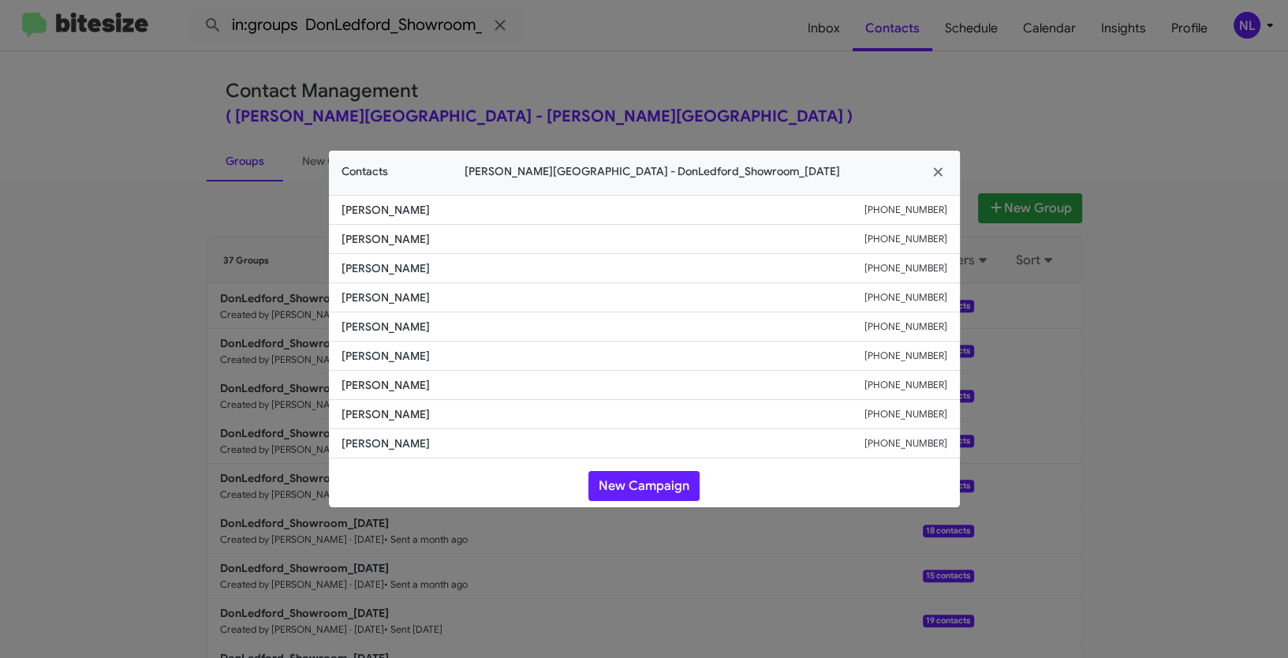
drag, startPoint x: 368, startPoint y: 327, endPoint x: 472, endPoint y: 332, distance: 104.2
click at [472, 332] on li "Ashley Boatwright +17622192334" at bounding box center [644, 326] width 631 height 29
copy span "Ashley Boatwright"
click at [642, 480] on button "New Campaign" at bounding box center [643, 486] width 111 height 30
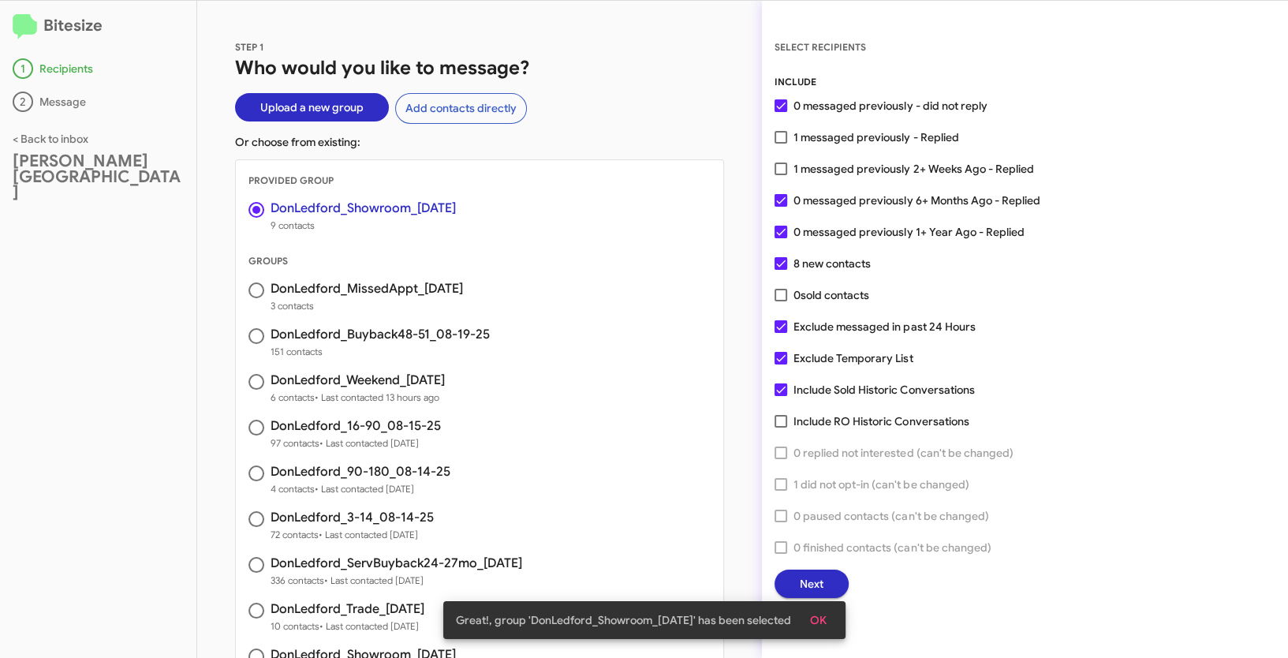
click at [779, 133] on span at bounding box center [781, 137] width 13 height 13
click at [780, 144] on input "1 messaged previously - Replied" at bounding box center [780, 144] width 1 height 1
checkbox input "true"
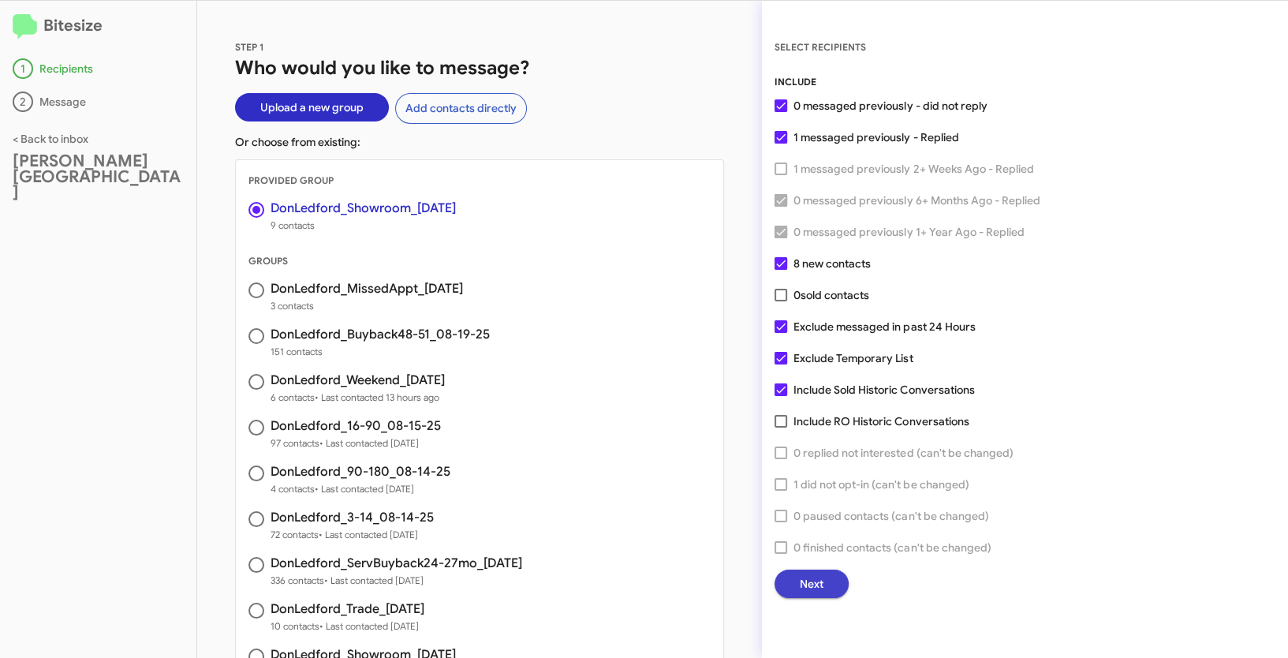
click at [818, 585] on span "Next" at bounding box center [812, 584] width 24 height 28
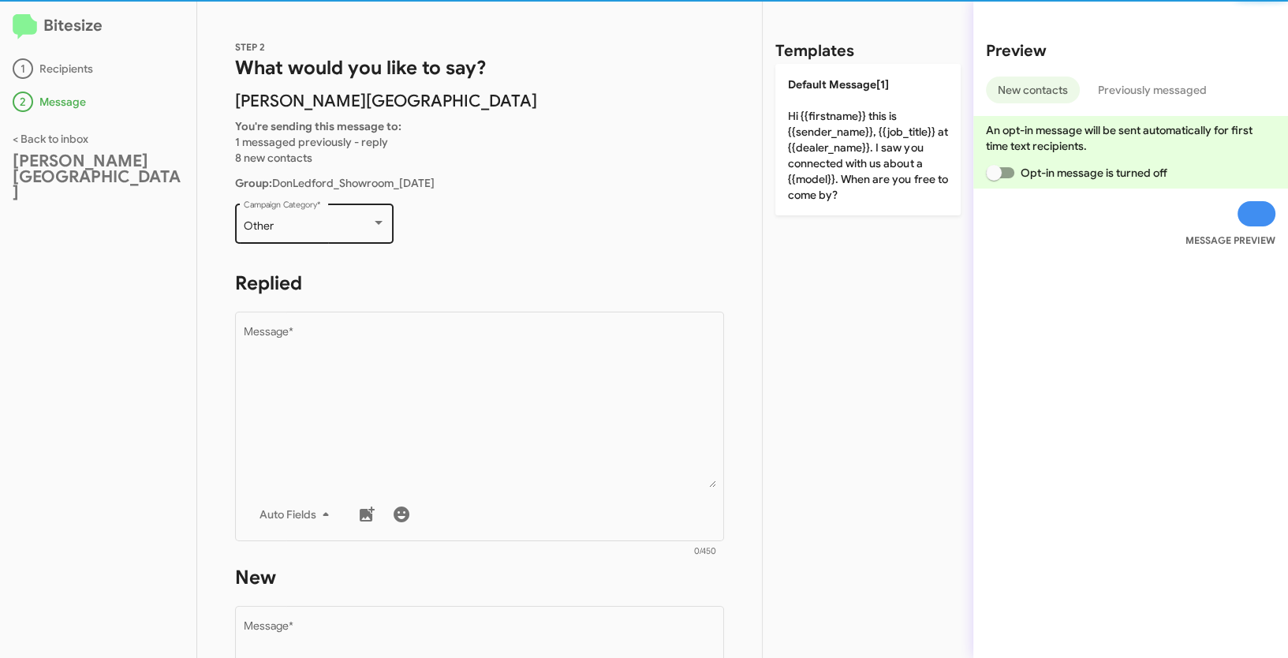
click at [343, 228] on div "Other" at bounding box center [308, 226] width 128 height 13
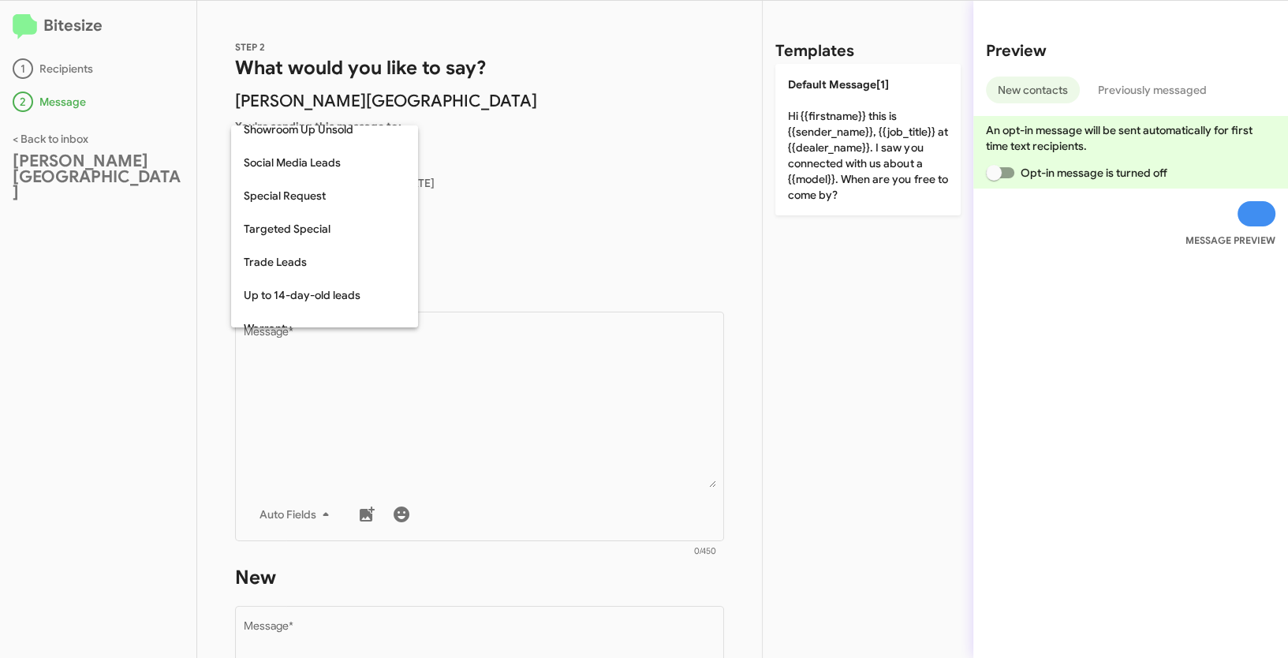
scroll to position [561, 0]
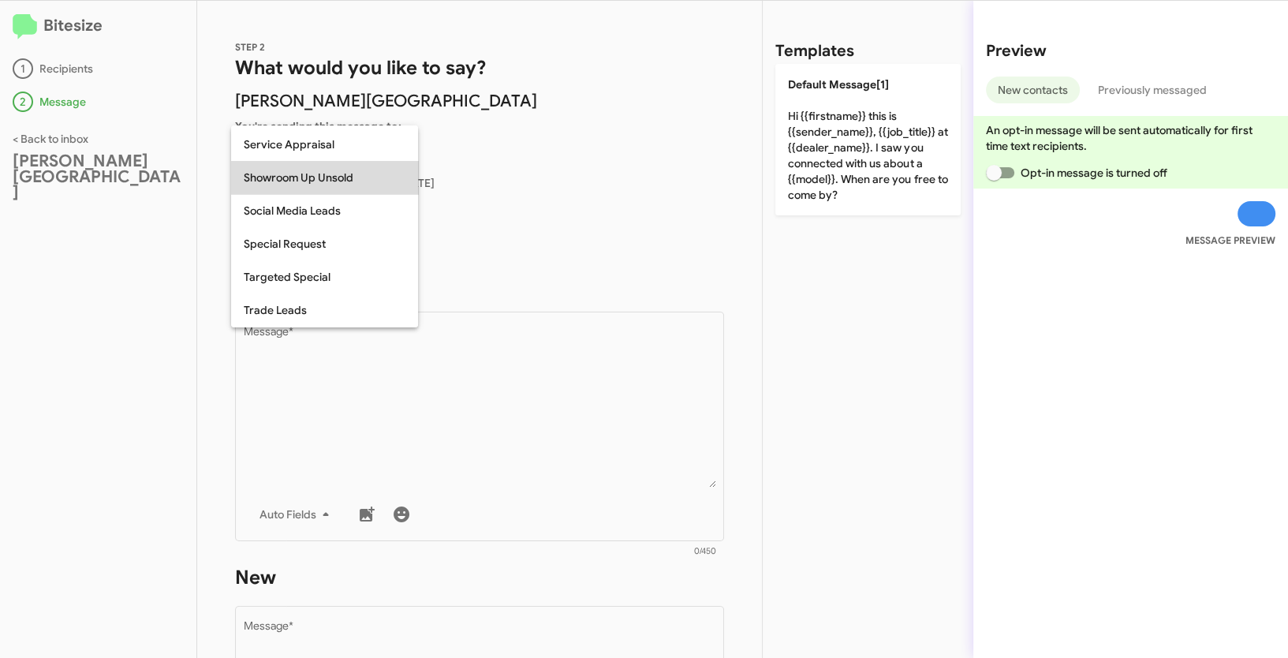
click at [318, 177] on span "Showroom Up Unsold" at bounding box center [325, 177] width 162 height 33
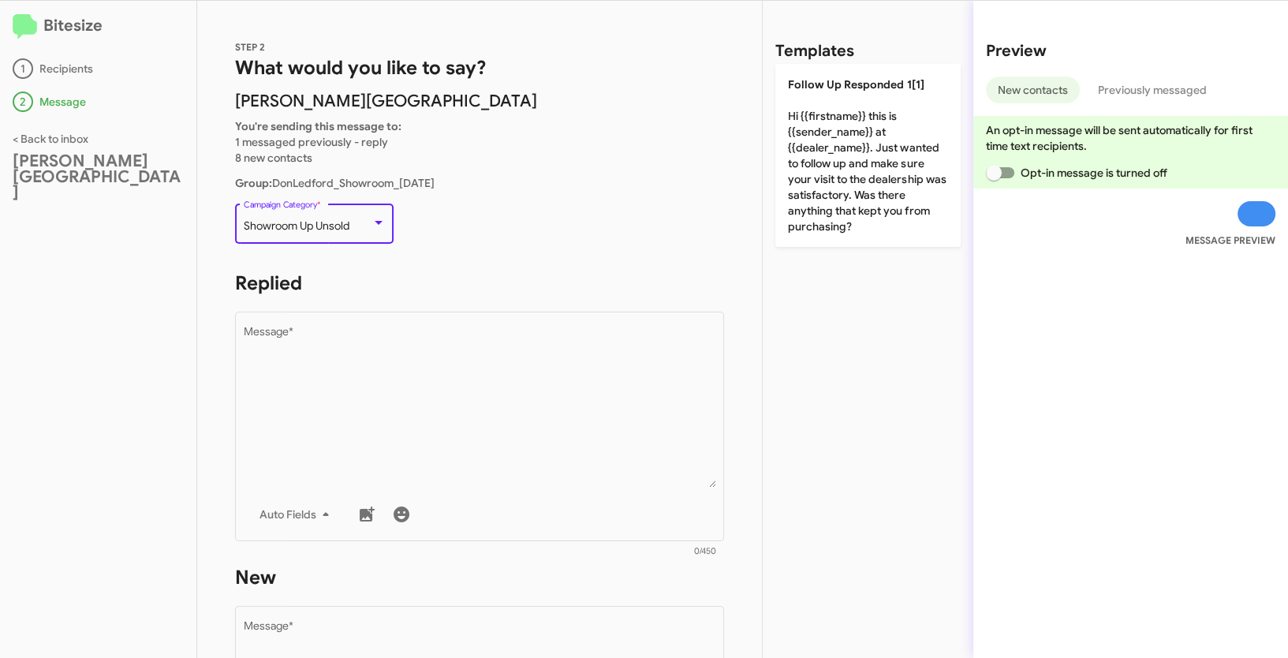
drag, startPoint x: 261, startPoint y: 225, endPoint x: 356, endPoint y: 230, distance: 94.8
click at [356, 230] on div "Showroom Up Unsold" at bounding box center [308, 226] width 128 height 13
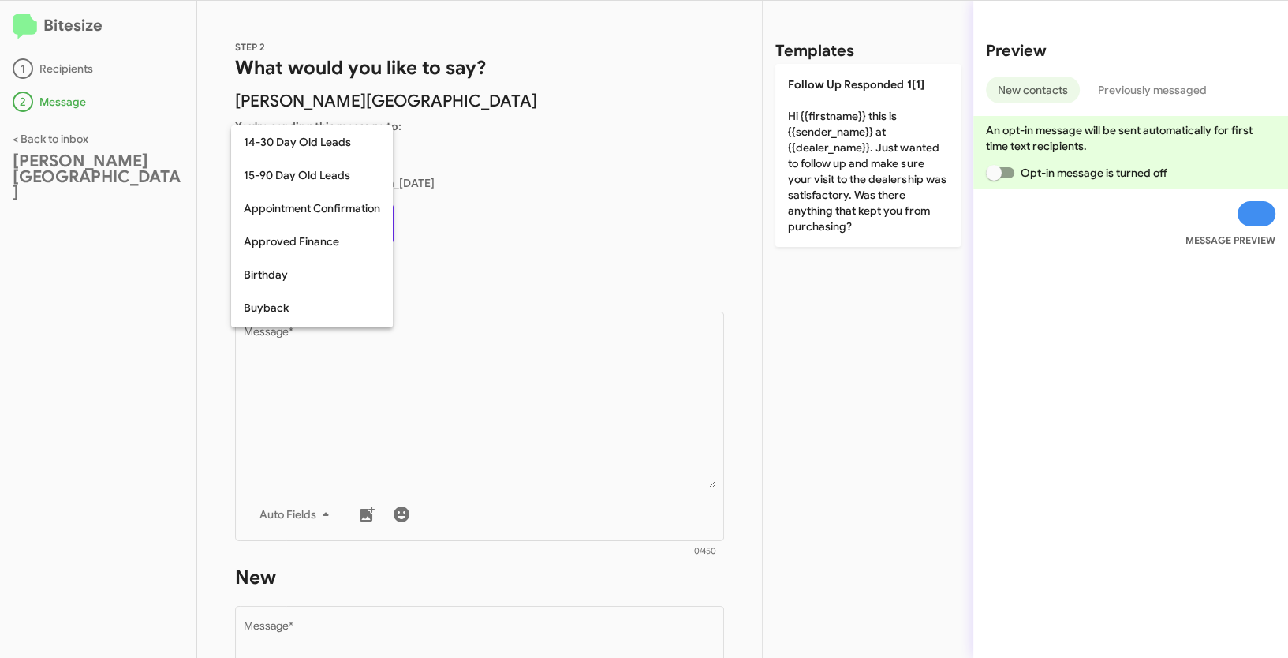
scroll to position [511, 0]
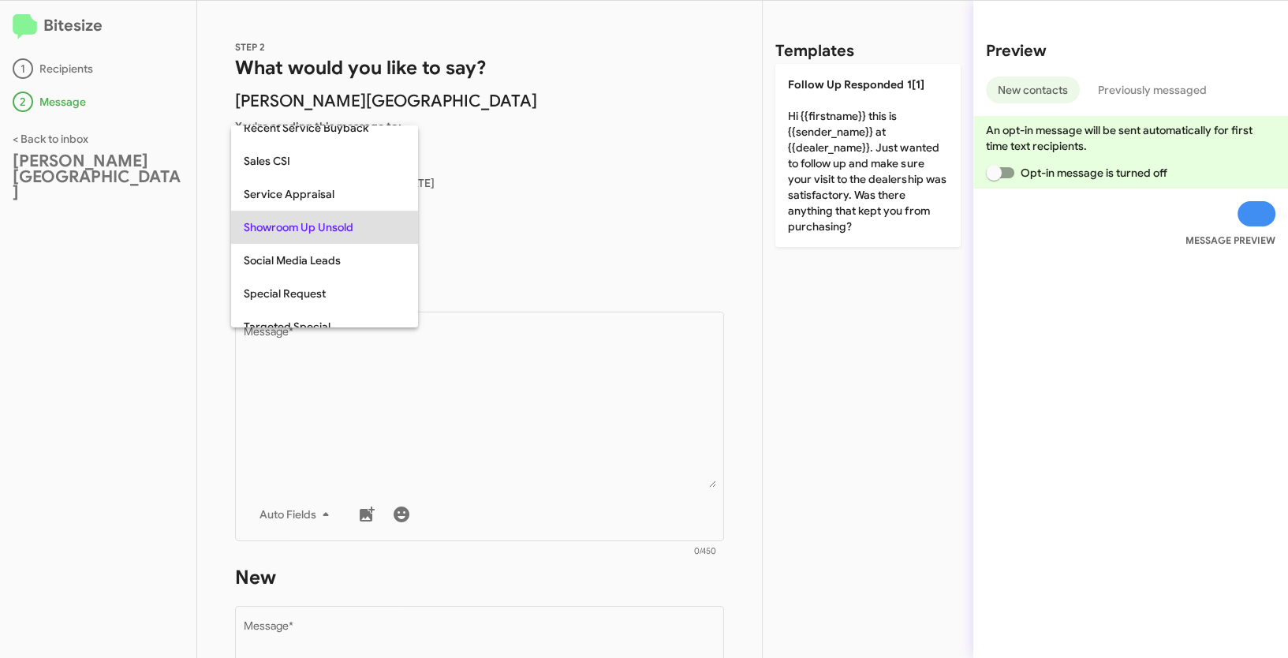
copy span "Showroom Up Unsold"
click at [539, 384] on div at bounding box center [644, 329] width 1288 height 658
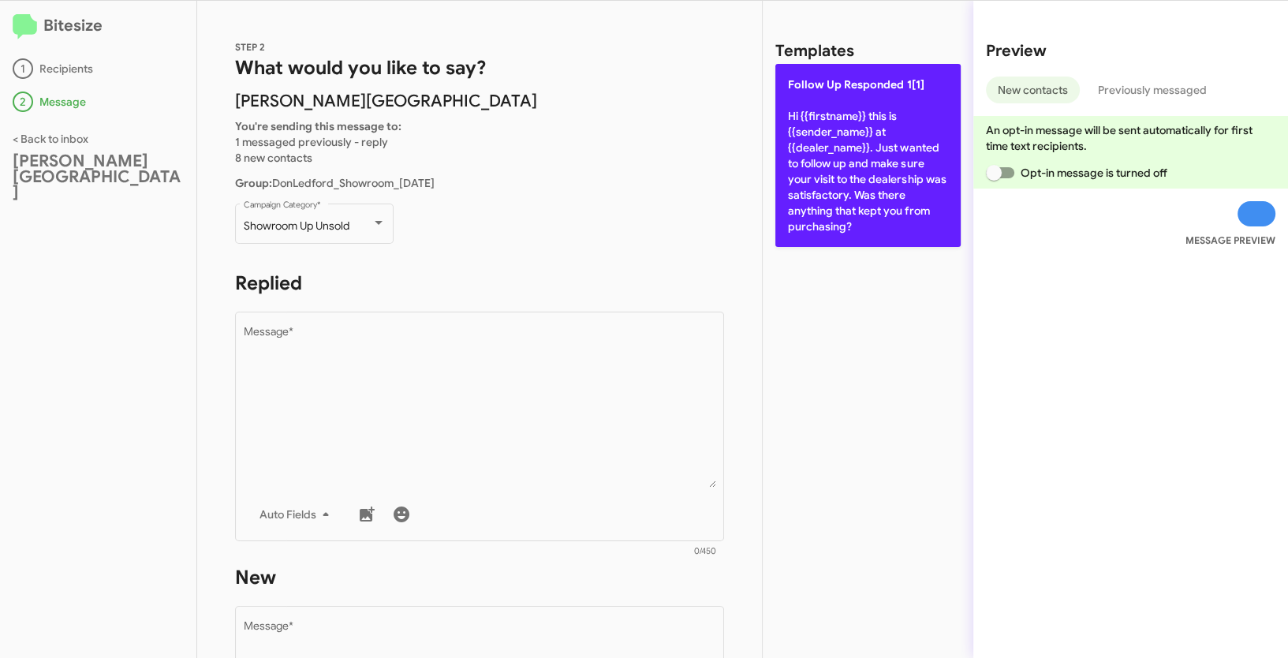
click at [825, 128] on p "Follow Up Responded 1[1] Hi {{firstname}} this is {{sender_name}} at {{dealer_n…" at bounding box center [867, 155] width 185 height 183
type textarea "Hi {{firstname}} this is {{sender_name}} at {{dealer_name}}. Just wanted to fol…"
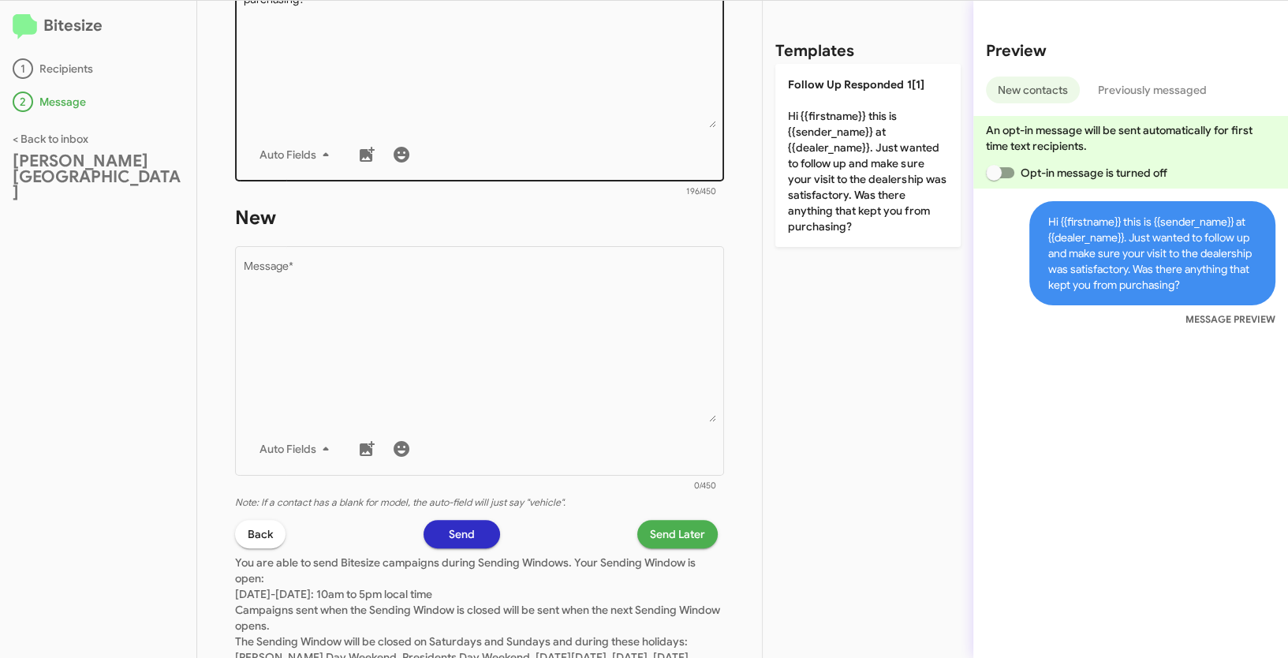
scroll to position [444, 0]
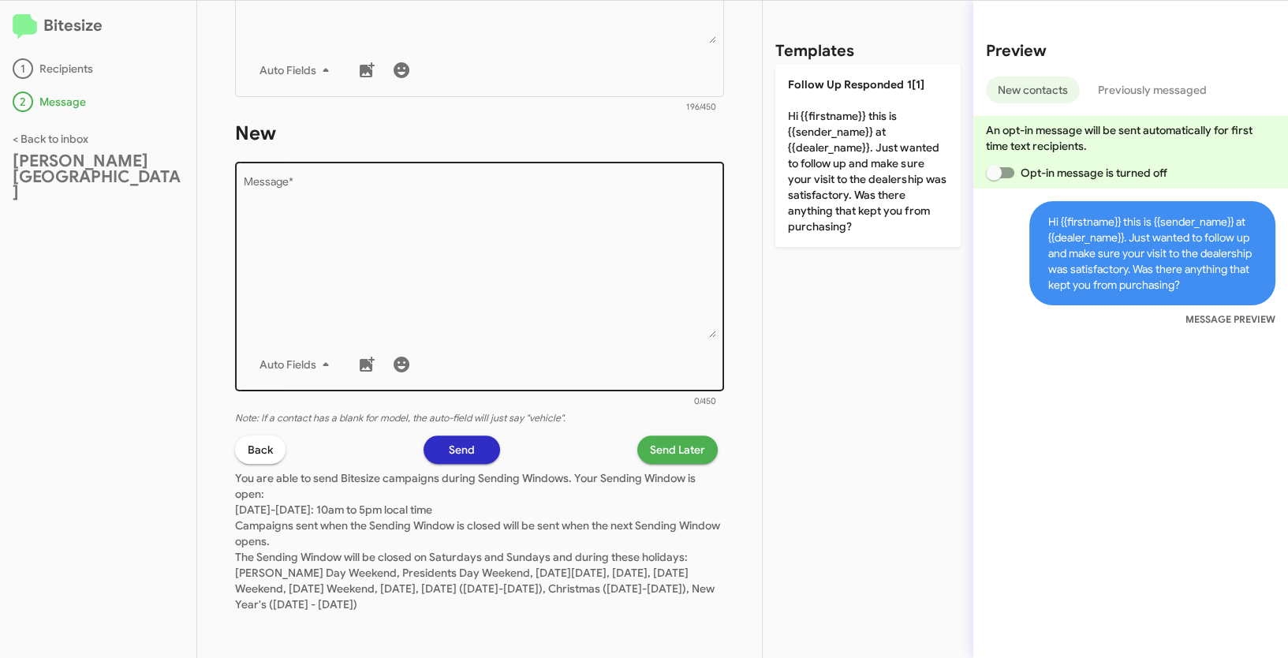
click at [539, 270] on textarea "Message *" at bounding box center [480, 257] width 472 height 161
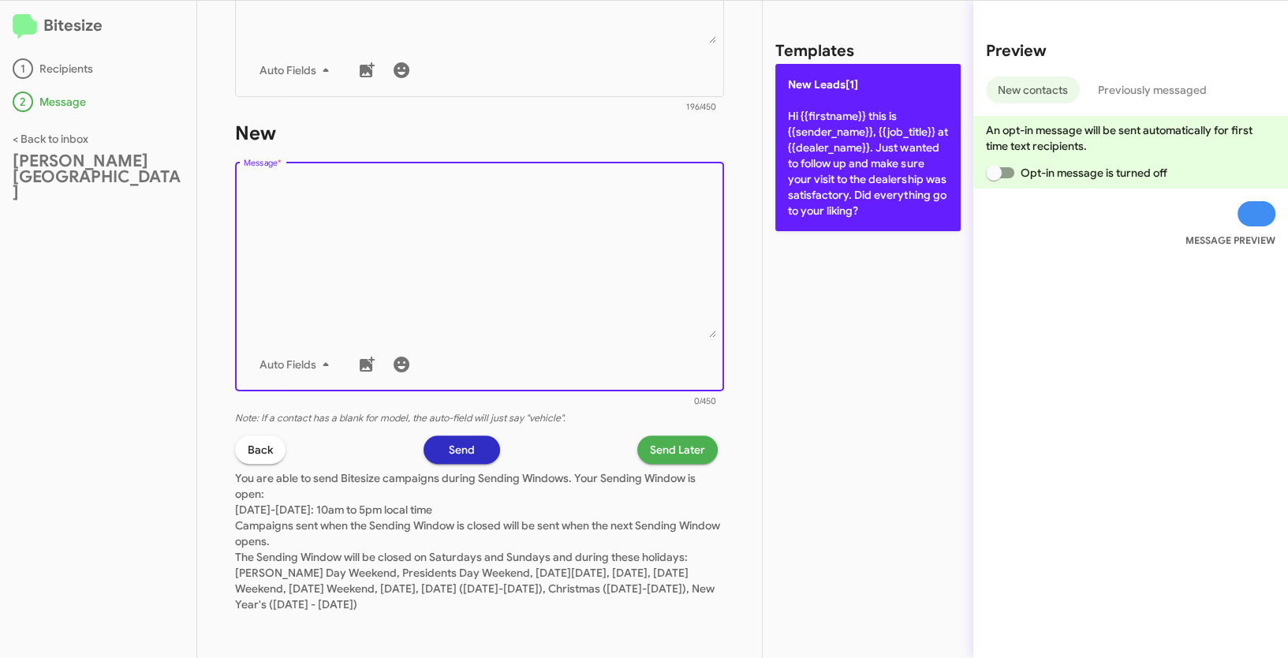
click at [825, 166] on p "New Leads[1] Hi {{firstname}} this is {{sender_name}}, {{job_title}} at {{deale…" at bounding box center [867, 147] width 185 height 167
type textarea "Hi {{firstname}} this is {{sender_name}}, {{job_title}} at {{dealer_name}}. Jus…"
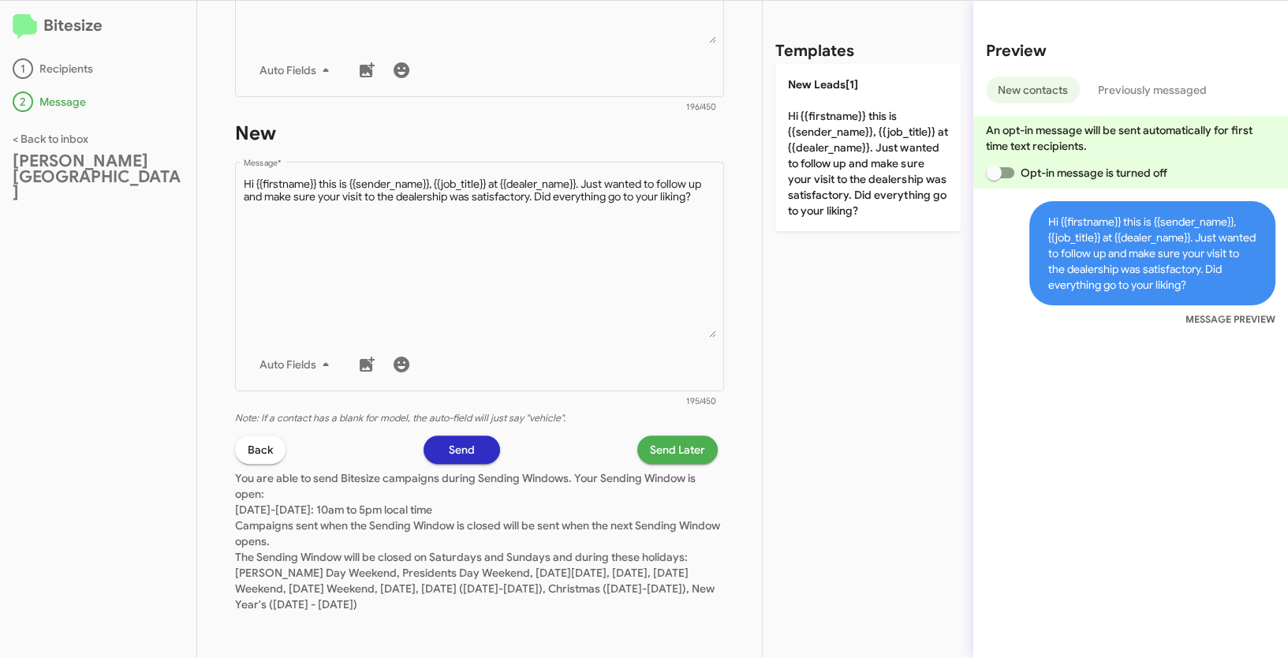
click at [667, 450] on span "Send Later" at bounding box center [677, 449] width 55 height 28
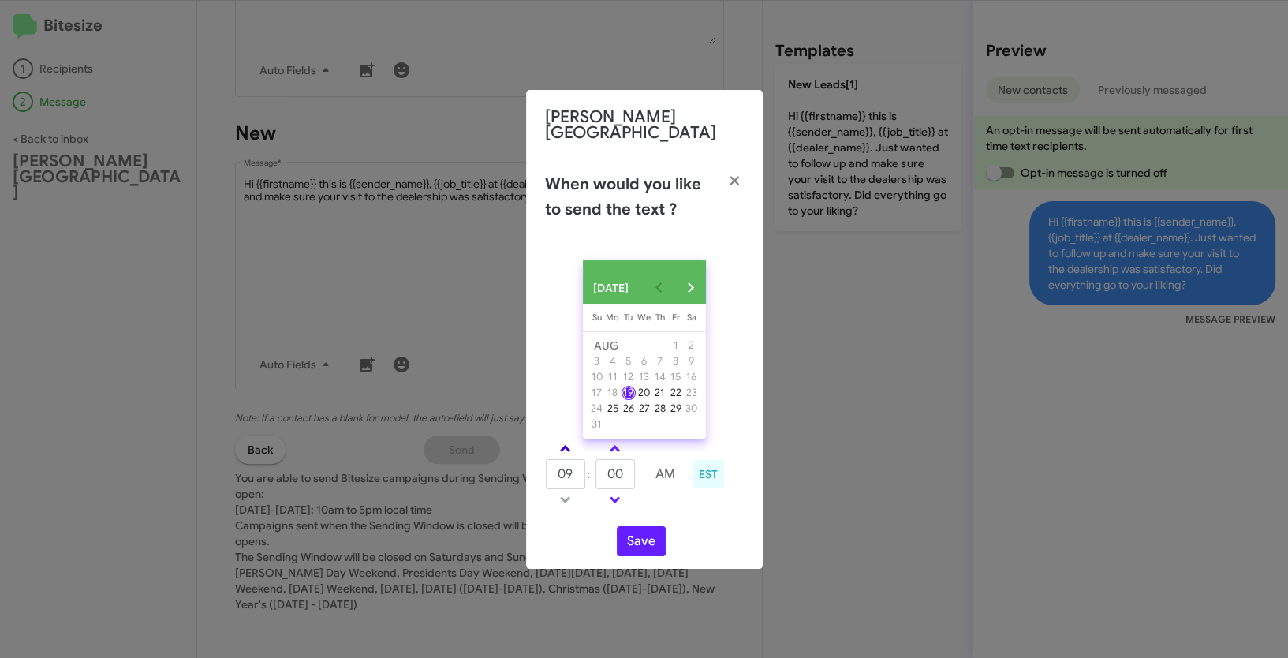
click at [571, 449] on link at bounding box center [565, 448] width 28 height 18
type input "10"
drag, startPoint x: 627, startPoint y: 472, endPoint x: 558, endPoint y: 469, distance: 69.5
click at [558, 469] on tr "10 : 00 AM" at bounding box center [615, 474] width 141 height 32
type input "02"
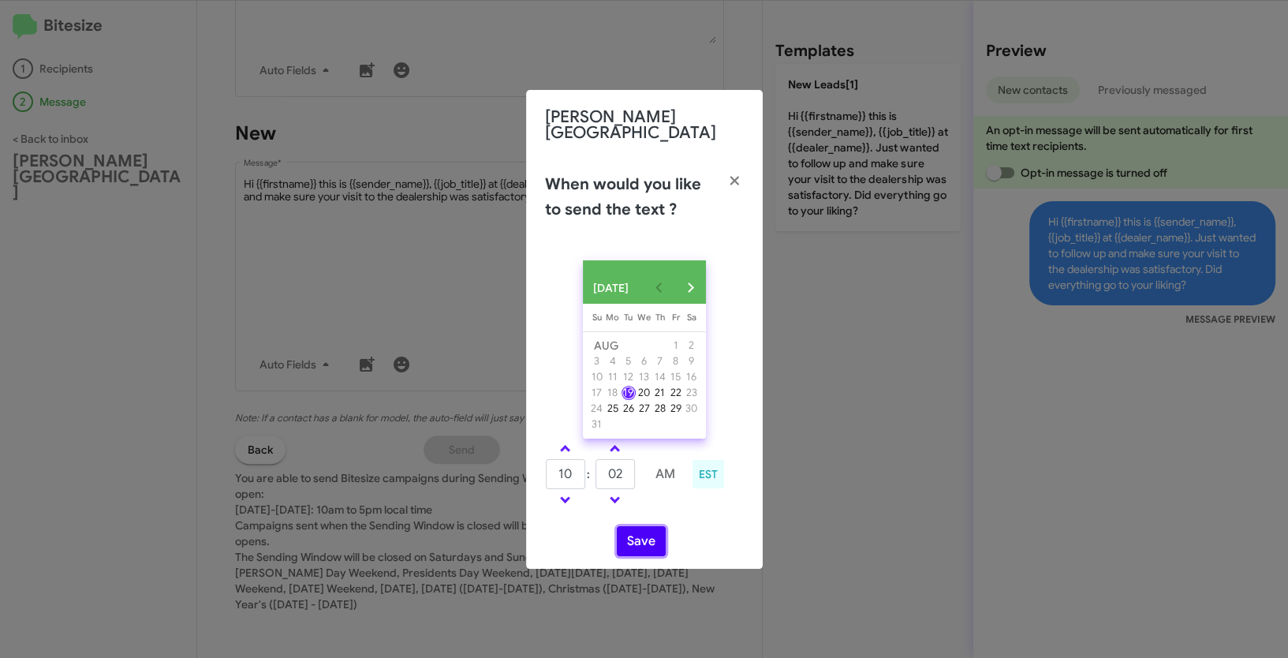
click at [633, 538] on button "Save" at bounding box center [641, 541] width 49 height 30
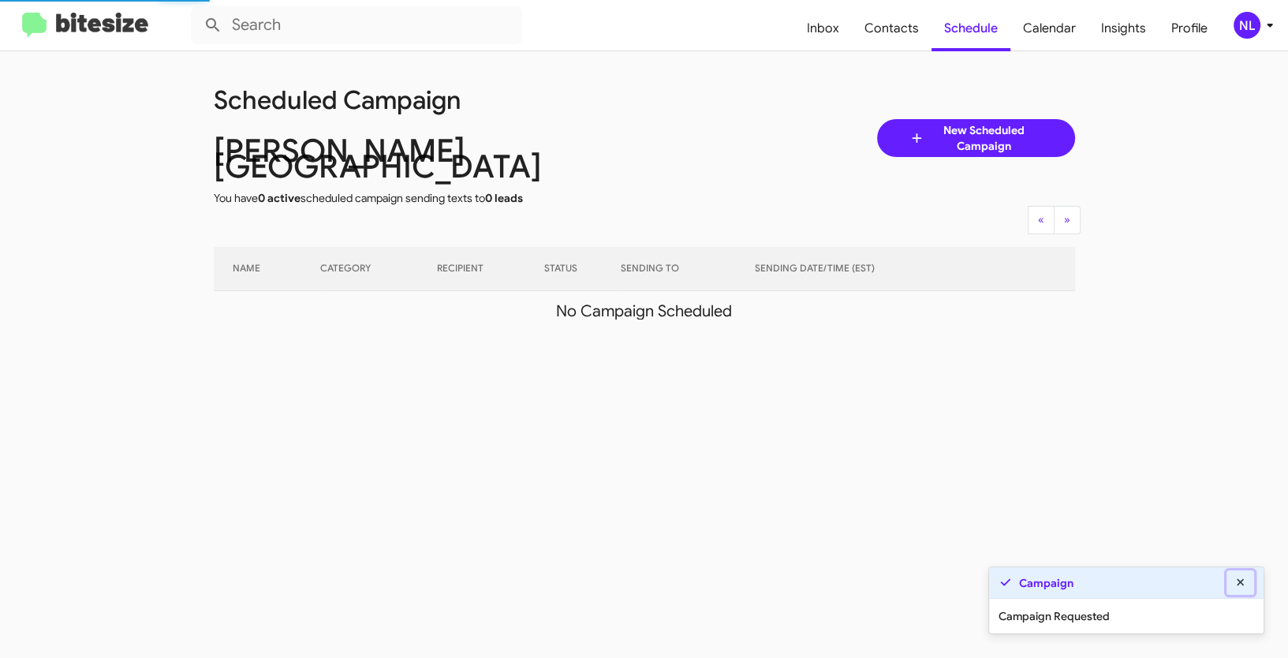
click at [1246, 579] on icon at bounding box center [1241, 582] width 14 height 11
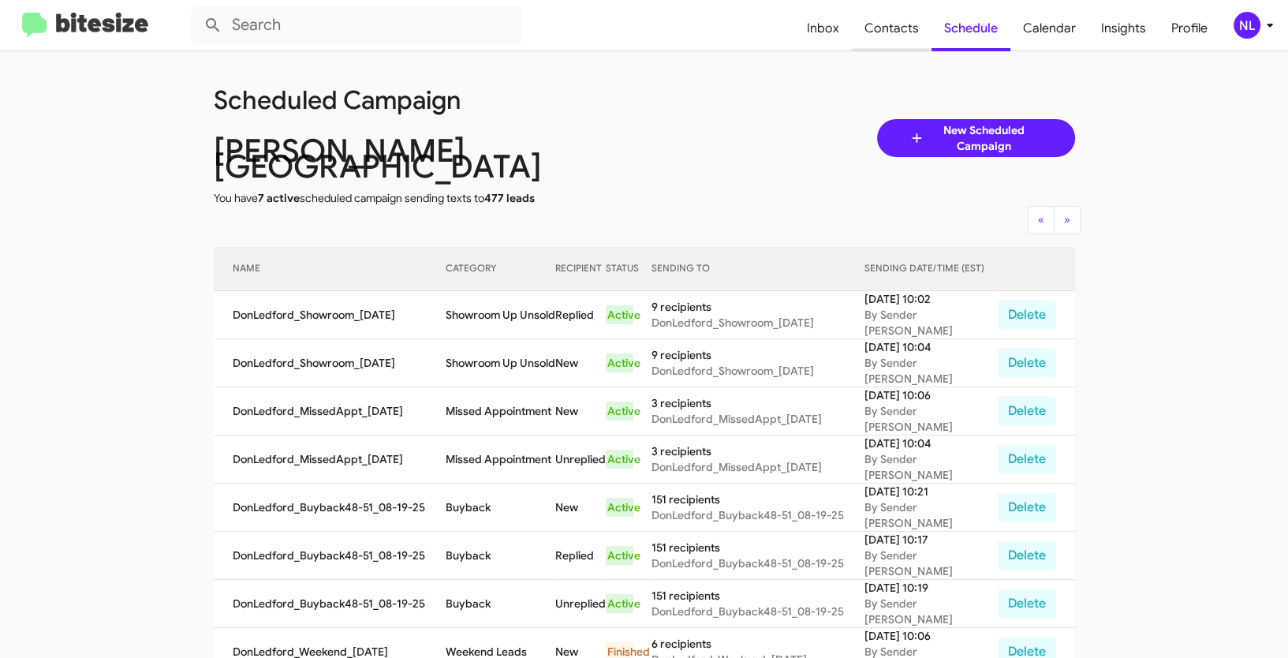
click at [898, 24] on span "Contacts" at bounding box center [892, 29] width 80 height 46
type input "in:groups"
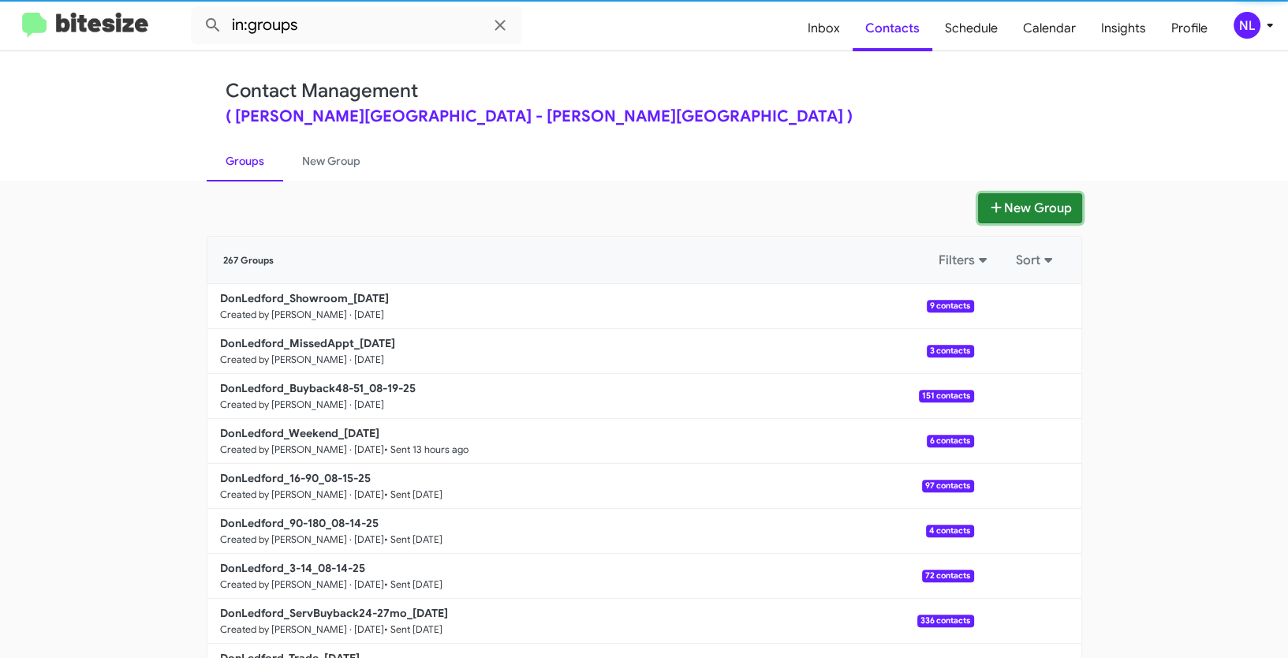
click at [1037, 197] on button "New Group" at bounding box center [1030, 208] width 104 height 30
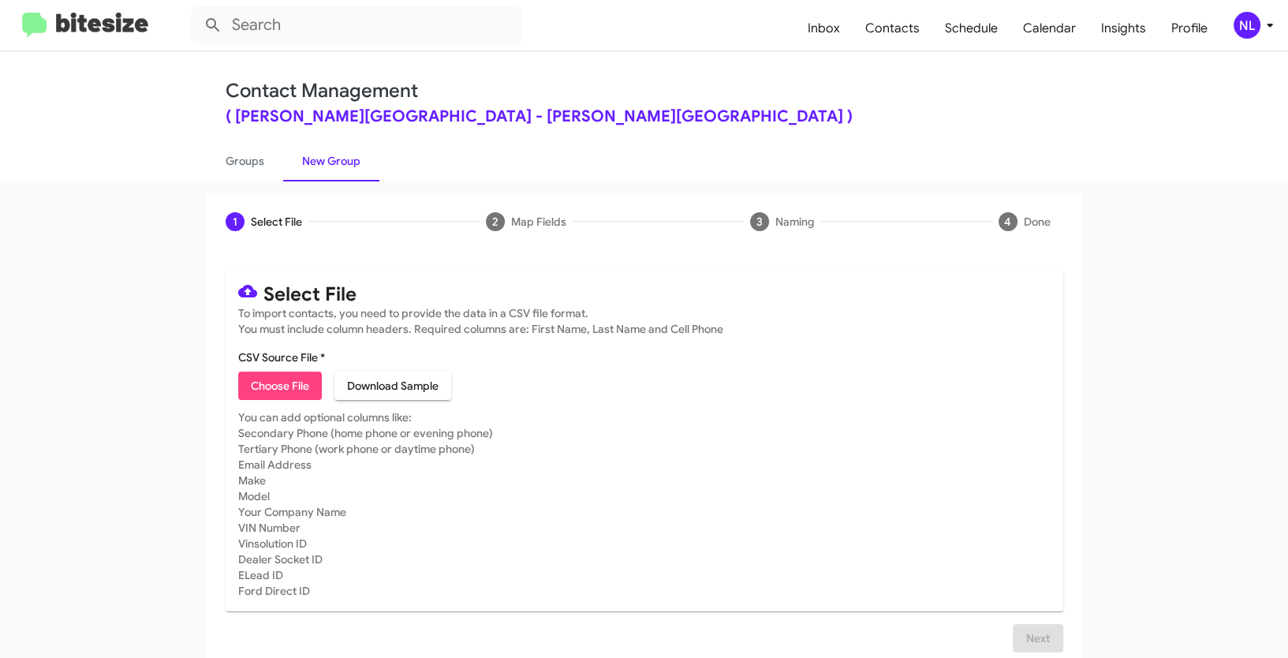
click at [269, 385] on span "Choose File" at bounding box center [280, 386] width 58 height 28
type input "DonLedford_Trade_08-19-25"
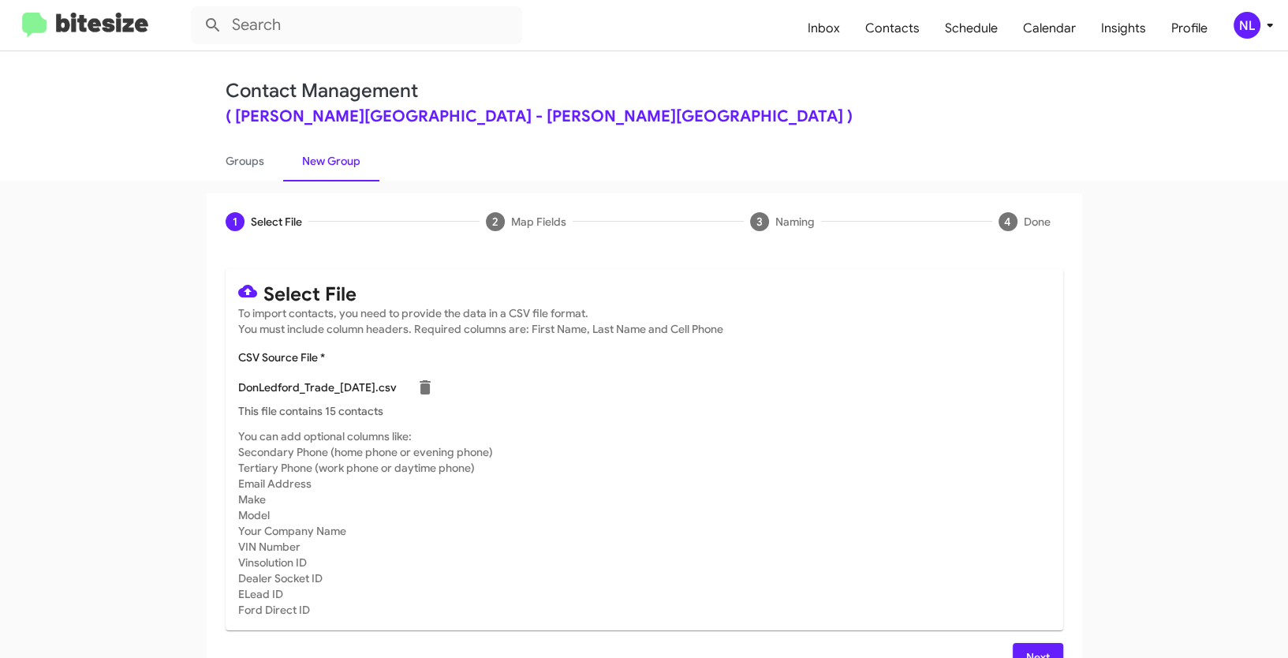
scroll to position [32, 0]
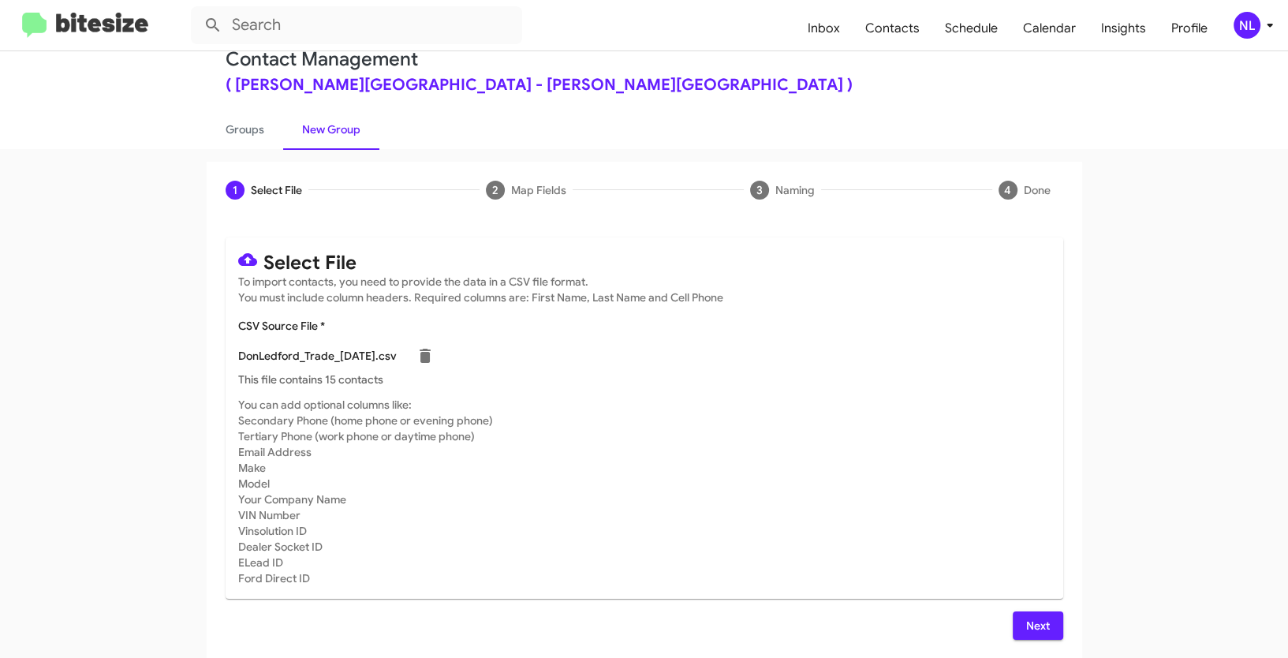
click at [1037, 629] on span "Next" at bounding box center [1037, 625] width 25 height 28
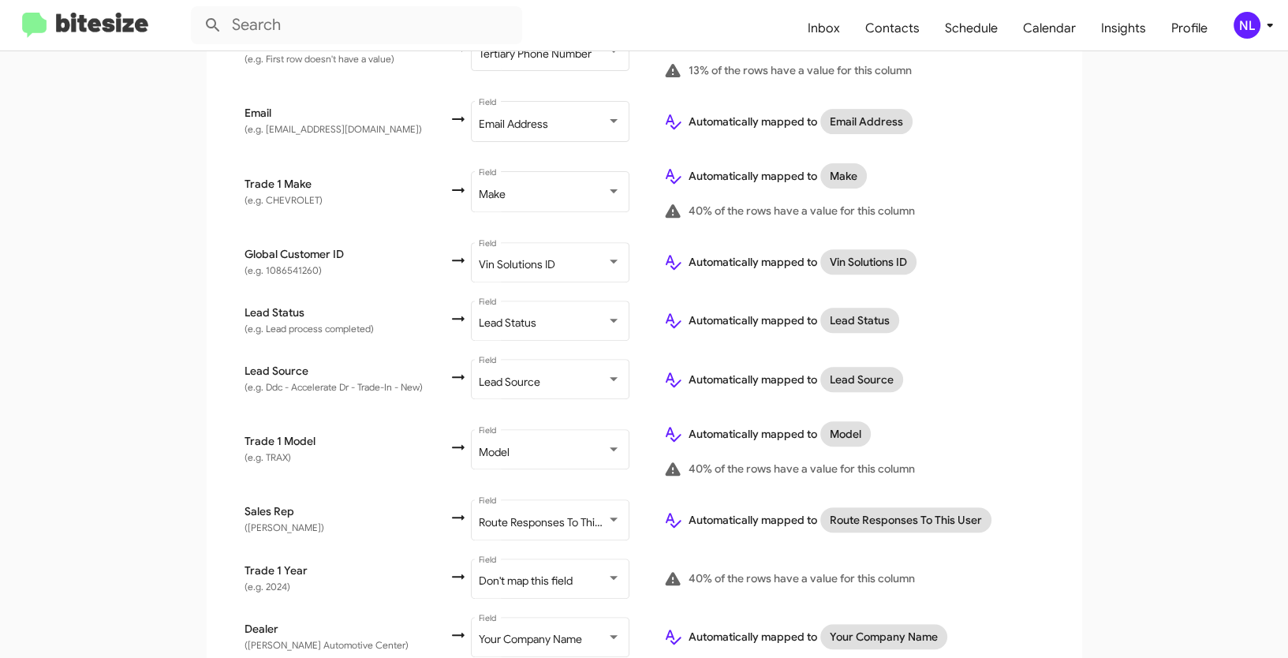
scroll to position [716, 0]
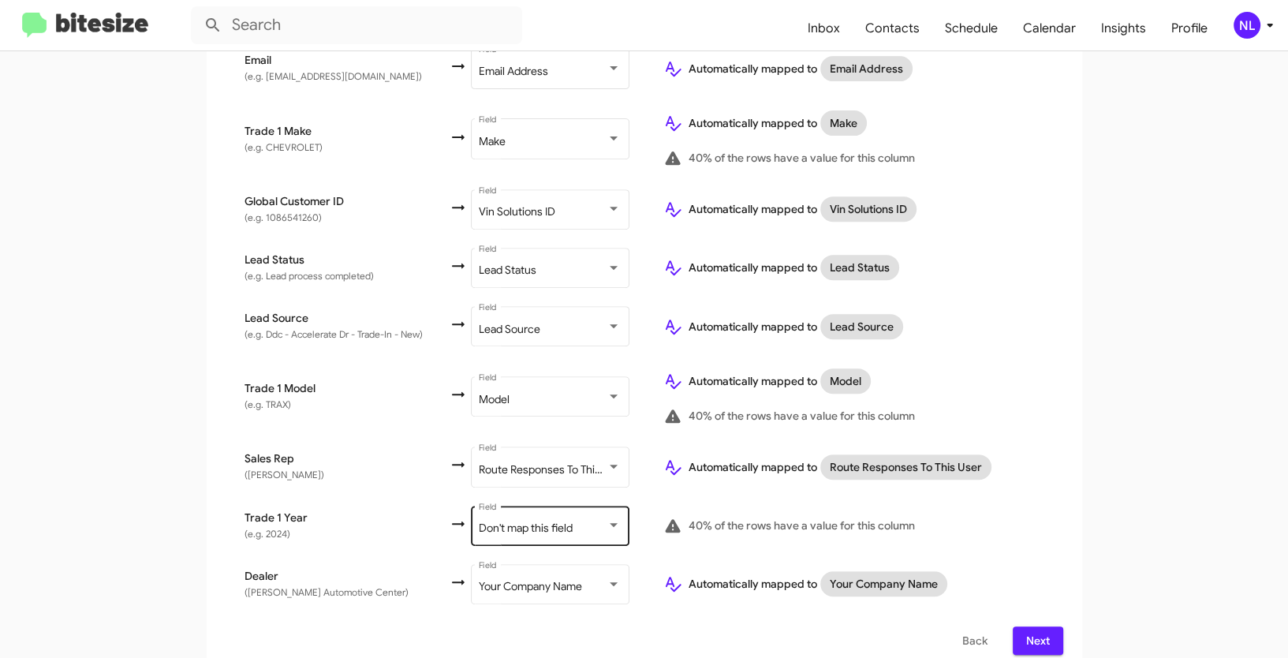
click at [573, 529] on div "Don't map this field Field" at bounding box center [550, 523] width 142 height 43
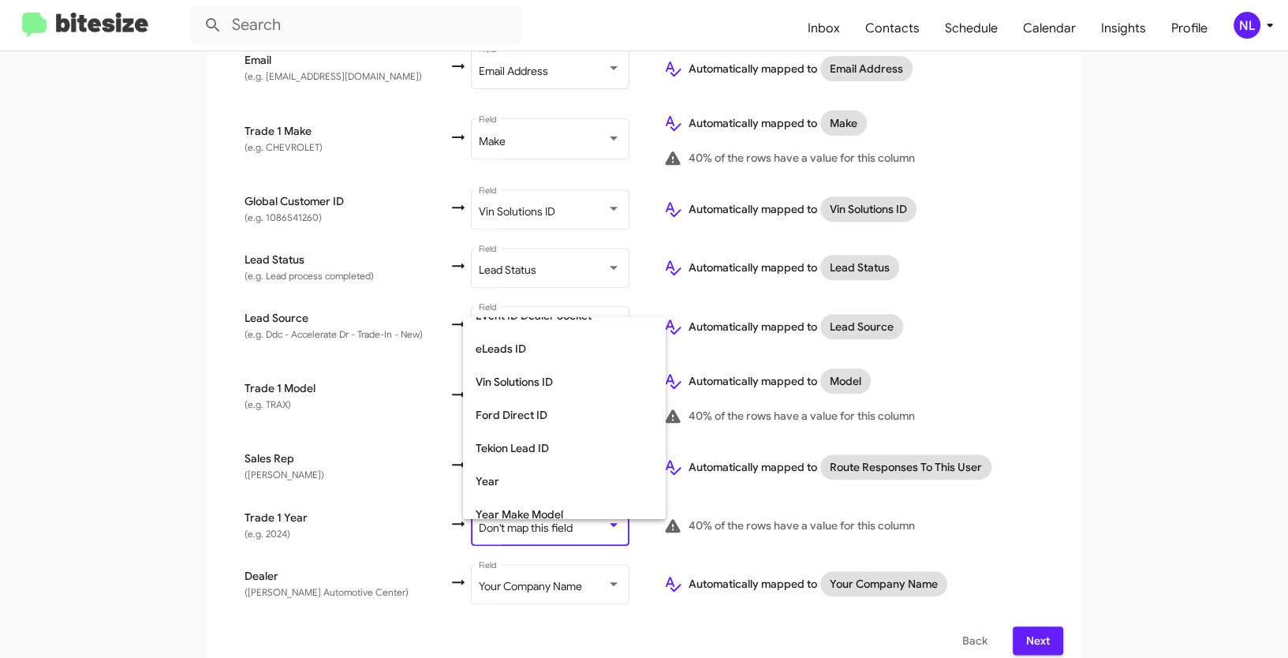
scroll to position [593, 0]
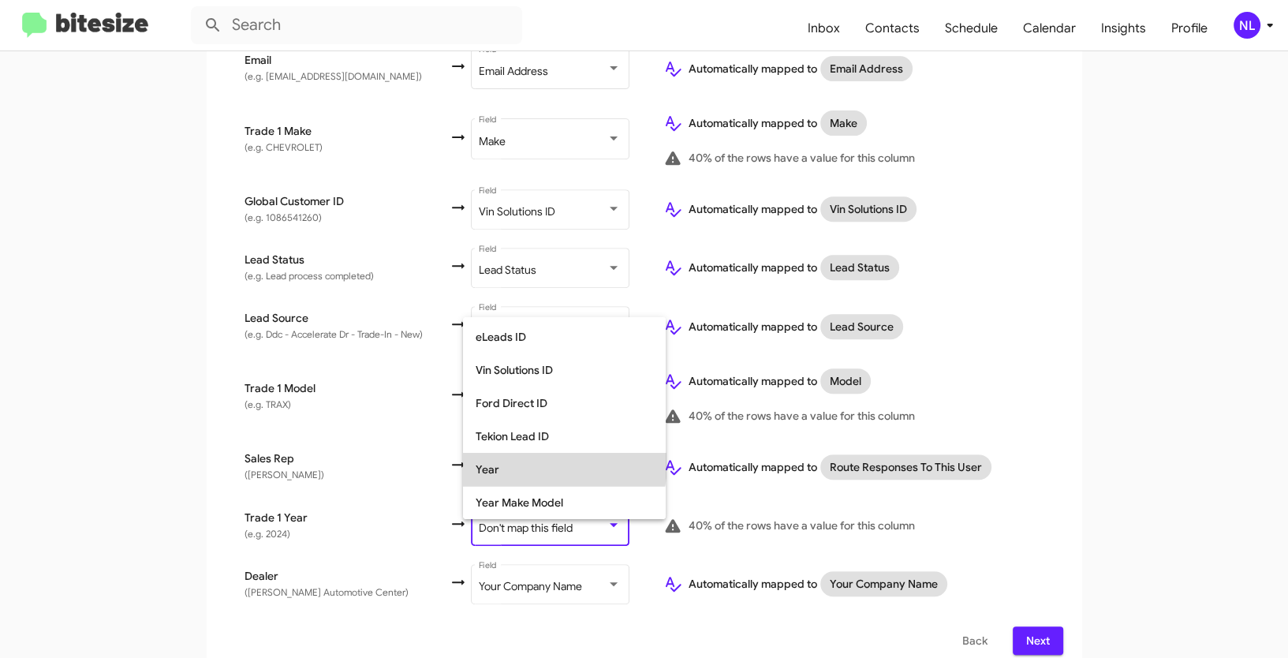
click at [527, 463] on span "Year" at bounding box center [564, 469] width 177 height 33
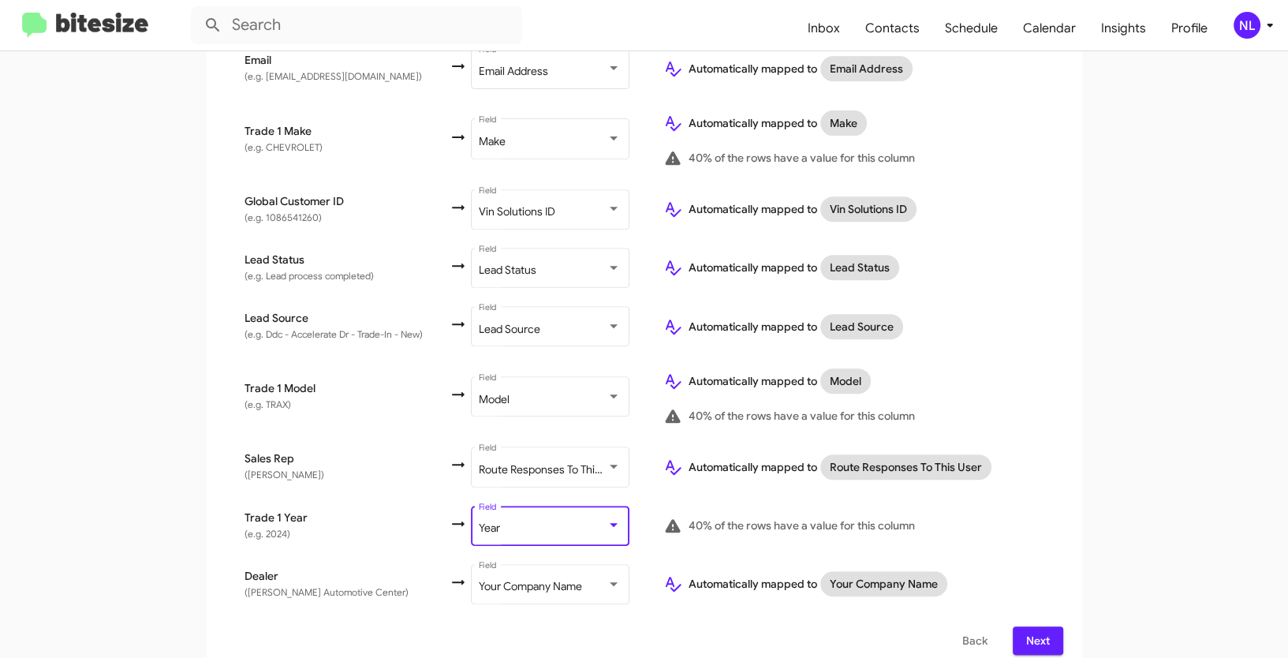
click at [1028, 626] on span "Next" at bounding box center [1037, 640] width 25 height 28
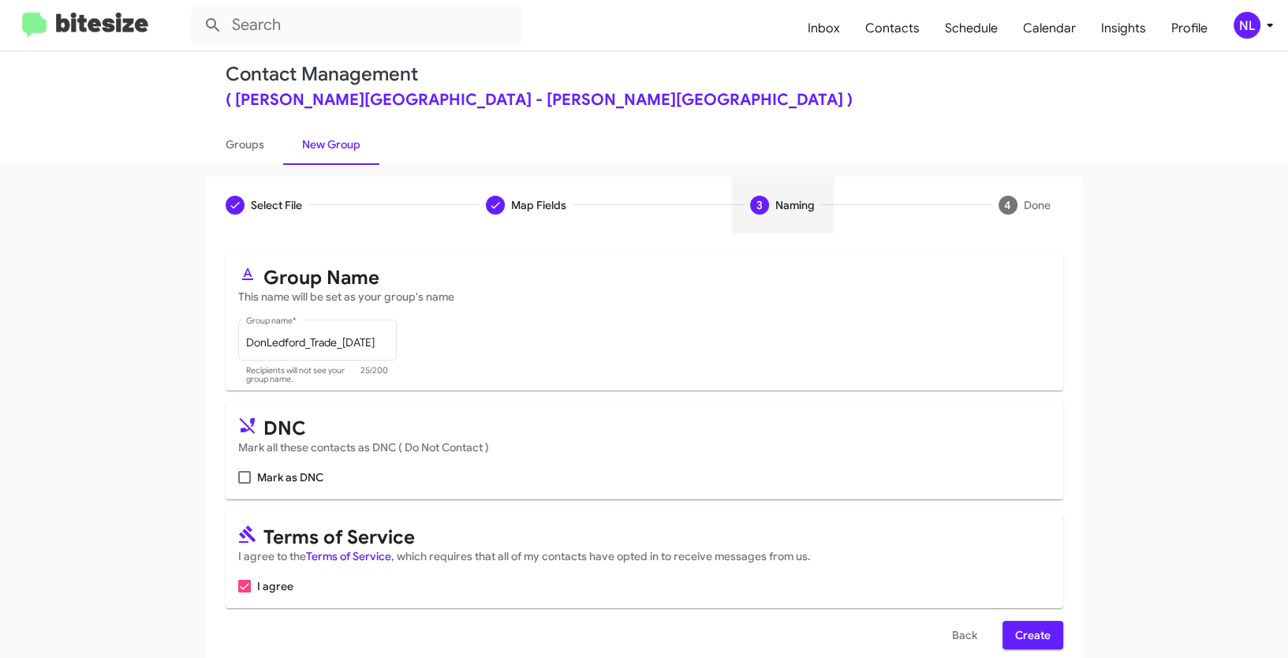
scroll to position [39, 0]
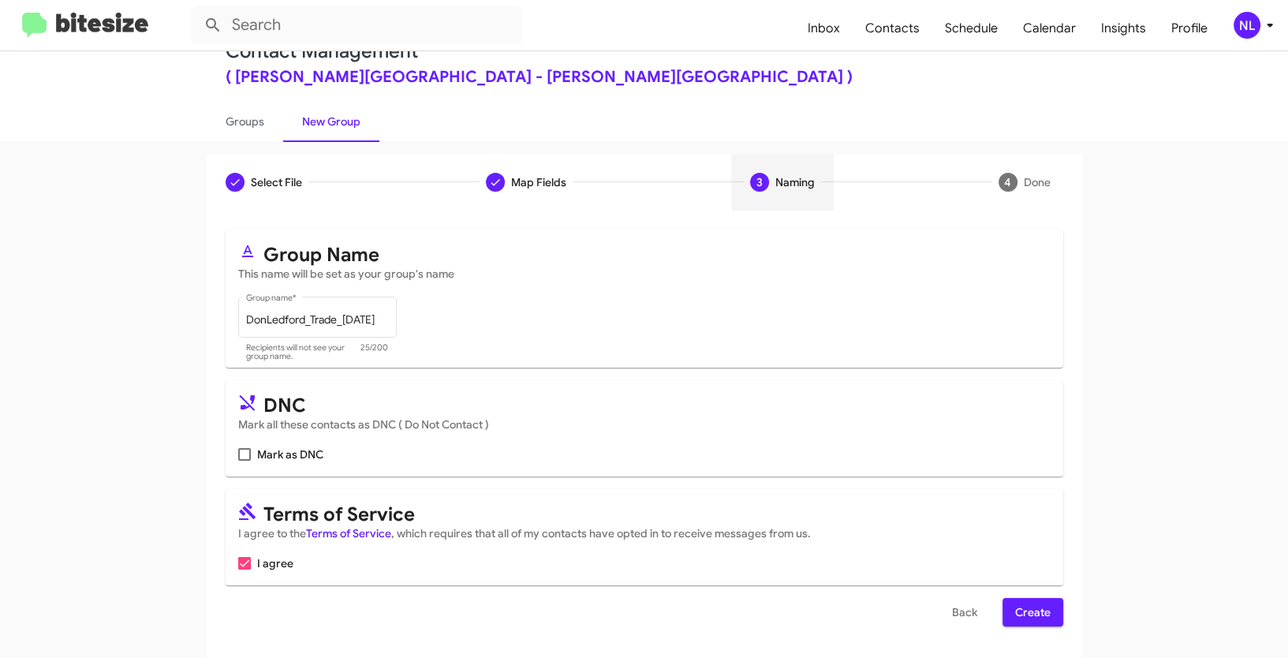
click at [1043, 613] on span "Create" at bounding box center [1032, 612] width 35 height 28
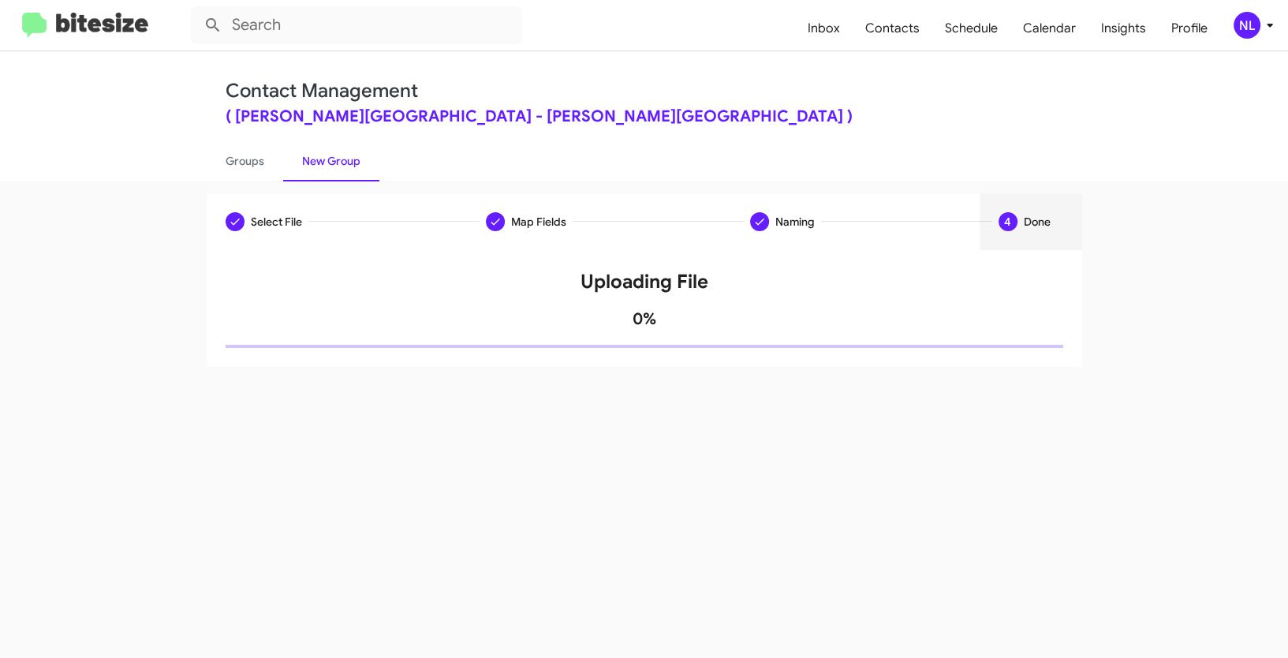
scroll to position [0, 0]
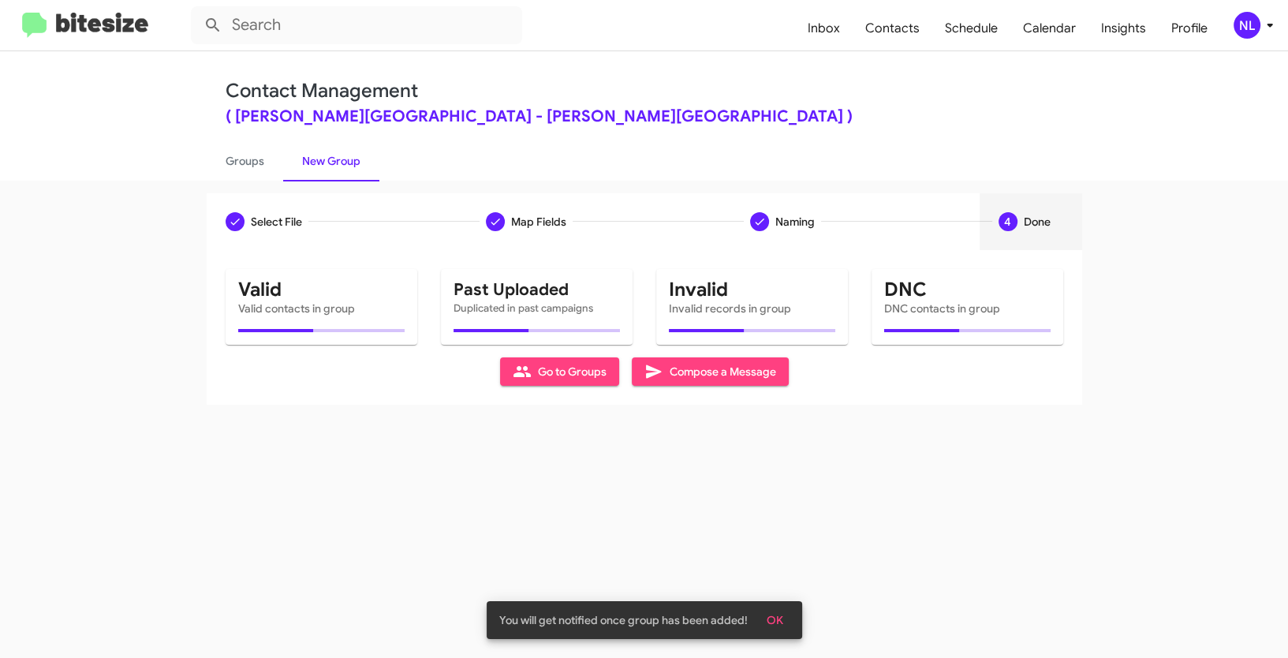
click at [773, 611] on span "OK" at bounding box center [775, 620] width 17 height 28
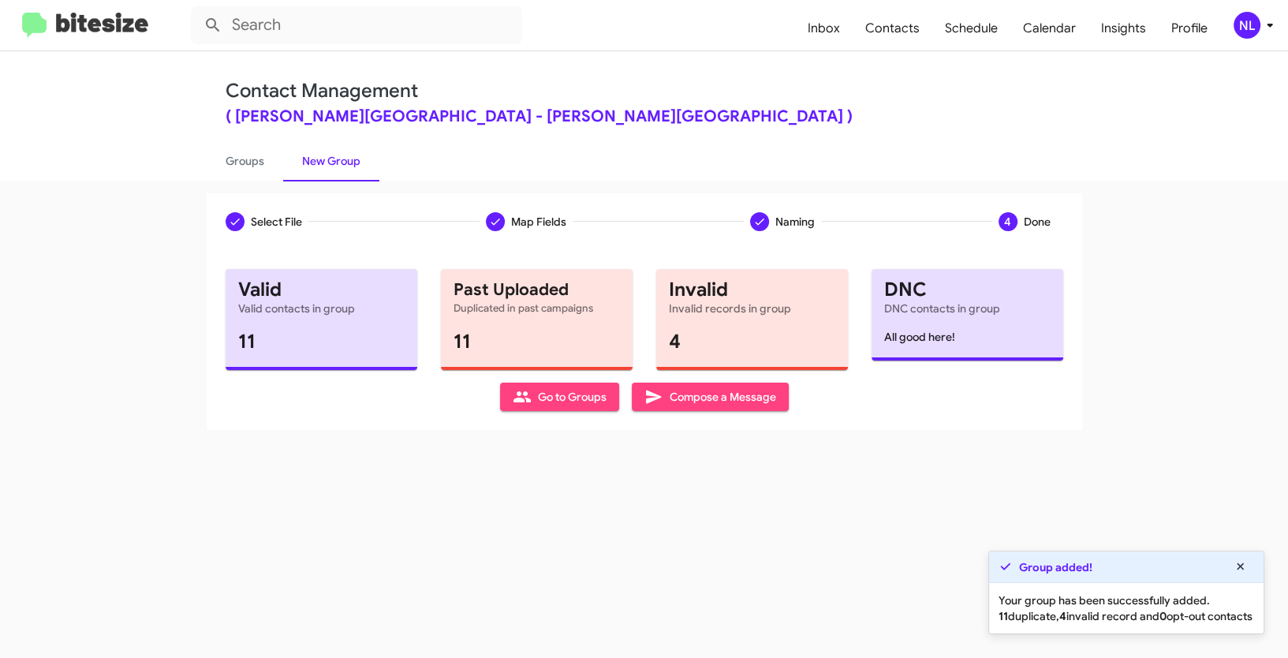
click at [577, 409] on span "Go to Groups" at bounding box center [560, 397] width 94 height 28
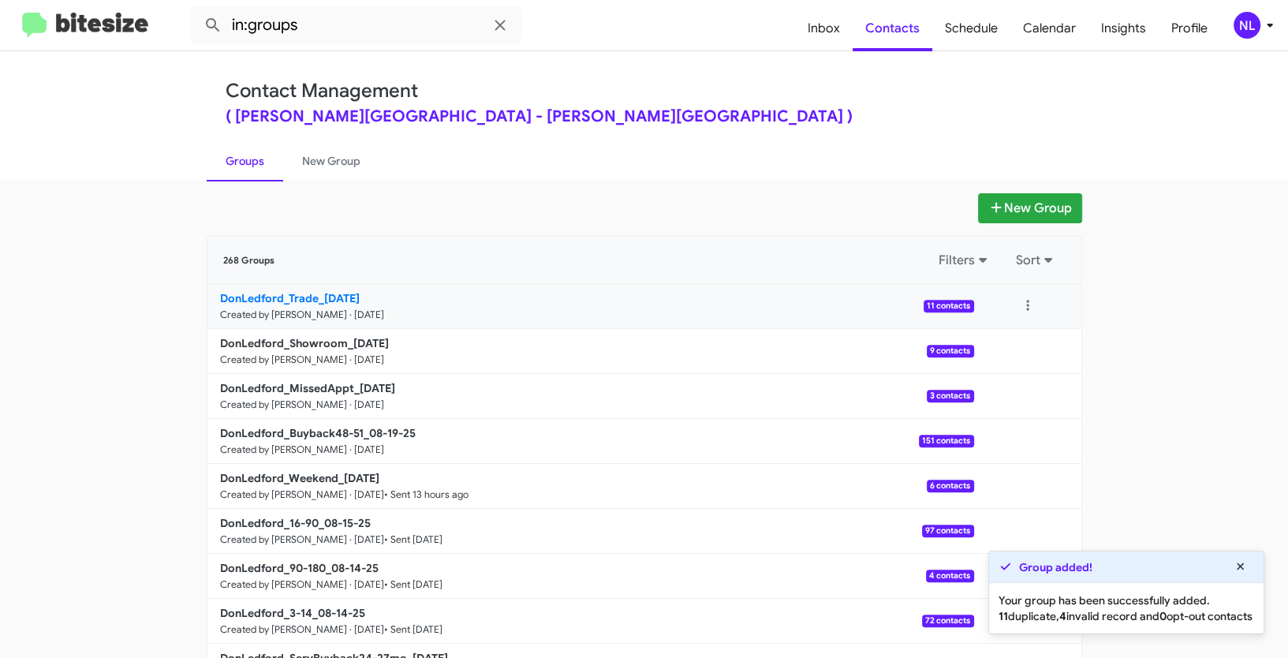
drag, startPoint x: 165, startPoint y: 296, endPoint x: 317, endPoint y: 293, distance: 152.3
click at [317, 293] on app-groups "New Group 268 Groups Filters Sort DonLedford_Trade_08-19-25 Created by Nen Limb…" at bounding box center [644, 484] width 1288 height 582
copy b "DonLedford_Trade_"
click at [339, 21] on input "in:groups" at bounding box center [356, 25] width 331 height 38
paste input "DonLedford_Trade_"
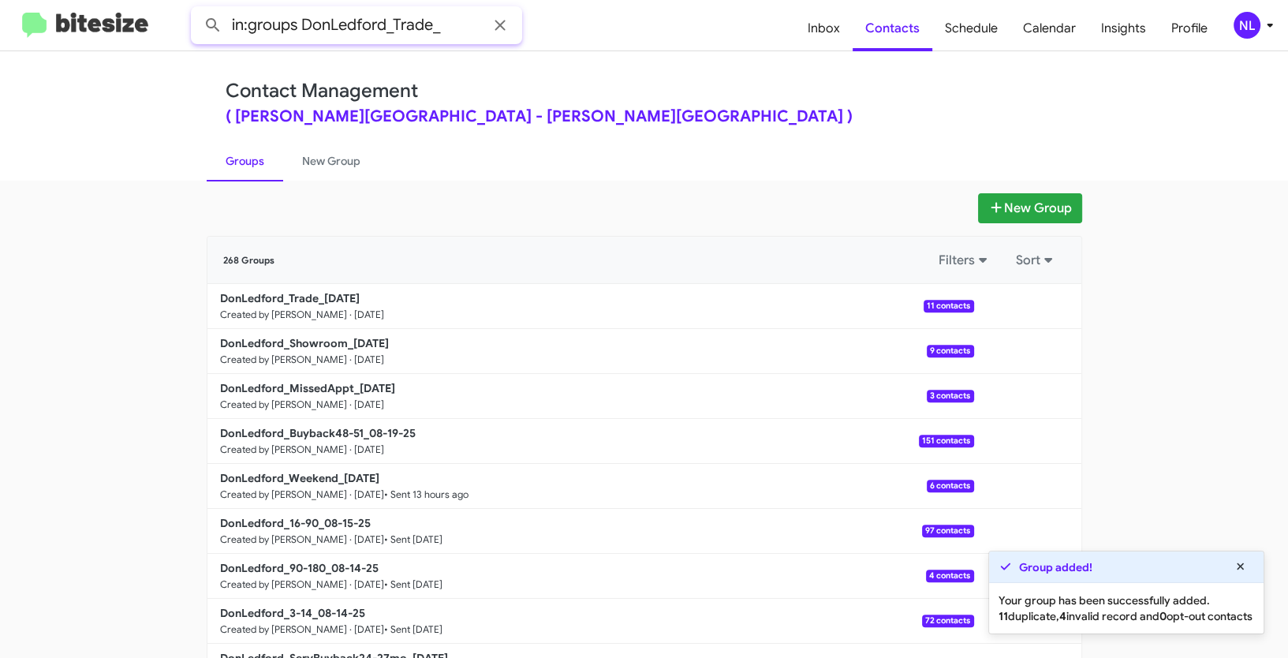
type input "in:groups DonLedford_Trade_"
click at [197, 9] on button at bounding box center [213, 25] width 32 height 32
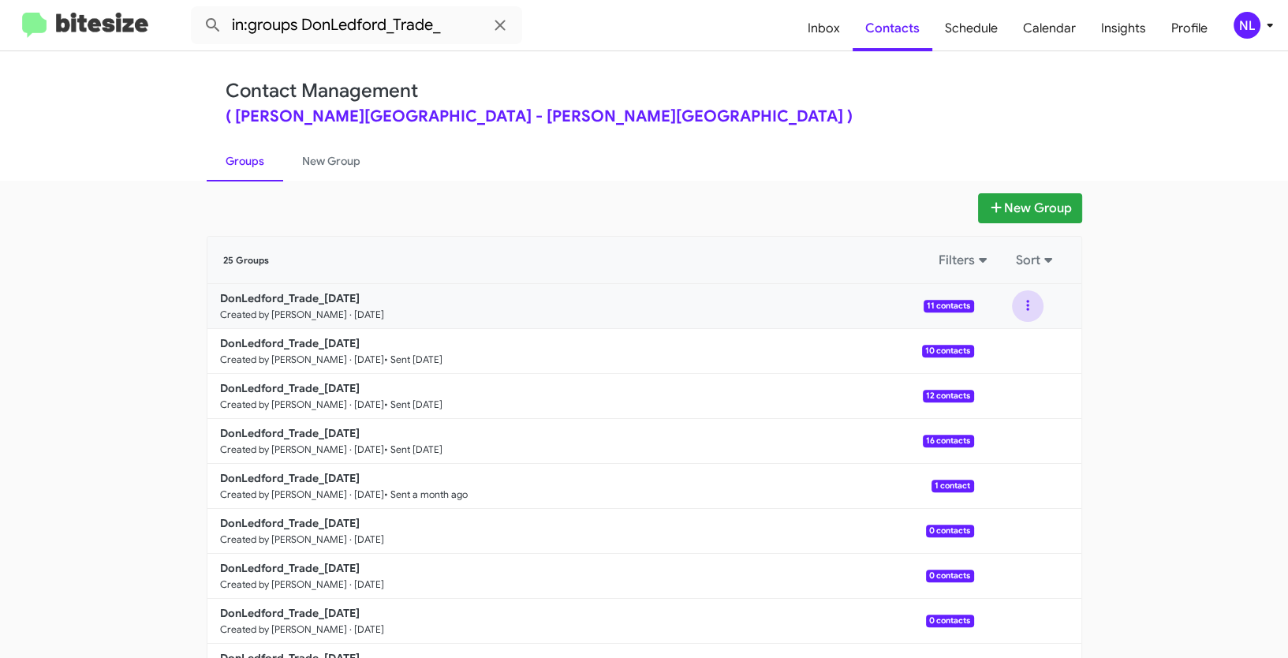
click at [1027, 301] on button at bounding box center [1028, 306] width 32 height 32
click at [1014, 345] on button "View contacts" at bounding box center [980, 349] width 126 height 38
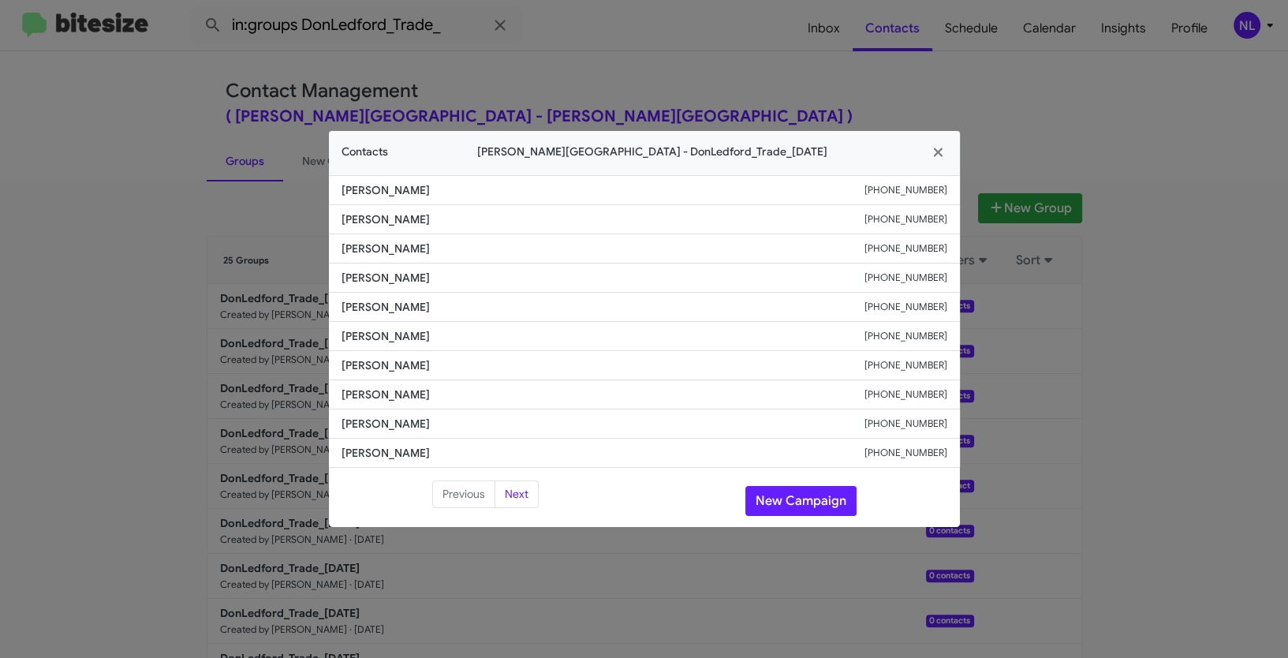
drag, startPoint x: 337, startPoint y: 241, endPoint x: 475, endPoint y: 252, distance: 138.5
click at [475, 252] on li "Jeff Hunnicutt +17703241224" at bounding box center [644, 248] width 631 height 29
click at [838, 499] on button "New Campaign" at bounding box center [800, 501] width 111 height 30
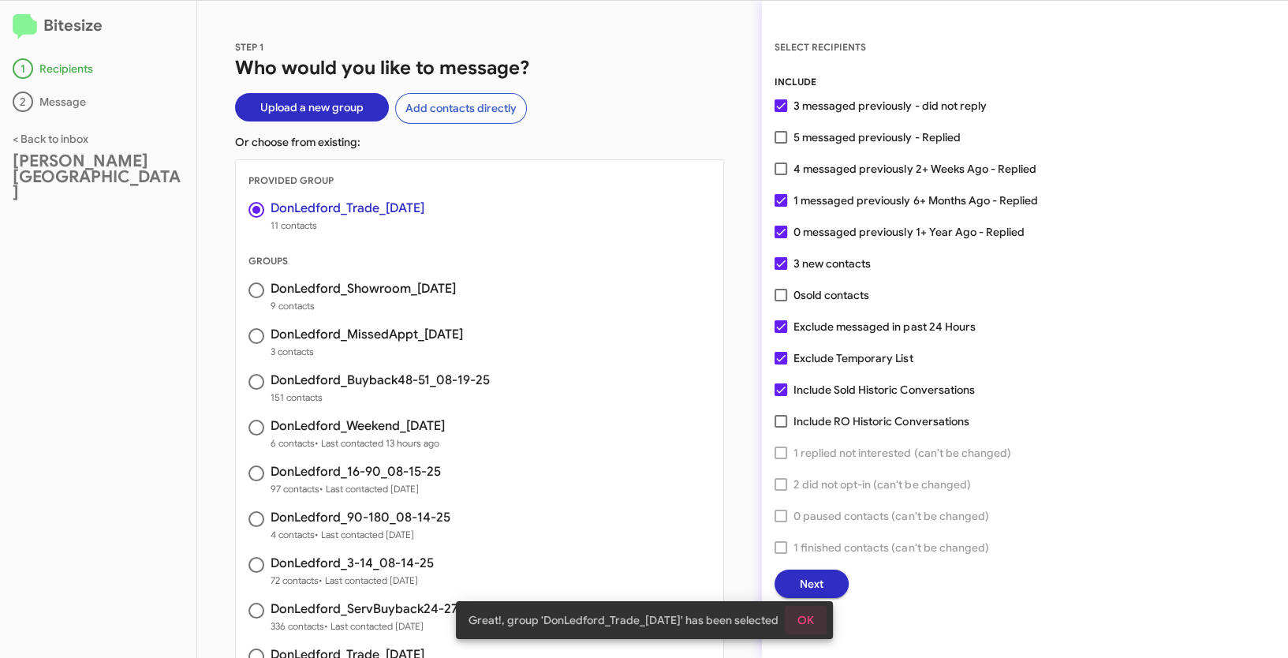
click at [808, 615] on span "OK" at bounding box center [805, 620] width 17 height 28
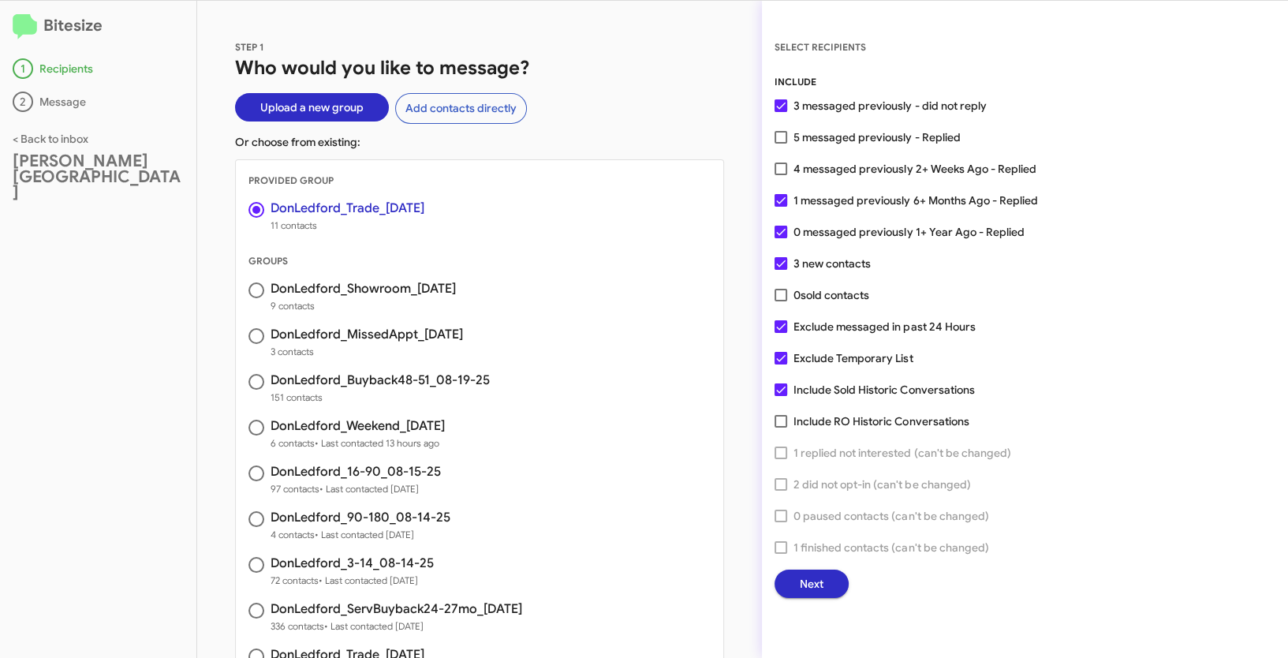
click at [818, 588] on span "Next" at bounding box center [812, 584] width 24 height 28
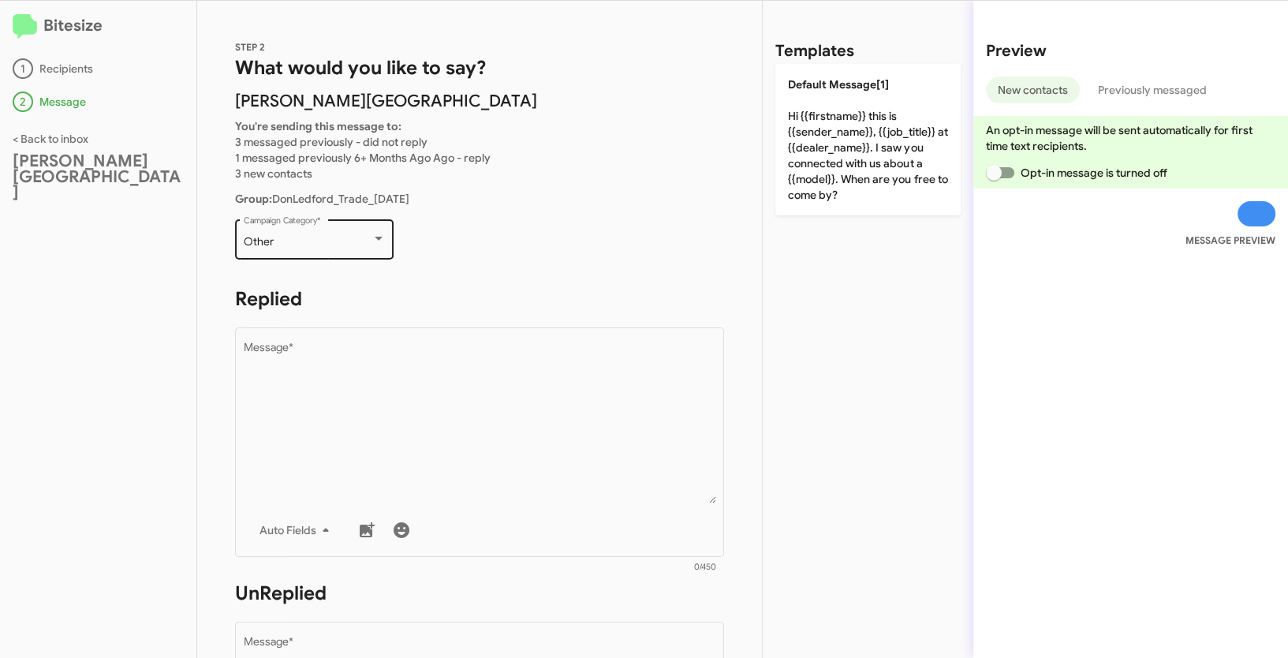
click at [362, 245] on div "Other" at bounding box center [308, 242] width 128 height 13
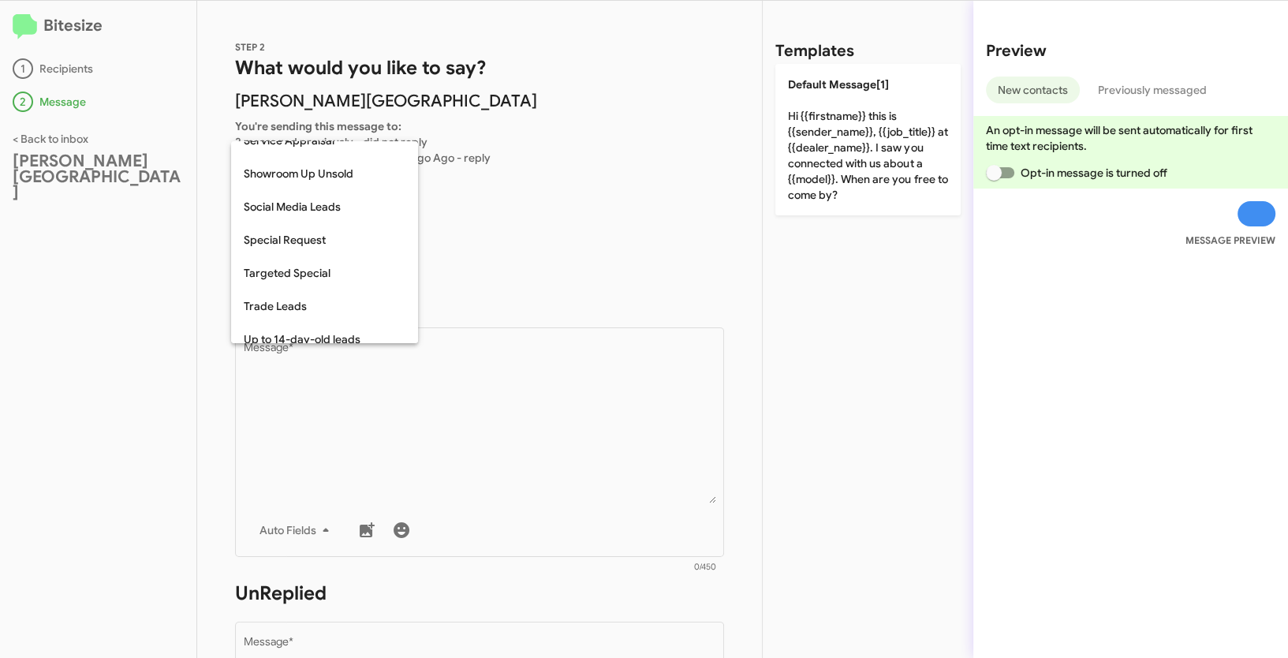
scroll to position [602, 0]
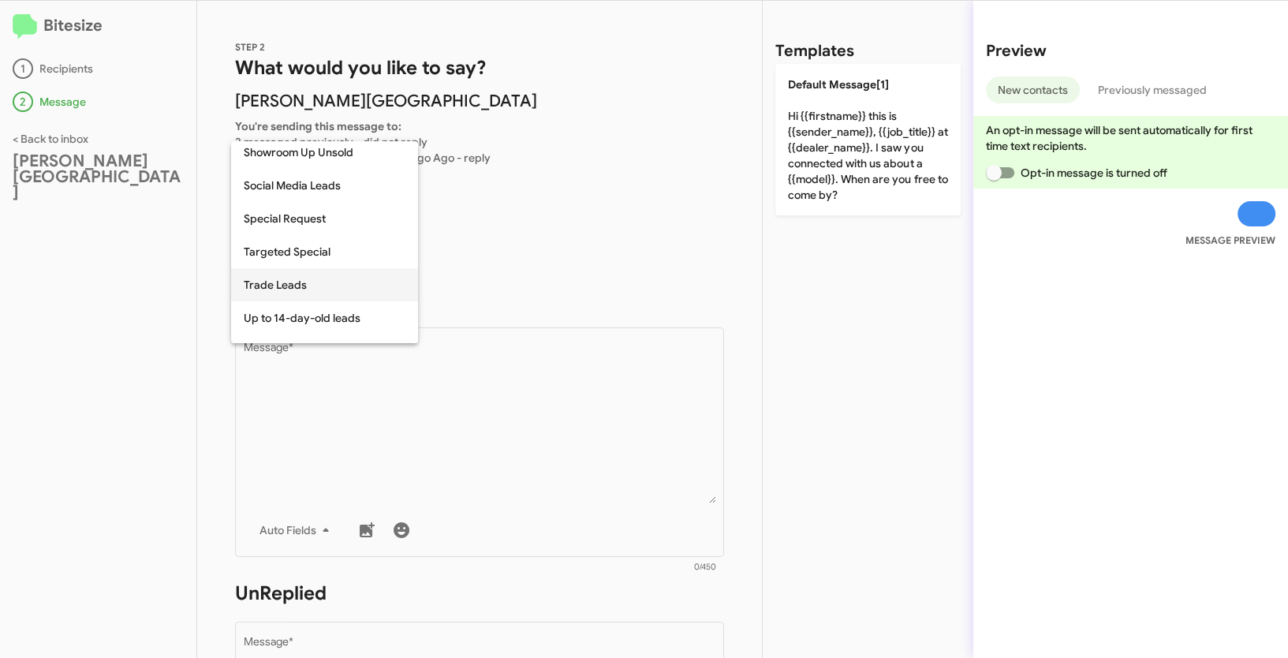
click at [300, 282] on span "Trade Leads" at bounding box center [325, 284] width 162 height 33
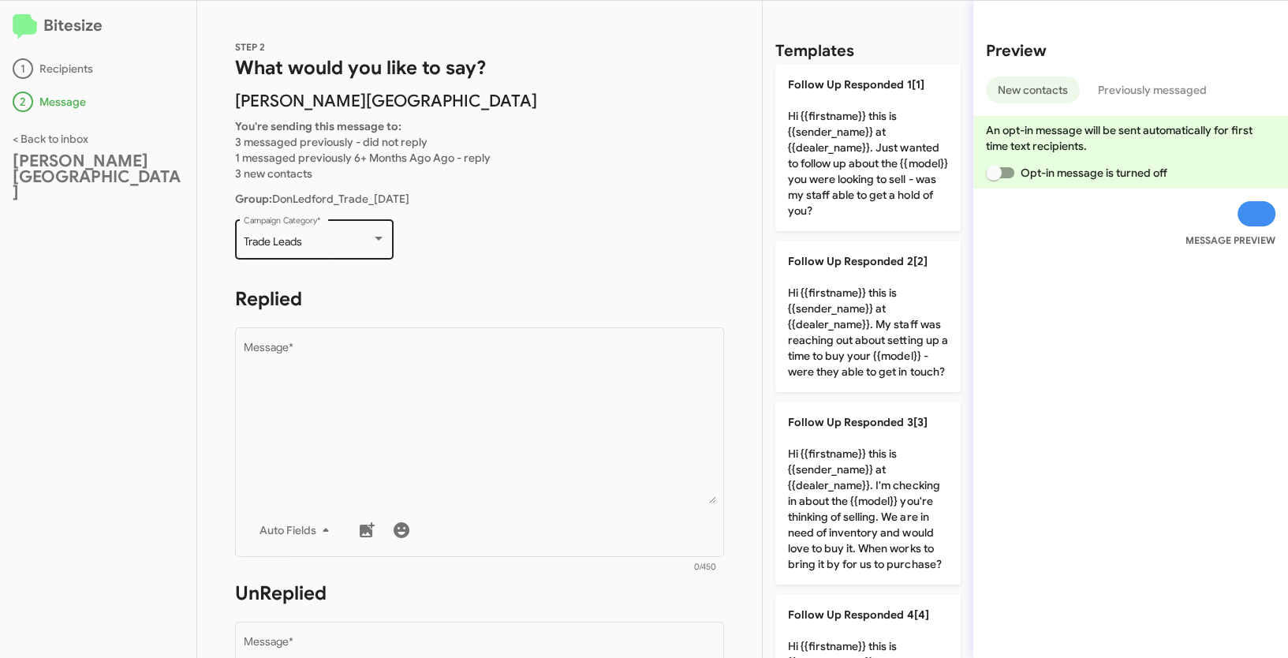
drag, startPoint x: 239, startPoint y: 241, endPoint x: 331, endPoint y: 243, distance: 91.5
click at [331, 243] on div "Trade Leads Campaign Category *" at bounding box center [314, 237] width 159 height 43
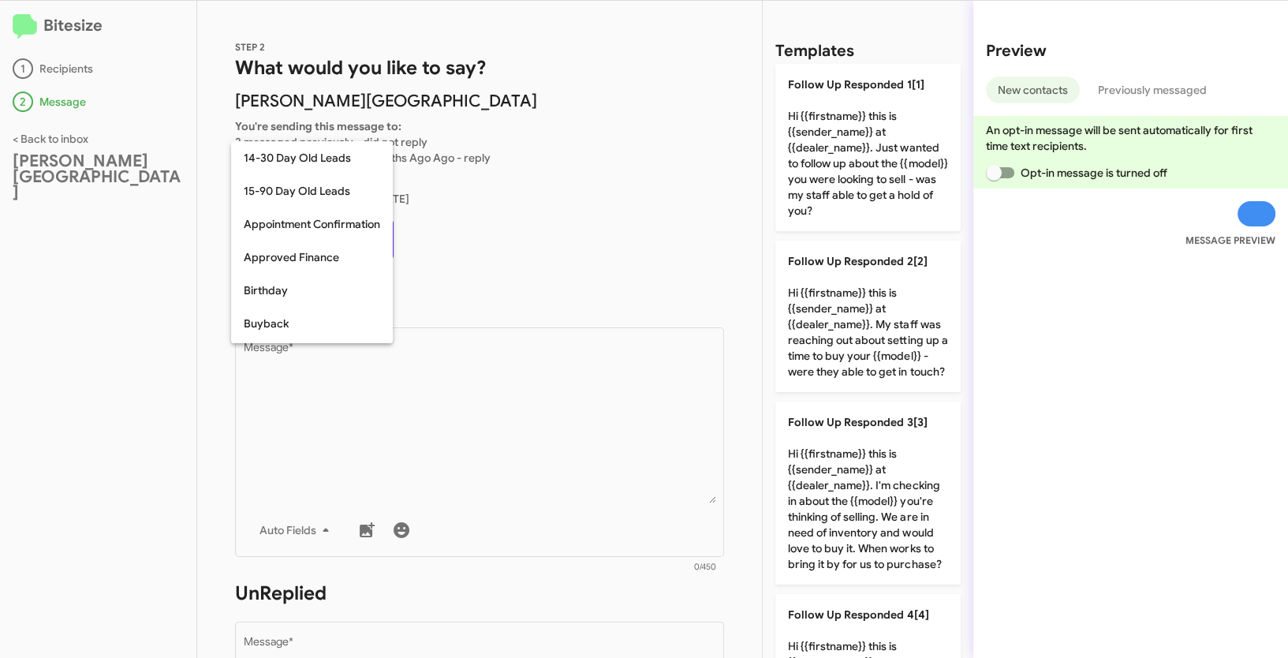
scroll to position [644, 0]
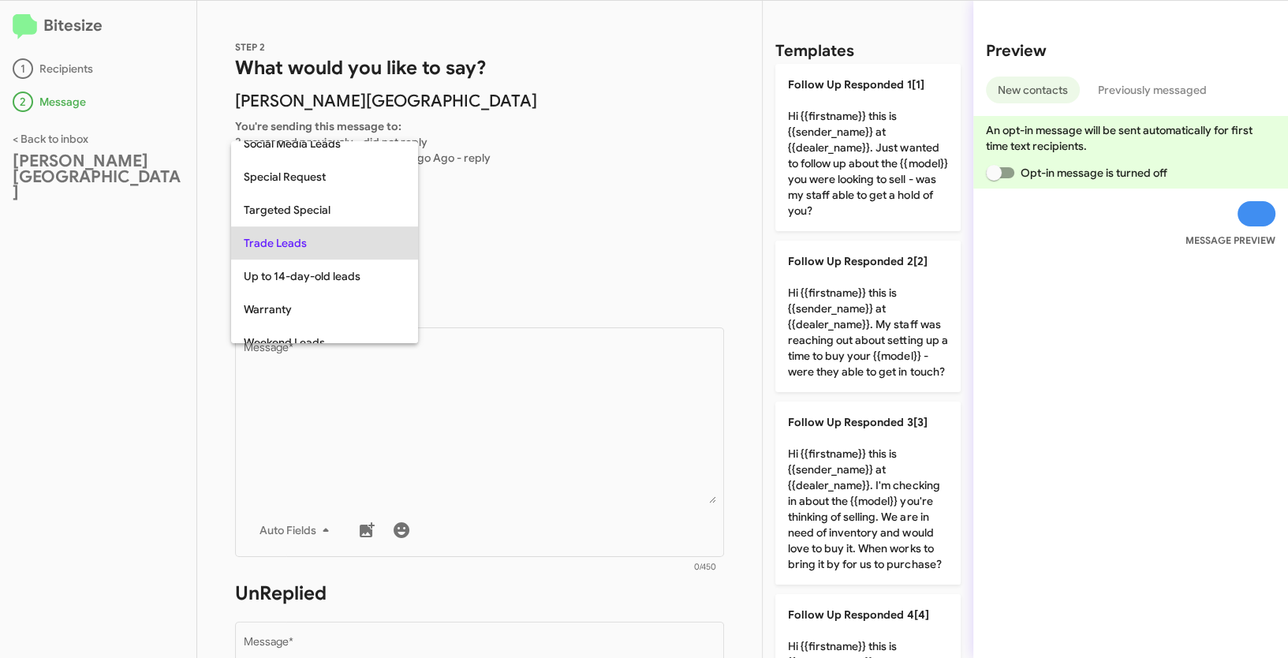
click at [536, 464] on div at bounding box center [644, 329] width 1288 height 658
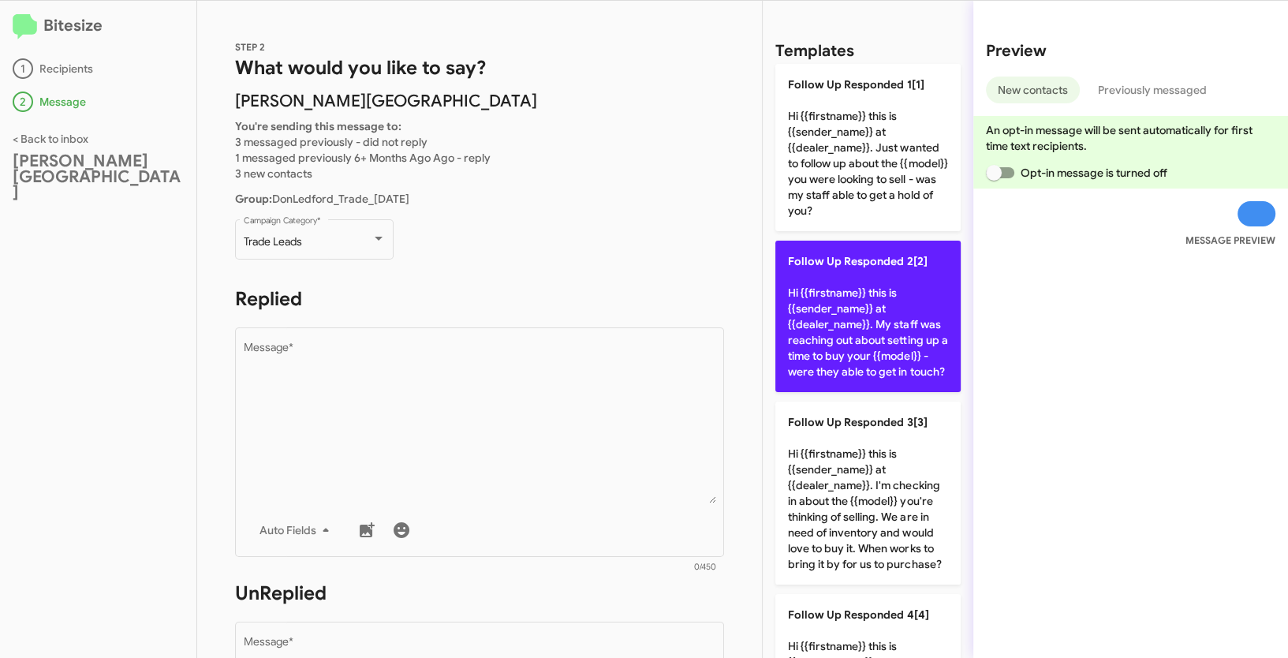
click at [865, 332] on p "Follow Up Responded 2[2] Hi {{firstname}} this is {{sender_name}} at {{dealer_n…" at bounding box center [867, 316] width 185 height 151
type textarea "Hi {{firstname}} this is {{sender_name}} at {{dealer_name}}. My staff was reach…"
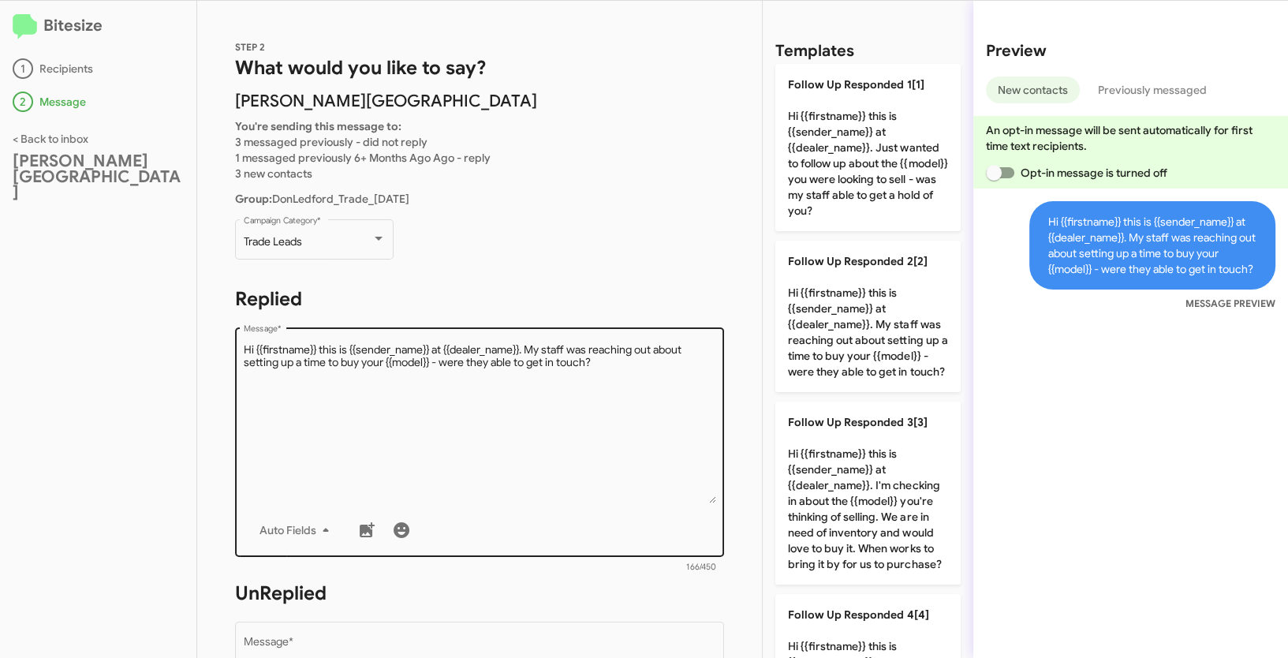
scroll to position [443, 0]
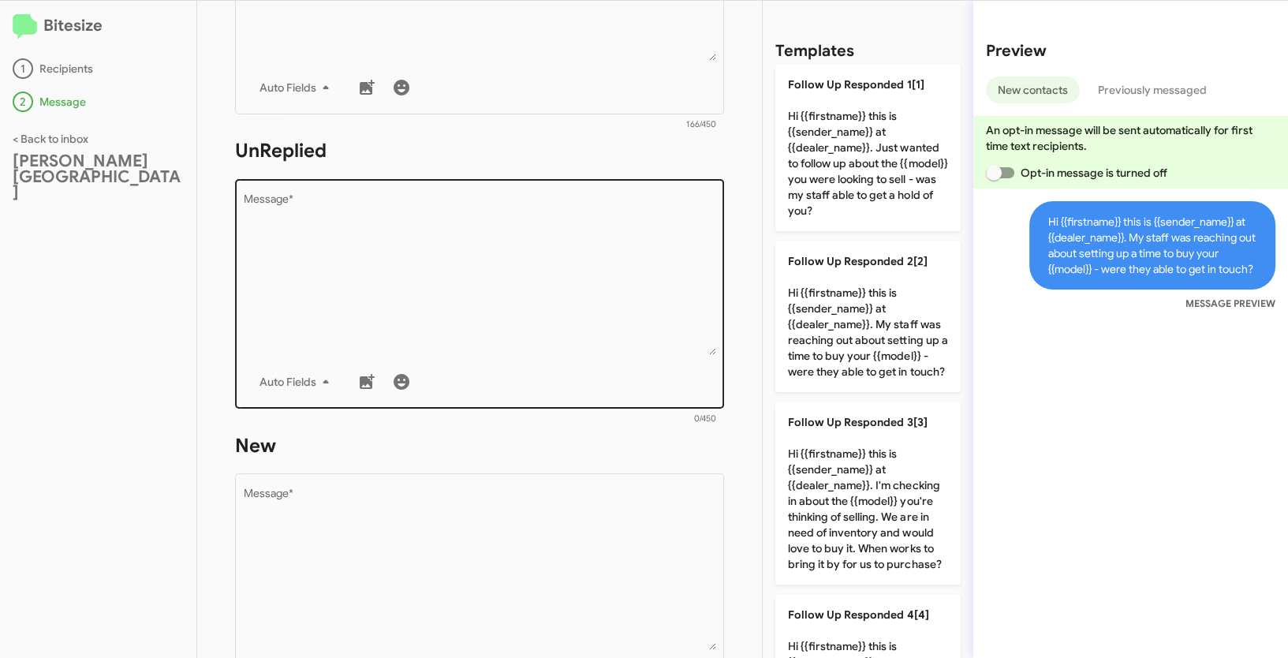
click at [636, 279] on textarea "Message *" at bounding box center [480, 274] width 472 height 161
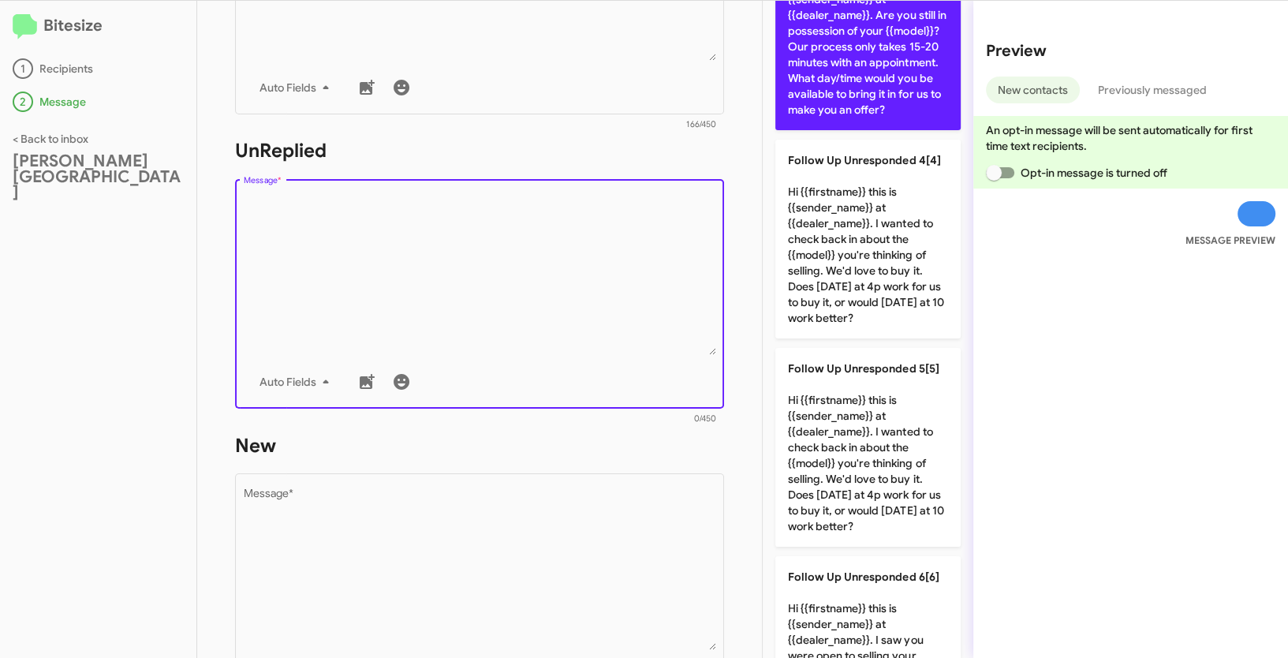
scroll to position [0, 0]
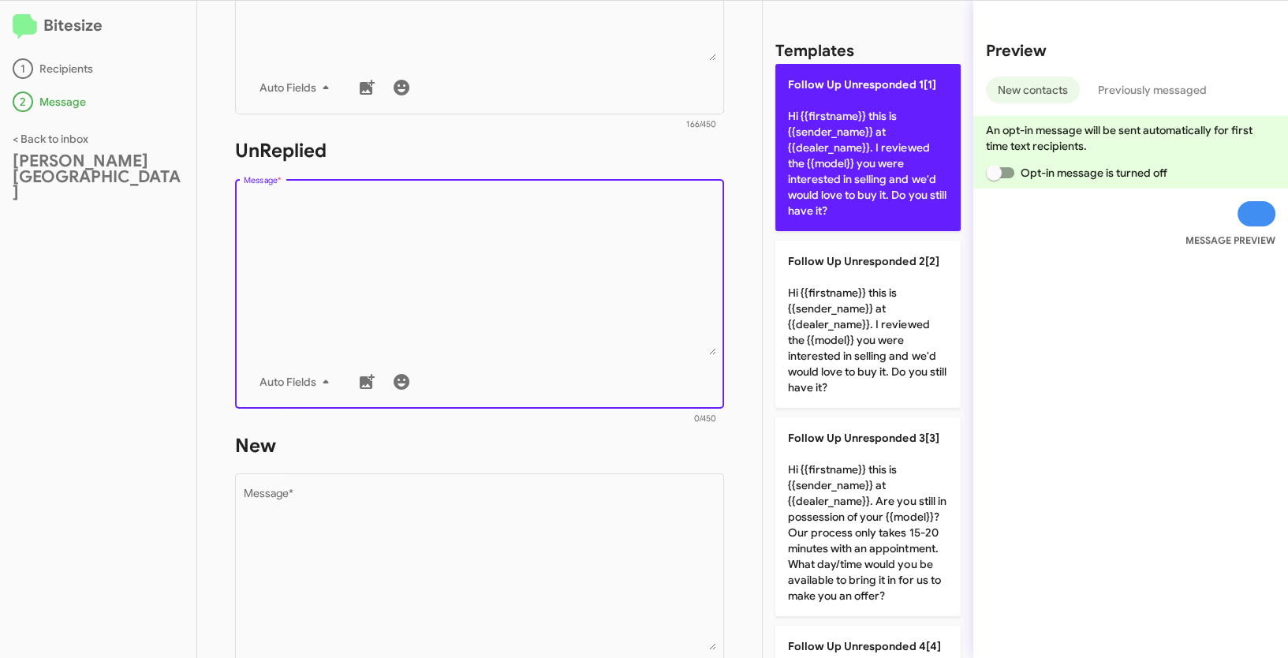
click at [833, 125] on p "Follow Up Unresponded 1[1] Hi {{firstname}} this is {{sender_name}} at {{dealer…" at bounding box center [867, 147] width 185 height 167
type textarea "Hi {{firstname}} this is {{sender_name}} at {{dealer_name}}. I reviewed the {{m…"
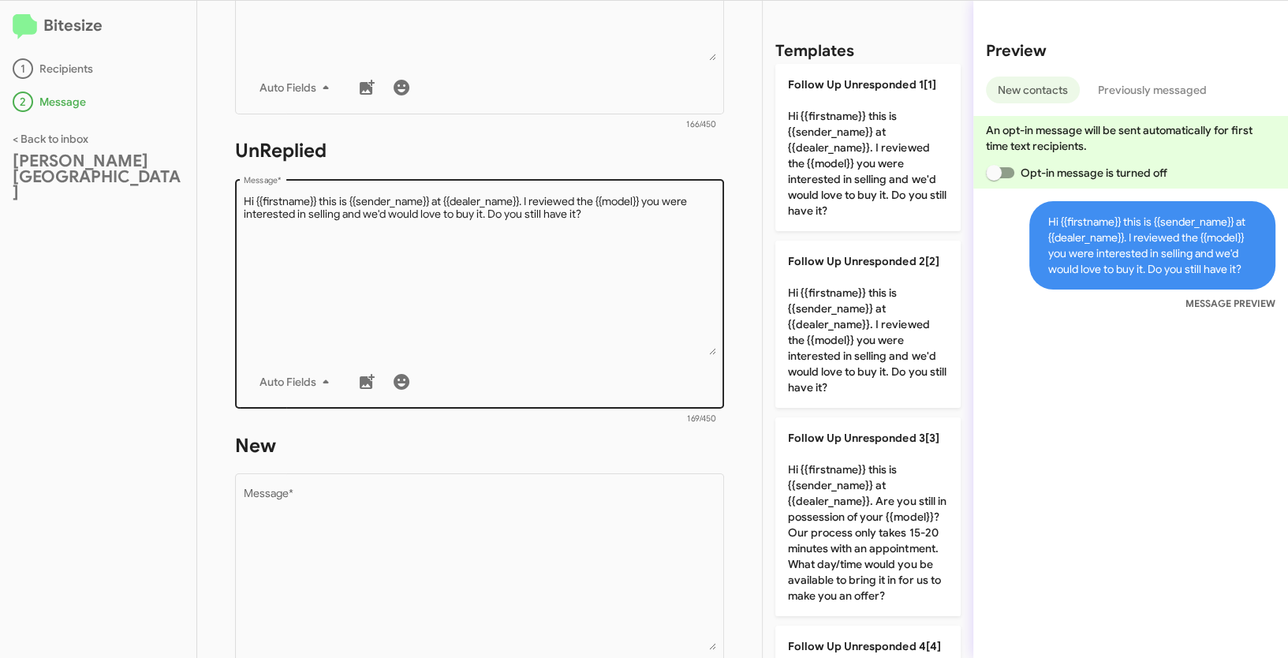
scroll to position [728, 0]
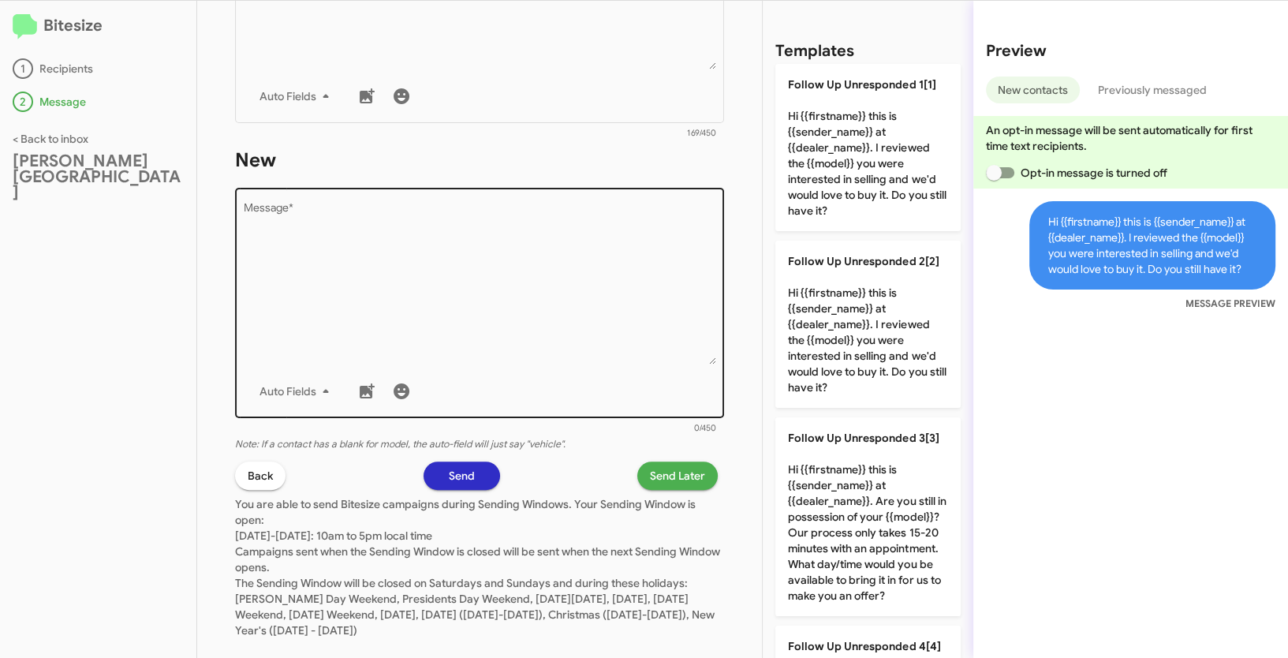
click at [547, 211] on textarea "Message *" at bounding box center [480, 284] width 472 height 161
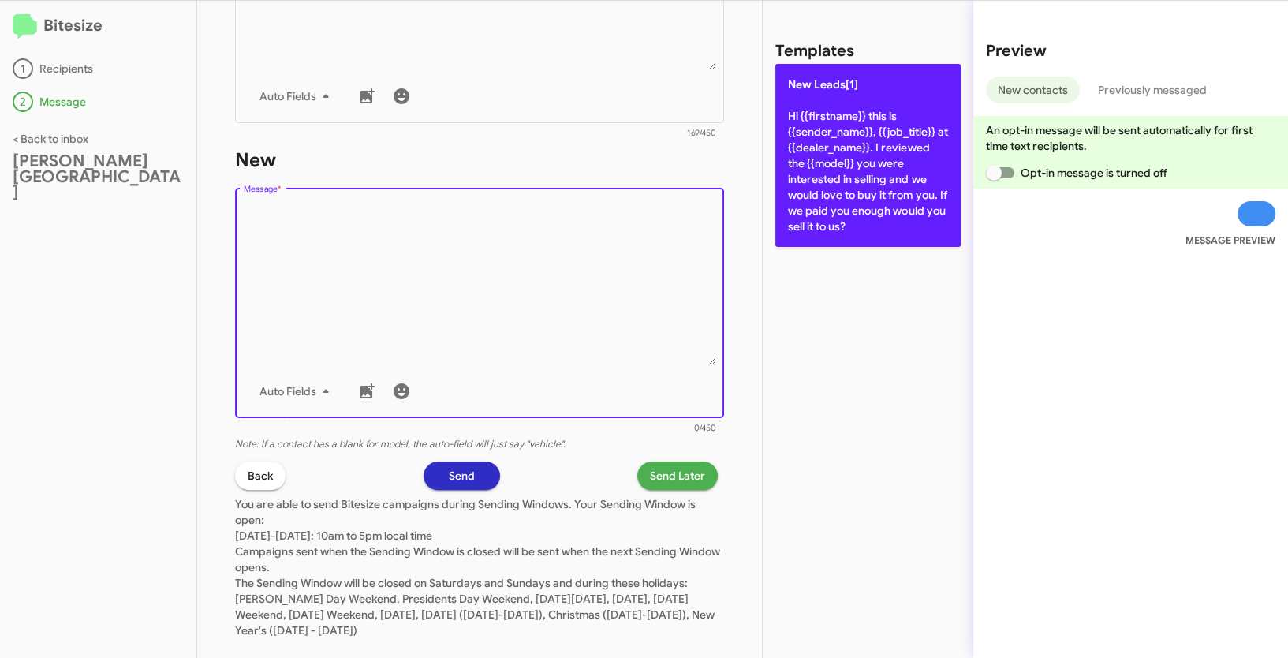
click at [810, 142] on p "New Leads[1] Hi {{firstname}} this is {{sender_name}}, {{job_title}} at {{deale…" at bounding box center [867, 155] width 185 height 183
type textarea "Hi {{firstname}} this is {{sender_name}}, {{job_title}} at {{dealer_name}}. I r…"
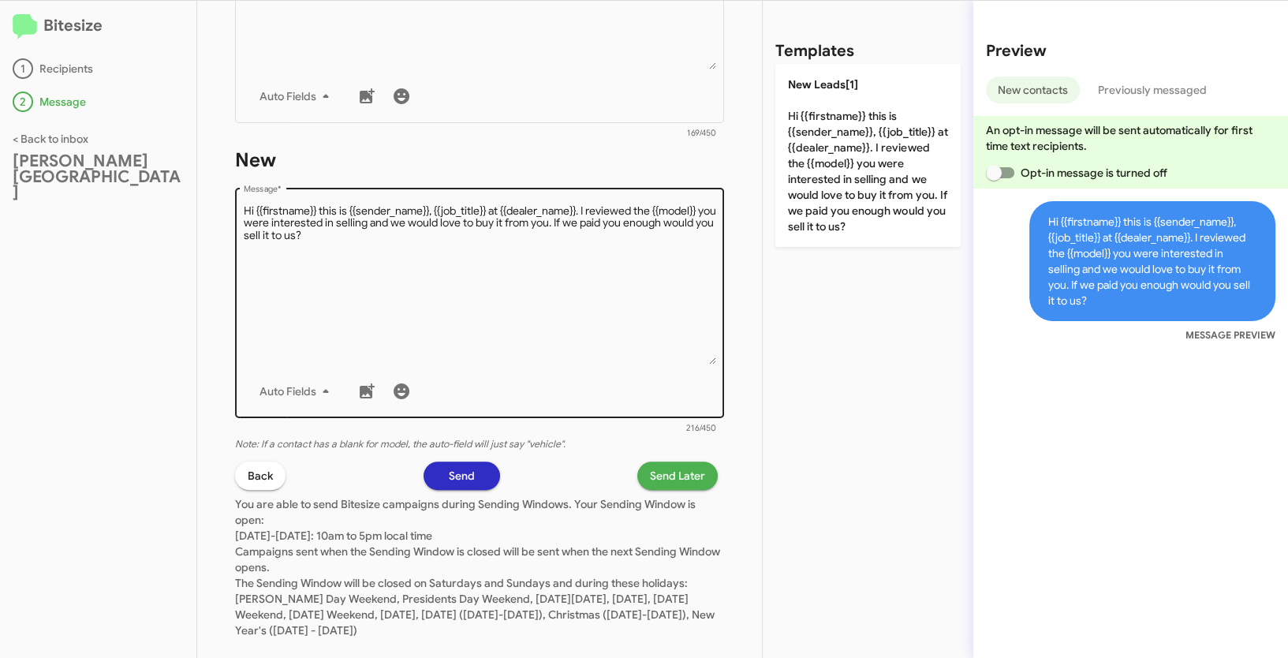
scroll to position [303, 0]
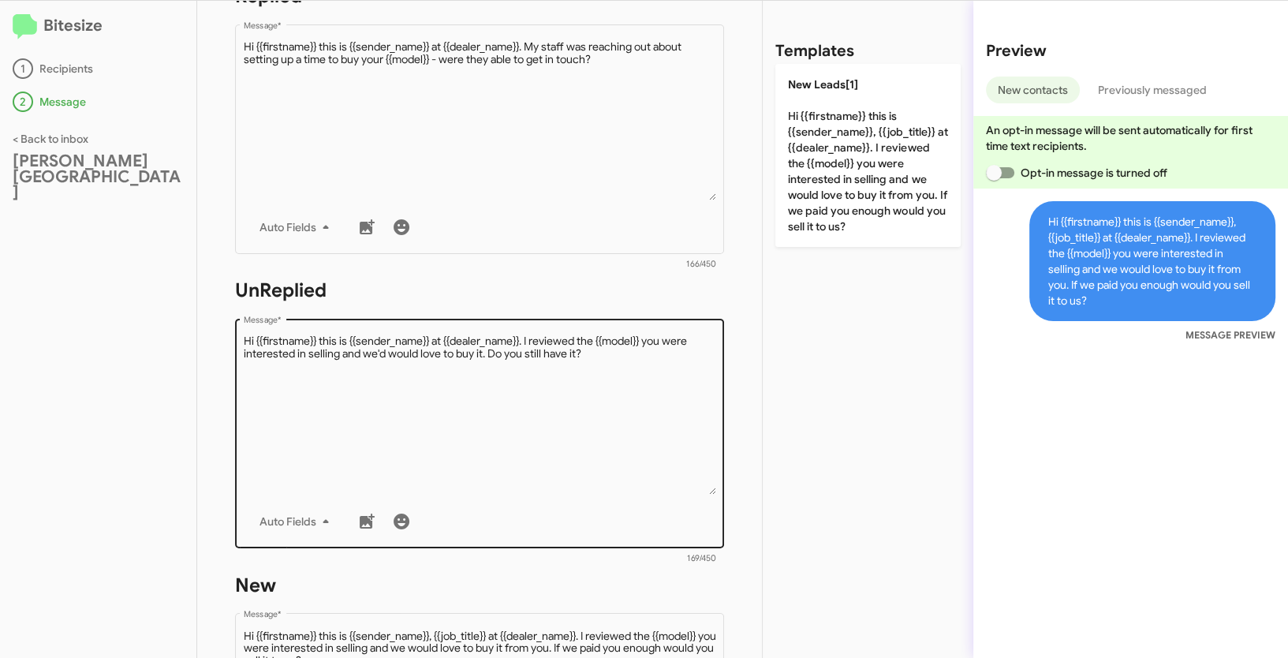
click at [541, 360] on textarea "Message *" at bounding box center [480, 414] width 472 height 161
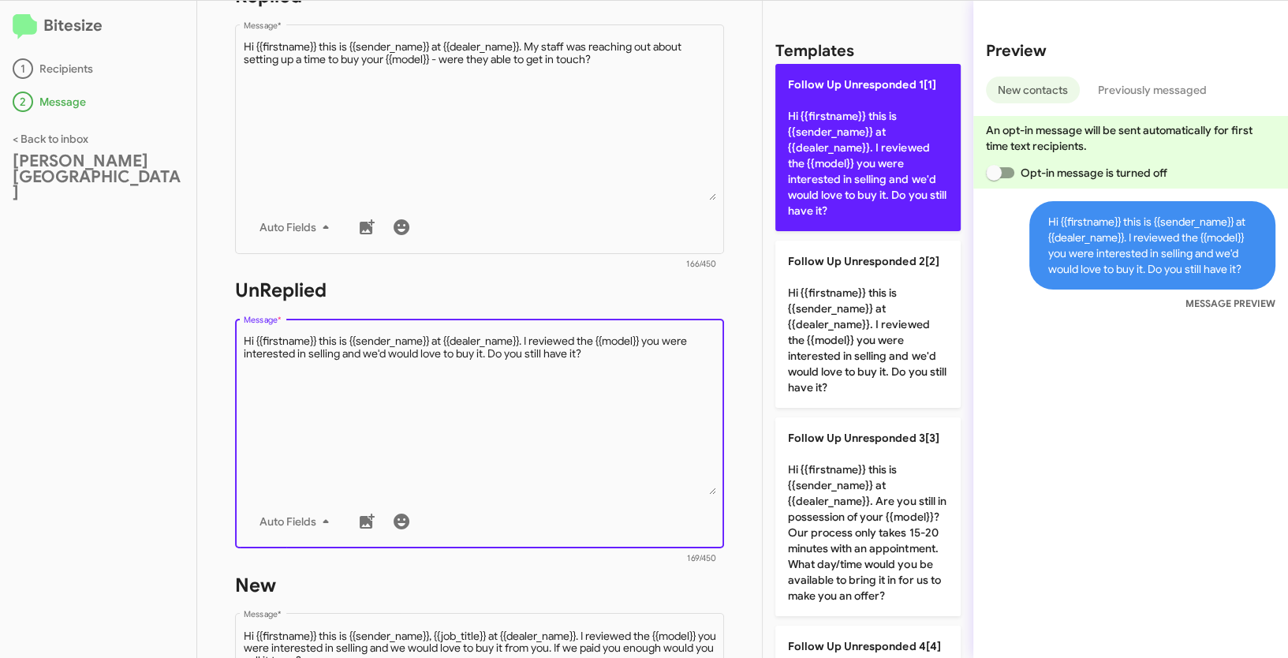
click at [898, 114] on p "Follow Up Unresponded 1[1] Hi {{firstname}} this is {{sender_name}} at {{dealer…" at bounding box center [867, 147] width 185 height 167
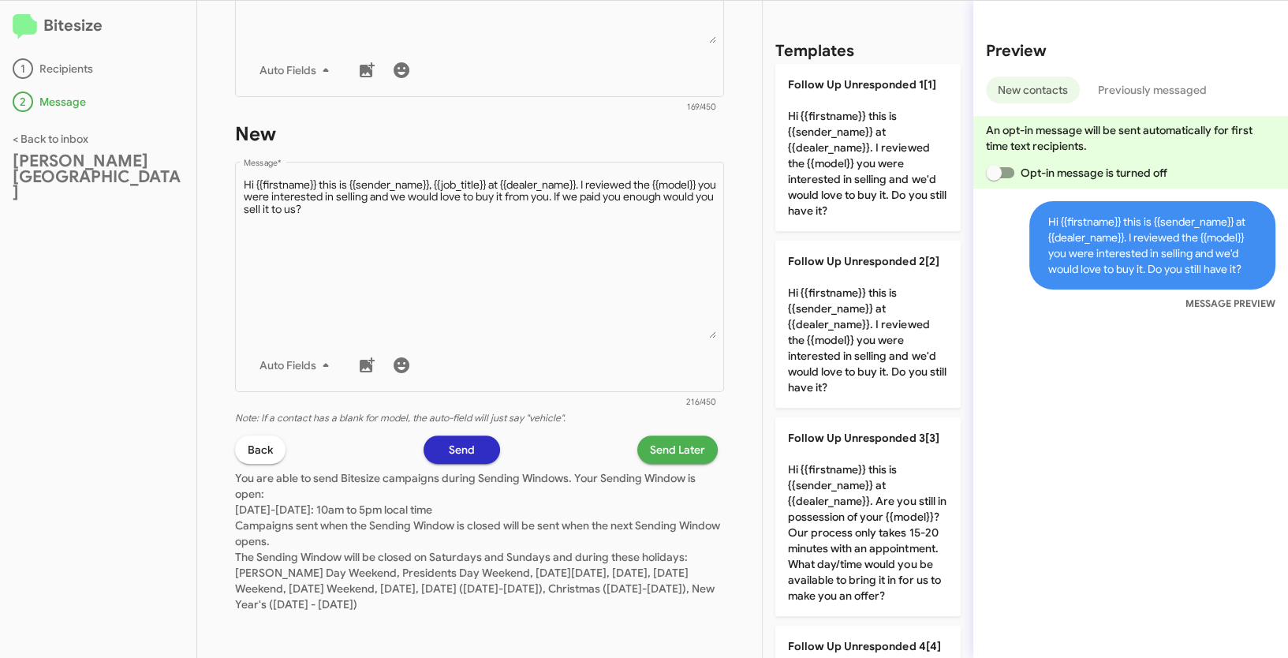
scroll to position [754, 0]
click at [669, 450] on span "Send Later" at bounding box center [677, 449] width 55 height 28
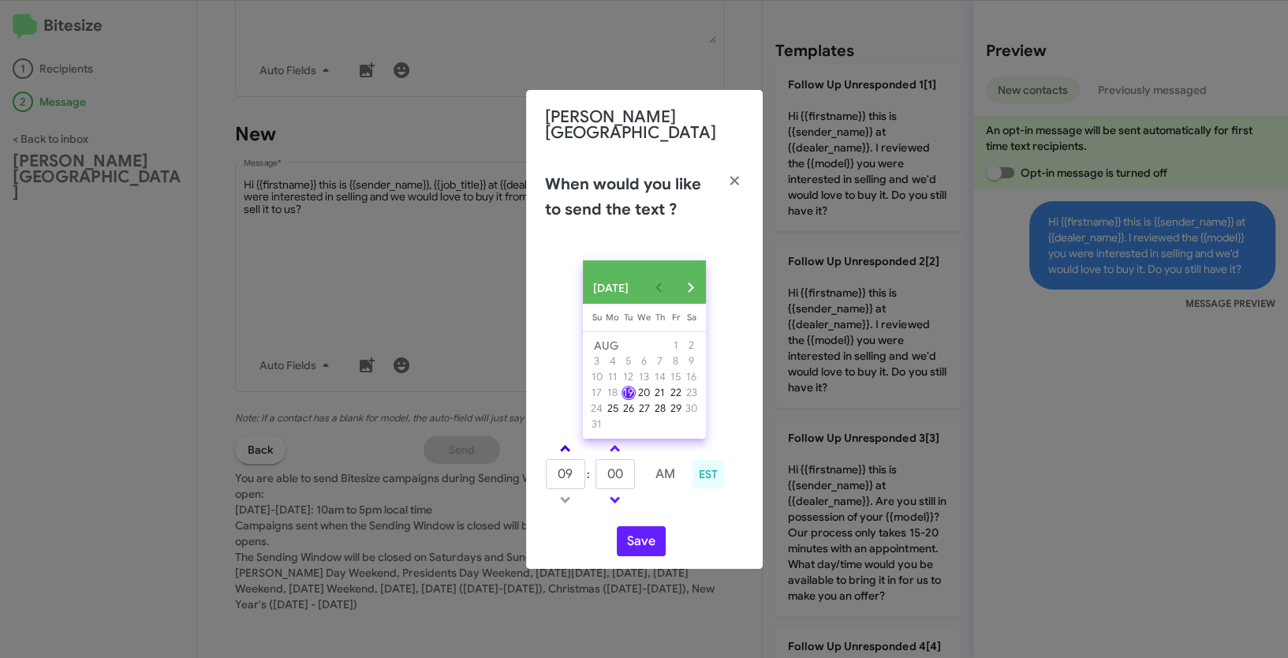
click at [566, 441] on link at bounding box center [565, 448] width 28 height 18
type input "10"
drag, startPoint x: 630, startPoint y: 476, endPoint x: 566, endPoint y: 469, distance: 64.3
click at [566, 469] on tr "10 : 00 AM" at bounding box center [615, 474] width 141 height 32
type input "06"
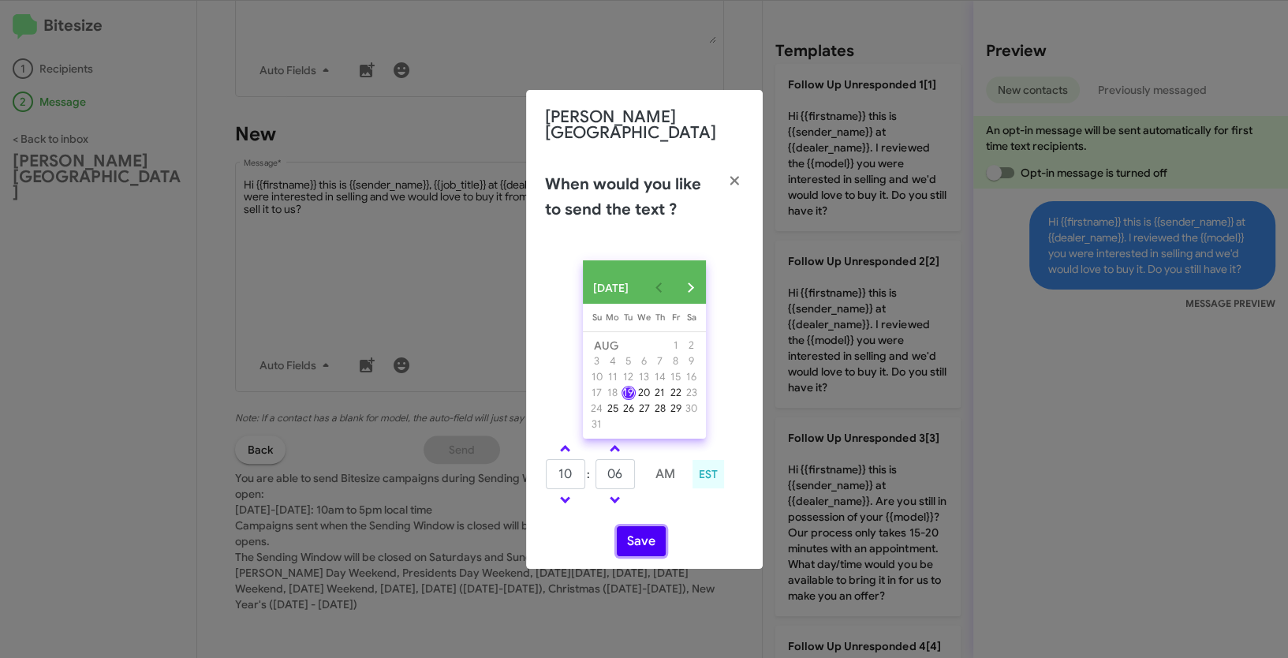
click at [661, 547] on button "Save" at bounding box center [641, 541] width 49 height 30
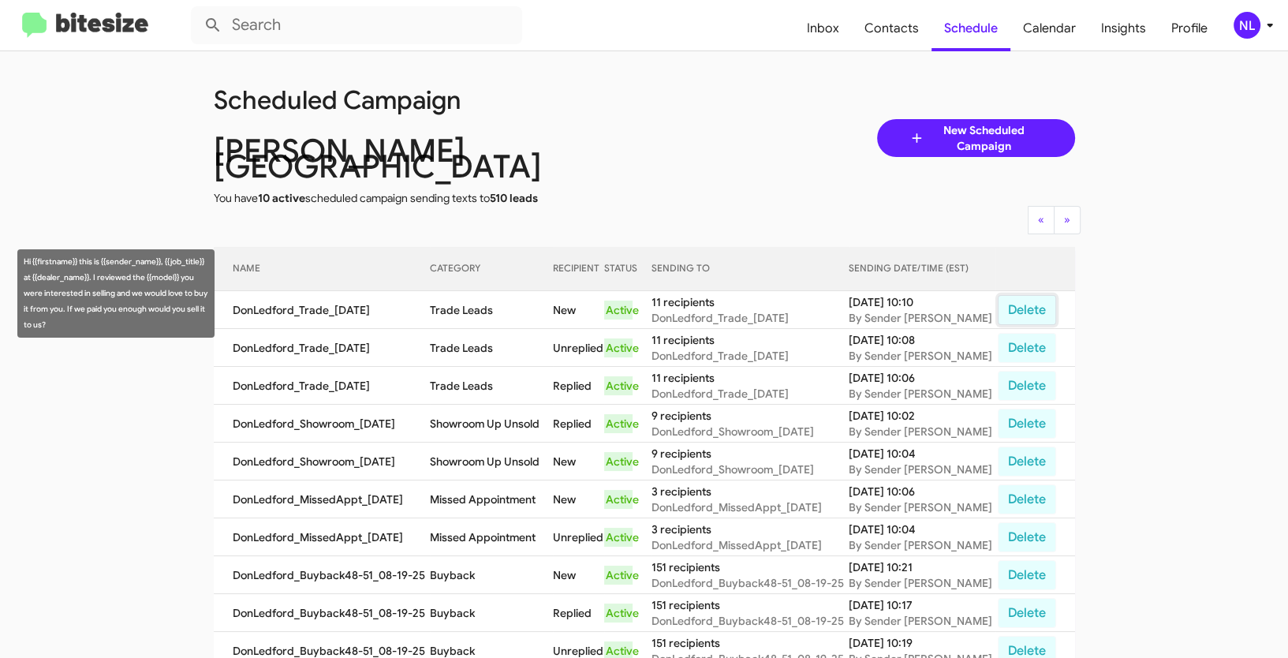
click at [1020, 296] on button "Delete" at bounding box center [1027, 310] width 58 height 30
click at [1008, 295] on button "Delete" at bounding box center [1027, 310] width 58 height 30
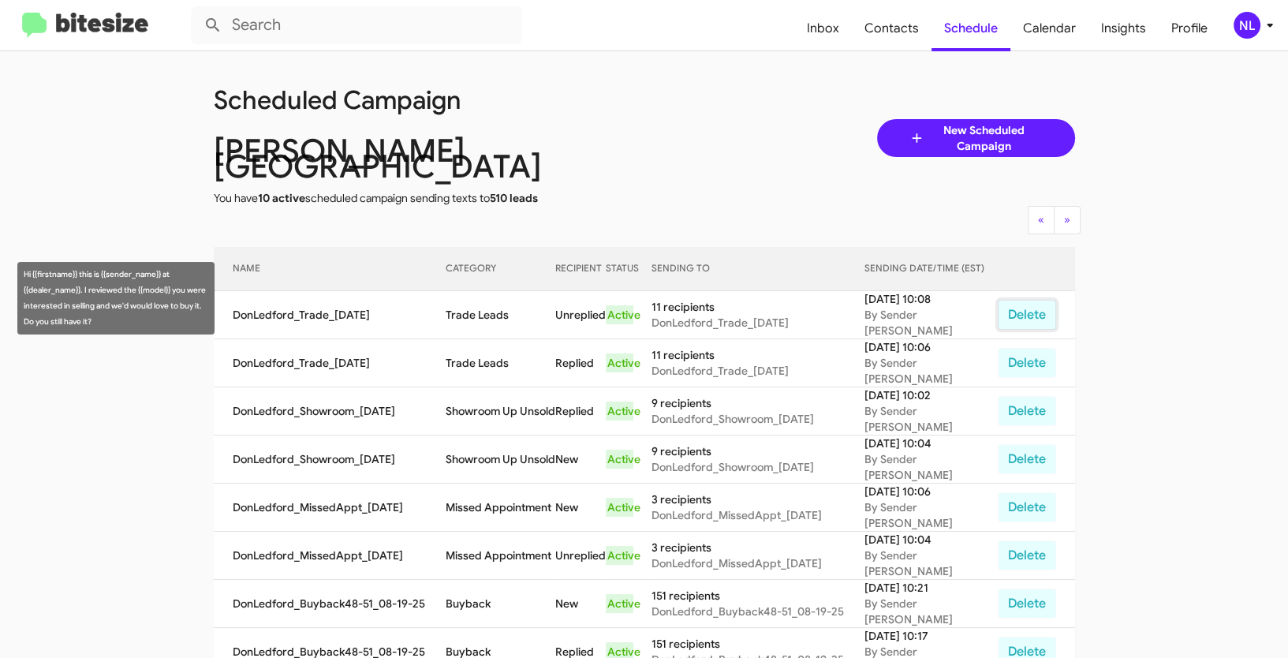
click at [1025, 304] on button "Delete" at bounding box center [1027, 315] width 58 height 30
click at [1041, 300] on button "Delete" at bounding box center [1027, 315] width 58 height 30
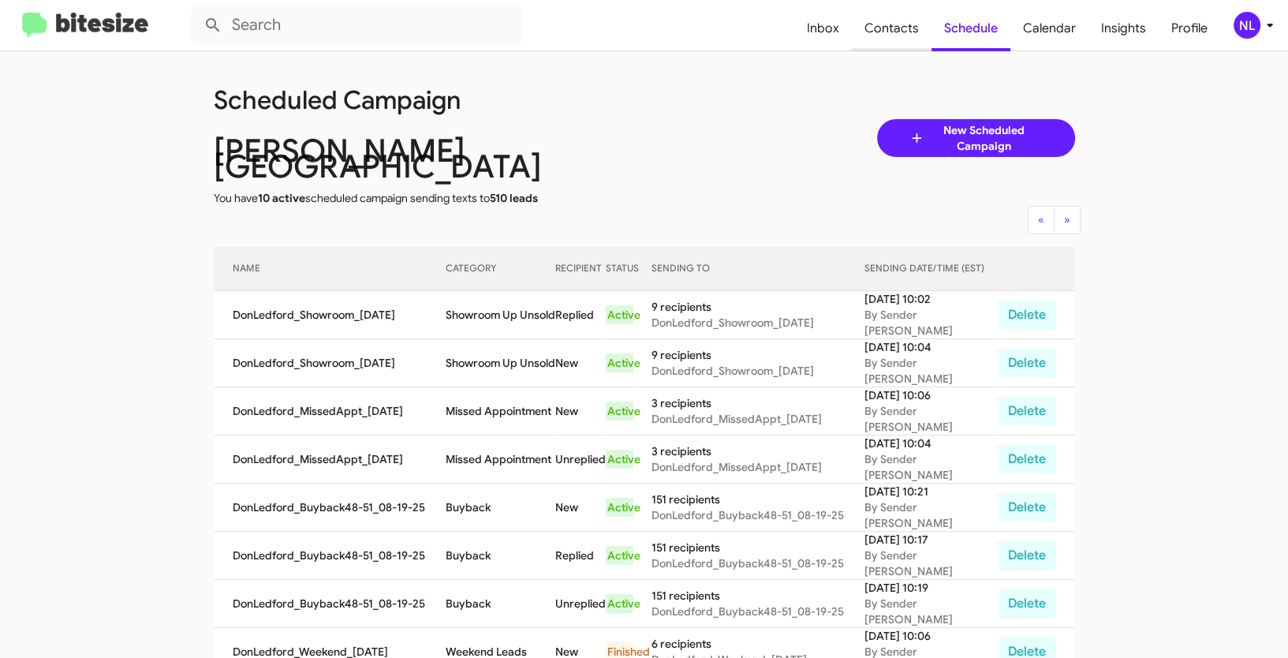
click at [894, 42] on span "Contacts" at bounding box center [892, 29] width 80 height 46
type input "in:groups"
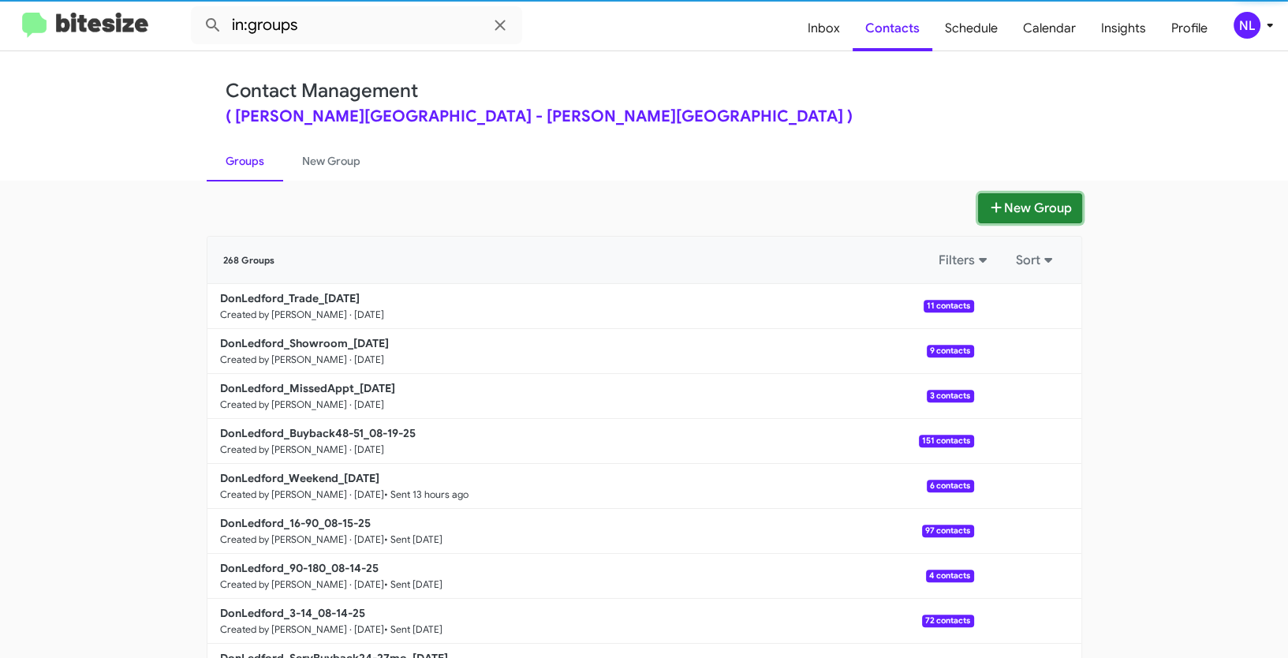
click at [1030, 199] on button "New Group" at bounding box center [1030, 208] width 104 height 30
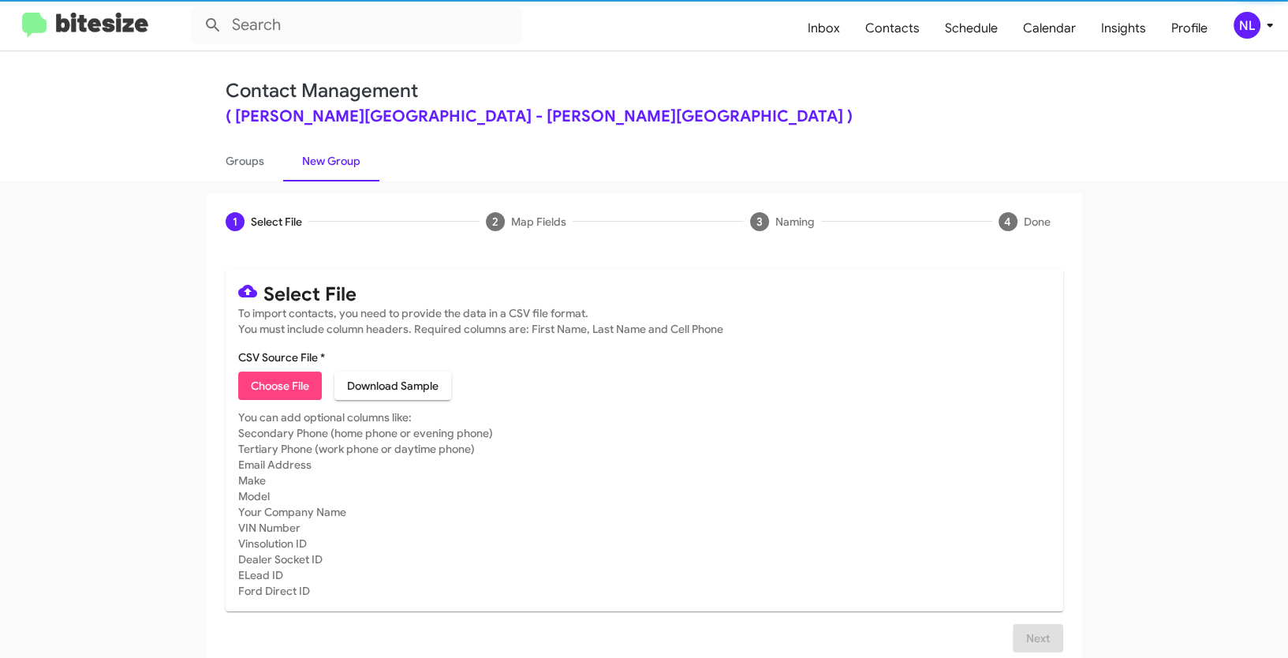
click at [283, 390] on span "Choose File" at bounding box center [280, 386] width 58 height 28
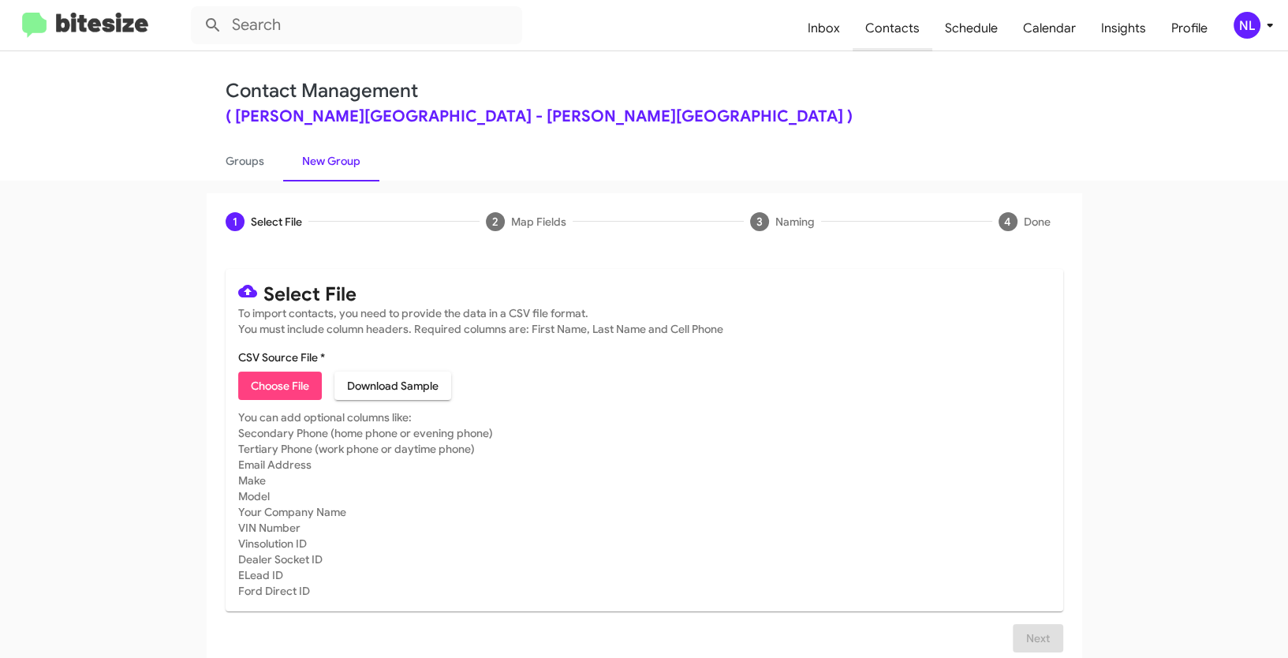
click at [906, 32] on span "Contacts" at bounding box center [893, 29] width 80 height 46
type input "in:groups"
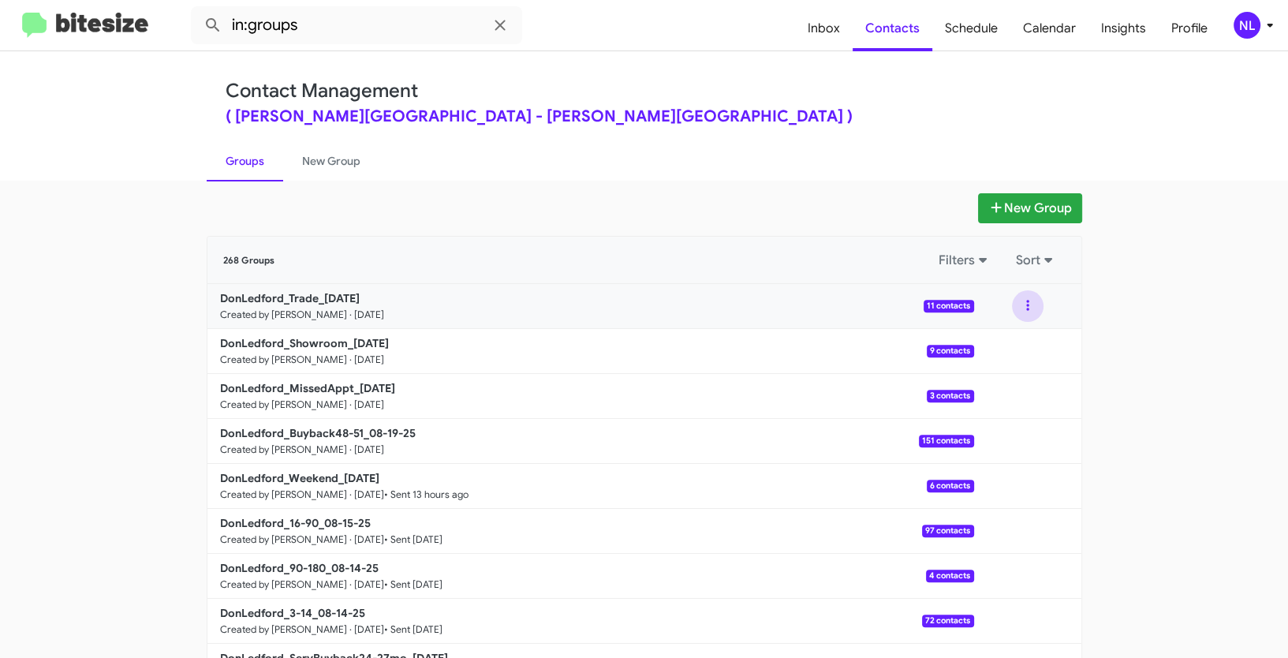
click at [1018, 309] on button at bounding box center [1028, 306] width 32 height 32
click at [984, 352] on button "View contacts" at bounding box center [980, 349] width 126 height 38
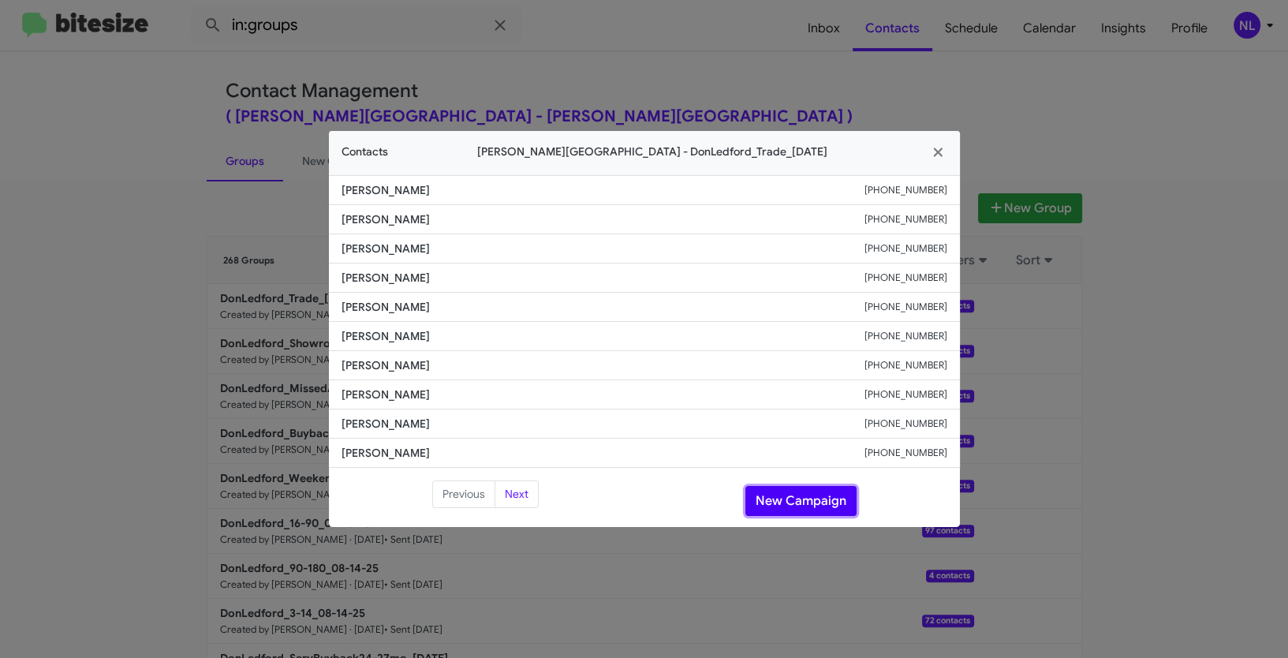
click at [774, 510] on button "New Campaign" at bounding box center [800, 501] width 111 height 30
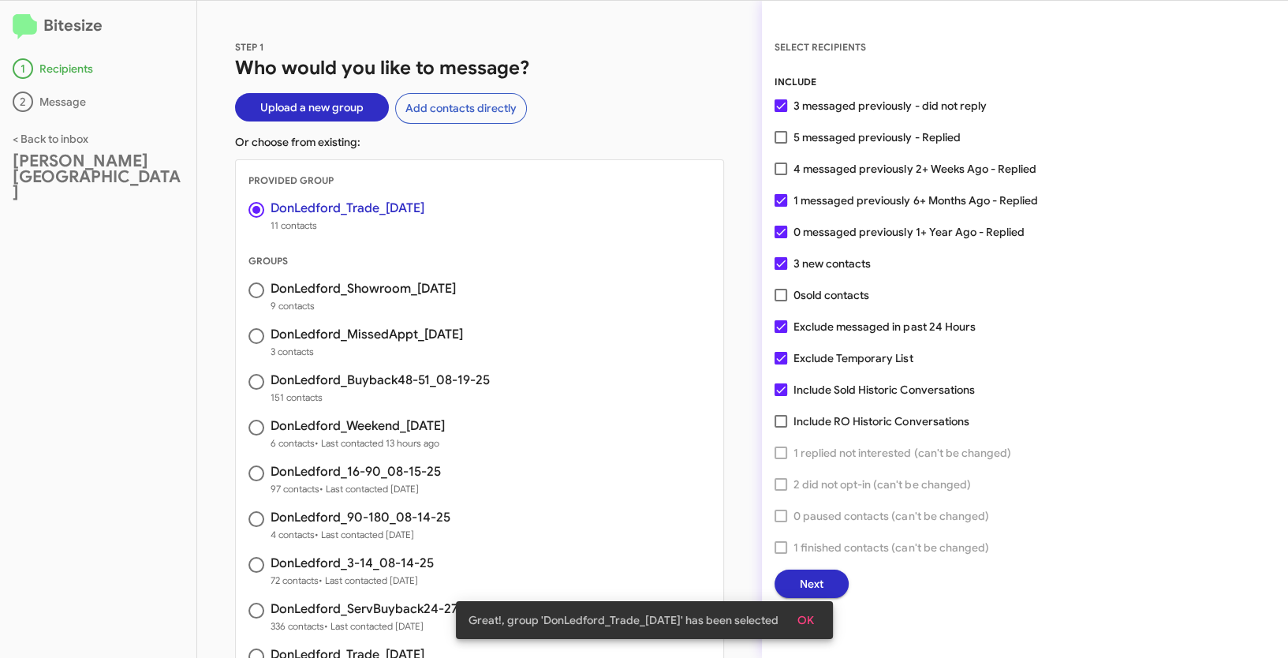
click at [813, 616] on span "OK" at bounding box center [805, 620] width 17 height 28
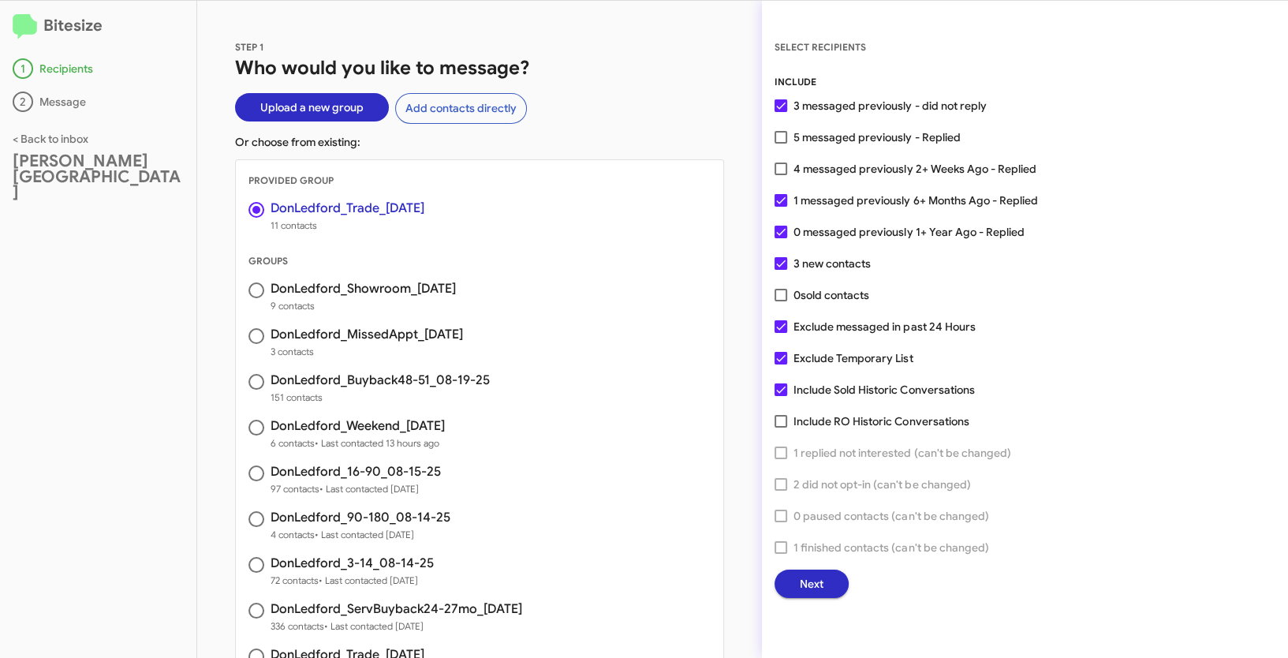
click at [780, 171] on span at bounding box center [781, 168] width 13 height 13
click at [780, 175] on input "4 messaged previously 2+ Weeks Ago - Replied" at bounding box center [780, 175] width 1 height 1
checkbox input "true"
click at [822, 575] on span "Next" at bounding box center [812, 584] width 24 height 28
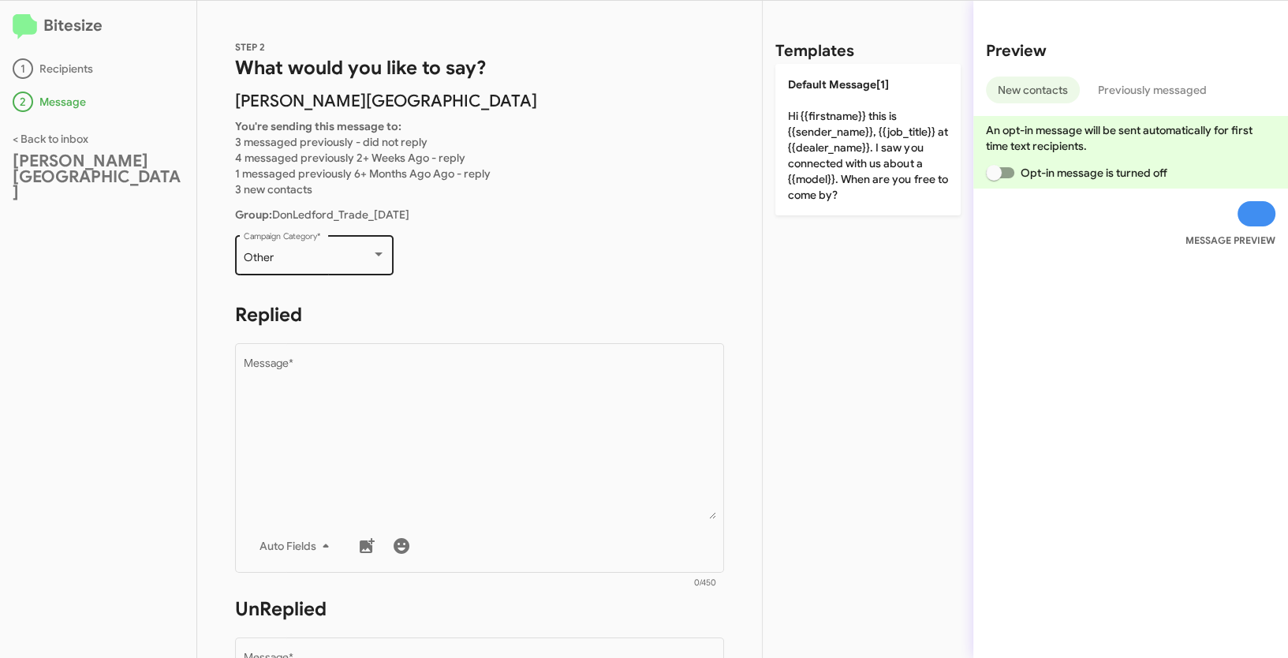
click at [327, 258] on div "Other" at bounding box center [308, 258] width 128 height 13
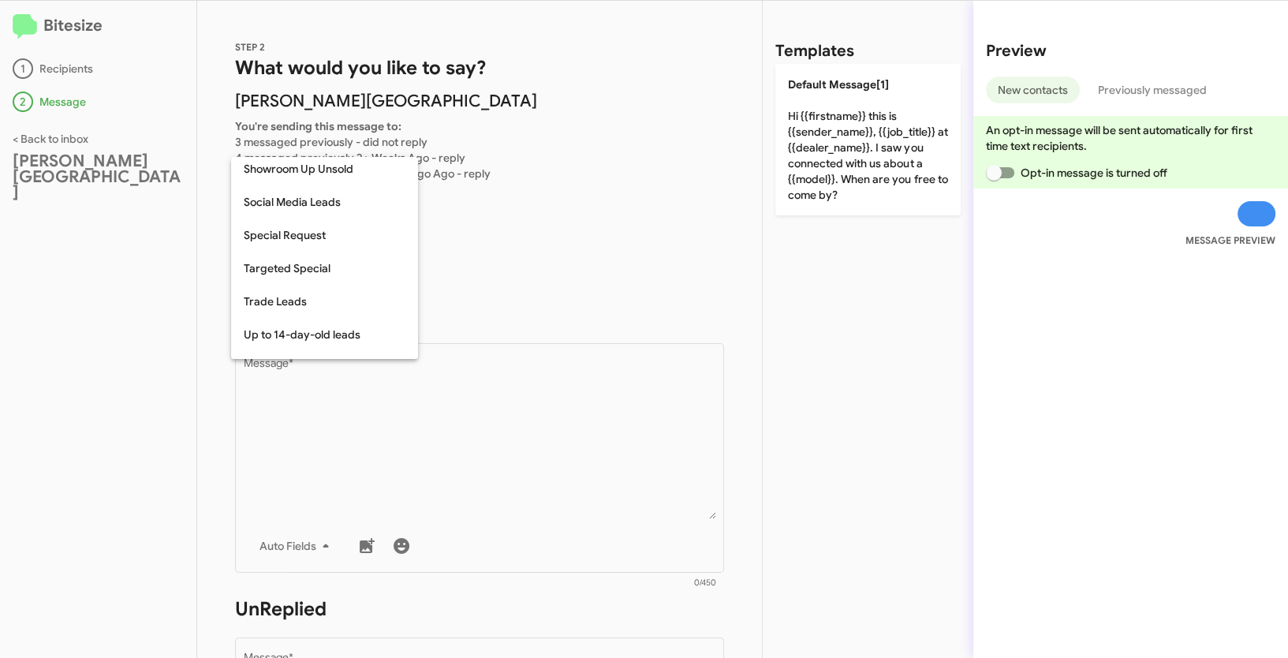
scroll to position [659, 0]
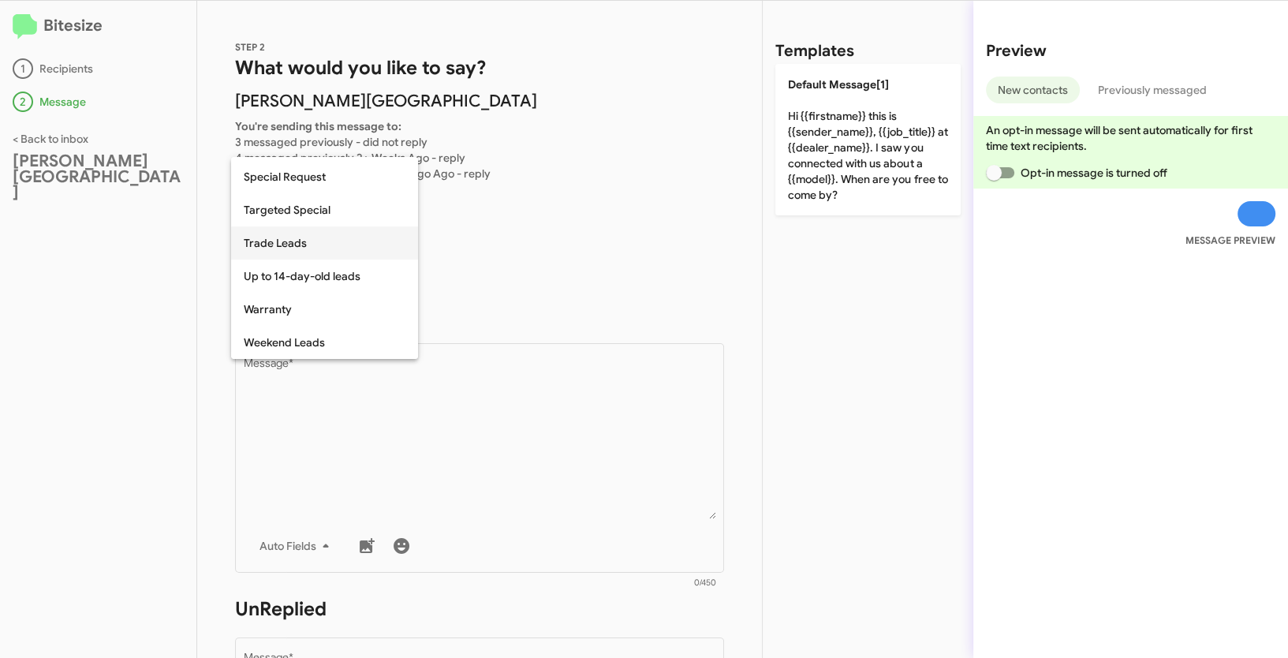
click at [275, 241] on span "Trade Leads" at bounding box center [325, 242] width 162 height 33
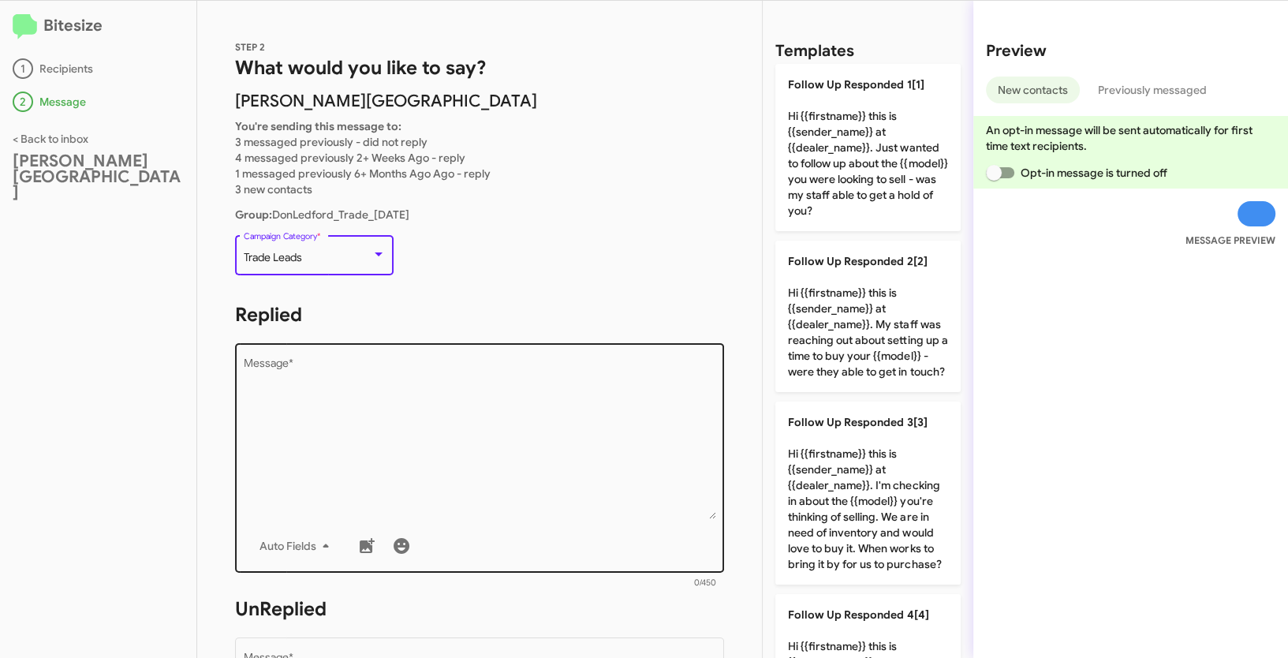
click at [419, 440] on textarea "Message *" at bounding box center [480, 438] width 472 height 161
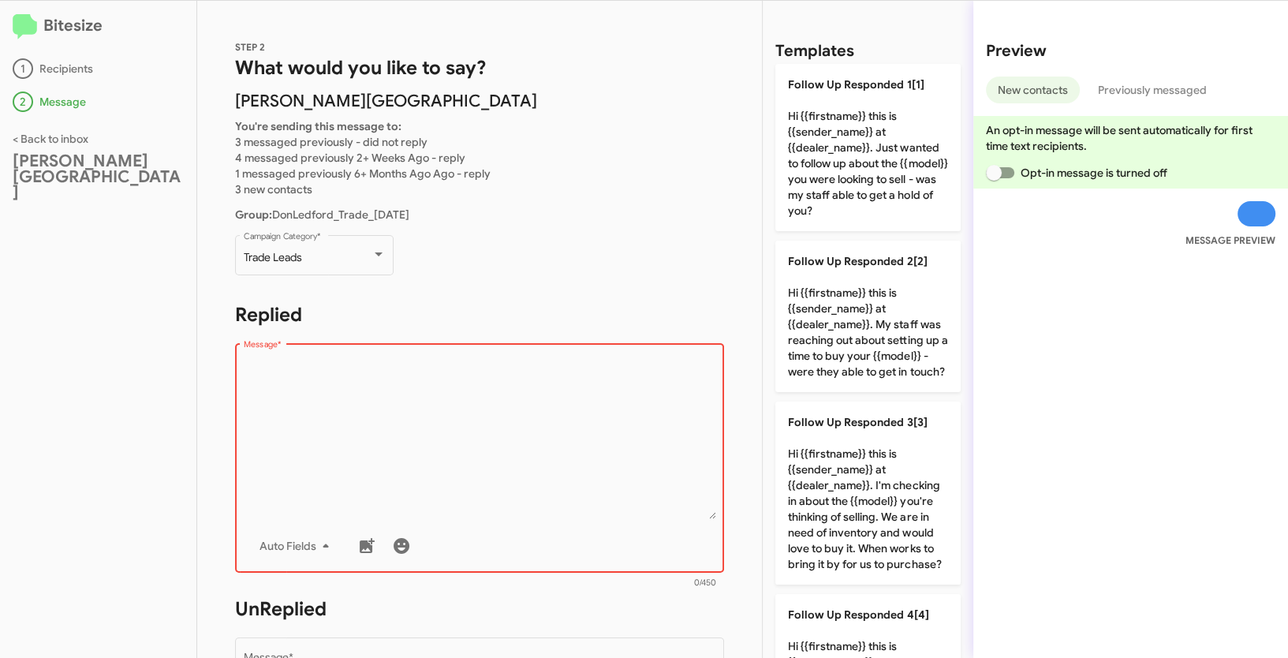
click at [492, 521] on div "Drop image here to insert Auto Fields Message *" at bounding box center [480, 456] width 472 height 233
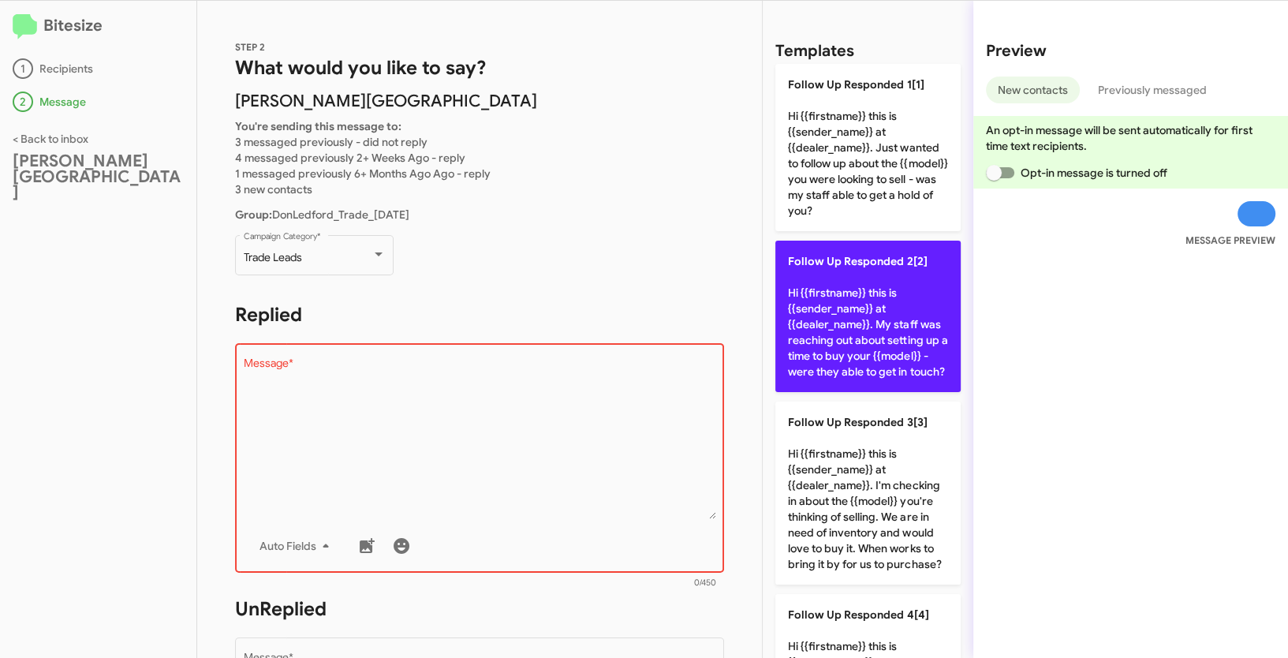
click at [840, 317] on p "Follow Up Responded 2[2] Hi {{firstname}} this is {{sender_name}} at {{dealer_n…" at bounding box center [867, 316] width 185 height 151
type textarea "Hi {{firstname}} this is {{sender_name}} at {{dealer_name}}. My staff was reach…"
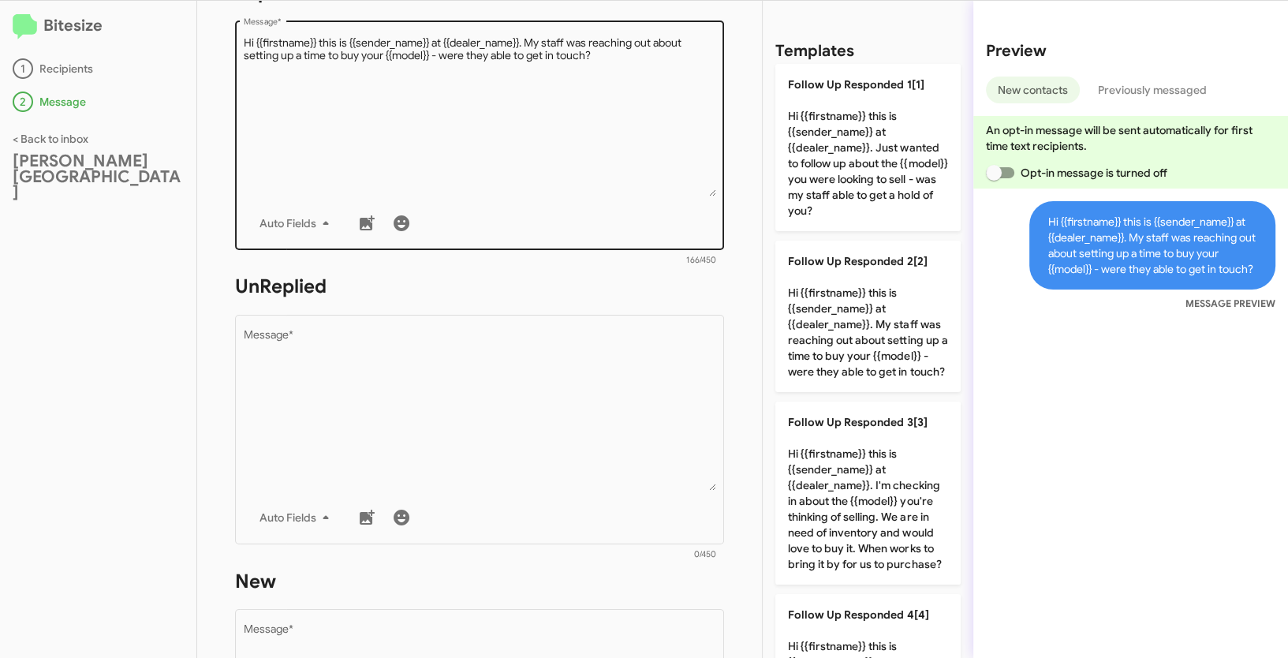
scroll to position [331, 0]
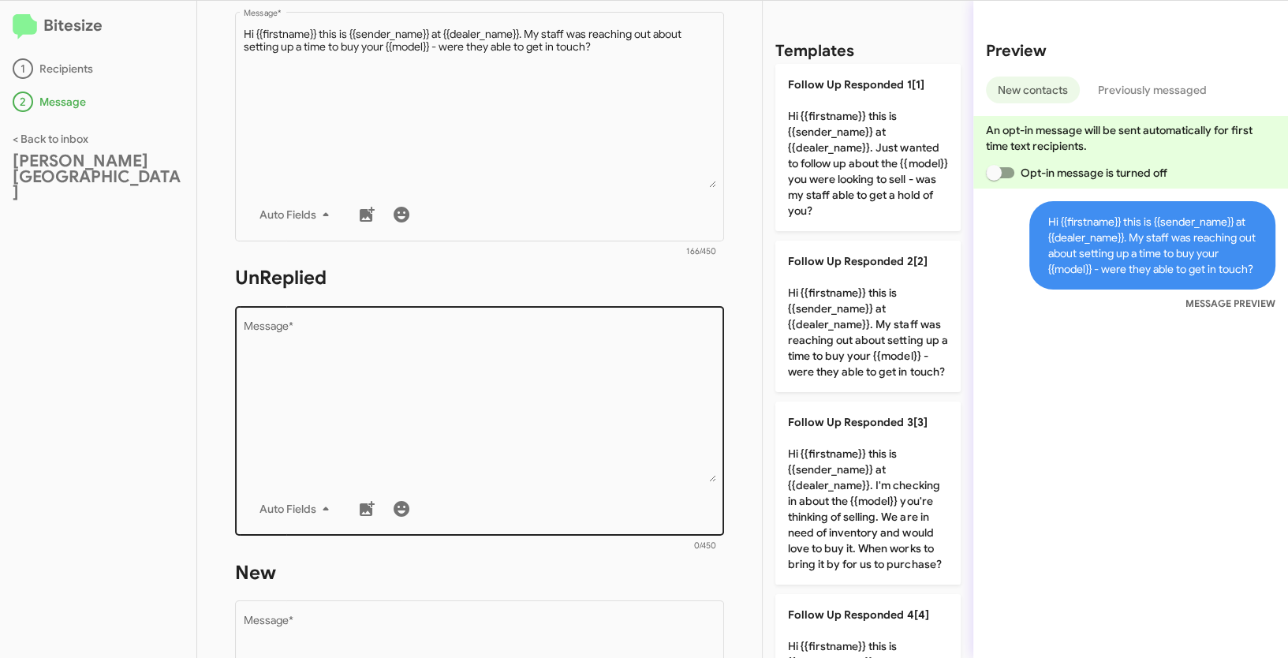
click at [531, 469] on textarea "Message *" at bounding box center [480, 401] width 472 height 161
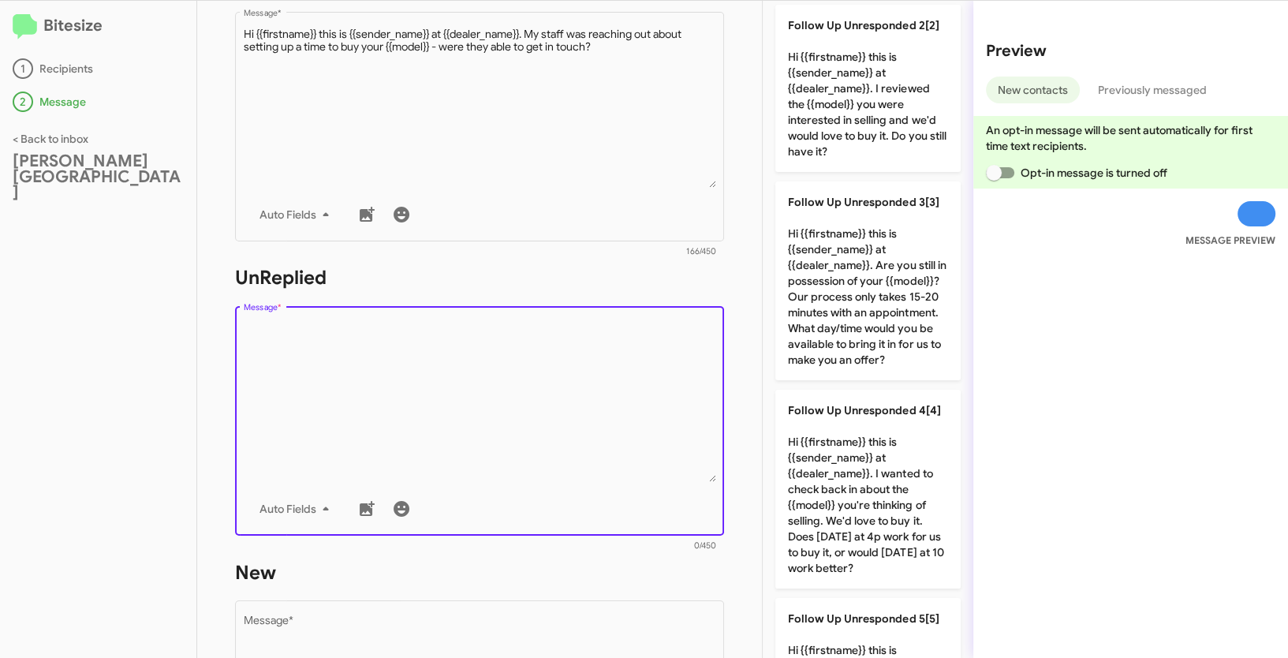
scroll to position [0, 0]
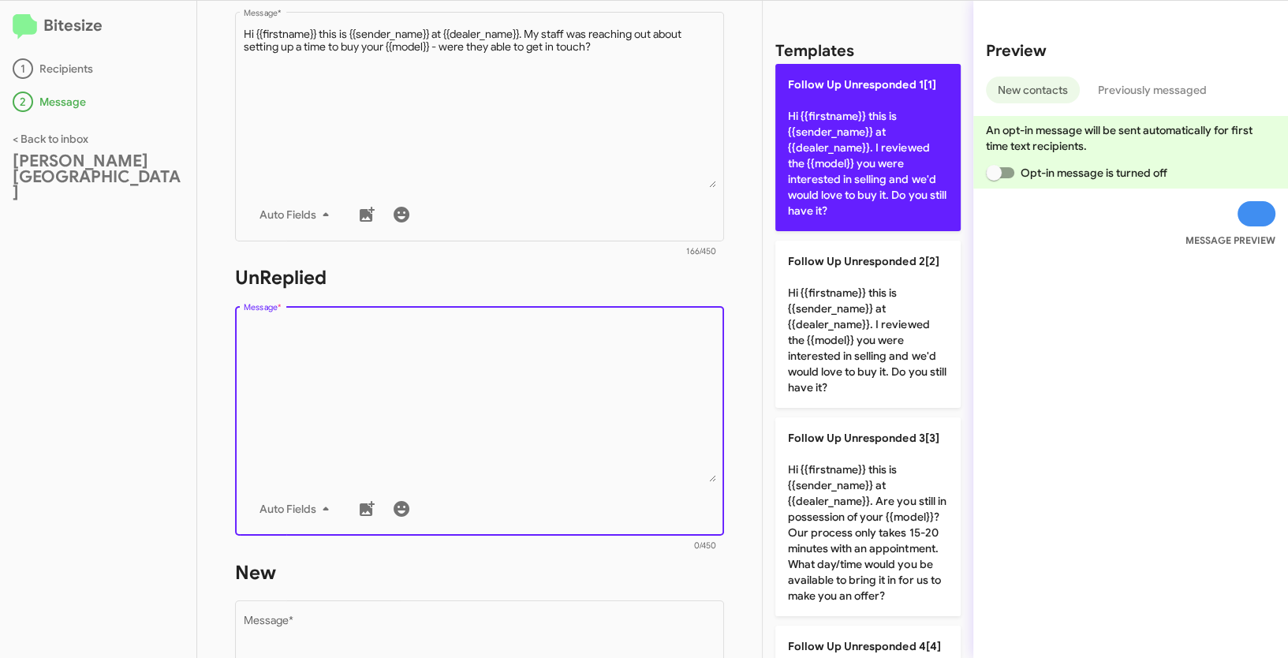
click at [861, 120] on p "Follow Up Unresponded 1[1] Hi {{firstname}} this is {{sender_name}} at {{dealer…" at bounding box center [867, 147] width 185 height 167
type textarea "Hi {{firstname}} this is {{sender_name}} at {{dealer_name}}. I reviewed the {{m…"
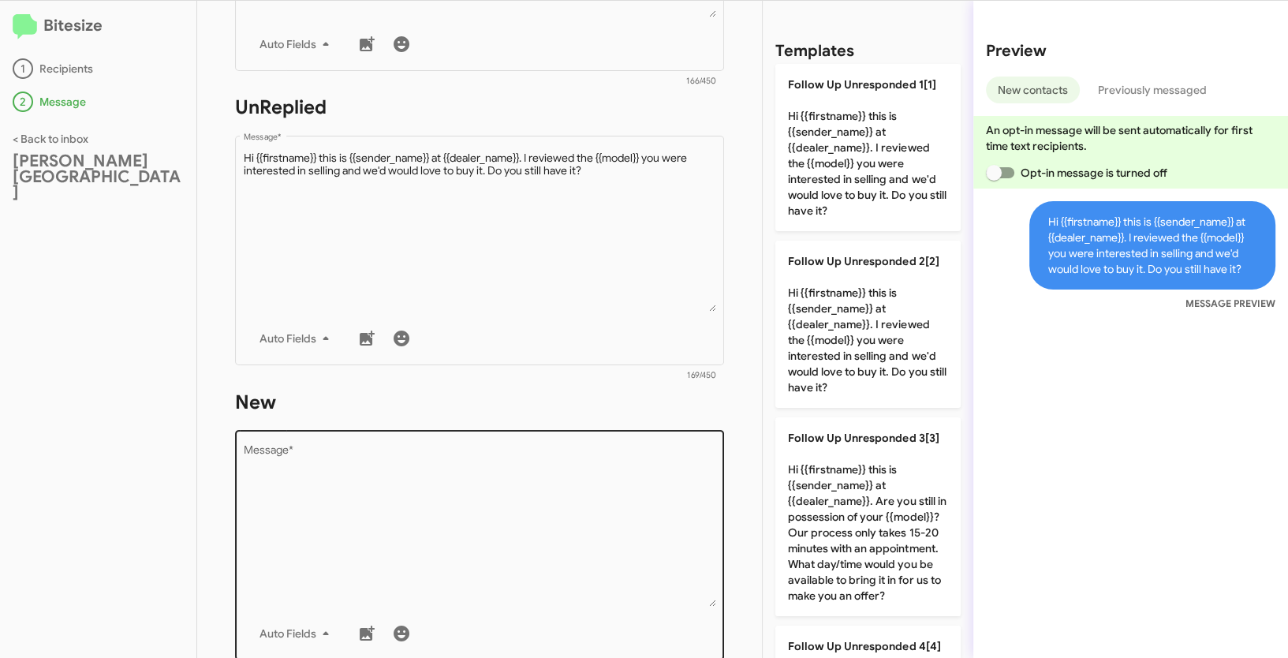
scroll to position [595, 0]
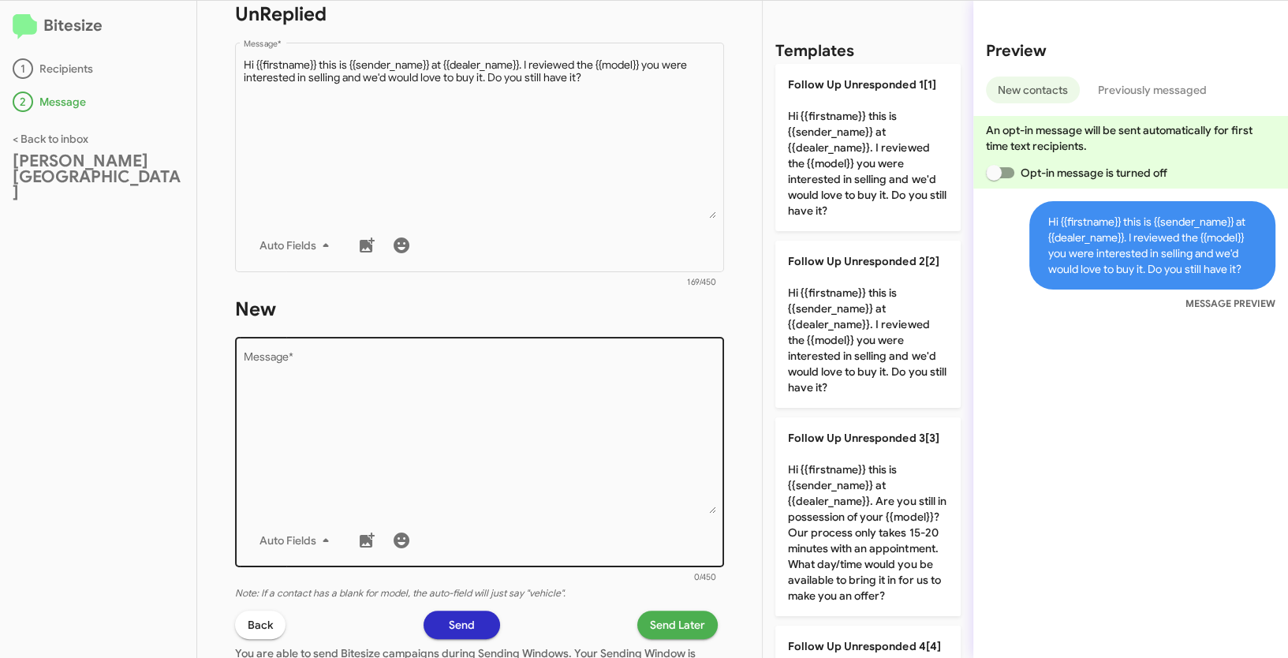
click at [516, 431] on textarea "Message *" at bounding box center [480, 433] width 472 height 161
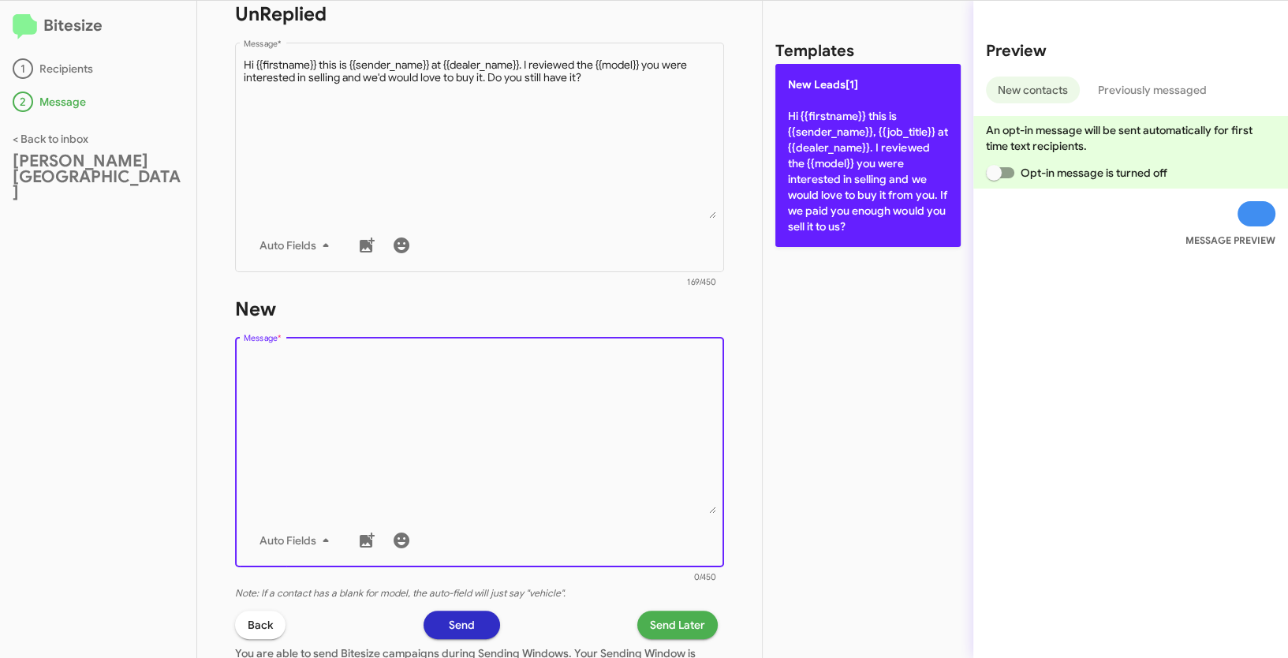
click at [830, 127] on p "New Leads[1] Hi {{firstname}} this is {{sender_name}}, {{job_title}} at {{deale…" at bounding box center [867, 155] width 185 height 183
type textarea "Hi {{firstname}} this is {{sender_name}}, {{job_title}} at {{dealer_name}}. I r…"
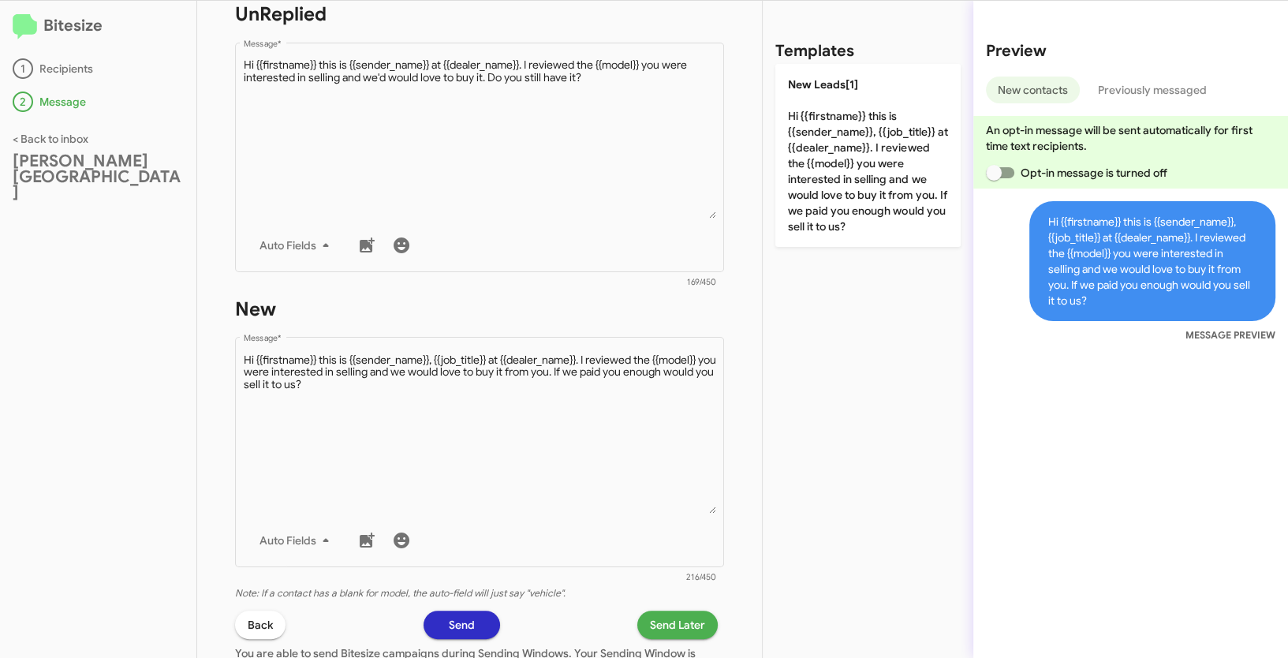
click at [689, 622] on span "Send Later" at bounding box center [677, 625] width 55 height 28
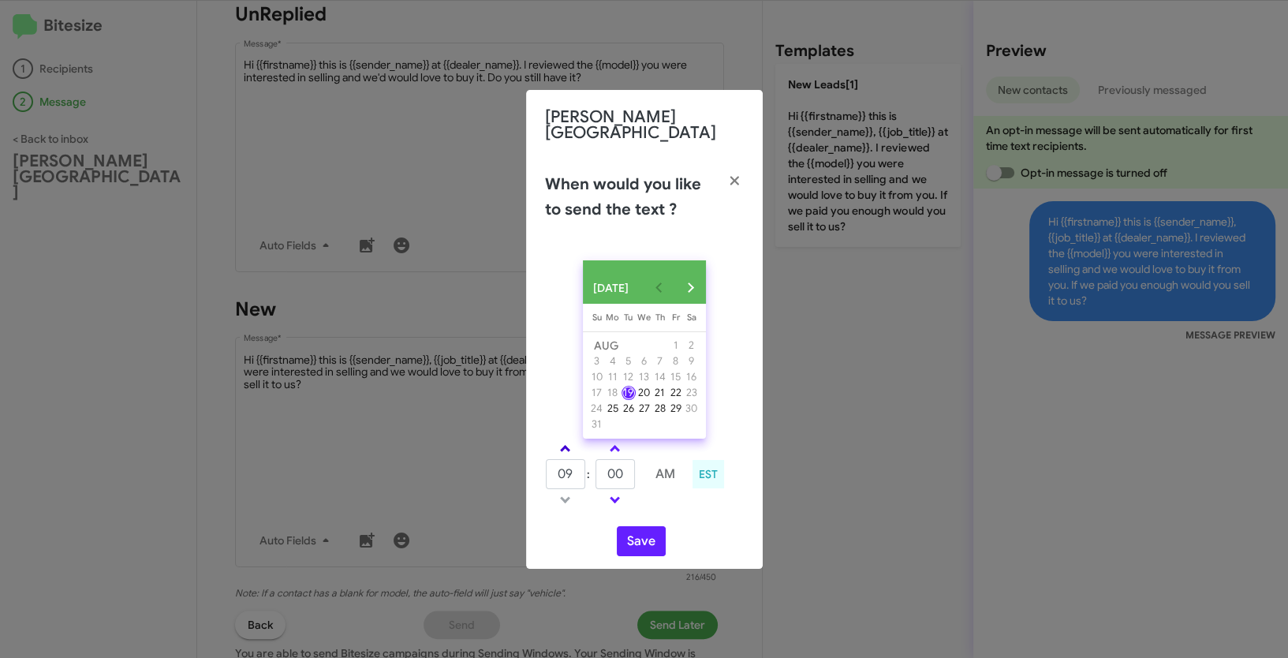
click at [567, 446] on span at bounding box center [565, 450] width 10 height 10
type input "10"
drag, startPoint x: 628, startPoint y: 473, endPoint x: 585, endPoint y: 467, distance: 43.8
click at [585, 467] on tr "10 : 00 AM" at bounding box center [615, 474] width 141 height 32
type input "06"
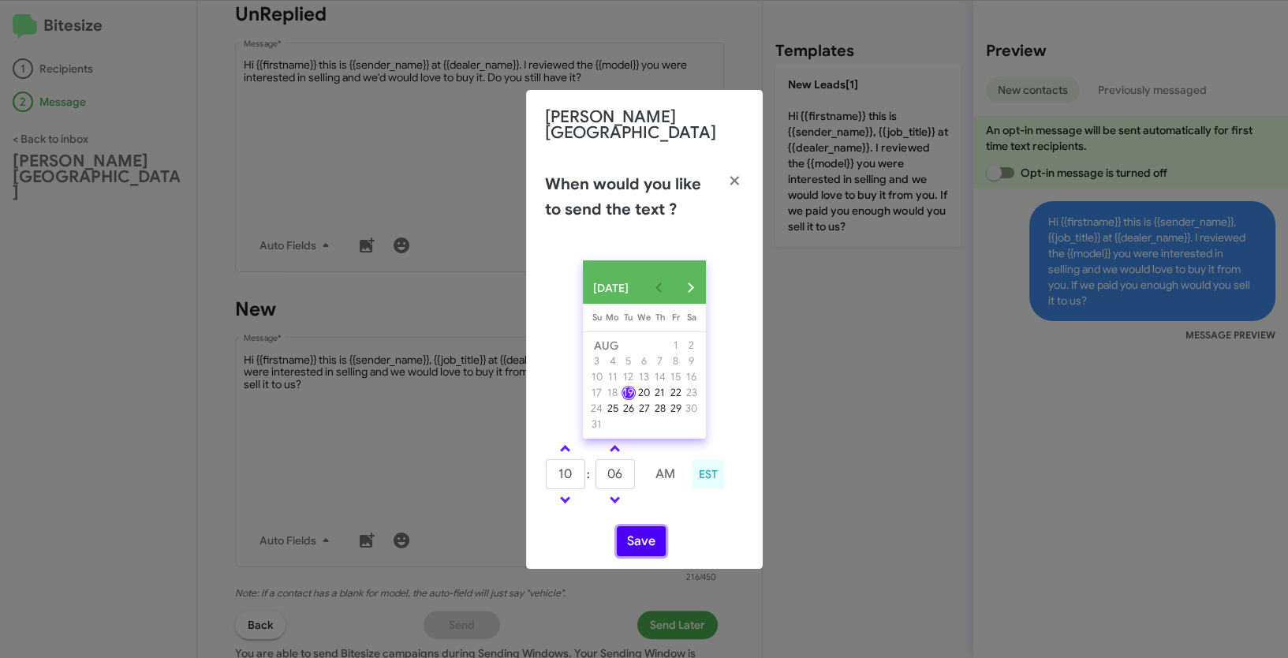
click at [648, 542] on button "Save" at bounding box center [641, 541] width 49 height 30
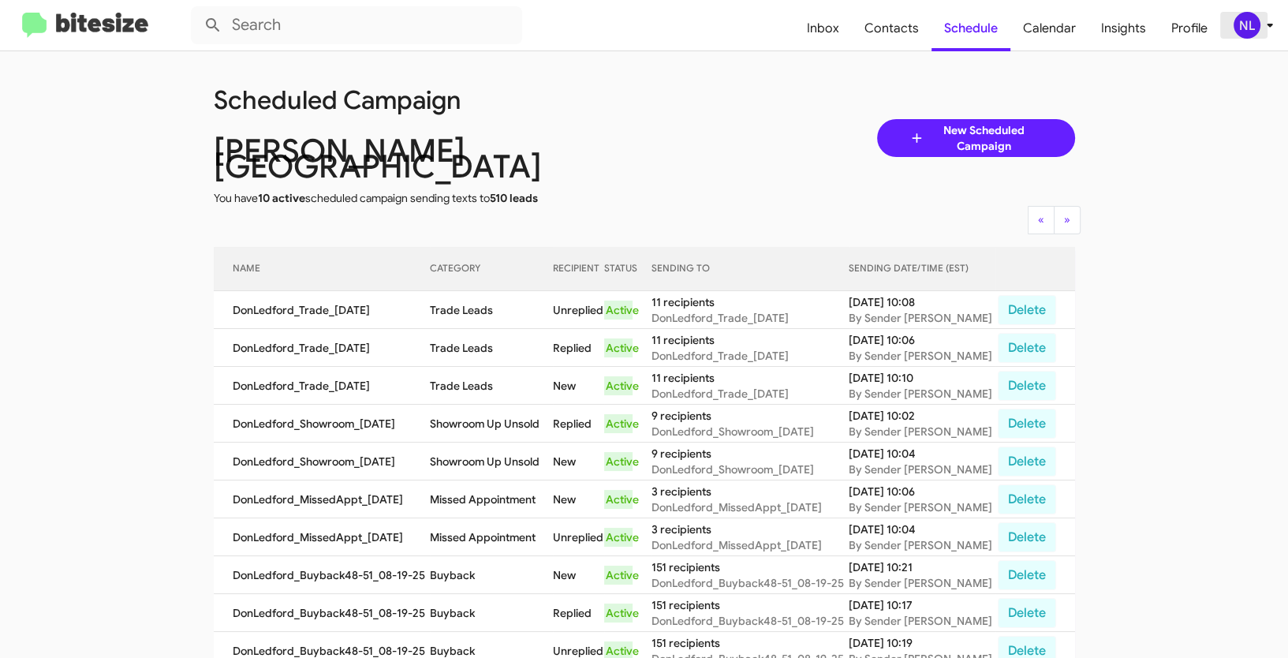
click at [1248, 27] on div "NL" at bounding box center [1247, 25] width 27 height 27
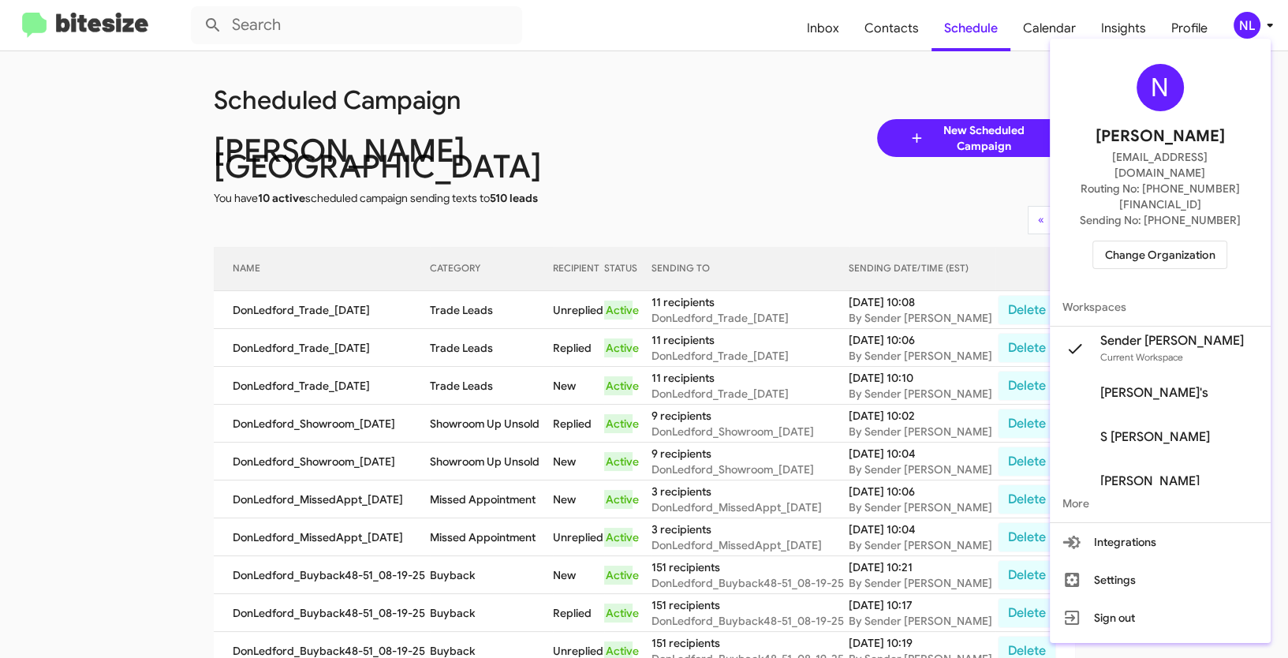
click at [1167, 241] on span "Change Organization" at bounding box center [1160, 254] width 110 height 27
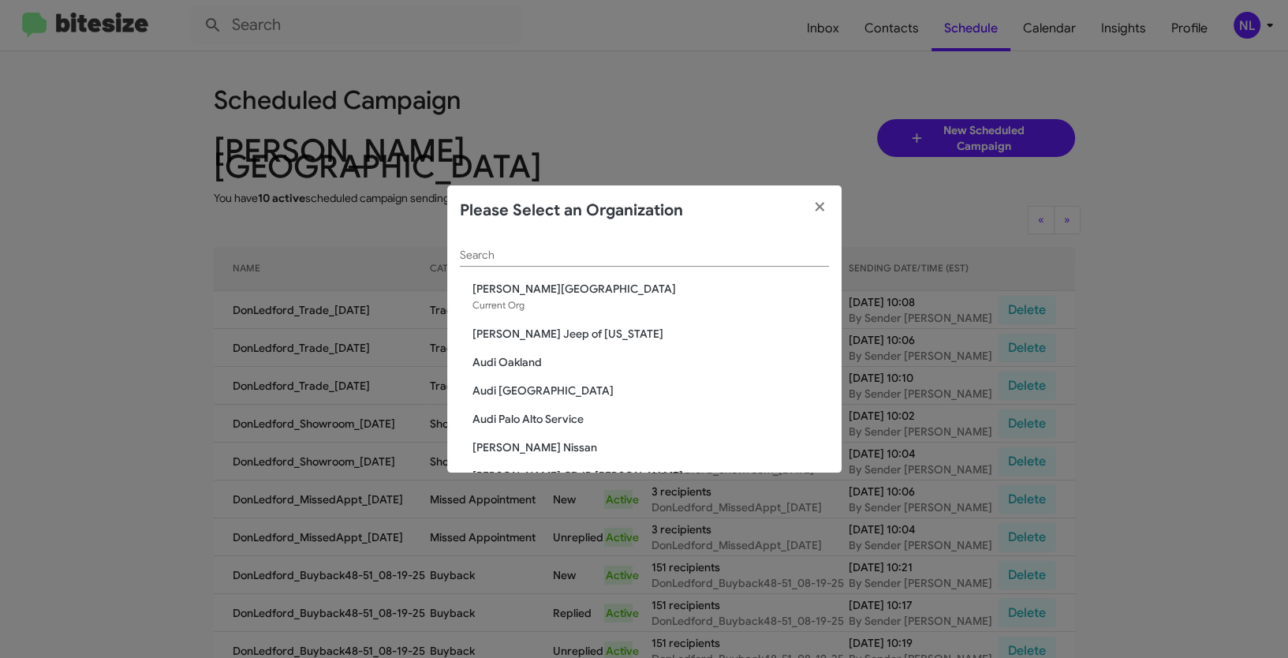
click at [580, 267] on div "Search" at bounding box center [644, 258] width 369 height 45
click at [573, 244] on div "Search" at bounding box center [644, 251] width 369 height 31
paste input "Ed Hicks Infiniti"
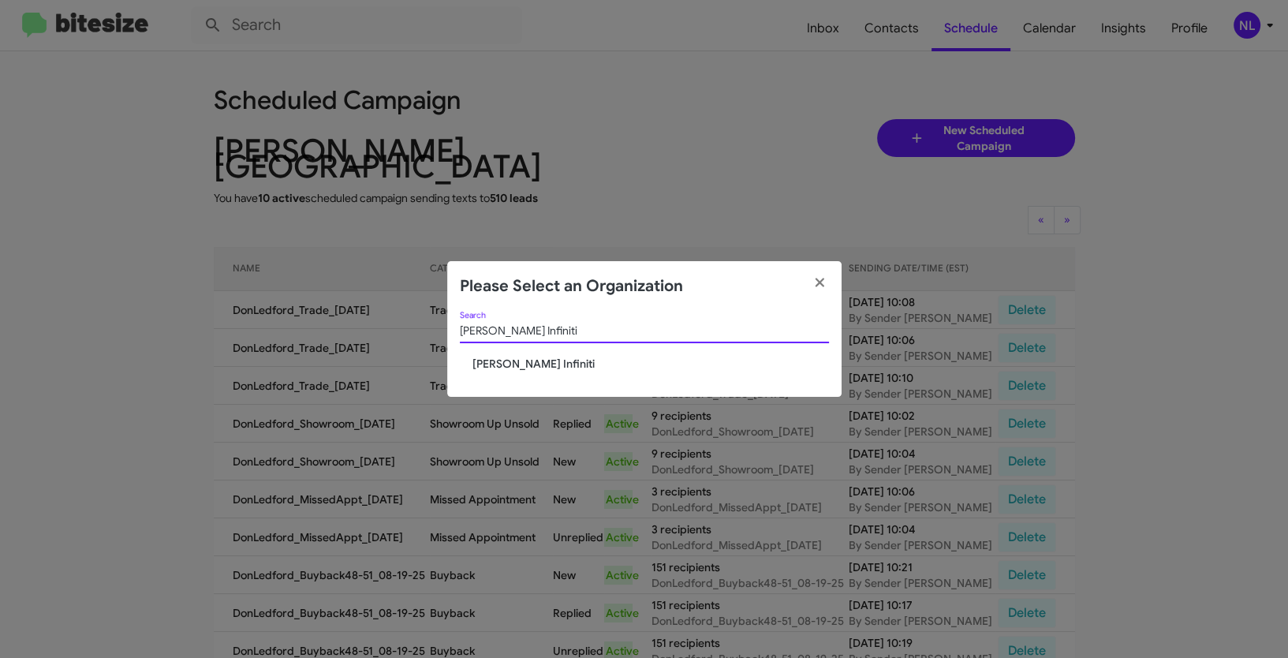
type input "Ed Hicks Infiniti"
click at [519, 367] on span "Ed Hicks Infiniti" at bounding box center [650, 364] width 357 height 16
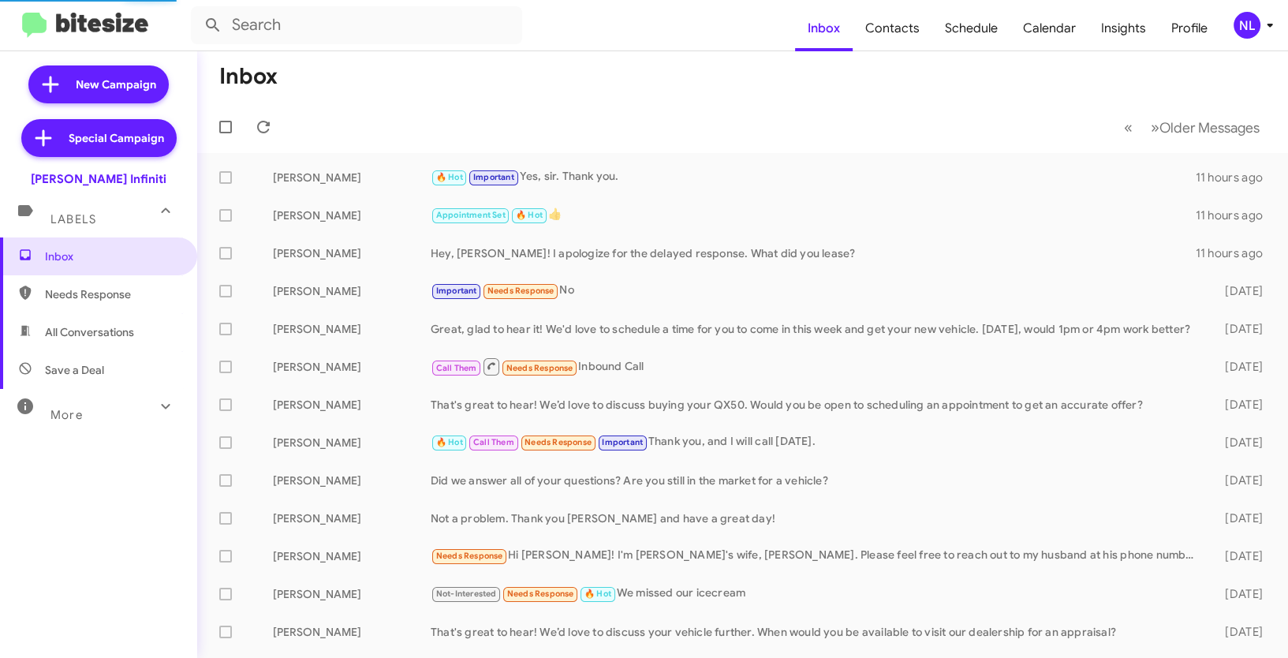
click at [1253, 22] on div "NL" at bounding box center [1247, 25] width 27 height 27
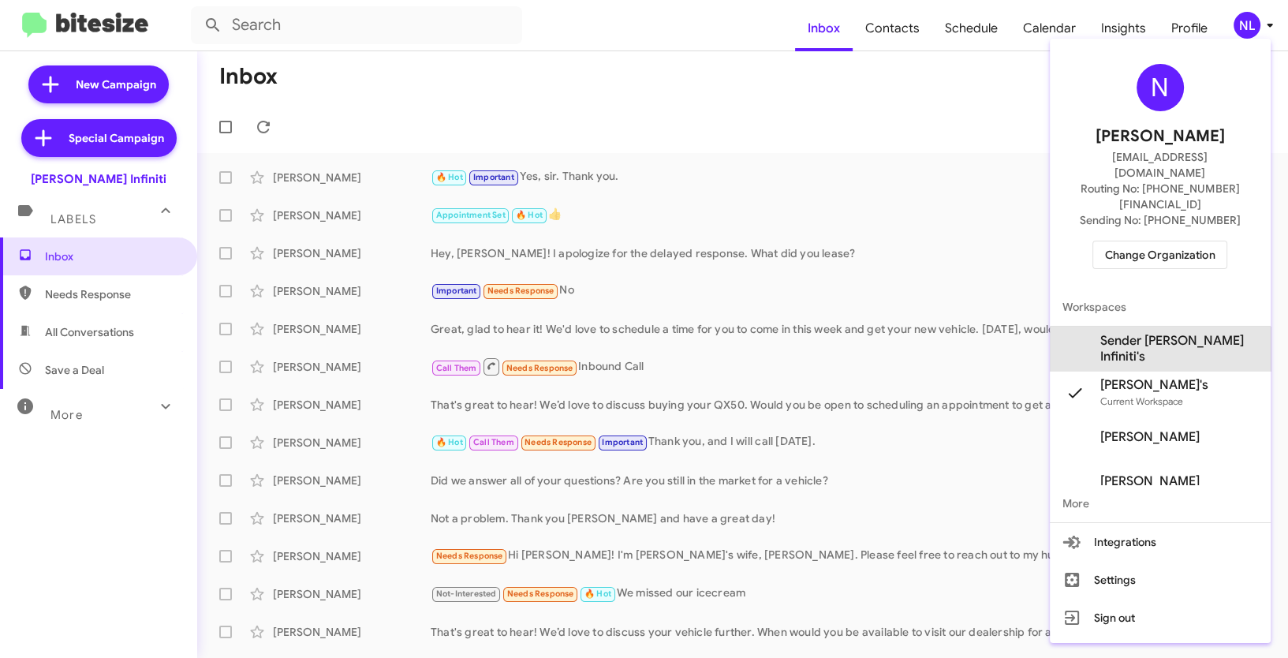
click at [1170, 327] on span "Sender [PERSON_NAME] Infiniti's" at bounding box center [1160, 349] width 221 height 44
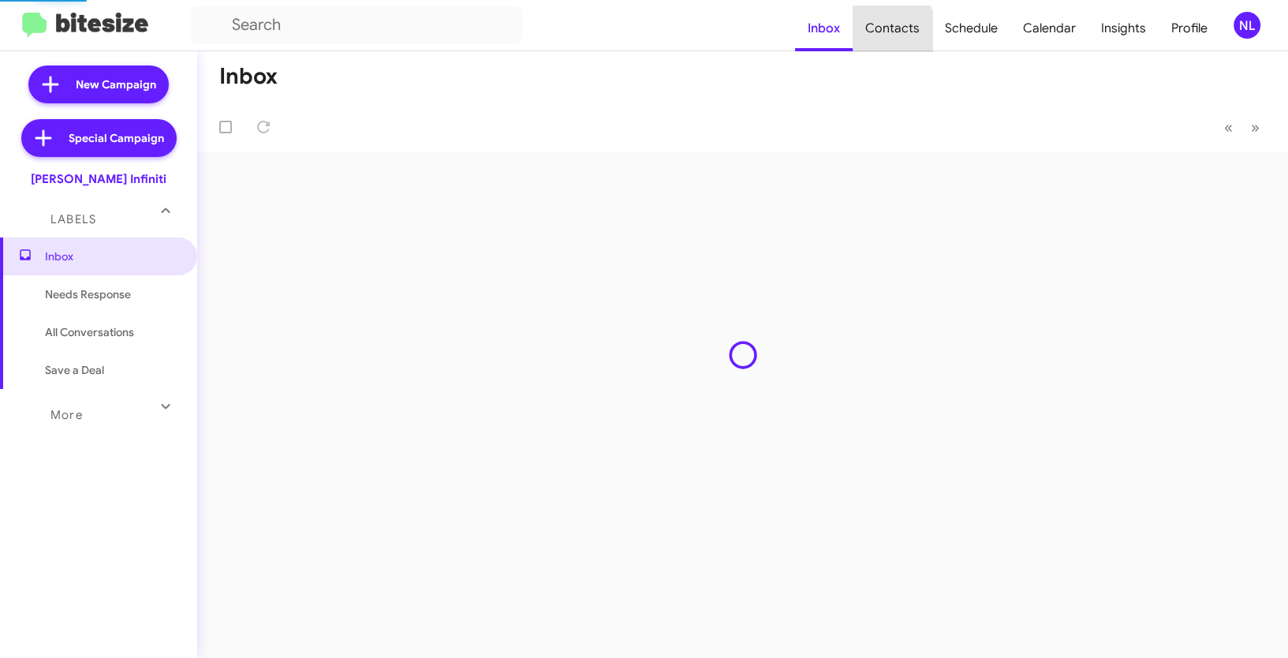
click at [886, 32] on span "Contacts" at bounding box center [893, 29] width 80 height 46
type input "in:groups"
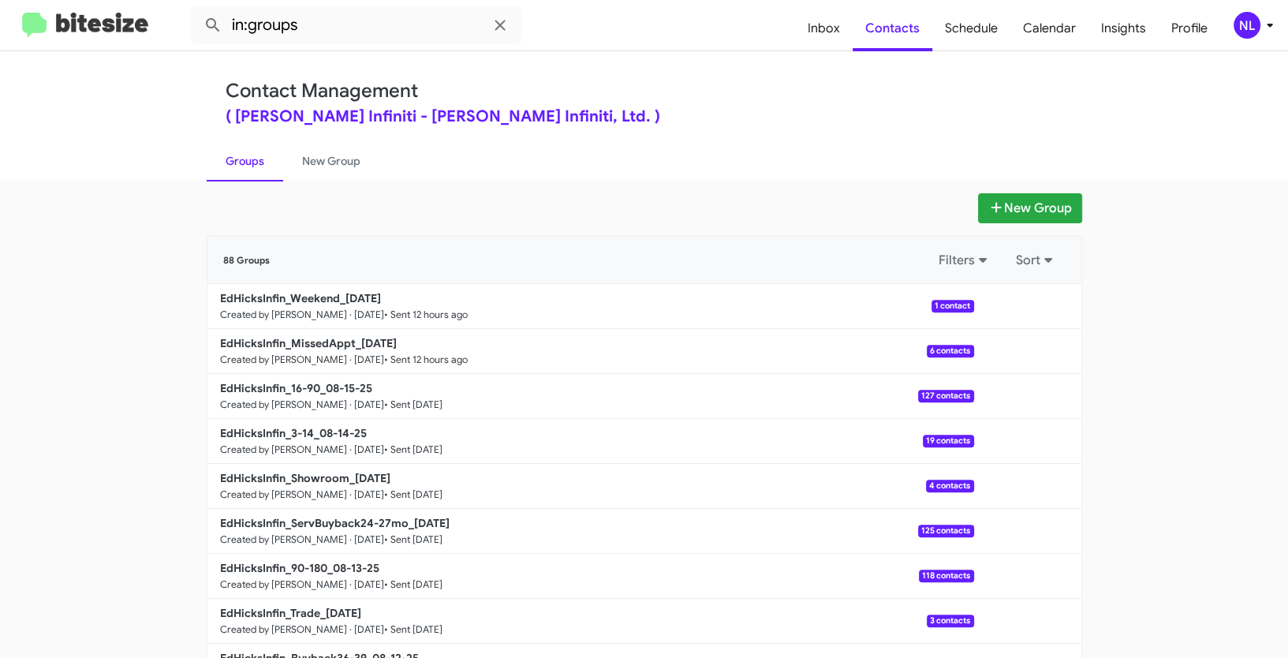
click at [1145, 281] on app-groups "New Group 88 Groups Filters Sort EdHicksInfin_Weekend_[DATE] Created by [PERSON…" at bounding box center [644, 484] width 1288 height 582
click at [1023, 207] on button "New Group" at bounding box center [1030, 208] width 104 height 30
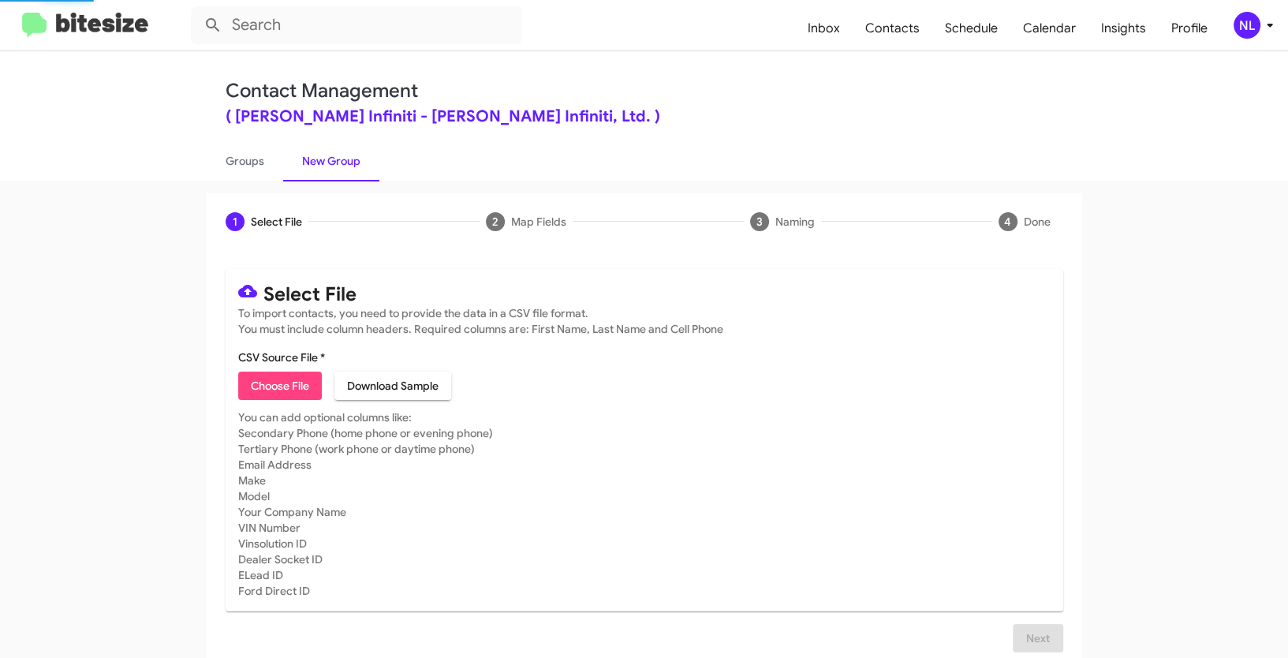
click at [274, 392] on span "Choose File" at bounding box center [280, 386] width 58 height 28
click at [282, 379] on span "Choose File" at bounding box center [280, 386] width 58 height 28
click at [1253, 28] on div "NL" at bounding box center [1247, 25] width 27 height 27
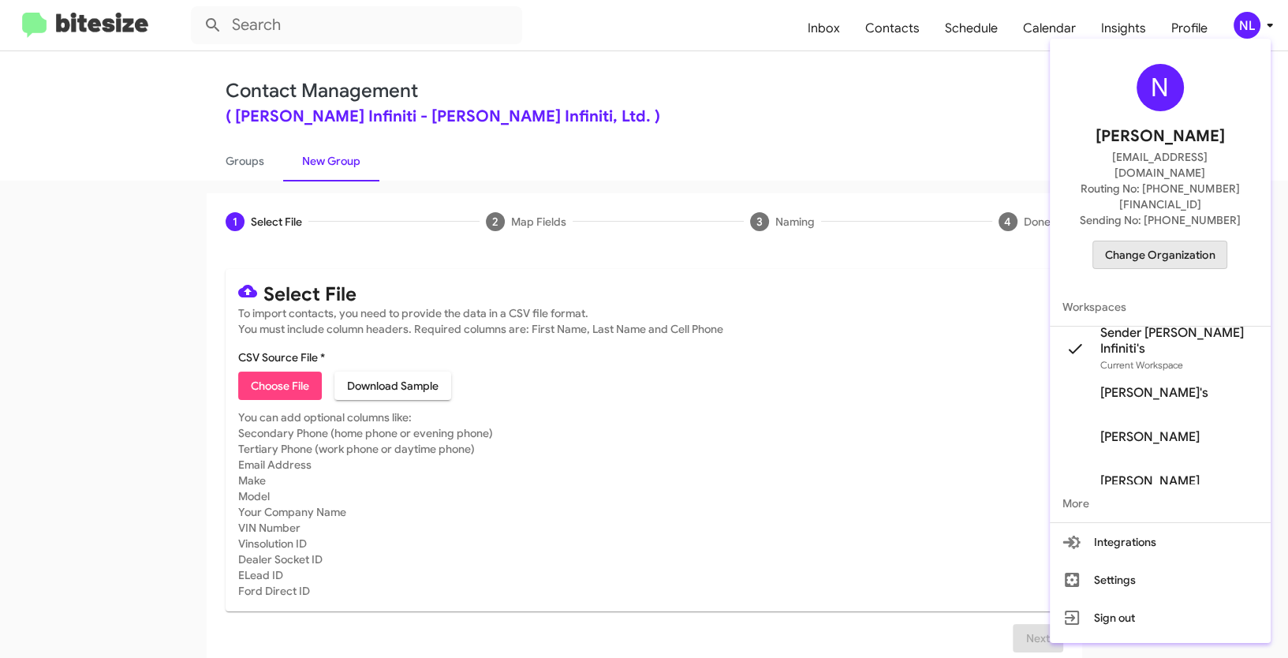
click at [1177, 241] on span "Change Organization" at bounding box center [1160, 254] width 110 height 27
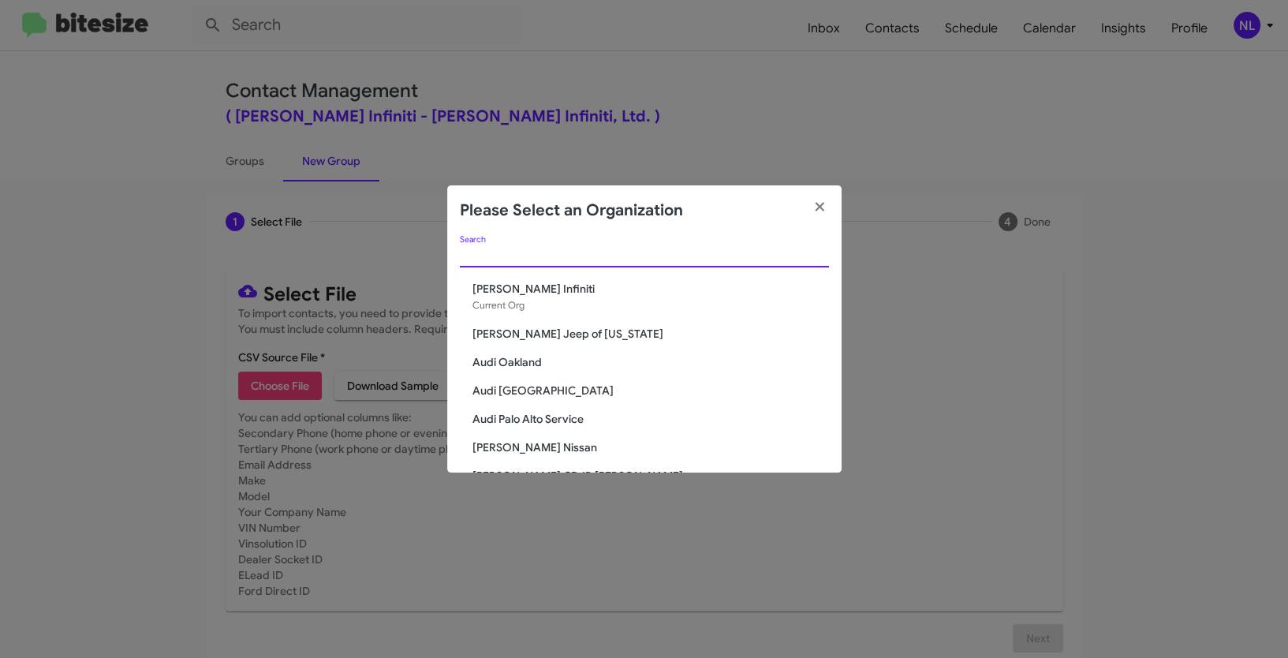
click at [608, 254] on input "Search" at bounding box center [644, 255] width 369 height 13
paste input "[PERSON_NAME] Nissan"
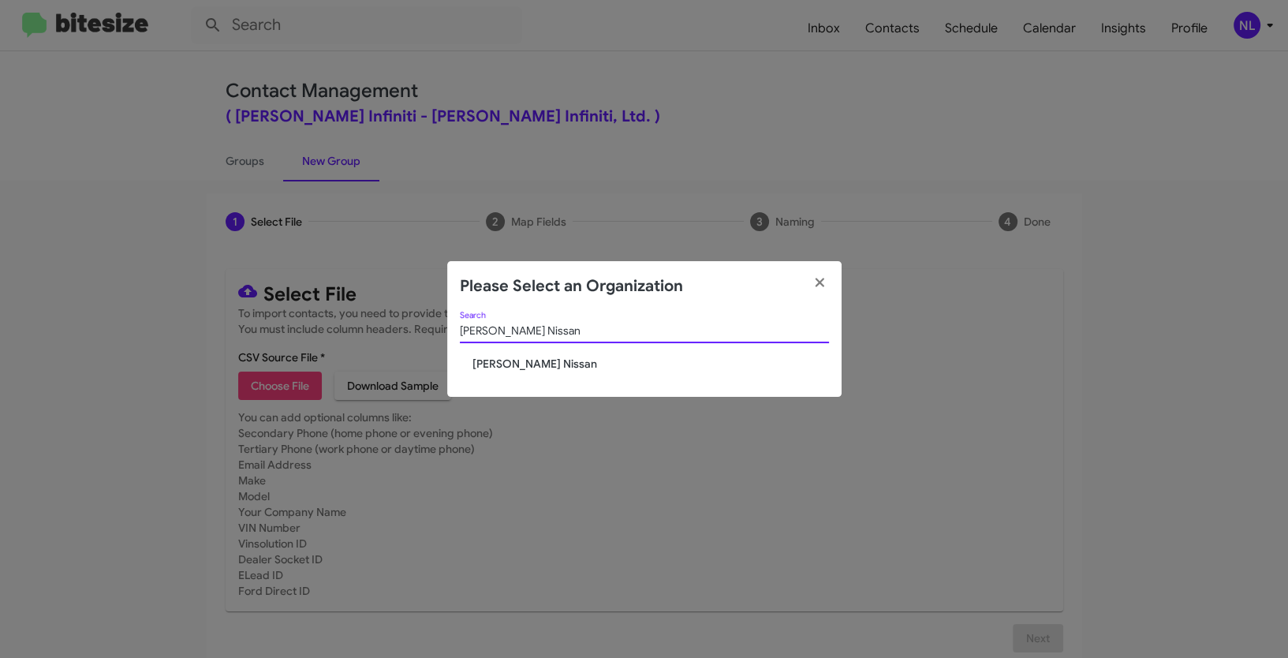
type input "[PERSON_NAME] Nissan"
click at [517, 366] on span "[PERSON_NAME] Nissan" at bounding box center [650, 364] width 357 height 16
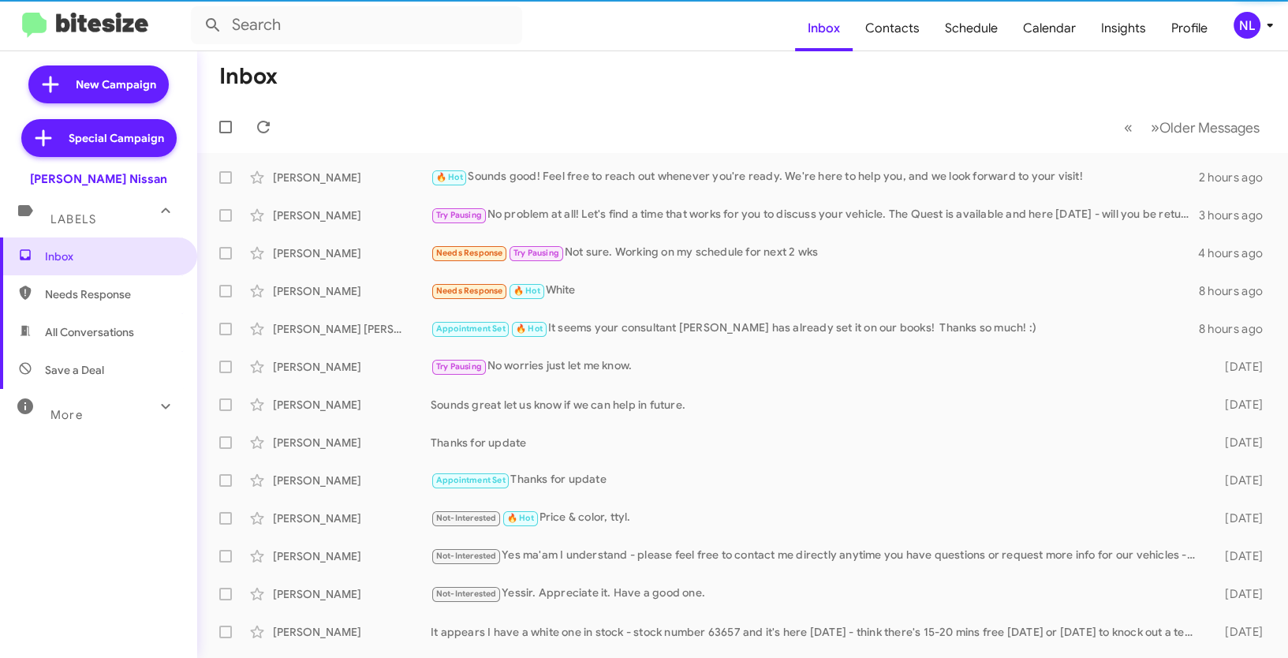
click at [1251, 24] on div "NL" at bounding box center [1247, 25] width 27 height 27
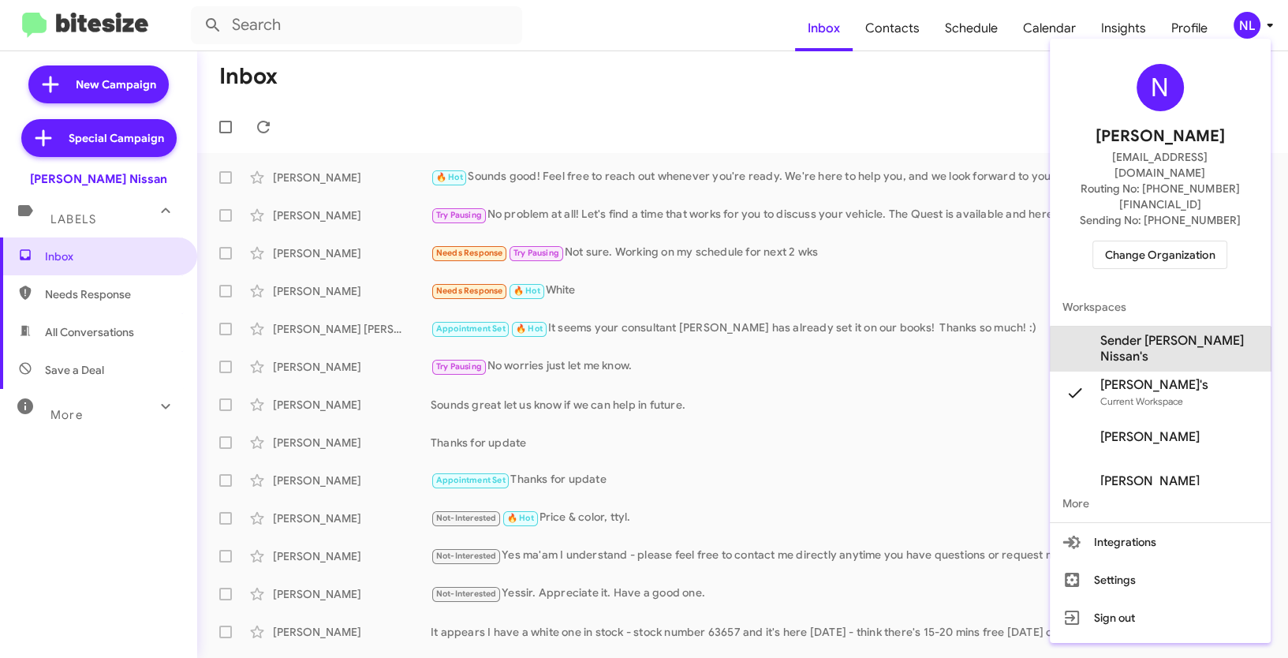
click at [1186, 333] on span "Sender [PERSON_NAME] Nissan's" at bounding box center [1179, 349] width 158 height 32
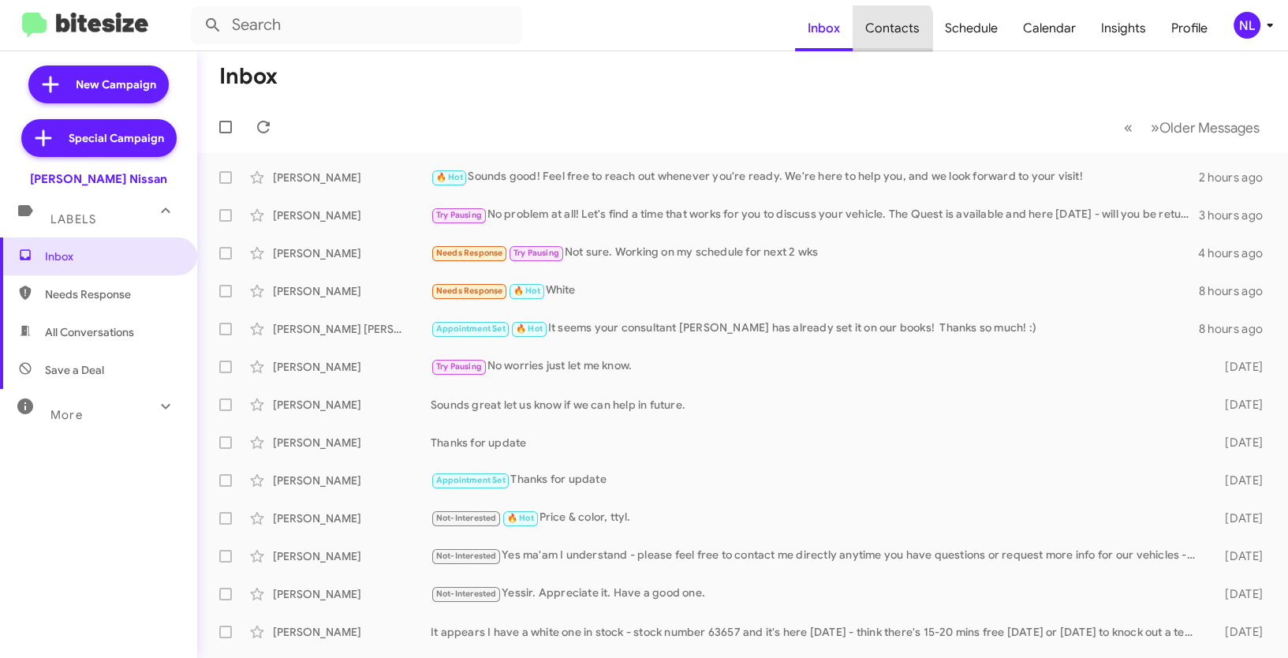
click at [880, 33] on span "Contacts" at bounding box center [893, 29] width 80 height 46
type input "in:groups"
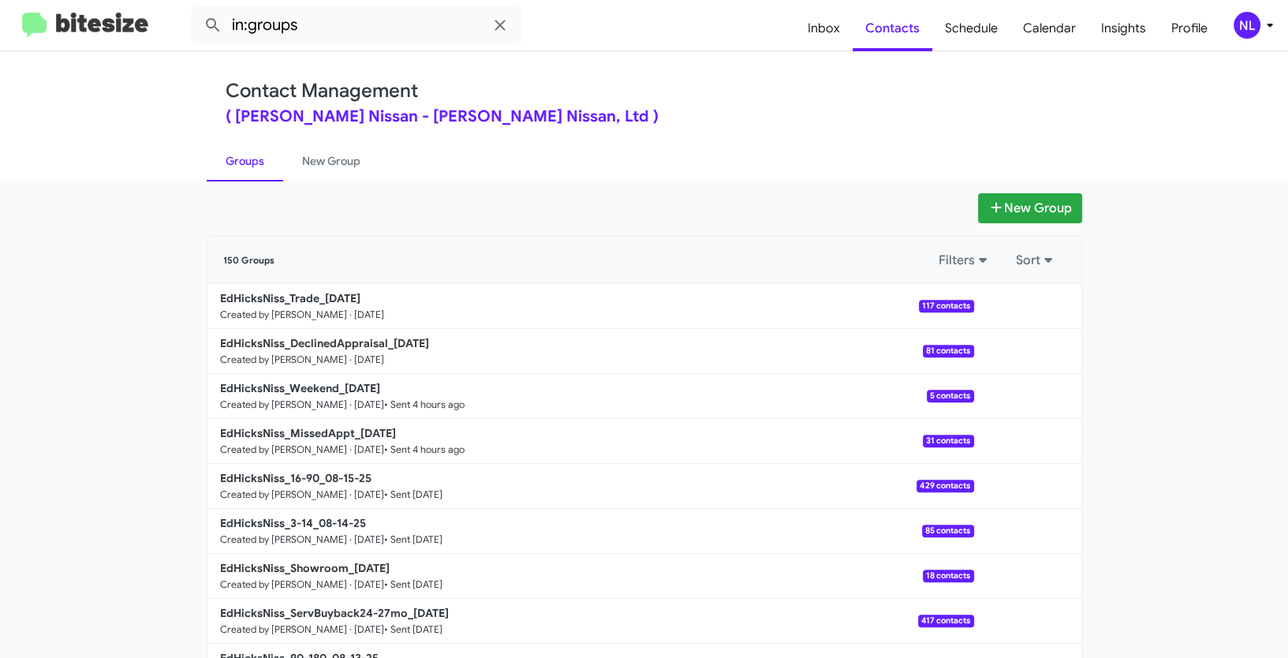
click at [1238, 17] on div "NL" at bounding box center [1247, 25] width 27 height 27
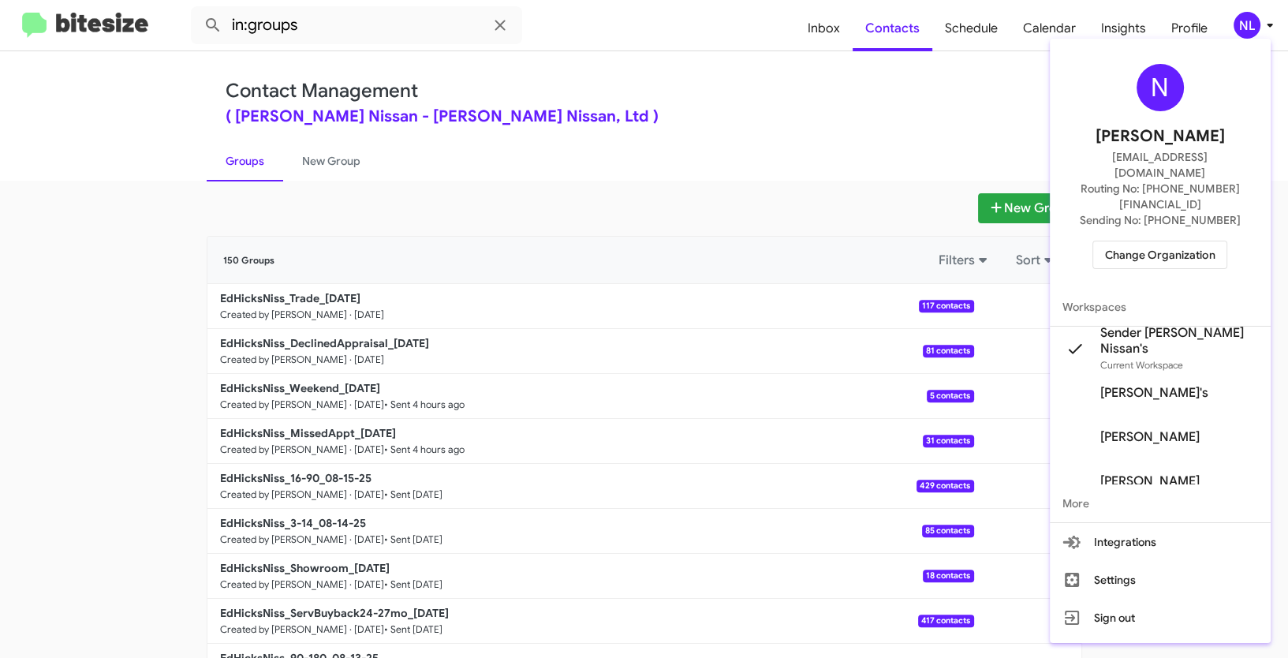
click at [741, 125] on div at bounding box center [644, 329] width 1288 height 658
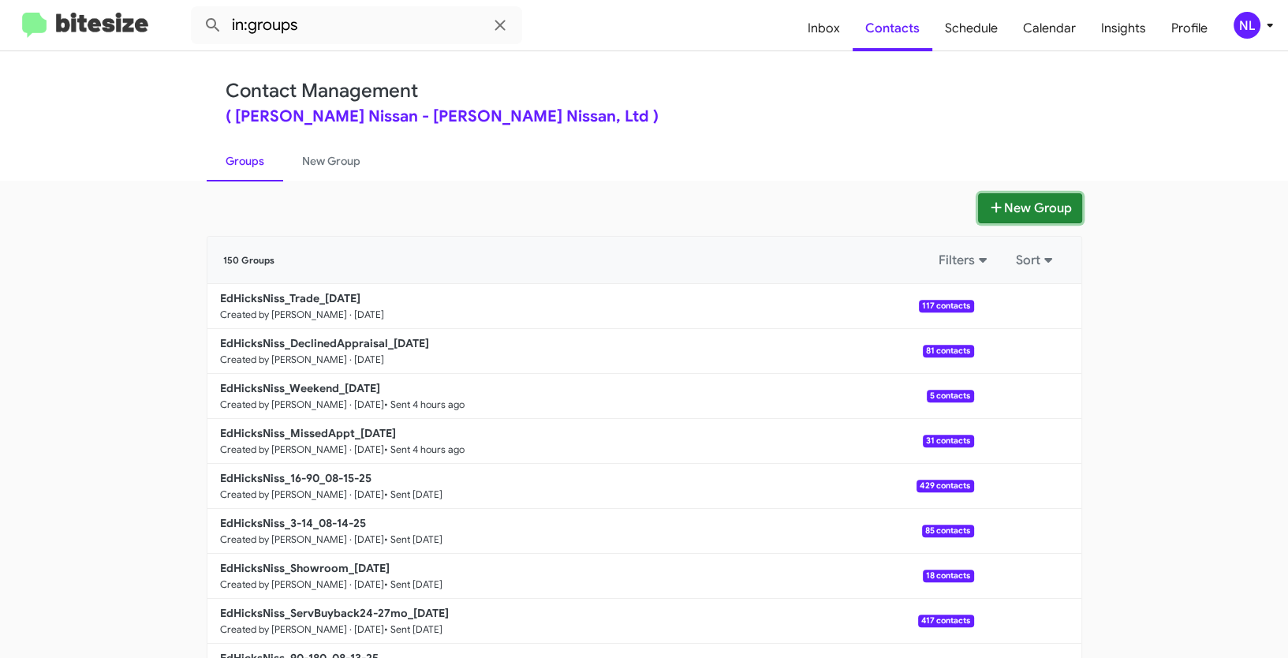
click at [1025, 213] on button "New Group" at bounding box center [1030, 208] width 104 height 30
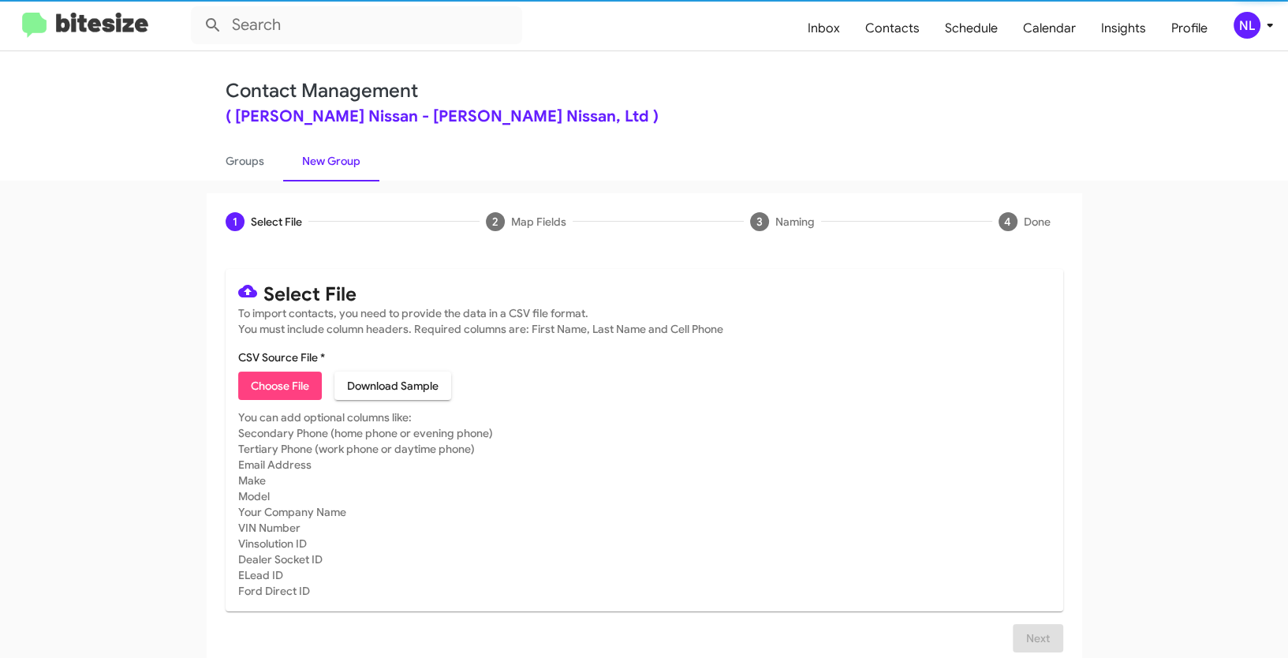
click at [273, 388] on span "Choose File" at bounding box center [280, 386] width 58 height 28
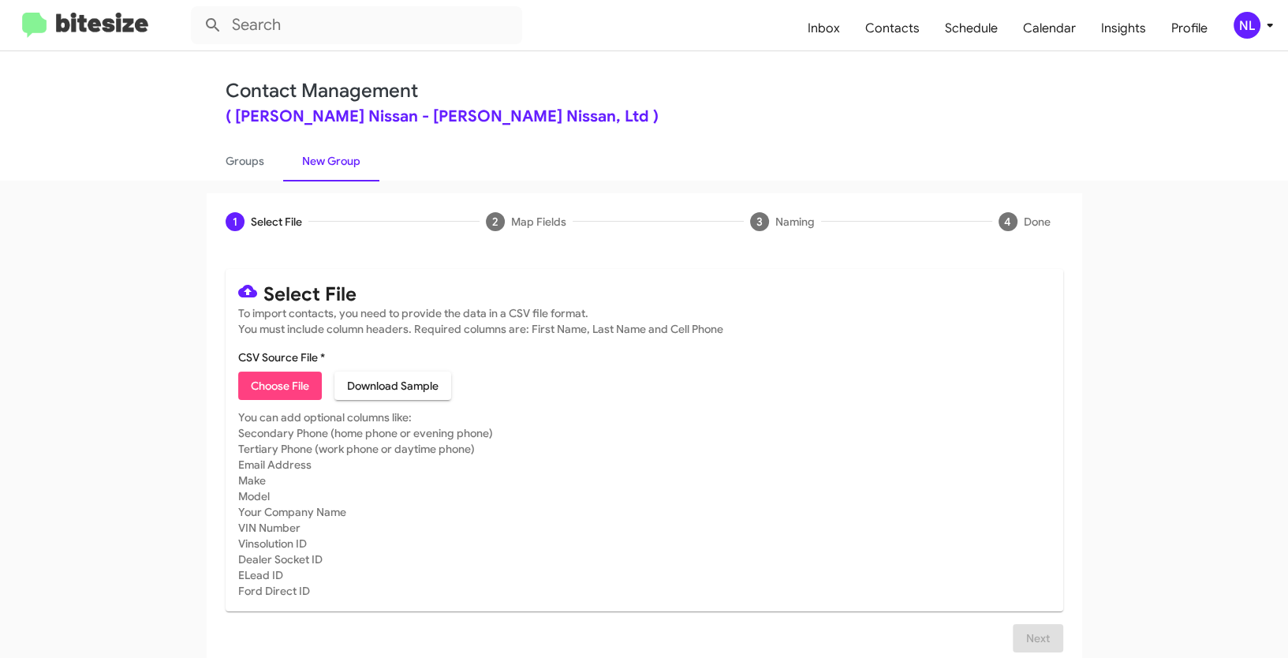
type input "EdHicksNiss_Buyback48-51_08-19-25"
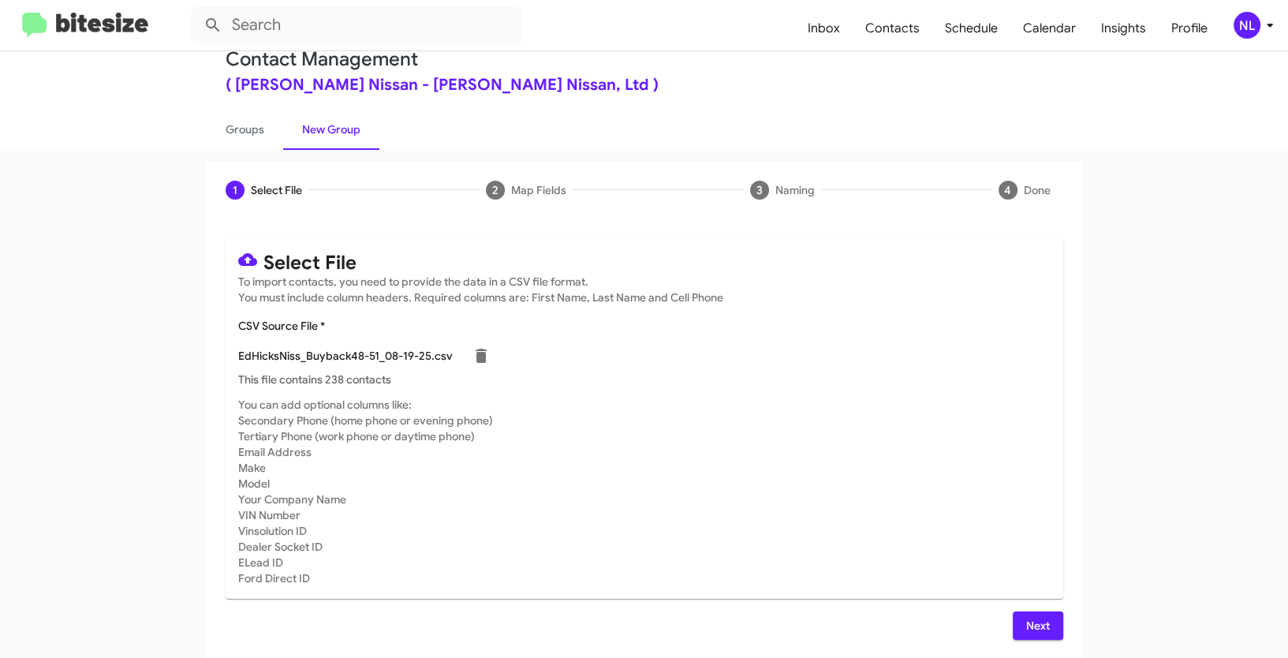
scroll to position [32, 0]
click at [1027, 628] on span "Next" at bounding box center [1037, 625] width 25 height 28
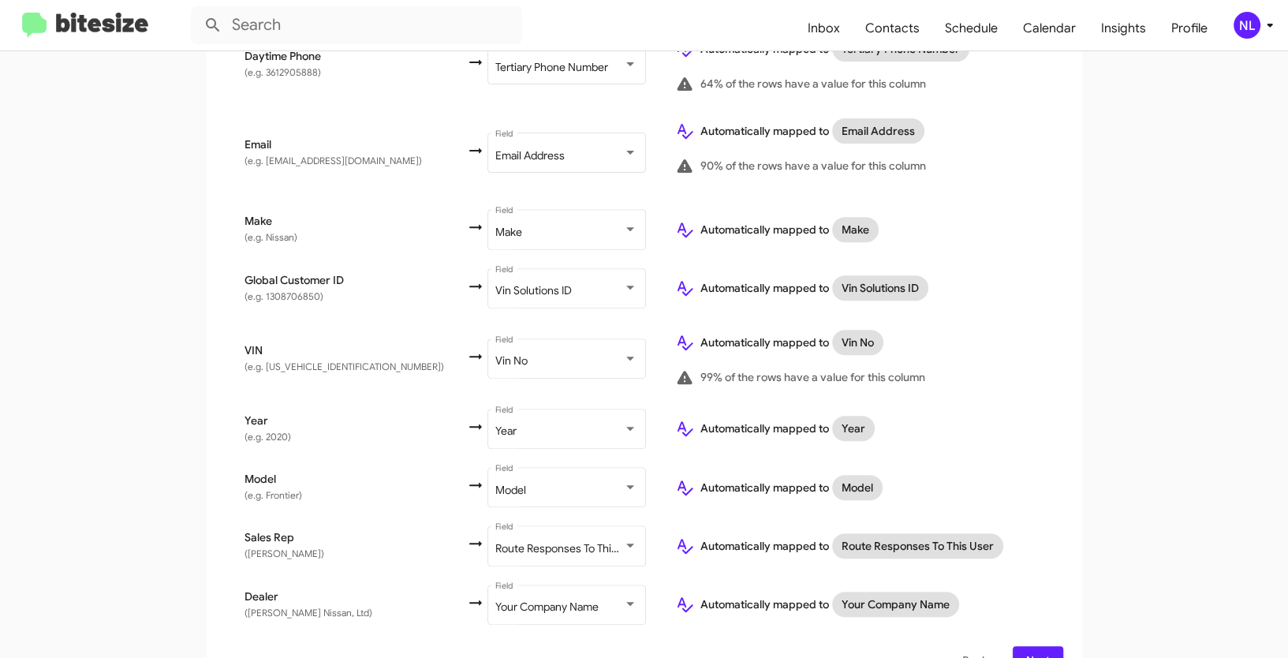
scroll to position [670, 0]
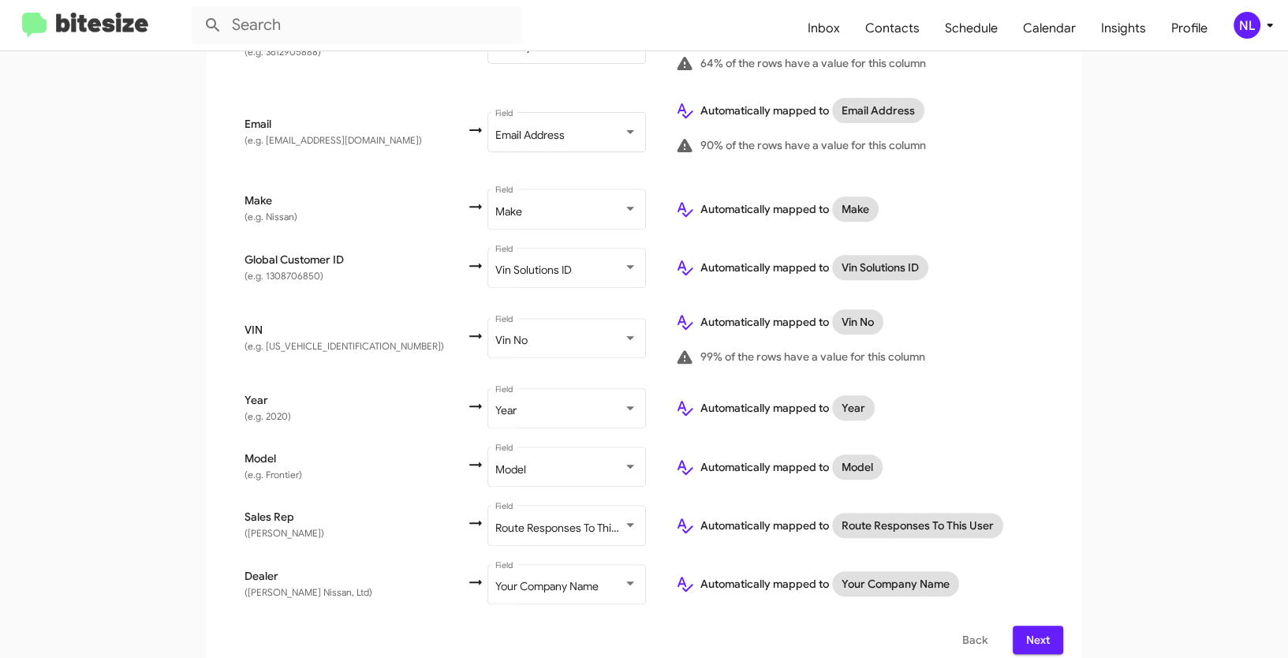
click at [1063, 617] on div "Select File To import contacts, you need to provide the data in a CSV file form…" at bounding box center [645, 127] width 876 height 1094
click at [1040, 626] on span "Next" at bounding box center [1037, 640] width 25 height 28
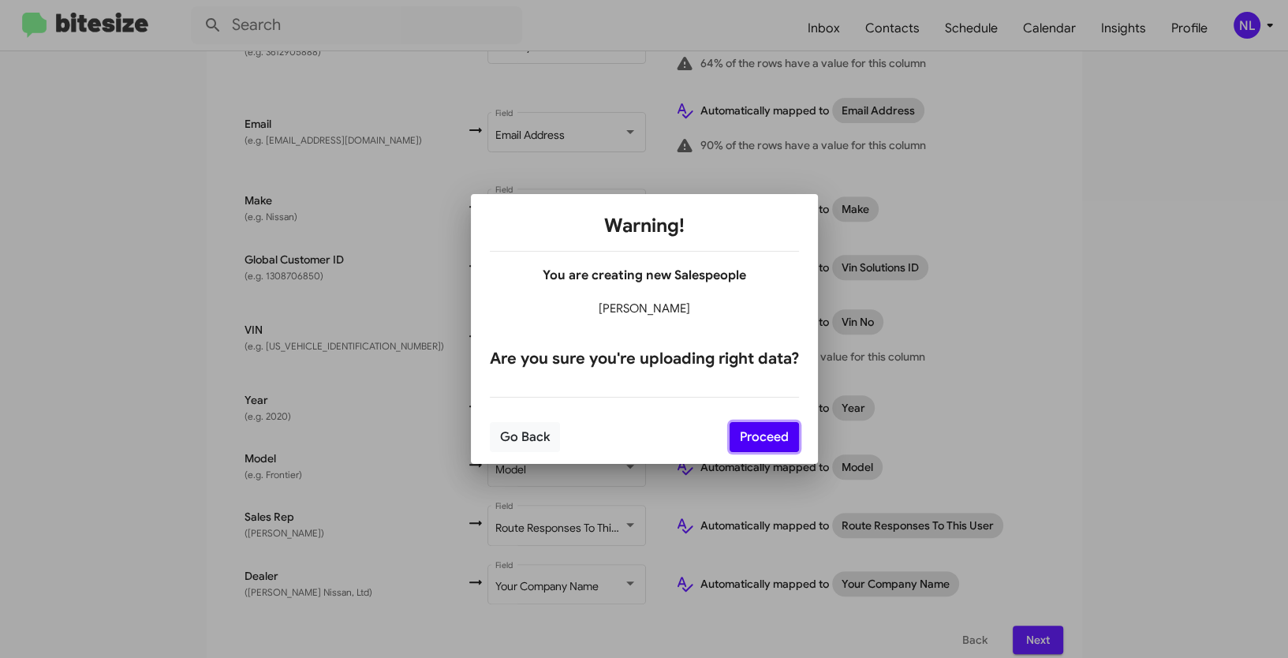
click at [757, 443] on button "Proceed" at bounding box center [764, 437] width 69 height 30
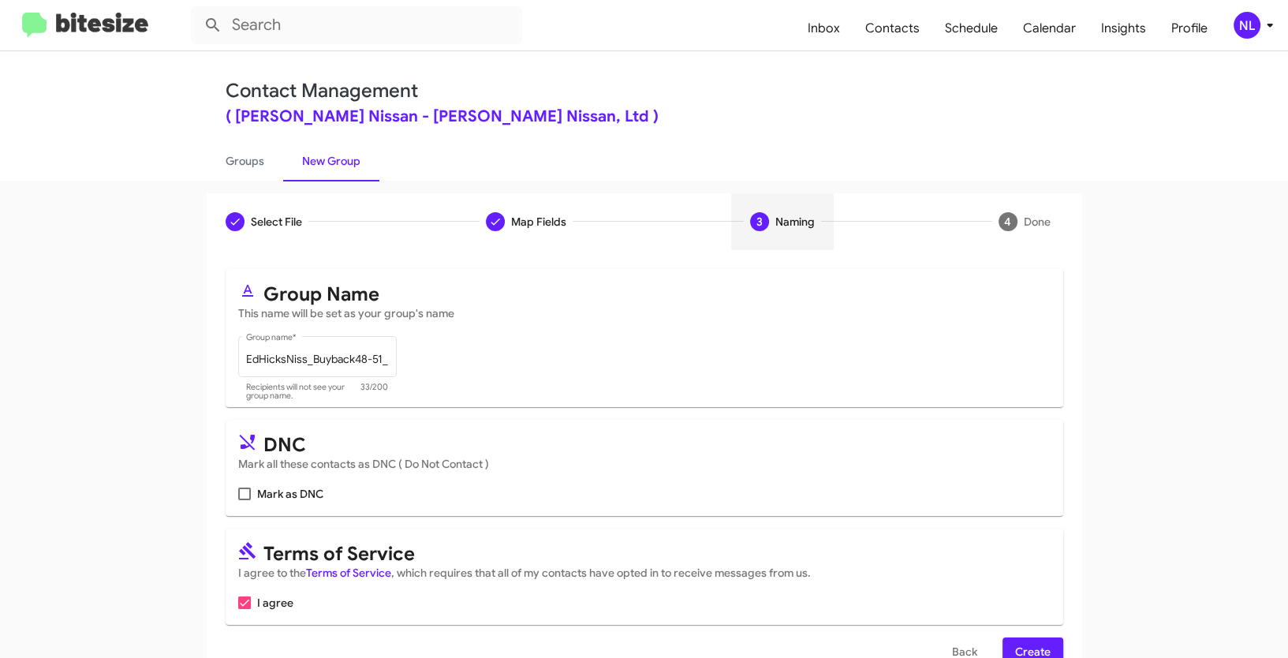
scroll to position [39, 0]
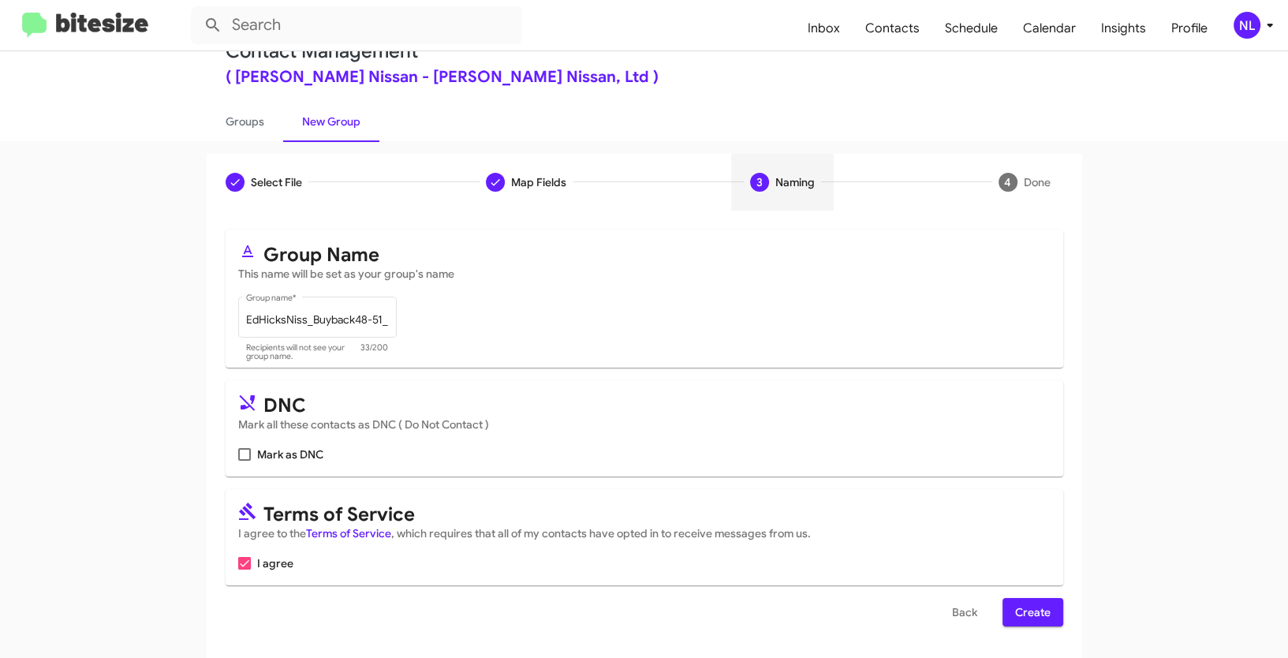
click at [1026, 617] on span "Create" at bounding box center [1032, 612] width 35 height 28
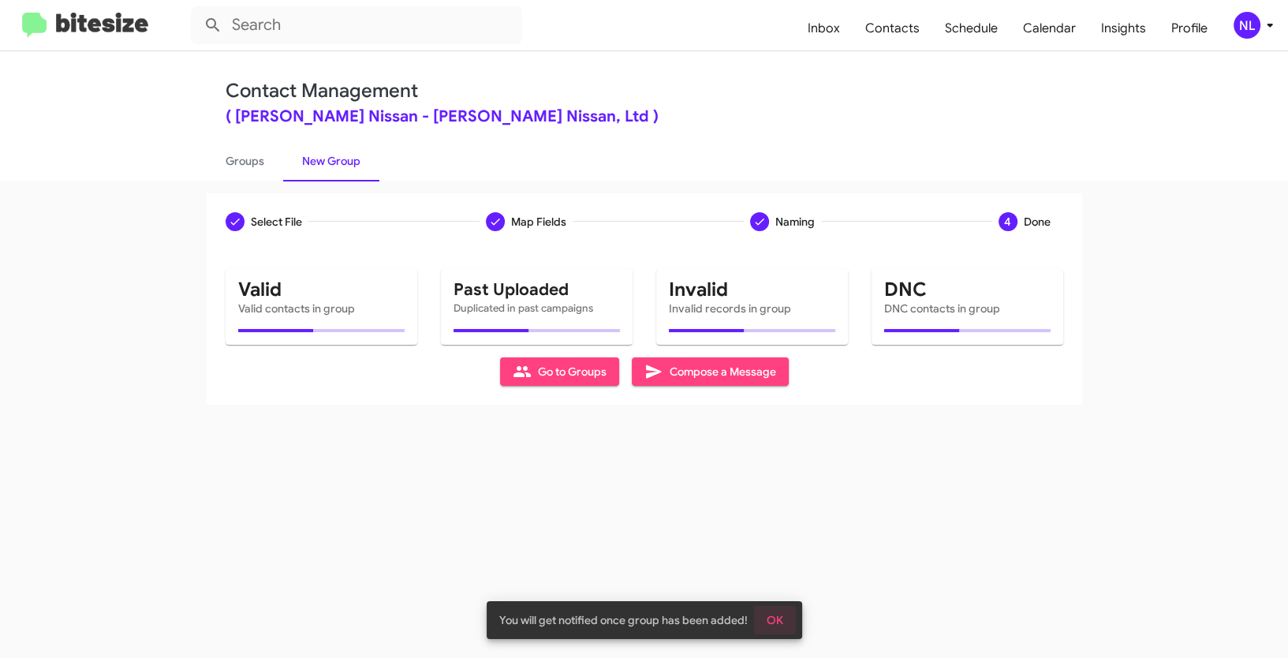
click at [775, 618] on span "OK" at bounding box center [775, 620] width 17 height 28
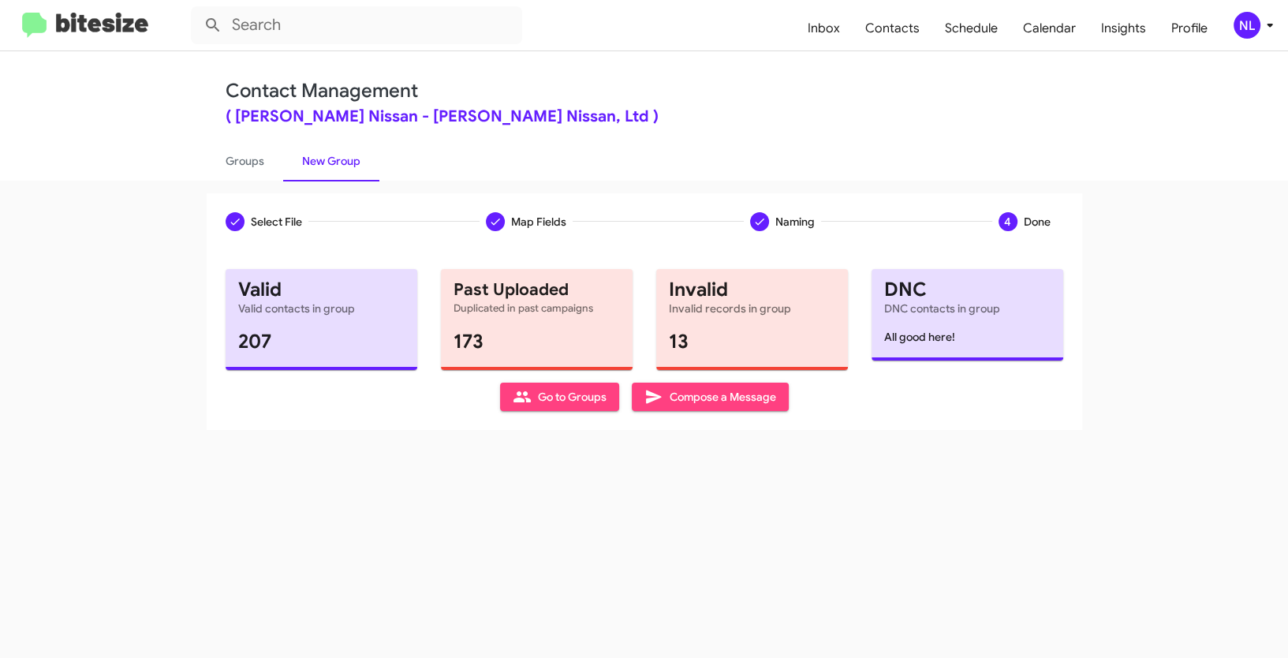
click at [547, 399] on span "Go to Groups" at bounding box center [560, 397] width 94 height 28
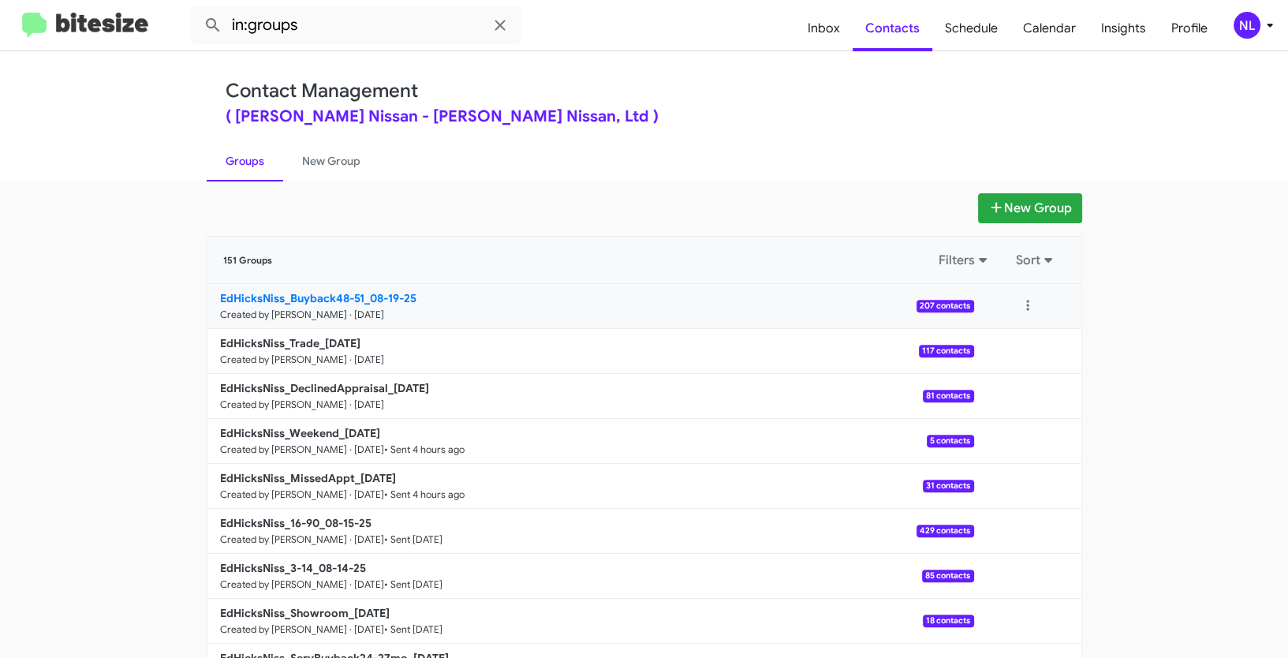
drag, startPoint x: 158, startPoint y: 279, endPoint x: 368, endPoint y: 307, distance: 211.6
click at [368, 307] on app-groups "New Group 151 Groups Filters Sort EdHicksNiss_Buyback48-51_08-19-25 Created by …" at bounding box center [644, 484] width 1288 height 582
click at [97, 302] on app-groups "New Group 151 Groups Filters Sort EdHicksNiss_Buyback48-51_08-19-25 Created by …" at bounding box center [644, 484] width 1288 height 582
drag, startPoint x: 175, startPoint y: 295, endPoint x: 365, endPoint y: 292, distance: 190.1
click at [365, 292] on app-groups "New Group 151 Groups Filters Sort EdHicksNiss_Buyback48-51_08-19-25 Created by …" at bounding box center [644, 484] width 1288 height 582
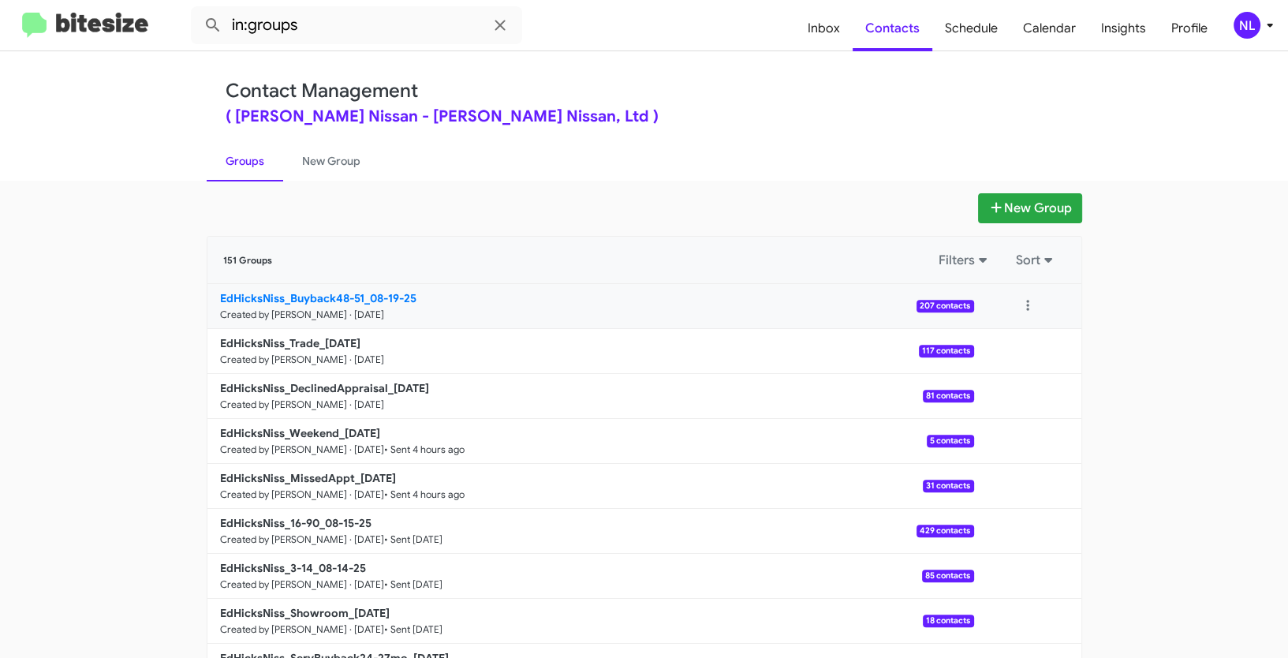
copy div "Filters Sort EdHicksNiss_Buyback48-51_"
click at [338, 35] on input "in:groups" at bounding box center [356, 25] width 331 height 38
paste input "EdHicksNiss_Buyback48-51_"
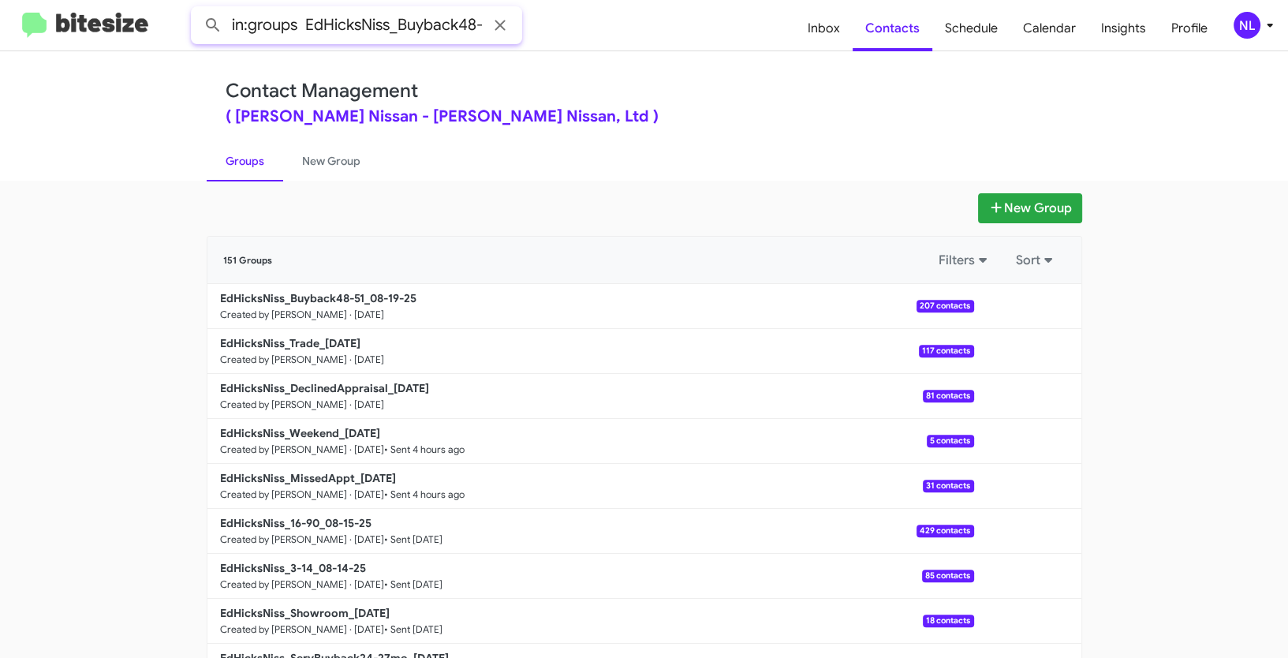
scroll to position [0, 24]
type input "in:groups EdHicksNiss_Buyback48-51_"
click at [197, 9] on button at bounding box center [213, 25] width 32 height 32
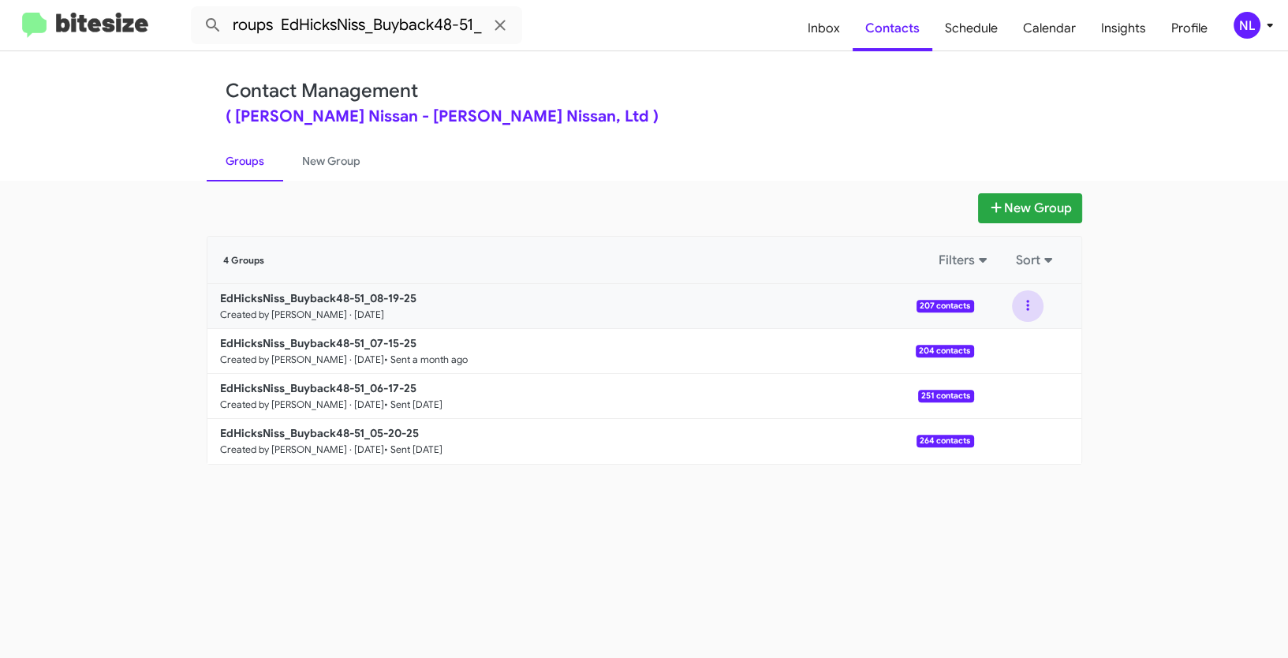
click at [1029, 303] on button at bounding box center [1028, 306] width 32 height 32
click at [992, 349] on button "View contacts" at bounding box center [980, 349] width 126 height 38
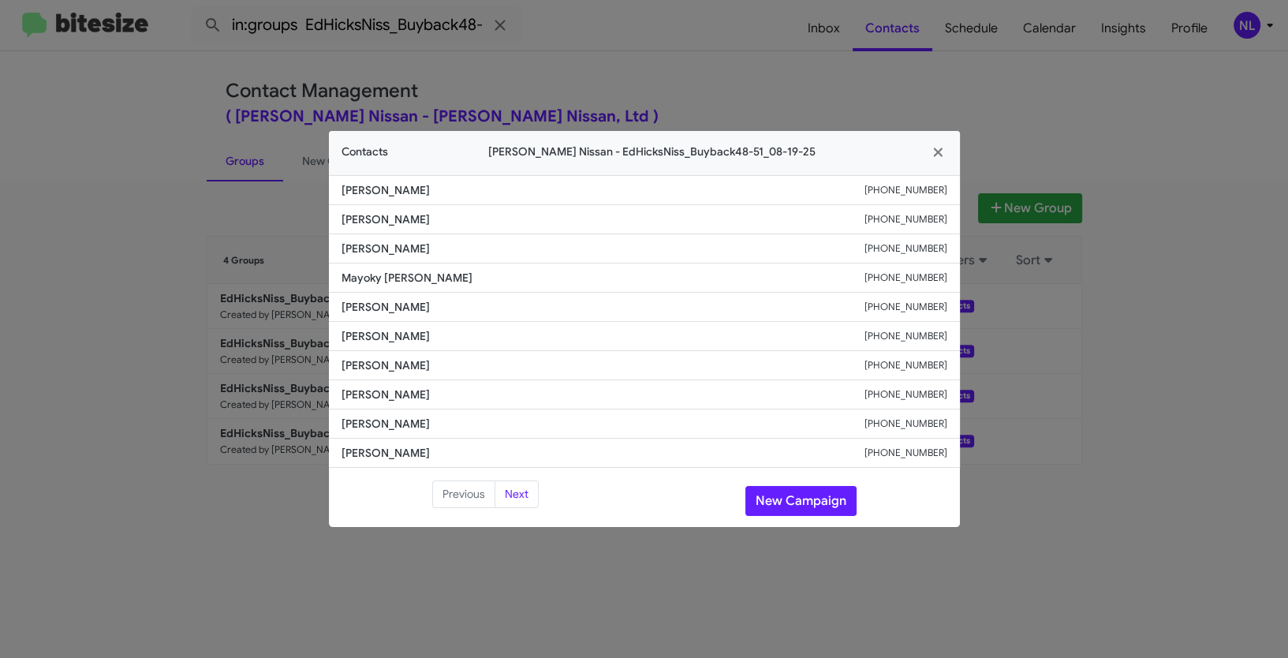
drag, startPoint x: 343, startPoint y: 221, endPoint x: 532, endPoint y: 222, distance: 189.3
click at [532, 222] on span "Alexander Heatherley" at bounding box center [603, 219] width 523 height 16
copy span "Alexander Heatherley"
click at [790, 509] on button "New Campaign" at bounding box center [800, 501] width 111 height 30
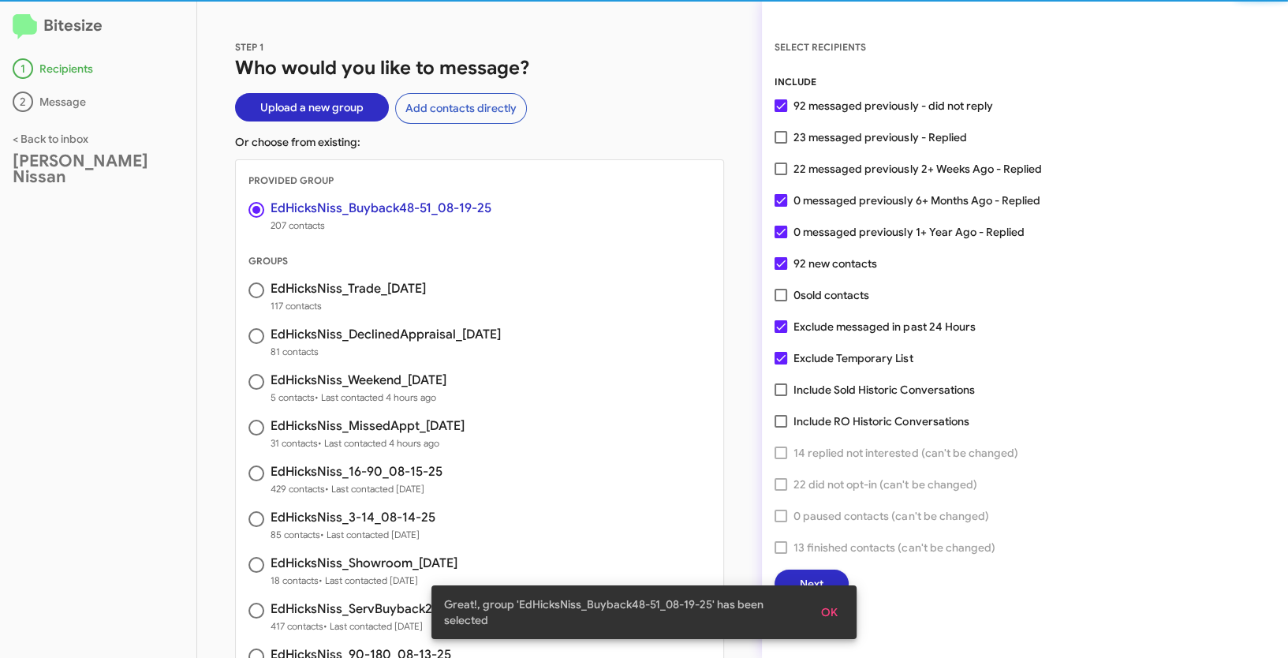
click at [830, 613] on span "OK" at bounding box center [829, 612] width 17 height 28
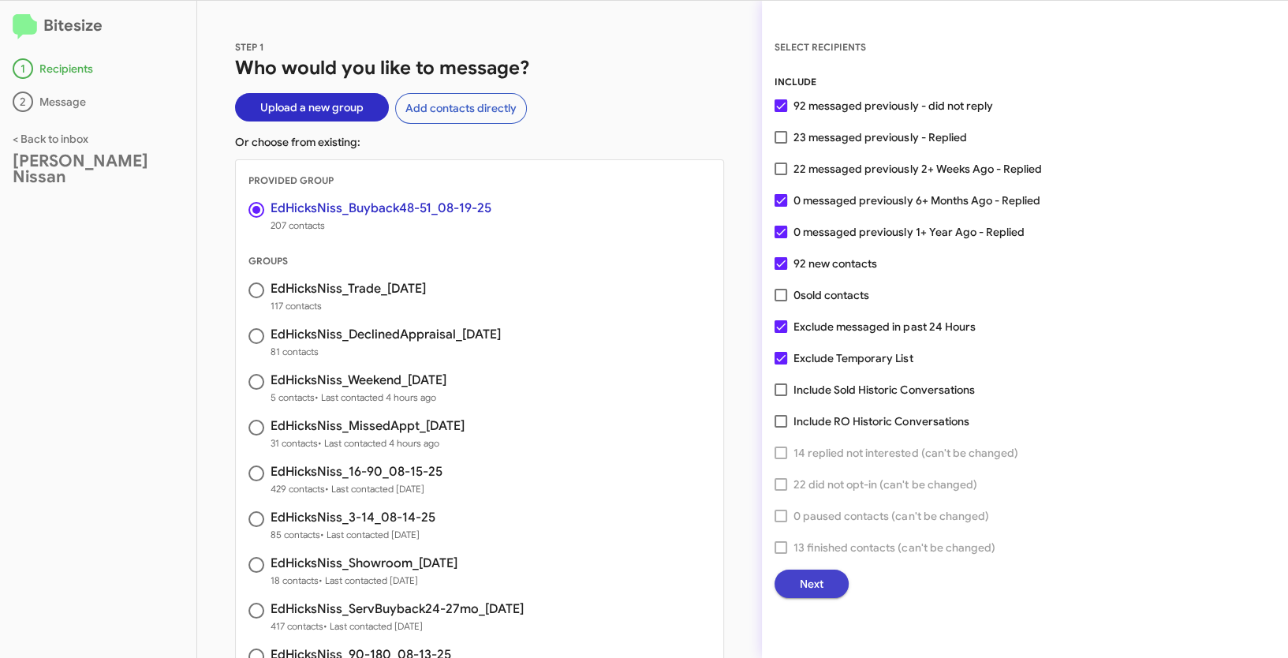
click at [815, 576] on span "Next" at bounding box center [812, 584] width 24 height 28
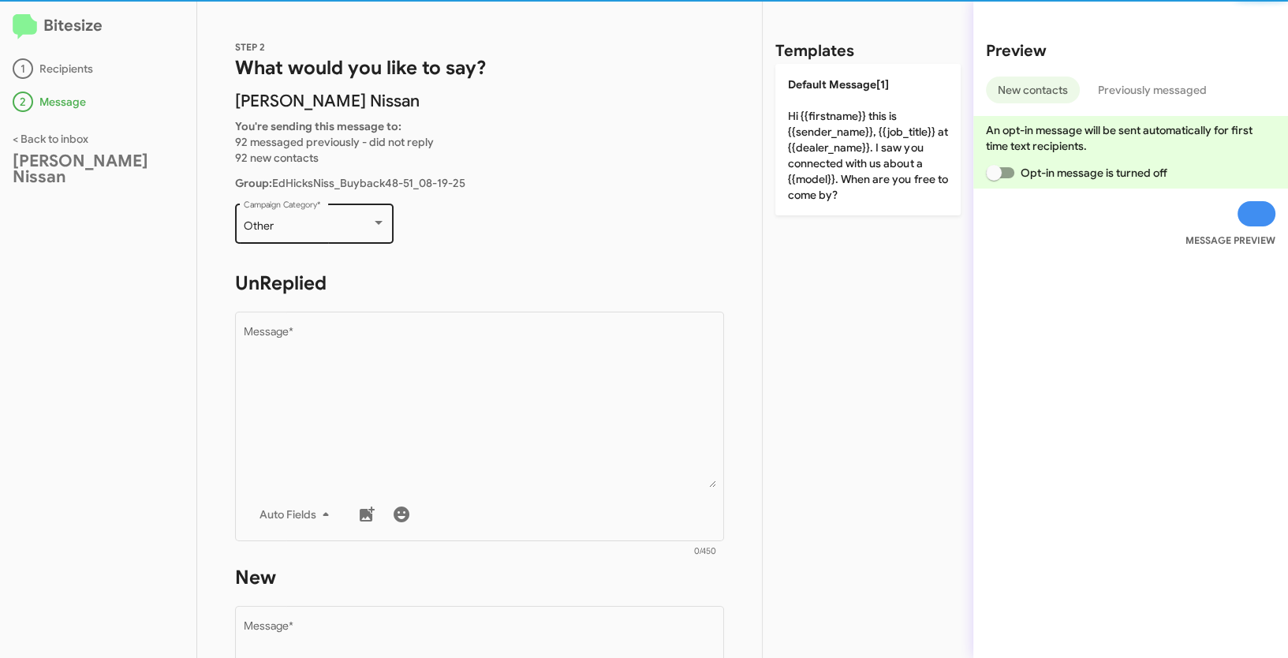
click at [331, 216] on div "Other Campaign Category *" at bounding box center [315, 221] width 142 height 43
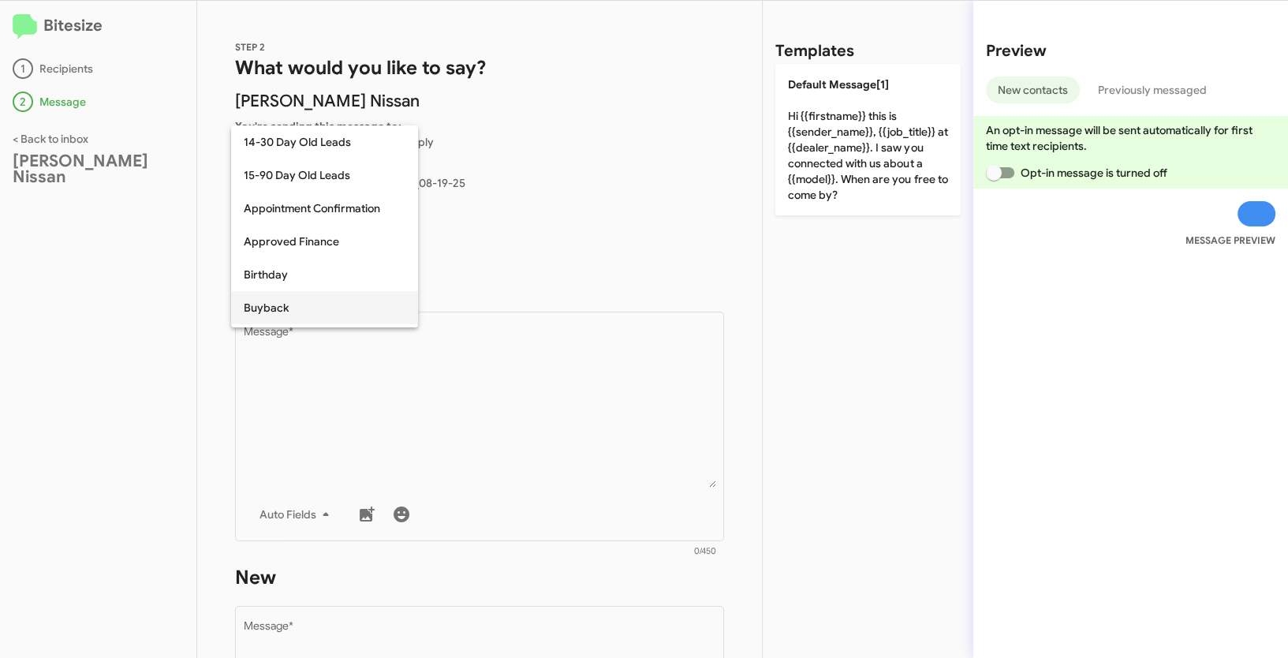
click at [263, 302] on span "Buyback" at bounding box center [325, 307] width 162 height 33
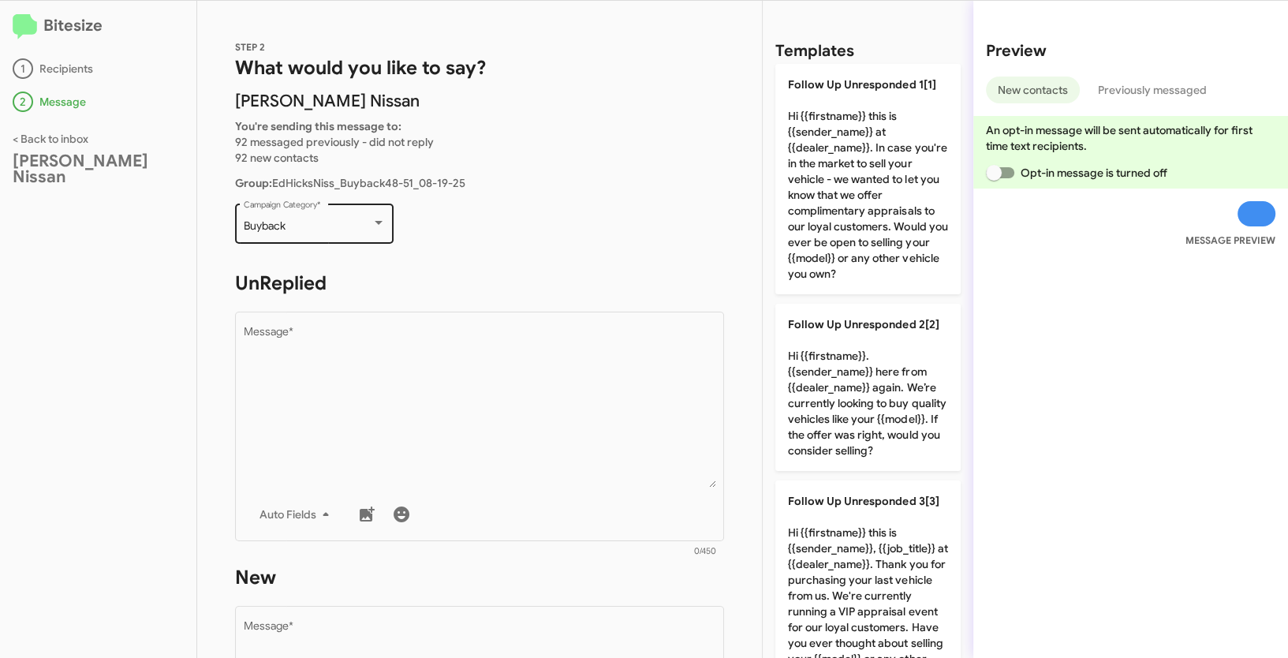
drag, startPoint x: 240, startPoint y: 230, endPoint x: 295, endPoint y: 226, distance: 55.4
click at [295, 226] on div "Buyback Campaign Category *" at bounding box center [314, 221] width 159 height 43
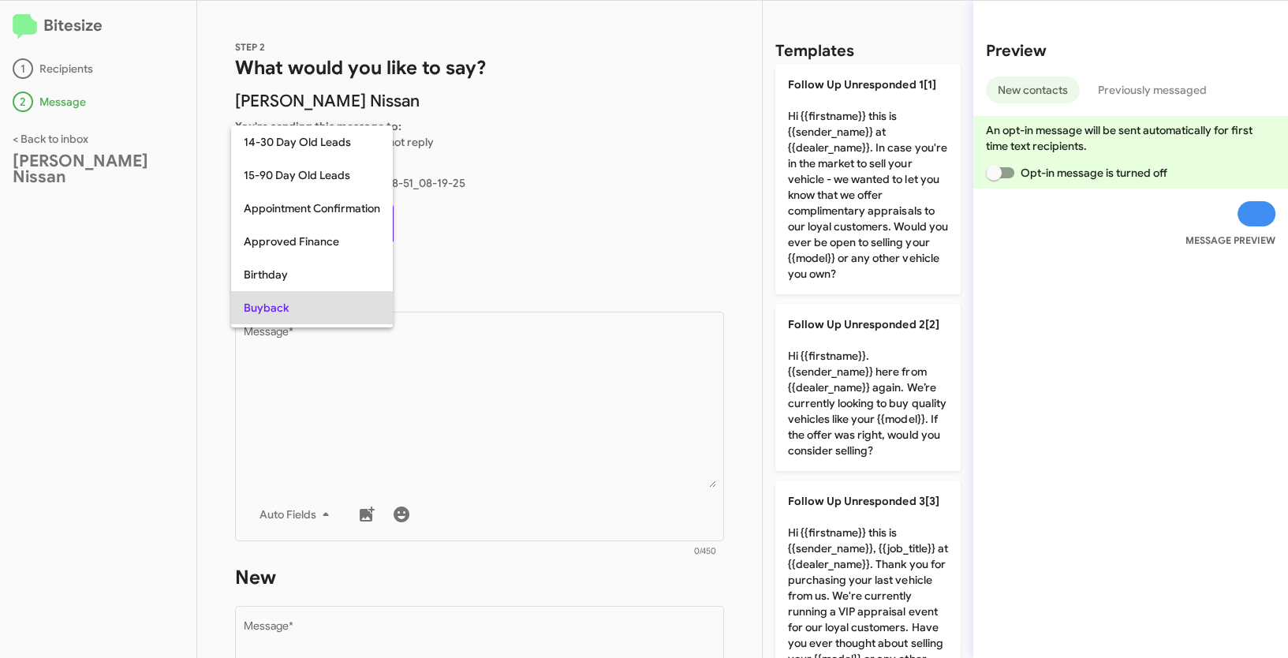
scroll to position [81, 0]
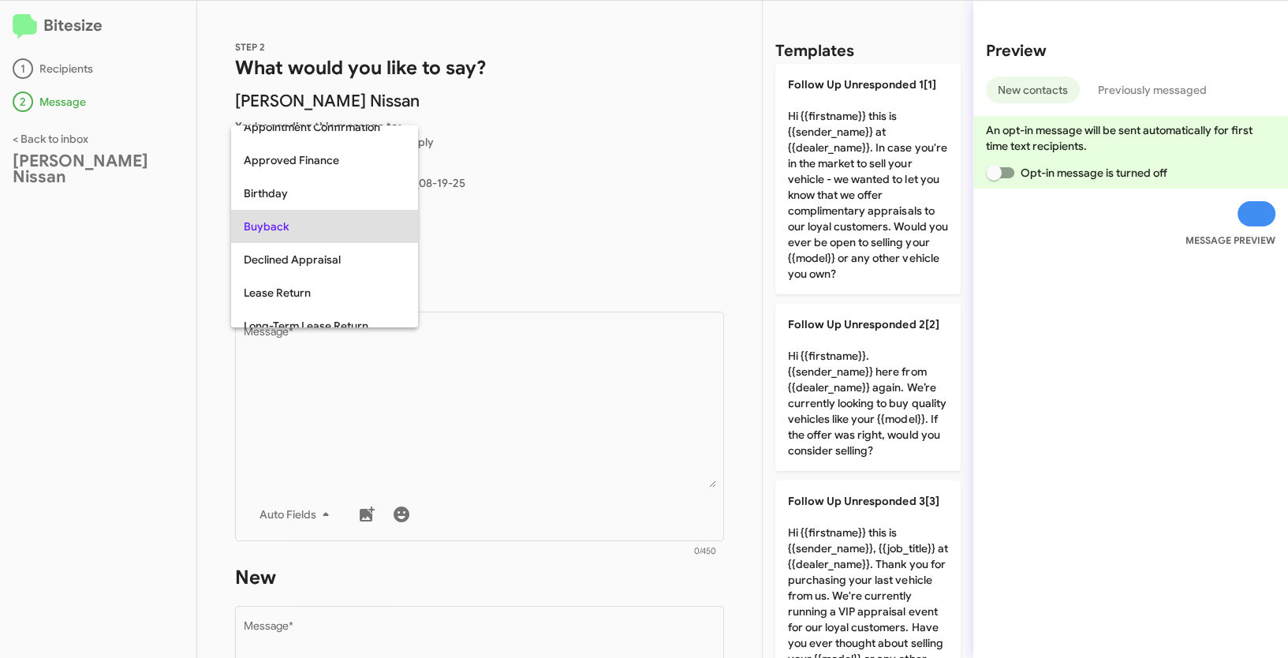
copy span "Buyback"
click at [503, 398] on div at bounding box center [644, 329] width 1288 height 658
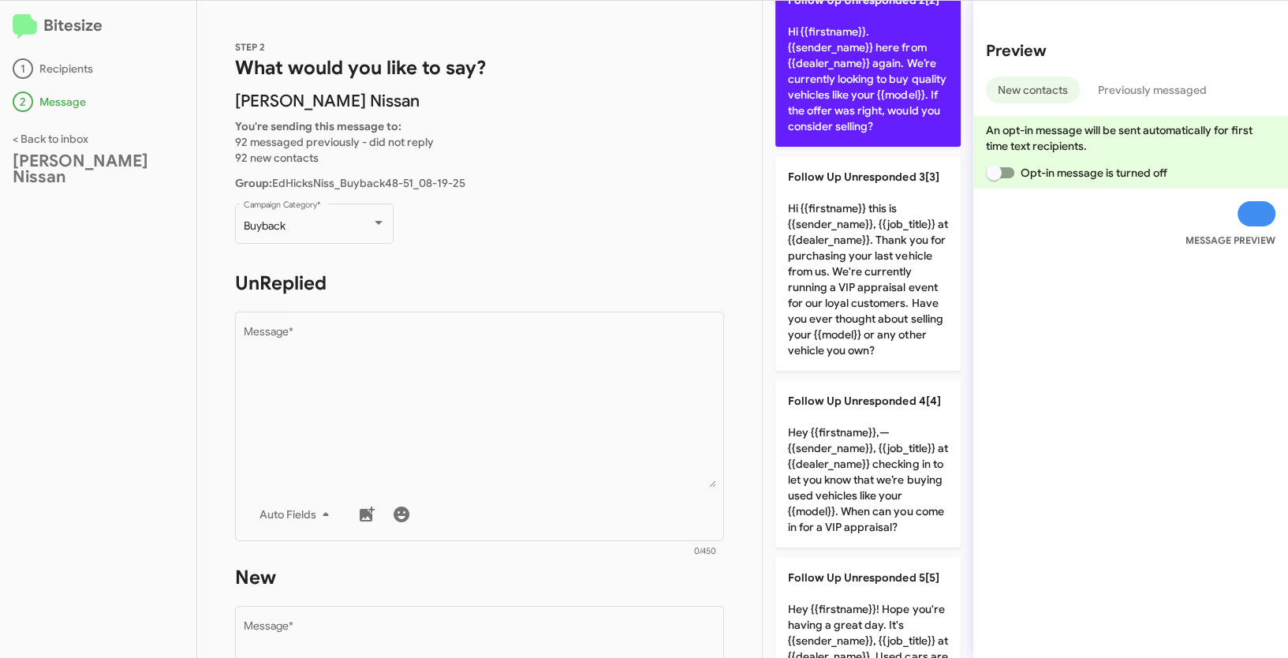
scroll to position [533, 0]
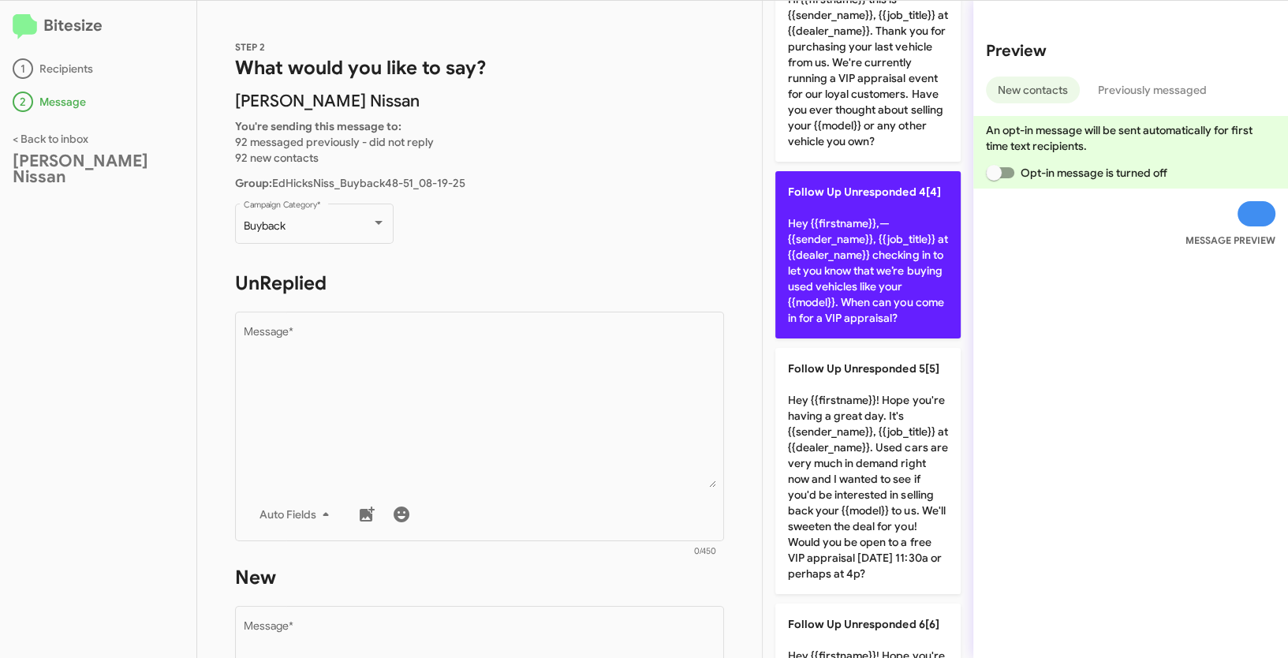
click at [865, 264] on p "Follow Up Unresponded 4[4] Hey {{firstname}},—{{sender_name}}, {{job_title}} at…" at bounding box center [867, 254] width 185 height 167
type textarea "Hey {{firstname}},—{{sender_name}}, {{job_title}} at {{dealer_name}} checking i…"
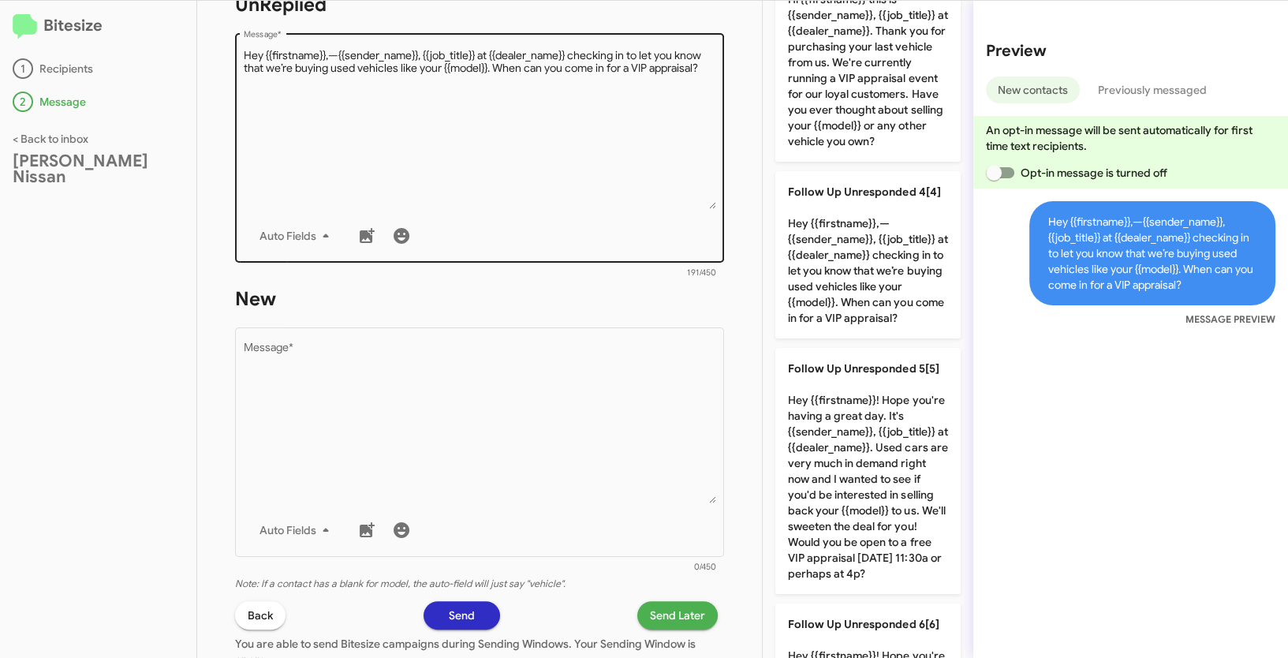
scroll to position [404, 0]
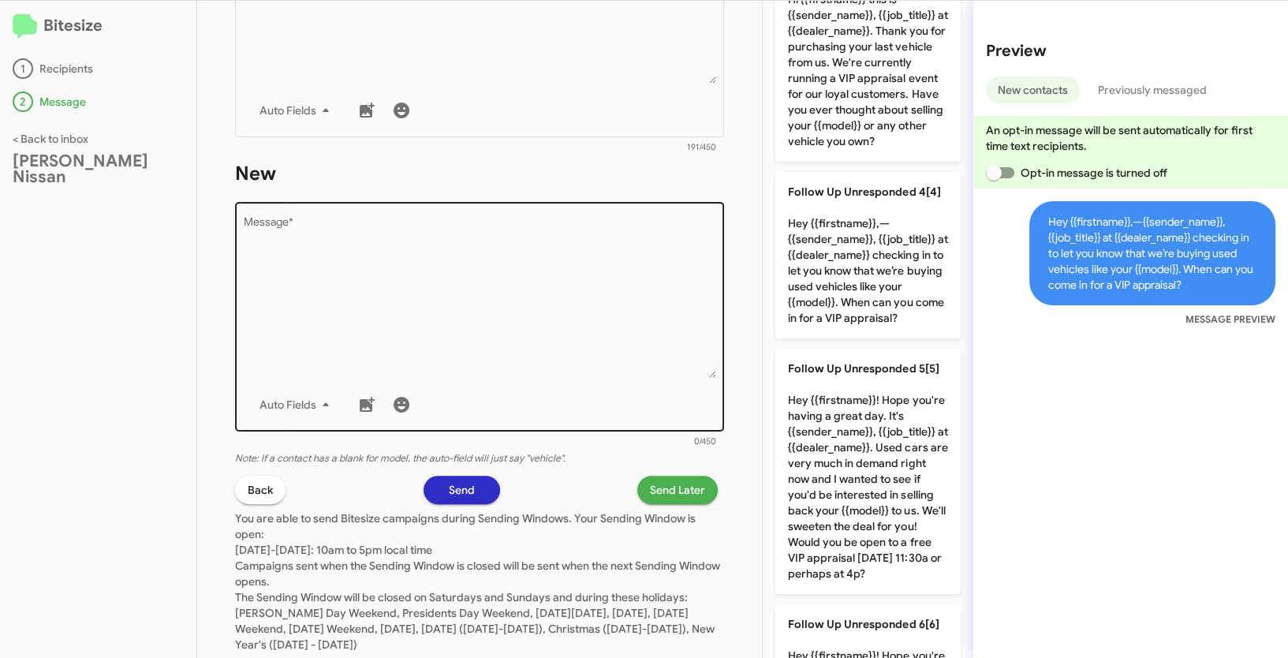
click at [528, 283] on textarea "Message *" at bounding box center [480, 297] width 472 height 161
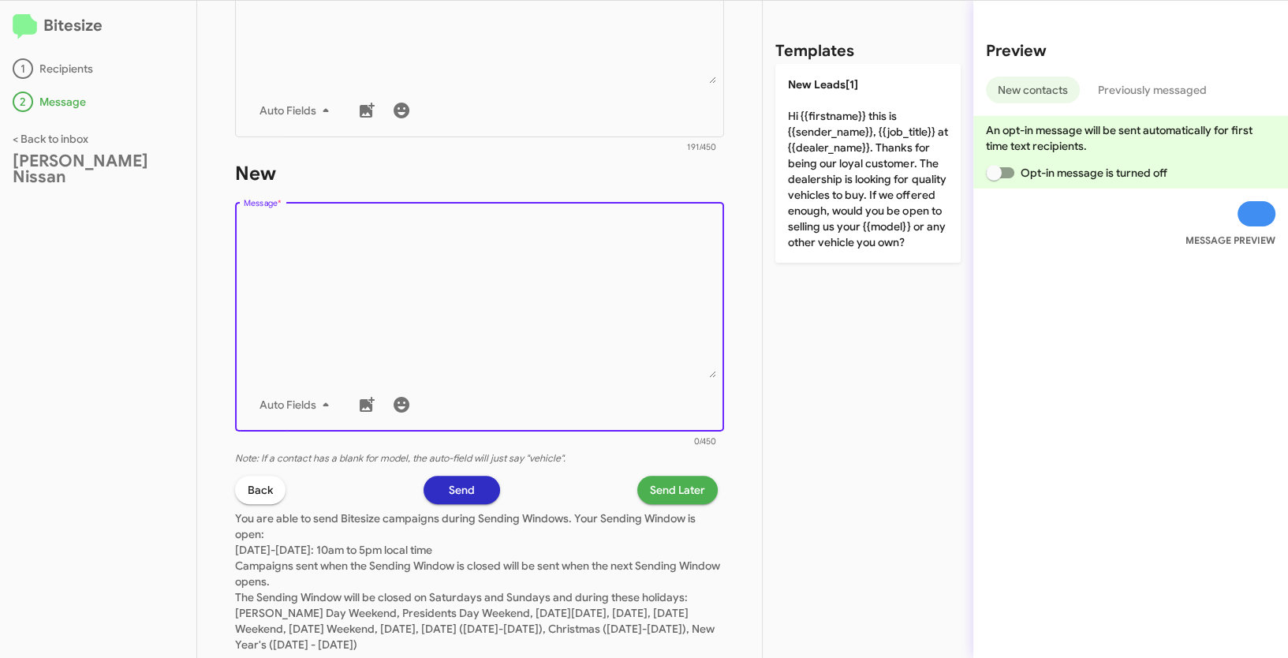
scroll to position [0, 0]
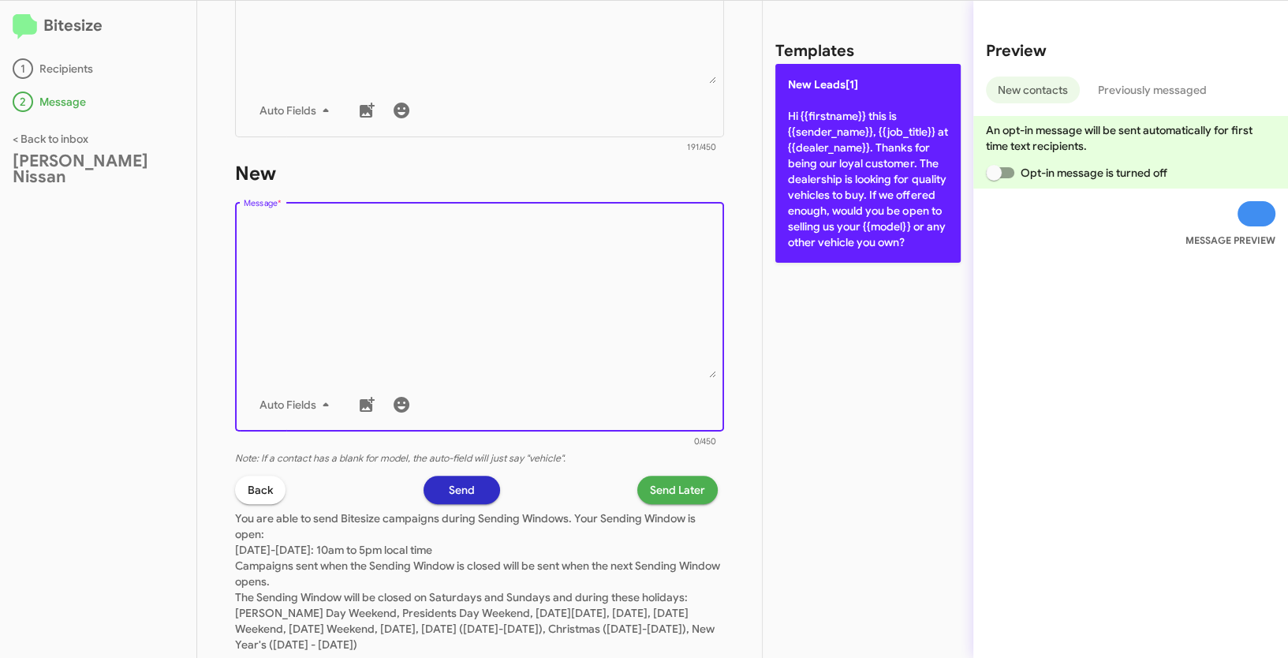
click at [809, 133] on p "New Leads[1] Hi {{firstname}} this is {{sender_name}}, {{job_title}} at {{deale…" at bounding box center [867, 163] width 185 height 199
type textarea "Hi {{firstname}} this is {{sender_name}}, {{job_title}} at {{dealer_name}}. Tha…"
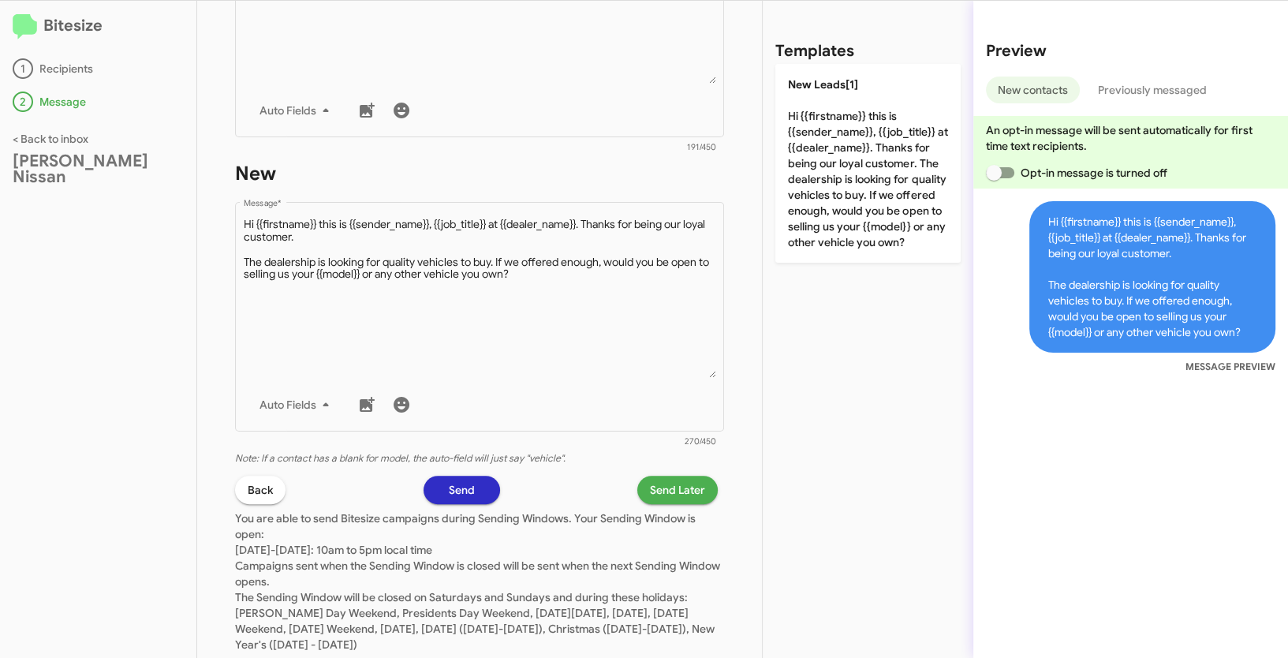
click at [659, 496] on span "Send Later" at bounding box center [677, 490] width 55 height 28
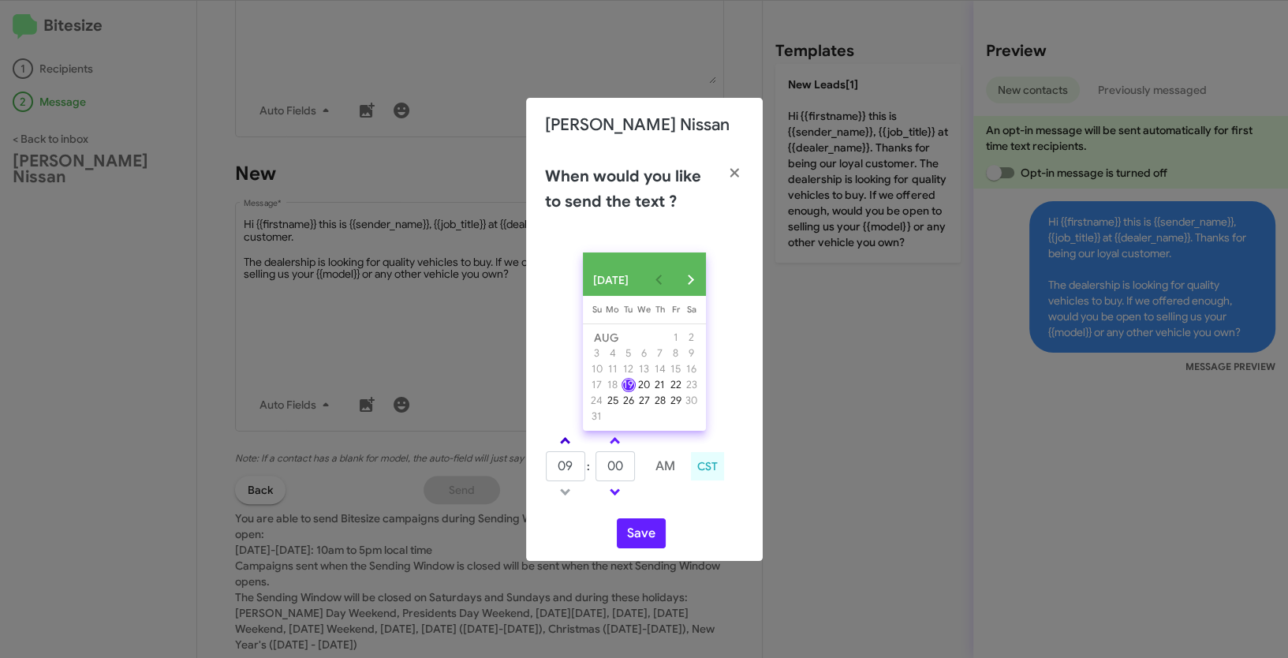
click at [570, 444] on link at bounding box center [565, 440] width 28 height 18
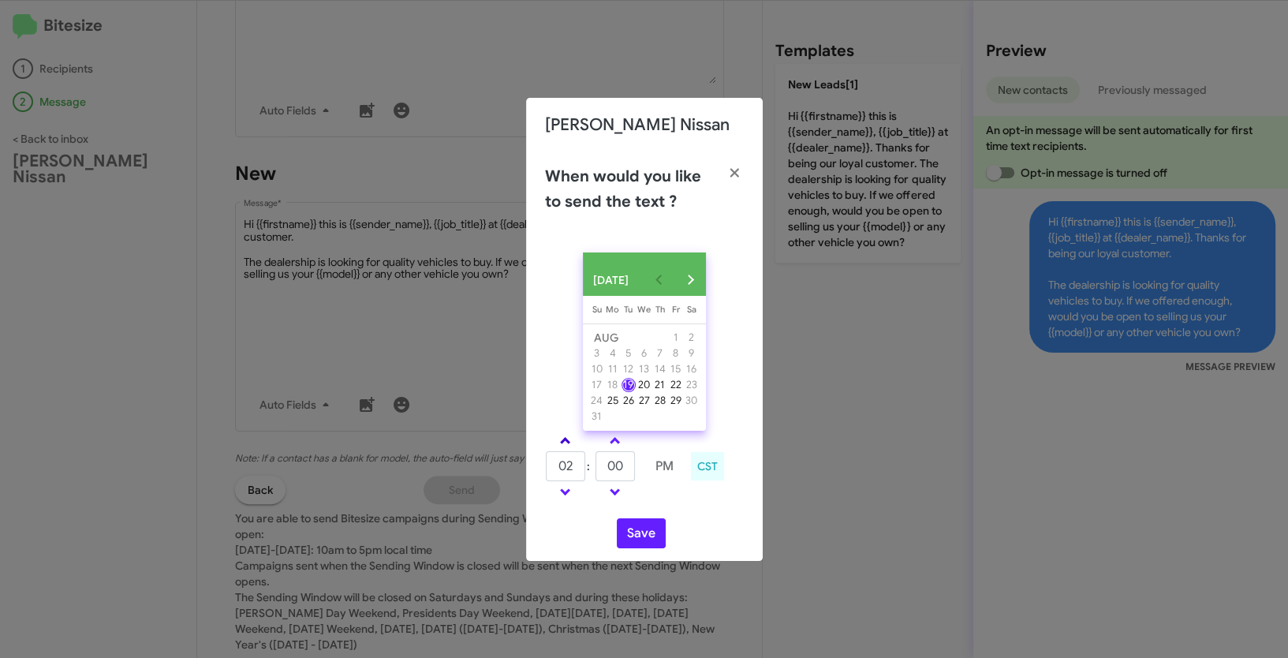
click at [570, 444] on link at bounding box center [565, 440] width 28 height 18
type input "06"
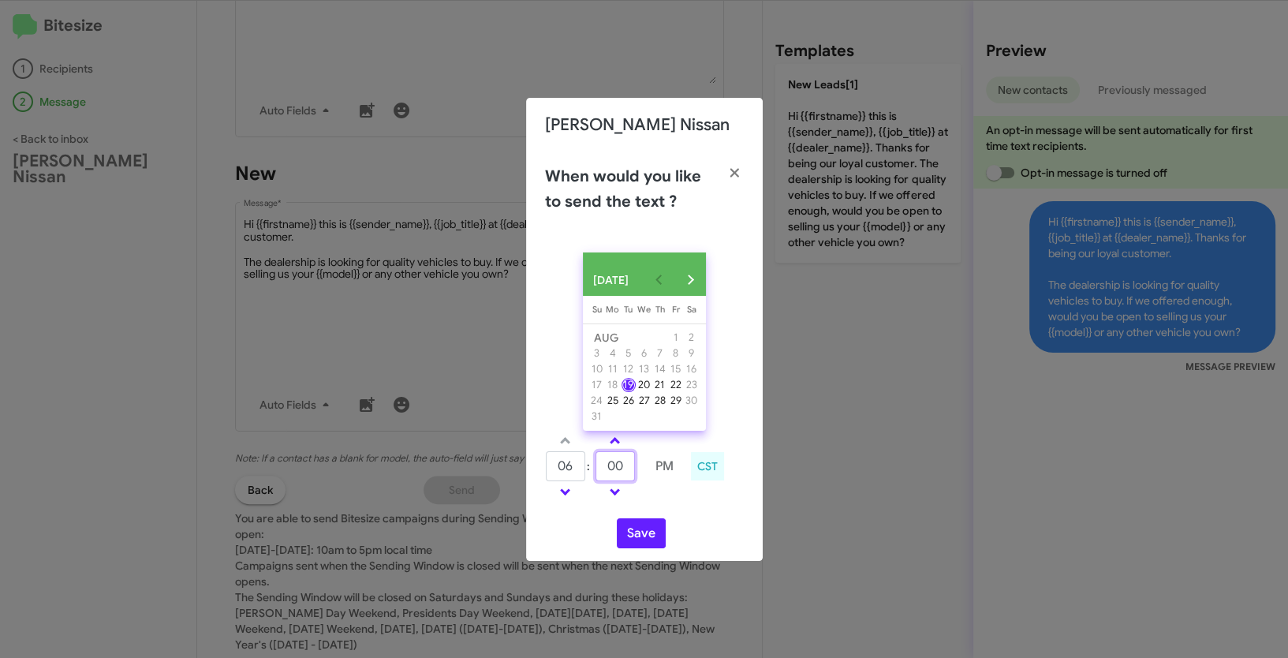
drag, startPoint x: 597, startPoint y: 469, endPoint x: 581, endPoint y: 466, distance: 16.9
click at [581, 466] on tr "06 : 00 PM" at bounding box center [615, 466] width 140 height 32
type input "07"
click at [648, 545] on button "Save" at bounding box center [641, 533] width 49 height 30
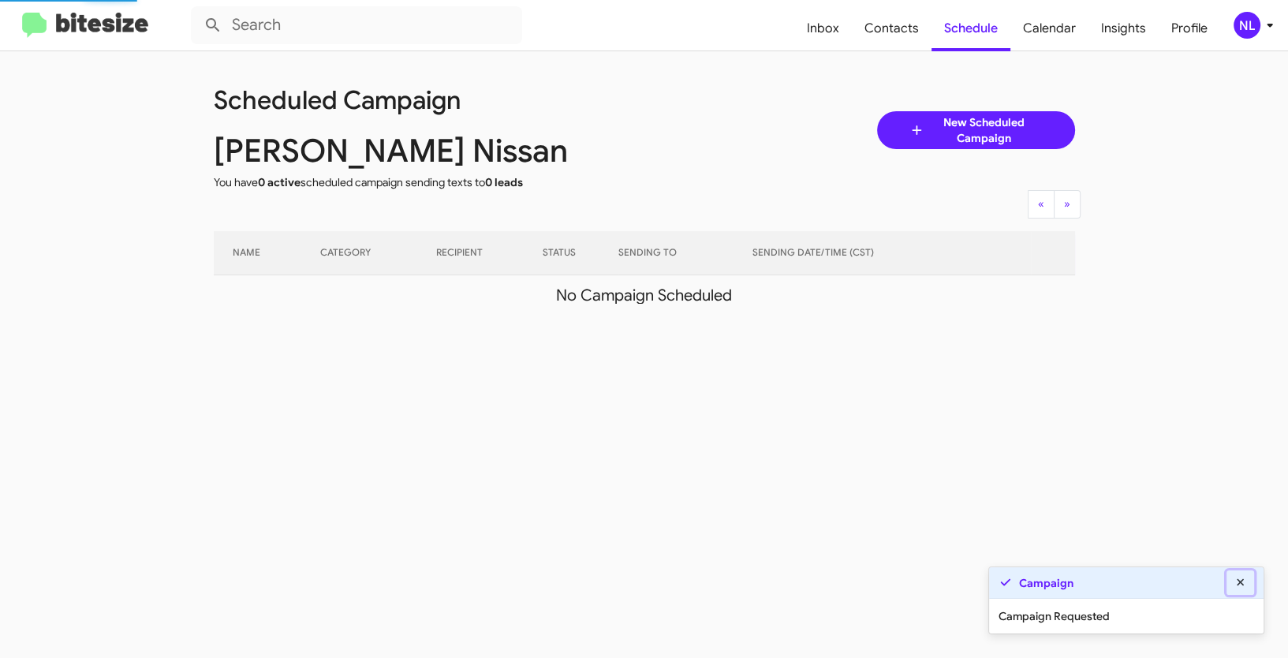
click at [1238, 581] on icon at bounding box center [1241, 582] width 14 height 11
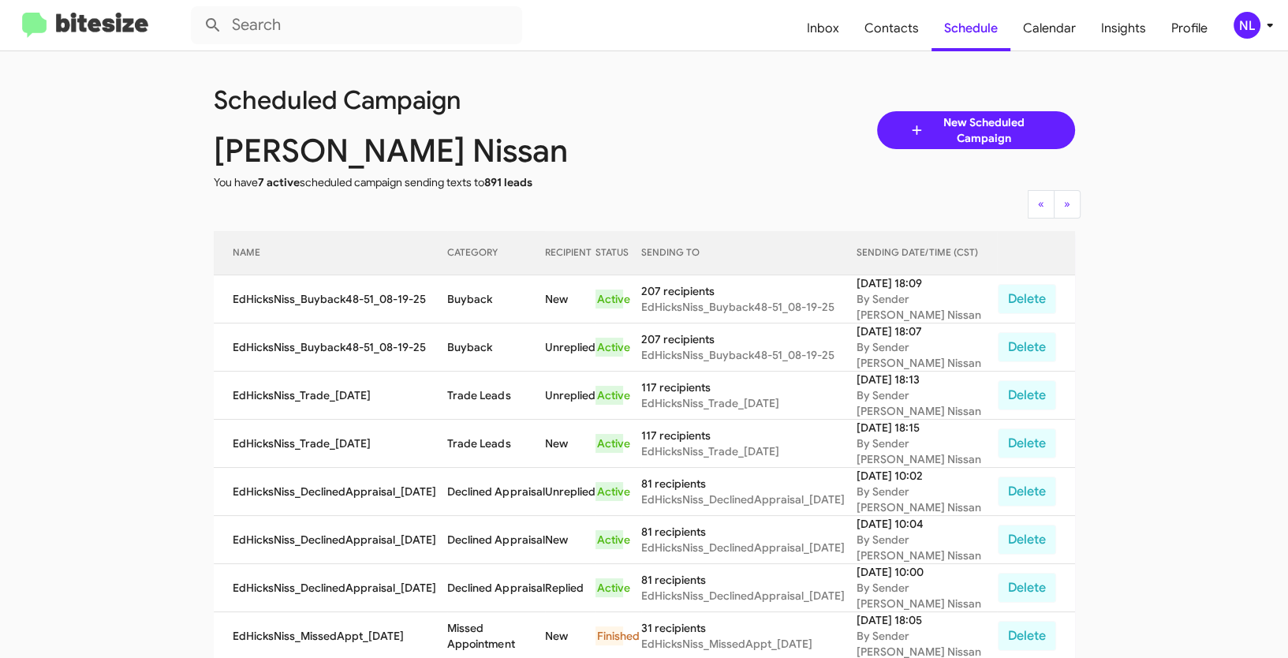
click at [1250, 22] on div "NL" at bounding box center [1247, 25] width 27 height 27
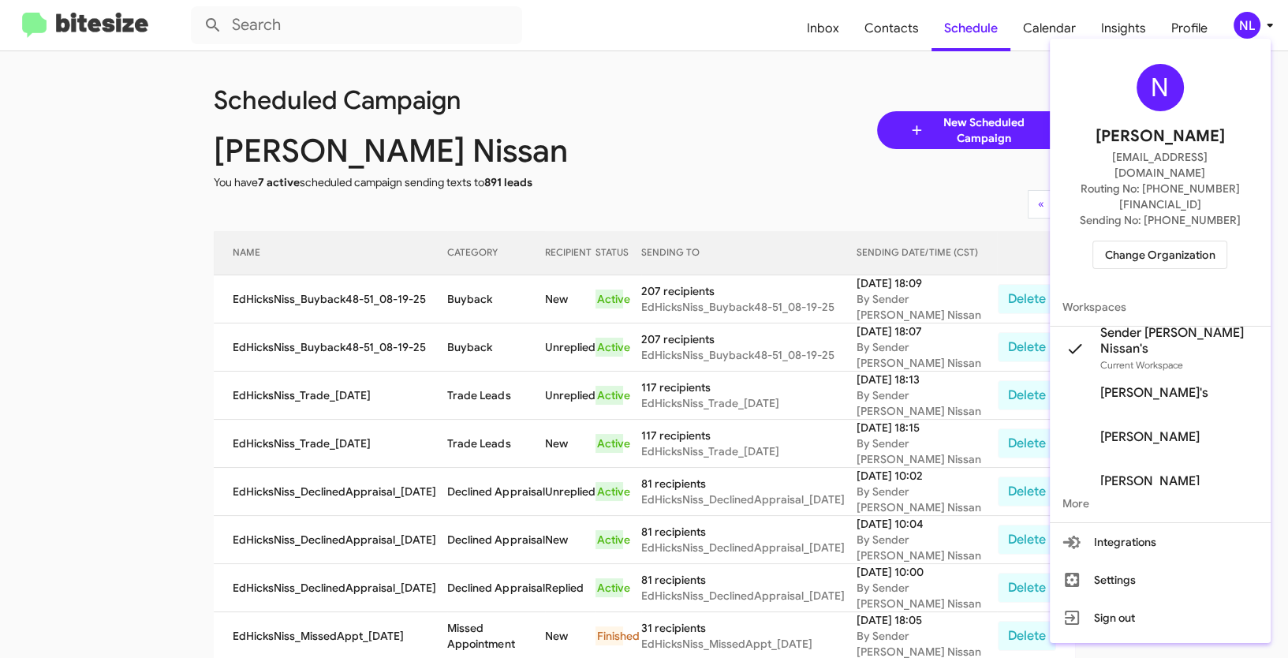
click at [1171, 241] on span "Change Organization" at bounding box center [1160, 254] width 110 height 27
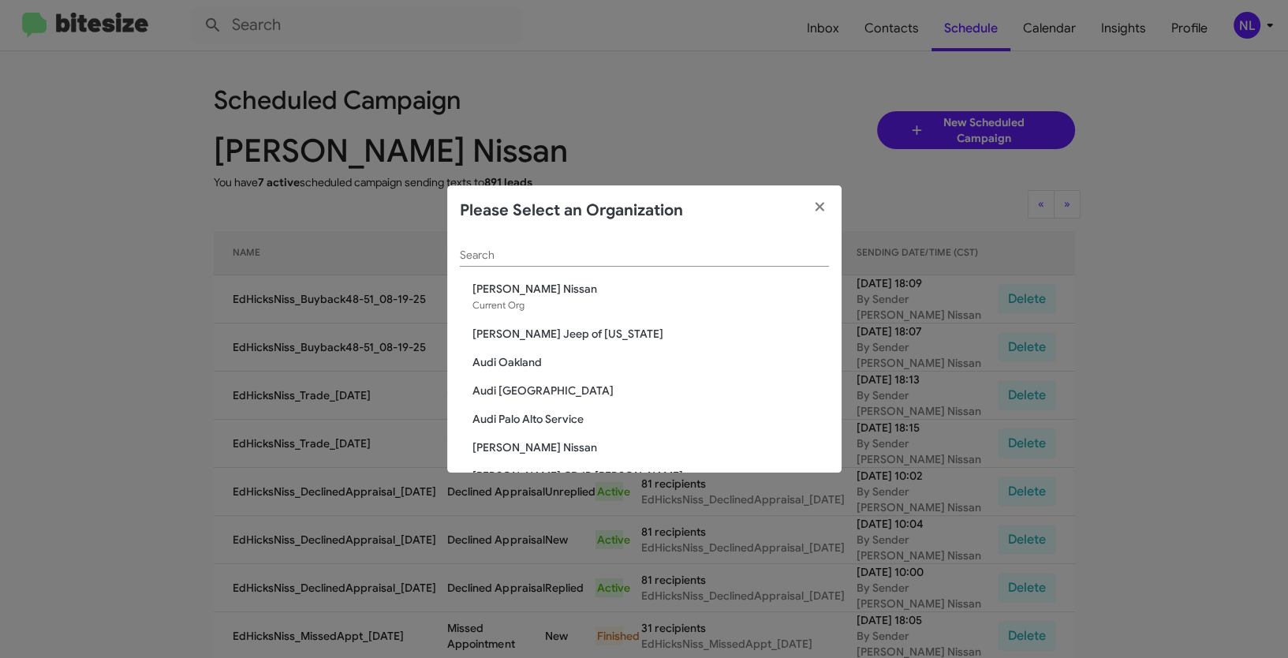
click at [647, 262] on div "Search" at bounding box center [644, 251] width 369 height 31
paste input "[PERSON_NAME] Family Nissan"
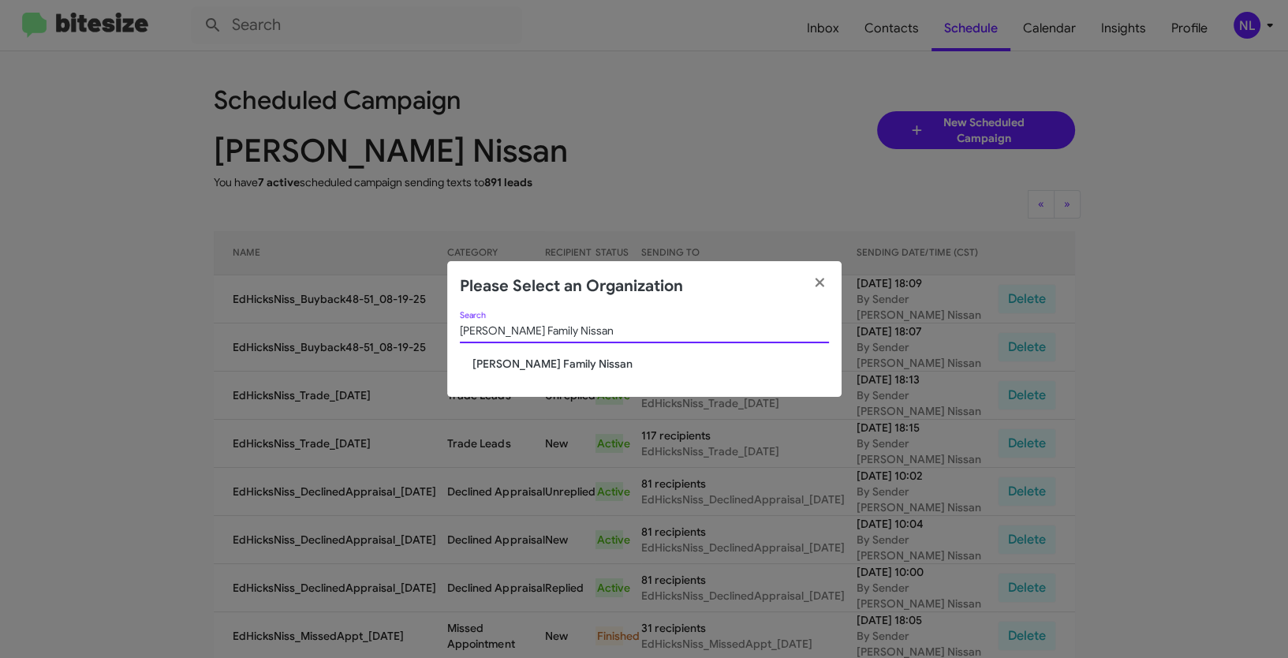
type input "[PERSON_NAME] Family Nissan"
click at [508, 362] on span "[PERSON_NAME] Family Nissan" at bounding box center [650, 364] width 357 height 16
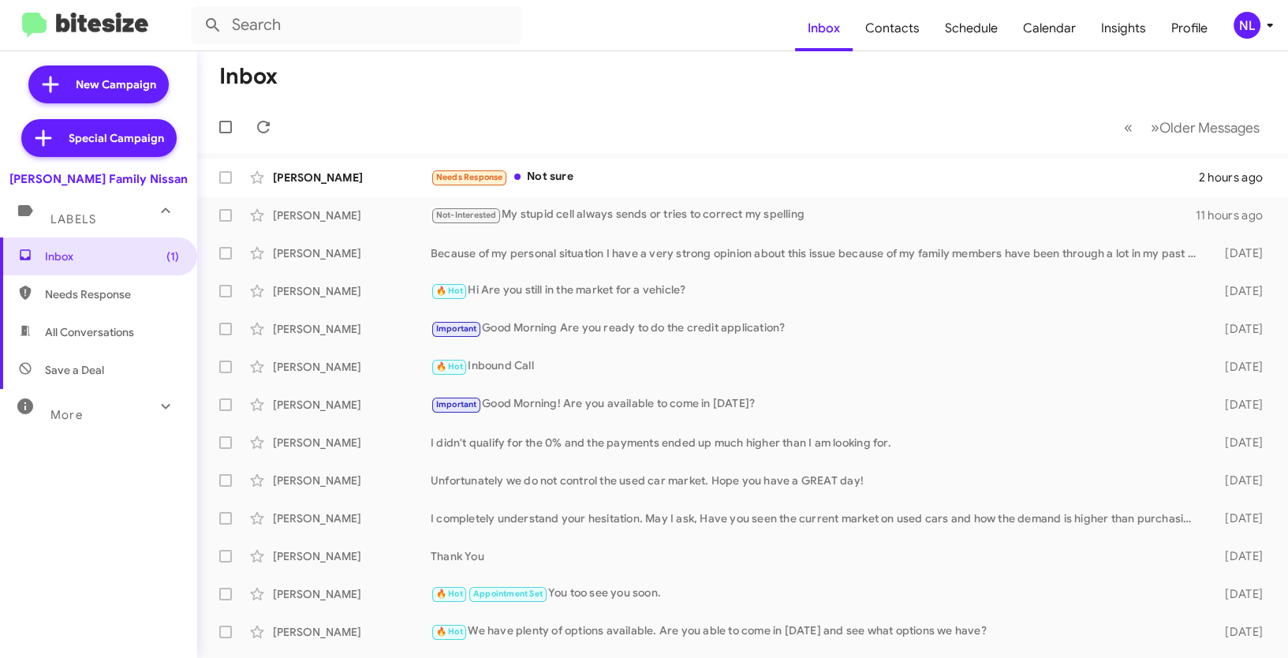
click at [1252, 30] on div "NL" at bounding box center [1247, 25] width 27 height 27
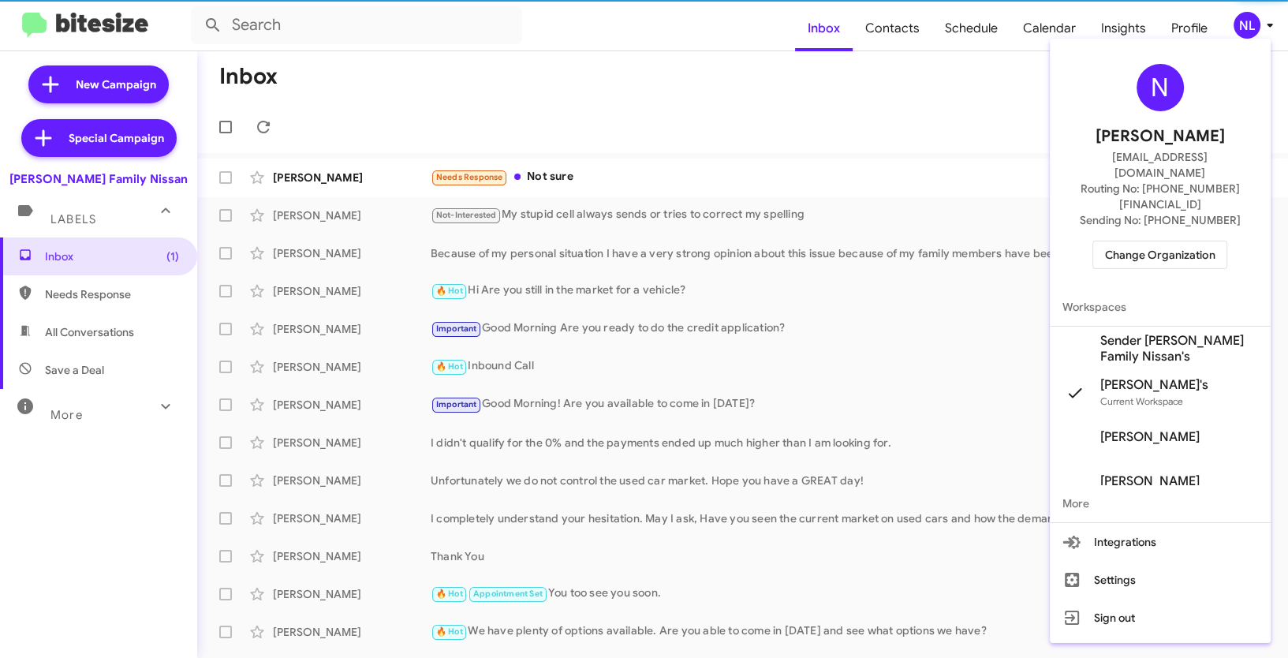
click at [1146, 333] on span "Sender [PERSON_NAME] Family Nissan's" at bounding box center [1179, 349] width 158 height 32
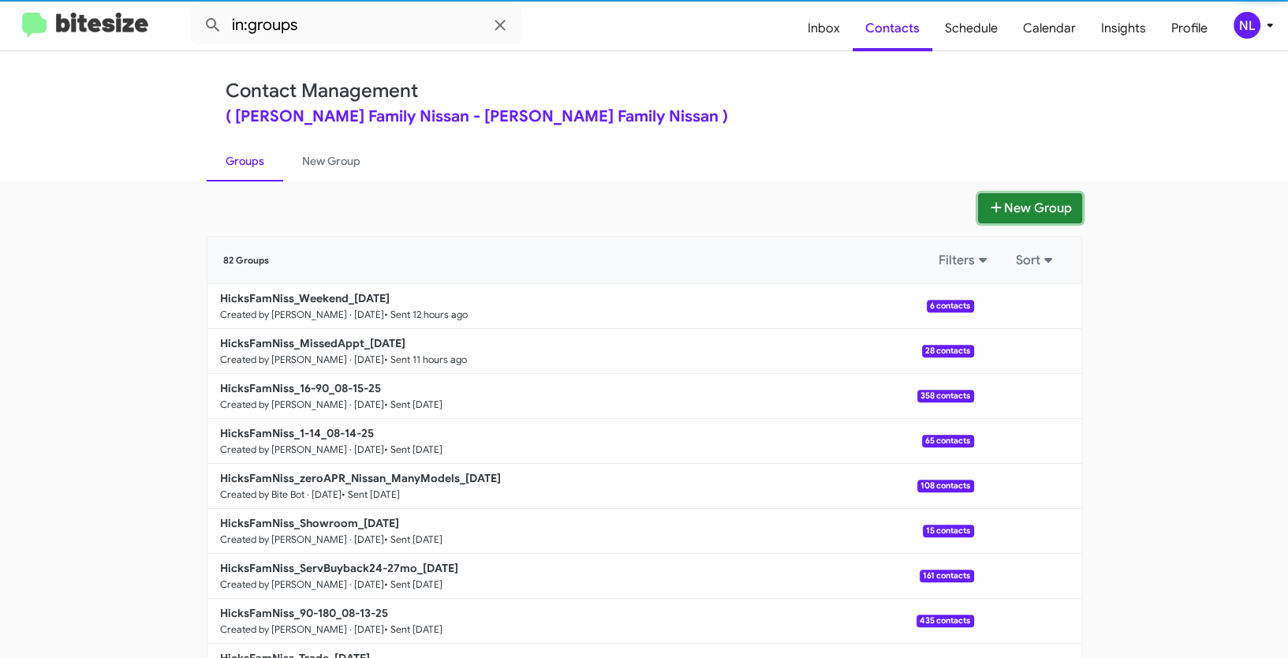
click at [1033, 212] on button "New Group" at bounding box center [1030, 208] width 104 height 30
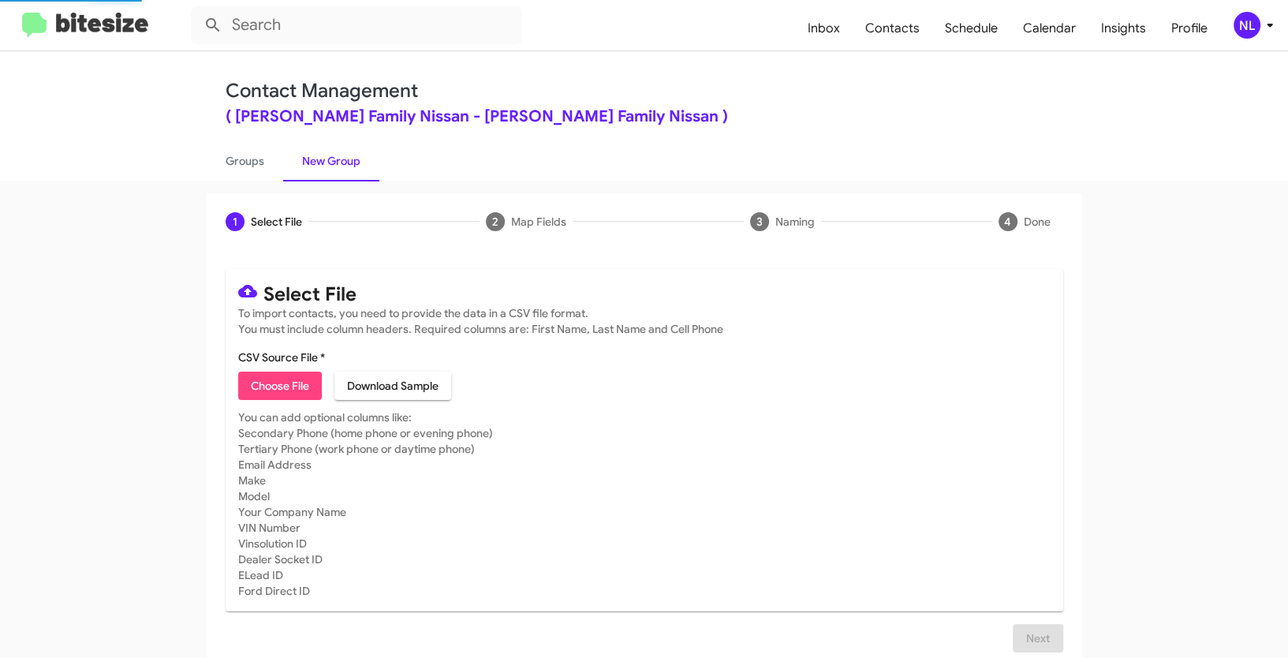
click at [280, 394] on span "Choose File" at bounding box center [280, 386] width 58 height 28
type input "HicksFamNiss_Buyback48-51_08-19-25"
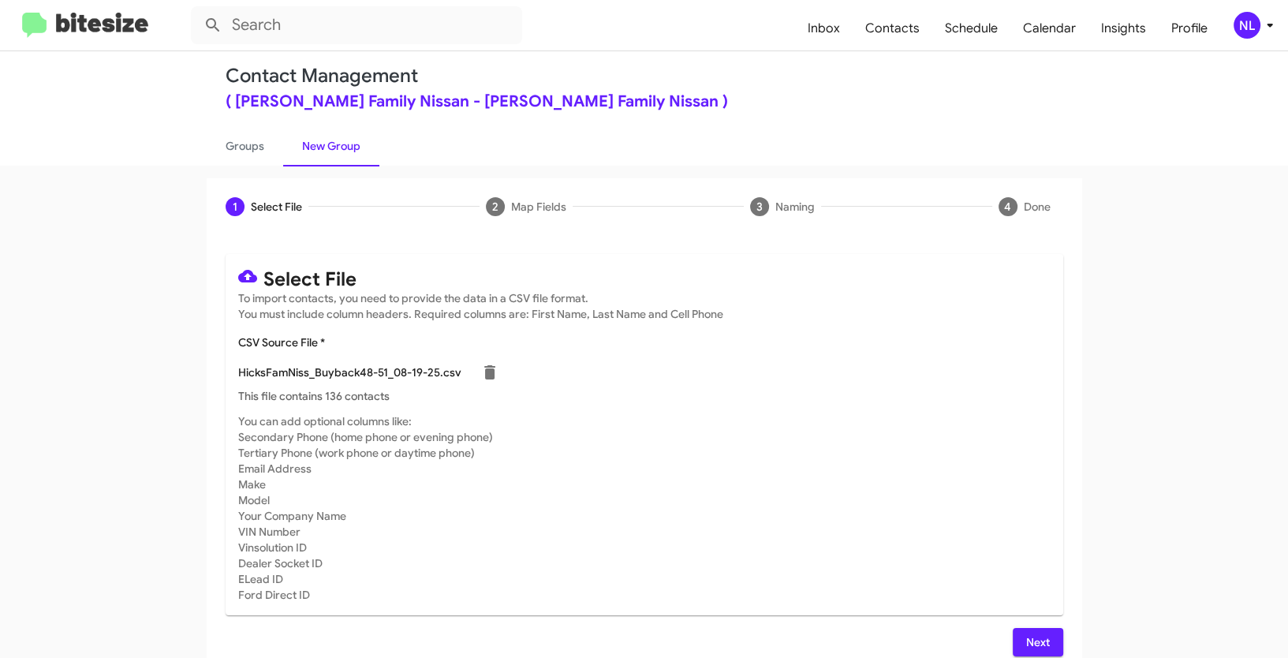
scroll to position [32, 0]
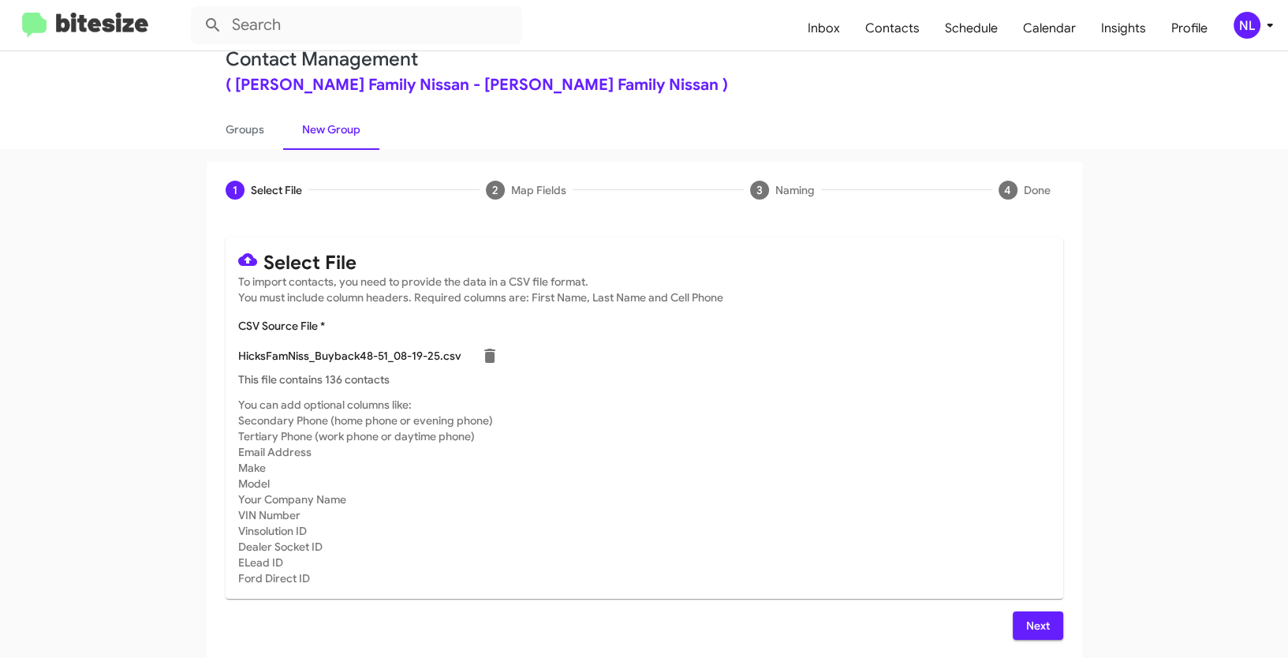
click at [1040, 615] on span "Next" at bounding box center [1037, 625] width 25 height 28
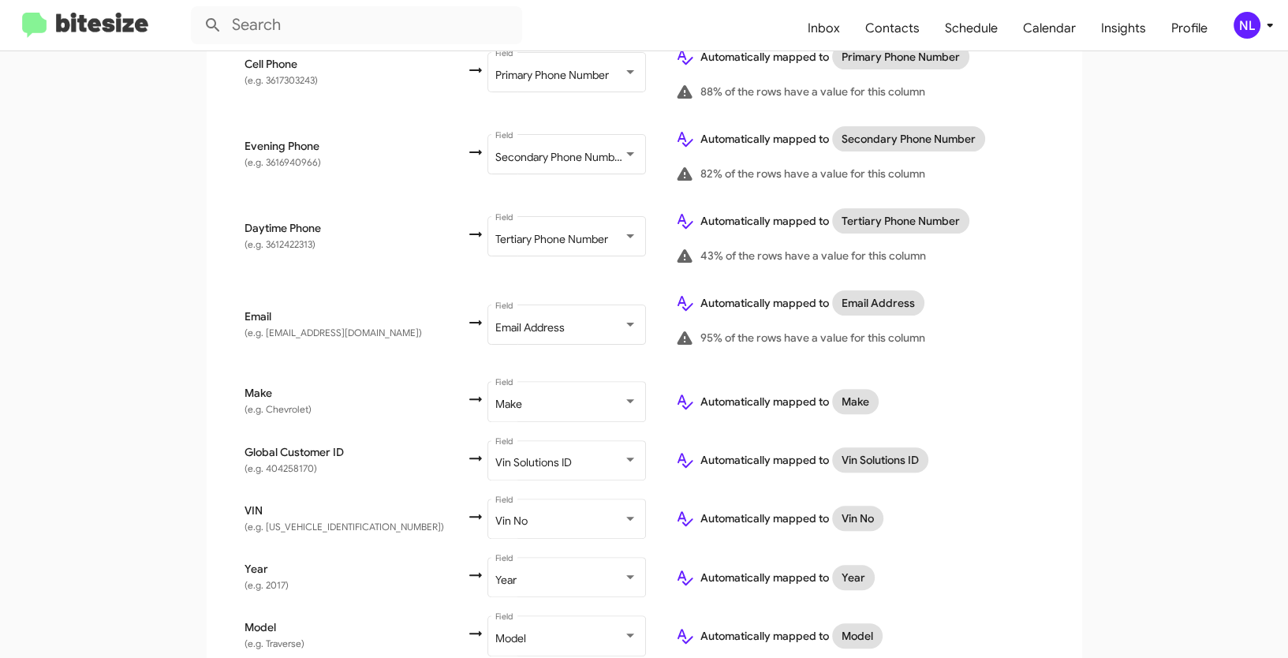
scroll to position [647, 0]
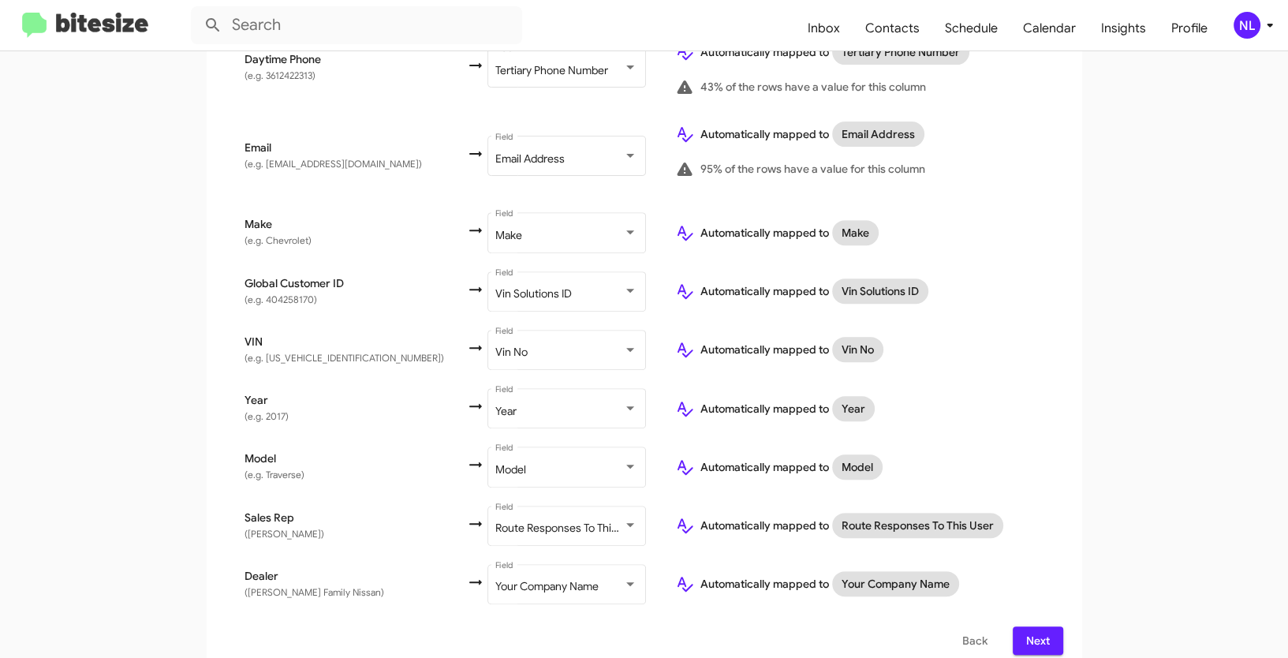
click at [1040, 626] on span "Next" at bounding box center [1037, 640] width 25 height 28
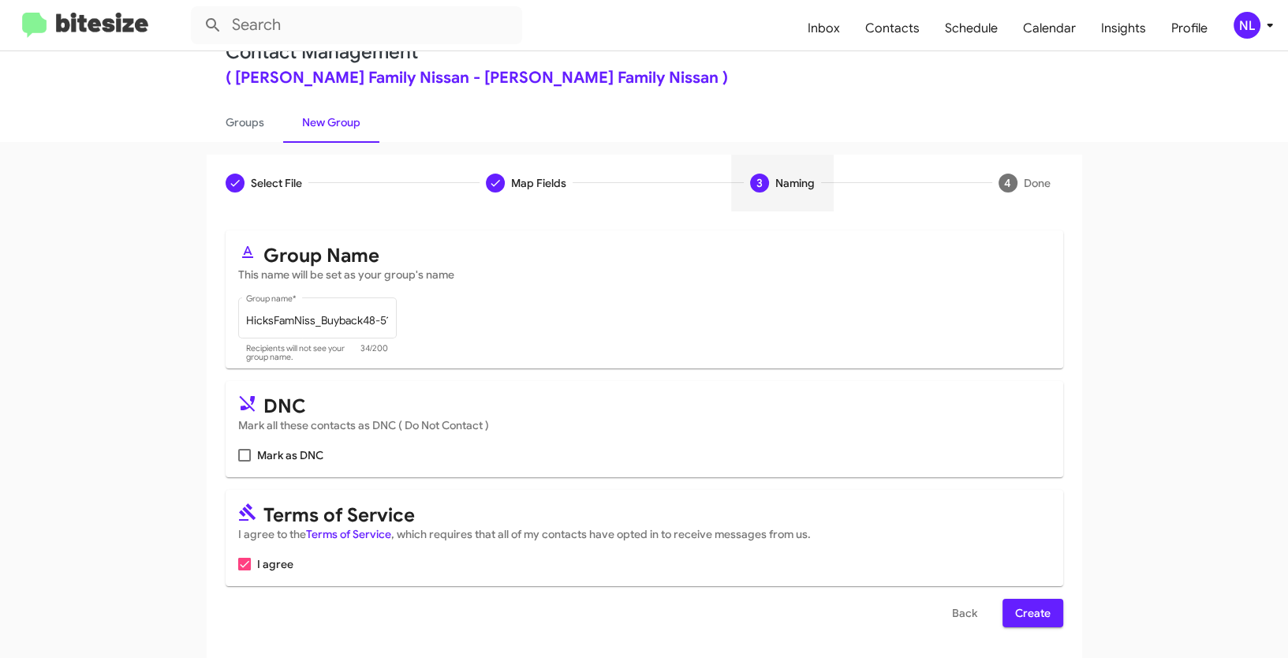
scroll to position [39, 0]
click at [1033, 614] on span "Create" at bounding box center [1032, 612] width 35 height 28
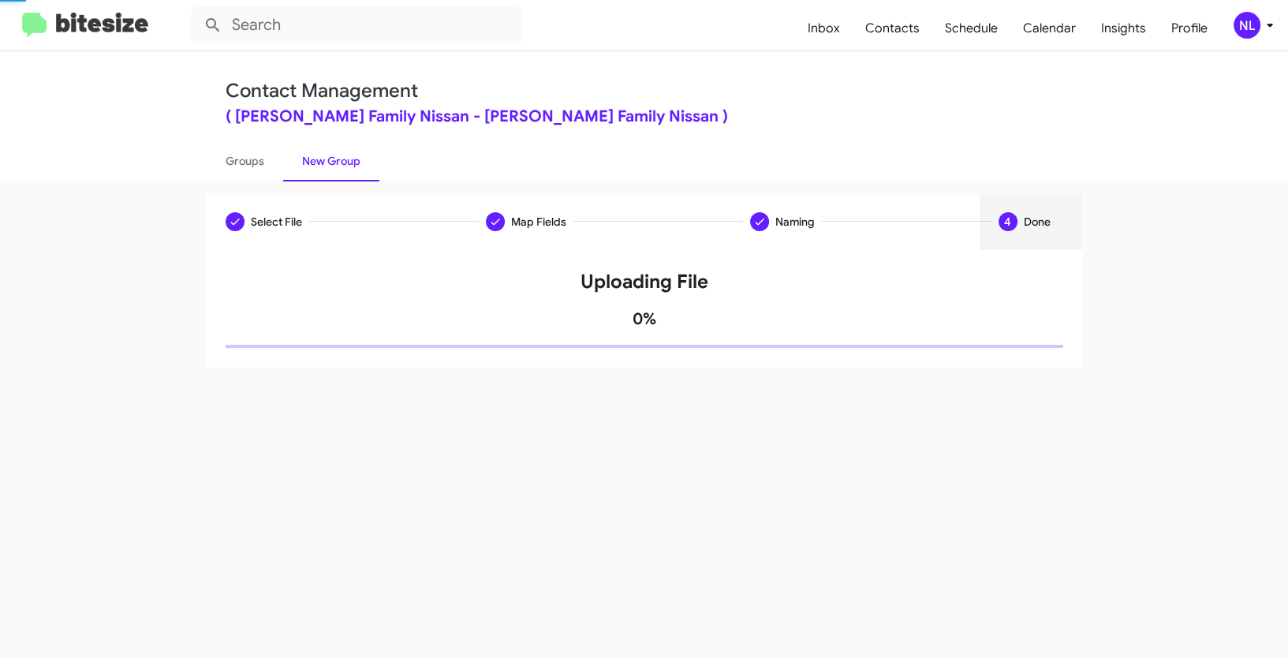
scroll to position [0, 0]
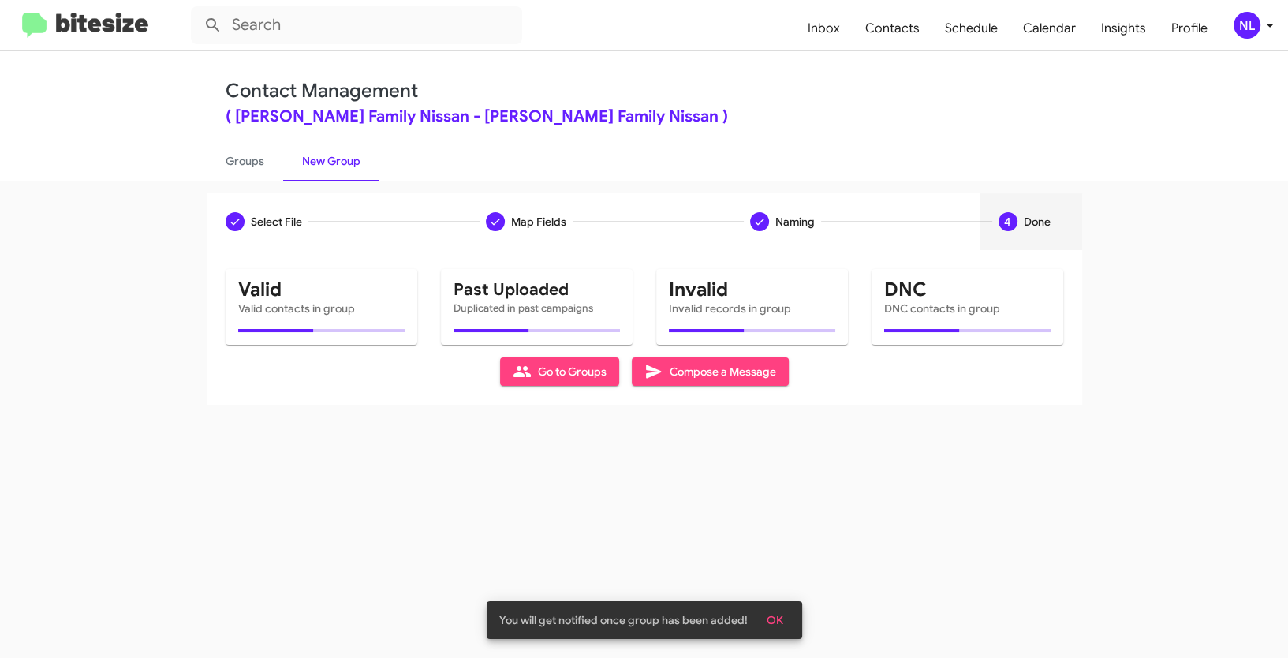
click at [779, 620] on span "OK" at bounding box center [775, 620] width 17 height 28
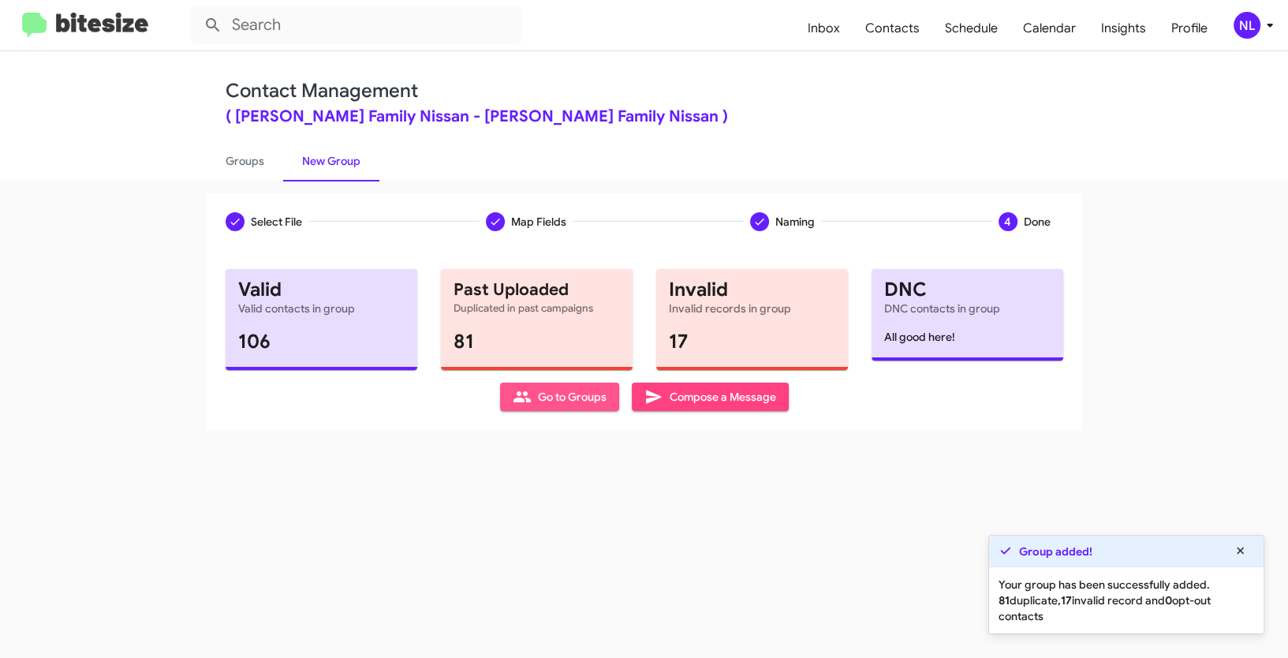
click at [585, 394] on span "Go to Groups" at bounding box center [560, 397] width 94 height 28
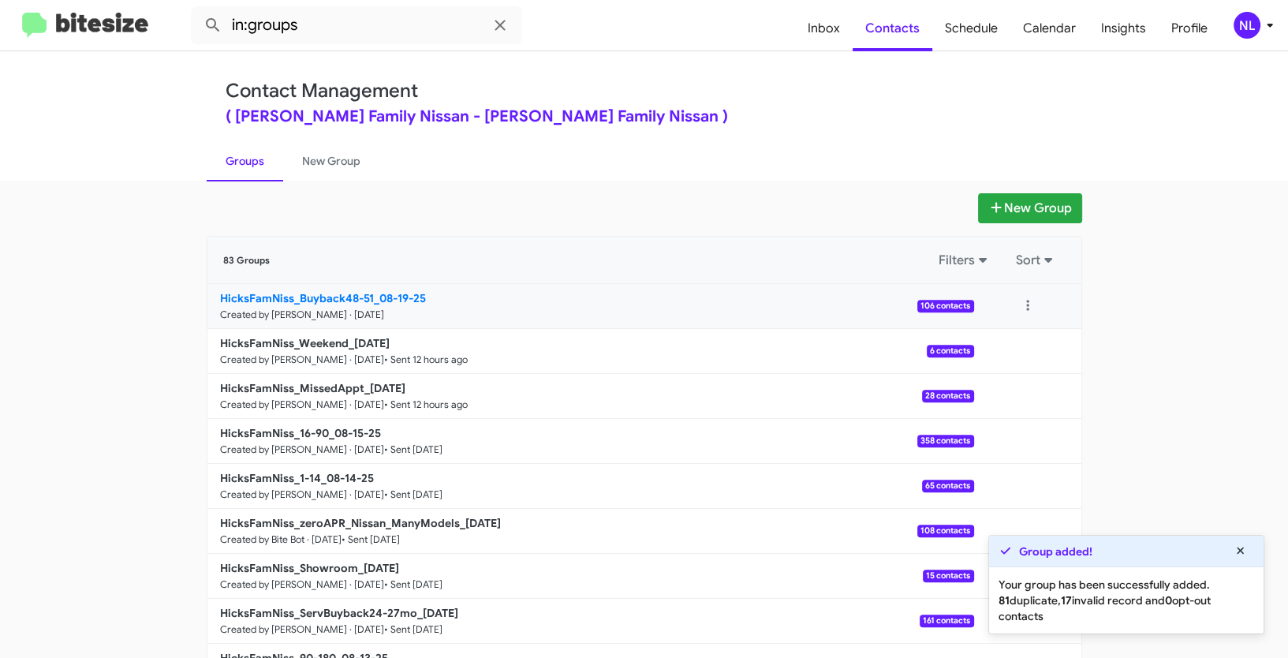
drag, startPoint x: 152, startPoint y: 286, endPoint x: 370, endPoint y: 292, distance: 217.8
click at [370, 292] on app-groups "New Group 83 Groups Filters Sort HicksFamNiss_Buyback48-51_08-19-25 Created by …" at bounding box center [644, 484] width 1288 height 582
copy div "Filters Sort HicksFamNiss_Buyback48-51"
click at [322, 28] on input "in:groups" at bounding box center [356, 25] width 331 height 38
paste input "HicksFamNiss_Buyback48-51"
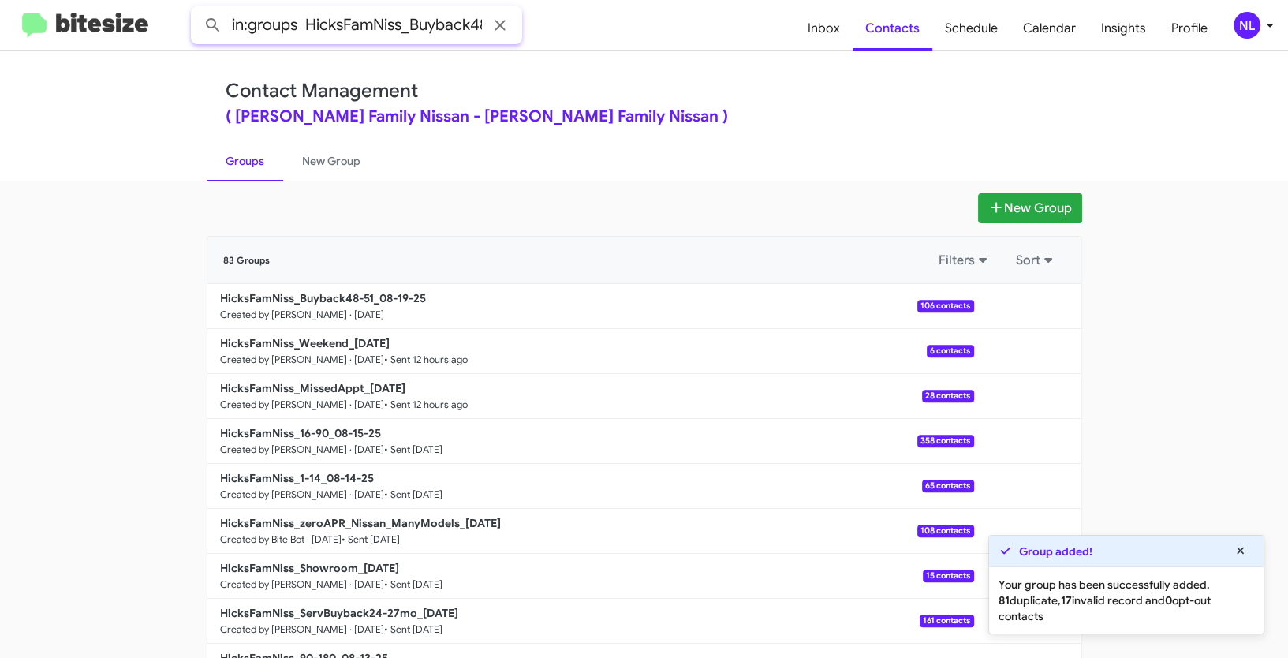
scroll to position [0, 29]
type input "in:groups HicksFamNiss_Buyback48-51"
click at [197, 9] on button at bounding box center [213, 25] width 32 height 32
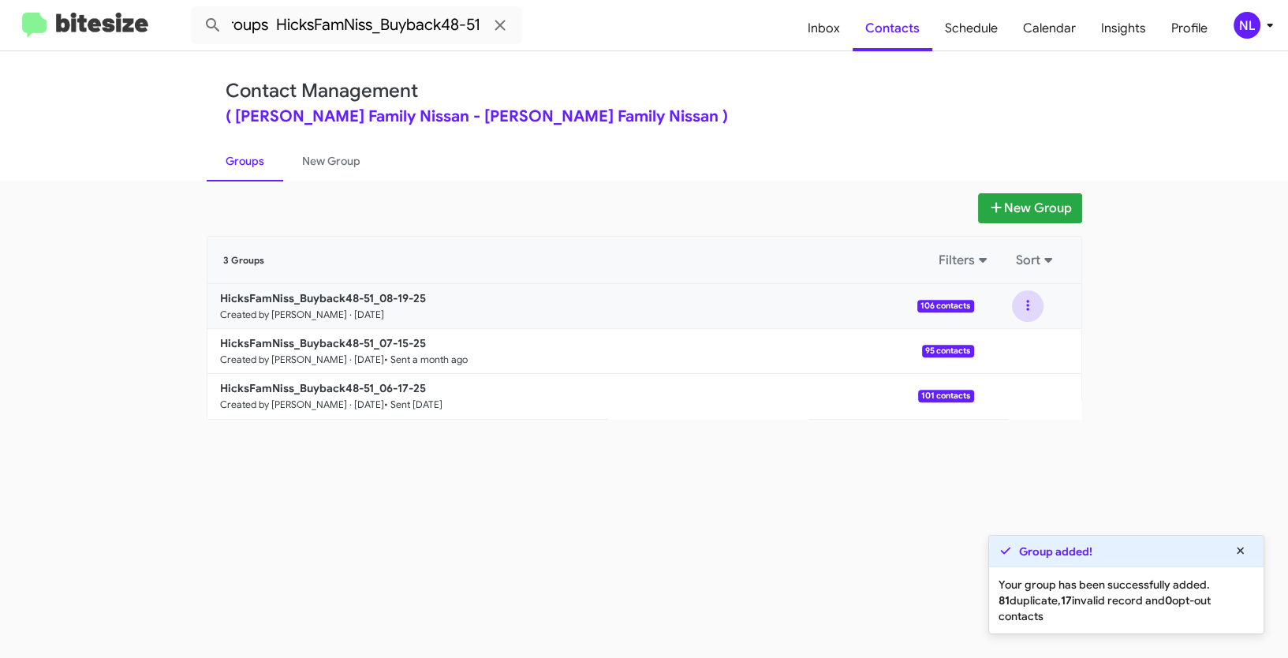
click at [1018, 306] on button at bounding box center [1028, 306] width 32 height 32
click at [1014, 349] on button "View contacts" at bounding box center [980, 349] width 126 height 38
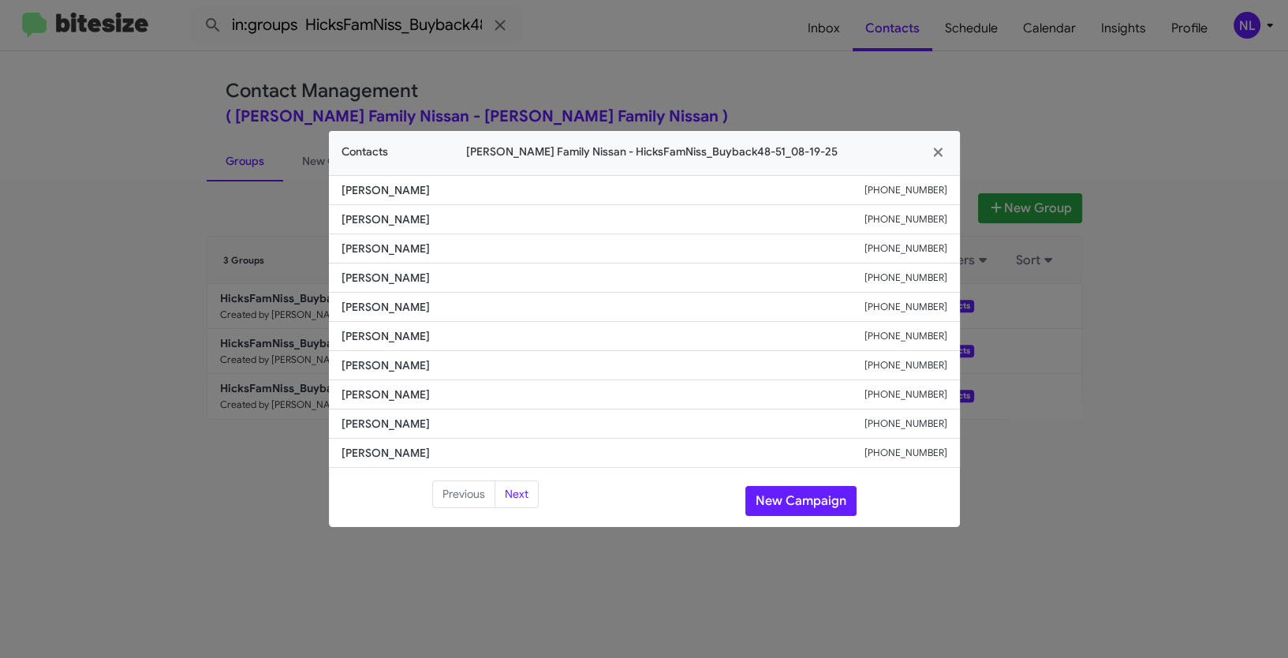
drag, startPoint x: 333, startPoint y: 307, endPoint x: 487, endPoint y: 309, distance: 153.8
click at [487, 309] on li "[PERSON_NAME] [PHONE_NUMBER]" at bounding box center [644, 307] width 631 height 29
copy span "[PERSON_NAME]"
click at [789, 502] on button "New Campaign" at bounding box center [800, 501] width 111 height 30
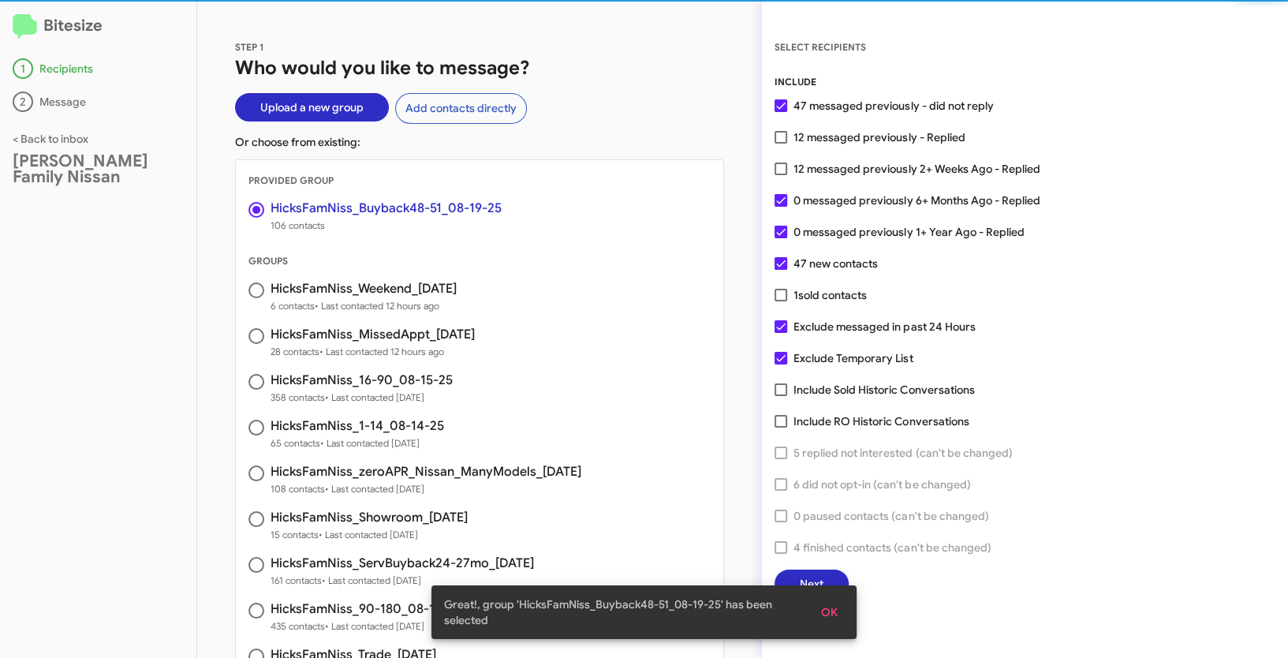
click at [827, 615] on span "OK" at bounding box center [829, 612] width 17 height 28
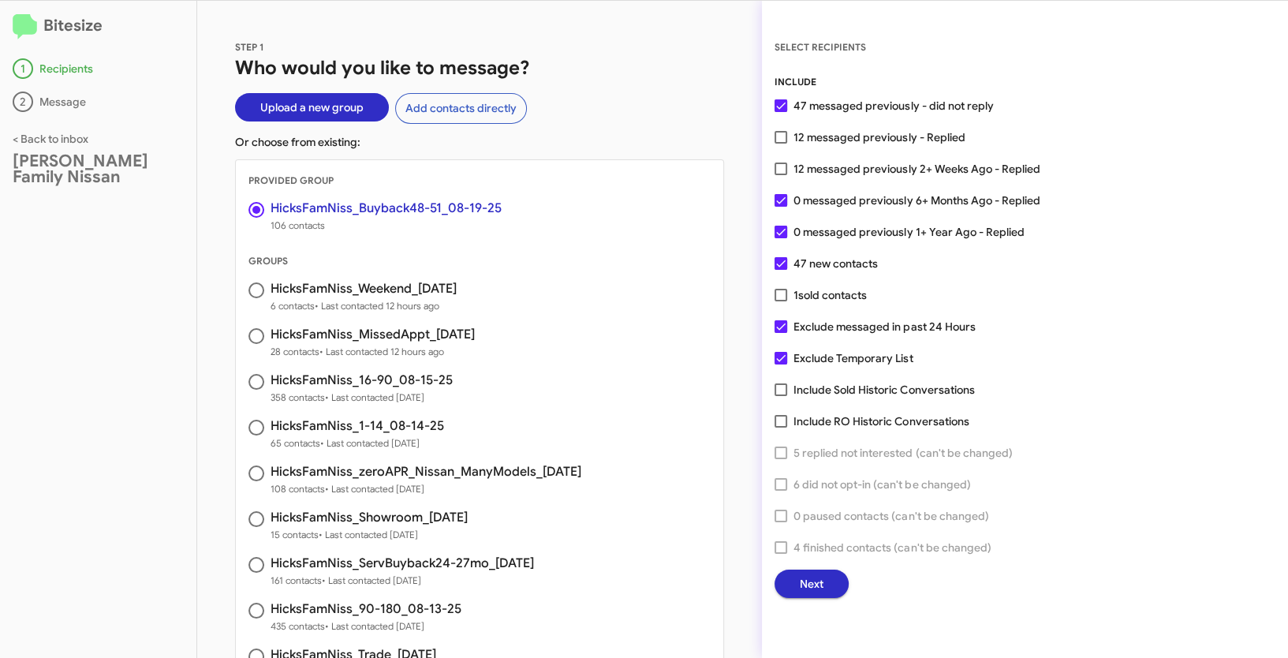
click at [811, 581] on span "Next" at bounding box center [812, 584] width 24 height 28
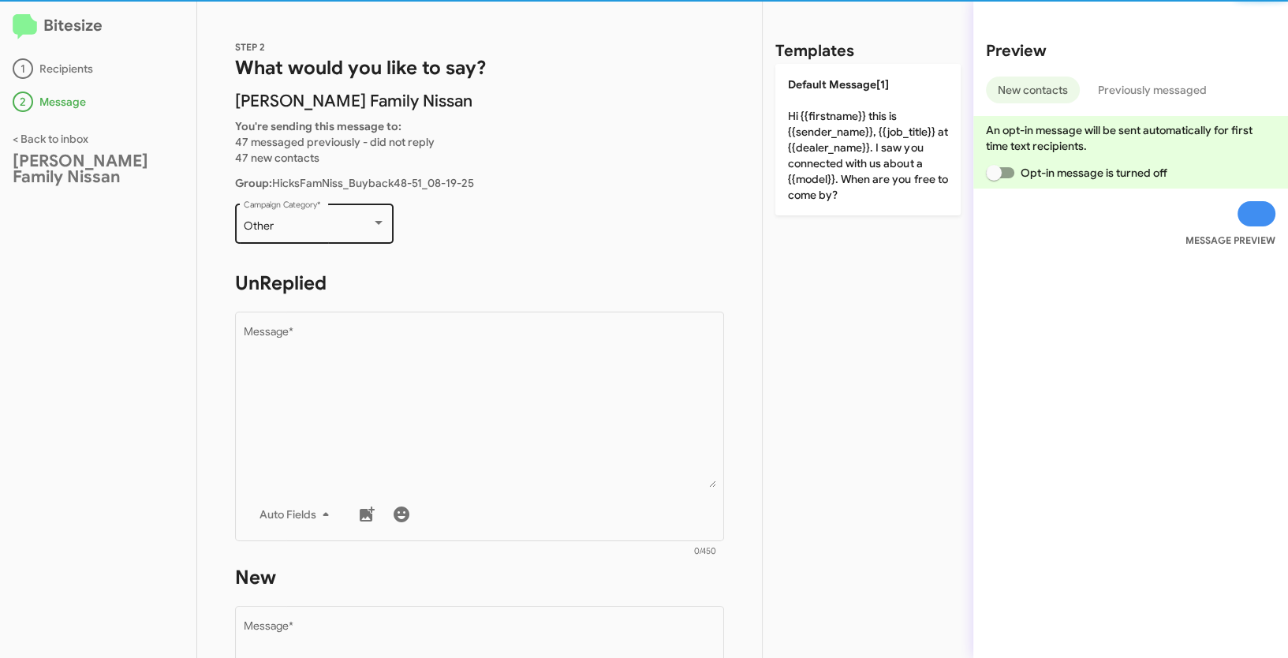
click at [327, 223] on div "Other" at bounding box center [308, 226] width 128 height 13
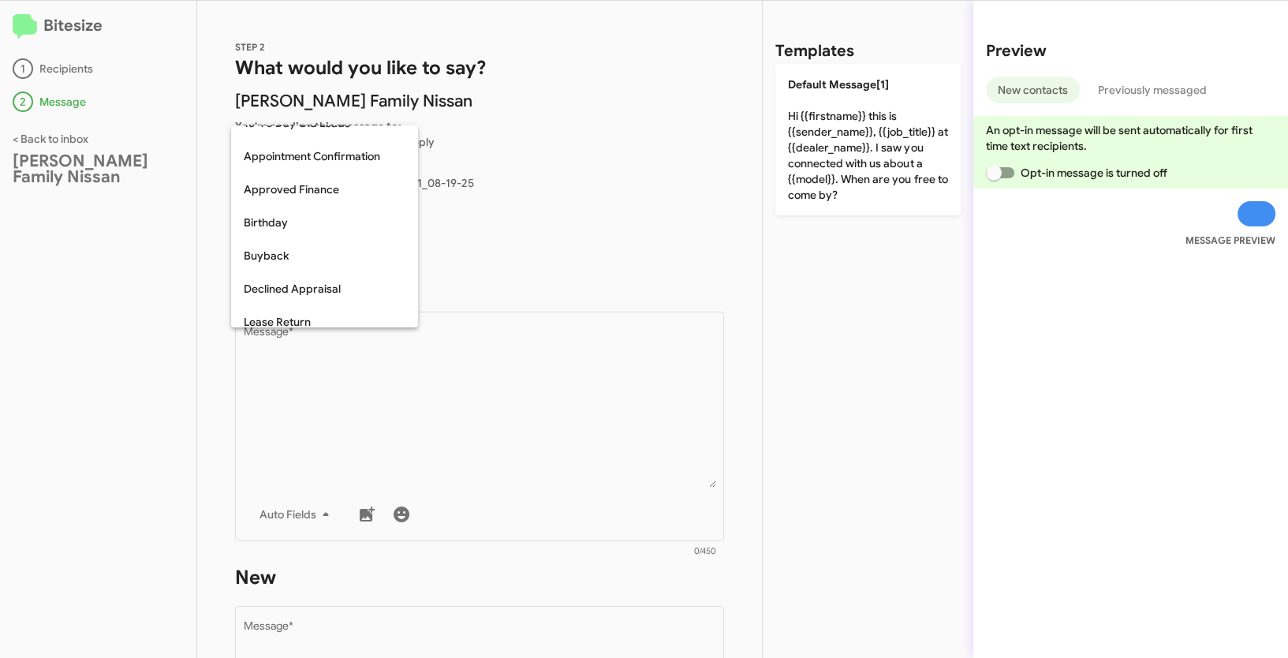
scroll to position [41, 0]
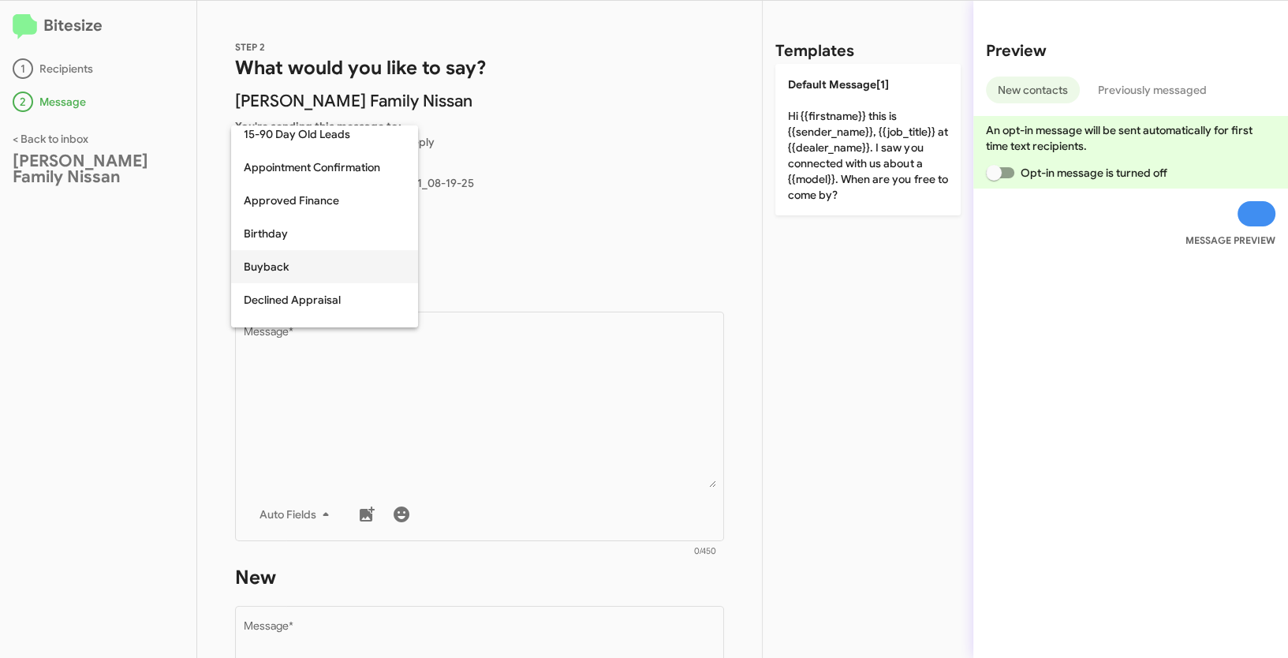
click at [263, 264] on span "Buyback" at bounding box center [325, 266] width 162 height 33
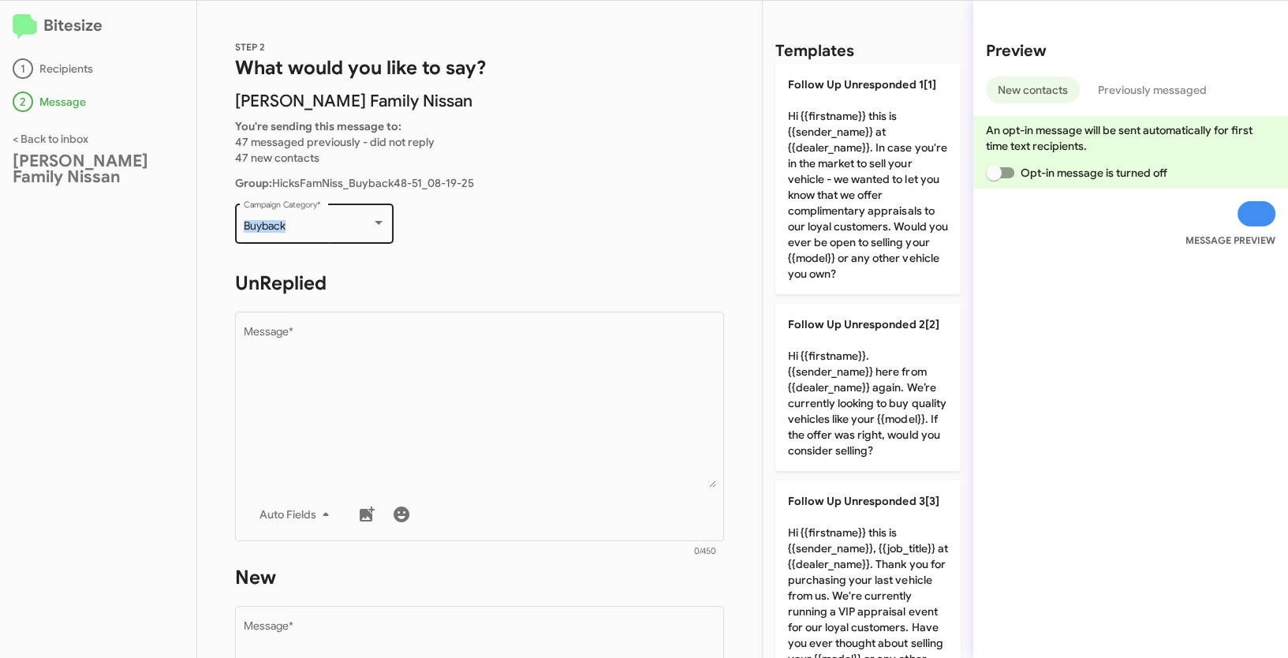
drag, startPoint x: 240, startPoint y: 226, endPoint x: 311, endPoint y: 226, distance: 71.0
click at [311, 226] on div "Buyback Campaign Category *" at bounding box center [314, 221] width 159 height 43
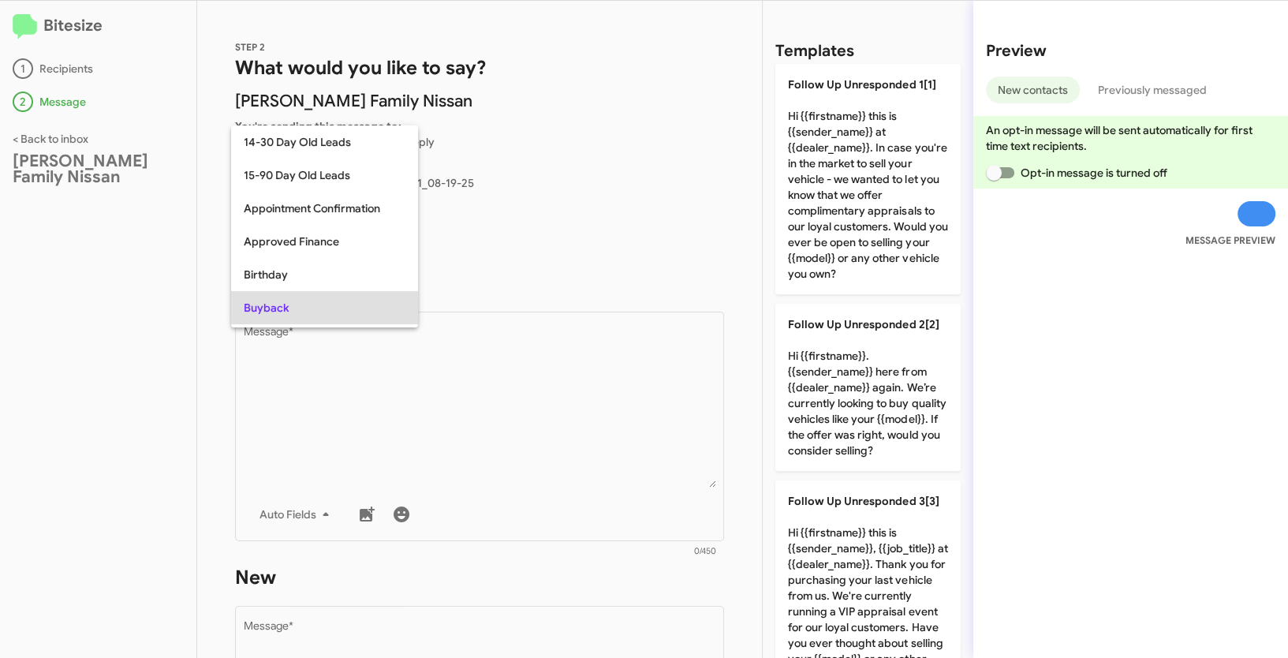
scroll to position [81, 0]
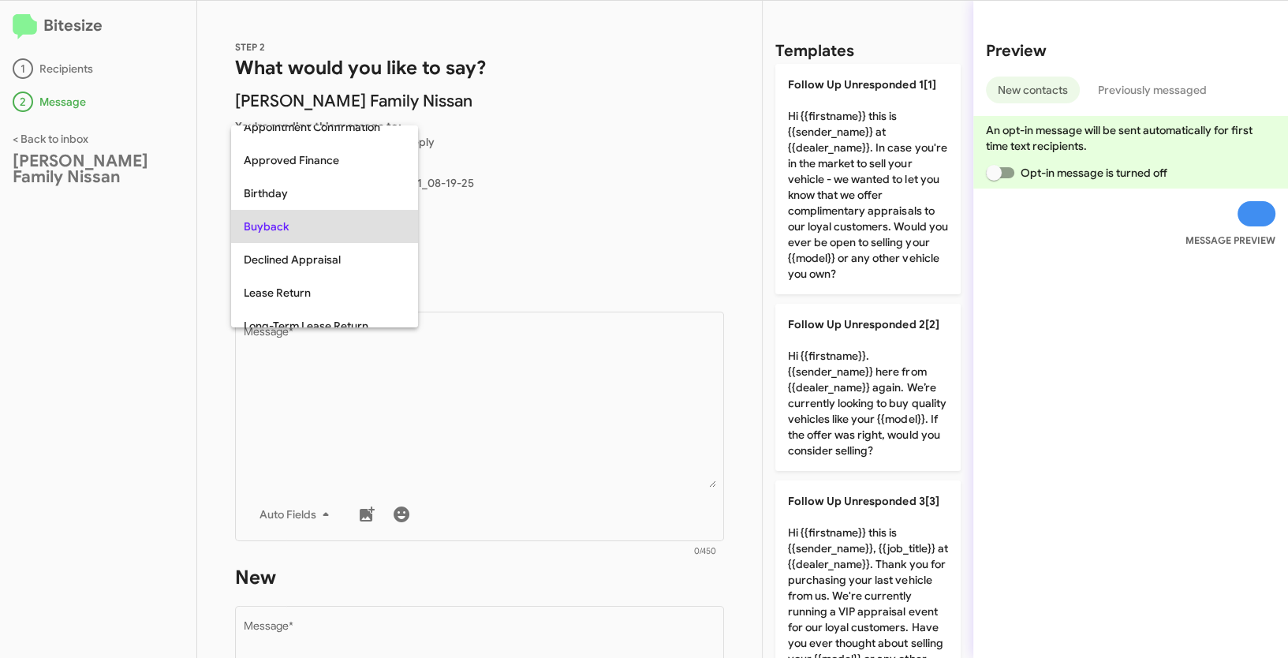
copy span "Buyback"
click at [557, 455] on div at bounding box center [644, 329] width 1288 height 658
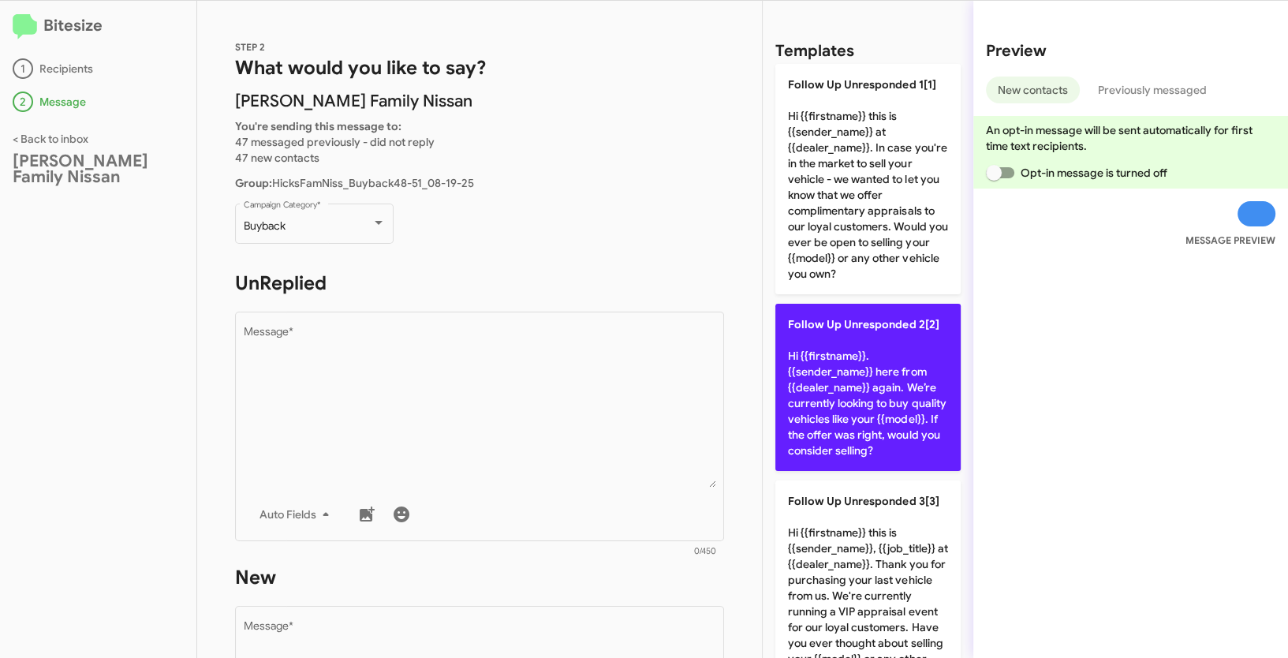
click at [842, 427] on p "Follow Up Unresponded 2[2] Hi {{firstname}}. {{sender_name}} here from {{dealer…" at bounding box center [867, 387] width 185 height 167
type textarea "Hi {{firstname}}. {{sender_name}} here from {{dealer_name}} again. We’re curren…"
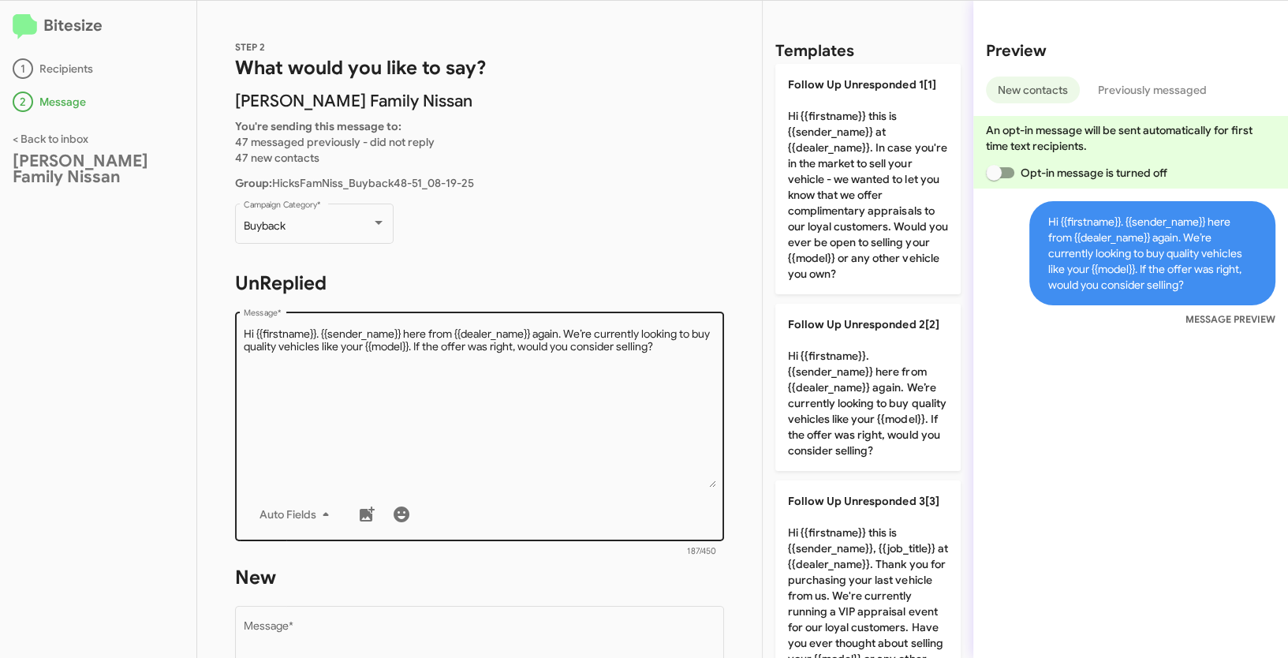
scroll to position [249, 0]
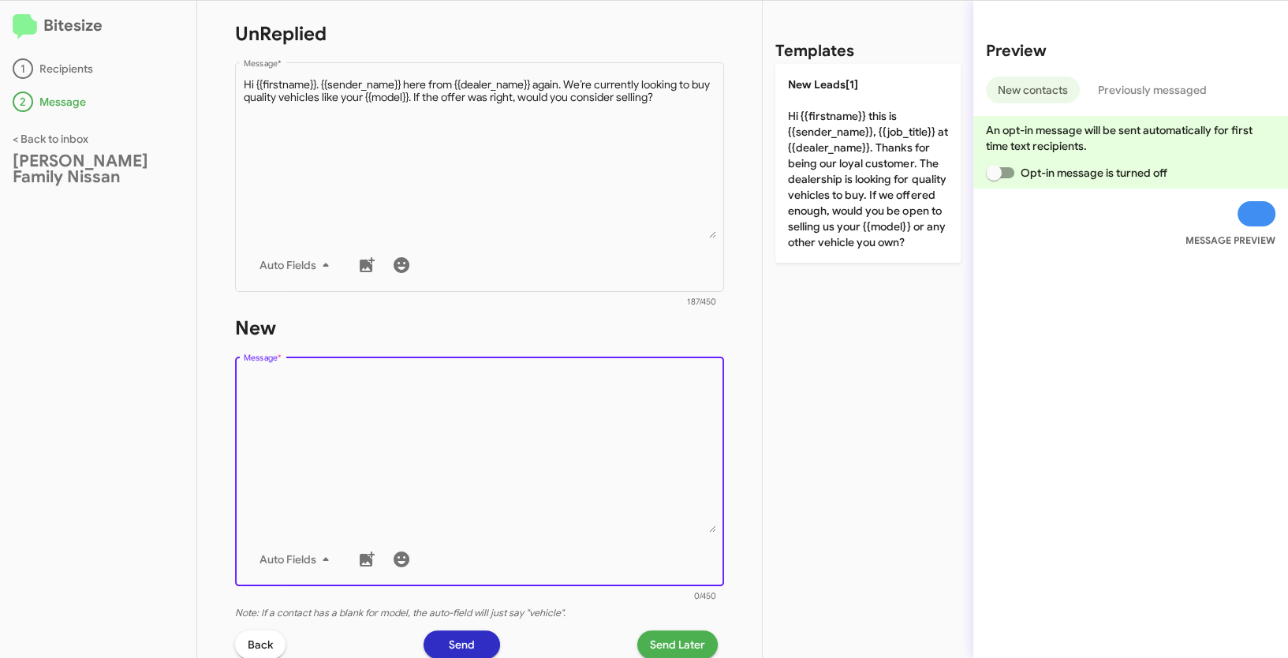
click at [574, 442] on textarea "Message *" at bounding box center [480, 452] width 472 height 161
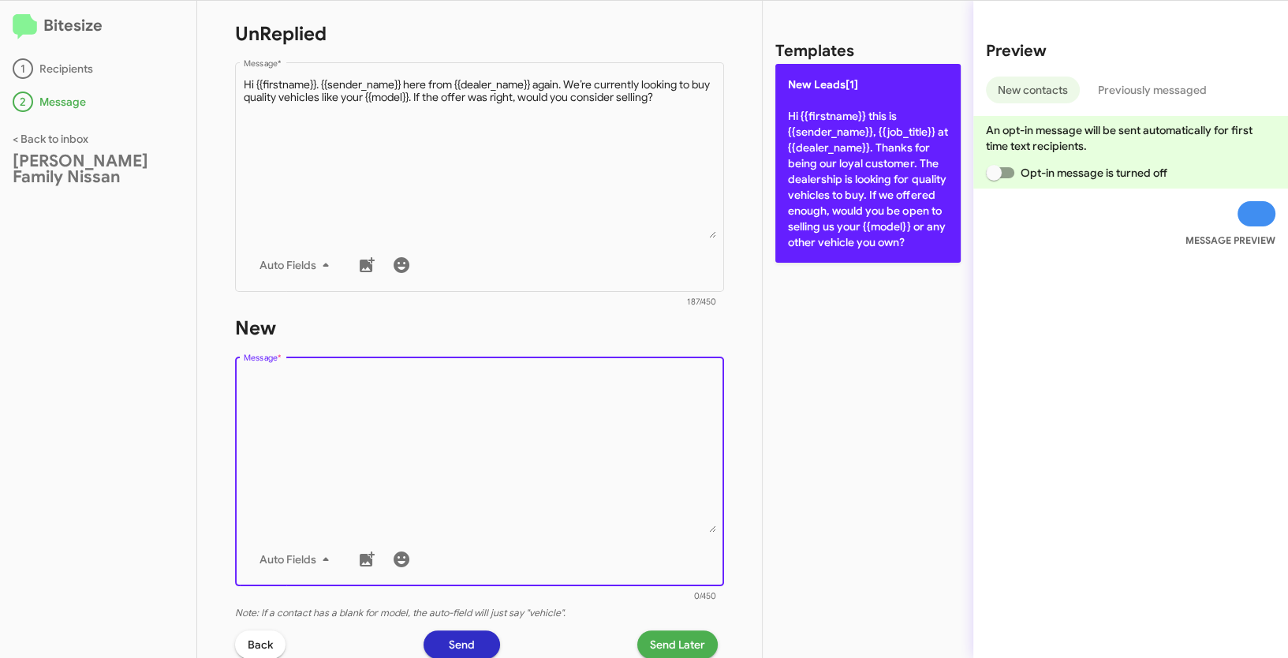
click at [871, 166] on p "New Leads[1] Hi {{firstname}} this is {{sender_name}}, {{job_title}} at {{deale…" at bounding box center [867, 163] width 185 height 199
type textarea "Hi {{firstname}} this is {{sender_name}}, {{job_title}} at {{dealer_name}}. Tha…"
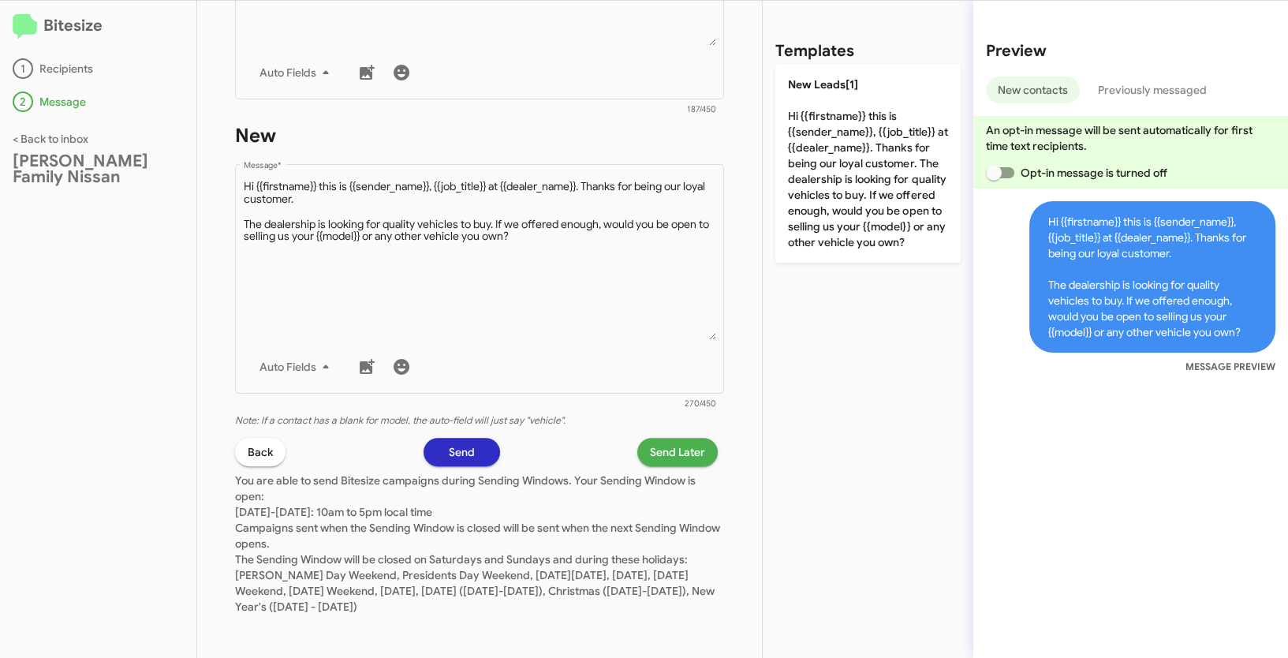
scroll to position [444, 0]
click at [663, 453] on span "Send Later" at bounding box center [677, 449] width 55 height 28
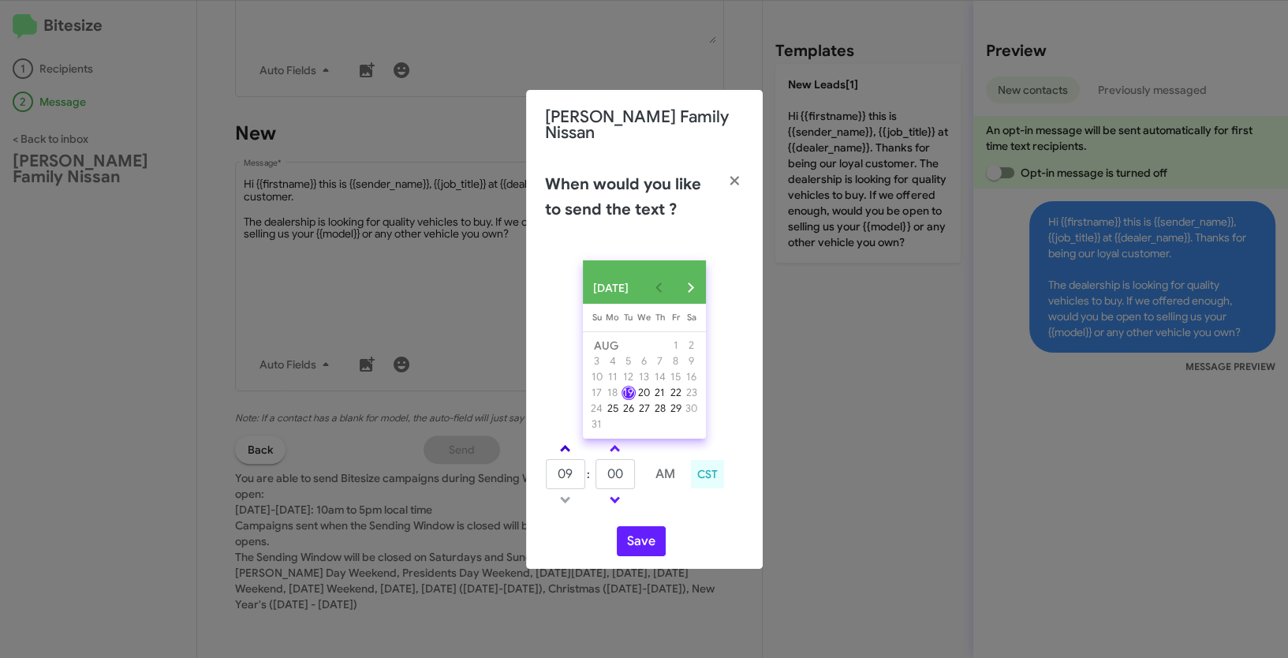
click at [561, 451] on link at bounding box center [565, 448] width 28 height 18
type input "10"
drag, startPoint x: 629, startPoint y: 470, endPoint x: 598, endPoint y: 466, distance: 31.8
click at [598, 466] on input "00" at bounding box center [615, 474] width 39 height 30
type input "37"
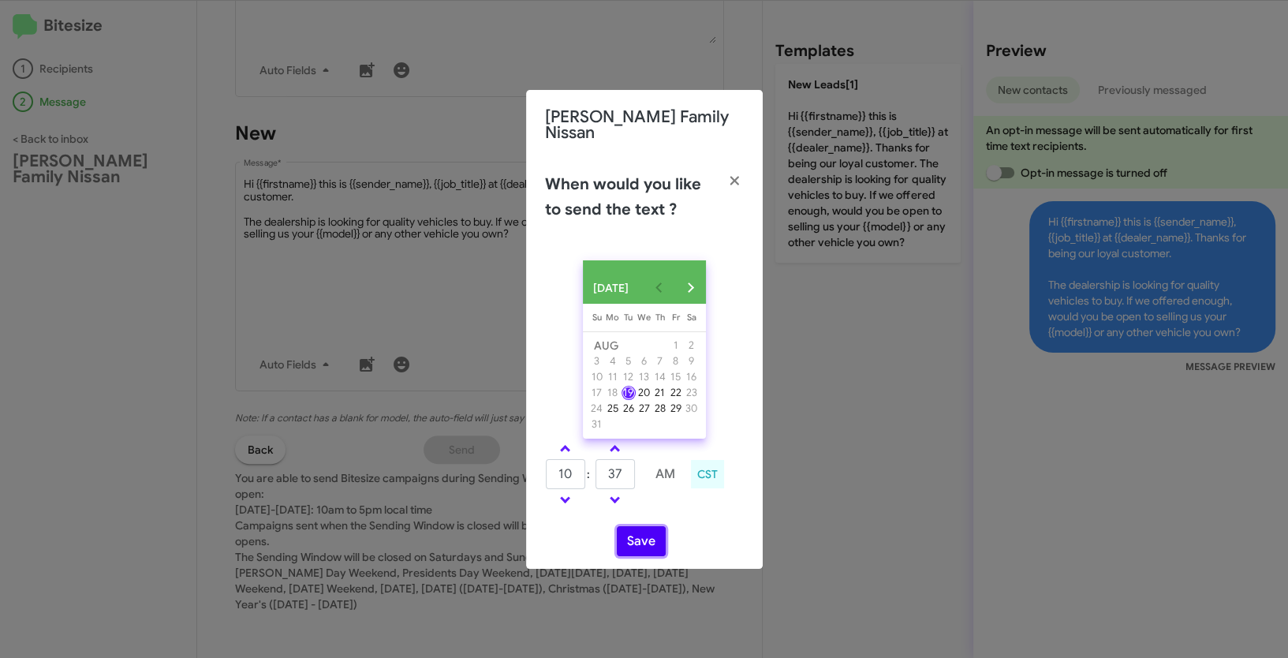
click at [642, 540] on button "Save" at bounding box center [641, 541] width 49 height 30
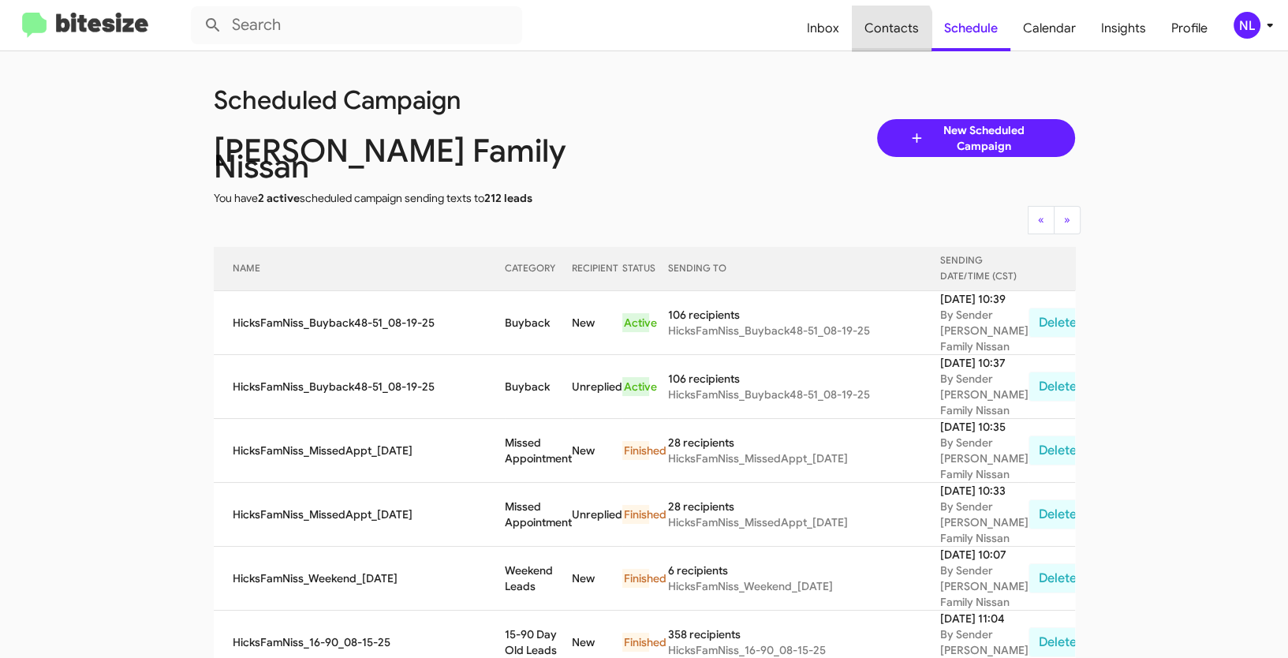
click at [886, 32] on span "Contacts" at bounding box center [892, 29] width 80 height 46
type input "in:groups"
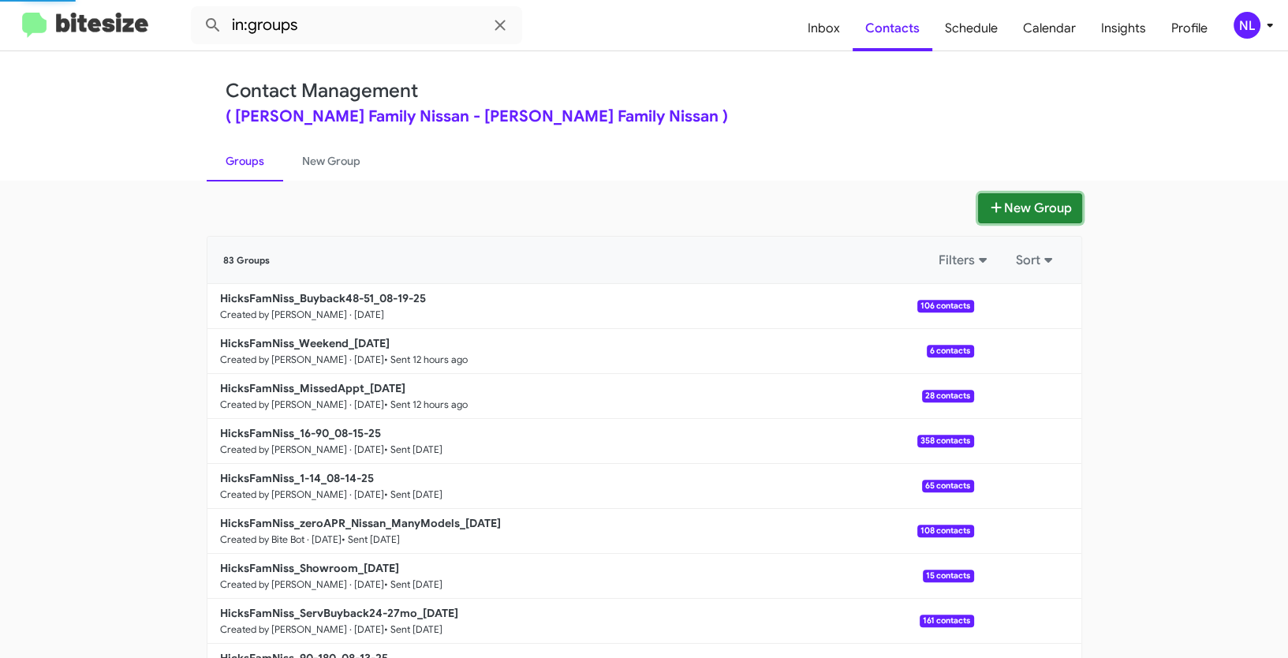
click at [1042, 213] on button "New Group" at bounding box center [1030, 208] width 104 height 30
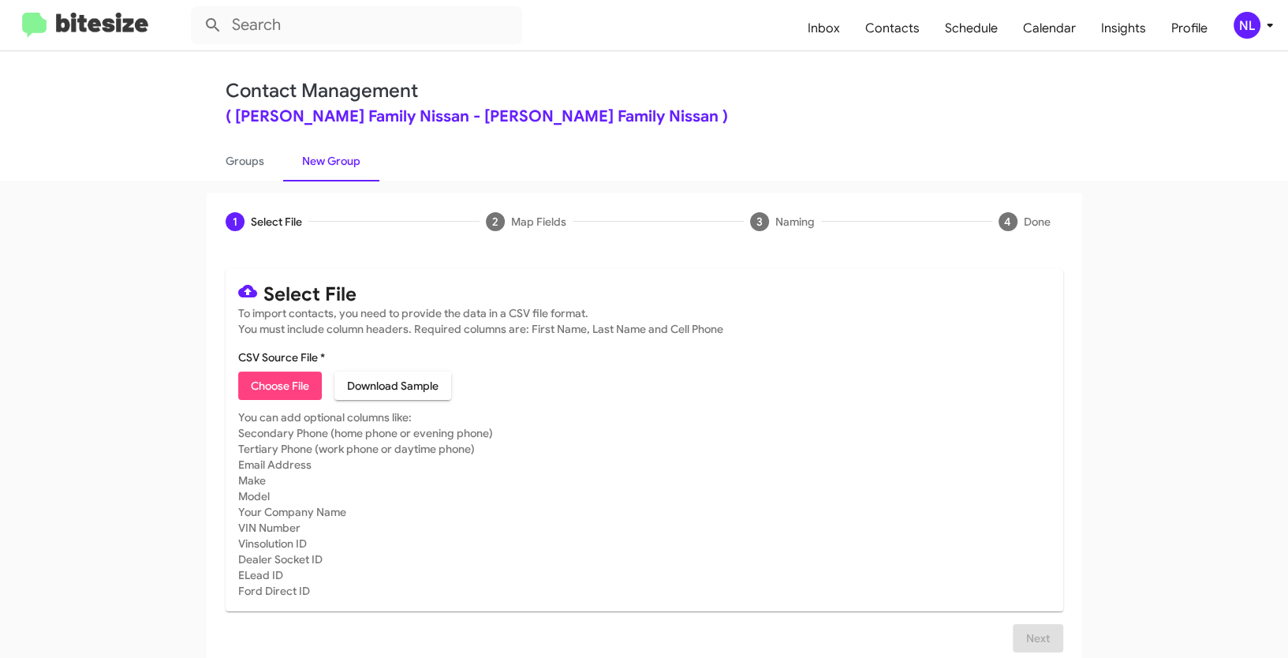
click at [293, 385] on span "Choose File" at bounding box center [280, 386] width 58 height 28
type input "HicksFamNiss_Trade_[DATE]"
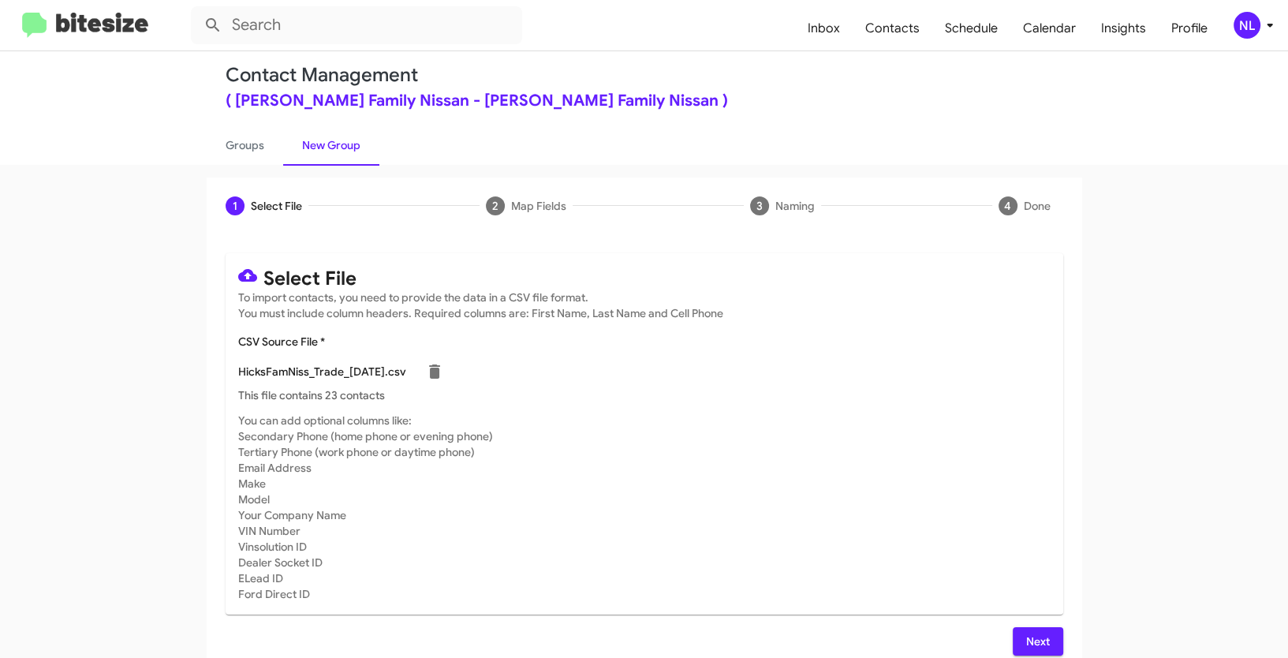
scroll to position [32, 0]
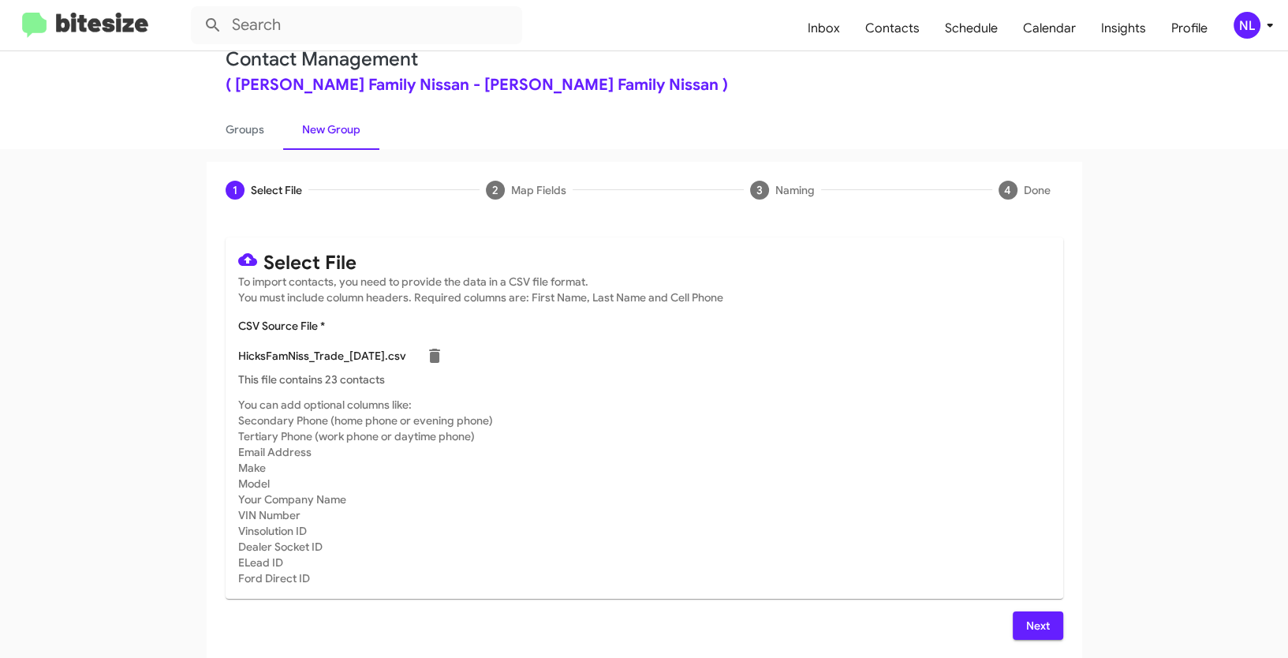
click at [1040, 622] on span "Next" at bounding box center [1037, 625] width 25 height 28
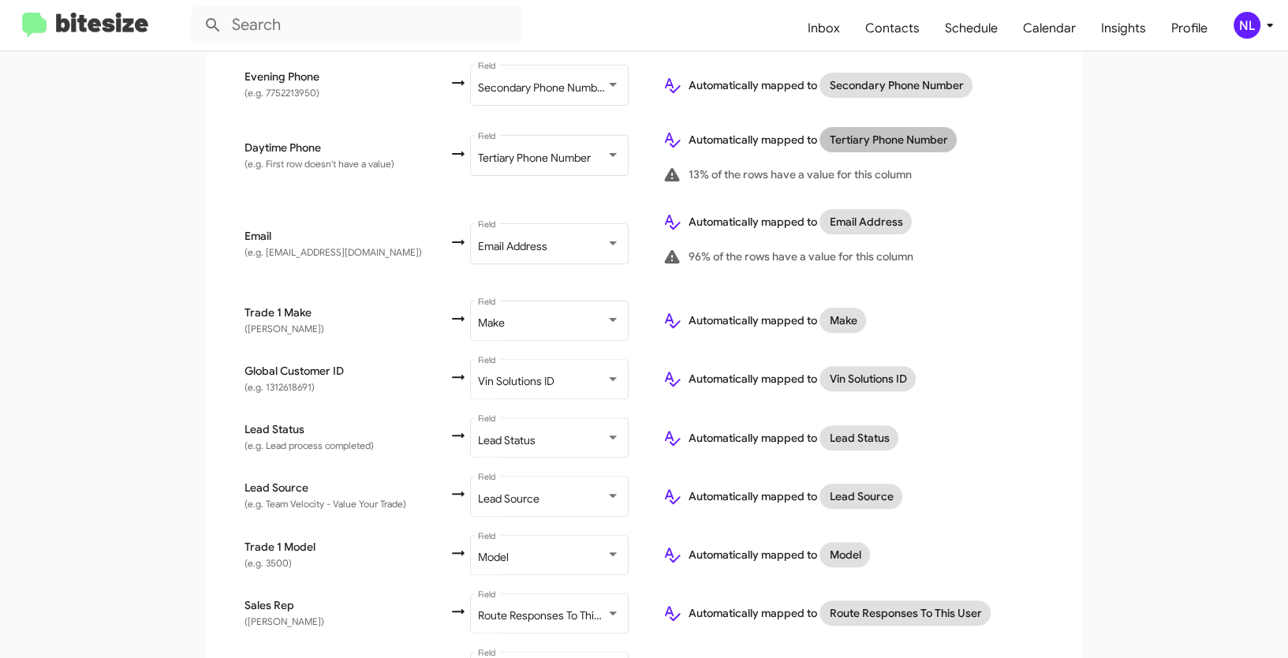
scroll to position [682, 0]
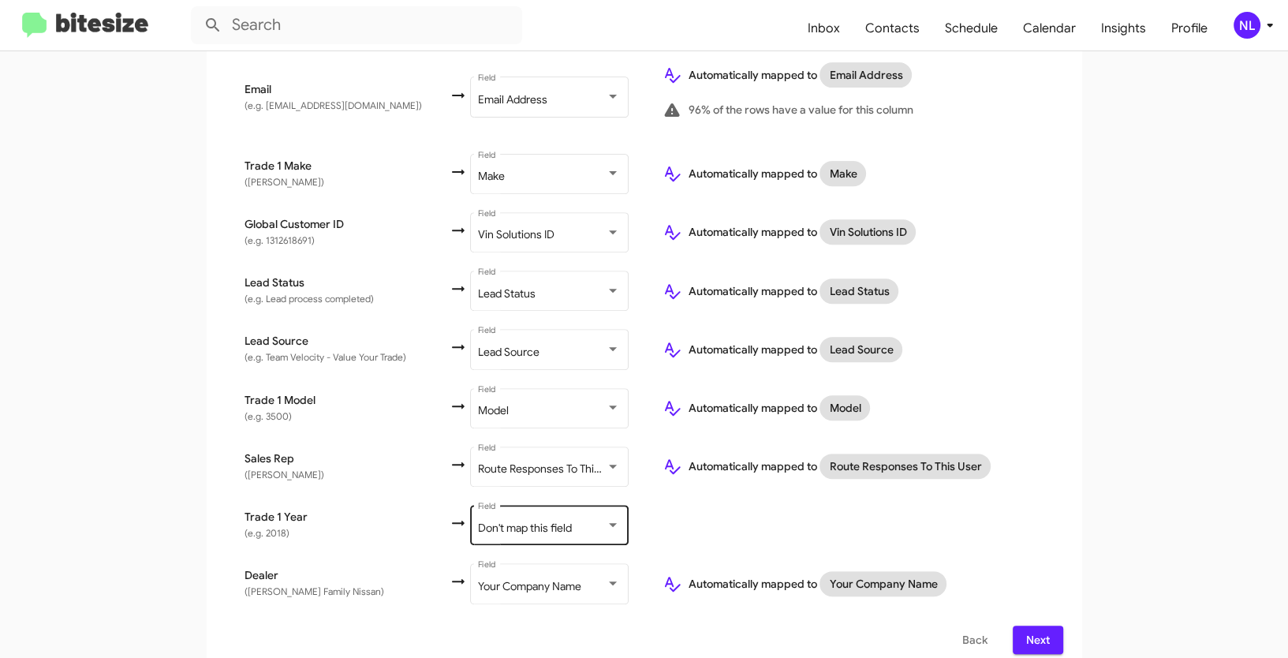
click at [561, 522] on div "Don't map this field" at bounding box center [542, 528] width 128 height 13
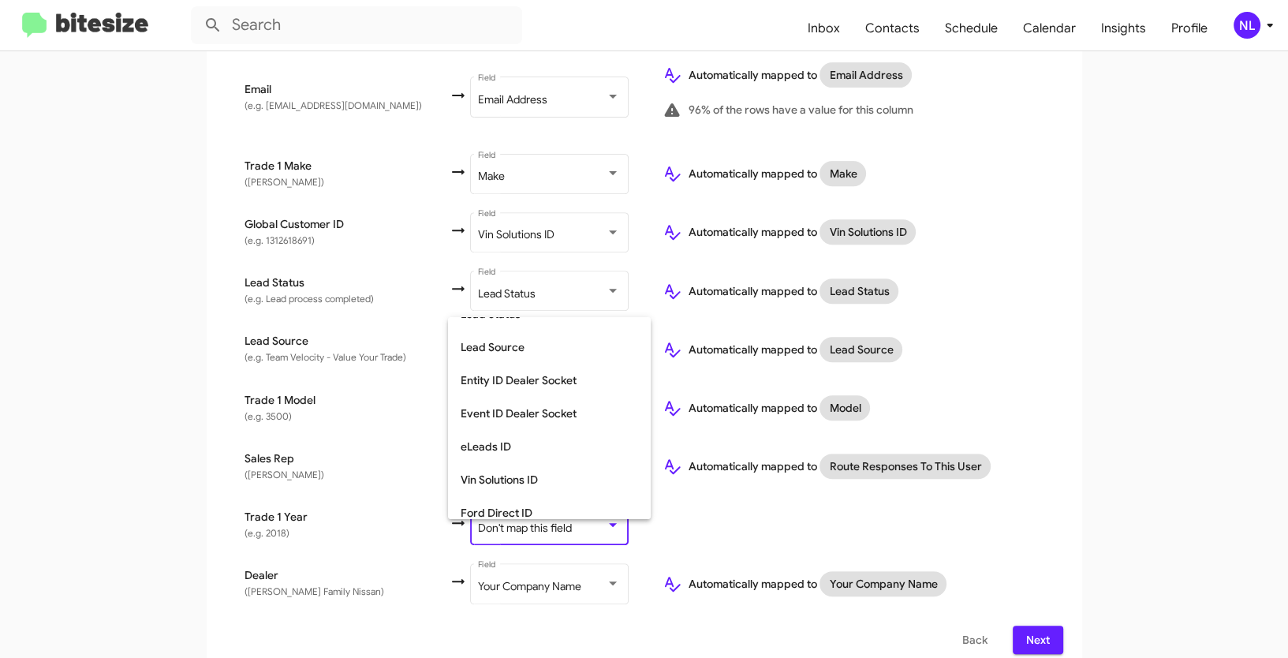
scroll to position [593, 0]
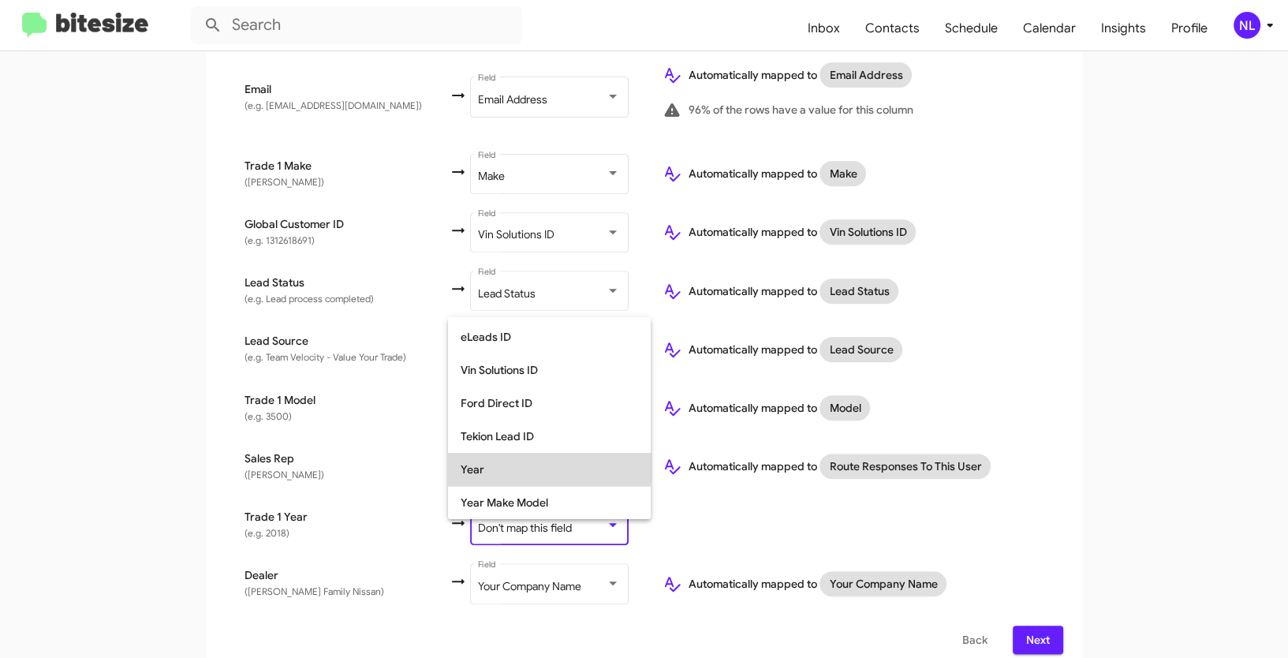
click at [517, 460] on span "Year" at bounding box center [549, 469] width 177 height 33
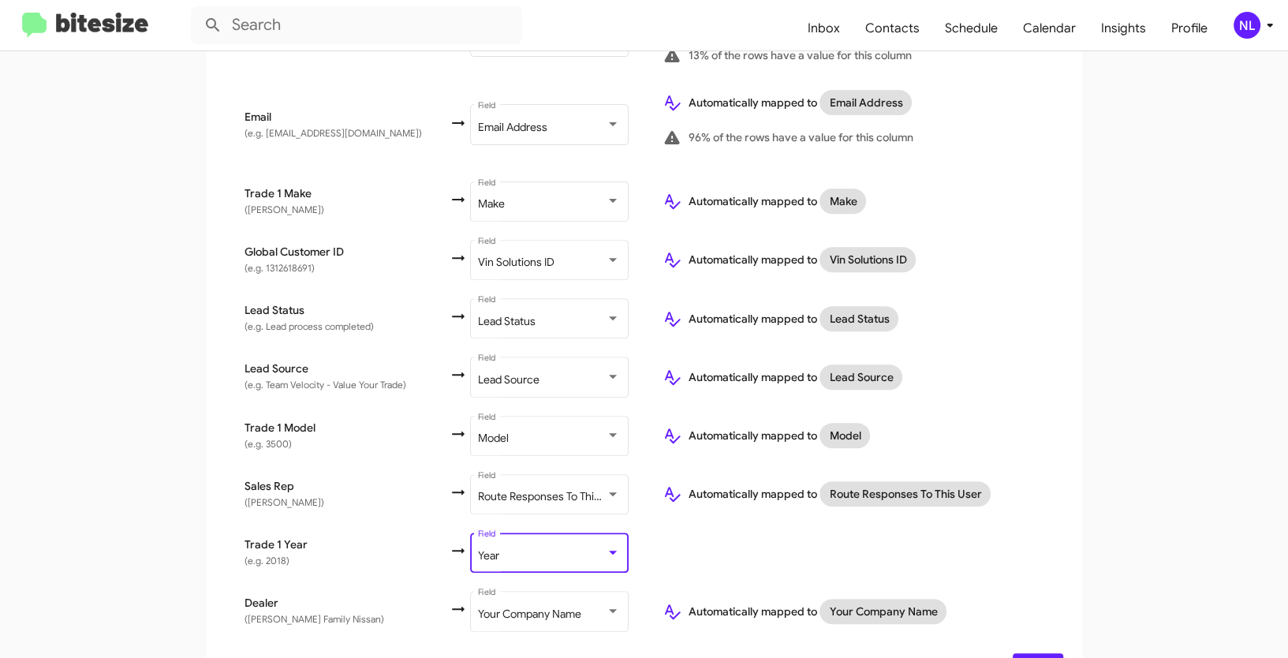
scroll to position [682, 0]
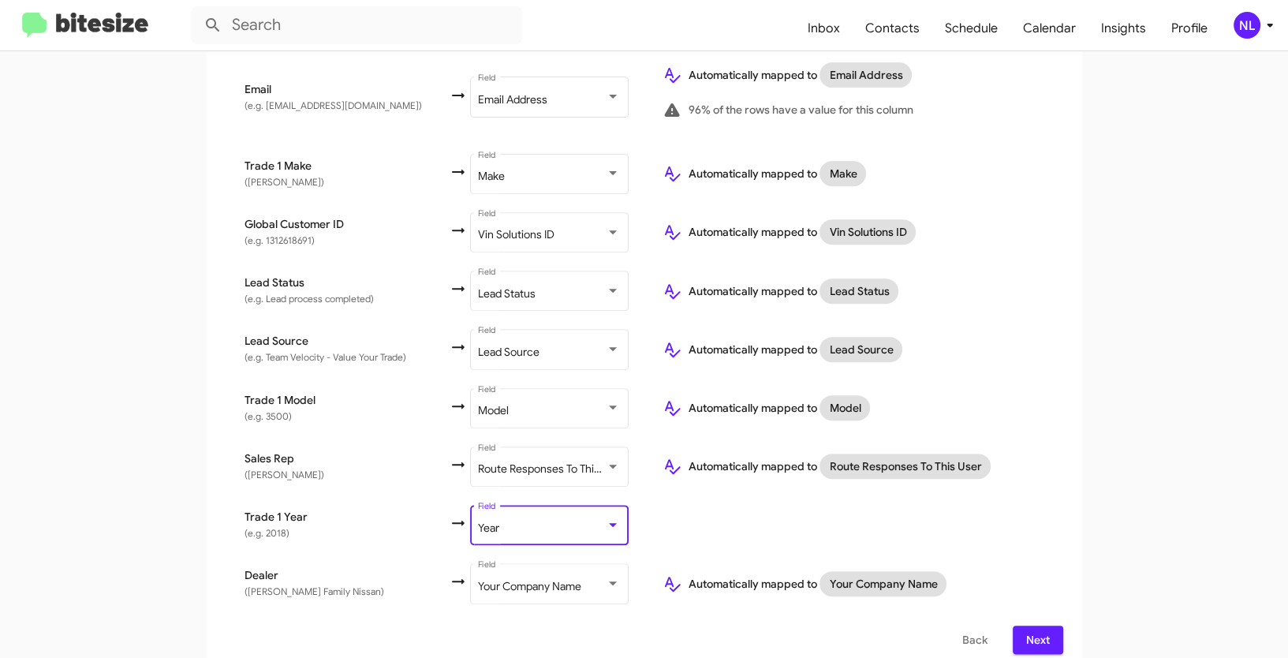
click at [1041, 636] on span "Next" at bounding box center [1037, 640] width 25 height 28
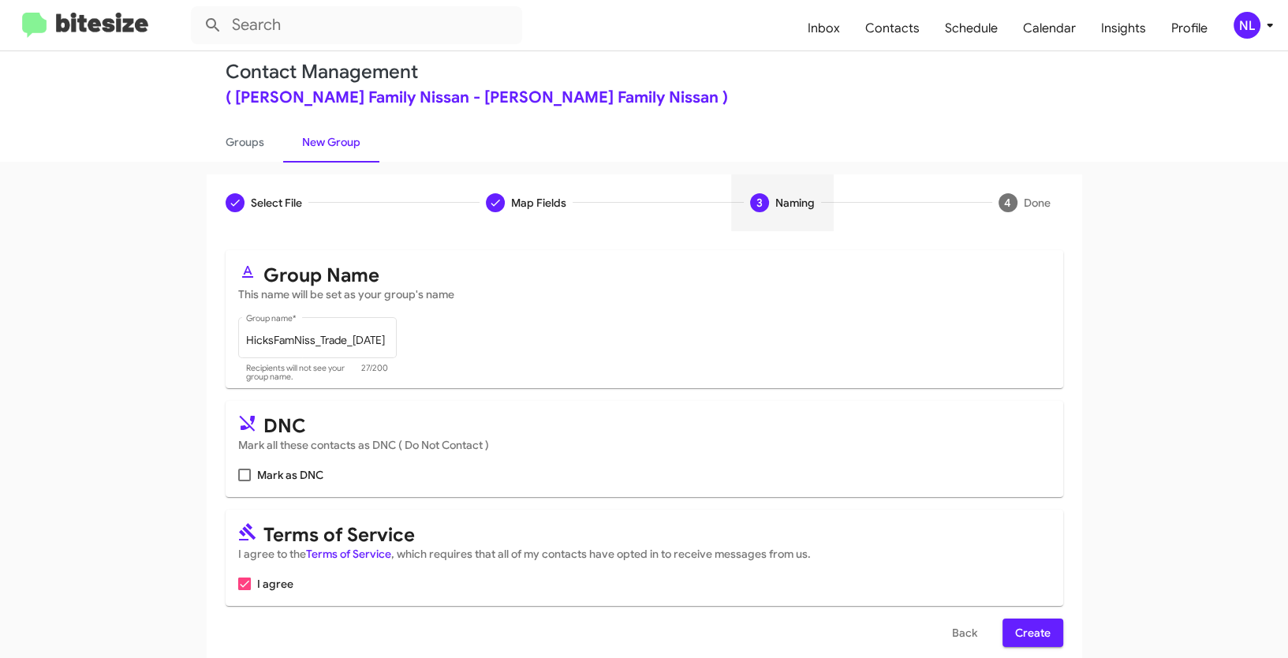
scroll to position [39, 0]
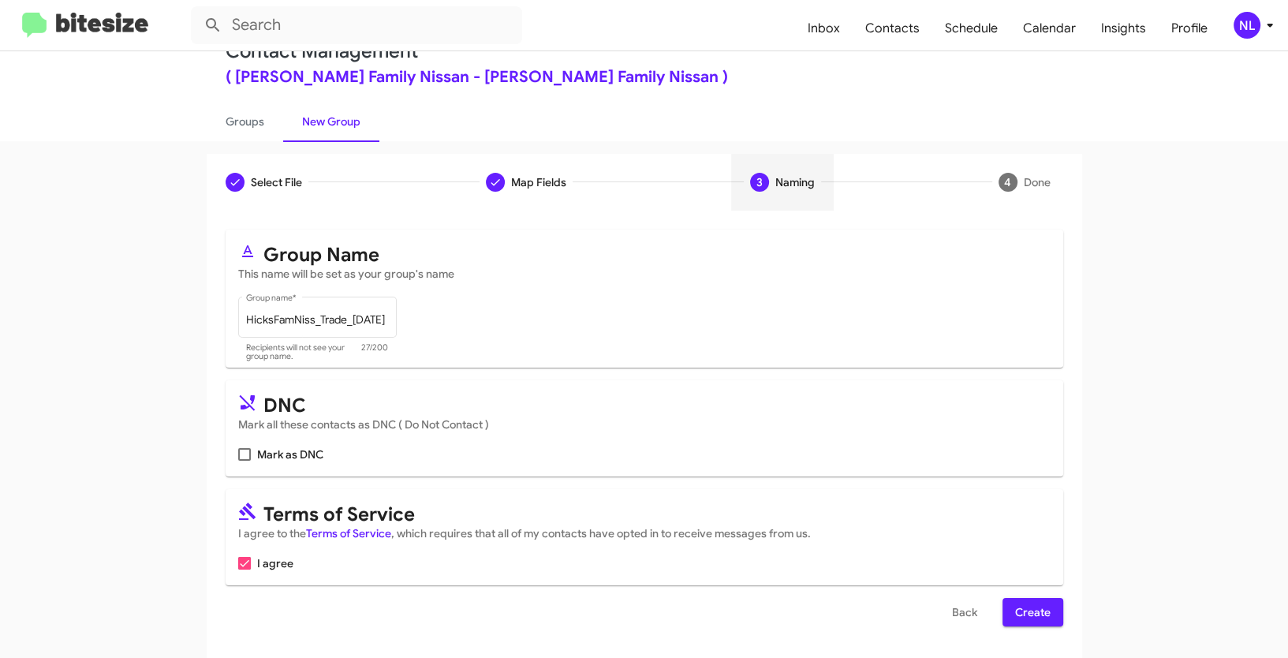
click at [1030, 616] on span "Create" at bounding box center [1032, 612] width 35 height 28
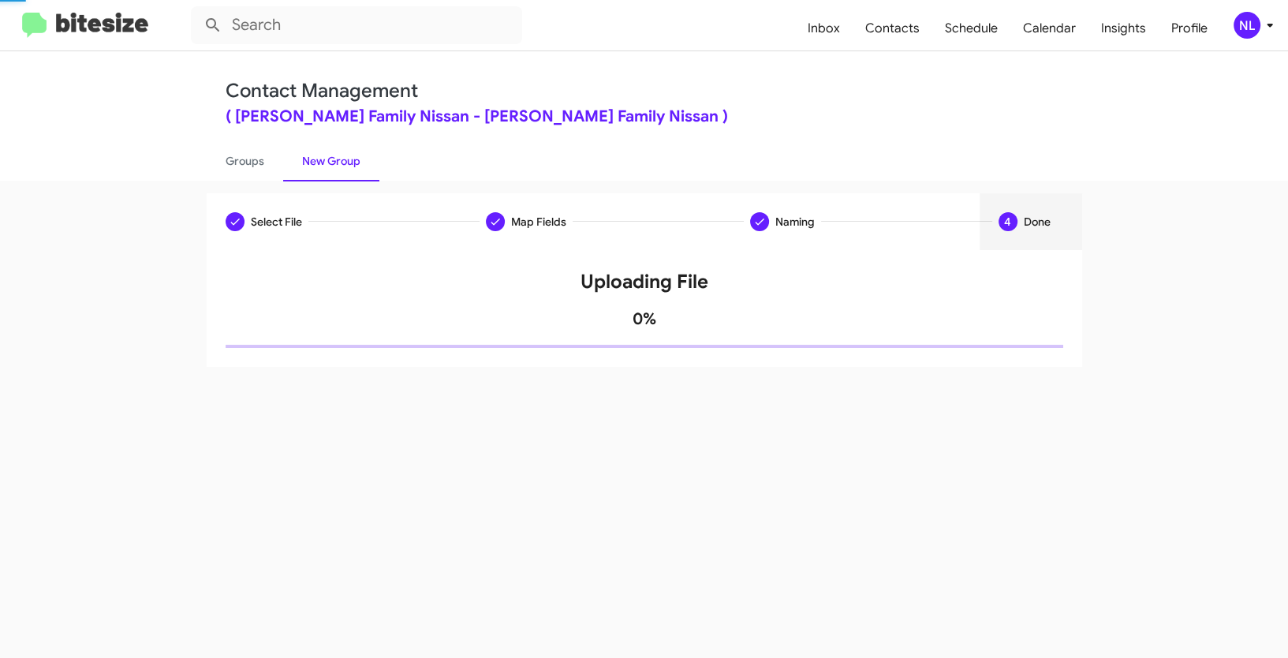
scroll to position [0, 0]
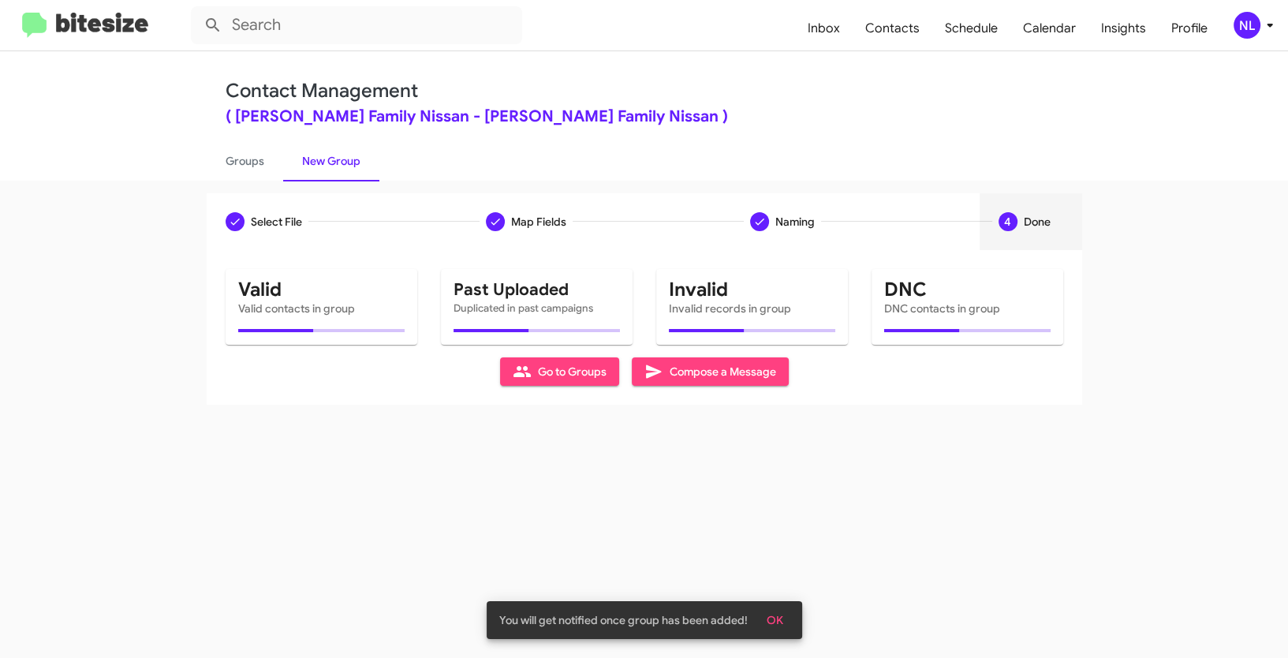
click at [775, 614] on span "OK" at bounding box center [775, 620] width 17 height 28
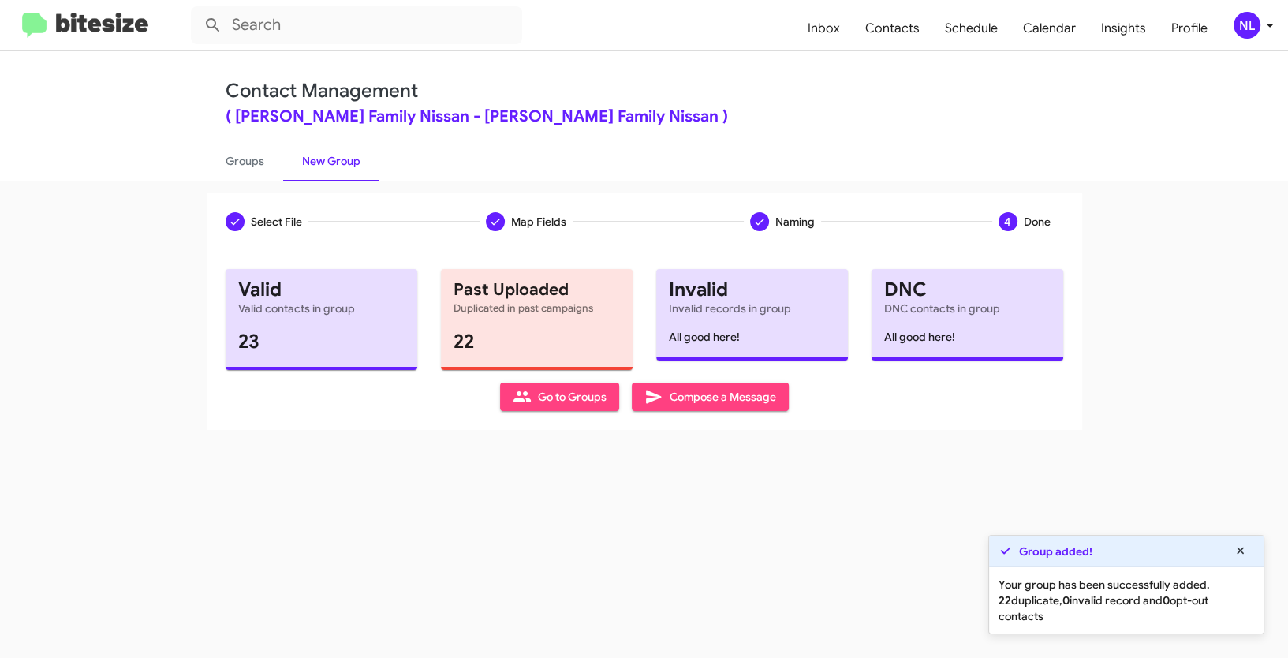
click at [574, 406] on span "Go to Groups" at bounding box center [560, 397] width 94 height 28
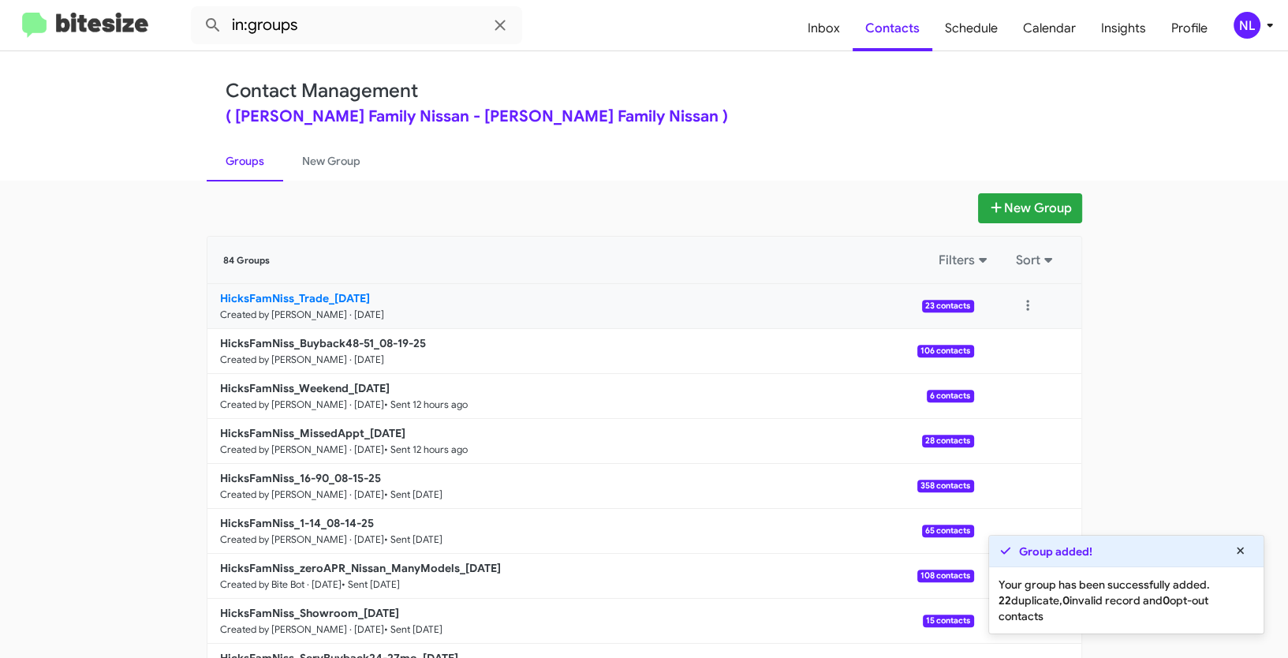
drag, startPoint x: 154, startPoint y: 286, endPoint x: 326, endPoint y: 290, distance: 172.0
click at [326, 290] on app-groups "New Group 84 Groups Filters Sort HicksFamNiss_Trade_08-19-25 Created by Nen Lim…" at bounding box center [644, 484] width 1288 height 582
copy div "Filters Sort HicksFamNiss_Trade_"
click at [359, 27] on input "in:groups" at bounding box center [356, 25] width 331 height 38
paste input "HicksFamNiss_Trade_"
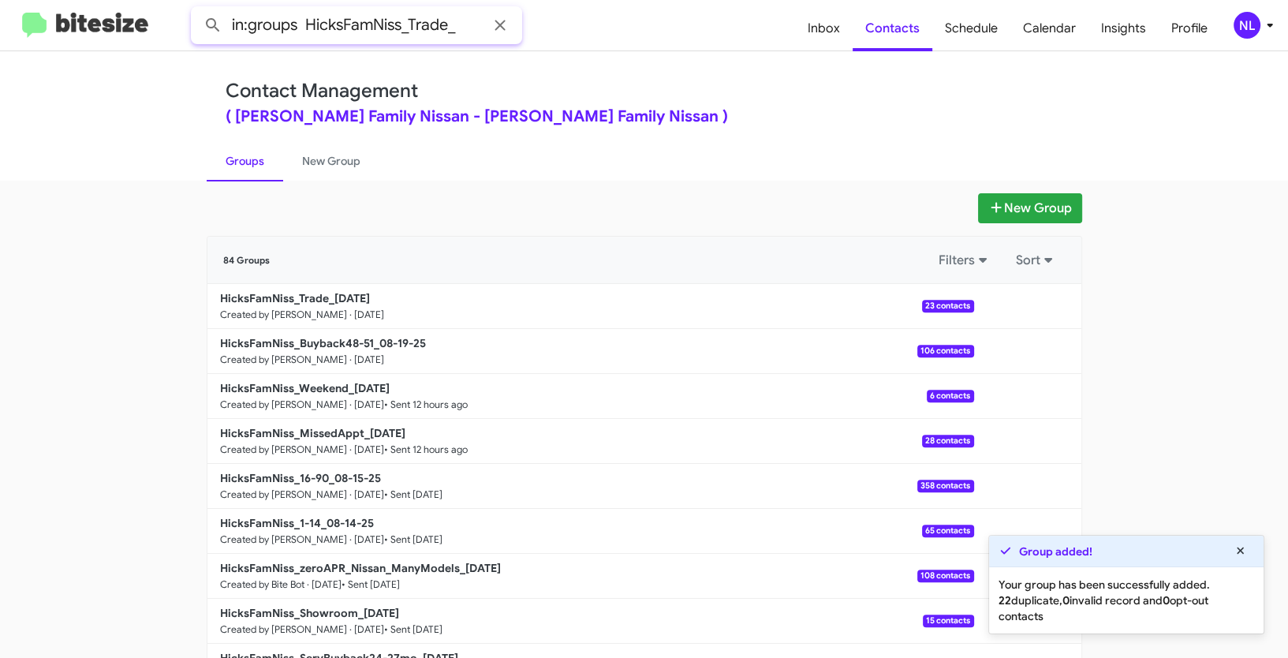
type input "in:groups HicksFamNiss_Trade_"
click at [197, 9] on button at bounding box center [213, 25] width 32 height 32
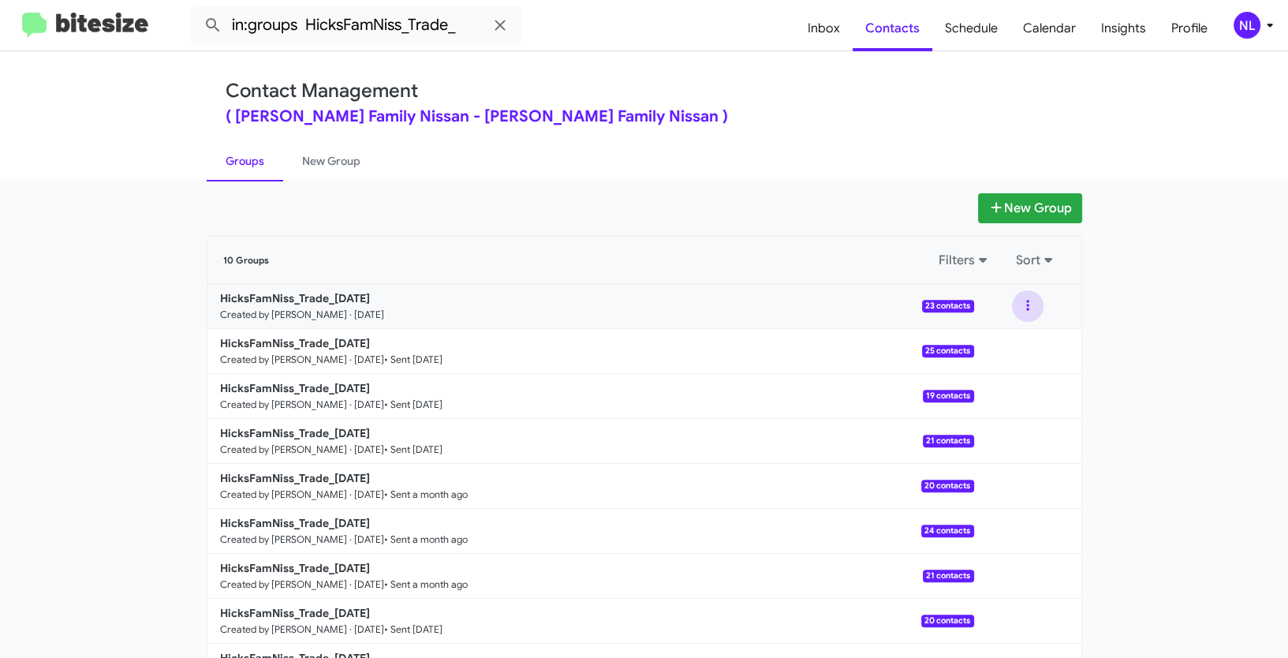
click at [1027, 300] on button at bounding box center [1028, 306] width 32 height 32
click at [1015, 348] on button "View contacts" at bounding box center [980, 349] width 126 height 38
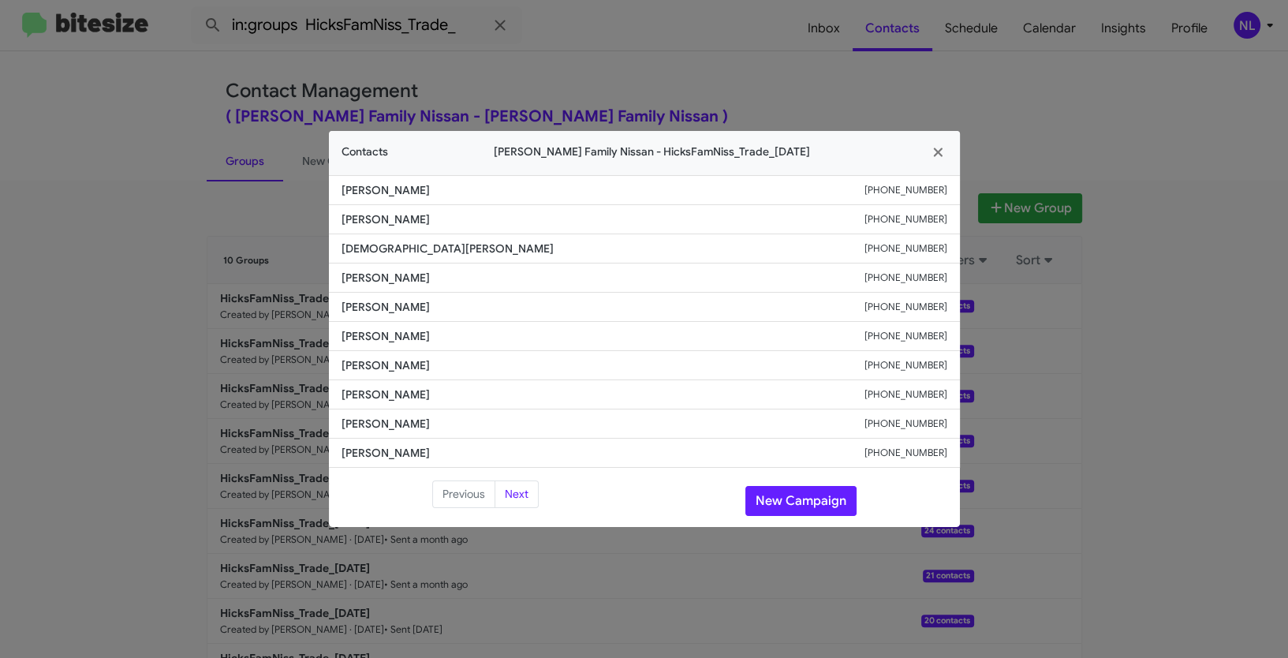
drag, startPoint x: 338, startPoint y: 334, endPoint x: 479, endPoint y: 338, distance: 141.2
click at [479, 338] on li "Karl Walker +13613188042" at bounding box center [644, 336] width 631 height 29
copy span "Karl Walker"
click at [779, 497] on button "New Campaign" at bounding box center [800, 501] width 111 height 30
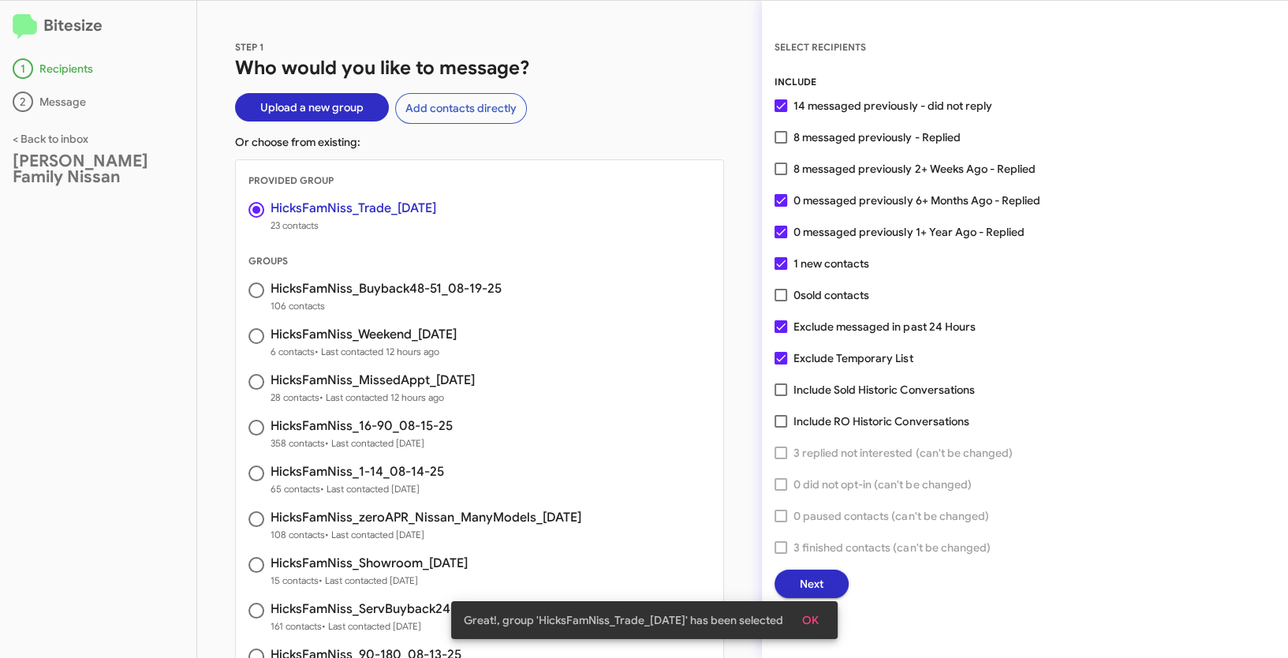
click at [819, 620] on span "OK" at bounding box center [810, 620] width 17 height 28
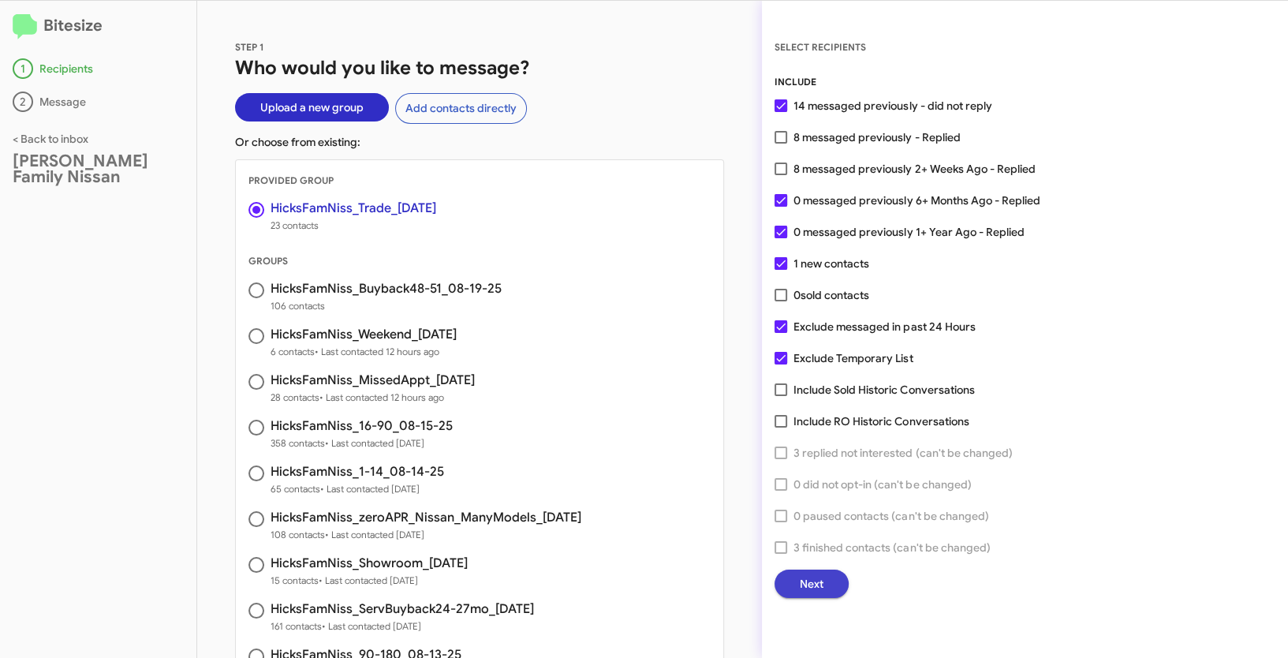
click at [819, 591] on span "Next" at bounding box center [812, 584] width 24 height 28
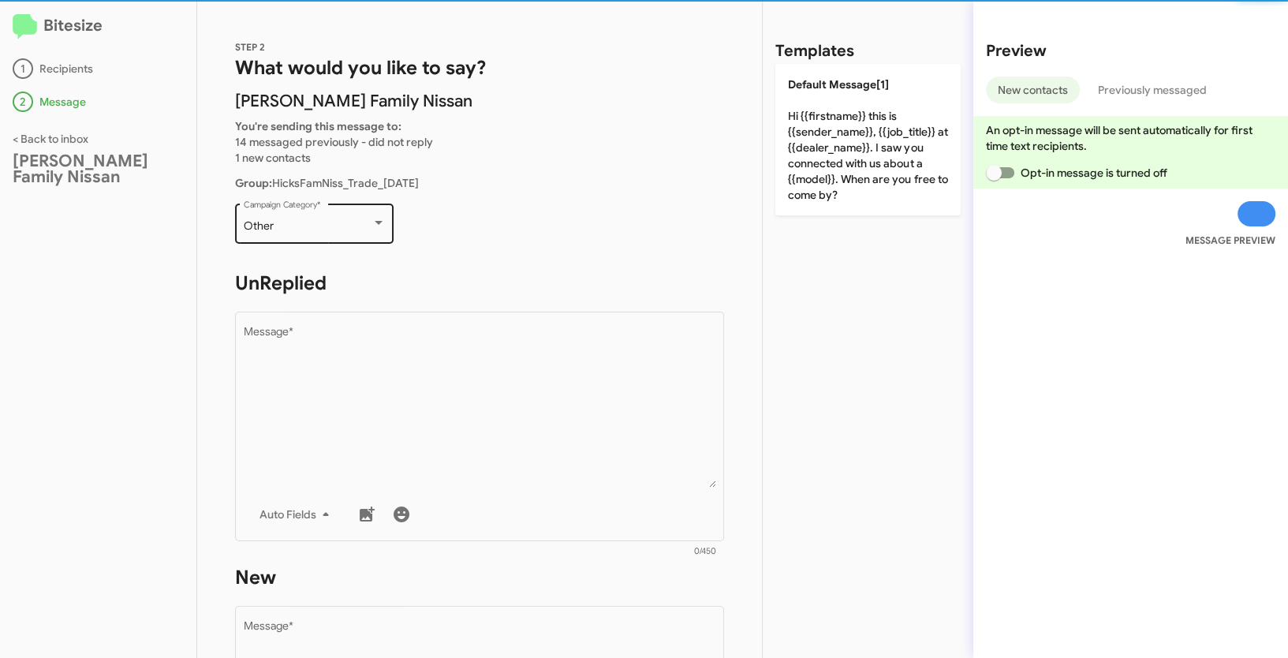
click at [308, 237] on div "Other Campaign Category *" at bounding box center [315, 221] width 142 height 43
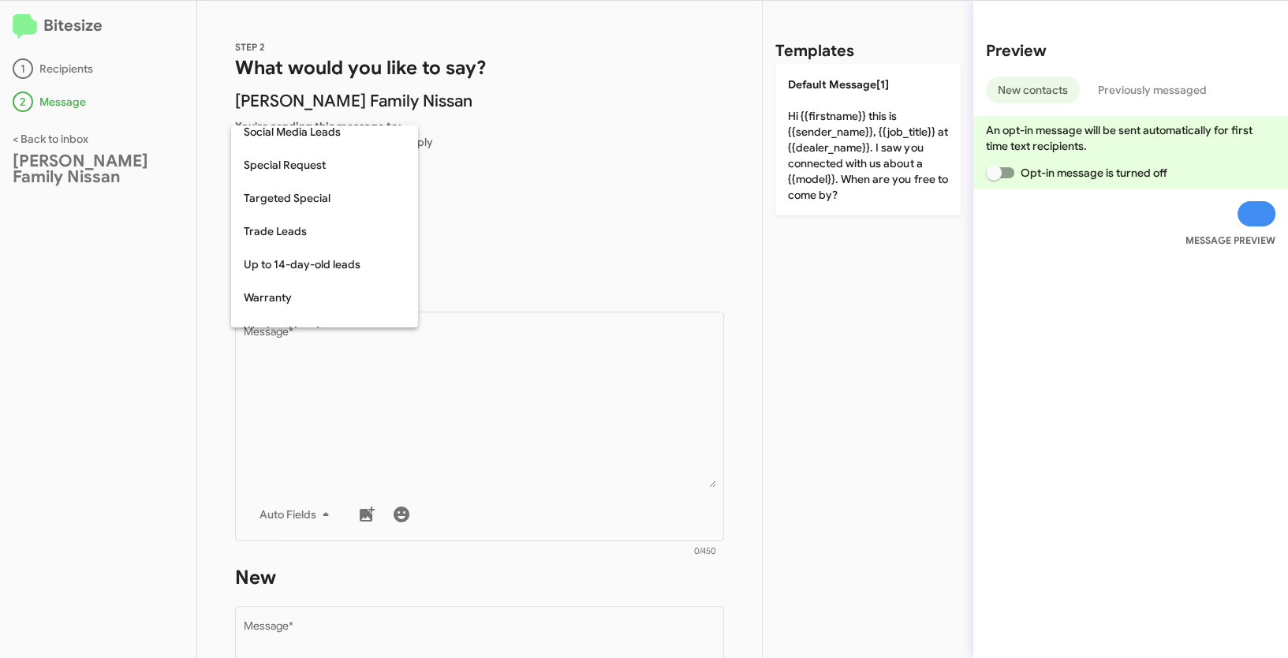
scroll to position [659, 0]
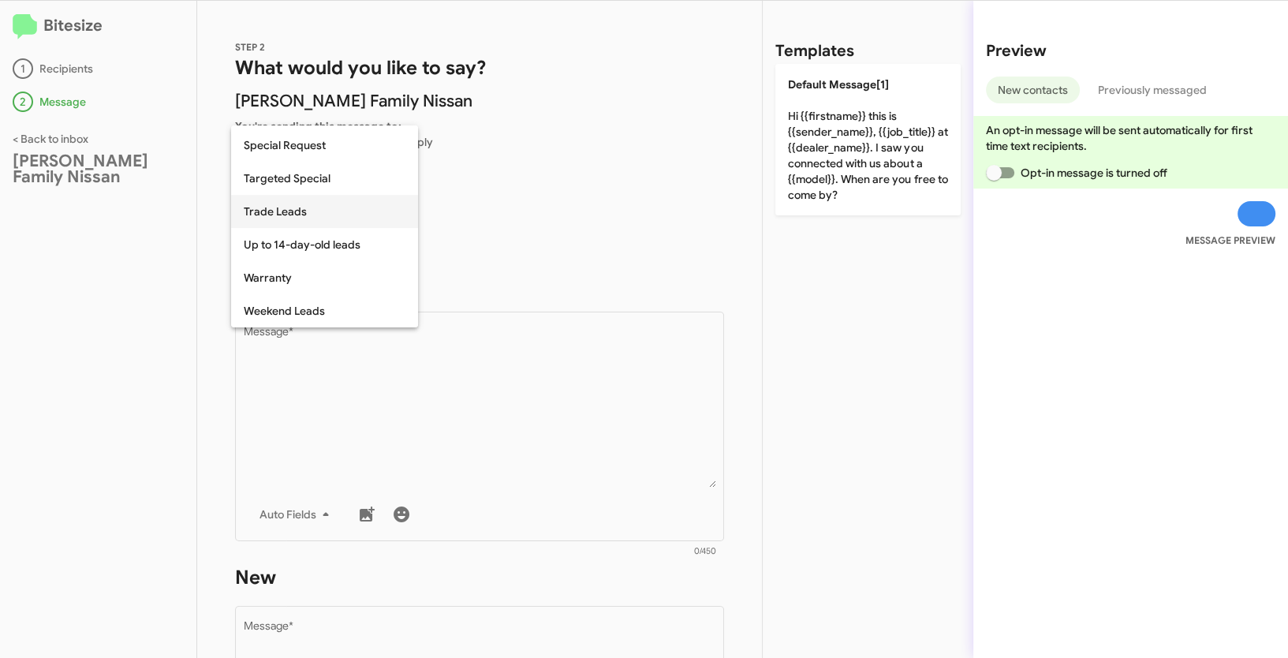
click at [287, 212] on span "Trade Leads" at bounding box center [325, 211] width 162 height 33
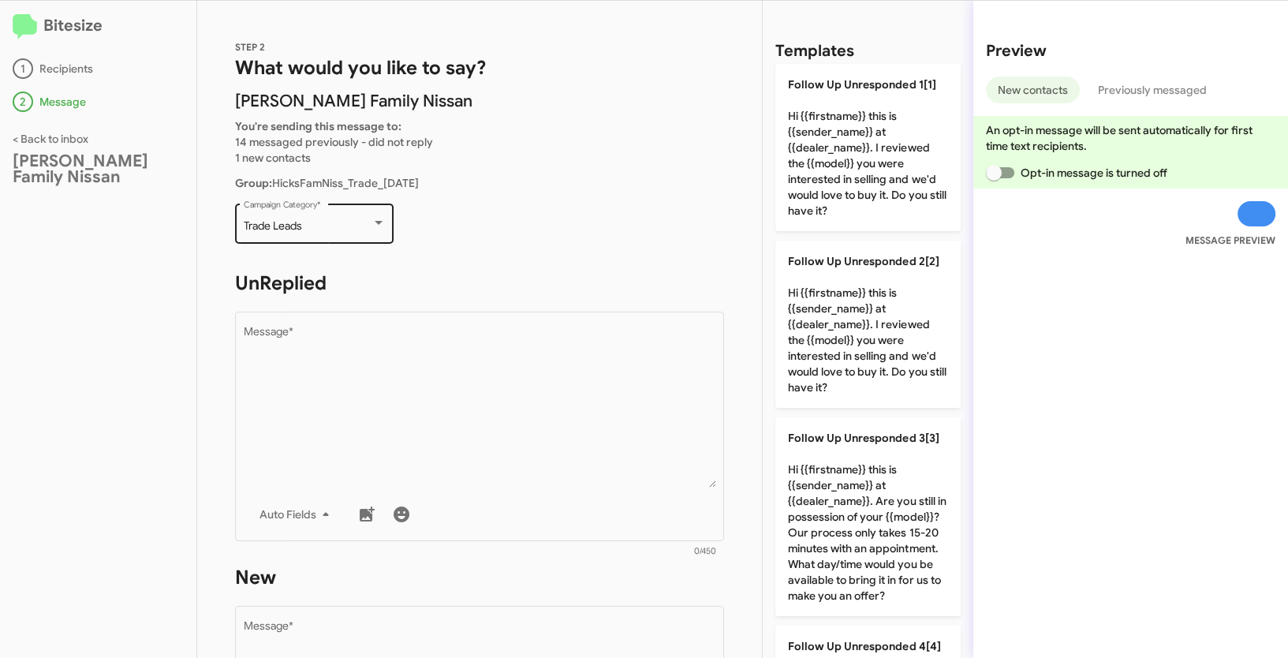
drag, startPoint x: 241, startPoint y: 228, endPoint x: 344, endPoint y: 228, distance: 102.5
click at [344, 228] on div "Trade Leads Campaign Category *" at bounding box center [314, 221] width 159 height 43
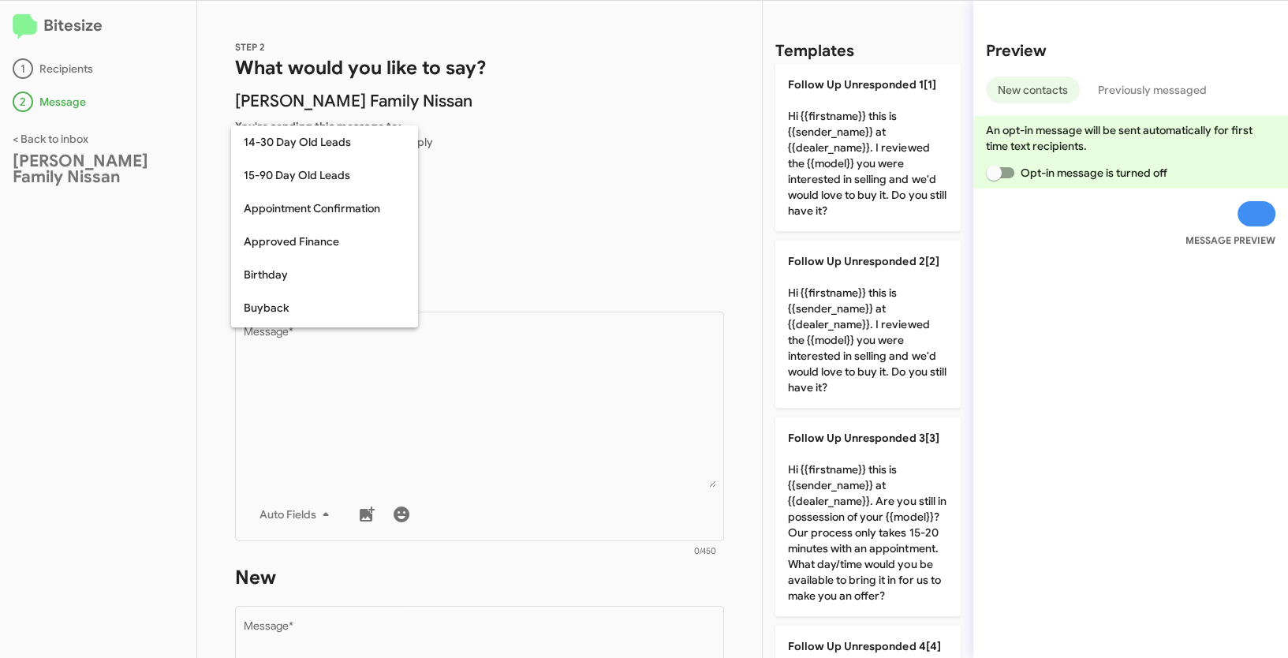
scroll to position [644, 0]
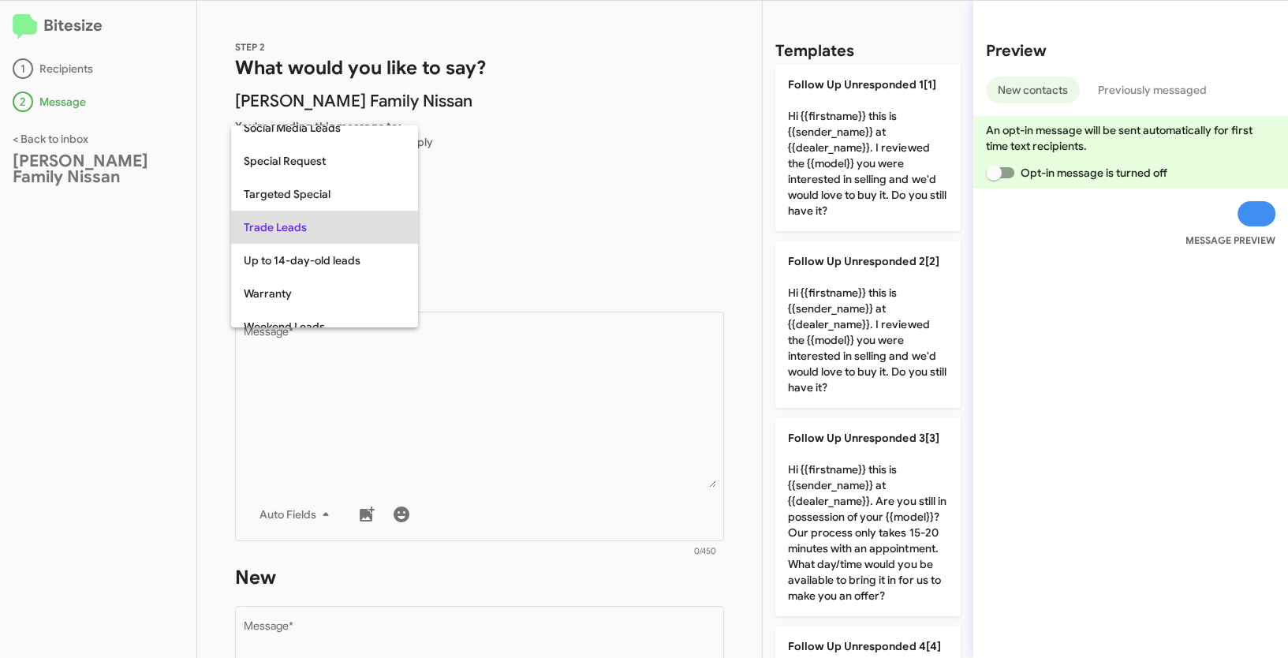
copy span "Trade Leads"
click at [479, 443] on div at bounding box center [644, 329] width 1288 height 658
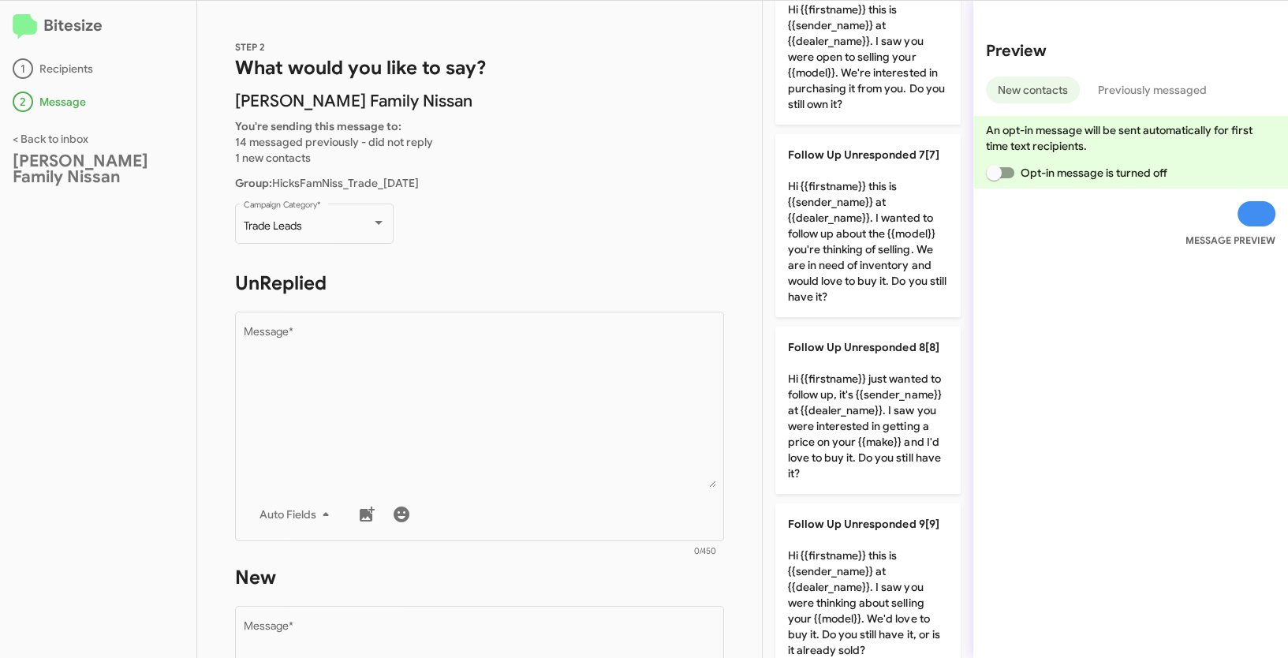
scroll to position [1330, 0]
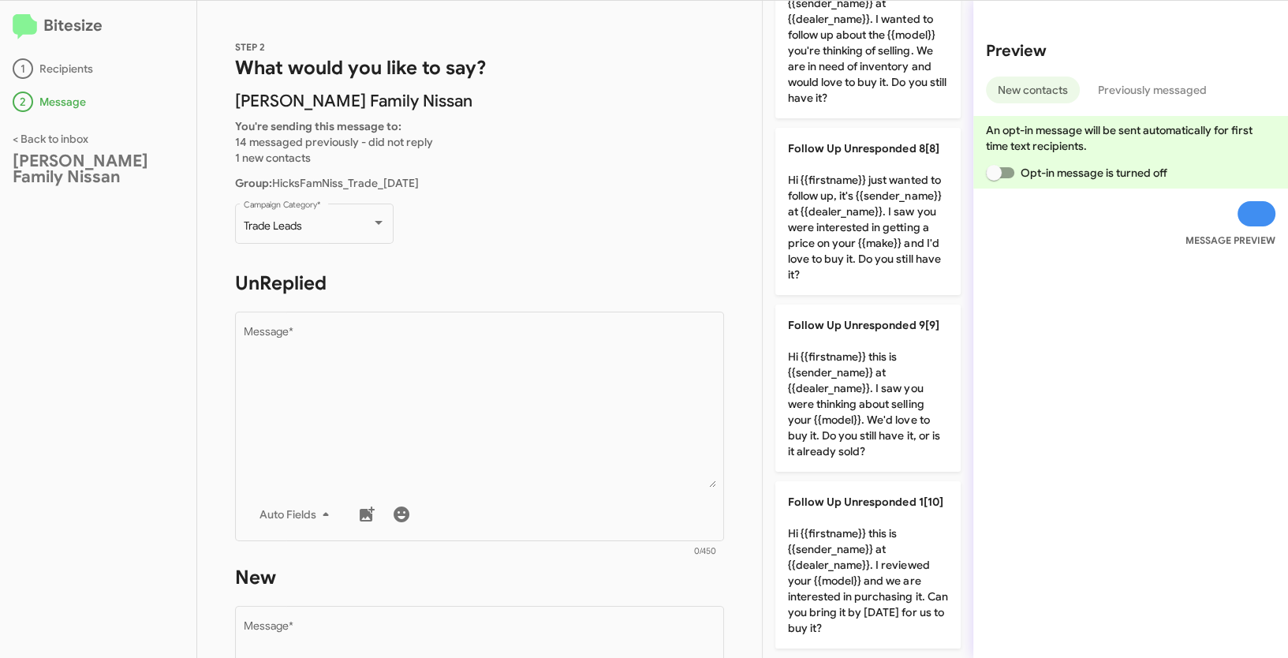
click at [834, 501] on p "Follow Up Unresponded 1[10] Hi {{firstname}} this is {{sender_name}} at {{deale…" at bounding box center [867, 564] width 185 height 167
type textarea "Hi {{firstname}} this is {{sender_name}} at {{dealer_name}}. I reviewed your {{…"
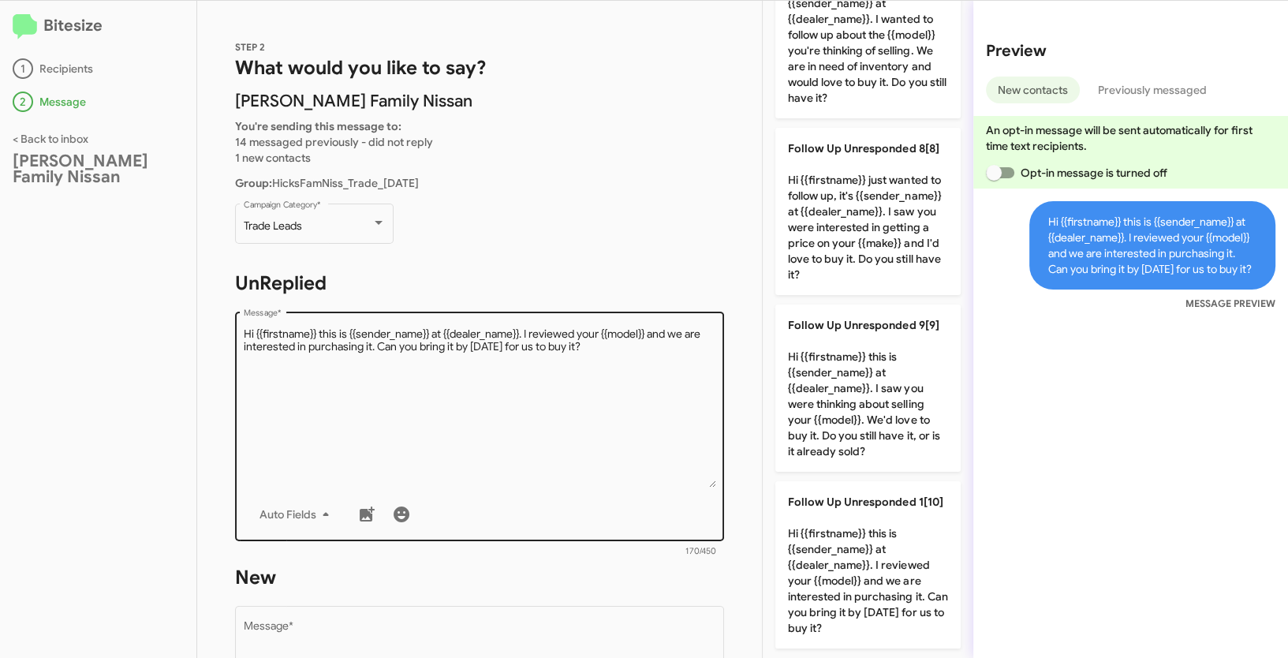
scroll to position [268, 0]
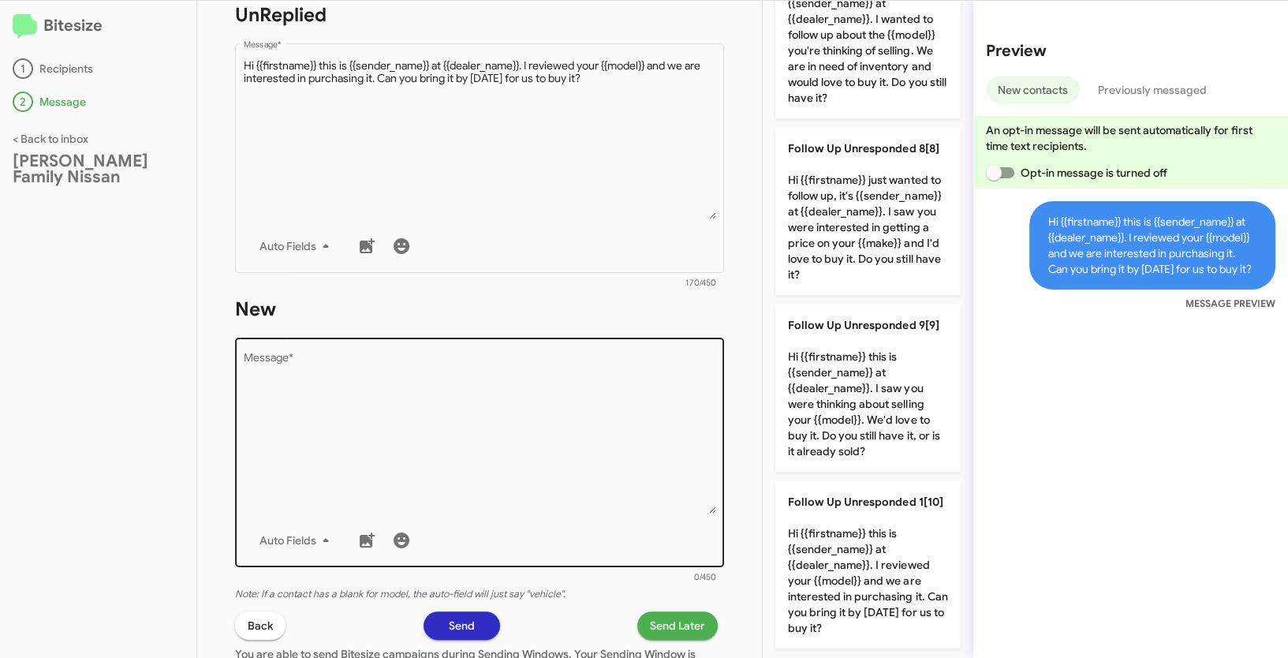
click at [554, 446] on textarea "Message *" at bounding box center [480, 433] width 472 height 161
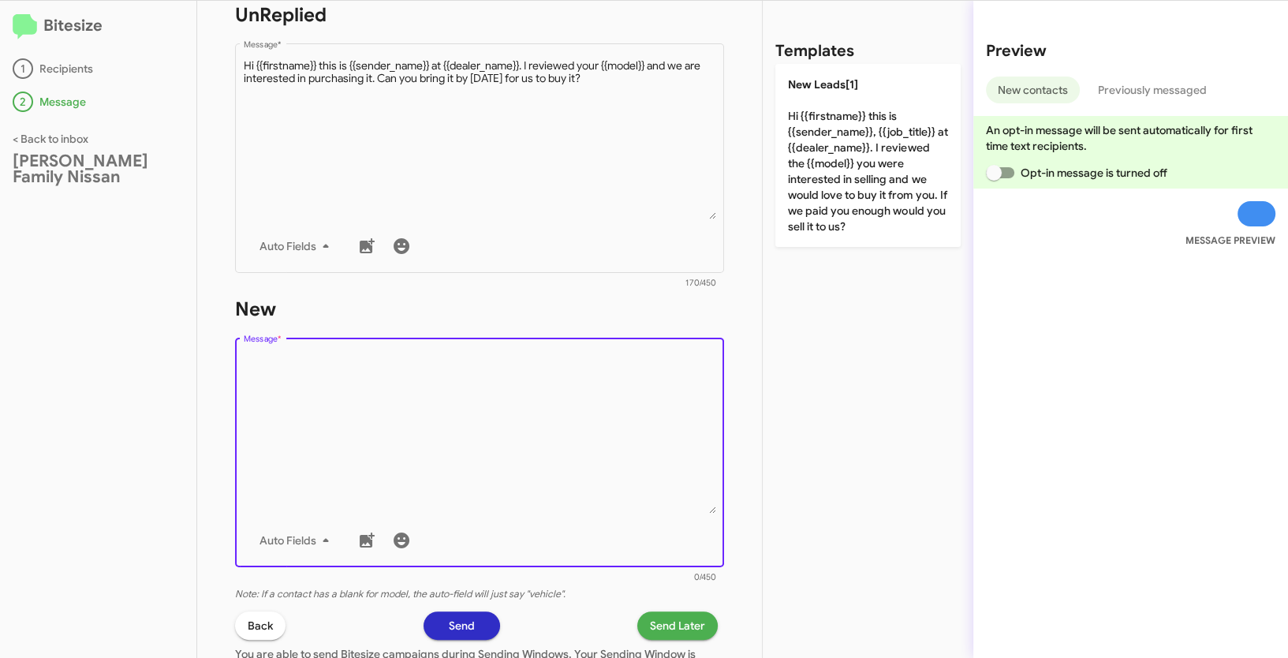
scroll to position [0, 0]
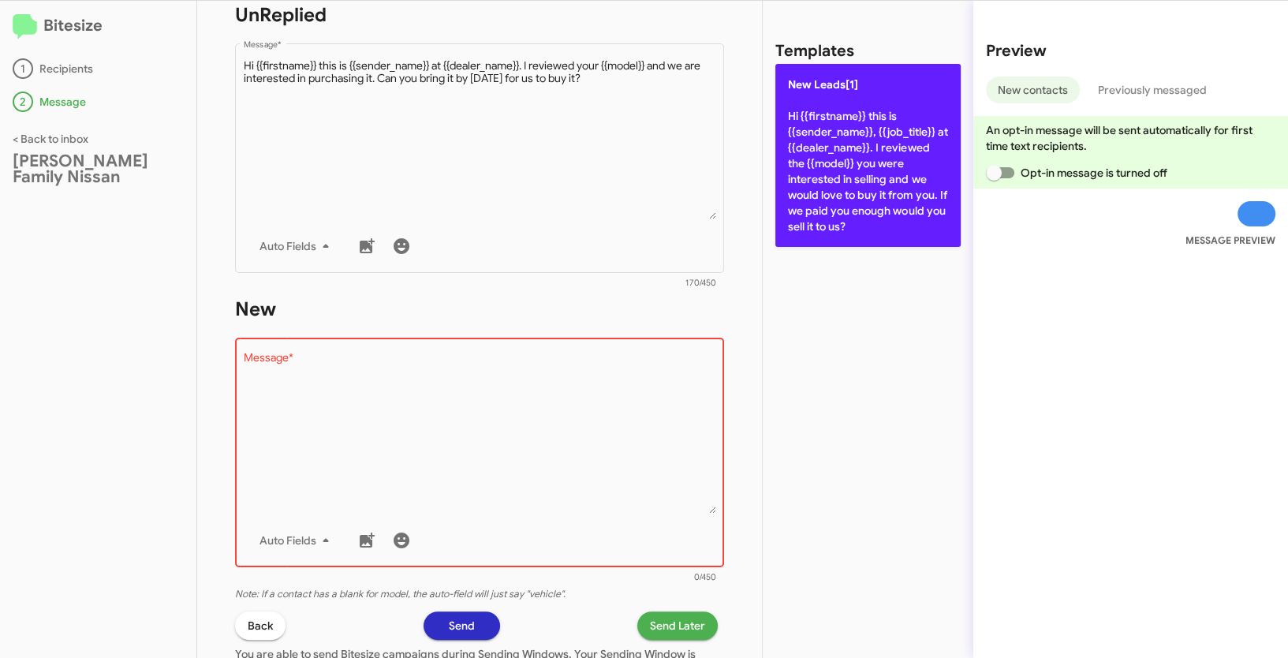
click at [868, 118] on p "New Leads[1] Hi {{firstname}} this is {{sender_name}}, {{job_title}} at {{deale…" at bounding box center [867, 155] width 185 height 183
type textarea "Hi {{firstname}} this is {{sender_name}}, {{job_title}} at {{dealer_name}}. I r…"
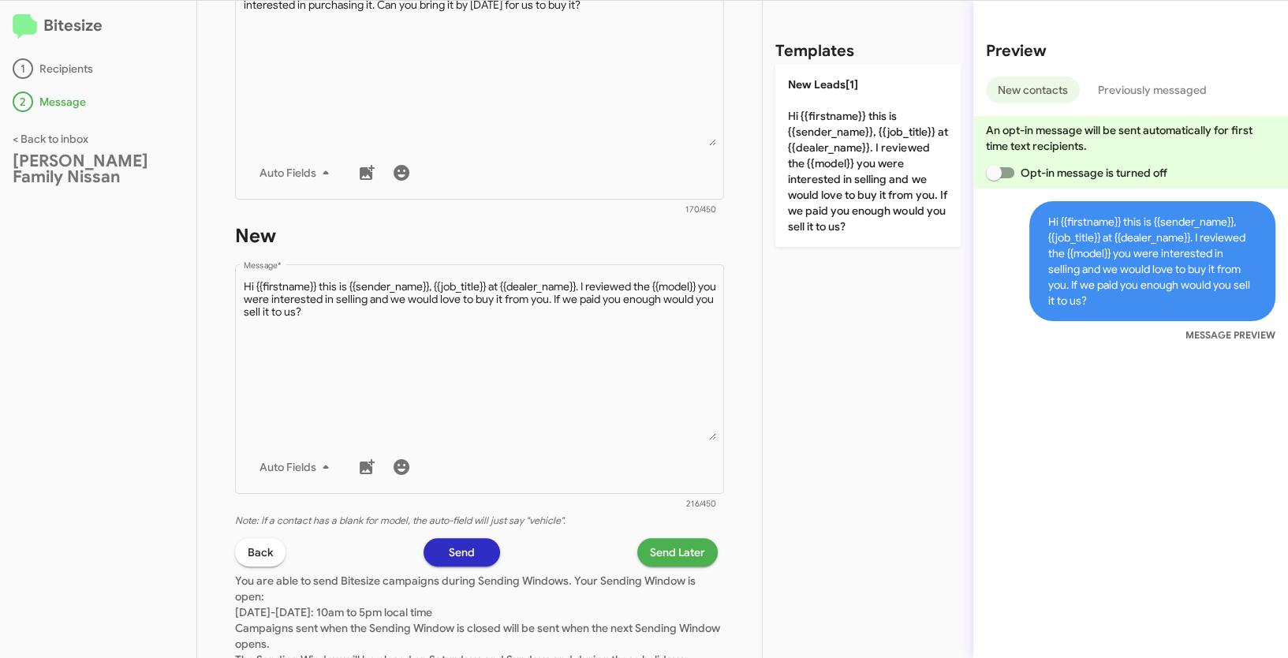
scroll to position [444, 0]
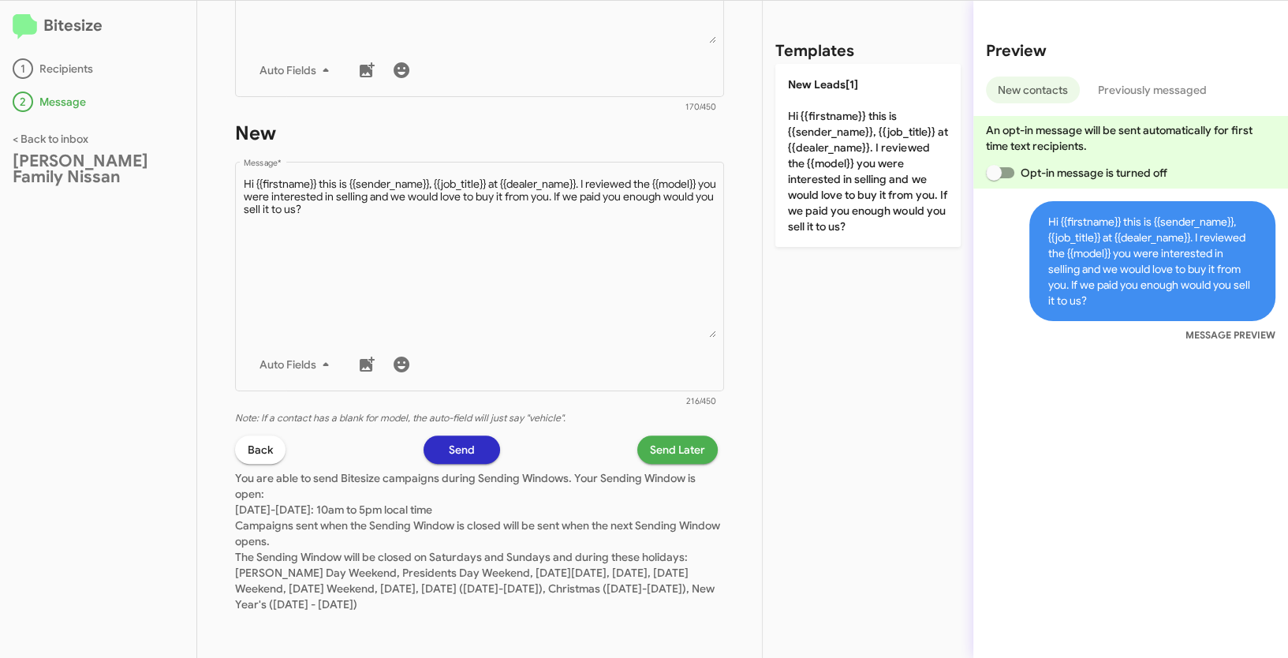
click at [650, 447] on span "Send Later" at bounding box center [677, 449] width 55 height 28
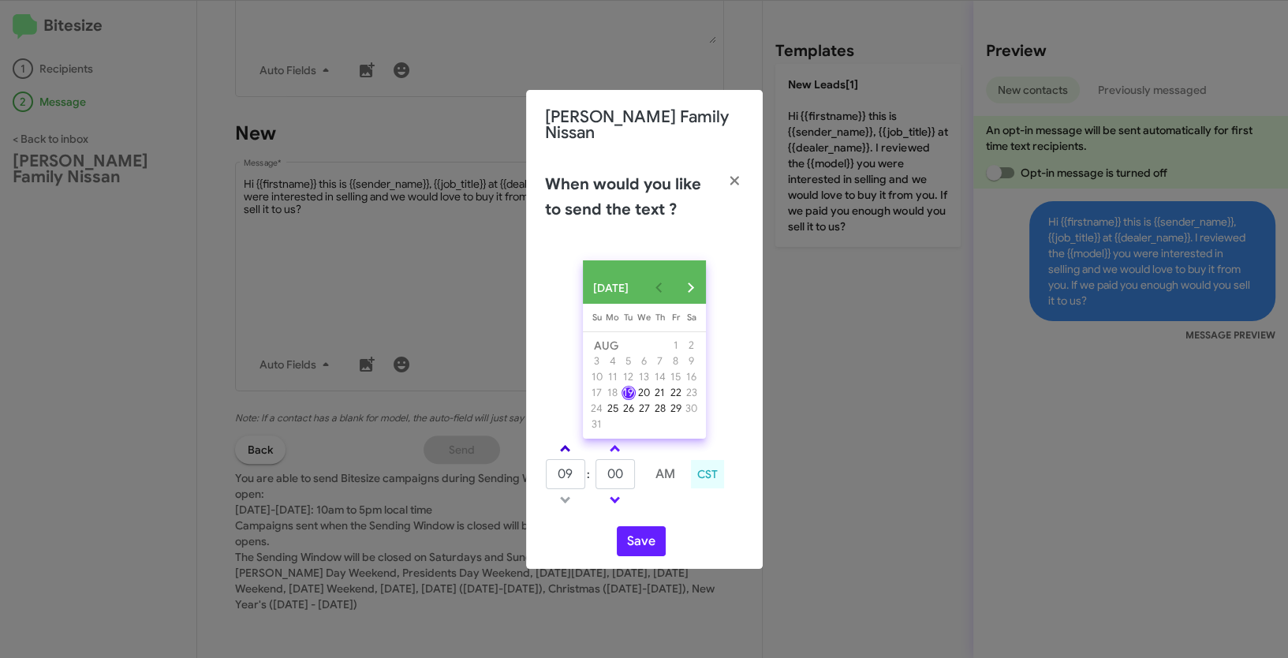
click at [562, 444] on link at bounding box center [565, 448] width 28 height 18
type input "10"
drag, startPoint x: 633, startPoint y: 478, endPoint x: 590, endPoint y: 472, distance: 43.0
click at [590, 472] on tr "10 : 00 AM" at bounding box center [615, 474] width 141 height 32
type input "33"
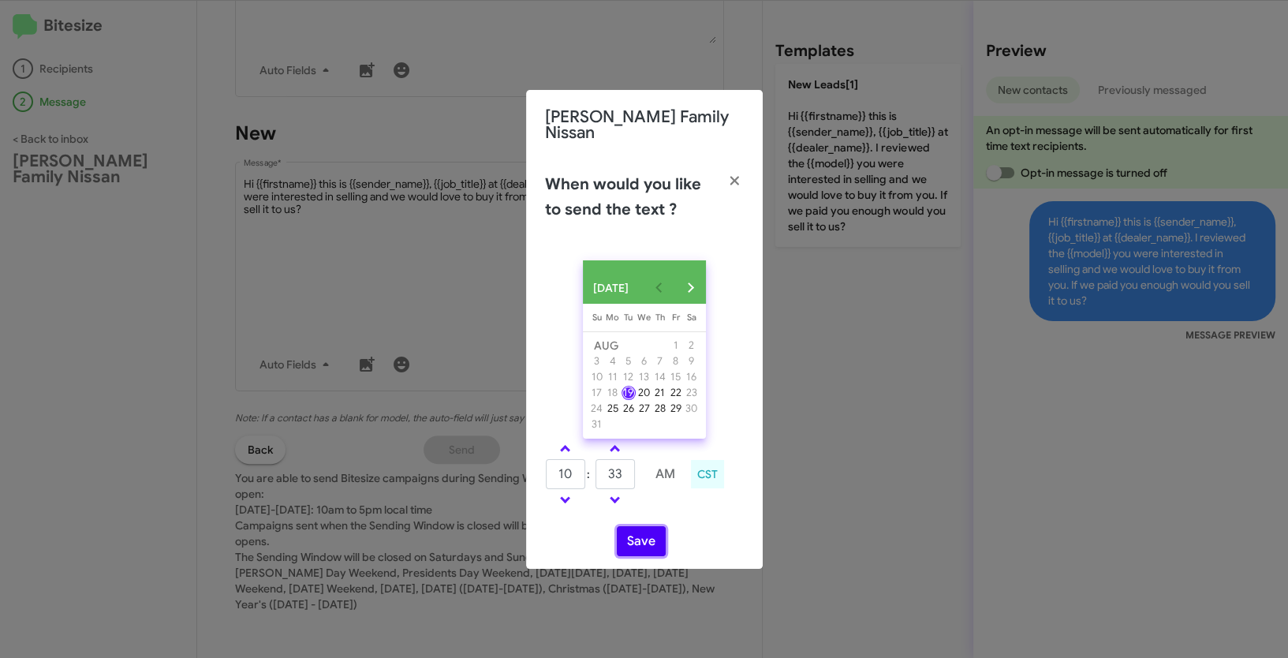
click at [630, 543] on button "Save" at bounding box center [641, 541] width 49 height 30
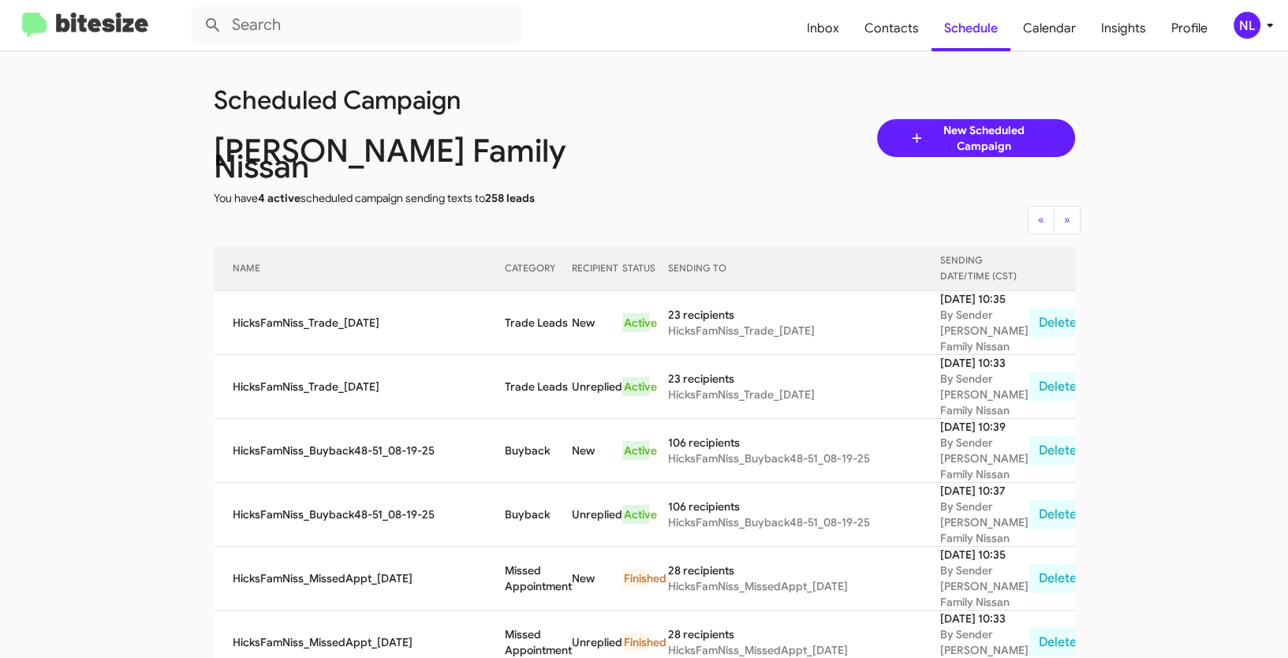
click at [1249, 29] on div "NL" at bounding box center [1247, 25] width 27 height 27
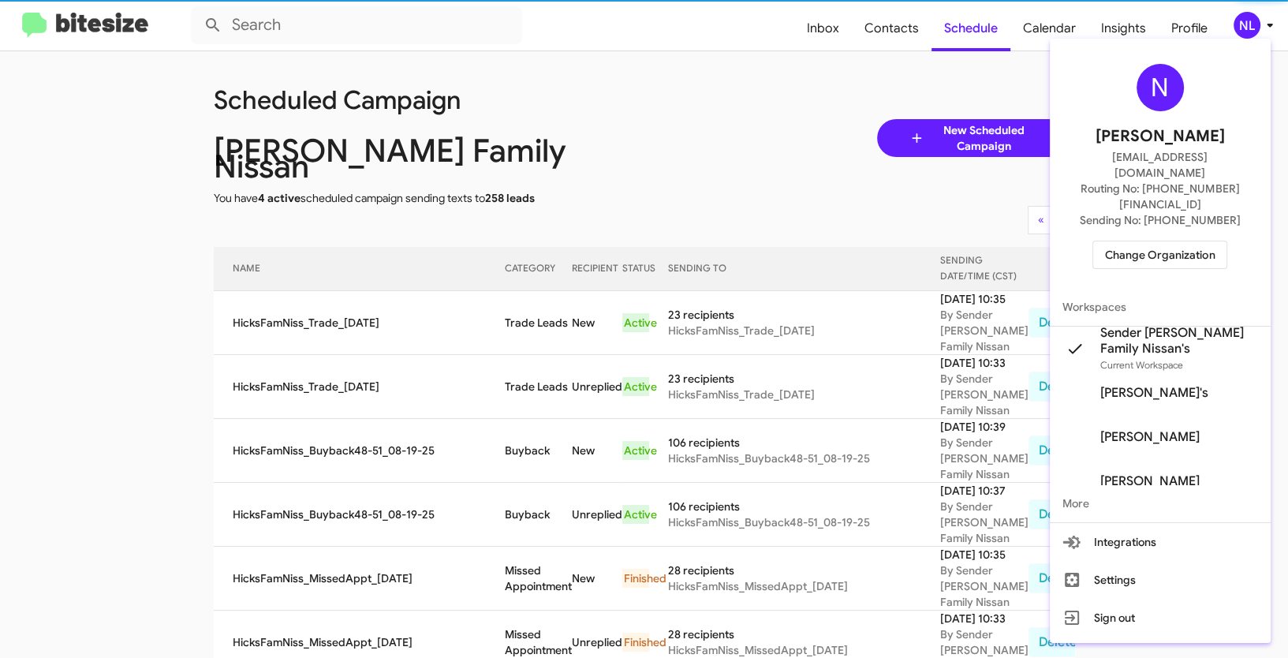
click at [1151, 241] on span "Change Organization" at bounding box center [1160, 254] width 110 height 27
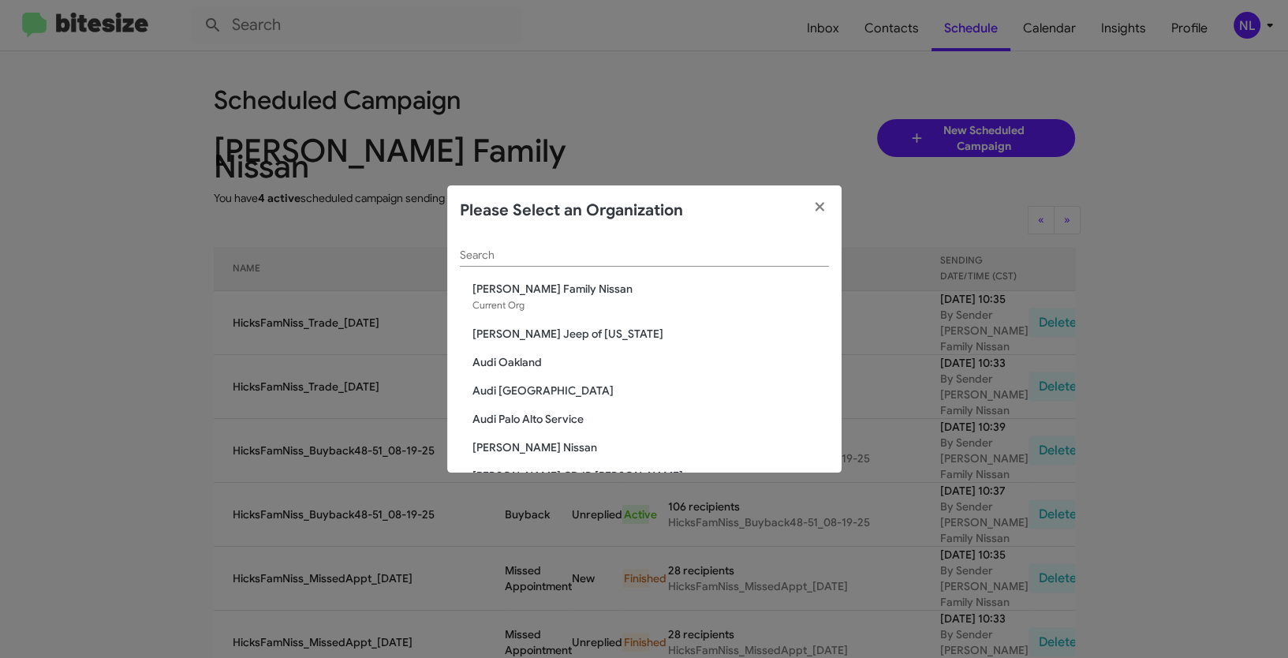
click at [539, 254] on input "Search" at bounding box center [644, 255] width 369 height 13
paste input "[PERSON_NAME] Family Subaru"
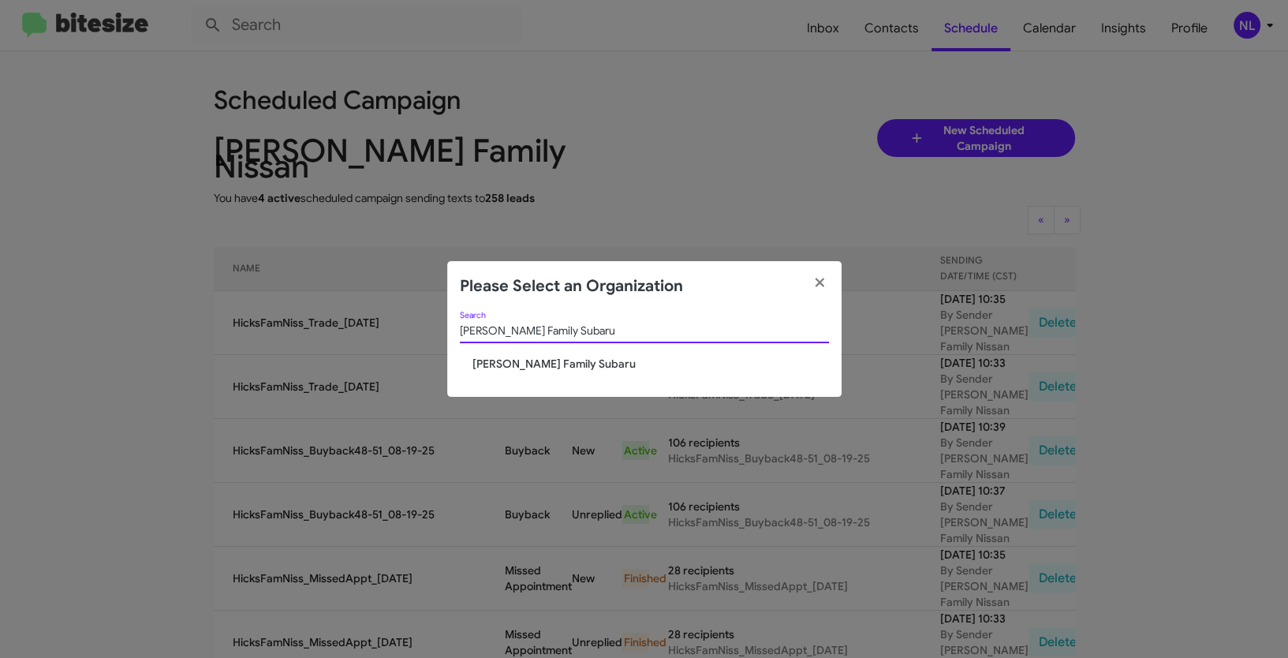
type input "[PERSON_NAME] Family Subaru"
click at [516, 358] on span "[PERSON_NAME] Family Subaru" at bounding box center [650, 364] width 357 height 16
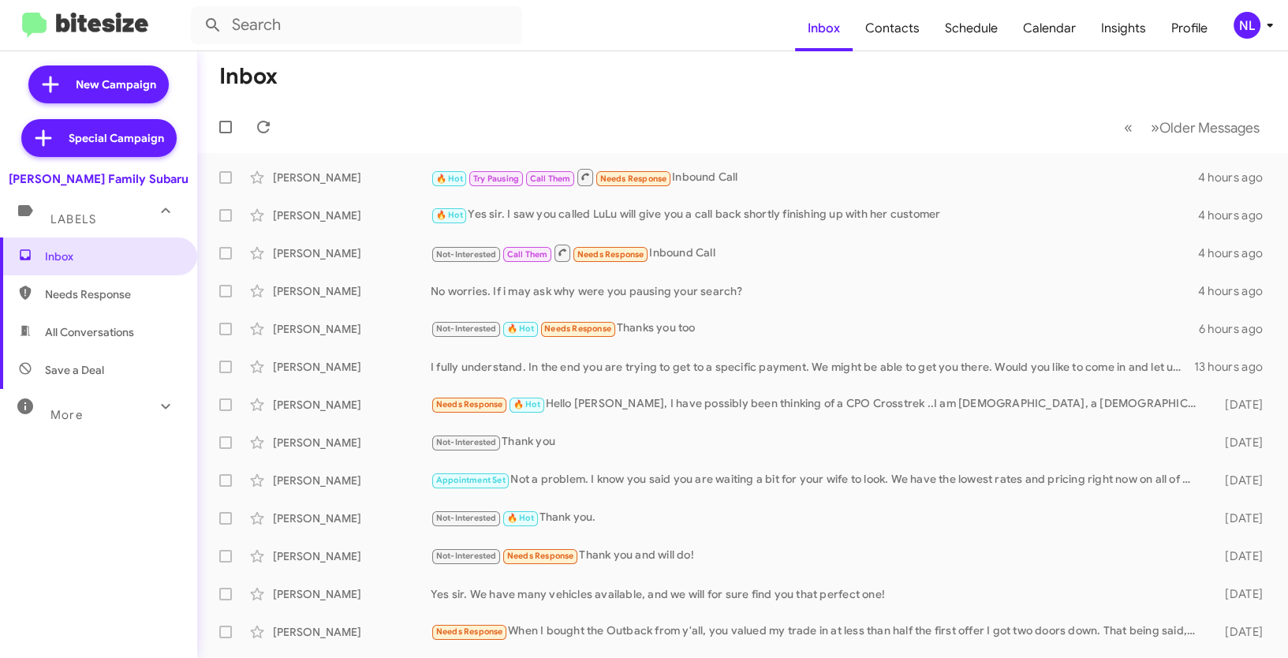
click at [1246, 18] on div "NL" at bounding box center [1247, 25] width 27 height 27
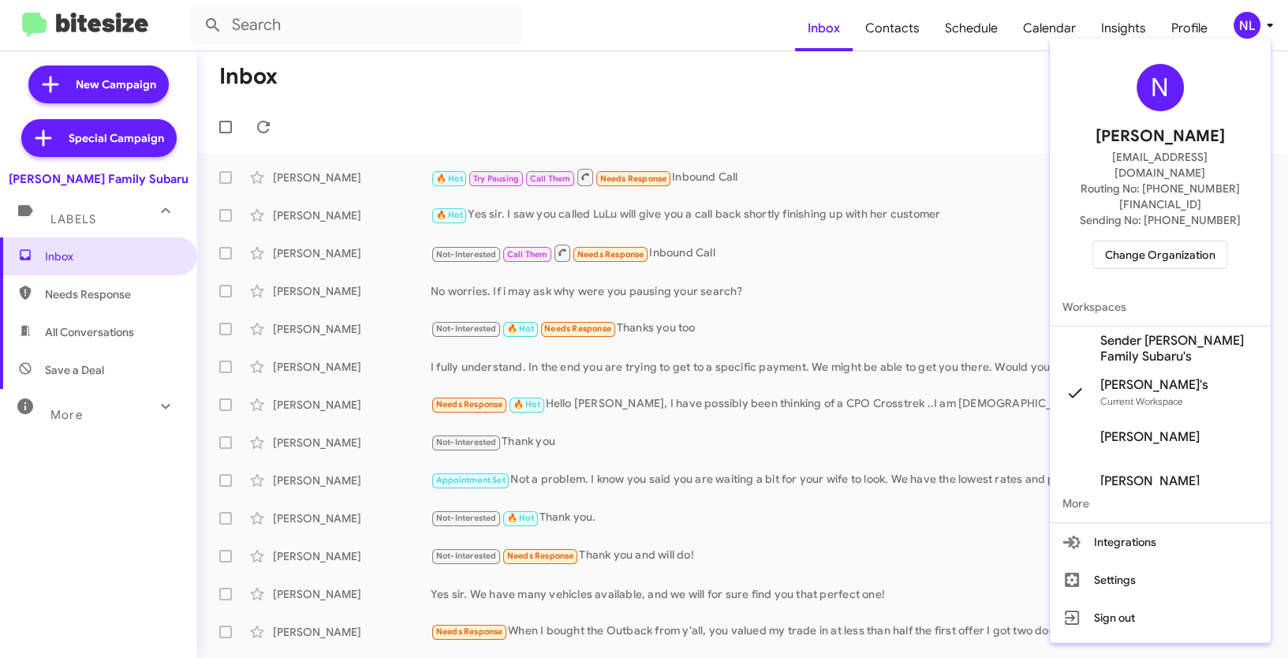
click at [1136, 333] on span "Sender [PERSON_NAME] Family Subaru's" at bounding box center [1179, 349] width 158 height 32
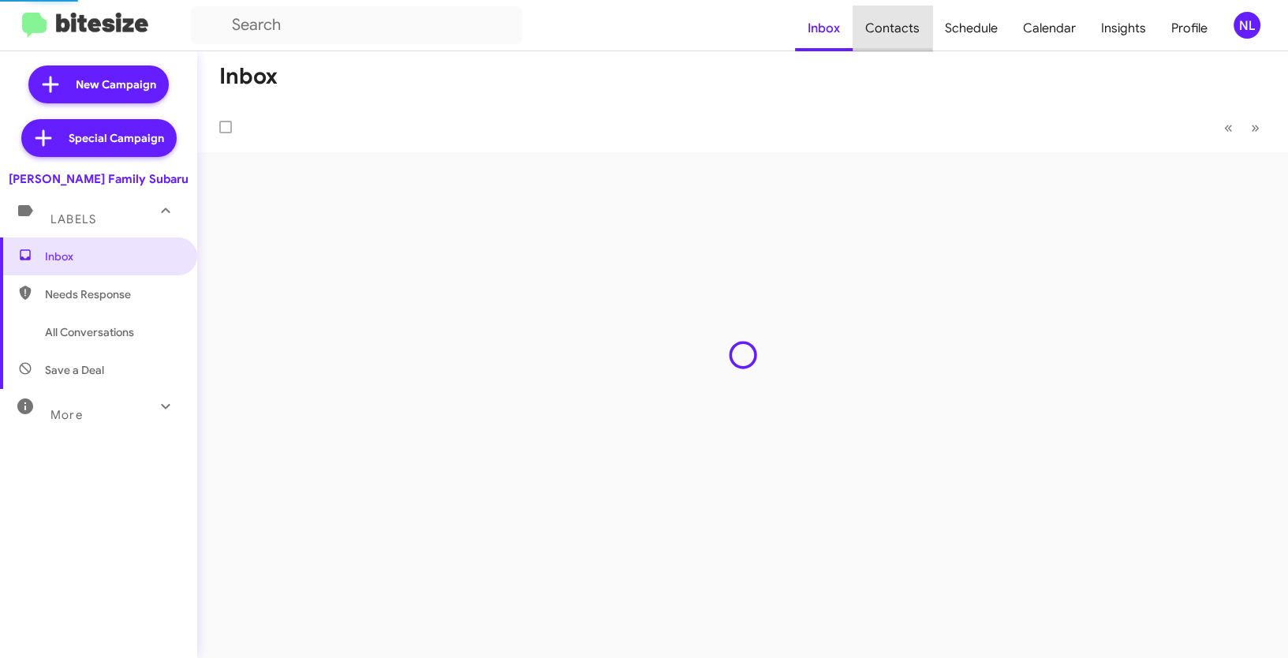
click at [907, 33] on span "Contacts" at bounding box center [893, 29] width 80 height 46
type input "in:groups"
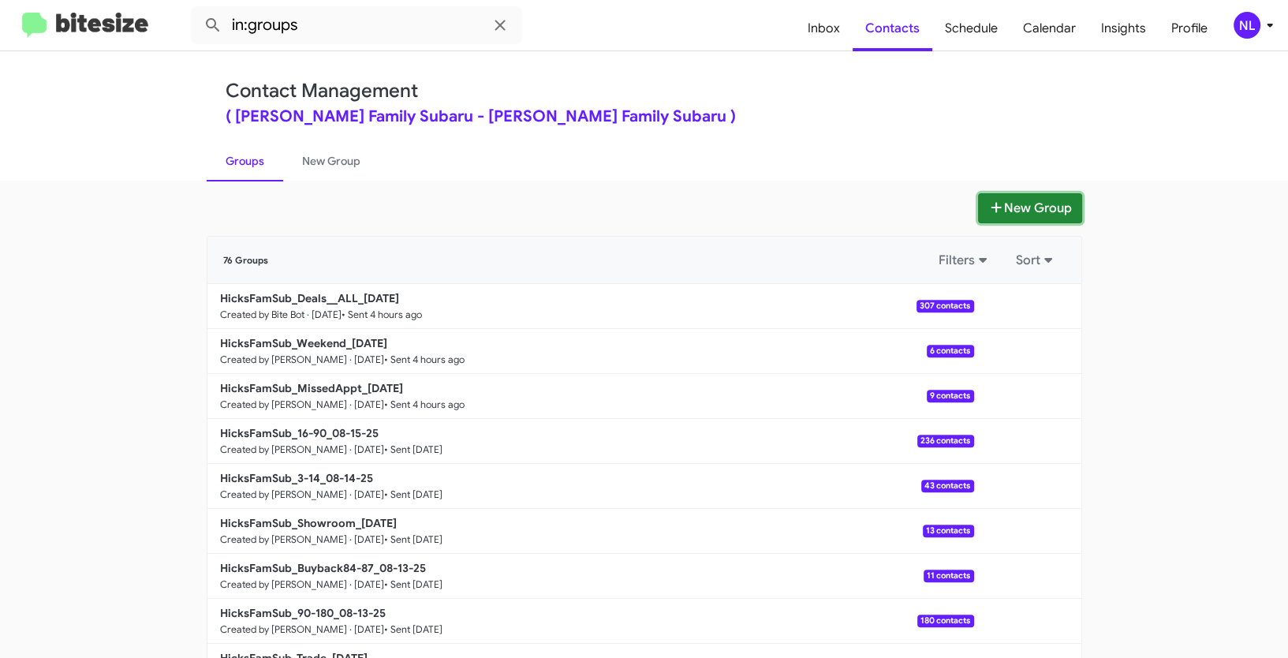
click at [1044, 204] on button "New Group" at bounding box center [1030, 208] width 104 height 30
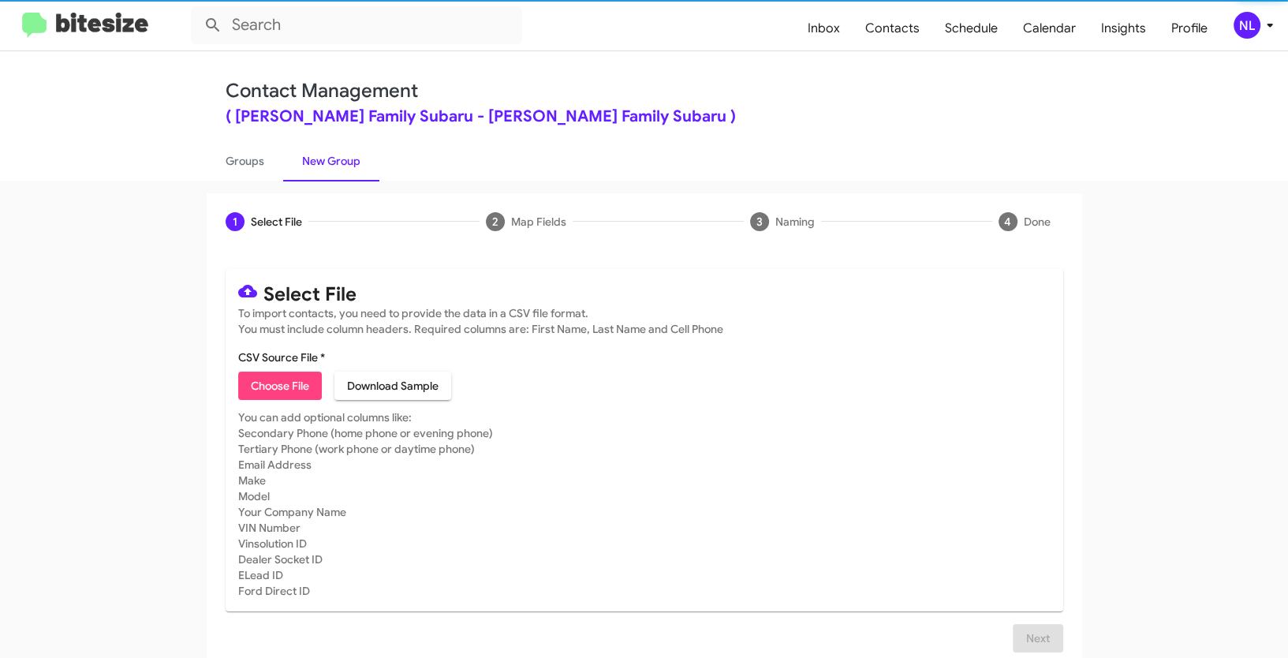
click at [261, 383] on span "Choose File" at bounding box center [280, 386] width 58 height 28
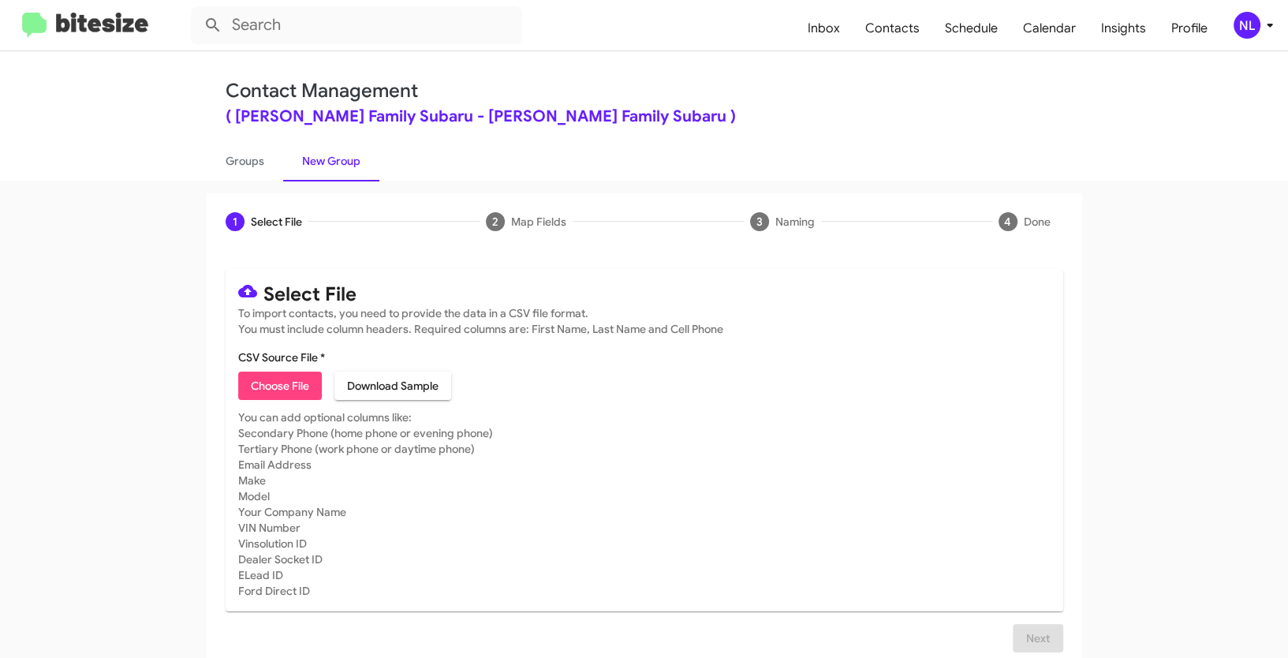
click at [268, 380] on span "Choose File" at bounding box center [280, 386] width 58 height 28
type input "HicksFamSub_Buyback48-51_08-19-25"
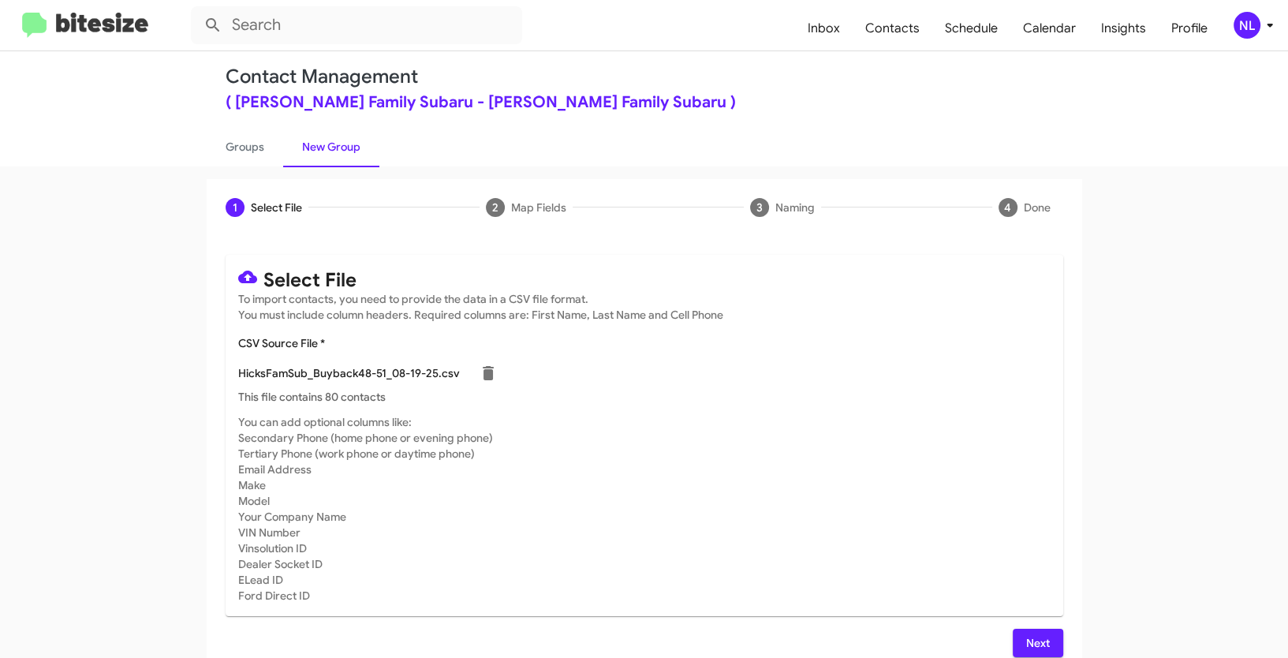
scroll to position [32, 0]
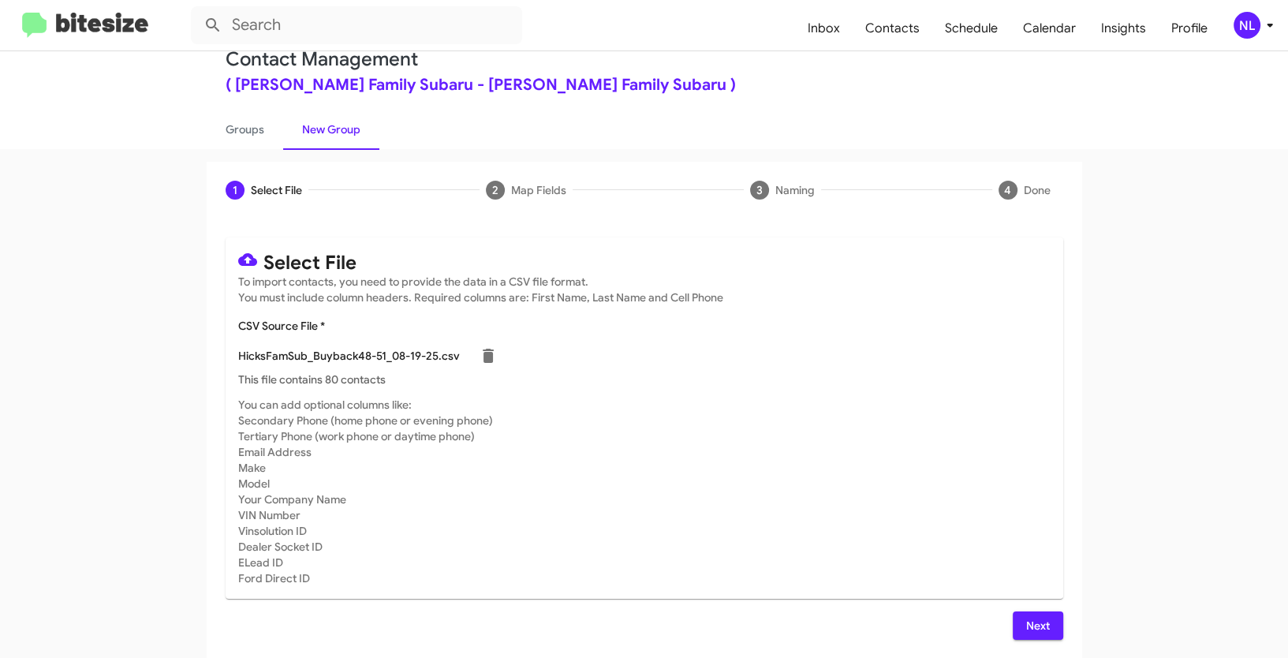
click at [1034, 618] on span "Next" at bounding box center [1037, 625] width 25 height 28
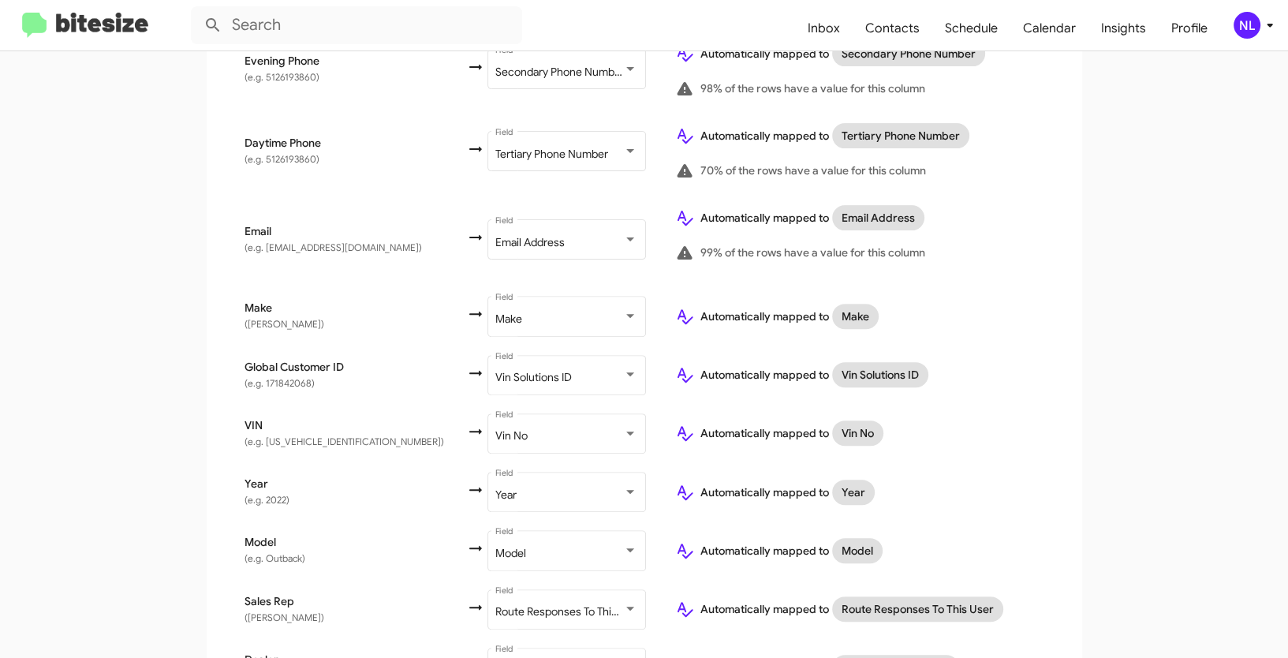
scroll to position [647, 0]
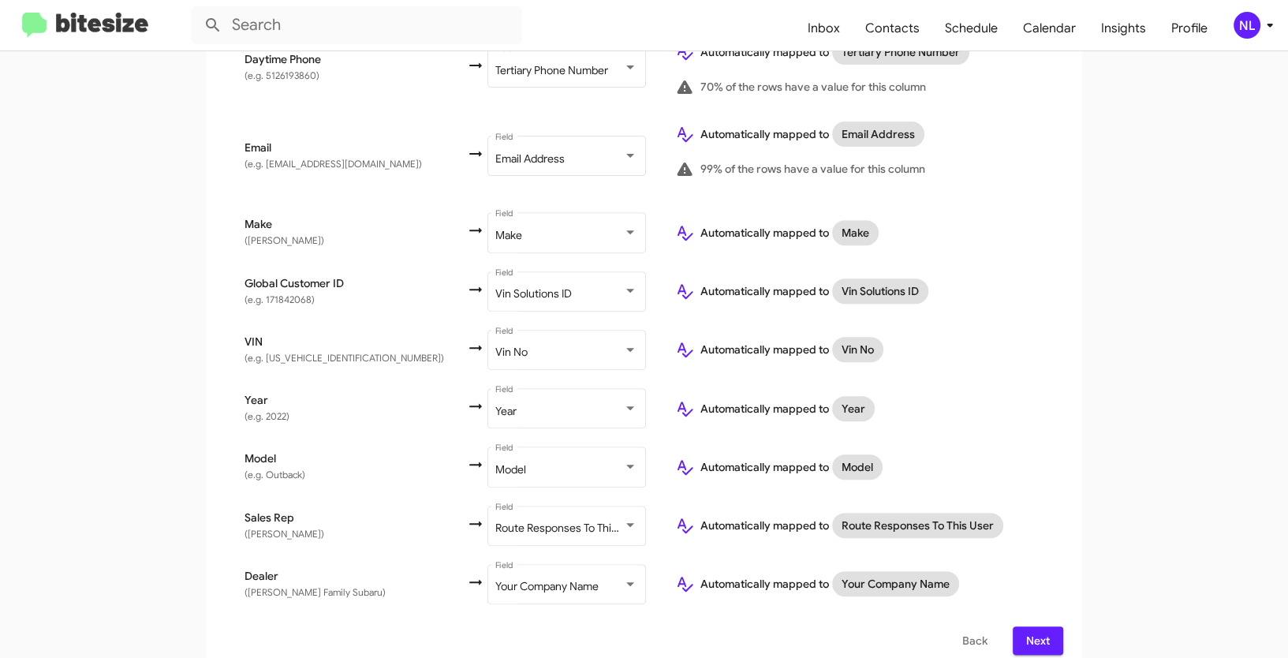
click at [1025, 629] on span "Next" at bounding box center [1037, 640] width 25 height 28
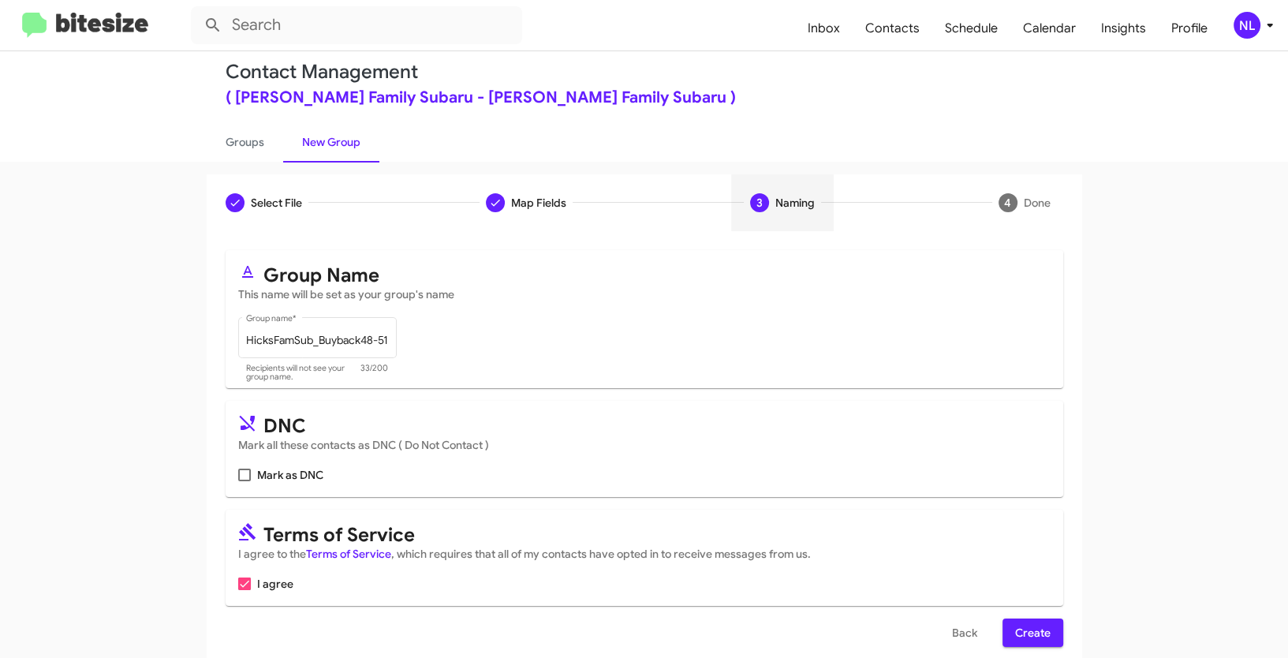
scroll to position [39, 0]
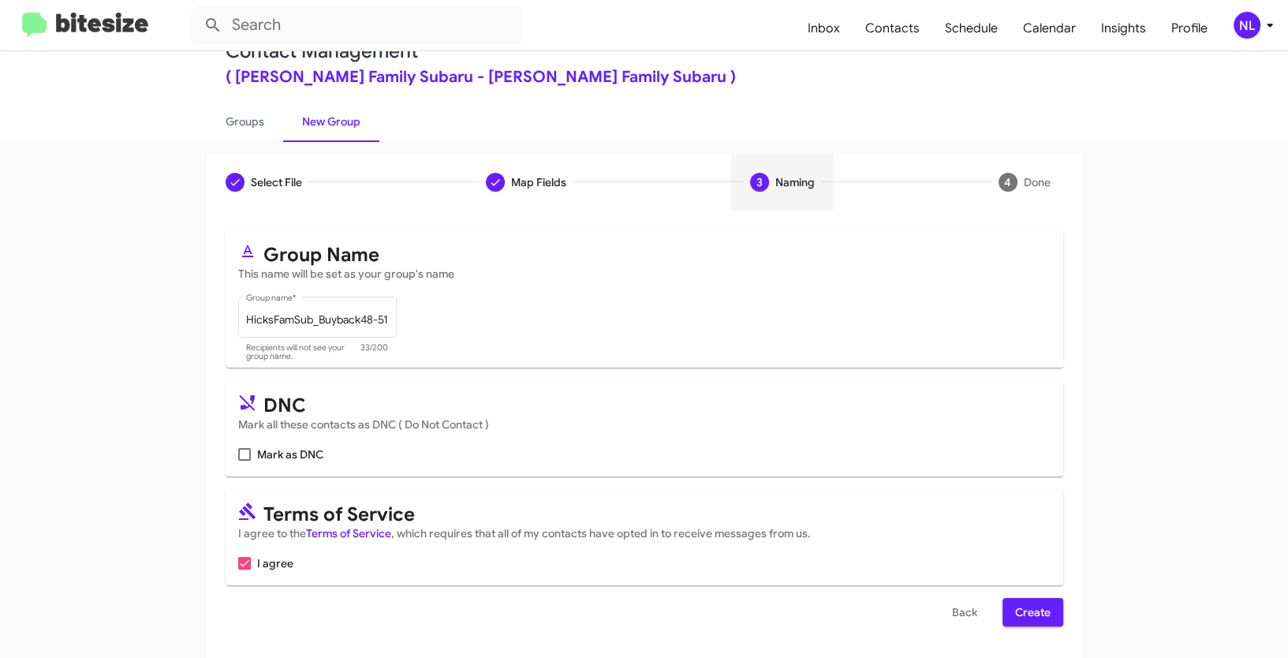
click at [1029, 620] on span "Create" at bounding box center [1032, 612] width 35 height 28
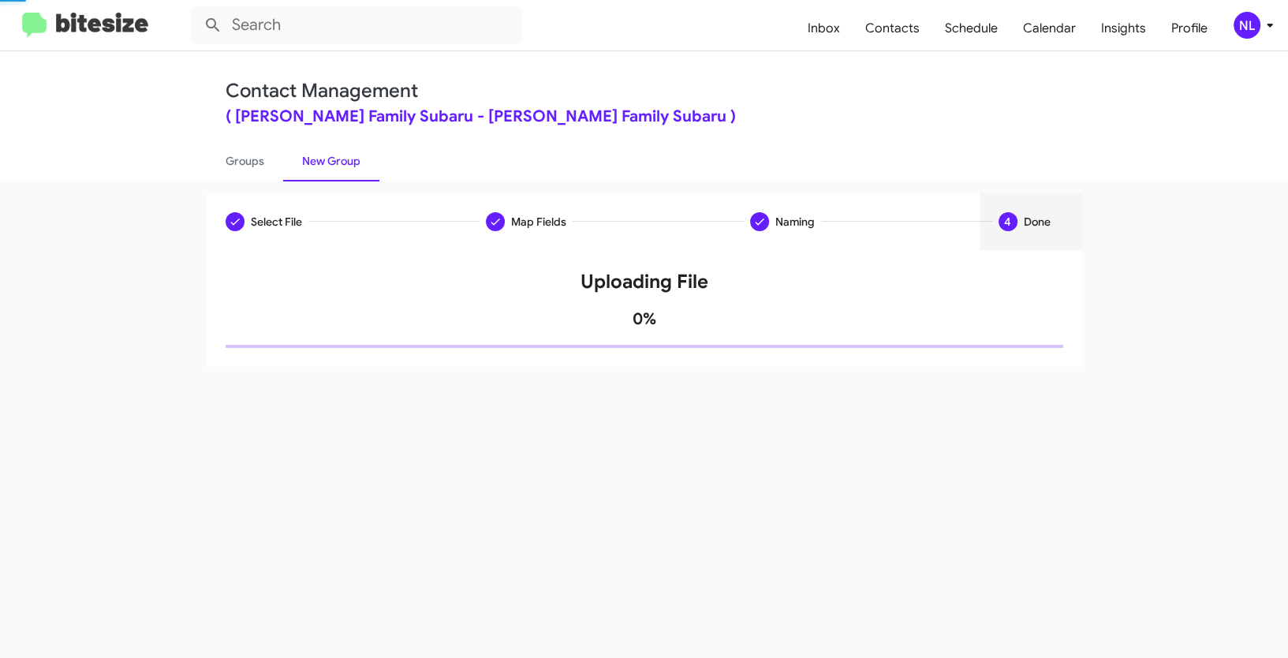
scroll to position [0, 0]
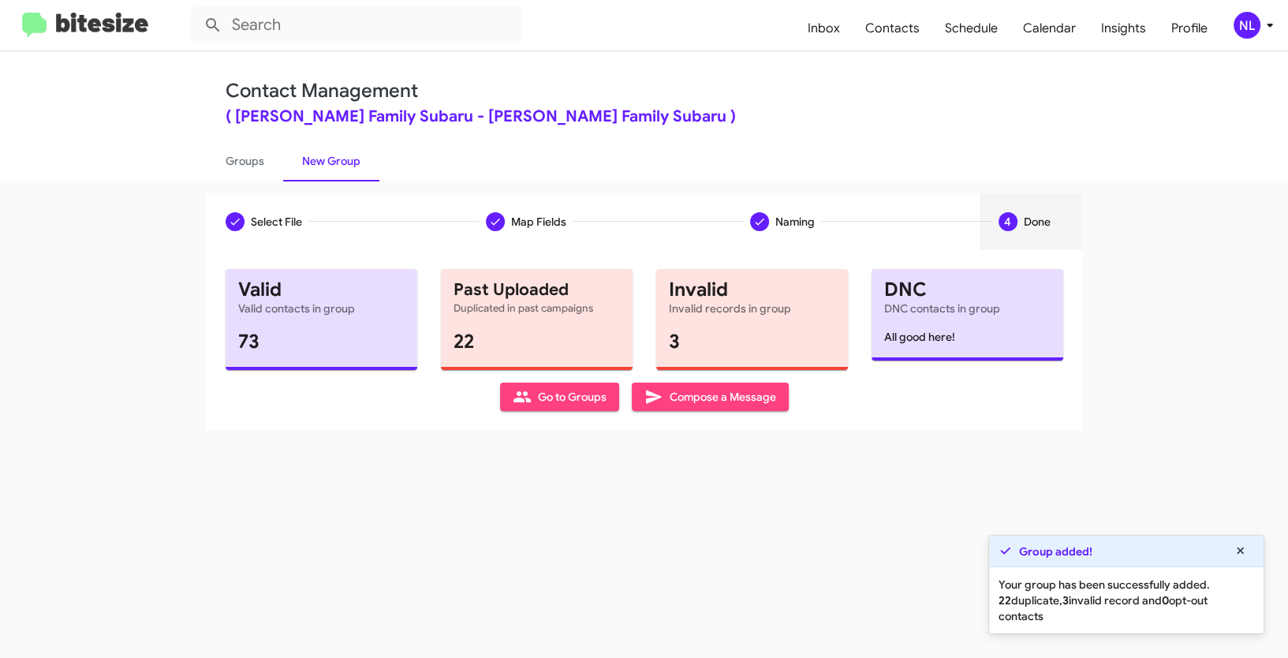
click at [552, 401] on span "Go to Groups" at bounding box center [560, 397] width 94 height 28
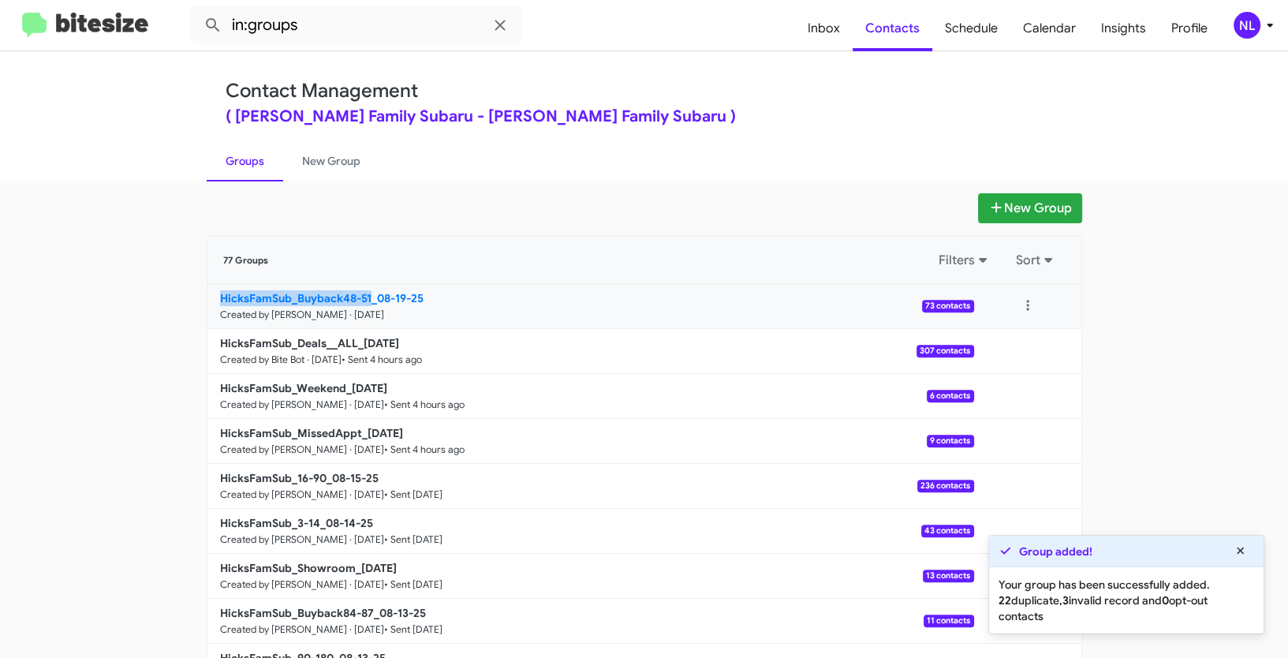
drag, startPoint x: 184, startPoint y: 297, endPoint x: 368, endPoint y: 297, distance: 183.8
click at [368, 297] on app-groups "New Group 77 Groups Filters Sort HicksFamSub_Buyback48-51_08-19-25 Created by N…" at bounding box center [644, 484] width 1288 height 582
copy b "HicksFamSub_Buyback48-51"
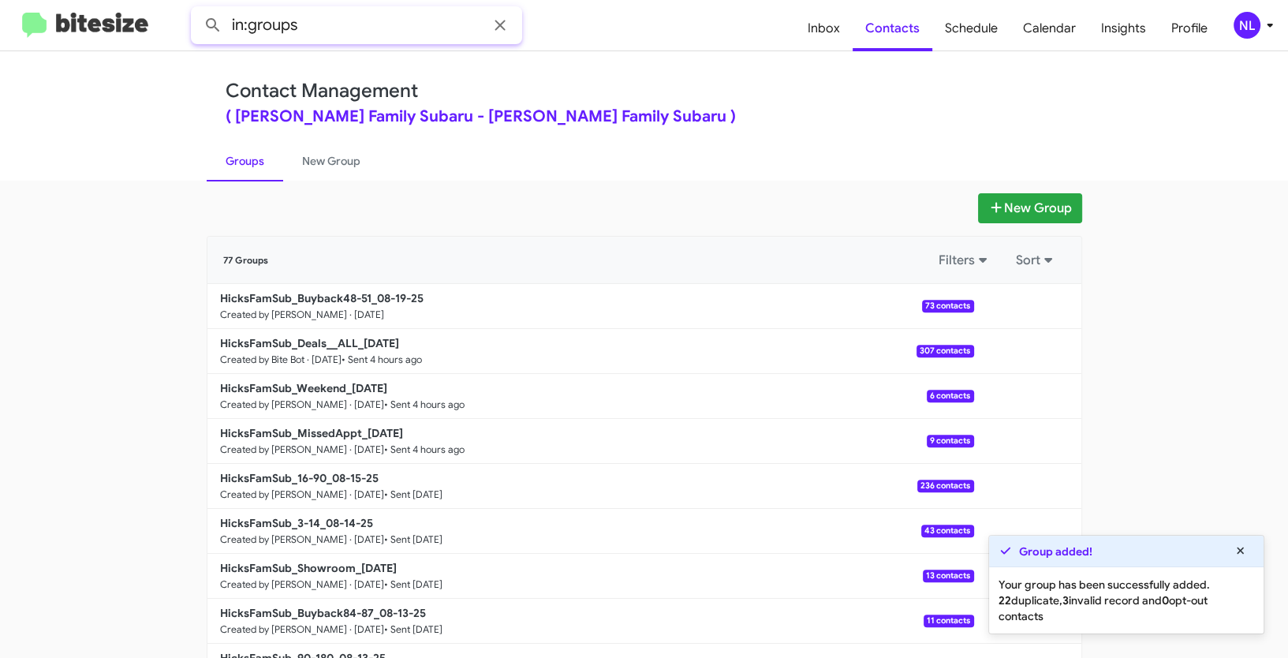
click at [331, 34] on input "in:groups" at bounding box center [356, 25] width 331 height 38
paste input "HicksFamSub_Buyback48-51"
type input "in:groups HicksFamSub_Buyback48-51"
click at [197, 9] on button at bounding box center [213, 25] width 32 height 32
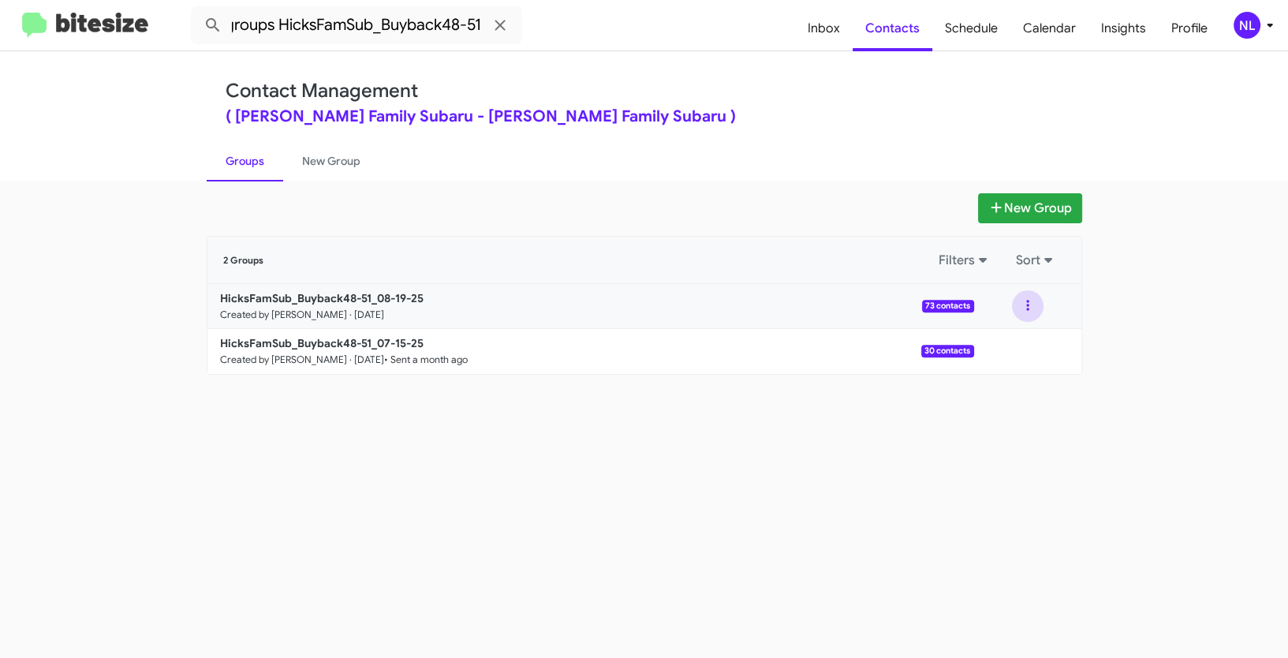
click at [1028, 302] on button at bounding box center [1028, 306] width 32 height 32
click at [1012, 357] on button "View contacts" at bounding box center [980, 349] width 126 height 38
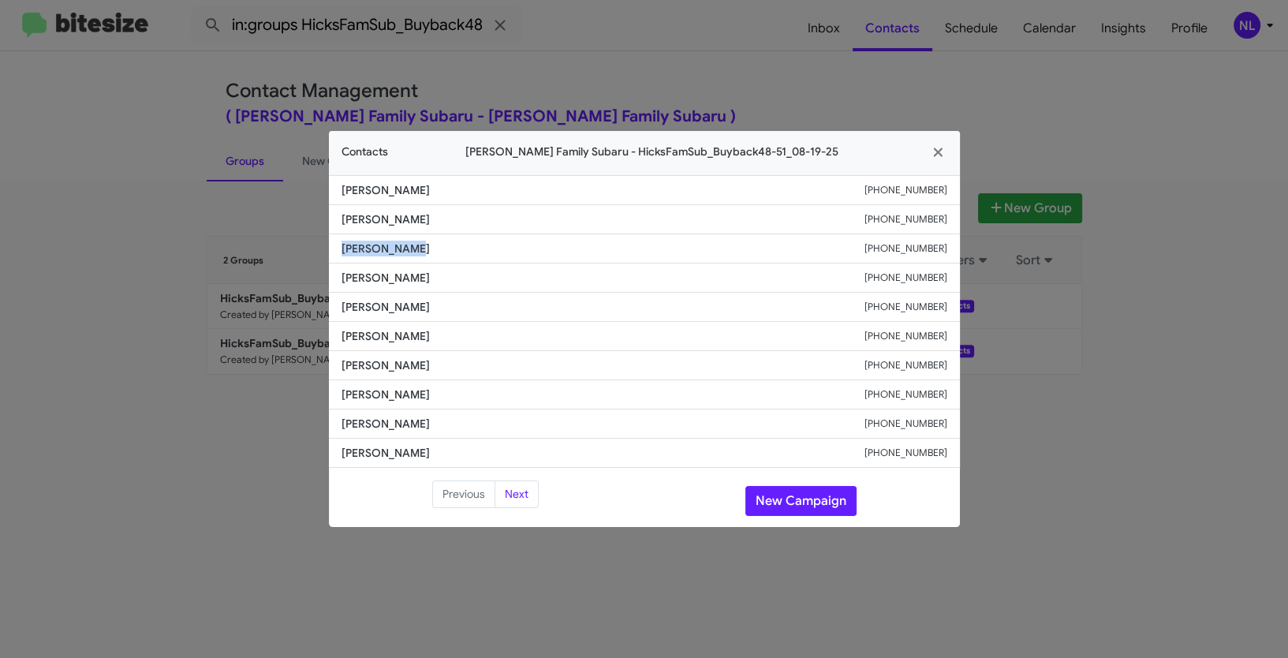
drag, startPoint x: 334, startPoint y: 246, endPoint x: 489, endPoint y: 256, distance: 155.7
click at [489, 256] on li "Jared Ketner +13615632525" at bounding box center [644, 248] width 631 height 29
copy span "Jared Ketner"
click at [796, 506] on button "New Campaign" at bounding box center [800, 501] width 111 height 30
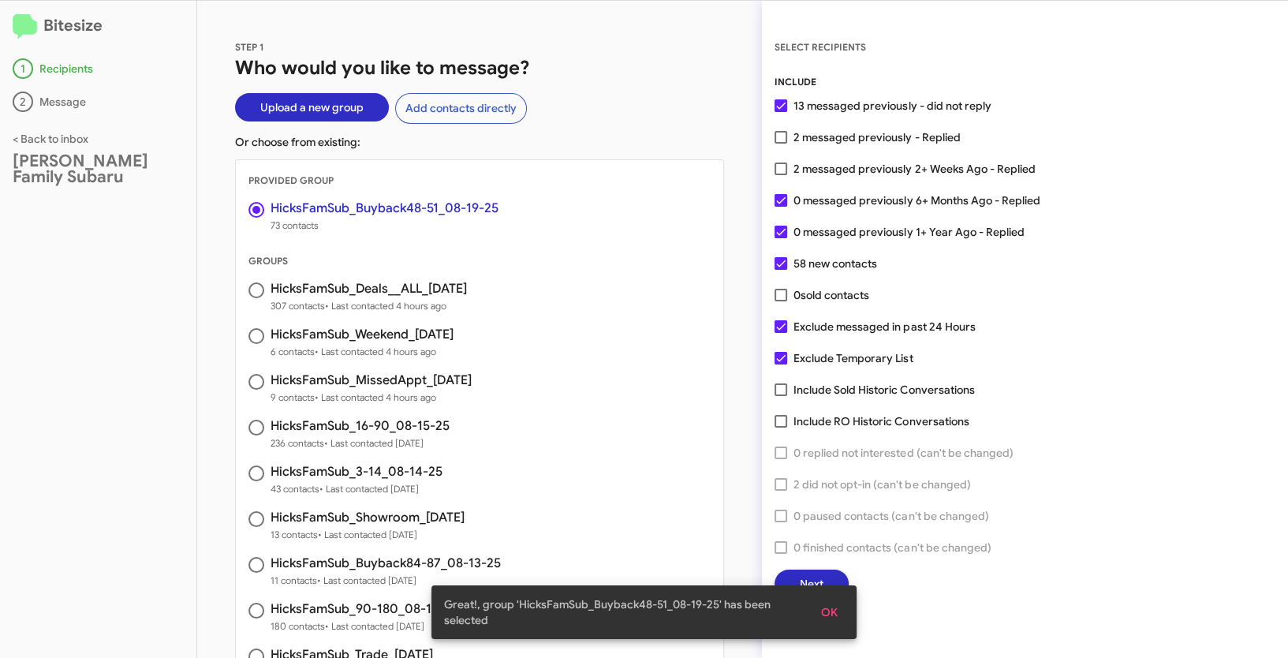
click at [838, 611] on button "OK" at bounding box center [830, 612] width 42 height 28
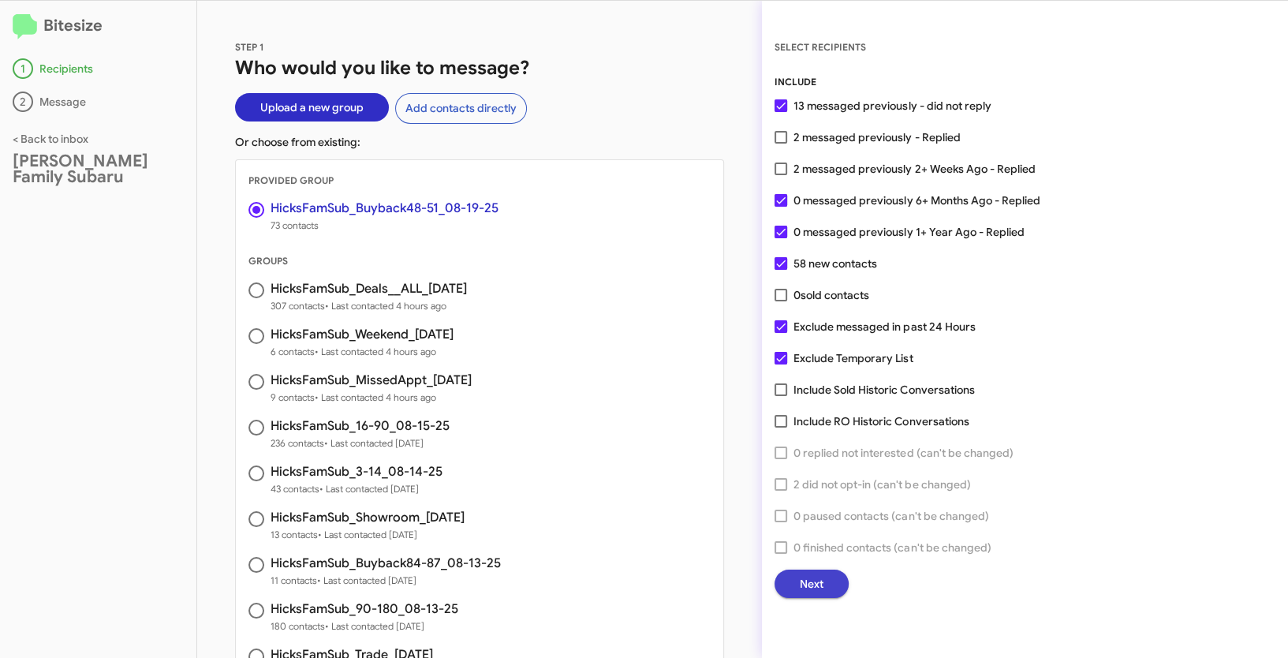
click at [822, 585] on span "Next" at bounding box center [812, 584] width 24 height 28
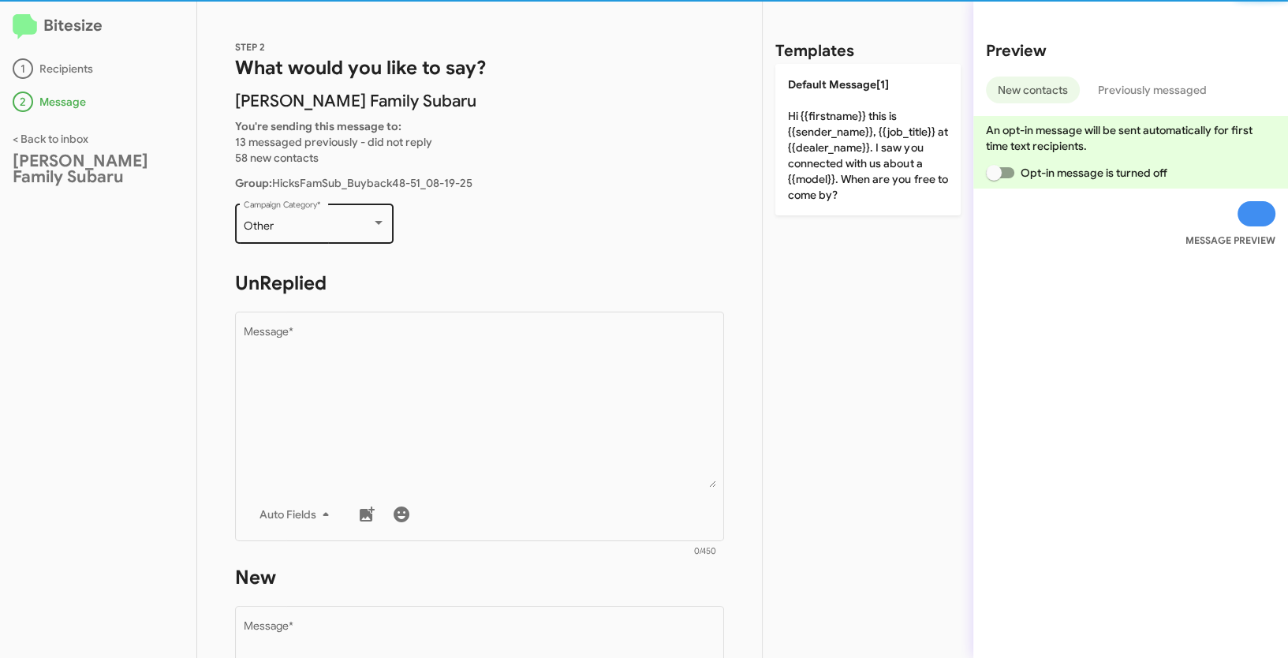
click at [366, 237] on div "Other Campaign Category *" at bounding box center [315, 221] width 142 height 43
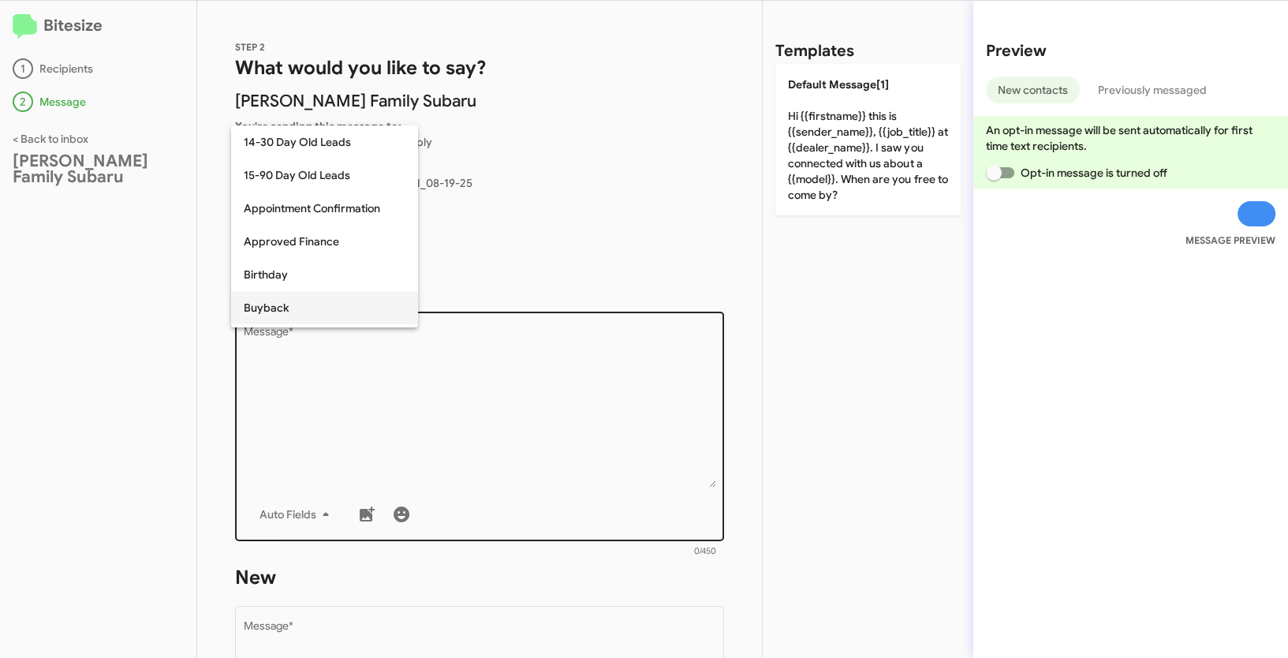
click at [278, 310] on span "Buyback" at bounding box center [325, 307] width 162 height 33
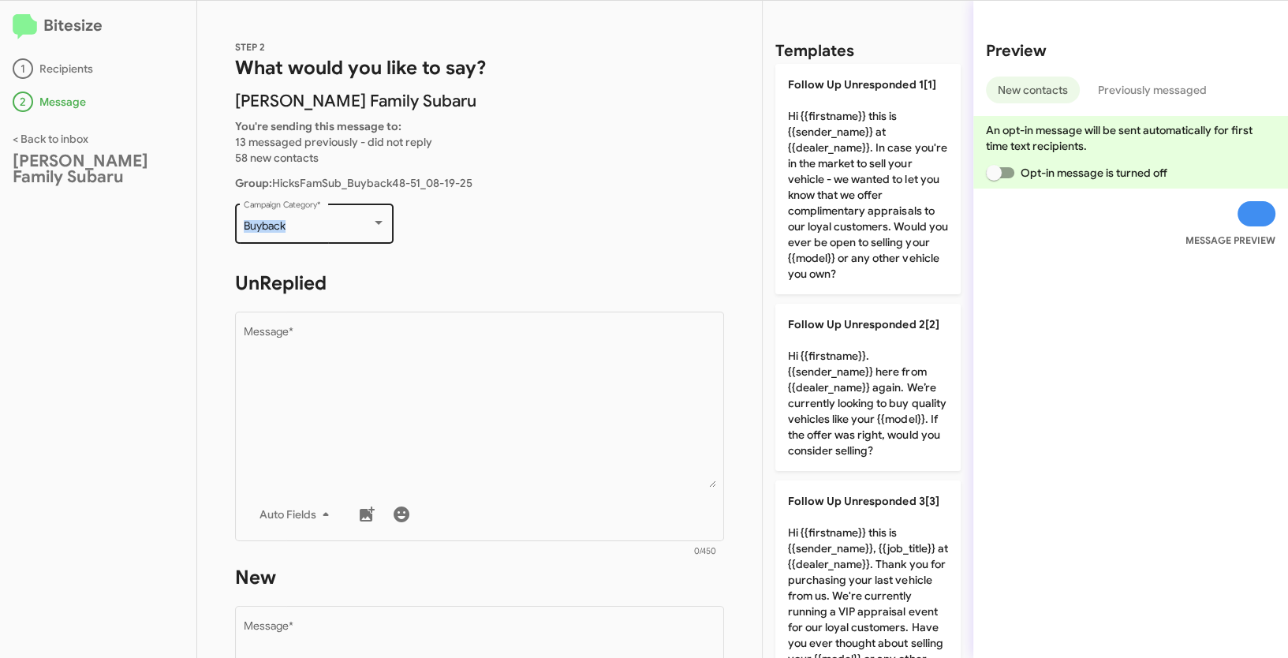
drag, startPoint x: 234, startPoint y: 229, endPoint x: 316, endPoint y: 222, distance: 82.3
click at [316, 222] on div "Buyback Campaign Category *" at bounding box center [314, 221] width 159 height 43
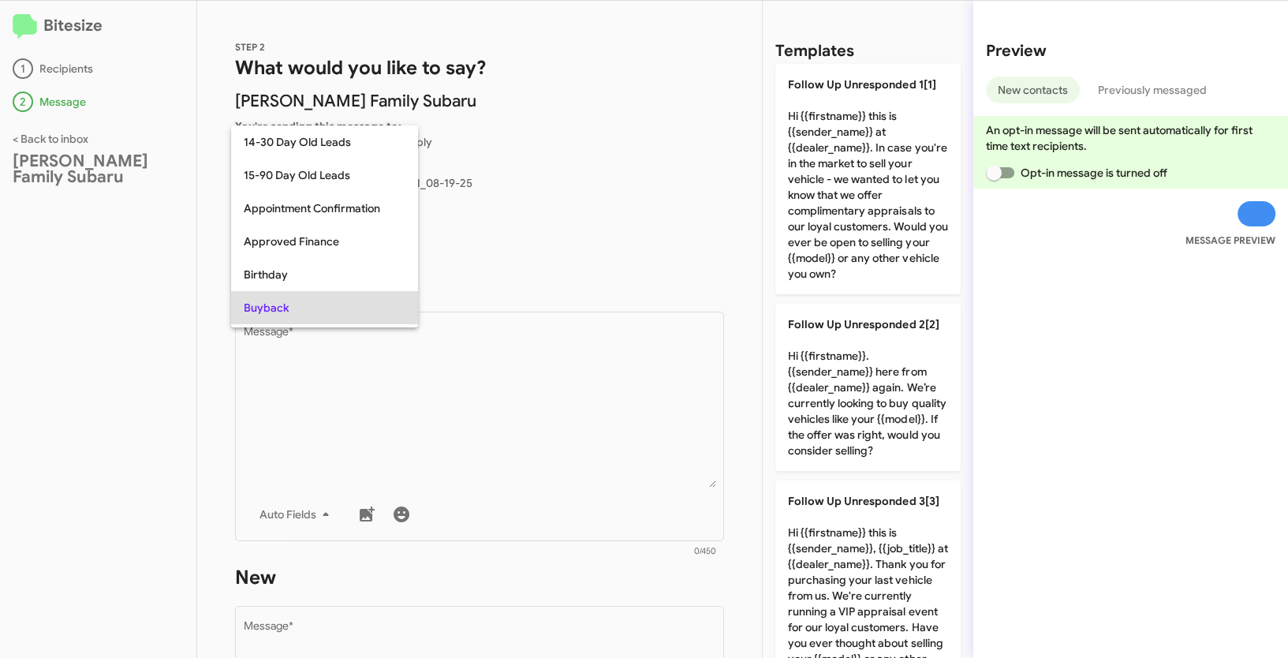
scroll to position [81, 0]
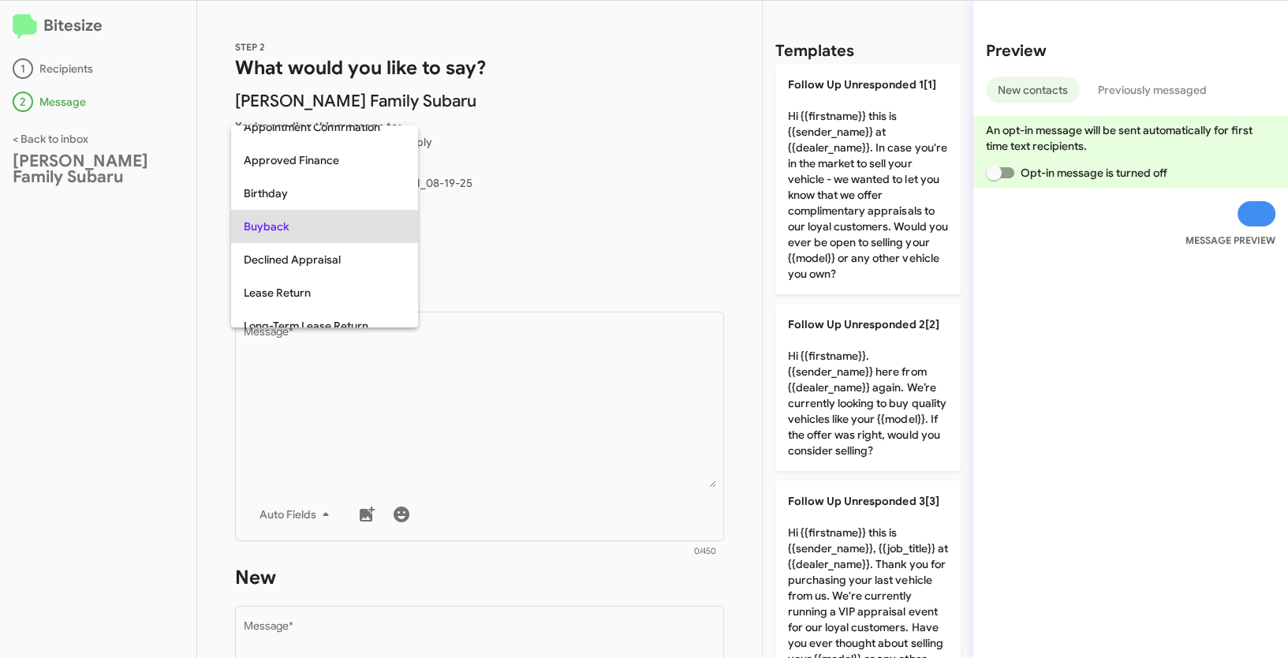
copy div "Buyback"
click at [86, 290] on div at bounding box center [644, 329] width 1288 height 658
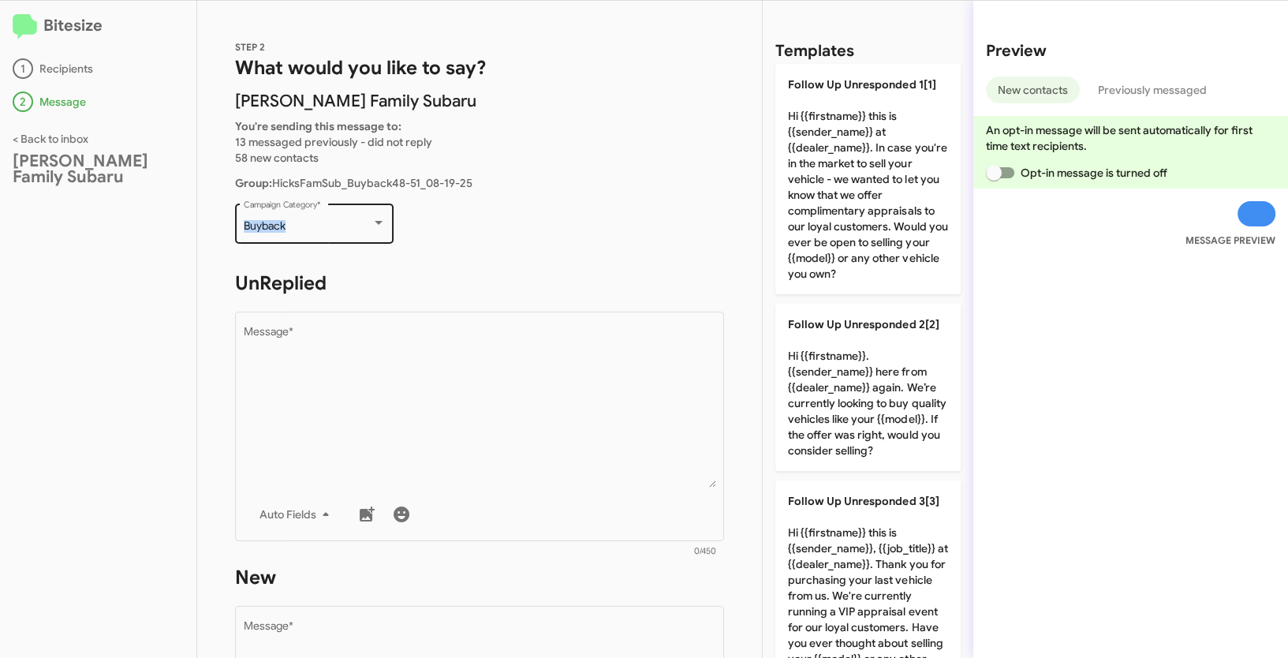
drag, startPoint x: 236, startPoint y: 225, endPoint x: 305, endPoint y: 227, distance: 69.5
click at [305, 227] on div "Buyback Campaign Category *" at bounding box center [314, 221] width 159 height 43
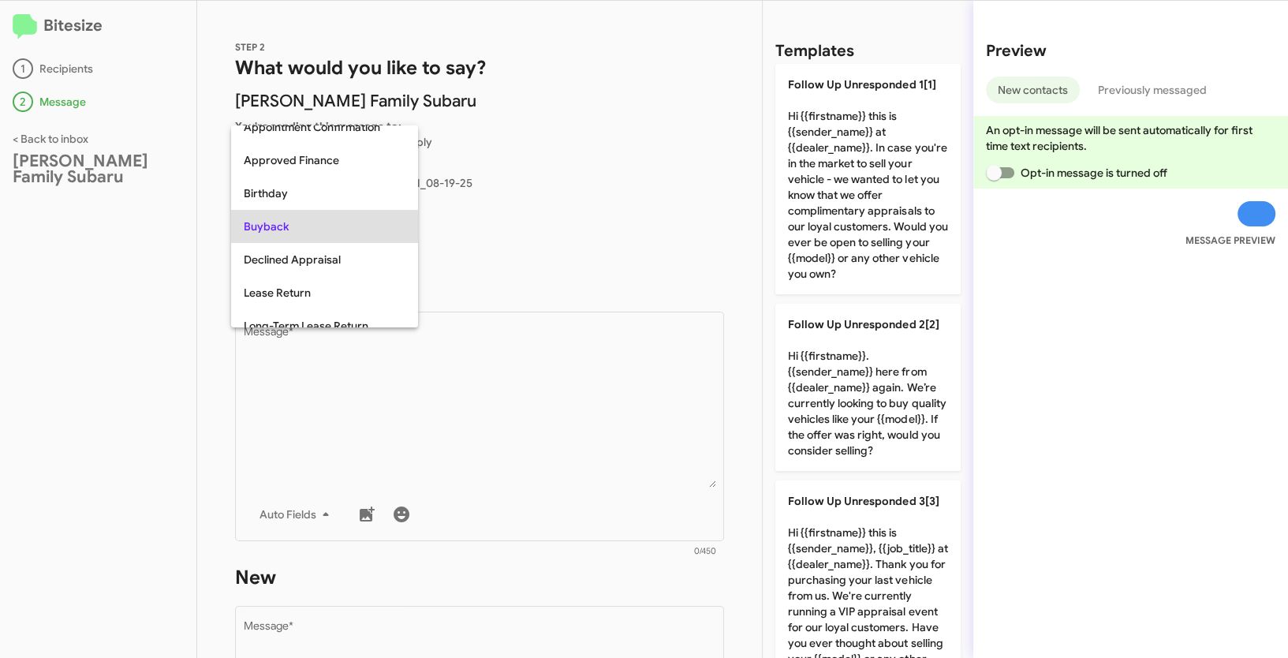
copy span "Buyback"
click at [551, 368] on div at bounding box center [644, 329] width 1288 height 658
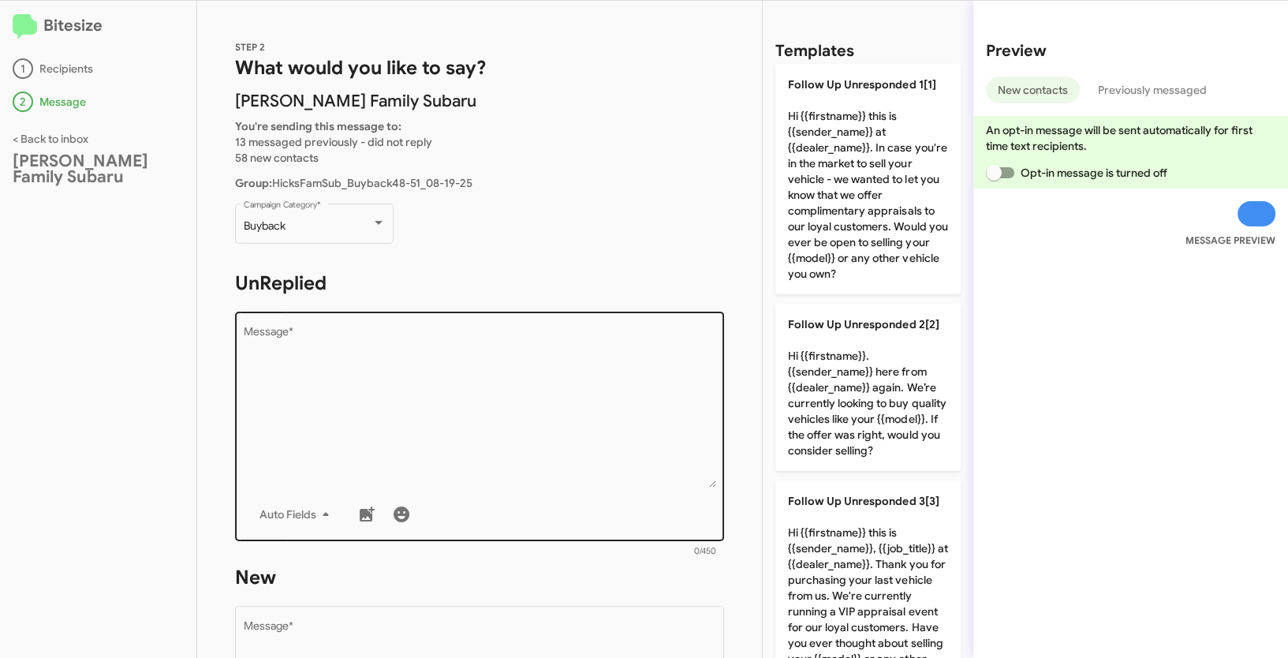
click at [502, 364] on textarea "Message *" at bounding box center [480, 407] width 472 height 161
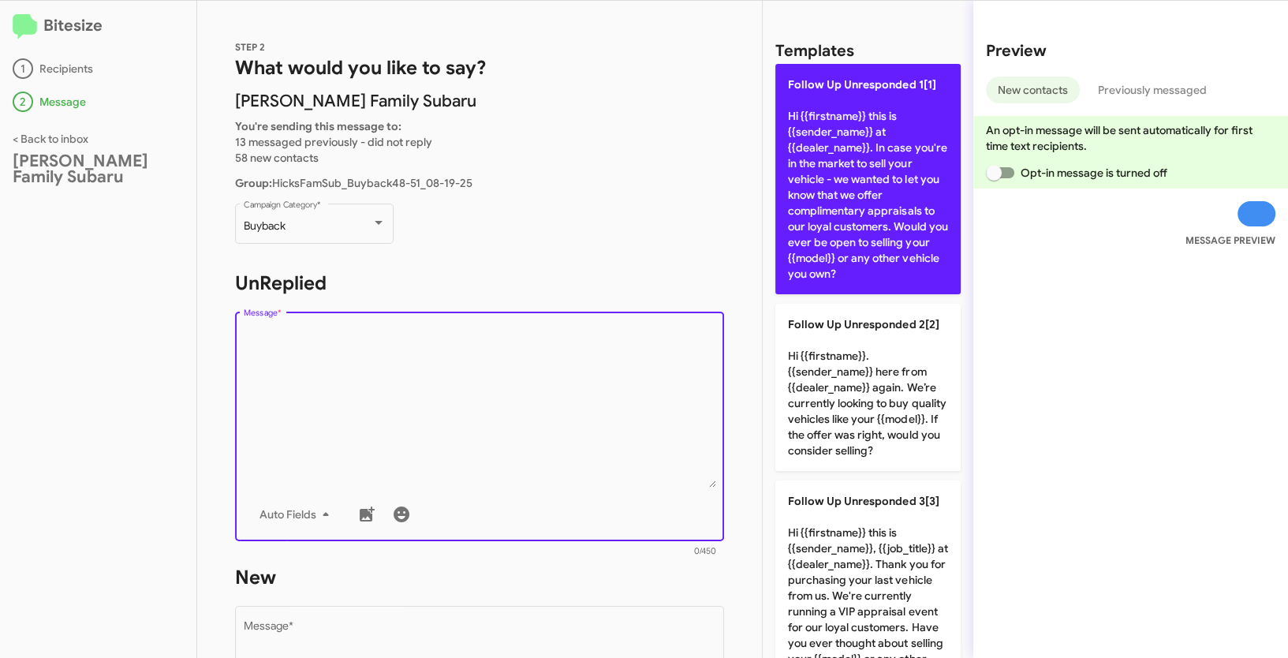
click at [869, 130] on p "Follow Up Unresponded 1[1] Hi {{firstname}} this is {{sender_name}} at {{dealer…" at bounding box center [867, 179] width 185 height 230
type textarea "Hi {{firstname}} this is {{sender_name}} at {{dealer_name}}. In case you're in …"
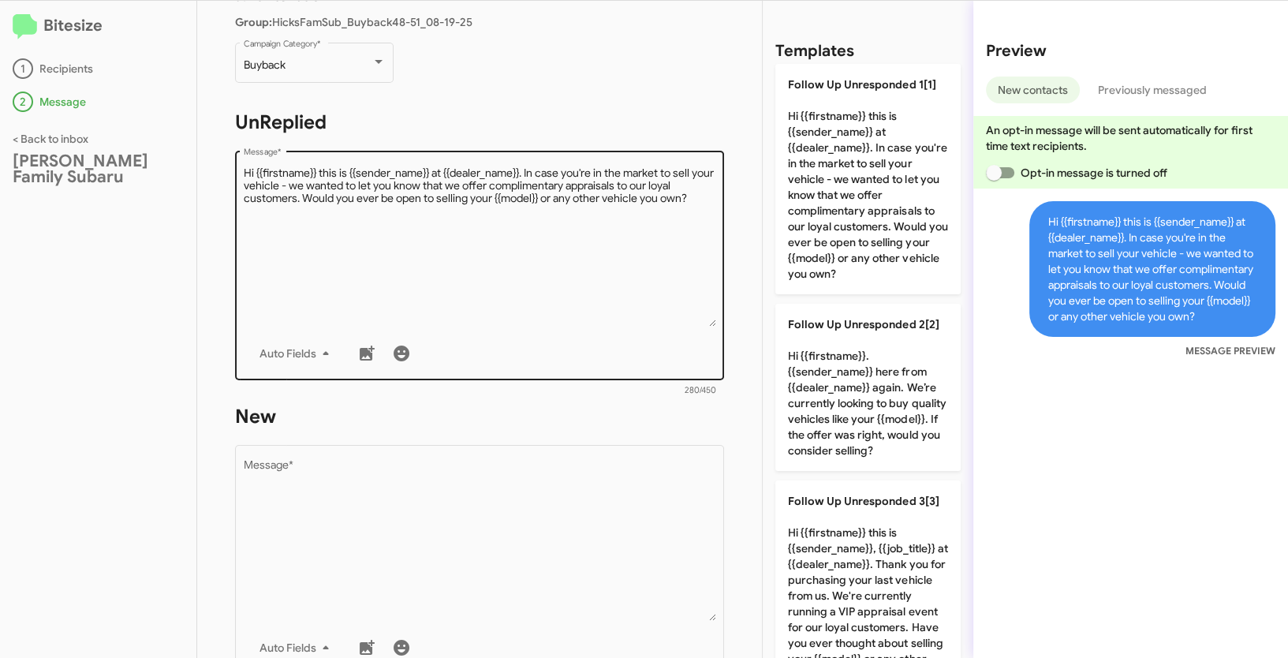
scroll to position [282, 0]
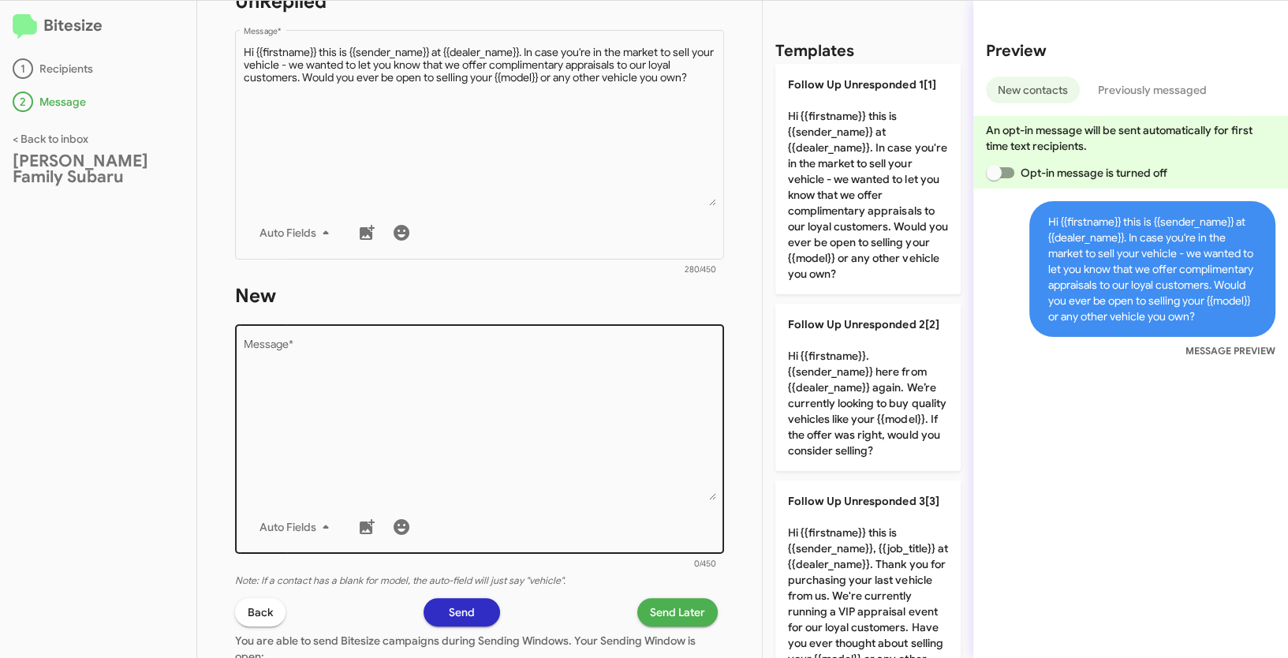
click at [492, 351] on textarea "Message *" at bounding box center [480, 419] width 472 height 161
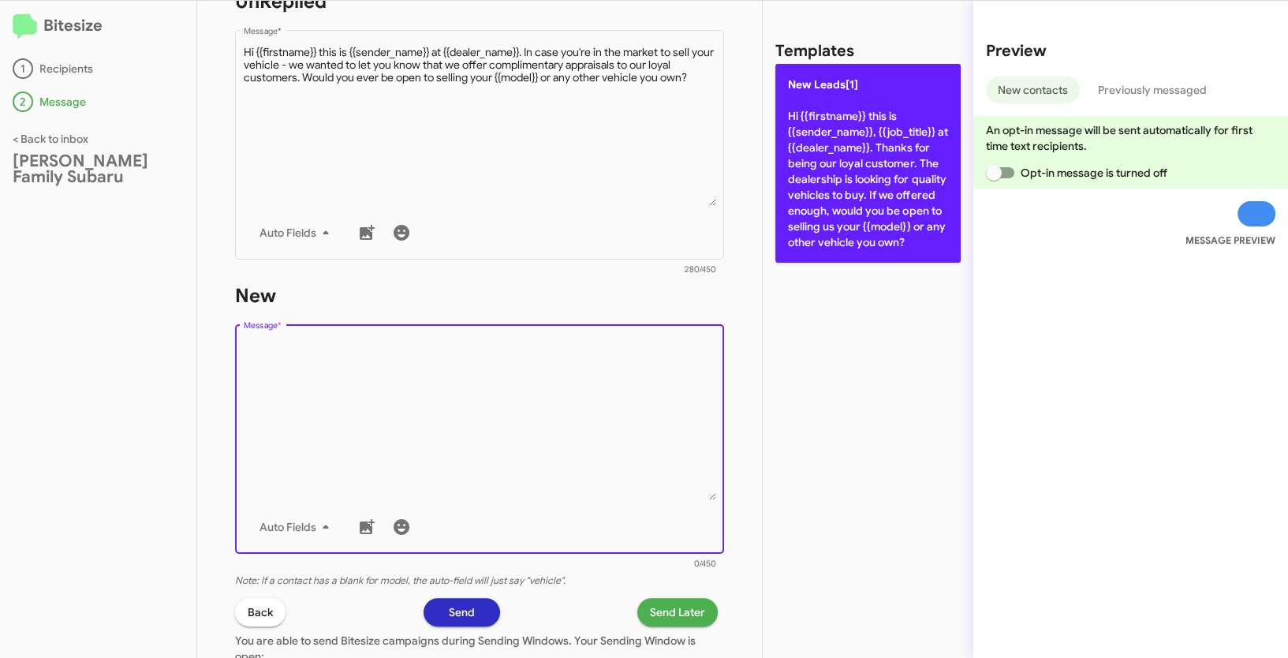
click at [834, 103] on p "New Leads[1] Hi {{firstname}} this is {{sender_name}}, {{job_title}} at {{deale…" at bounding box center [867, 163] width 185 height 199
type textarea "Hi {{firstname}} this is {{sender_name}}, {{job_title}} at {{dealer_name}}. Tha…"
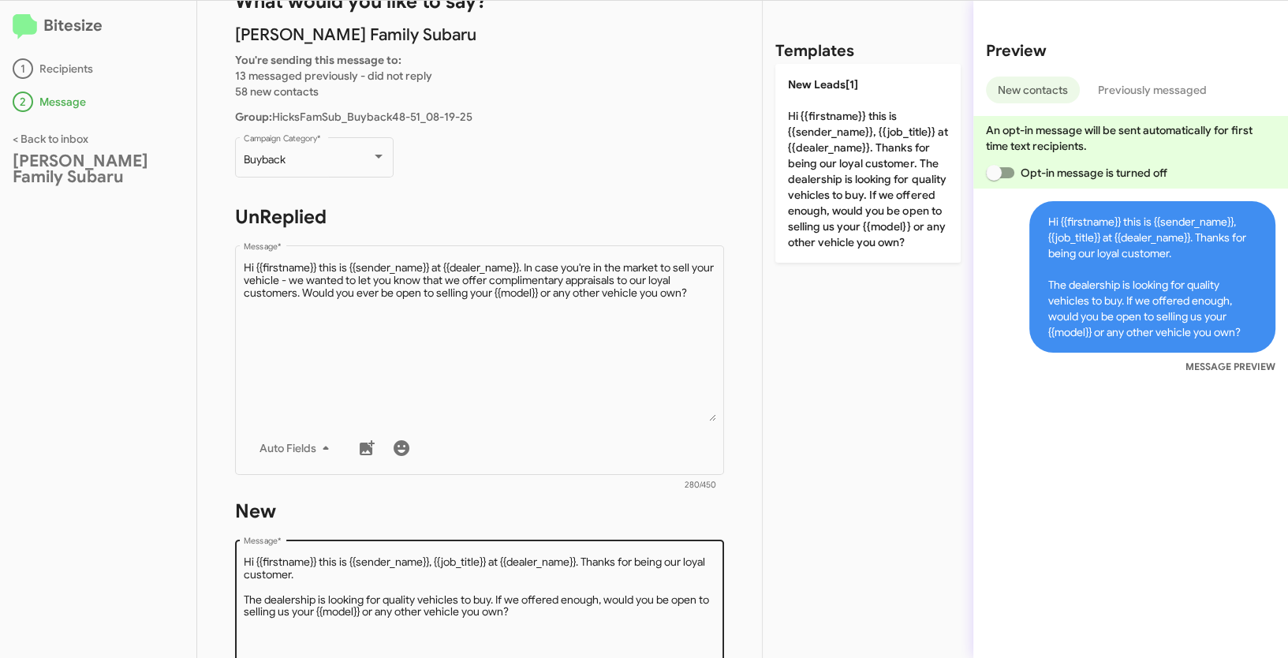
scroll to position [351, 0]
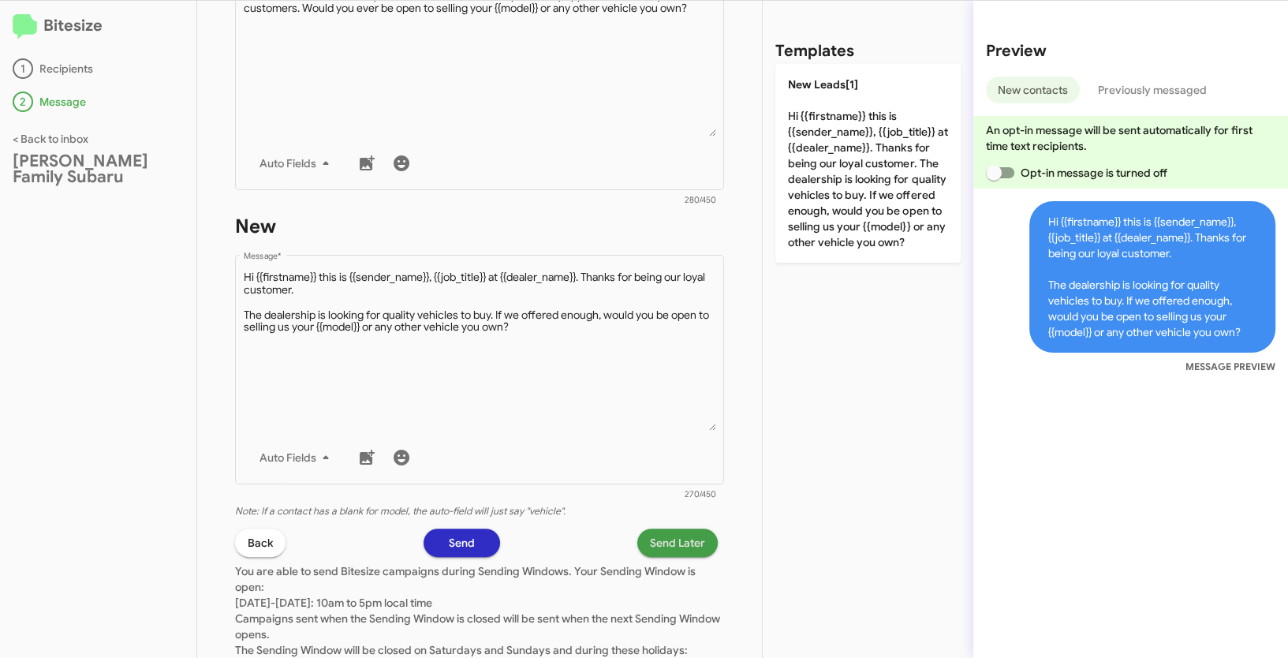
click at [685, 540] on span "Send Later" at bounding box center [677, 542] width 55 height 28
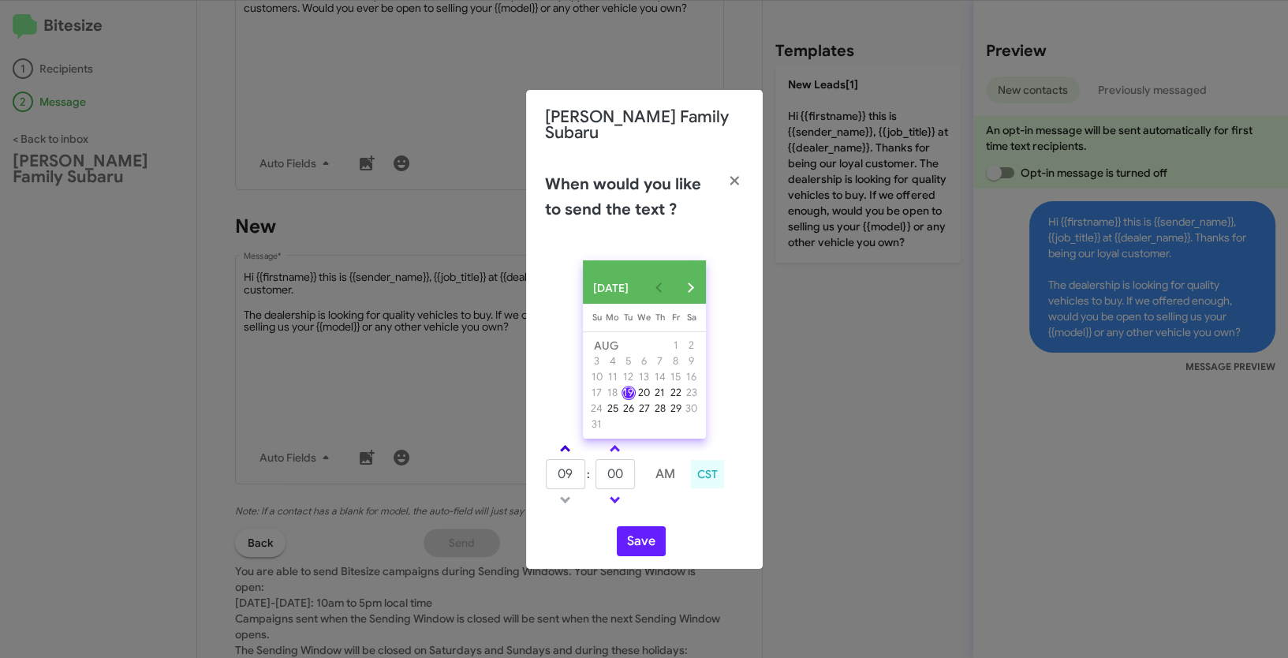
click at [569, 450] on span at bounding box center [565, 450] width 10 height 10
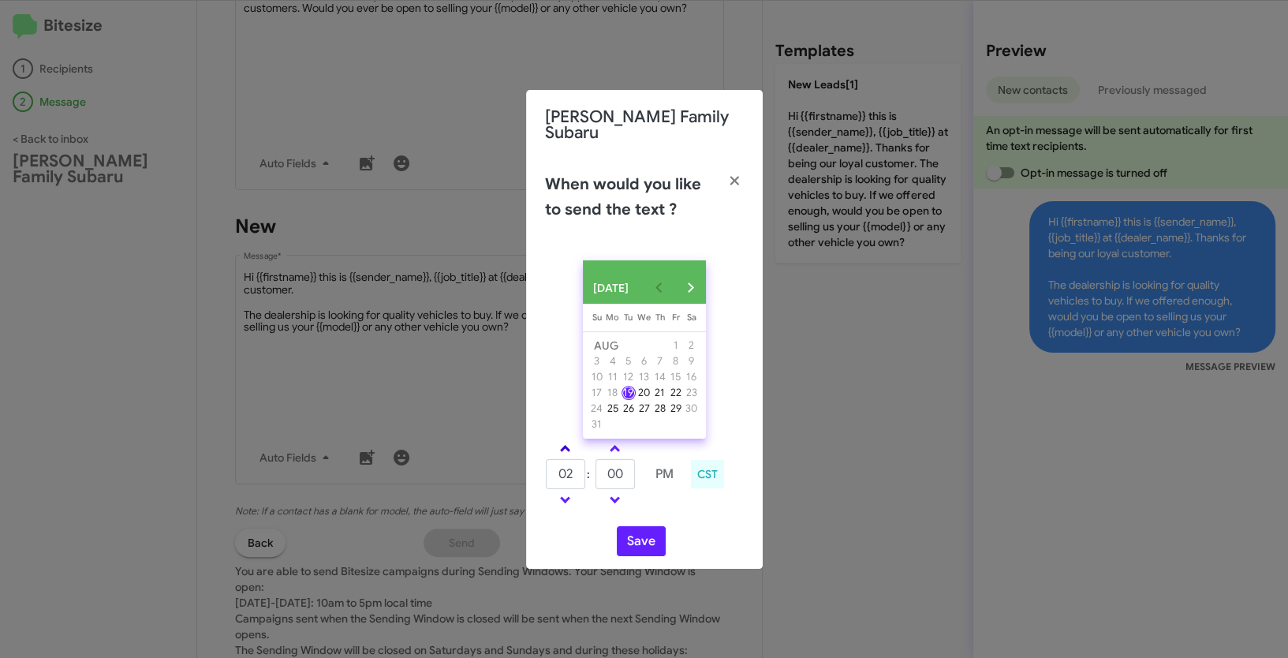
click at [569, 450] on span at bounding box center [565, 450] width 10 height 10
type input "06"
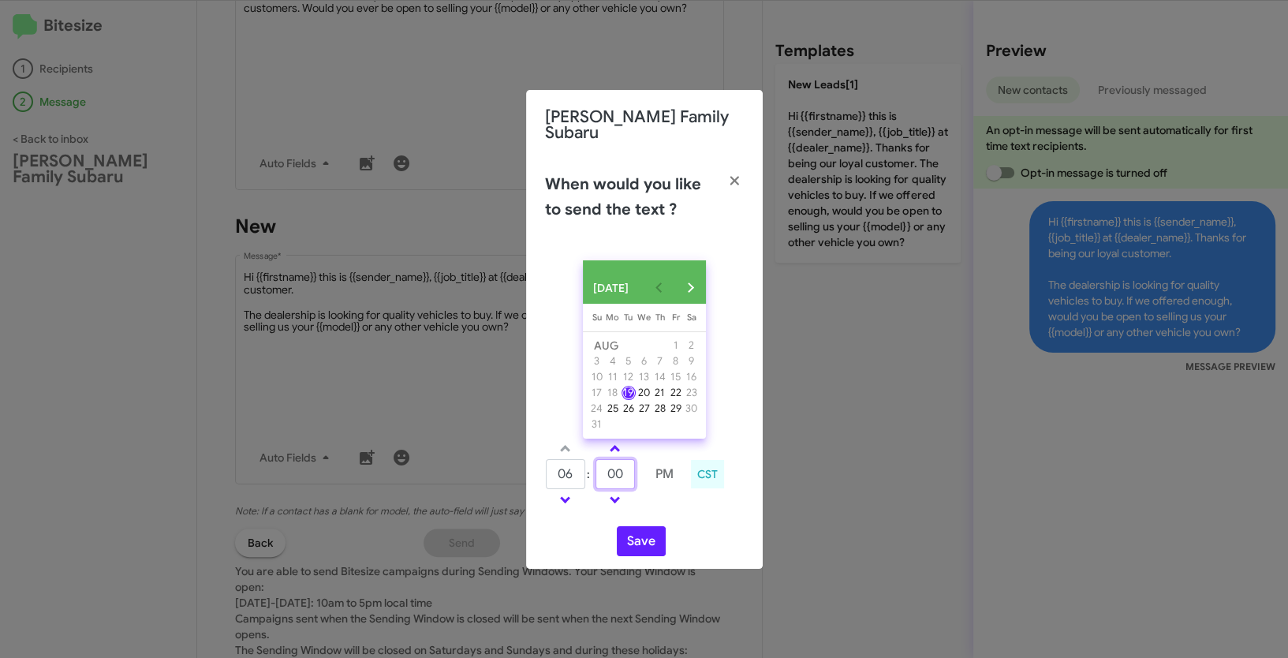
drag, startPoint x: 633, startPoint y: 481, endPoint x: 598, endPoint y: 473, distance: 35.6
click at [598, 473] on input "00" at bounding box center [615, 474] width 39 height 30
type input "27"
click at [644, 543] on button "Save" at bounding box center [641, 541] width 49 height 30
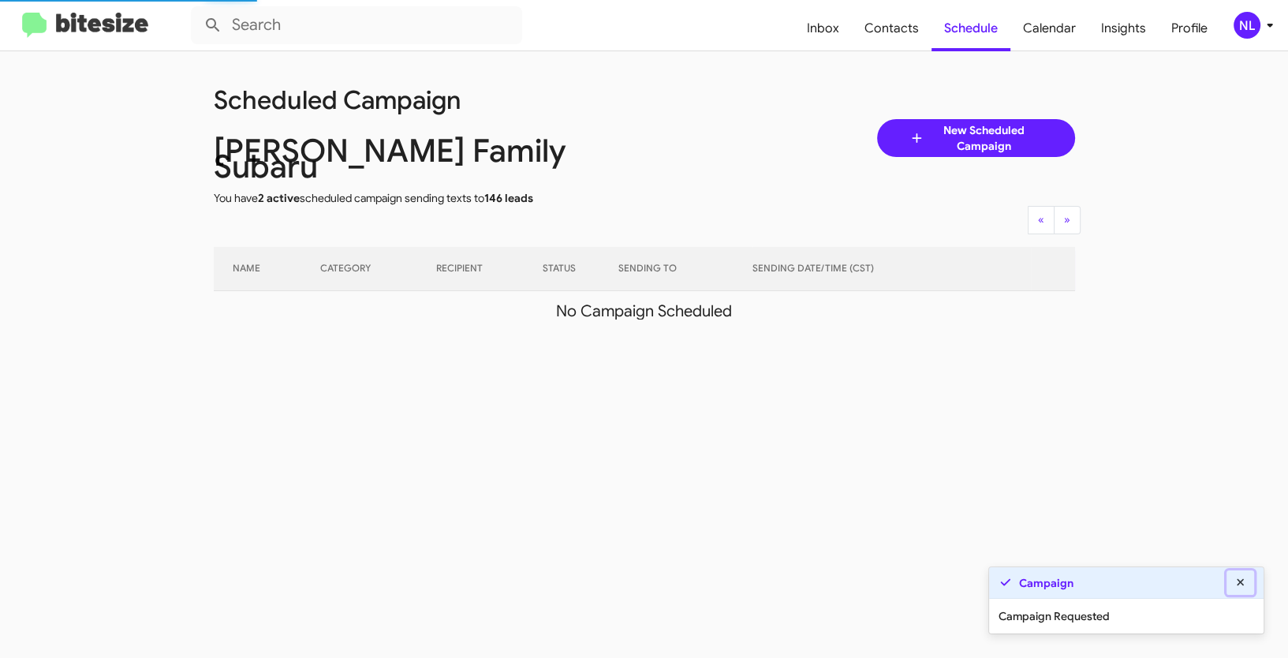
click at [1243, 585] on icon at bounding box center [1240, 581] width 7 height 7
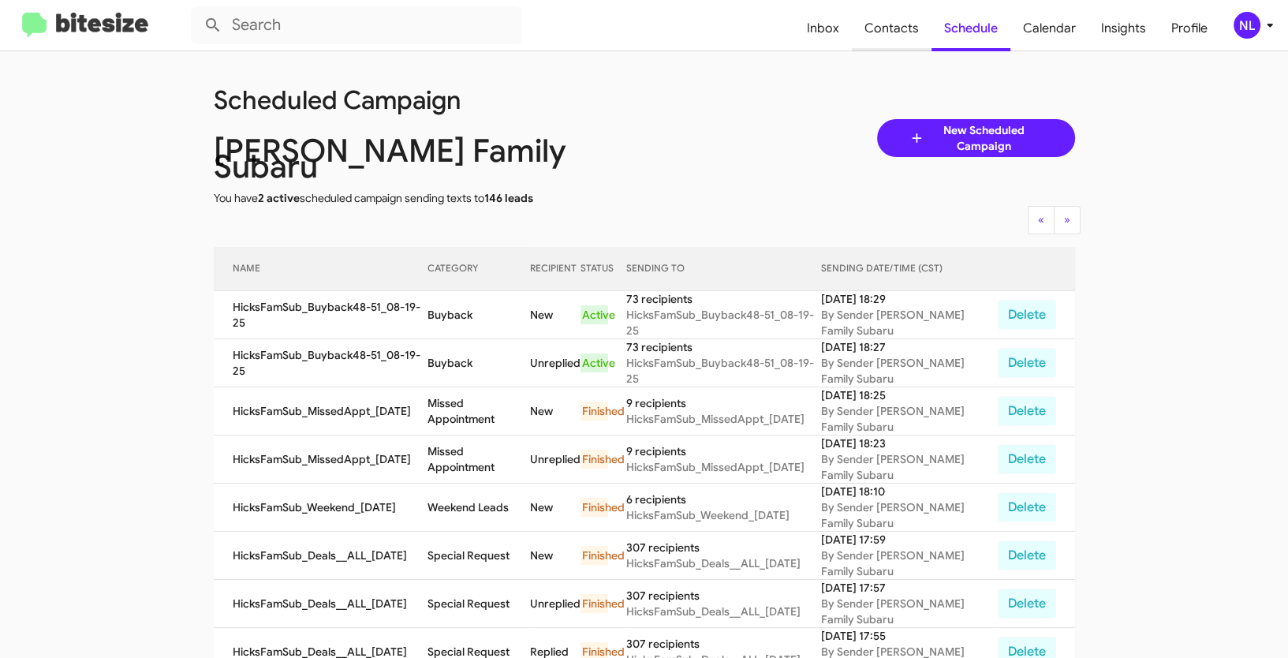
click at [879, 24] on span "Contacts" at bounding box center [892, 29] width 80 height 46
type input "in:groups"
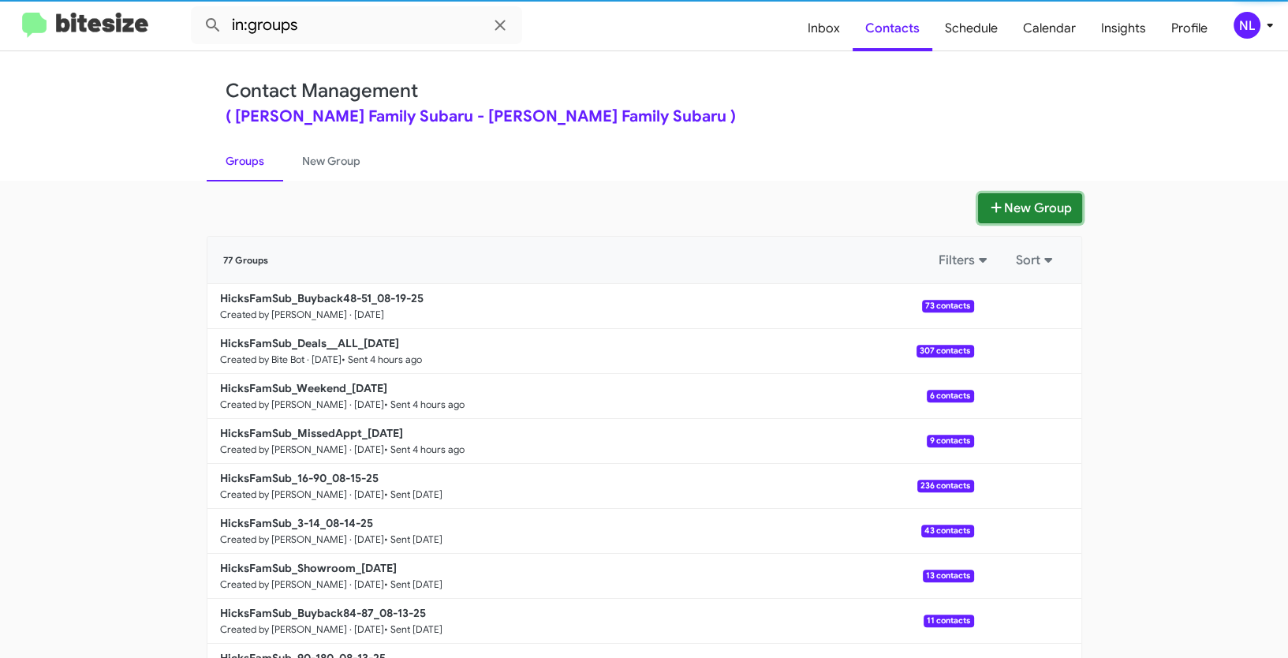
click at [1041, 195] on button "New Group" at bounding box center [1030, 208] width 104 height 30
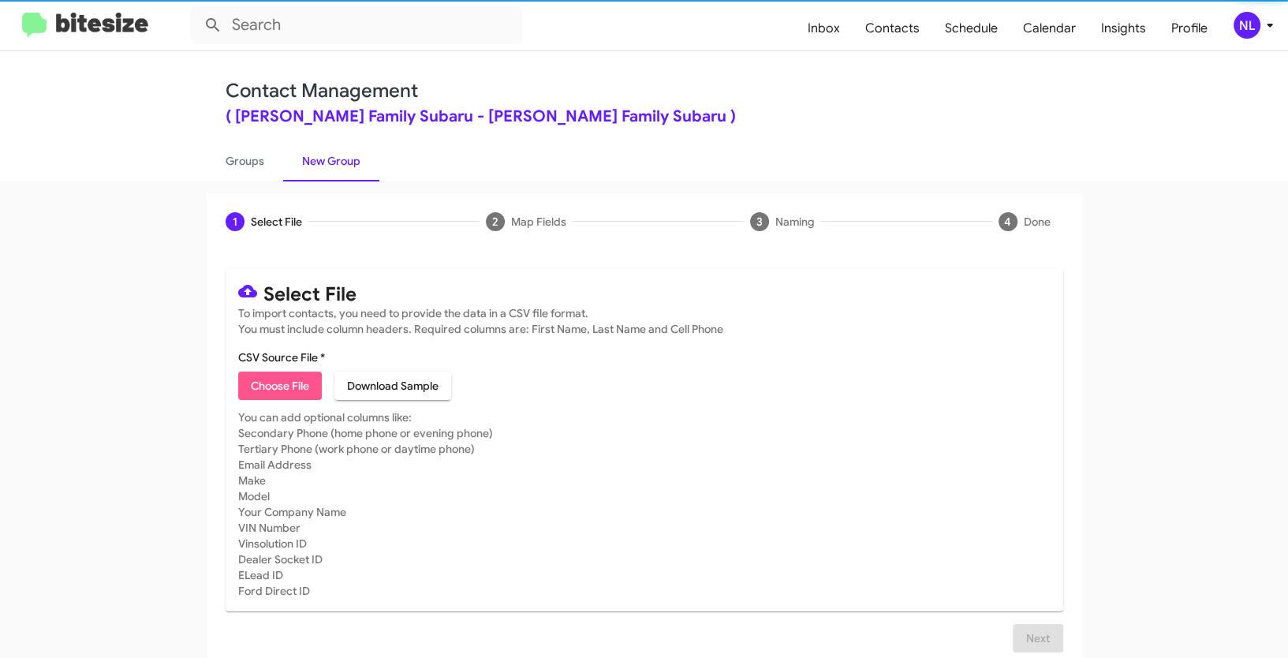
click at [280, 381] on span "Choose File" at bounding box center [280, 386] width 58 height 28
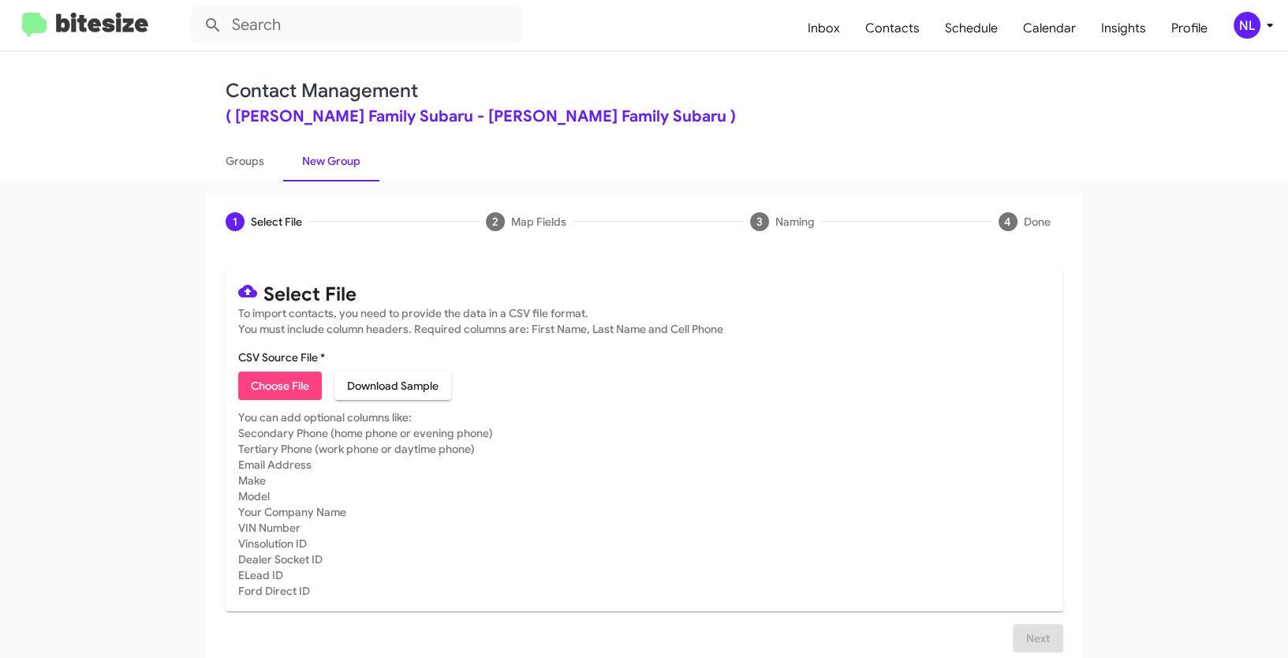
type input "HicksFamSub_Trade_08-19-25"
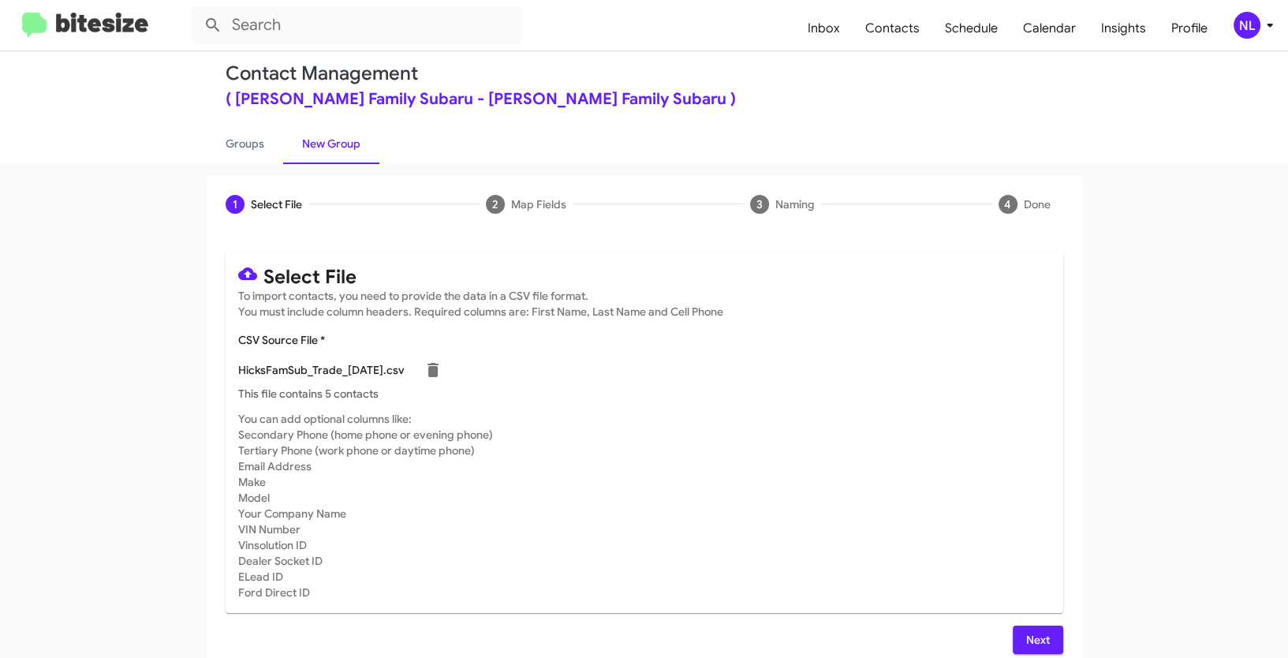
scroll to position [25, 0]
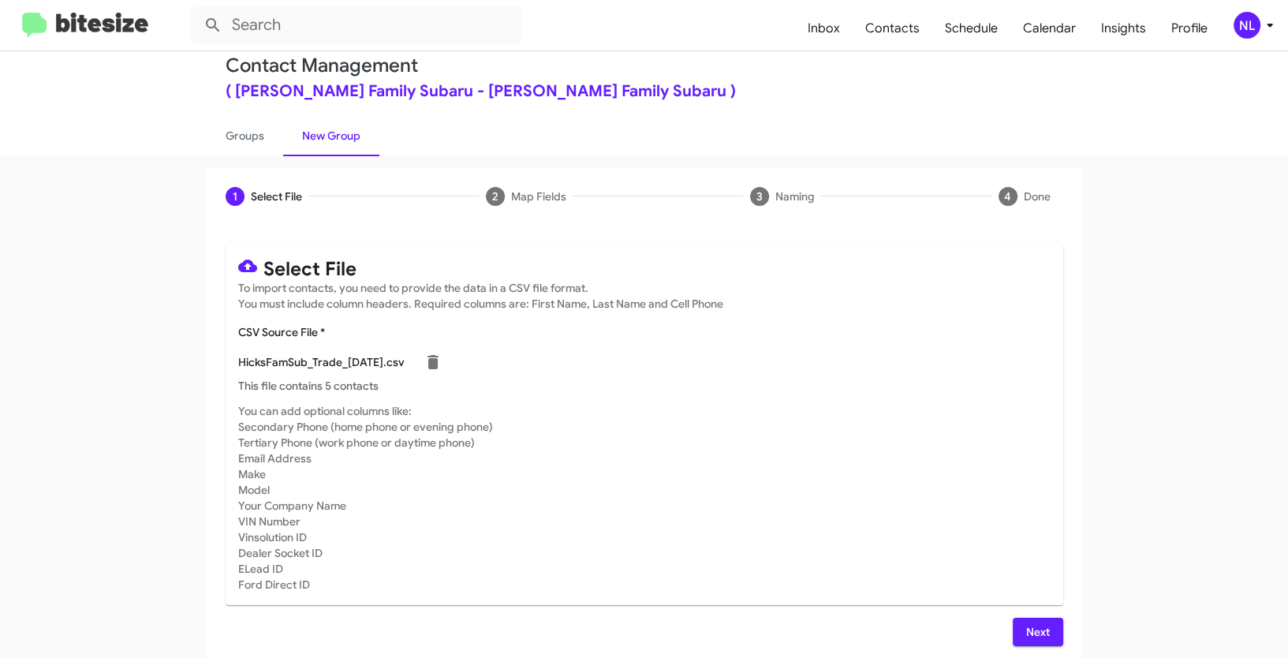
click at [1037, 629] on span "Next" at bounding box center [1037, 632] width 25 height 28
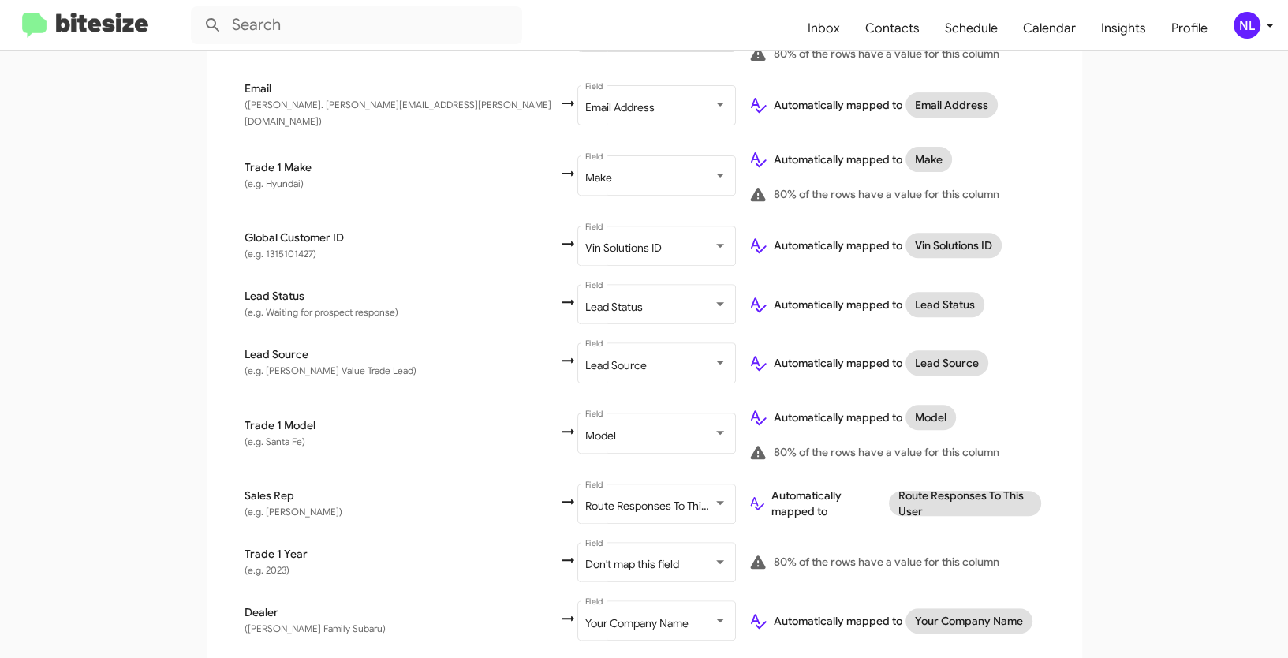
scroll to position [693, 0]
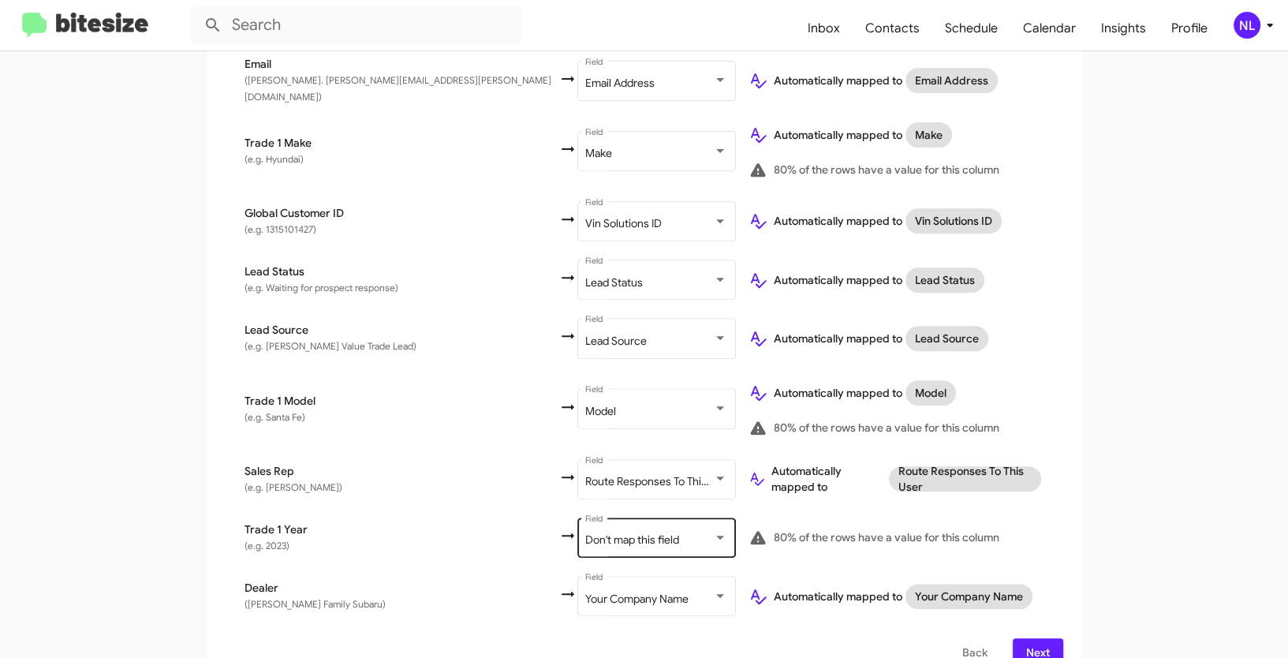
click at [585, 532] on span "Don't map this field" at bounding box center [632, 539] width 94 height 14
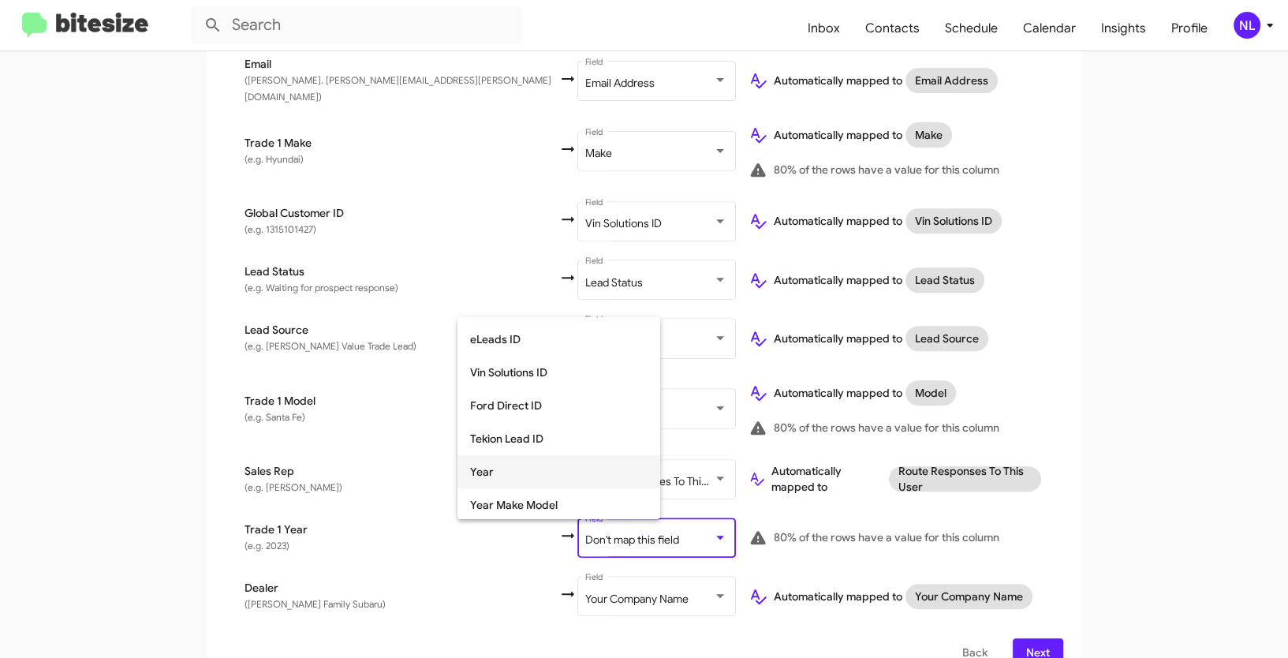
scroll to position [593, 0]
click at [508, 473] on span "Year" at bounding box center [558, 469] width 177 height 33
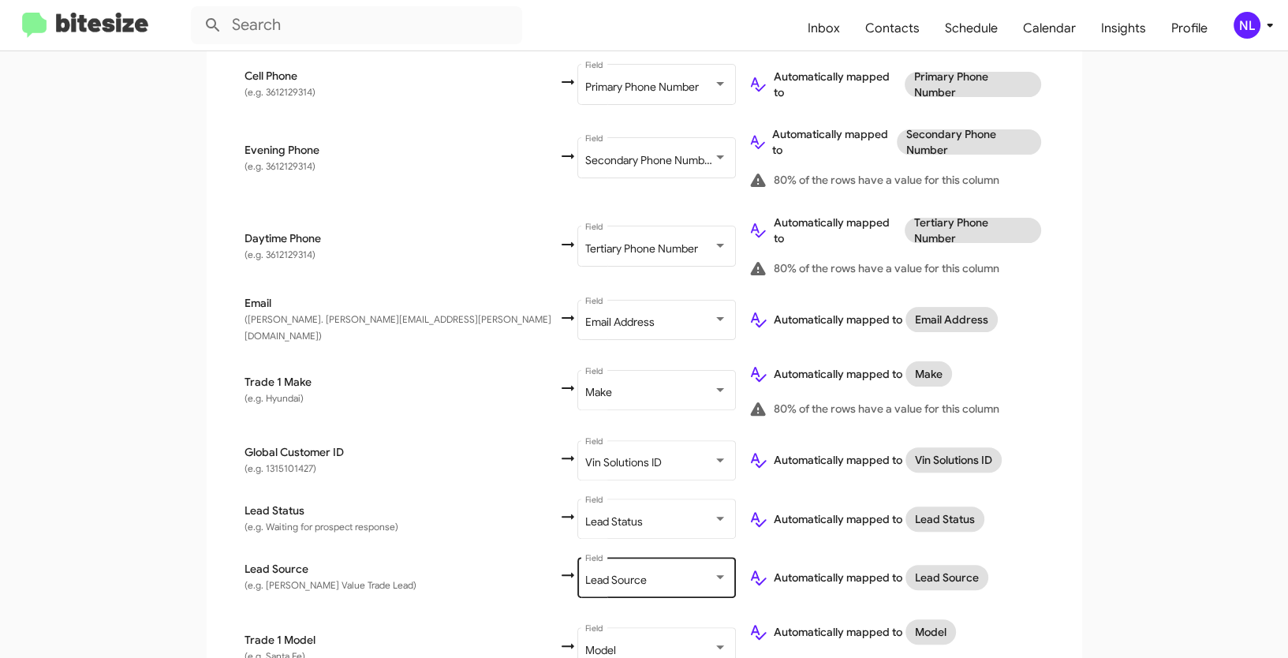
scroll to position [693, 0]
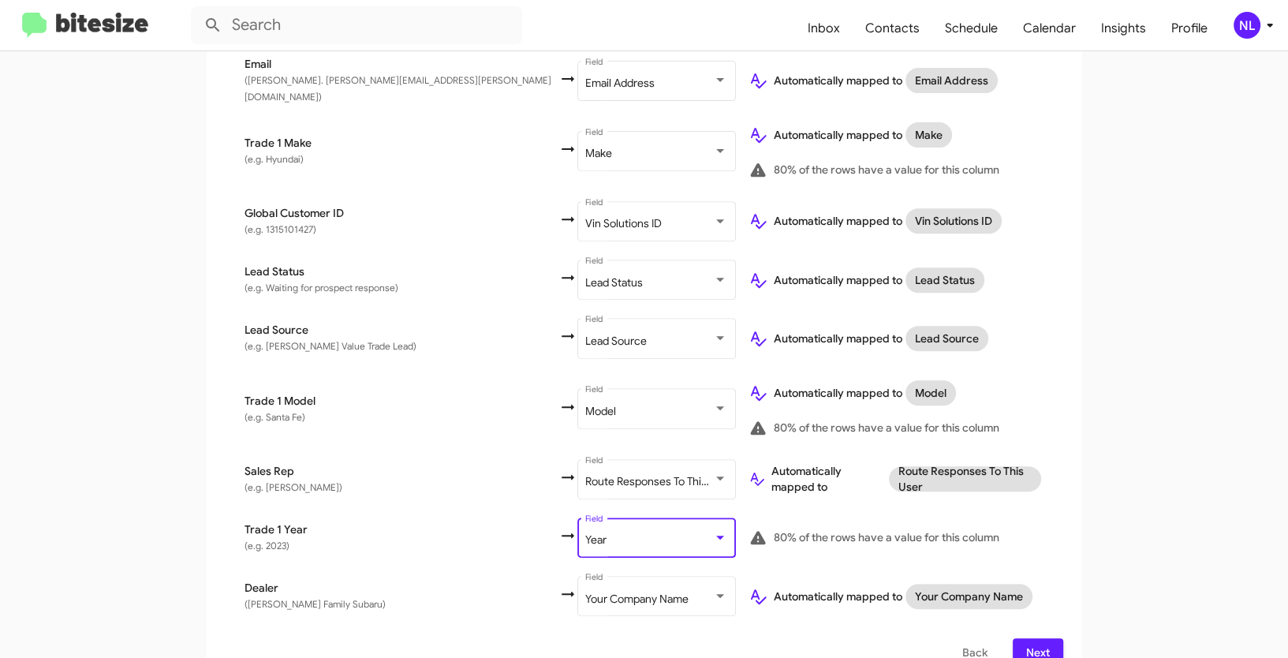
click at [1038, 638] on span "Next" at bounding box center [1037, 652] width 25 height 28
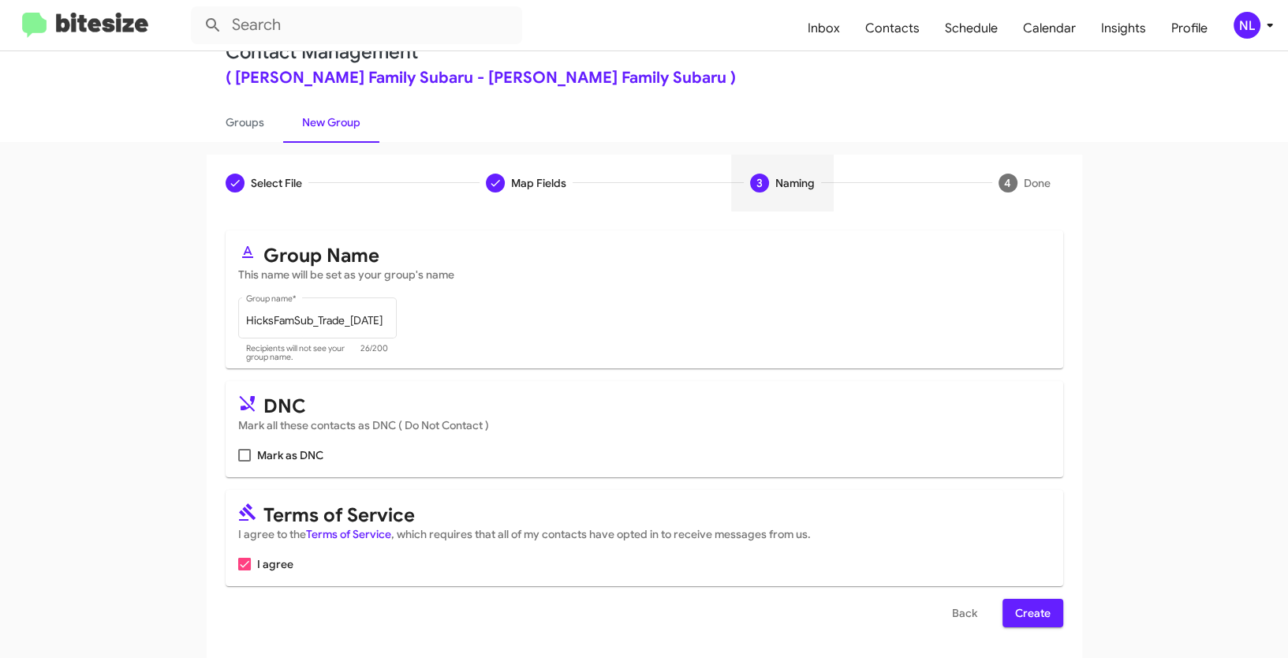
scroll to position [39, 0]
click at [1042, 622] on span "Create" at bounding box center [1032, 612] width 35 height 28
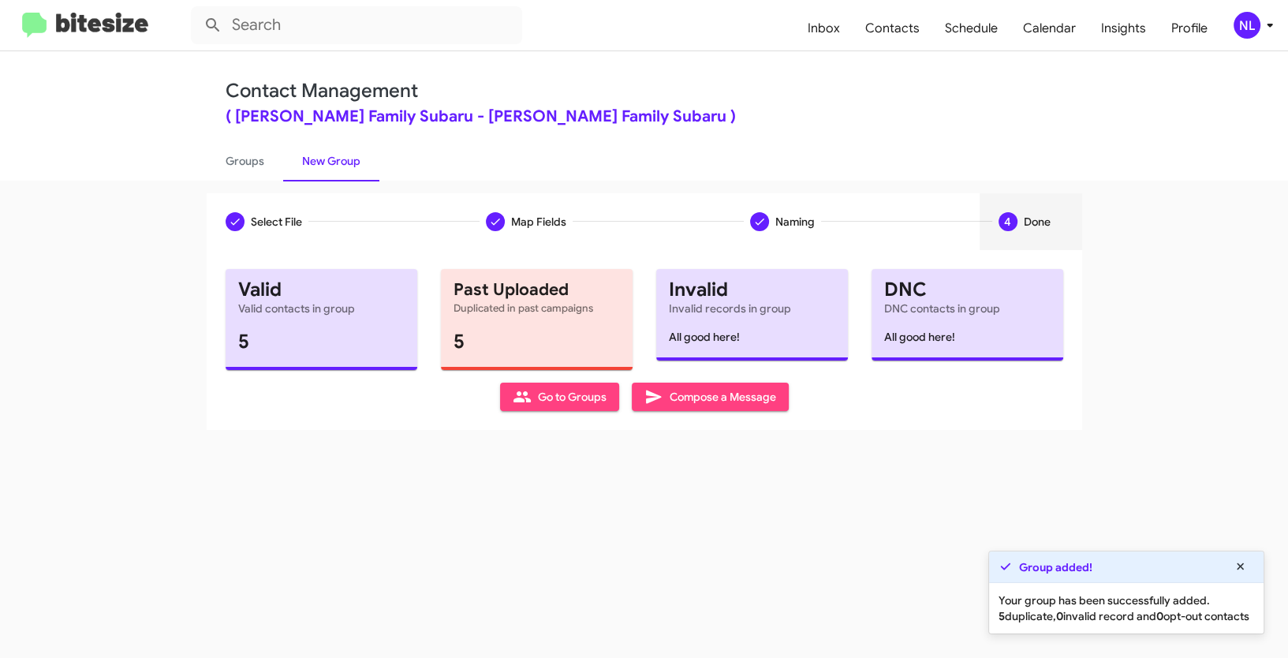
click at [570, 389] on span "Go to Groups" at bounding box center [560, 397] width 94 height 28
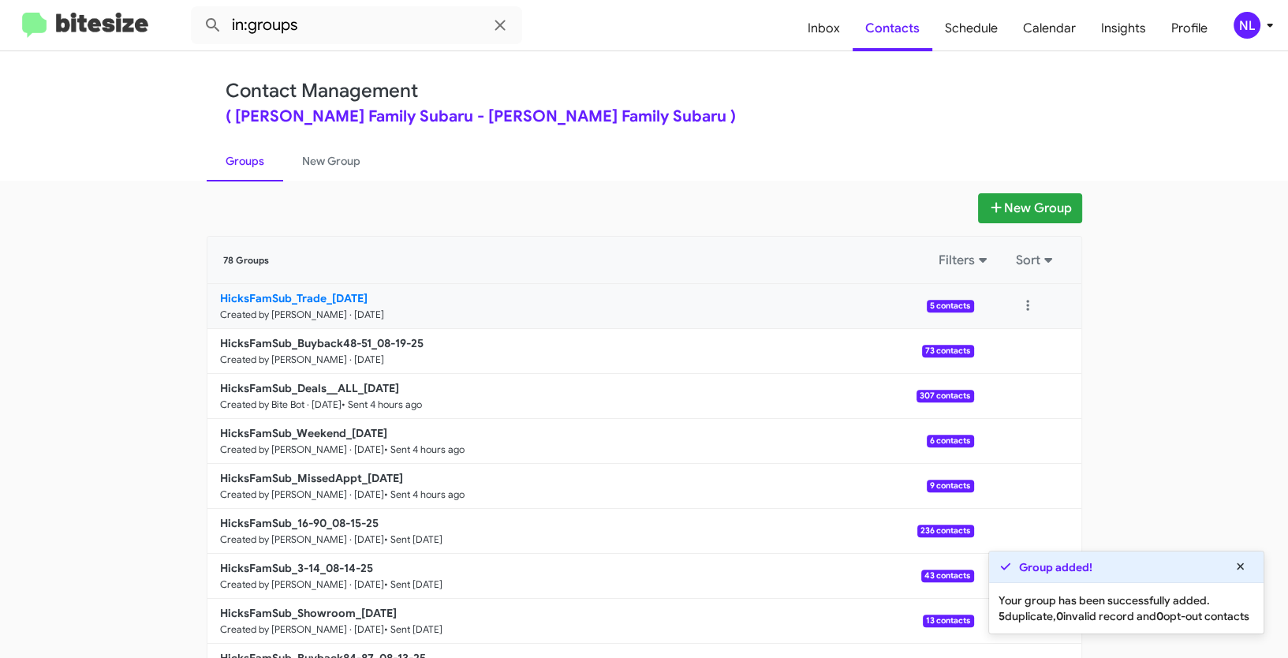
drag, startPoint x: 117, startPoint y: 292, endPoint x: 323, endPoint y: 294, distance: 206.7
click at [323, 294] on app-groups "New Group 78 Groups Filters Sort HicksFamSub_Trade_08-19-25 Created by Nen Limb…" at bounding box center [644, 484] width 1288 height 582
copy div "Filters Sort HicksFamSub_Trade_"
click at [331, 27] on input "in:groups" at bounding box center [356, 25] width 331 height 38
paste input "HicksFamSub_Trade_"
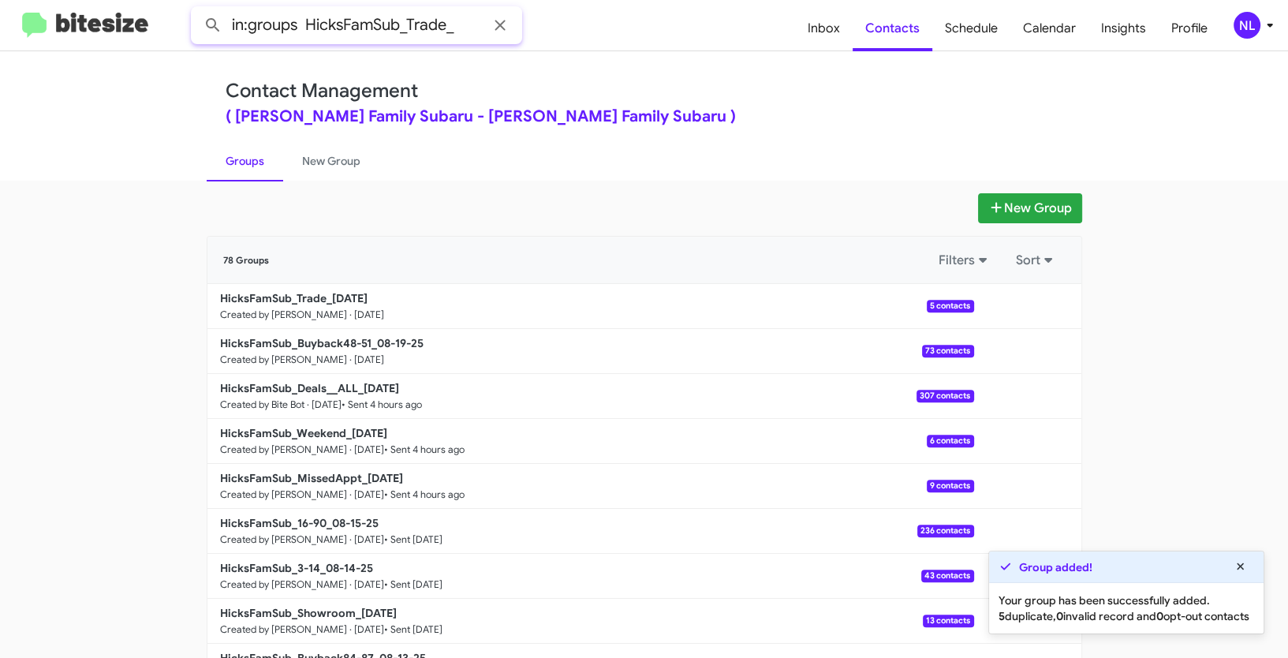
type input "in:groups HicksFamSub_Trade_"
click at [197, 9] on button at bounding box center [213, 25] width 32 height 32
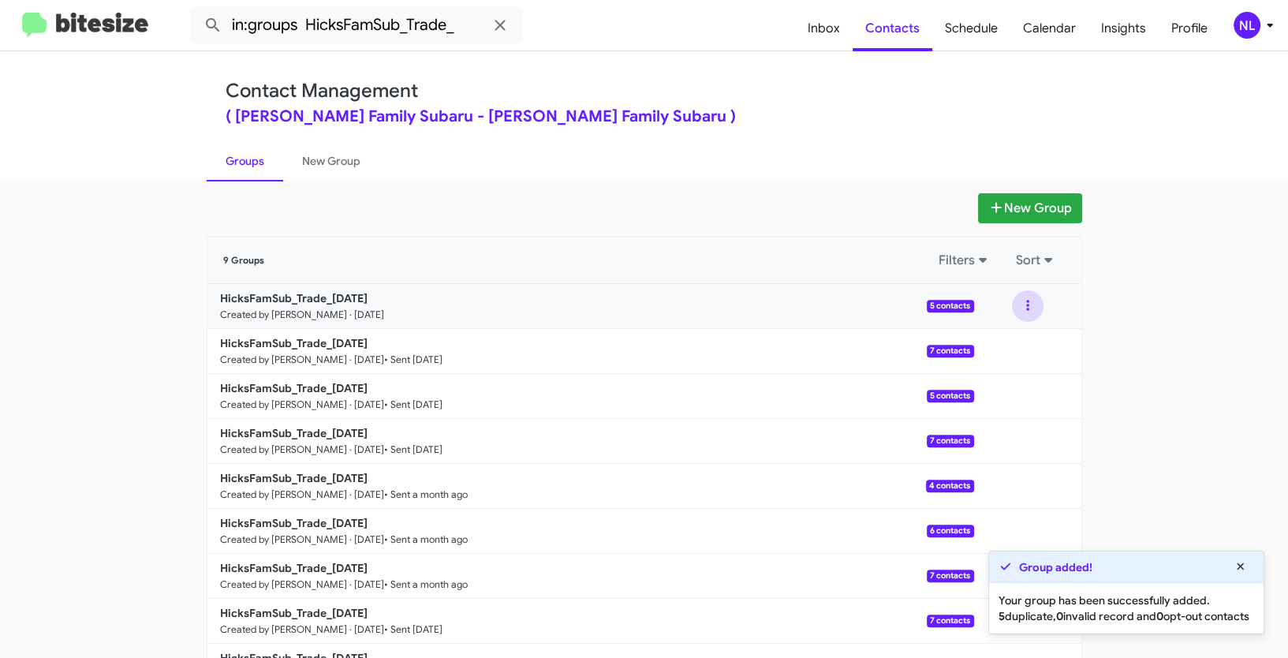
click at [1031, 304] on button at bounding box center [1028, 306] width 32 height 32
click at [1008, 347] on button "View contacts" at bounding box center [980, 349] width 126 height 38
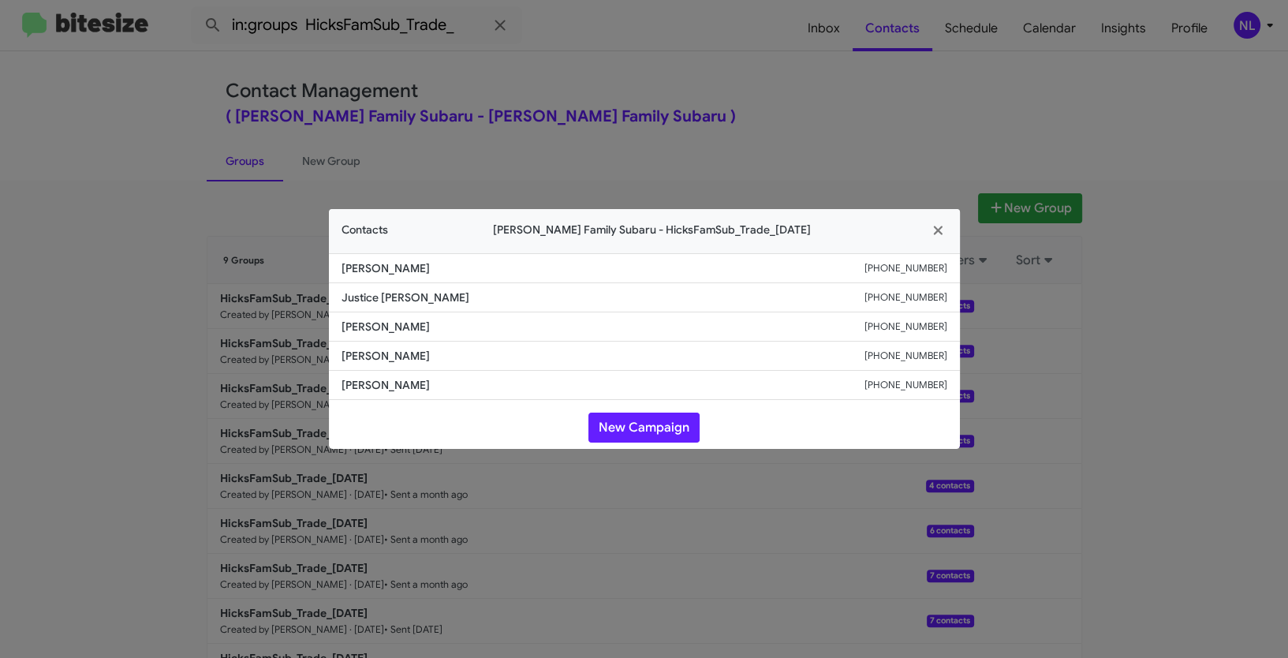
drag, startPoint x: 325, startPoint y: 325, endPoint x: 481, endPoint y: 327, distance: 156.2
click at [481, 327] on modal-container "Contacts Hicks Family Subaru - HicksFamSub_Trade_08-19-25 Aurora Perez +1956424…" at bounding box center [644, 329] width 1288 height 658
copy span "Savannah Padron"
click at [675, 424] on button "New Campaign" at bounding box center [643, 428] width 111 height 30
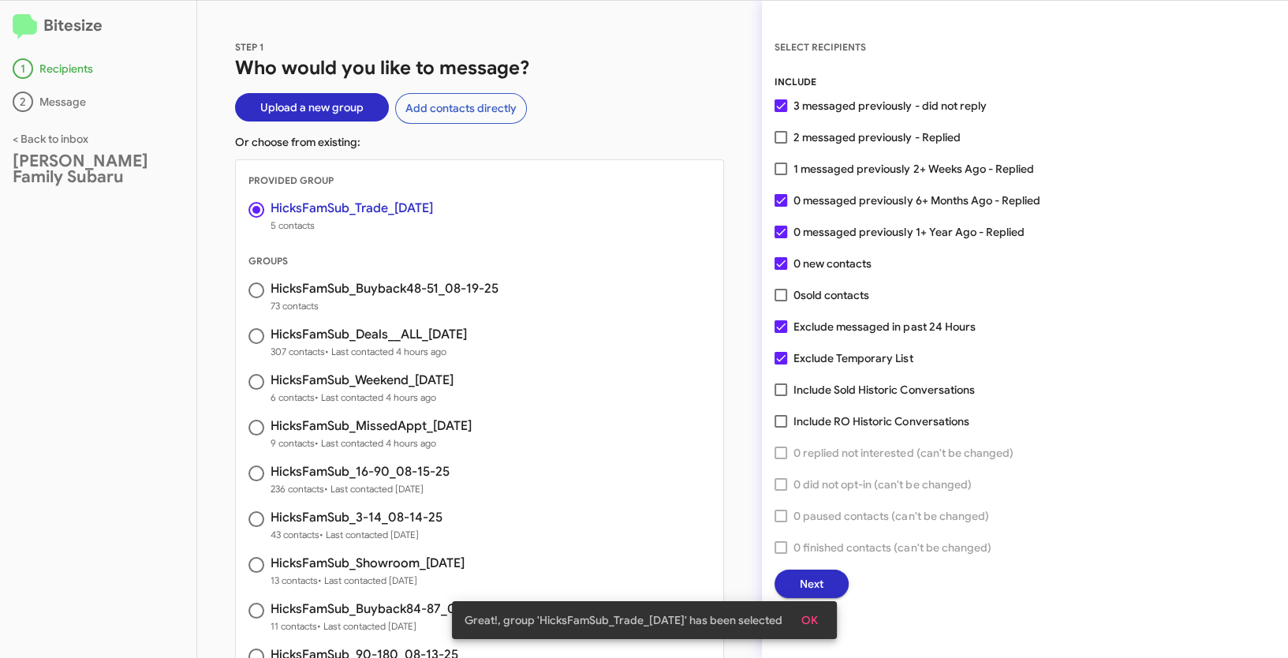
click at [811, 621] on span "OK" at bounding box center [809, 620] width 17 height 28
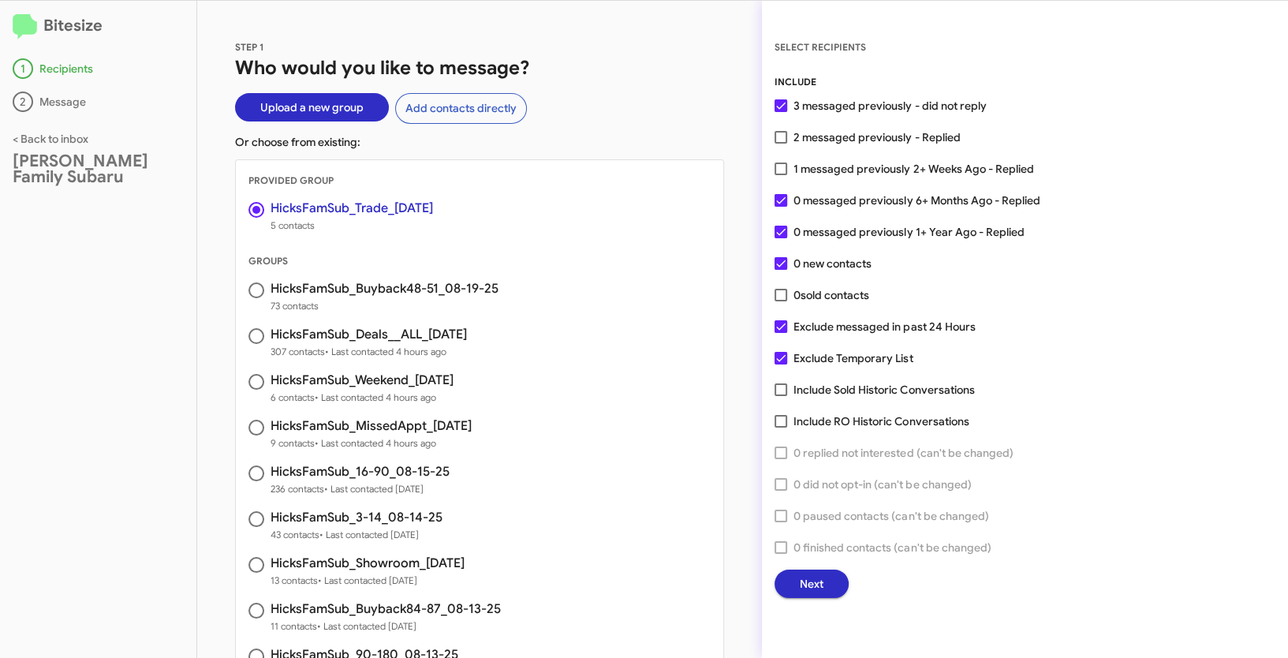
click at [812, 574] on span "Next" at bounding box center [812, 584] width 24 height 28
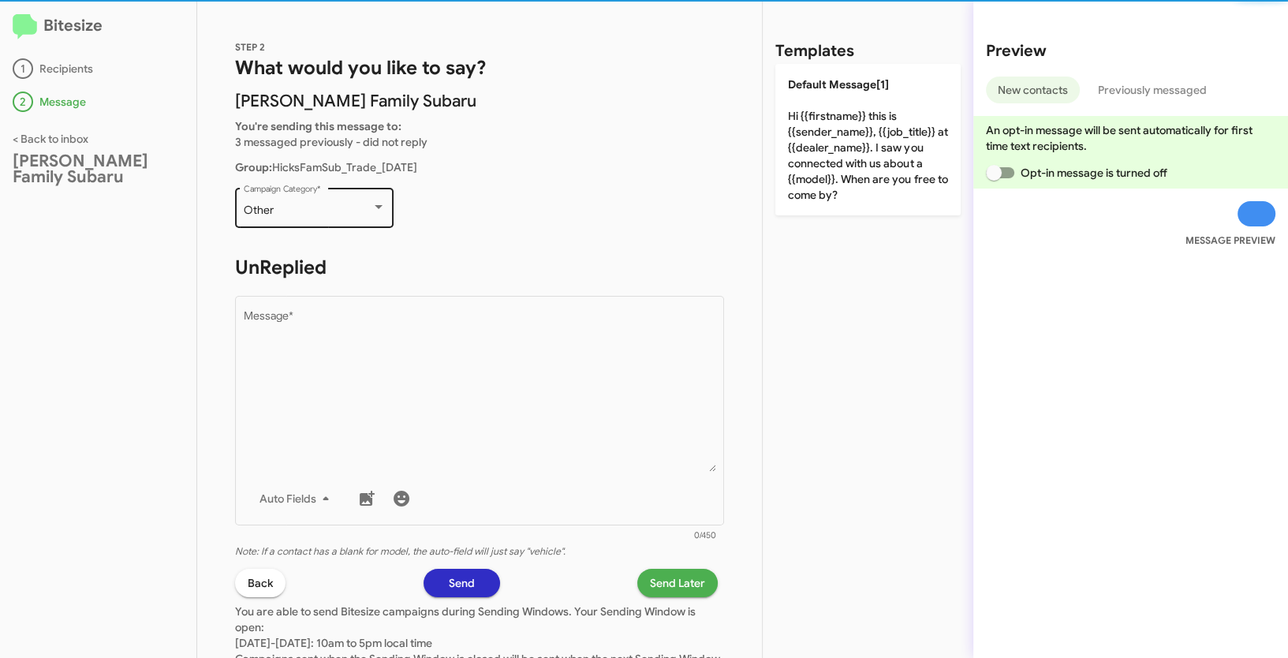
click at [320, 203] on div "Other Campaign Category *" at bounding box center [315, 206] width 142 height 43
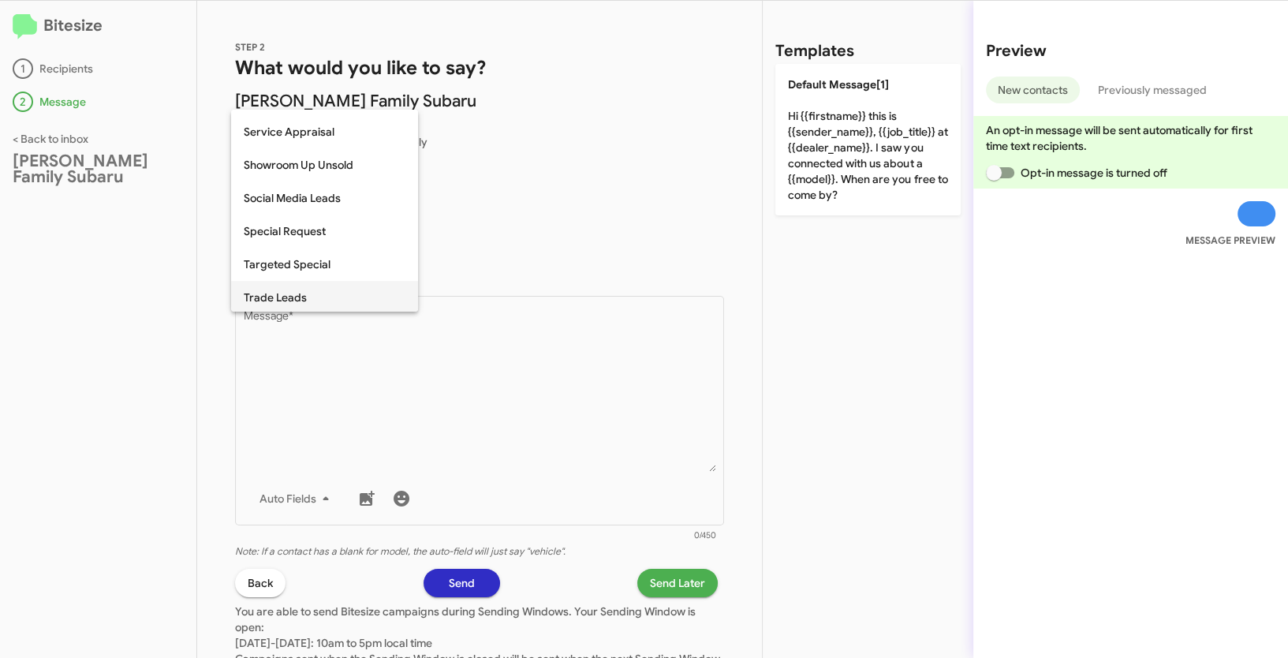
click at [285, 292] on span "Trade Leads" at bounding box center [325, 297] width 162 height 33
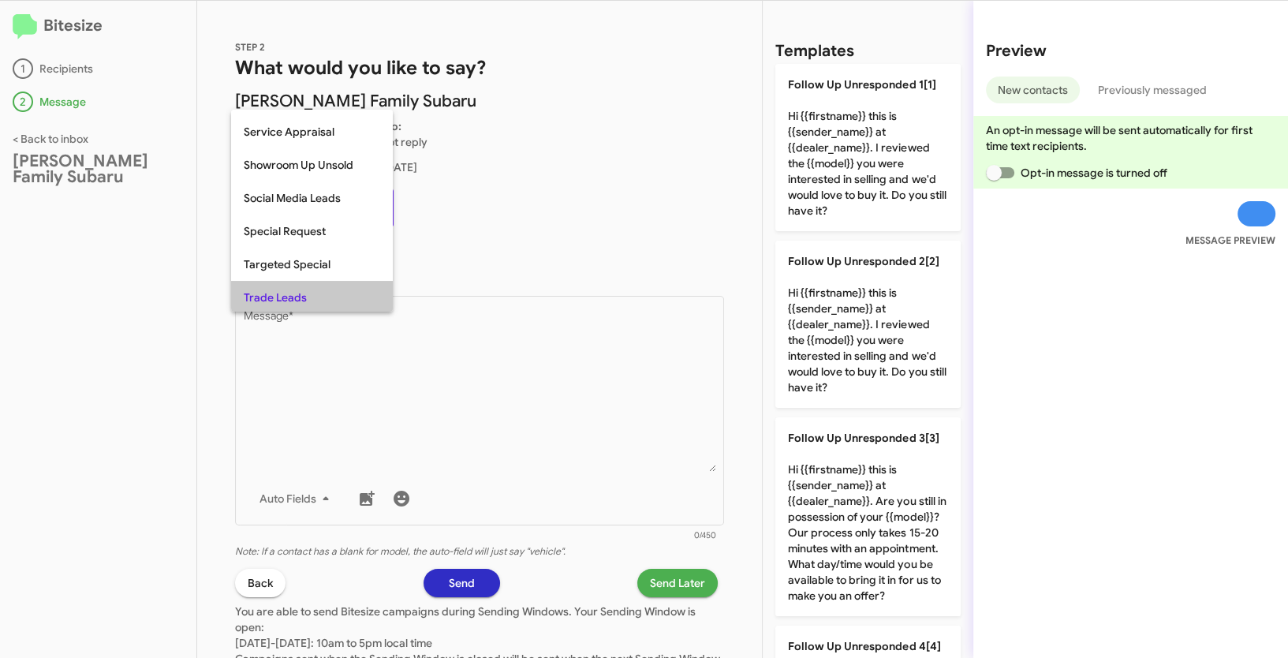
scroll to position [560, 0]
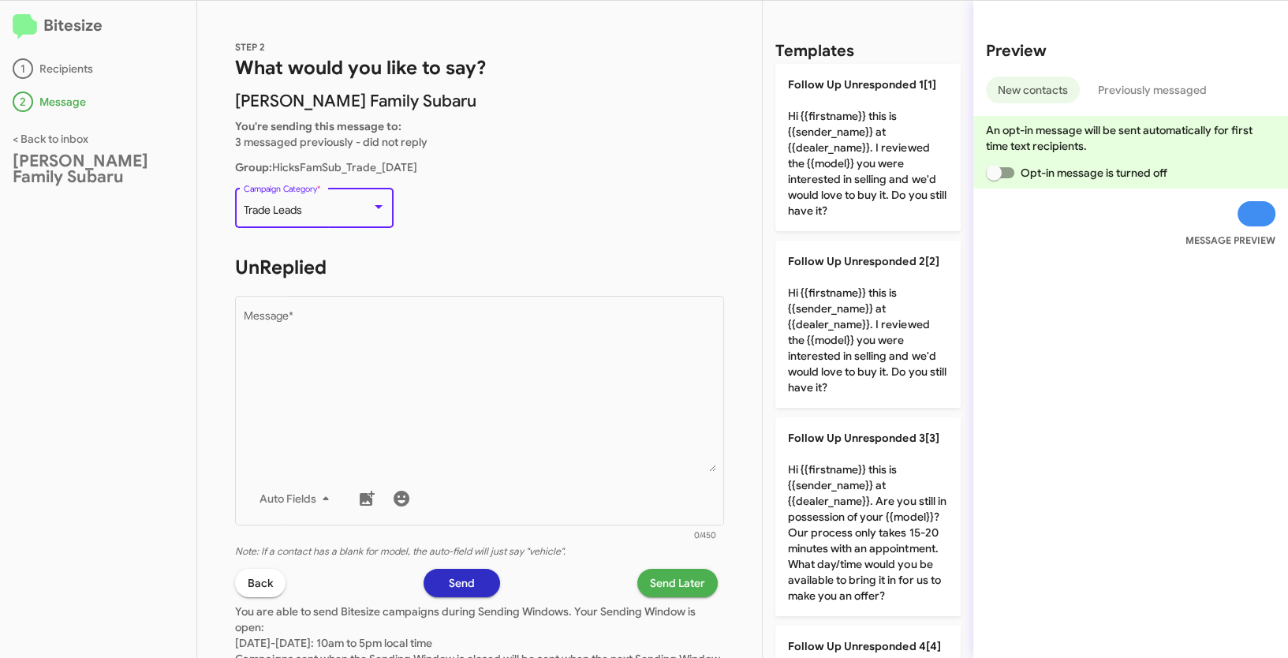
drag, startPoint x: 243, startPoint y: 211, endPoint x: 325, endPoint y: 213, distance: 82.1
click at [325, 213] on div "Trade Leads" at bounding box center [308, 210] width 128 height 13
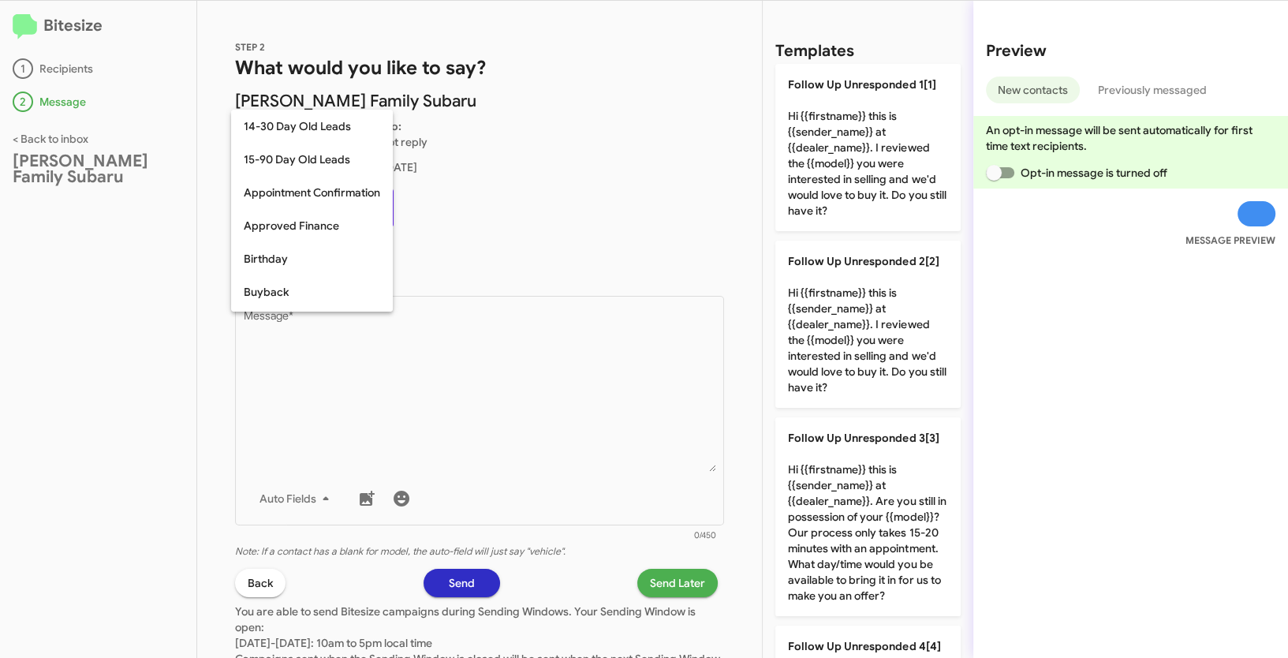
scroll to position [644, 0]
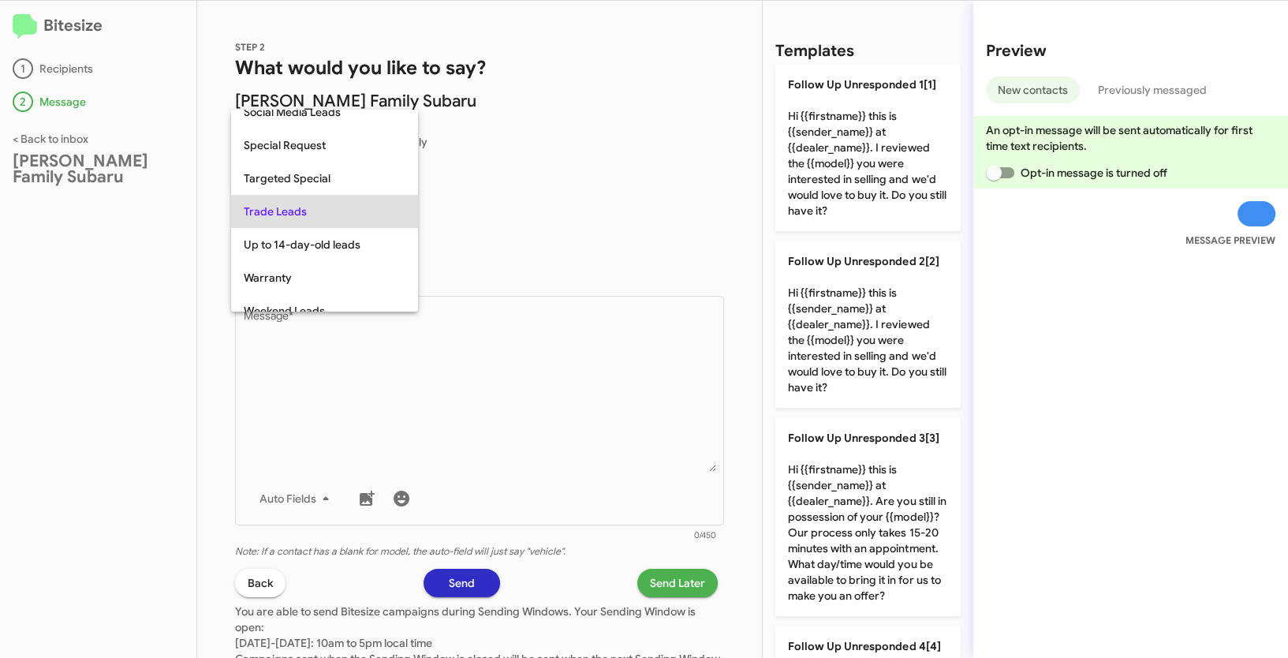
copy span "Trade Leads"
click at [567, 436] on div at bounding box center [644, 329] width 1288 height 658
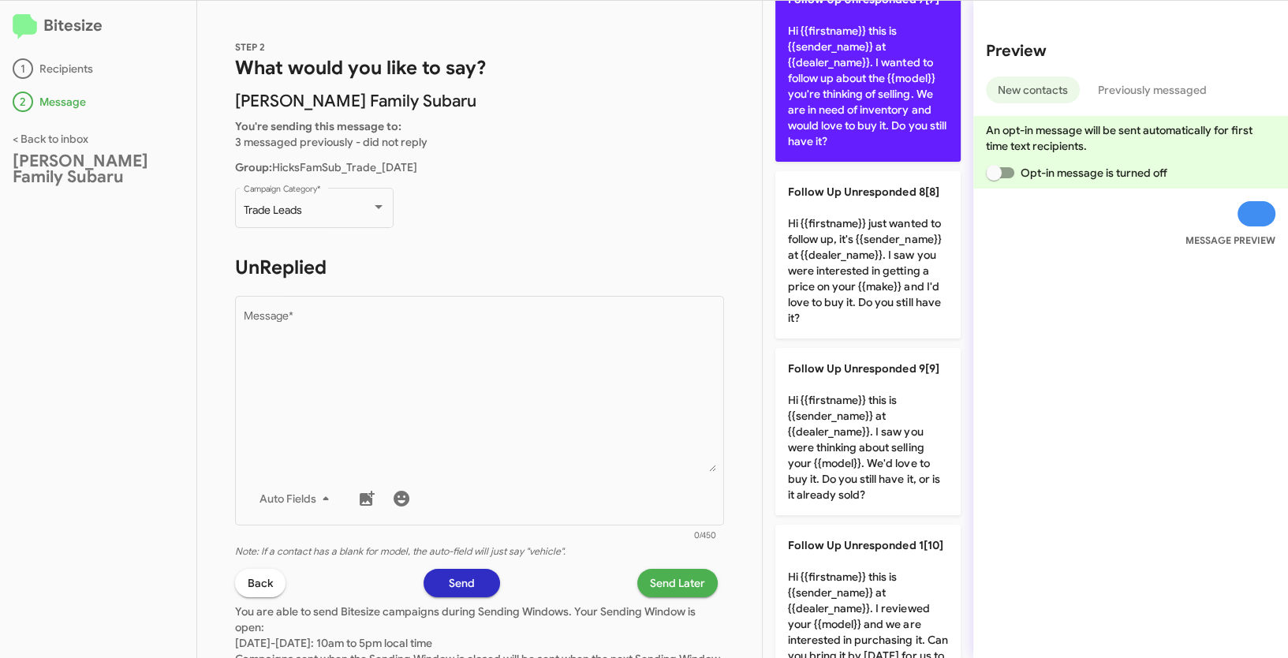
scroll to position [1317, 0]
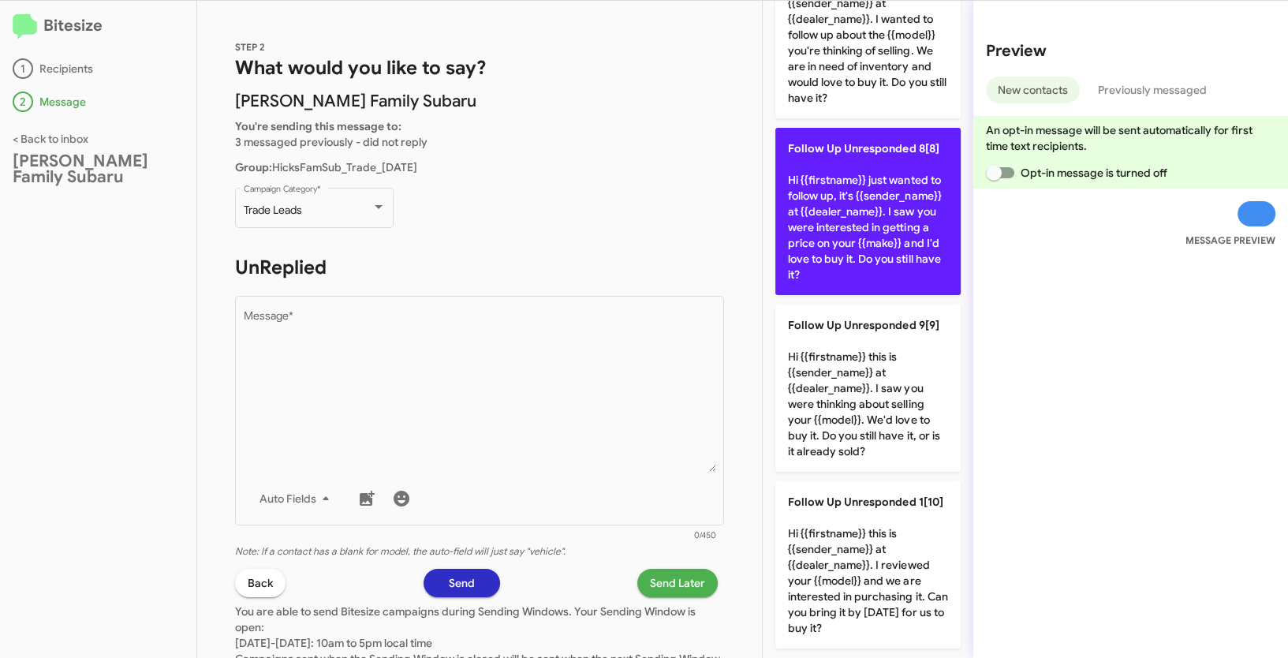
click at [862, 223] on p "Follow Up Unresponded 8[8] Hi {{firstname}} just wanted to follow up, it's {{se…" at bounding box center [867, 211] width 185 height 167
type textarea "Hi {{firstname}} just wanted to follow up, it's {{sender_name}} at {{dealer_nam…"
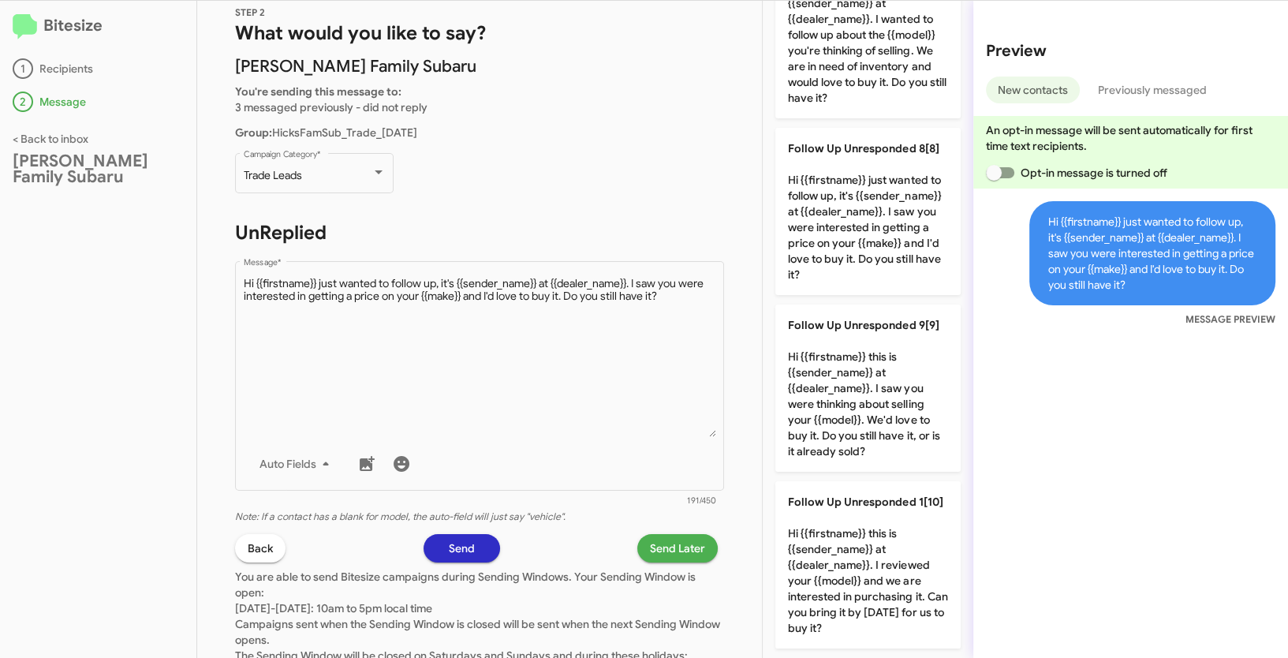
scroll to position [111, 0]
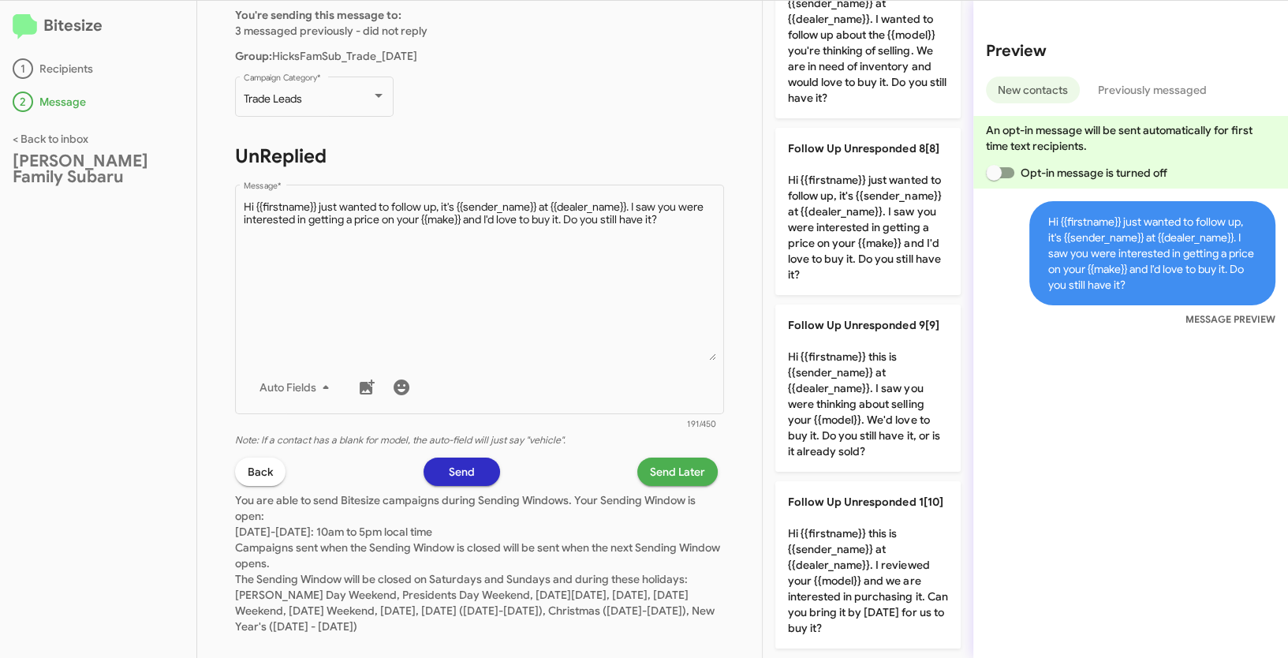
click at [659, 461] on span "Send Later" at bounding box center [677, 472] width 55 height 28
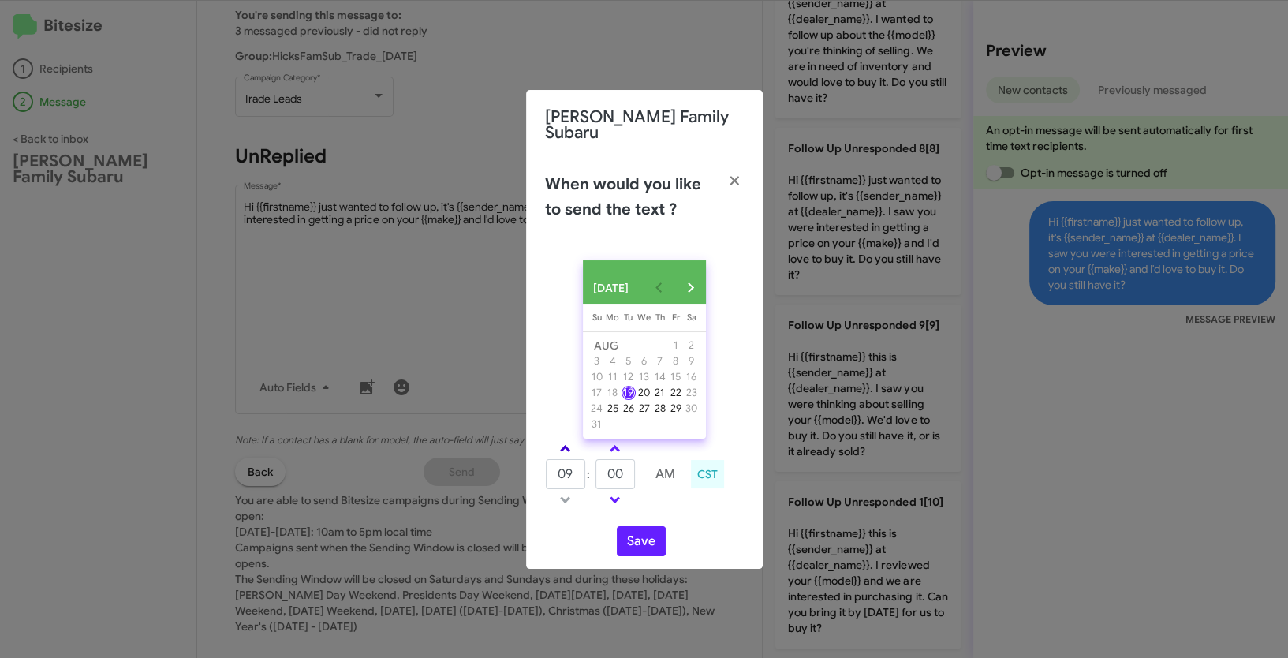
click at [568, 442] on link at bounding box center [565, 448] width 28 height 18
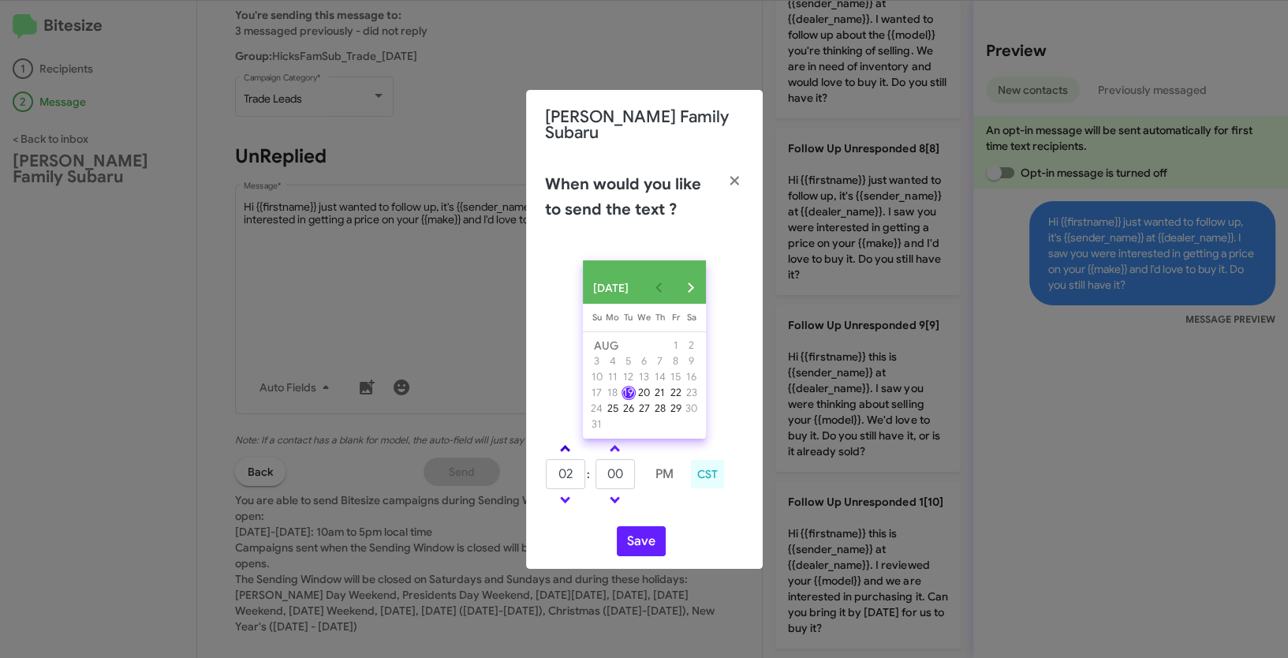
click at [568, 442] on link at bounding box center [565, 448] width 28 height 18
type input "06"
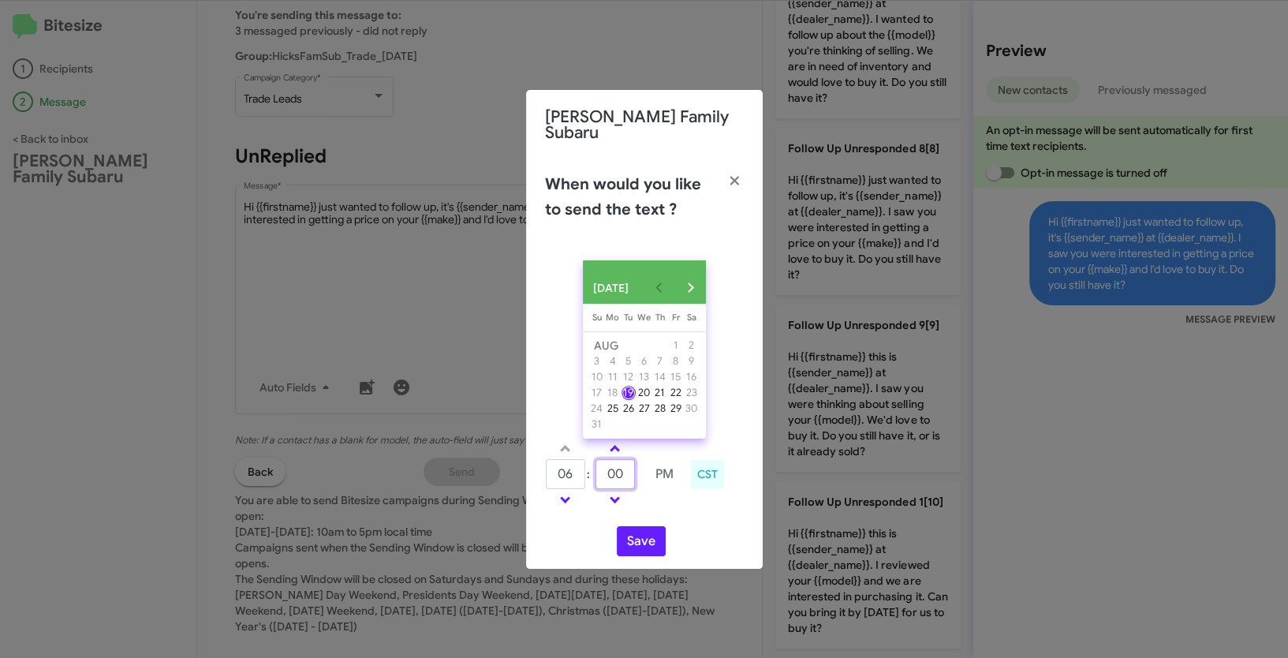
drag, startPoint x: 623, startPoint y: 478, endPoint x: 601, endPoint y: 472, distance: 22.8
click at [601, 472] on input "00" at bounding box center [615, 474] width 39 height 30
type input "23"
click at [636, 550] on button "Save" at bounding box center [641, 541] width 49 height 30
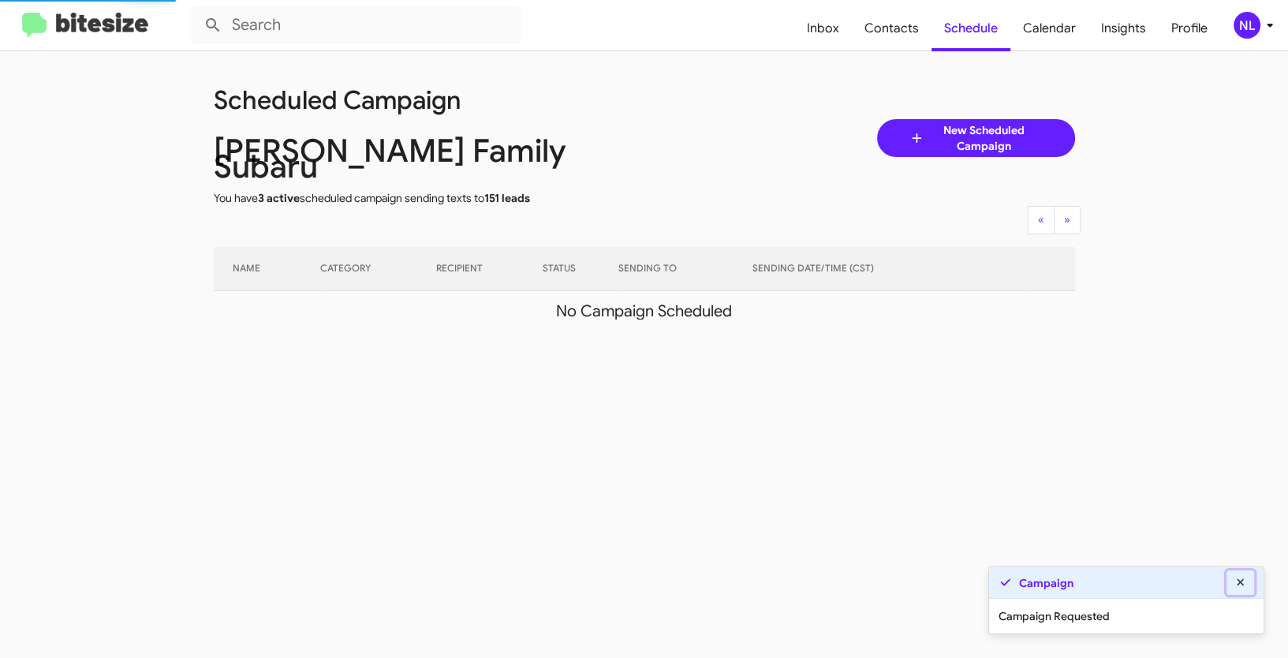
click at [1238, 577] on icon at bounding box center [1241, 582] width 14 height 11
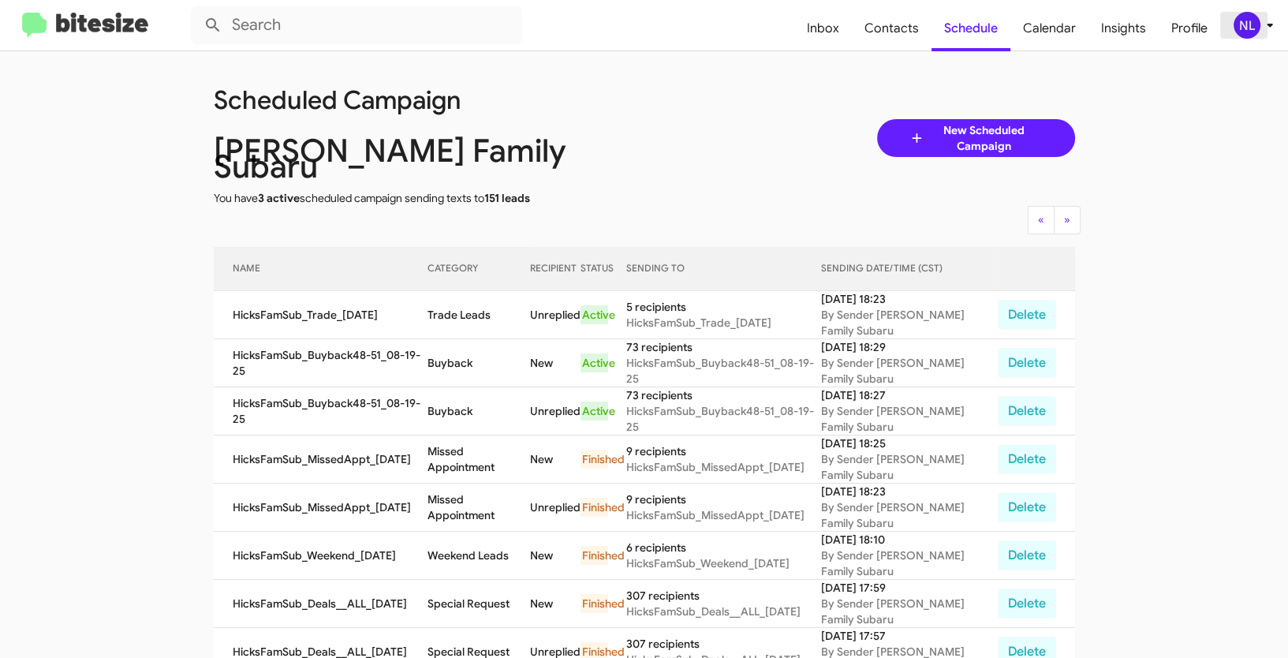
click at [1242, 23] on div "NL" at bounding box center [1247, 25] width 27 height 27
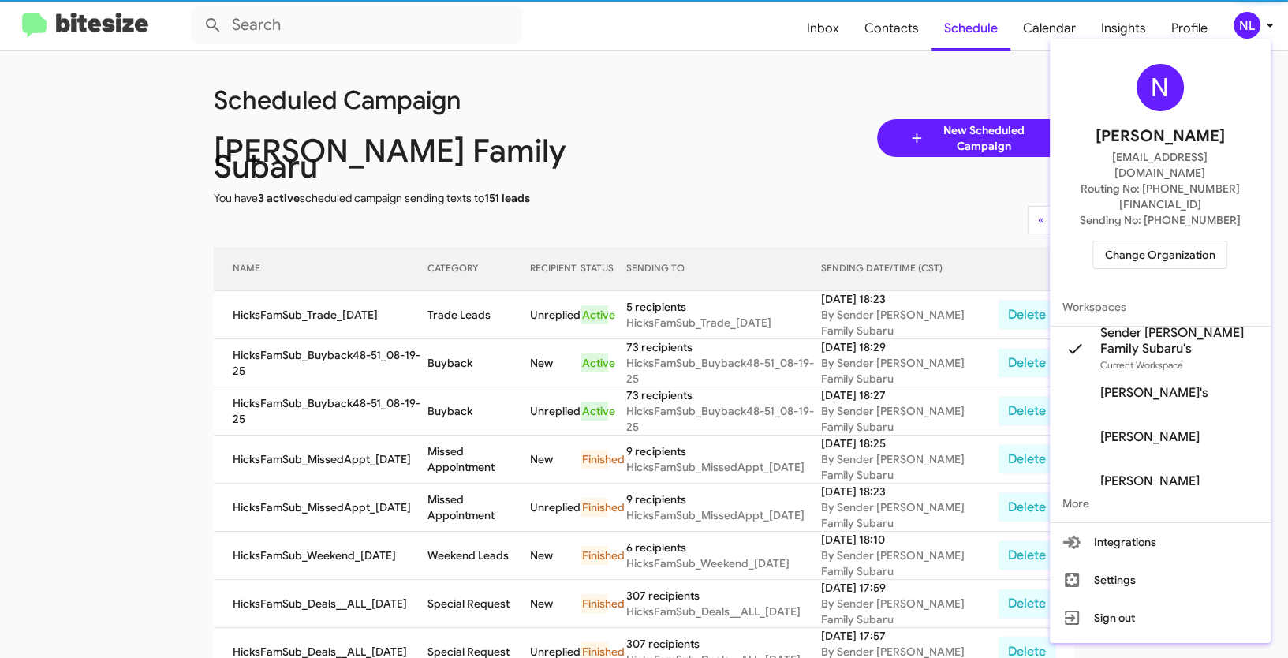
click at [1171, 241] on span "Change Organization" at bounding box center [1160, 254] width 110 height 27
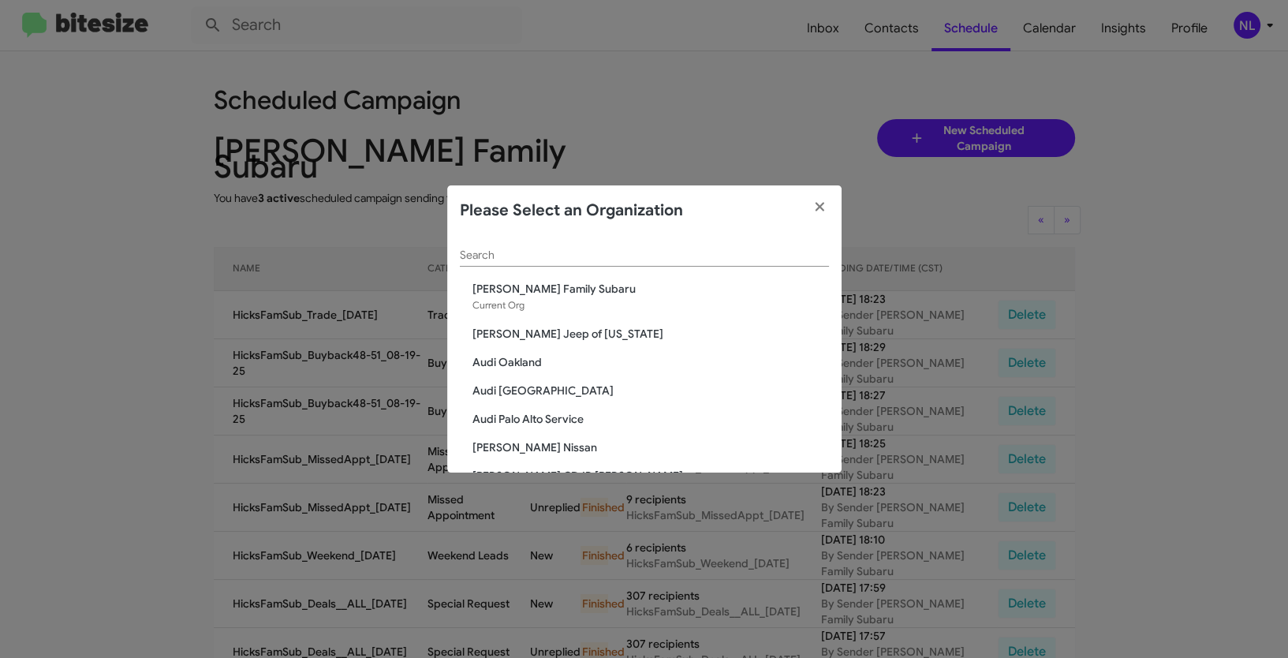
click at [677, 250] on input "Search" at bounding box center [644, 255] width 369 height 13
paste input "SERVICE: Don Ledford"
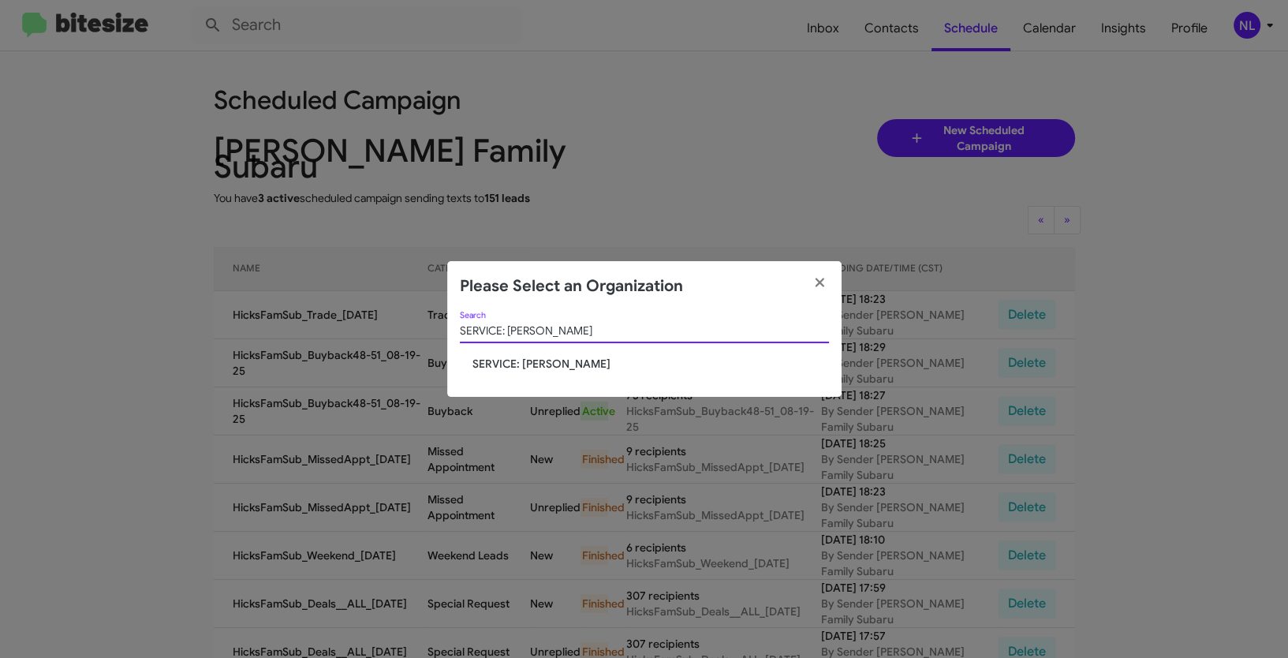
type input "SERVICE: Don Ledford"
click at [536, 358] on span "SERVICE: Don Ledford" at bounding box center [650, 364] width 357 height 16
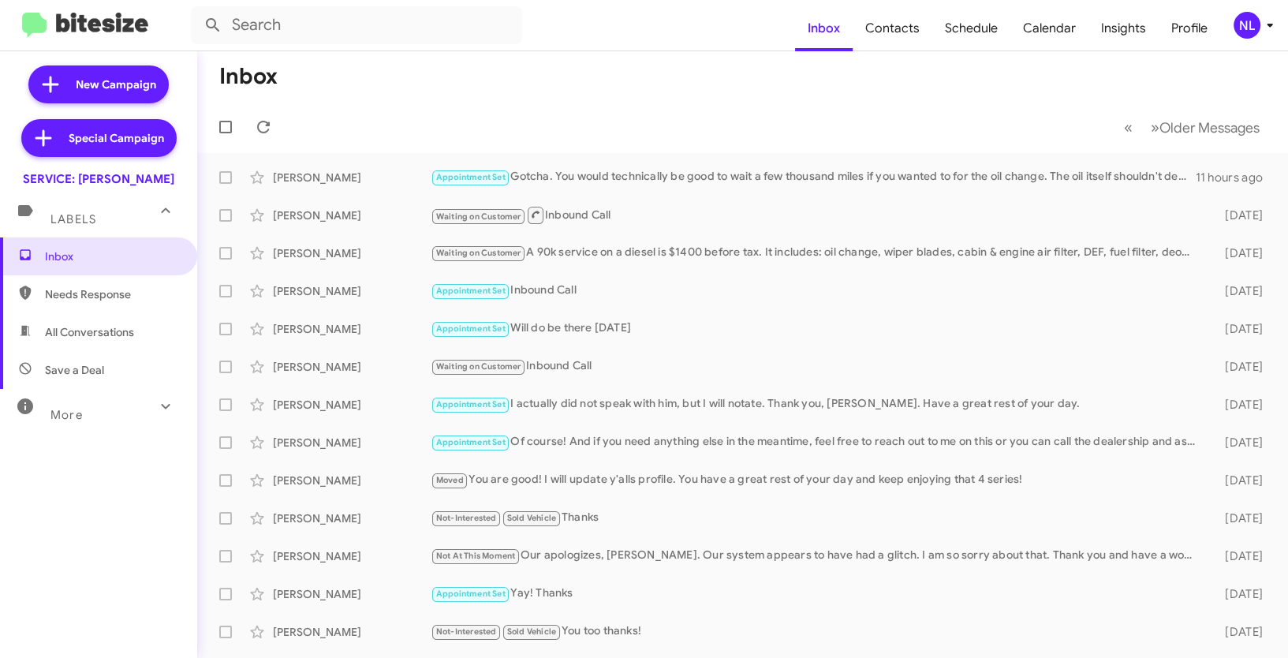
click at [1240, 29] on div "NL" at bounding box center [1247, 25] width 27 height 27
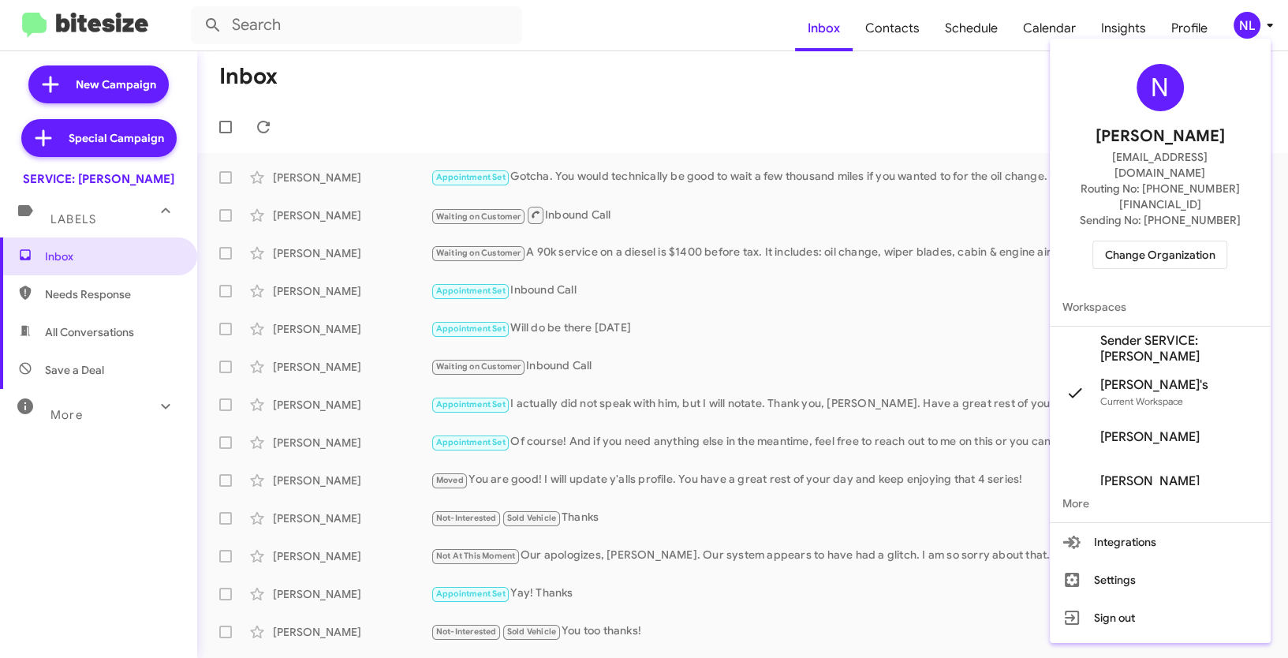
click at [1124, 334] on span "Sender SERVICE: Don Ledford's" at bounding box center [1160, 349] width 221 height 44
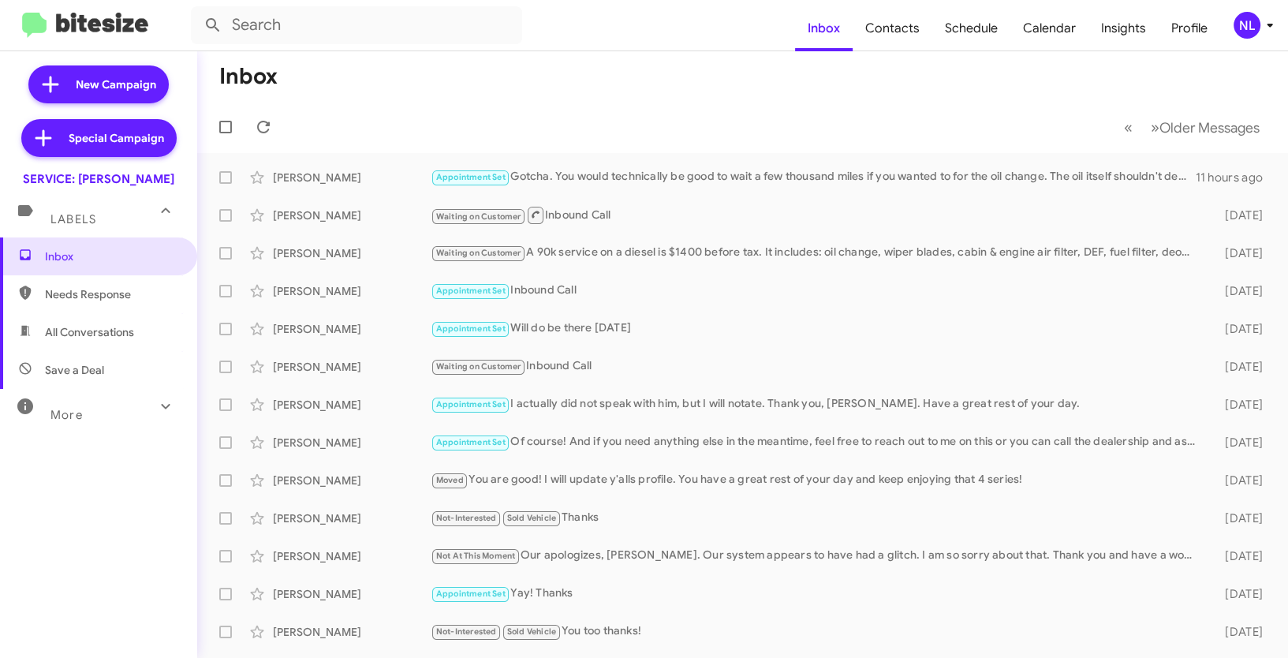
click at [1251, 28] on div "NL" at bounding box center [1247, 25] width 27 height 27
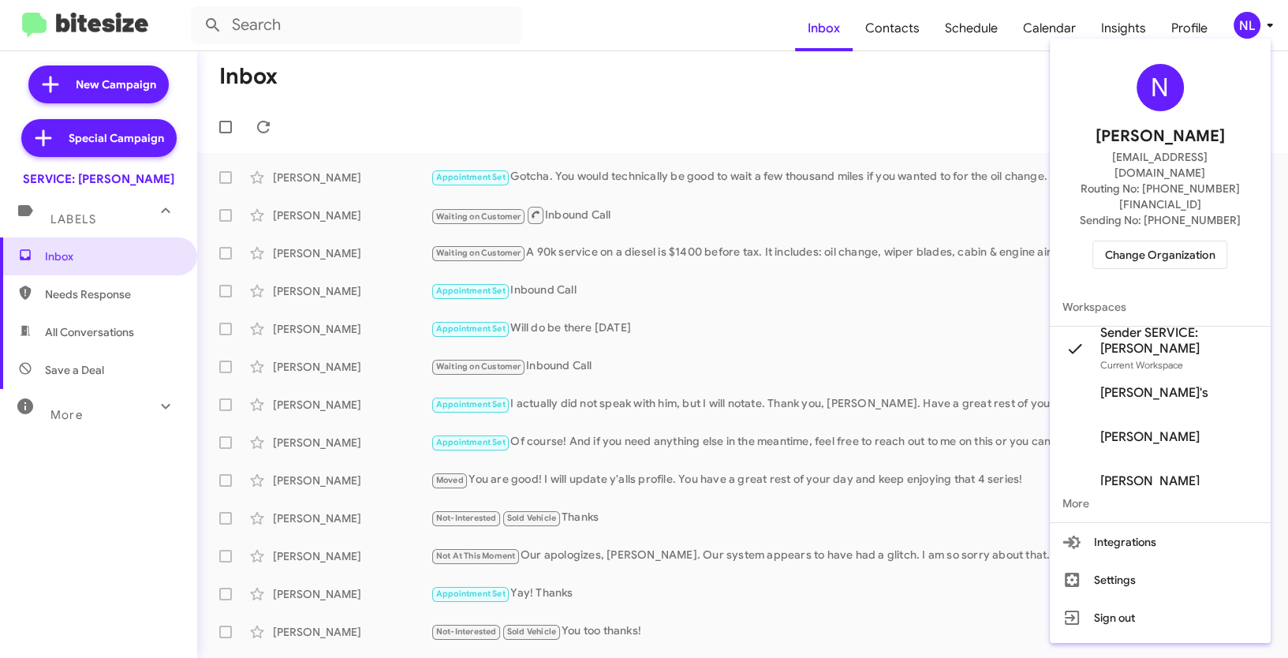
click at [830, 133] on div at bounding box center [644, 329] width 1288 height 658
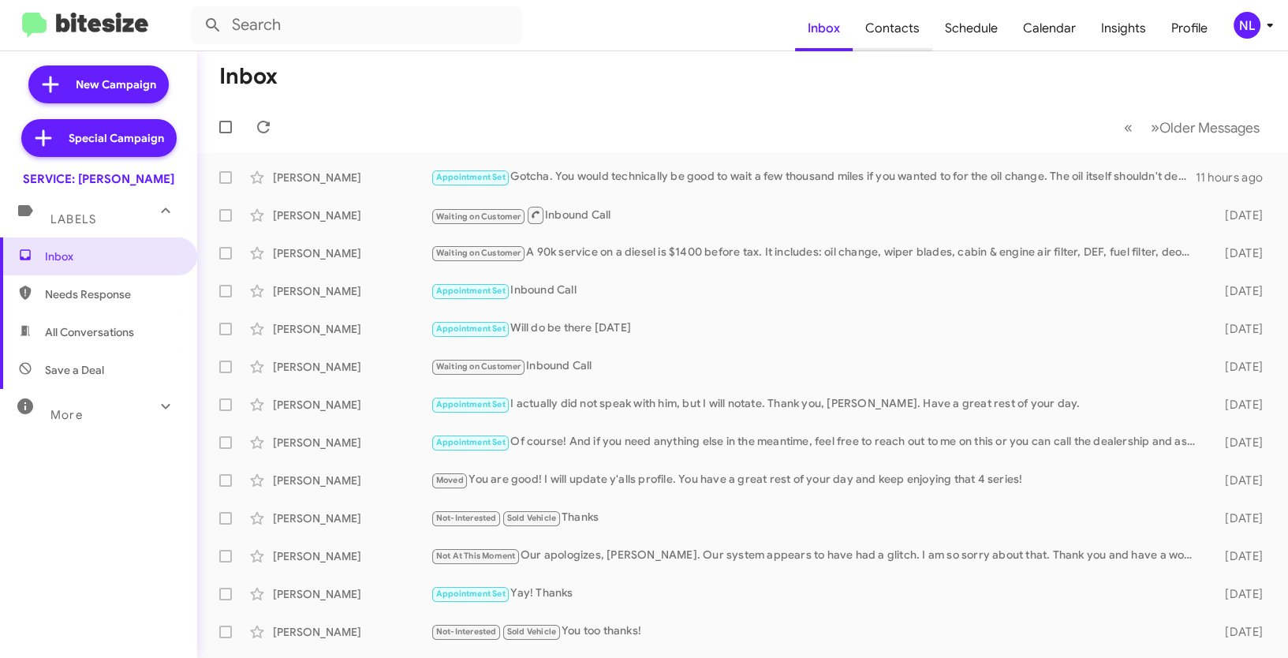
click at [898, 33] on span "Contacts" at bounding box center [893, 29] width 80 height 46
type input "in:groups"
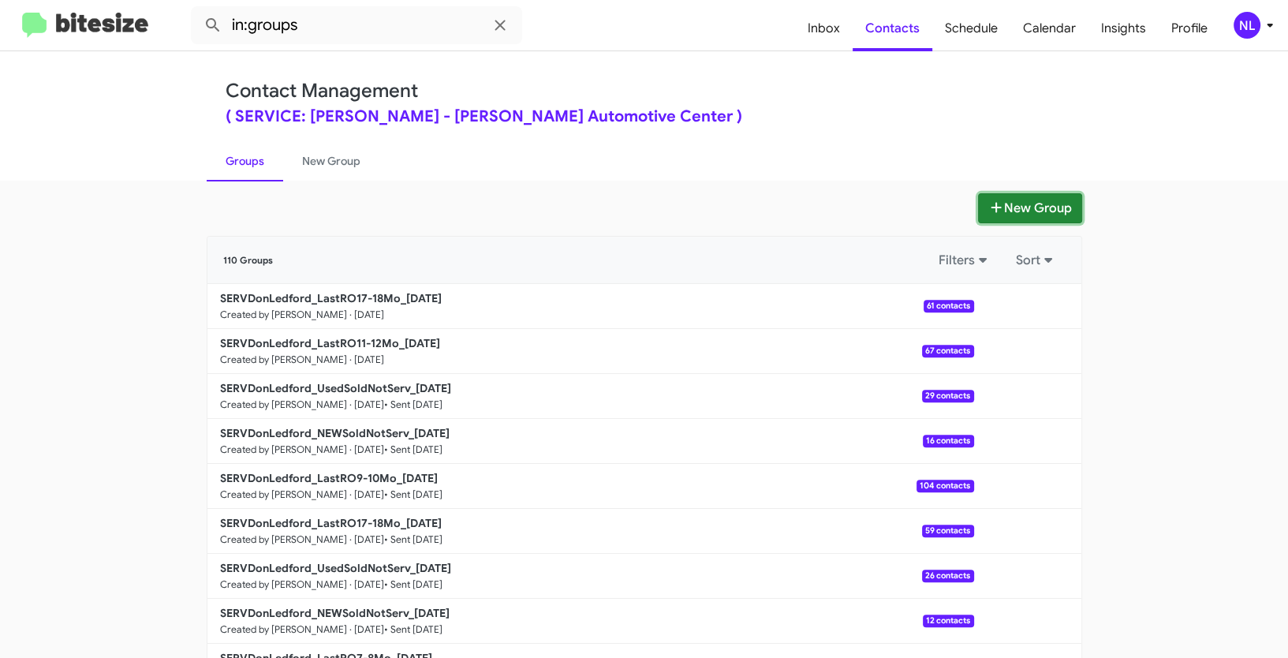
click at [1019, 213] on button "New Group" at bounding box center [1030, 208] width 104 height 30
click at [1010, 207] on button "New Group" at bounding box center [1030, 208] width 104 height 30
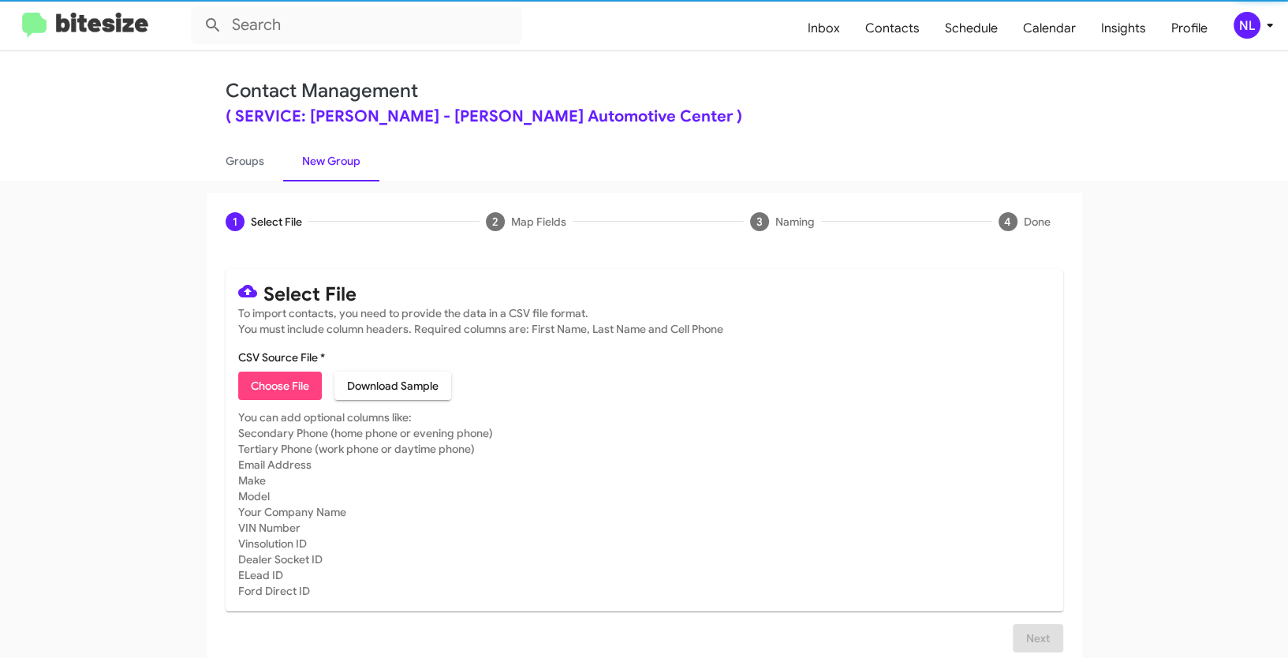
click at [268, 379] on span "Choose File" at bounding box center [280, 386] width 58 height 28
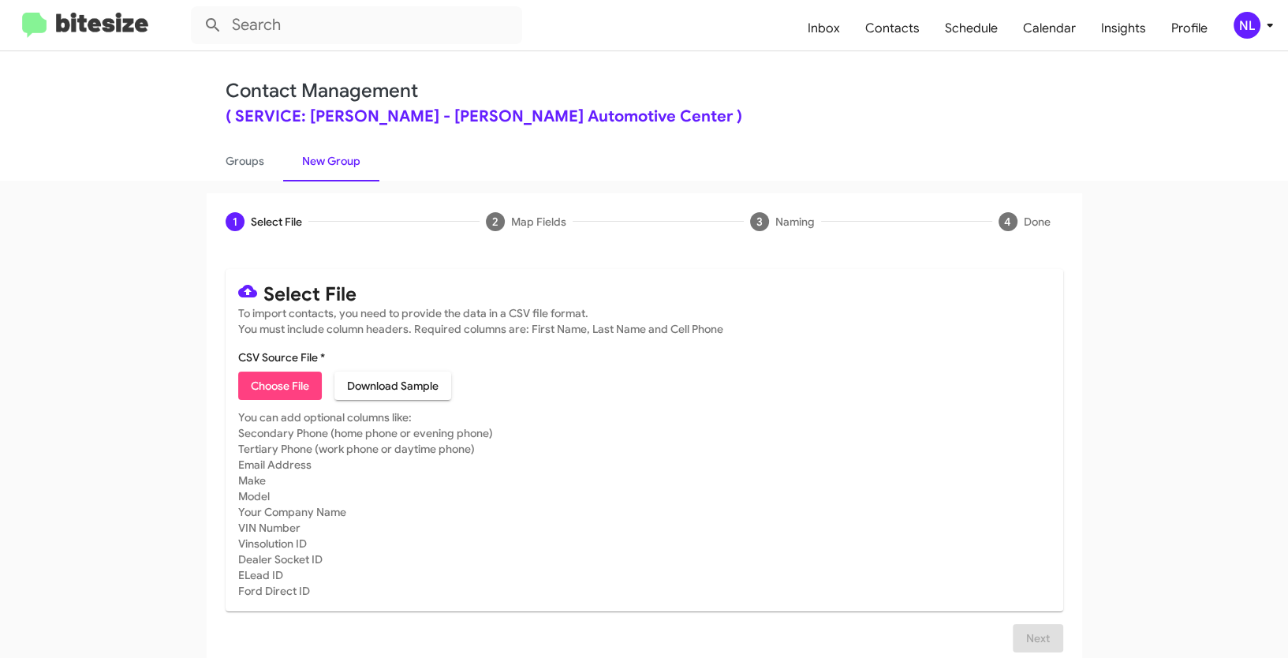
type input "SERVDonLedford_NEWSoldNotServ_[DATE]"
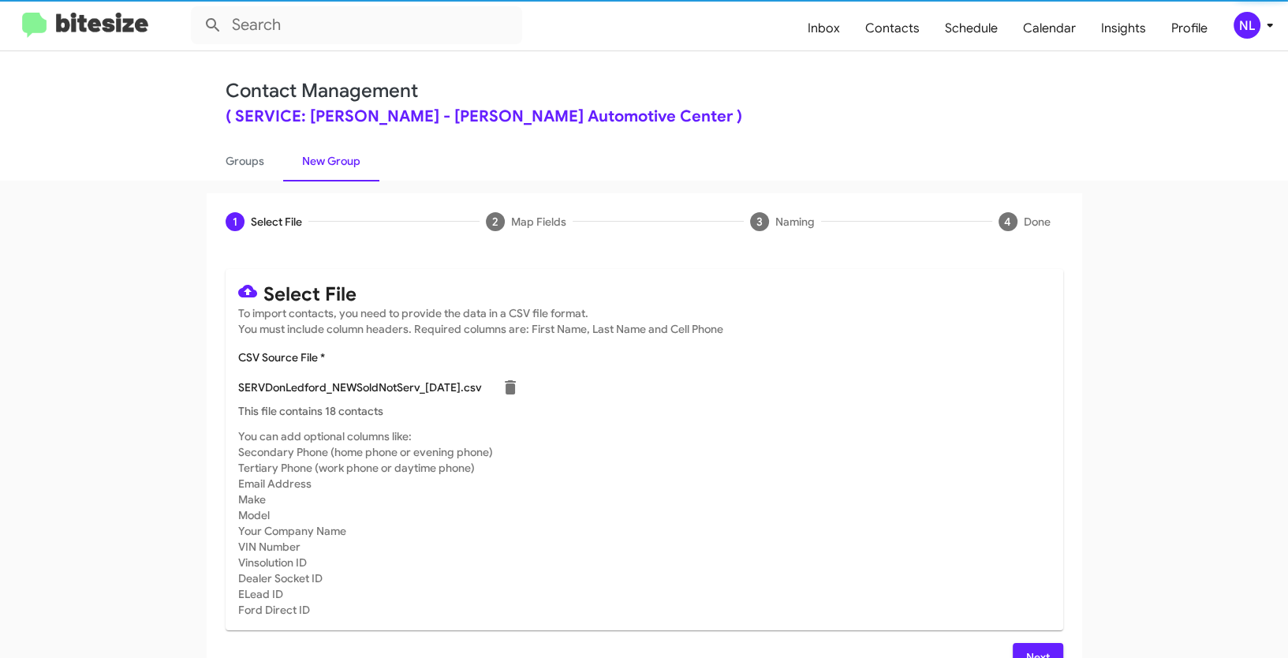
scroll to position [32, 0]
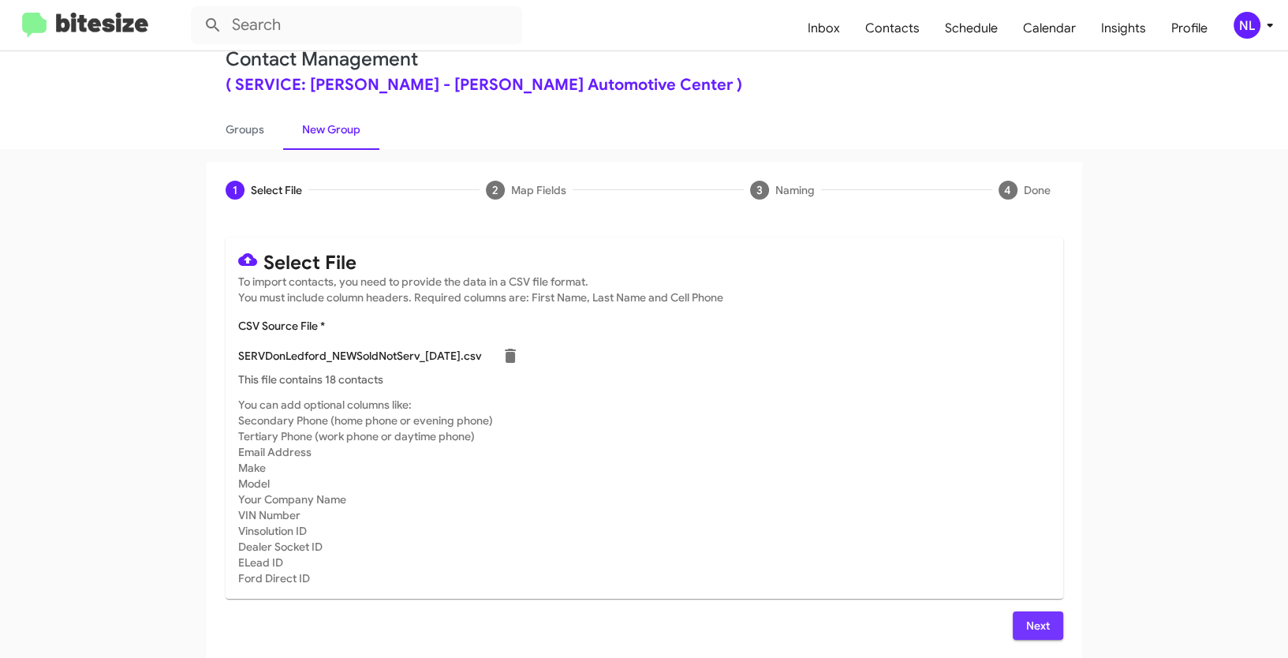
click at [1034, 637] on span "Next" at bounding box center [1037, 625] width 25 height 28
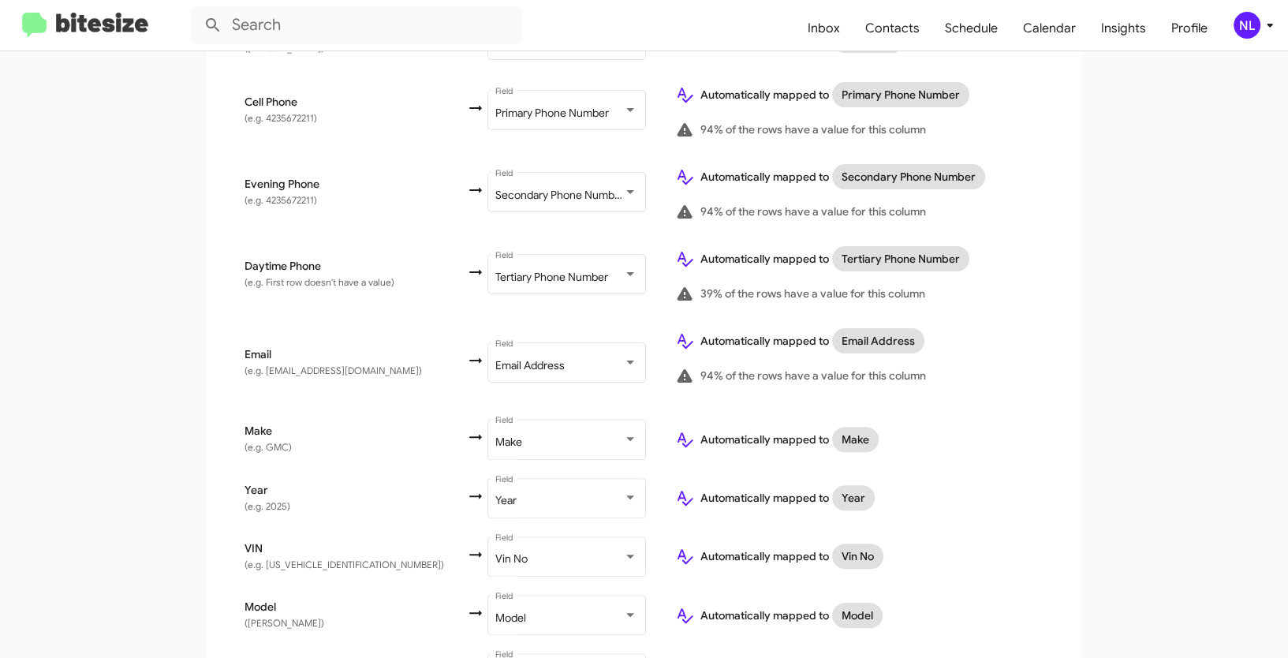
scroll to position [670, 0]
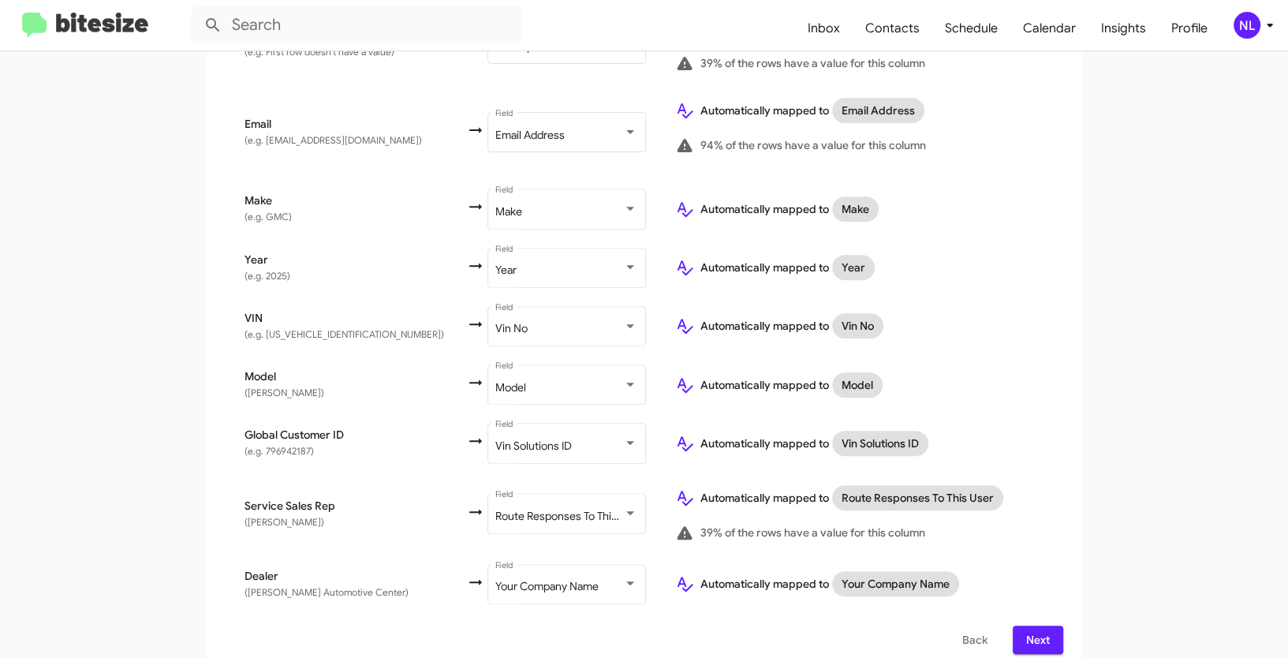
click at [1040, 642] on div "Select File To import contacts, you need to provide the data in a CSV file form…" at bounding box center [645, 127] width 876 height 1094
click at [1048, 626] on button "Next" at bounding box center [1038, 640] width 50 height 28
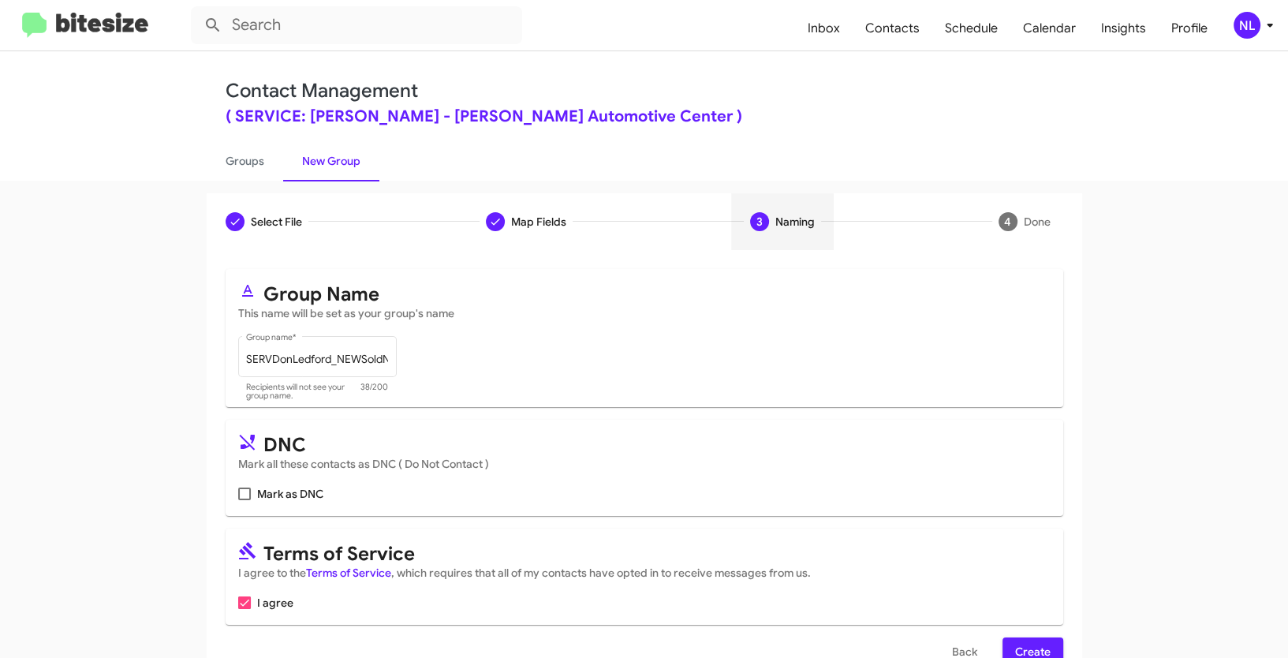
scroll to position [39, 0]
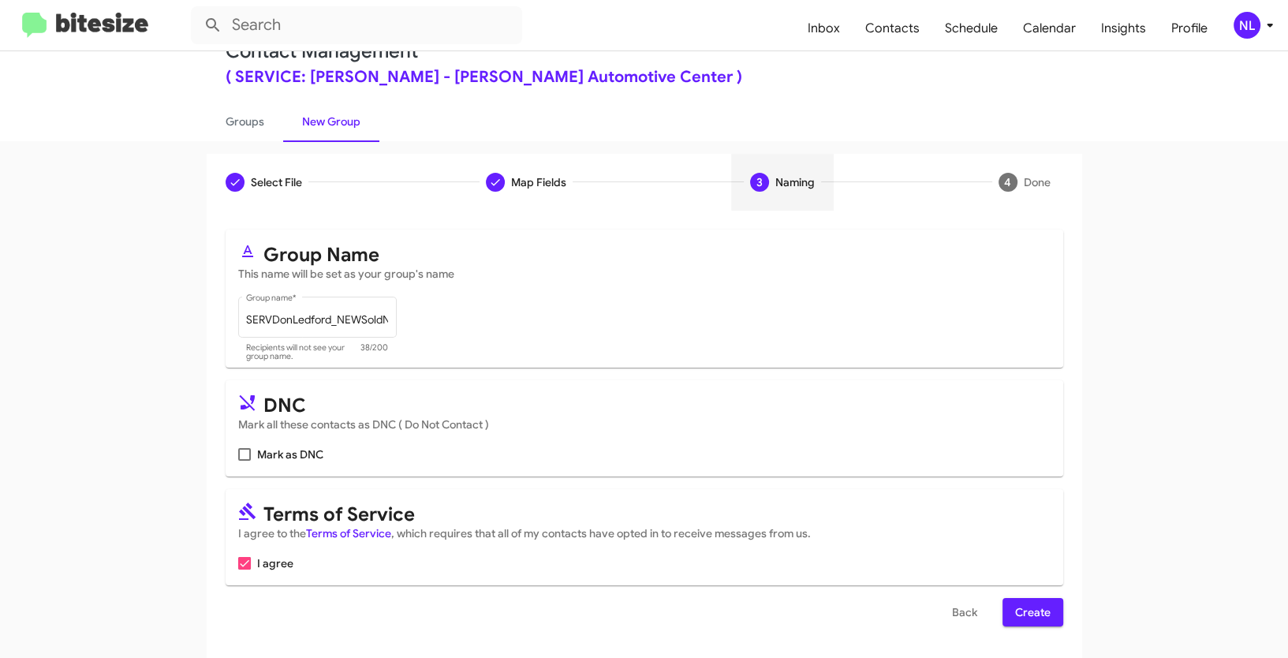
click at [1052, 603] on button "Create" at bounding box center [1033, 612] width 61 height 28
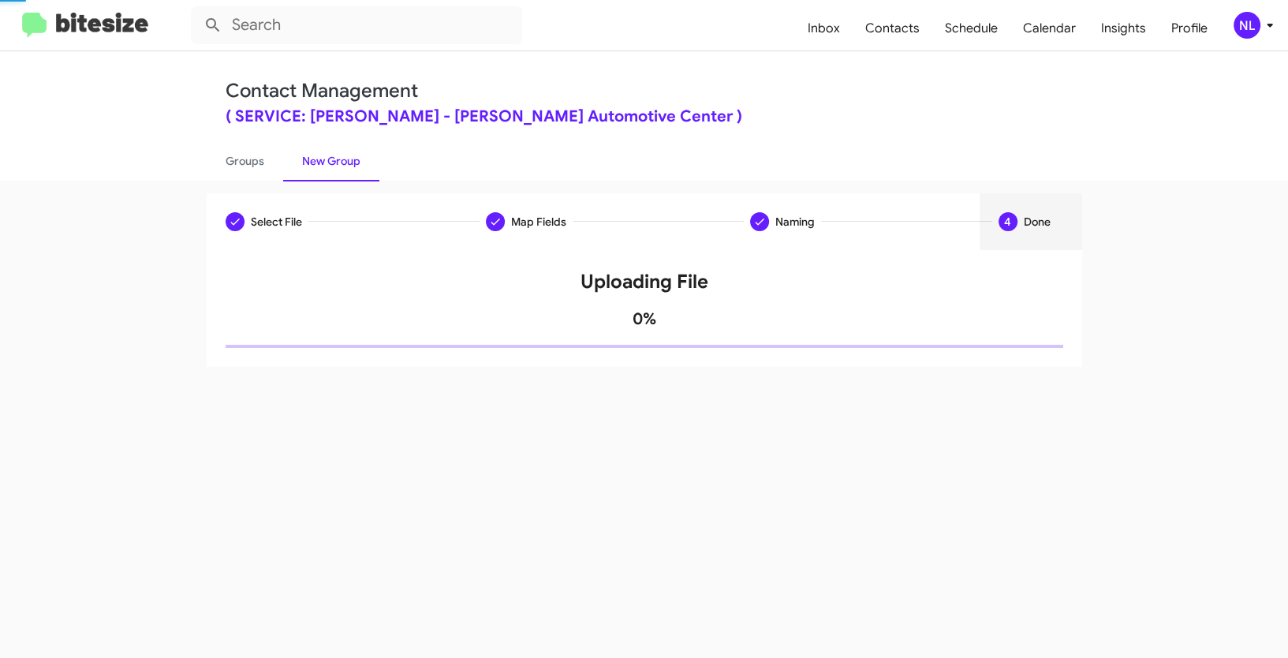
scroll to position [0, 0]
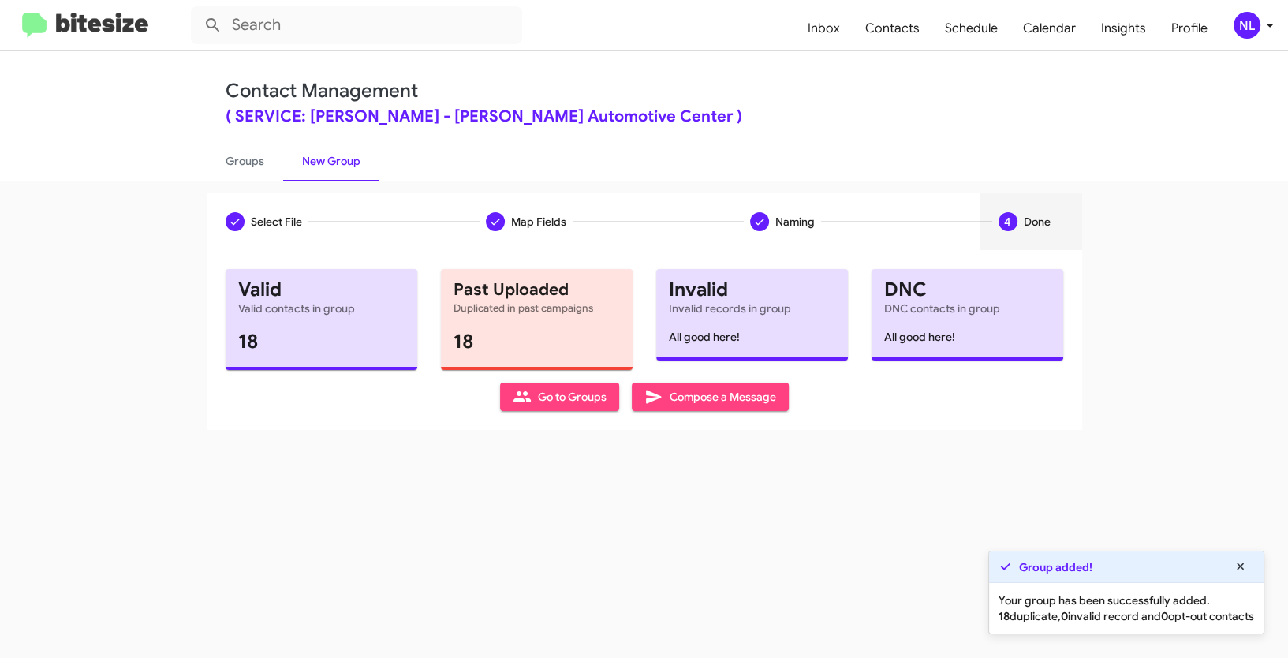
click at [542, 401] on span "Go to Groups" at bounding box center [560, 397] width 94 height 28
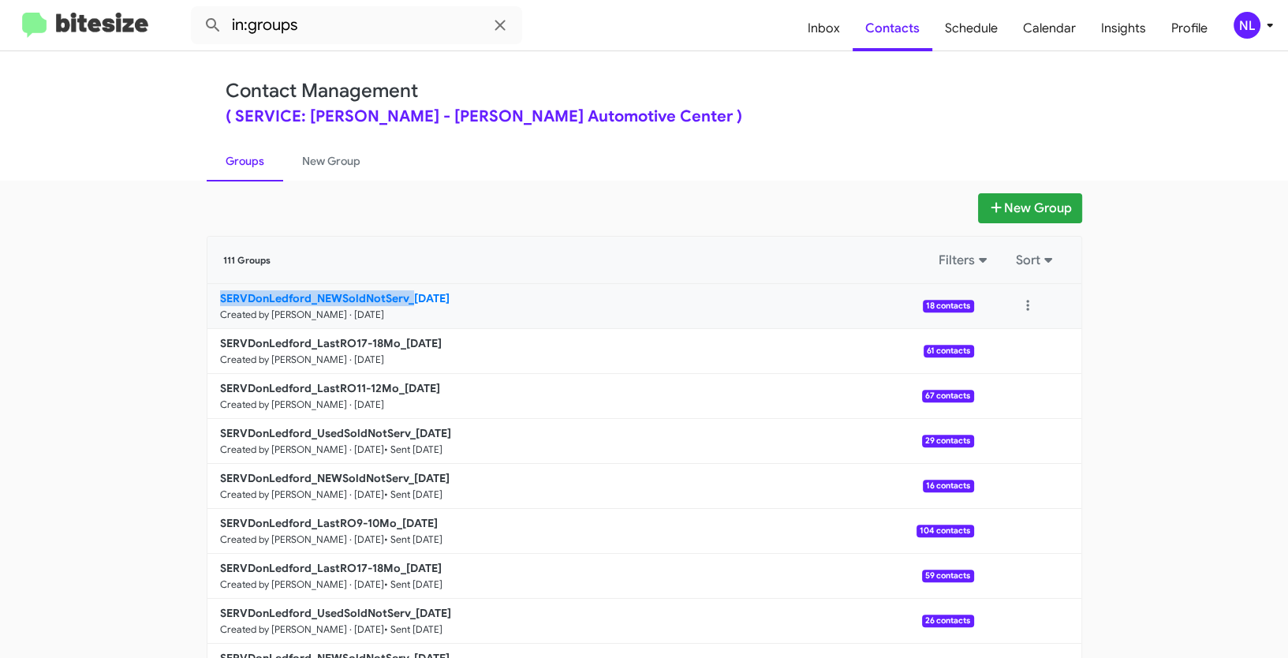
drag, startPoint x: 151, startPoint y: 306, endPoint x: 405, endPoint y: 296, distance: 254.2
click at [405, 296] on app-groups "New Group 111 Groups Filters Sort SERVDonLedford_NEWSoldNotServ_[DATE] Created …" at bounding box center [644, 484] width 1288 height 582
copy b "SERVDonLedford_NEWSoldNotServ_"
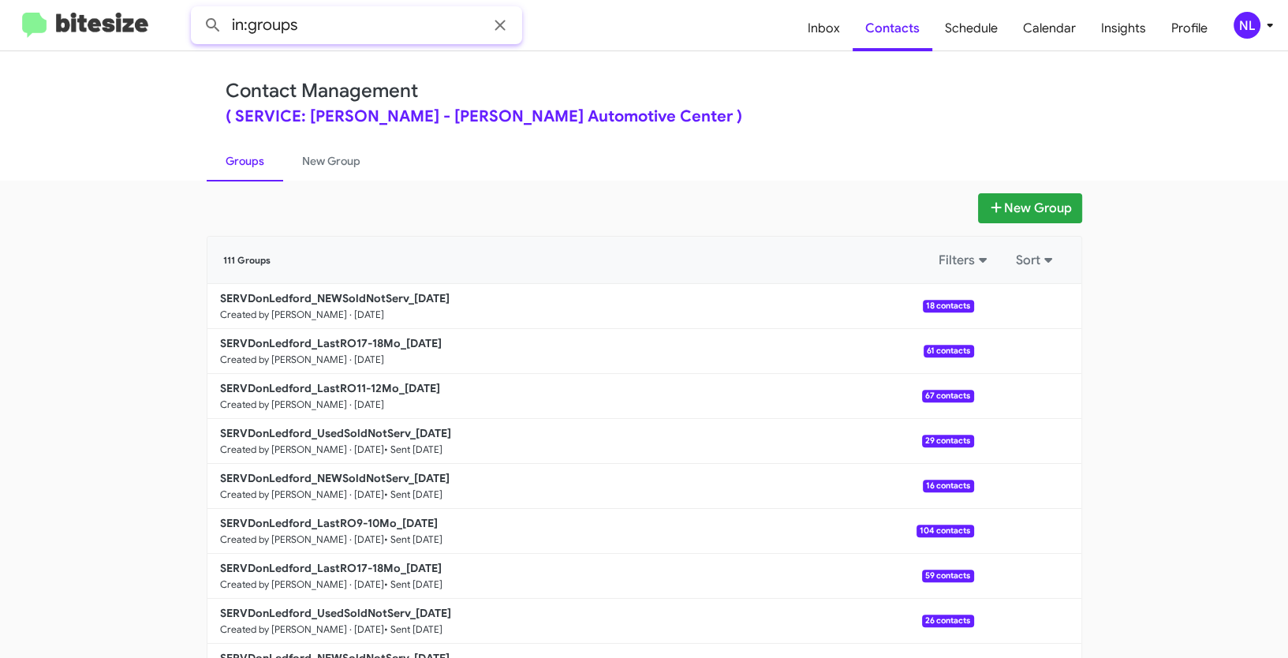
click at [327, 19] on input "in:groups" at bounding box center [356, 25] width 331 height 38
paste input "SERVDonLedford_NEWSoldNotServ_"
type input "in:groups SERVDonLedford_NEWSoldNotServ_"
click at [197, 9] on button at bounding box center [213, 25] width 32 height 32
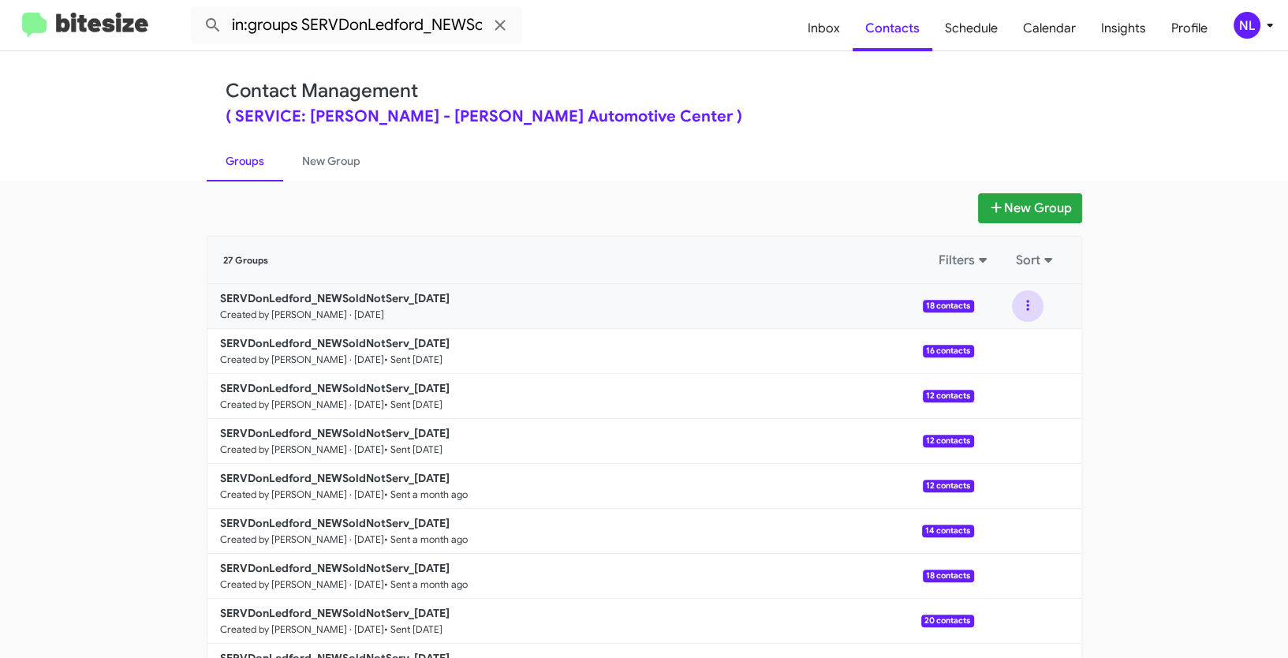
click at [1020, 307] on button at bounding box center [1028, 306] width 32 height 32
click at [1006, 351] on button "View contacts" at bounding box center [980, 349] width 126 height 38
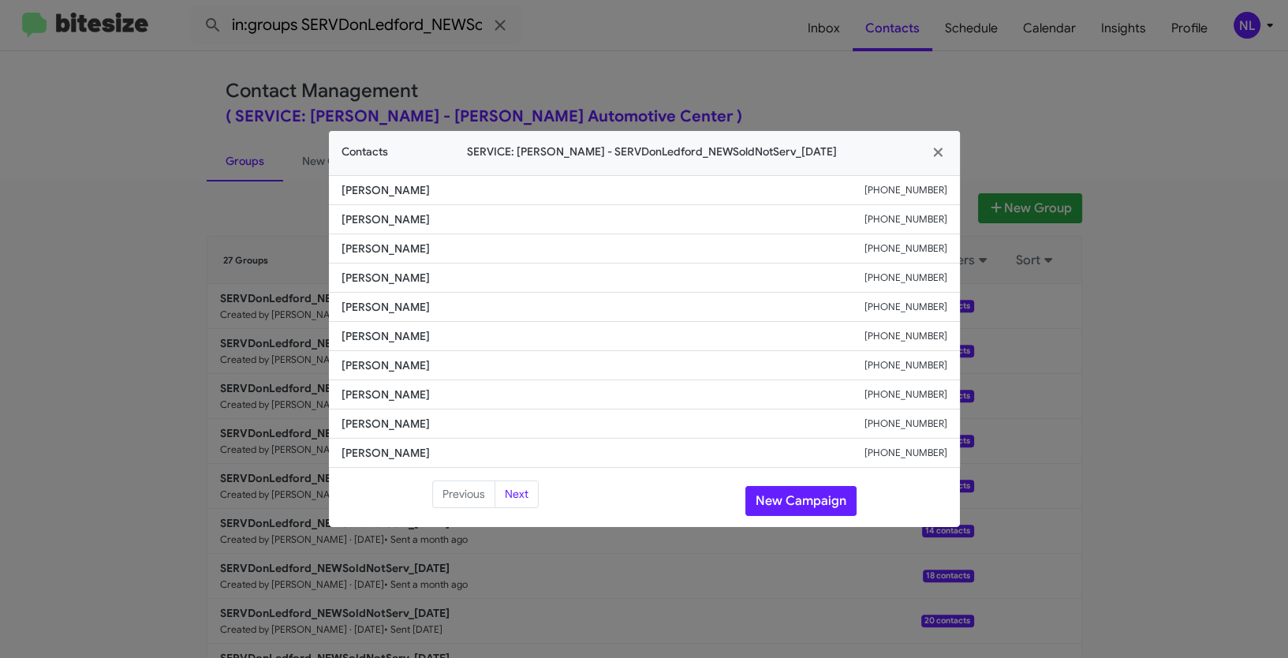
drag, startPoint x: 361, startPoint y: 275, endPoint x: 479, endPoint y: 276, distance: 117.5
click at [479, 276] on li "Charlotte Winfree +19312059042" at bounding box center [644, 277] width 631 height 29
copy span "Charlotte Winfree"
click at [795, 499] on button "New Campaign" at bounding box center [800, 501] width 111 height 30
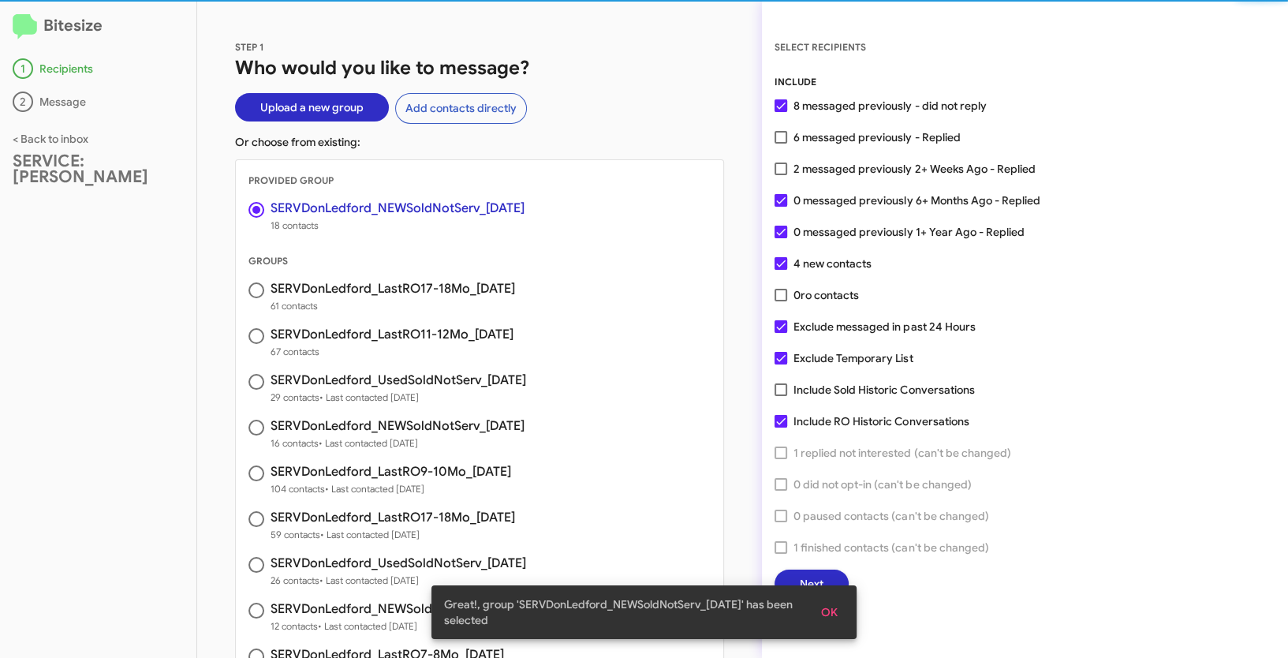
click at [829, 612] on span "OK" at bounding box center [829, 612] width 17 height 28
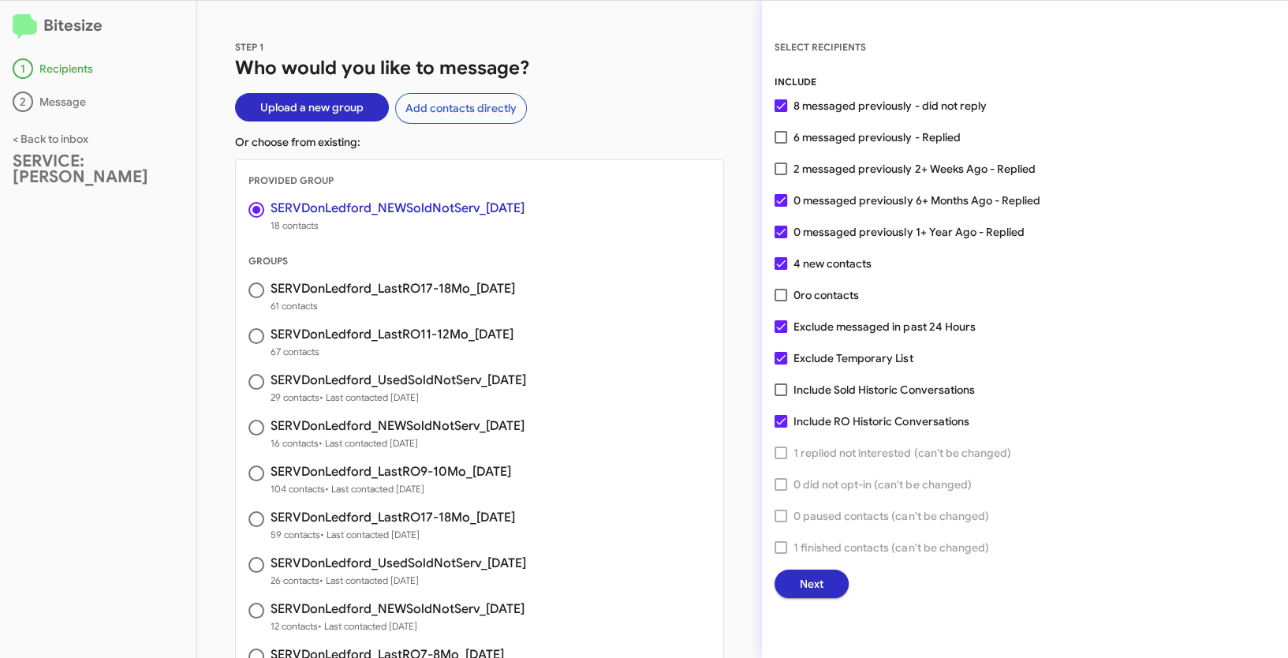
click at [779, 200] on span at bounding box center [781, 200] width 13 height 13
click at [780, 207] on input "0 messaged previously 6+ Months Ago - Replied" at bounding box center [780, 207] width 1 height 1
checkbox input "false"
click at [779, 229] on span at bounding box center [781, 232] width 13 height 13
click at [780, 238] on input "0 messaged previously 1+ Year Ago - Replied" at bounding box center [780, 238] width 1 height 1
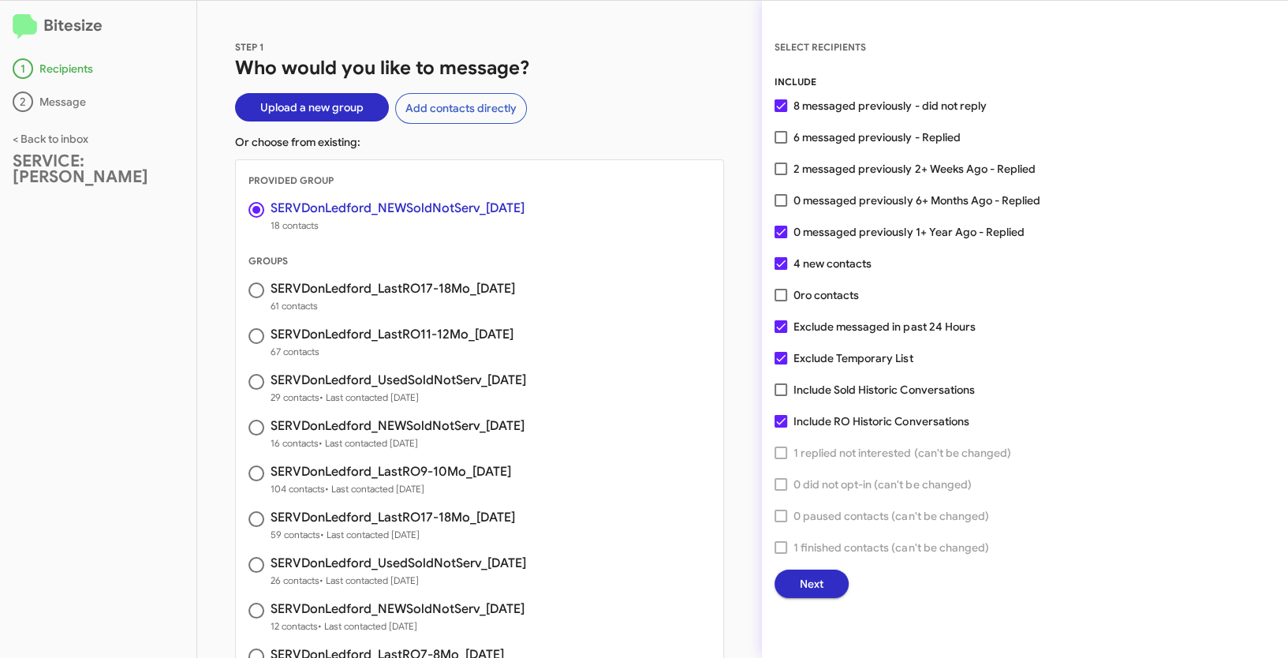
checkbox input "false"
click at [781, 355] on span at bounding box center [781, 358] width 13 height 13
click at [781, 364] on input "Exclude Temporary List" at bounding box center [780, 364] width 1 height 1
checkbox input "false"
click at [806, 581] on span "Next" at bounding box center [812, 584] width 24 height 28
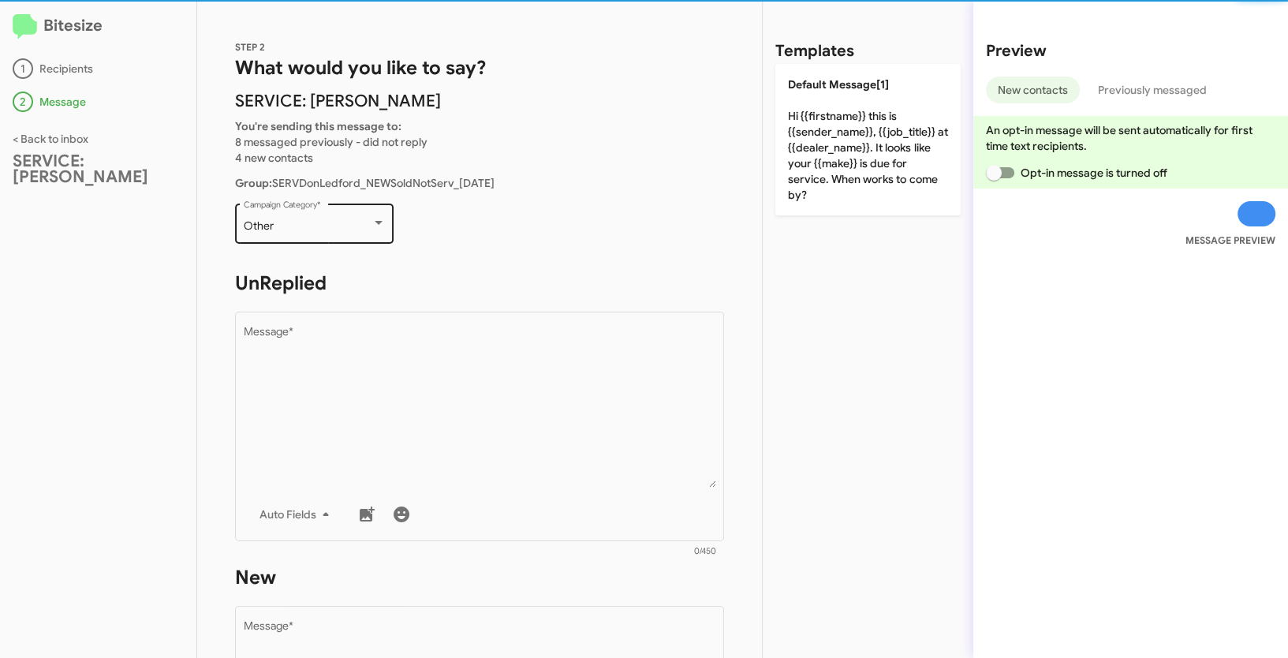
click at [342, 216] on div "Other Campaign Category *" at bounding box center [315, 221] width 142 height 43
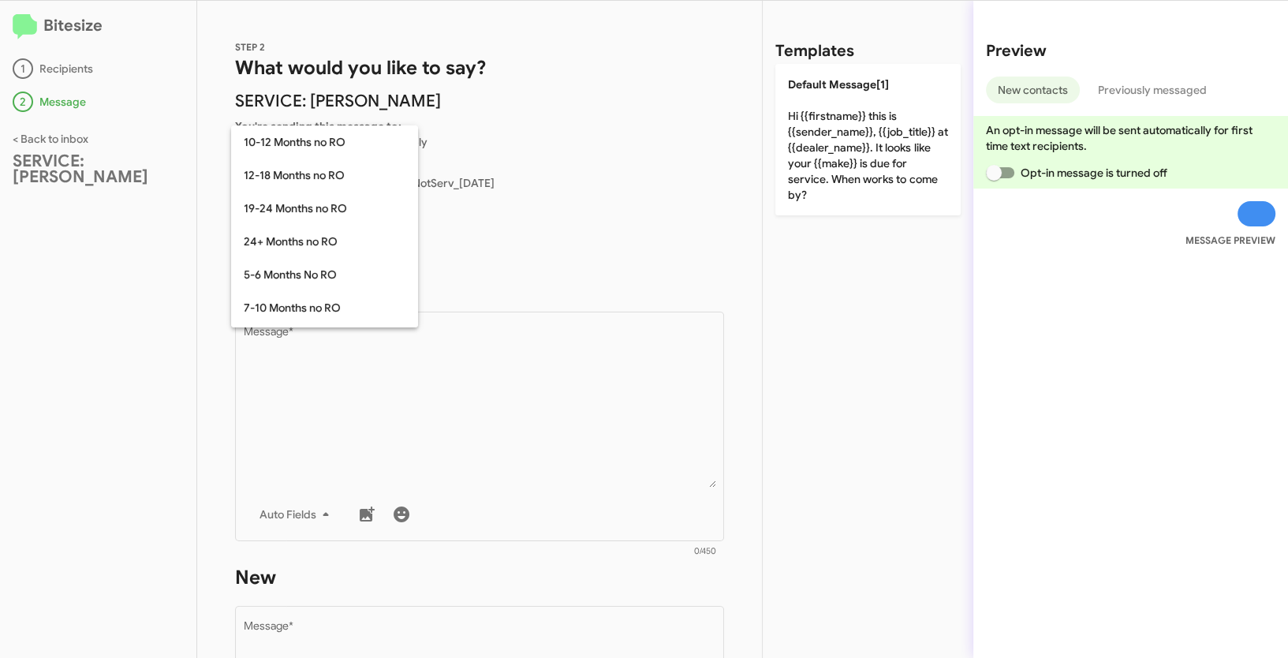
scroll to position [346, 0]
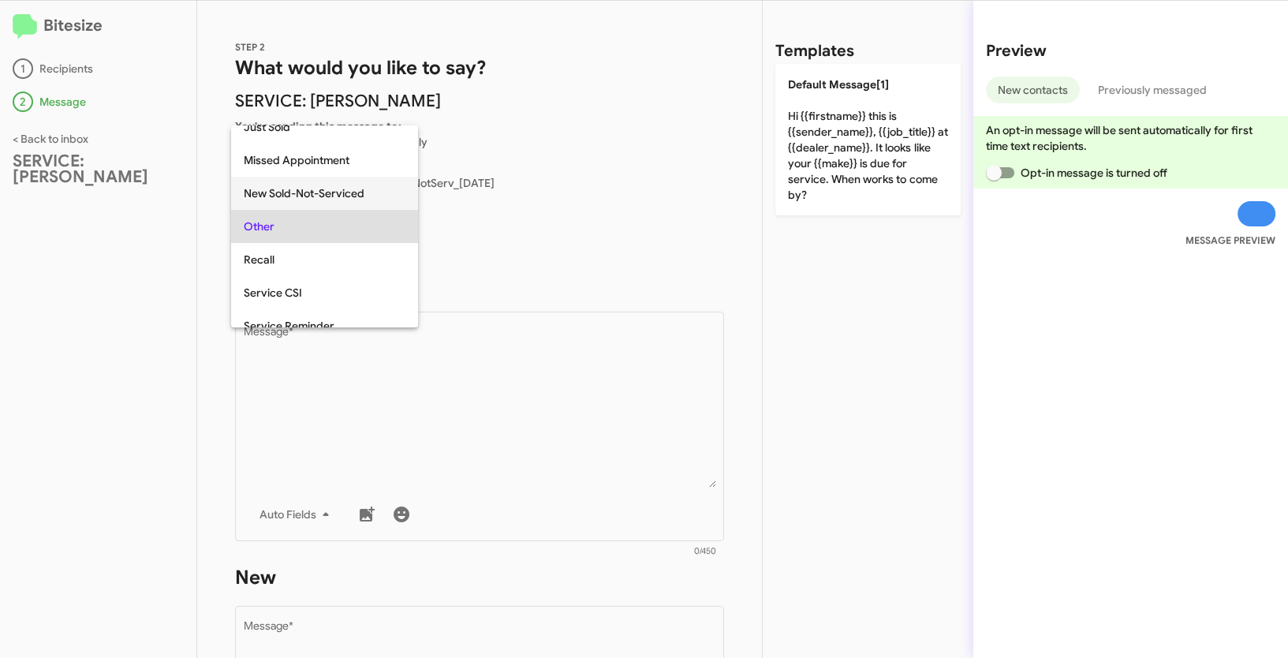
click at [317, 185] on span "New Sold-Not-Serviced" at bounding box center [325, 193] width 162 height 33
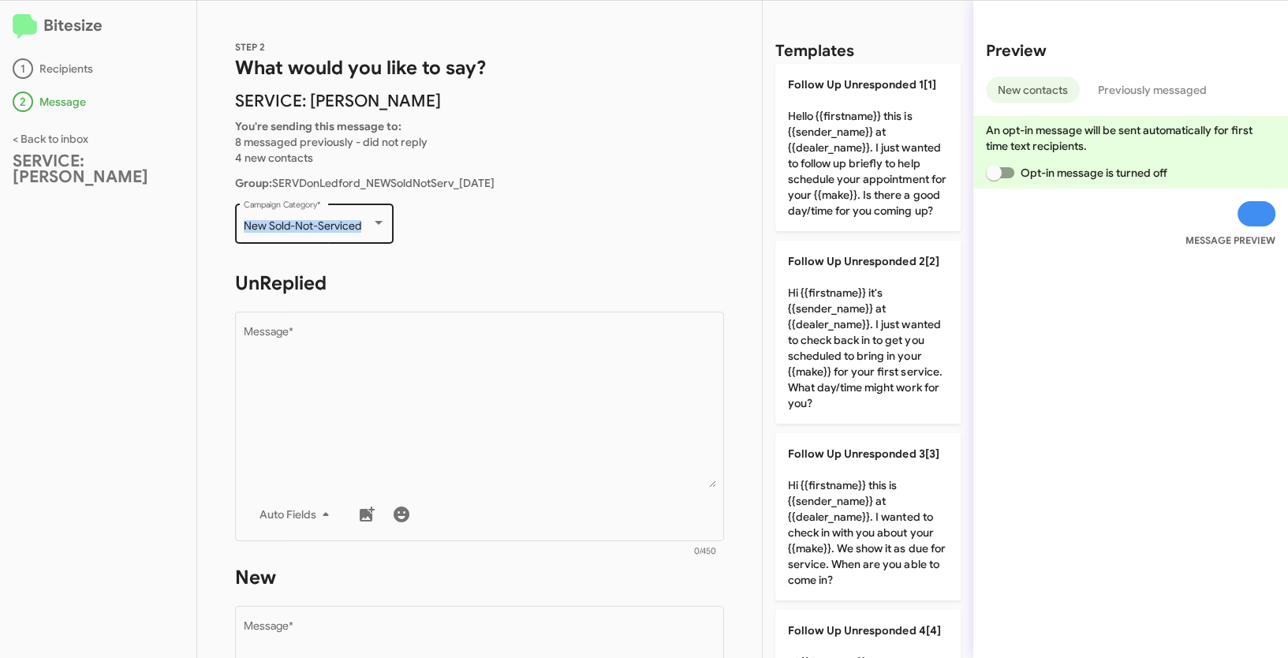
drag, startPoint x: 241, startPoint y: 219, endPoint x: 390, endPoint y: 230, distance: 150.2
click at [390, 230] on div "New Sold-Not-Serviced Campaign Category *" at bounding box center [314, 221] width 159 height 43
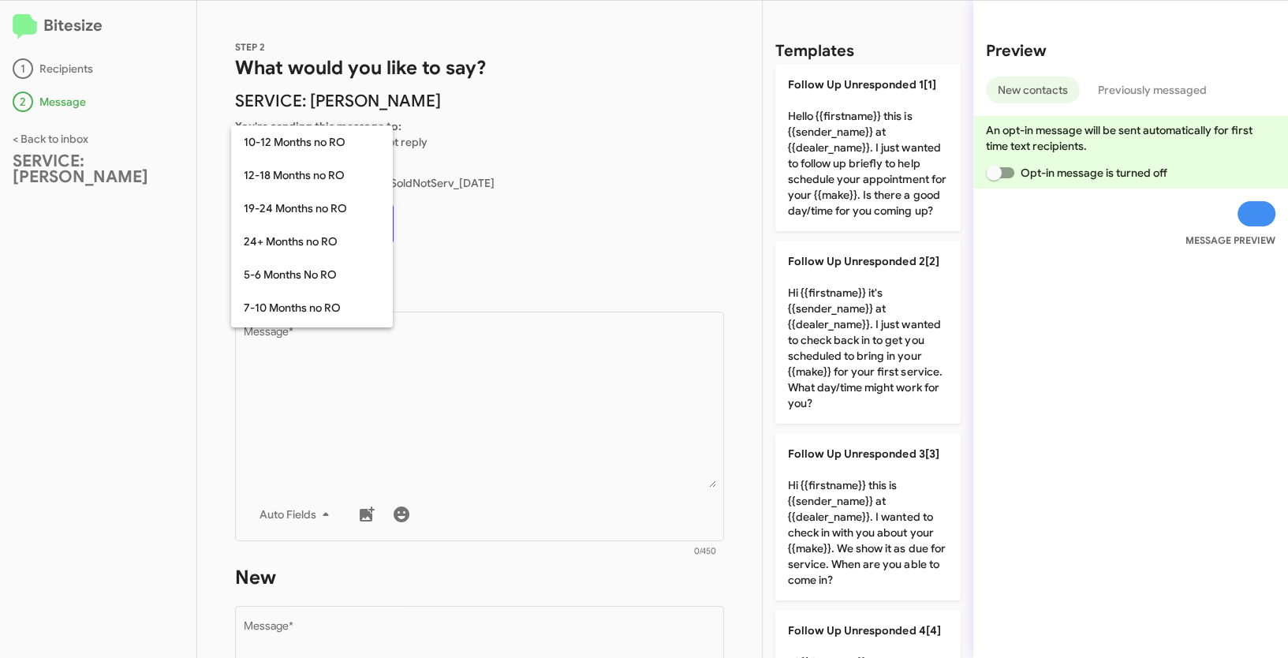
scroll to position [312, 0]
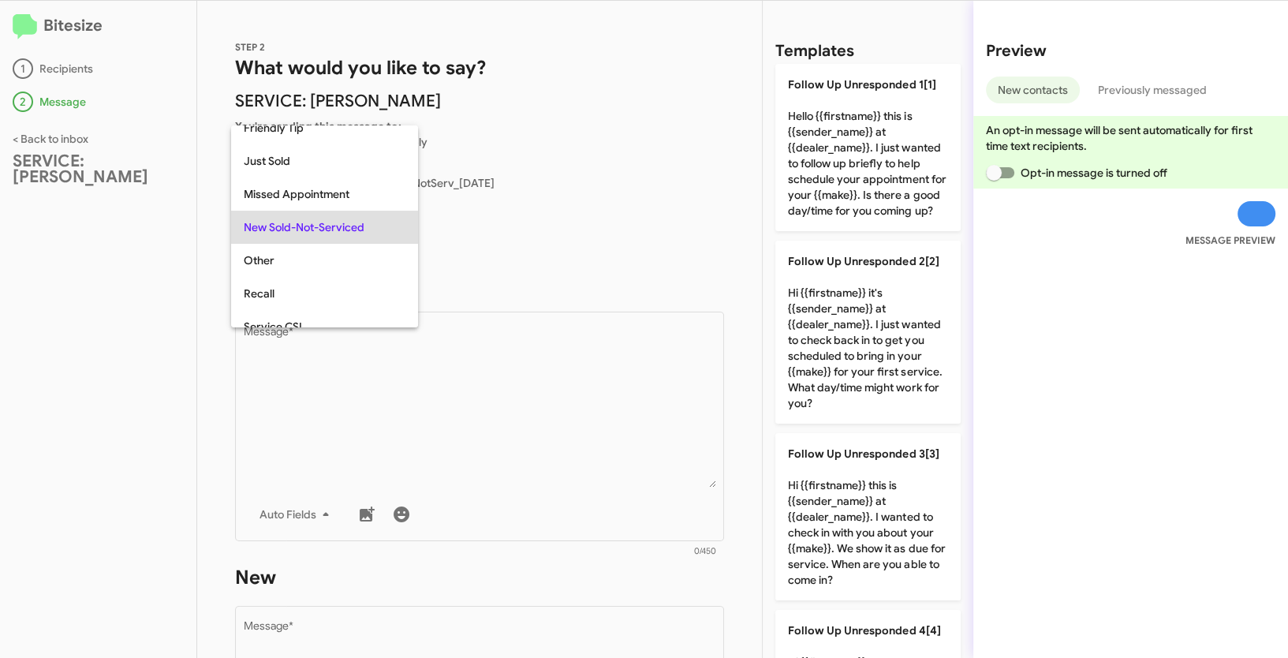
copy span "New Sold-Not-Serviced"
click at [475, 426] on div at bounding box center [644, 329] width 1288 height 658
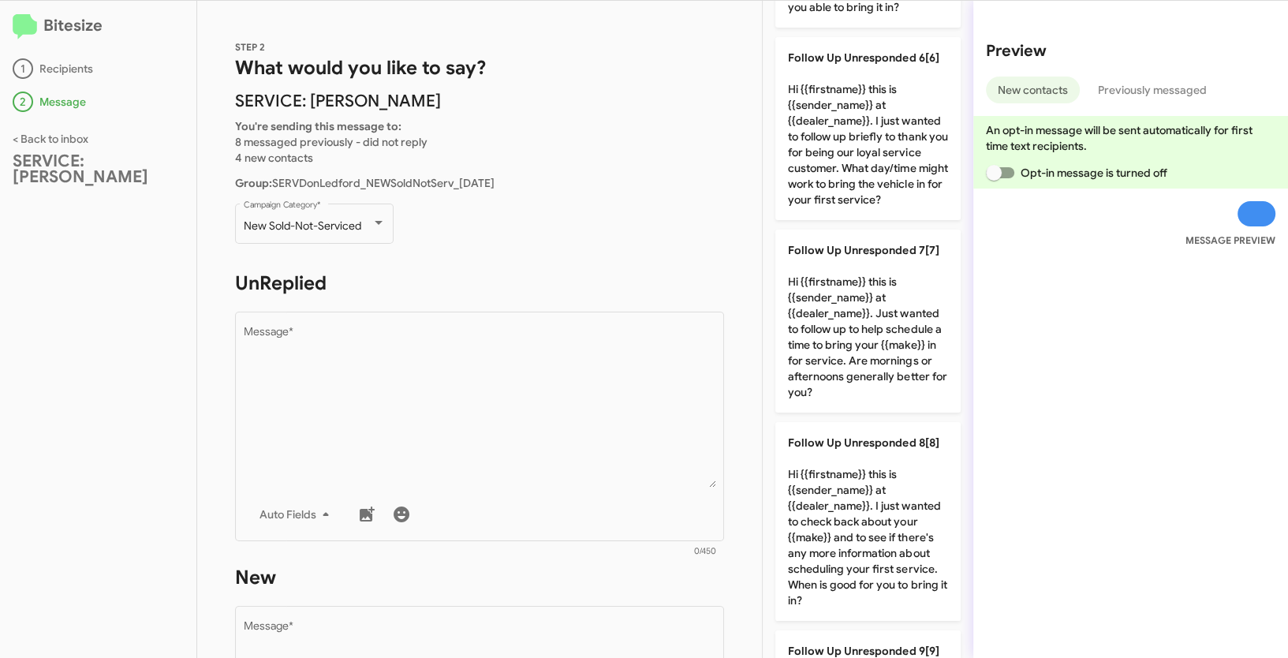
scroll to position [1195, 0]
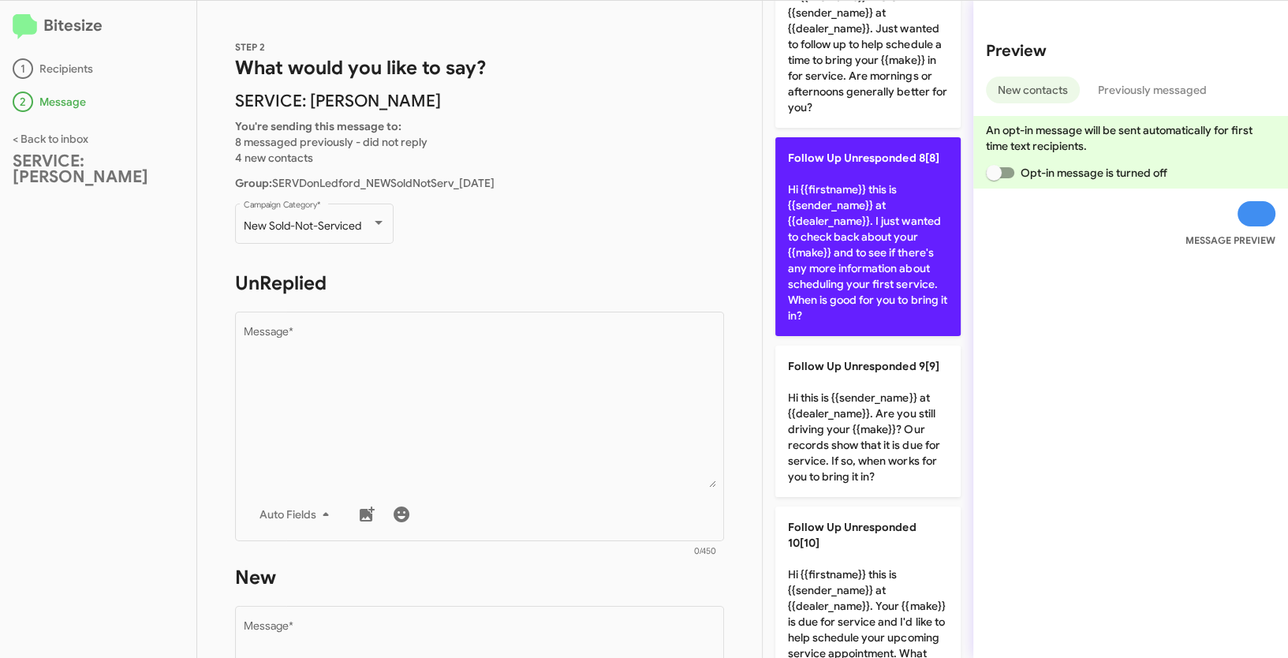
click at [853, 297] on p "Follow Up Unresponded 8[8] Hi {{firstname}} this is {{sender_name}} at {{dealer…" at bounding box center [867, 236] width 185 height 199
type textarea "Hi {{firstname}} this is {{sender_name}} at {{dealer_name}}. I just wanted to c…"
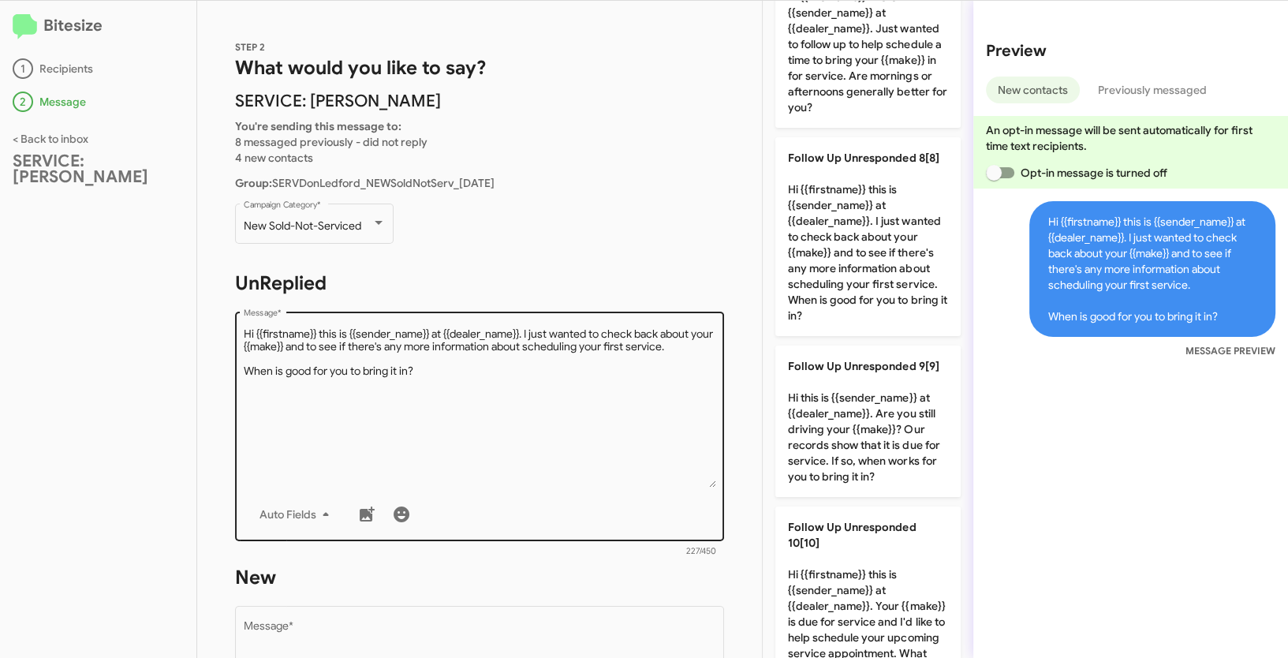
scroll to position [271, 0]
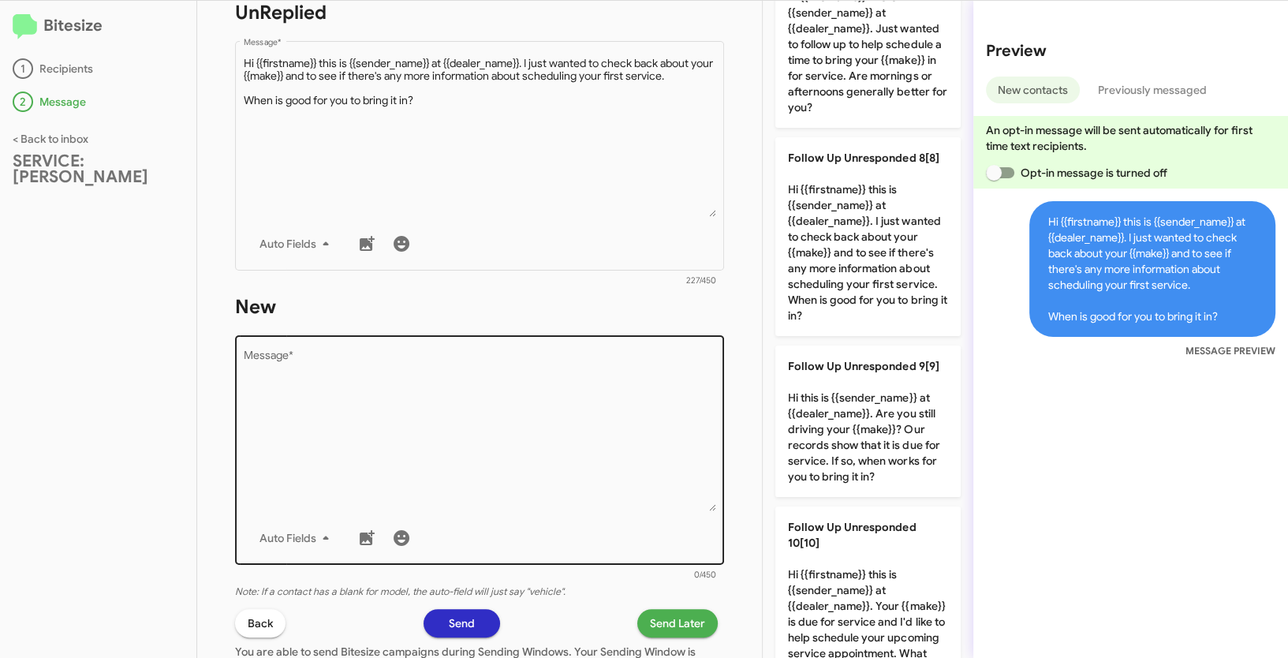
click at [588, 458] on textarea "Message *" at bounding box center [480, 430] width 472 height 161
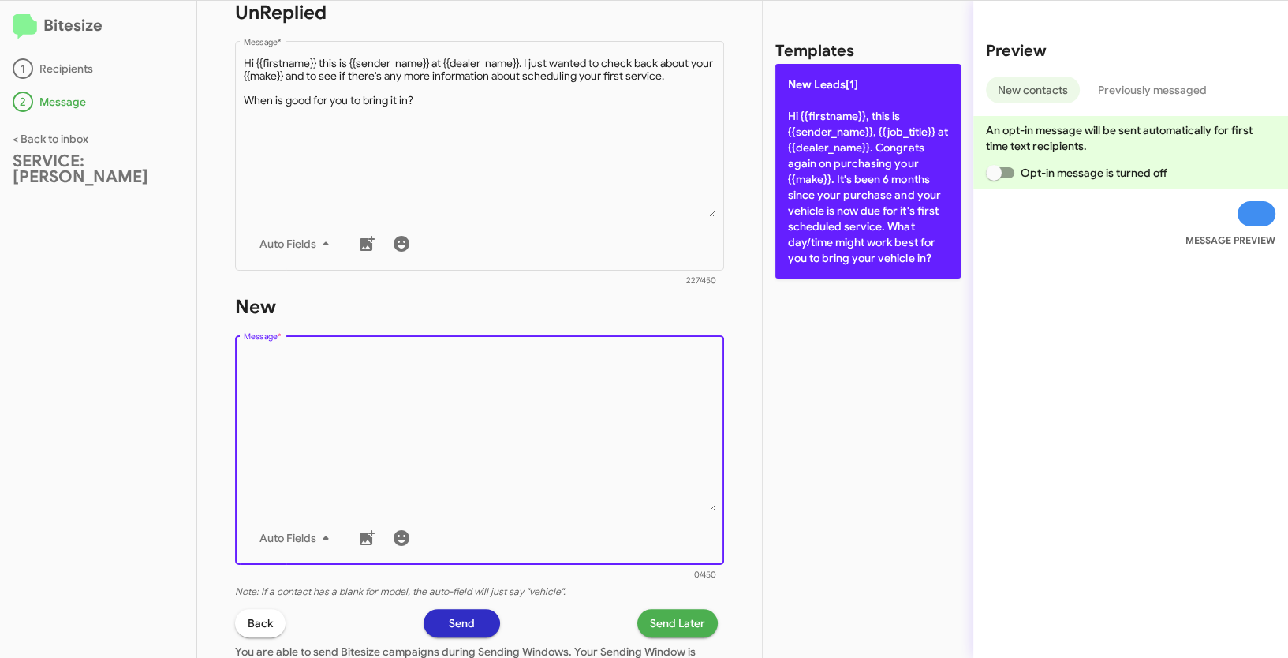
click at [842, 138] on p "New Leads[1] Hi {{firstname}}, this is {{sender_name}}, {{job_title}} at {{deal…" at bounding box center [867, 171] width 185 height 215
type textarea "Hi {{firstname}}, this is {{sender_name}}, {{job_title}} at {{dealer_name}}. Co…"
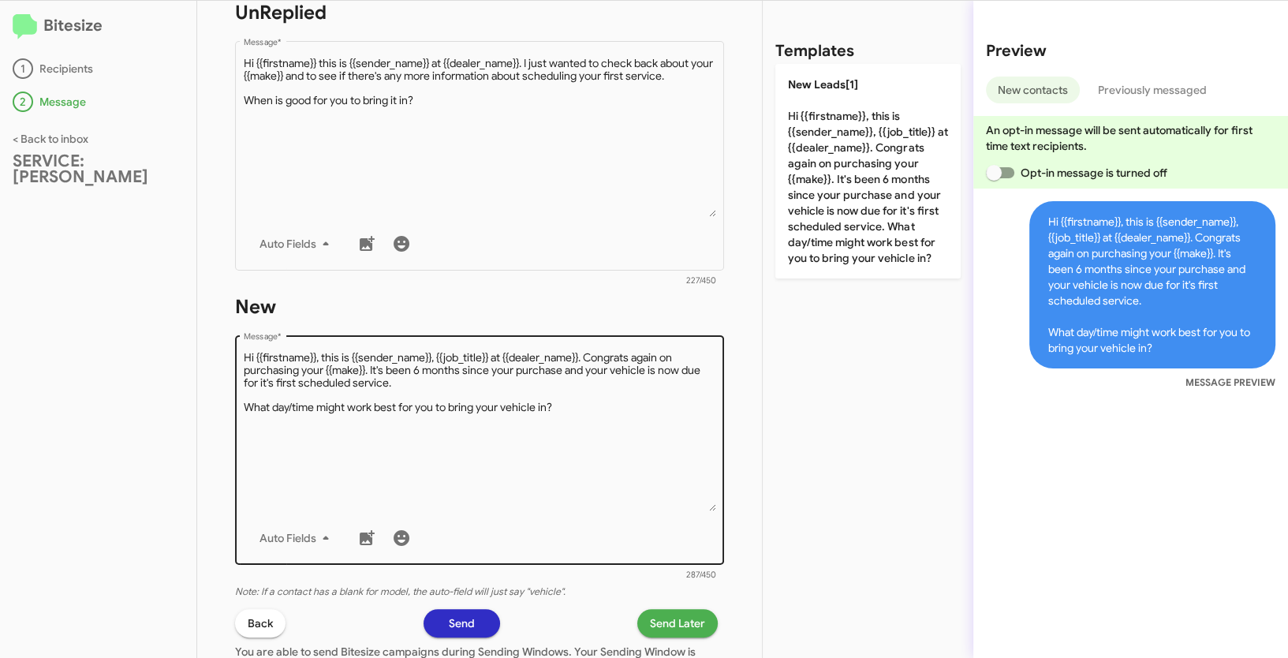
scroll to position [444, 0]
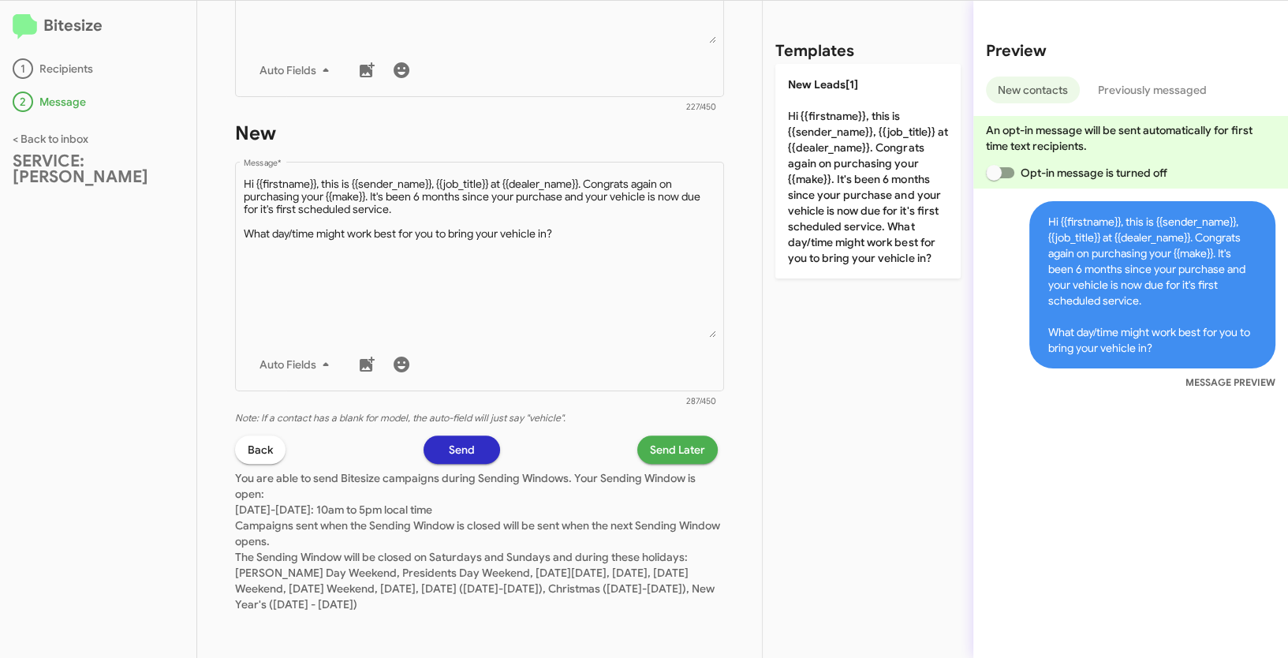
click at [650, 449] on span "Send Later" at bounding box center [677, 449] width 55 height 28
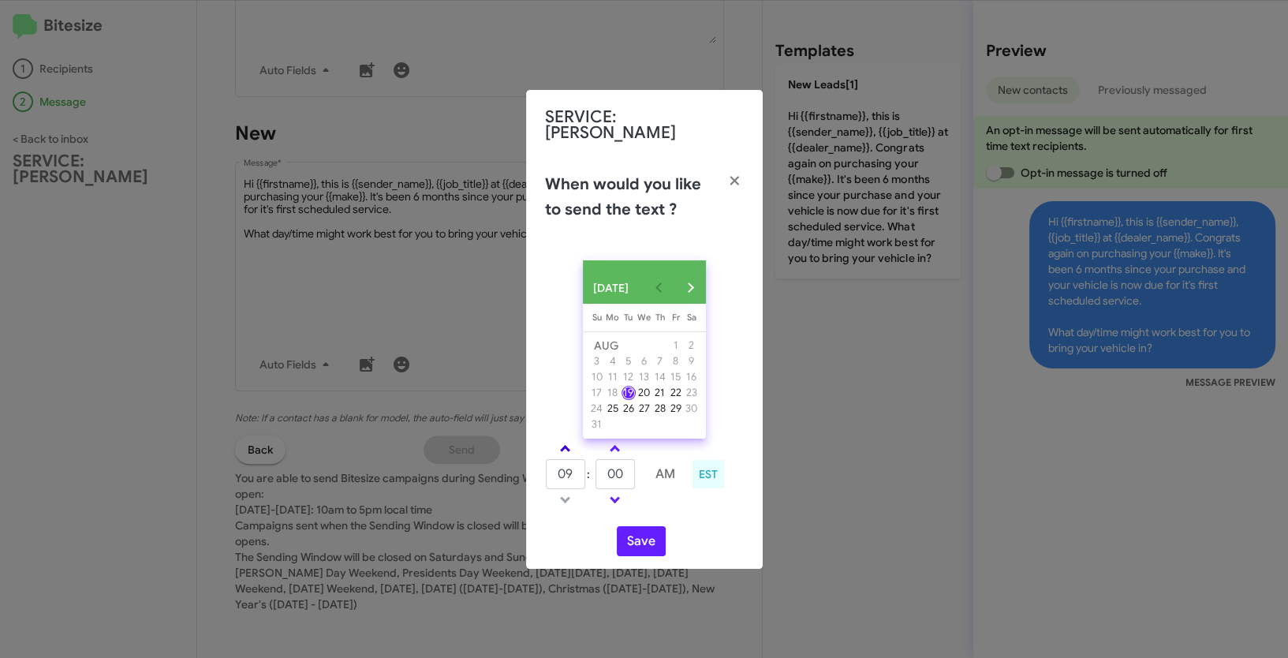
click at [562, 446] on link at bounding box center [565, 448] width 28 height 18
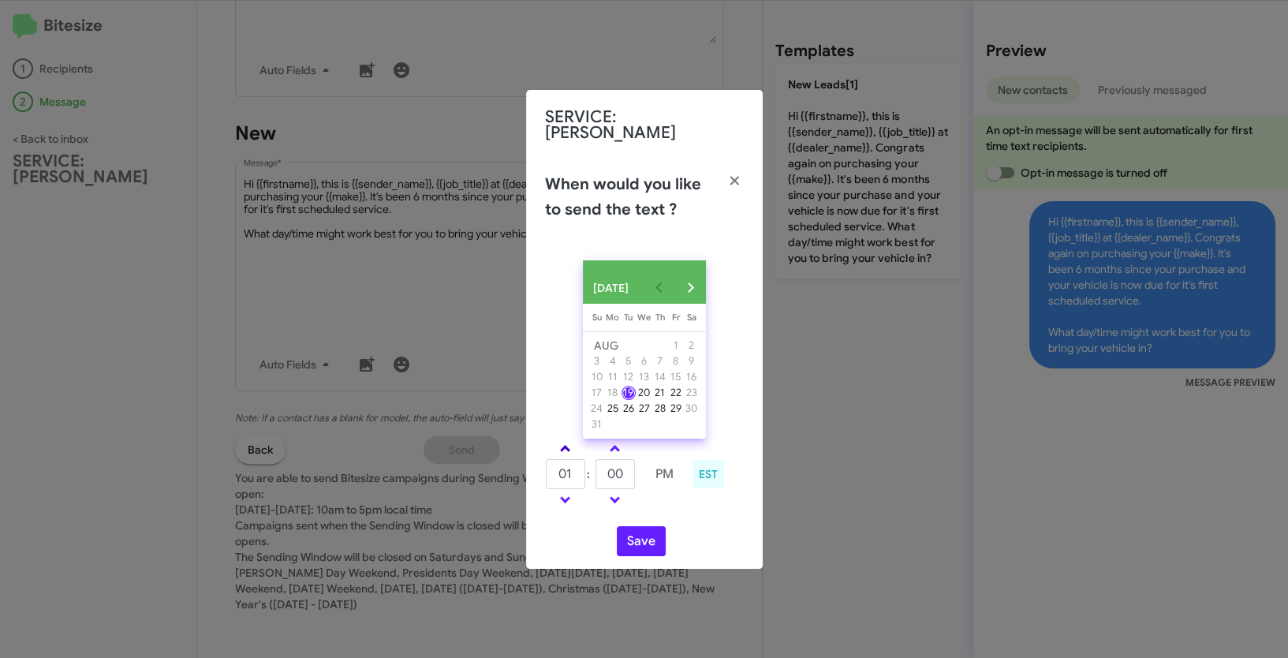
type input "02"
drag, startPoint x: 627, startPoint y: 471, endPoint x: 607, endPoint y: 471, distance: 19.7
click at [607, 471] on input "00" at bounding box center [615, 474] width 39 height 30
type input "20"
click at [648, 536] on button "Save" at bounding box center [641, 541] width 49 height 30
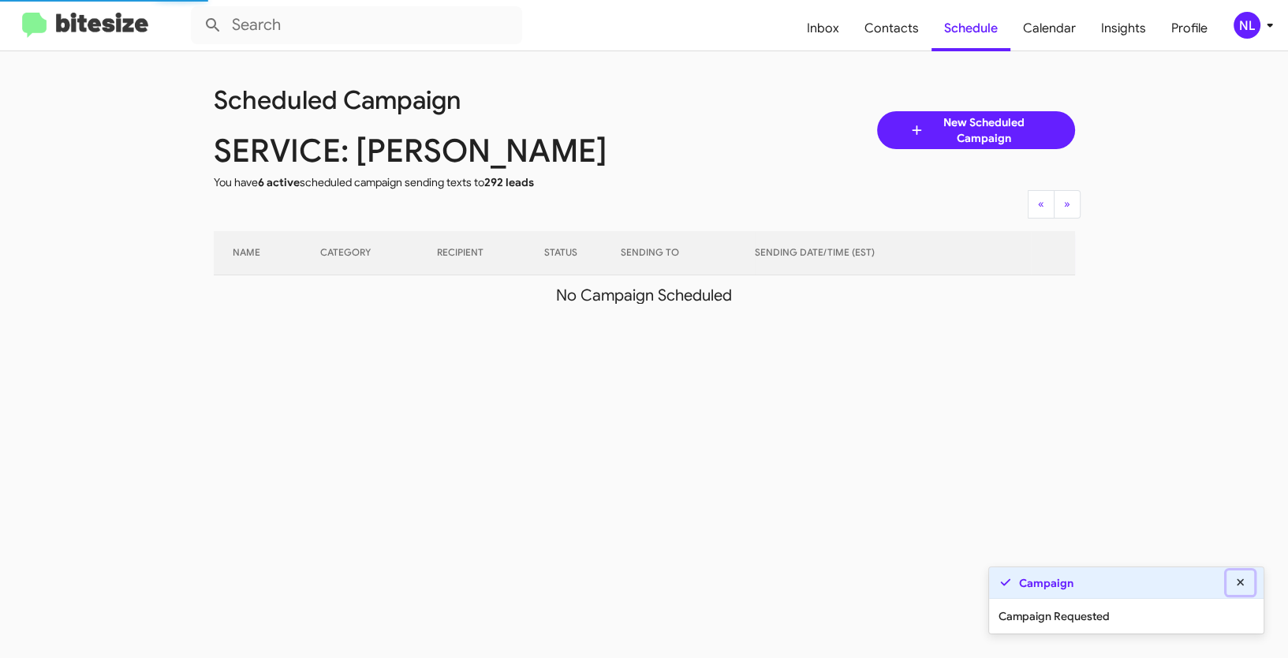
click at [1241, 580] on icon at bounding box center [1241, 582] width 14 height 11
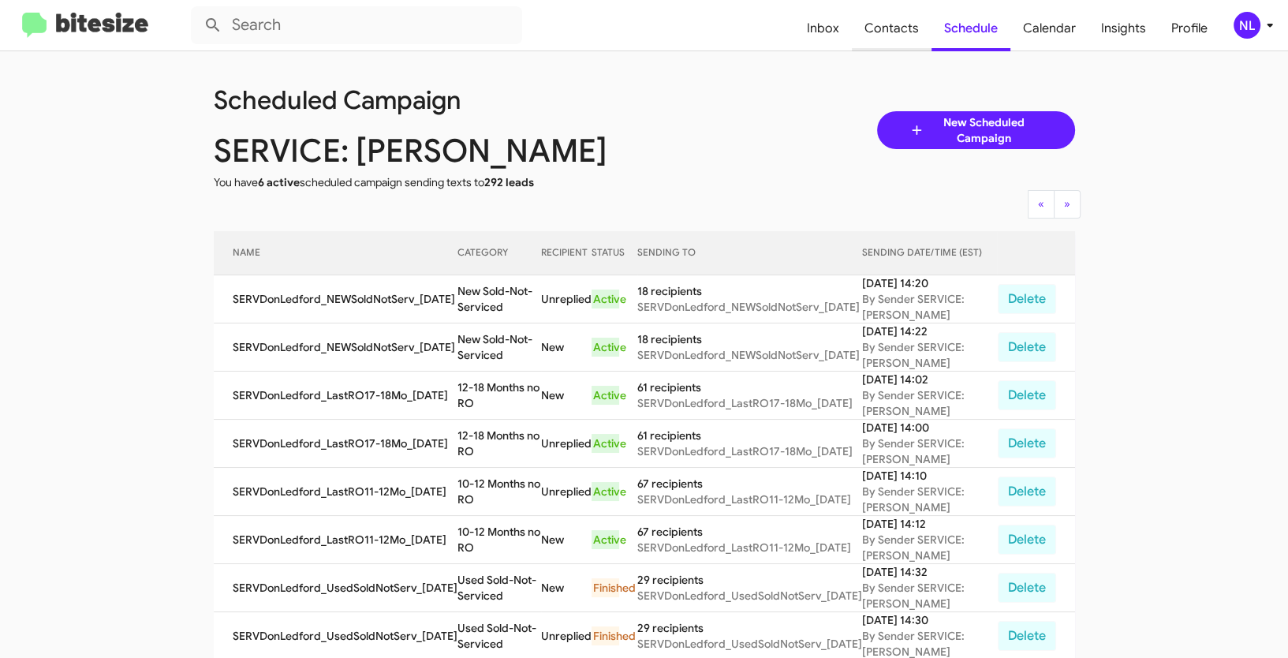
click at [890, 23] on span "Contacts" at bounding box center [892, 29] width 80 height 46
type input "in:groups"
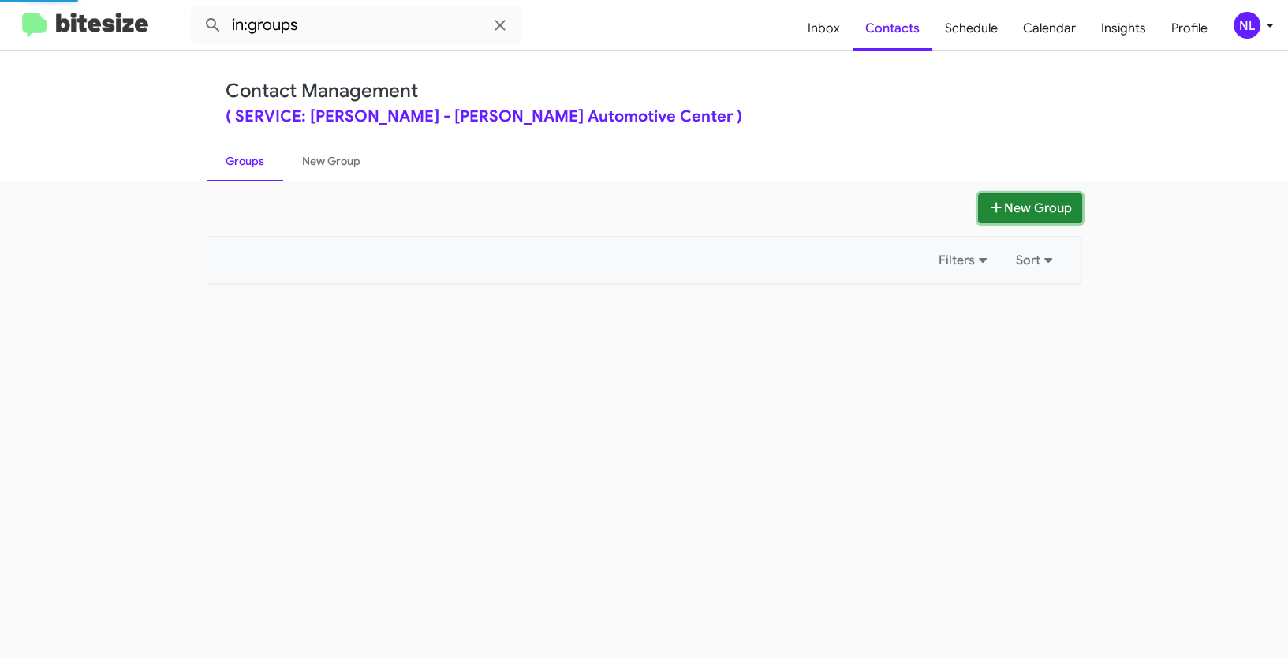
click at [1028, 211] on button "New Group" at bounding box center [1030, 208] width 104 height 30
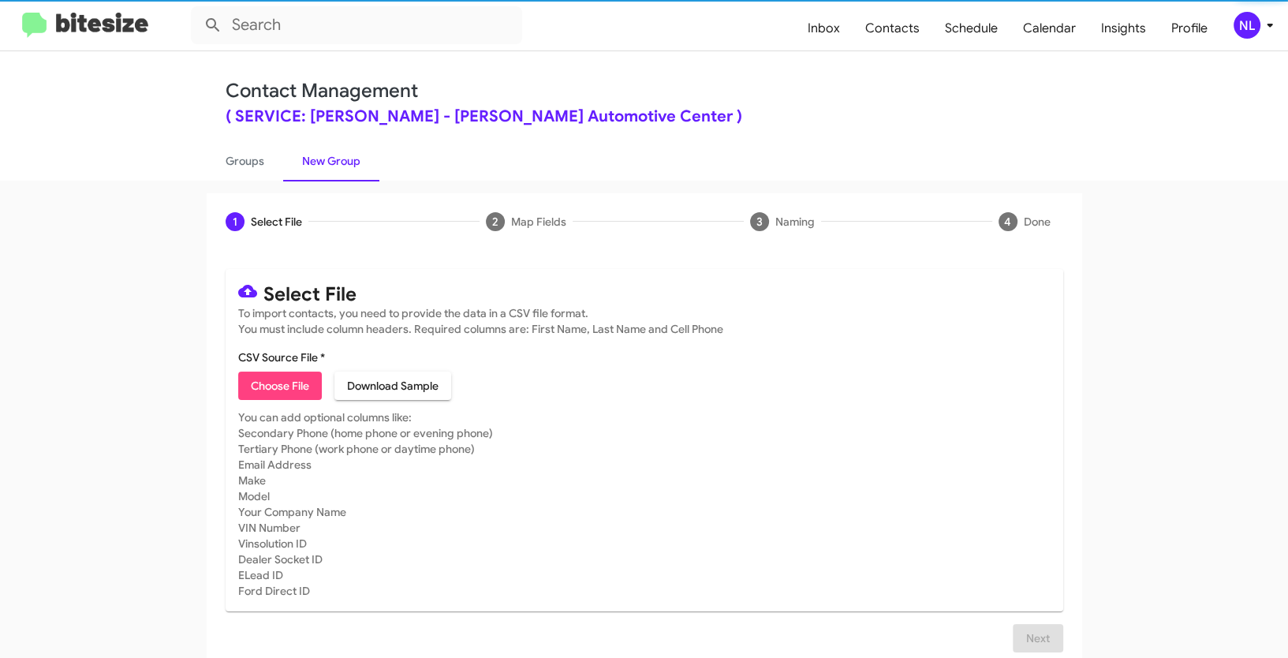
click at [282, 386] on span "Choose File" at bounding box center [280, 386] width 58 height 28
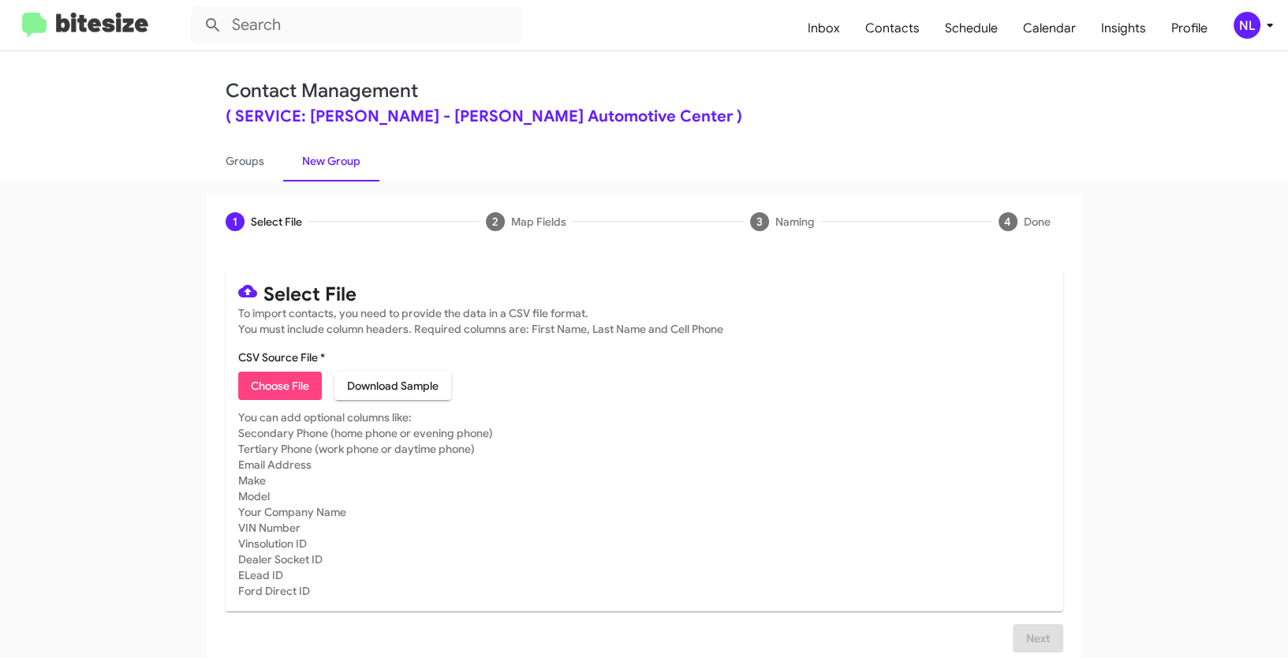
type input "SERVDonLedford_UsedSoldNotServ_08-19-25"
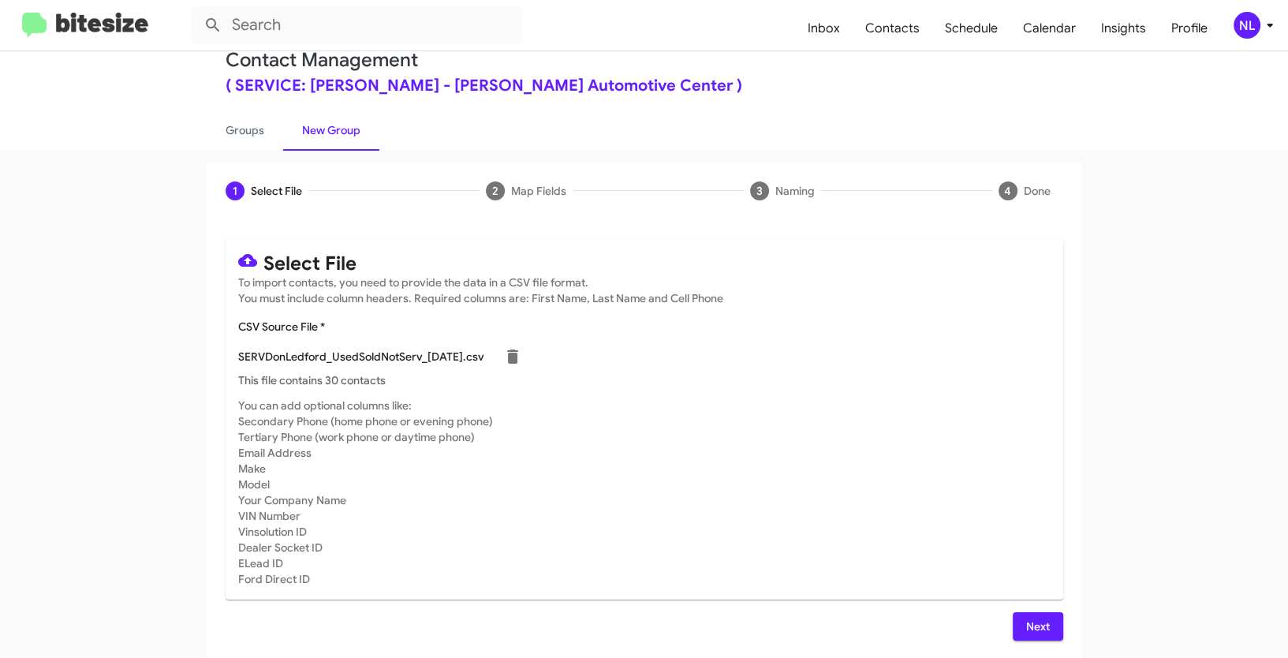
scroll to position [32, 0]
click at [1014, 621] on button "Next" at bounding box center [1038, 625] width 50 height 28
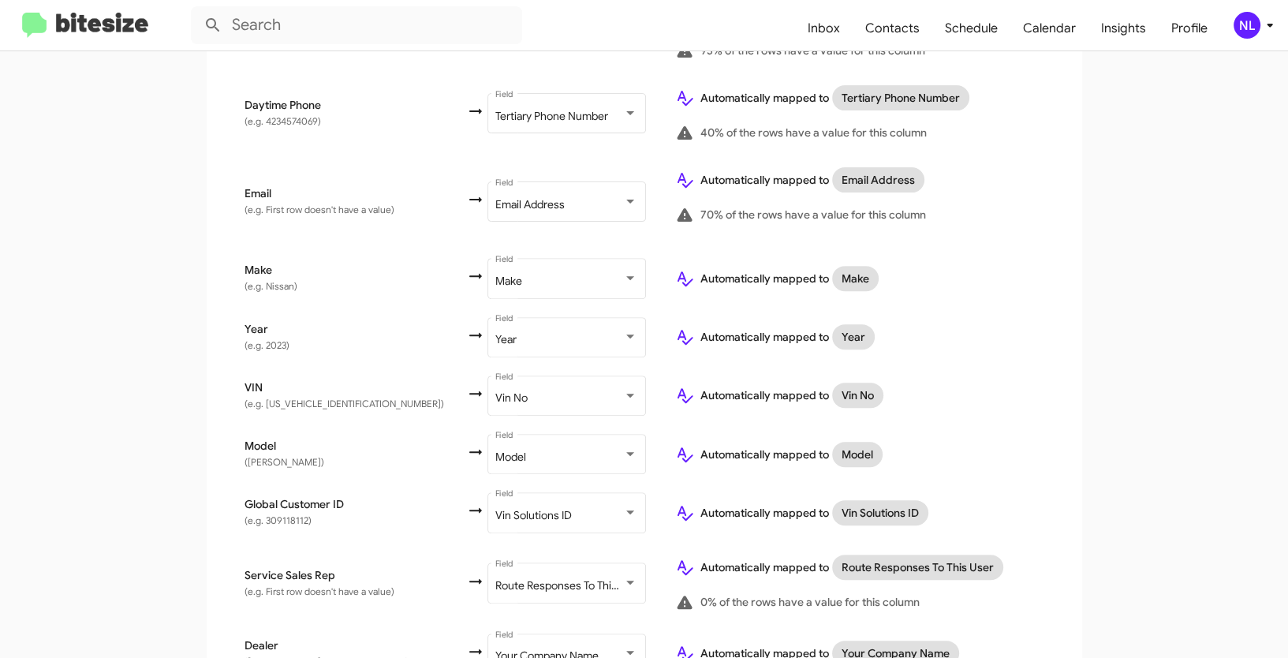
scroll to position [670, 0]
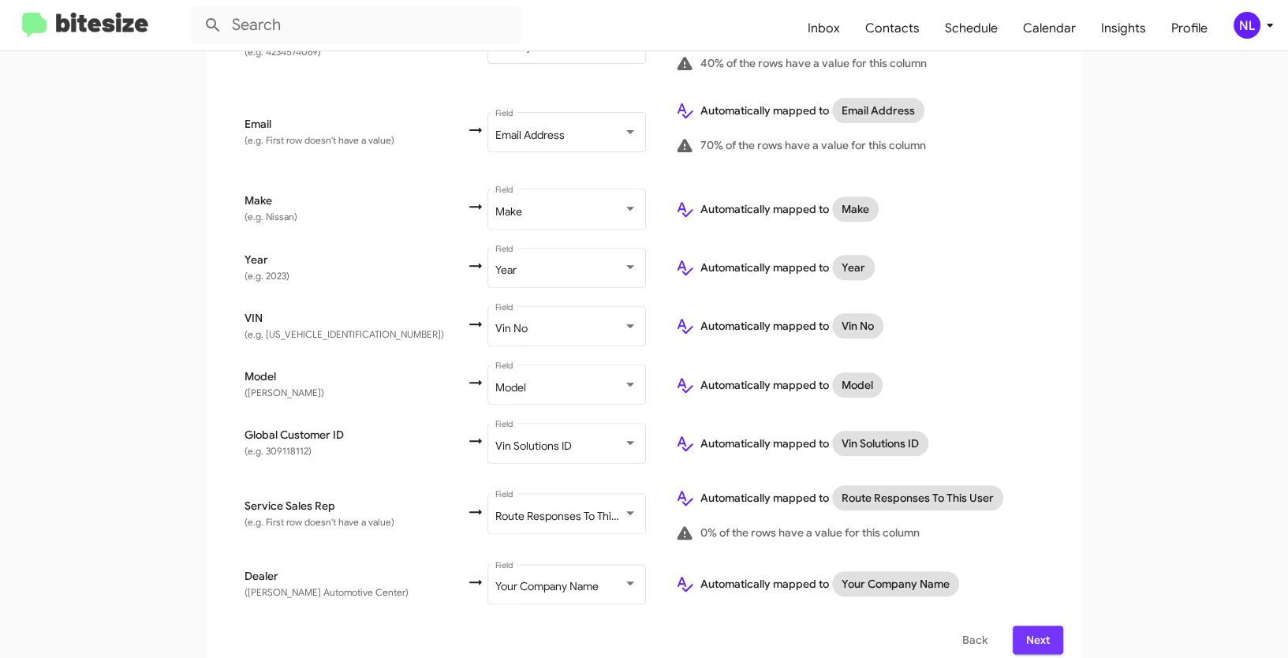
click at [1030, 626] on span "Next" at bounding box center [1037, 640] width 25 height 28
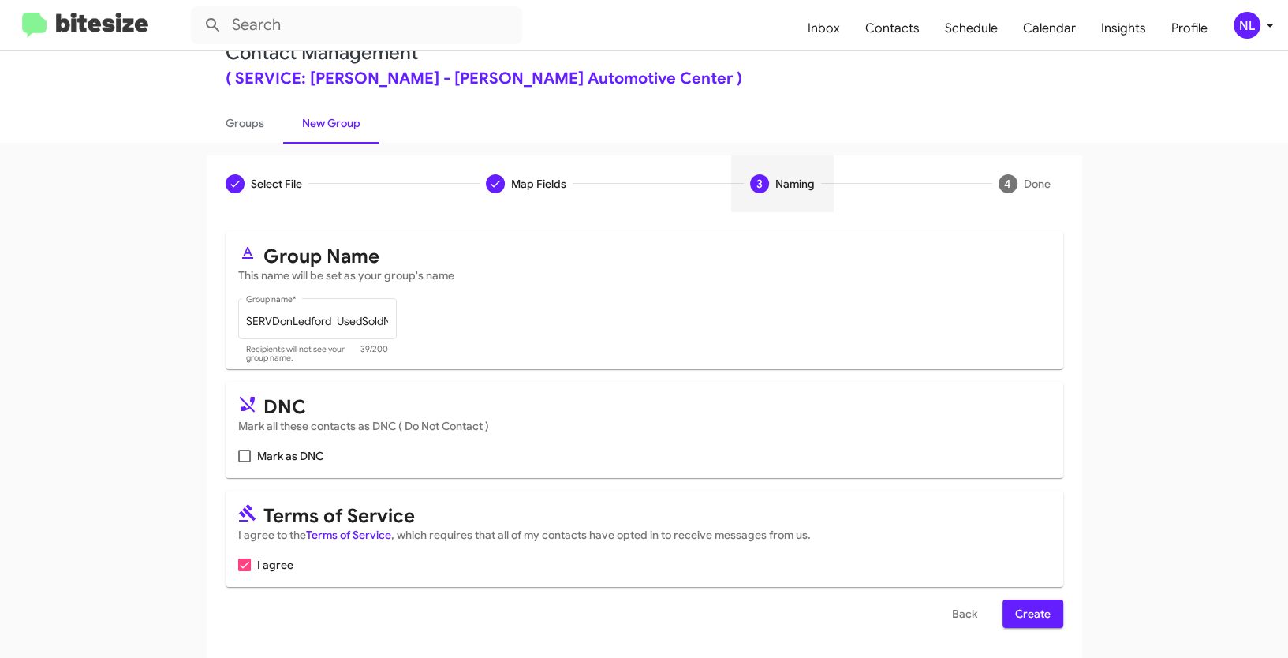
scroll to position [39, 0]
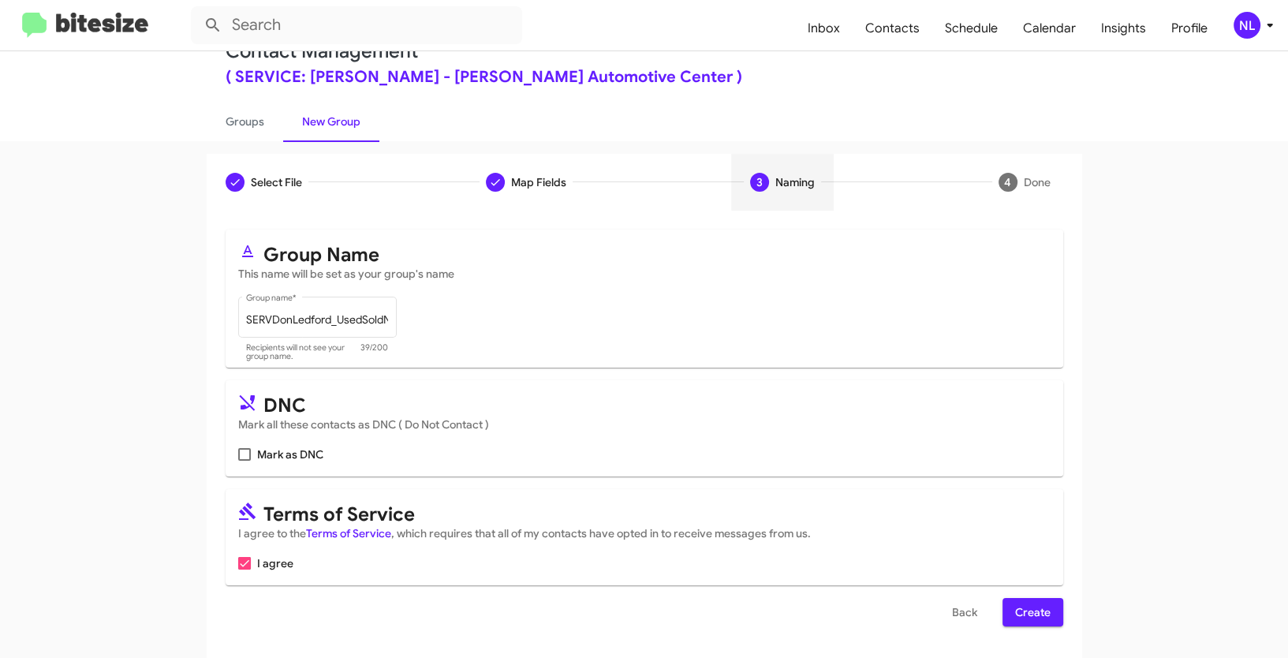
click at [1038, 613] on span "Create" at bounding box center [1032, 612] width 35 height 28
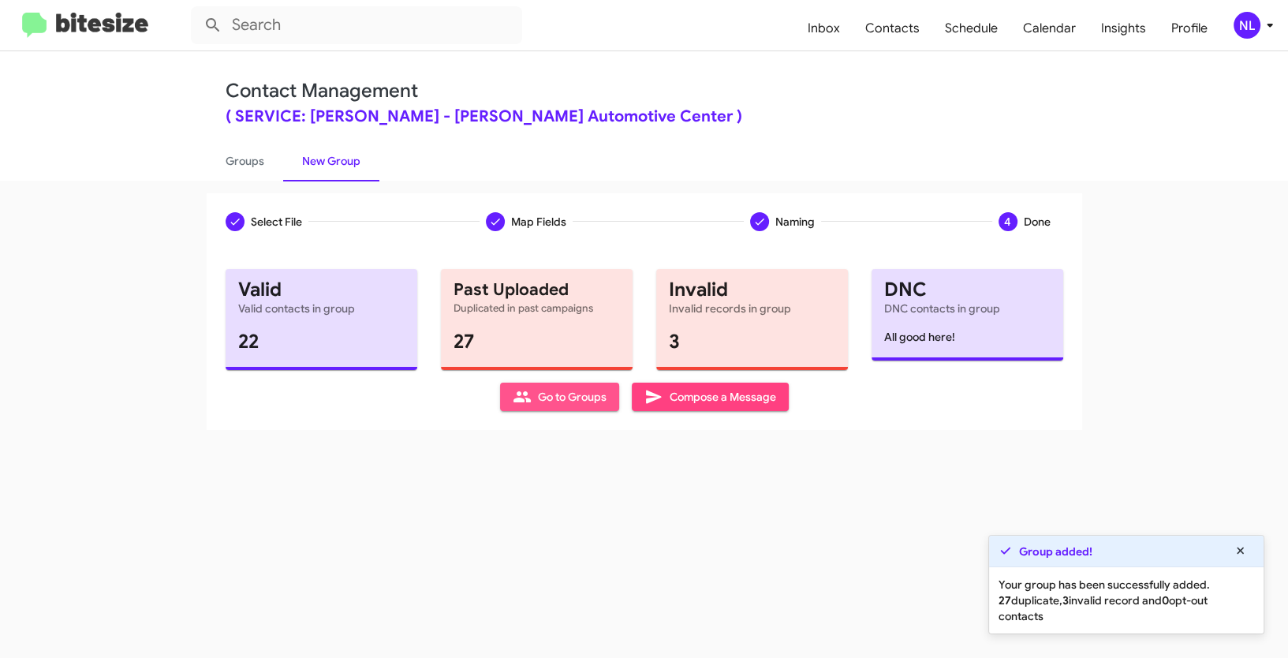
click at [547, 404] on span "Go to Groups" at bounding box center [560, 397] width 94 height 28
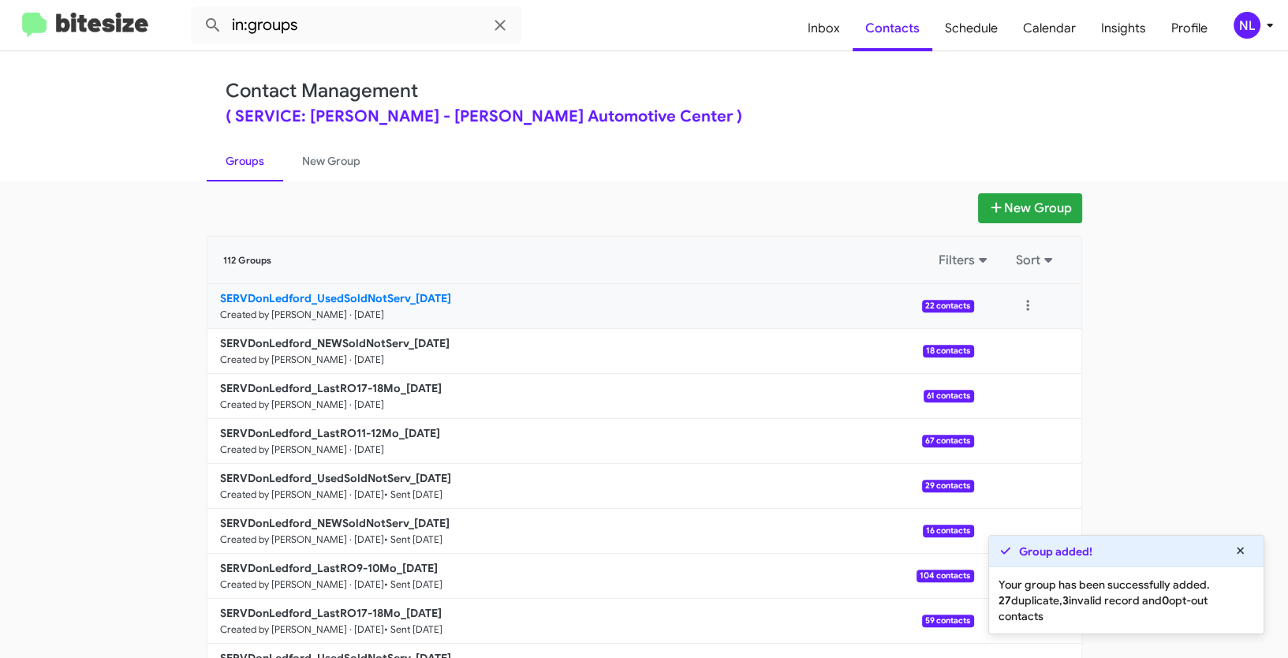
drag, startPoint x: 170, startPoint y: 291, endPoint x: 403, endPoint y: 293, distance: 233.5
click at [403, 293] on app-groups "New Group 112 Groups Filters Sort SERVDonLedford_UsedSoldNotServ_08-19-25 Creat…" at bounding box center [644, 484] width 1288 height 582
copy div "Filters Sort SERVDonLedford_UsedSoldNotServ"
click at [324, 24] on input "in:groups" at bounding box center [356, 25] width 331 height 38
paste input "SERVDonLedford_UsedSoldNotServ"
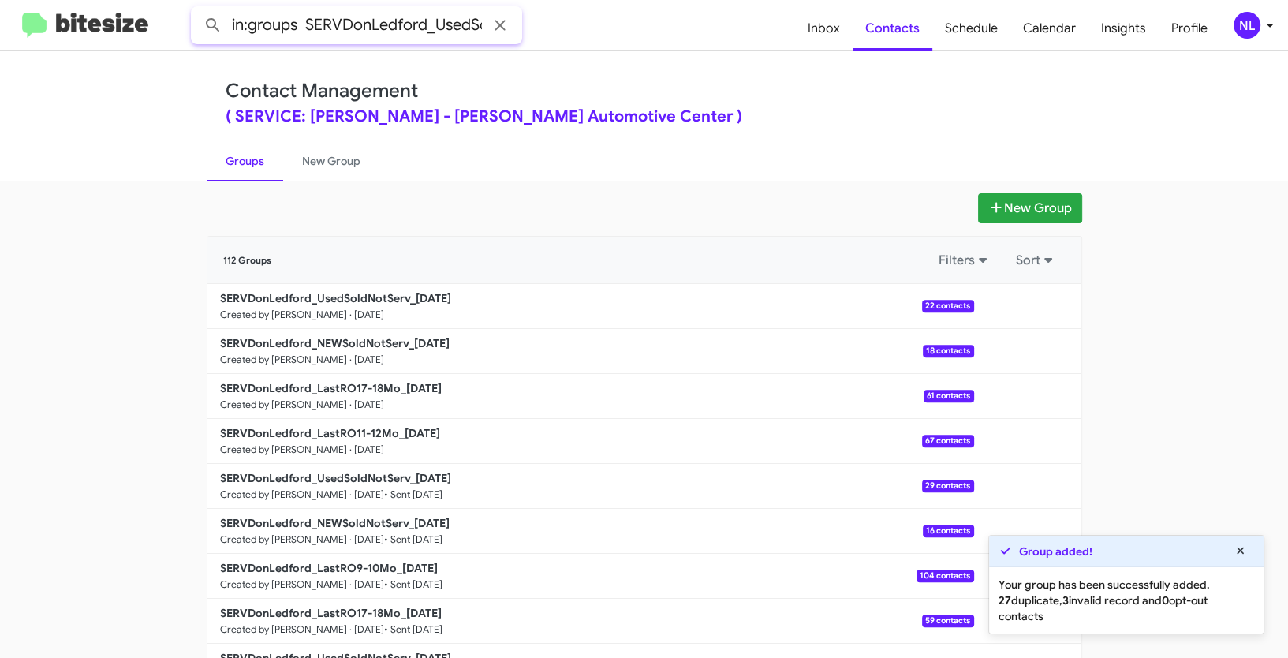
scroll to position [0, 77]
type input "in:groups SERVDonLedford_UsedSoldNotServ"
click at [197, 9] on button at bounding box center [213, 25] width 32 height 32
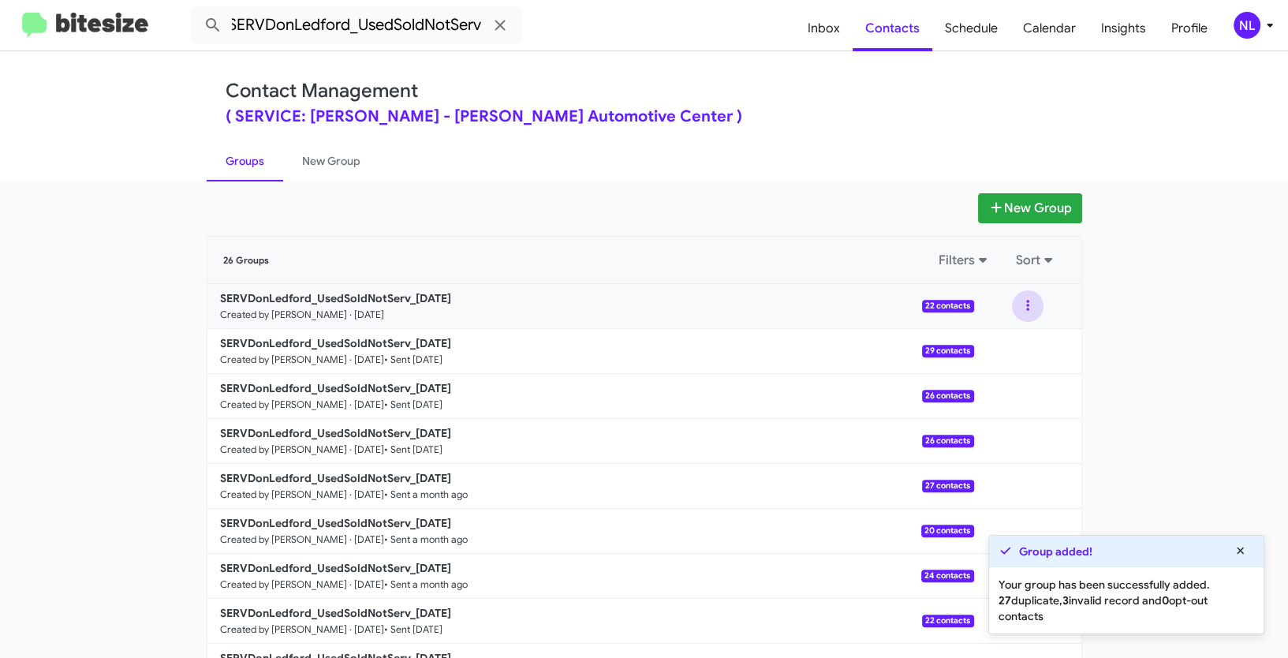
click at [1026, 304] on button at bounding box center [1028, 306] width 32 height 32
click at [991, 357] on button "View contacts" at bounding box center [980, 349] width 126 height 38
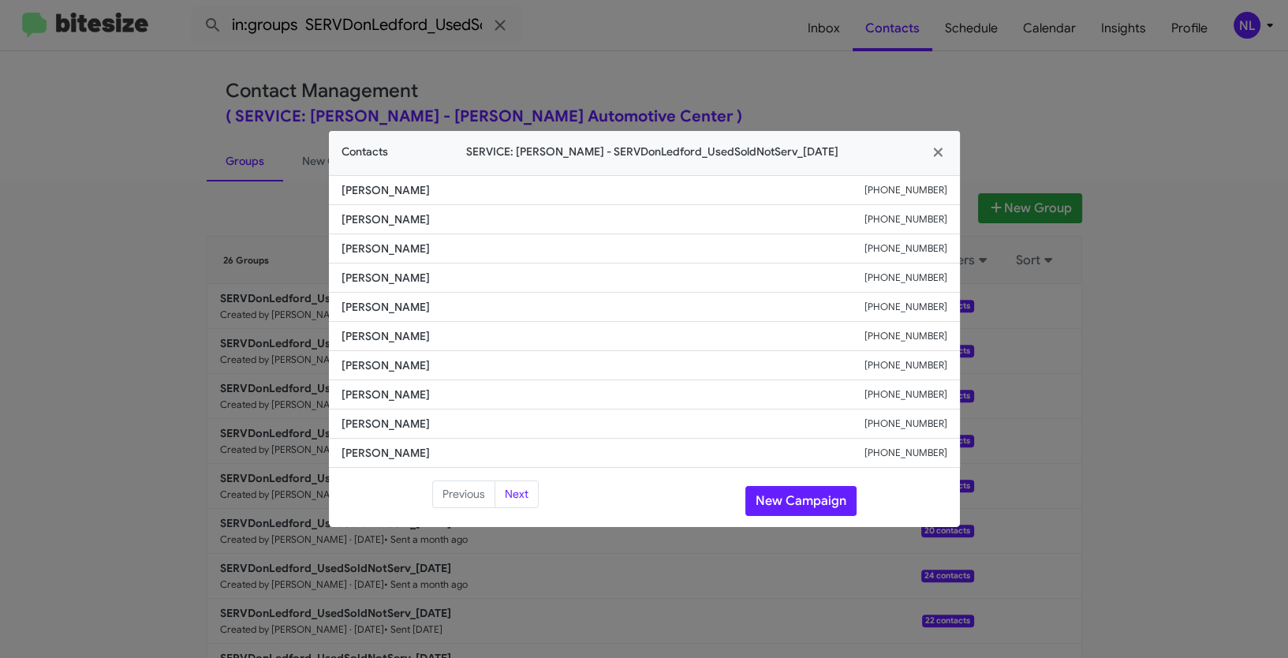
drag, startPoint x: 333, startPoint y: 304, endPoint x: 460, endPoint y: 307, distance: 127.0
click at [460, 307] on li "Kristi Morgan +16783137378" at bounding box center [644, 307] width 631 height 29
copy span "Kristi Morgan"
click at [800, 499] on button "New Campaign" at bounding box center [800, 501] width 111 height 30
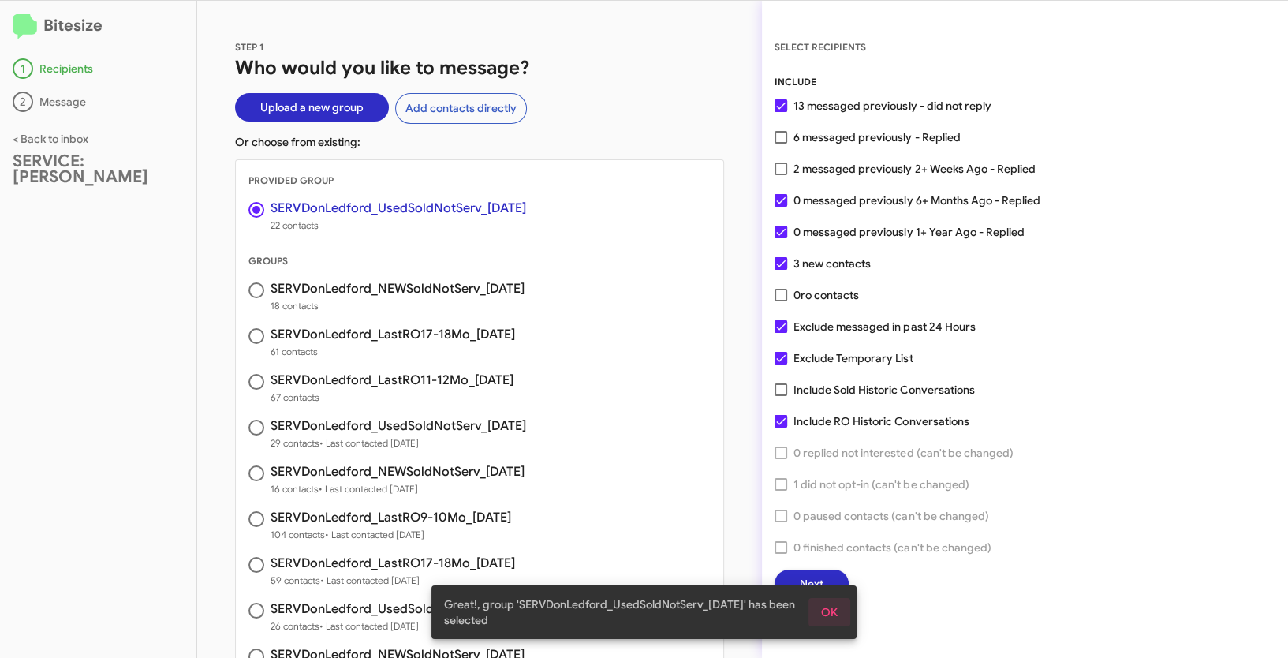
click at [829, 601] on span "OK" at bounding box center [829, 612] width 17 height 28
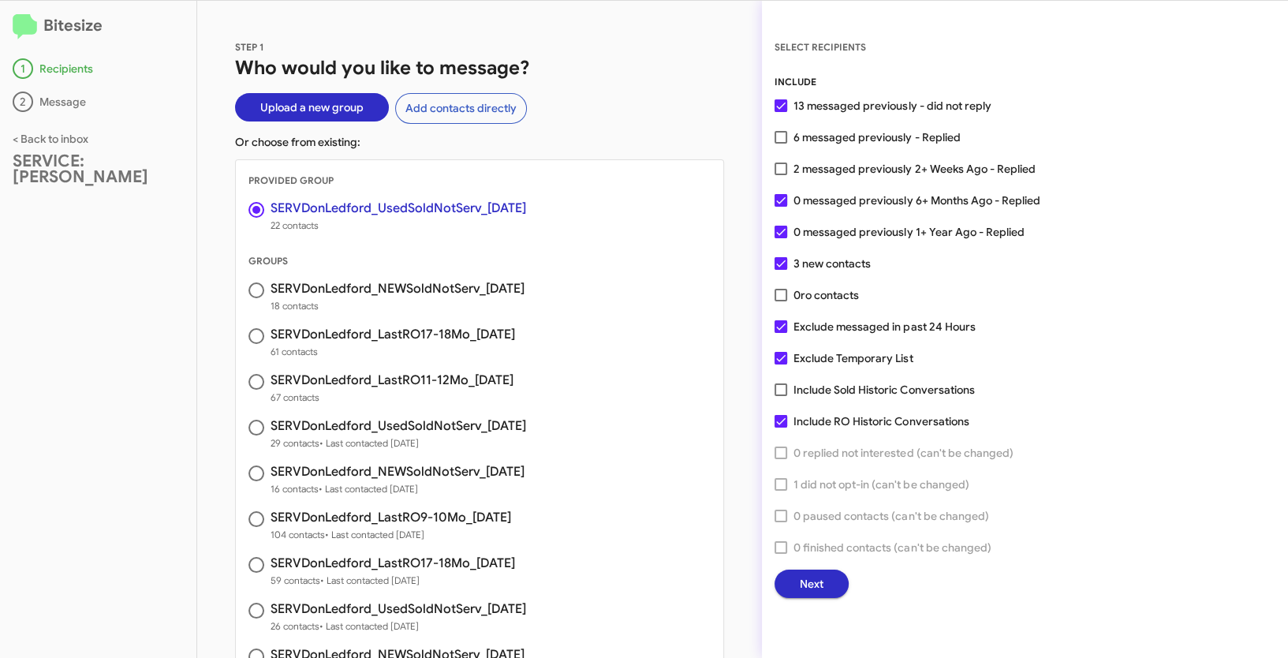
click at [779, 203] on span at bounding box center [781, 200] width 13 height 13
click at [780, 207] on input "0 messaged previously 6+ Months Ago - Replied" at bounding box center [780, 207] width 1 height 1
checkbox input "false"
click at [782, 230] on span at bounding box center [781, 232] width 13 height 13
click at [781, 238] on input "0 messaged previously 1+ Year Ago - Replied" at bounding box center [780, 238] width 1 height 1
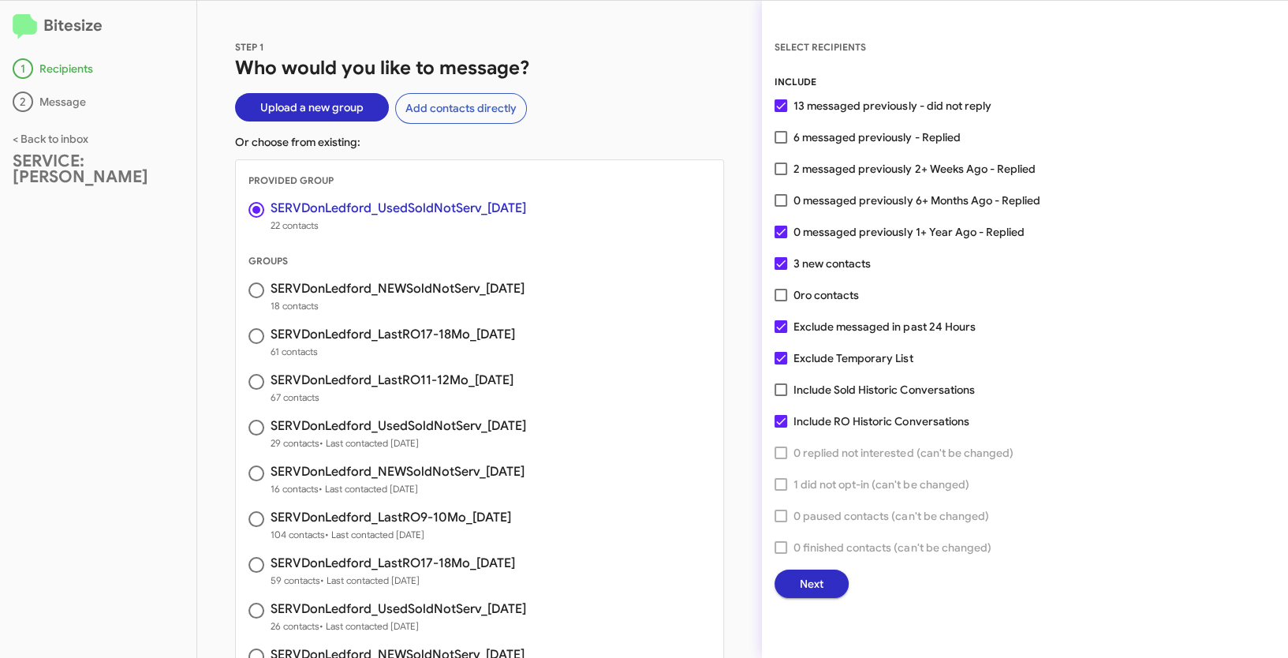
checkbox input "false"
click at [788, 362] on label "Exclude Temporary List" at bounding box center [844, 358] width 138 height 19
click at [781, 364] on input "Exclude Temporary List" at bounding box center [780, 364] width 1 height 1
checkbox input "false"
click at [831, 587] on button "Next" at bounding box center [812, 584] width 74 height 28
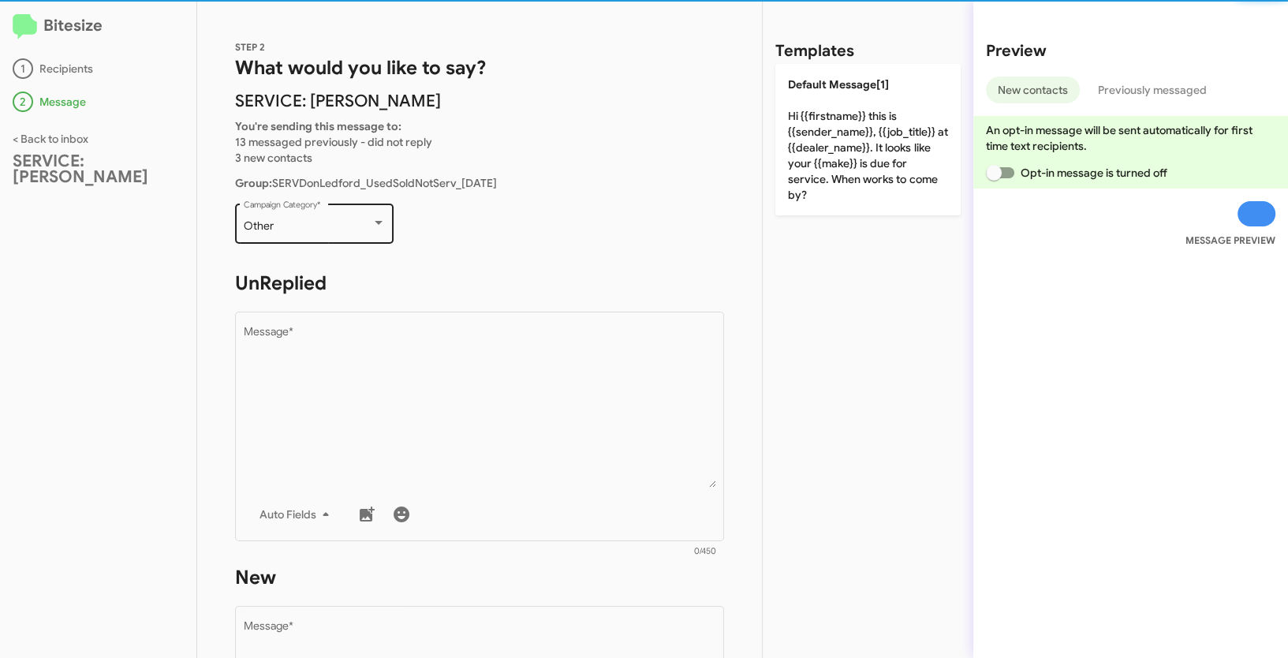
click at [323, 227] on div "Other" at bounding box center [308, 226] width 128 height 13
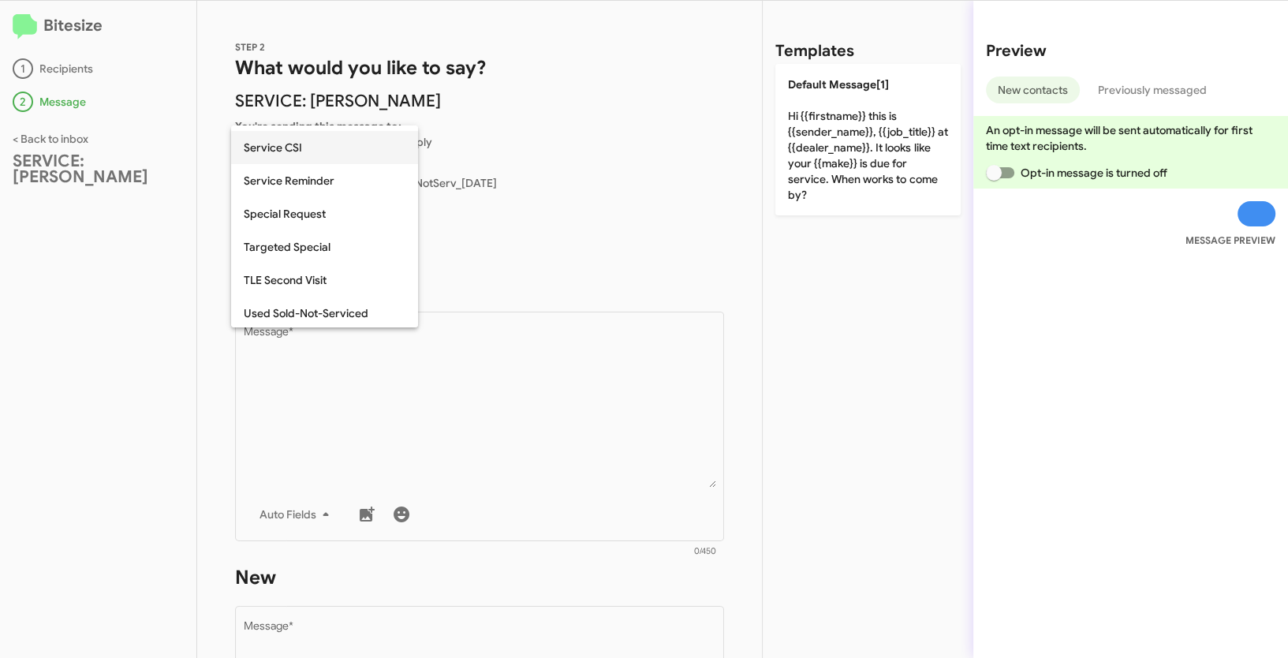
scroll to position [493, 0]
click at [313, 312] on span "Used Sold-Not-Serviced" at bounding box center [325, 311] width 162 height 33
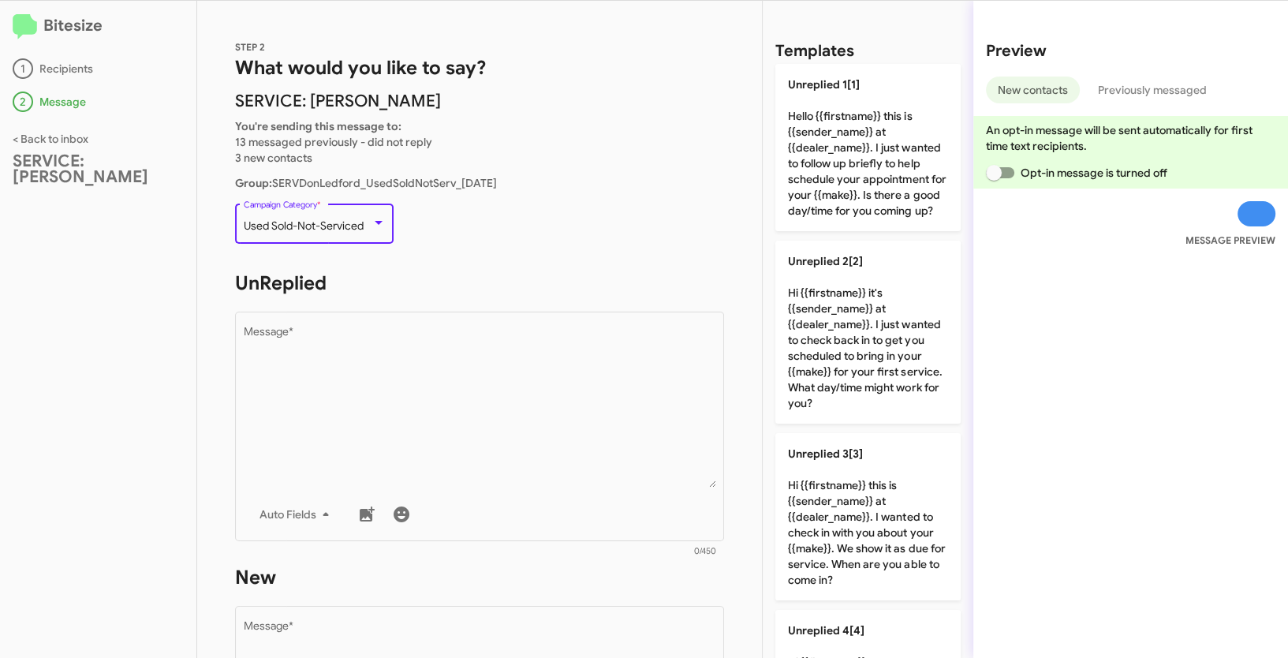
drag, startPoint x: 245, startPoint y: 226, endPoint x: 372, endPoint y: 225, distance: 126.2
click at [372, 225] on div "Used Sold-Not-Serviced" at bounding box center [315, 226] width 142 height 13
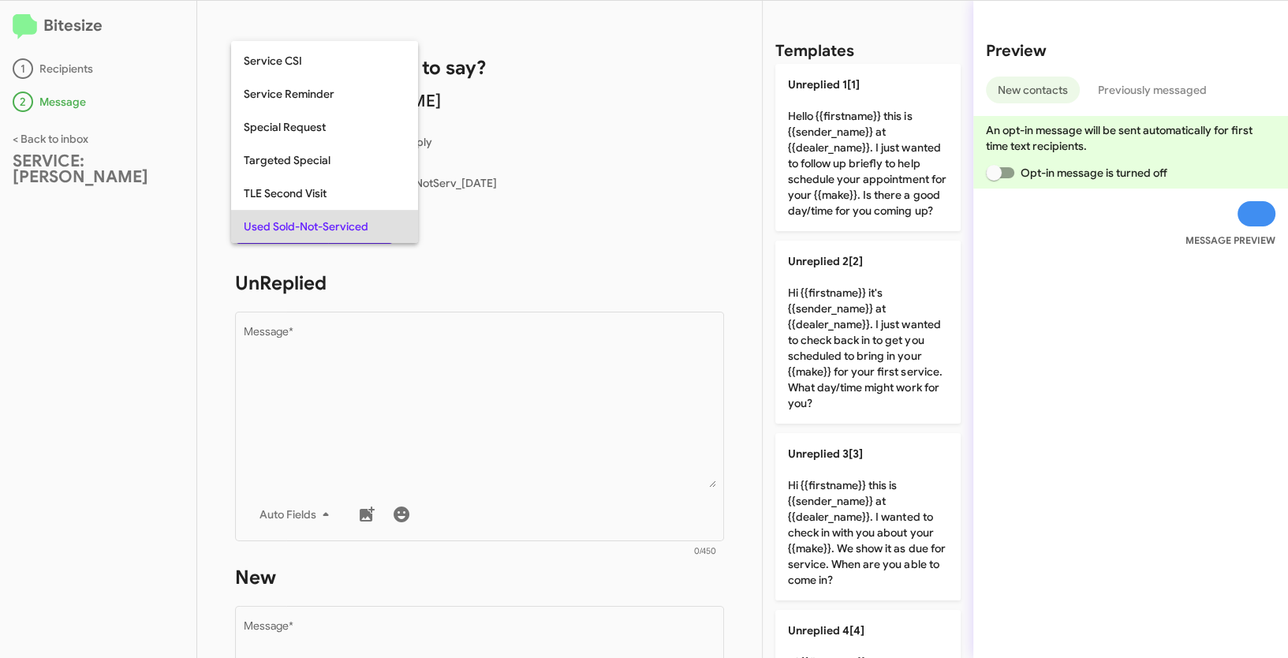
copy span "Used Sold-Not-Serviced"
click at [491, 429] on div at bounding box center [644, 329] width 1288 height 658
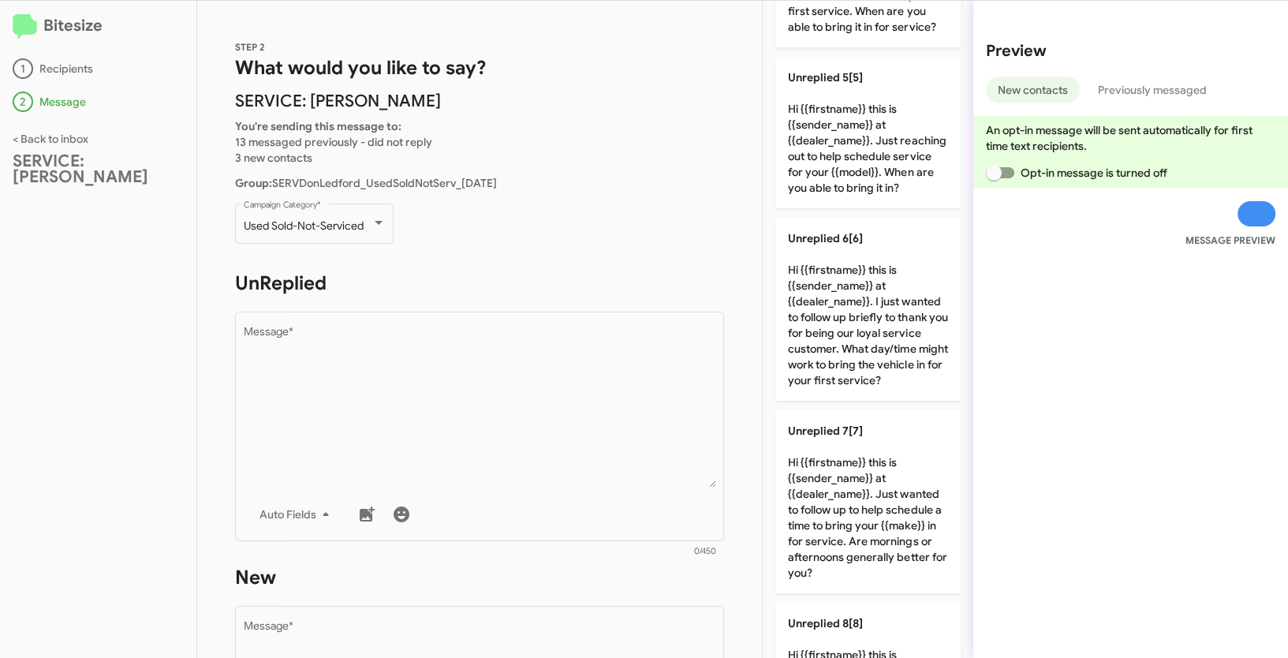
scroll to position [1006, 0]
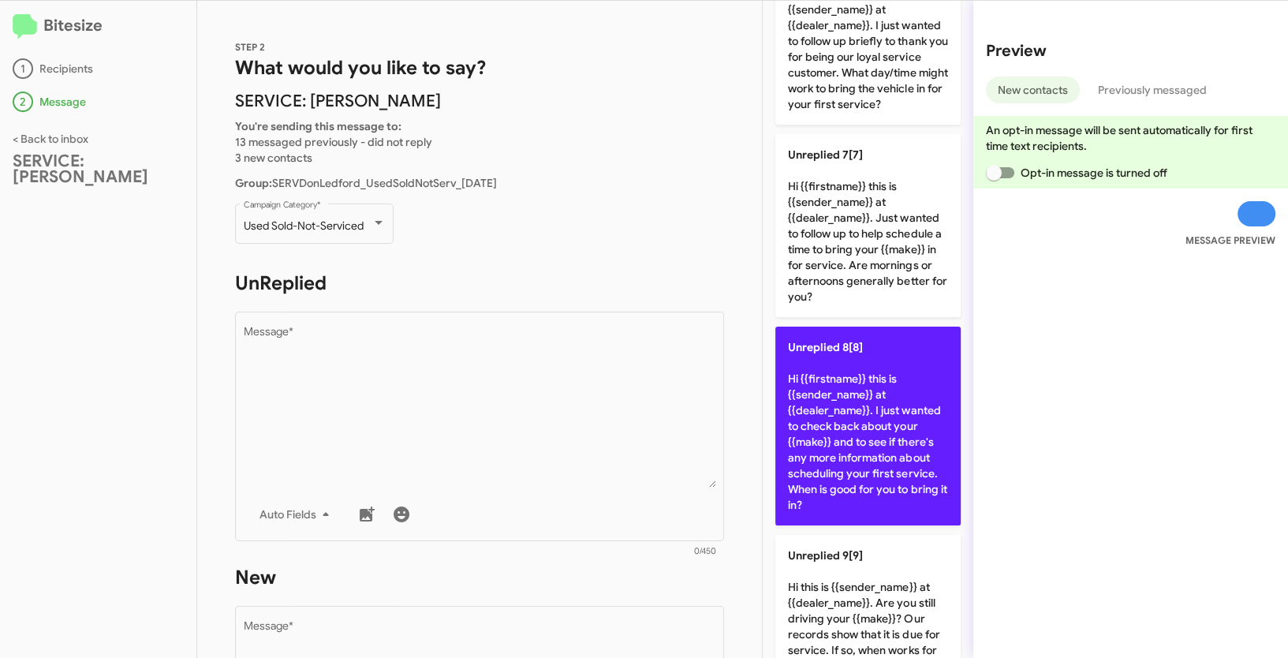
click at [889, 525] on p "Unreplied 8[8] Hi {{firstname}} this is {{sender_name}} at {{dealer_name}}. I j…" at bounding box center [867, 426] width 185 height 199
type textarea "Hi {{firstname}} this is {{sender_name}} at {{dealer_name}}. I just wanted to c…"
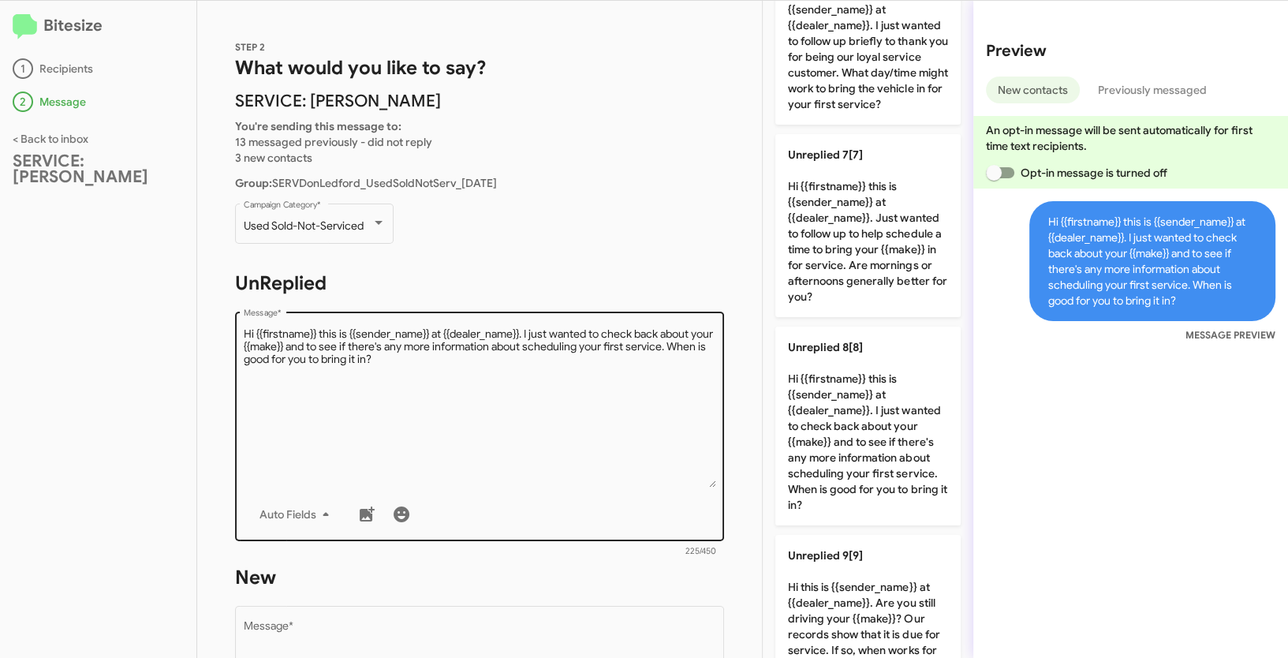
scroll to position [129, 0]
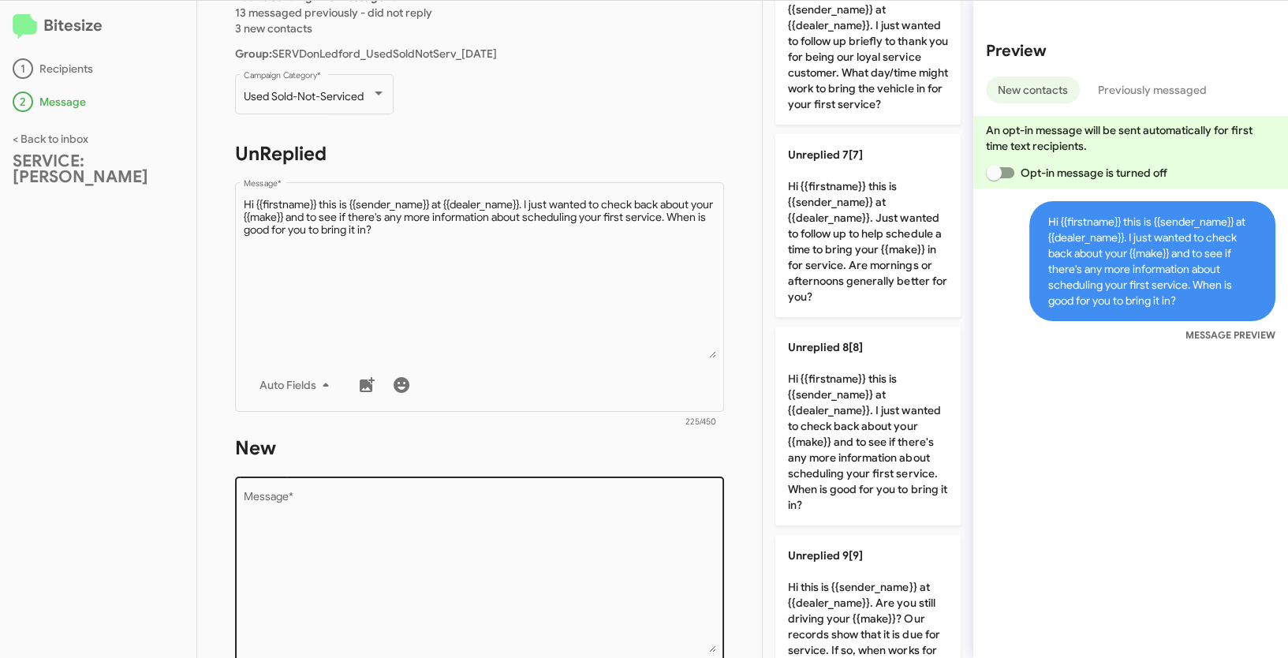
click at [565, 515] on textarea "Message *" at bounding box center [480, 571] width 472 height 161
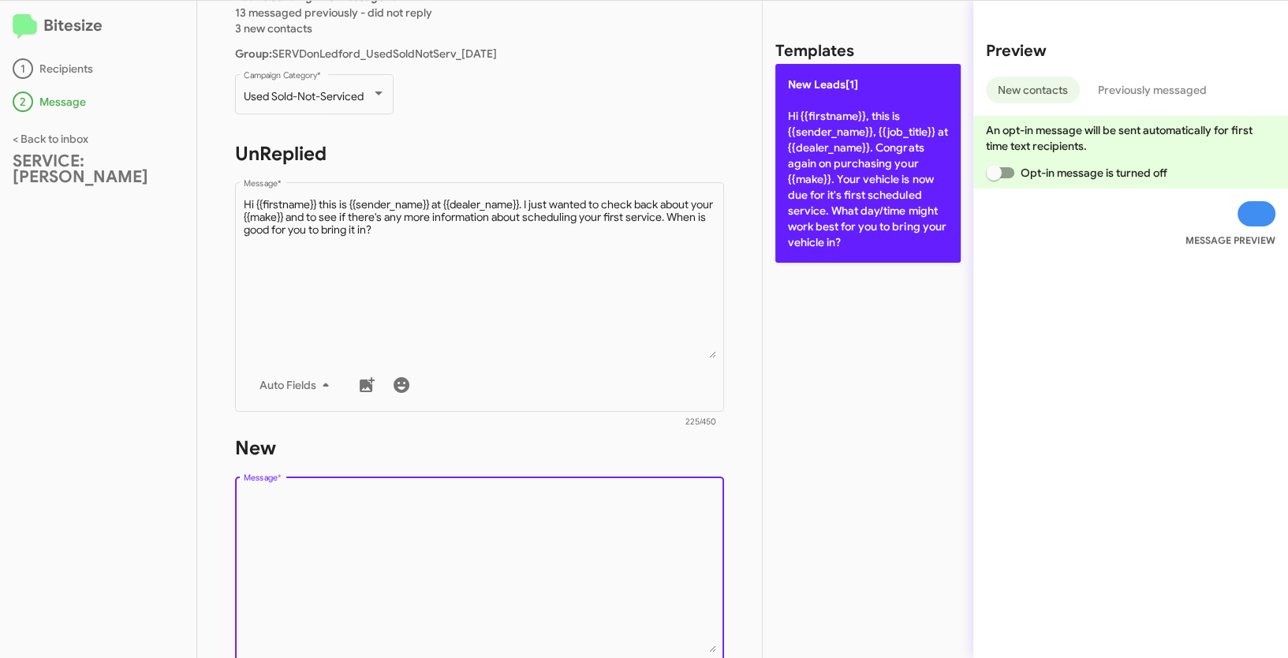
click at [891, 181] on p "New Leads[1] Hi {{firstname}}, this is {{sender_name}}, {{job_title}} at {{deal…" at bounding box center [867, 163] width 185 height 199
type textarea "Hi {{firstname}}, this is {{sender_name}}, {{job_title}} at {{dealer_name}}. Co…"
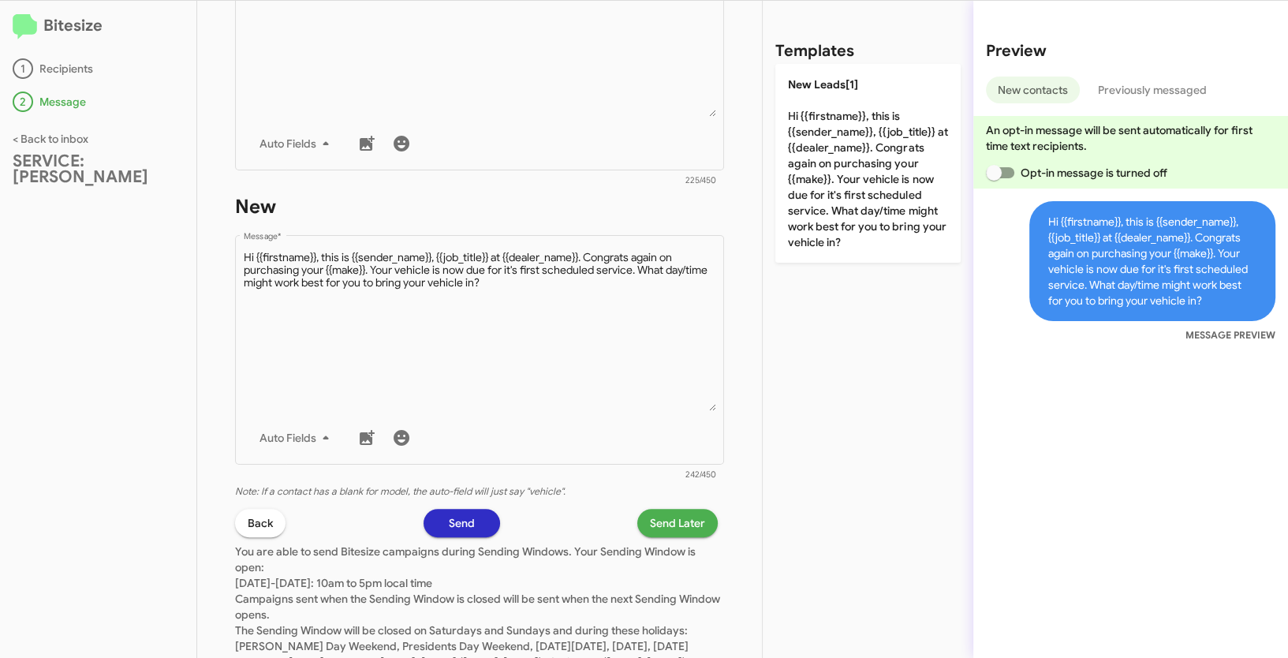
scroll to position [444, 0]
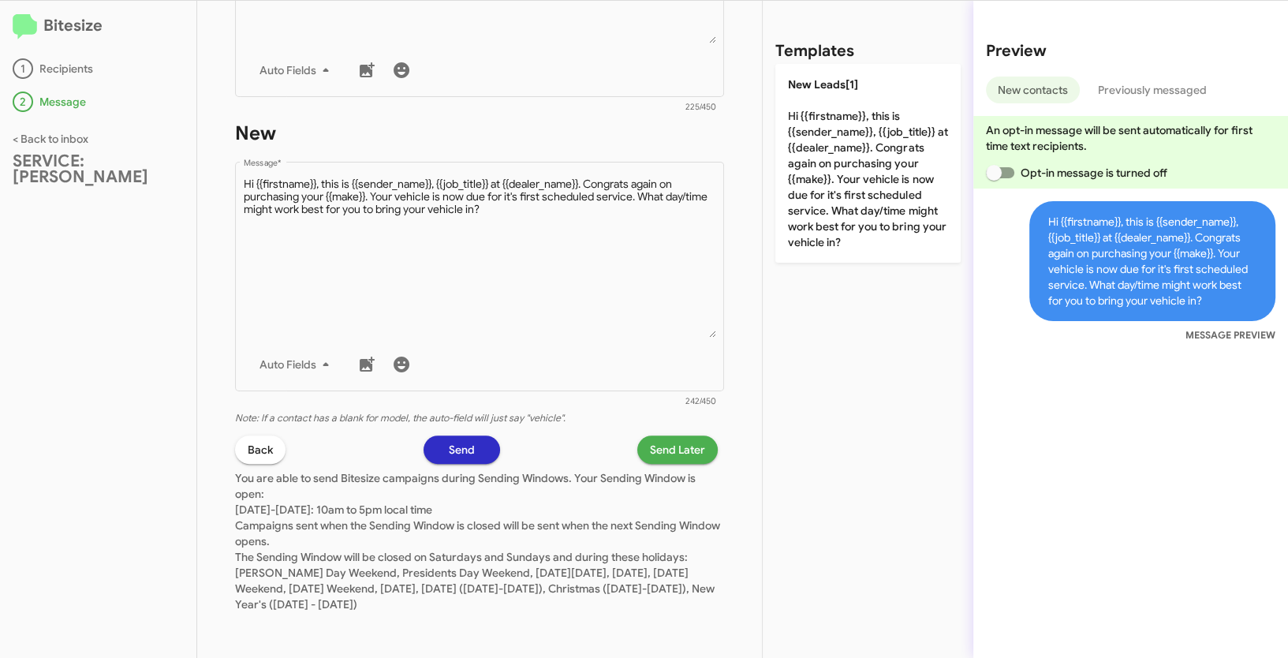
click at [666, 440] on span "Send Later" at bounding box center [677, 449] width 55 height 28
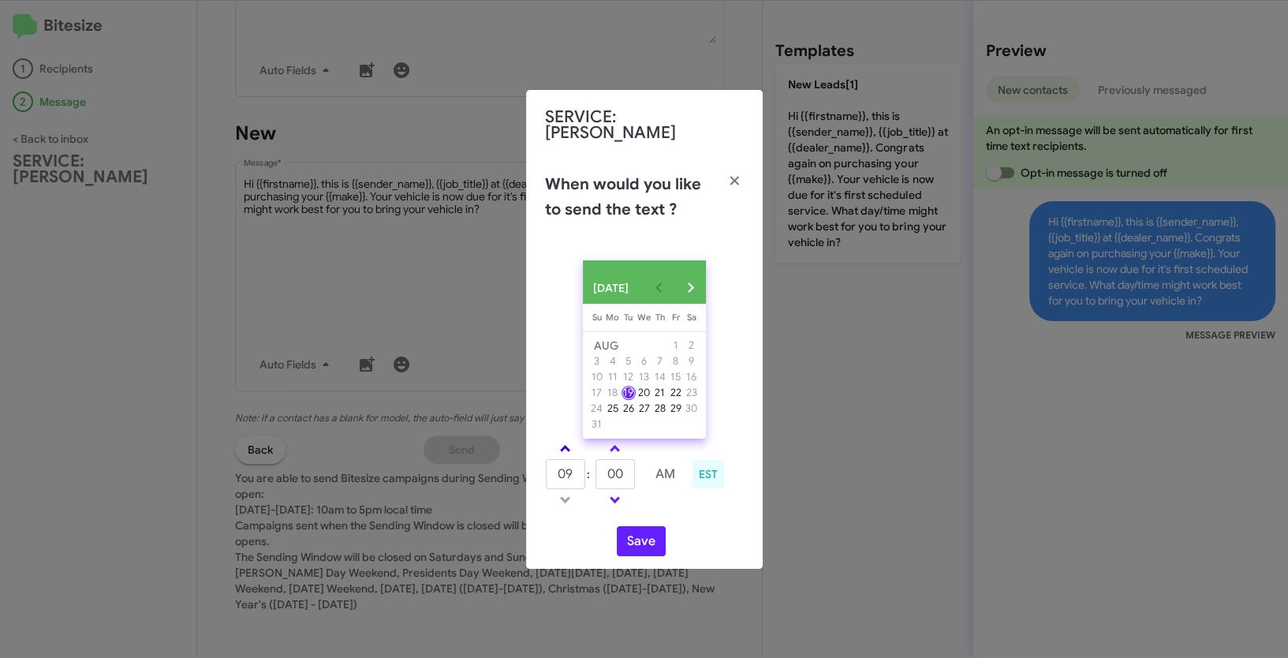
click at [569, 452] on link at bounding box center [565, 448] width 28 height 18
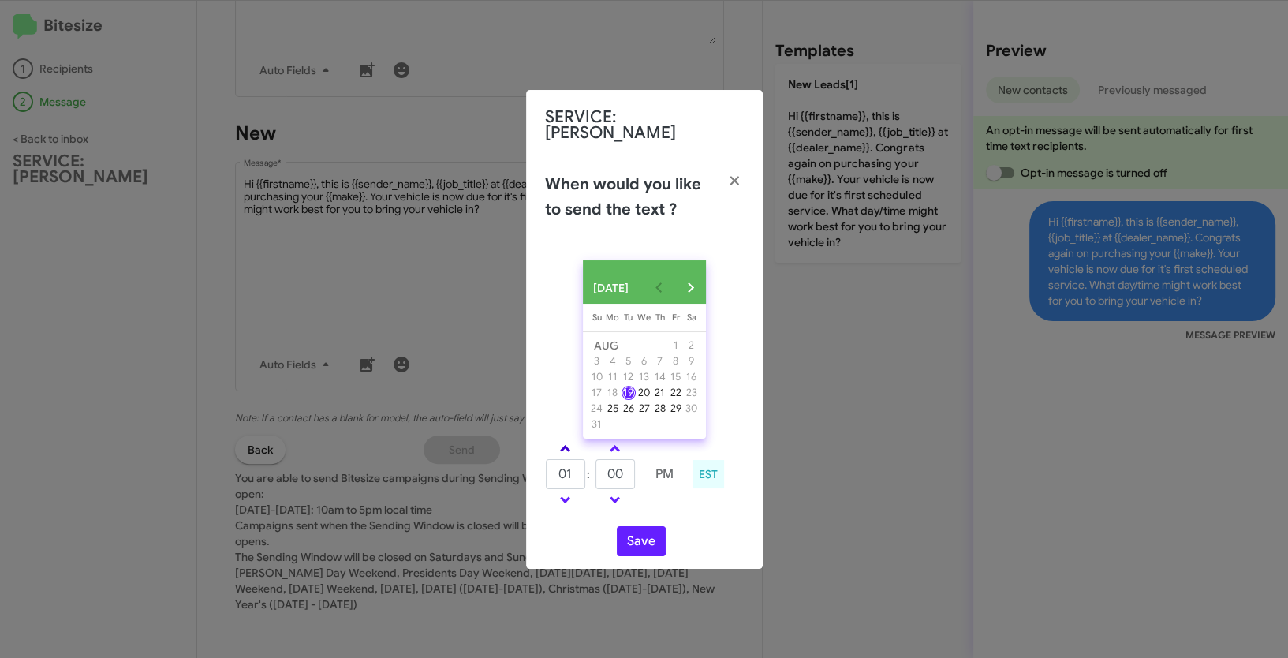
type input "02"
drag, startPoint x: 625, startPoint y: 475, endPoint x: 597, endPoint y: 469, distance: 28.2
click at [597, 469] on input "00" at bounding box center [615, 474] width 39 height 30
type input "30"
click at [652, 551] on button "Save" at bounding box center [641, 541] width 49 height 30
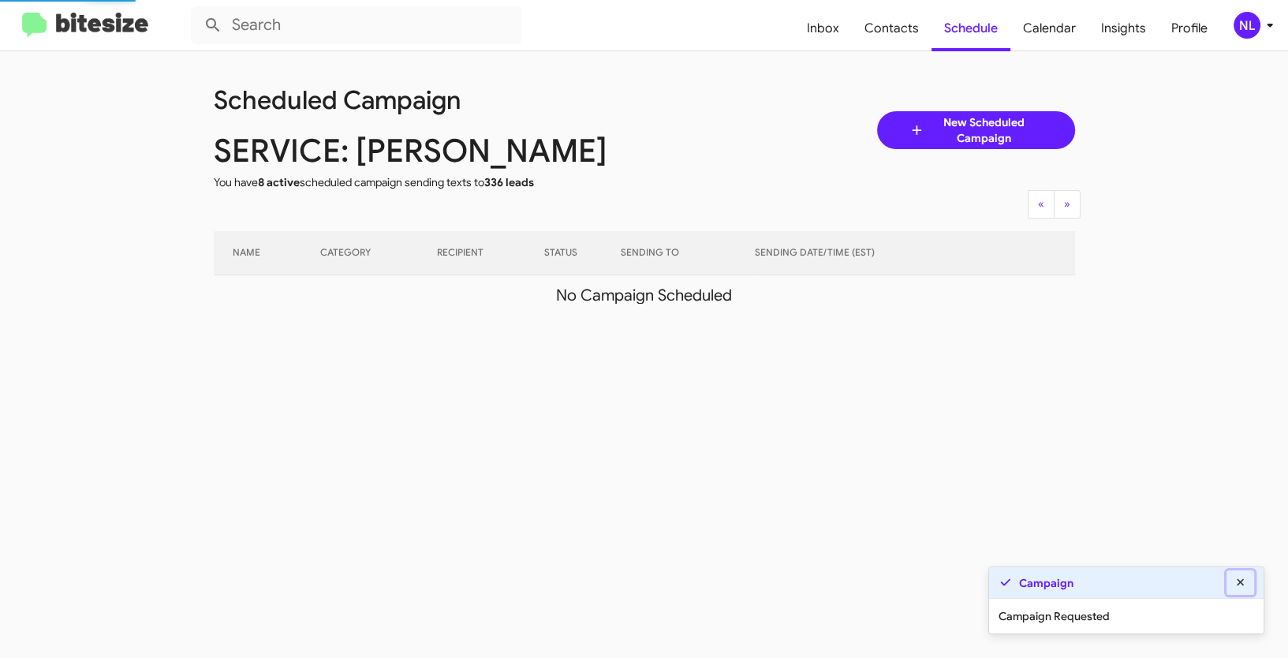
click at [1239, 581] on icon at bounding box center [1241, 582] width 14 height 11
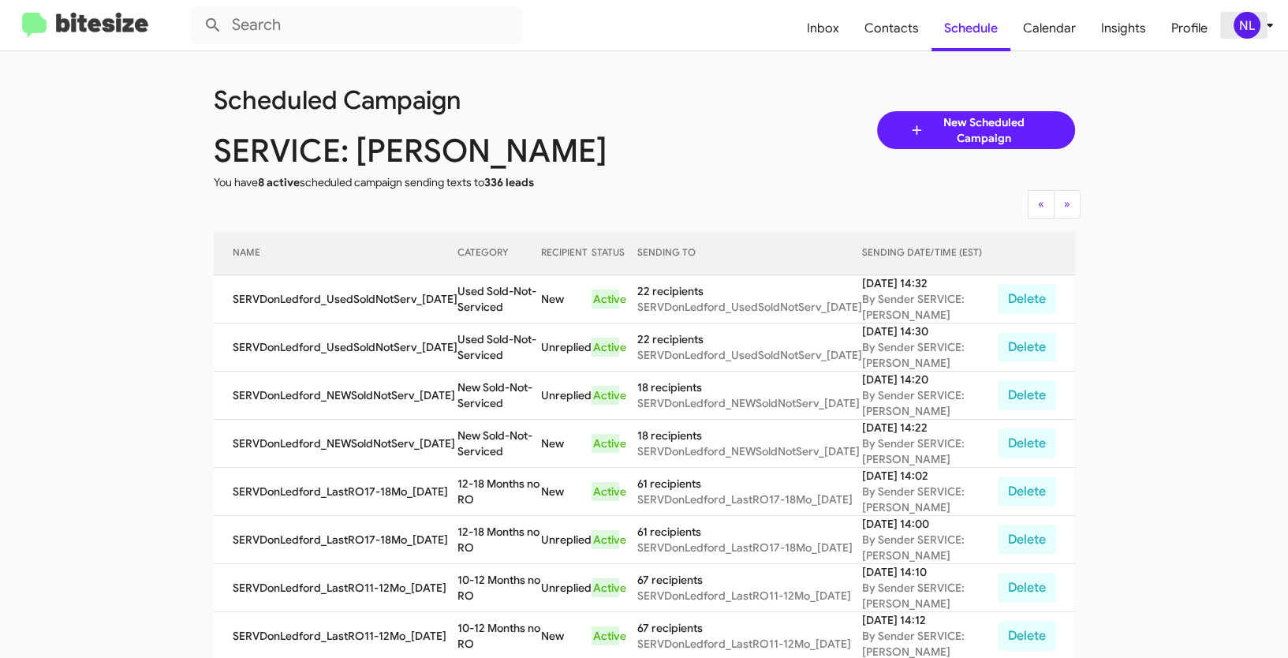
click at [1249, 27] on div "NL" at bounding box center [1247, 25] width 27 height 27
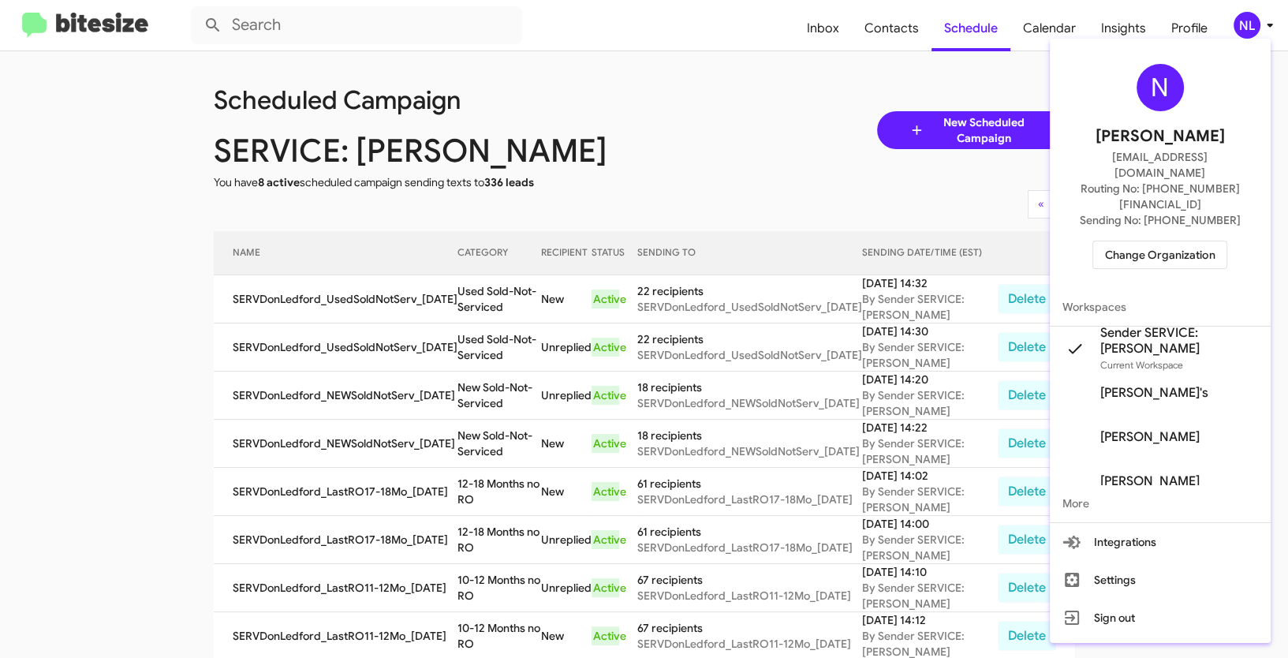
click at [1130, 241] on span "Change Organization" at bounding box center [1160, 254] width 110 height 27
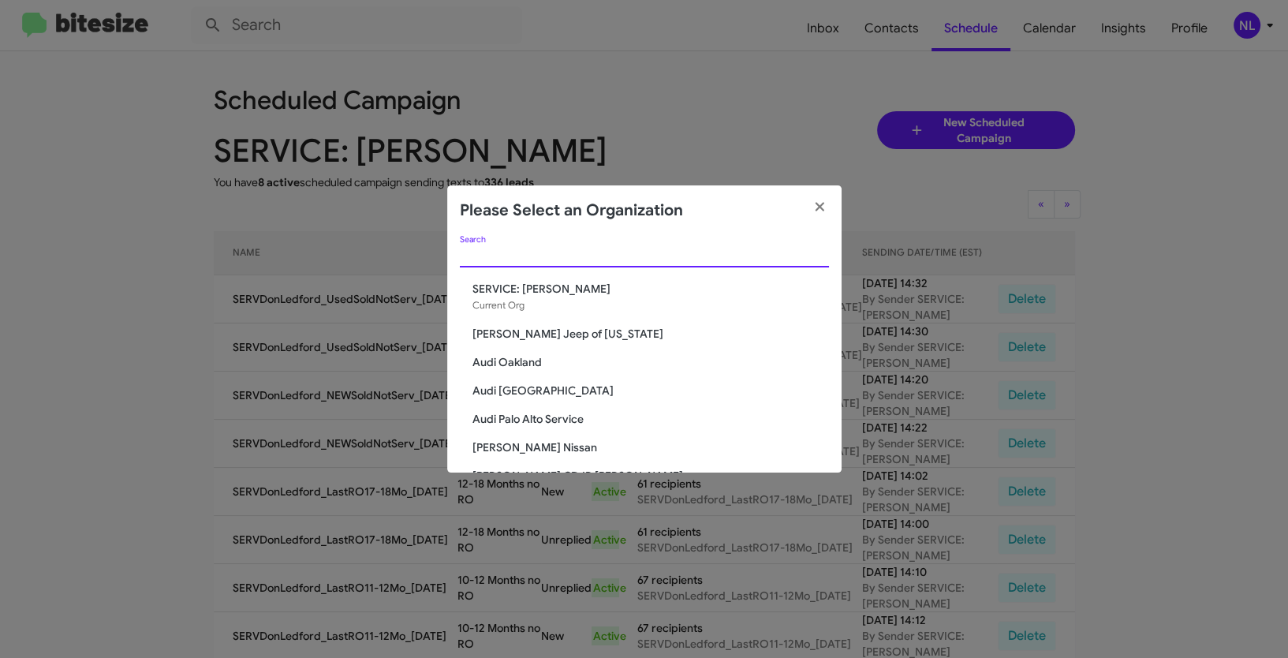
click at [543, 256] on input "Search" at bounding box center [644, 255] width 369 height 13
paste input "SERVICE: Honda Laurel"
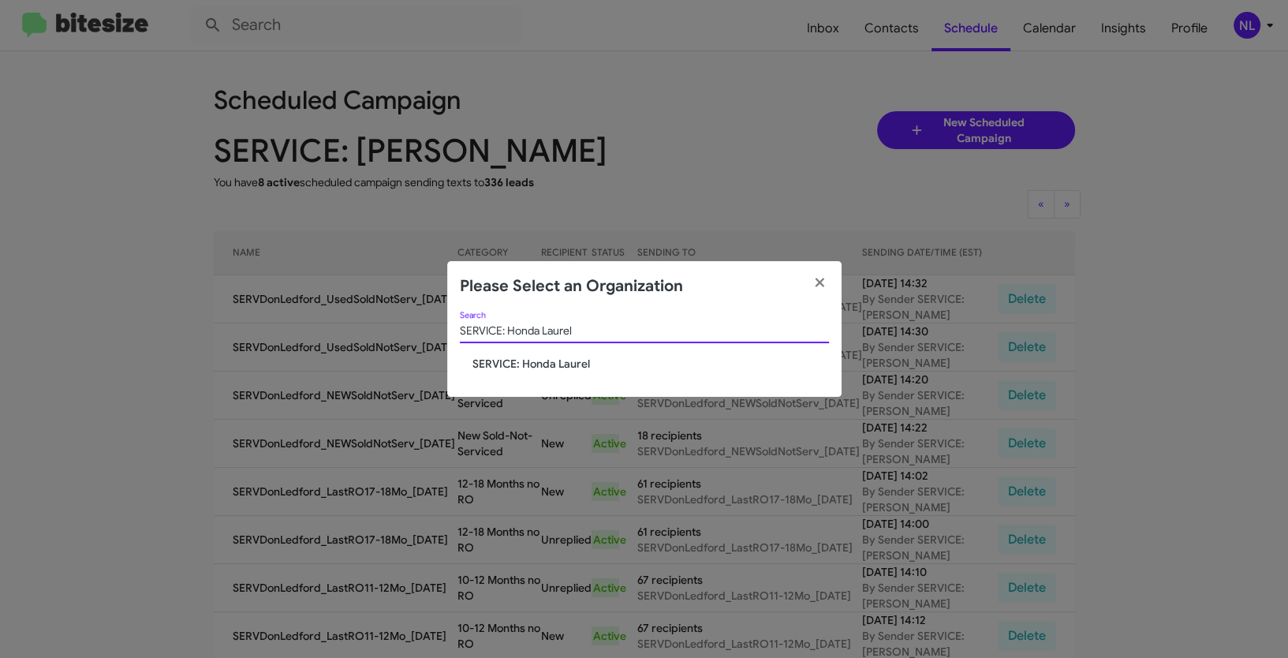
type input "SERVICE: Honda Laurel"
click at [524, 363] on span "SERVICE: Honda Laurel" at bounding box center [650, 364] width 357 height 16
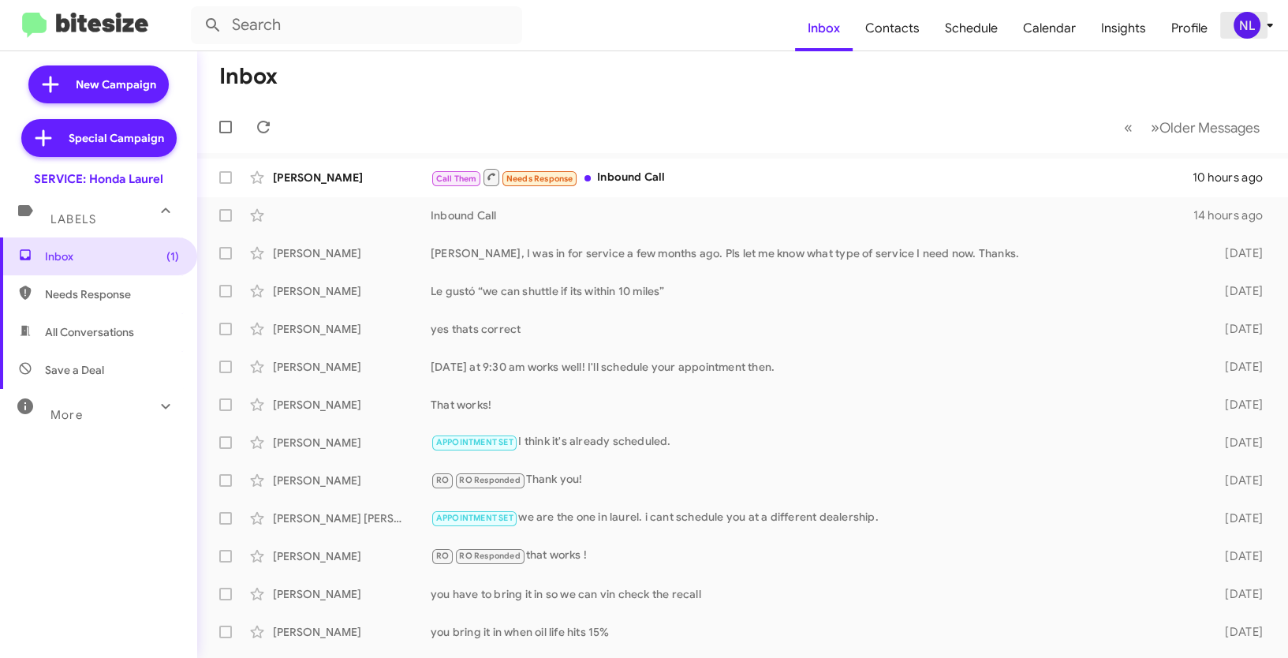
click at [1245, 23] on div "NL" at bounding box center [1247, 25] width 27 height 27
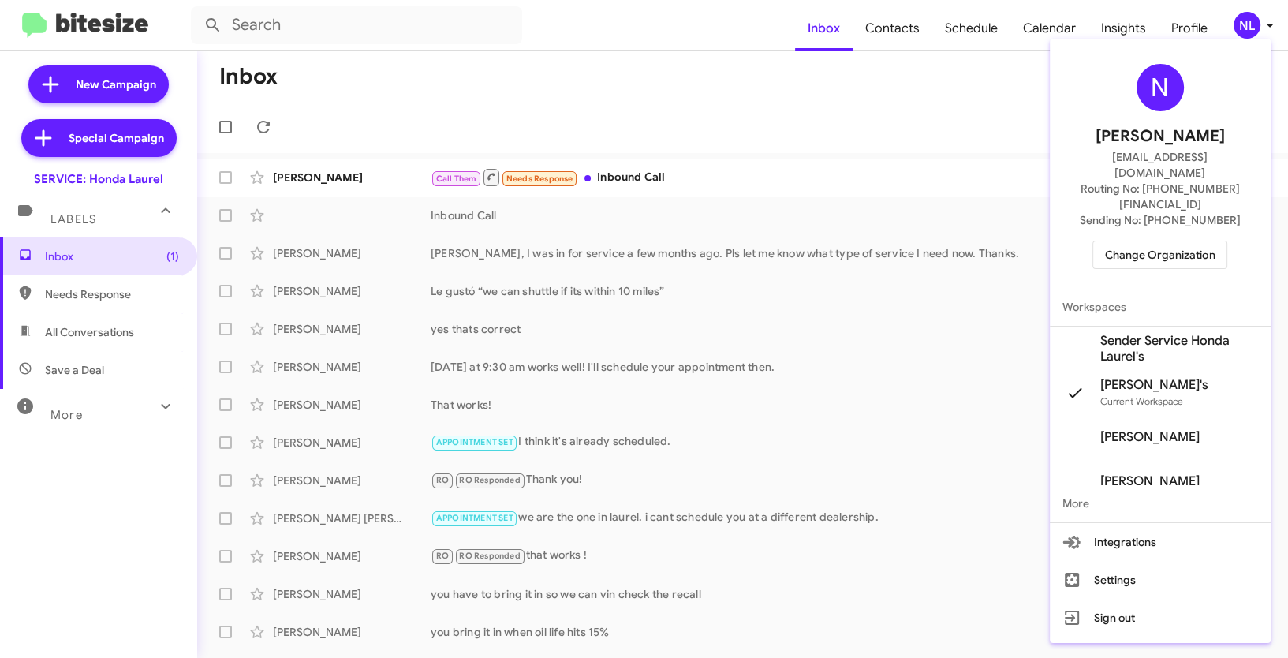
click at [1133, 333] on span "Sender Service Honda Laurel's" at bounding box center [1179, 349] width 158 height 32
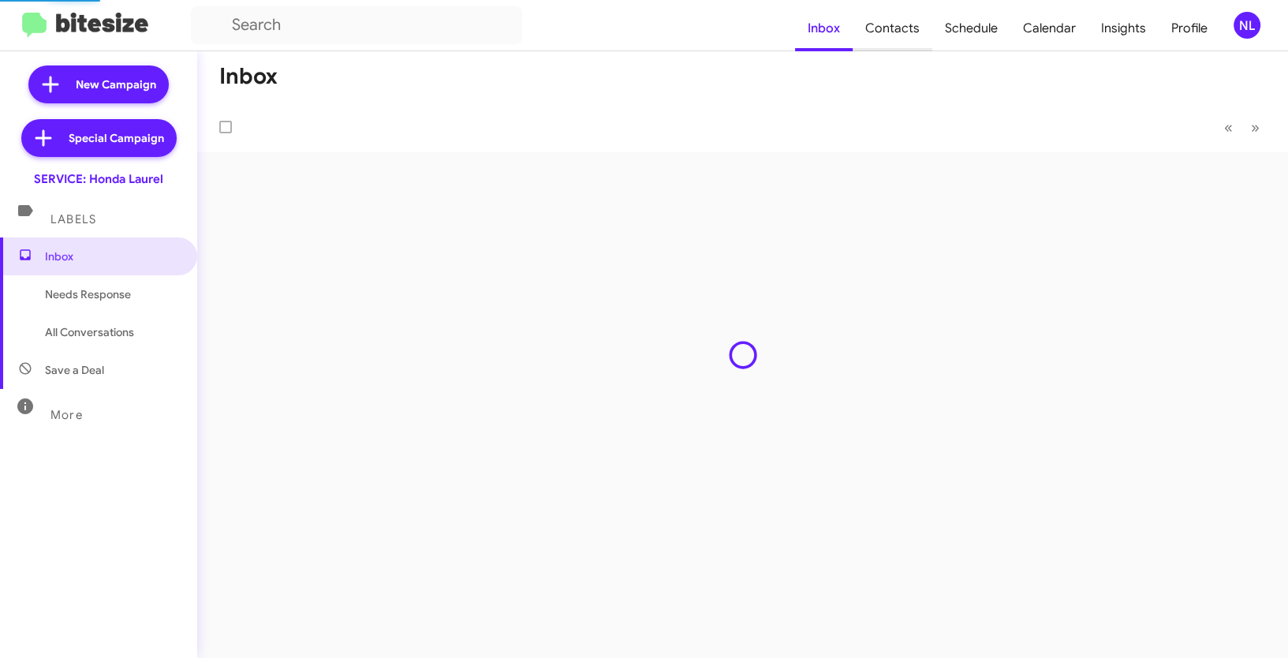
click at [897, 29] on span "Contacts" at bounding box center [893, 29] width 80 height 46
type input "in:groups"
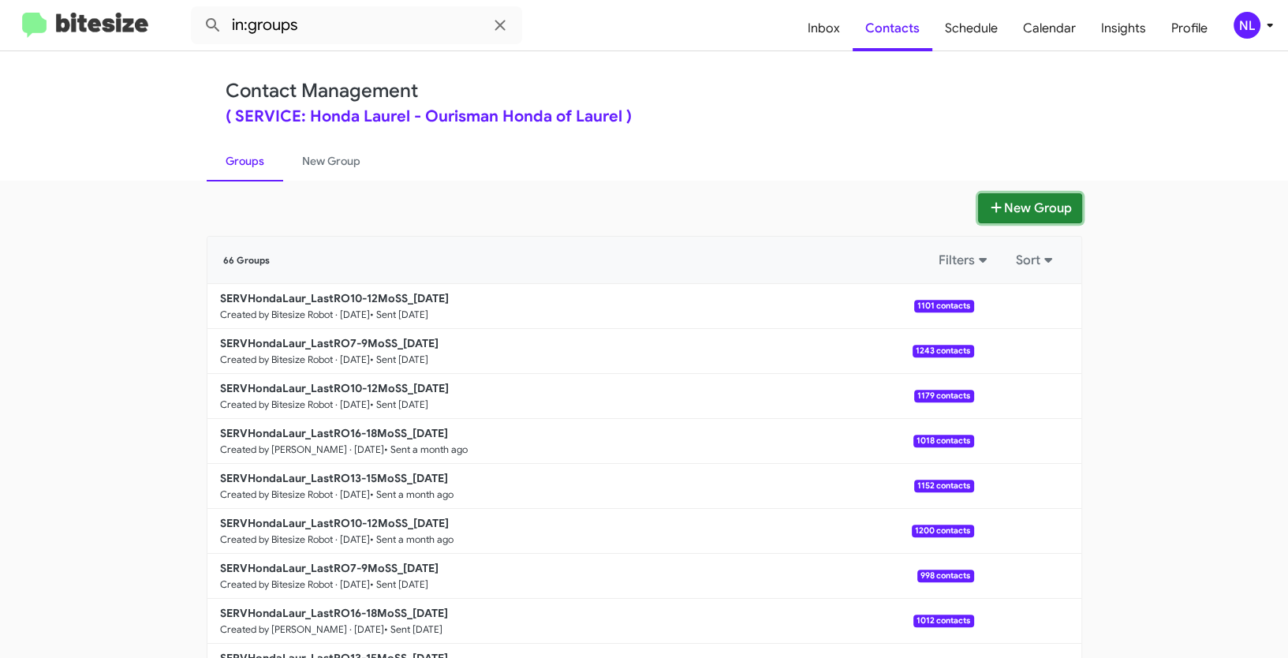
click at [1014, 204] on button "New Group" at bounding box center [1030, 208] width 104 height 30
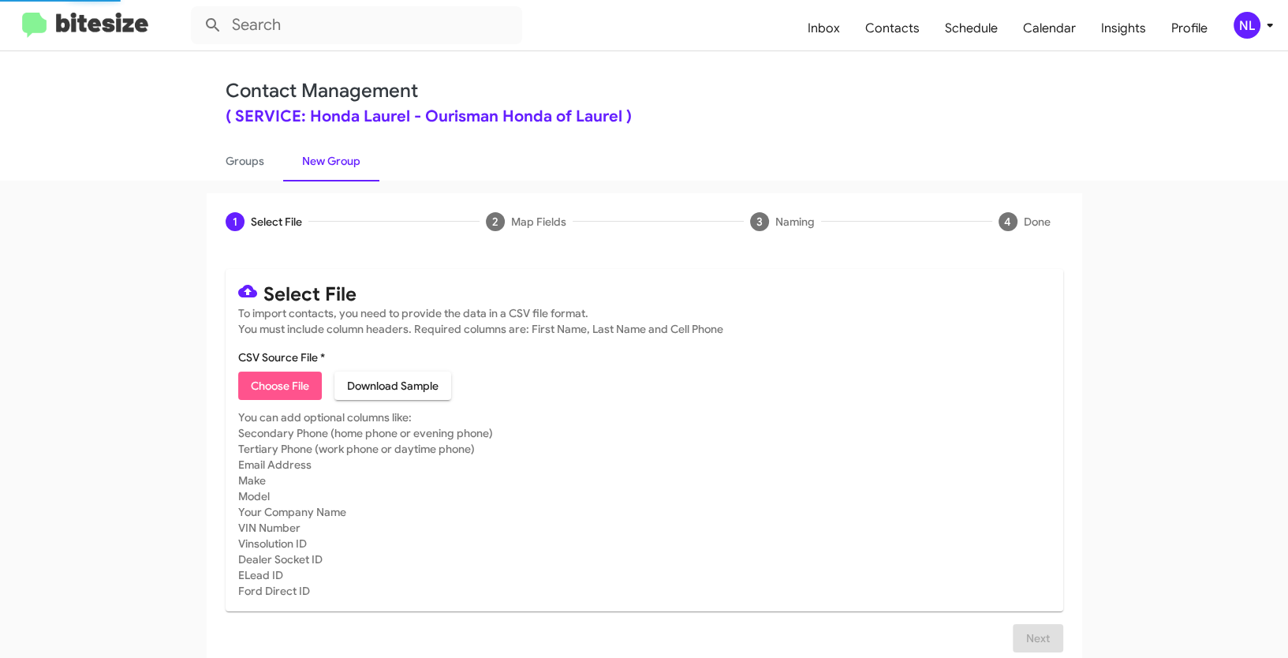
click at [267, 387] on span "Choose File" at bounding box center [280, 386] width 58 height 28
click at [258, 383] on span "Choose File" at bounding box center [280, 386] width 58 height 28
type input "SERVHondaLaur_LastRO13-15MoSS_[DATE]"
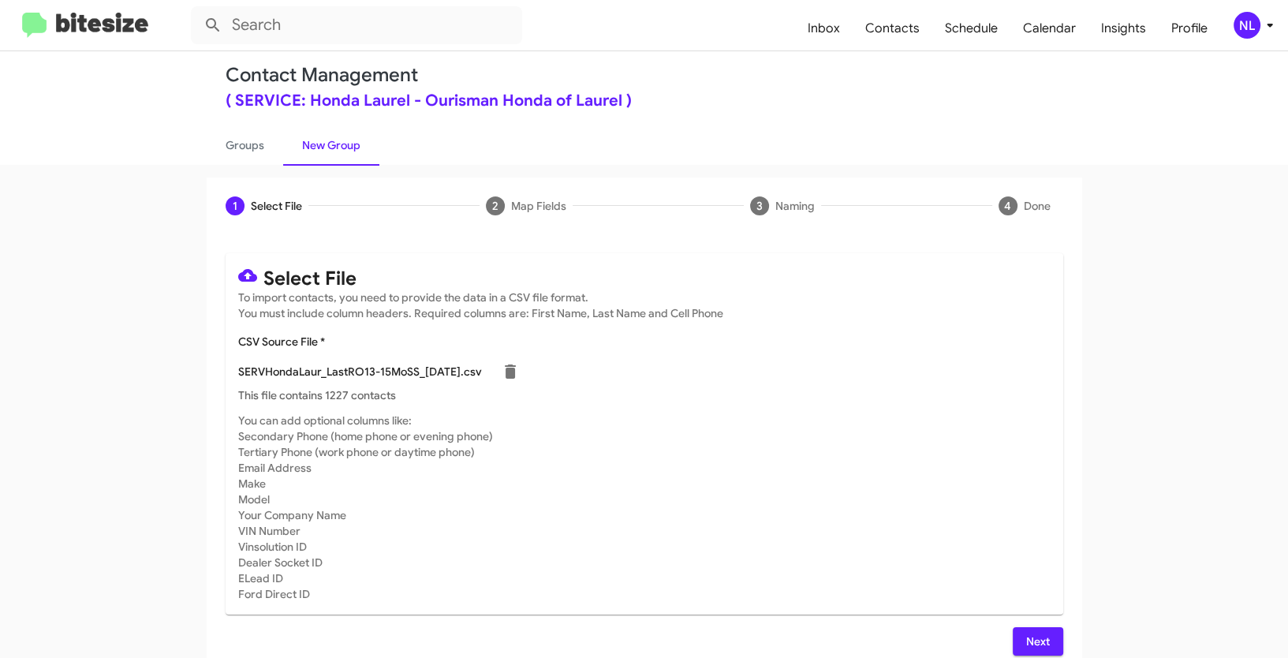
scroll to position [32, 0]
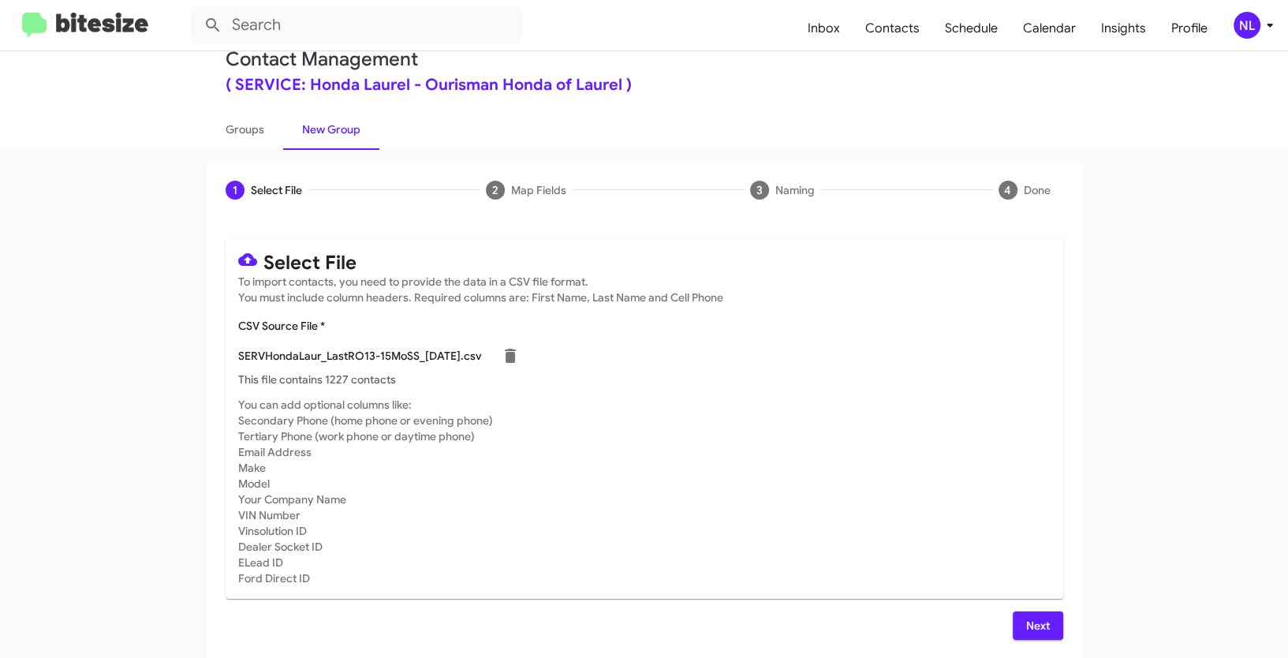
click at [1016, 627] on button "Next" at bounding box center [1038, 625] width 50 height 28
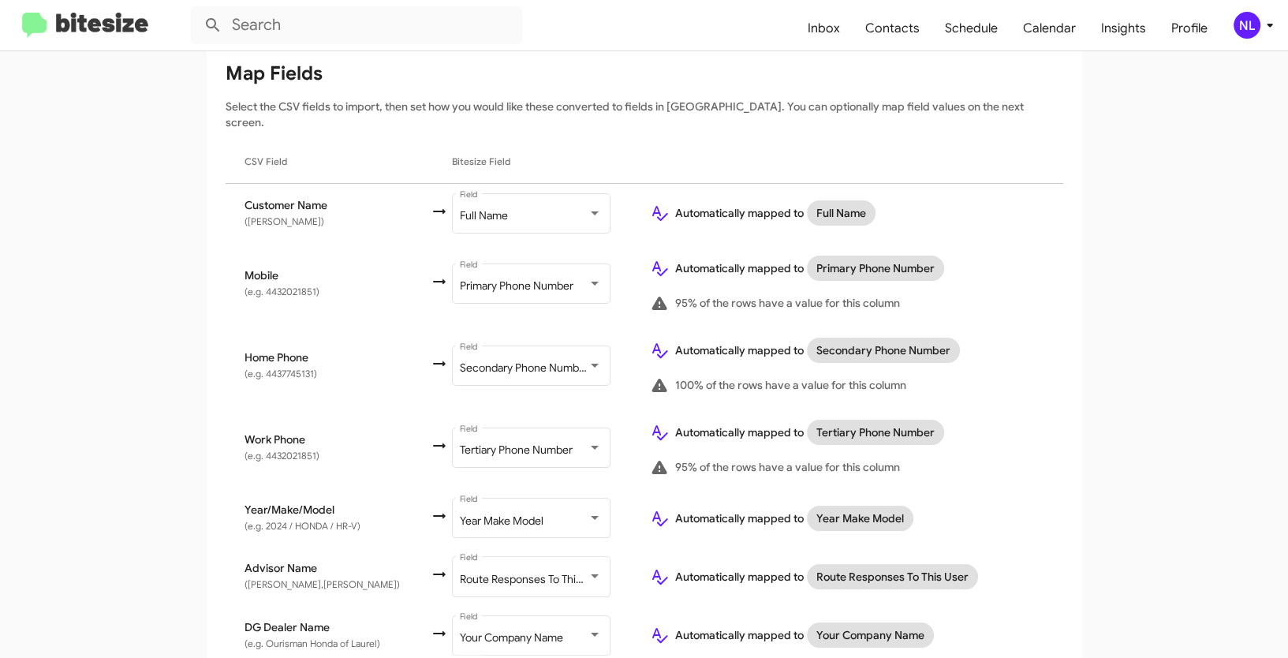
scroll to position [259, 0]
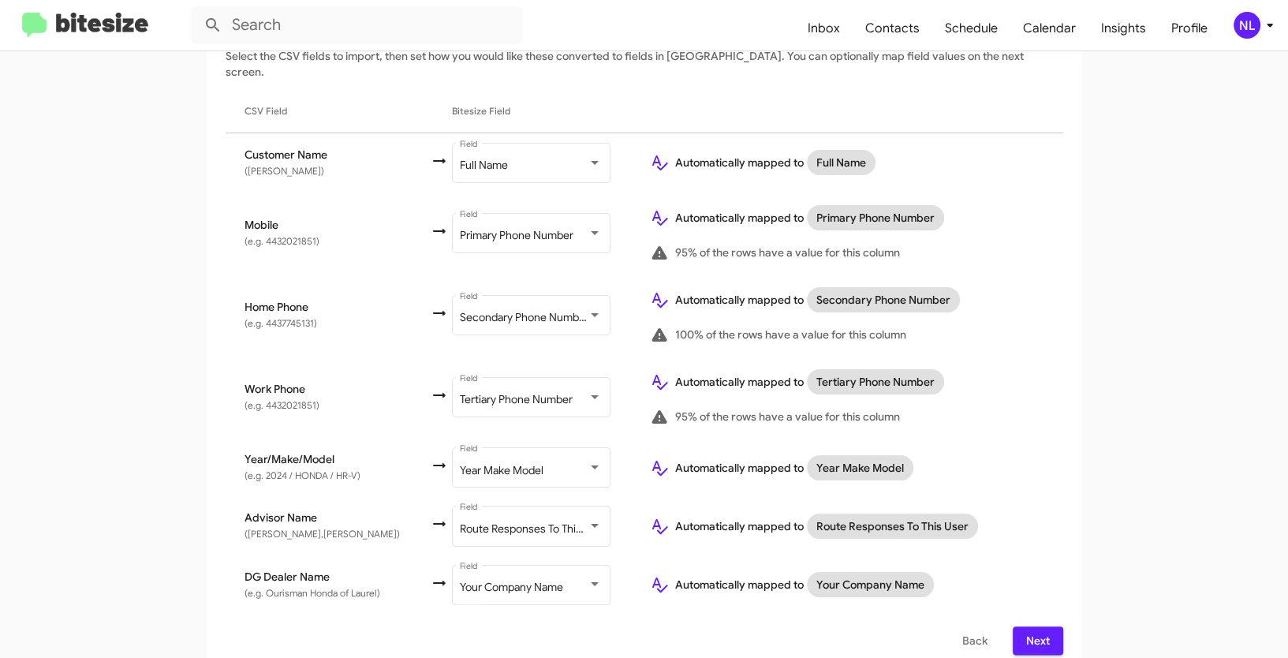
click at [1051, 626] on button "Next" at bounding box center [1038, 640] width 50 height 28
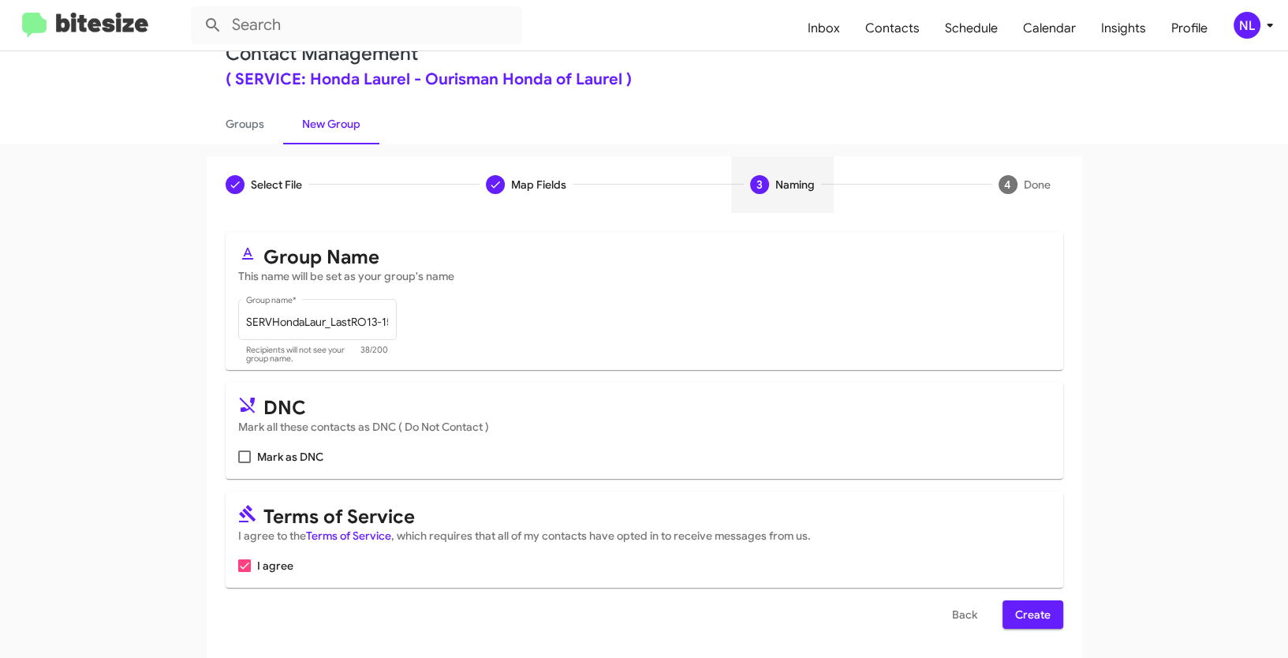
scroll to position [39, 0]
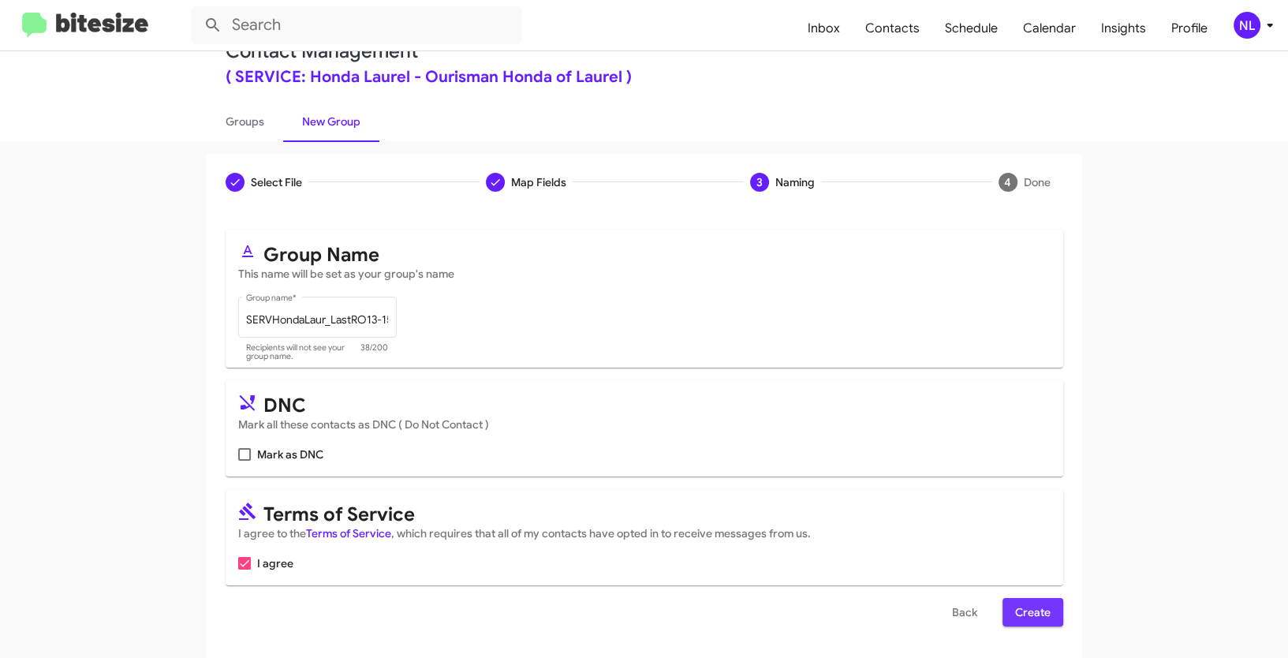
click at [1022, 608] on span "Create" at bounding box center [1032, 612] width 35 height 28
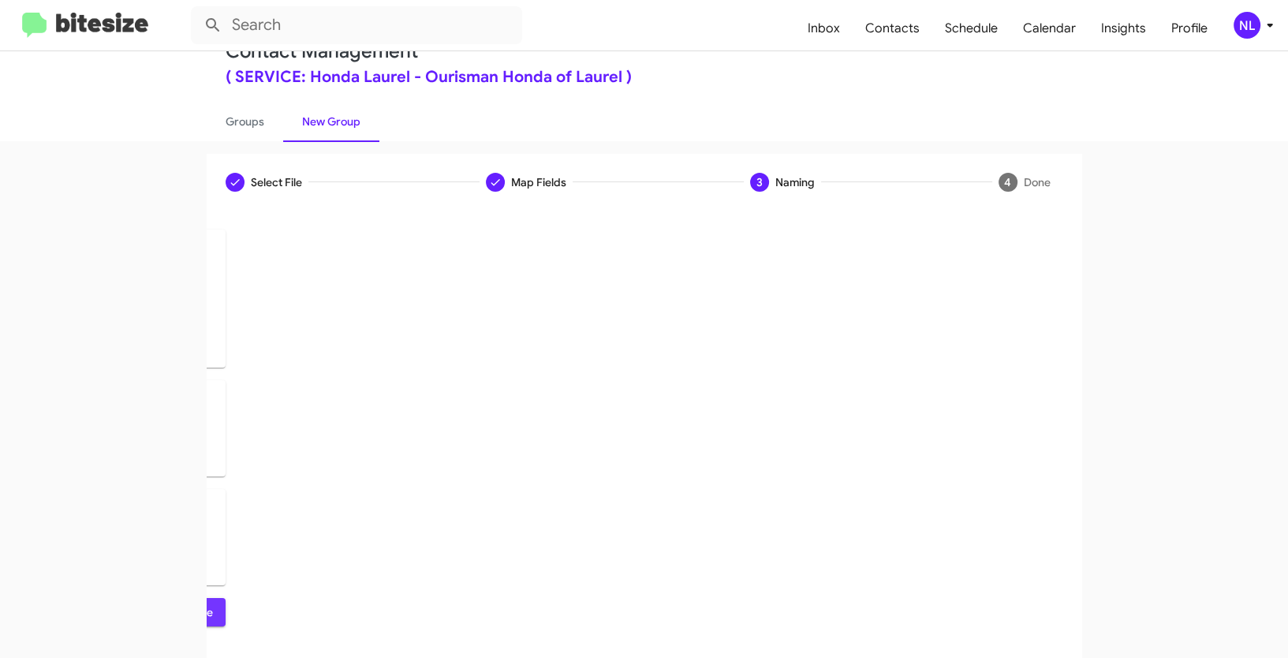
scroll to position [0, 0]
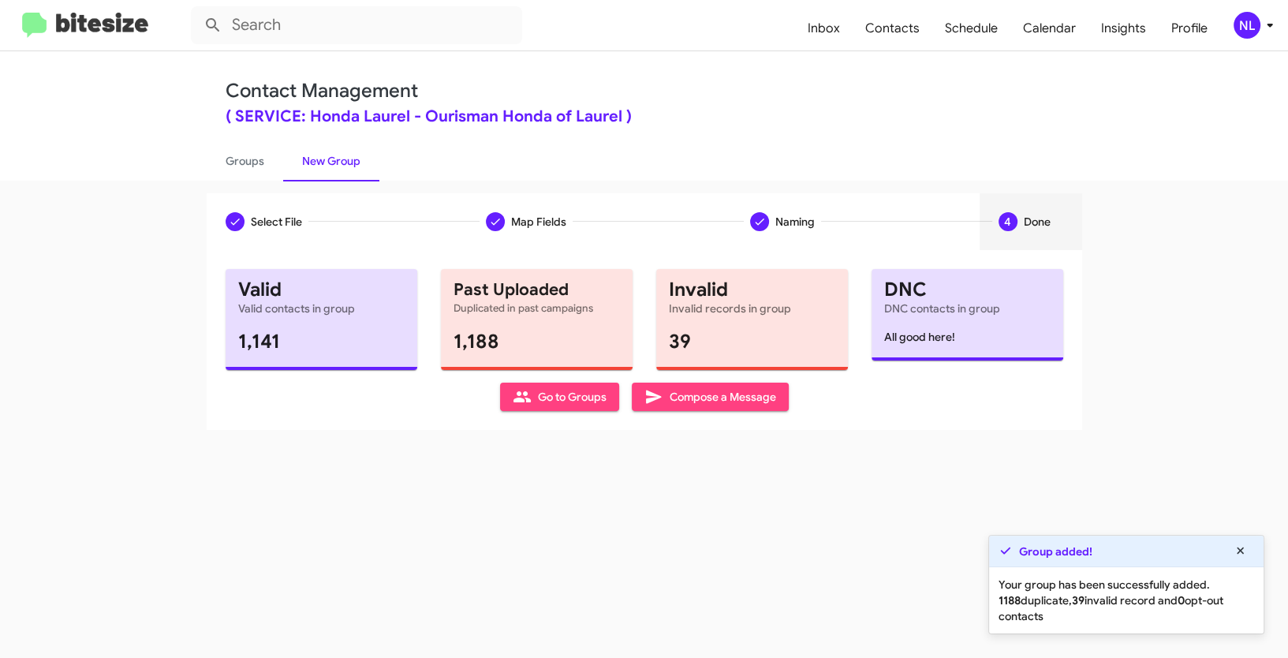
click at [576, 395] on span "Go to Groups" at bounding box center [560, 397] width 94 height 28
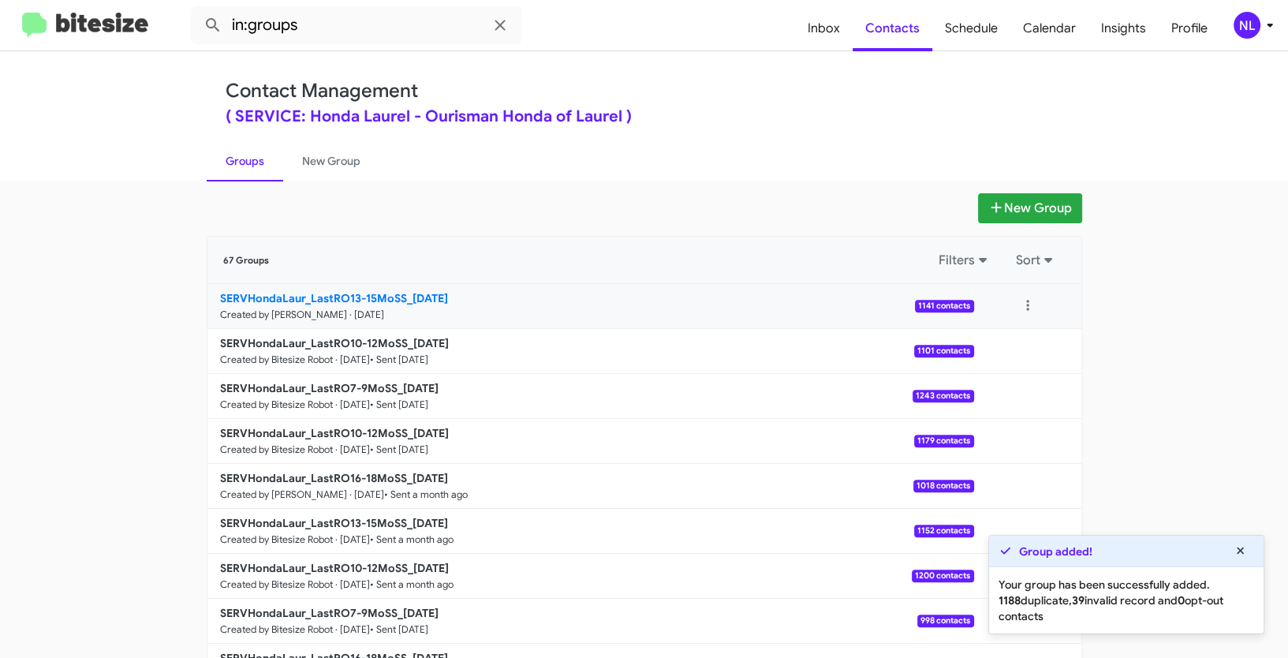
drag, startPoint x: 174, startPoint y: 294, endPoint x: 402, endPoint y: 297, distance: 228.8
click at [402, 297] on app-groups "New Group 67 Groups Filters Sort SERVHondaLaur_LastRO13-15MoSS_[DATE] Created b…" at bounding box center [644, 484] width 1288 height 582
copy div "Filters Sort SERVHondaLaur_LastRO13-15MoSS"
click at [348, 35] on input "in:groups" at bounding box center [356, 25] width 331 height 38
paste input "SERVHondaLaur_LastRO13-15MoSS"
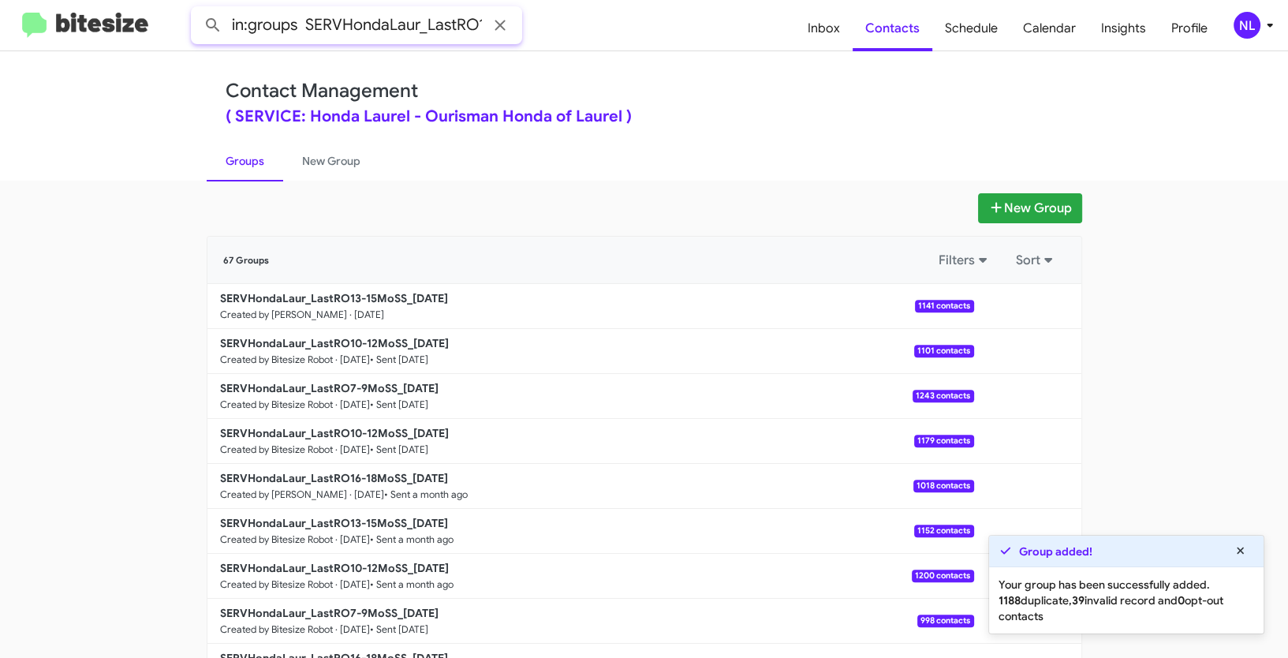
scroll to position [0, 75]
type input "in:groups SERVHondaLaur_LastRO13-15MoSS"
click at [197, 9] on button at bounding box center [213, 25] width 32 height 32
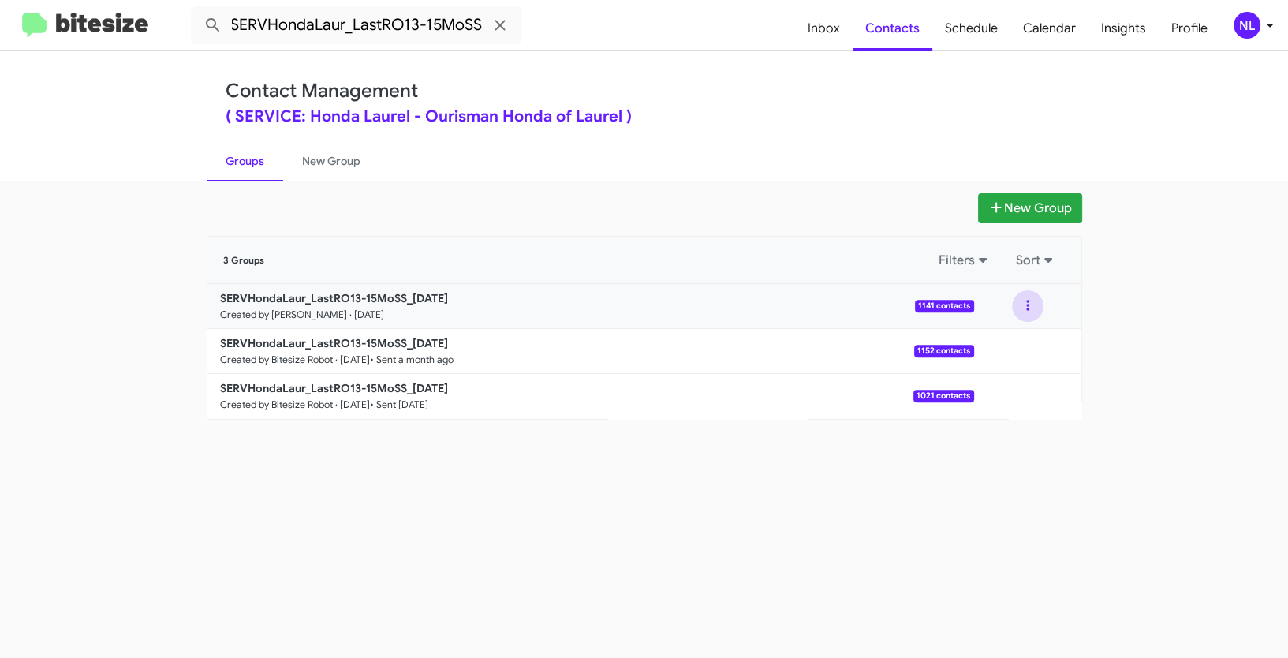
click at [1024, 302] on button at bounding box center [1028, 306] width 32 height 32
click at [1010, 343] on button "View contacts" at bounding box center [980, 349] width 126 height 38
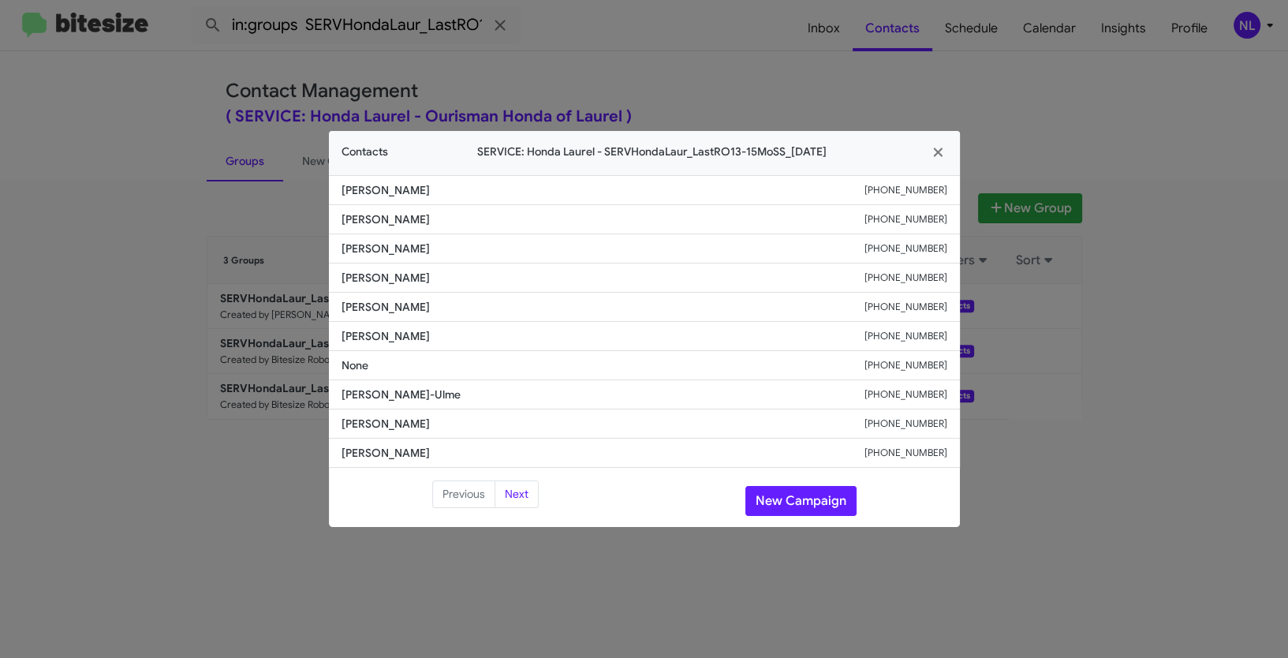
drag, startPoint x: 333, startPoint y: 213, endPoint x: 553, endPoint y: 229, distance: 220.6
click at [553, 229] on li "[PERSON_NAME] [PHONE_NUMBER]" at bounding box center [644, 219] width 631 height 29
copy span "[PERSON_NAME]"
click at [799, 499] on button "New Campaign" at bounding box center [800, 501] width 111 height 30
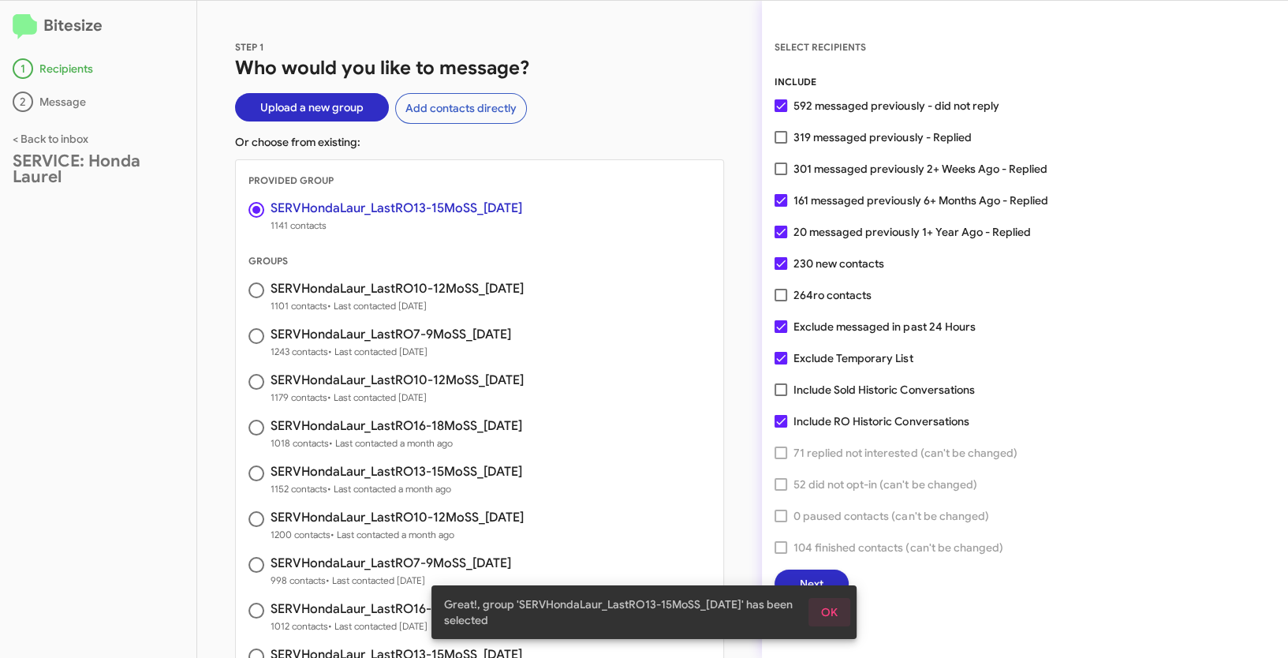
click at [829, 609] on span "OK" at bounding box center [829, 612] width 17 height 28
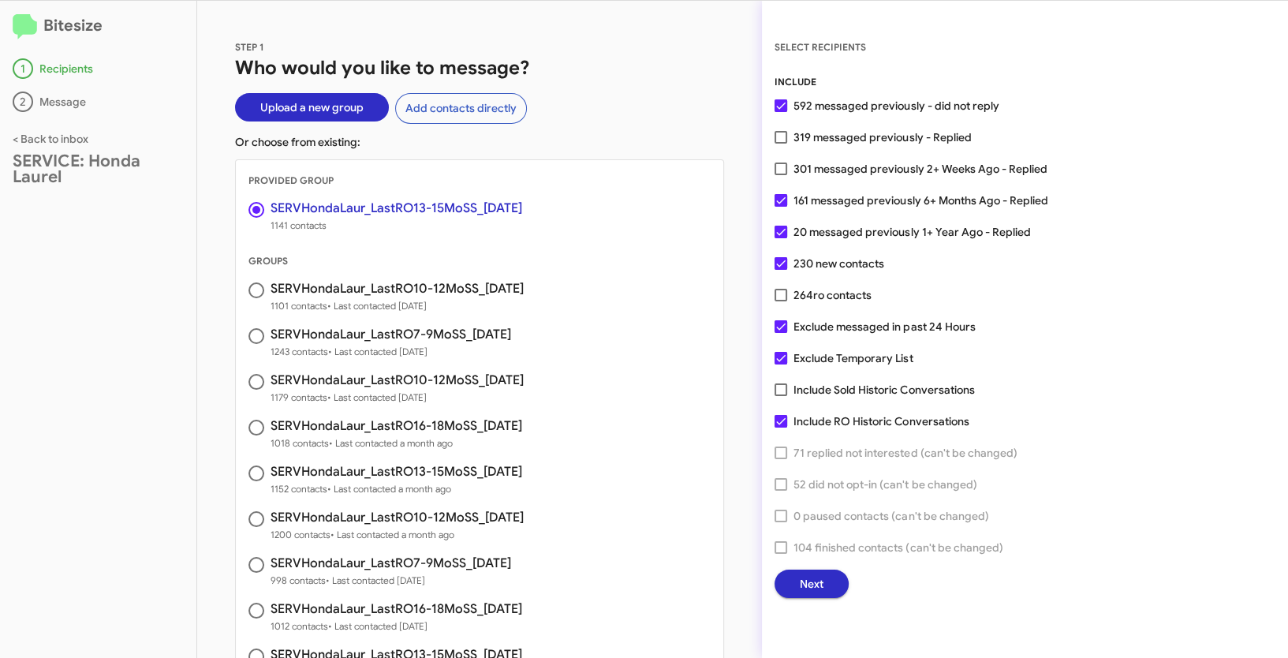
click at [816, 585] on span "Next" at bounding box center [812, 584] width 24 height 28
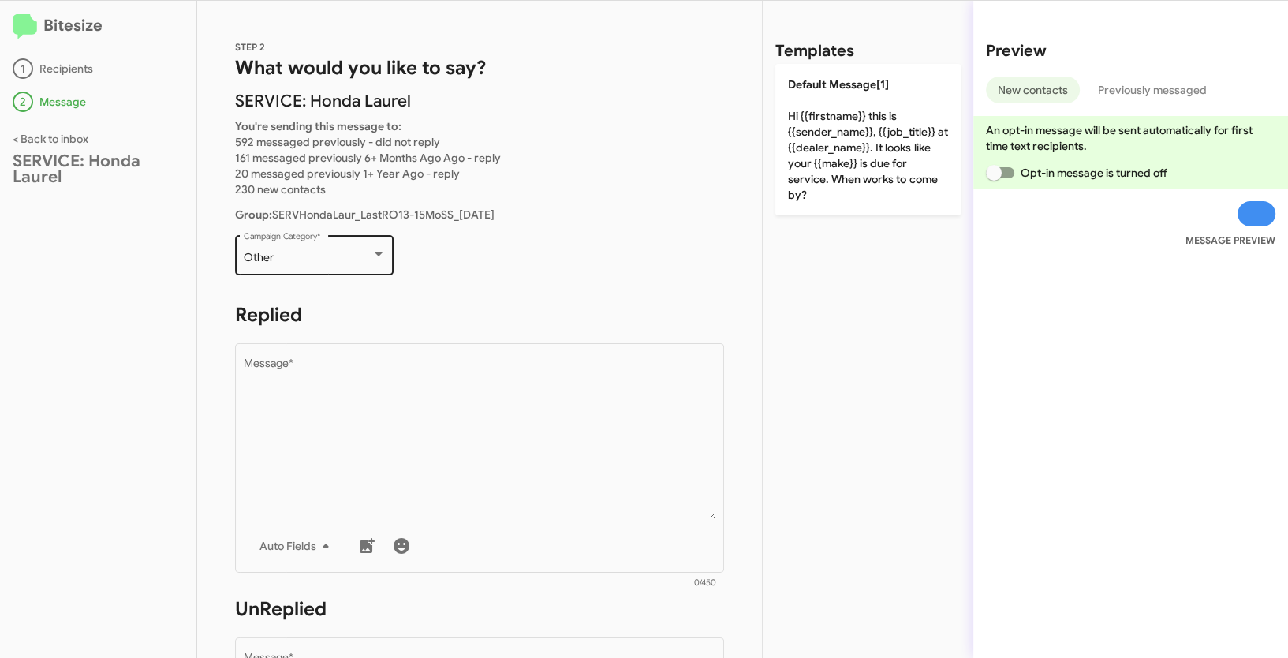
click at [372, 257] on div at bounding box center [379, 254] width 14 height 13
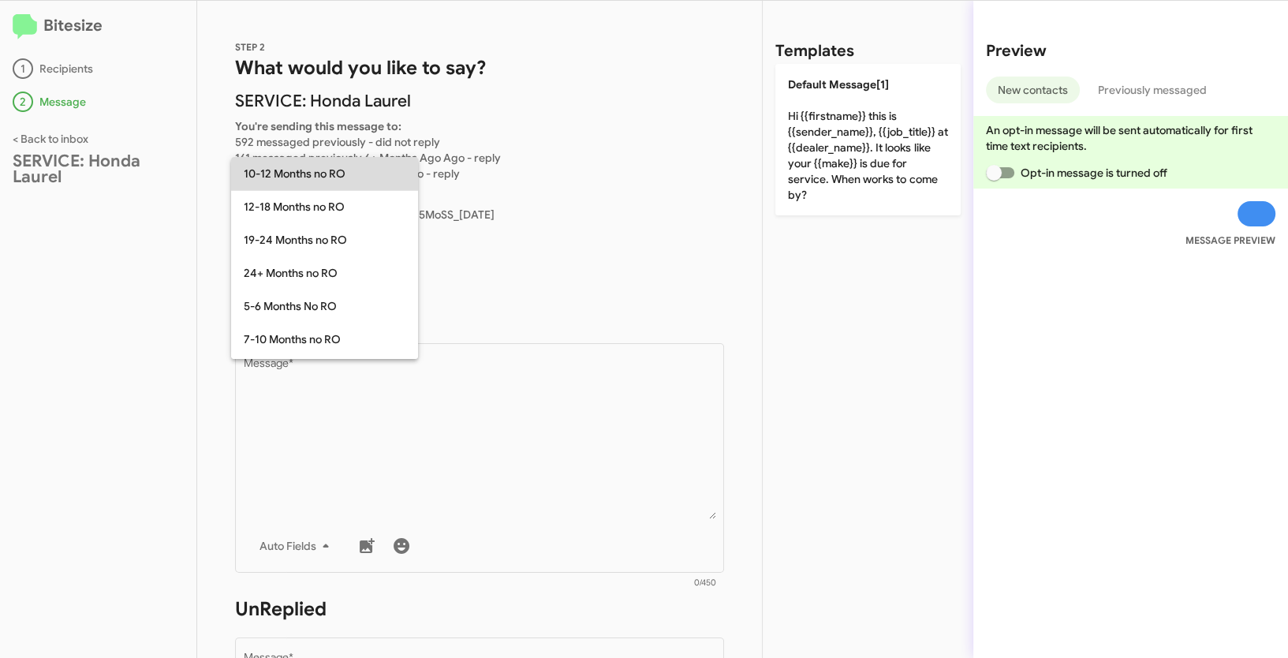
click at [274, 174] on span "10-12 Months no RO" at bounding box center [325, 173] width 162 height 33
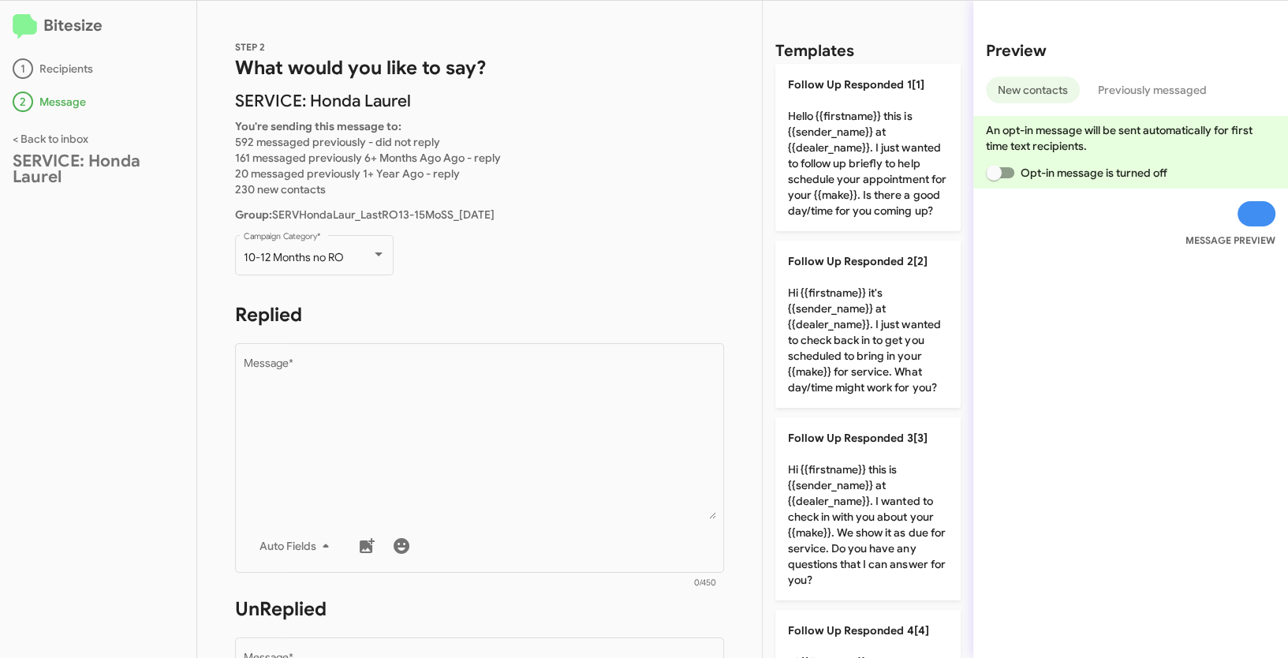
click at [368, 278] on div "10-12 Months no RO Campaign Category *" at bounding box center [314, 262] width 159 height 55
click at [372, 257] on div at bounding box center [379, 254] width 14 height 13
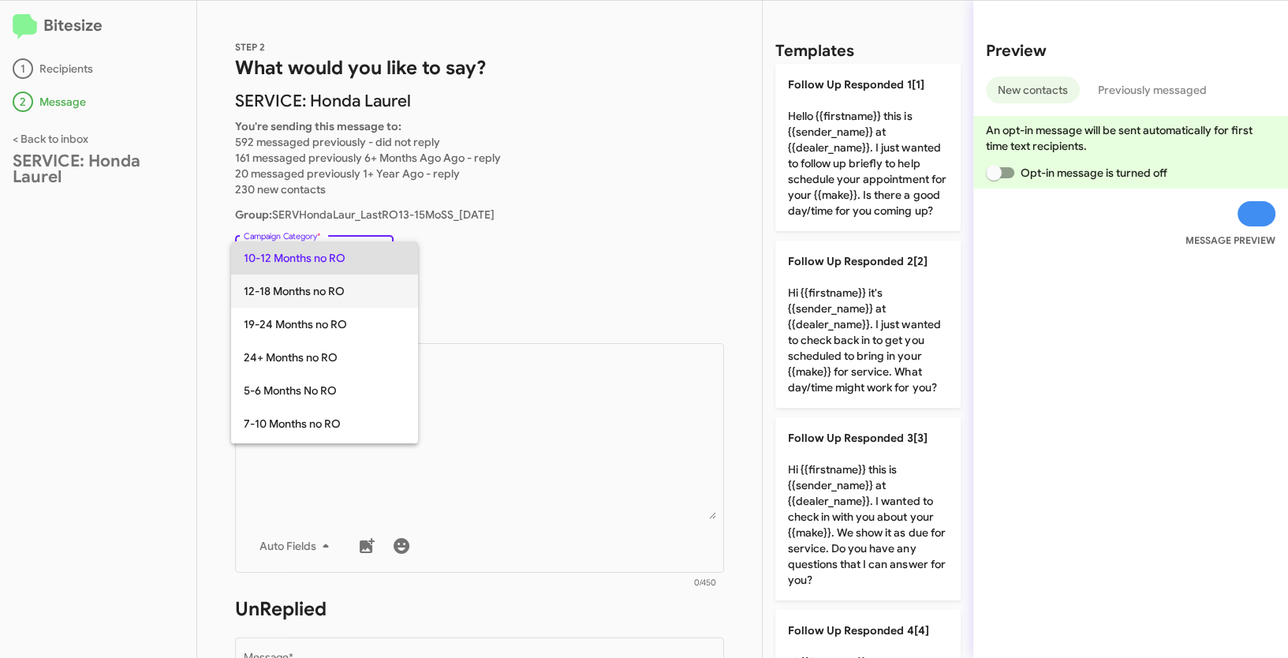
click at [314, 290] on span "12-18 Months no RO" at bounding box center [325, 291] width 162 height 33
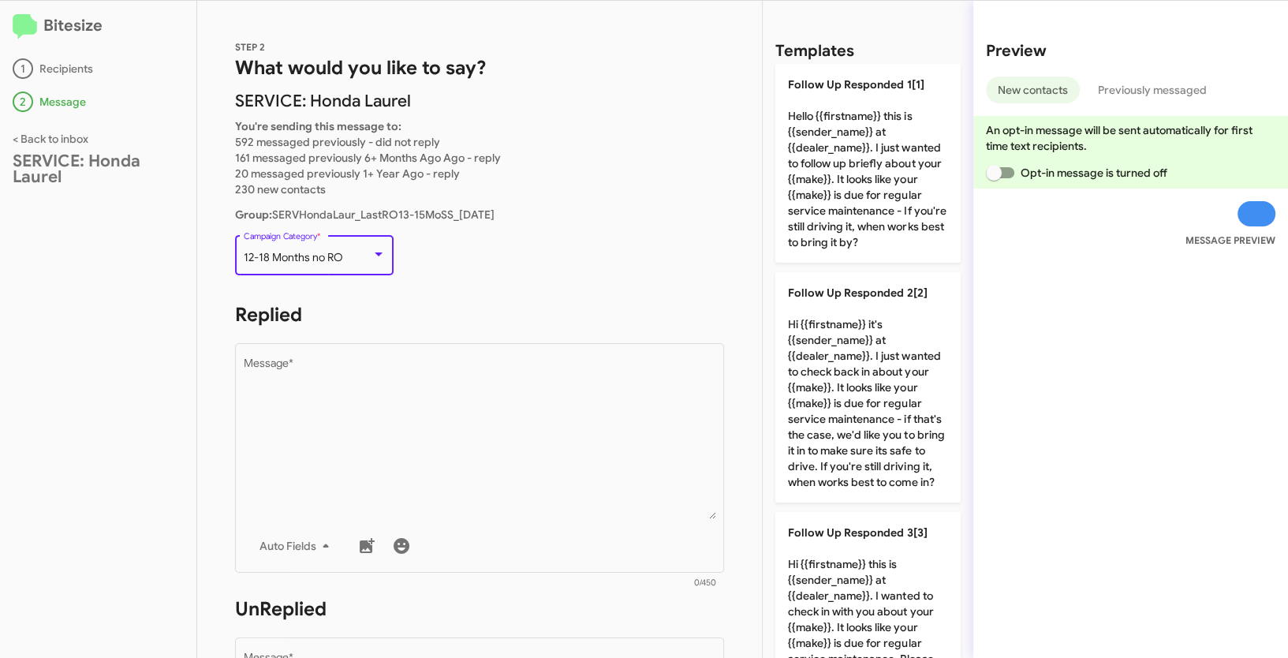
drag, startPoint x: 245, startPoint y: 254, endPoint x: 338, endPoint y: 255, distance: 93.1
click at [338, 255] on span "12-18 Months no RO" at bounding box center [293, 257] width 99 height 14
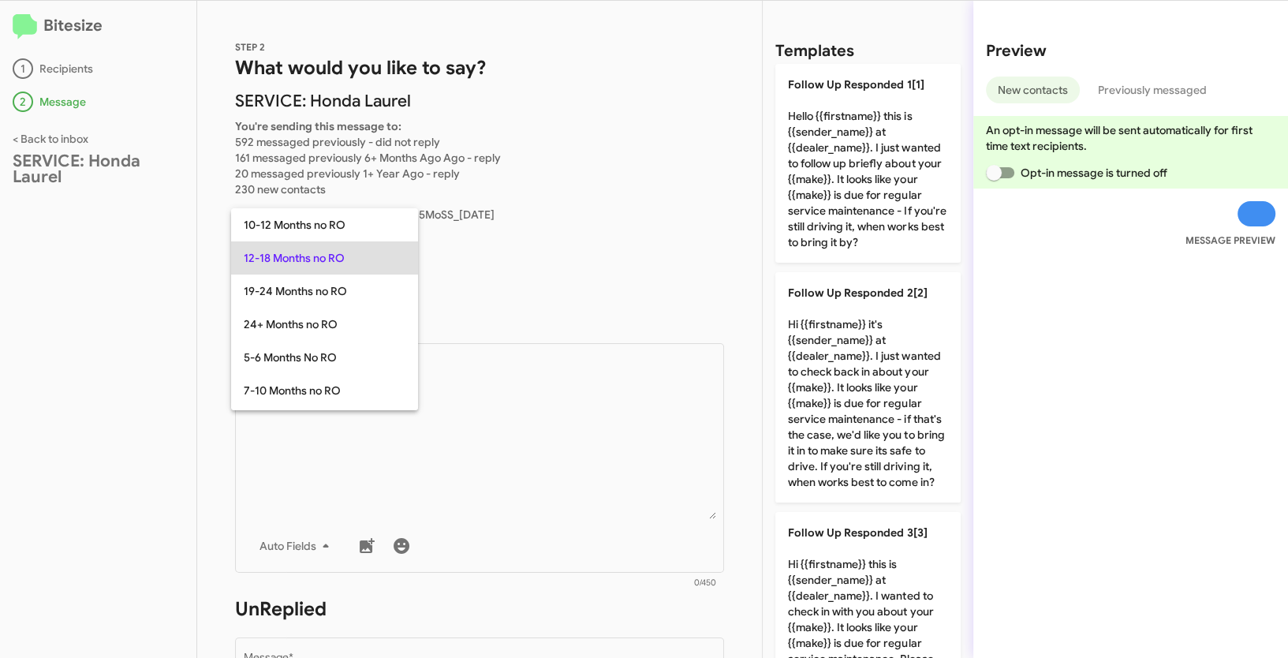
click at [136, 257] on div at bounding box center [644, 329] width 1288 height 658
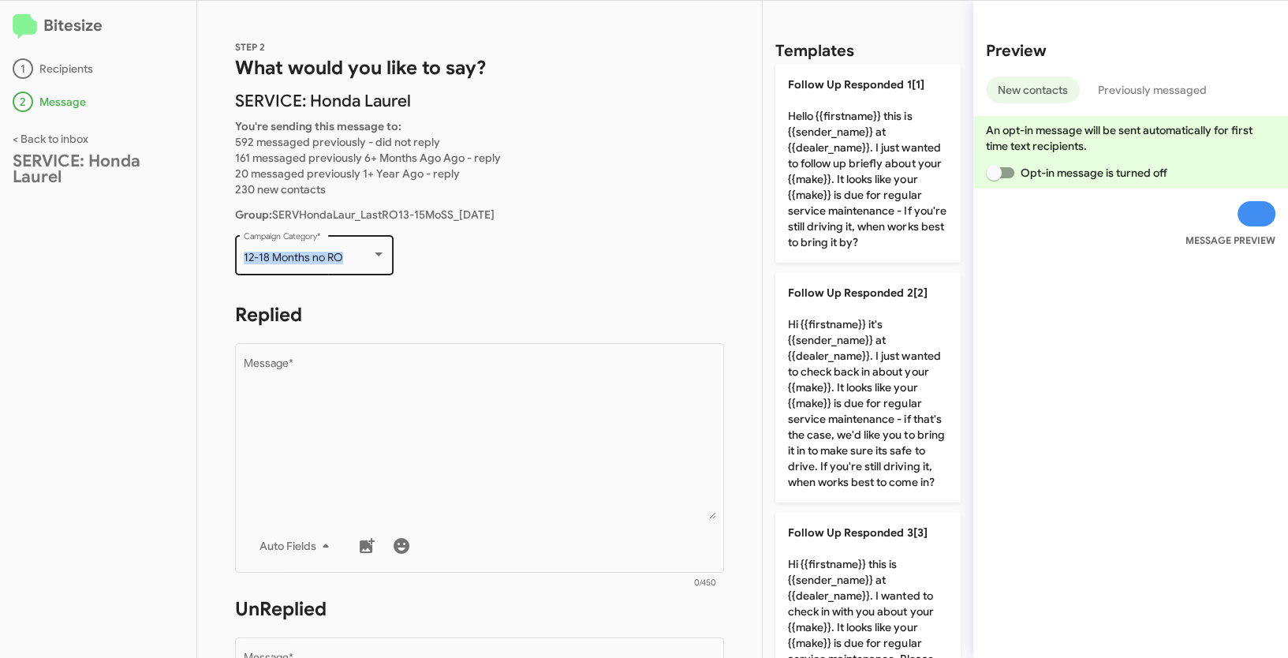
drag, startPoint x: 240, startPoint y: 256, endPoint x: 370, endPoint y: 253, distance: 130.2
click at [370, 253] on div "12-18 Months no RO Campaign Category *" at bounding box center [314, 253] width 159 height 43
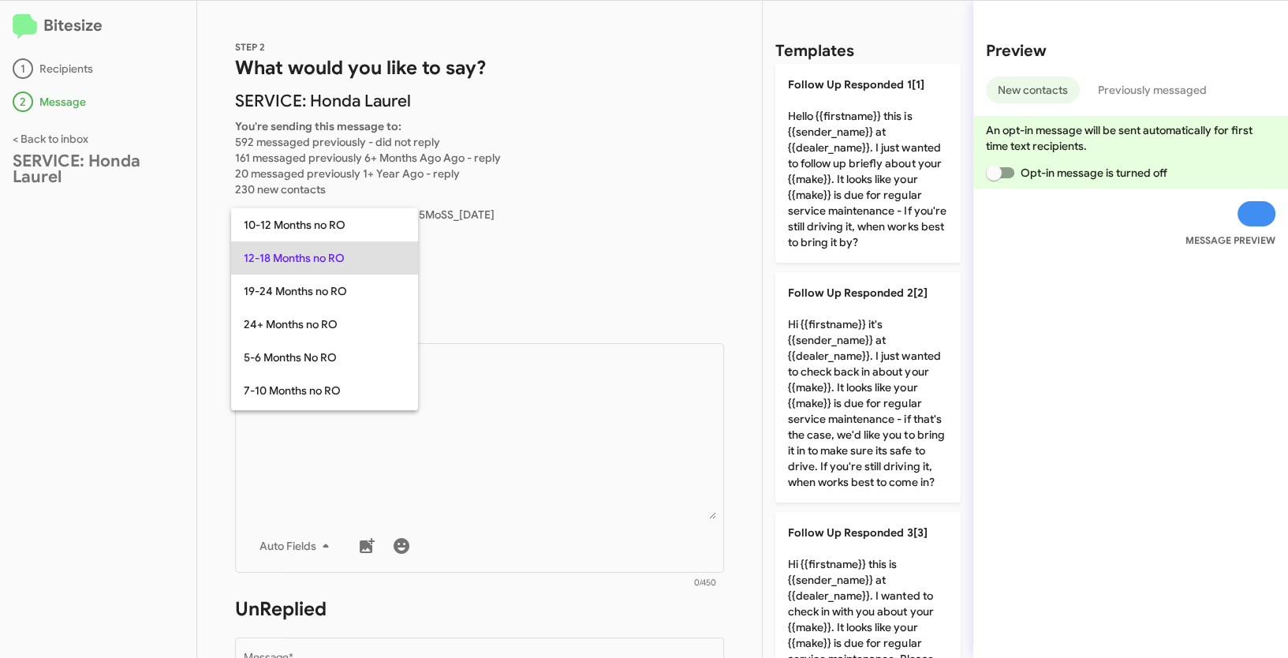
copy span "12-18 Months no RO"
click at [589, 456] on div at bounding box center [644, 329] width 1288 height 658
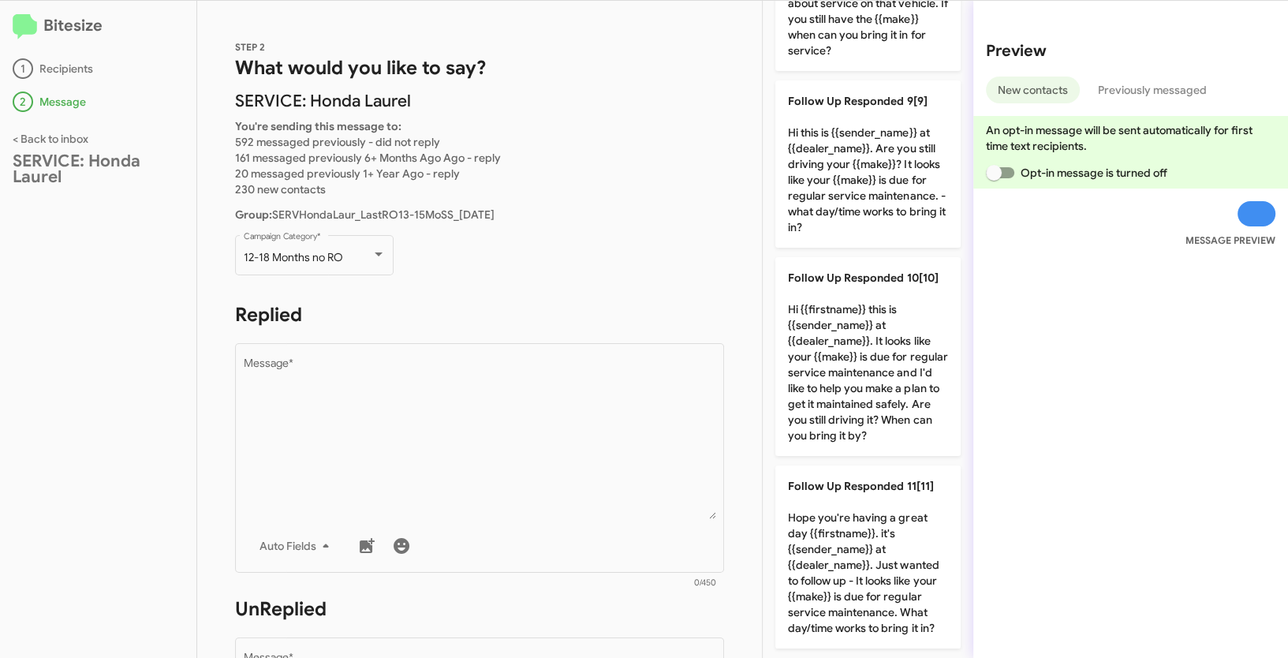
scroll to position [1759, 0]
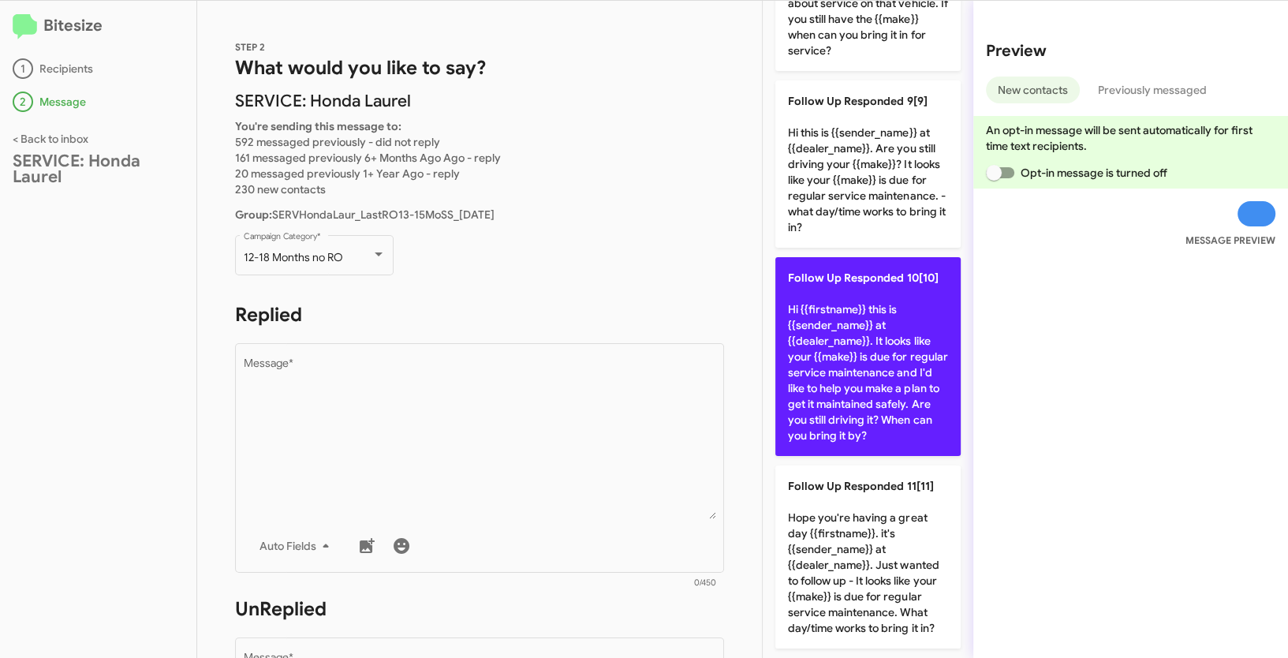
click at [876, 348] on p "Follow Up Responded 10[10] Hi {{firstname}} this is {{sender_name}} at {{dealer…" at bounding box center [867, 356] width 185 height 199
type textarea "Hi {{firstname}} this is {{sender_name}} at {{dealer_name}}. It looks like your…"
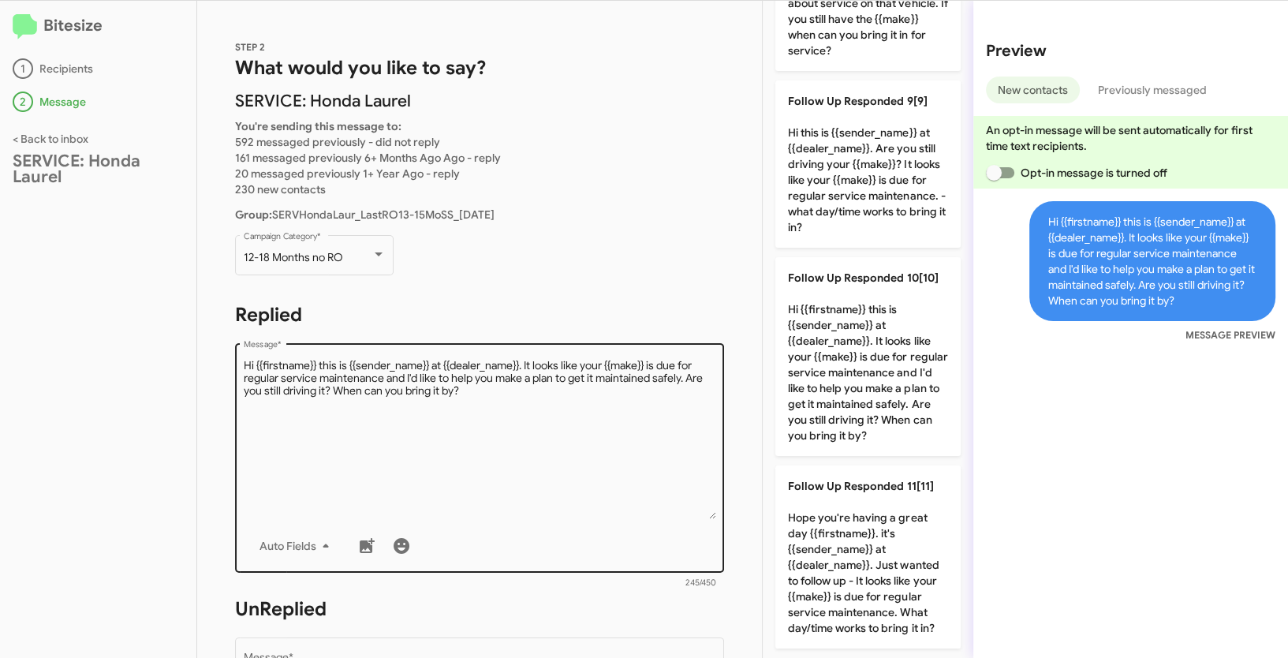
scroll to position [435, 0]
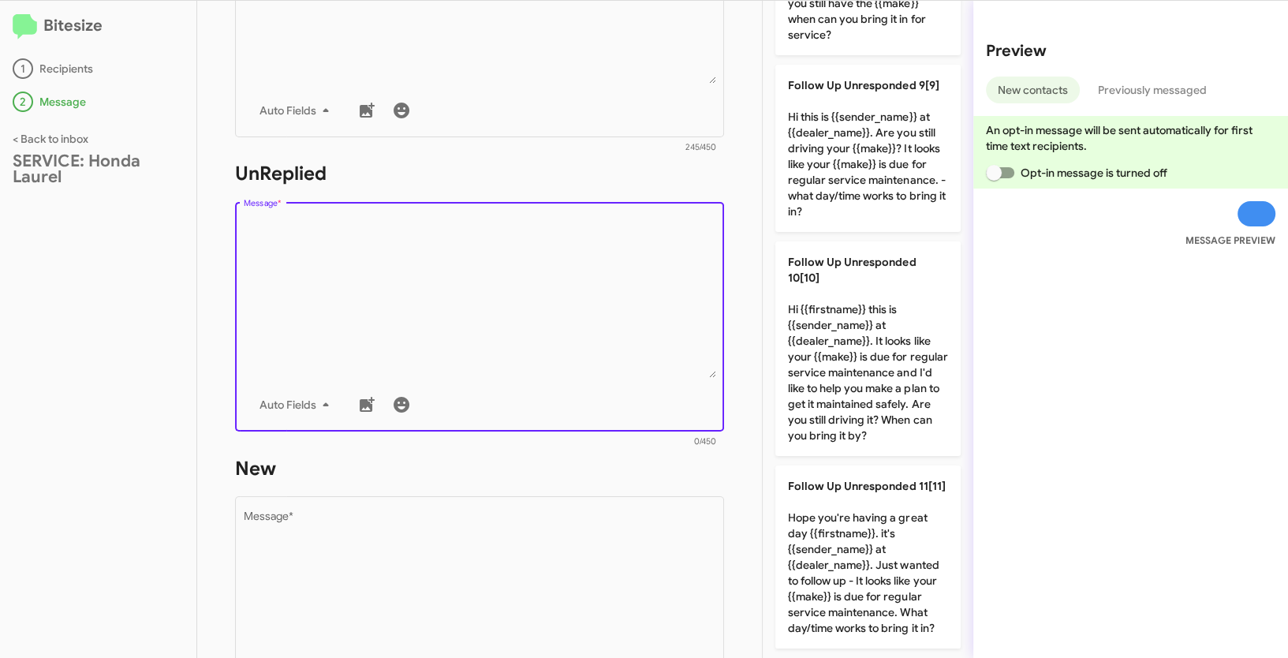
click at [480, 267] on textarea "Message *" at bounding box center [480, 297] width 472 height 161
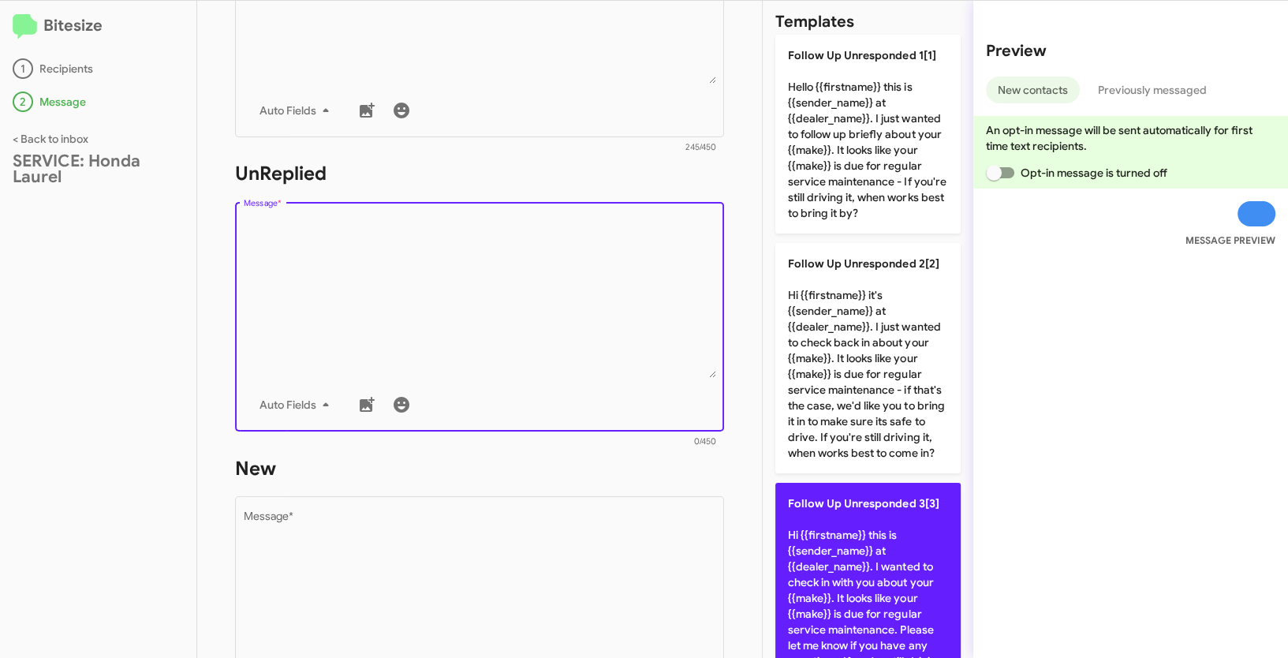
scroll to position [110, 0]
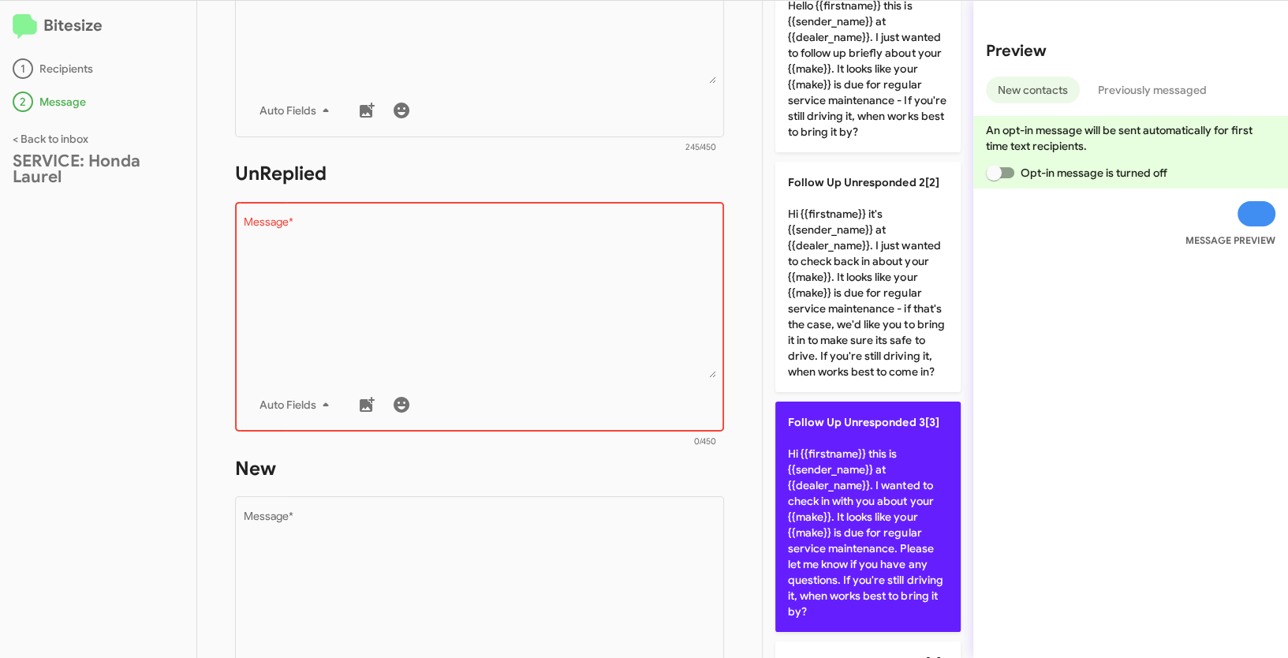
click at [843, 468] on p "Follow Up Unresponded 3[3] Hi {{firstname}} this is {{sender_name}} at {{dealer…" at bounding box center [867, 516] width 185 height 230
type textarea "Hi {{firstname}} this is {{sender_name}} at {{dealer_name}}. I wanted to check …"
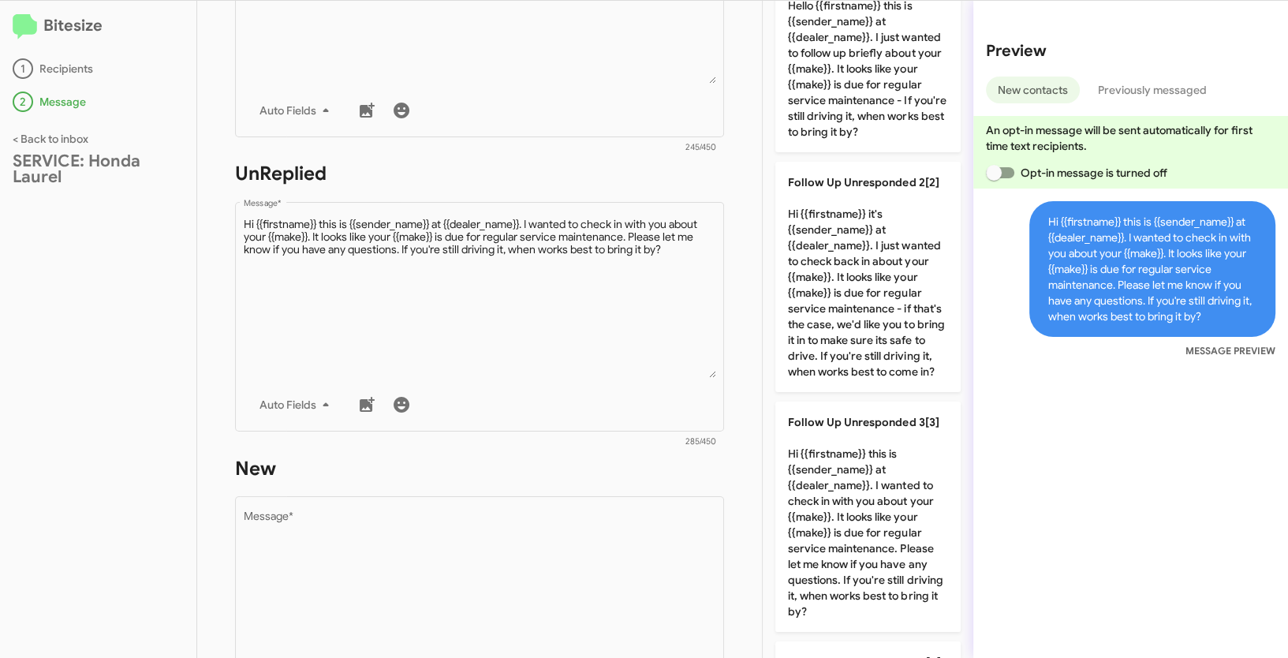
scroll to position [697, 0]
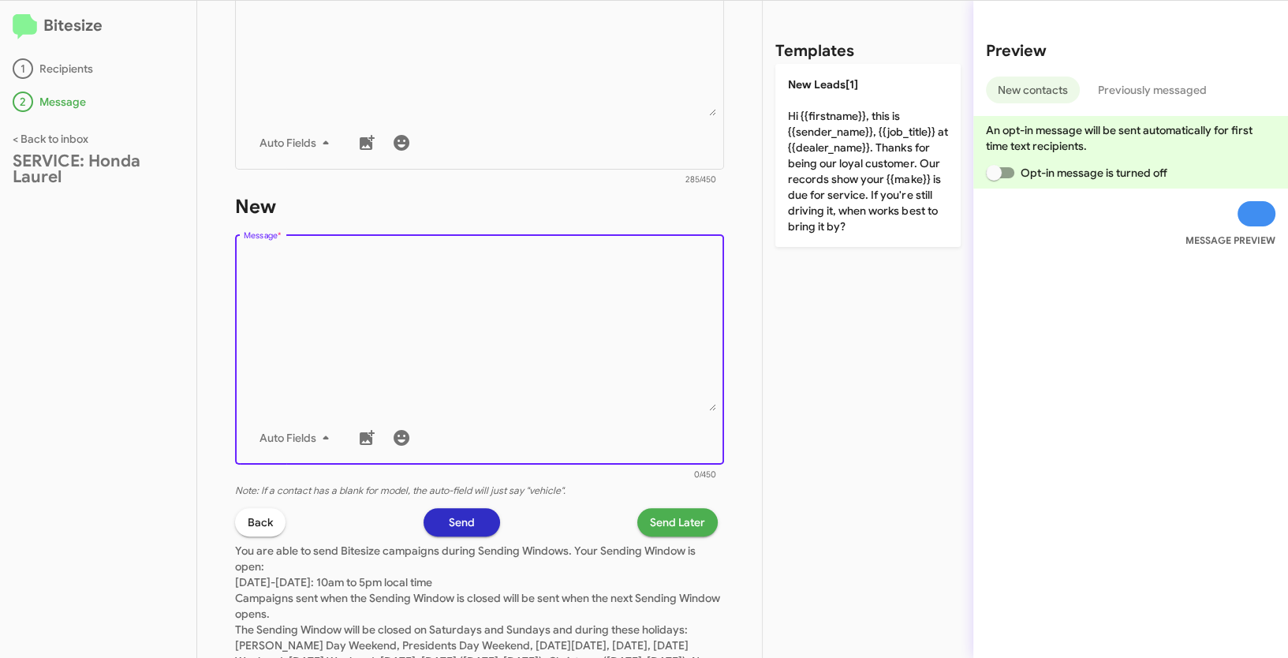
click at [572, 370] on textarea "Message *" at bounding box center [480, 330] width 472 height 161
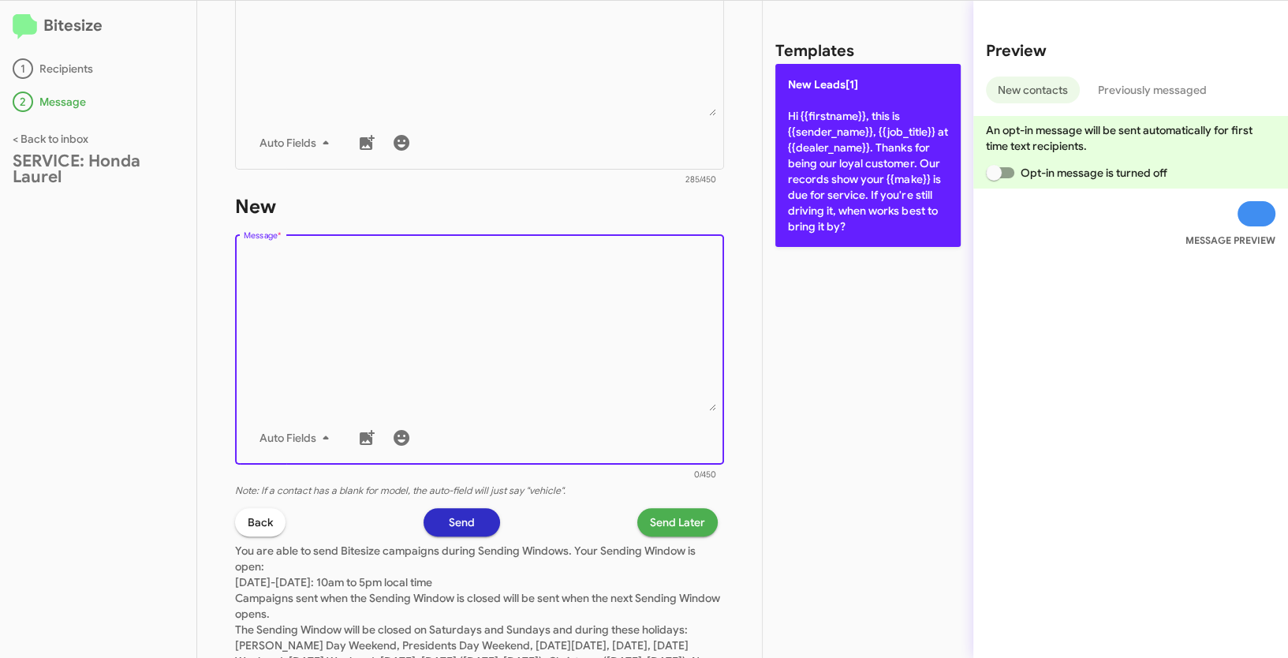
scroll to position [0, 0]
click at [868, 143] on p "New Leads[1] Hi {{firstname}}, this is {{sender_name}}, {{job_title}} at {{deal…" at bounding box center [867, 155] width 185 height 183
type textarea "Hi {{firstname}}, this is {{sender_name}}, {{job_title}} at {{dealer_name}}. Th…"
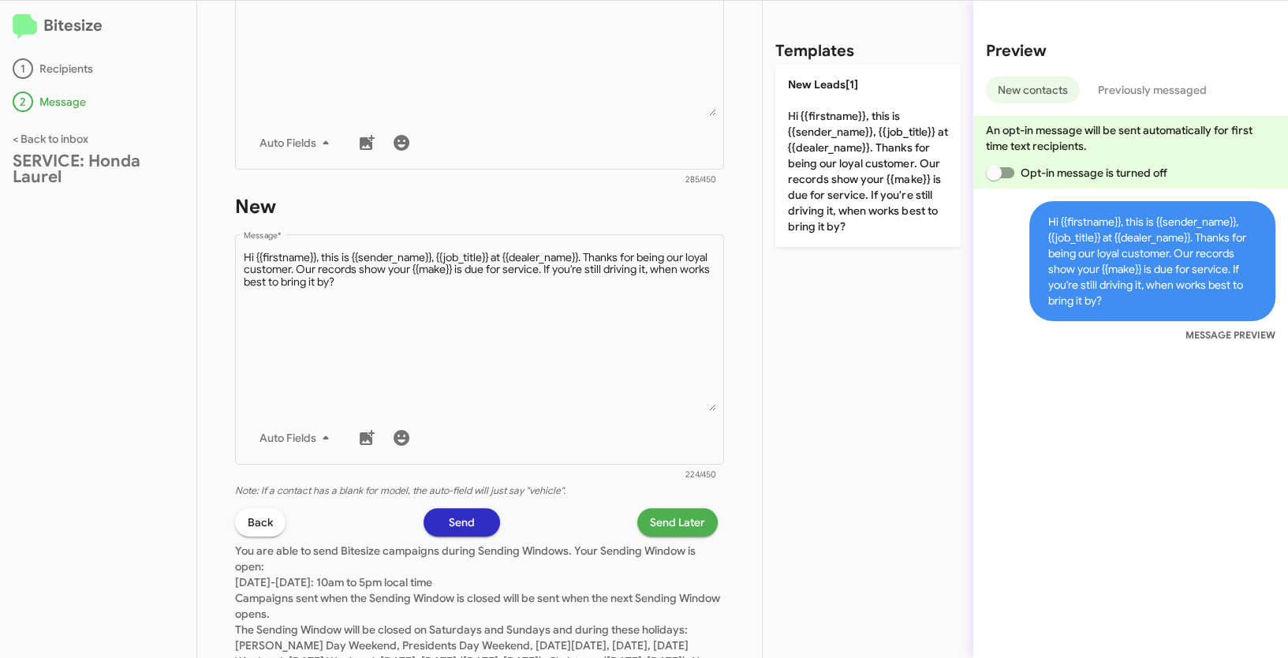
click at [652, 528] on span "Send Later" at bounding box center [677, 522] width 55 height 28
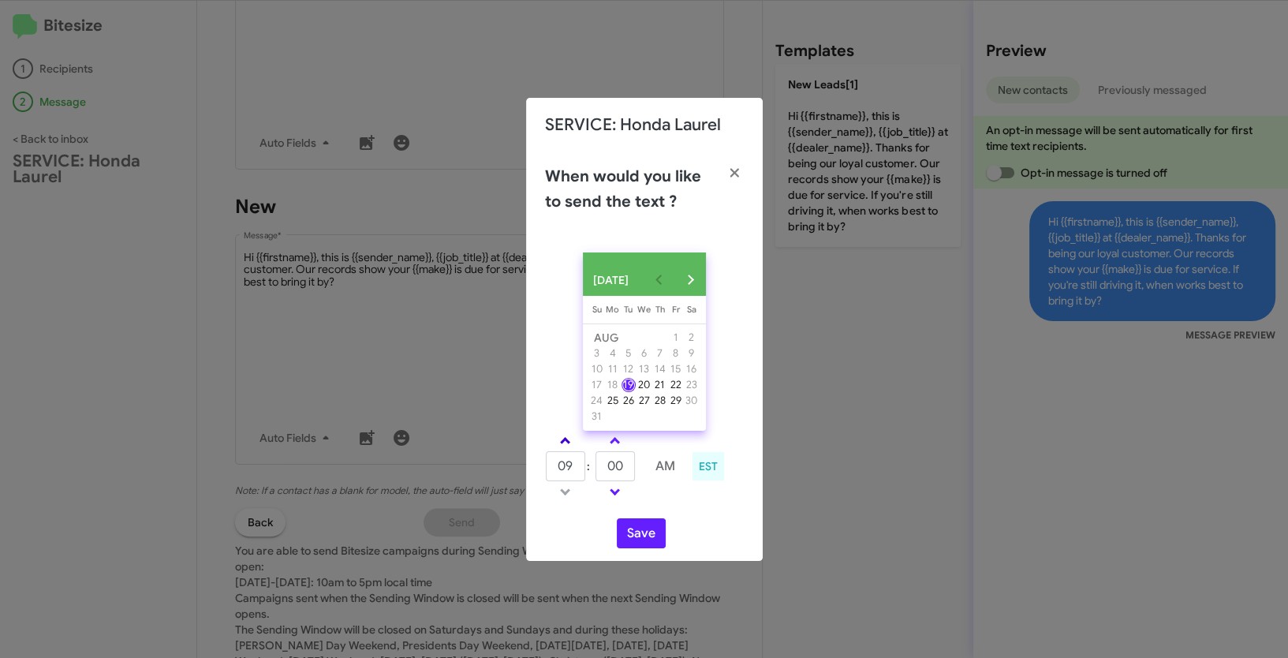
click at [567, 446] on link at bounding box center [565, 440] width 28 height 18
click at [563, 495] on span at bounding box center [565, 490] width 10 height 10
type input "11"
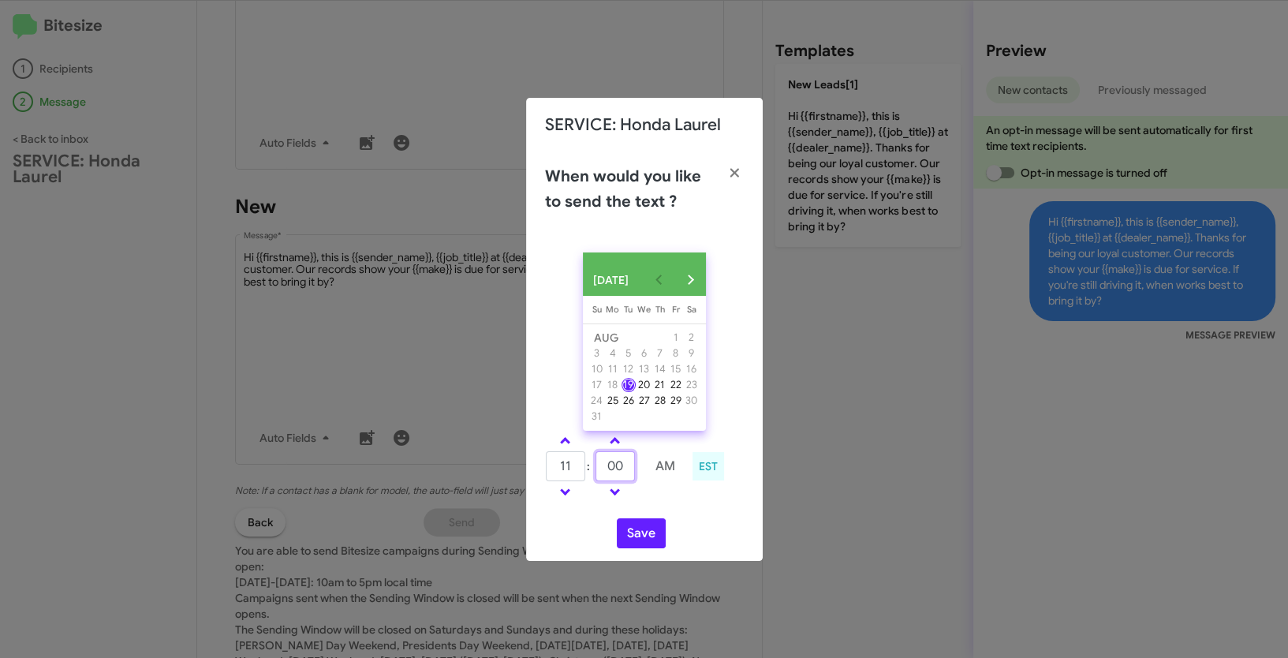
drag, startPoint x: 626, startPoint y: 477, endPoint x: 587, endPoint y: 470, distance: 40.1
click at [587, 470] on tr "11 : 00 AM" at bounding box center [615, 466] width 141 height 32
type input "15"
click at [642, 548] on button "Save" at bounding box center [641, 533] width 49 height 30
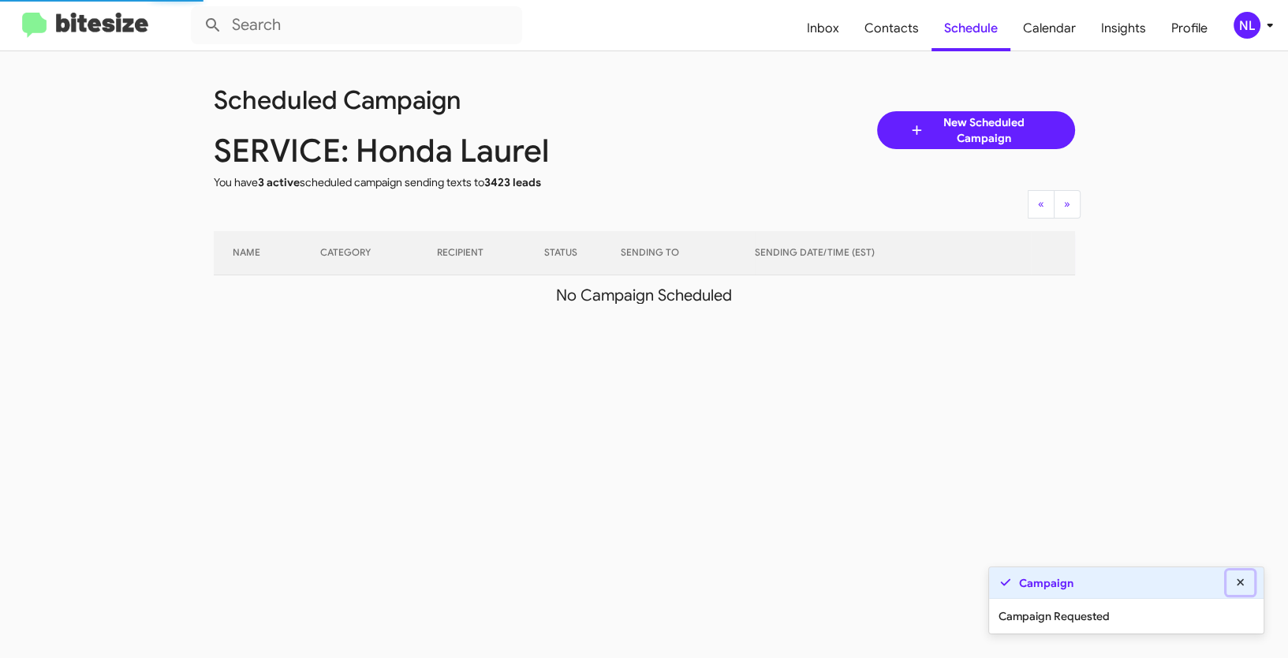
click at [1244, 584] on icon at bounding box center [1241, 582] width 14 height 11
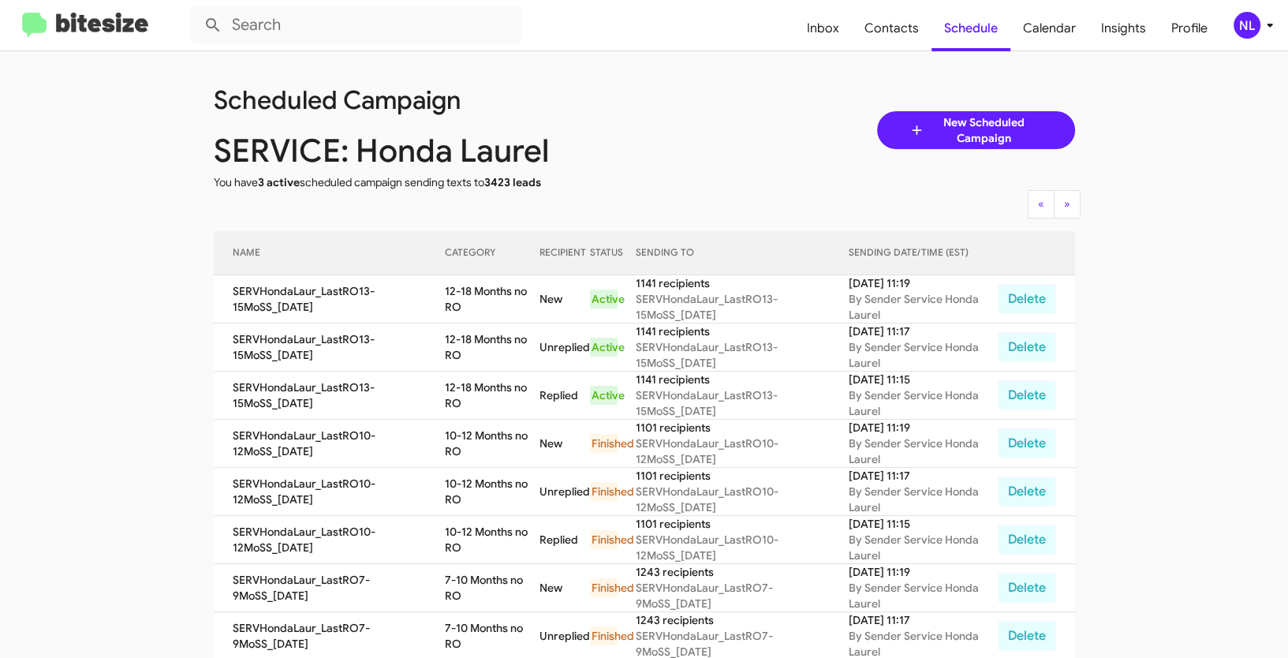
click at [1250, 30] on div "NL" at bounding box center [1247, 25] width 27 height 27
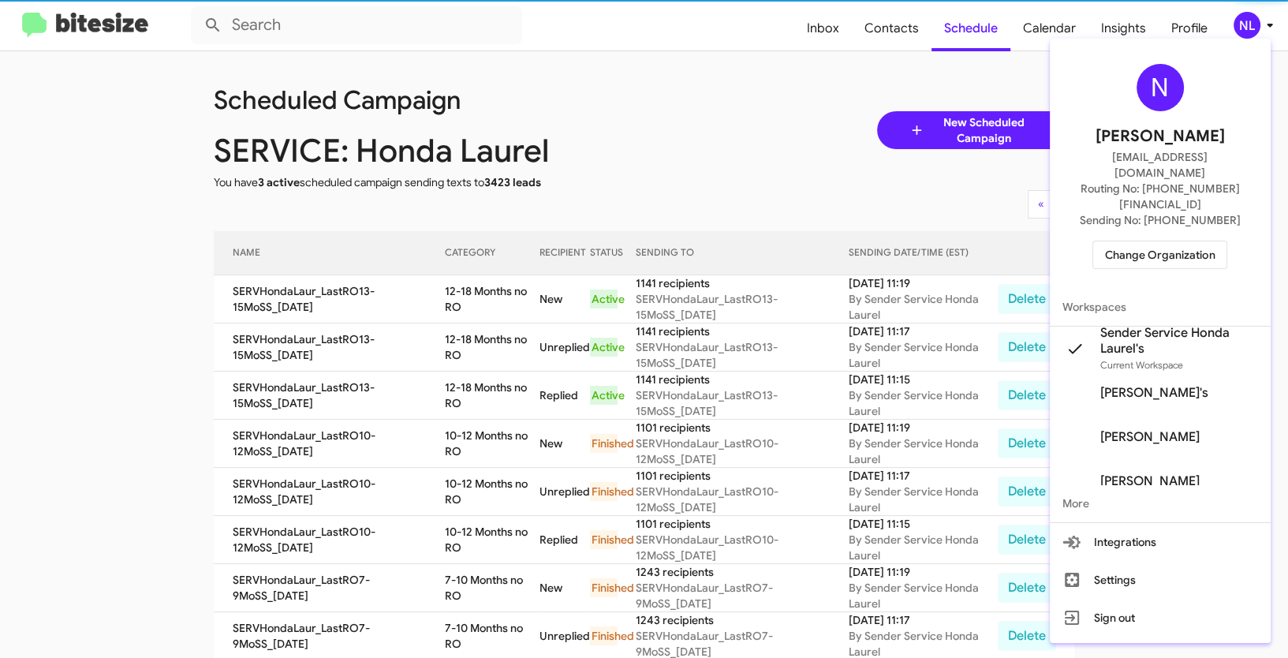
click at [1140, 241] on span "Change Organization" at bounding box center [1160, 254] width 110 height 27
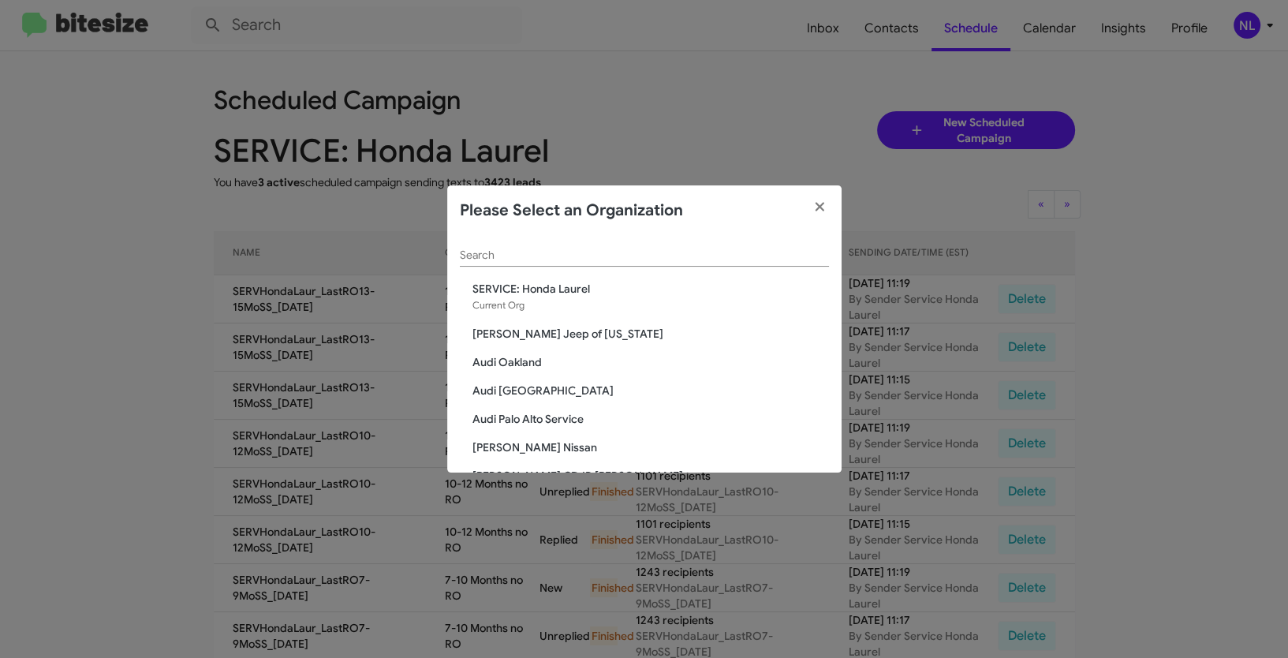
click at [663, 264] on div "Search" at bounding box center [644, 251] width 369 height 31
paste input "SERVICE: Kia of Fairfax"
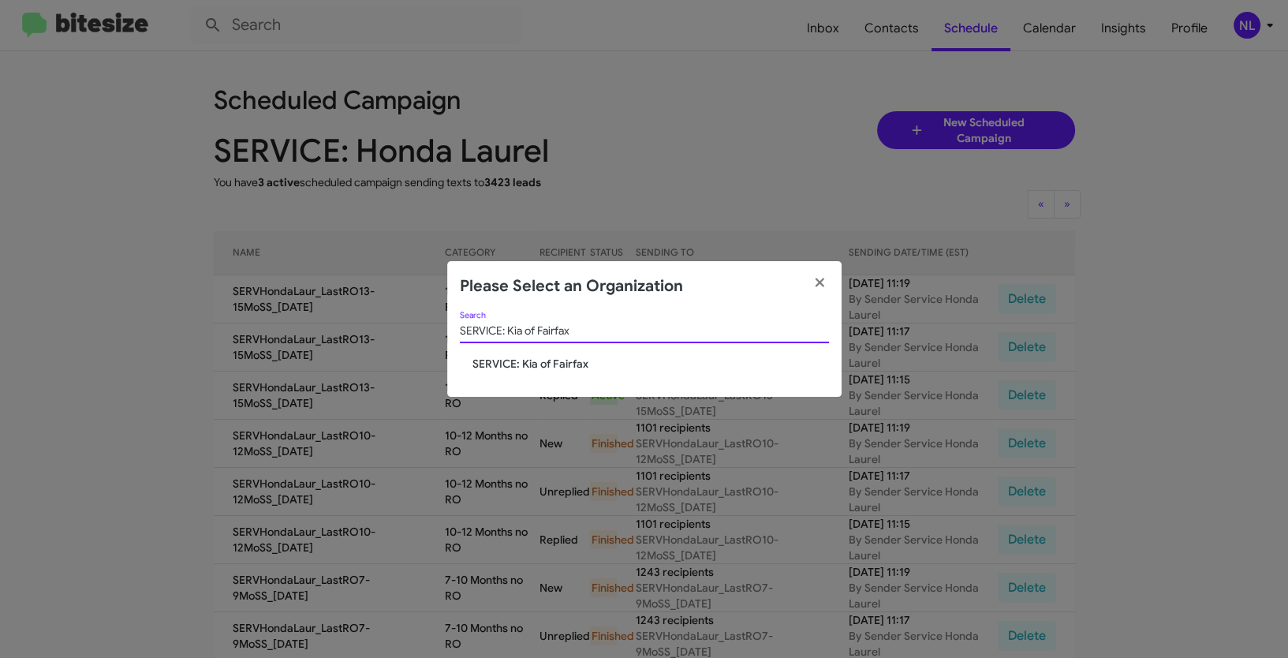
type input "SERVICE: Kia of Fairfax"
click at [549, 364] on span "SERVICE: Kia of Fairfax" at bounding box center [650, 364] width 357 height 16
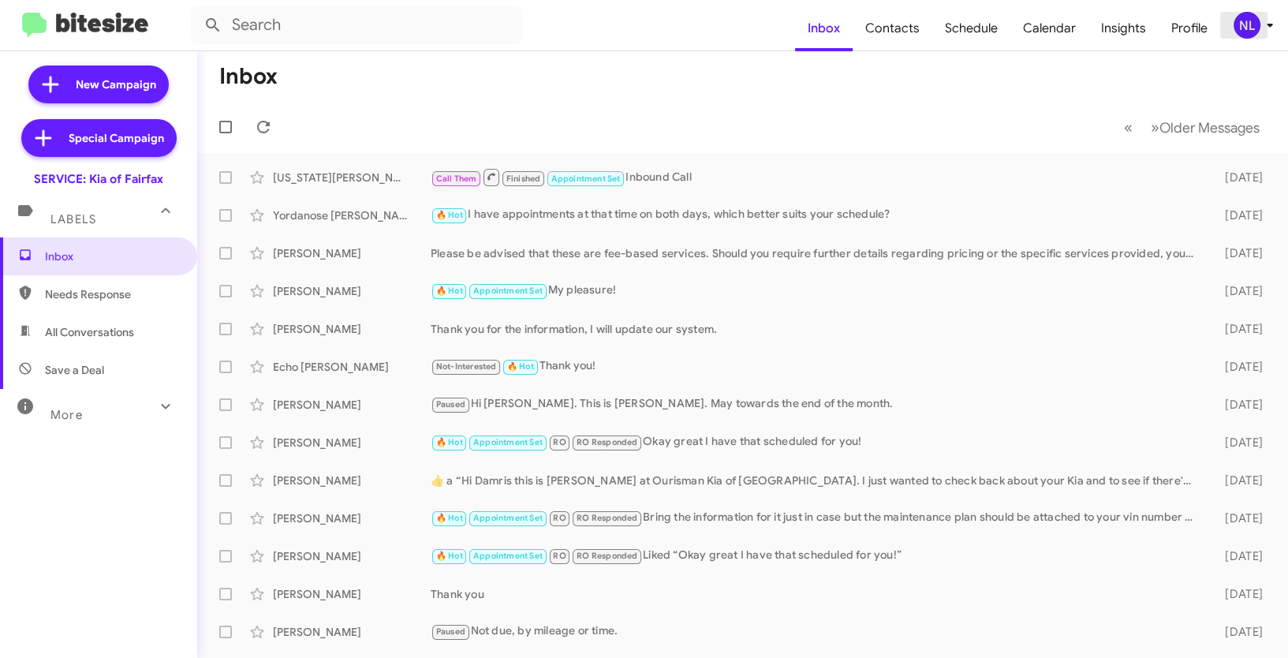
click at [1246, 24] on div "NL" at bounding box center [1247, 25] width 27 height 27
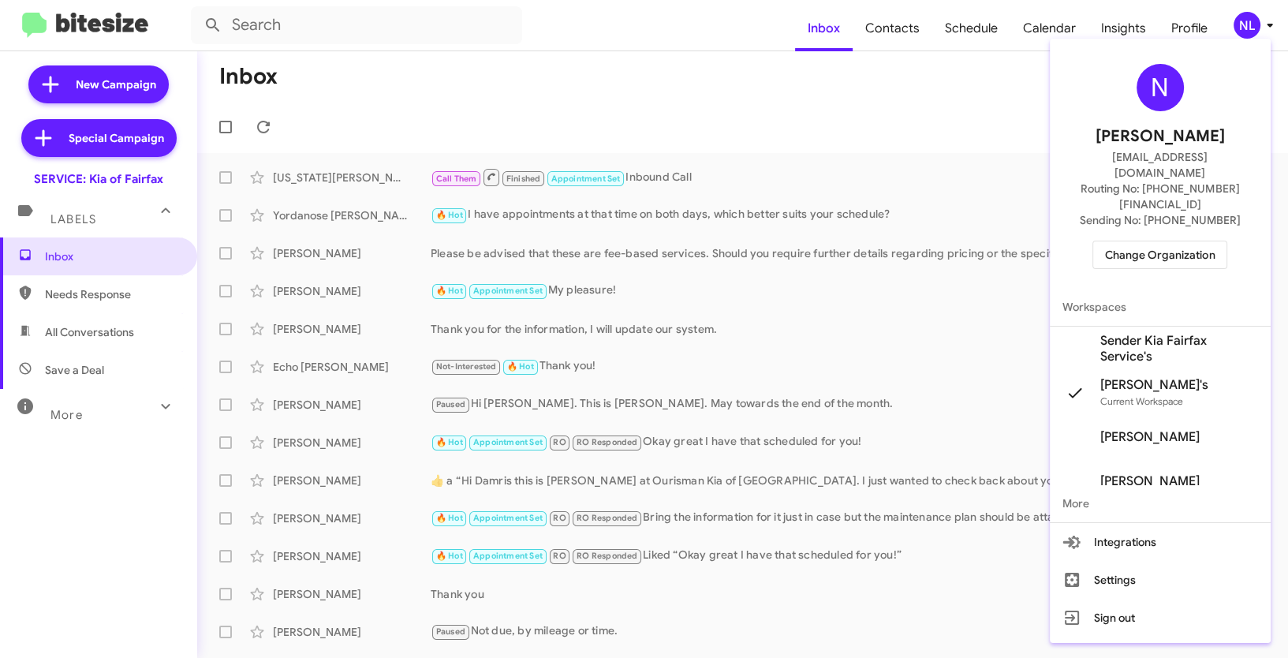
click at [1145, 333] on span "Sender Kia Fairfax Service's" at bounding box center [1179, 349] width 158 height 32
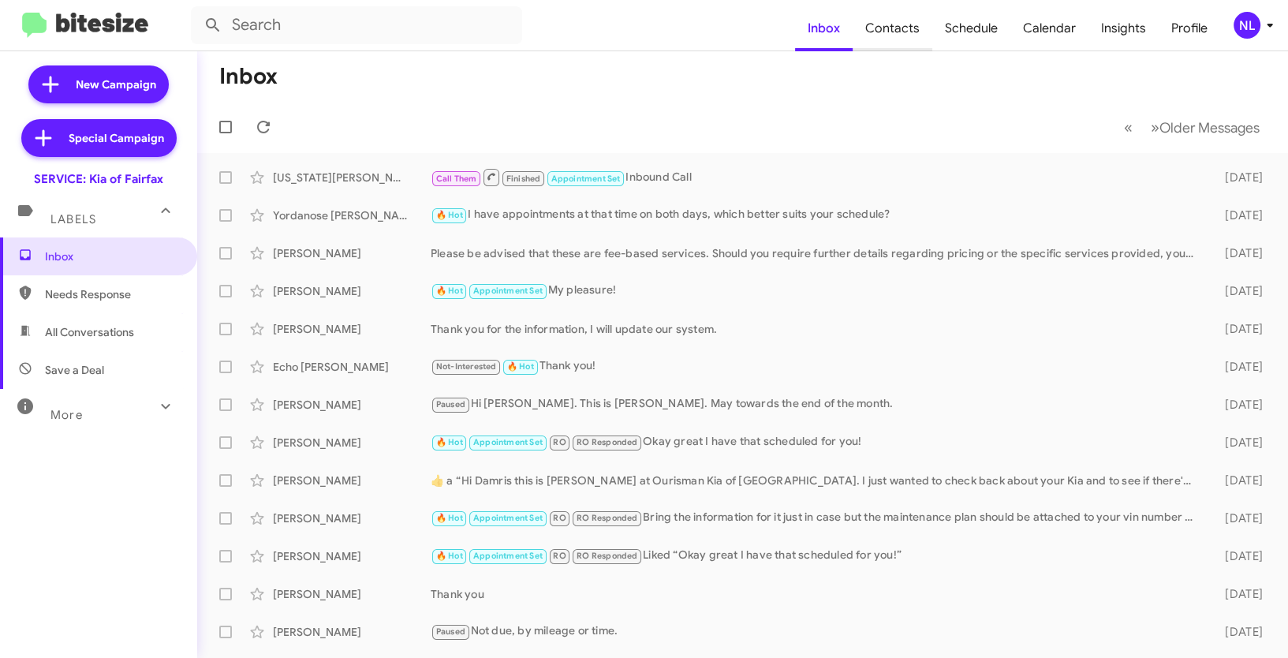
click at [895, 32] on span "Contacts" at bounding box center [893, 29] width 80 height 46
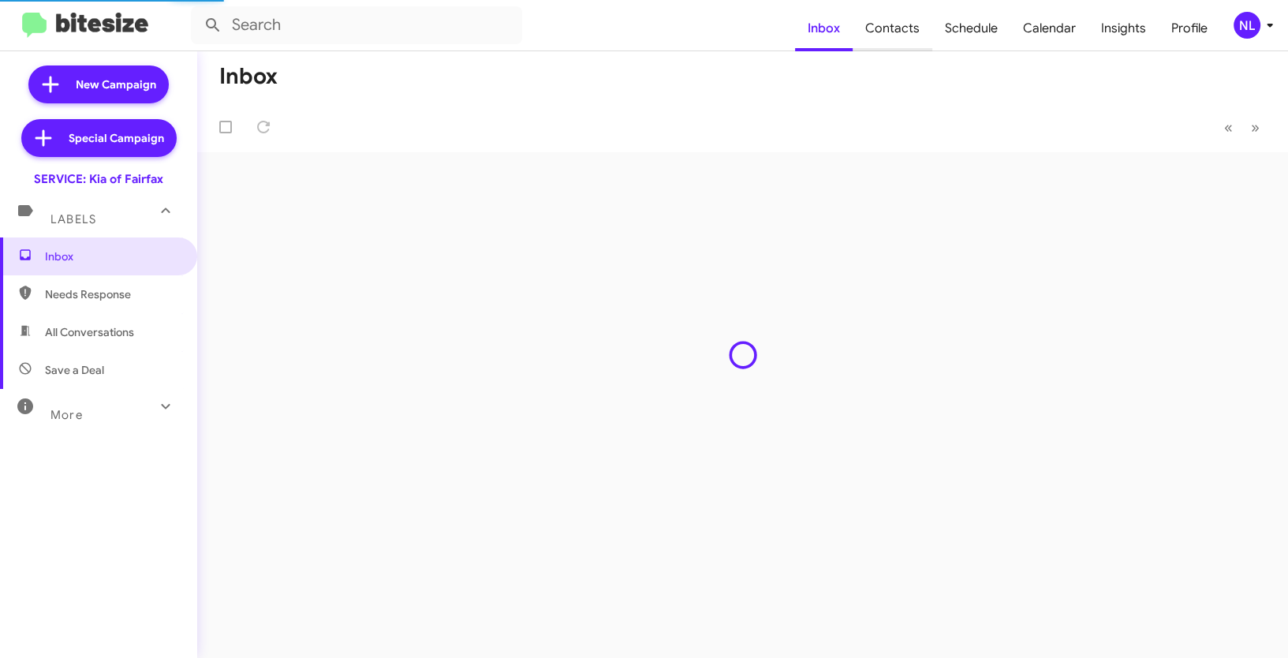
click at [879, 24] on span "Contacts" at bounding box center [893, 29] width 80 height 46
type input "in:groups"
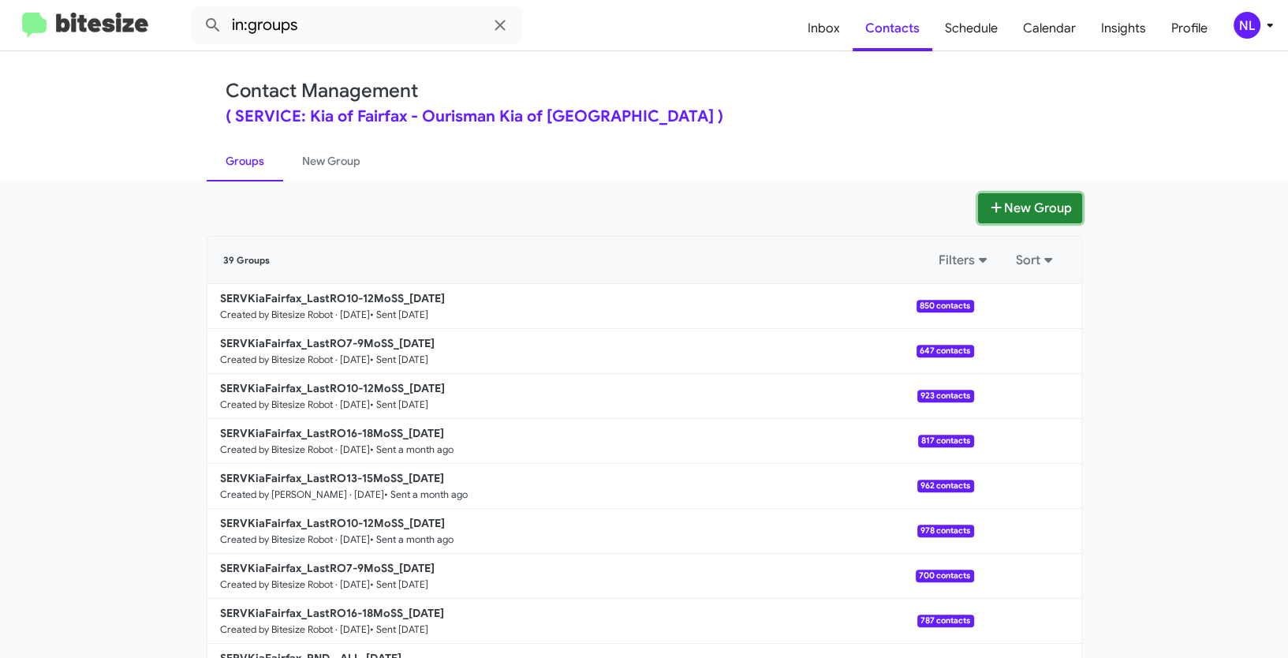
click at [1012, 207] on button "New Group" at bounding box center [1030, 208] width 104 height 30
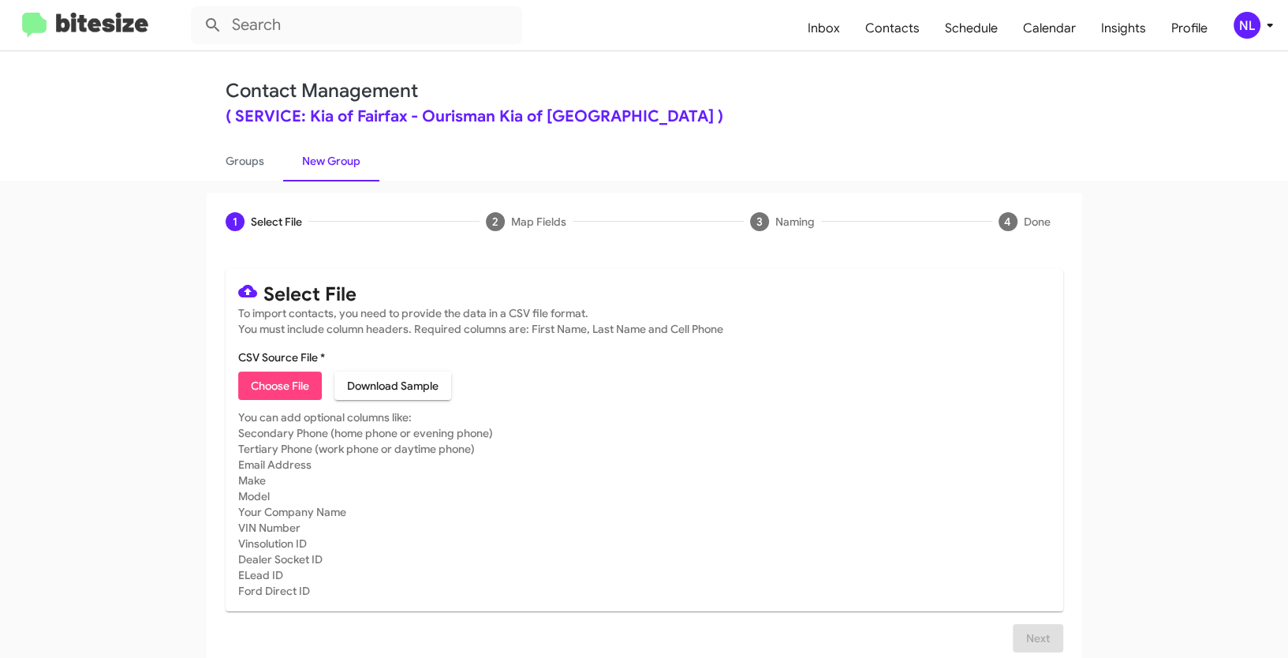
click at [844, 478] on mat-card-subtitle "You can add optional columns like: Secondary Phone (home phone or evening phone…" at bounding box center [644, 503] width 812 height 189
click at [261, 395] on span "Choose File" at bounding box center [280, 386] width 58 height 28
type input "SERVKiaFairfax_LastRO13-15MoSS_[DATE]"
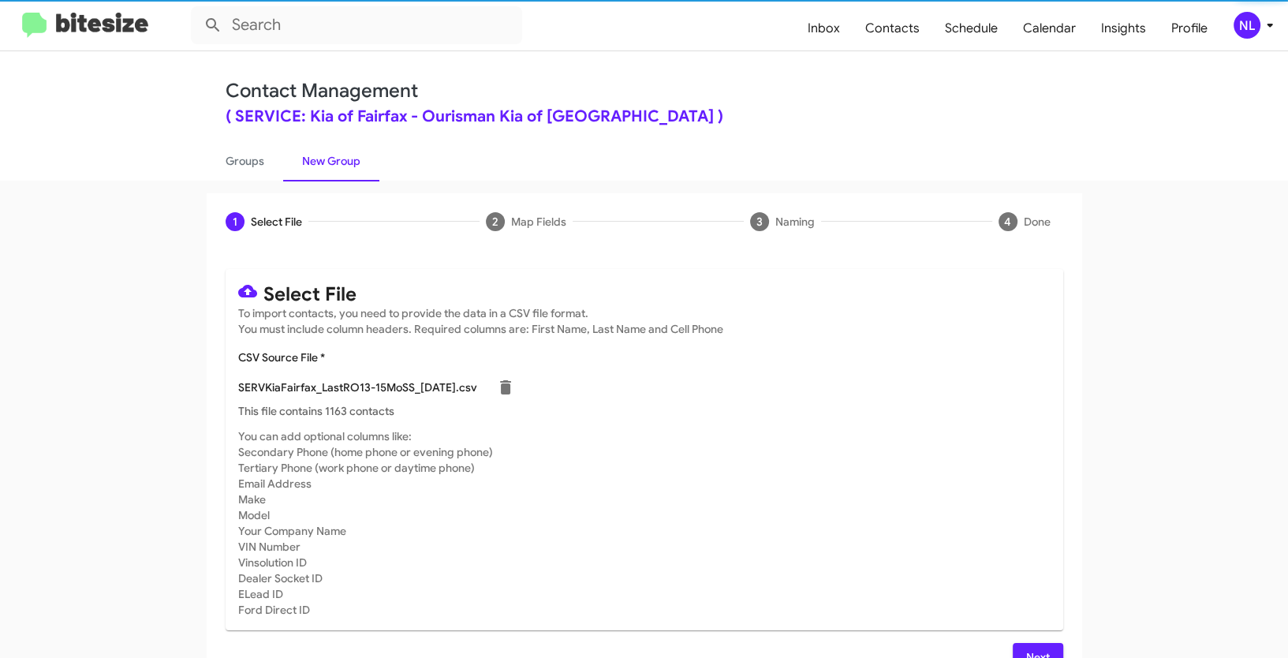
click at [772, 541] on mat-card-subtitle "You can add optional columns like: Secondary Phone (home phone or evening phone…" at bounding box center [644, 522] width 812 height 189
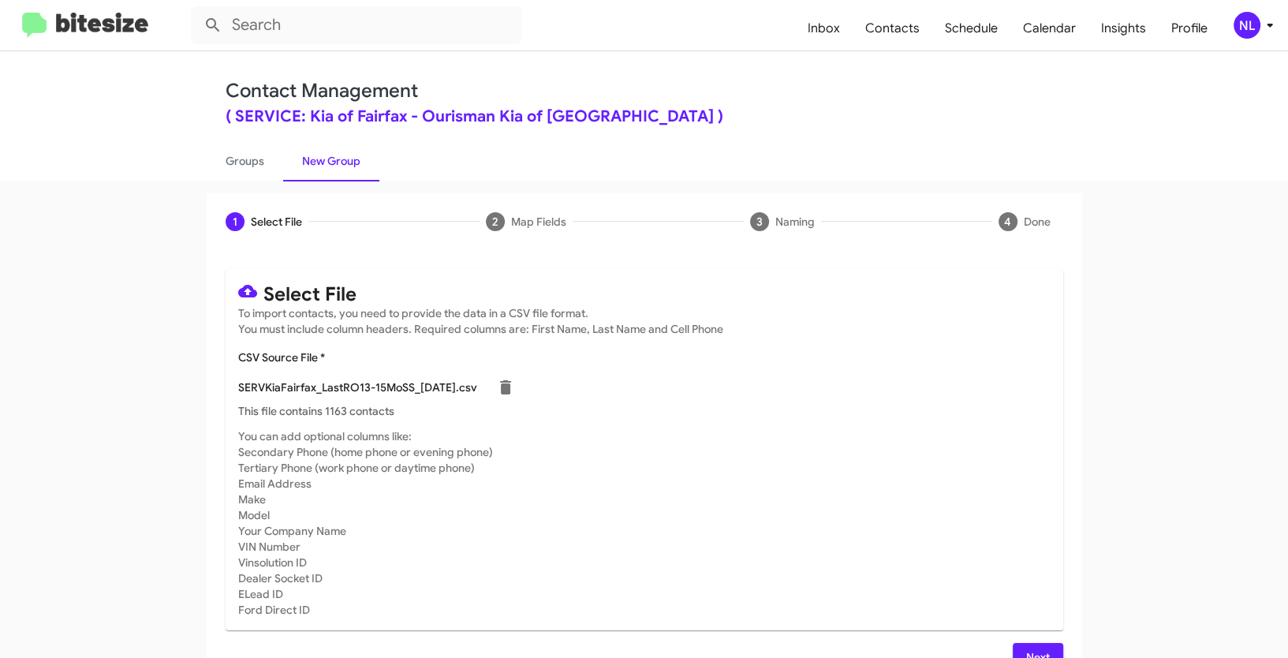
scroll to position [32, 0]
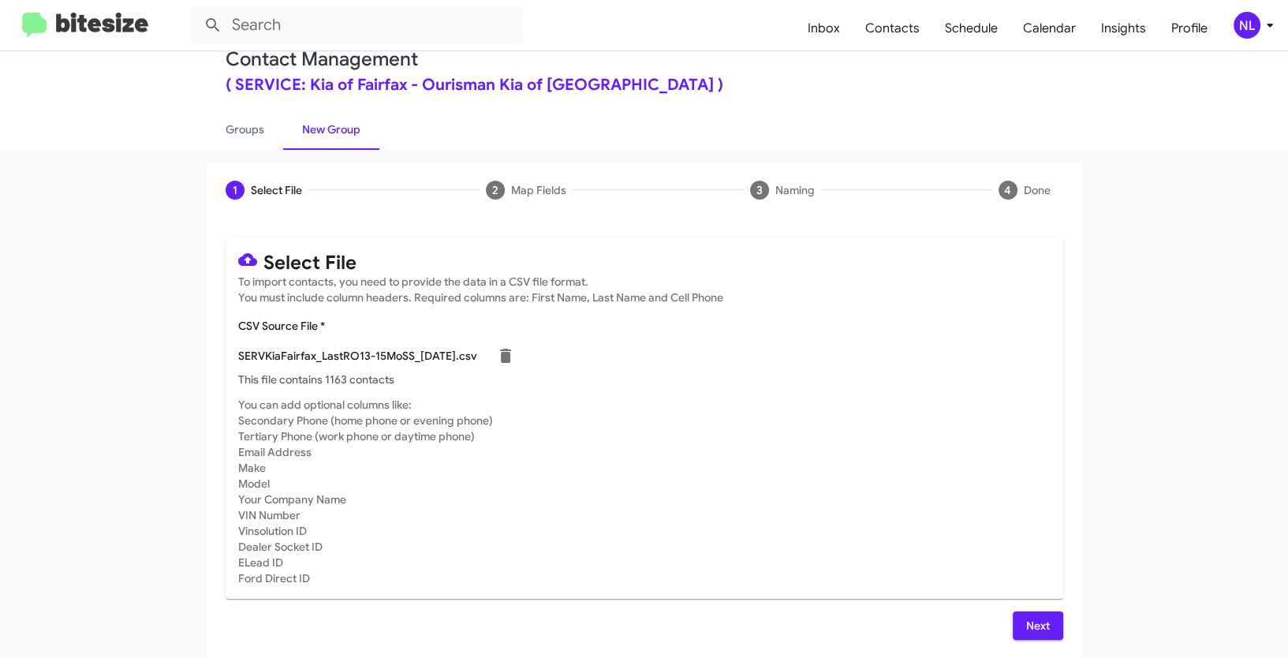
click at [1025, 618] on span "Next" at bounding box center [1037, 625] width 25 height 28
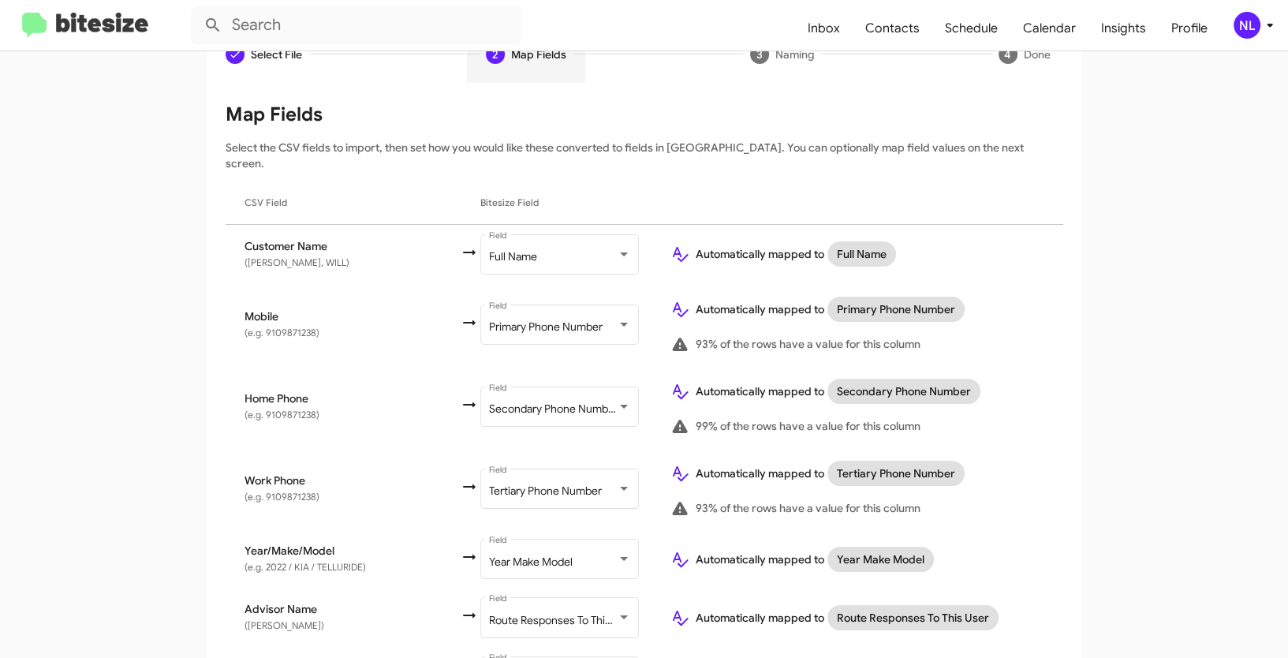
scroll to position [259, 0]
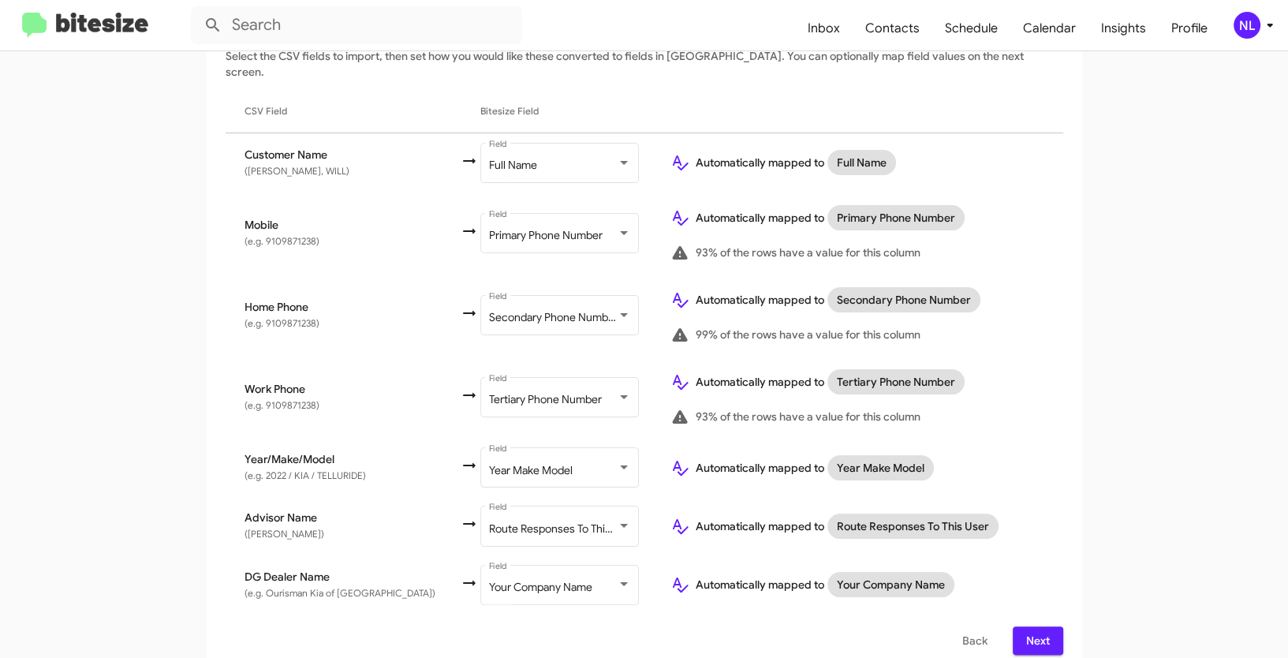
click at [1034, 626] on span "Next" at bounding box center [1037, 640] width 25 height 28
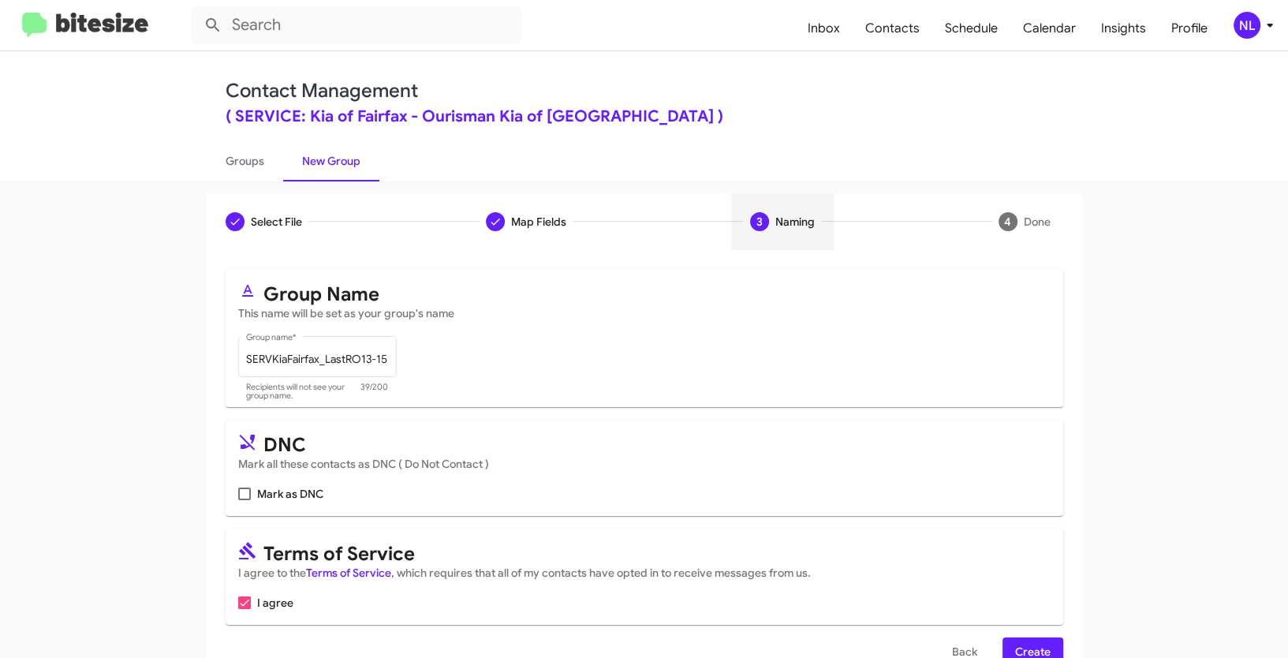
scroll to position [39, 0]
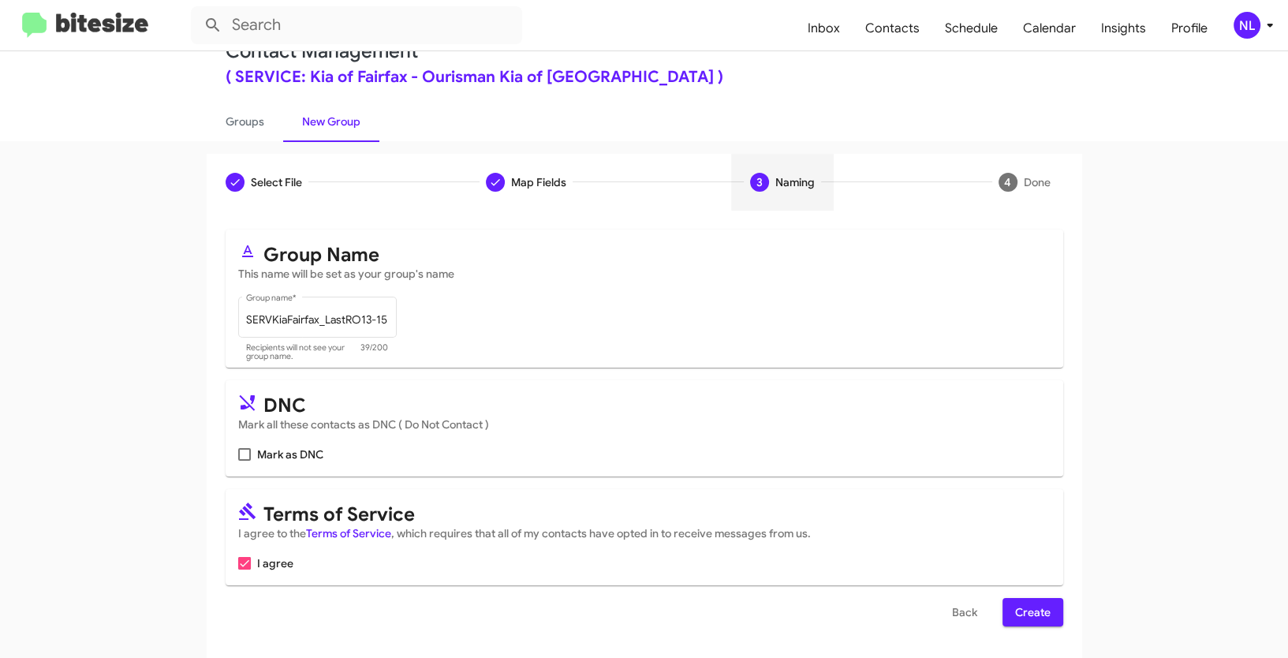
click at [1015, 621] on span "Create" at bounding box center [1032, 612] width 35 height 28
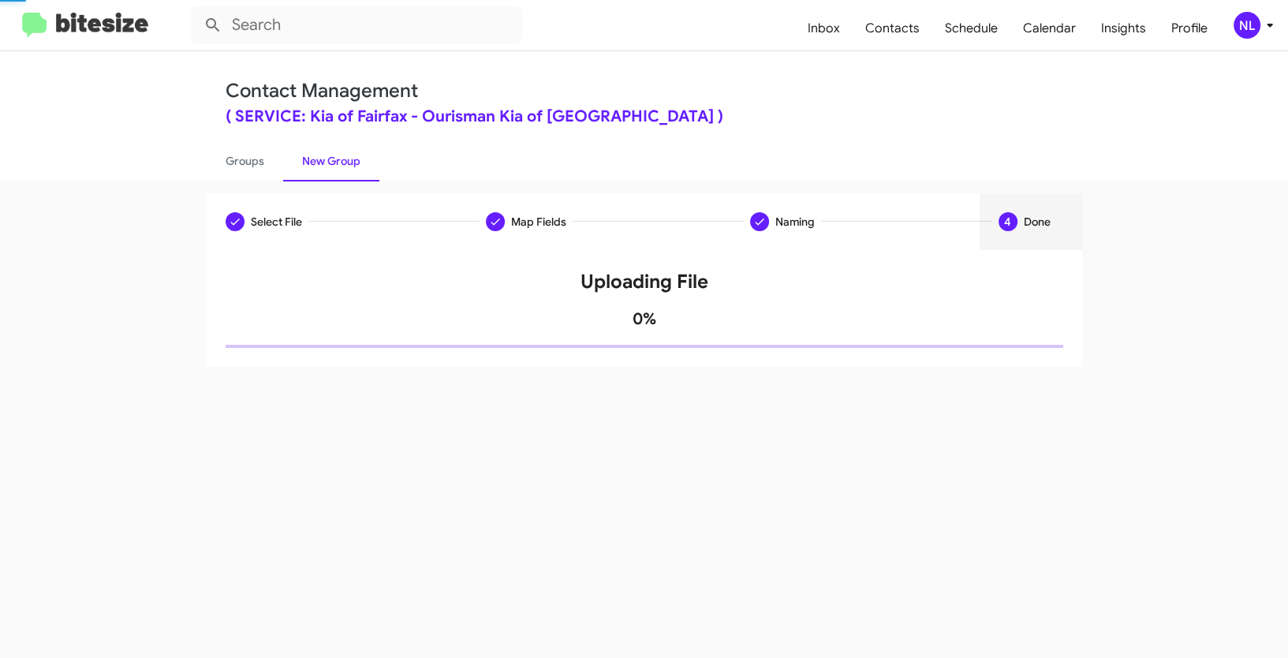
scroll to position [0, 0]
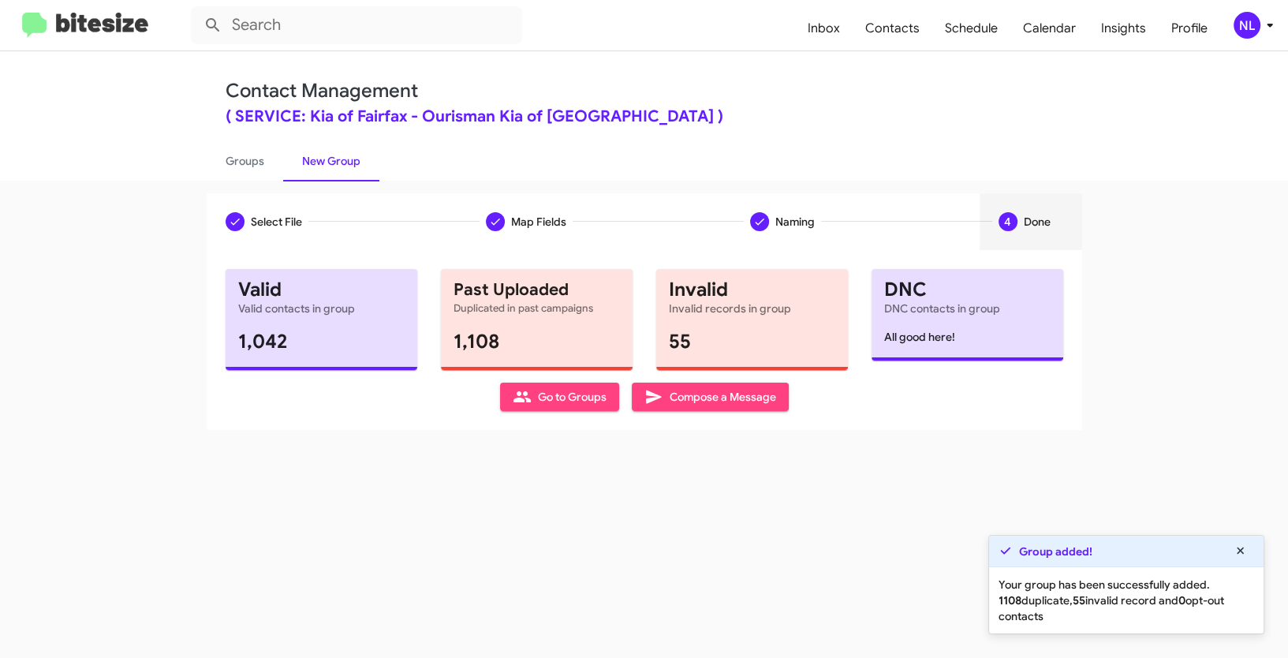
click at [557, 397] on span "Go to Groups" at bounding box center [560, 397] width 94 height 28
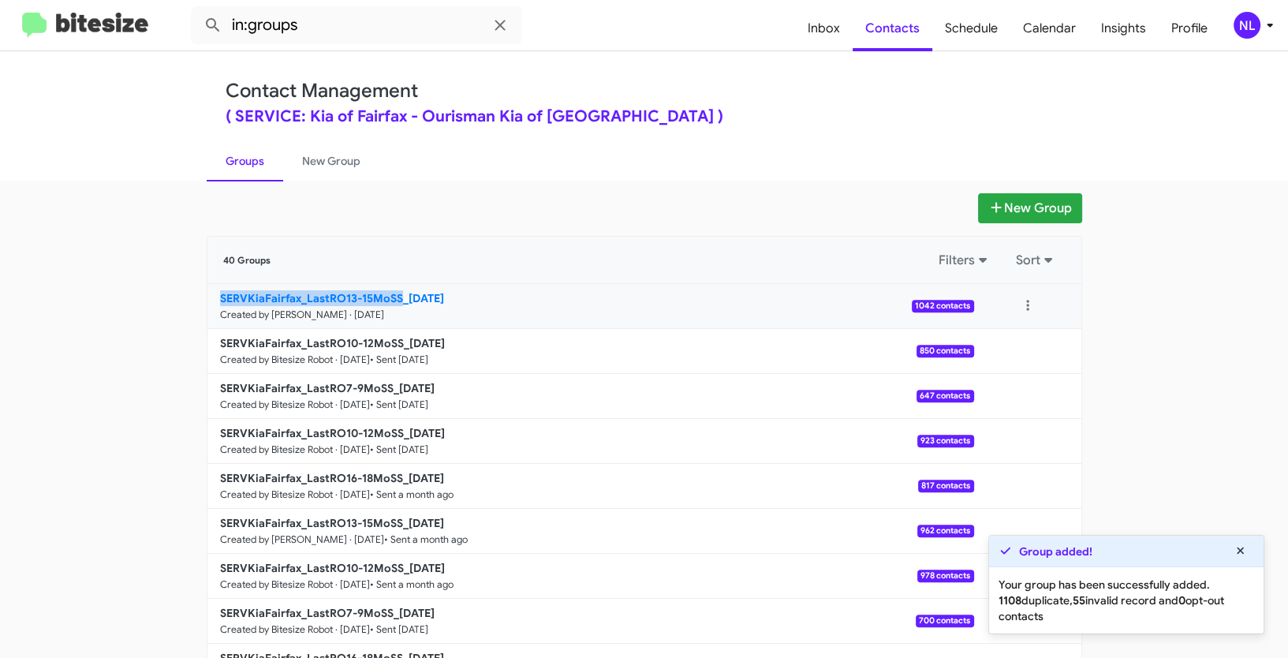
drag, startPoint x: 156, startPoint y: 297, endPoint x: 394, endPoint y: 295, distance: 237.4
click at [394, 295] on app-groups "New Group 40 Groups Filters Sort SERVKiaFairfax_LastRO13-15MoSS_[DATE] Created …" at bounding box center [644, 484] width 1288 height 582
copy b "SERVKiaFairfax_LastRO13-15MoSS"
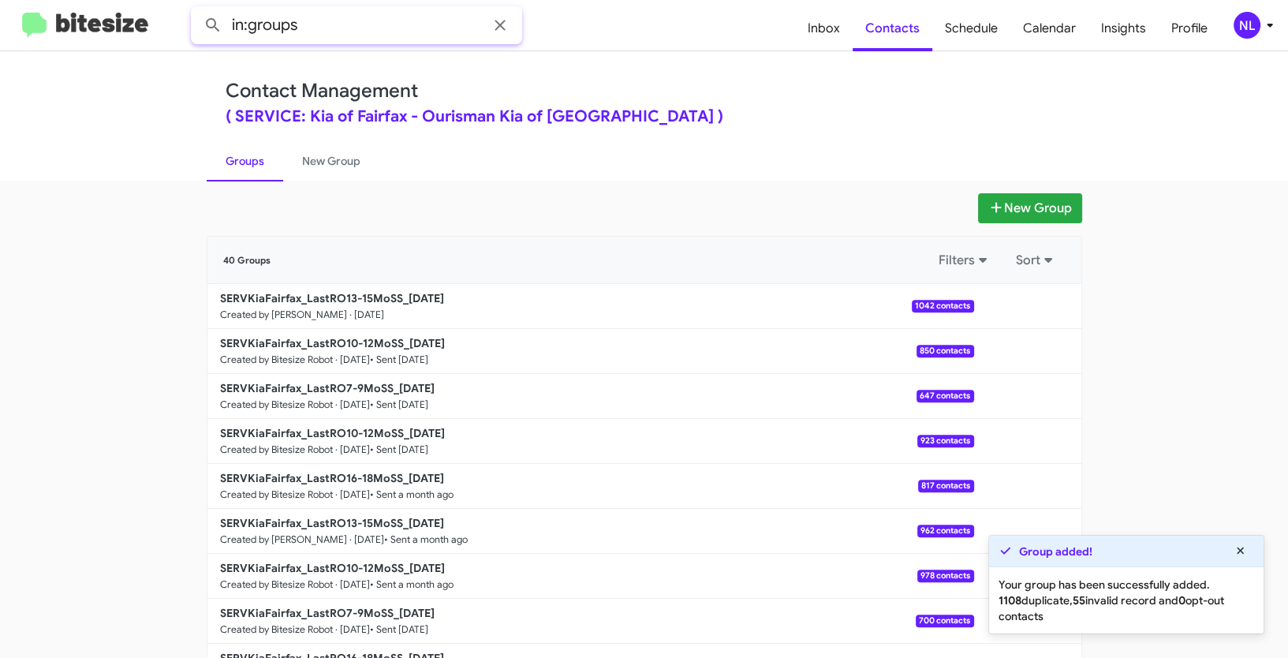
click at [341, 34] on input "in:groups" at bounding box center [356, 25] width 331 height 38
paste input "SERVKiaFairfax_LastRO13-15MoSS"
type input "in:groups SERVKiaFairfax_LastRO13-15MoSS"
click at [197, 9] on button at bounding box center [213, 25] width 32 height 32
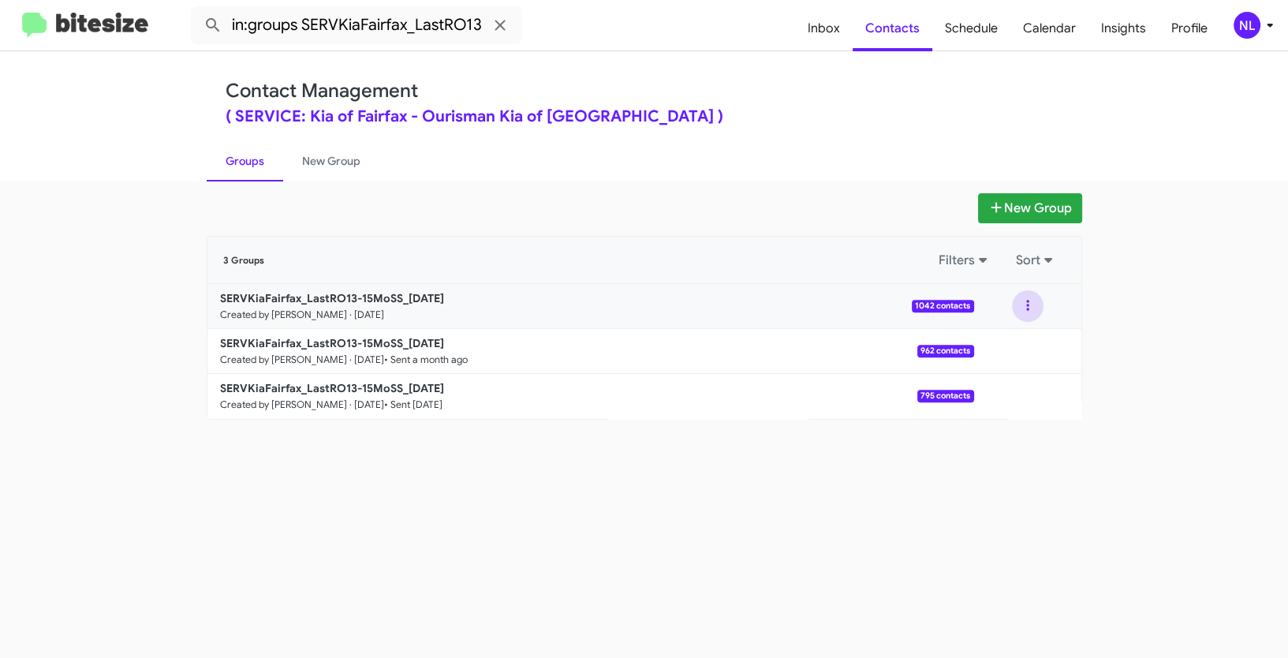
click at [1019, 301] on button at bounding box center [1028, 306] width 32 height 32
click at [979, 351] on button "View contacts" at bounding box center [980, 349] width 126 height 38
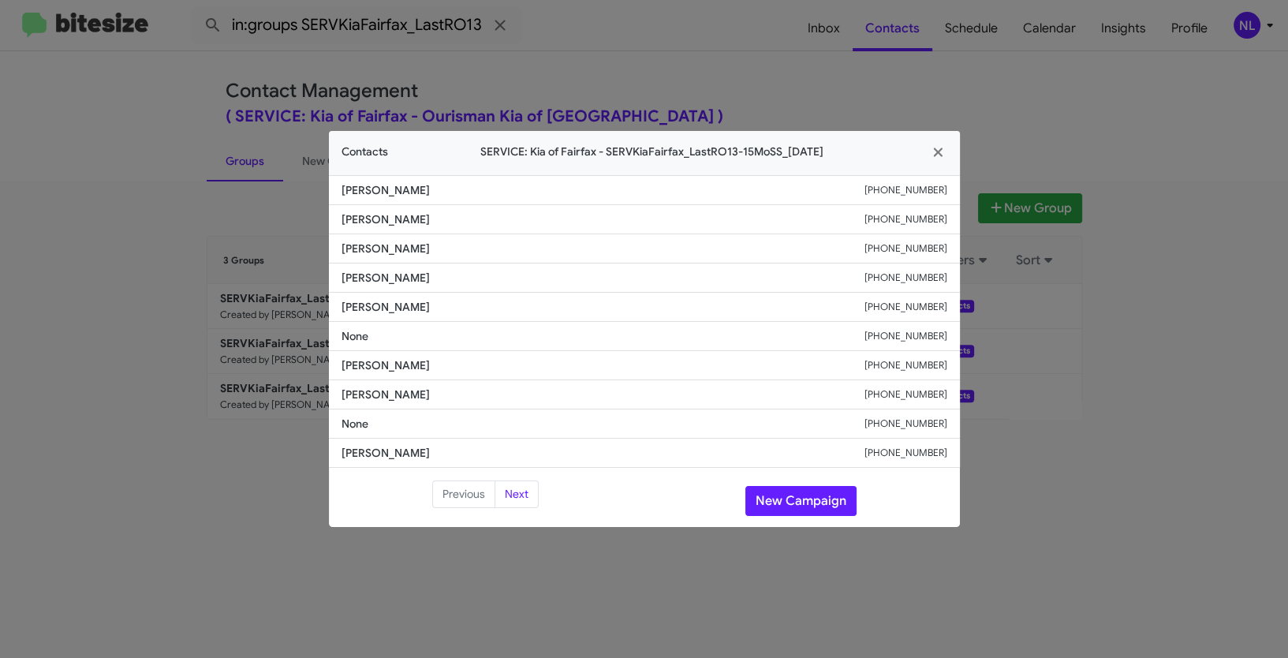
drag, startPoint x: 340, startPoint y: 367, endPoint x: 499, endPoint y: 371, distance: 159.4
click at [499, 371] on li "[PERSON_NAME] [PHONE_NUMBER]" at bounding box center [644, 365] width 631 height 29
copy span "[PERSON_NAME]"
click at [792, 496] on button "New Campaign" at bounding box center [800, 501] width 111 height 30
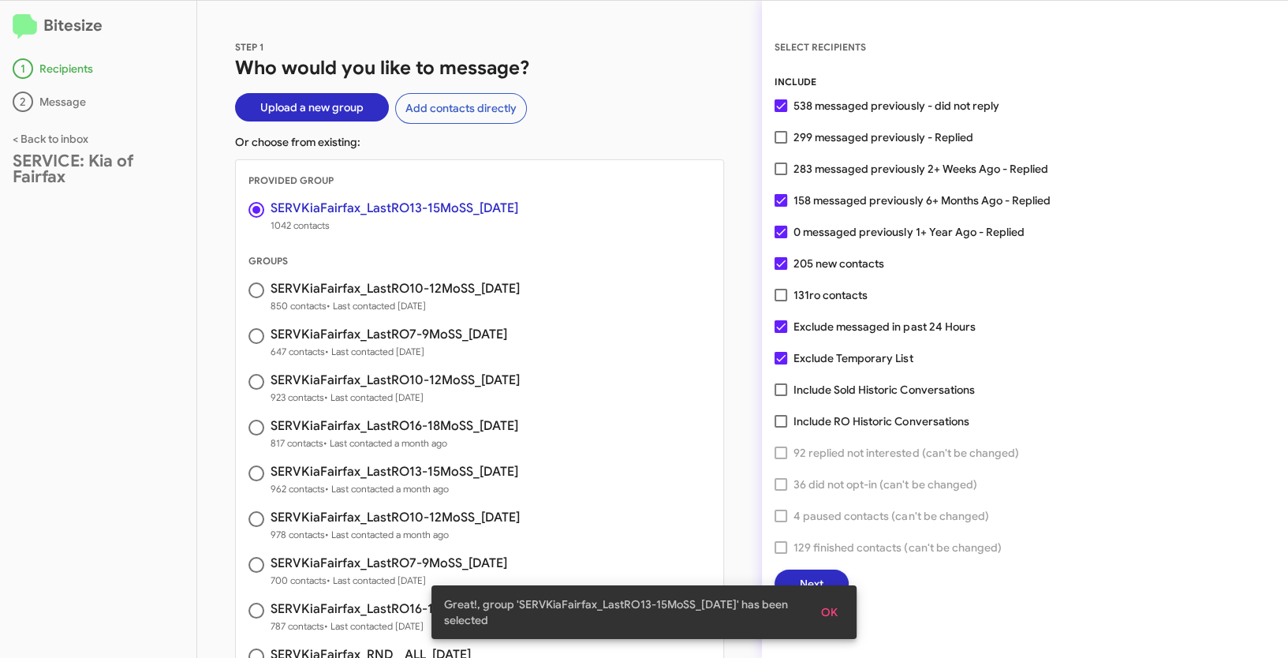
click at [828, 614] on span "OK" at bounding box center [829, 612] width 17 height 28
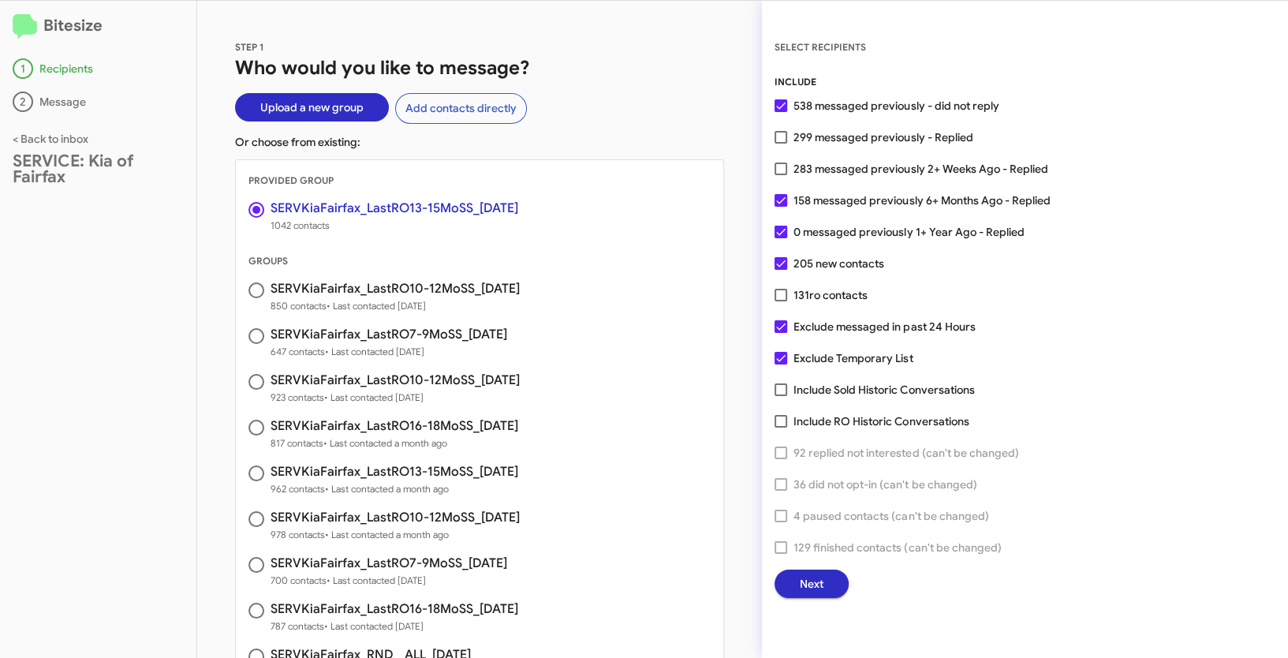
click at [816, 581] on span "Next" at bounding box center [812, 584] width 24 height 28
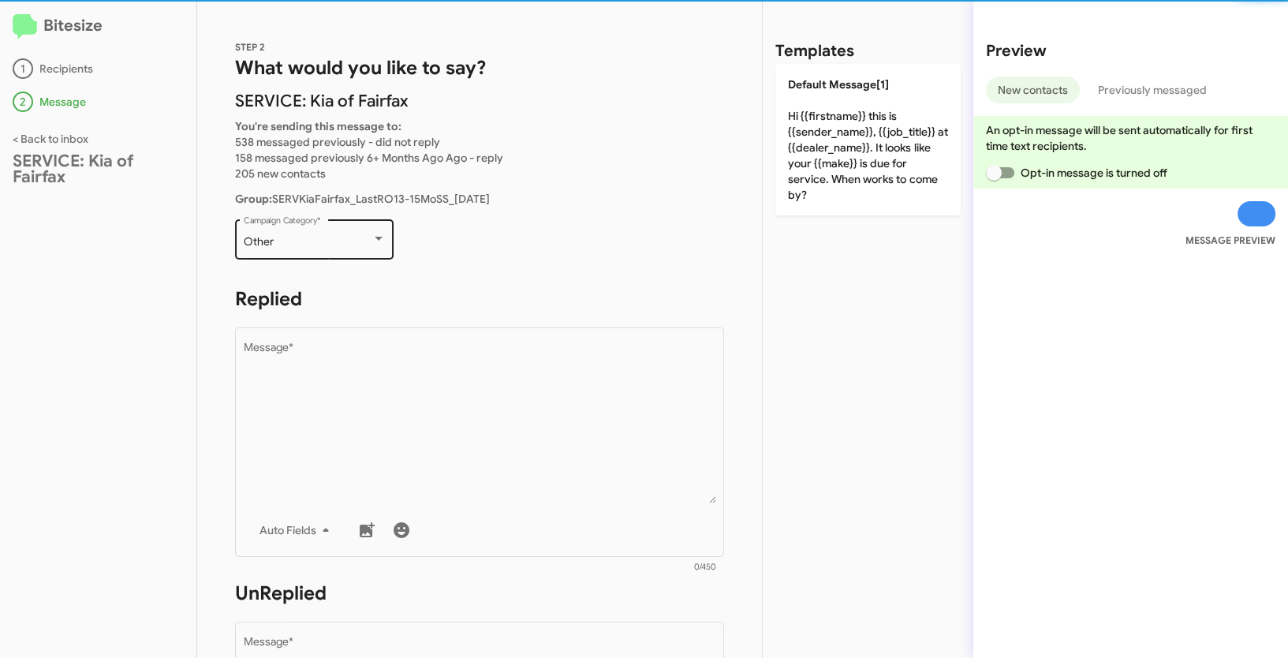
click at [316, 251] on div "Other Campaign Category *" at bounding box center [315, 237] width 142 height 43
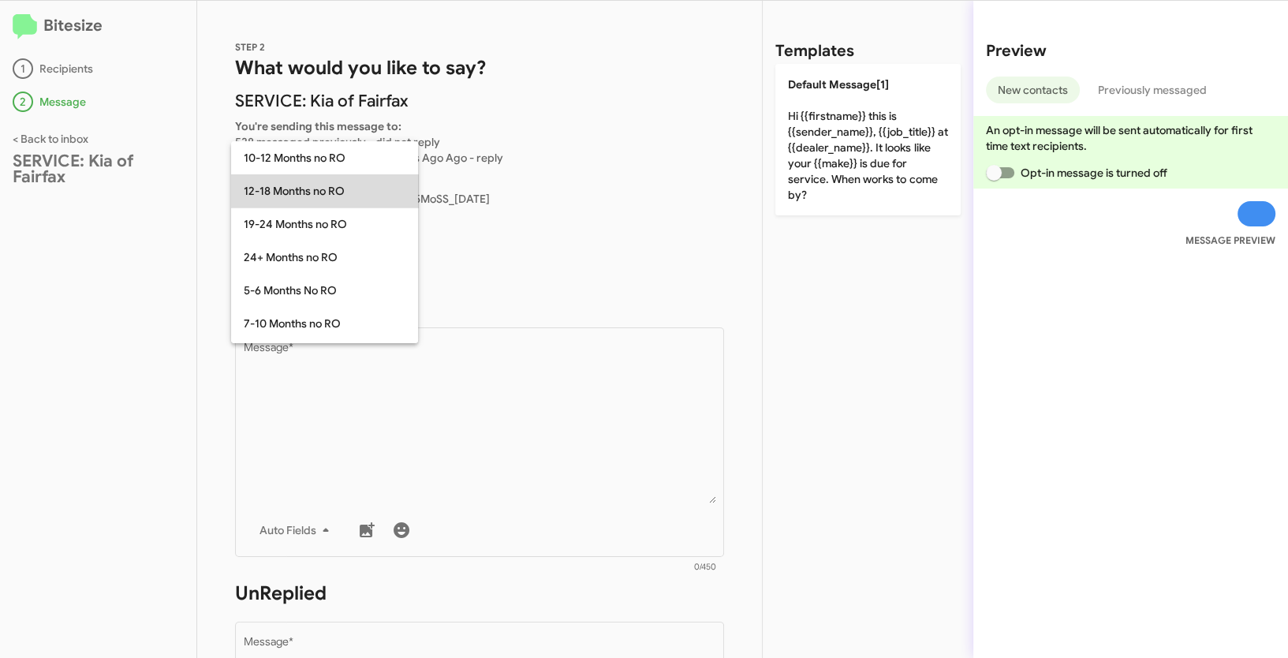
click at [305, 186] on span "12-18 Months no RO" at bounding box center [325, 190] width 162 height 33
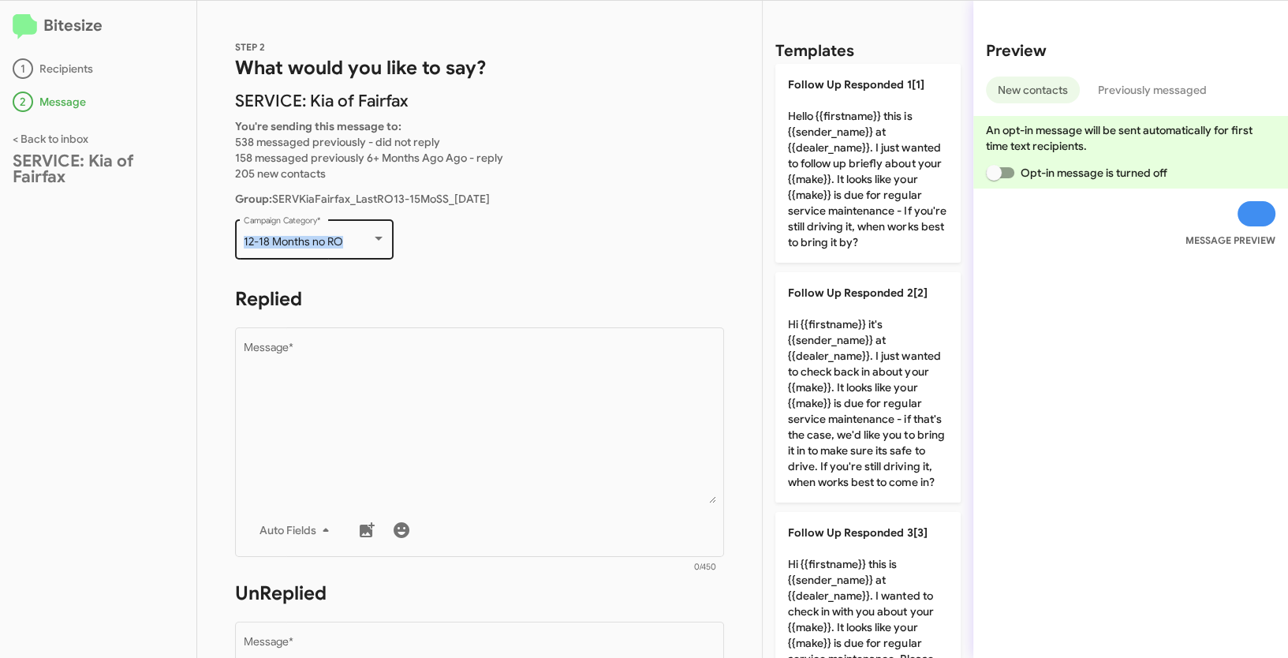
drag, startPoint x: 238, startPoint y: 237, endPoint x: 377, endPoint y: 241, distance: 138.9
click at [377, 241] on div "12-18 Months no RO Campaign Category *" at bounding box center [314, 237] width 159 height 43
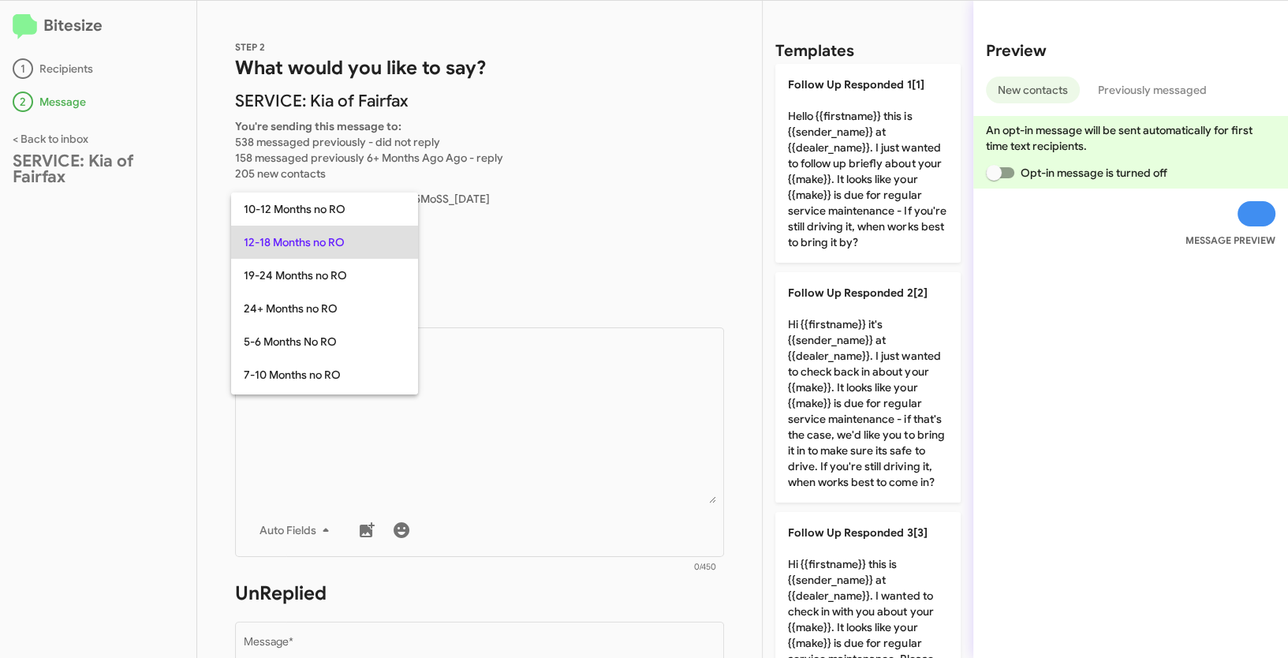
copy span "12-18 Months no RO"
click at [588, 415] on div at bounding box center [644, 329] width 1288 height 658
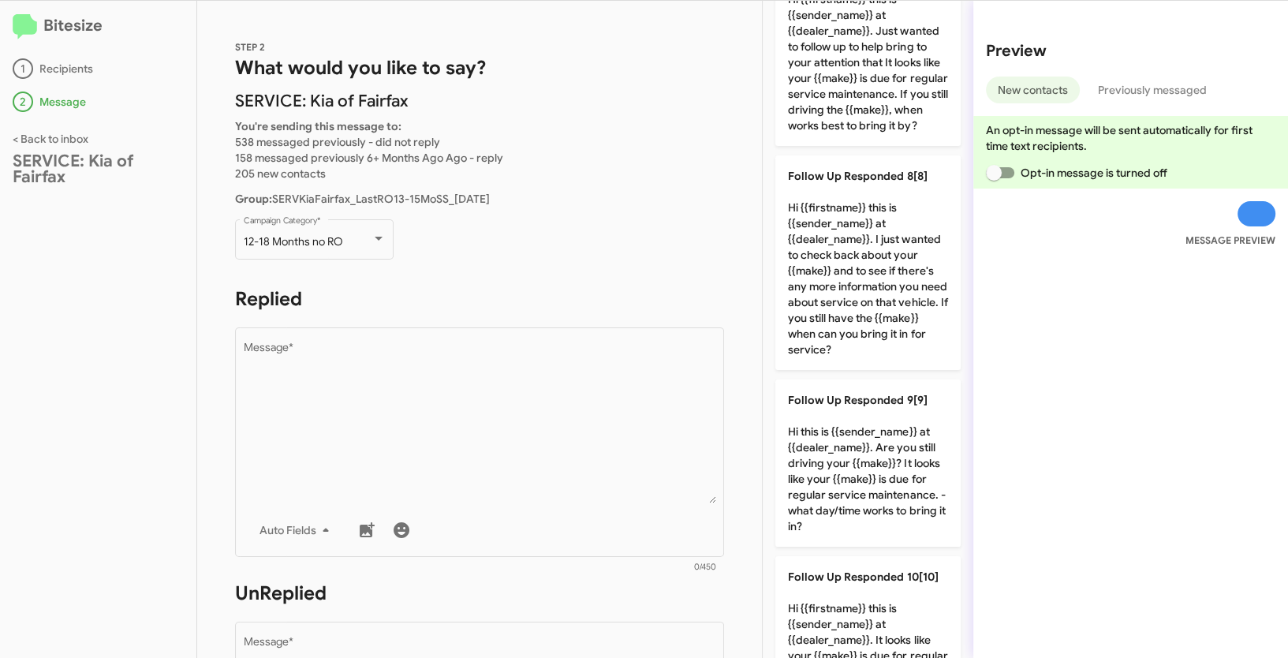
scroll to position [1384, 0]
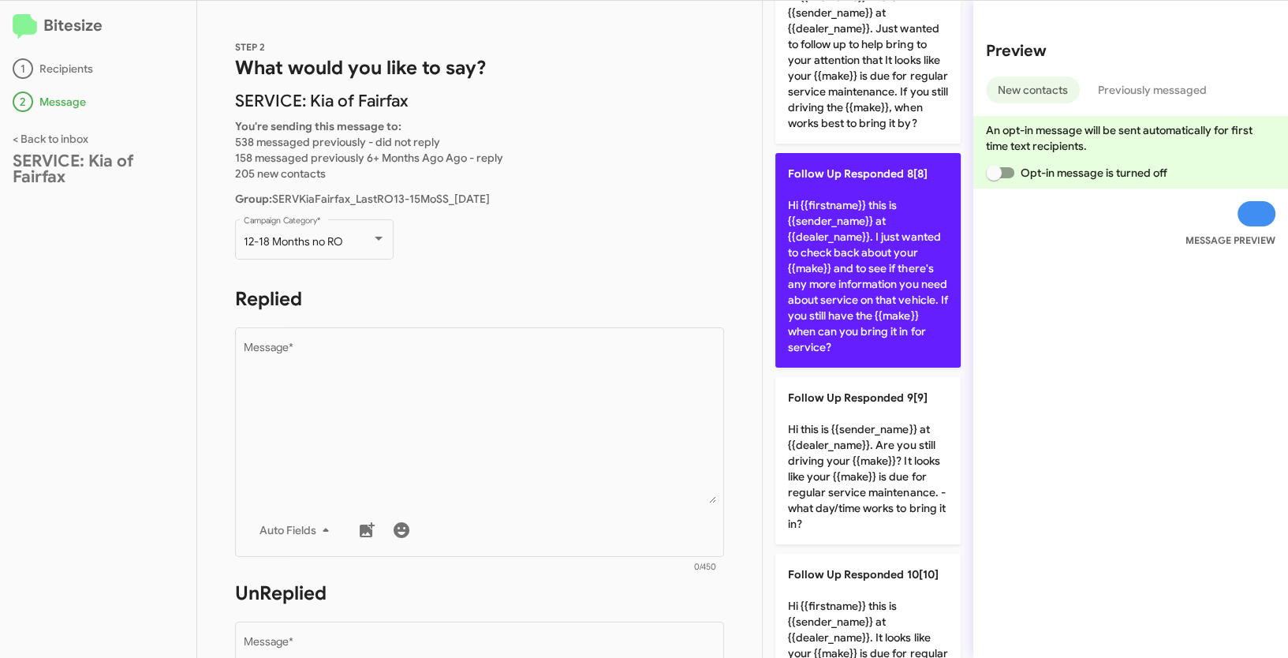
click at [837, 304] on p "Follow Up Responded 8[8] Hi {{firstname}} this is {{sender_name}} at {{dealer_n…" at bounding box center [867, 260] width 185 height 215
type textarea "Hi {{firstname}} this is {{sender_name}} at {{dealer_name}}. I just wanted to c…"
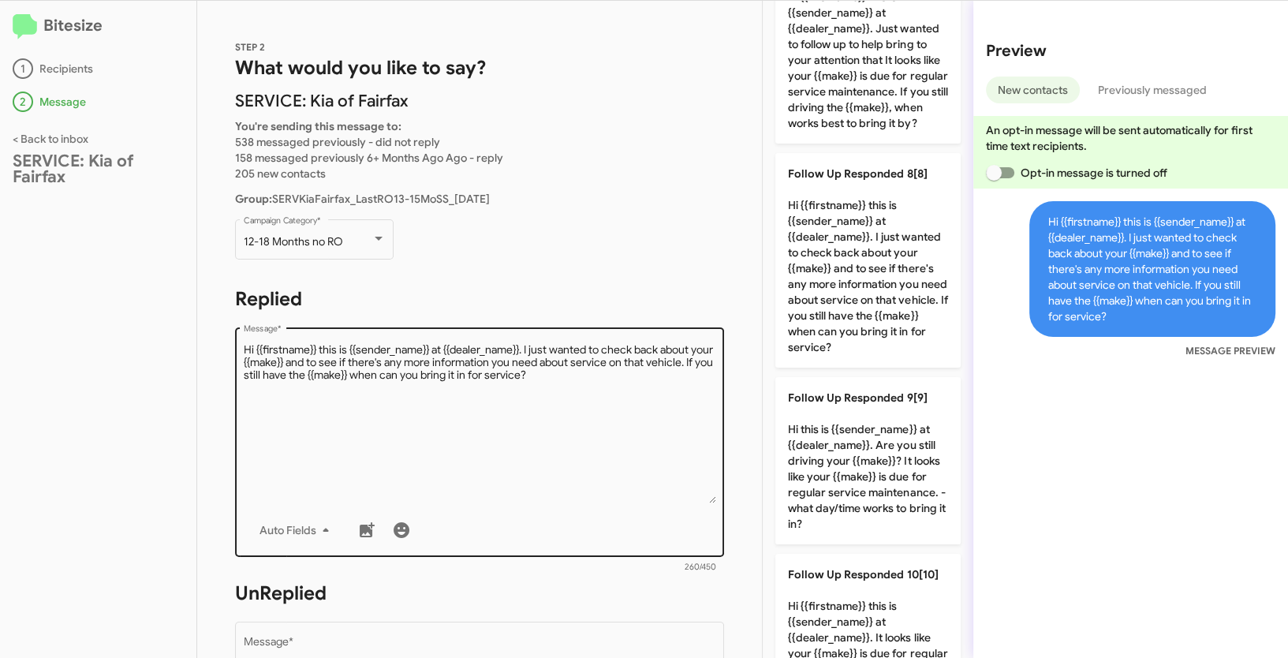
scroll to position [263, 0]
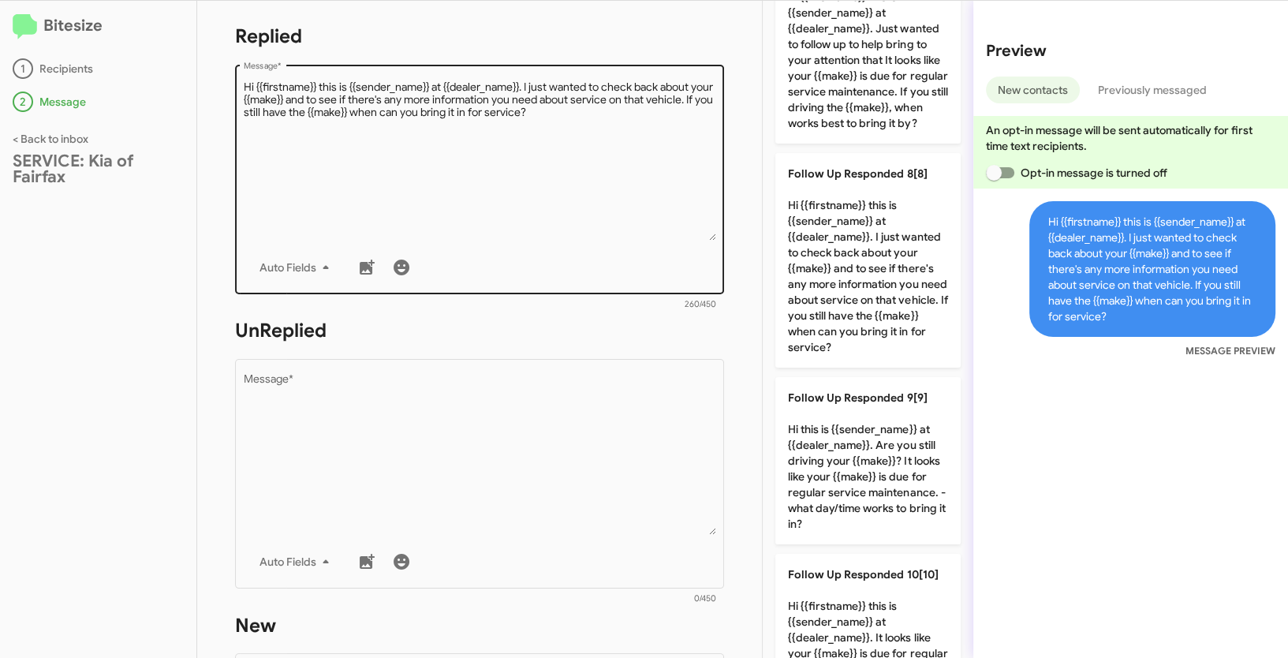
click at [547, 489] on textarea "Message *" at bounding box center [480, 454] width 472 height 161
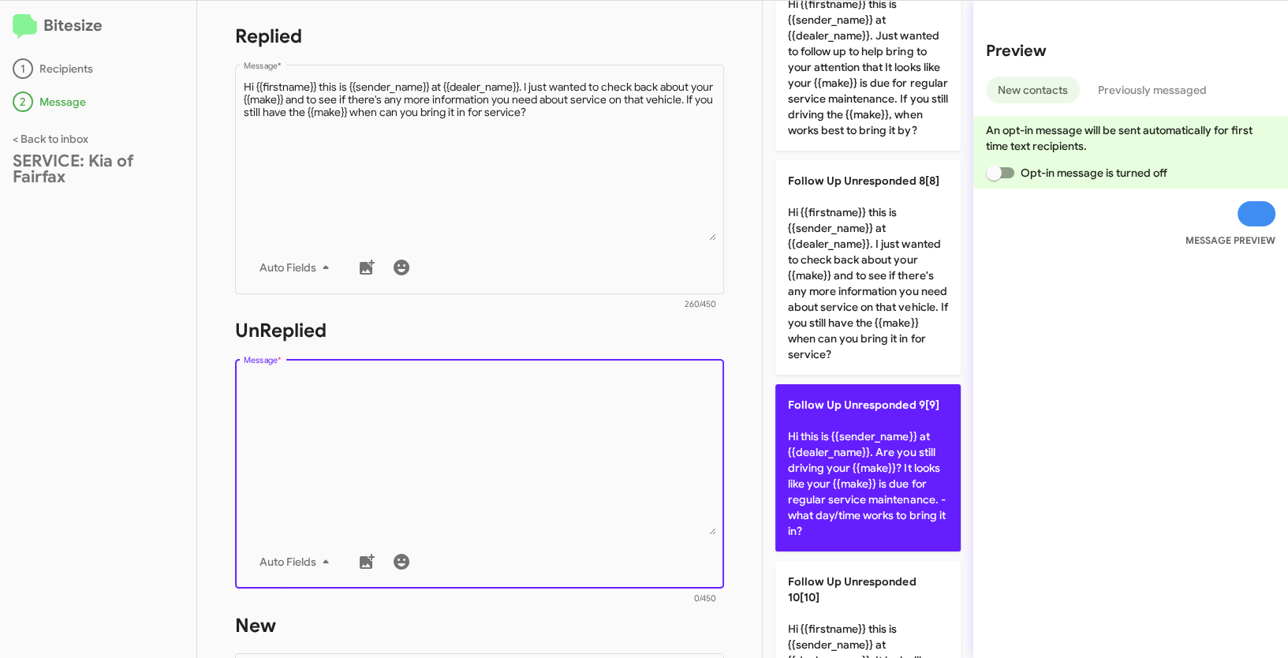
scroll to position [1265, 0]
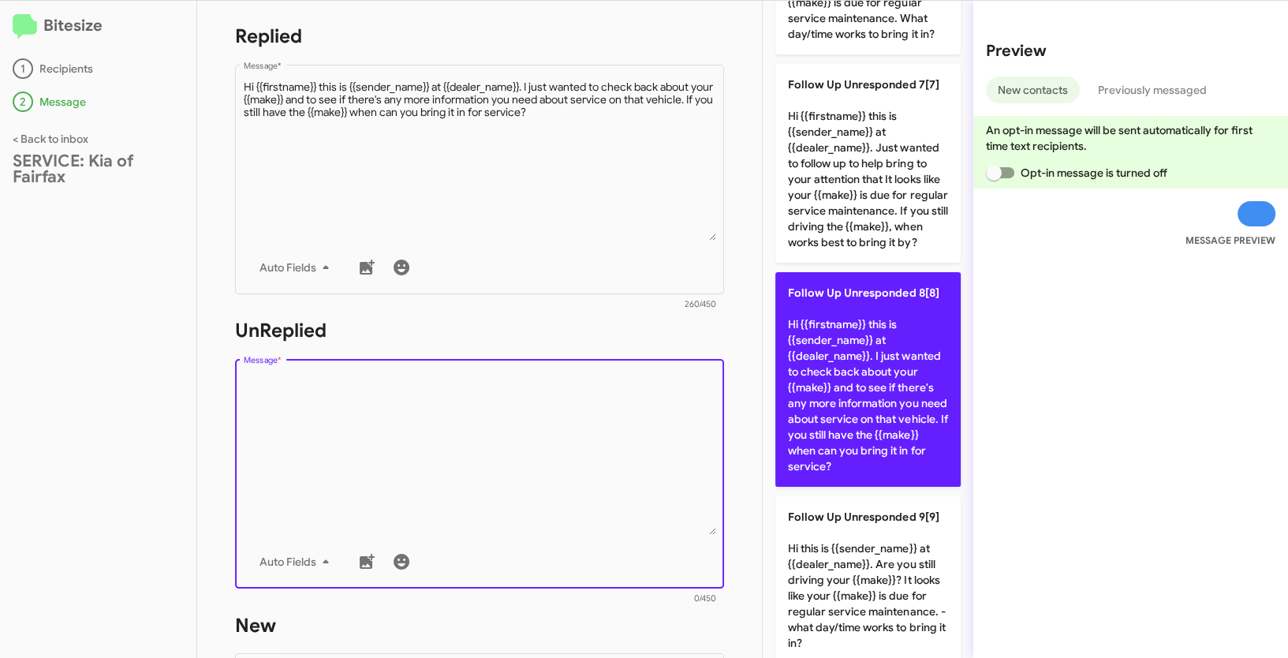
click at [872, 410] on p "Follow Up Unresponded 8[8] Hi {{firstname}} this is {{sender_name}} at {{dealer…" at bounding box center [867, 379] width 185 height 215
type textarea "Hi {{firstname}} this is {{sender_name}} at {{dealer_name}}. I just wanted to c…"
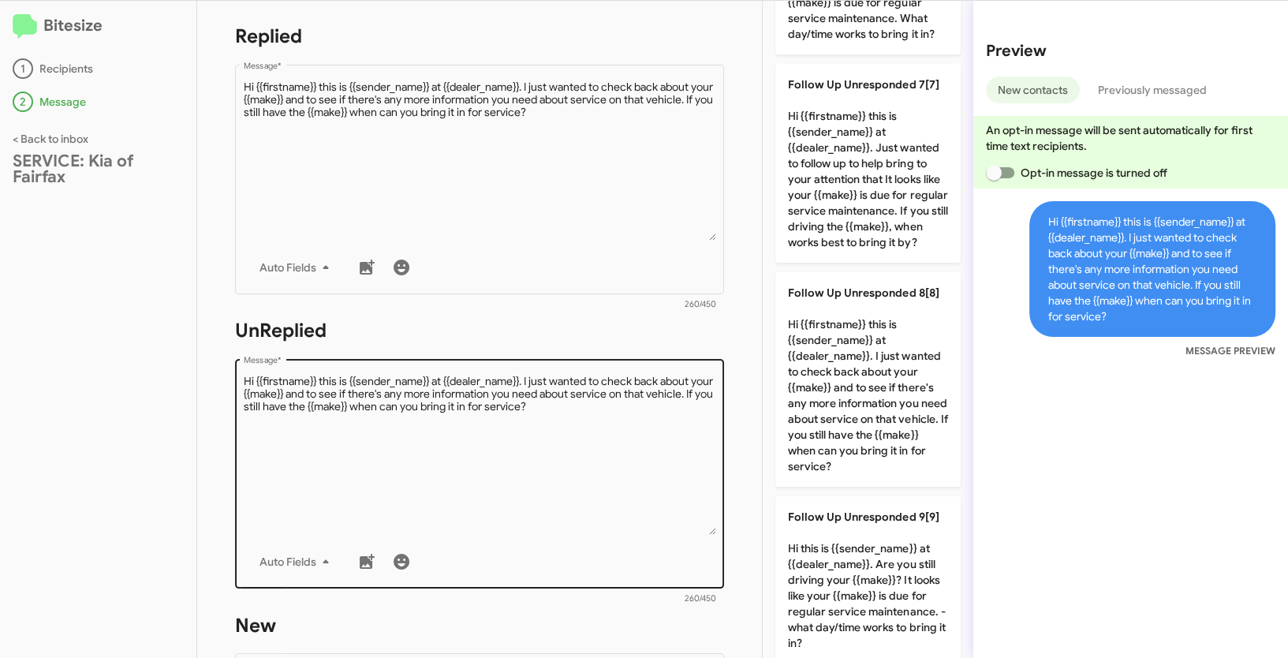
scroll to position [532, 0]
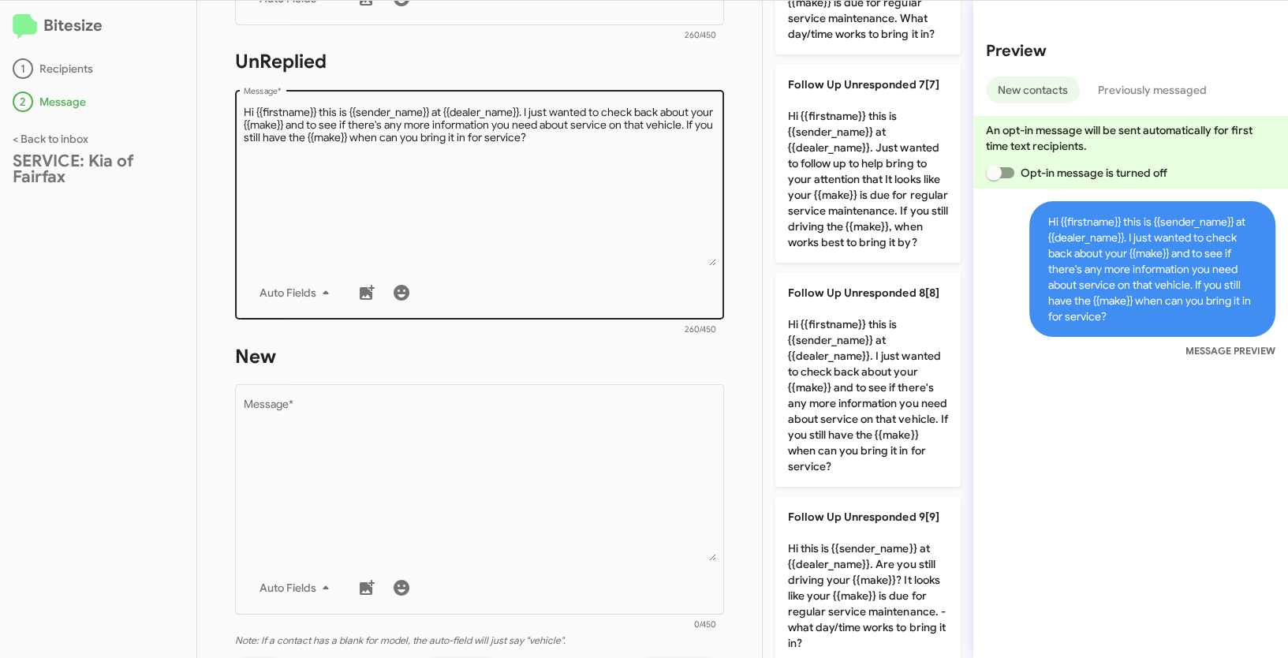
click at [581, 463] on textarea "Message *" at bounding box center [480, 480] width 472 height 161
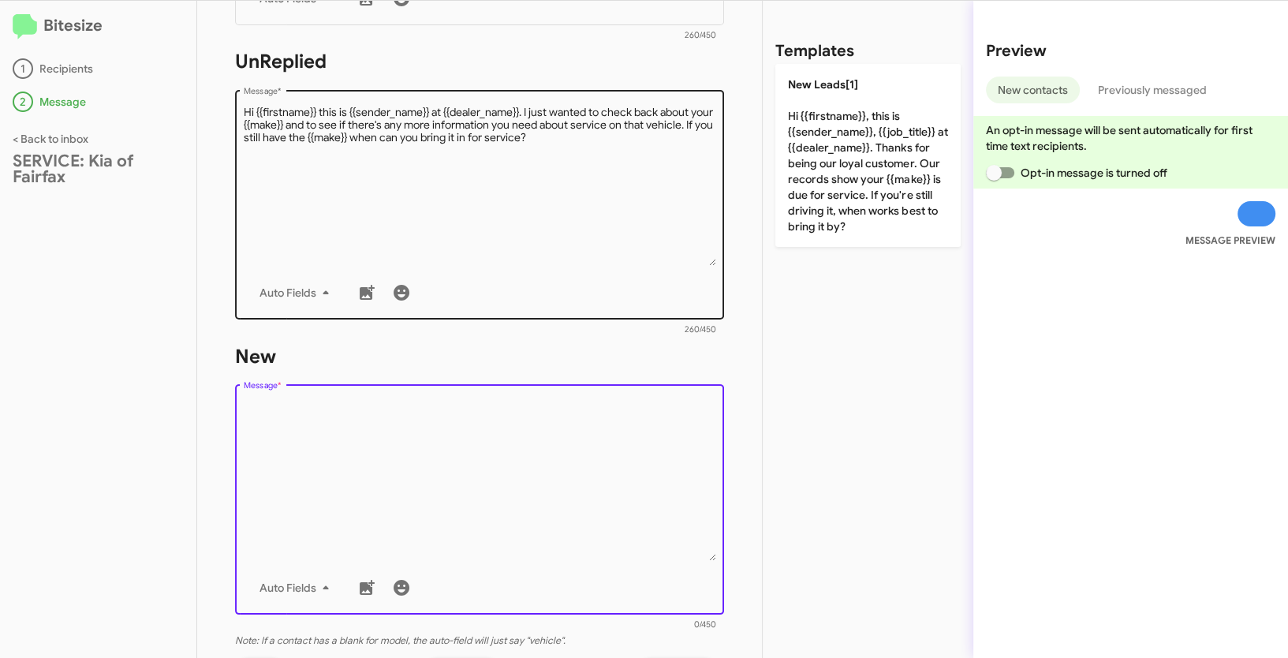
scroll to position [0, 0]
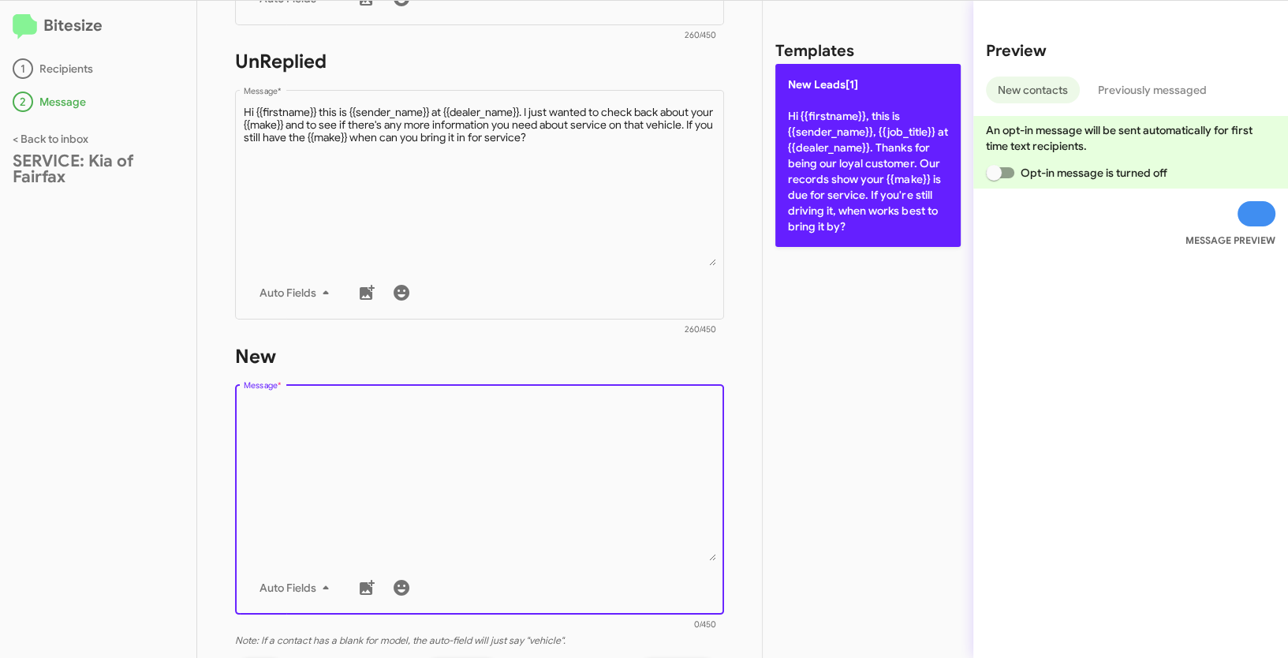
click at [845, 177] on p "New Leads[1] Hi {{firstname}}, this is {{sender_name}}, {{job_title}} at {{deal…" at bounding box center [867, 155] width 185 height 183
type textarea "Hi {{firstname}}, this is {{sender_name}}, {{job_title}} at {{dealer_name}}. Th…"
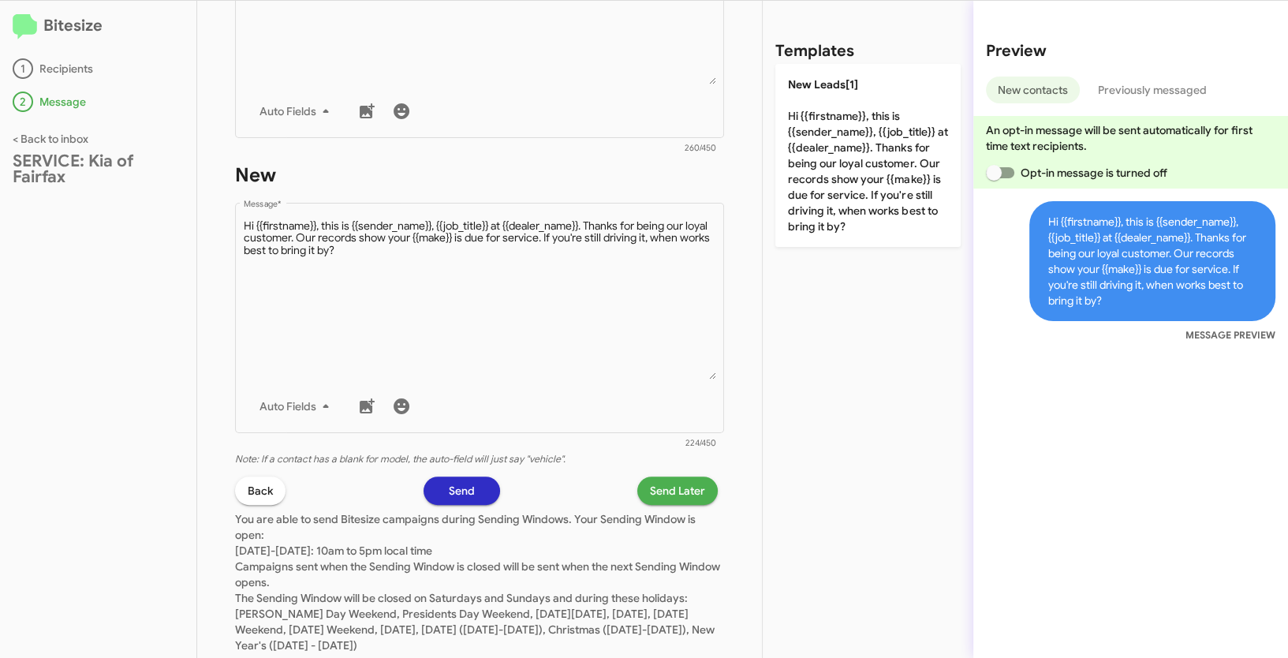
scroll to position [754, 0]
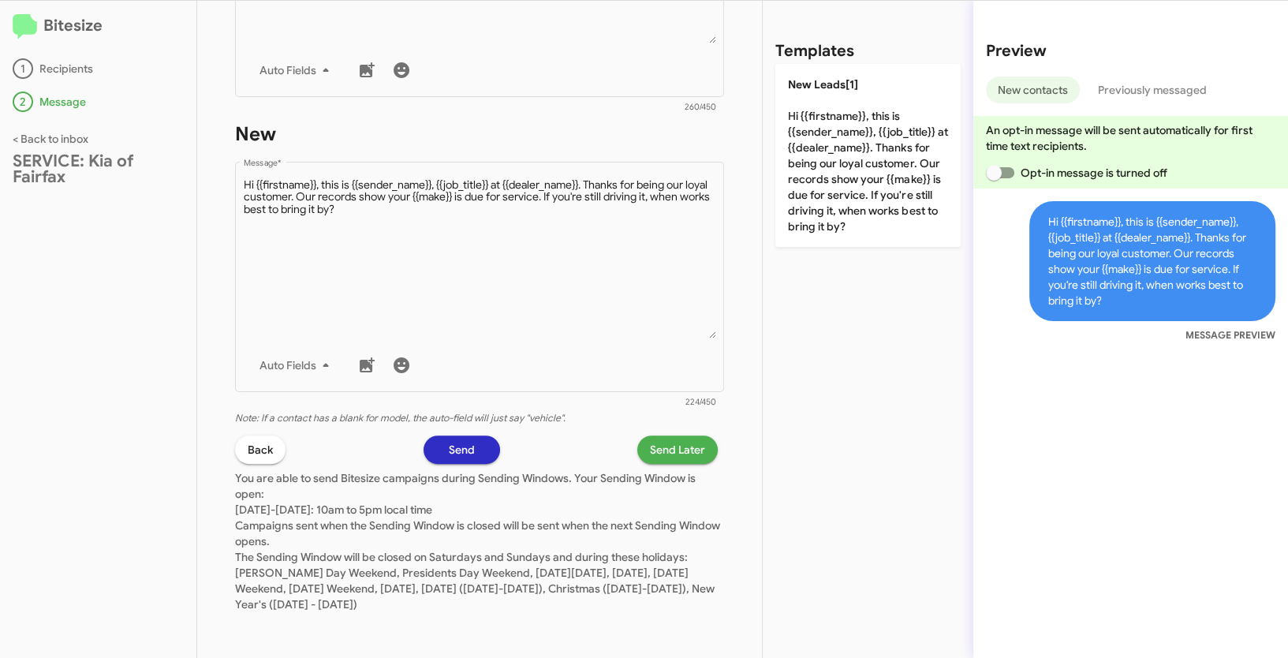
click at [676, 457] on span "Send Later" at bounding box center [677, 449] width 55 height 28
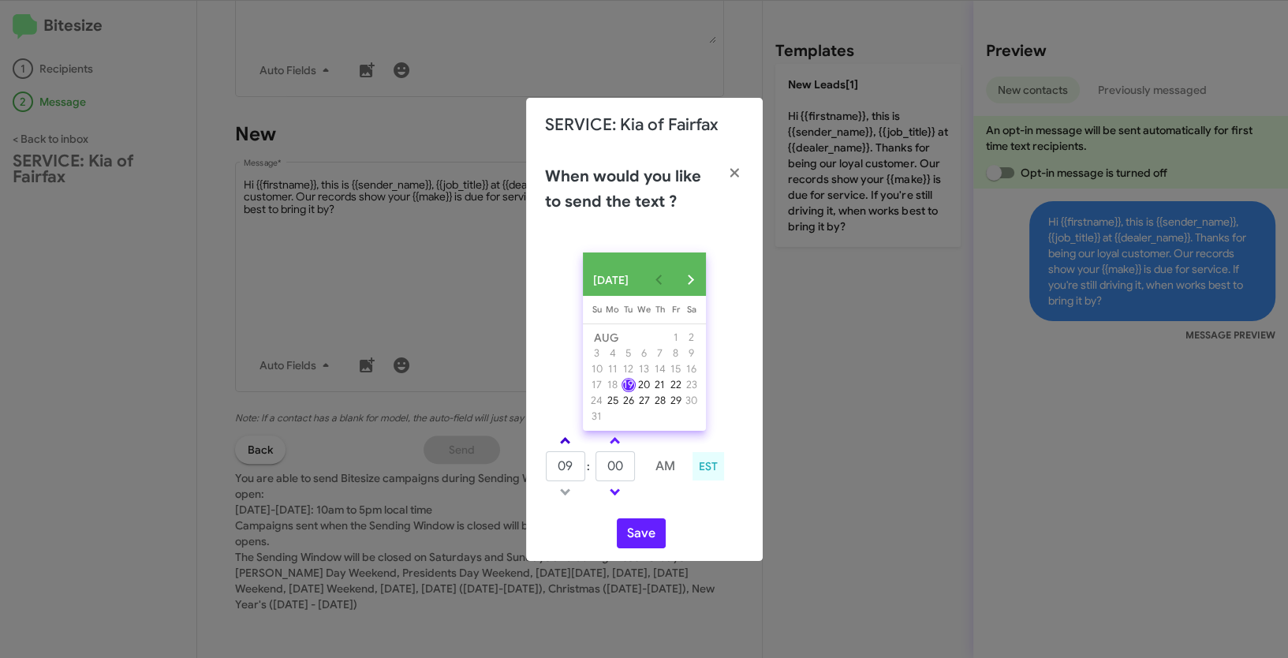
click at [566, 444] on link at bounding box center [565, 440] width 28 height 18
type input "10"
click at [632, 476] on input "00" at bounding box center [615, 466] width 39 height 30
click at [622, 450] on link at bounding box center [615, 440] width 28 height 18
type input "05"
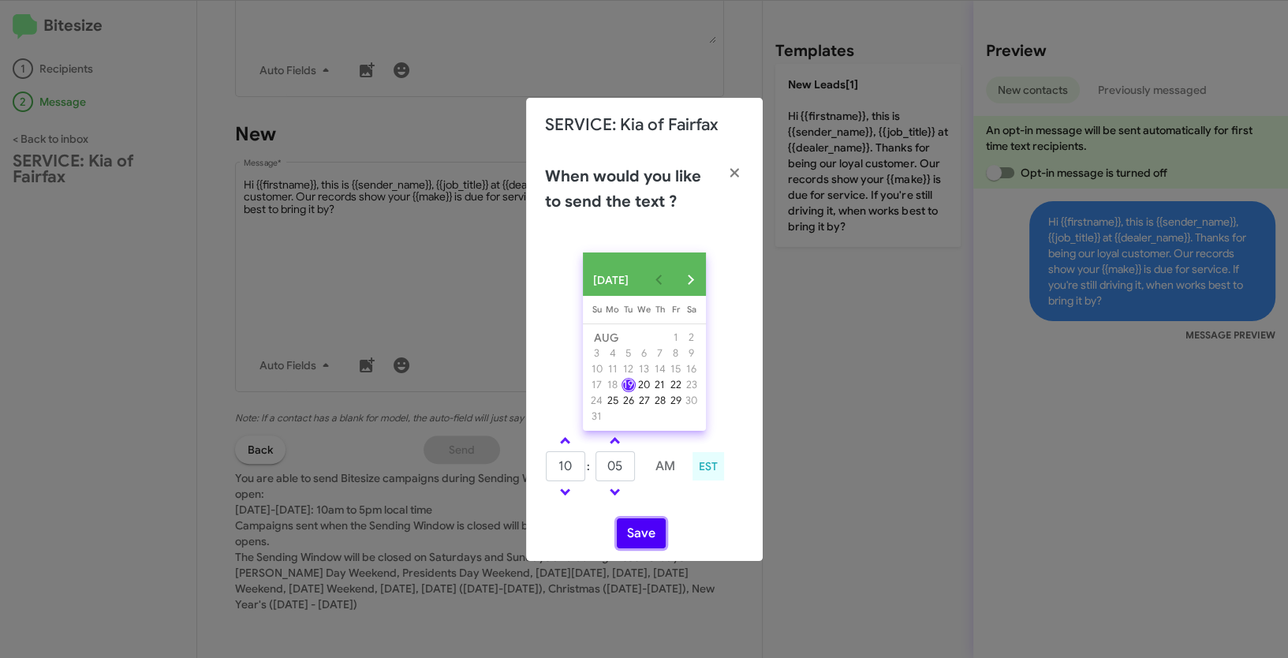
click at [636, 532] on button "Save" at bounding box center [641, 533] width 49 height 30
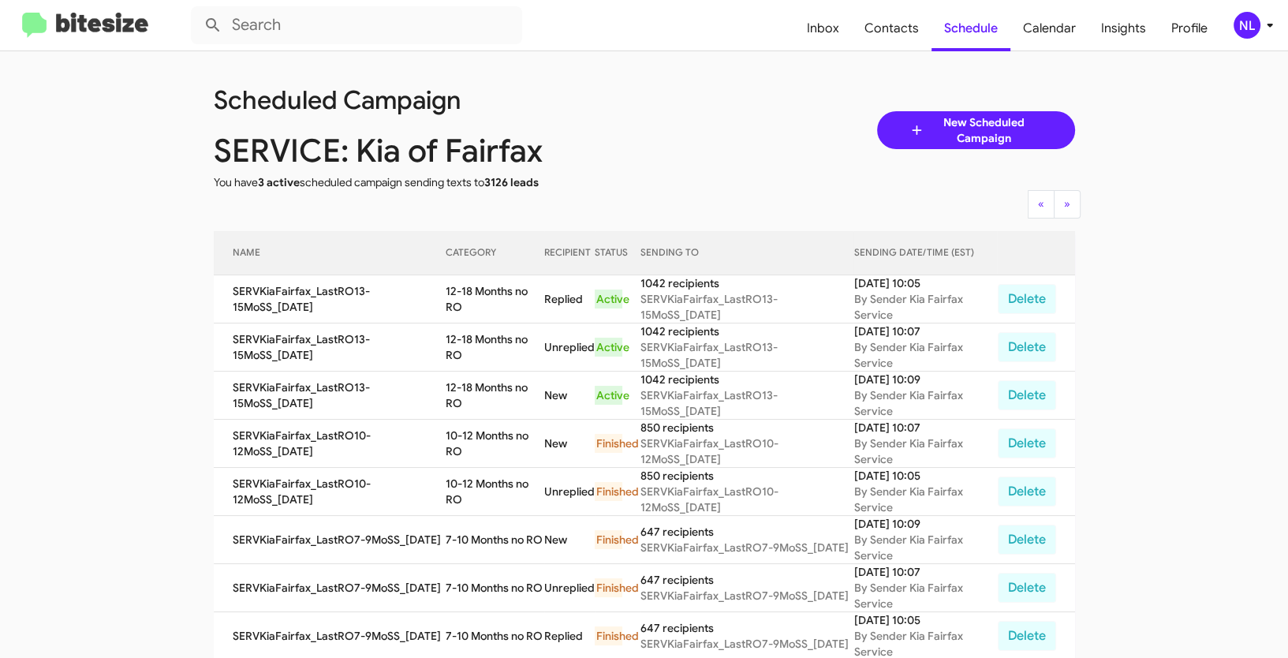
click at [1244, 28] on div "NL" at bounding box center [1247, 25] width 27 height 27
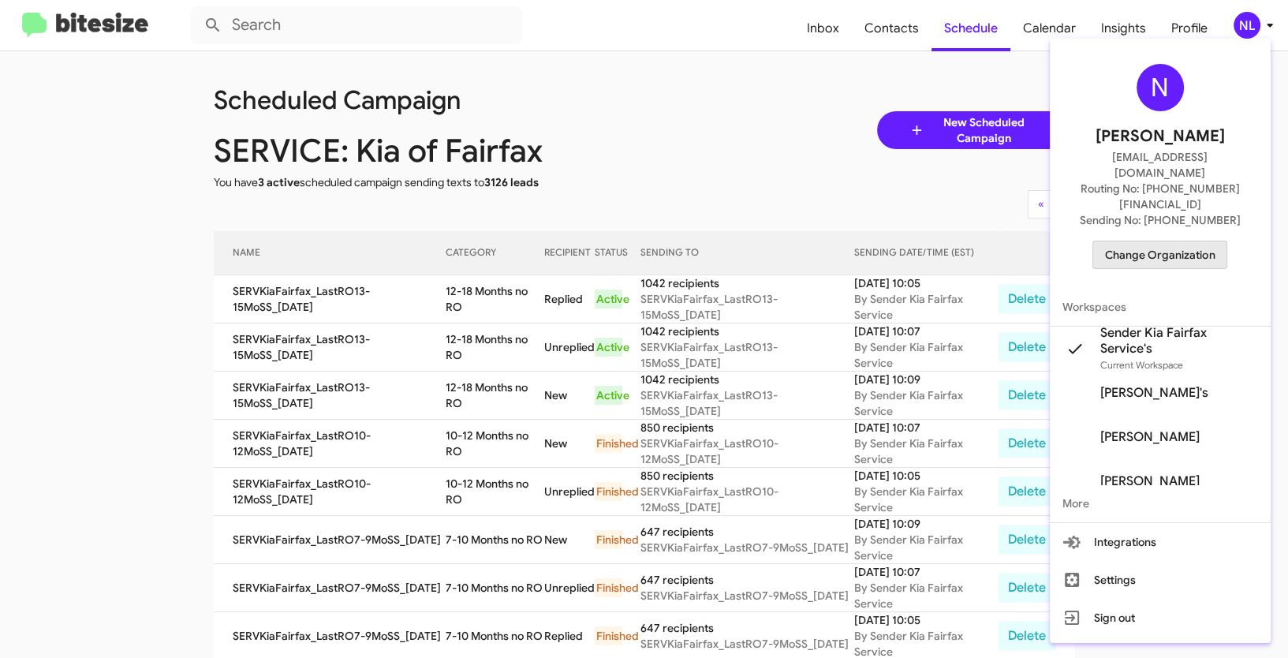
click at [1144, 241] on span "Change Organization" at bounding box center [1160, 254] width 110 height 27
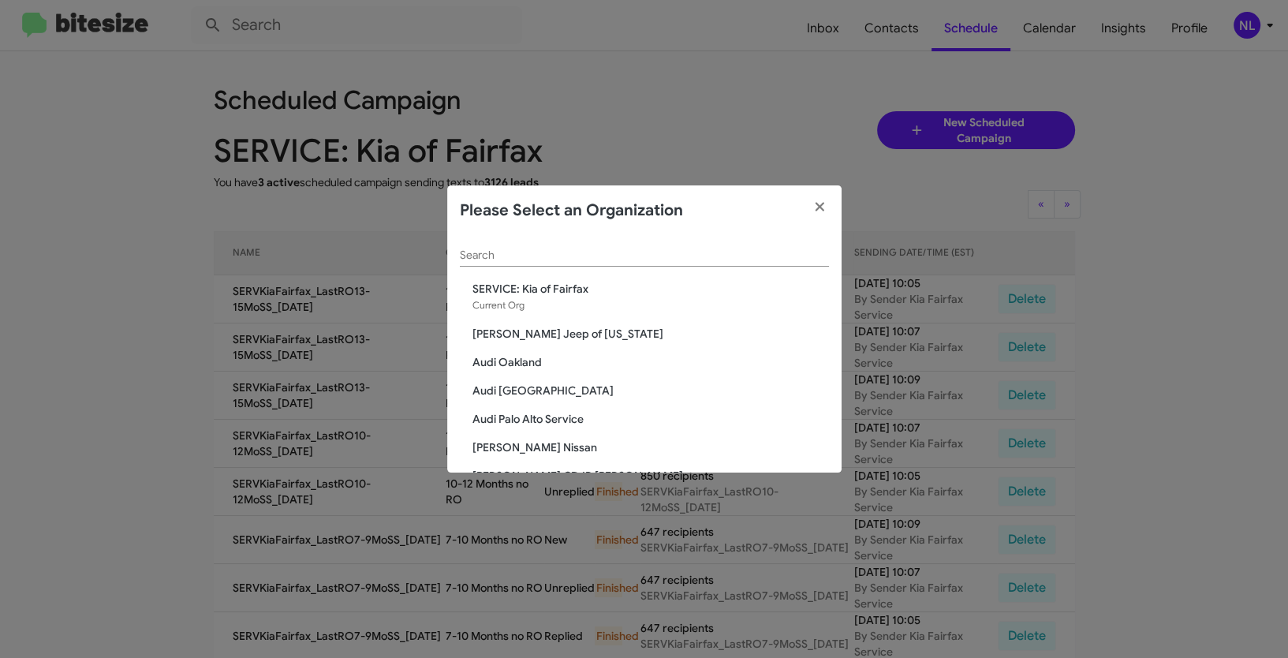
click at [577, 260] on input "Search" at bounding box center [644, 255] width 369 height 13
paste input "[PERSON_NAME] Acquisition"
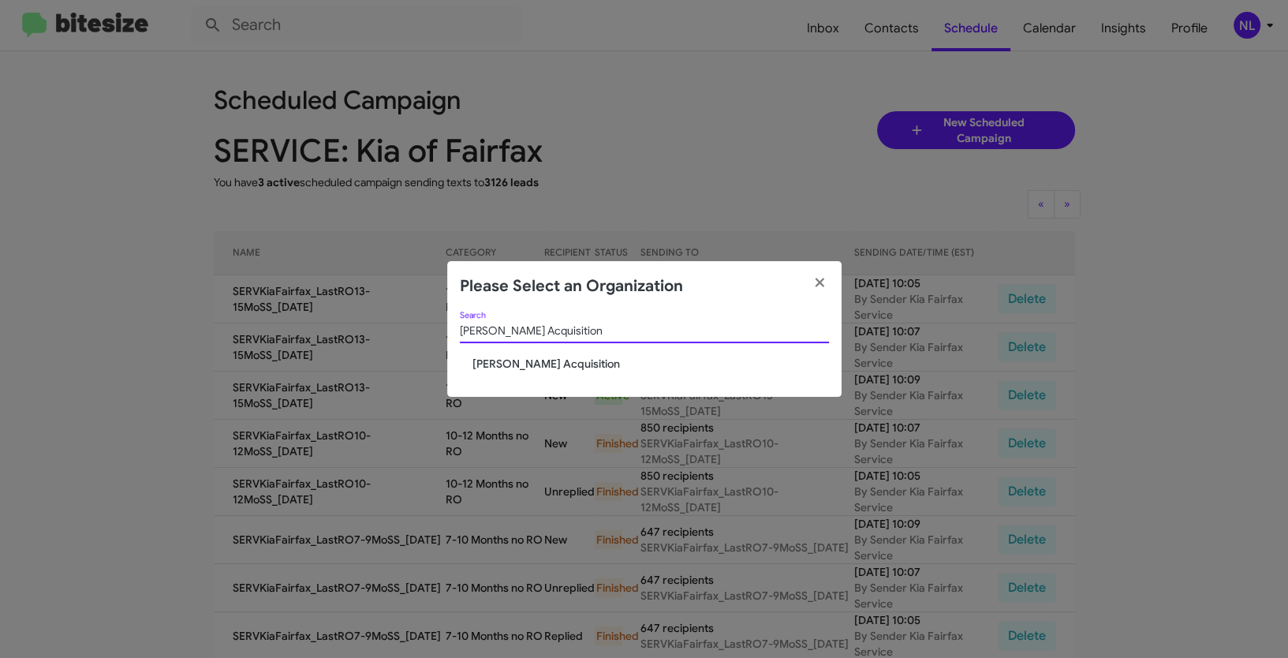
type input "[PERSON_NAME] Acquisition"
click at [518, 369] on span "[PERSON_NAME] Acquisition" at bounding box center [650, 364] width 357 height 16
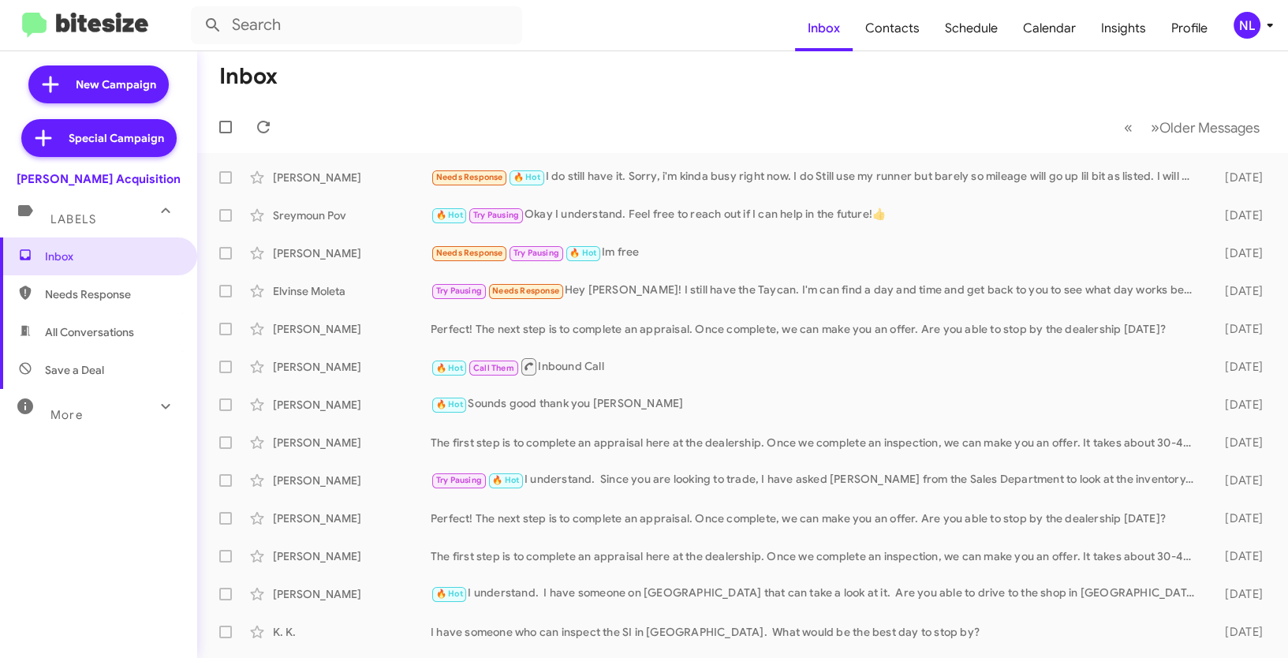
click at [1243, 19] on div "NL" at bounding box center [1247, 25] width 27 height 27
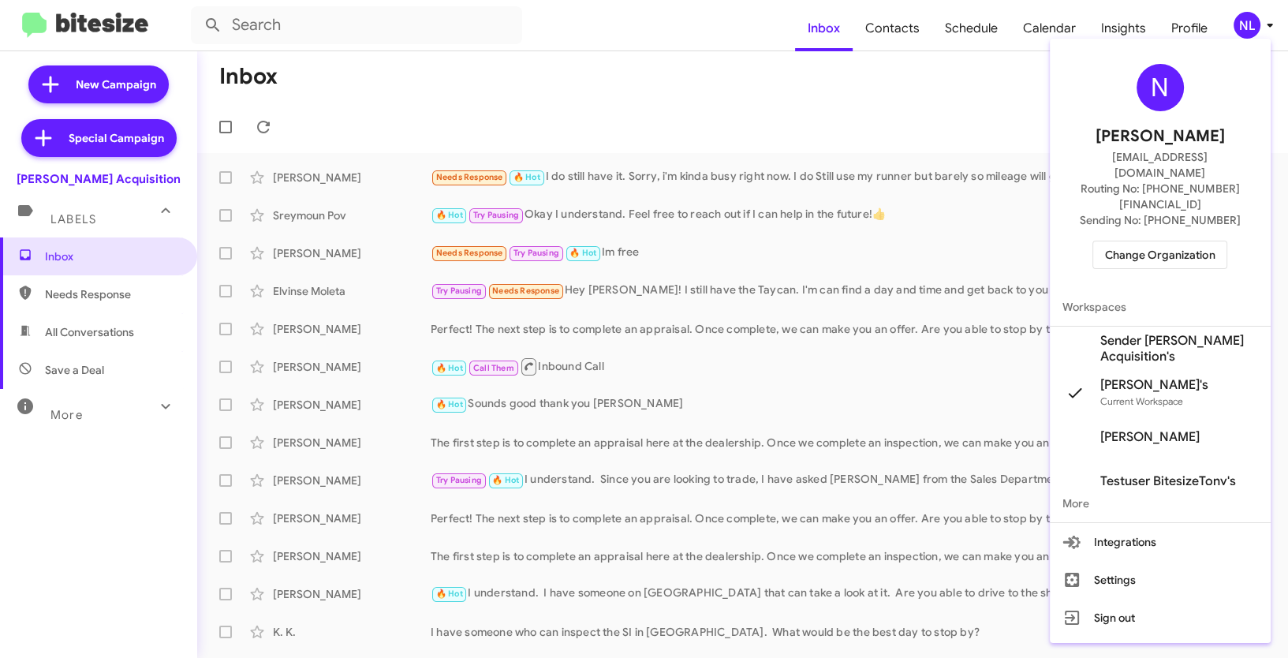
click at [1144, 333] on span "Sender [PERSON_NAME] Acquisition's" at bounding box center [1179, 349] width 158 height 32
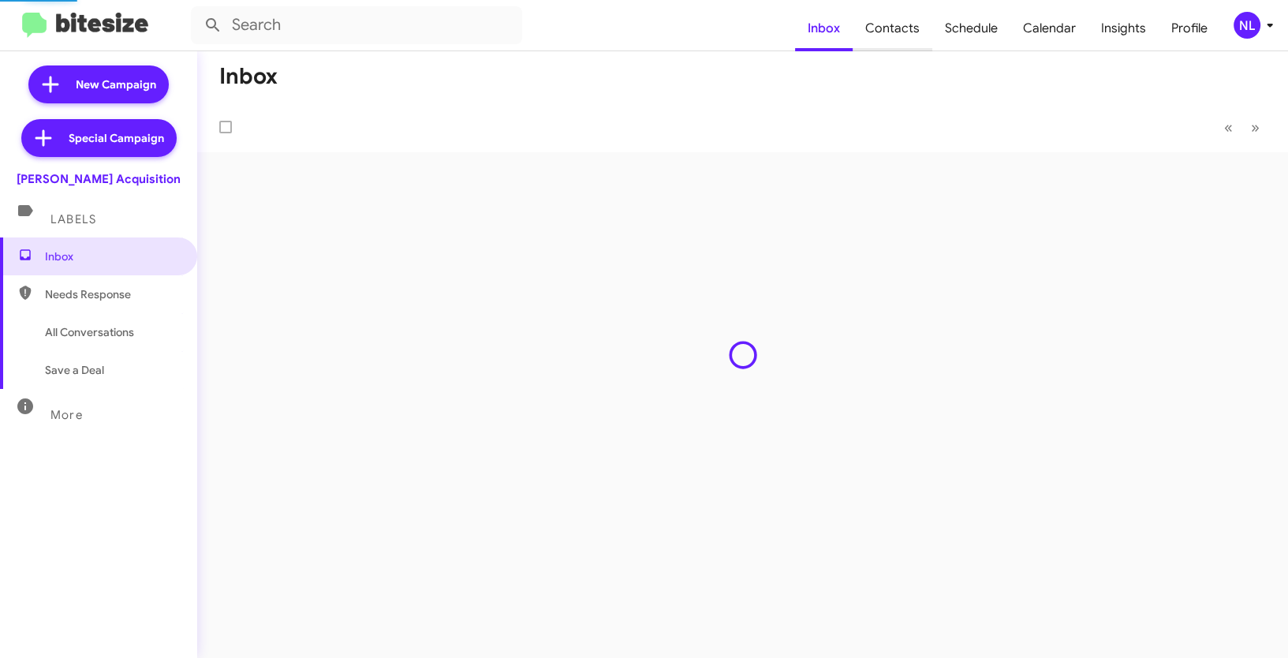
drag, startPoint x: 893, startPoint y: 32, endPoint x: 912, endPoint y: 37, distance: 19.7
click at [893, 31] on span "Contacts" at bounding box center [893, 29] width 80 height 46
type input "in:groups"
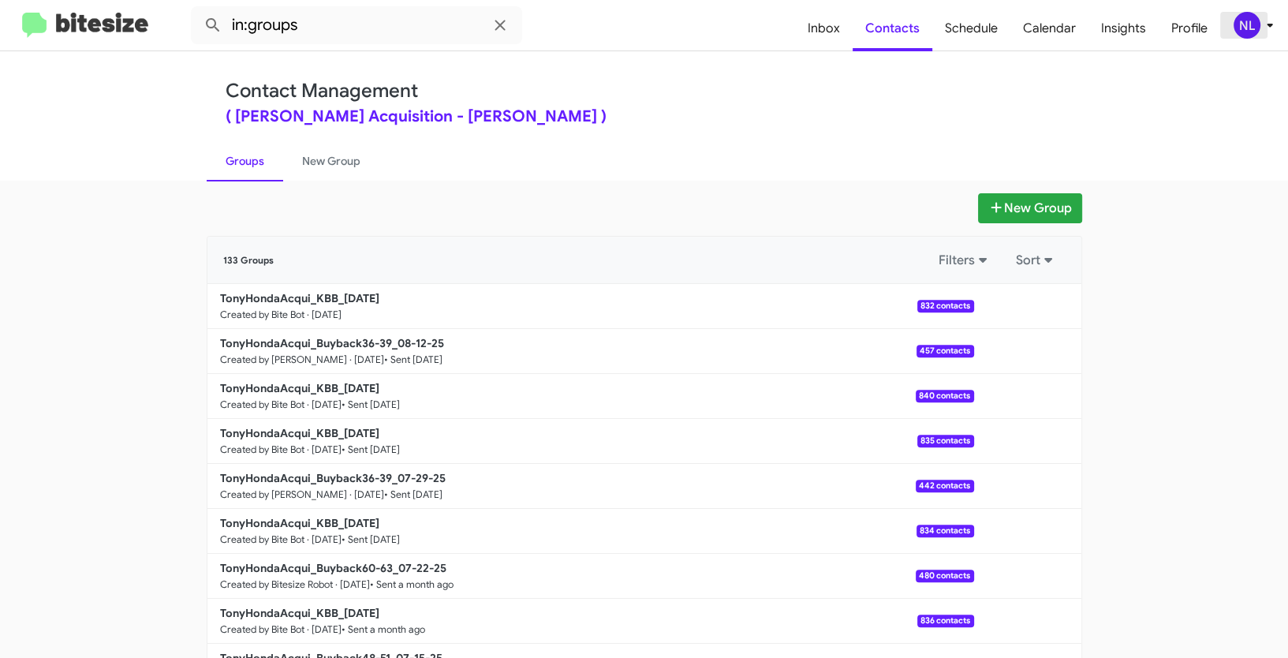
click at [1249, 30] on div "NL" at bounding box center [1247, 25] width 27 height 27
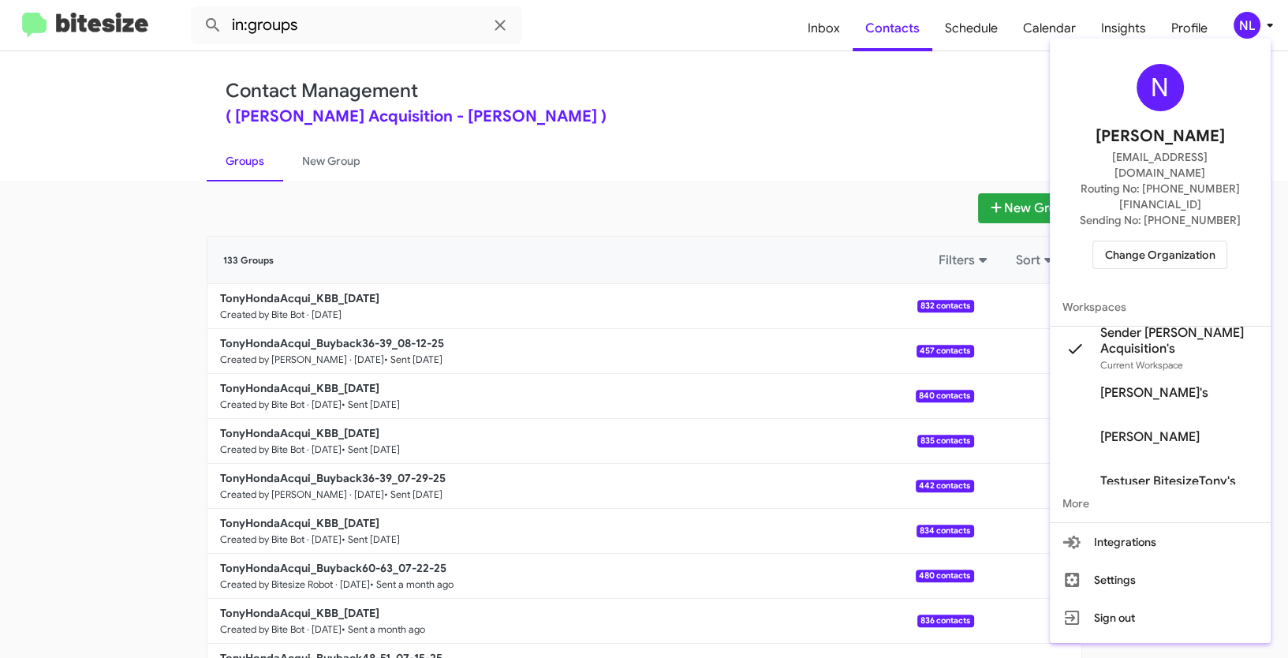
click at [860, 115] on div at bounding box center [644, 329] width 1288 height 658
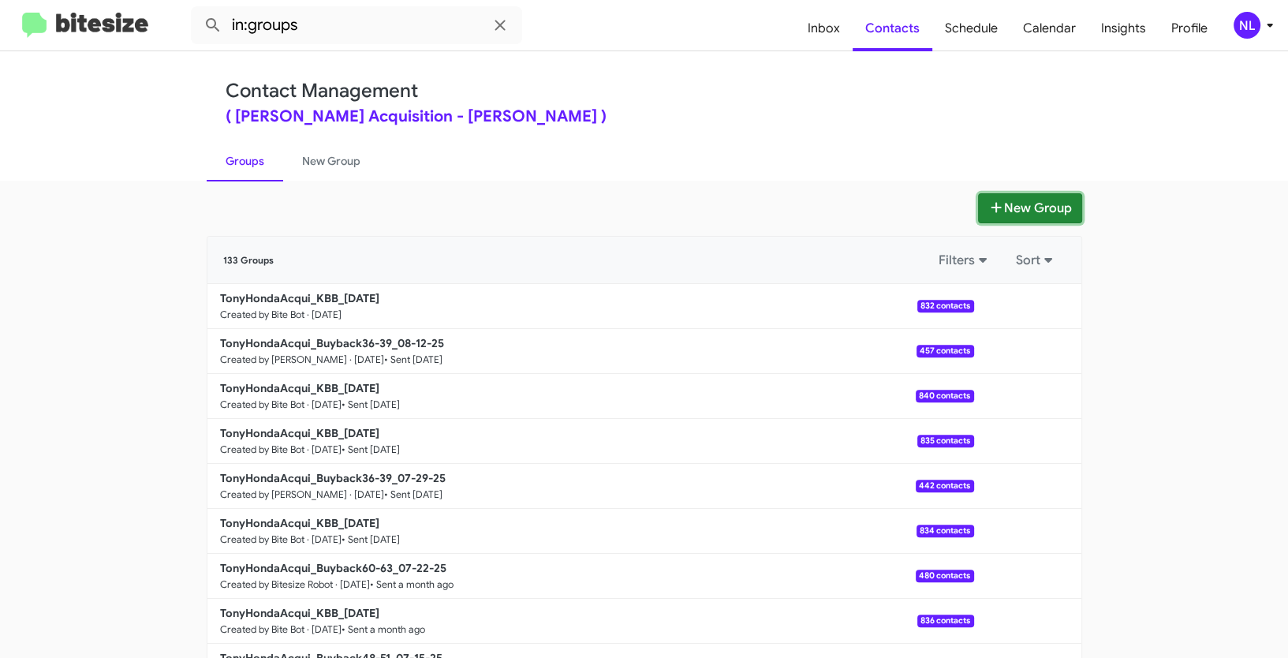
click at [1021, 207] on button "New Group" at bounding box center [1030, 208] width 104 height 30
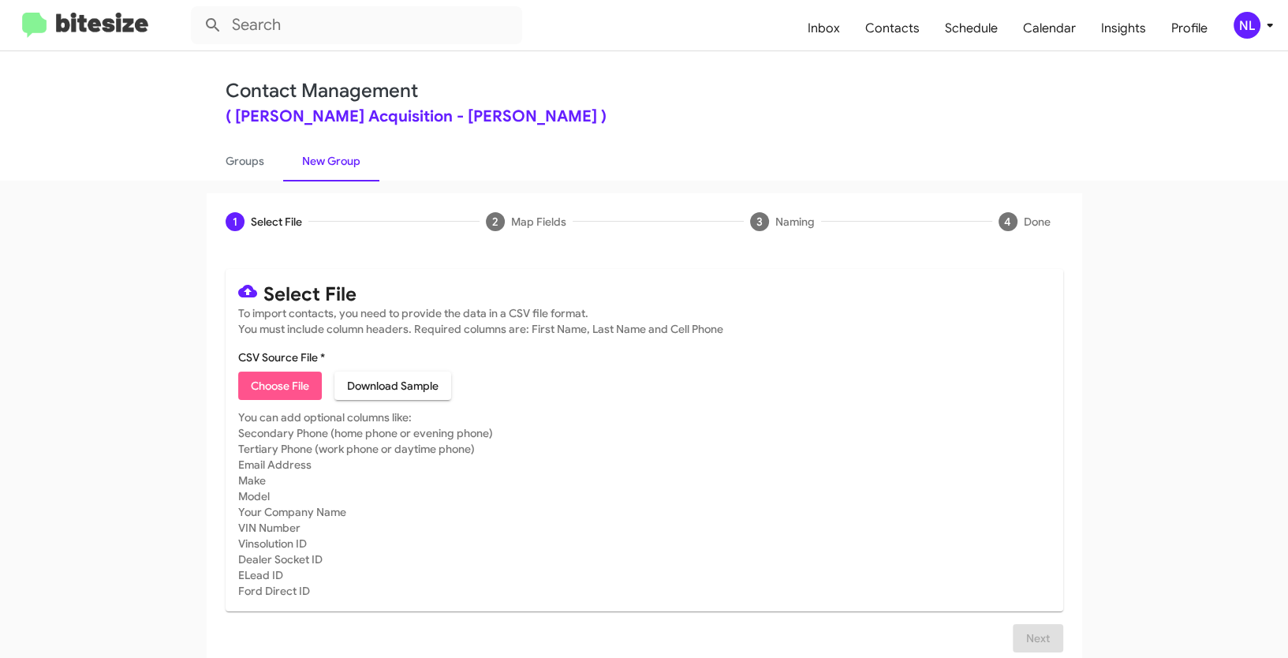
click at [279, 393] on span "Choose File" at bounding box center [280, 386] width 58 height 28
type input "TonyHondaAcqui_Buyback48-51_08-19-25"
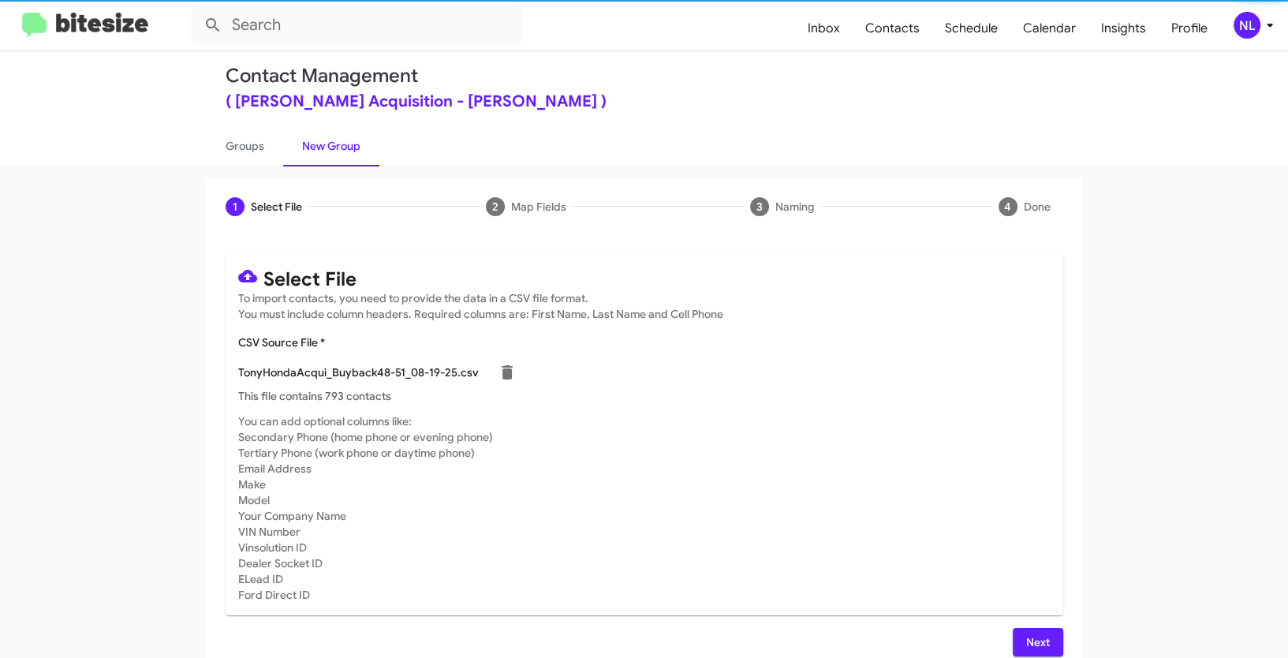
scroll to position [32, 0]
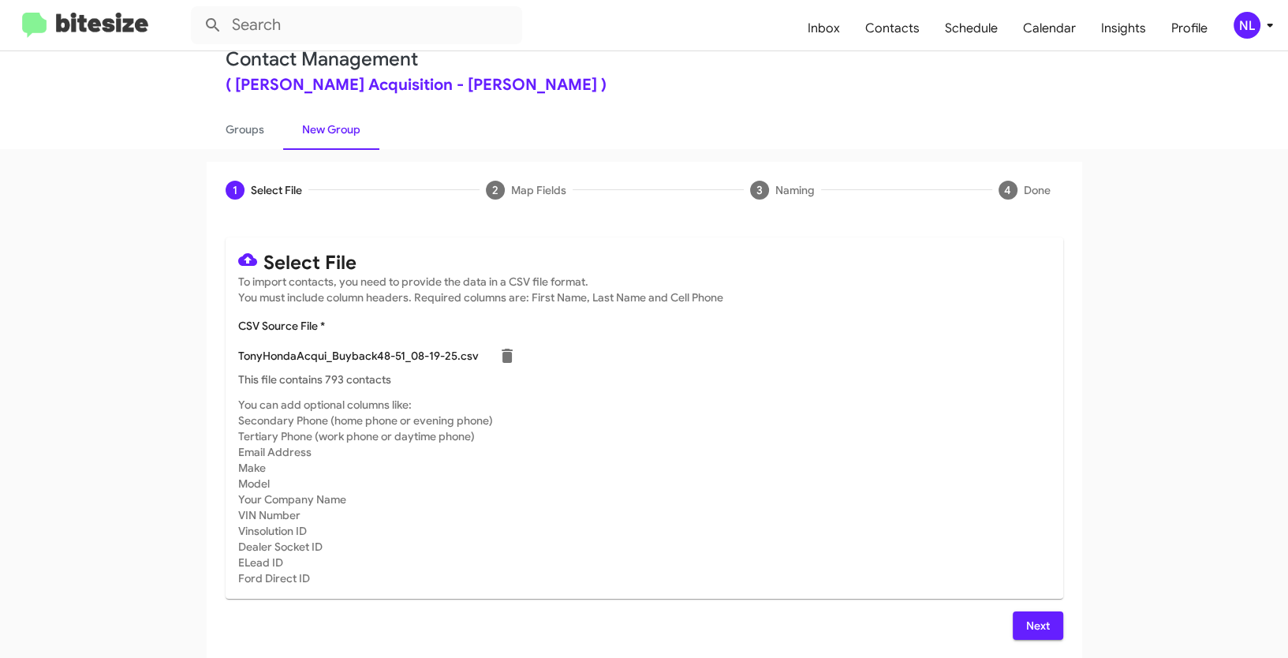
click at [1048, 626] on button "Next" at bounding box center [1038, 625] width 50 height 28
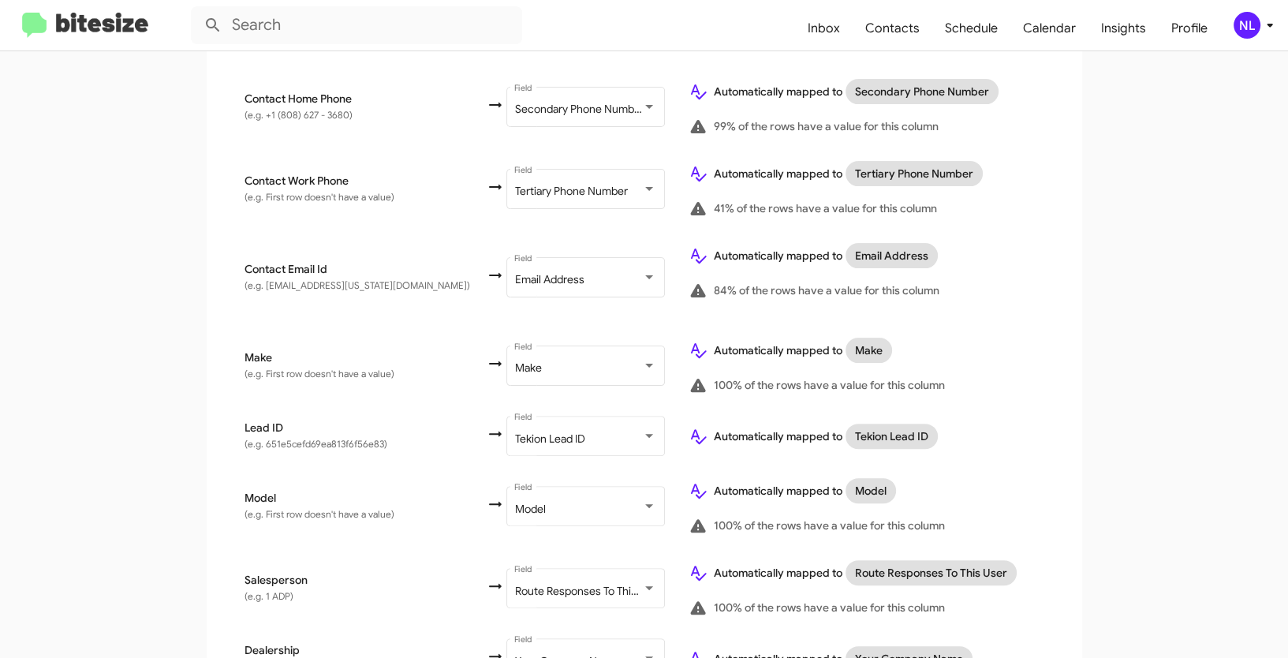
scroll to position [540, 0]
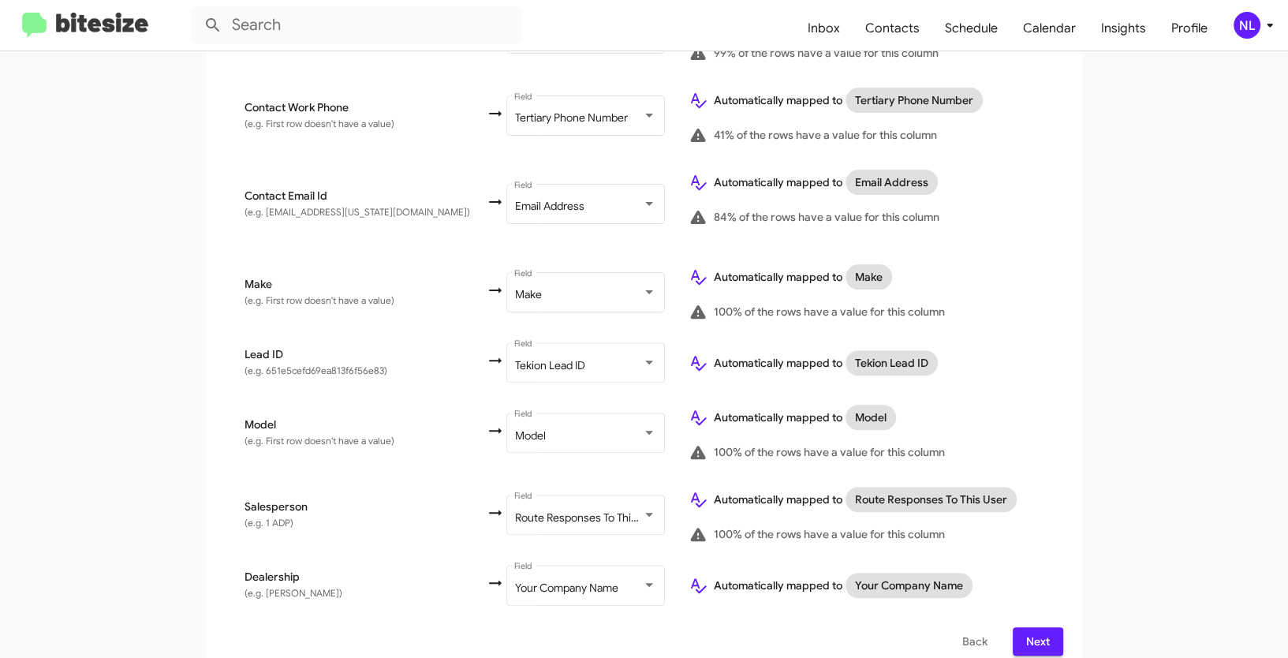
click at [1034, 627] on span "Next" at bounding box center [1037, 641] width 25 height 28
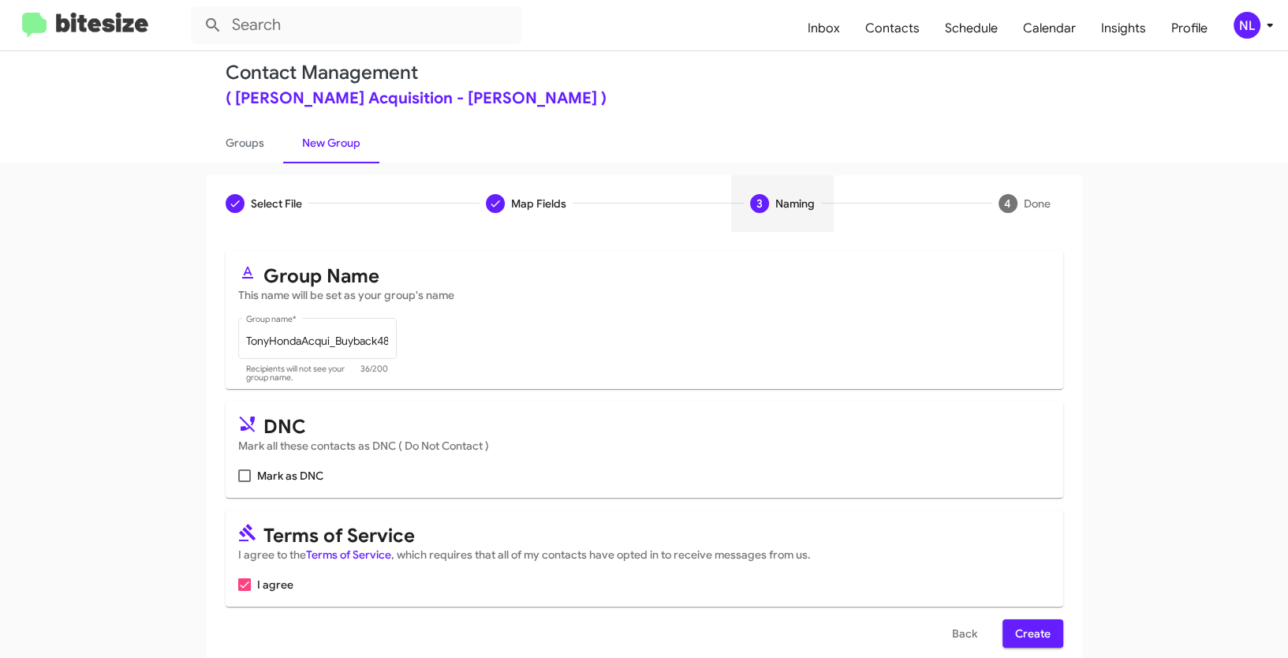
scroll to position [39, 0]
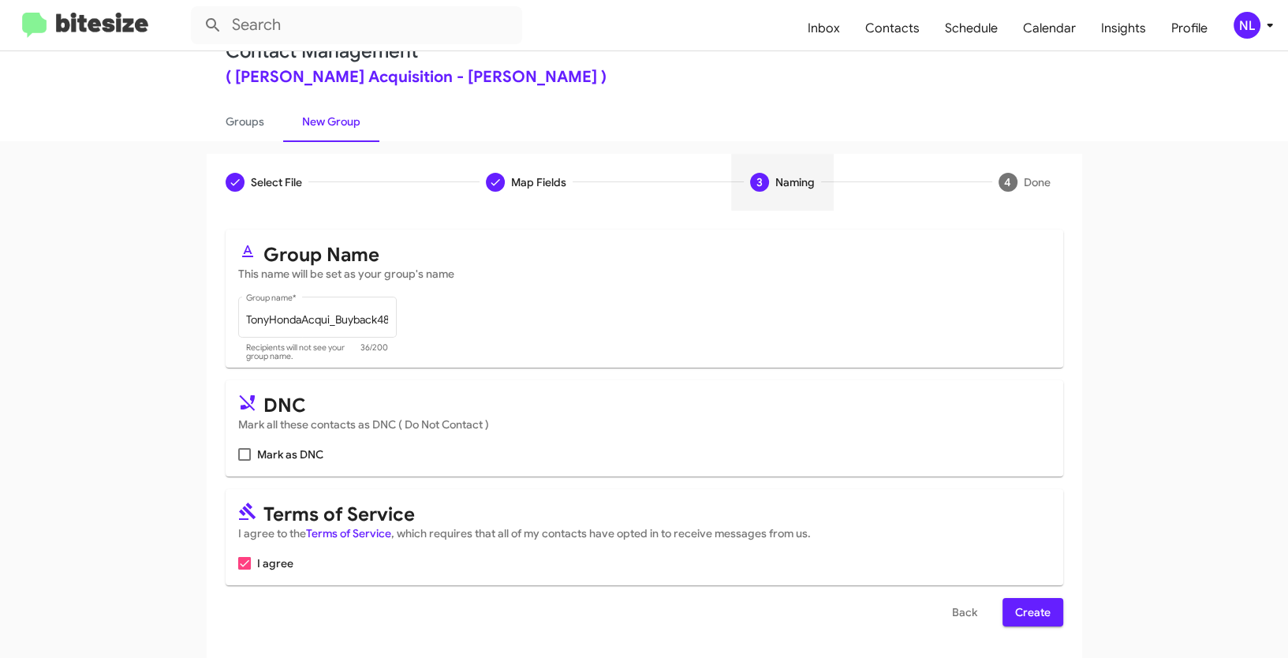
click at [1023, 618] on span "Create" at bounding box center [1032, 612] width 35 height 28
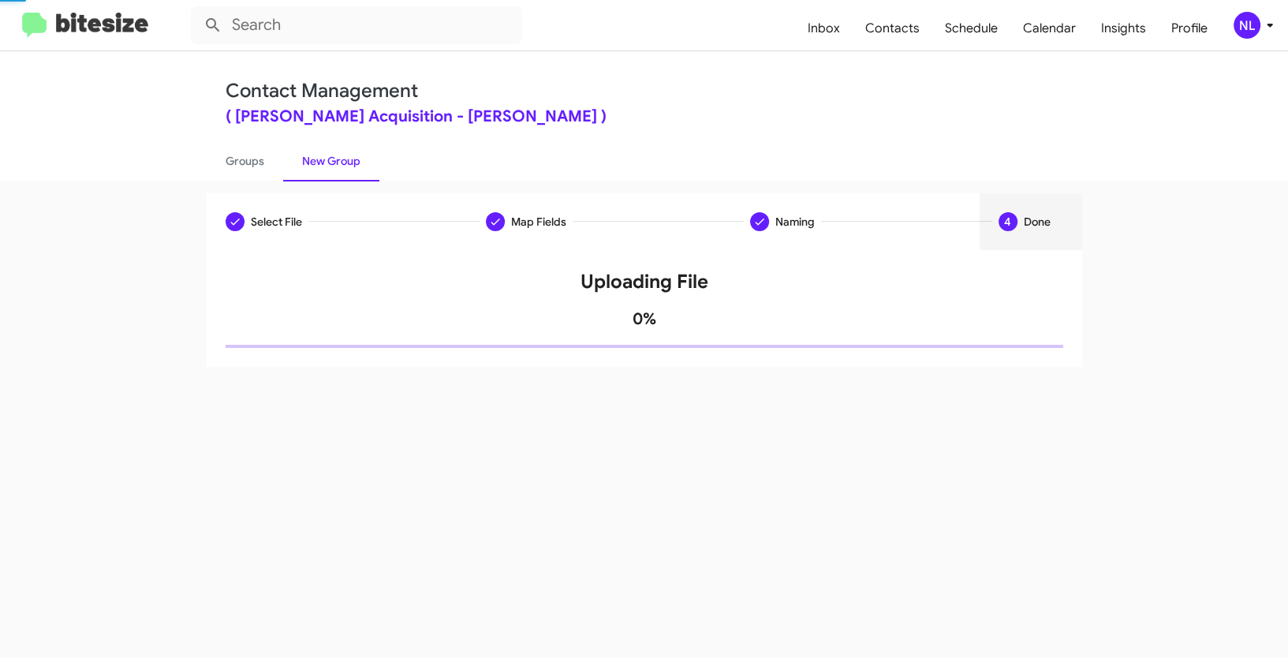
scroll to position [0, 0]
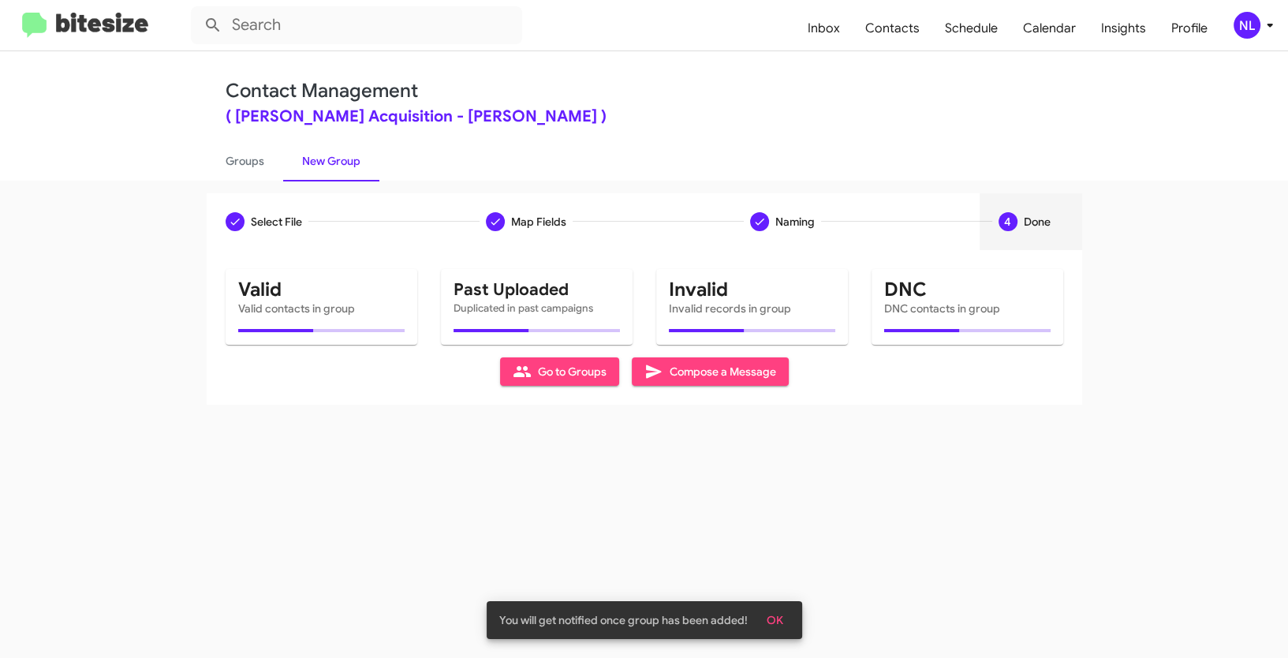
click at [778, 625] on span "OK" at bounding box center [775, 620] width 17 height 28
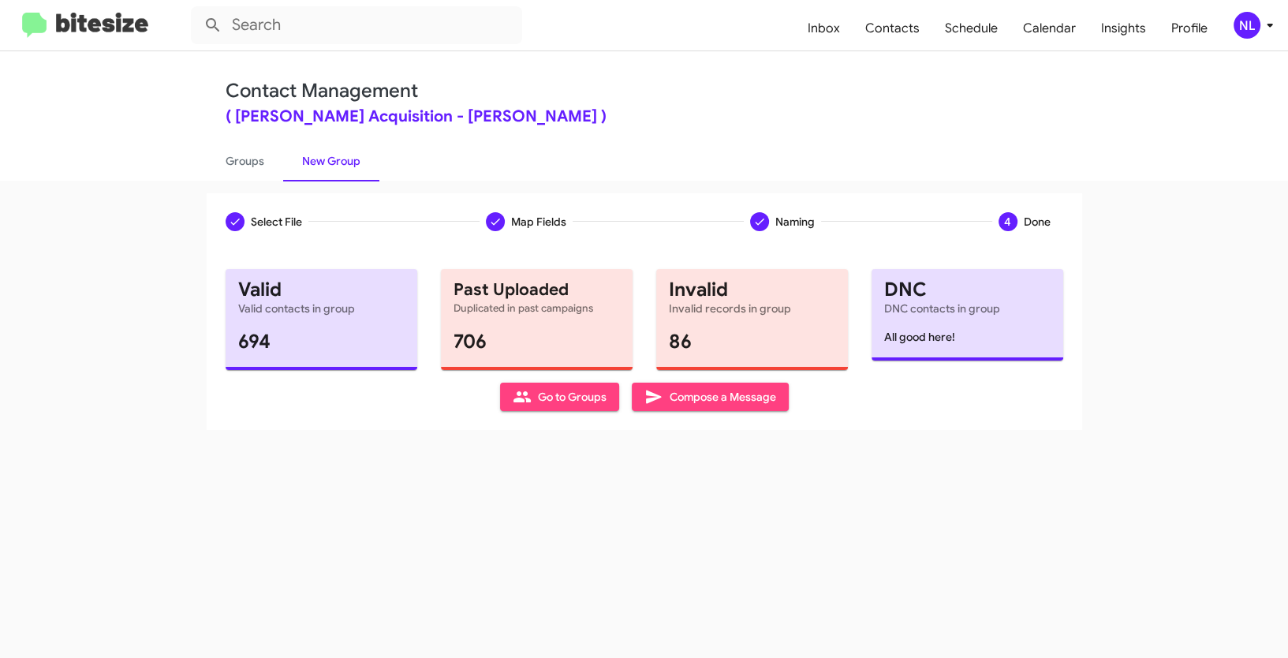
click at [547, 394] on span "Go to Groups" at bounding box center [560, 397] width 94 height 28
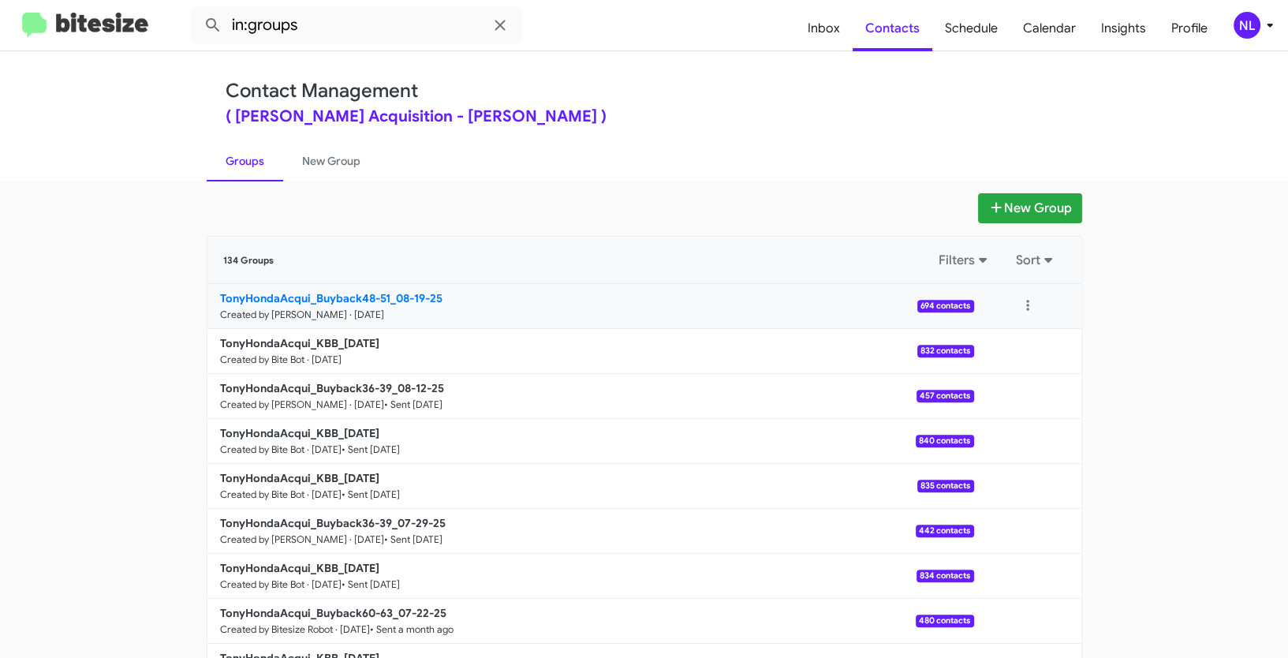
drag, startPoint x: 170, startPoint y: 293, endPoint x: 386, endPoint y: 300, distance: 216.2
click at [386, 300] on app-groups "New Group 134 Groups Filters Sort TonyHondaAcqui_Buyback48-51_08-19-25 Created …" at bounding box center [644, 484] width 1288 height 582
copy div "Filters Sort TonyHondaAcqui_Buyback48-51"
click at [350, 27] on input "in:groups" at bounding box center [356, 25] width 331 height 38
paste input "TonyHondaAcqui_Buyback48-51"
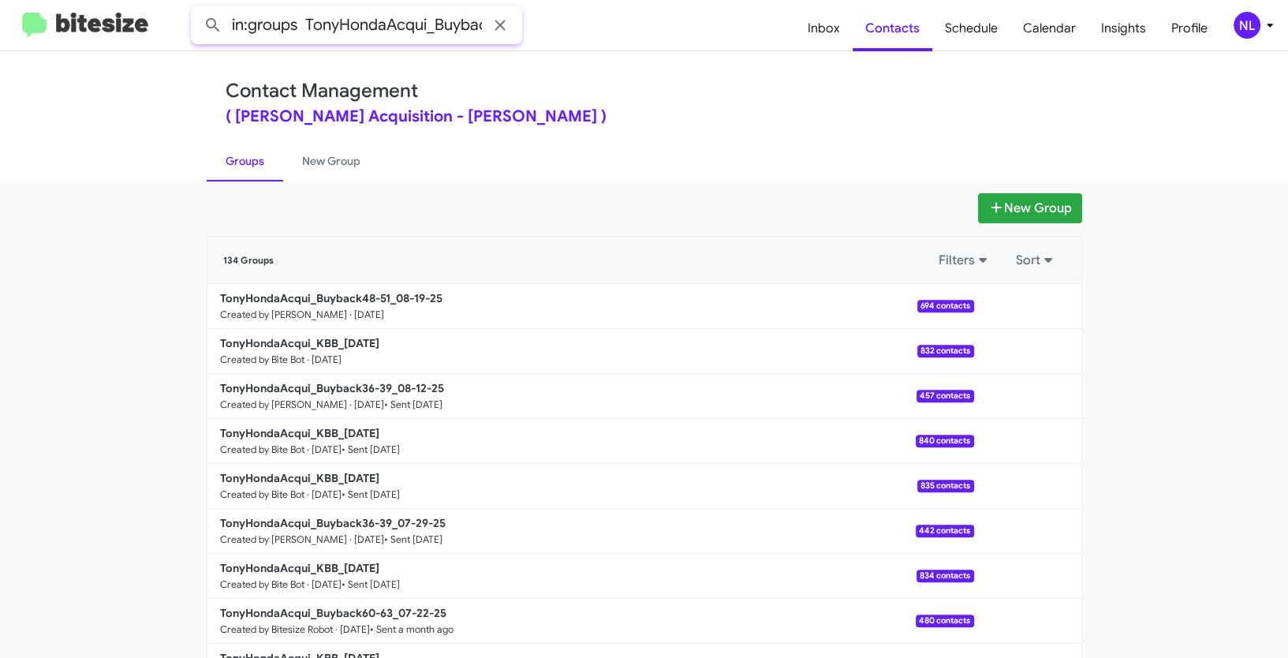
scroll to position [0, 52]
type input "in:groups TonyHondaAcqui_Buyback48-51"
click at [197, 9] on button at bounding box center [213, 25] width 32 height 32
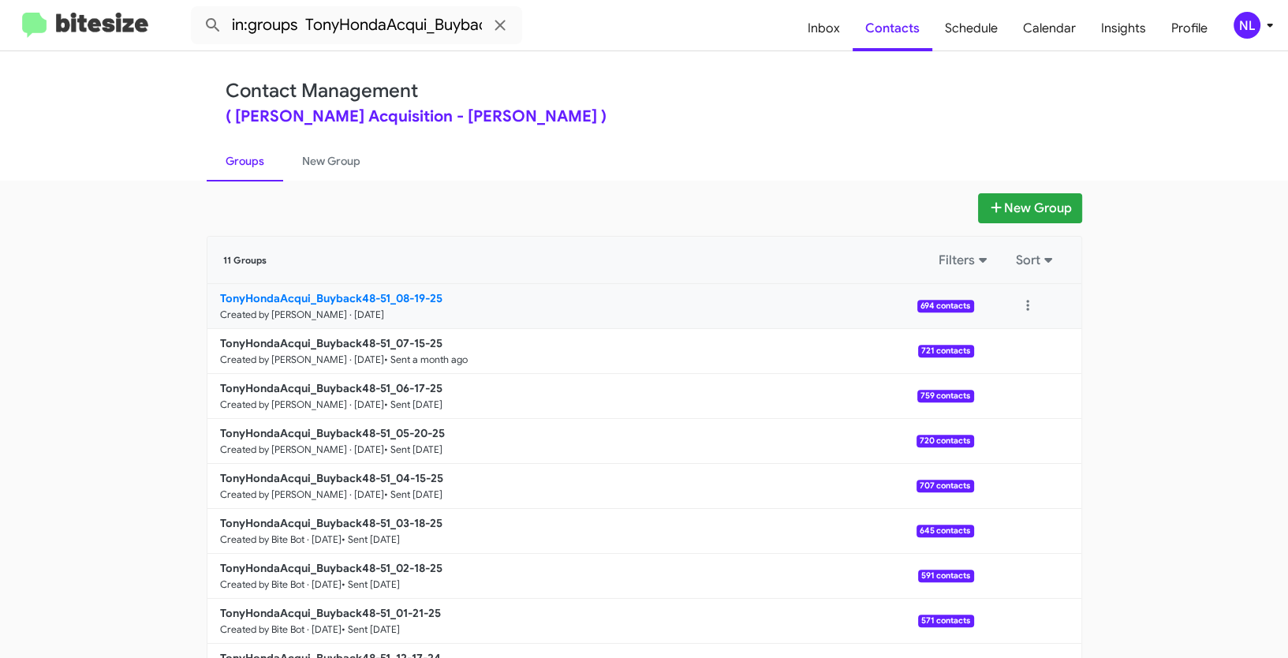
drag, startPoint x: 181, startPoint y: 293, endPoint x: 286, endPoint y: 297, distance: 104.2
click at [286, 297] on app-groups "New Group 11 Groups Filters Sort TonyHondaAcqui_Buyback48-51_08-19-25 Created b…" at bounding box center [644, 484] width 1288 height 582
click at [1106, 374] on app-groups "New Group 11 Groups Filters Sort TonyHondaAcqui_Buyback48-51_08-19-25 Created b…" at bounding box center [644, 484] width 1288 height 582
click at [1018, 301] on button at bounding box center [1028, 306] width 32 height 32
click at [993, 345] on button "View contacts" at bounding box center [980, 349] width 126 height 38
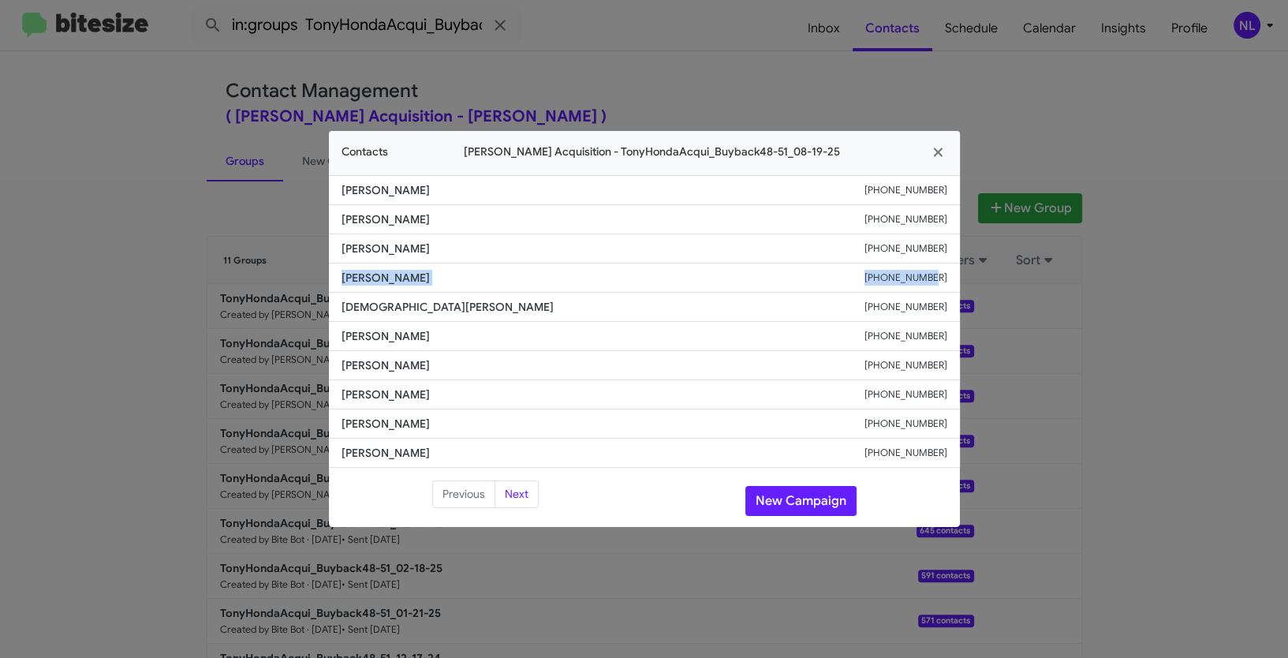
drag, startPoint x: 337, startPoint y: 278, endPoint x: 971, endPoint y: 277, distance: 634.2
click at [971, 277] on modal-container "Contacts Tony Honda Acquisition - TonyHondaAcqui_Buyback48-51_08-19-25 Alaina C…" at bounding box center [644, 329] width 1288 height 658
copy div "Marissa Fukunaga +18087410195"
click at [798, 499] on button "New Campaign" at bounding box center [800, 501] width 111 height 30
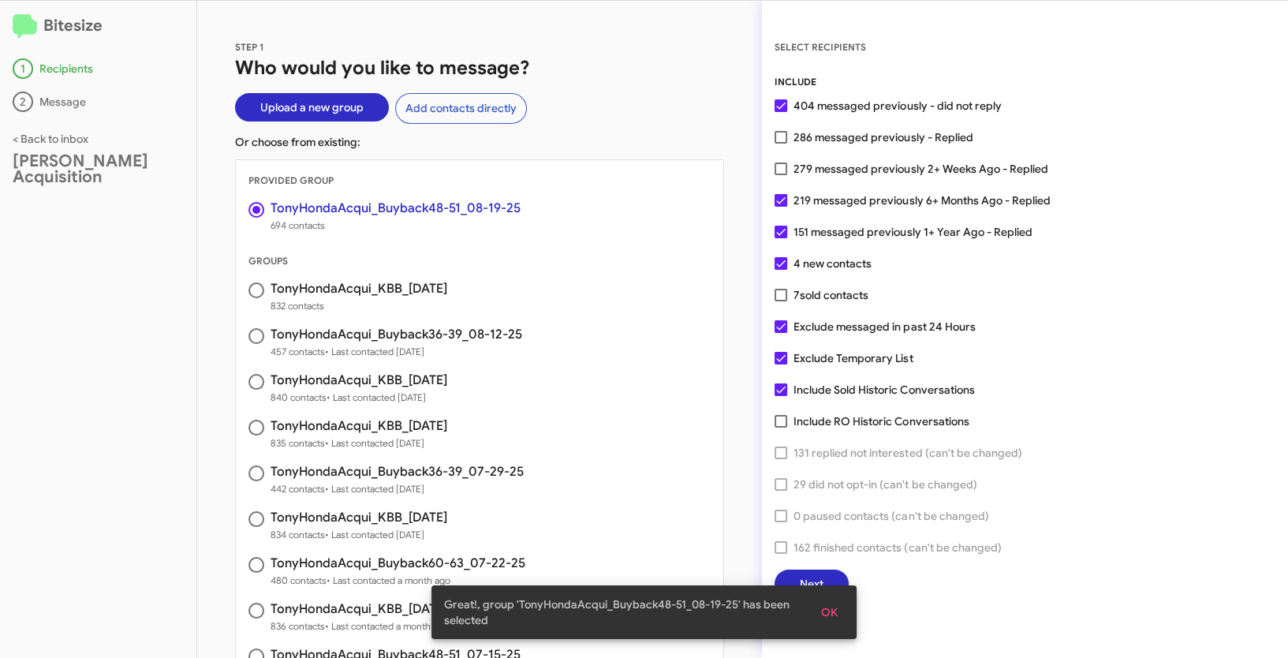
click at [830, 611] on span "OK" at bounding box center [829, 612] width 17 height 28
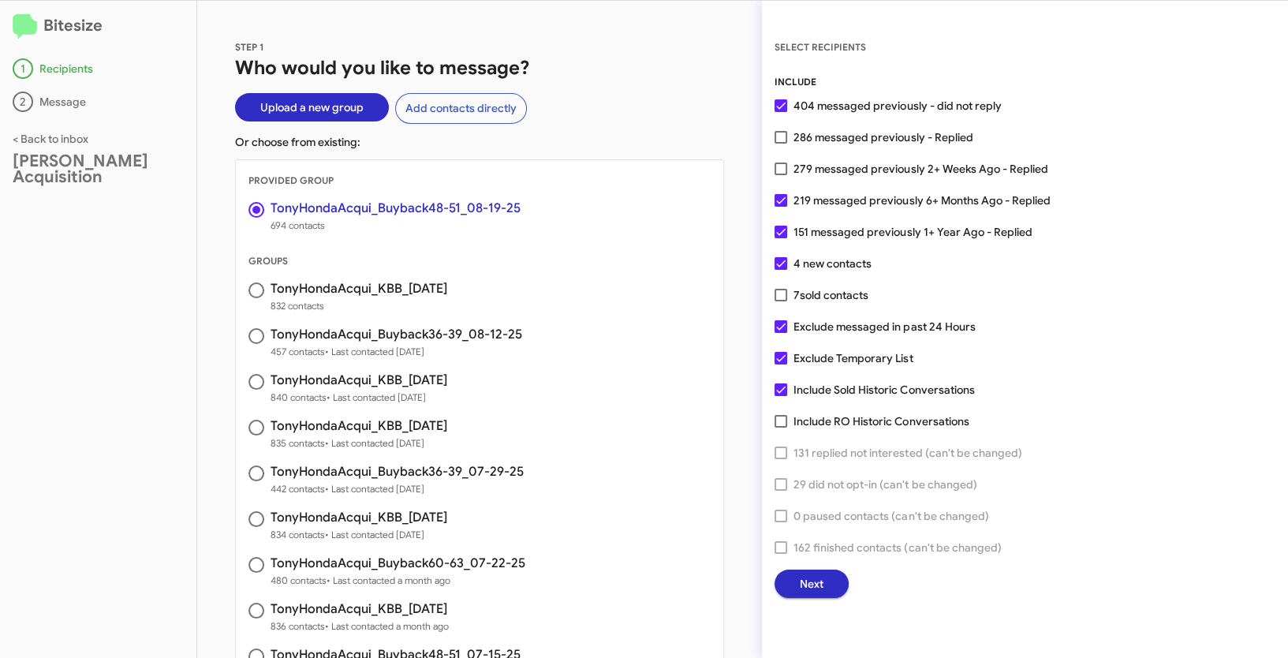
click at [826, 570] on button "Next" at bounding box center [812, 584] width 74 height 28
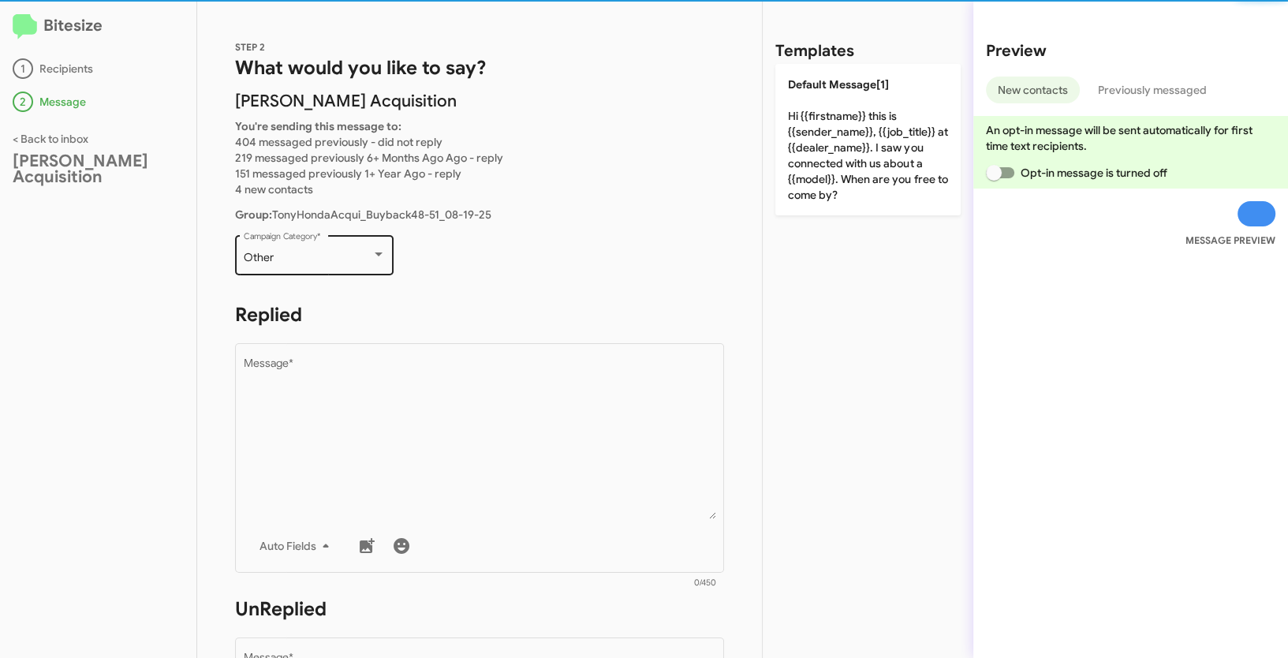
click at [305, 255] on div "Other" at bounding box center [308, 258] width 128 height 13
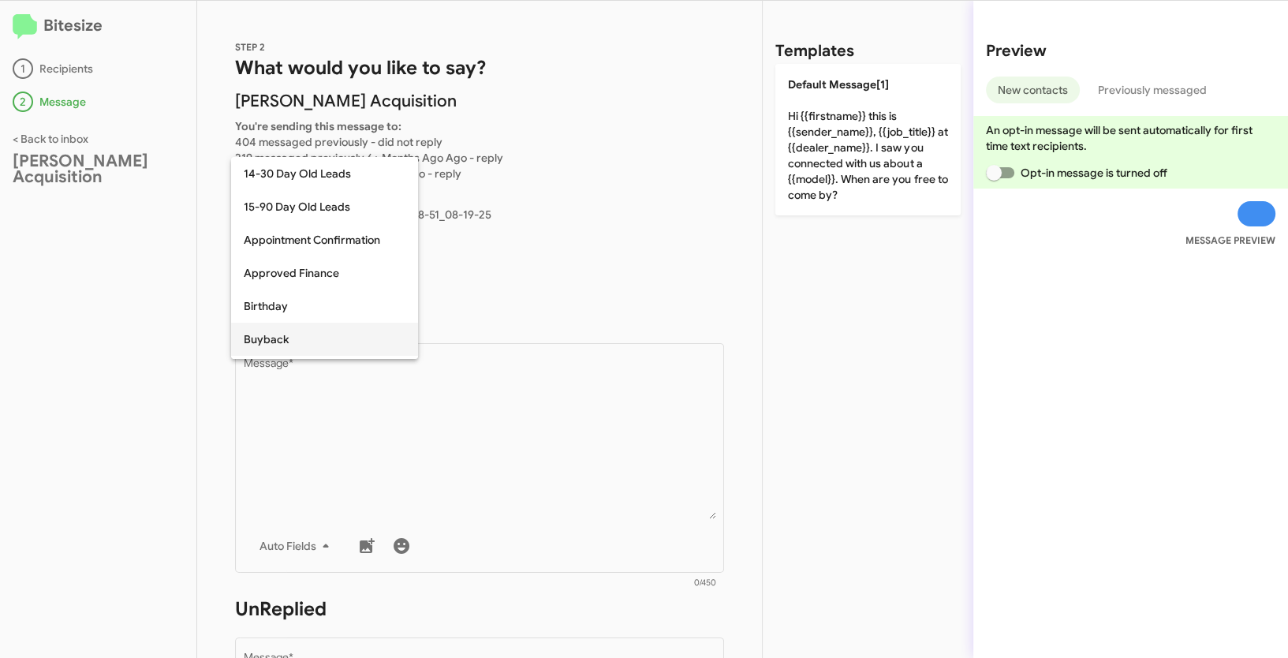
click at [304, 332] on span "Buyback" at bounding box center [325, 339] width 162 height 33
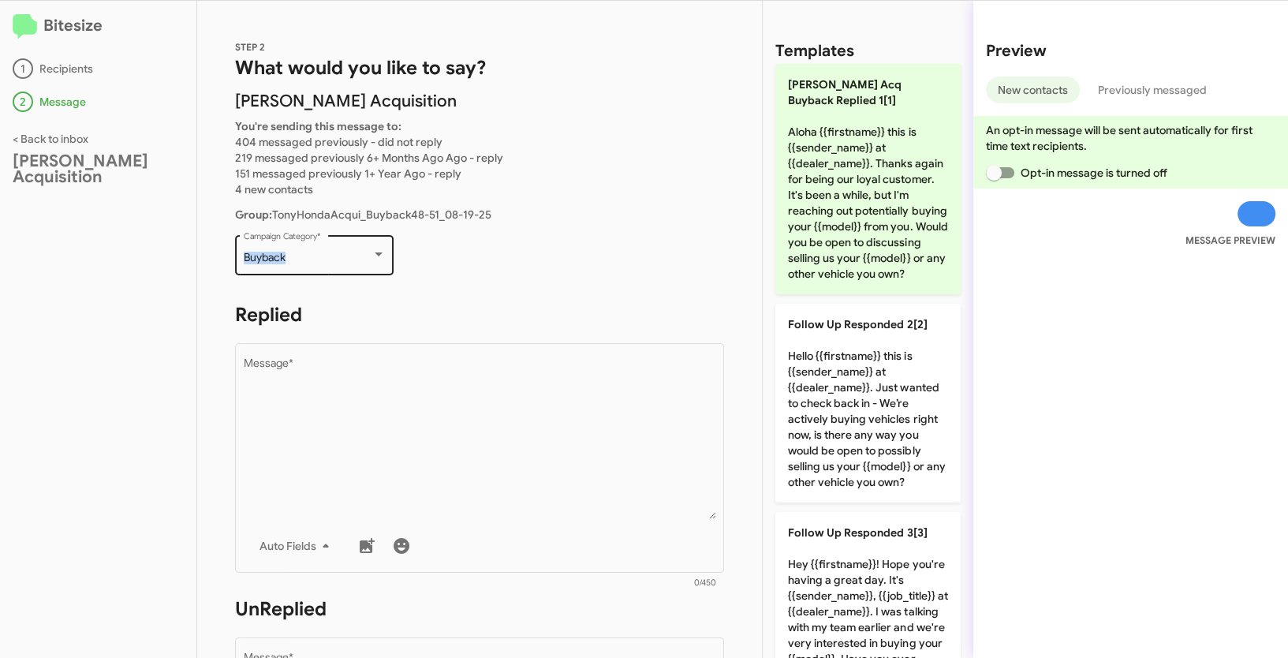
drag, startPoint x: 297, startPoint y: 259, endPoint x: 316, endPoint y: 260, distance: 18.2
click at [316, 260] on div "Buyback Campaign Category *" at bounding box center [314, 253] width 159 height 43
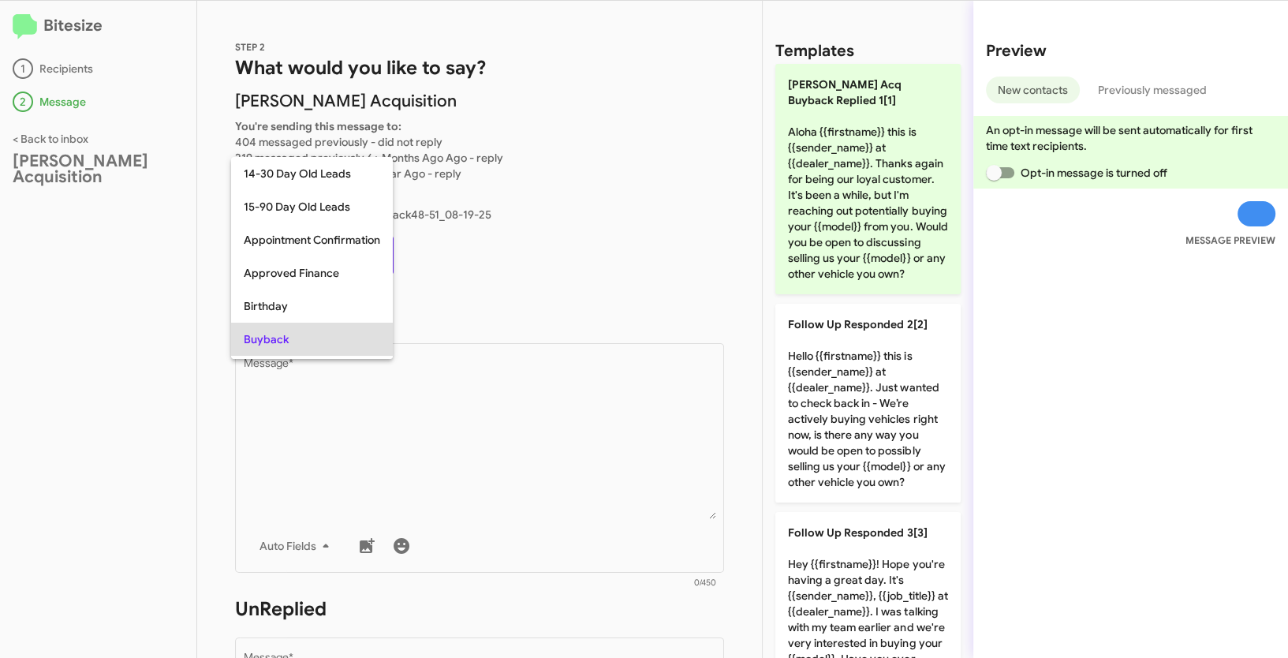
scroll to position [81, 0]
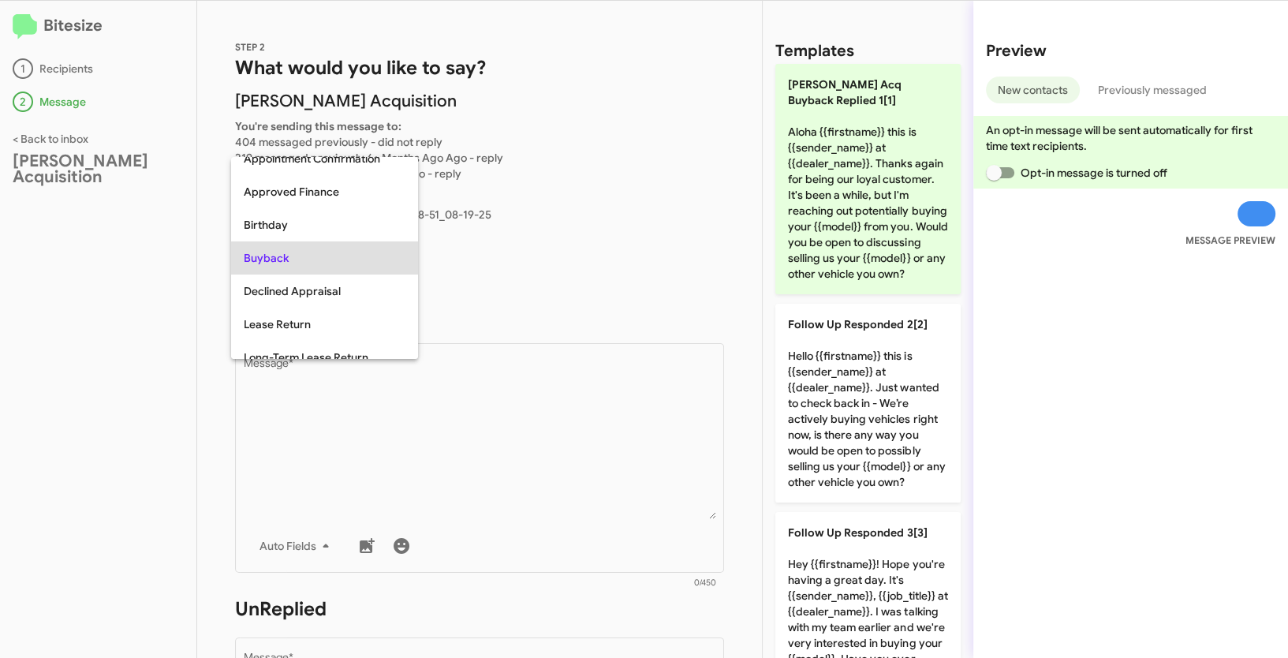
copy span "Buyback"
click at [524, 420] on div at bounding box center [644, 329] width 1288 height 658
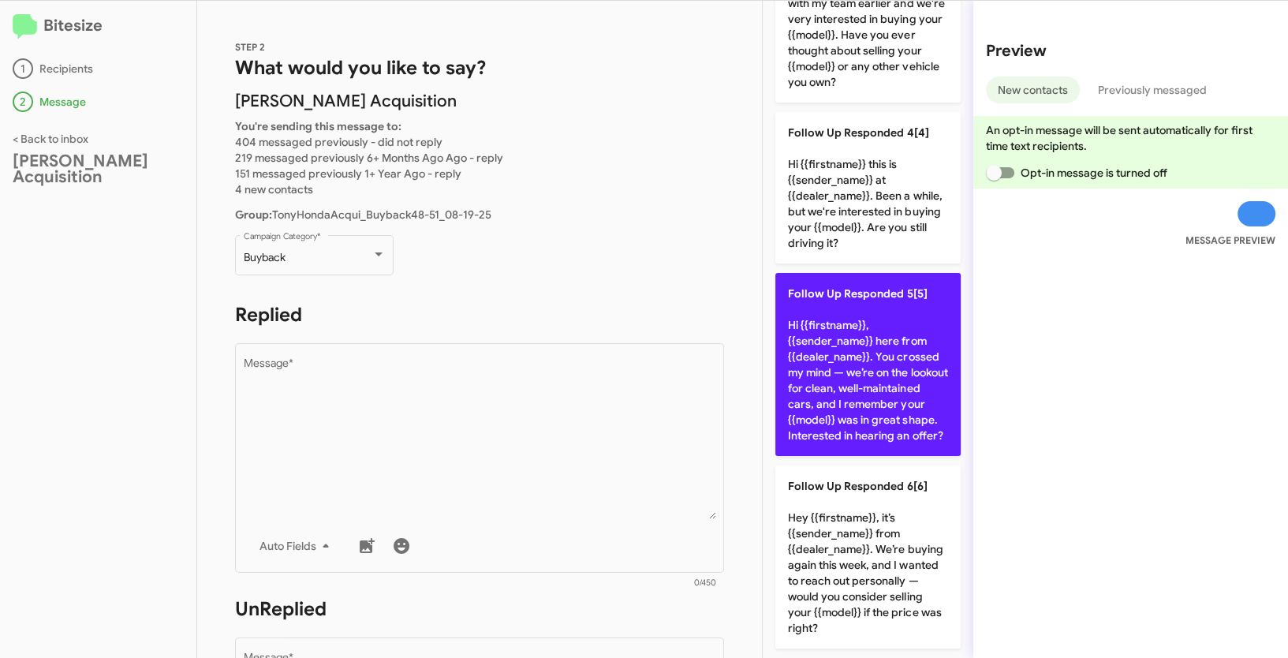
scroll to position [0, 0]
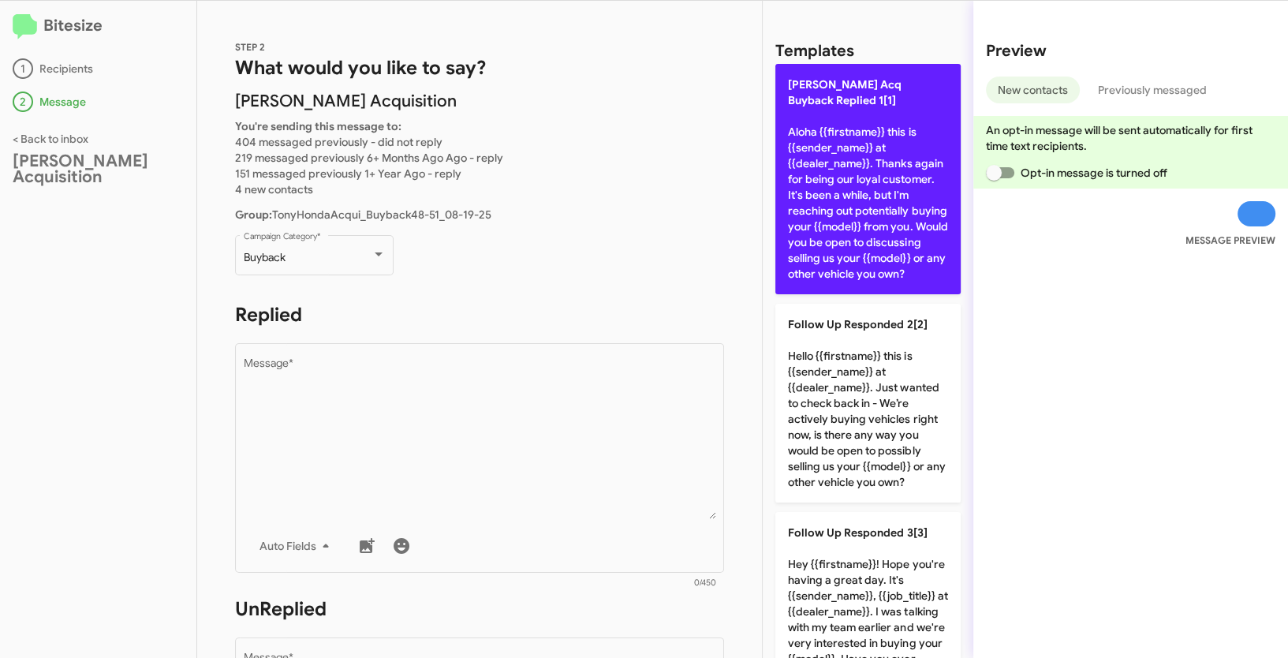
click at [844, 192] on p "Tony Honda Acq Buyback Replied 1[1] Aloha {{firstname}} this is {{sender_name}}…" at bounding box center [867, 179] width 185 height 230
type textarea "Aloha {{firstname}} this is {{sender_name}} at {{dealer_name}}. Thanks again fo…"
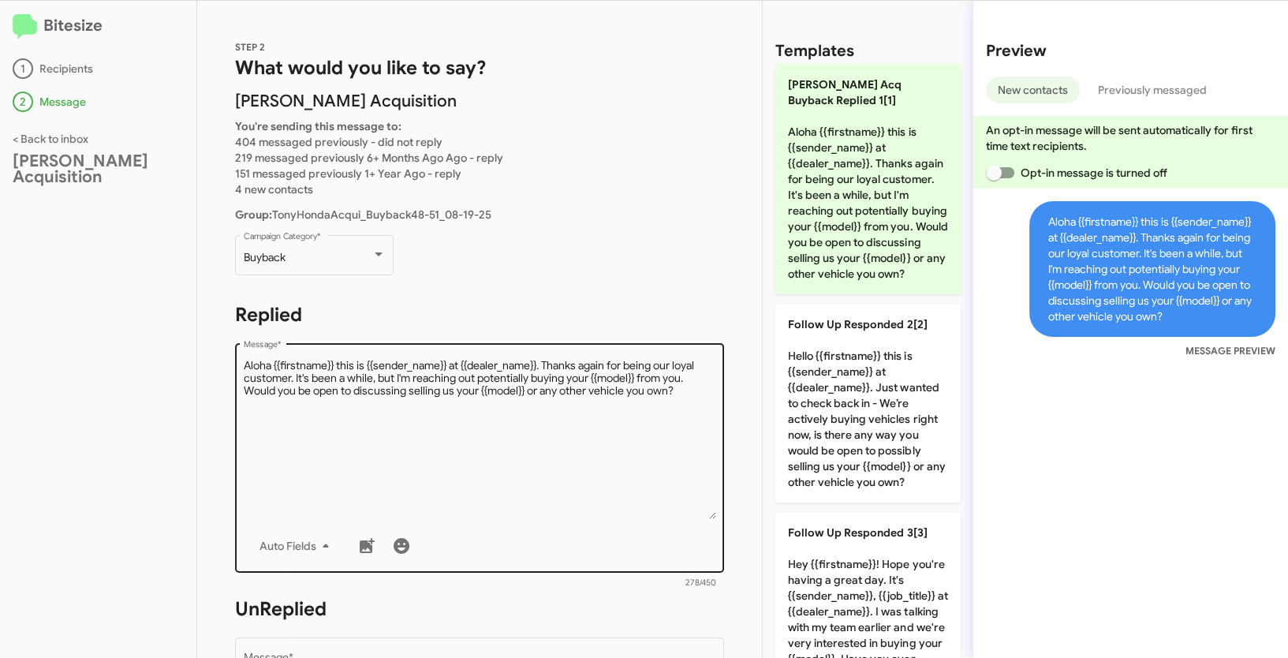
scroll to position [622, 0]
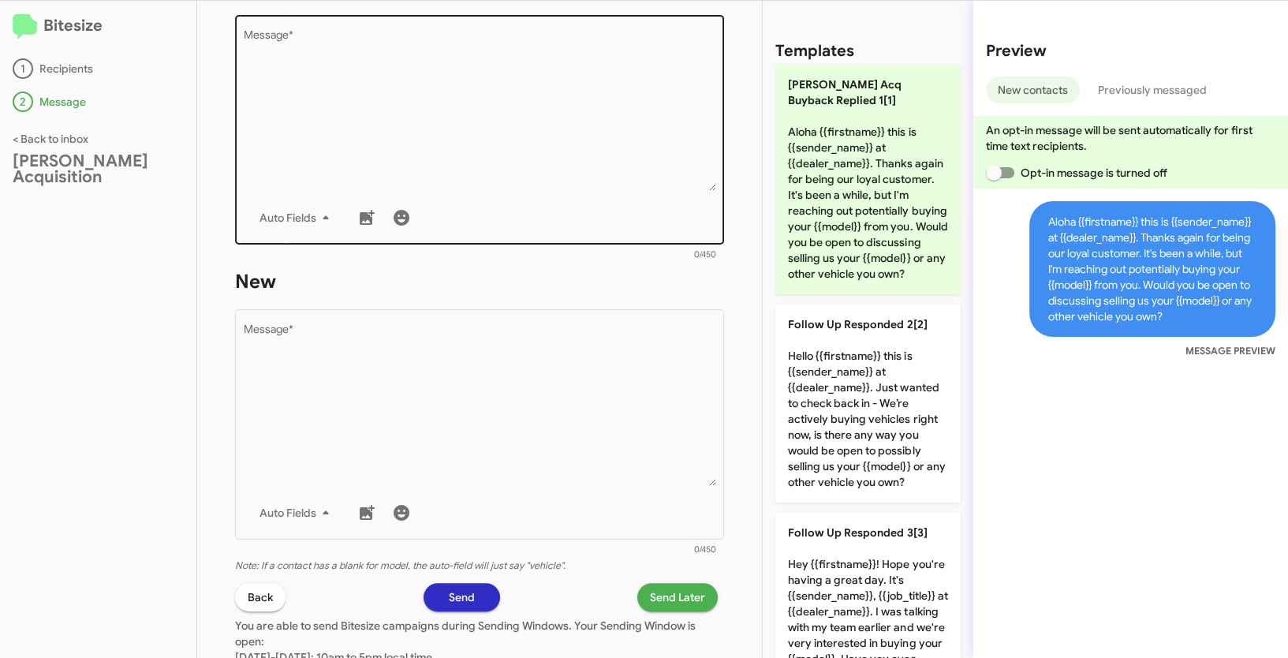
click at [441, 97] on textarea "Message *" at bounding box center [480, 110] width 472 height 161
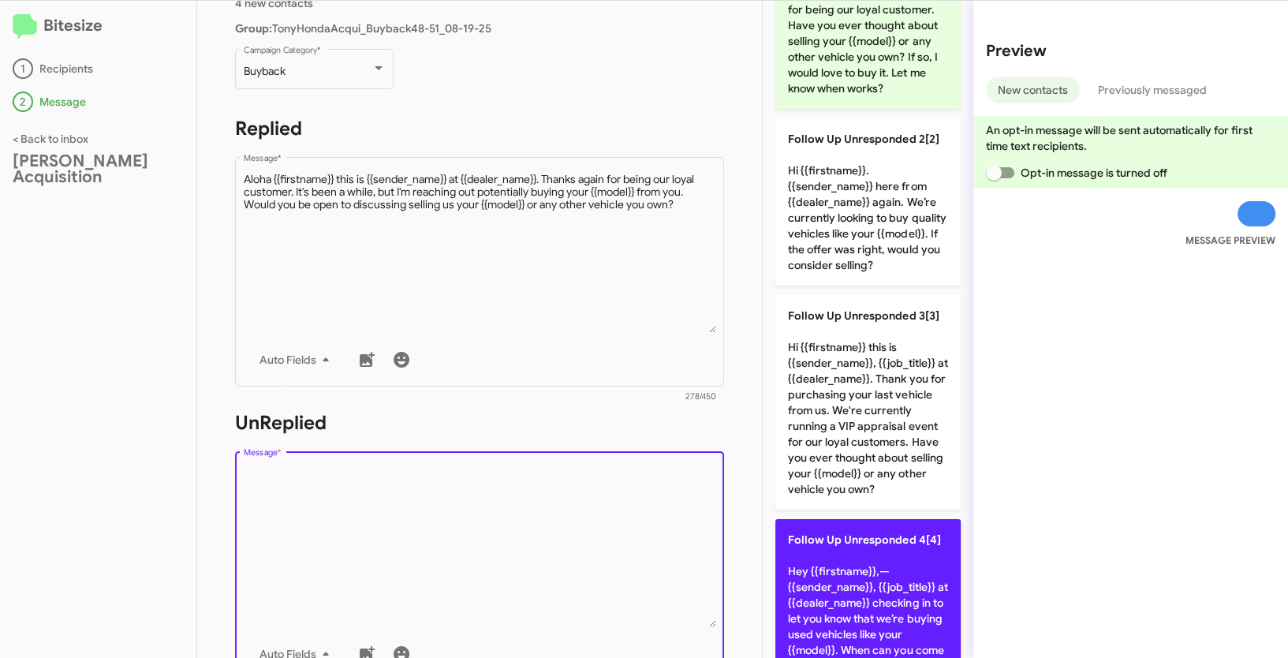
scroll to position [5, 0]
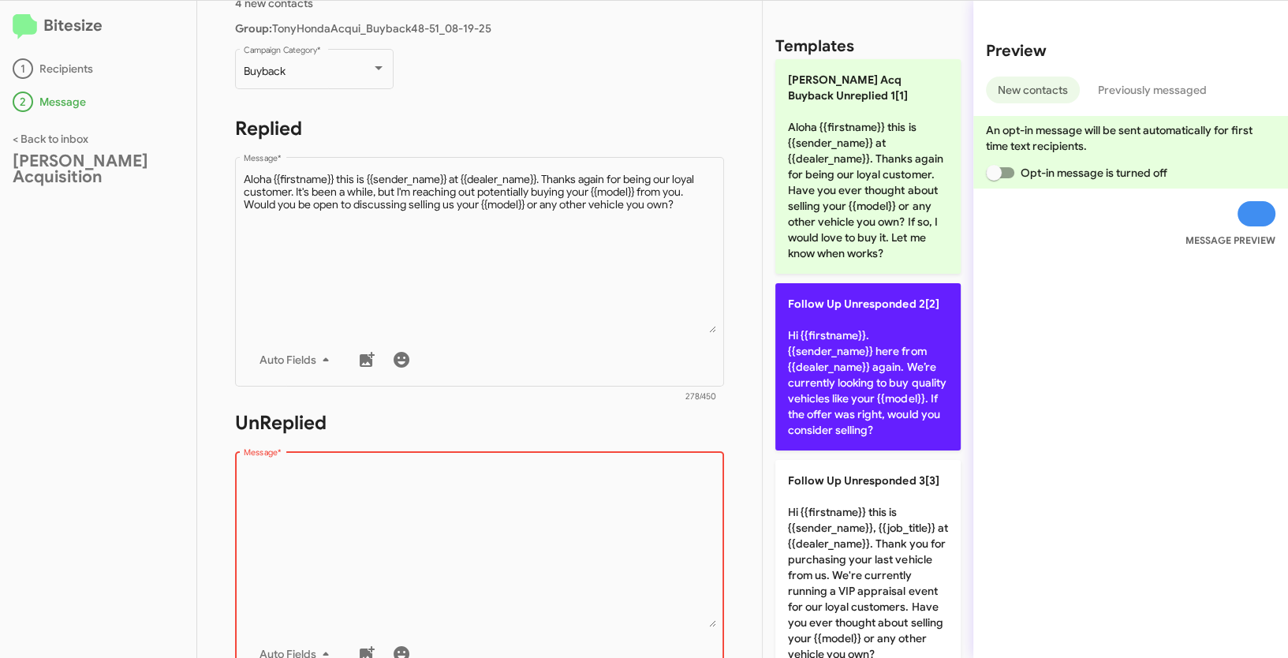
click at [868, 390] on p "Follow Up Unresponded 2[2] Hi {{firstname}}. {{sender_name}} here from {{dealer…" at bounding box center [867, 366] width 185 height 167
type textarea "Hi {{firstname}}. {{sender_name}} here from {{dealer_name}} again. We’re curren…"
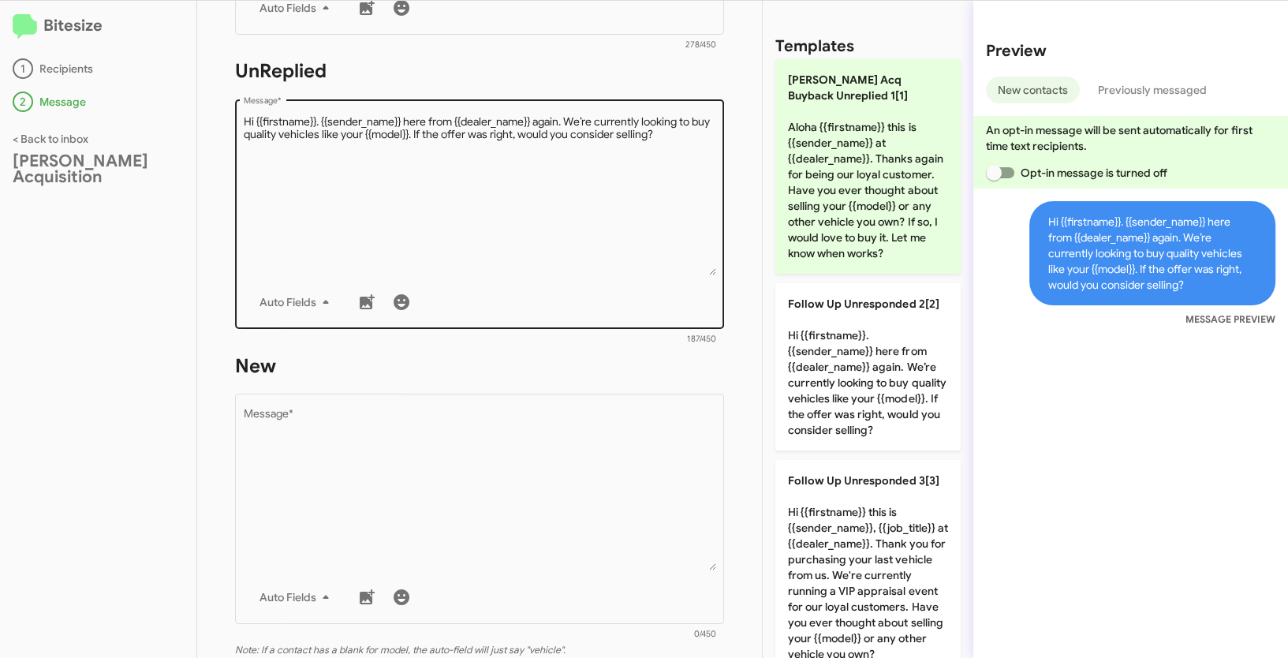
scroll to position [545, 0]
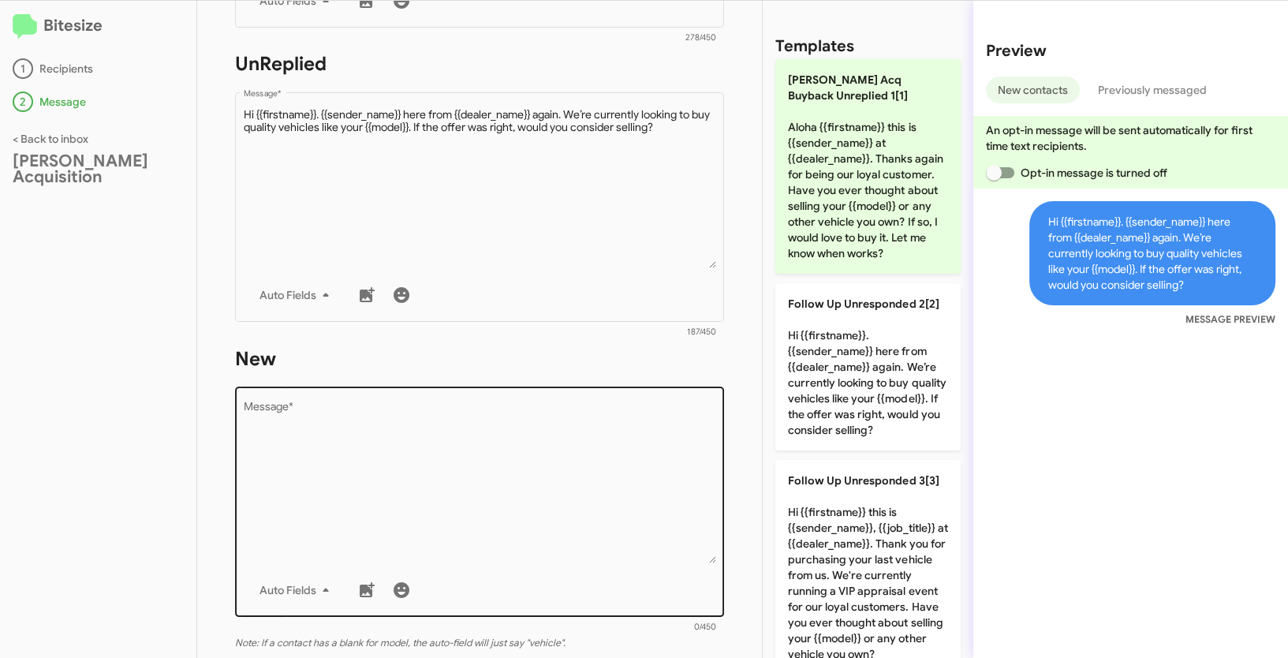
click at [499, 416] on textarea "Message *" at bounding box center [480, 482] width 472 height 161
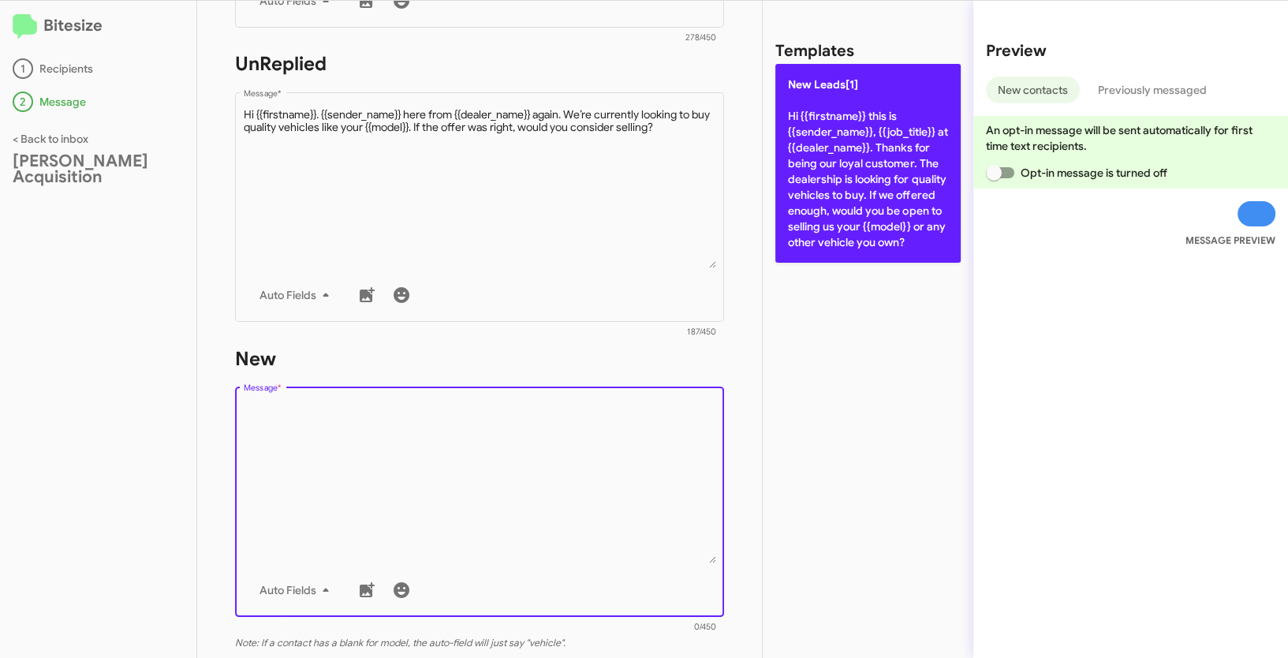
click at [856, 174] on p "New Leads[1] Hi {{firstname}} this is {{sender_name}}, {{job_title}} at {{deale…" at bounding box center [867, 163] width 185 height 199
type textarea "Hi {{firstname}} this is {{sender_name}}, {{job_title}} at {{dealer_name}}. Tha…"
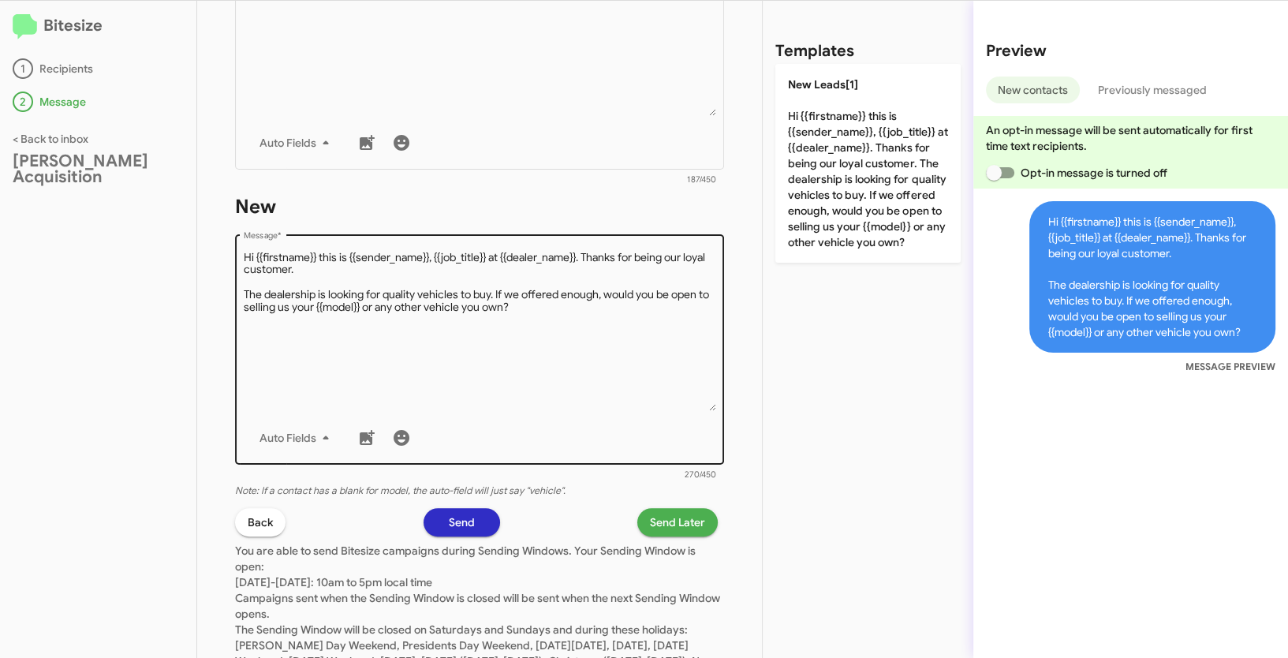
scroll to position [770, 0]
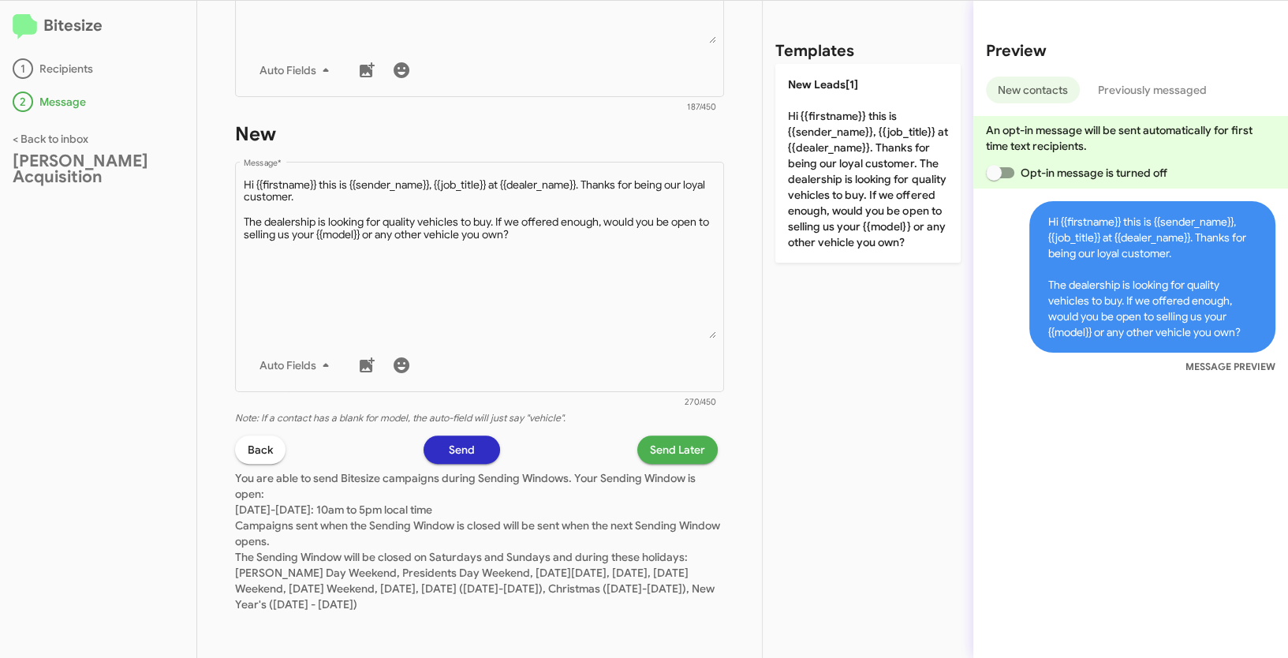
click at [674, 448] on span "Send Later" at bounding box center [677, 449] width 55 height 28
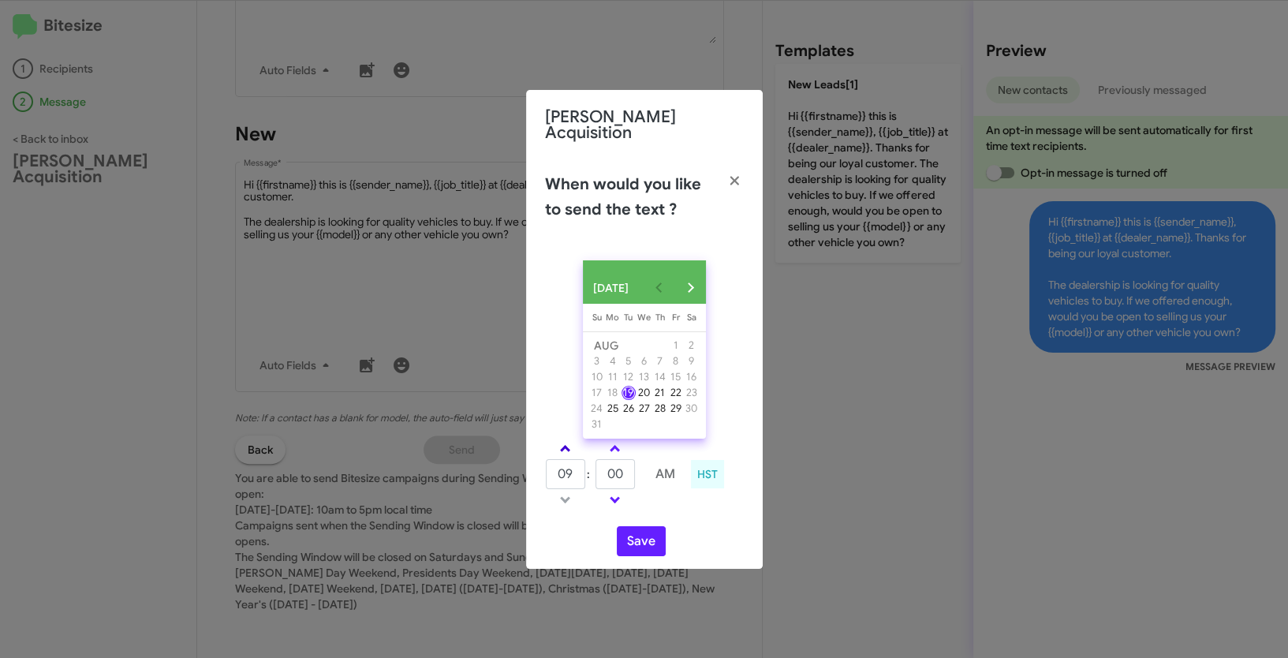
click at [566, 445] on link at bounding box center [565, 448] width 28 height 18
type input "12"
drag, startPoint x: 603, startPoint y: 470, endPoint x: 570, endPoint y: 469, distance: 34.0
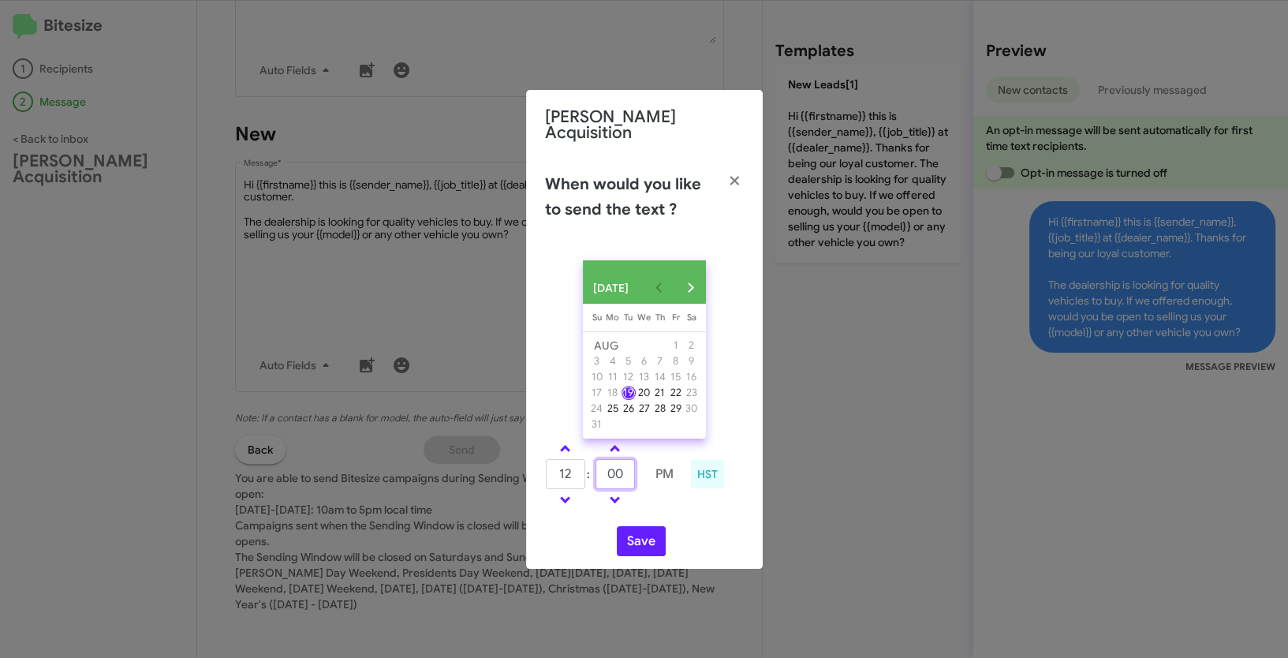
click at [570, 469] on tr "12 : 00 PM" at bounding box center [615, 474] width 140 height 32
type input "32"
click at [635, 533] on button "Save" at bounding box center [641, 541] width 49 height 30
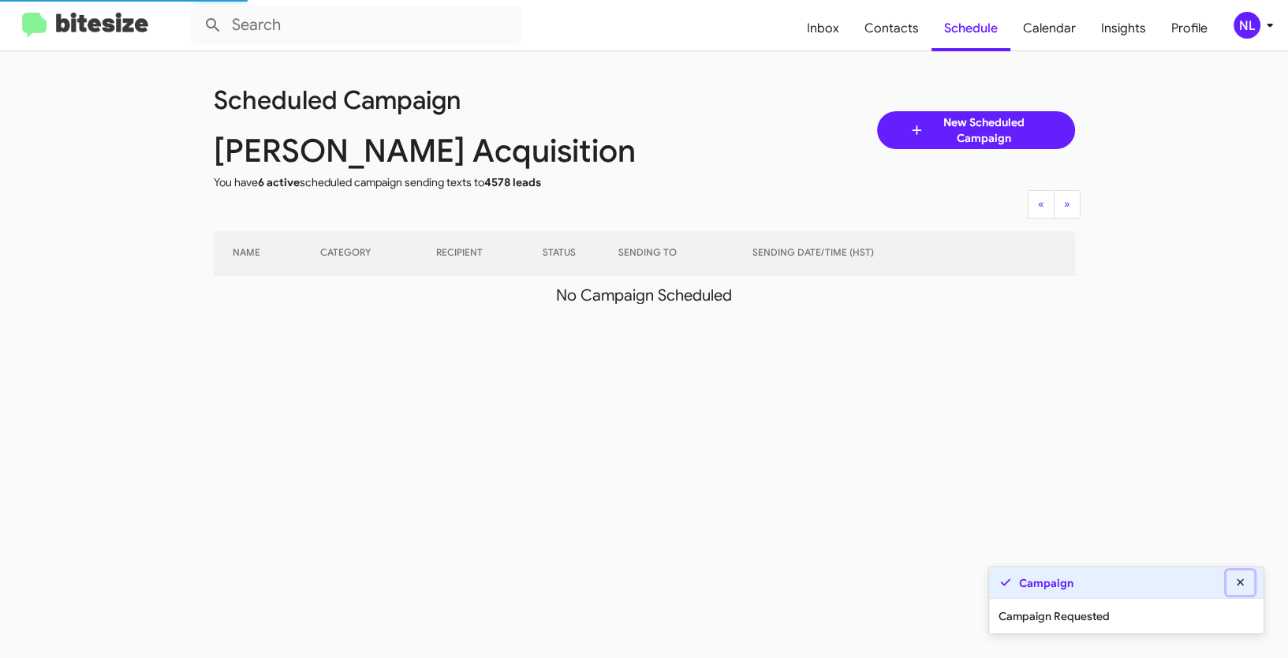
click at [1242, 587] on icon at bounding box center [1241, 582] width 14 height 11
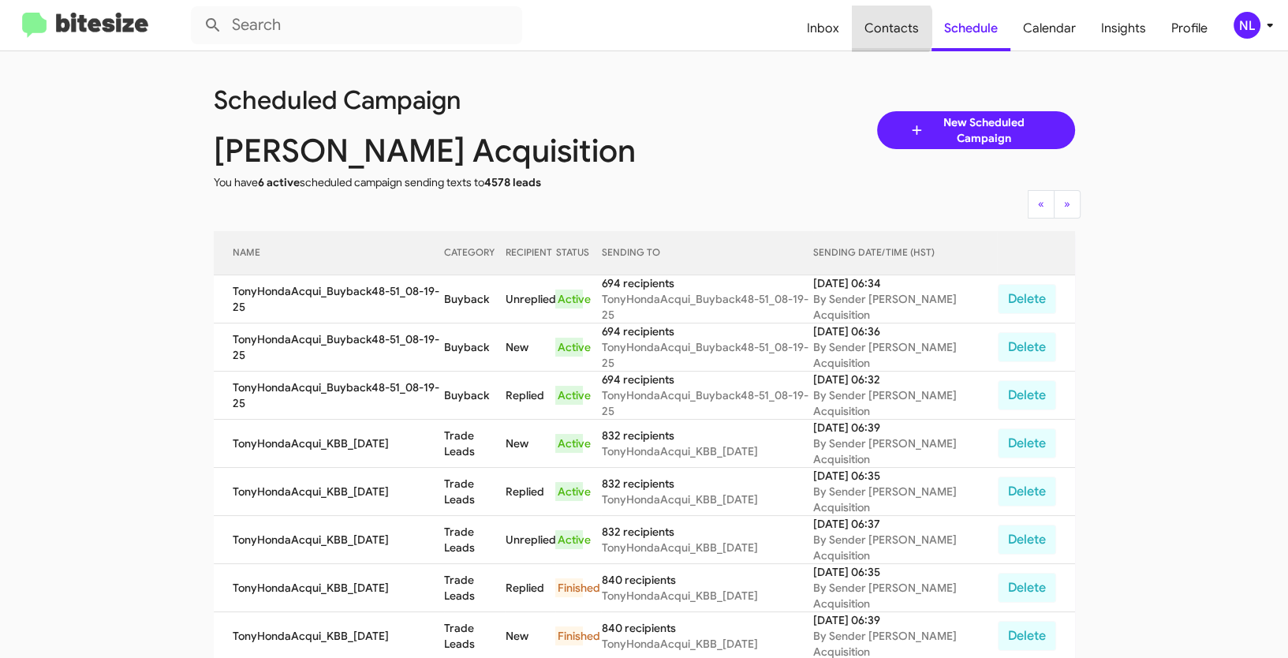
click at [894, 28] on span "Contacts" at bounding box center [892, 29] width 80 height 46
type input "in:groups"
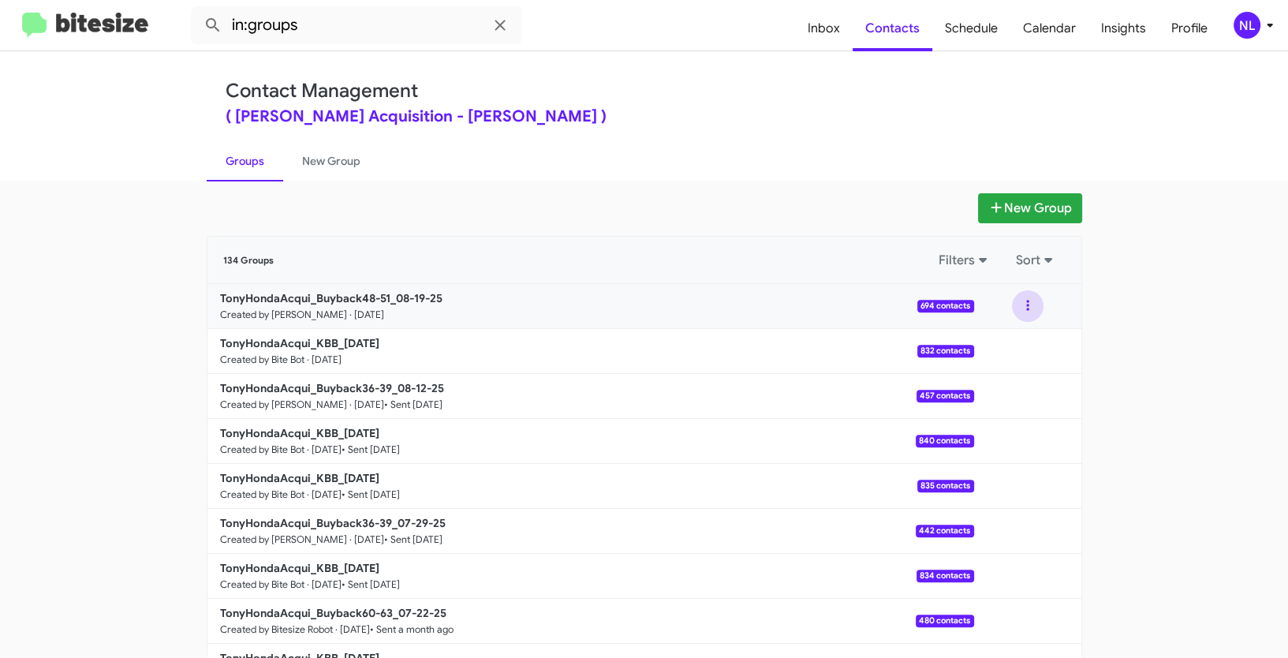
click at [1025, 306] on button at bounding box center [1028, 306] width 32 height 32
click at [1004, 353] on button "View contacts" at bounding box center [980, 349] width 126 height 38
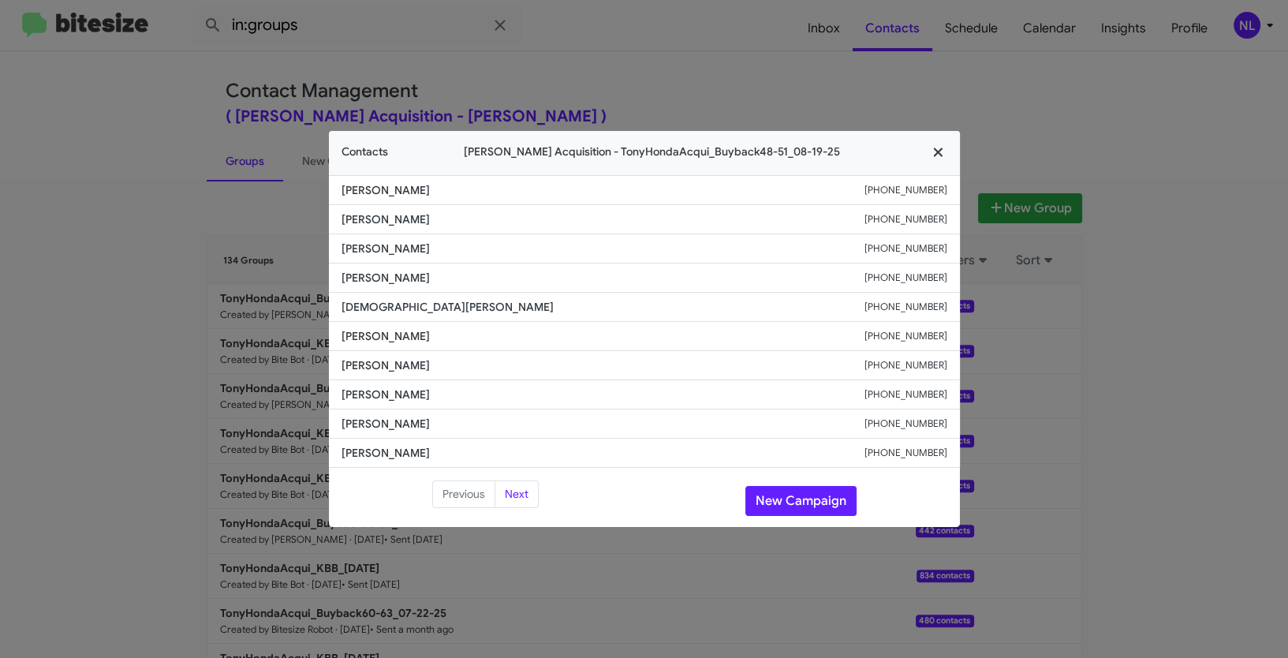
click at [939, 153] on icon "button" at bounding box center [938, 152] width 9 height 9
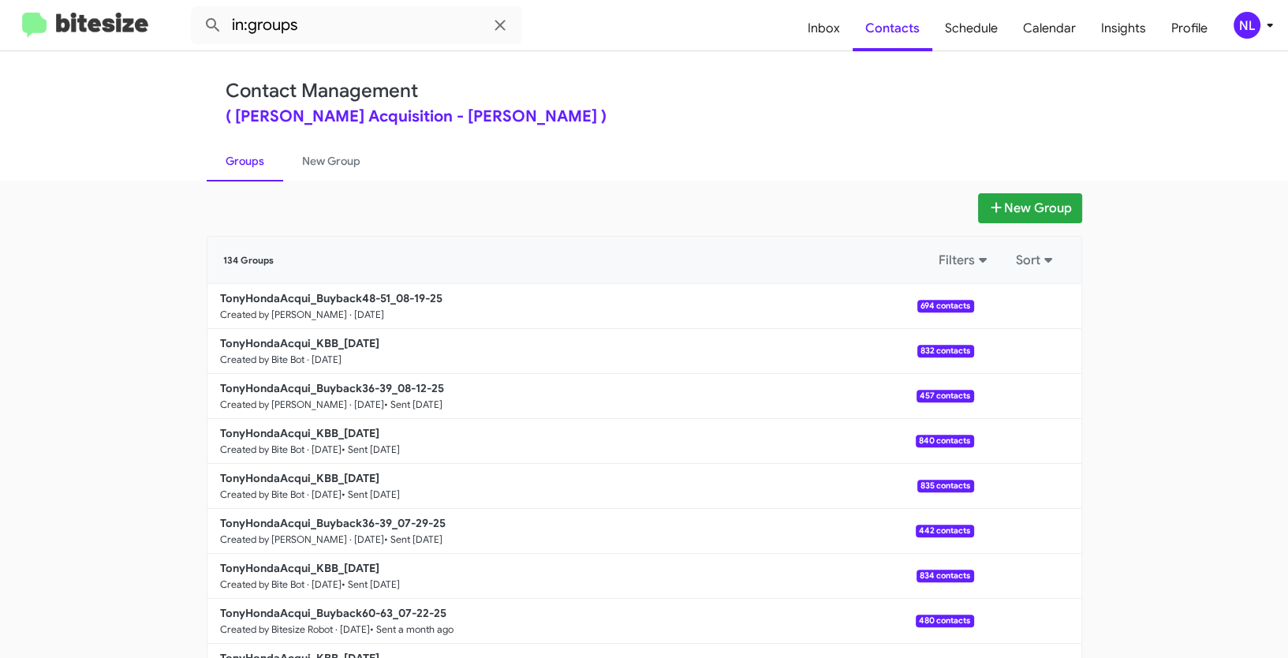
click at [1242, 27] on div "NL" at bounding box center [1247, 25] width 27 height 27
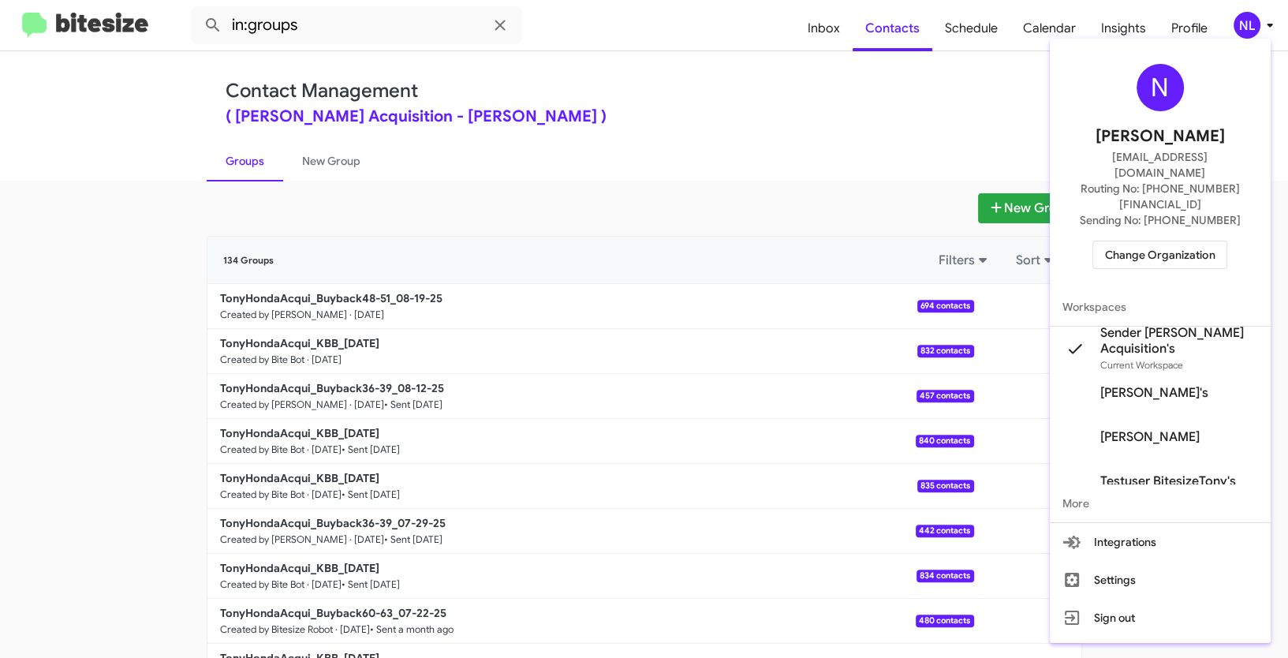
click at [1167, 237] on div "N Nen Limbauan nen@bitesize.co Routing No: +1 (808) 501-0911 Sending No: +1 (80…" at bounding box center [1160, 166] width 221 height 243
click at [1155, 241] on span "Change Organization" at bounding box center [1160, 254] width 110 height 27
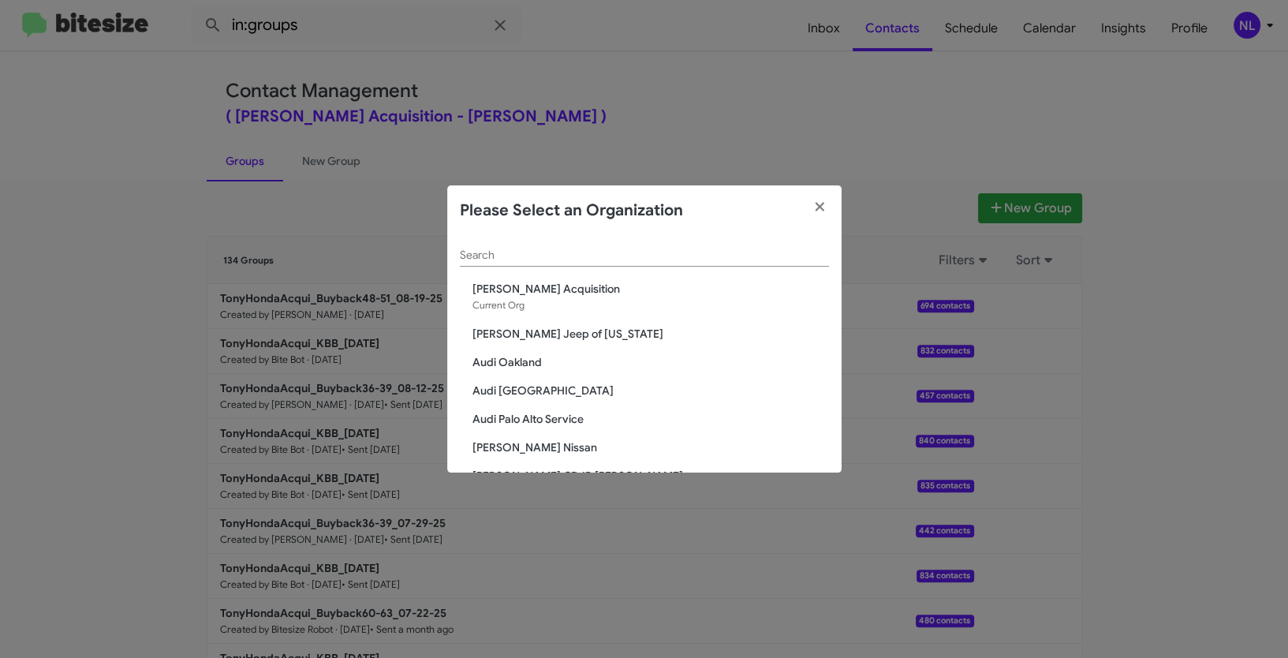
click at [487, 259] on input "Search" at bounding box center [644, 255] width 369 height 13
paste input "Volvo Palo Alto"
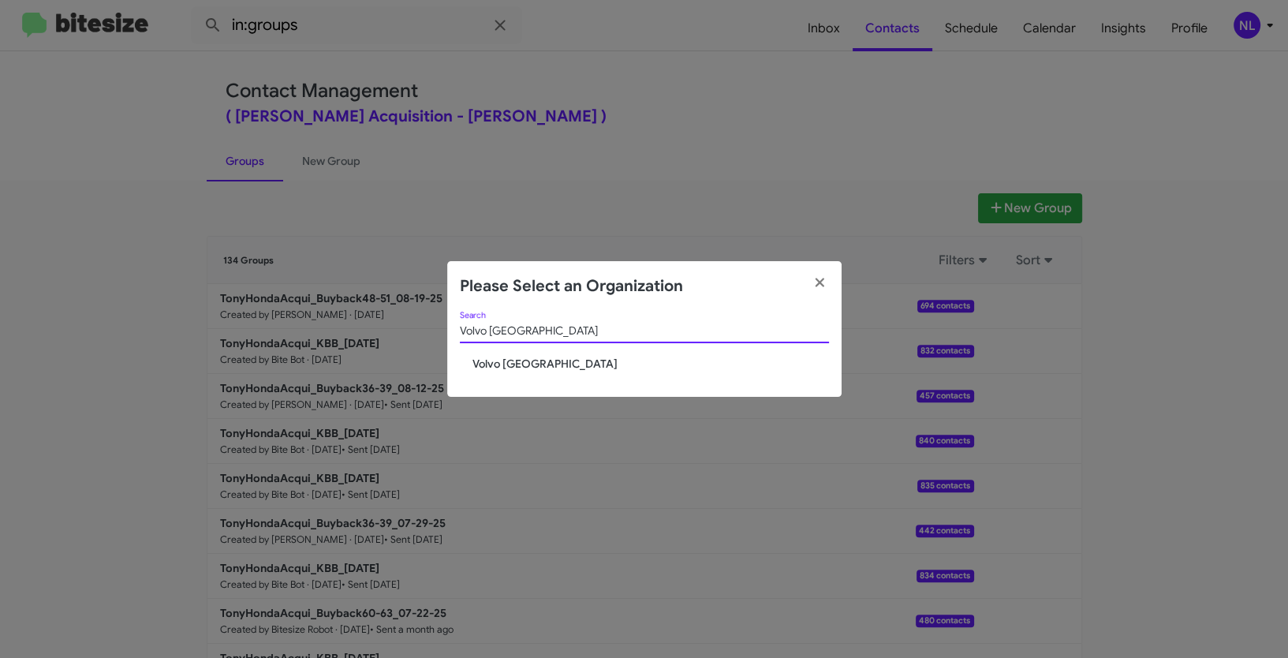
type input "Volvo Palo Alto"
click at [497, 360] on span "Volvo Palo Alto" at bounding box center [650, 364] width 357 height 16
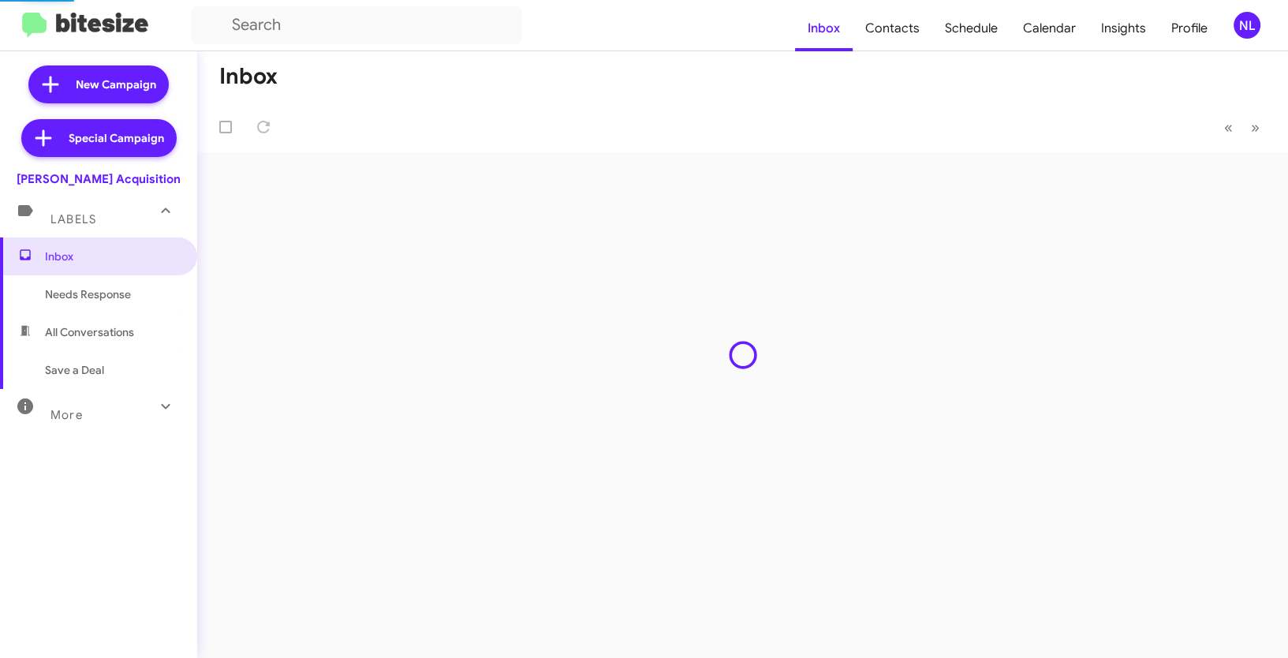
click at [1246, 21] on div "NL" at bounding box center [1247, 25] width 27 height 27
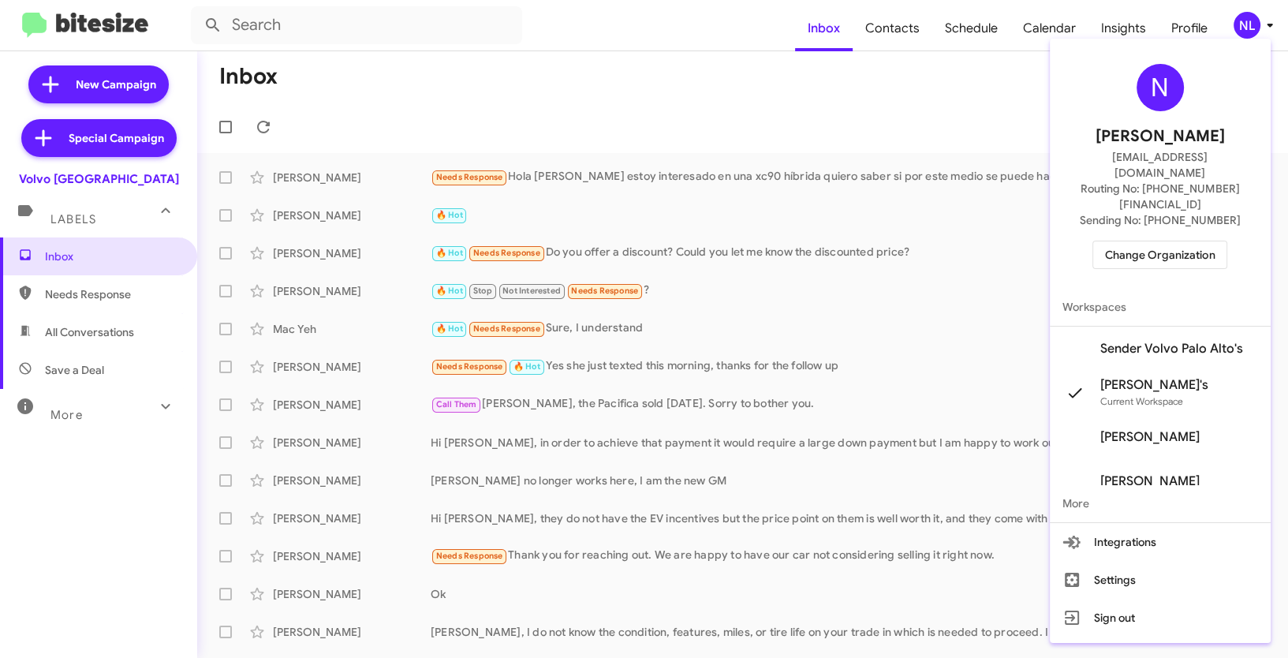
click at [1125, 341] on span "Sender Volvo Palo Alto's" at bounding box center [1171, 349] width 143 height 16
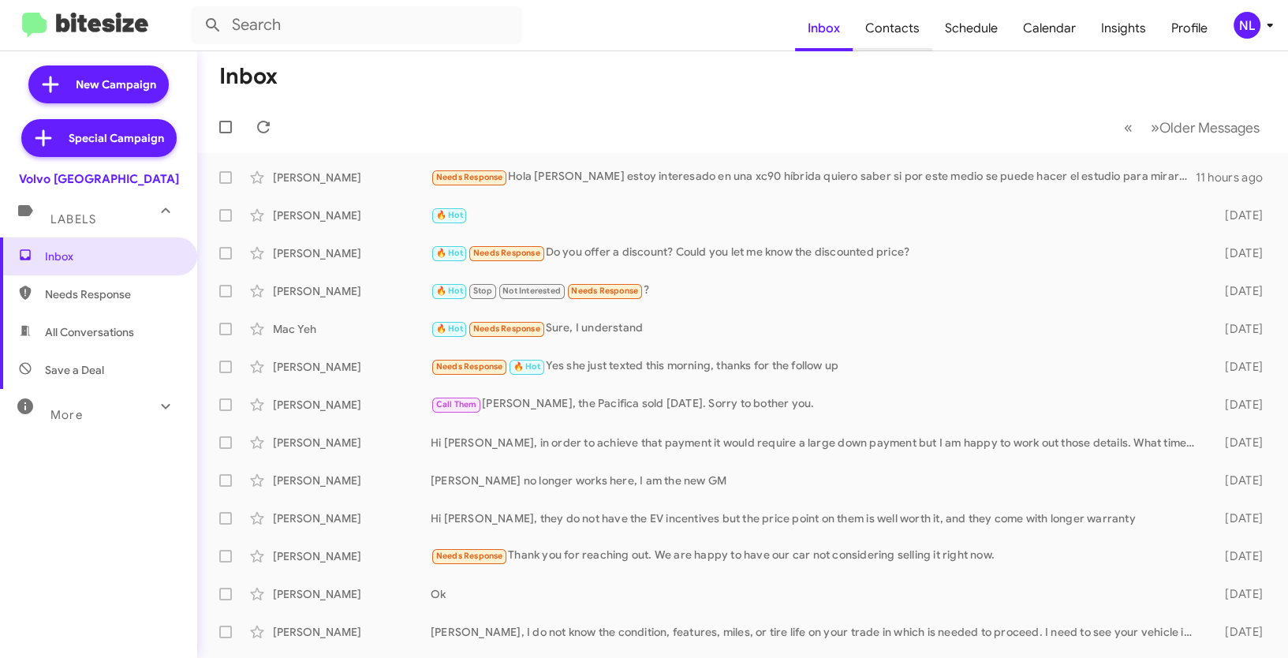
click at [887, 23] on span "Contacts" at bounding box center [893, 29] width 80 height 46
click at [1246, 20] on div "NL" at bounding box center [1247, 25] width 27 height 27
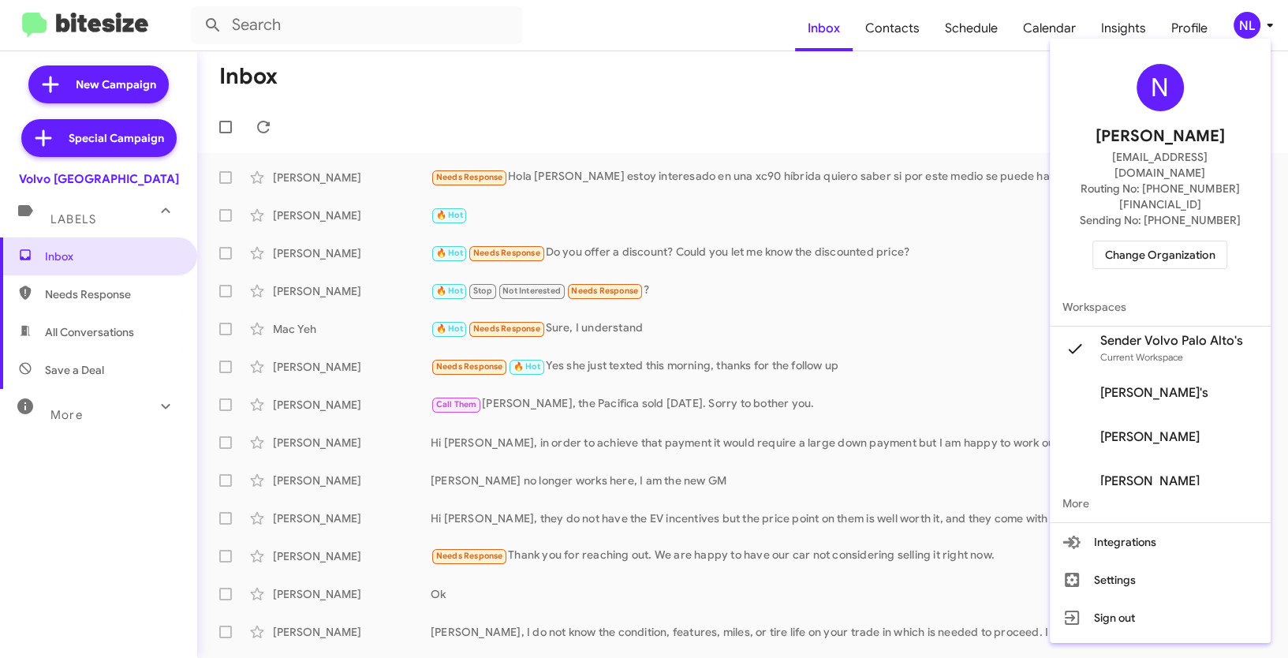
click at [925, 92] on div at bounding box center [644, 329] width 1288 height 658
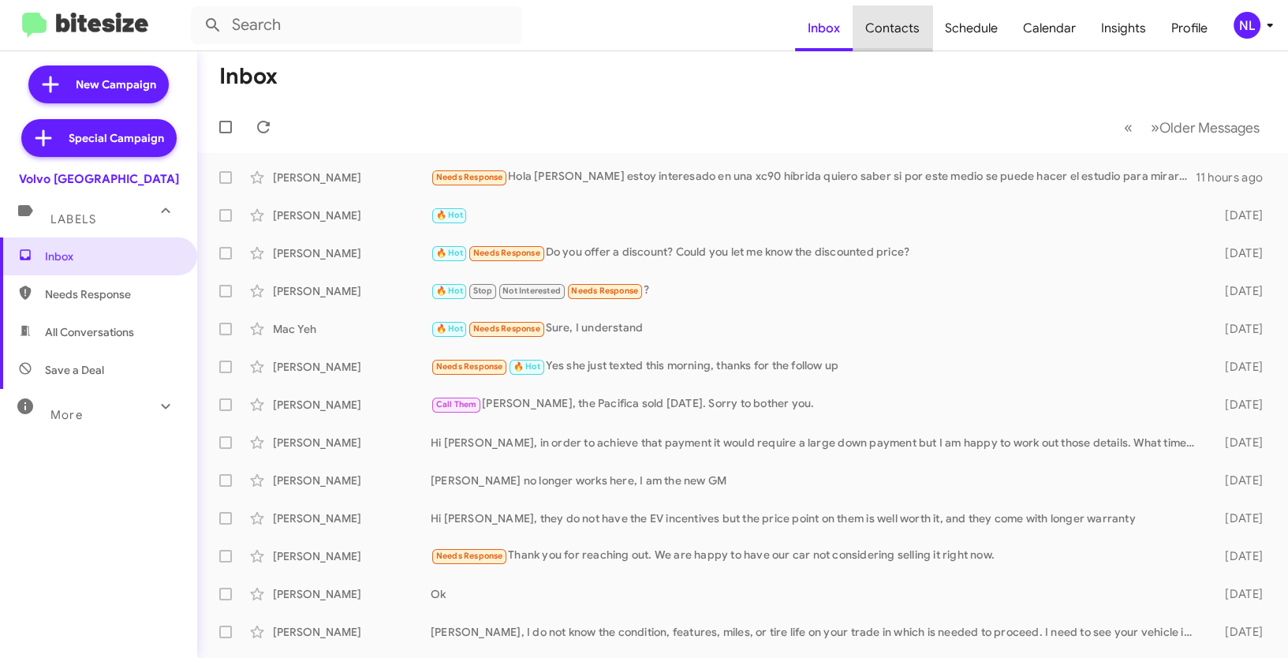
click at [903, 20] on span "Contacts" at bounding box center [893, 29] width 80 height 46
type input "in:groups"
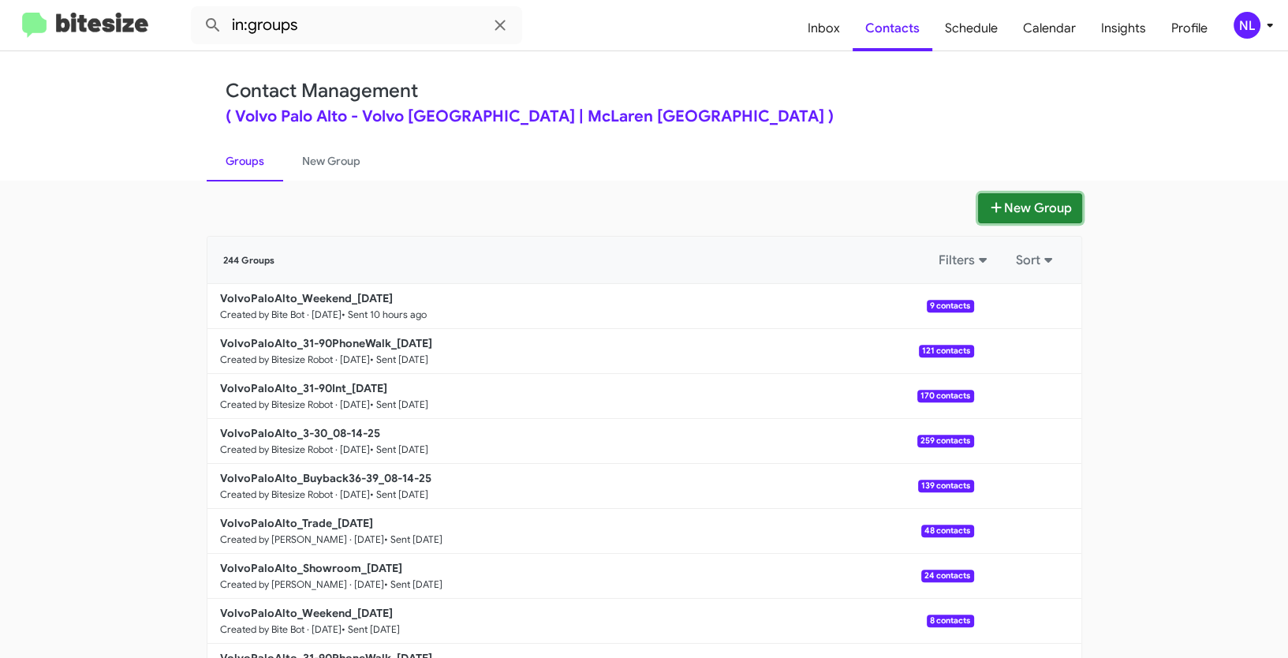
click at [1029, 210] on button "New Group" at bounding box center [1030, 208] width 104 height 30
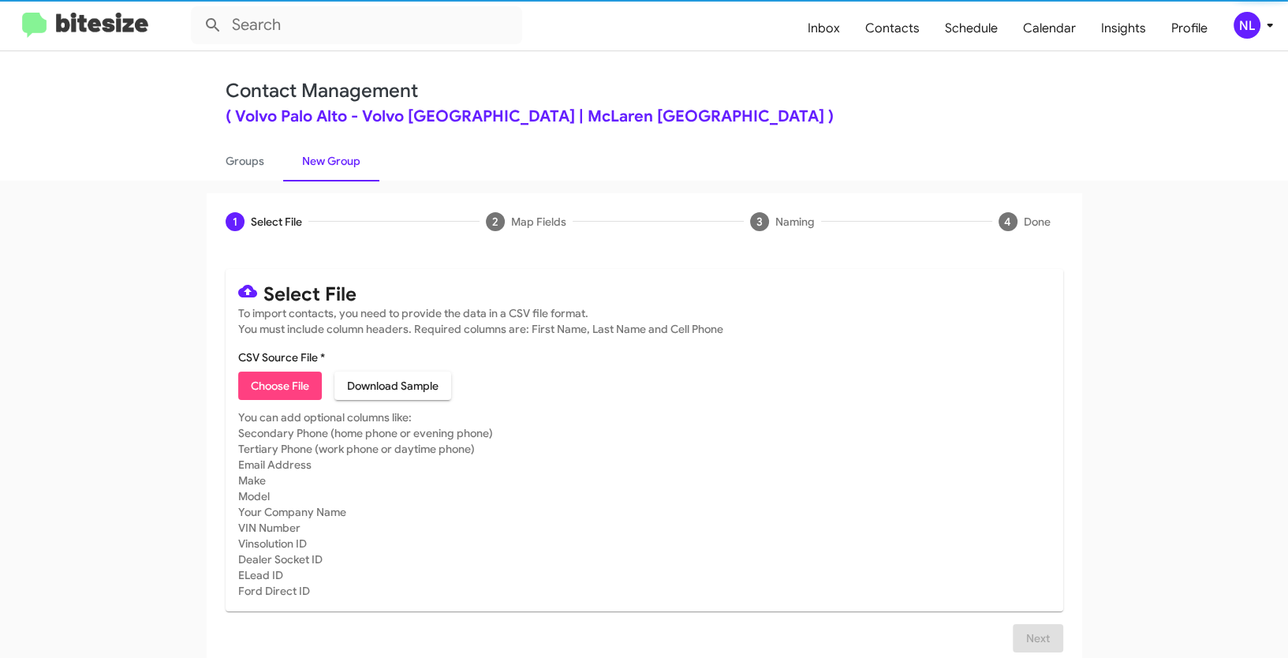
click at [270, 398] on span "Choose File" at bounding box center [280, 386] width 58 height 28
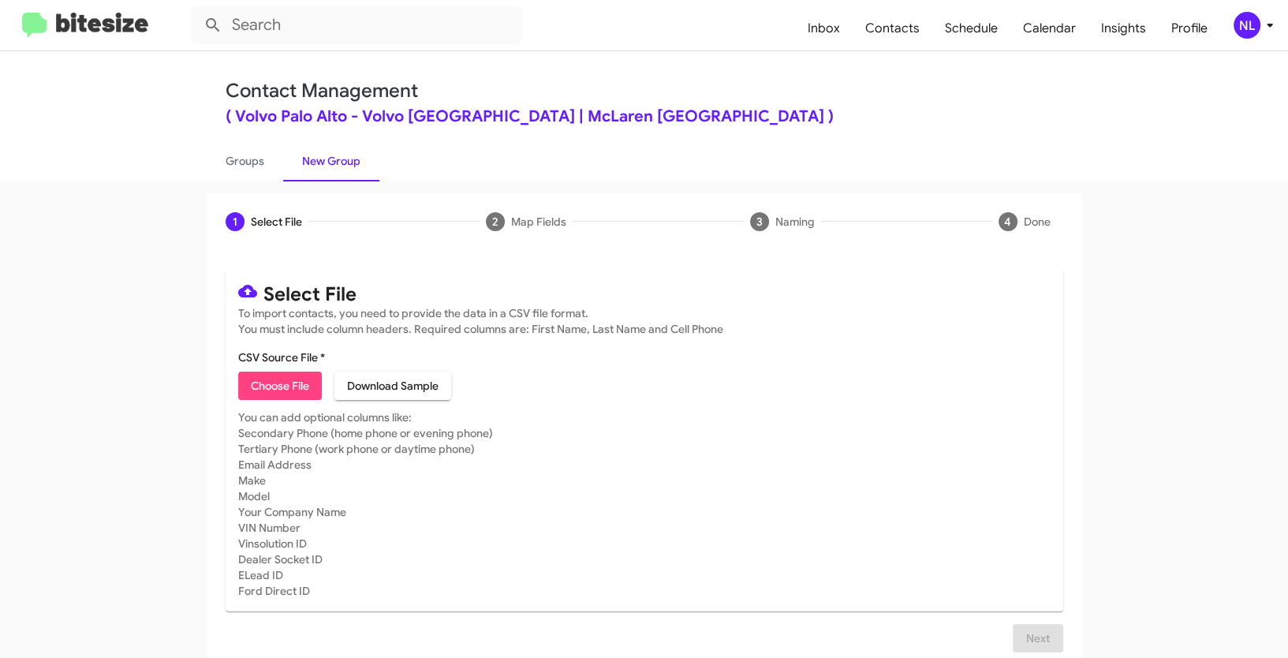
type input "Opt out - Volvo [GEOGRAPHIC_DATA]"
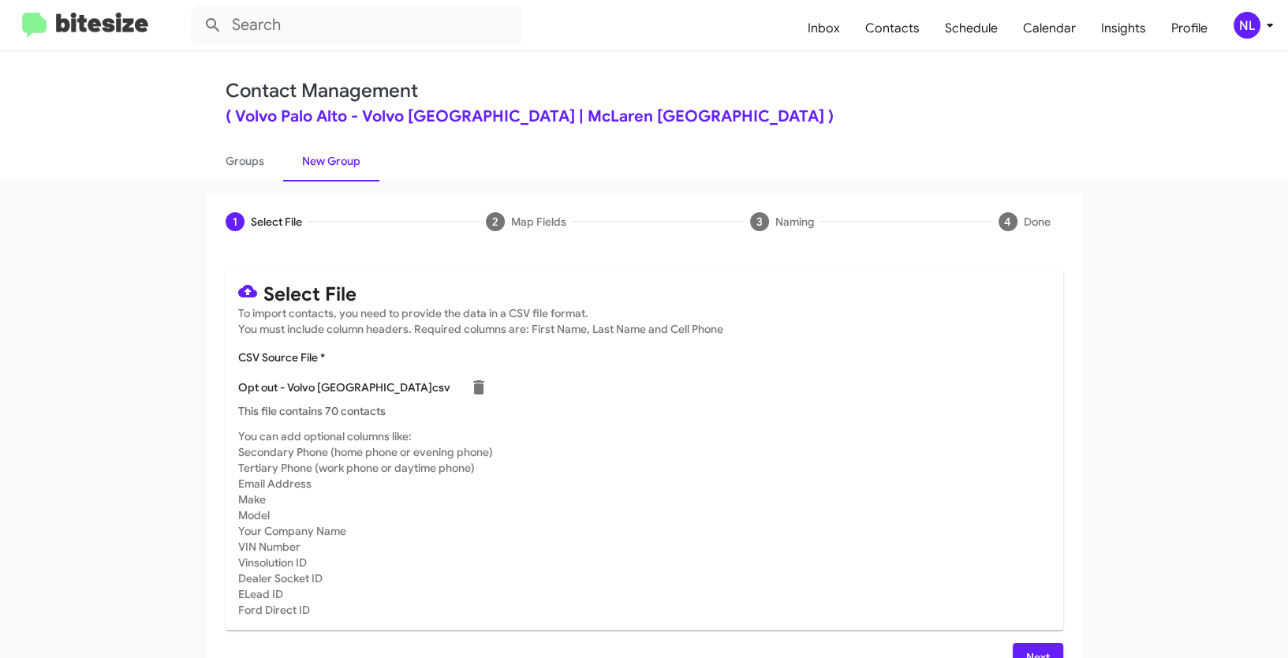
click at [1103, 566] on app-new-group "1 Select File 2 Map Fields 3 Naming 4 Done Select File To import contacts, you …" at bounding box center [644, 441] width 1288 height 497
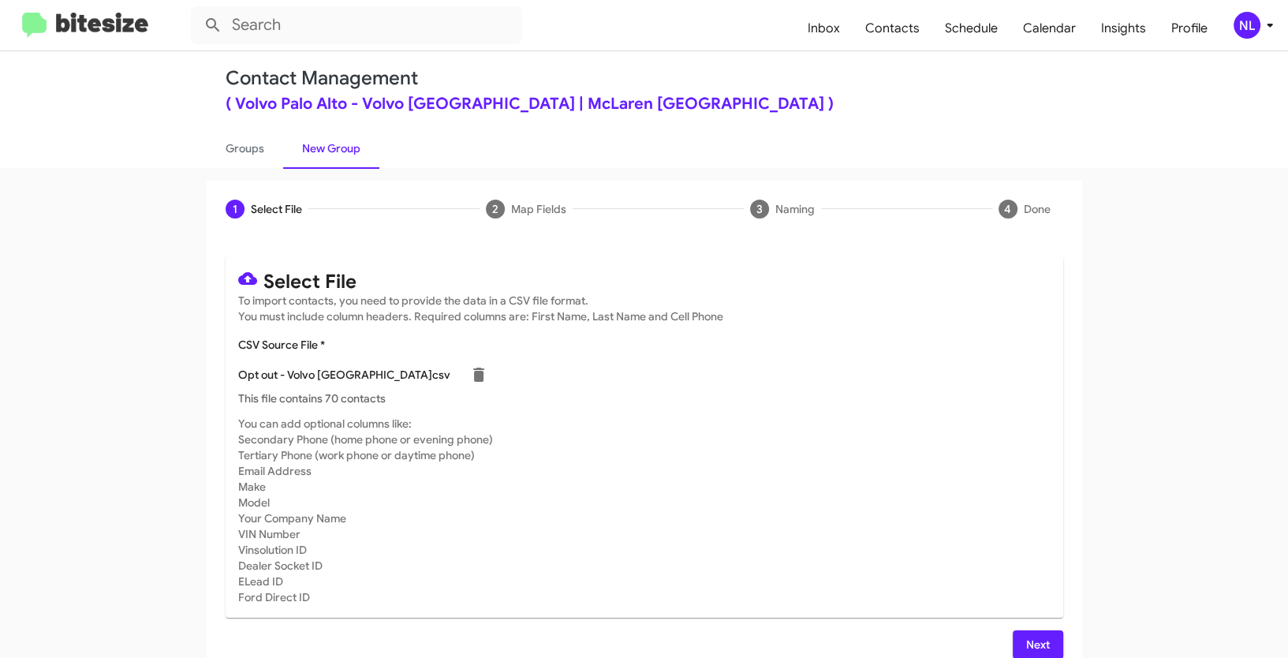
scroll to position [32, 0]
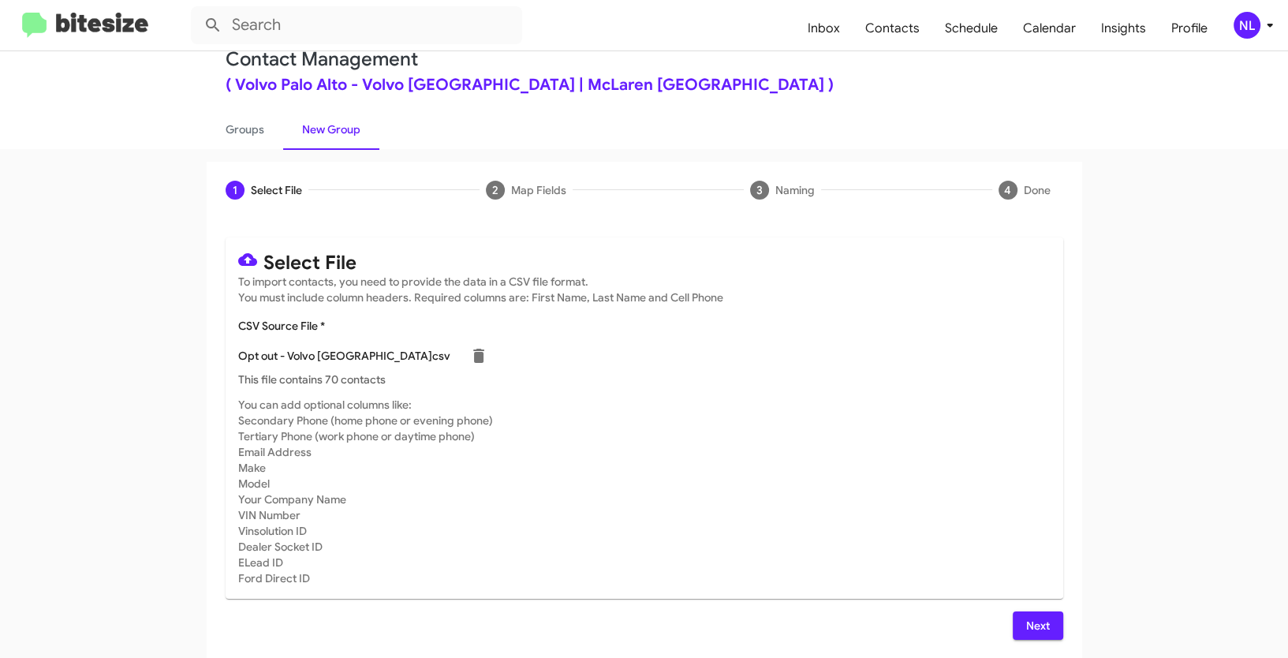
click at [1046, 633] on button "Next" at bounding box center [1038, 625] width 50 height 28
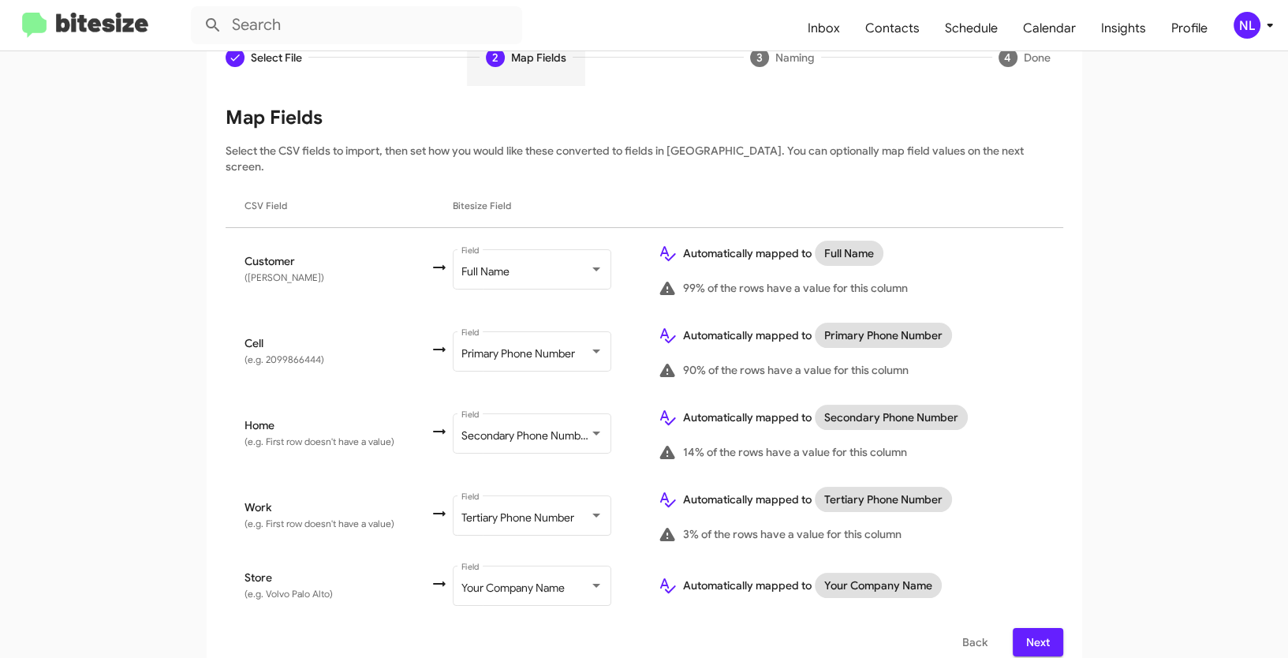
click at [1034, 628] on span "Next" at bounding box center [1037, 642] width 25 height 28
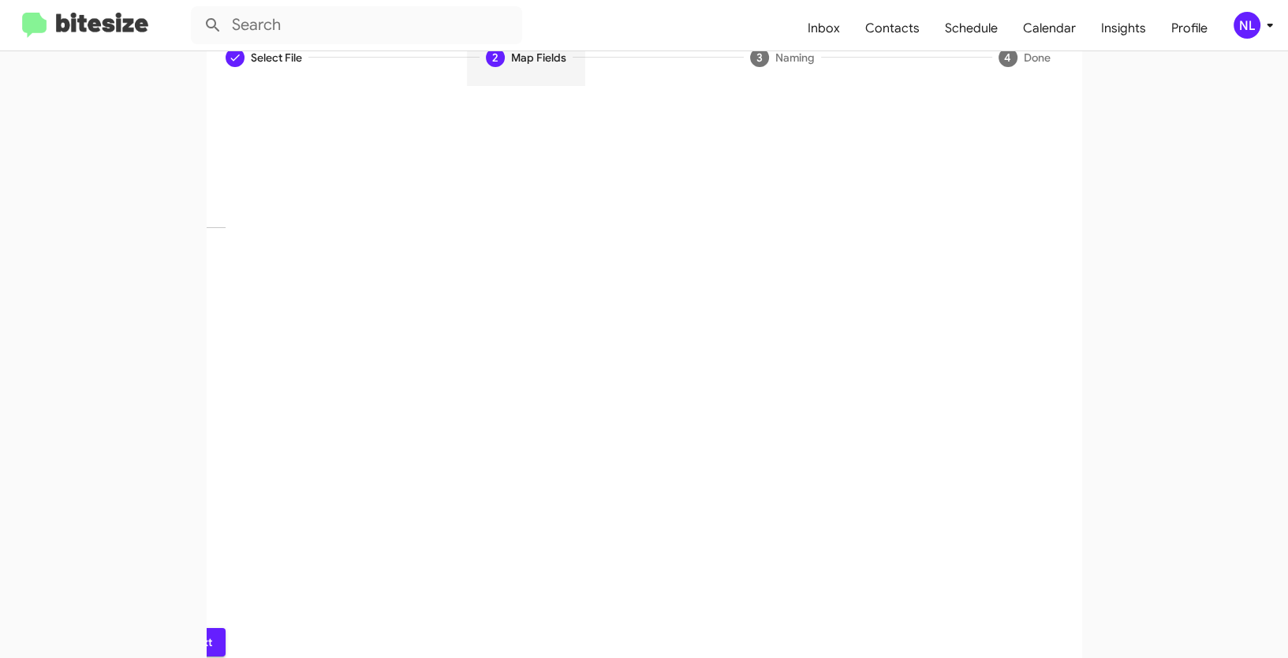
scroll to position [39, 0]
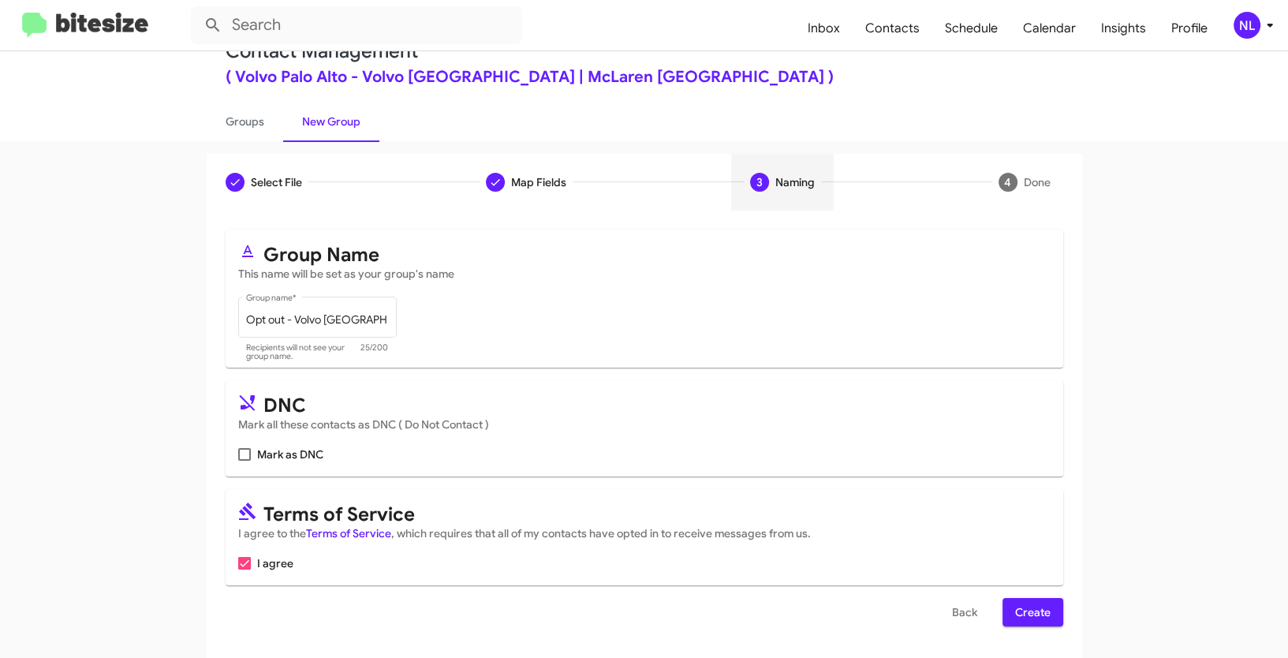
click at [242, 457] on span at bounding box center [244, 454] width 13 height 13
click at [244, 461] on input "Mark as DNC" at bounding box center [244, 461] width 1 height 1
checkbox input "true"
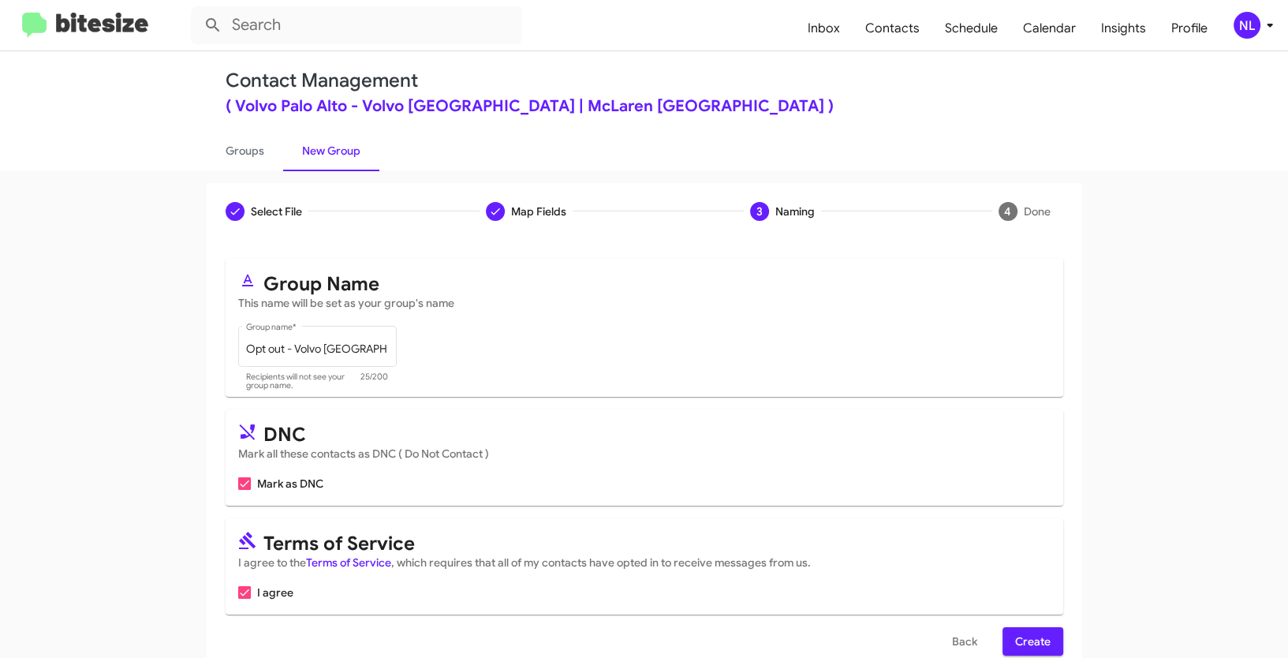
scroll to position [22, 0]
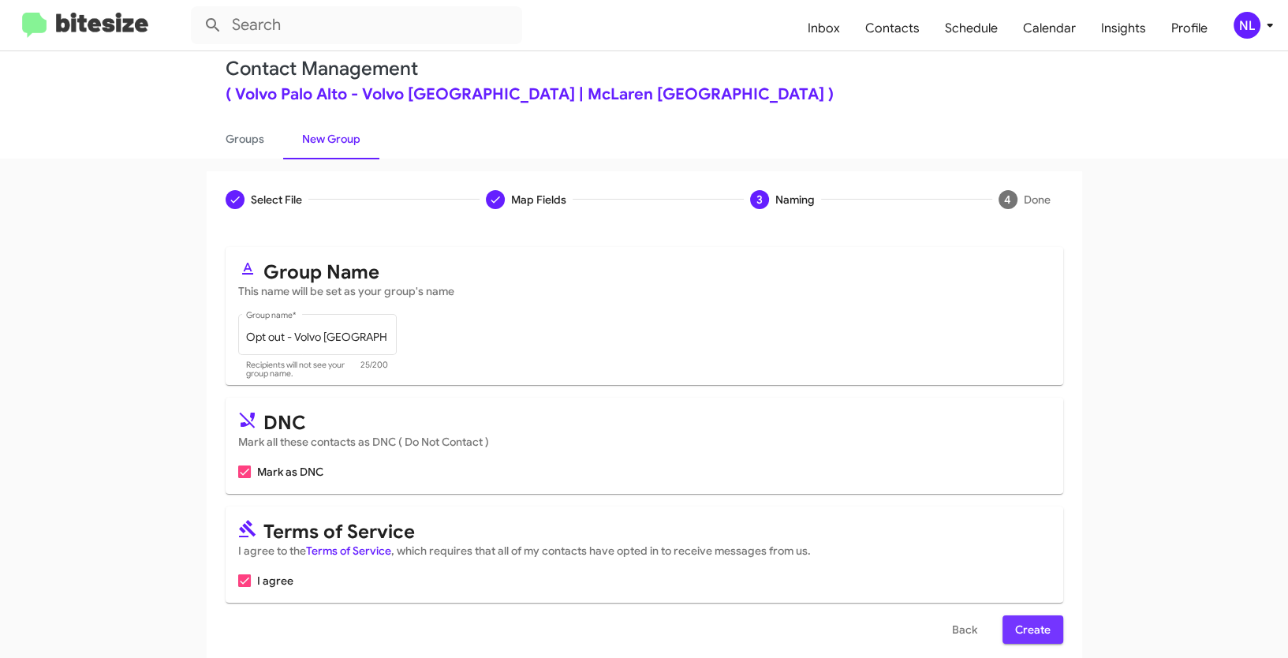
click at [1024, 625] on span "Create" at bounding box center [1032, 629] width 35 height 28
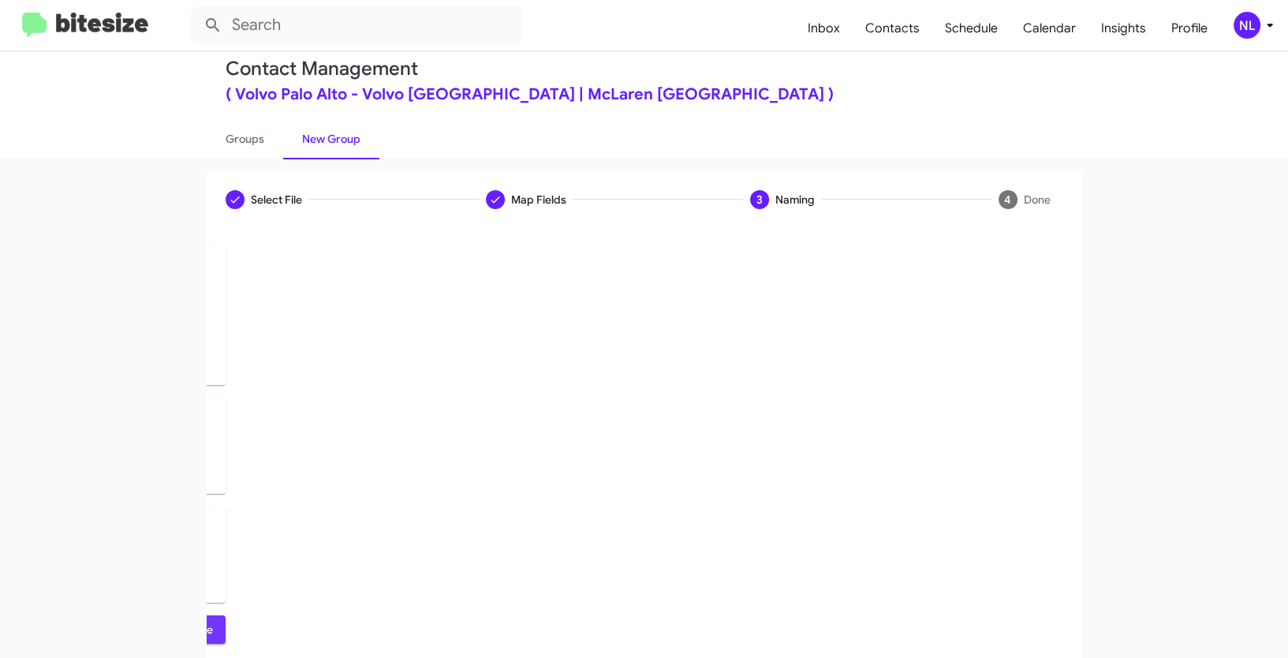
scroll to position [0, 0]
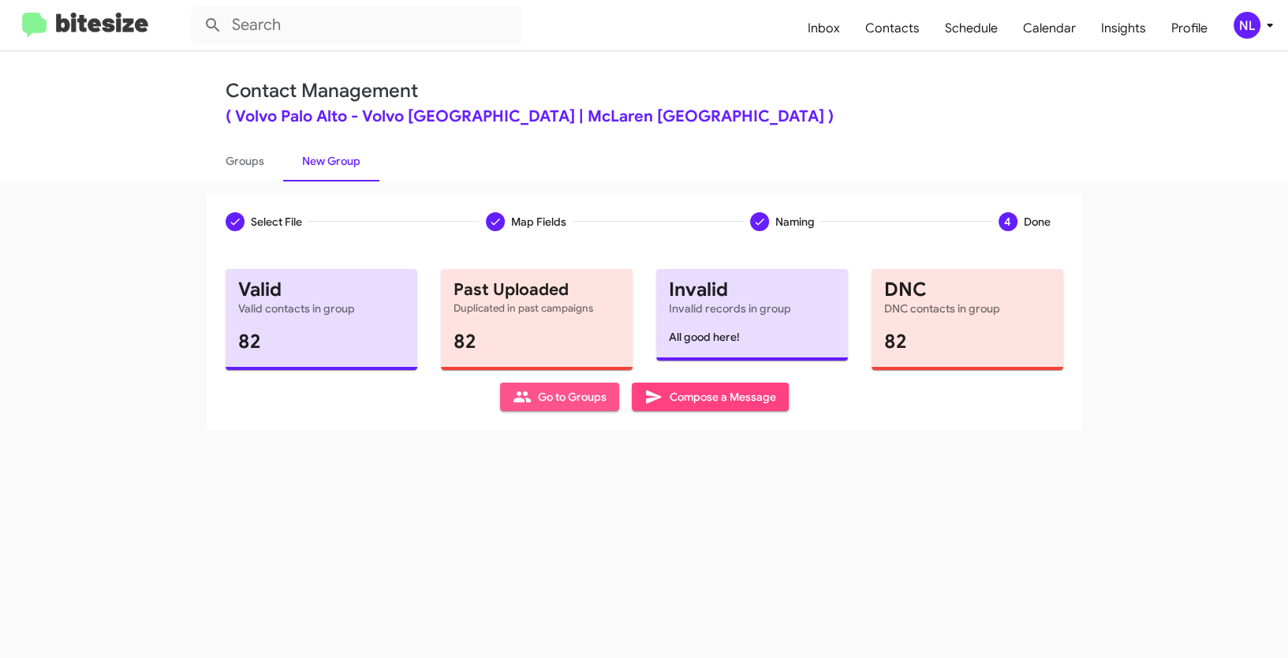
click at [558, 393] on span "Go to Groups" at bounding box center [560, 397] width 94 height 28
type input "in:groups"
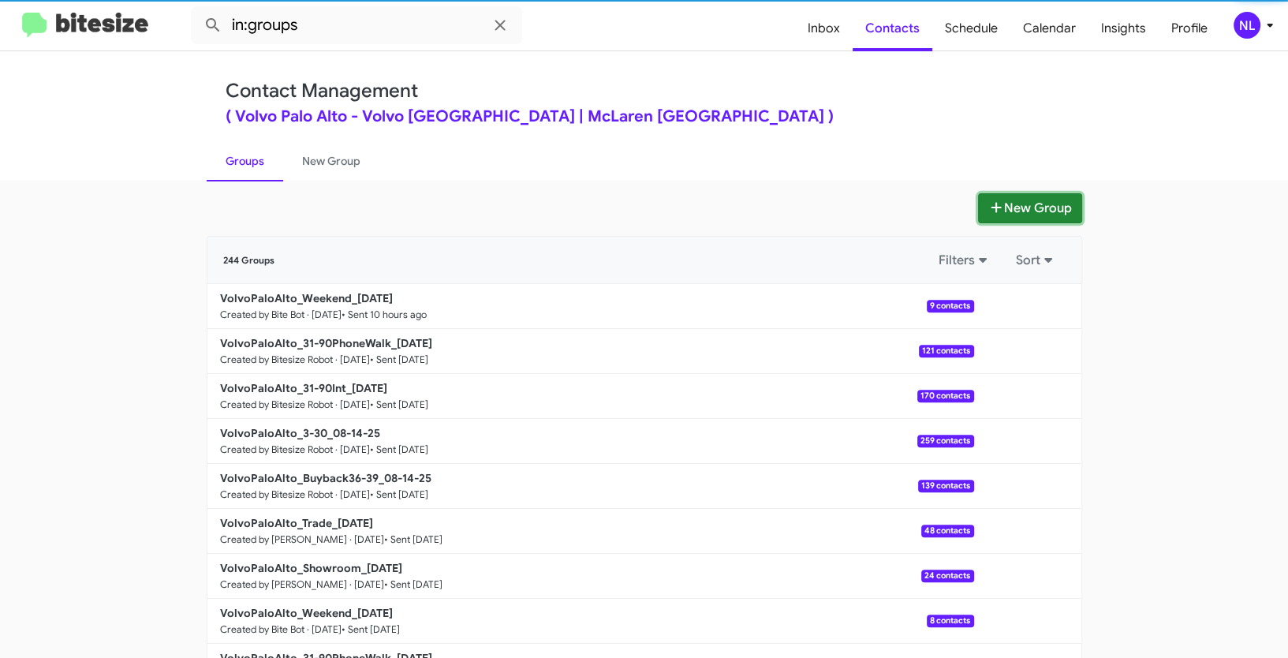
click at [1040, 198] on button "New Group" at bounding box center [1030, 208] width 104 height 30
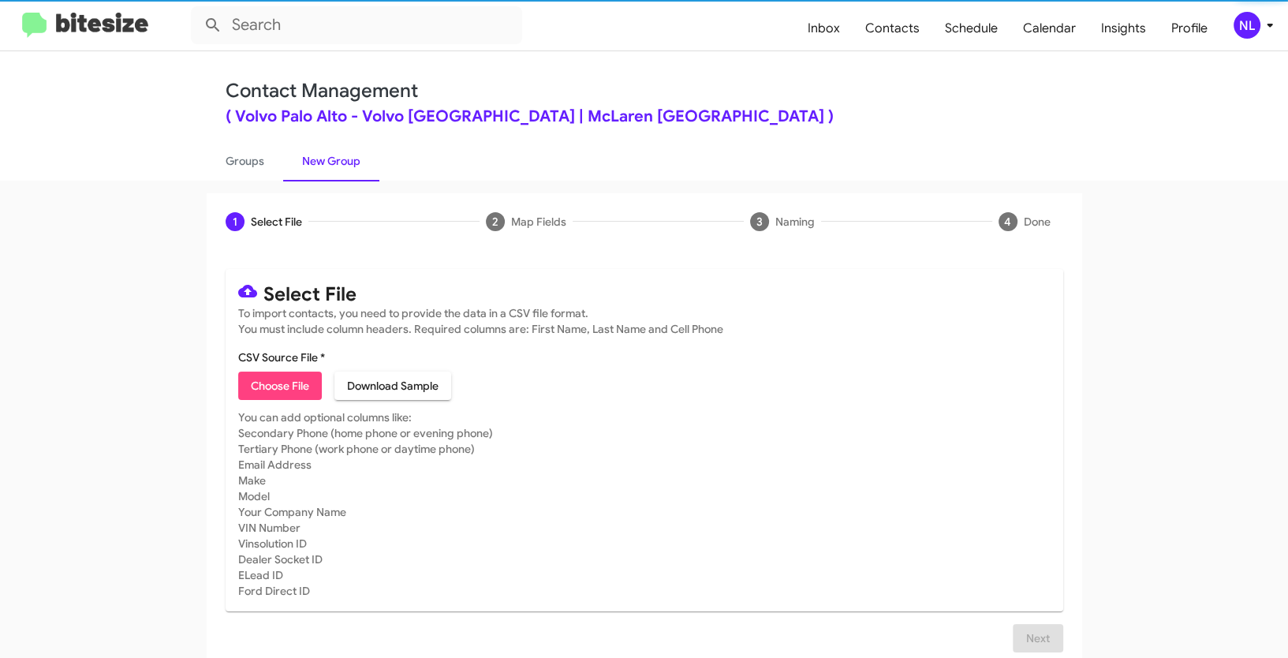
click at [262, 378] on span "Choose File" at bounding box center [280, 386] width 58 height 28
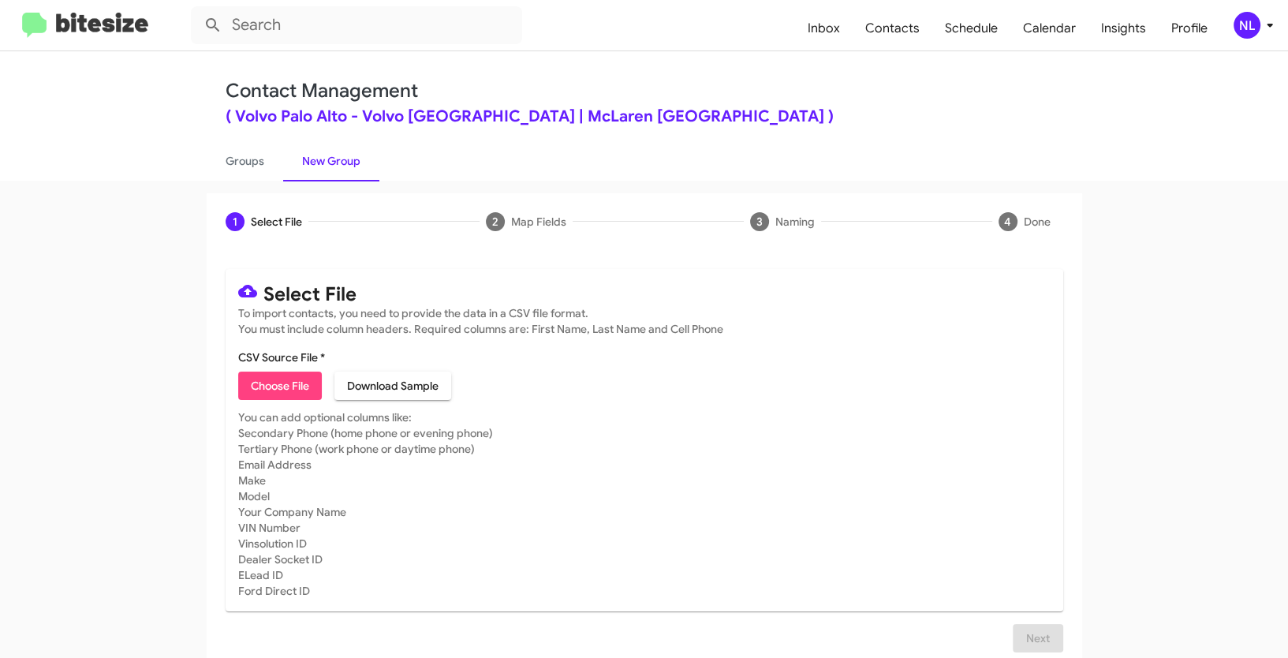
type input "VolvoPaloAlto_Showroom_[DATE]"
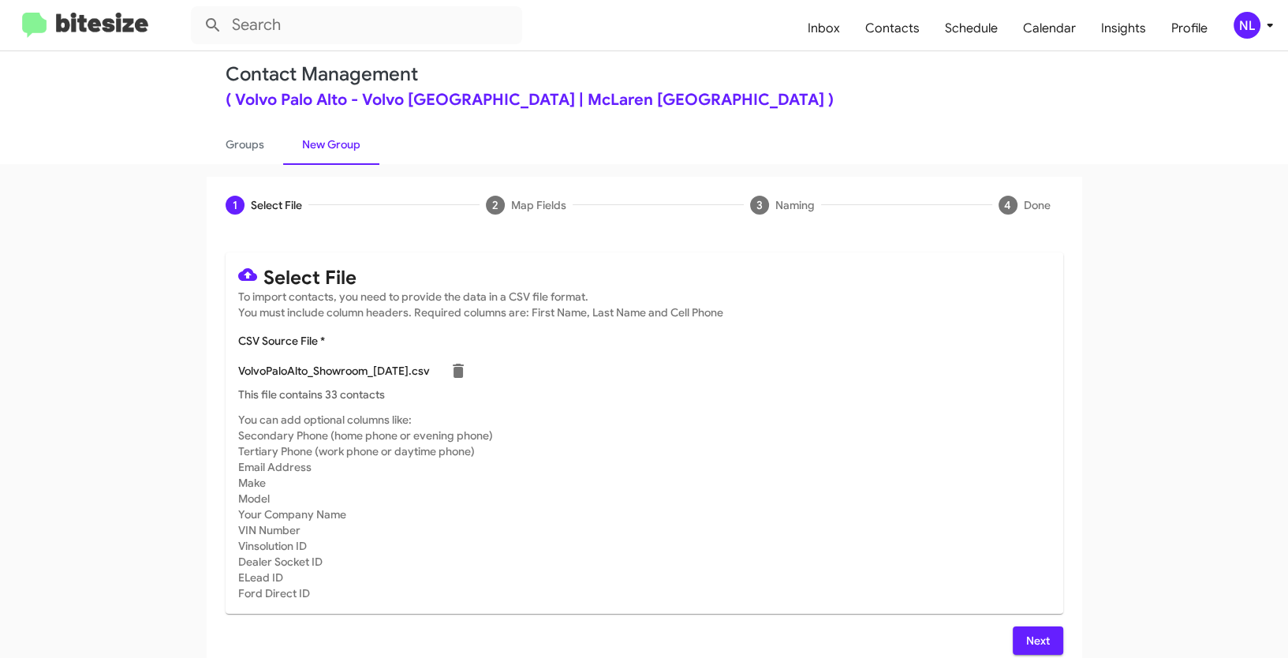
scroll to position [32, 0]
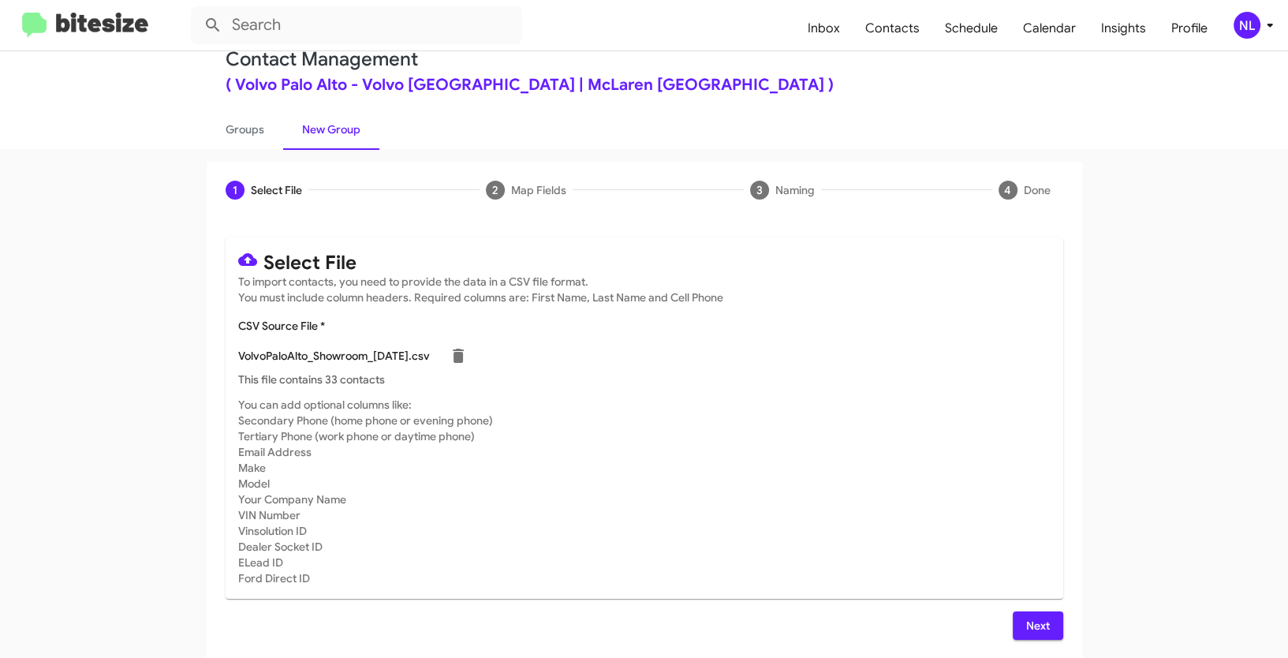
click at [1044, 622] on span "Next" at bounding box center [1037, 625] width 25 height 28
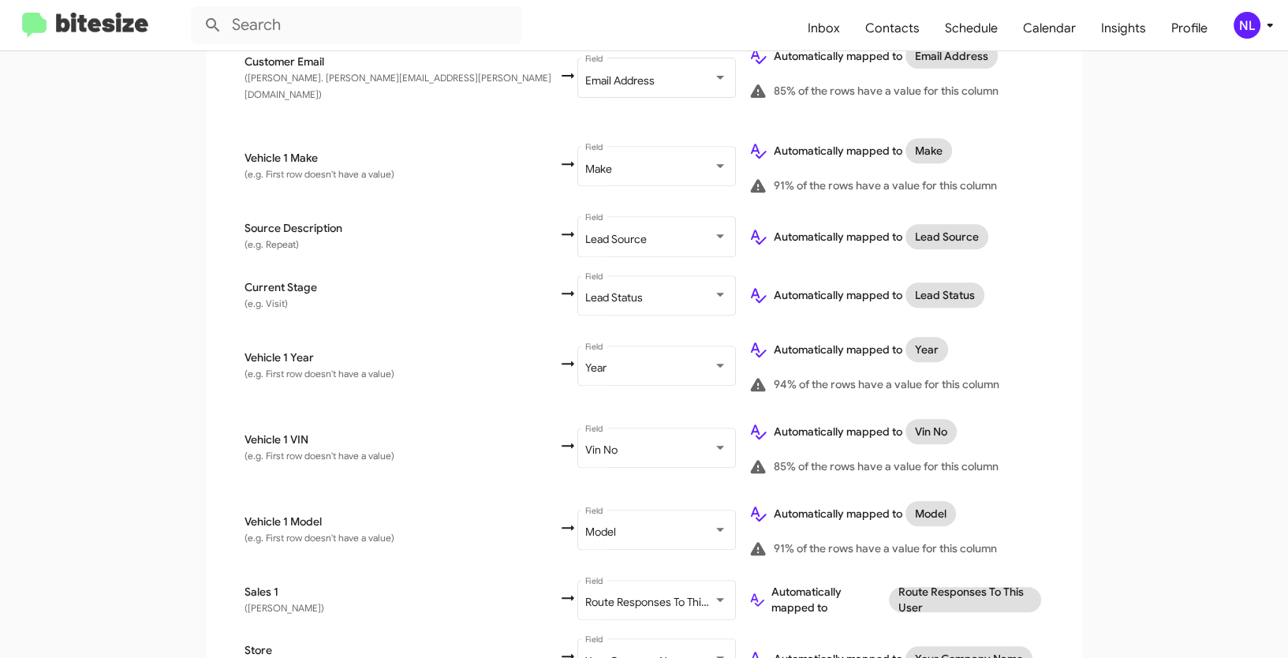
scroll to position [799, 0]
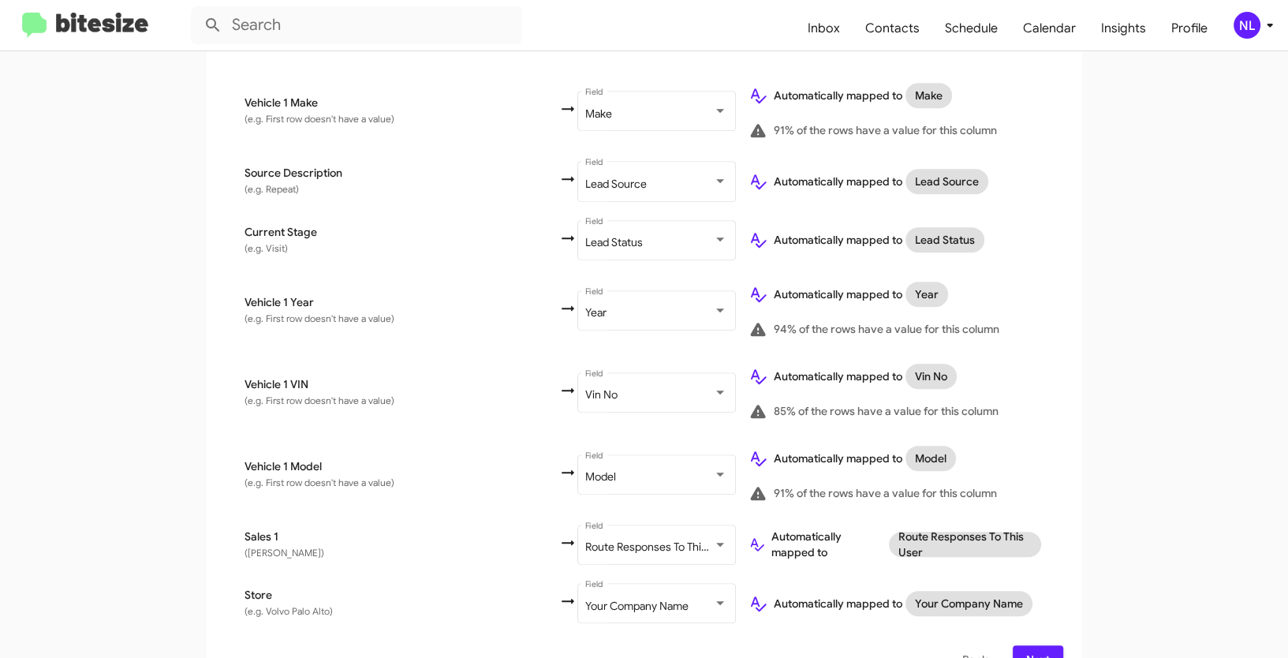
click at [1038, 645] on span "Next" at bounding box center [1037, 659] width 25 height 28
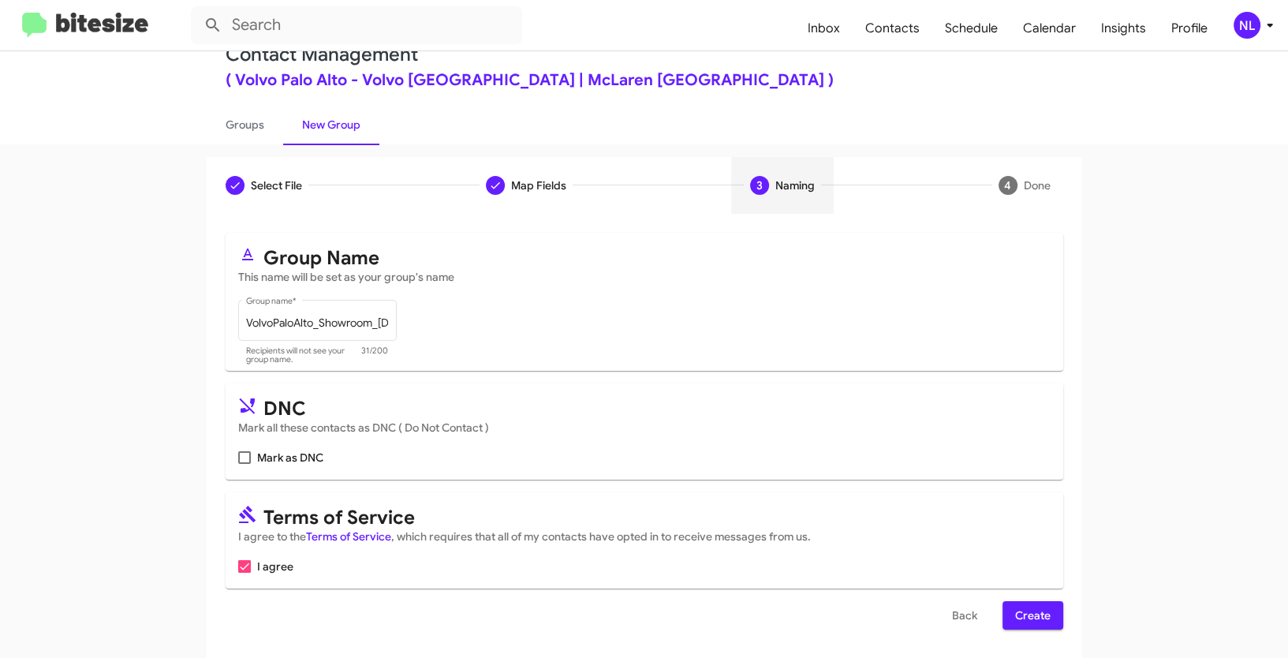
scroll to position [39, 0]
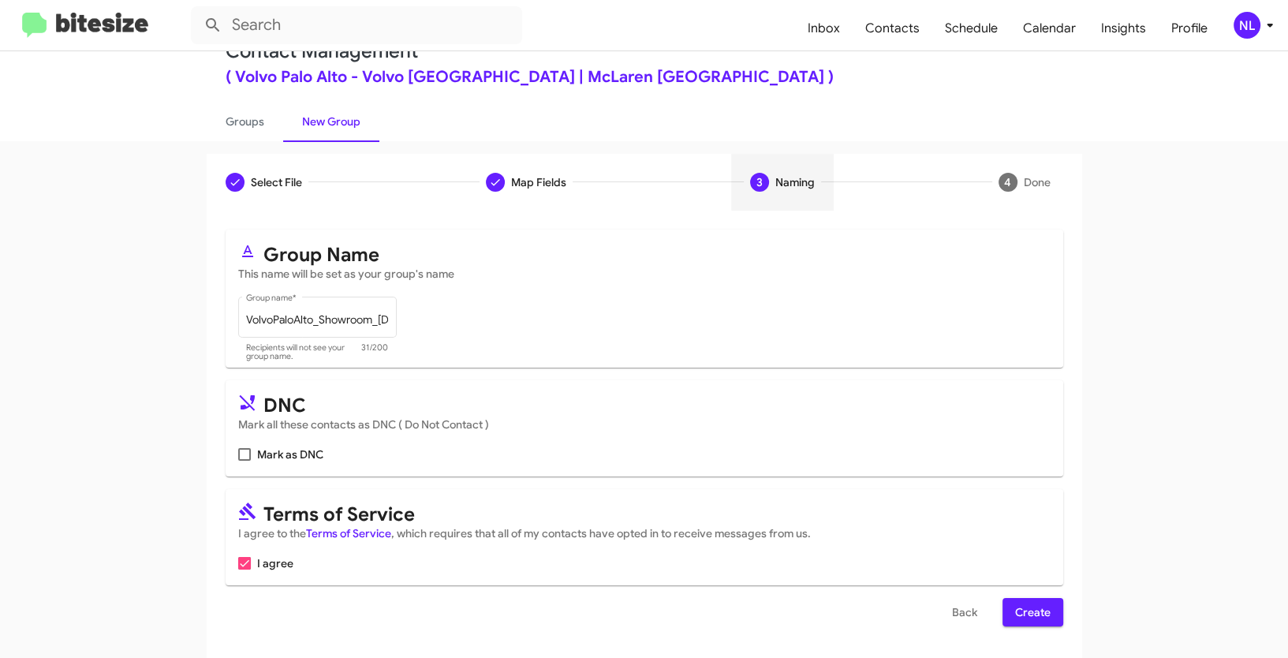
click at [1042, 620] on span "Create" at bounding box center [1032, 612] width 35 height 28
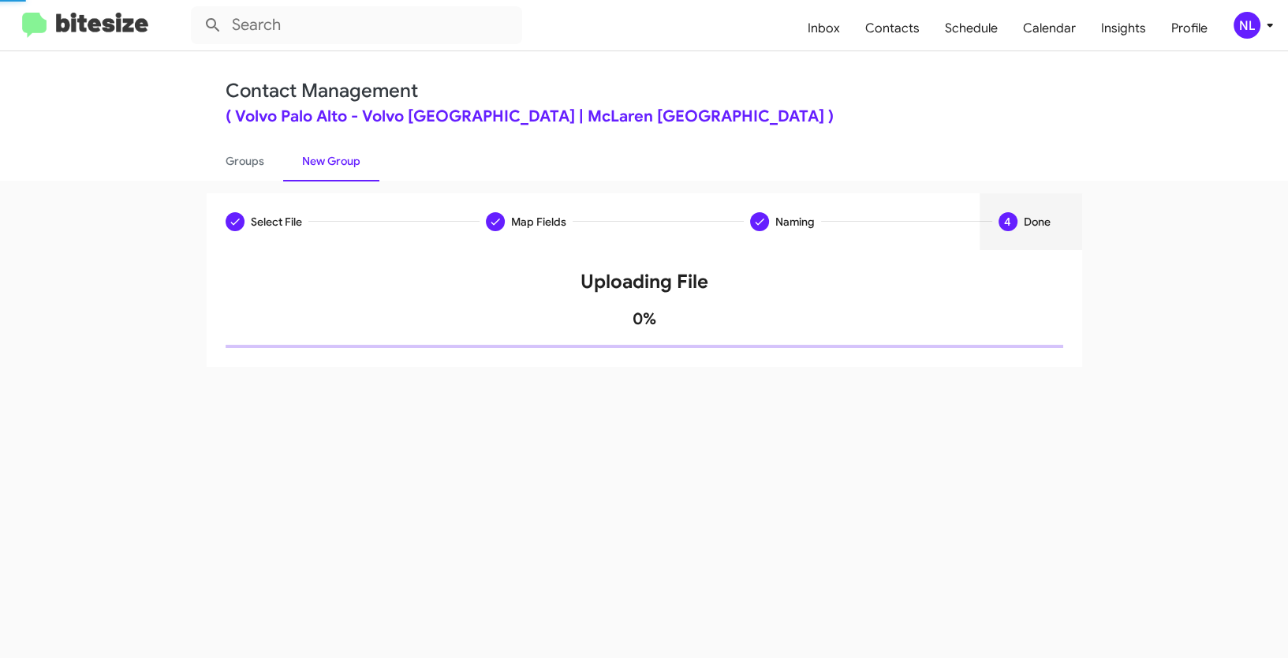
scroll to position [0, 0]
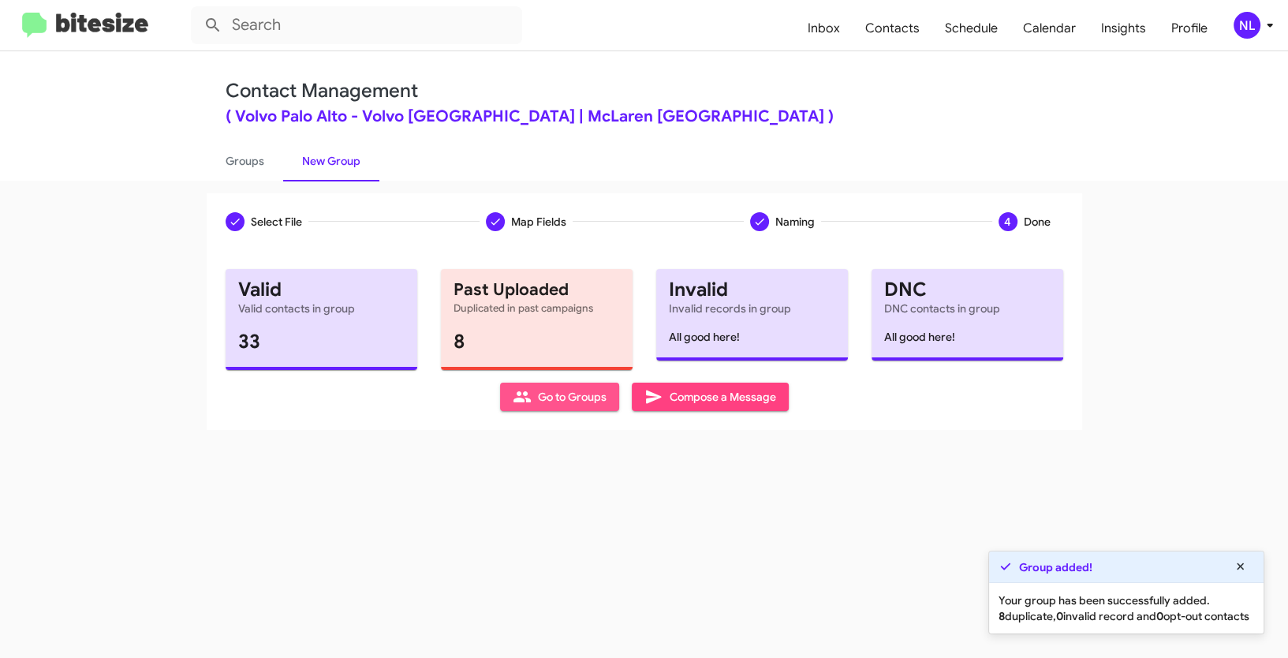
click at [571, 393] on span "Go to Groups" at bounding box center [560, 397] width 94 height 28
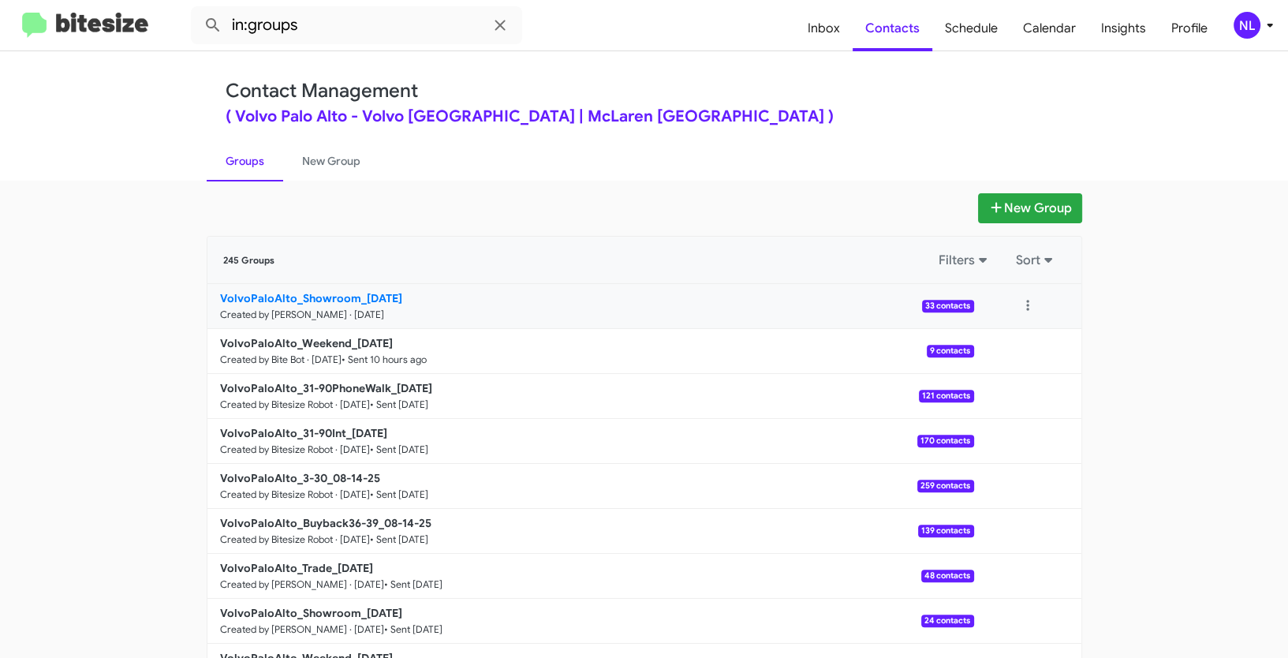
drag, startPoint x: 161, startPoint y: 295, endPoint x: 350, endPoint y: 293, distance: 189.3
click at [350, 293] on app-groups "New Group 245 Groups Filters Sort VolvoPaloAlto_Showroom_[DATE] Created by [PER…" at bounding box center [644, 484] width 1288 height 582
copy div "Filters Sort VolvoPaloAlto_Showroom"
click at [338, 20] on input "in:groups" at bounding box center [356, 25] width 331 height 38
paste input "VolvoPaloAlto_Showroom"
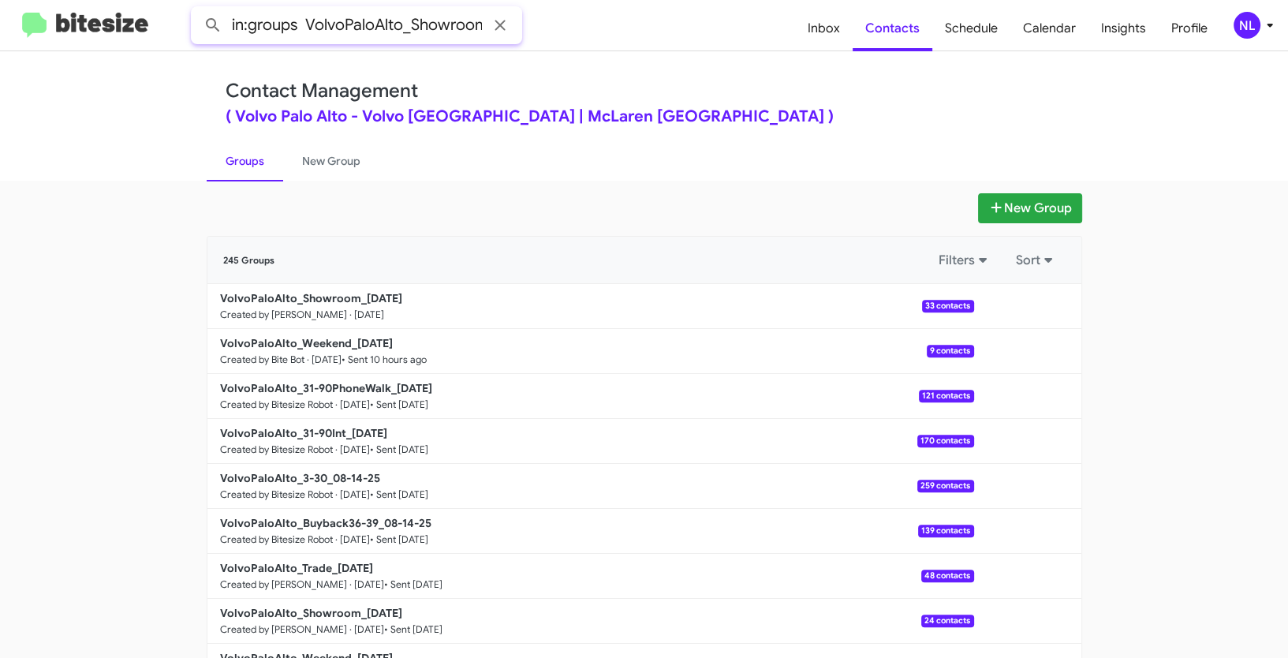
scroll to position [0, 6]
type input "in:groups VolvoPaloAlto_Showroom"
click at [197, 9] on button at bounding box center [213, 25] width 32 height 32
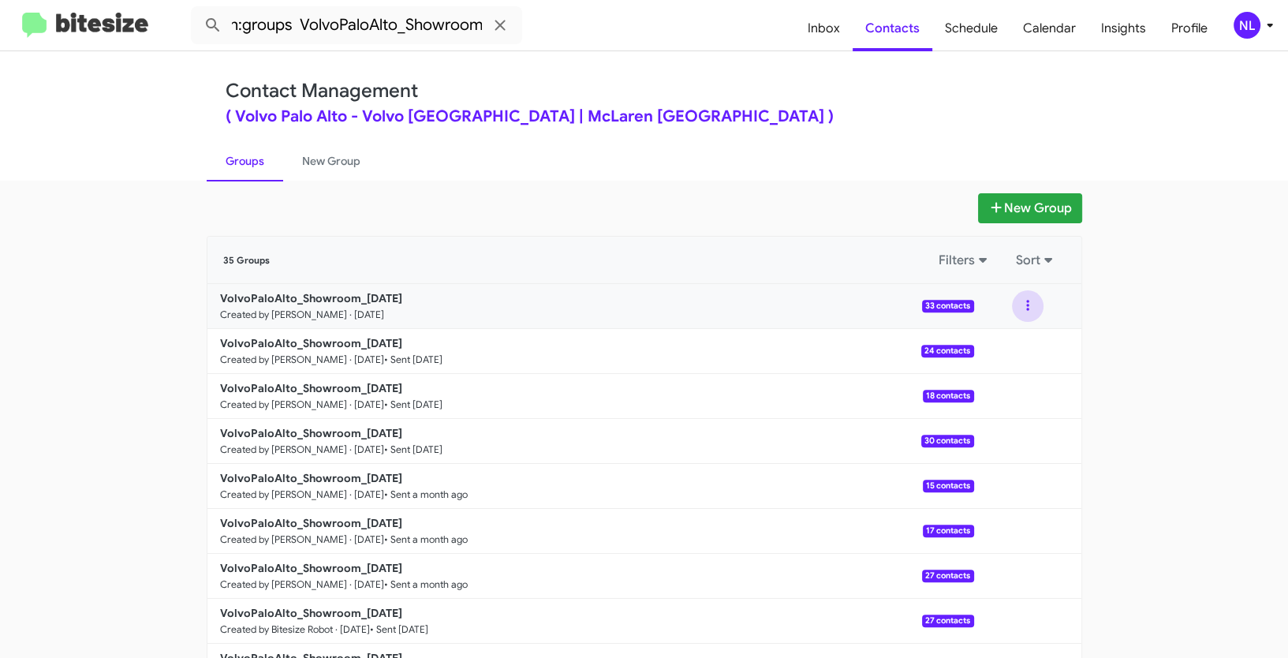
click at [1017, 308] on button at bounding box center [1028, 306] width 32 height 32
click at [1000, 351] on button "View contacts" at bounding box center [980, 349] width 126 height 38
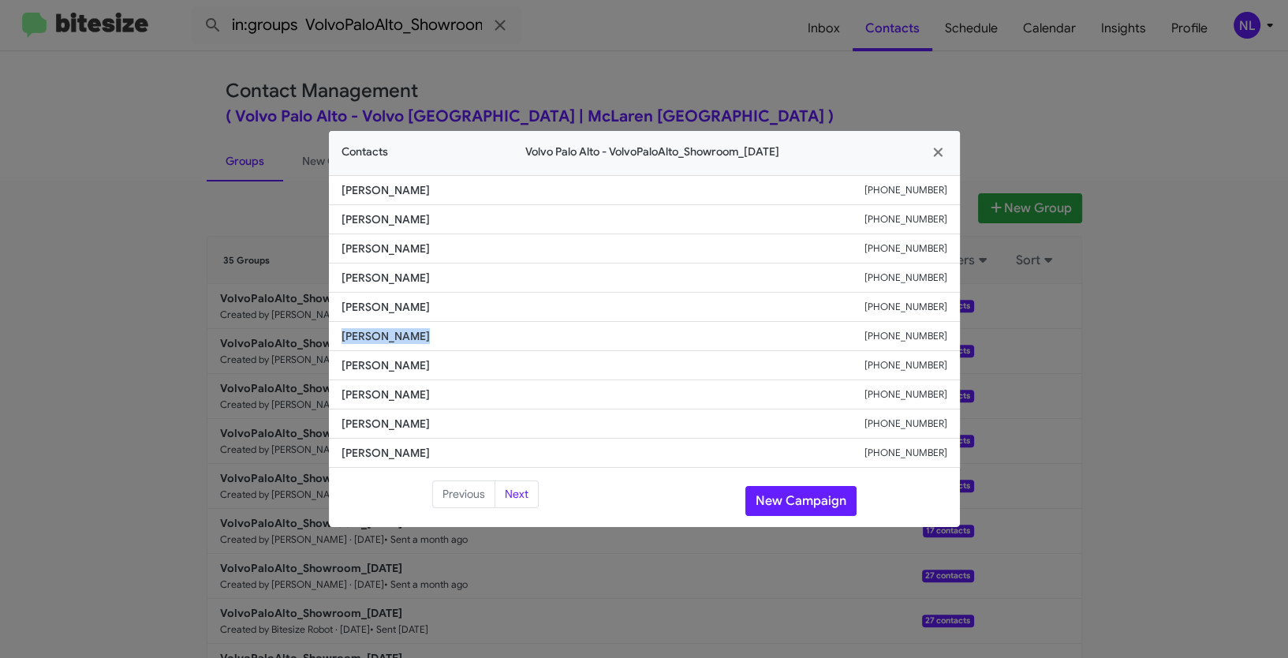
drag, startPoint x: 338, startPoint y: 341, endPoint x: 463, endPoint y: 345, distance: 125.5
click at [463, 345] on li "[PERSON_NAME] [PHONE_NUMBER]" at bounding box center [644, 336] width 631 height 29
copy span "[PERSON_NAME]"
click at [790, 491] on button "New Campaign" at bounding box center [800, 501] width 111 height 30
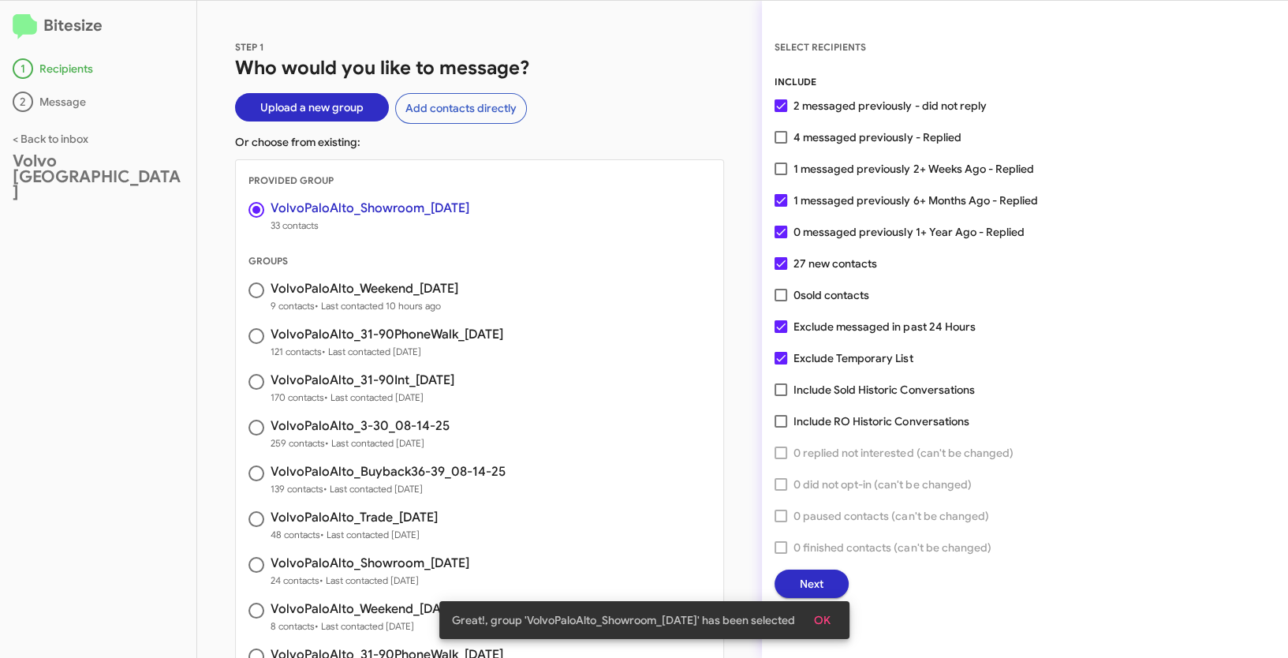
click at [831, 623] on span "OK" at bounding box center [822, 620] width 17 height 28
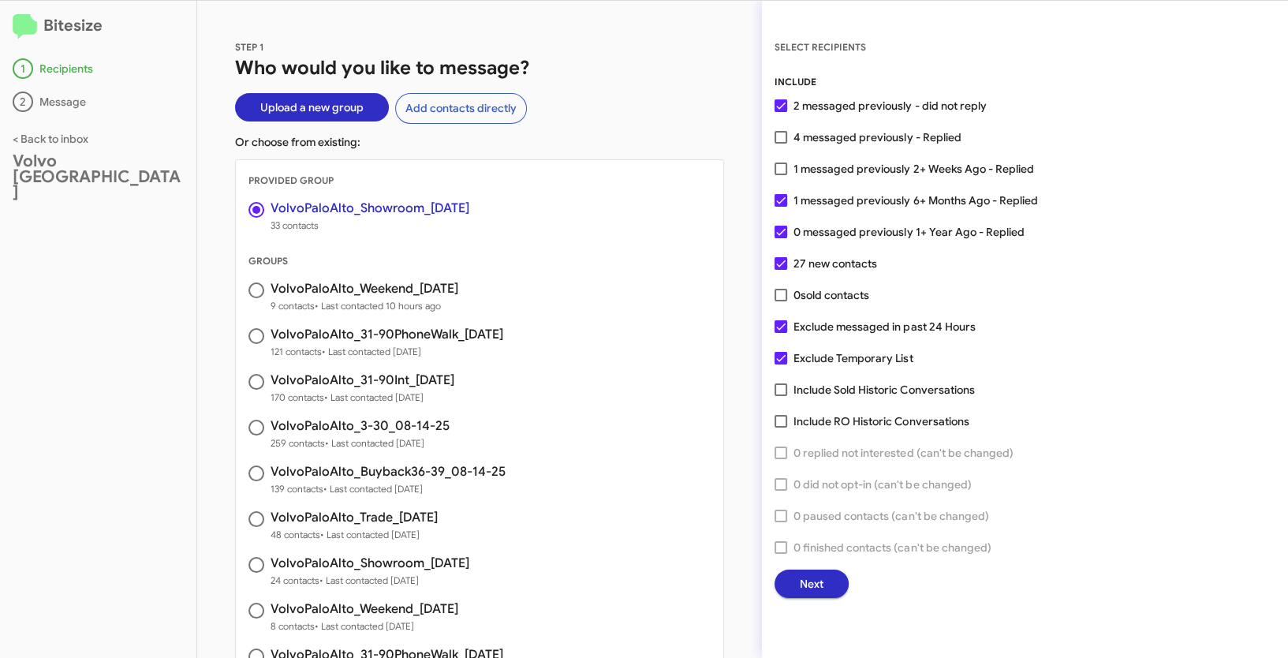
click at [813, 592] on span "Next" at bounding box center [812, 584] width 24 height 28
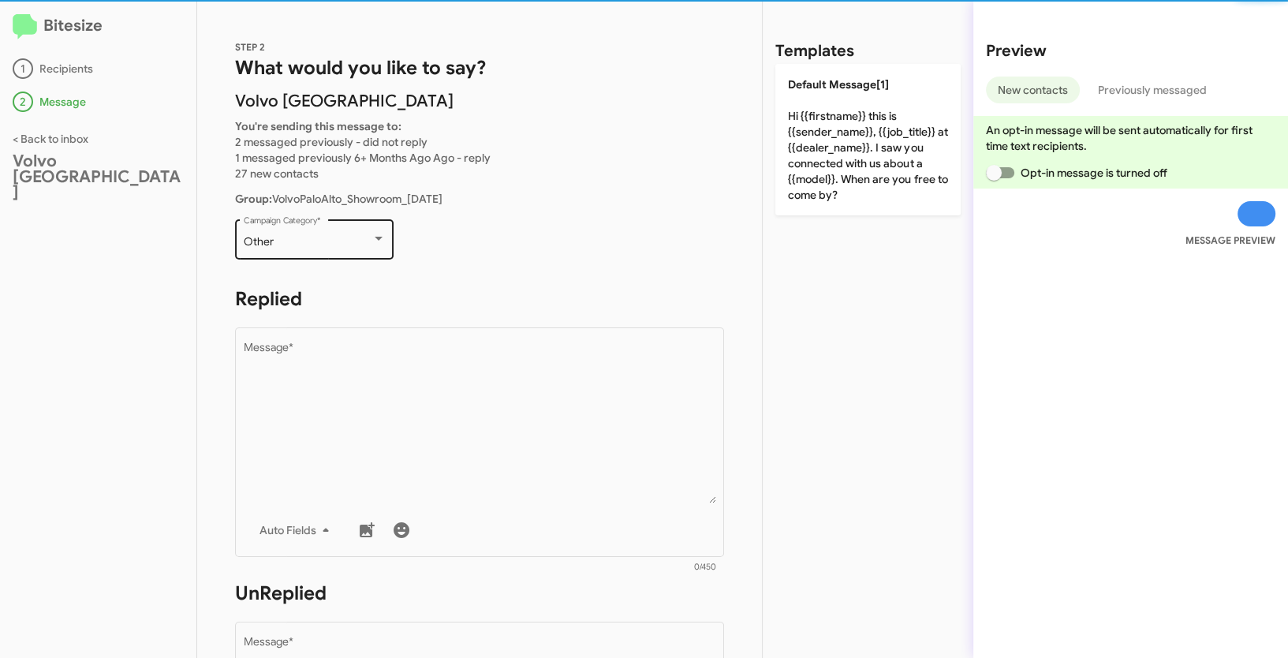
click at [316, 229] on div "Other Campaign Category *" at bounding box center [315, 237] width 142 height 43
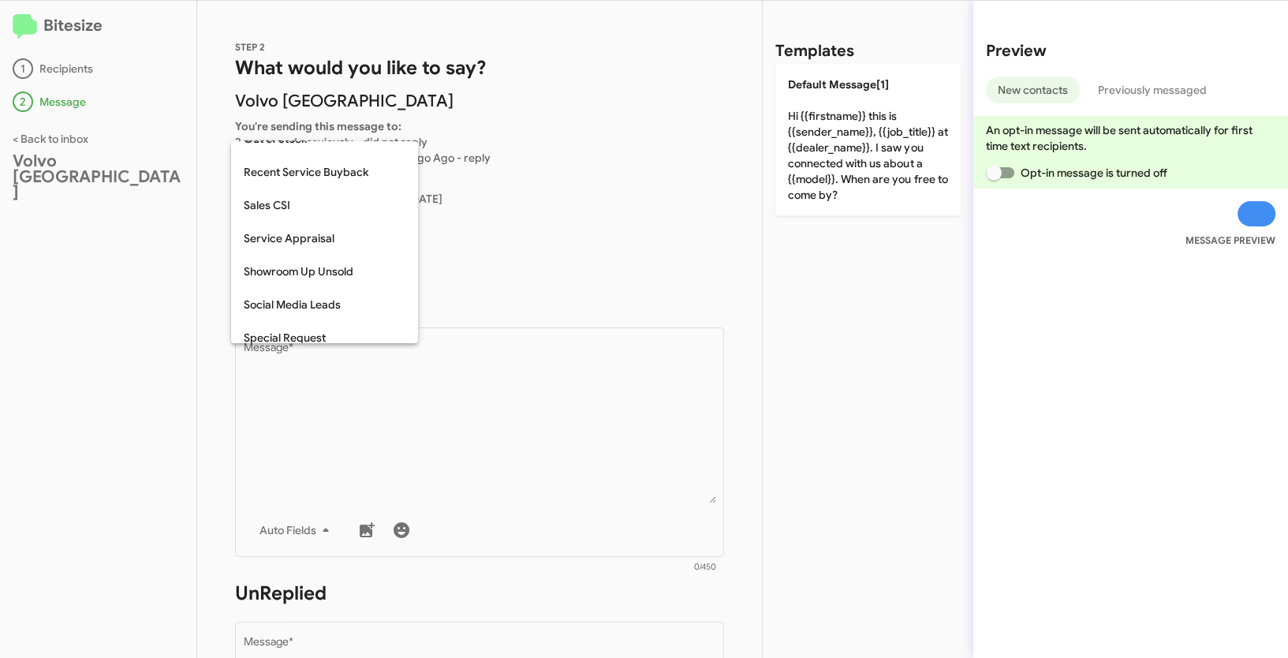
scroll to position [485, 0]
click at [330, 269] on span "Showroom Up Unsold" at bounding box center [325, 268] width 162 height 33
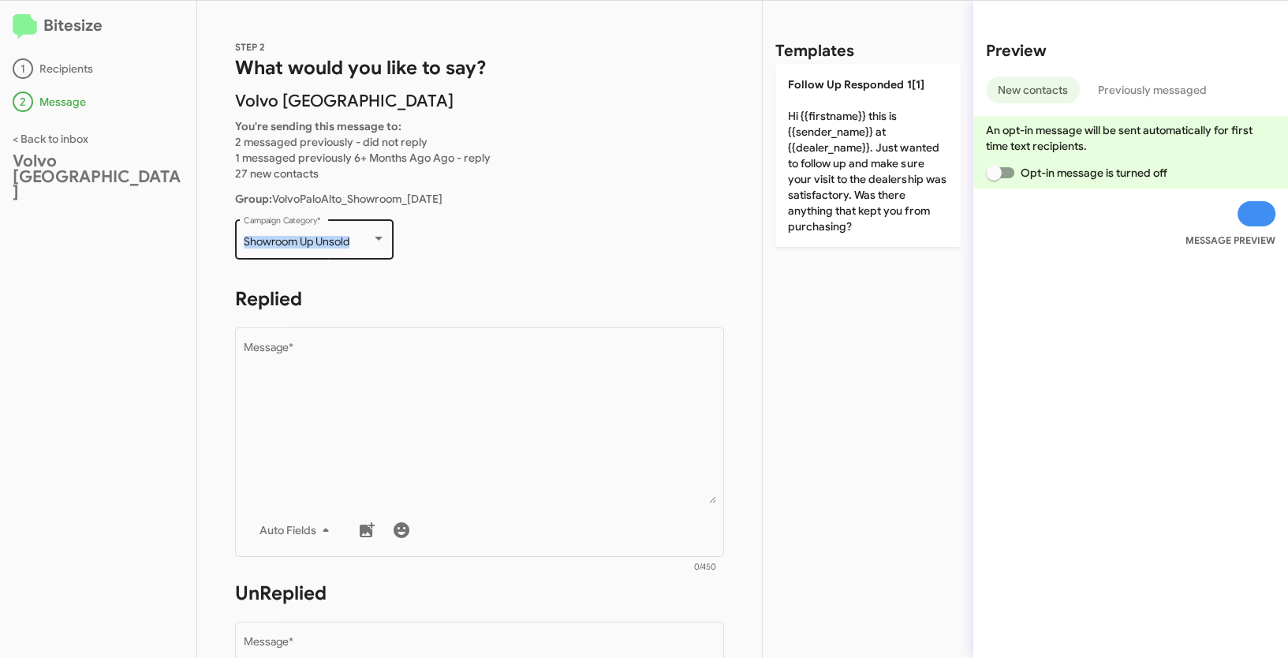
drag, startPoint x: 239, startPoint y: 239, endPoint x: 352, endPoint y: 248, distance: 113.2
click at [352, 248] on div "Showroom Up Unsold Campaign Category *" at bounding box center [314, 237] width 159 height 43
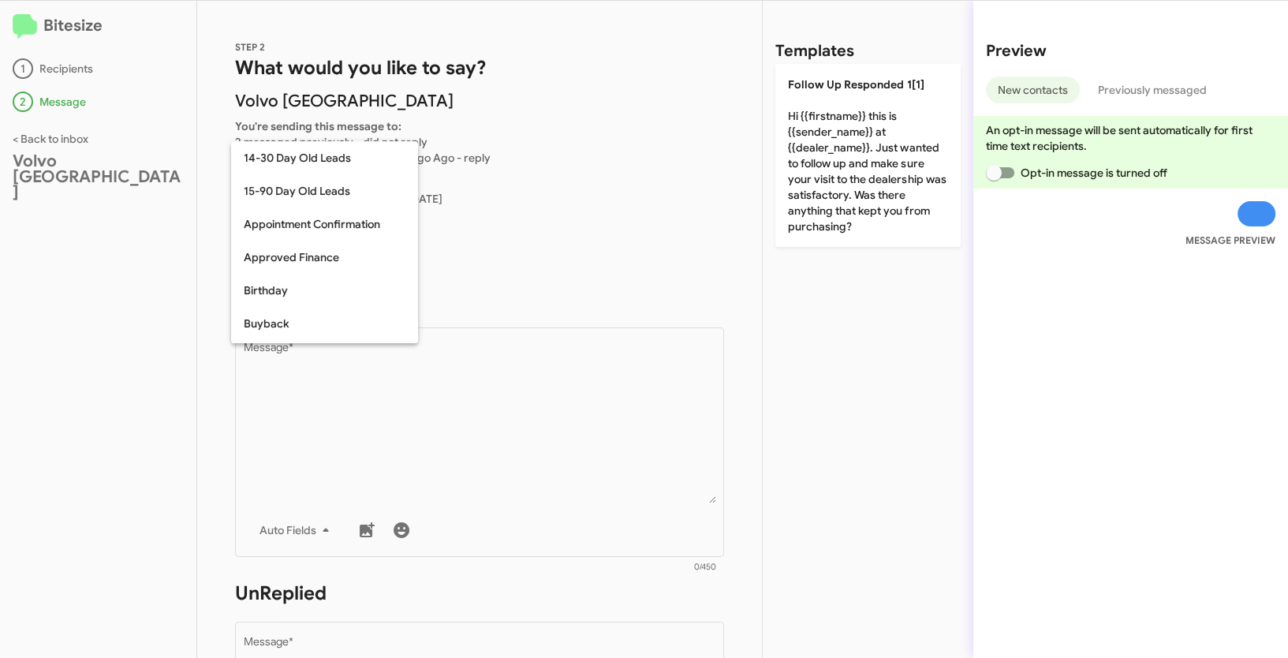
scroll to position [511, 0]
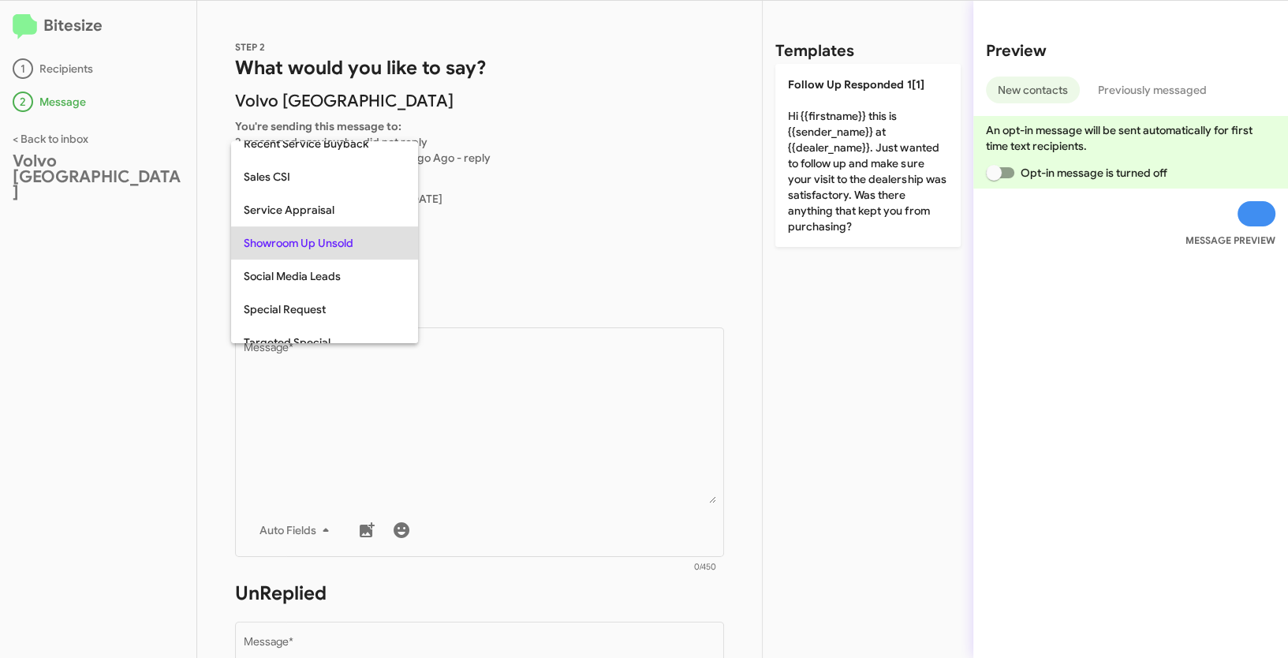
copy span "Showroom Up Unsold"
click at [495, 420] on div at bounding box center [644, 329] width 1288 height 658
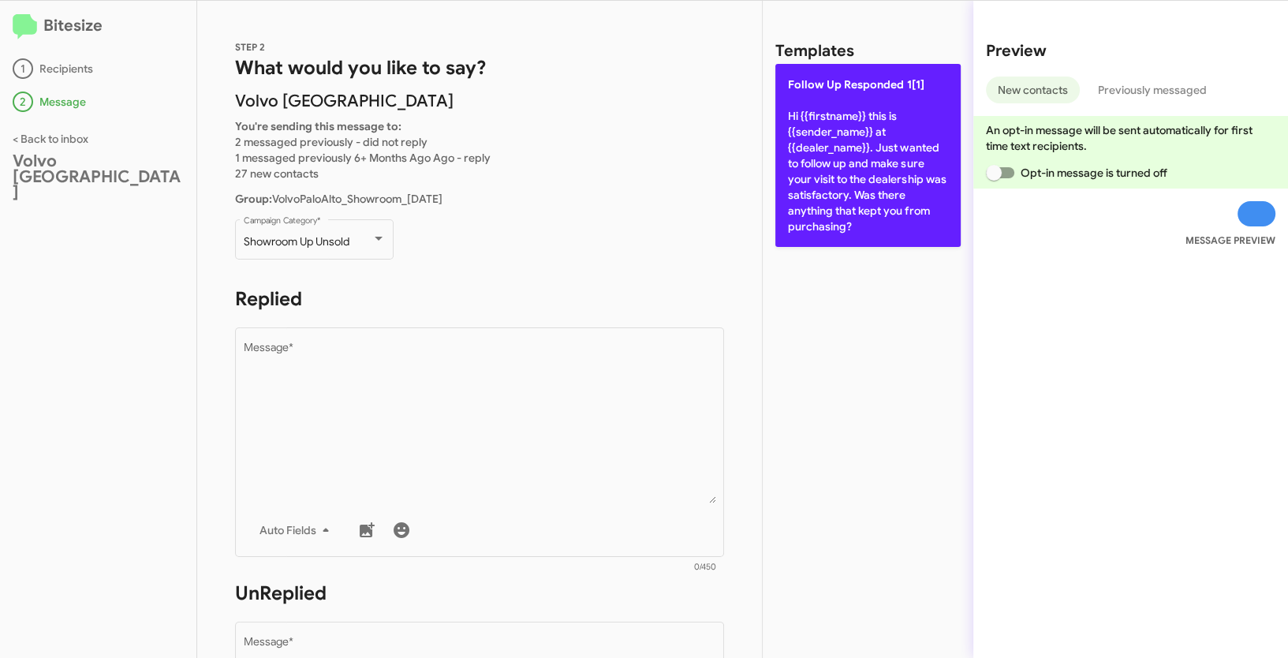
click at [837, 133] on p "Follow Up Responded 1[1] Hi {{firstname}} this is {{sender_name}} at {{dealer_n…" at bounding box center [867, 155] width 185 height 183
type textarea "Hi {{firstname}} this is {{sender_name}} at {{dealer_name}}. Just wanted to fol…"
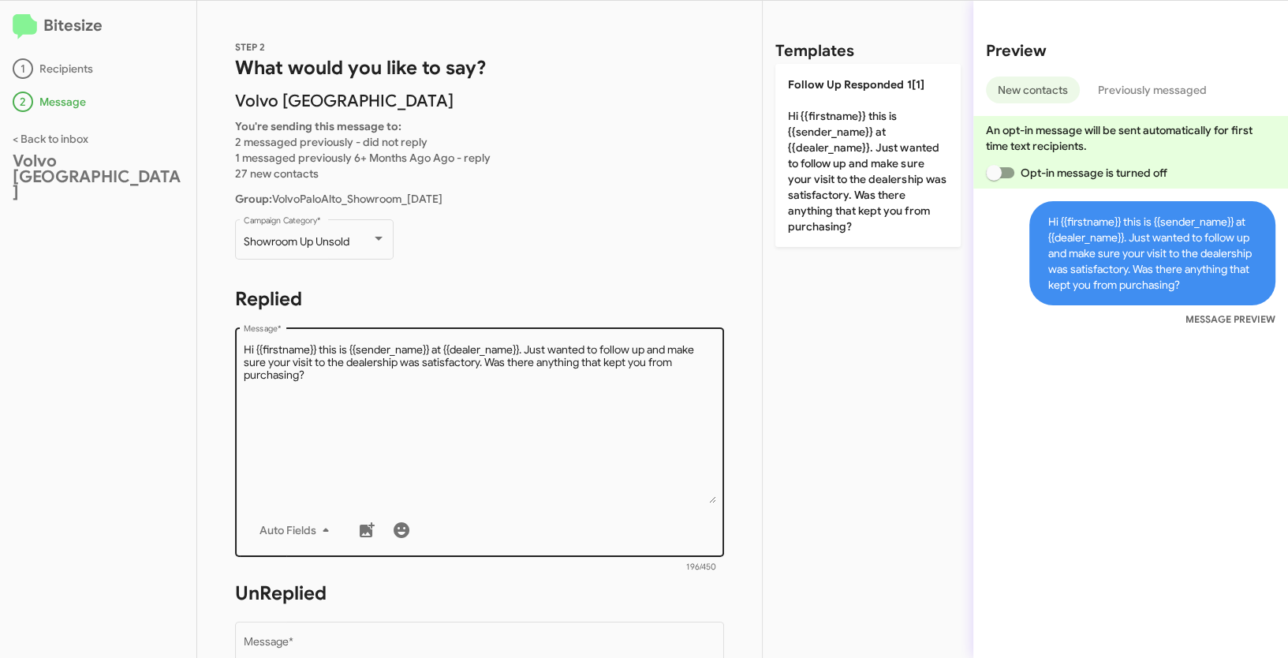
scroll to position [418, 0]
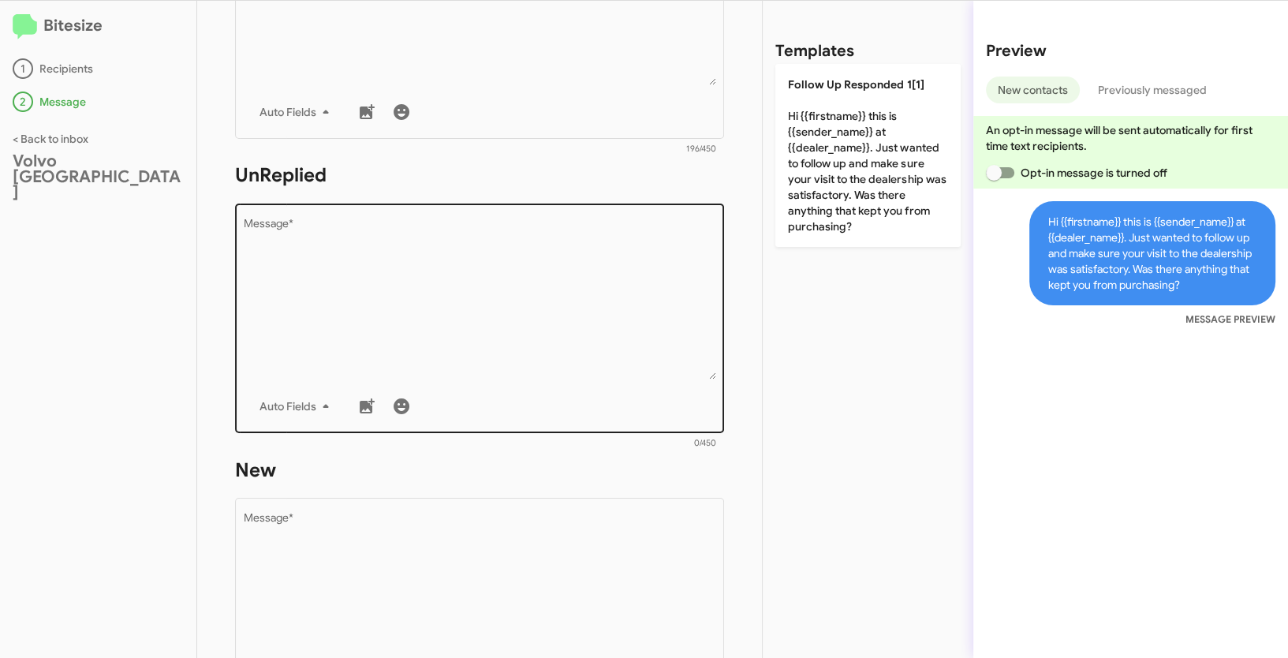
click at [528, 328] on textarea "Message *" at bounding box center [480, 298] width 472 height 161
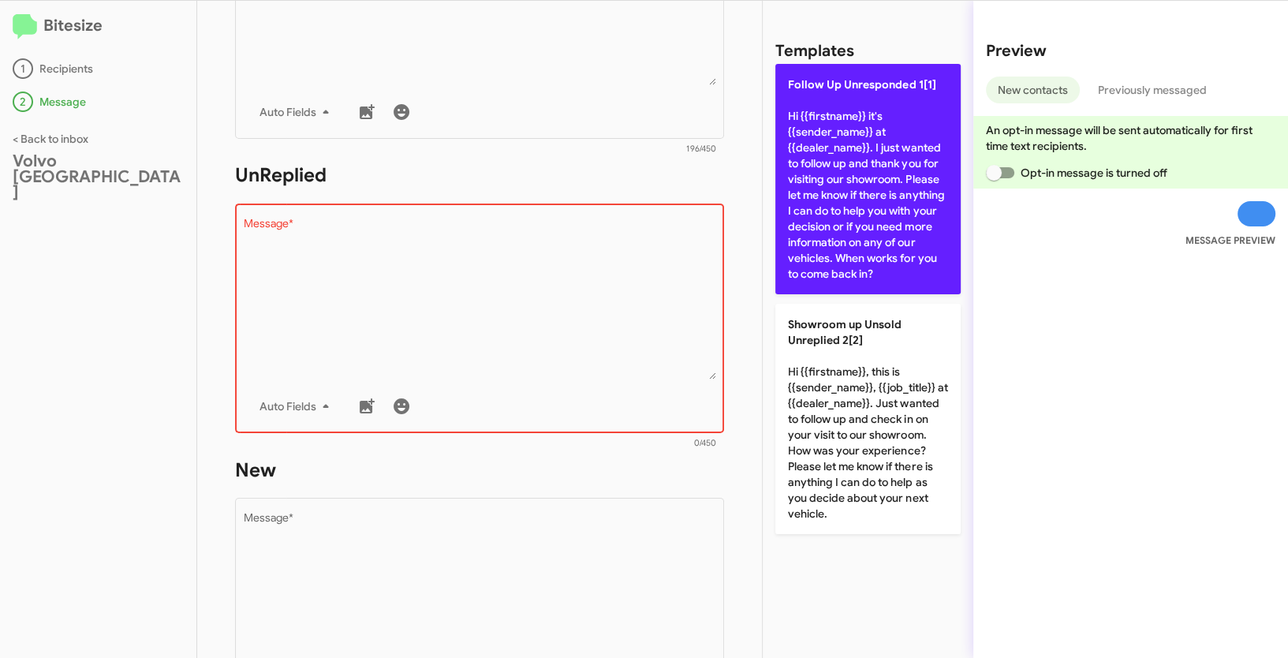
click at [868, 108] on p "Follow Up Unresponded 1[1] Hi {{firstname}} it's {{sender_name}} at {{dealer_na…" at bounding box center [867, 179] width 185 height 230
type textarea "Hi {{firstname}} it's {{sender_name}} at {{dealer_name}}. I just wanted to foll…"
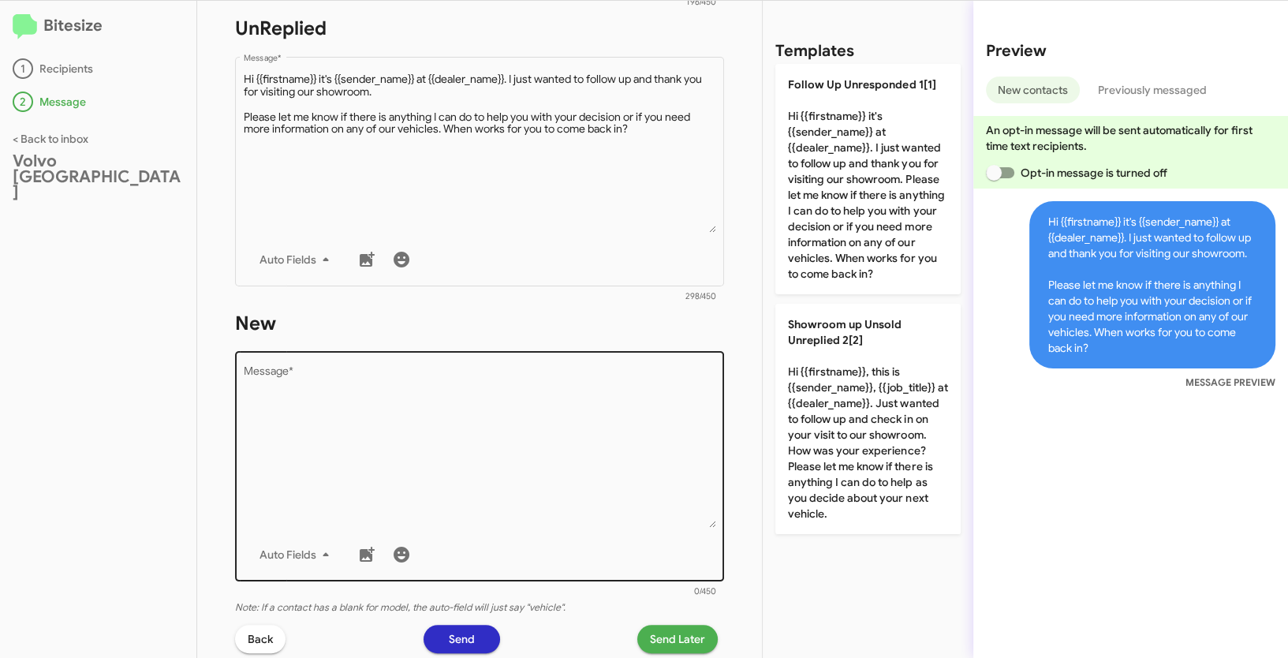
scroll to position [698, 0]
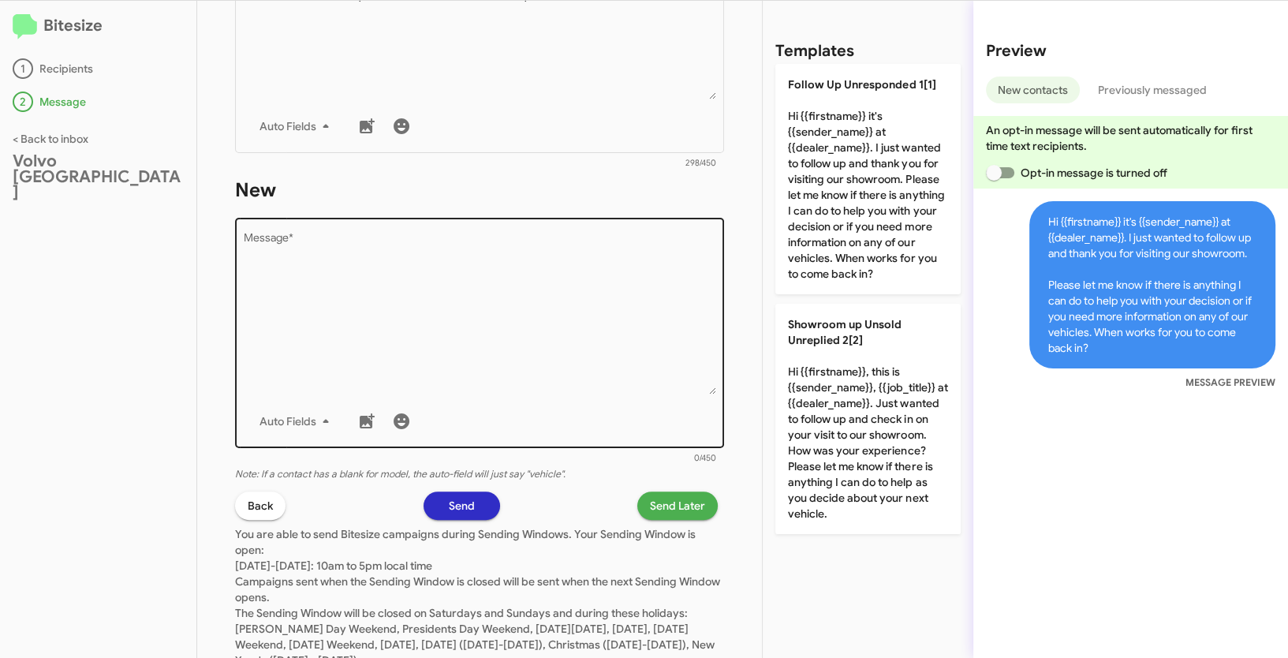
click at [502, 395] on div "Drop image here to insert Auto Fields Message *" at bounding box center [480, 331] width 472 height 233
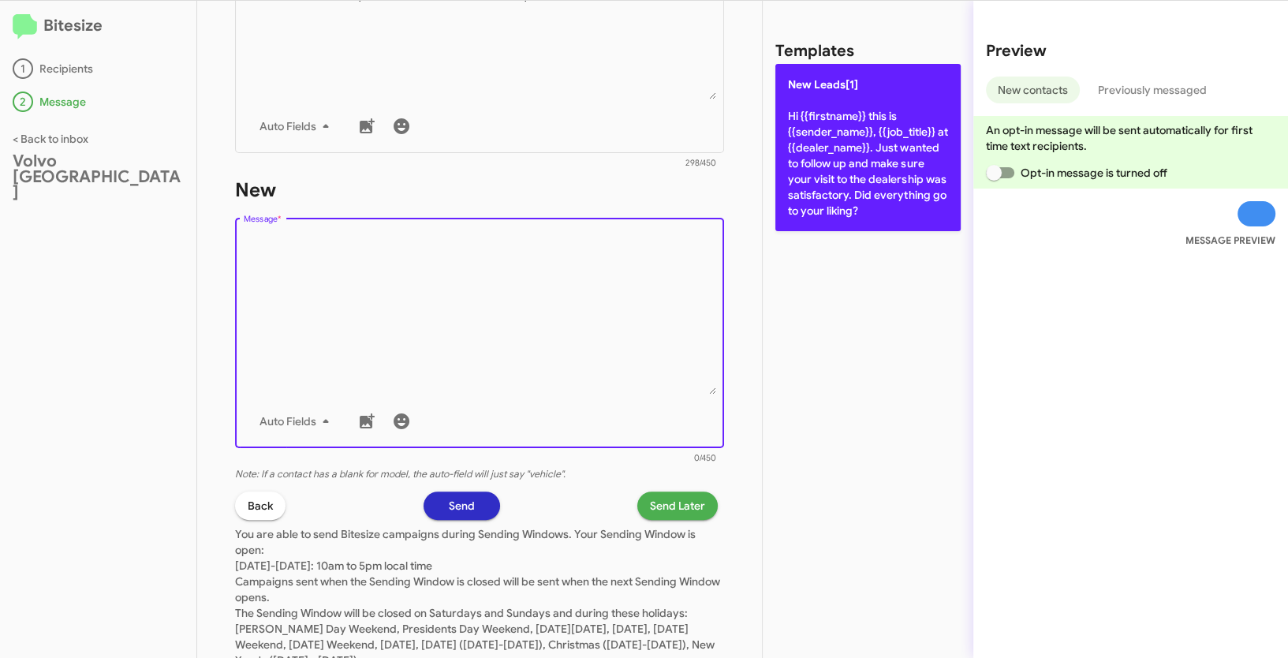
click at [834, 129] on p "New Leads[1] Hi {{firstname}} this is {{sender_name}}, {{job_title}} at {{deale…" at bounding box center [867, 147] width 185 height 167
type textarea "Hi {{firstname}} this is {{sender_name}}, {{job_title}} at {{dealer_name}}. Jus…"
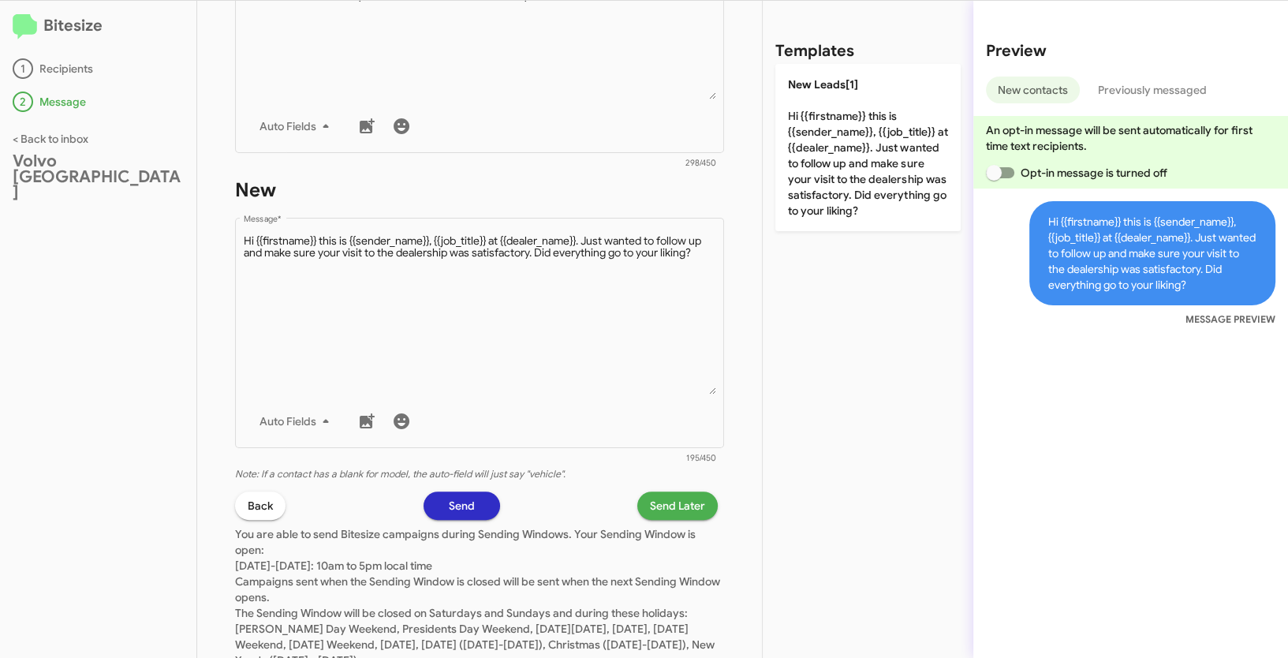
scroll to position [700, 0]
click at [663, 498] on span "Send Later" at bounding box center [677, 503] width 55 height 28
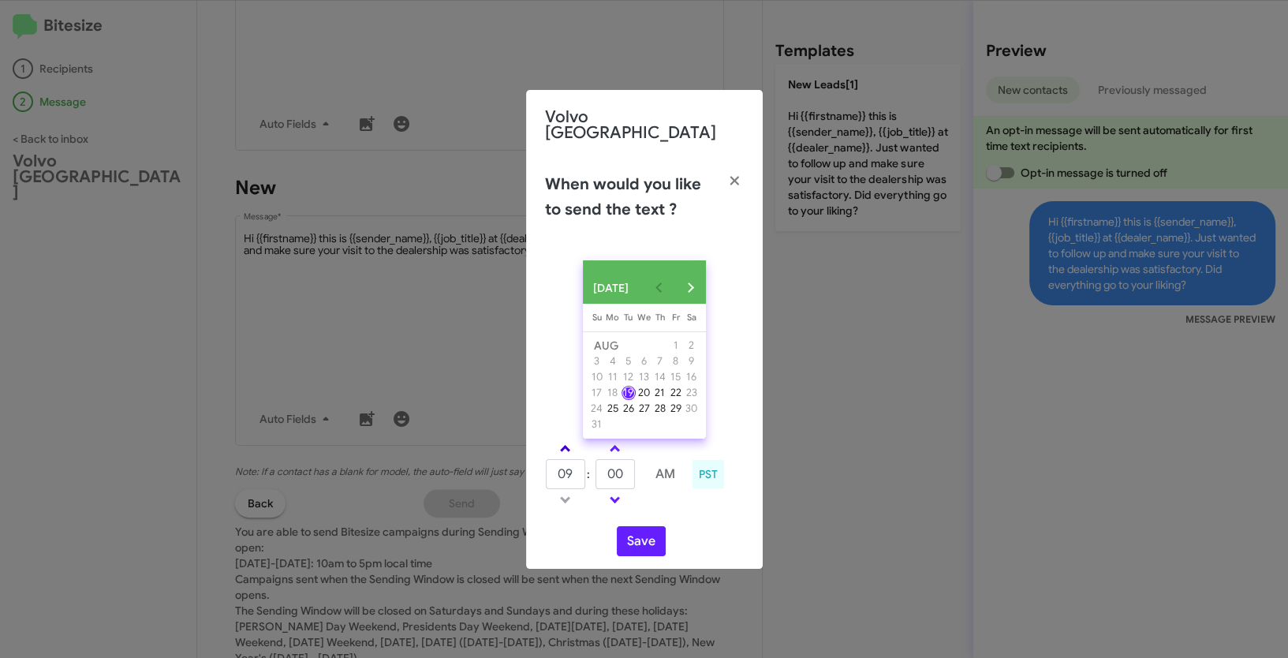
click at [566, 453] on span at bounding box center [565, 450] width 10 height 10
type input "01"
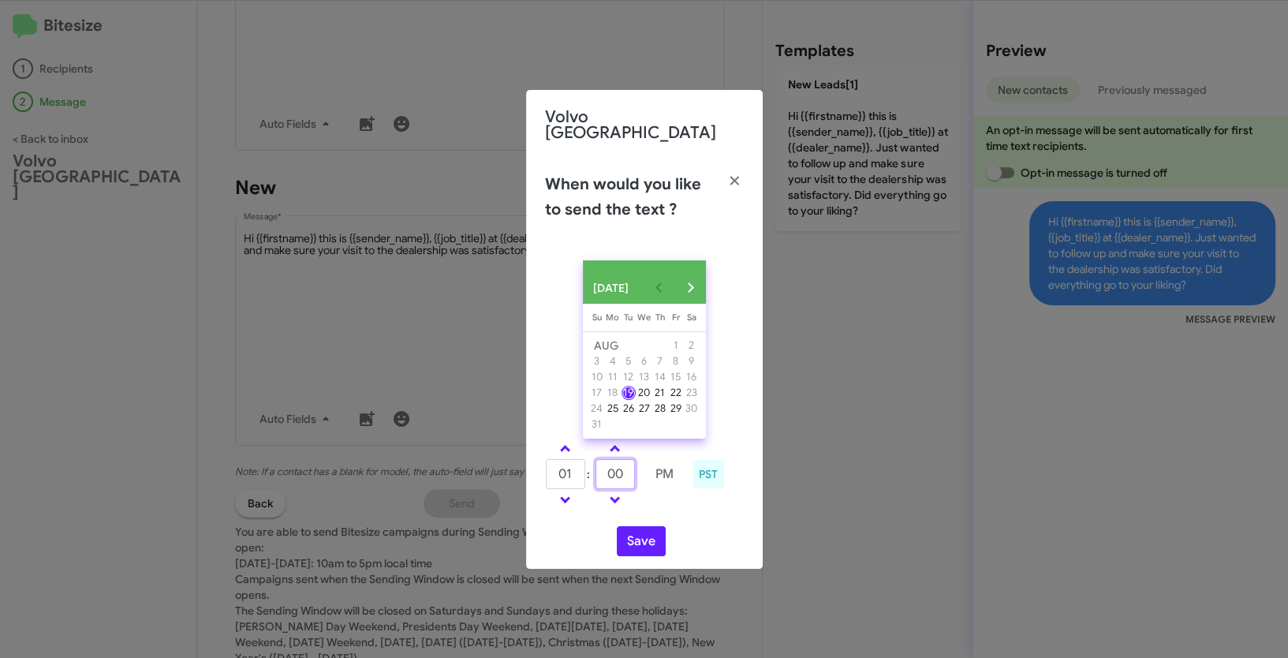
drag, startPoint x: 631, startPoint y: 477, endPoint x: 579, endPoint y: 471, distance: 52.4
click at [579, 471] on tr "01 : 00 PM" at bounding box center [615, 474] width 140 height 32
type input "21"
click at [644, 534] on button "Save" at bounding box center [641, 541] width 49 height 30
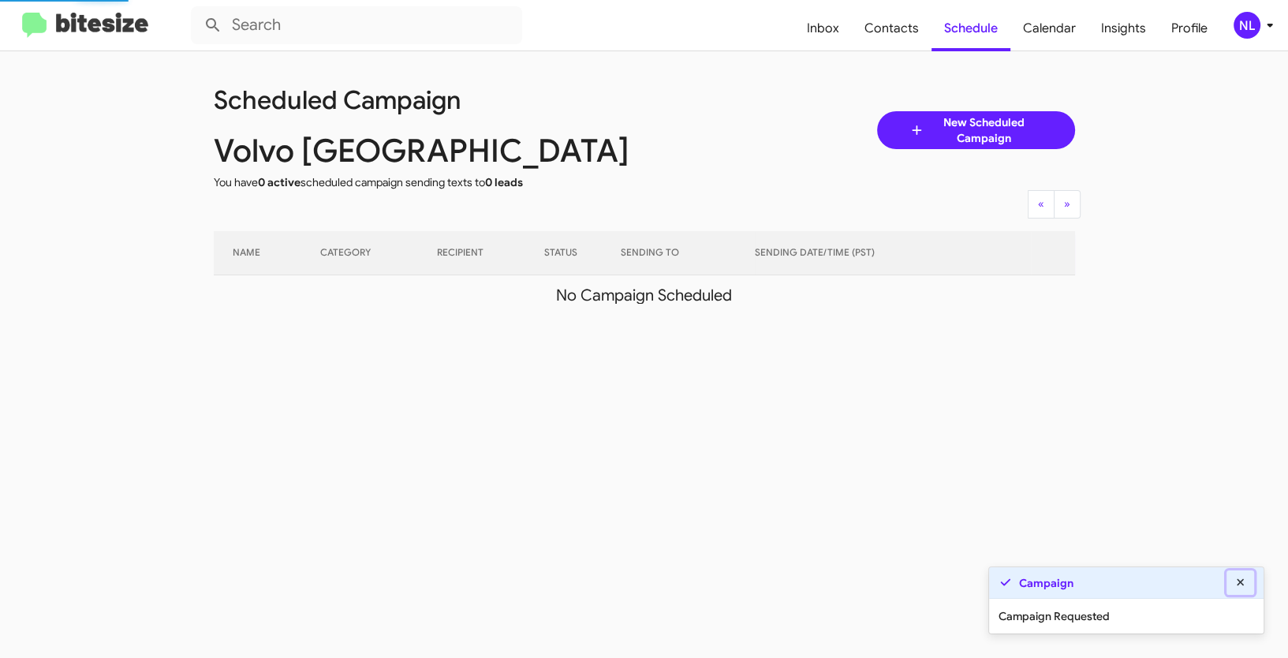
click at [1244, 580] on icon at bounding box center [1241, 582] width 14 height 11
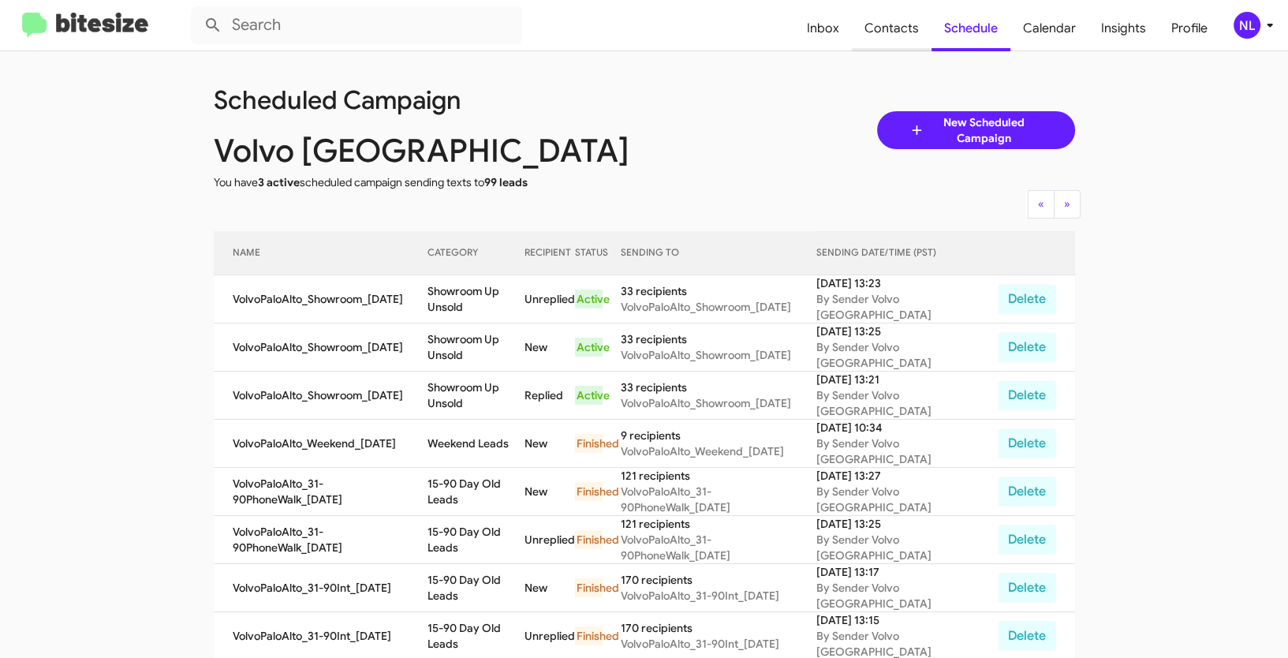
click at [900, 25] on span "Contacts" at bounding box center [892, 29] width 80 height 46
type input "in:groups"
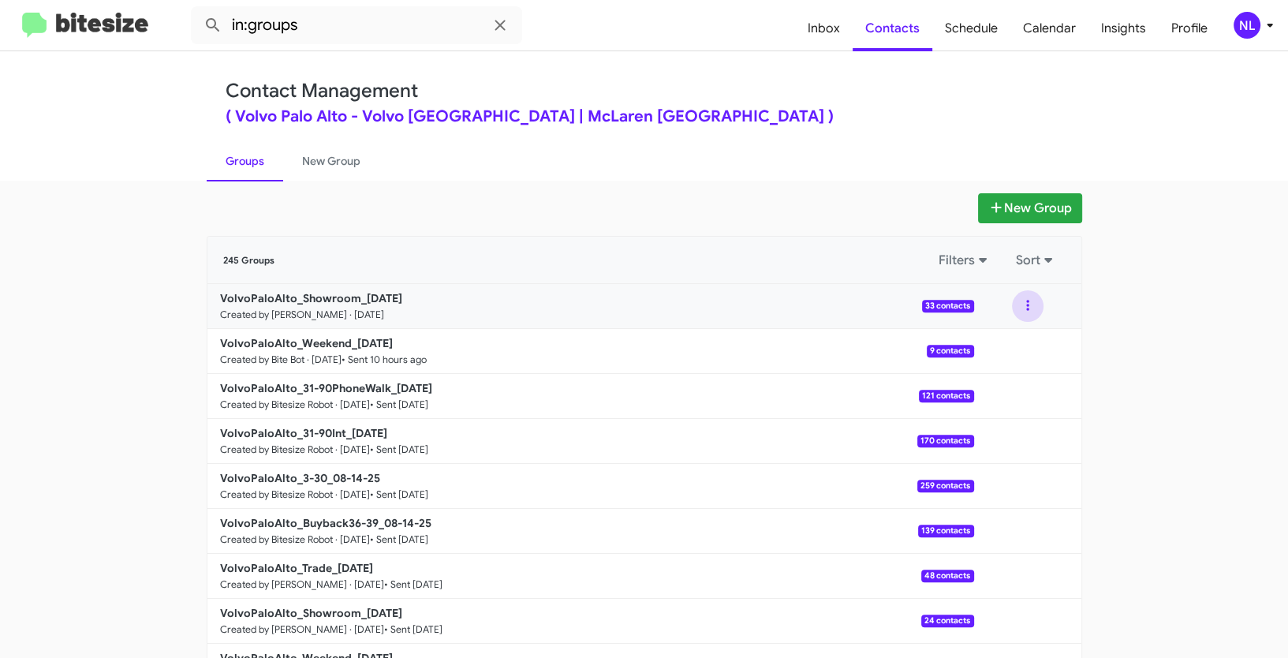
click at [1014, 301] on button at bounding box center [1028, 306] width 32 height 32
click at [988, 342] on button "View contacts" at bounding box center [980, 349] width 126 height 38
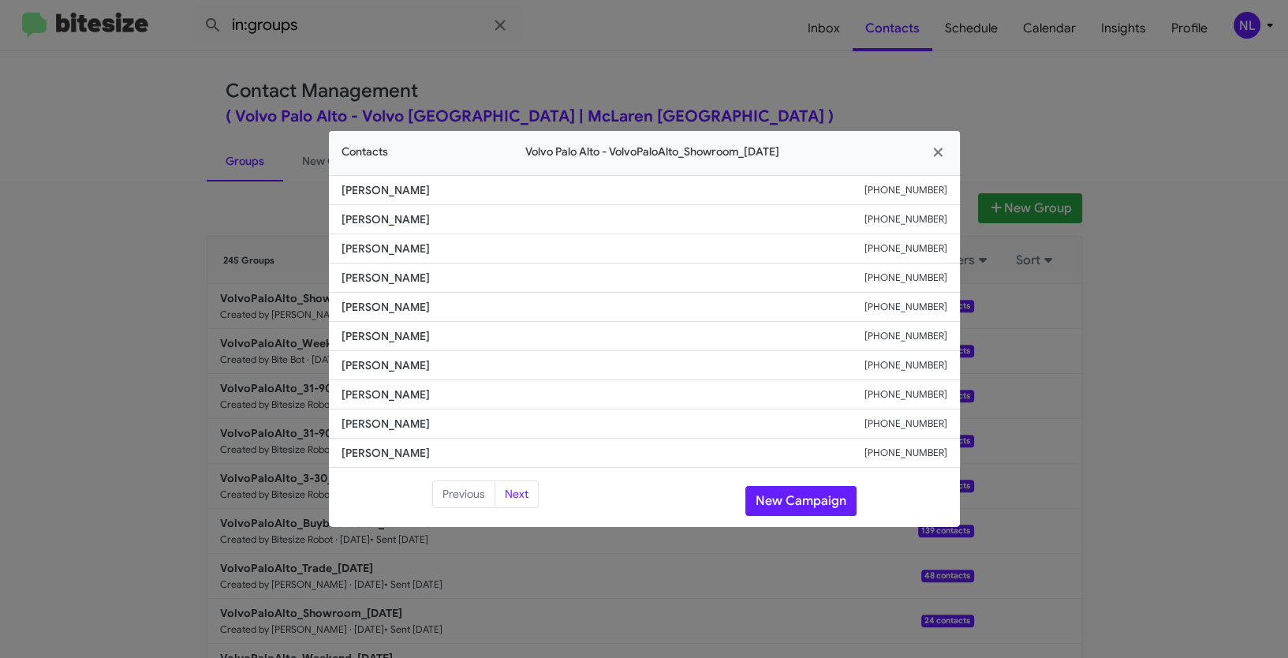
drag, startPoint x: 366, startPoint y: 334, endPoint x: 491, endPoint y: 338, distance: 125.5
click at [491, 338] on li "[PERSON_NAME] [PHONE_NUMBER]" at bounding box center [644, 336] width 631 height 29
copy span "[PERSON_NAME]"
click at [943, 160] on fa-icon "button" at bounding box center [938, 153] width 18 height 24
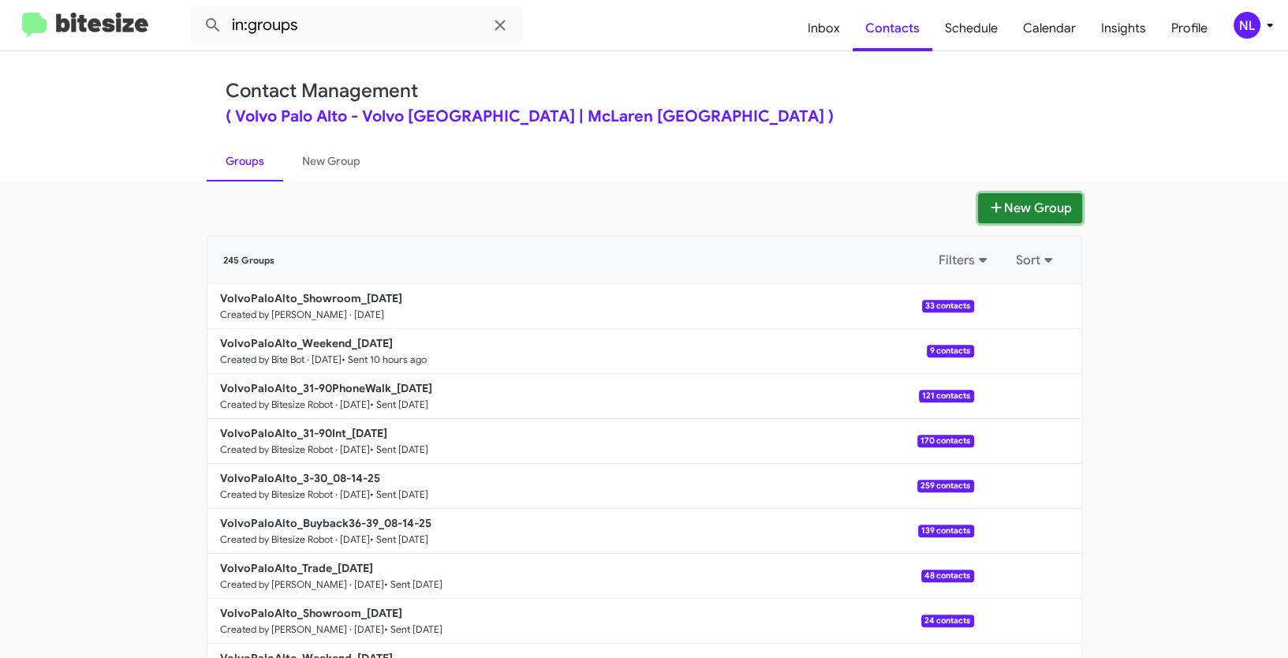
click at [1022, 206] on button "New Group" at bounding box center [1030, 208] width 104 height 30
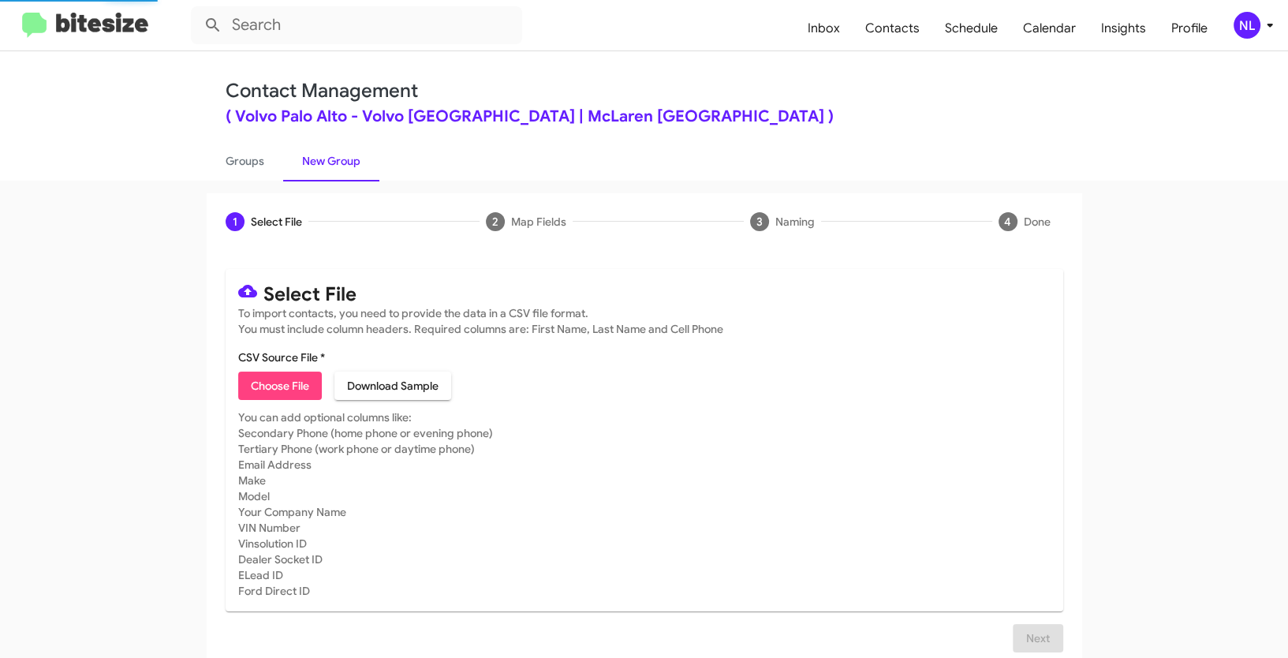
click at [302, 379] on span "Choose File" at bounding box center [280, 386] width 58 height 28
type input "VolvoPaloAlto_Trade_[DATE]"
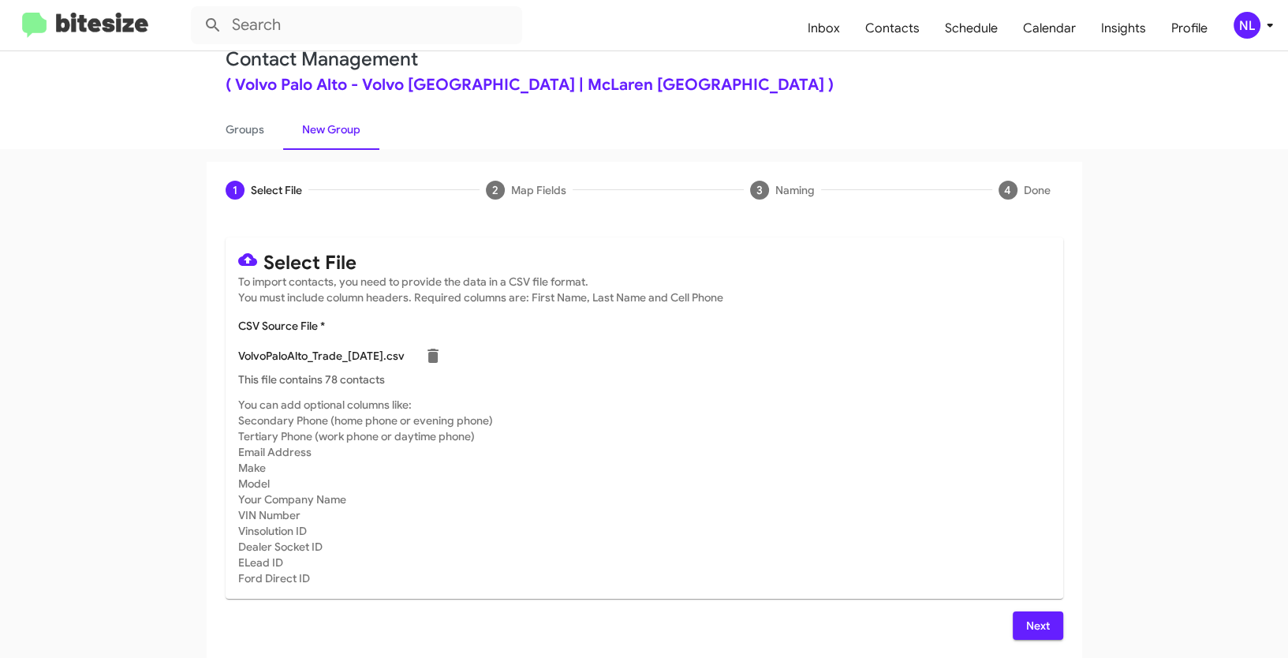
scroll to position [32, 0]
click at [1017, 634] on button "Next" at bounding box center [1038, 625] width 50 height 28
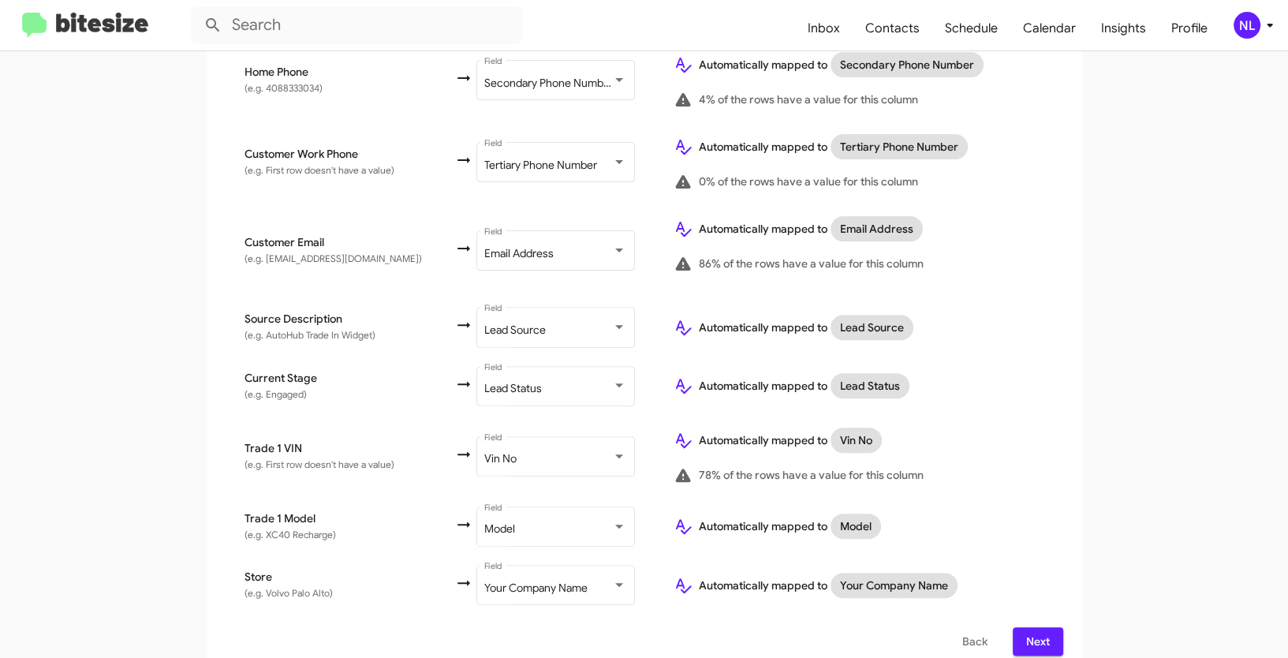
scroll to position [553, 0]
click at [1043, 641] on div "Select File To import contacts, you need to provide the data in a CSV file form…" at bounding box center [645, 185] width 876 height 977
click at [1044, 632] on span "Next" at bounding box center [1037, 640] width 25 height 28
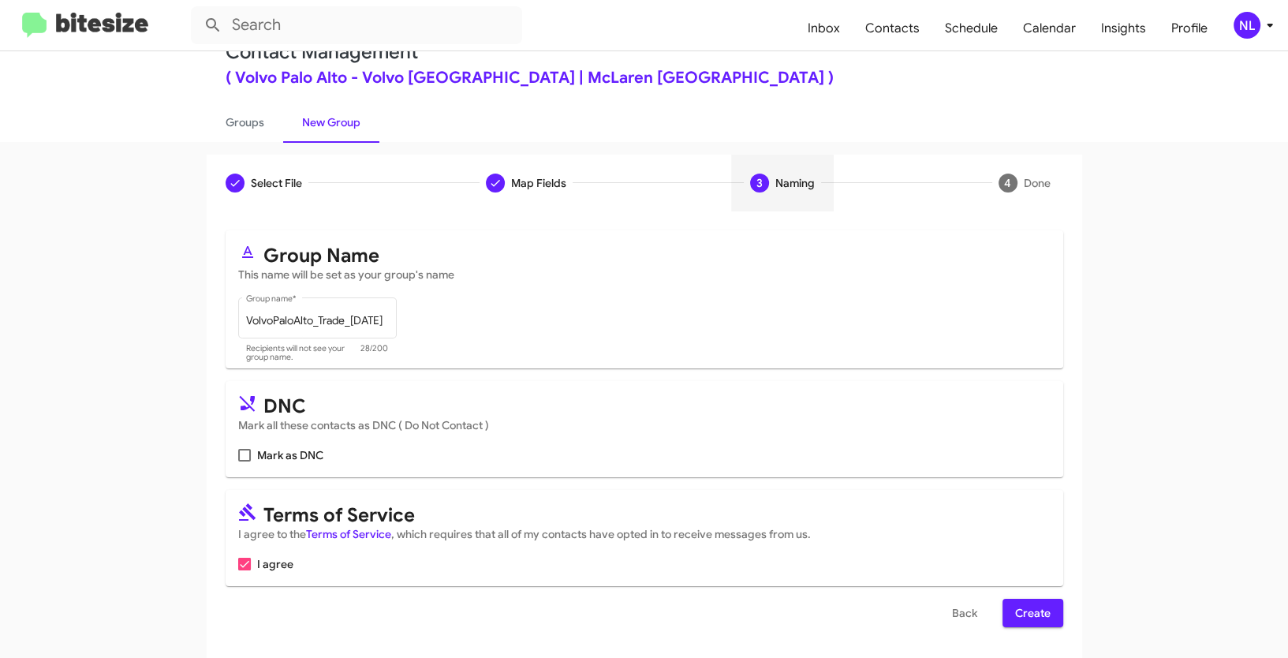
scroll to position [39, 0]
click at [1025, 619] on span "Create" at bounding box center [1032, 612] width 35 height 28
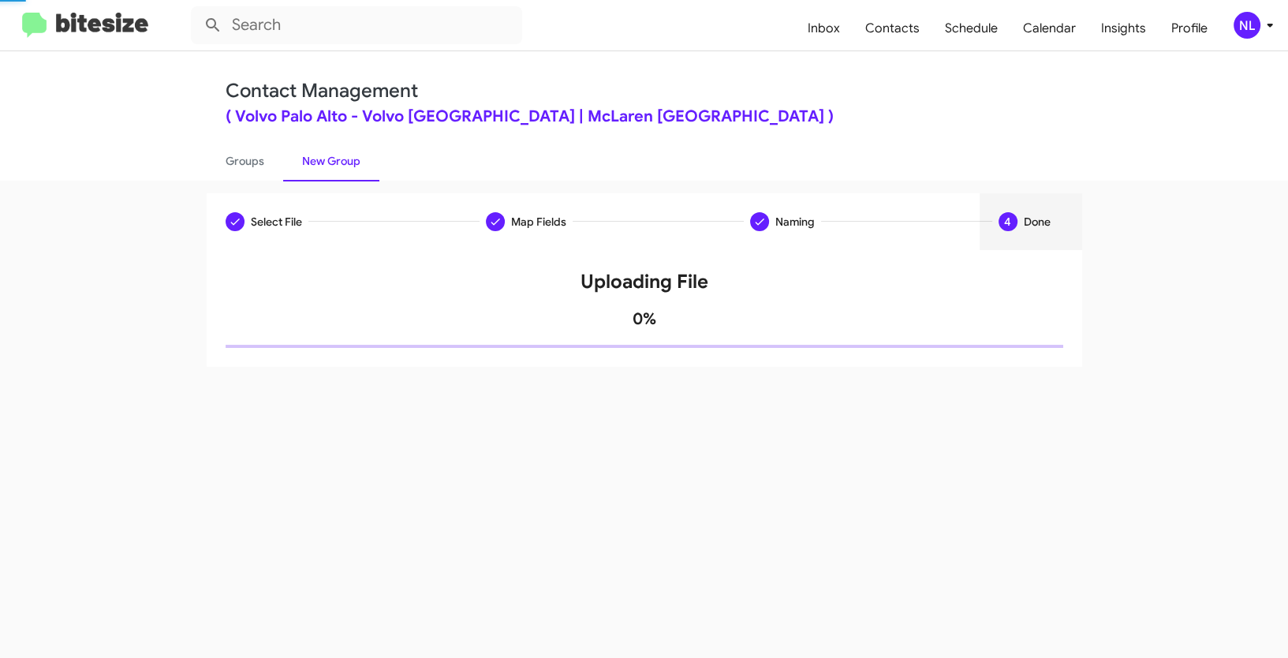
scroll to position [0, 0]
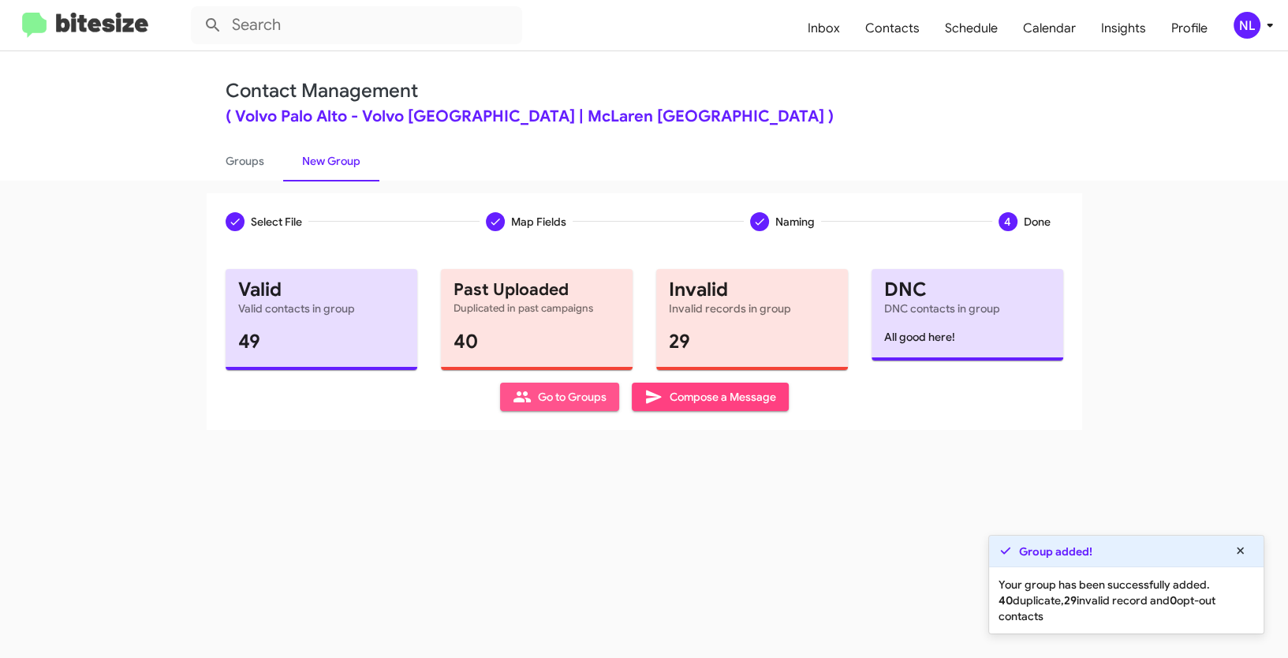
click at [547, 403] on span "Go to Groups" at bounding box center [560, 397] width 94 height 28
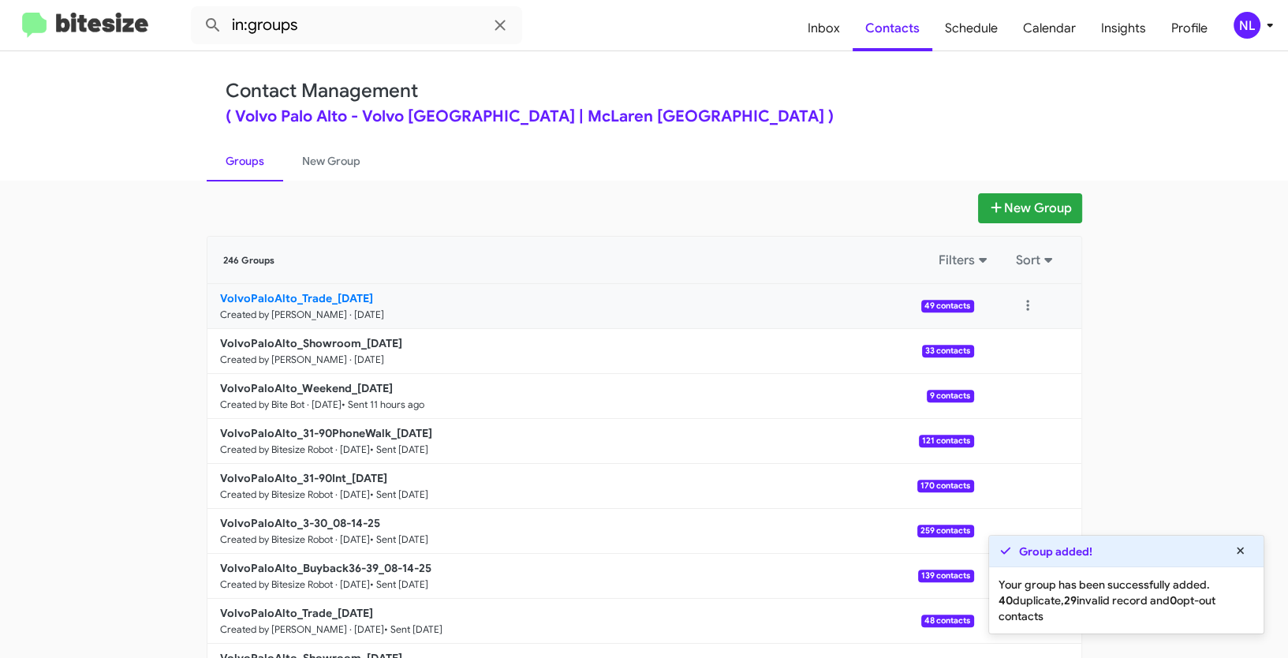
drag, startPoint x: 119, startPoint y: 295, endPoint x: 329, endPoint y: 293, distance: 209.8
click at [329, 293] on app-groups "New Group 246 Groups Filters Sort VolvoPaloAlto_Trade_[DATE] Created by [PERSON…" at bounding box center [644, 484] width 1288 height 582
copy div "Filters Sort VolvoPaloAlto_Trade_"
click at [332, 23] on input "in:groups" at bounding box center [356, 25] width 331 height 38
paste input "VolvoPaloAlto_Trade_"
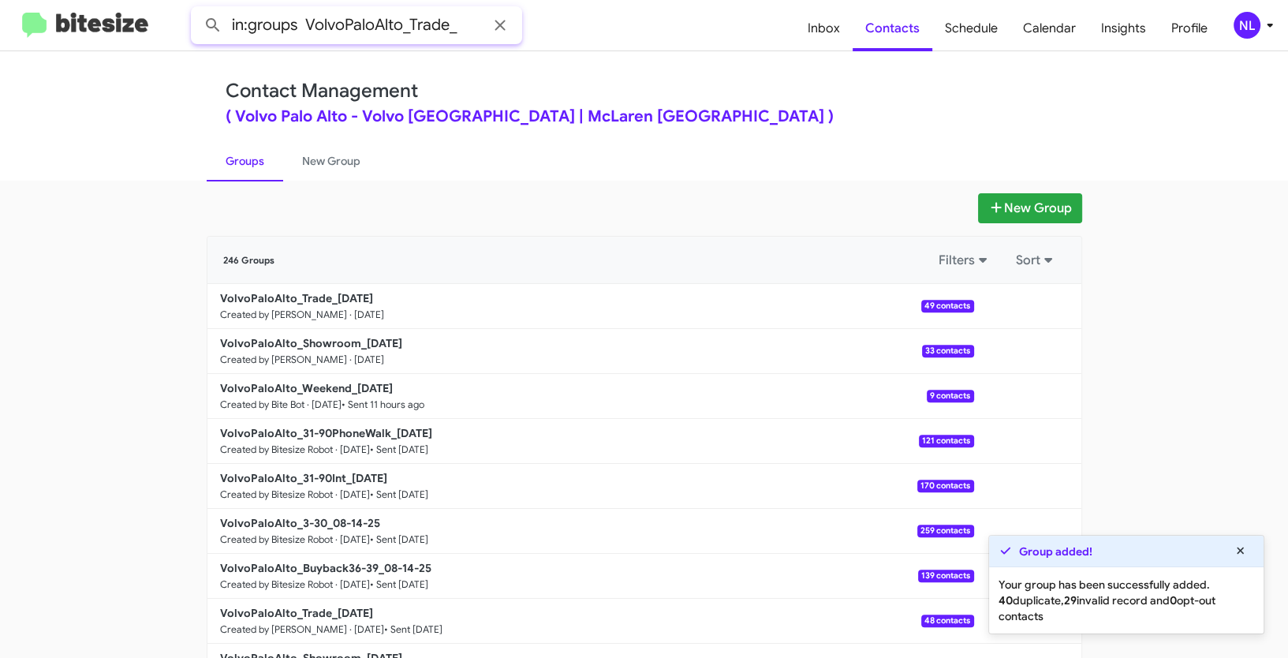
type input "in:groups VolvoPaloAlto_Trade_"
click at [197, 9] on button at bounding box center [213, 25] width 32 height 32
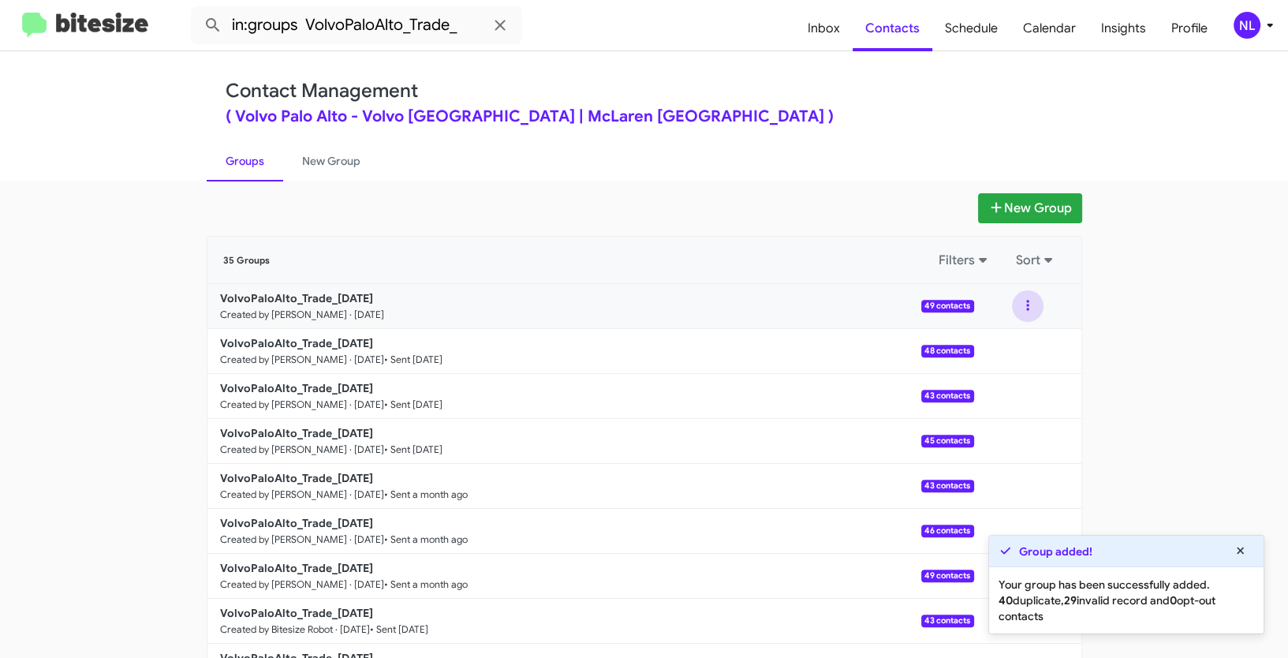
click at [1022, 304] on button at bounding box center [1028, 306] width 32 height 32
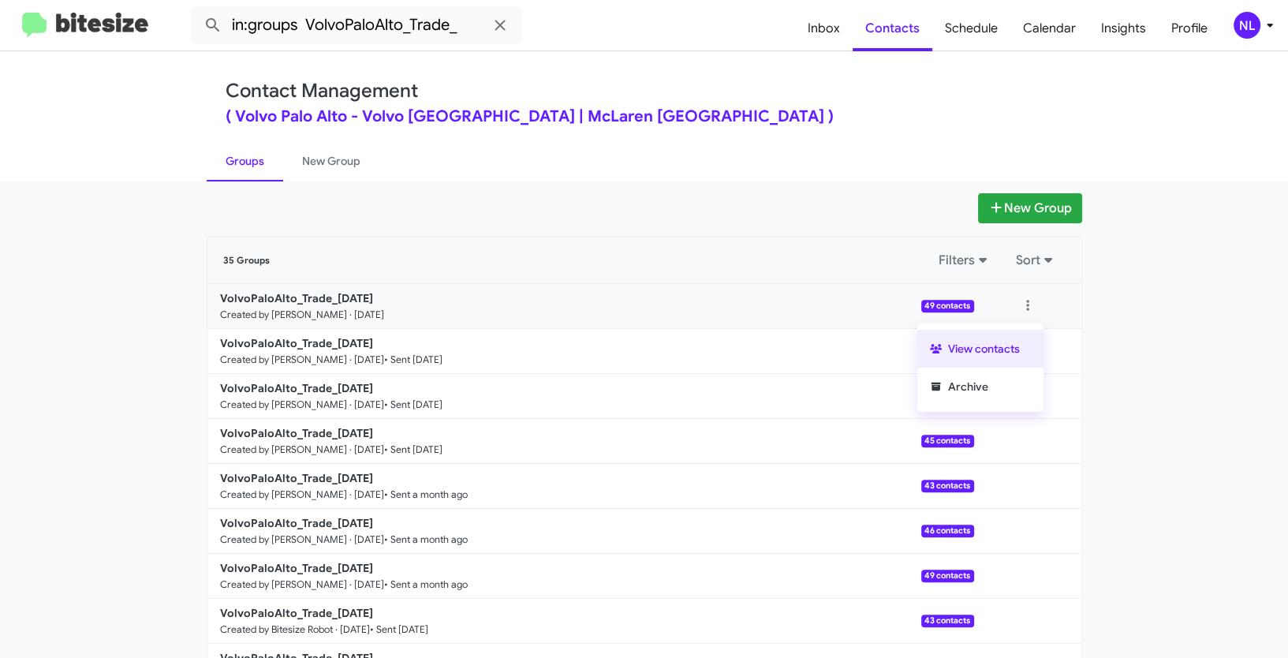
click at [1013, 339] on button "View contacts" at bounding box center [980, 349] width 126 height 38
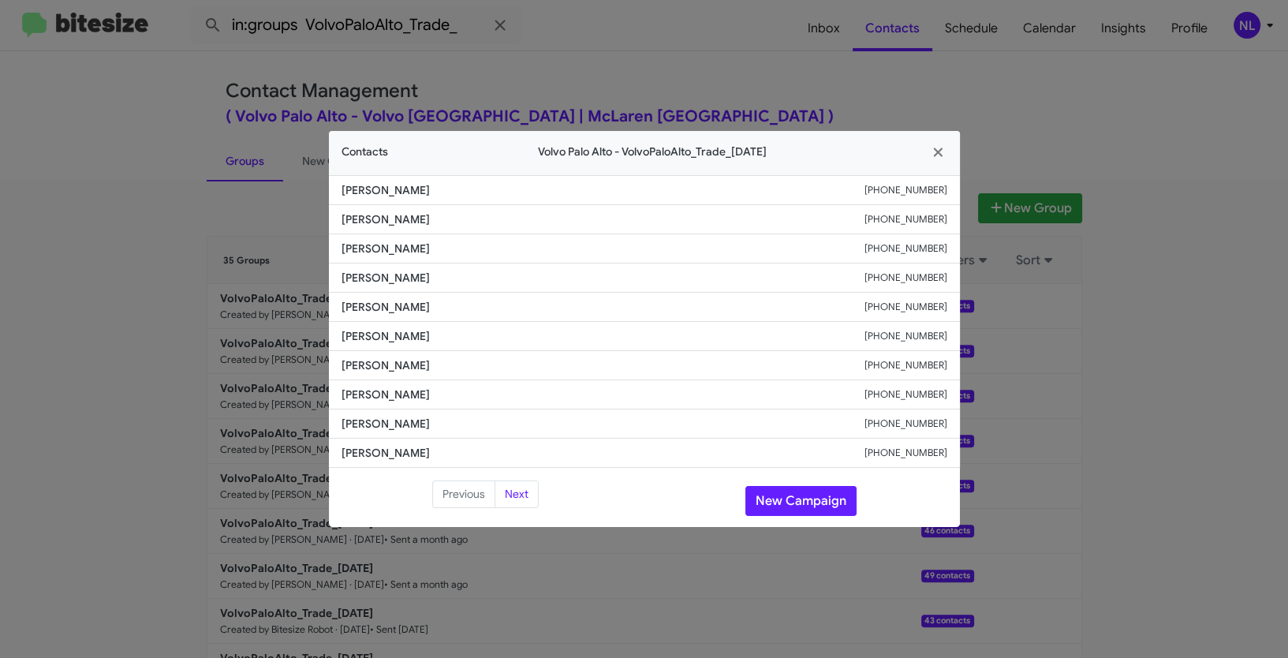
drag, startPoint x: 333, startPoint y: 334, endPoint x: 505, endPoint y: 335, distance: 172.0
click at [505, 335] on modal-container "Contacts Volvo Palo Alto - VolvoPaloAlto_Trade_[DATE] [PERSON_NAME] [PHONE_NUMB…" at bounding box center [644, 329] width 1288 height 658
copy span "[PERSON_NAME]"
click at [797, 498] on button "New Campaign" at bounding box center [800, 501] width 111 height 30
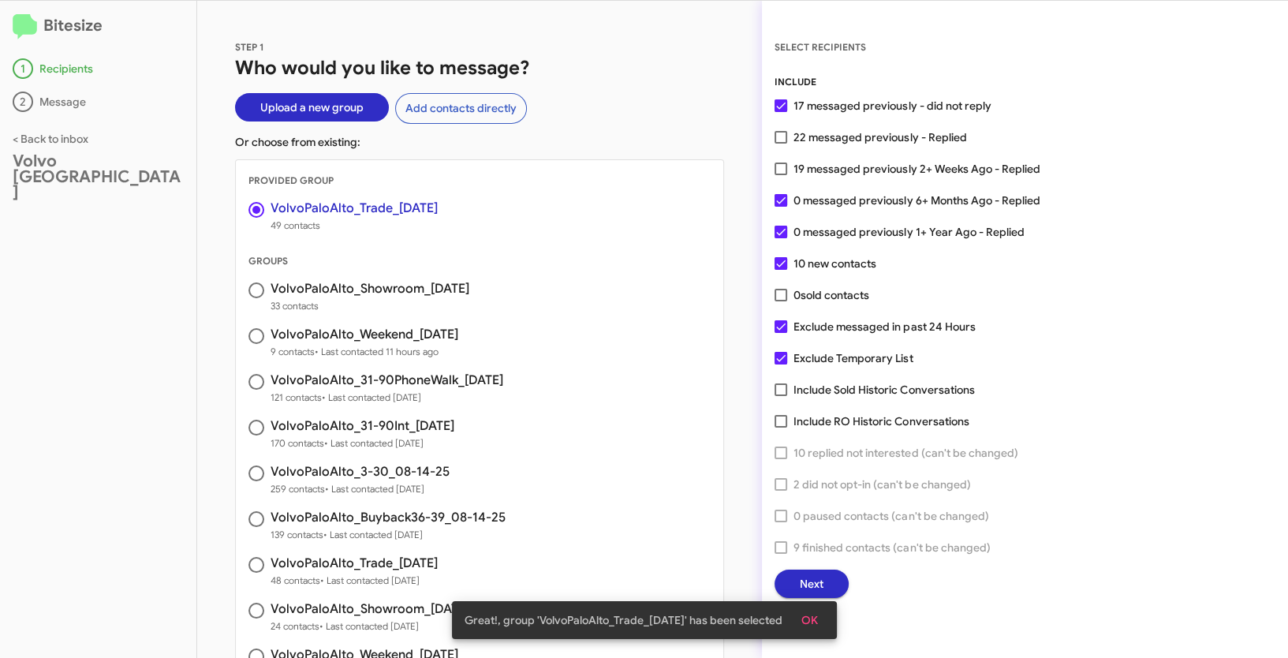
click at [823, 618] on button "OK" at bounding box center [810, 620] width 42 height 28
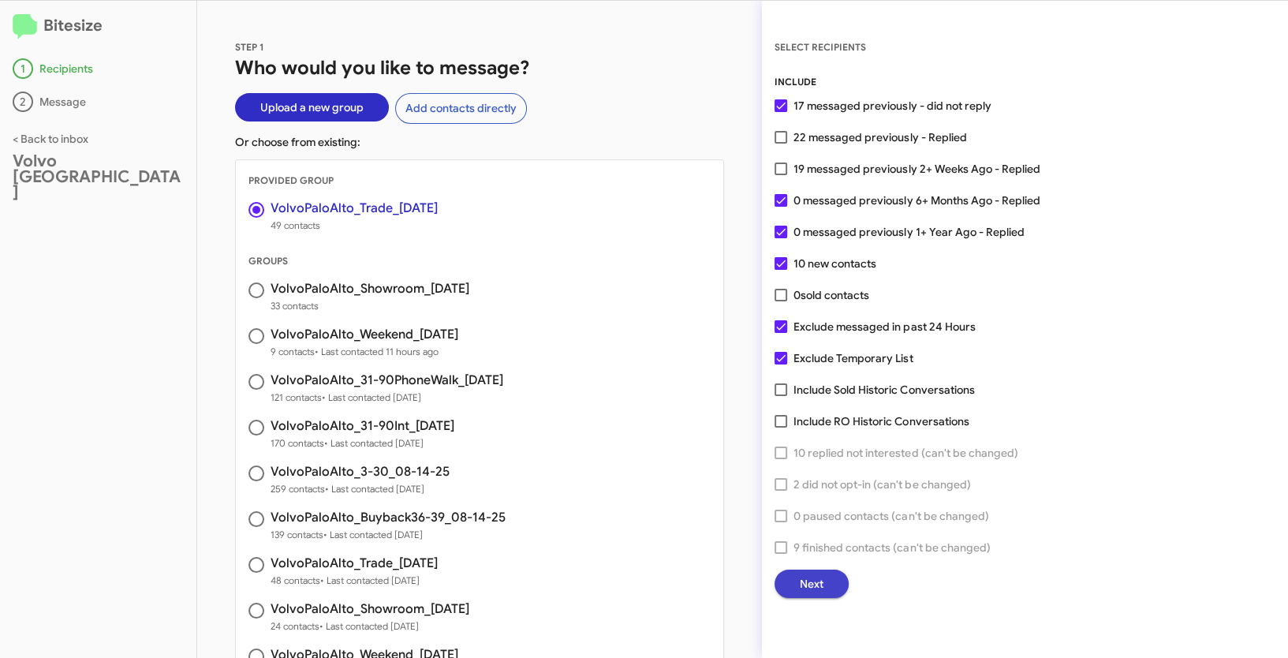
click at [824, 577] on button "Next" at bounding box center [812, 584] width 74 height 28
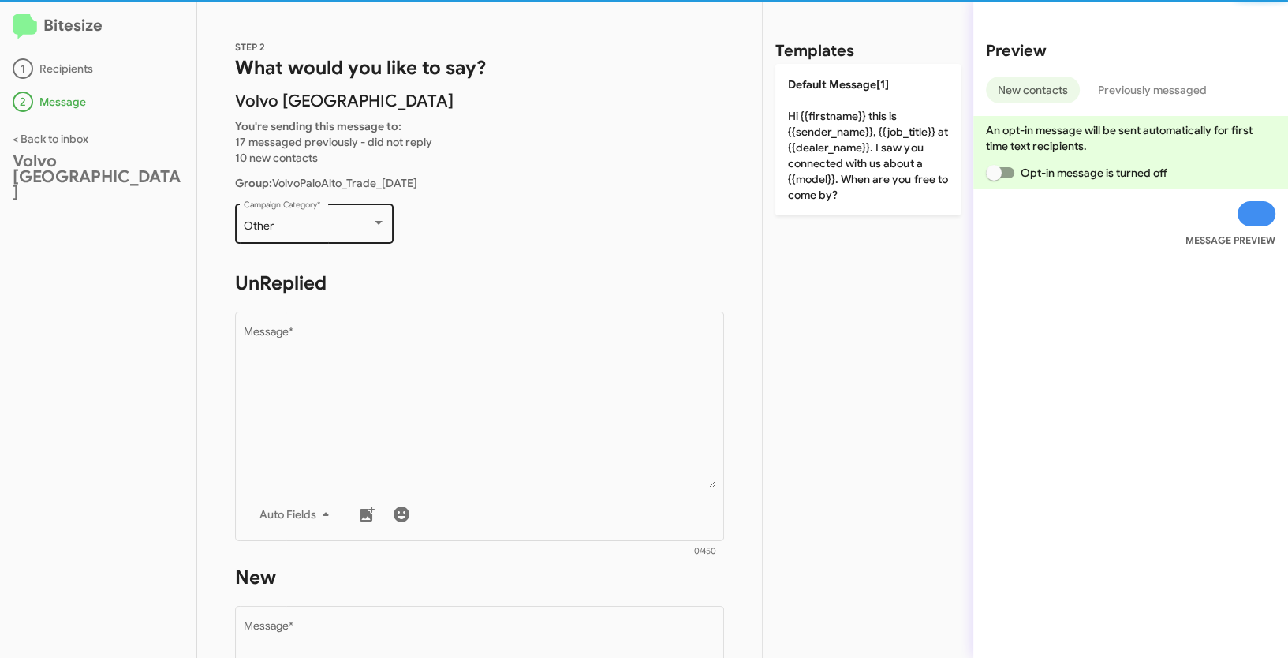
click at [320, 232] on div "Other" at bounding box center [308, 226] width 128 height 13
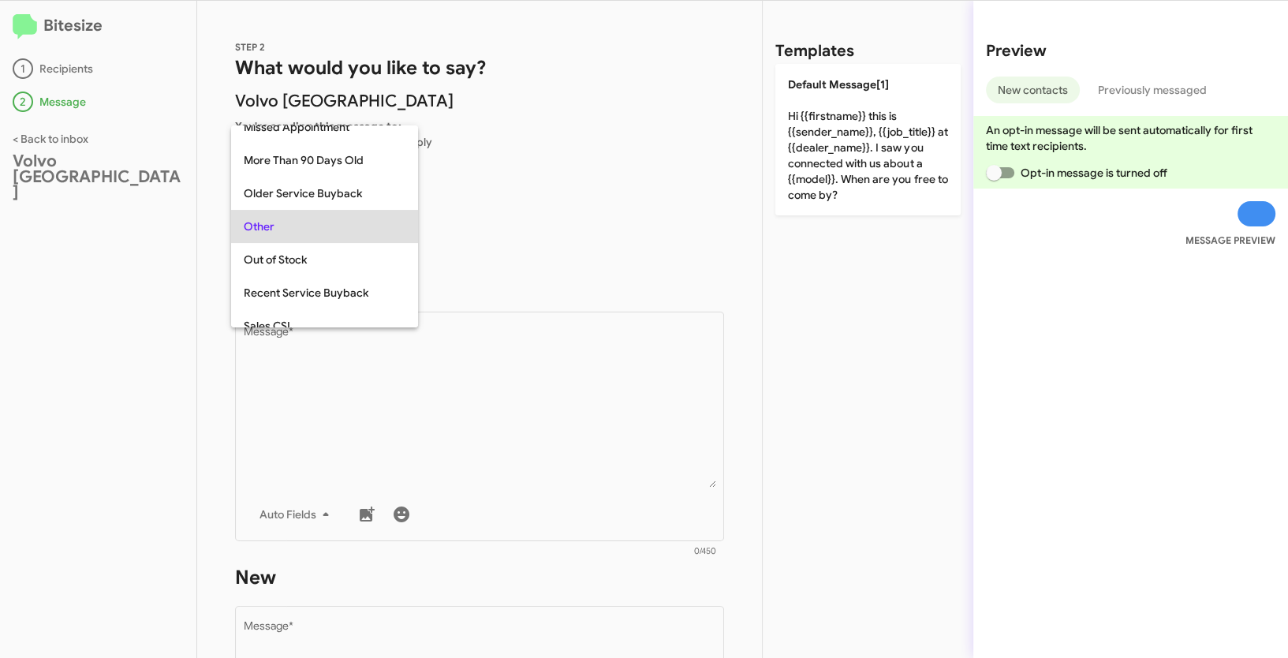
scroll to position [659, 0]
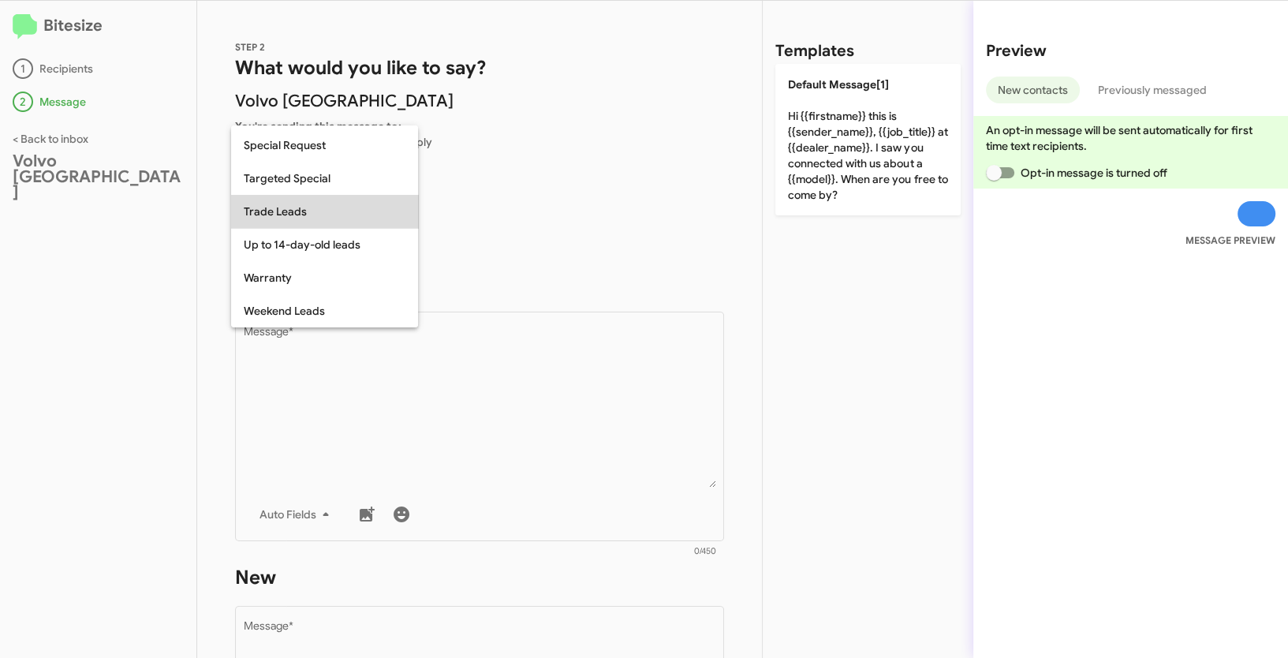
click at [267, 212] on span "Trade Leads" at bounding box center [325, 211] width 162 height 33
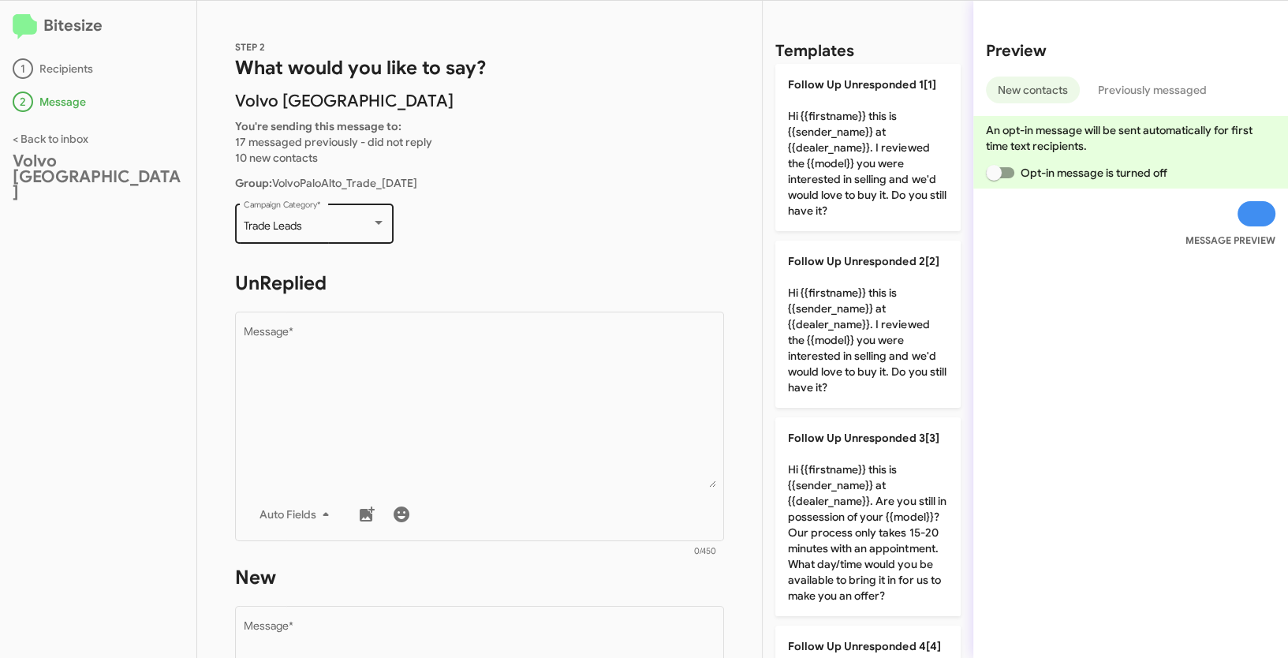
drag, startPoint x: 239, startPoint y: 220, endPoint x: 333, endPoint y: 226, distance: 94.0
click at [333, 226] on div "Trade Leads Campaign Category *" at bounding box center [314, 221] width 159 height 43
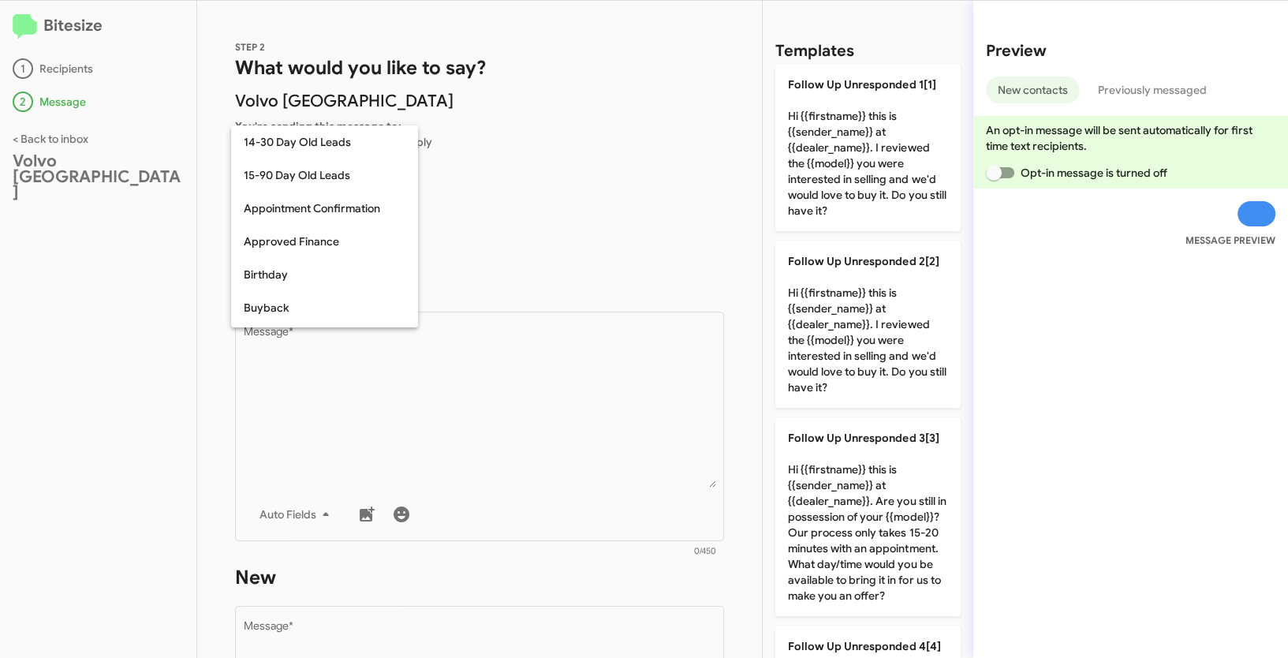
scroll to position [644, 0]
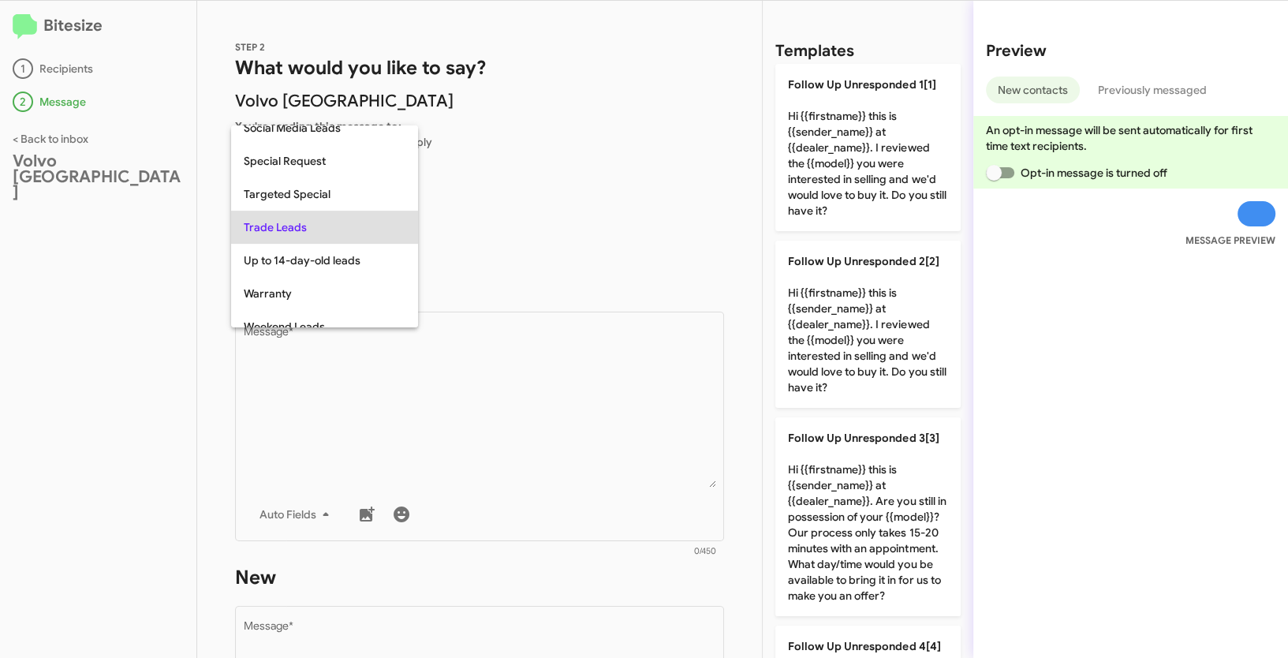
copy span "Trade Leads"
click at [484, 494] on div at bounding box center [644, 329] width 1288 height 658
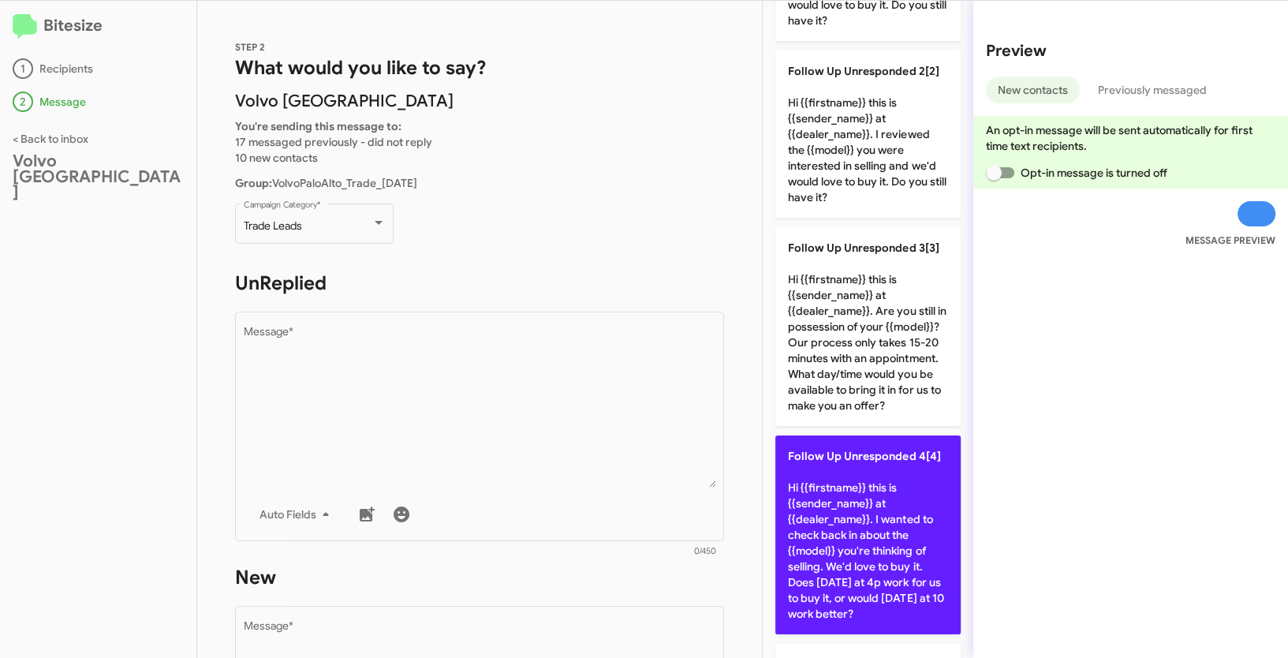
scroll to position [277, 0]
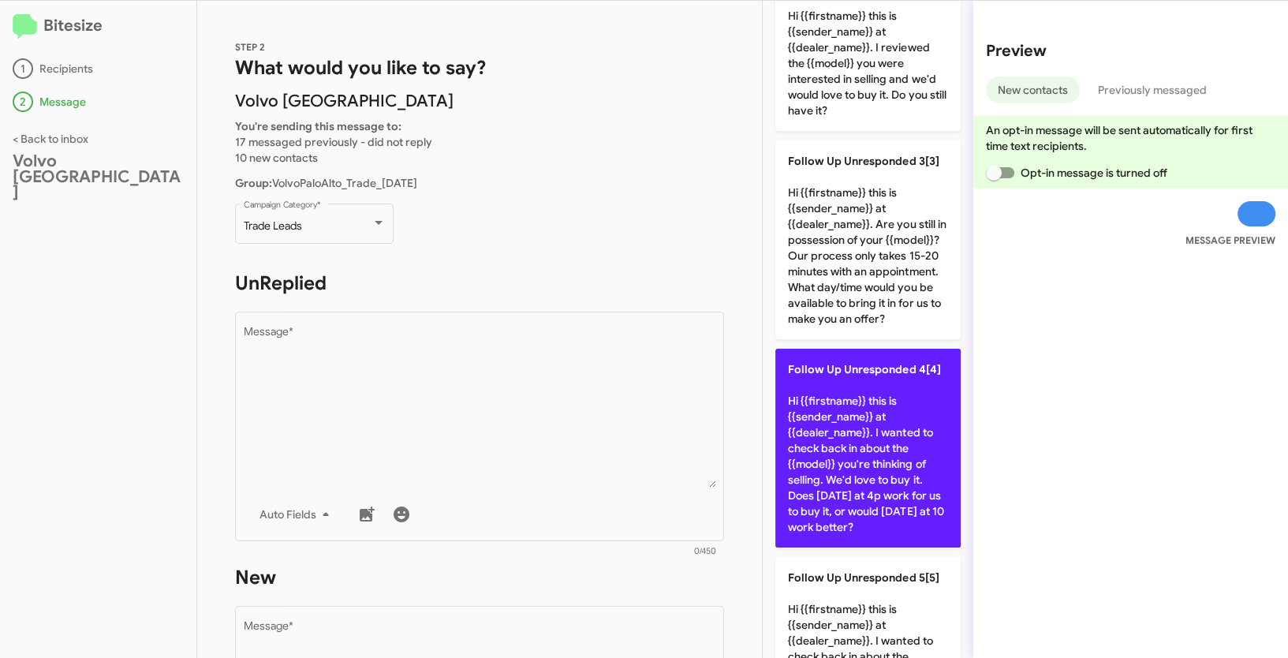
click at [881, 447] on p "Follow Up Unresponded 4[4] Hi {{firstname}} this is {{sender_name}} at {{dealer…" at bounding box center [867, 448] width 185 height 199
type textarea "Hi {{firstname}} this is {{sender_name}} at {{dealer_name}}. I wanted to check …"
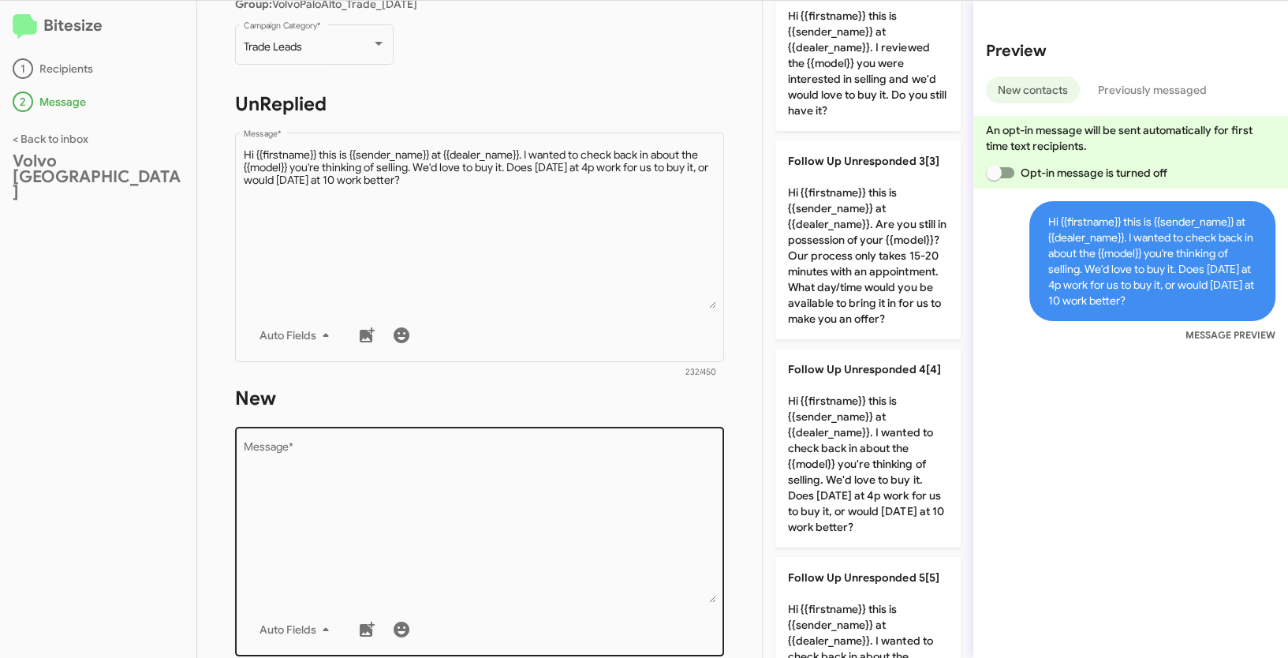
scroll to position [287, 0]
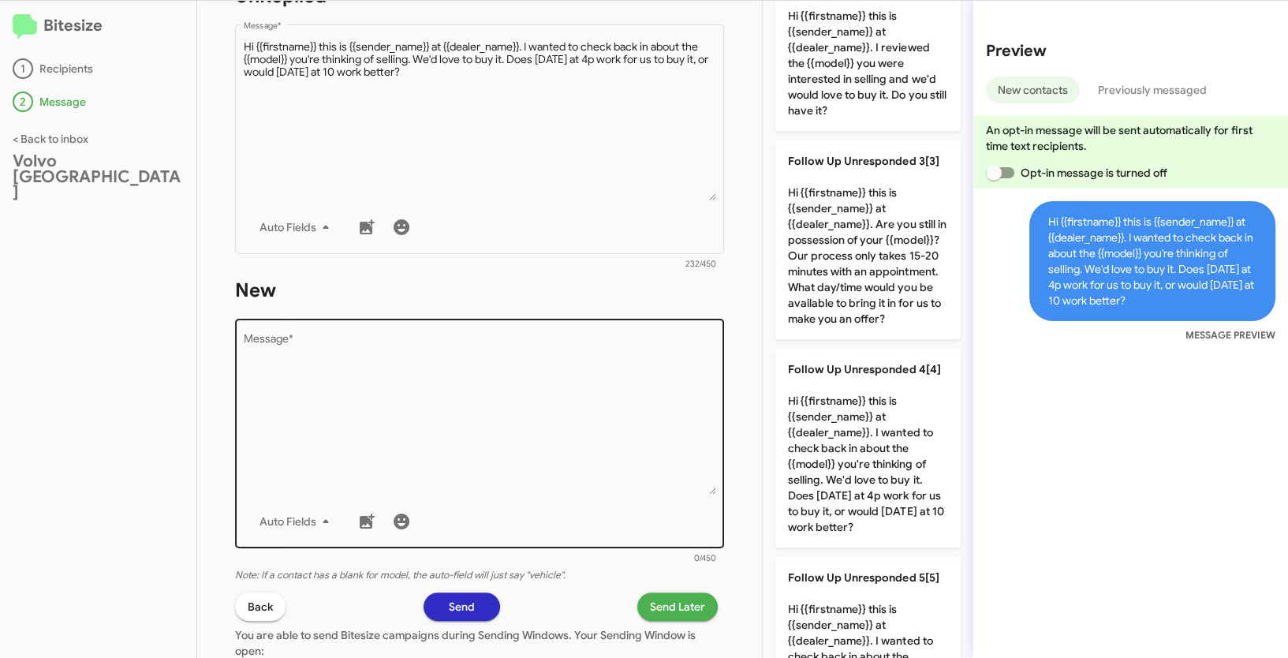
click at [588, 444] on textarea "Message *" at bounding box center [480, 414] width 472 height 161
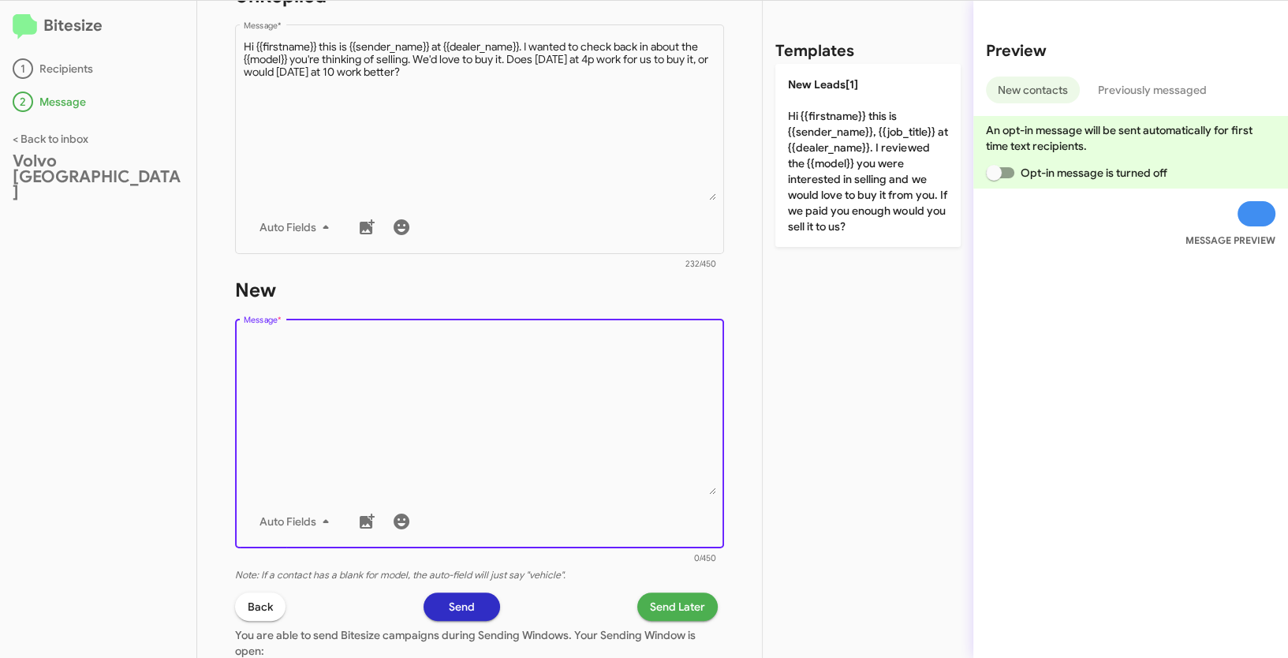
scroll to position [0, 0]
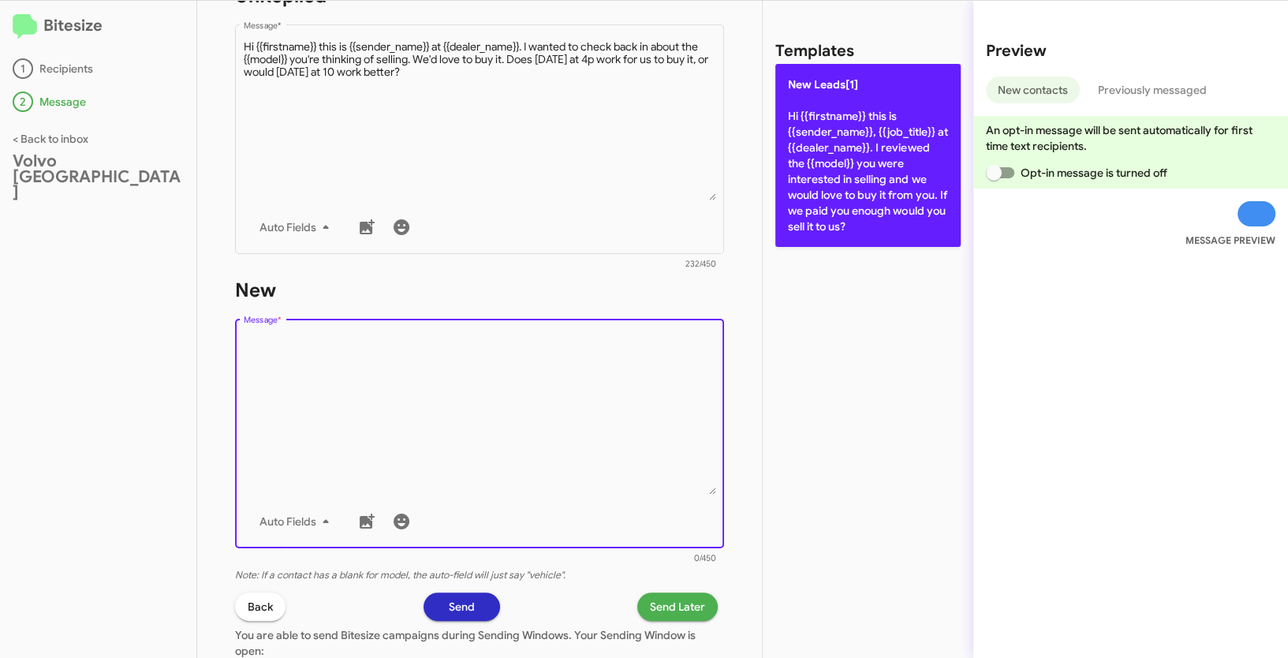
click at [838, 117] on p "New Leads[1] Hi {{firstname}} this is {{sender_name}}, {{job_title}} at {{deale…" at bounding box center [867, 155] width 185 height 183
type textarea "Hi {{firstname}} this is {{sender_name}}, {{job_title}} at {{dealer_name}}. I r…"
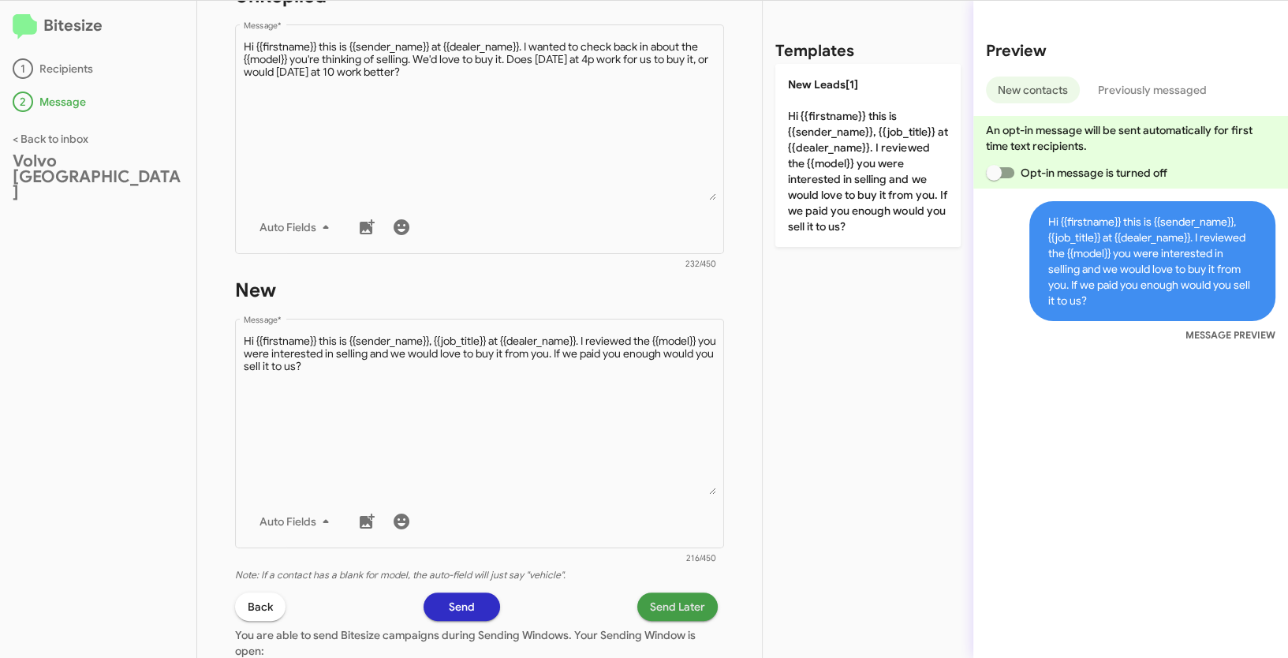
click at [662, 600] on span "Send Later" at bounding box center [677, 606] width 55 height 28
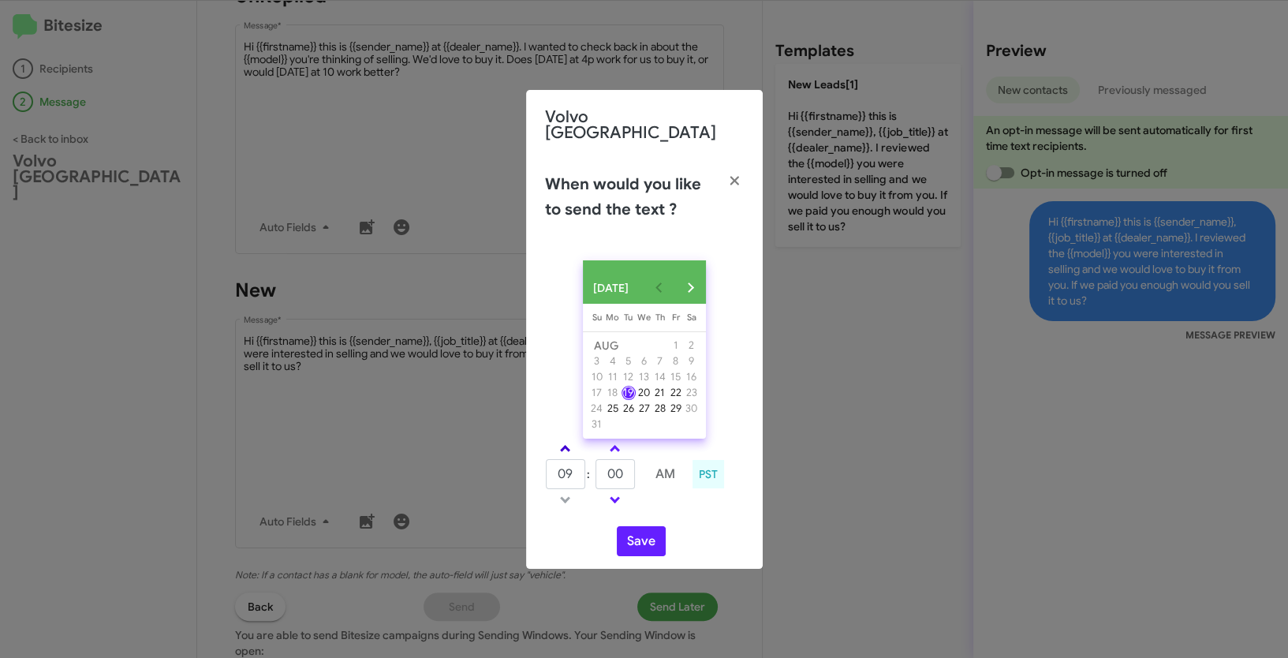
click at [566, 446] on span at bounding box center [565, 450] width 10 height 10
type input "01"
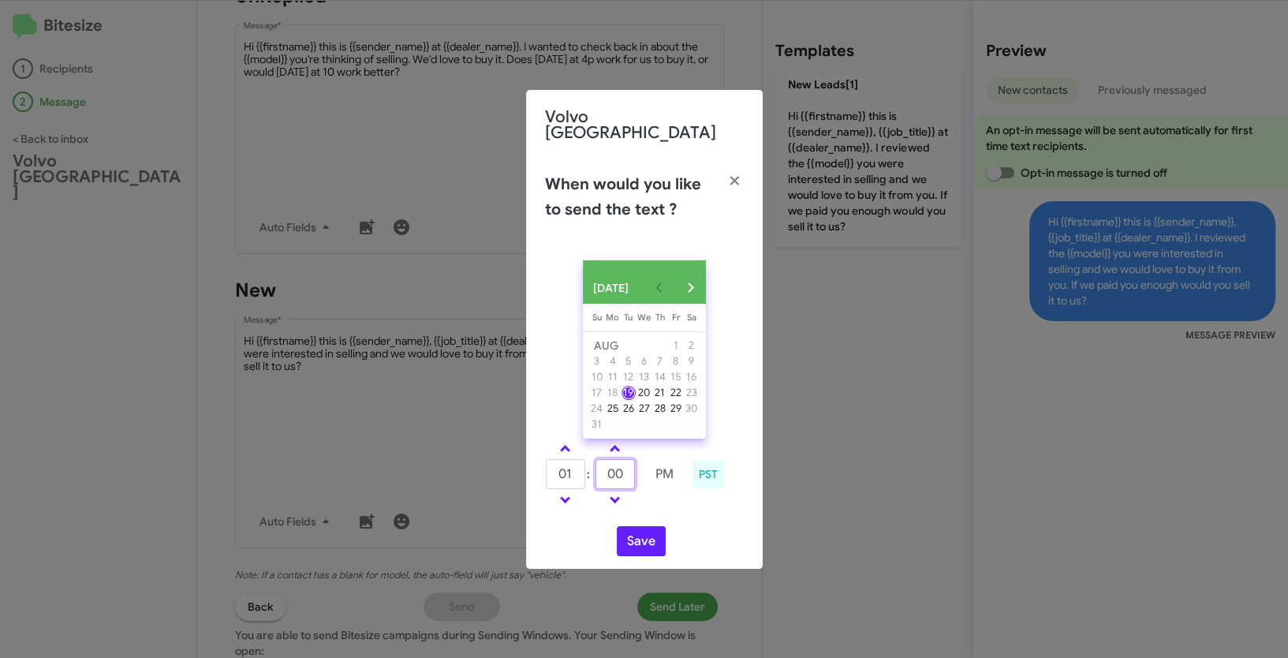
drag, startPoint x: 631, startPoint y: 476, endPoint x: 586, endPoint y: 468, distance: 45.6
click at [586, 468] on tr "01 : 00 PM" at bounding box center [615, 474] width 140 height 32
type input "25"
click at [641, 546] on button "Save" at bounding box center [641, 541] width 49 height 30
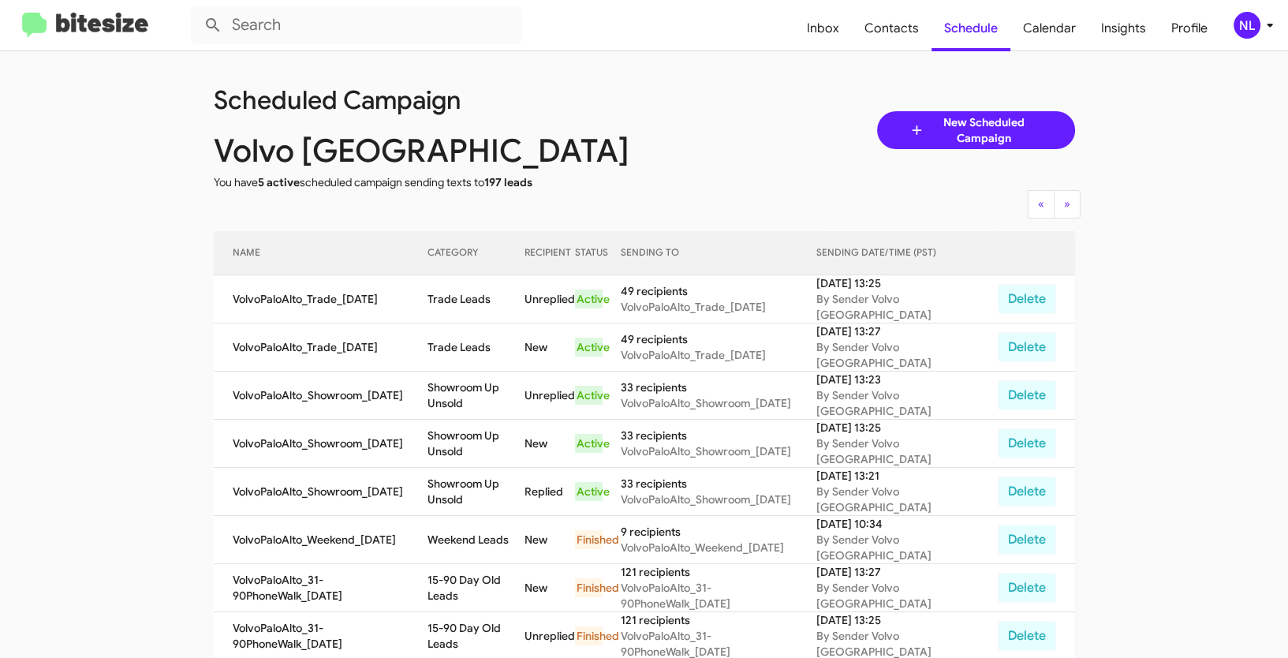
click at [1249, 14] on div "NL" at bounding box center [1247, 25] width 27 height 27
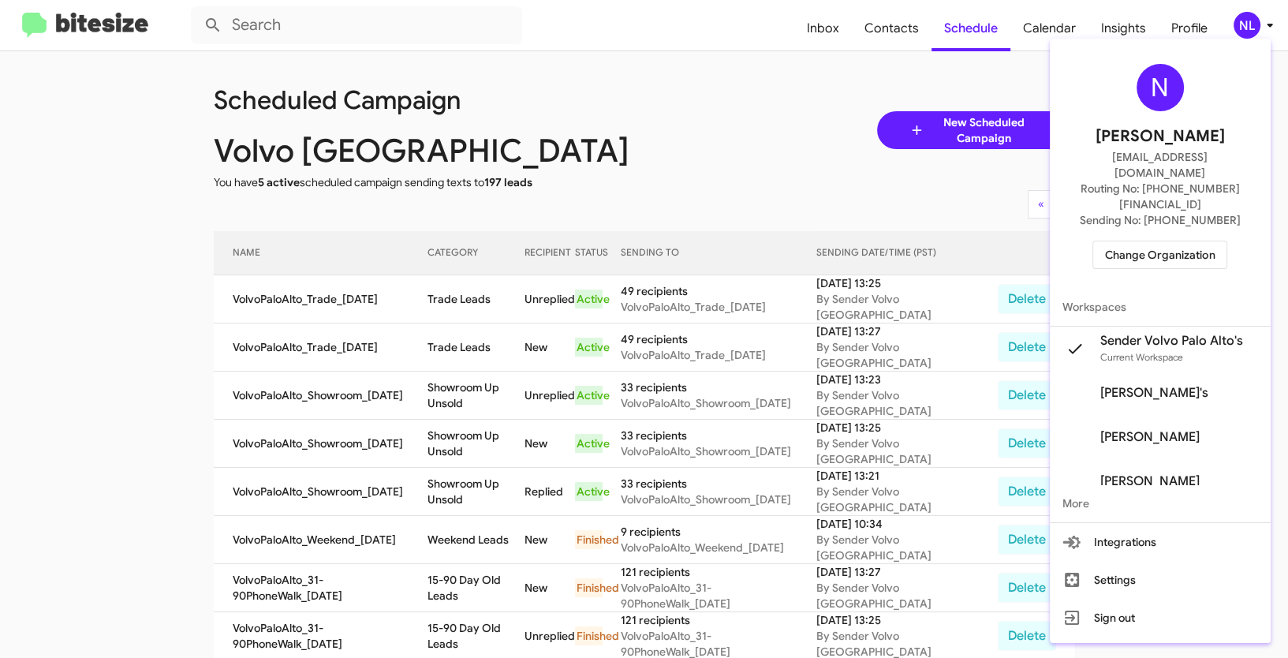
click at [1160, 241] on span "Change Organization" at bounding box center [1160, 254] width 110 height 27
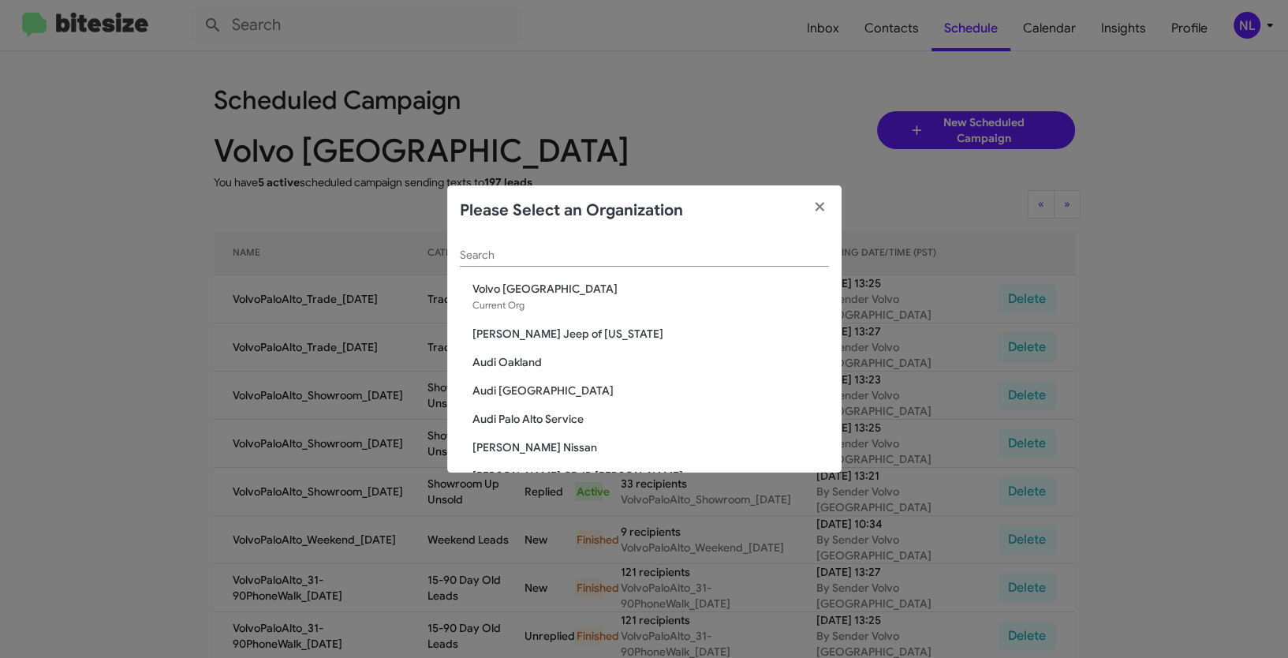
click at [665, 263] on div "Search" at bounding box center [644, 251] width 369 height 31
paste input "Toyota 40"
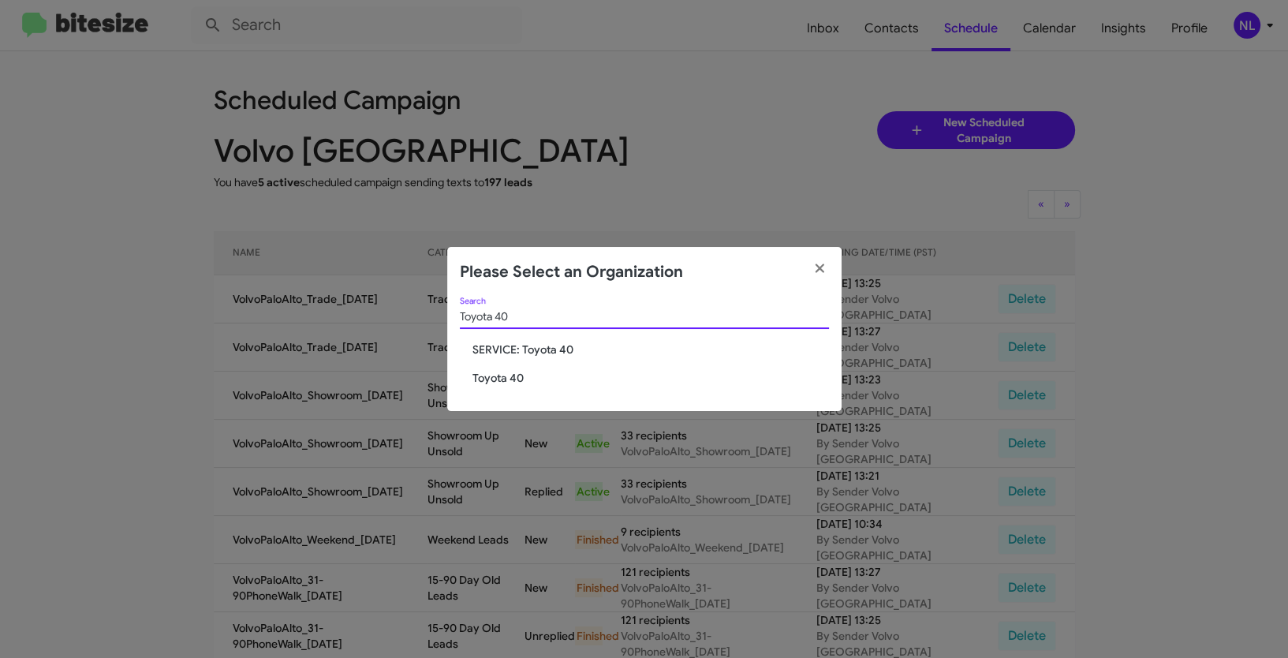
type input "Toyota 40"
click at [502, 376] on span "Toyota 40" at bounding box center [650, 378] width 357 height 16
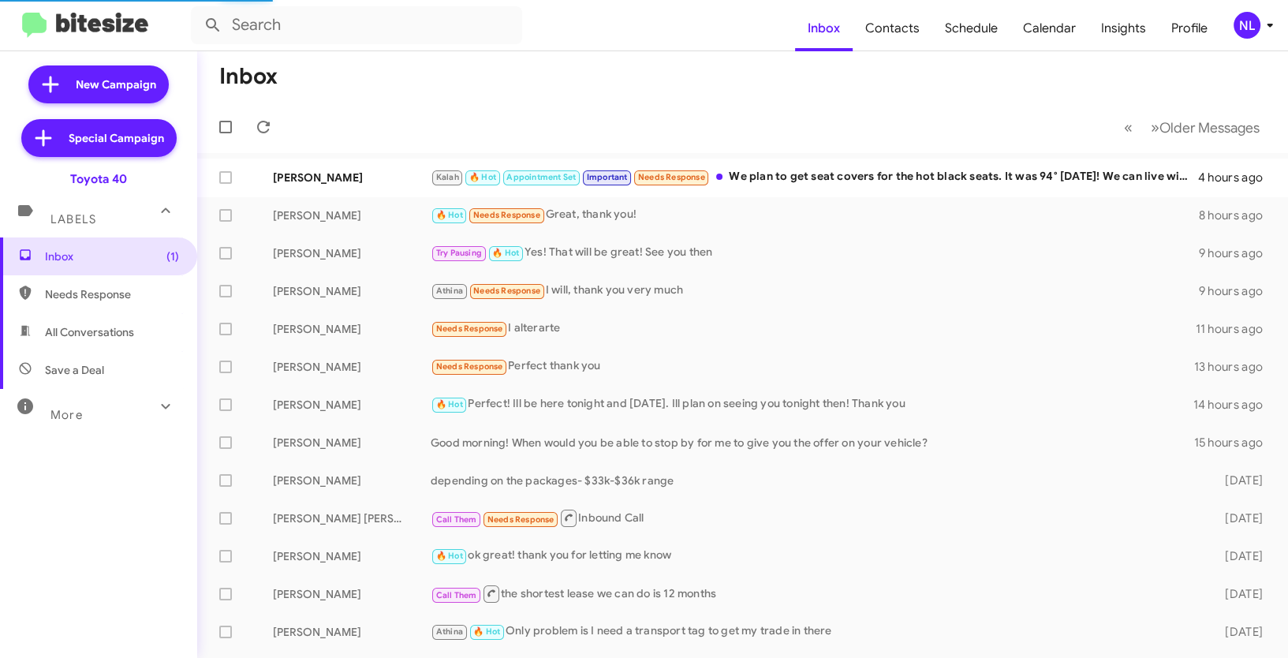
click at [1245, 24] on div "NL" at bounding box center [1247, 25] width 27 height 27
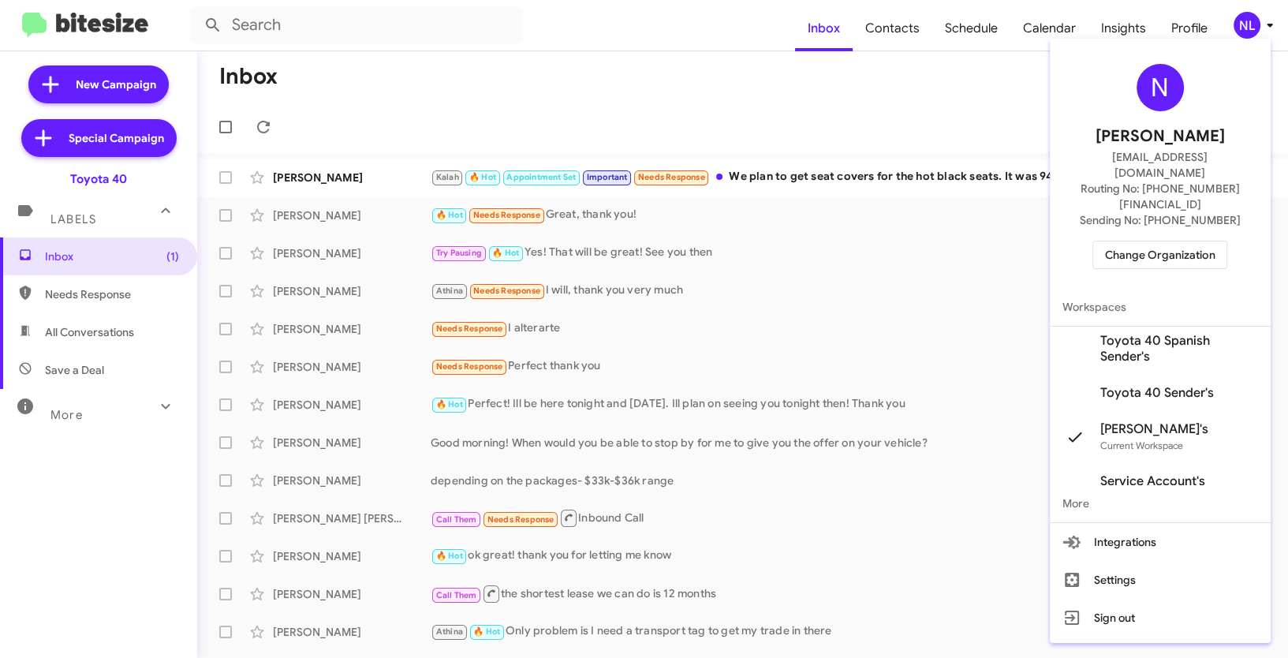
click at [1137, 385] on span "Toyota 40 Sender's" at bounding box center [1157, 393] width 114 height 16
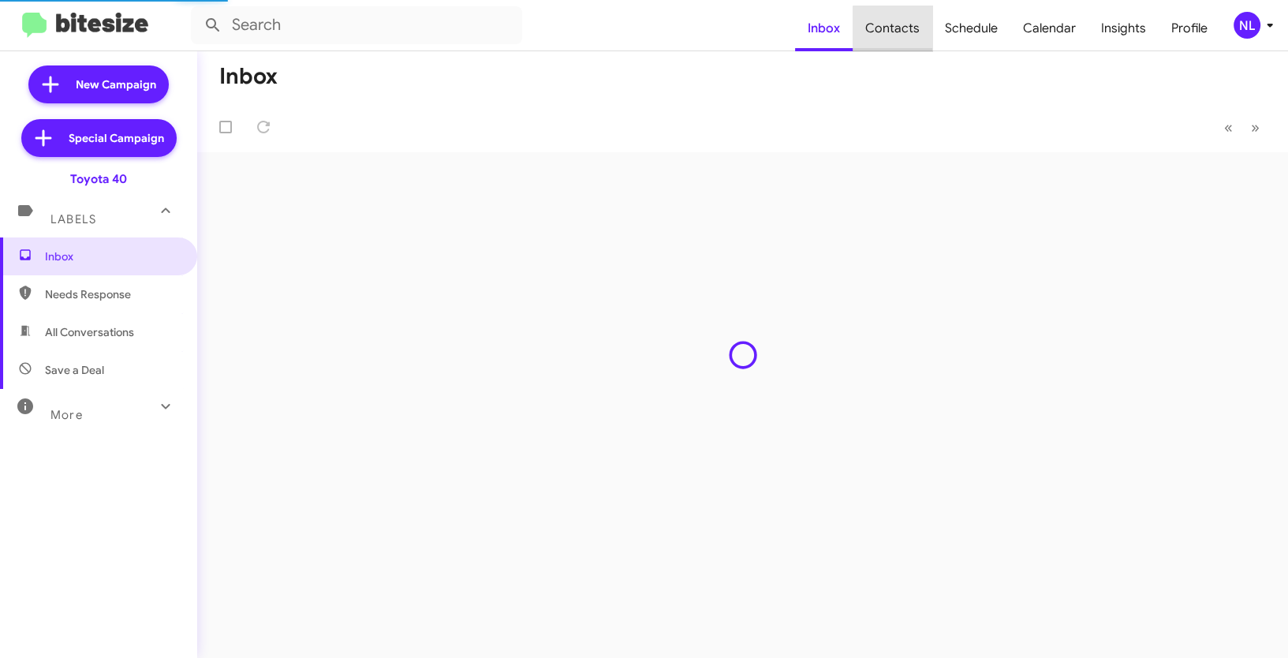
click at [906, 32] on span "Contacts" at bounding box center [893, 29] width 80 height 46
type input "in:groups"
